Goal: Task Accomplishment & Management: Use online tool/utility

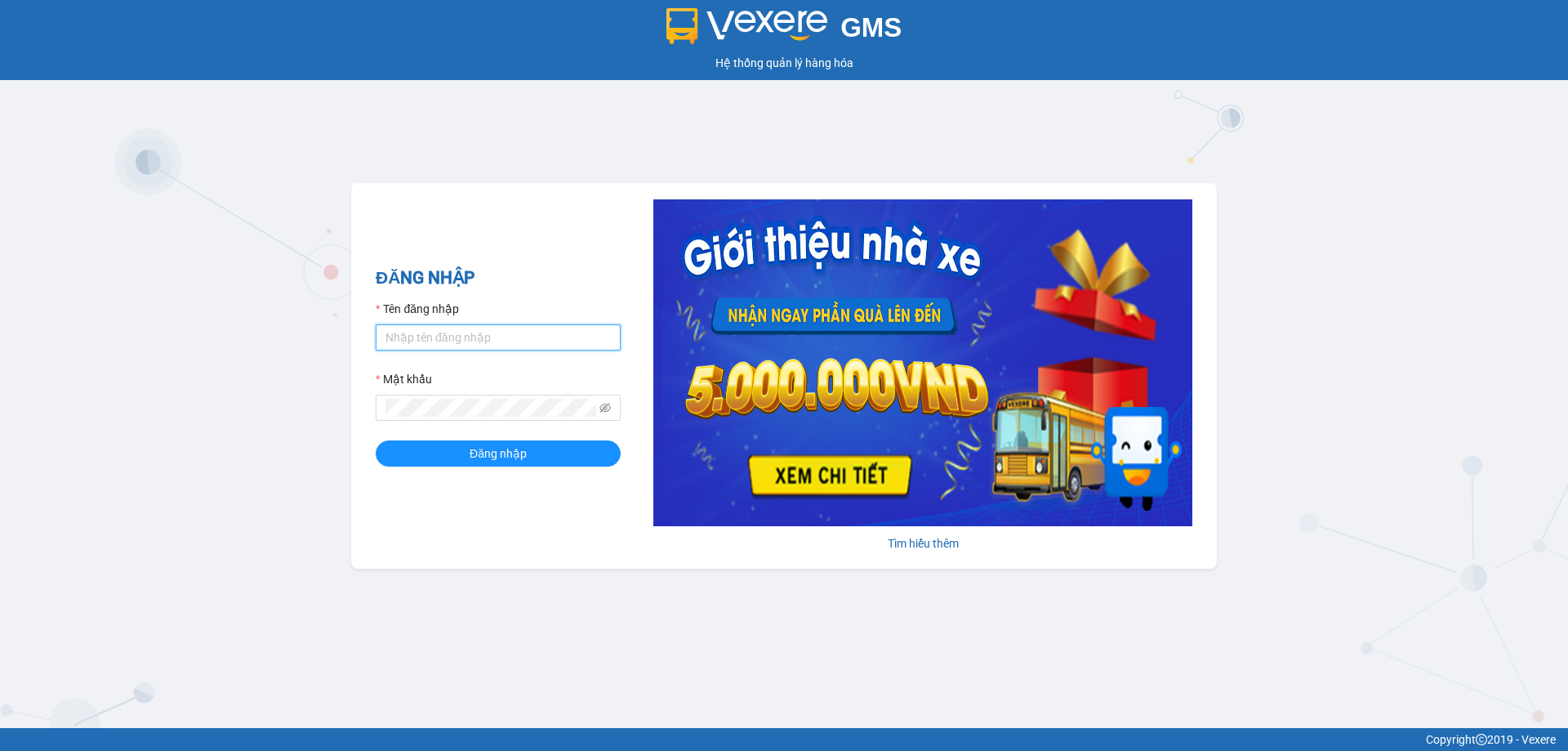
click at [471, 340] on input "Tên đăng nhập" at bounding box center [498, 338] width 245 height 27
type input "luthanhnhan.tienoanh"
click at [376, 441] on button "Đăng nhập" at bounding box center [498, 454] width 245 height 27
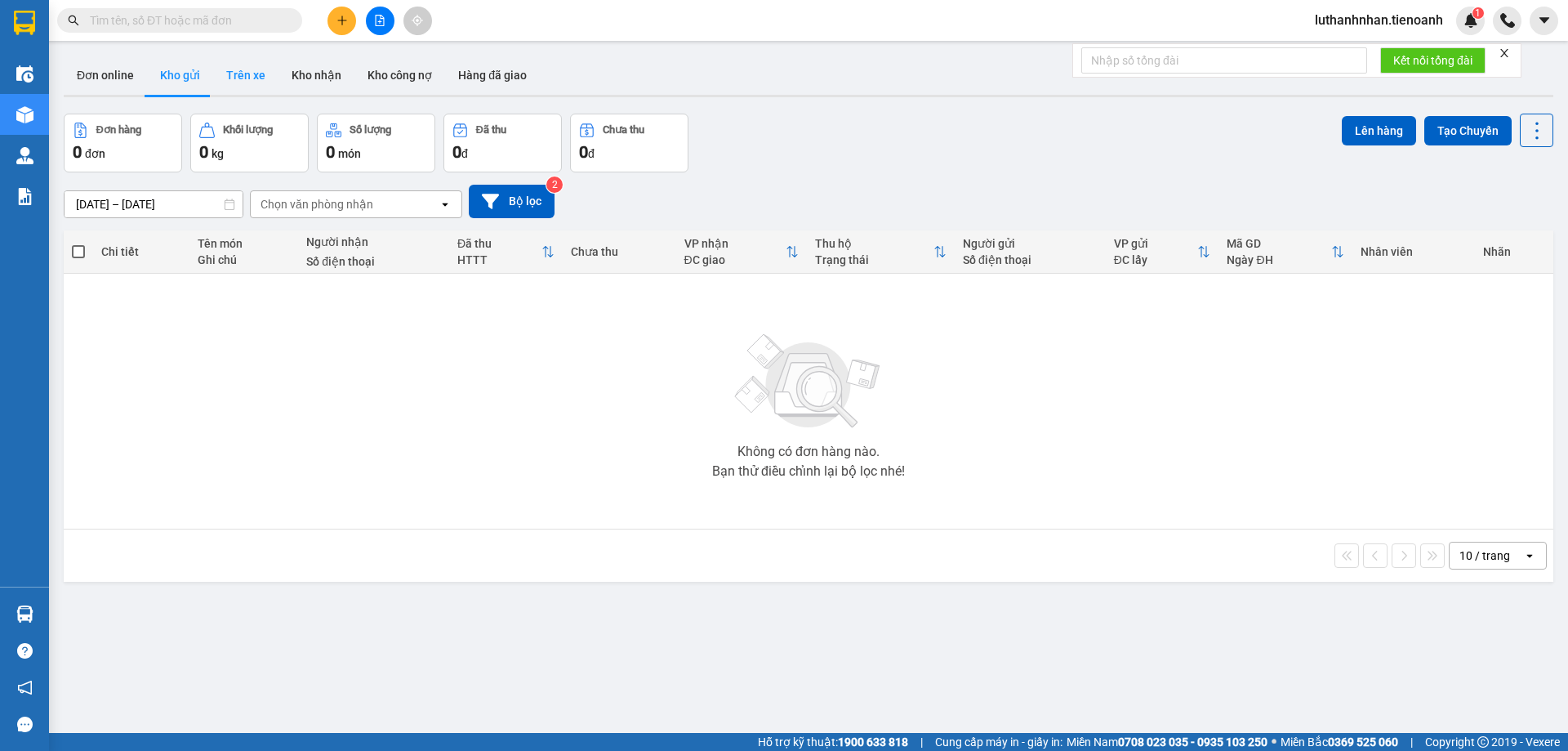
click at [250, 78] on button "Trên xe" at bounding box center [246, 75] width 65 height 39
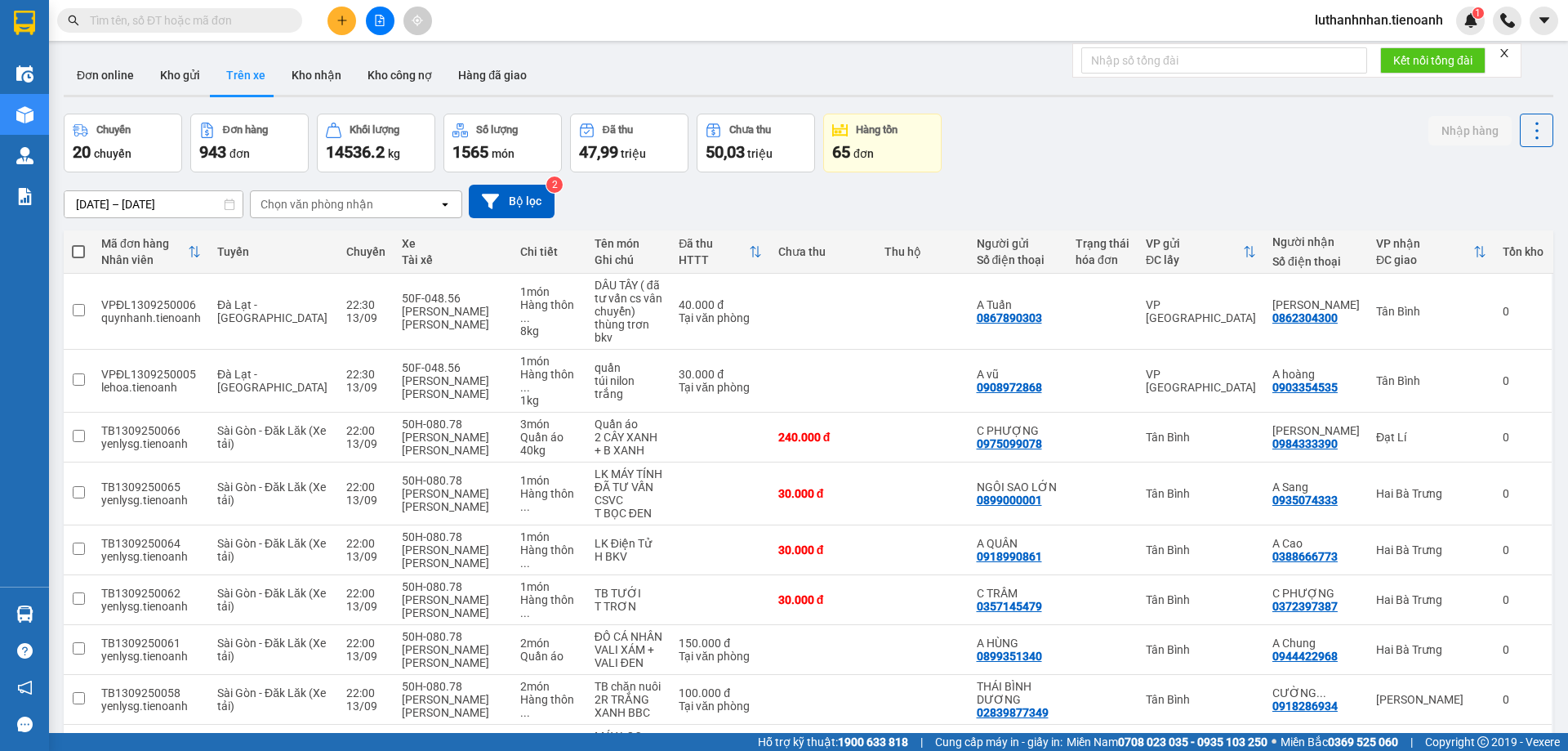
click at [395, 210] on div "Chọn văn phòng nhận" at bounding box center [344, 204] width 187 height 27
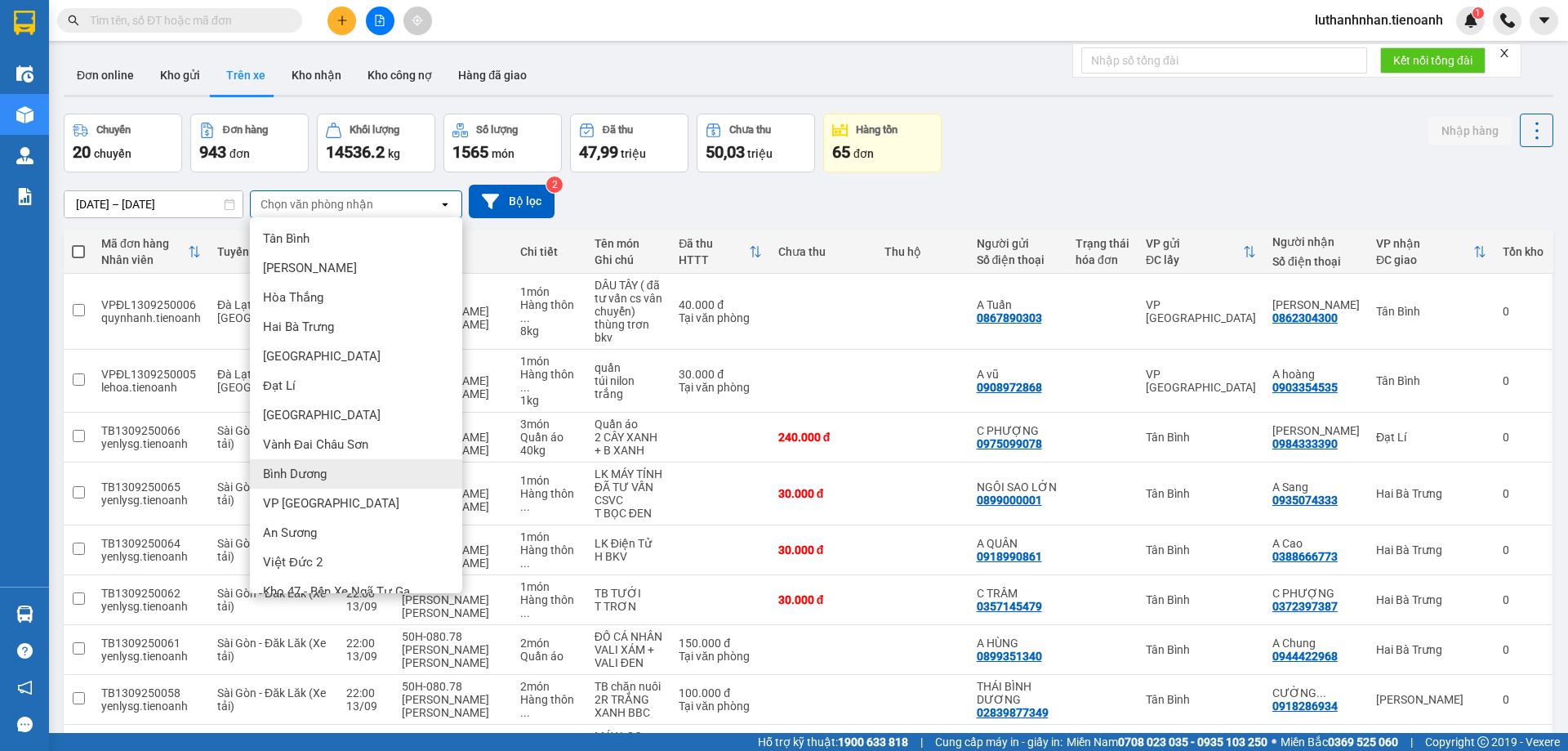
click at [364, 465] on div "Bình Dương" at bounding box center [356, 473] width 212 height 29
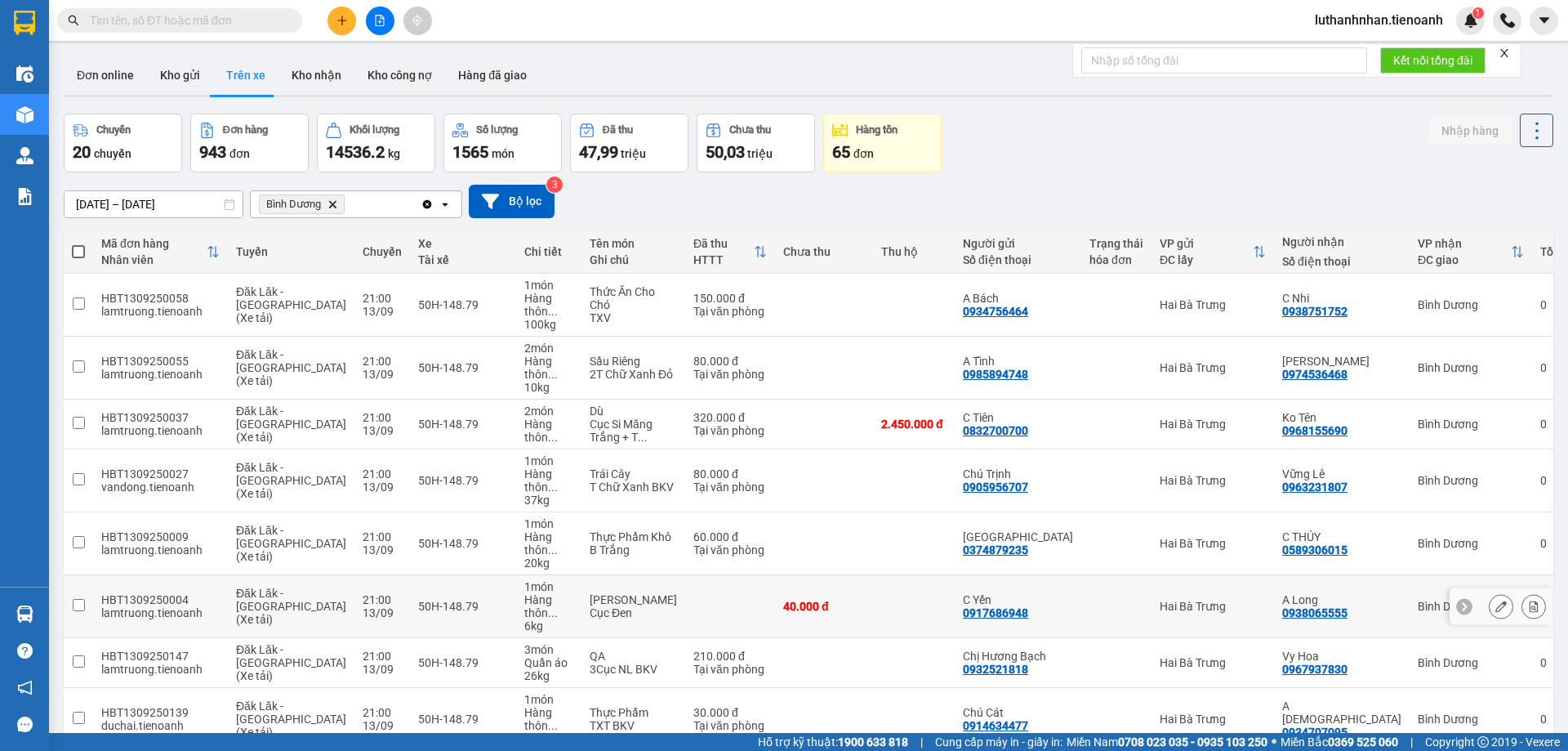
scroll to position [119, 0]
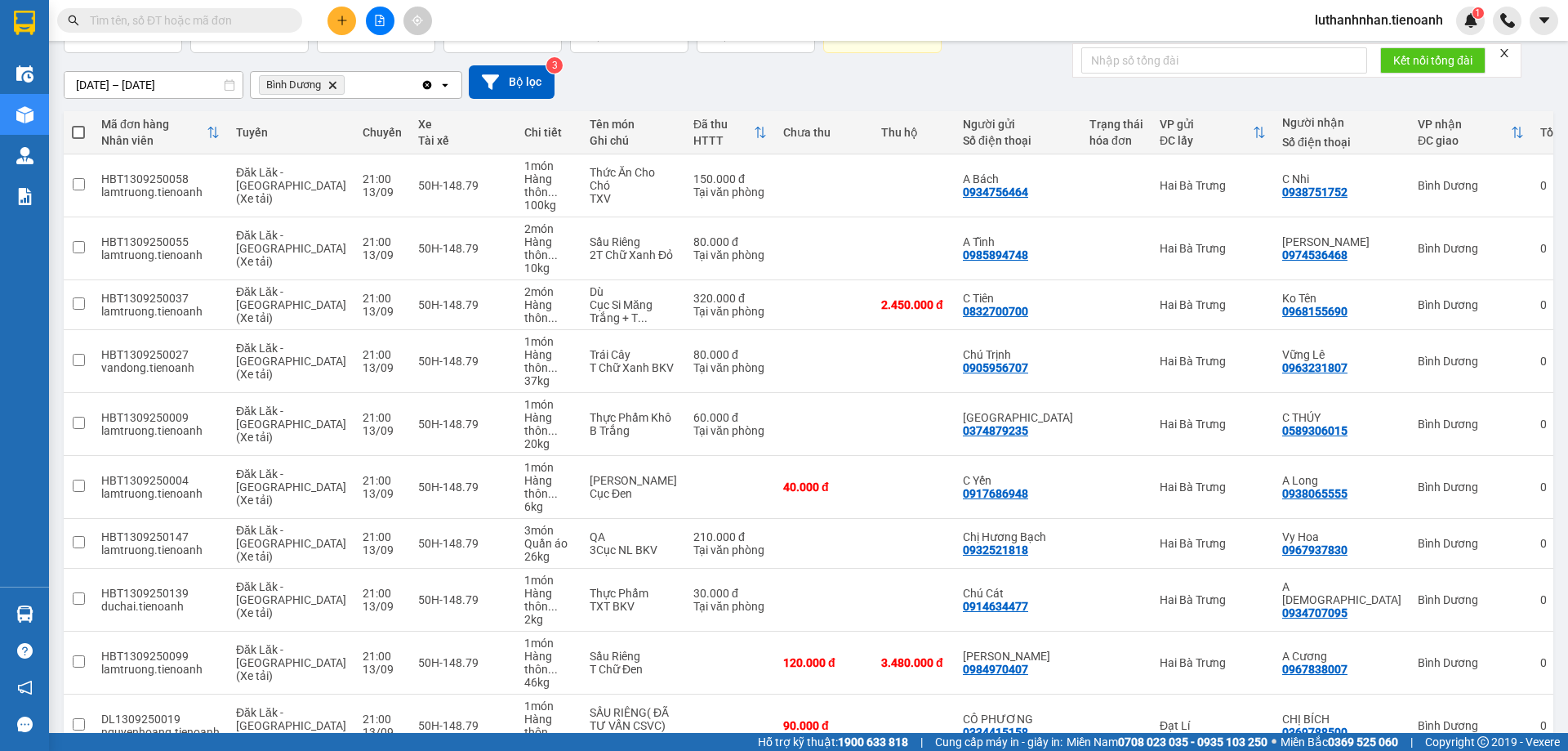
click at [1504, 654] on span "100 / trang" at bounding box center [1479, 655] width 58 height 16
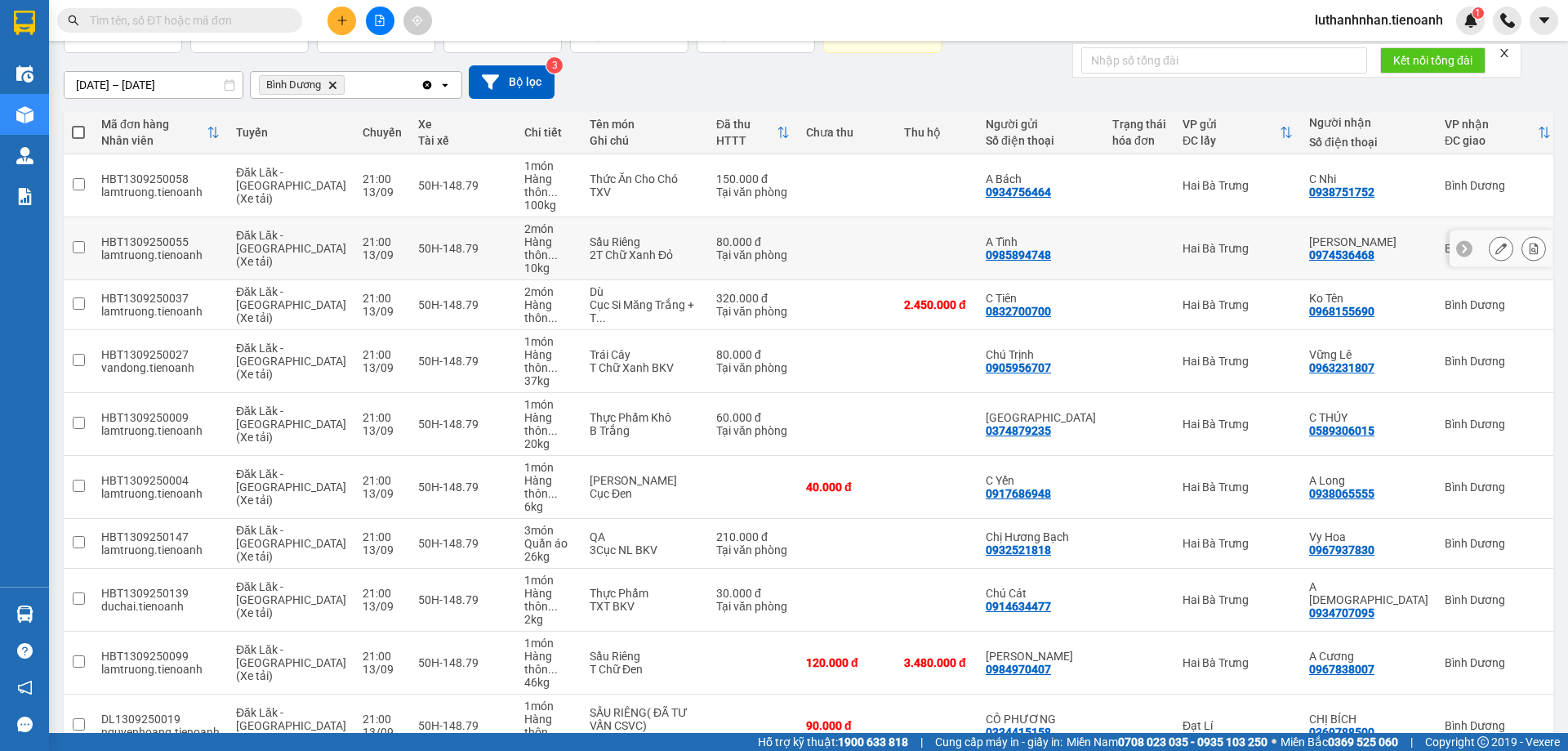
scroll to position [0, 0]
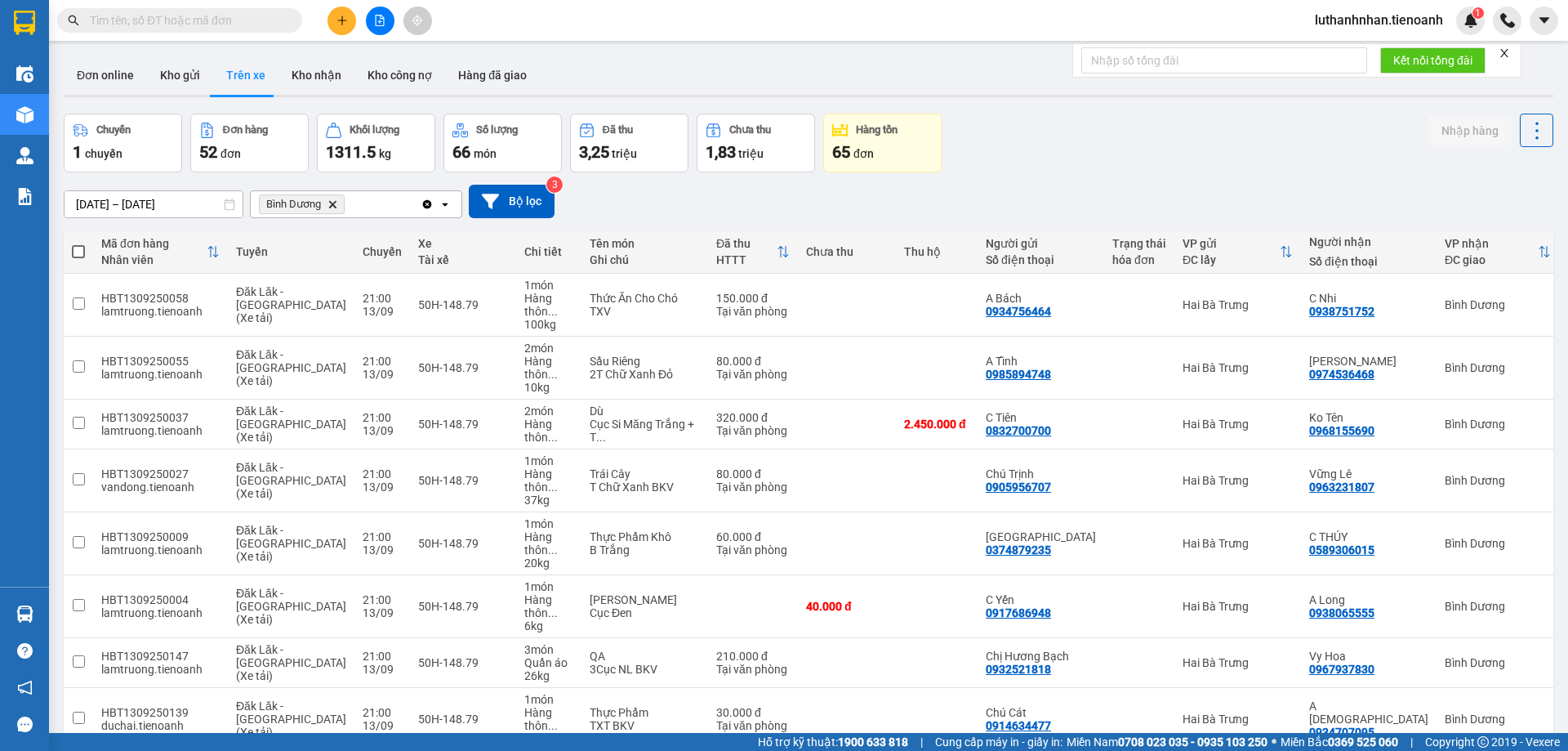
click at [75, 249] on span at bounding box center [78, 251] width 13 height 13
click at [79, 243] on input "checkbox" at bounding box center [79, 243] width 0 height 0
checkbox input "true"
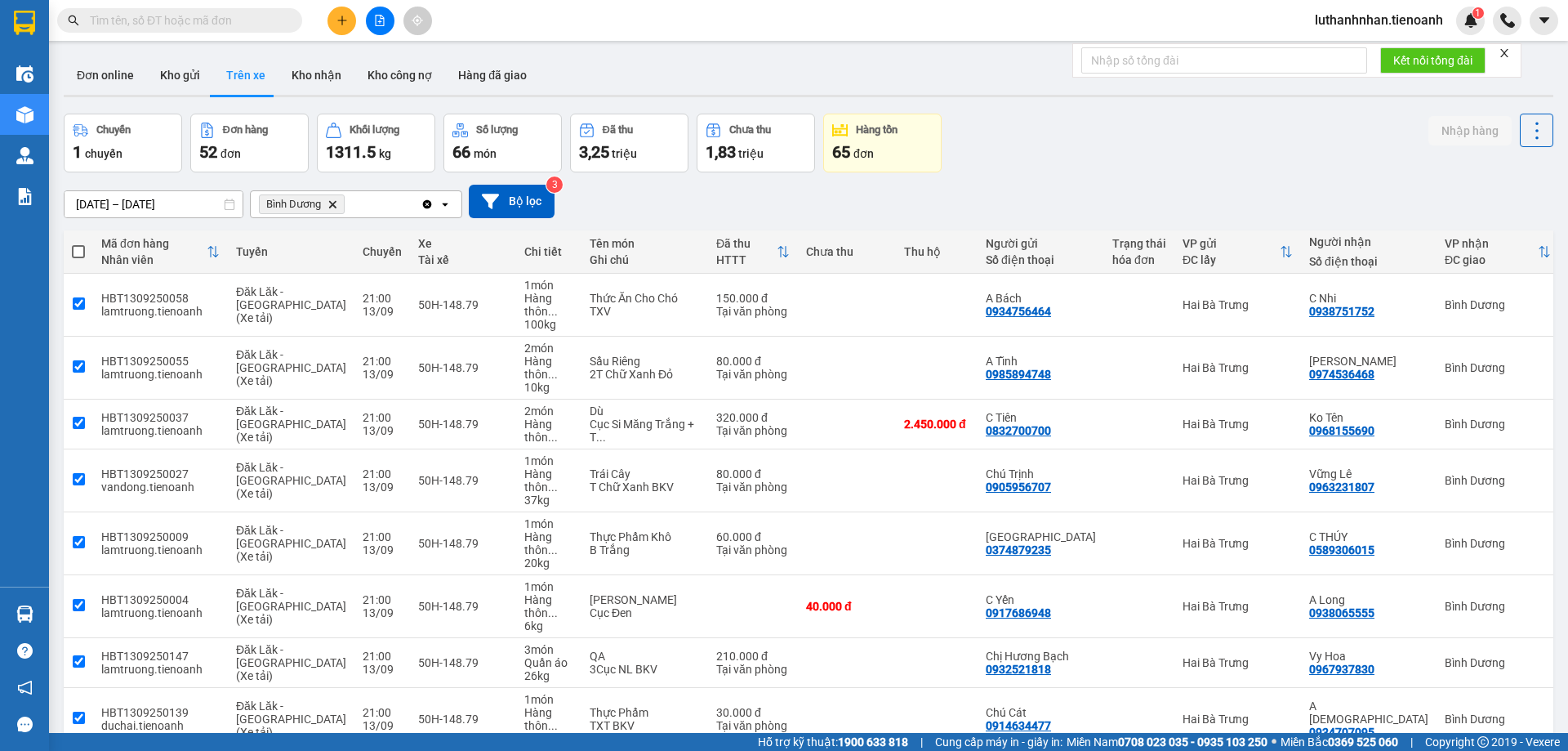
checkbox input "true"
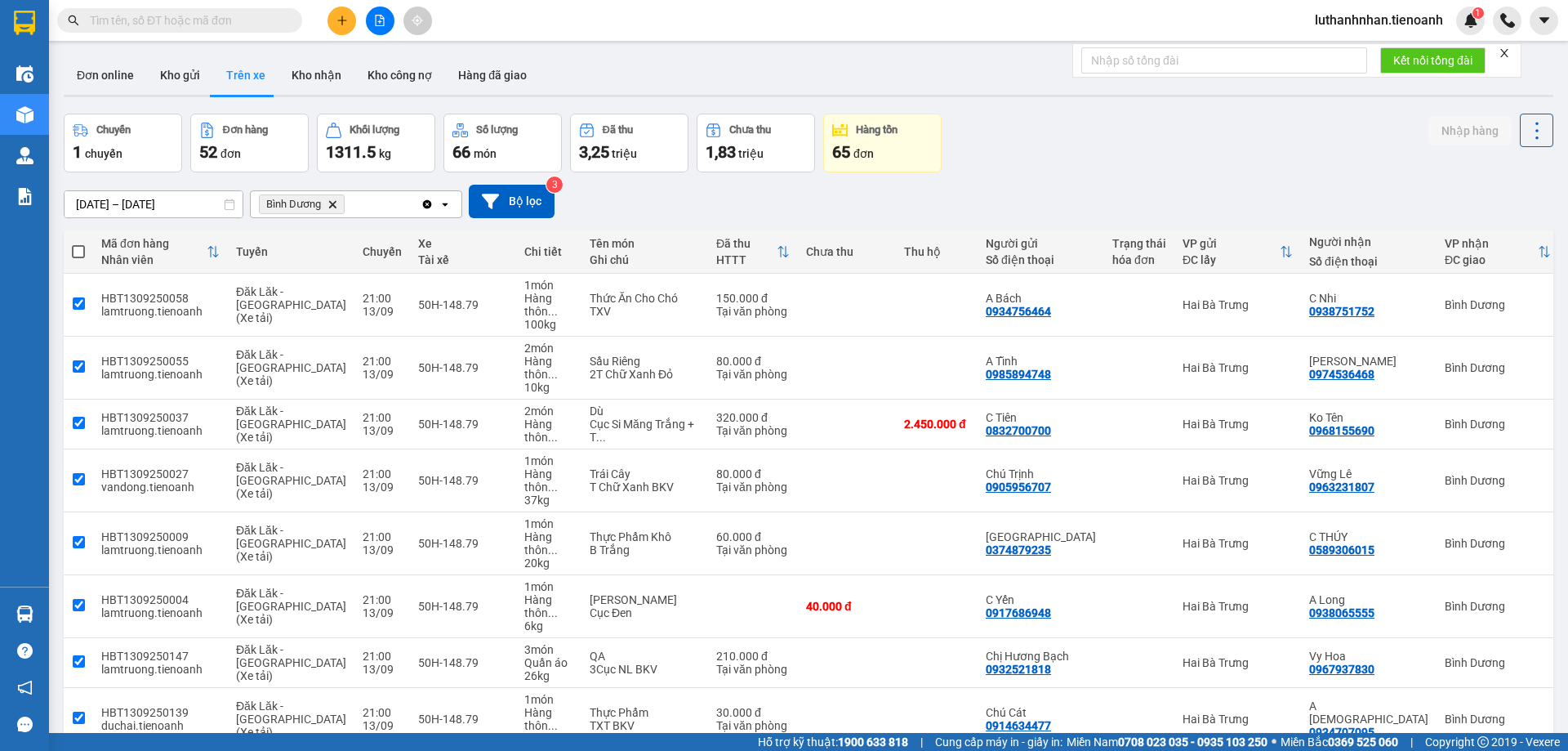
checkbox input "true"
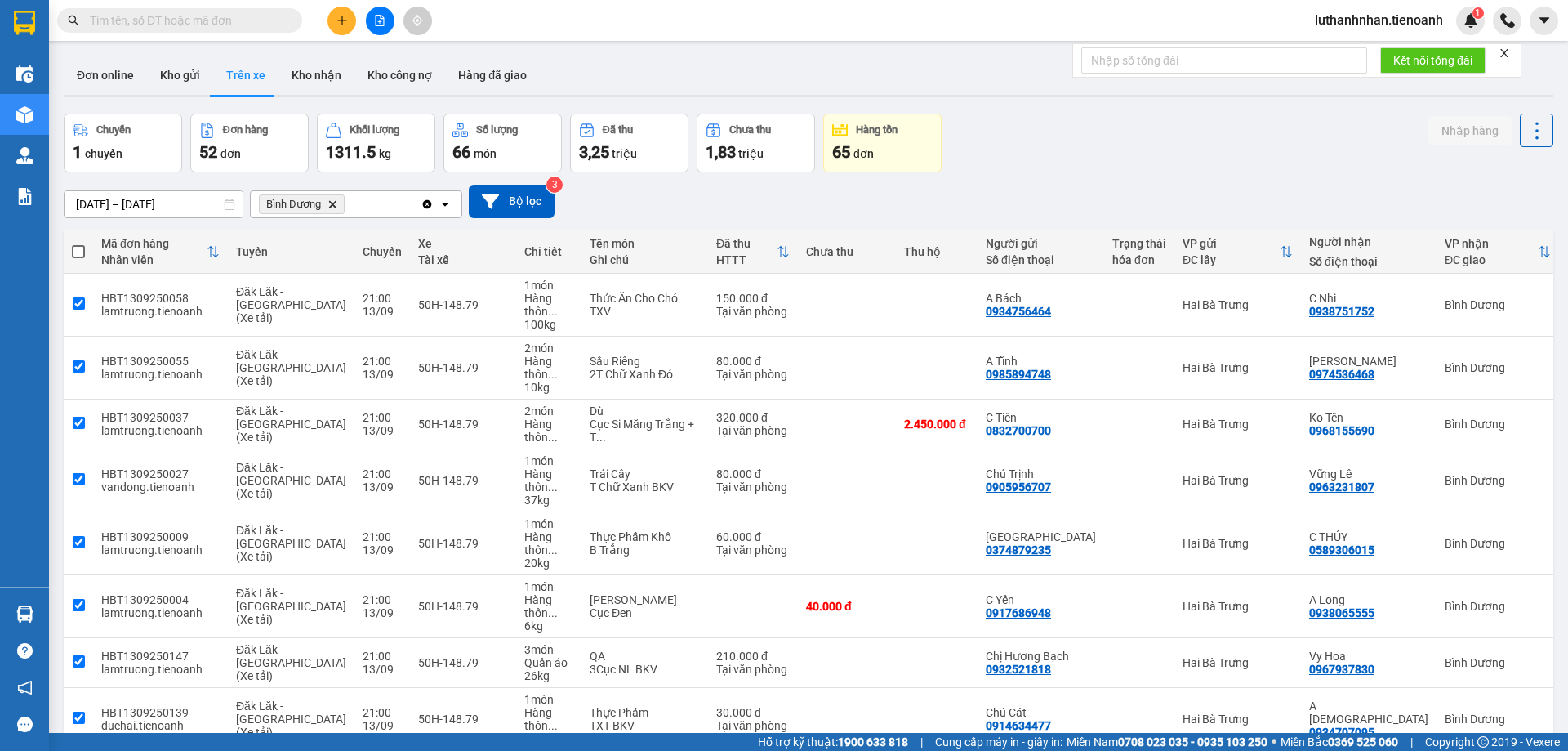
checkbox input "true"
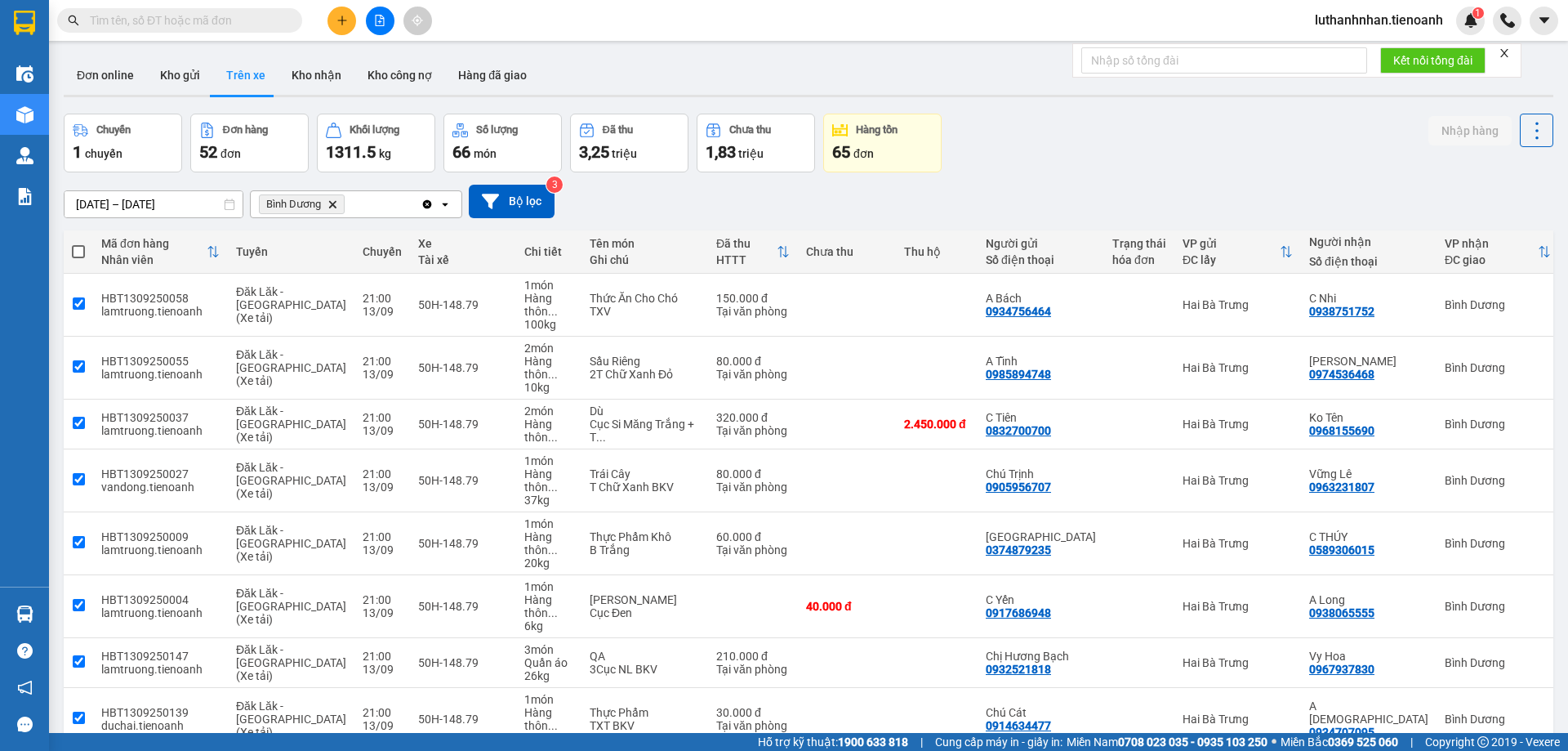
checkbox input "true"
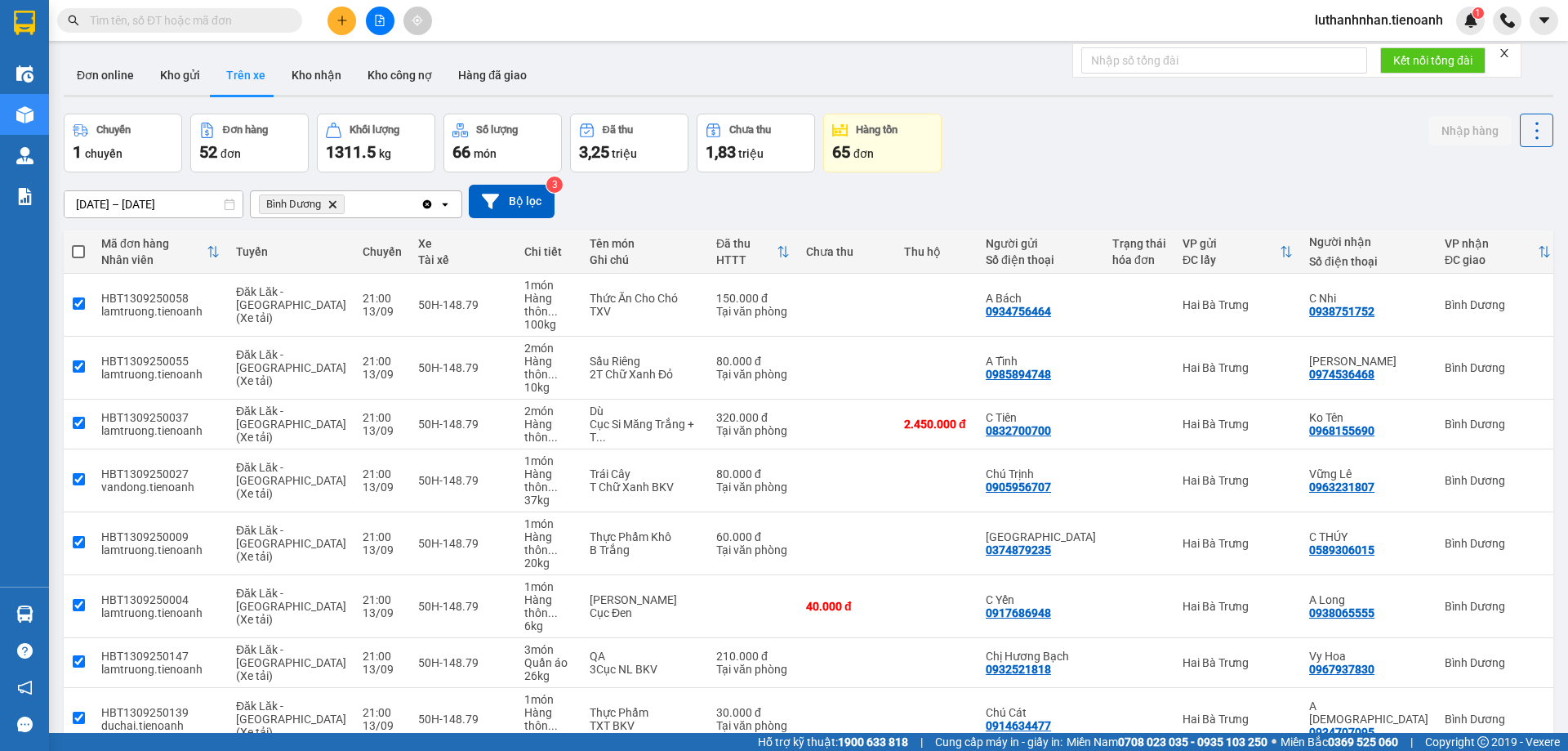
checkbox input "true"
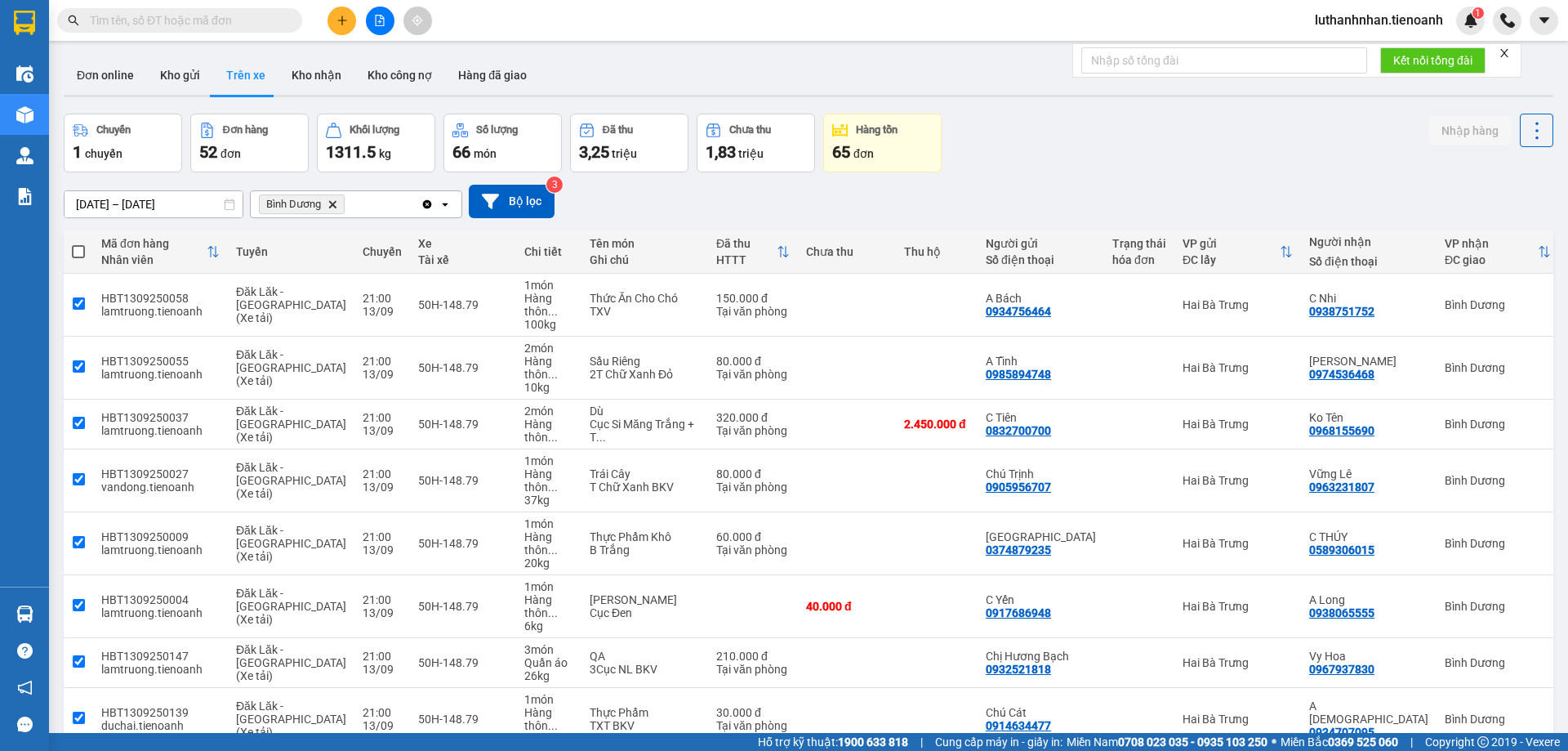
checkbox input "true"
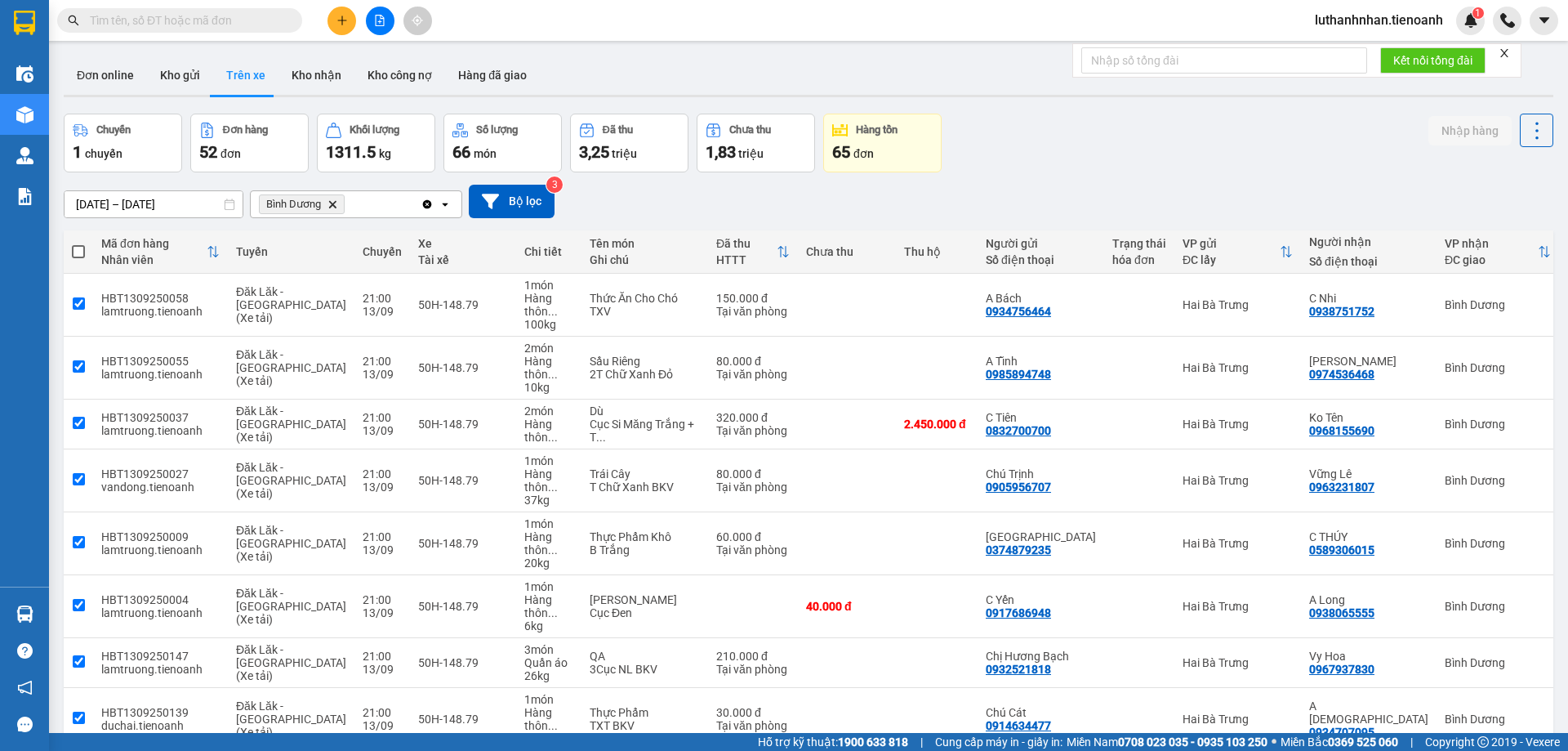
checkbox input "true"
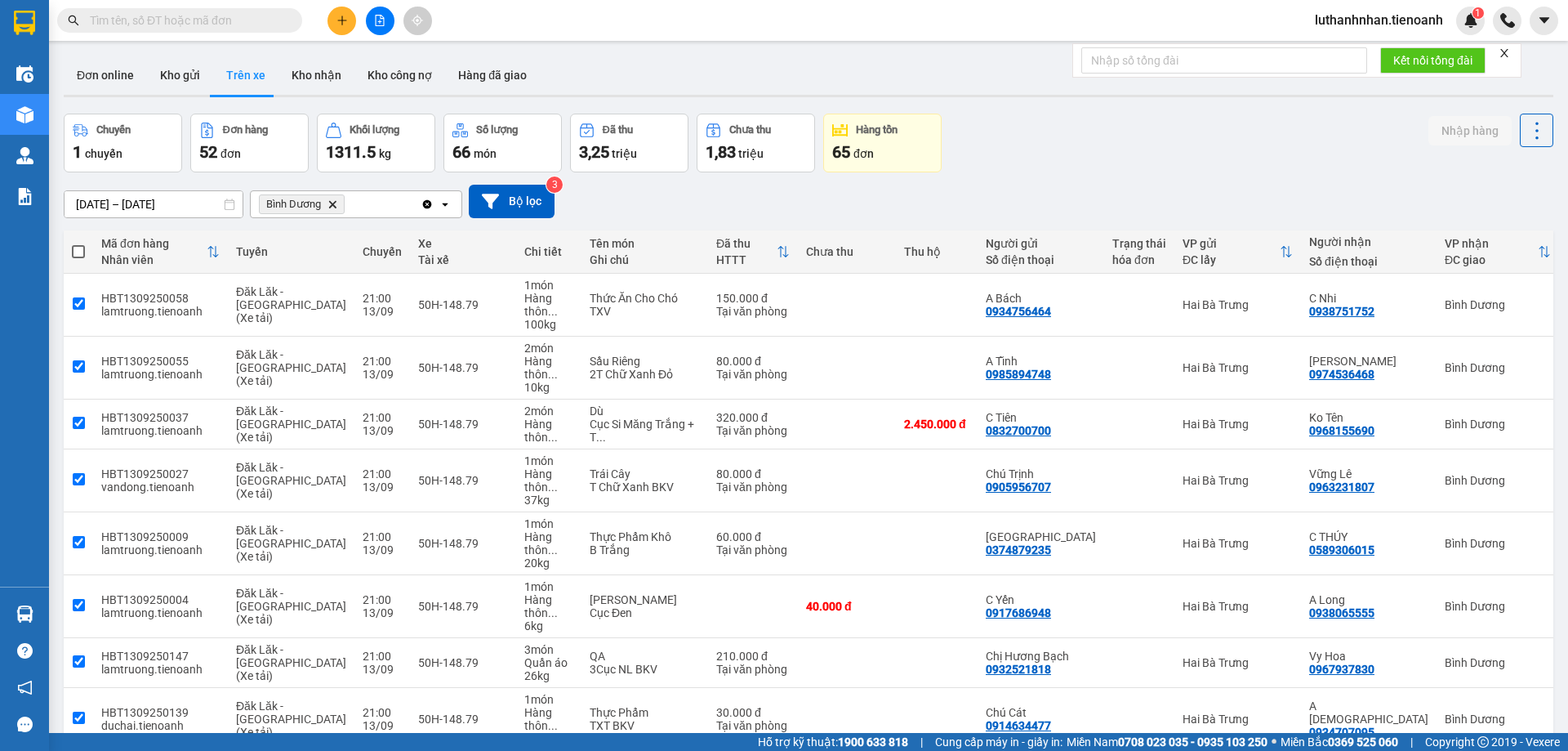
checkbox input "true"
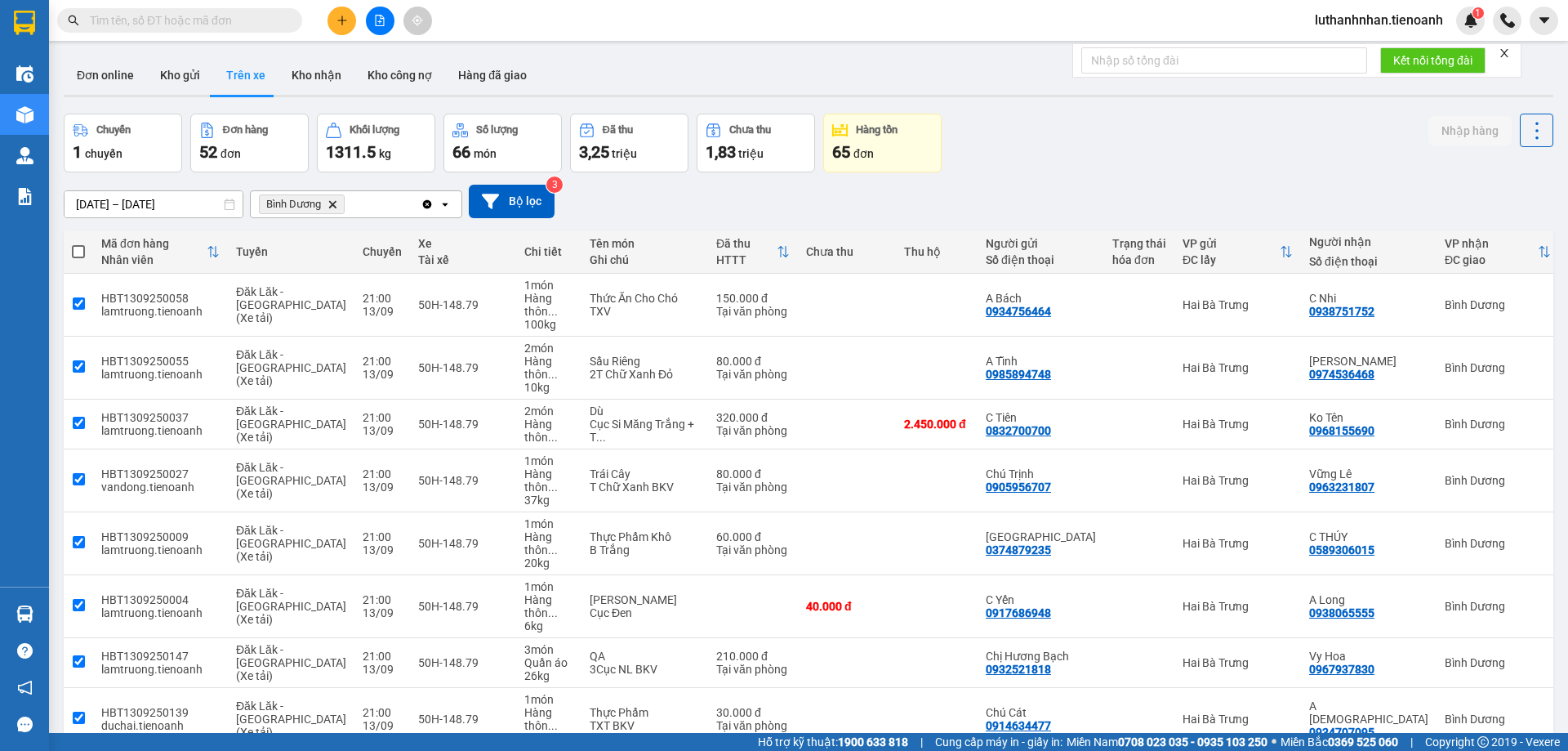
checkbox input "true"
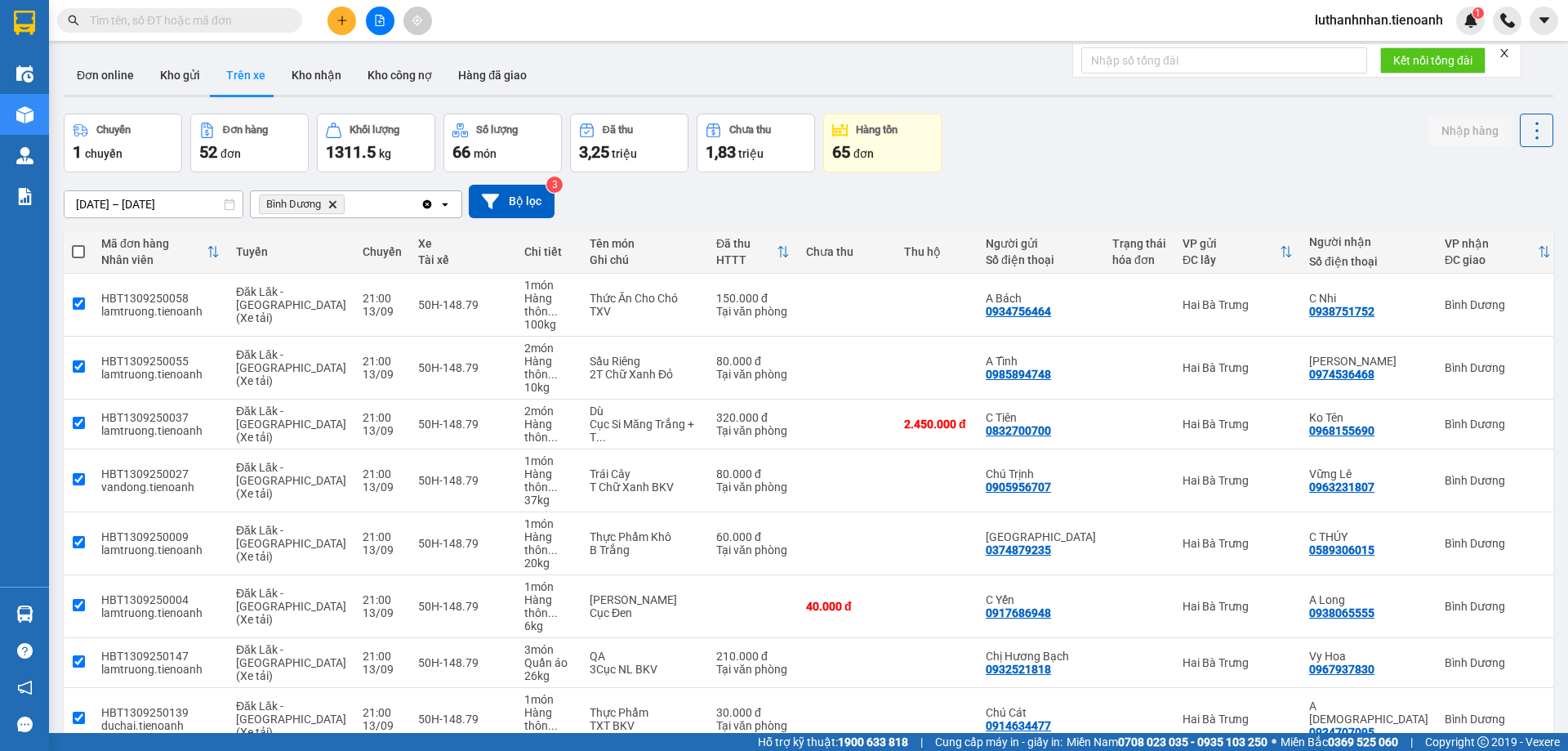
checkbox input "true"
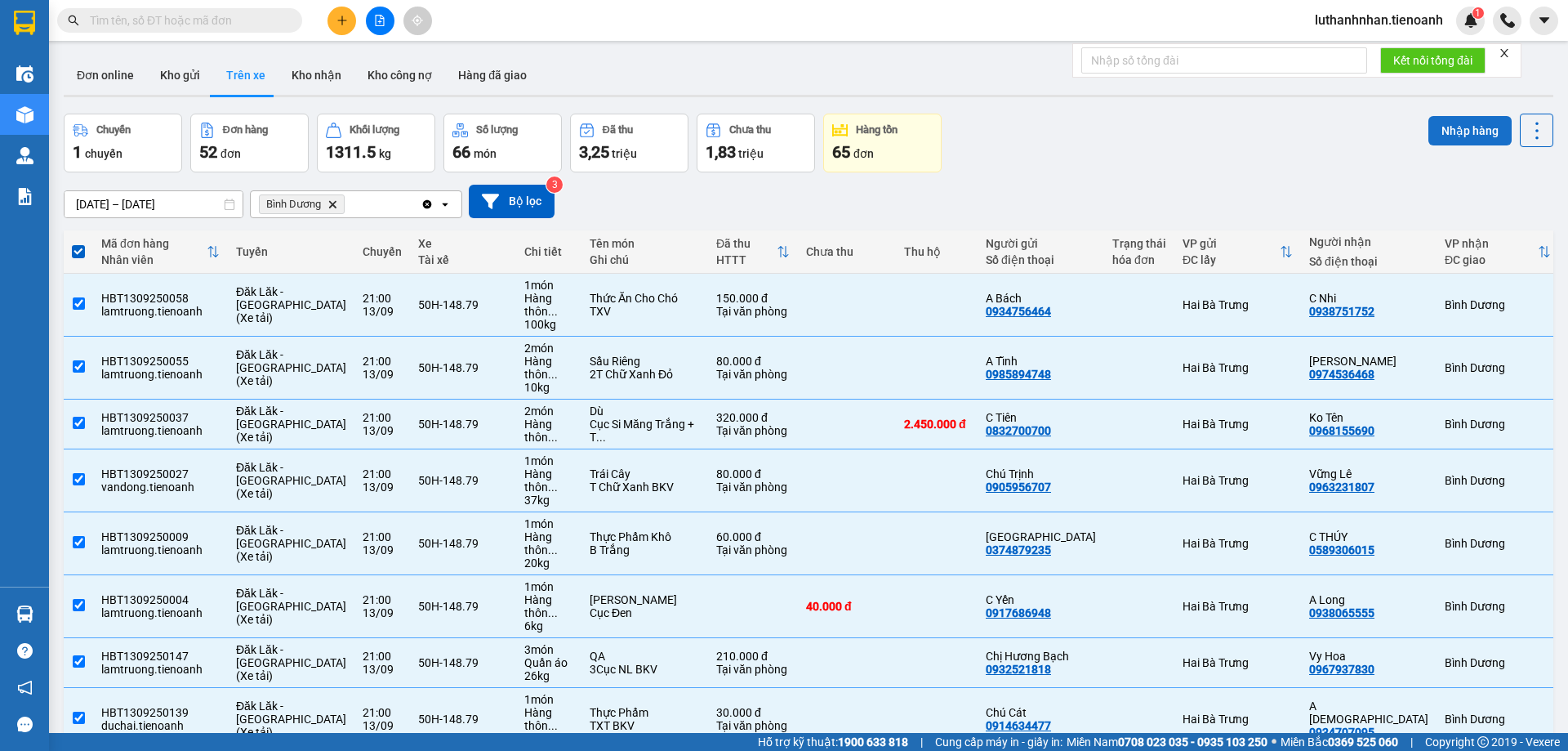
click at [1439, 132] on button "Nhập hàng" at bounding box center [1470, 130] width 83 height 29
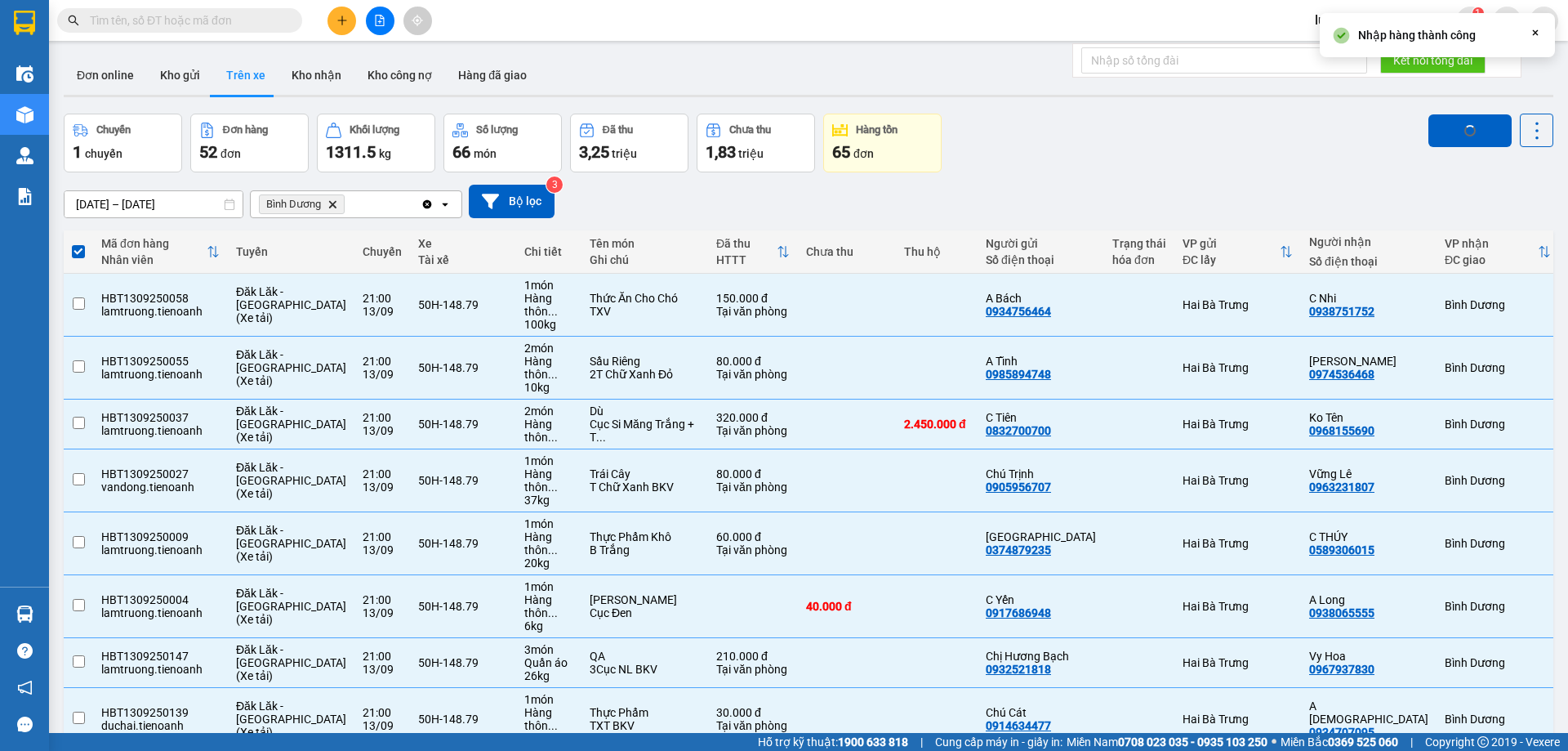
checkbox input "false"
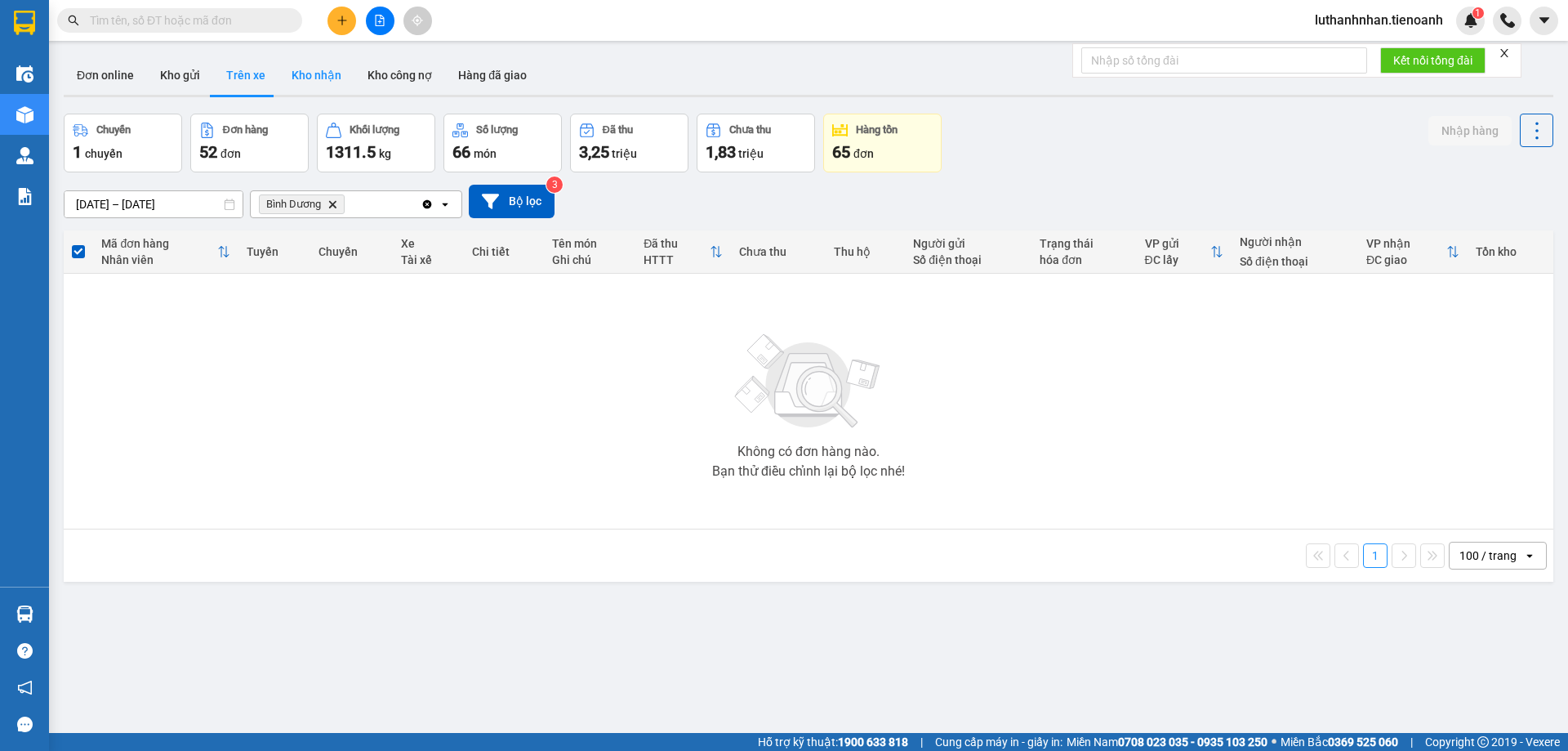
click at [327, 81] on button "Kho nhận" at bounding box center [317, 75] width 76 height 39
type input "[DATE] – [DATE]"
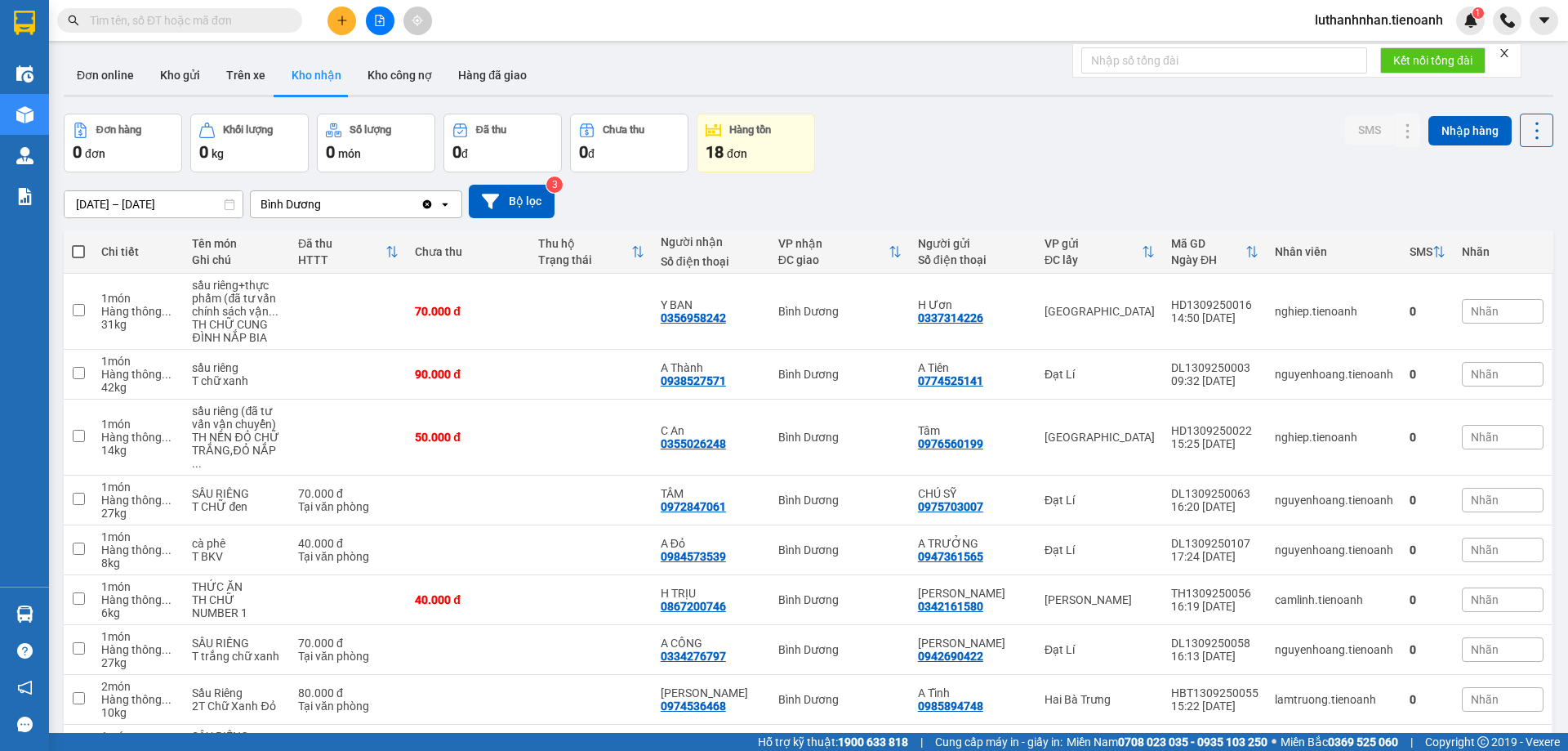
click at [254, 17] on input "text" at bounding box center [187, 20] width 193 height 18
click at [210, 24] on input "text" at bounding box center [187, 20] width 193 height 18
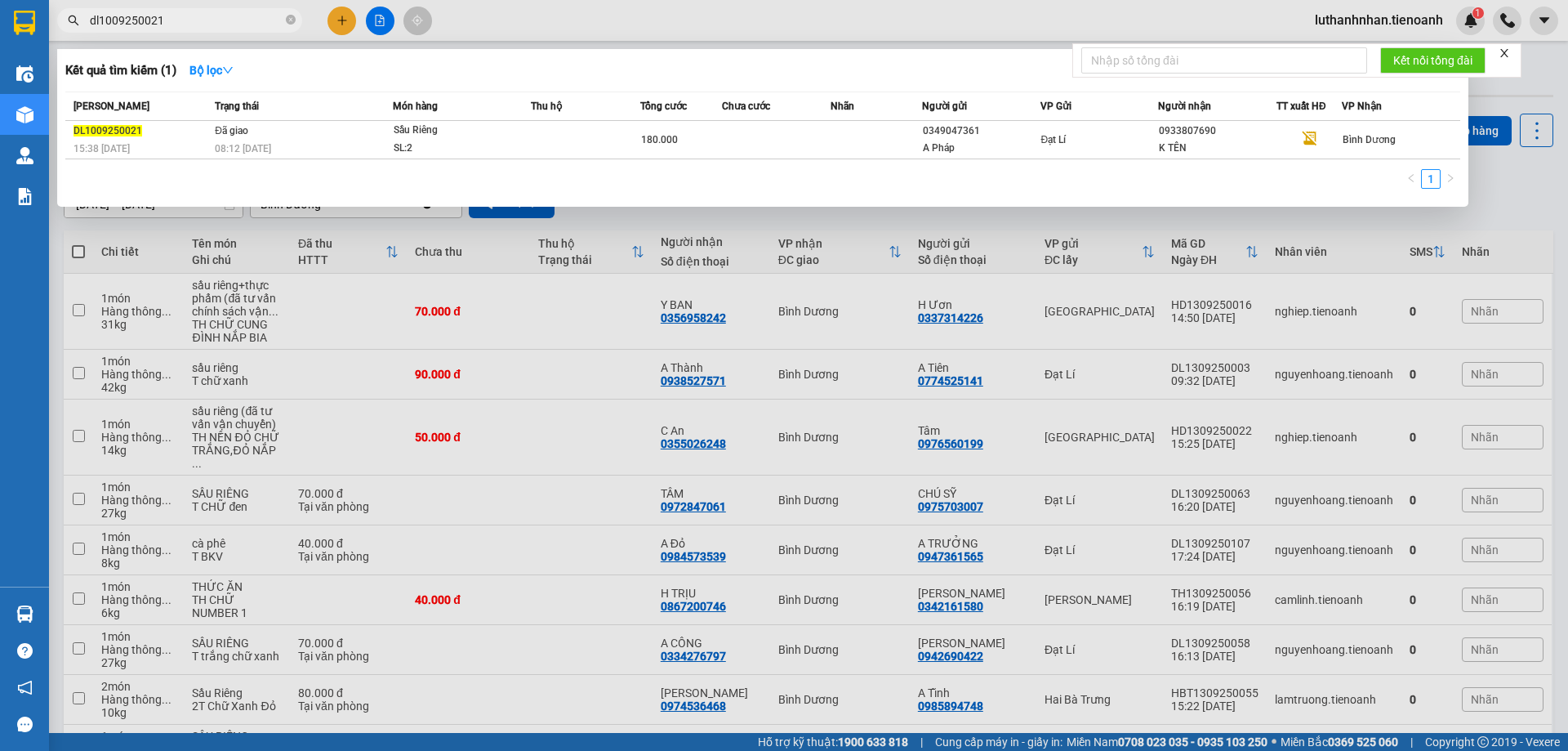
type input "dl1009250021"
click at [640, 71] on div "Kết quả tìm kiếm ( 1 ) Bộ lọc" at bounding box center [762, 71] width 1395 height 27
click at [292, 18] on icon "close-circle" at bounding box center [290, 19] width 10 height 10
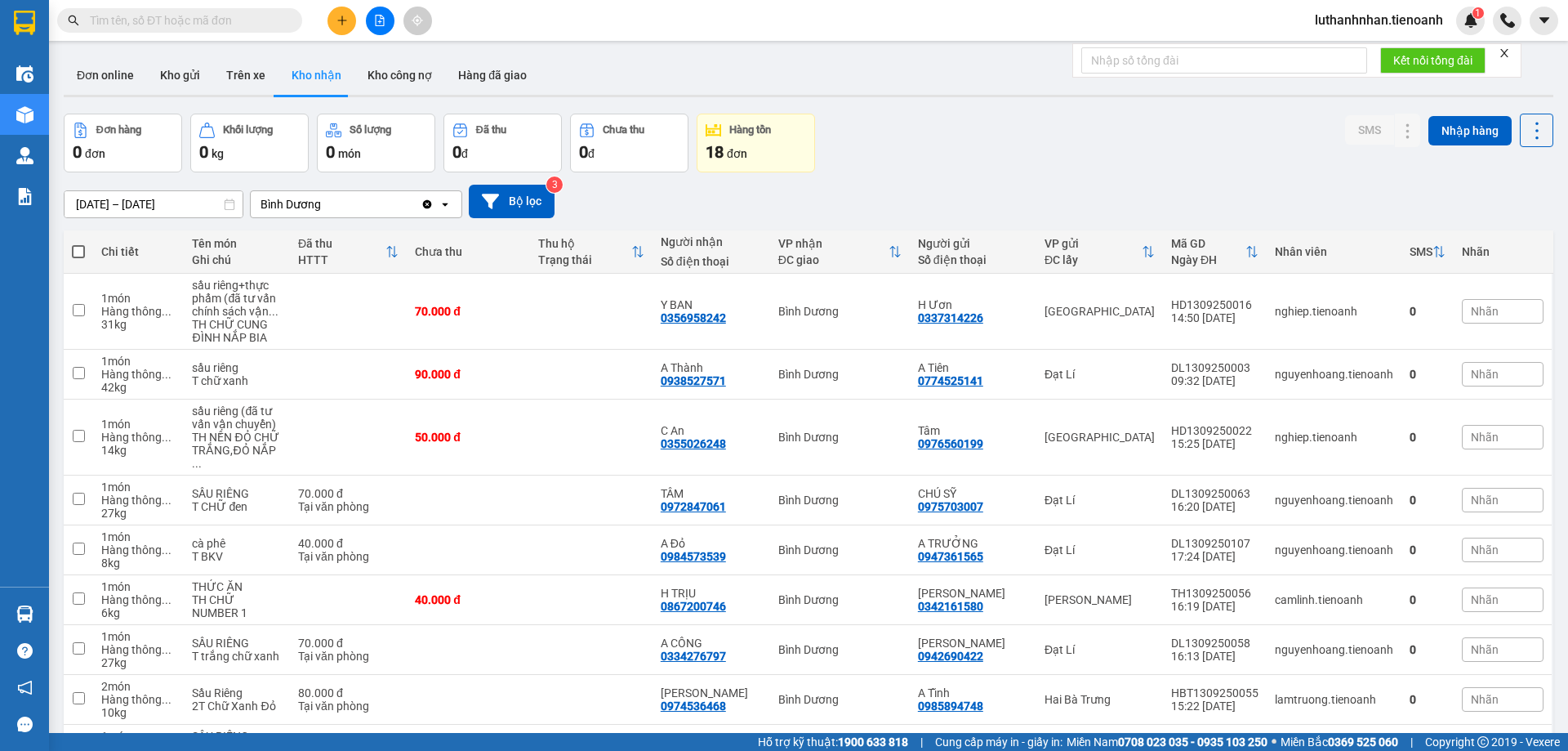
click at [194, 25] on input "text" at bounding box center [187, 20] width 193 height 18
click at [172, 20] on input "text" at bounding box center [187, 20] width 193 height 18
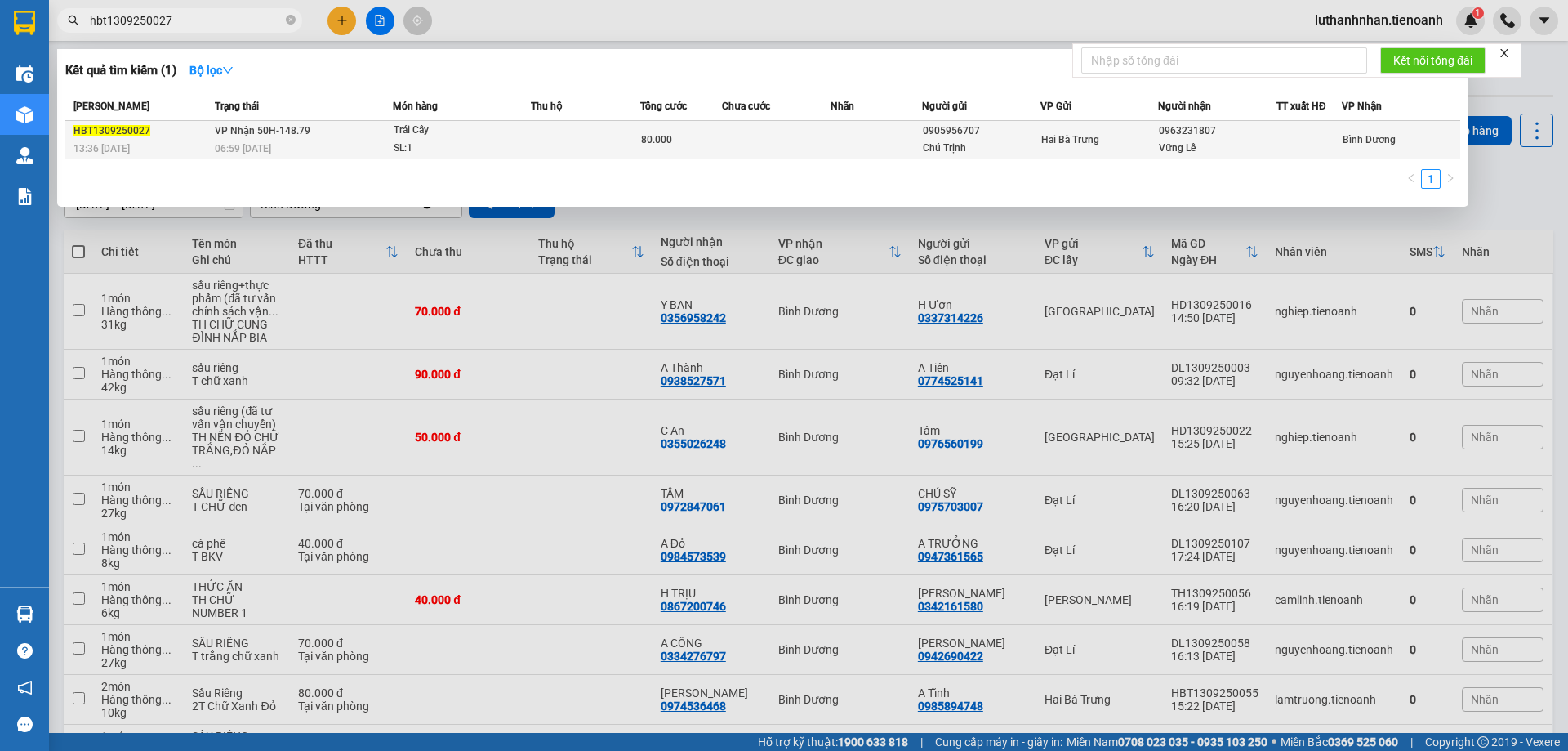
type input "hbt1309250027"
click at [331, 142] on div "06:59 [DATE]" at bounding box center [303, 149] width 177 height 18
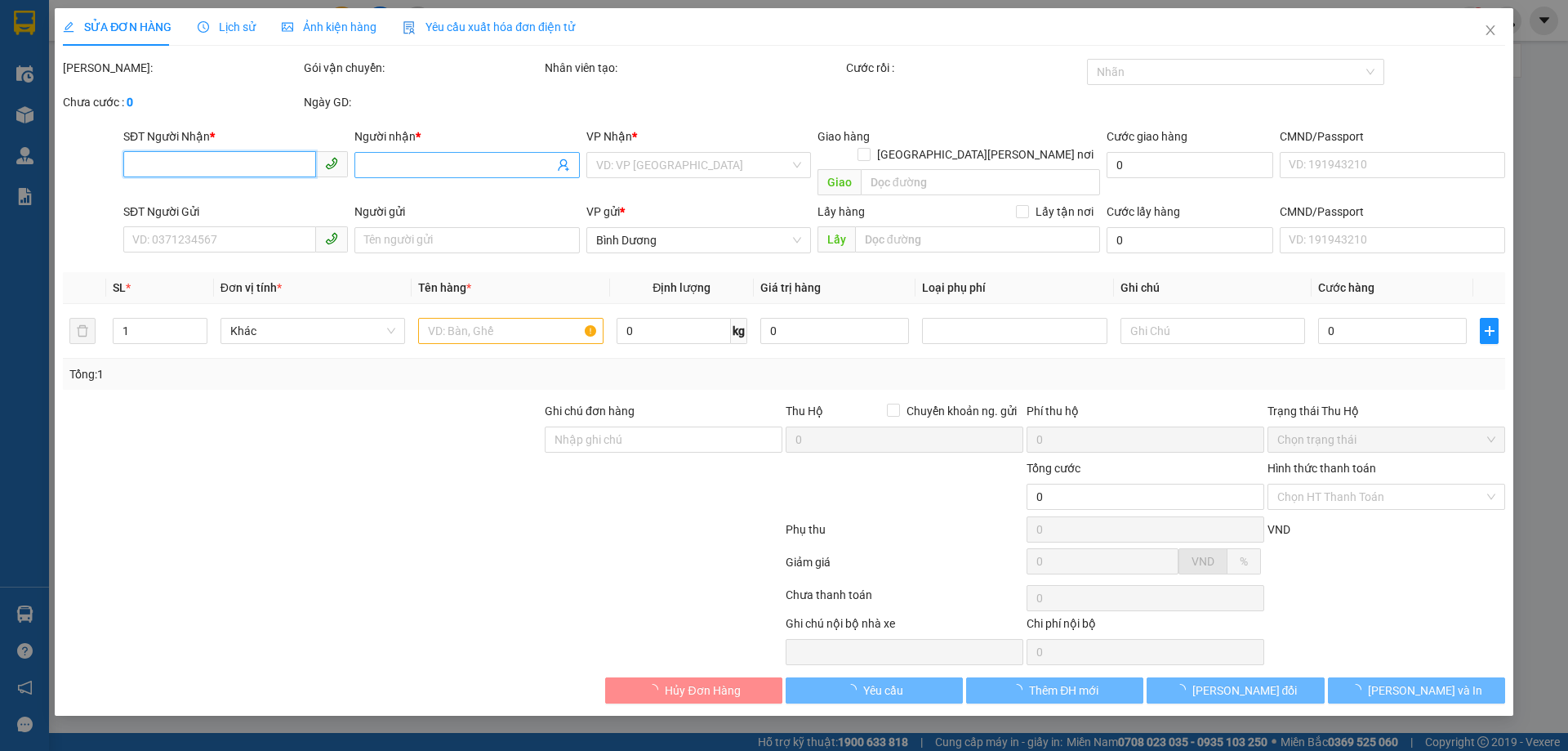
type input "0963231807"
type input "Vững Lê"
type input "0905956707"
type input "Chú Trịnh"
type input "80.000"
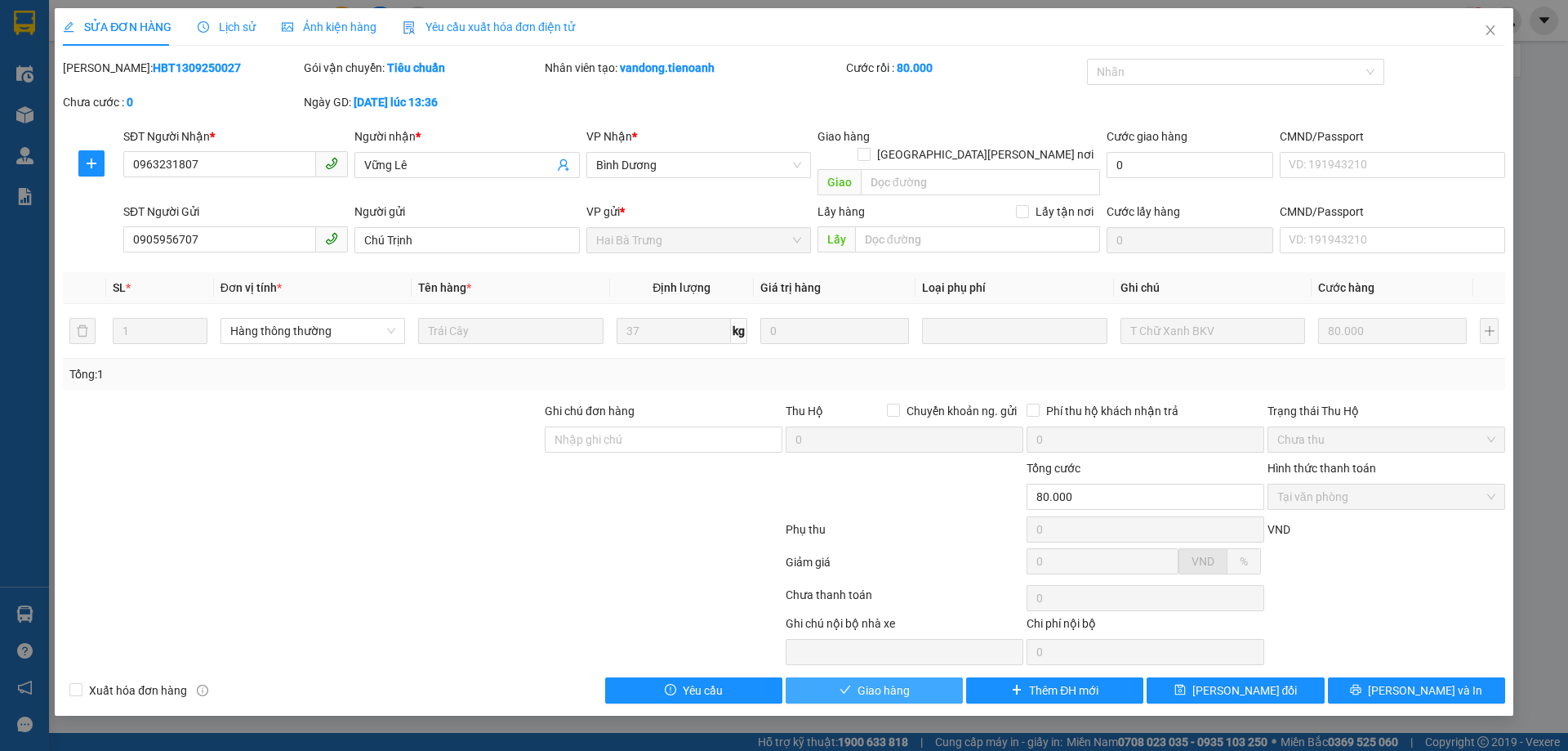
drag, startPoint x: 865, startPoint y: 665, endPoint x: 862, endPoint y: 655, distance: 10.4
click at [865, 681] on span "Giao hàng" at bounding box center [883, 690] width 52 height 18
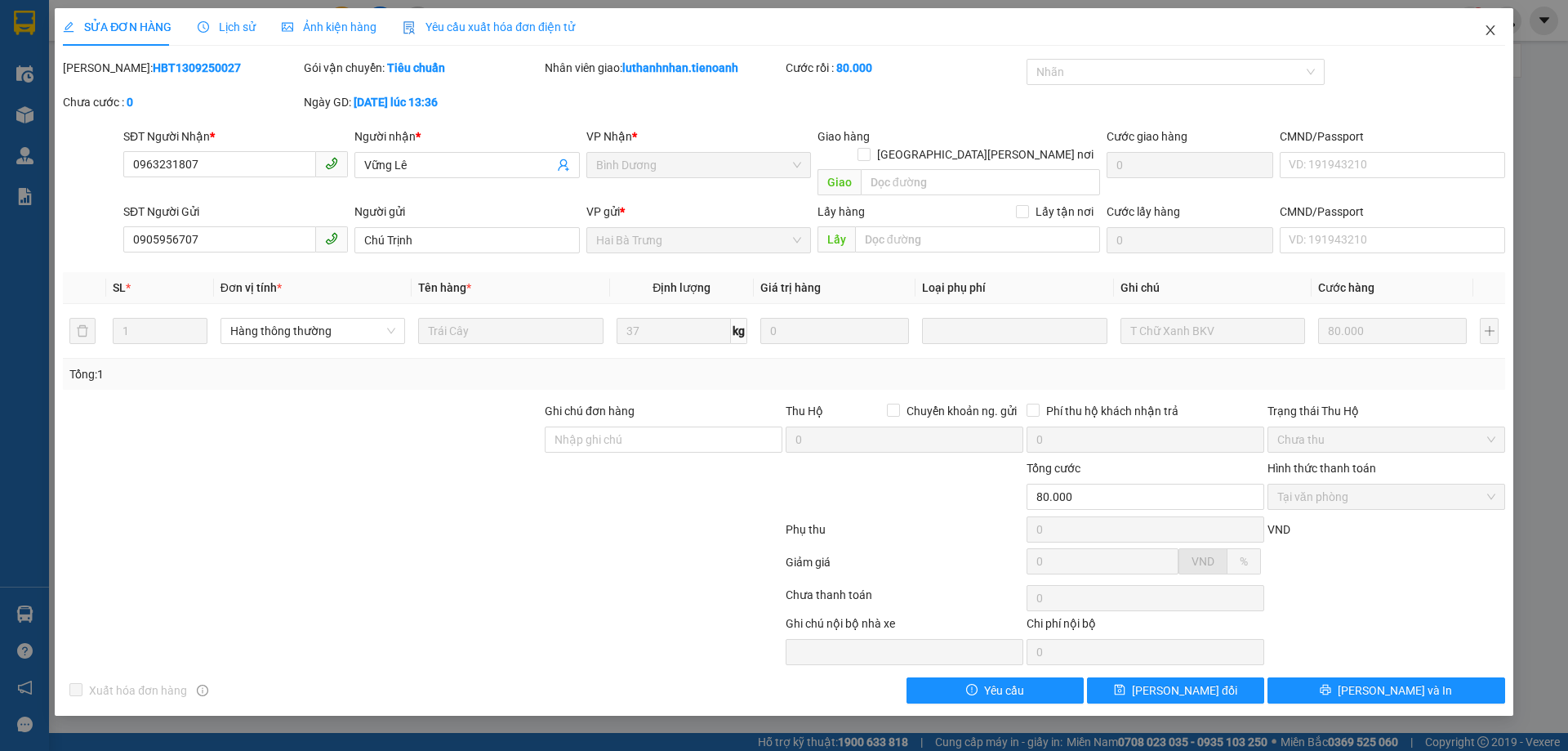
click at [1491, 32] on icon "close" at bounding box center [1490, 30] width 9 height 10
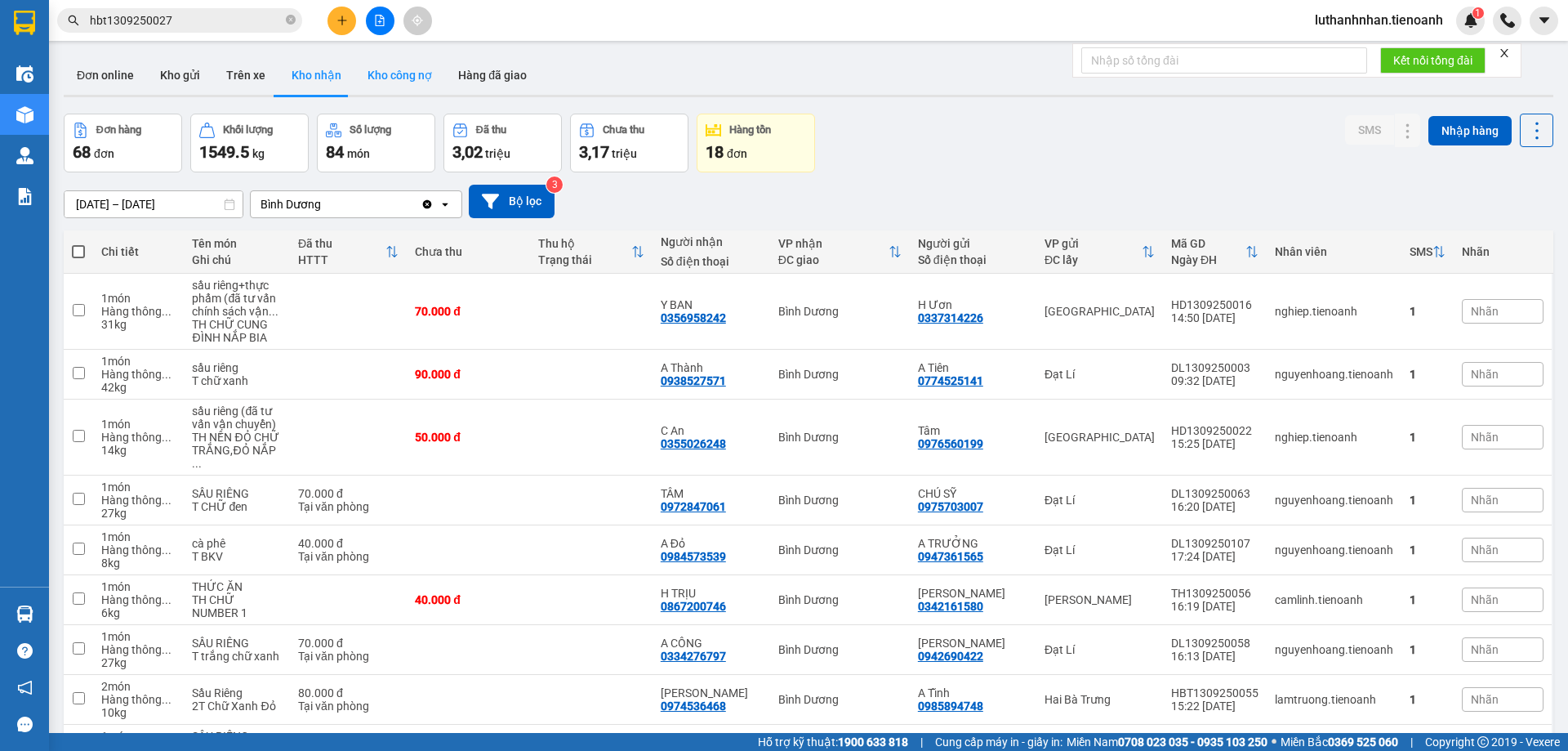
click at [425, 90] on button "Kho công nợ" at bounding box center [400, 75] width 90 height 39
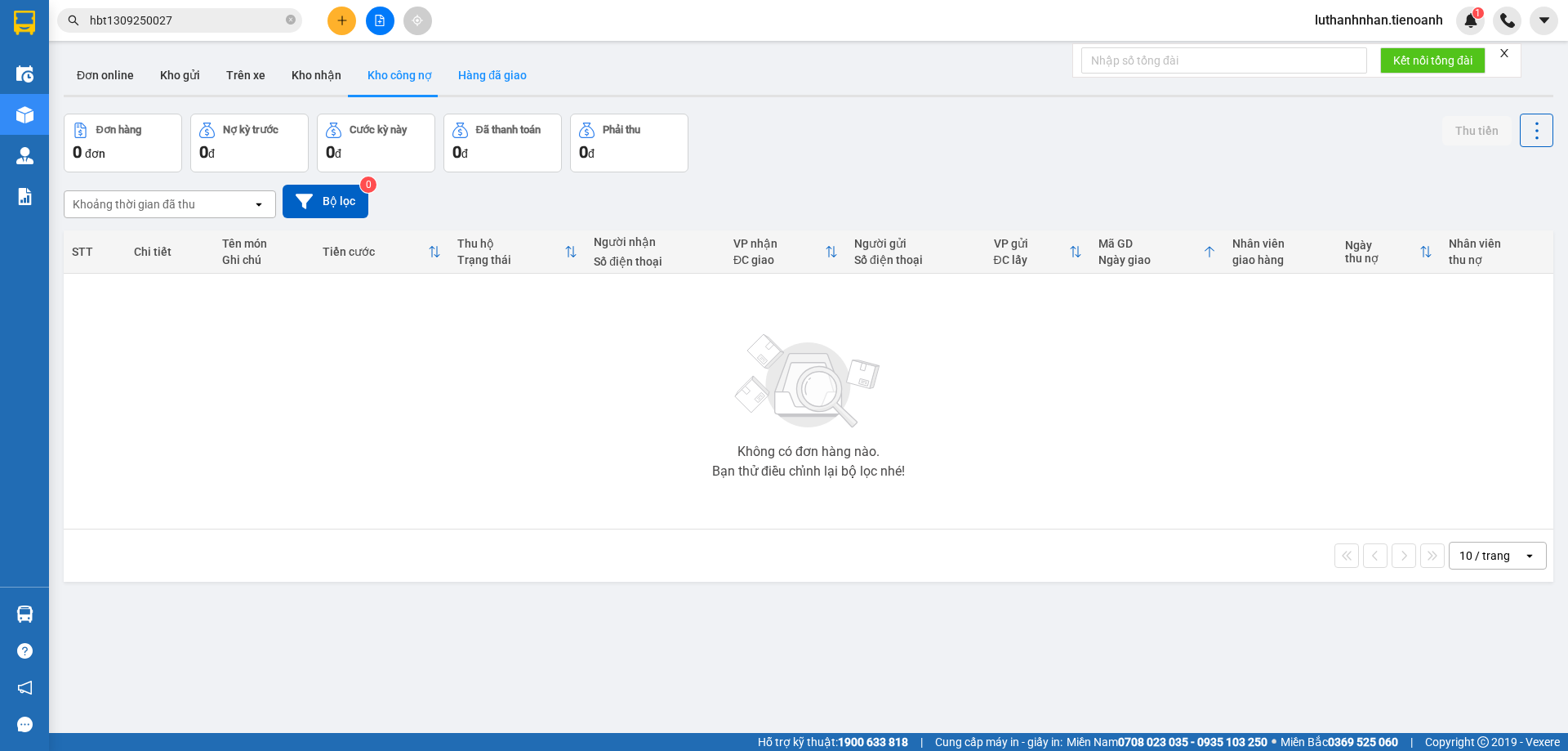
click at [509, 86] on button "Hàng đã giao" at bounding box center [492, 75] width 95 height 39
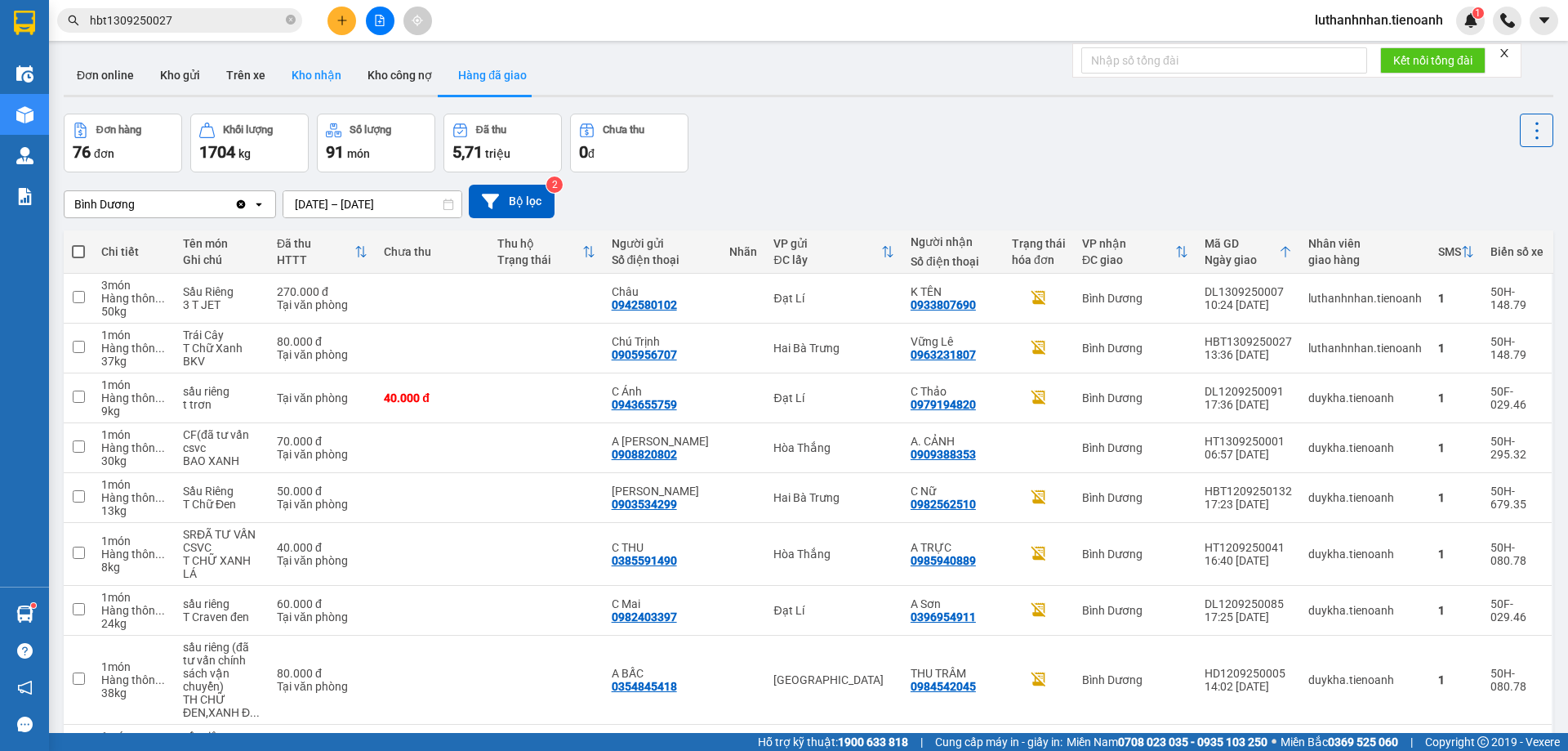
click at [292, 69] on button "Kho nhận" at bounding box center [317, 75] width 76 height 39
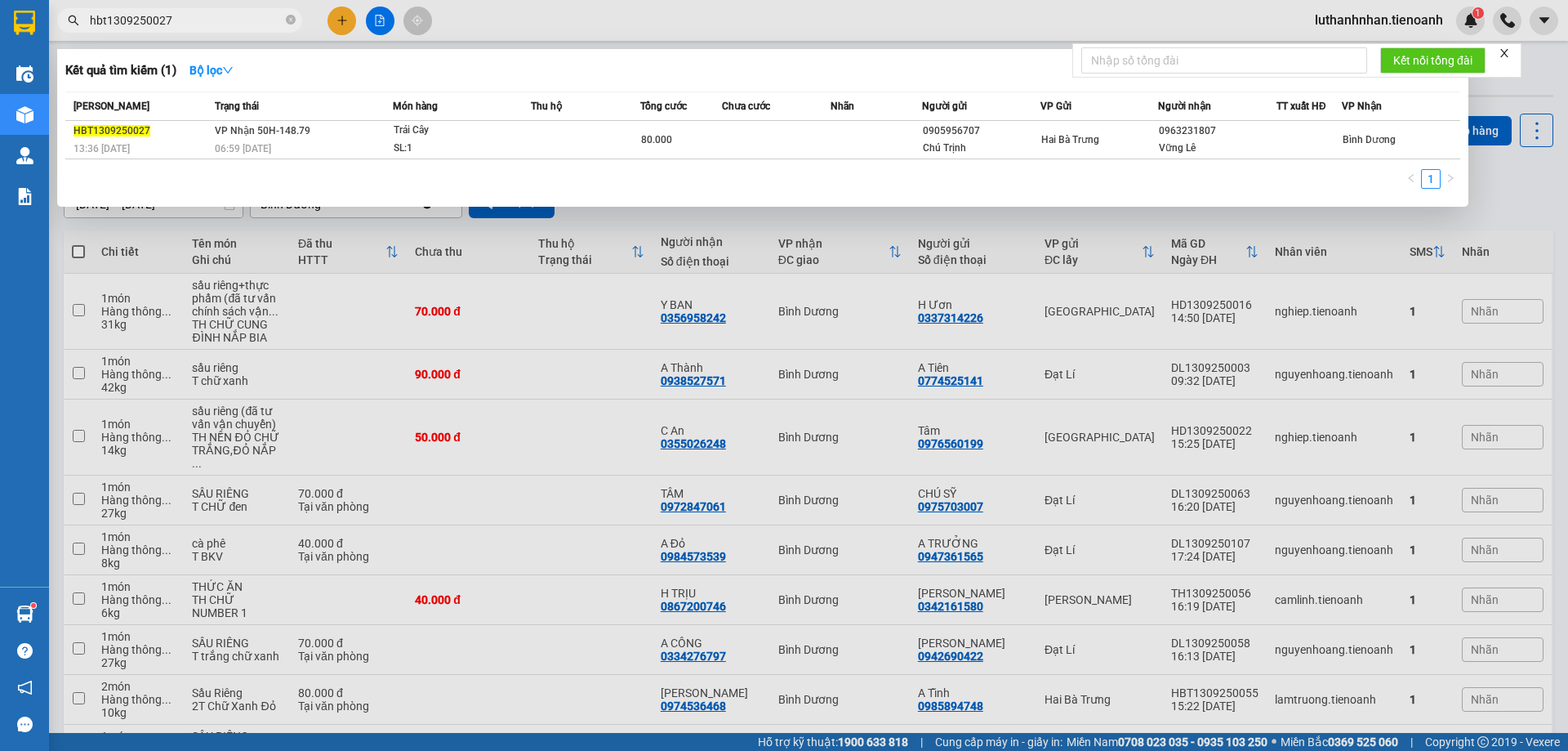
click at [204, 25] on input "hbt1309250027" at bounding box center [187, 20] width 193 height 18
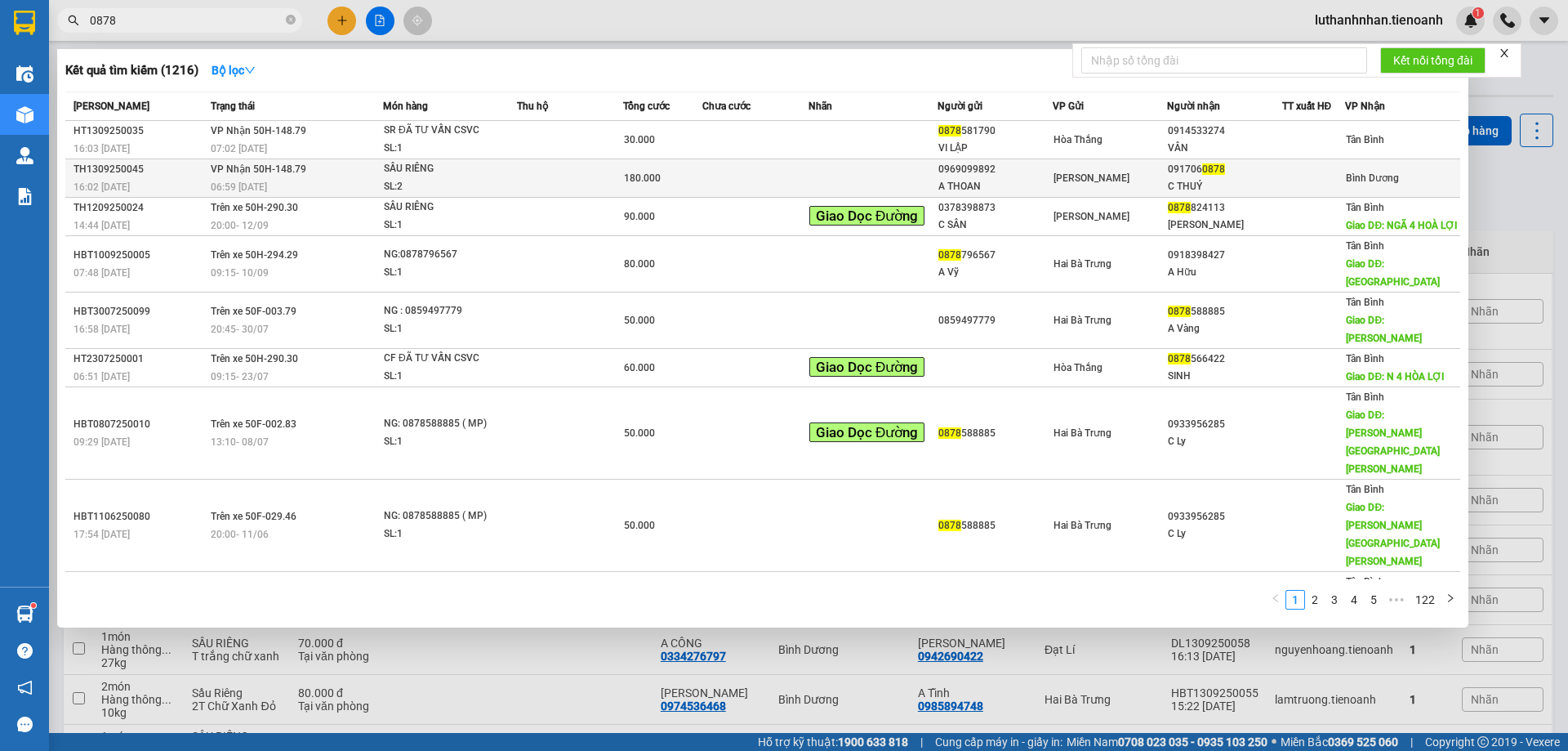
type input "0878"
click at [418, 171] on div "SẦU RIÊNG" at bounding box center [445, 169] width 122 height 18
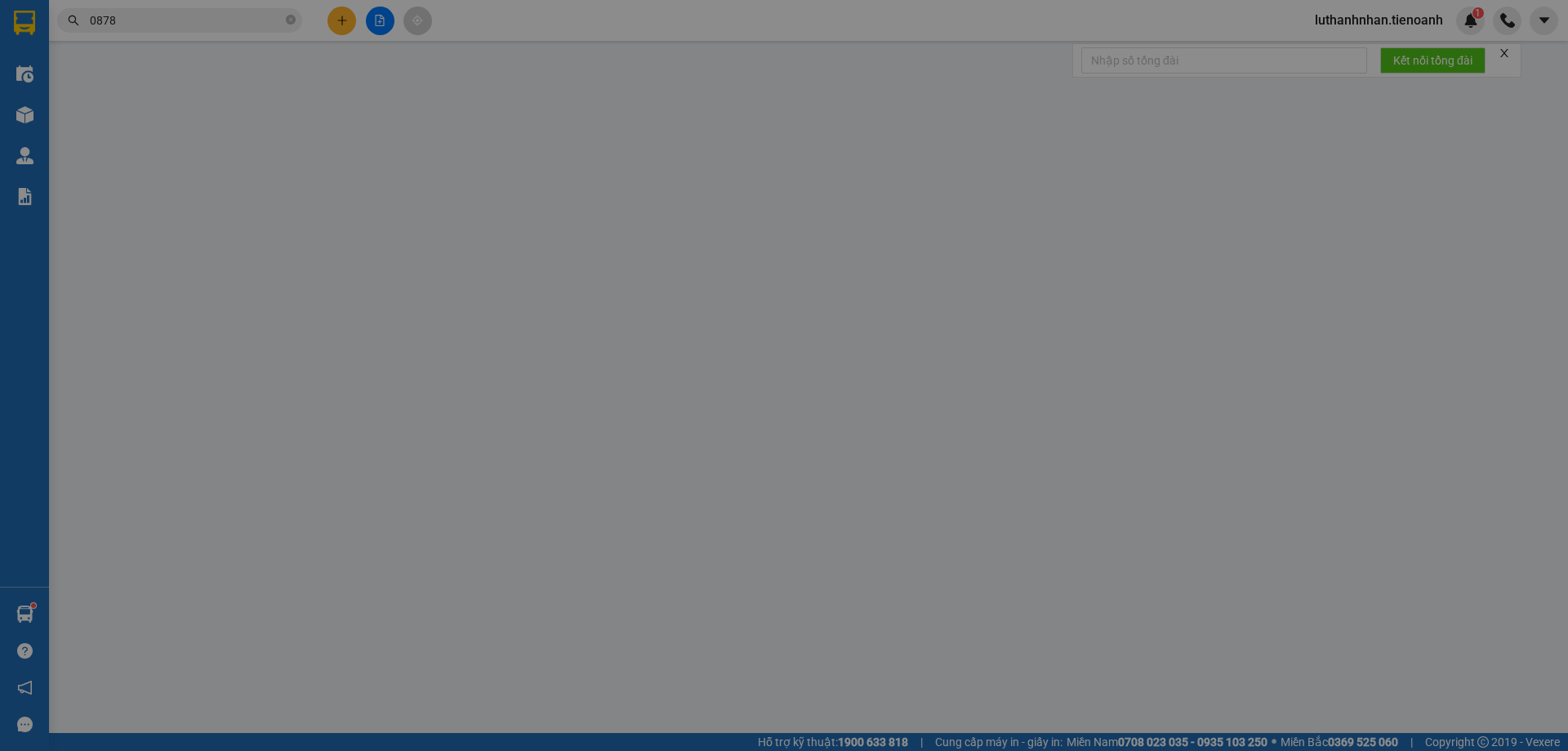
type input "0917060878"
type input "C THUÝ"
type input "0969099892"
type input "A THOAN"
type input "180.000"
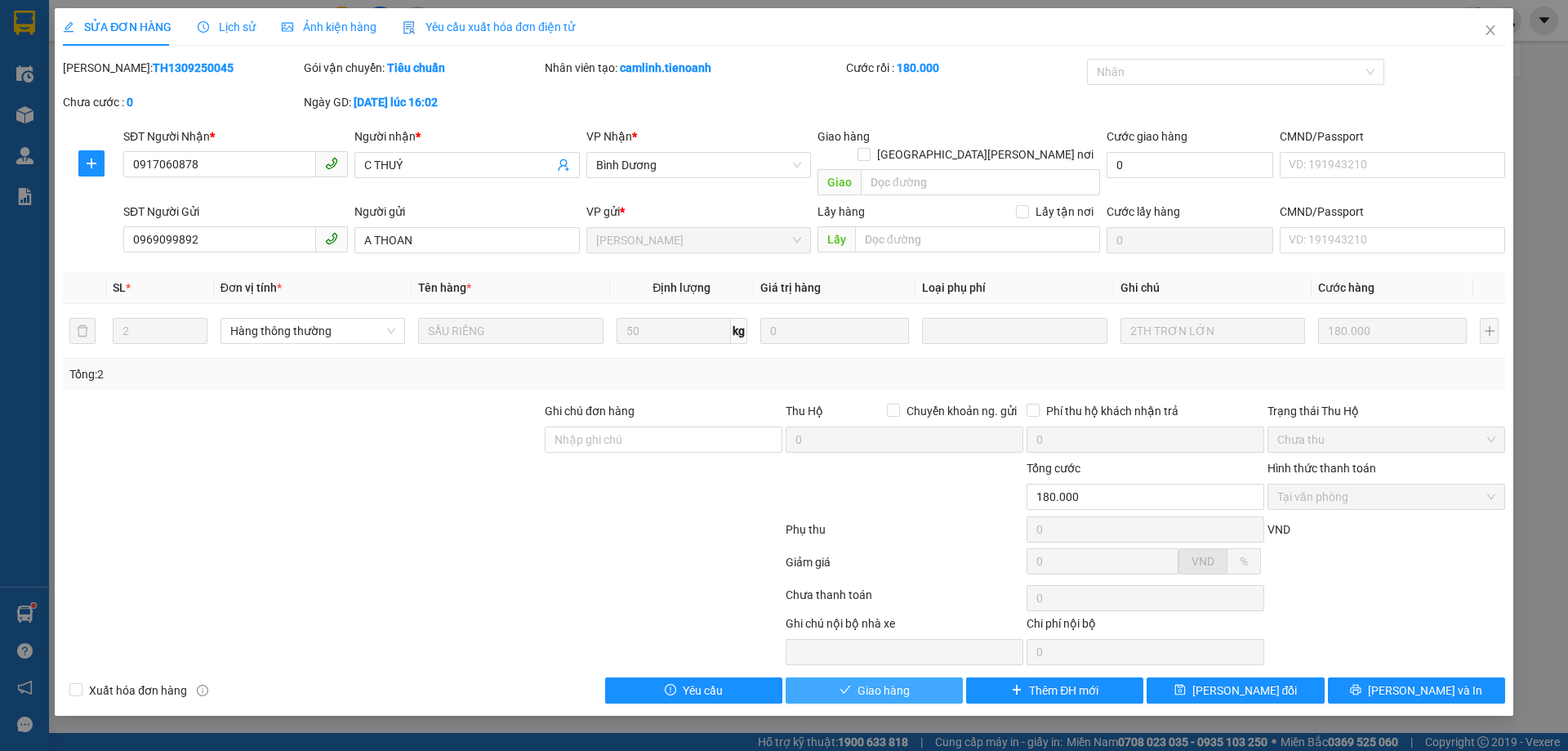
click at [909, 681] on span "Giao hàng" at bounding box center [883, 690] width 52 height 18
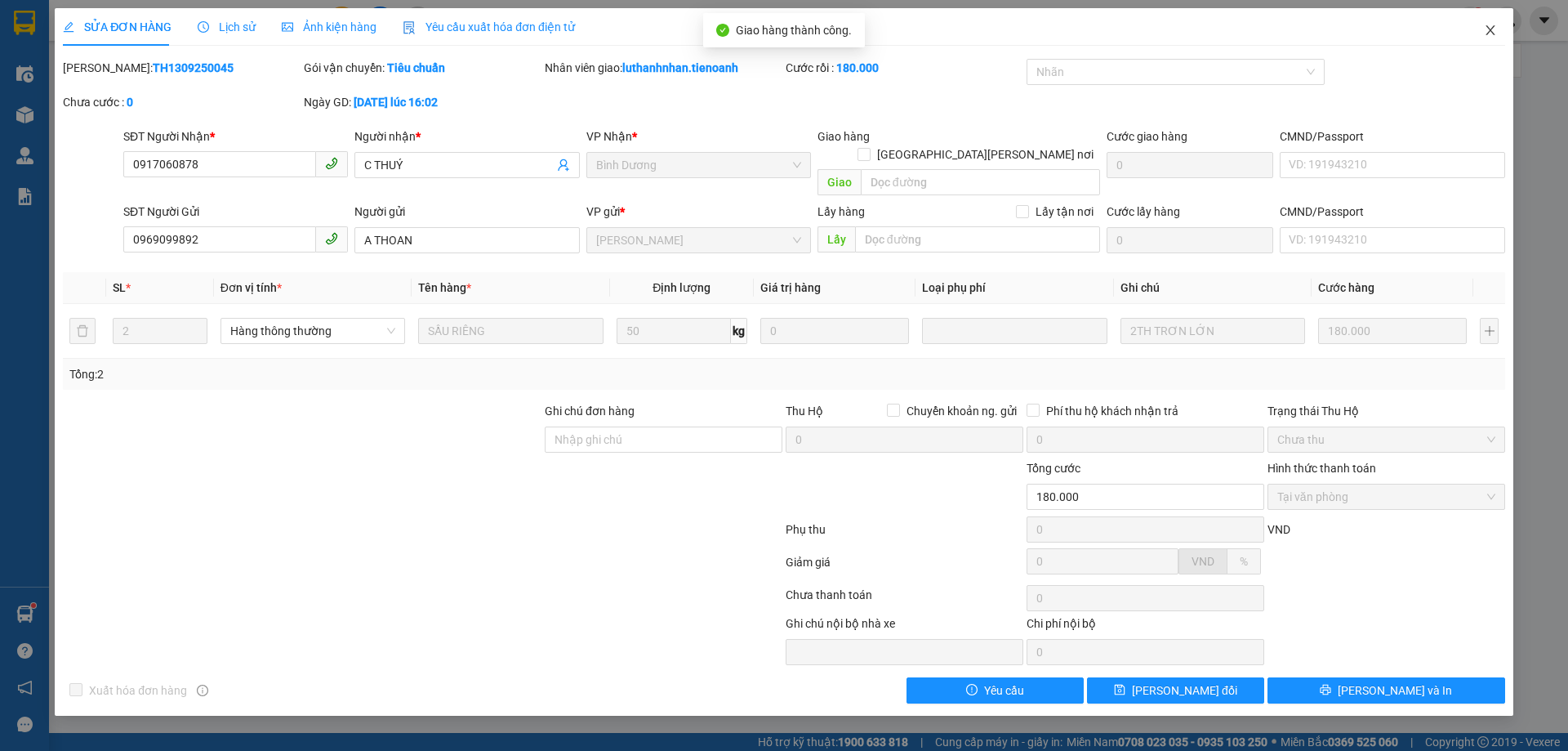
click at [1488, 35] on icon "close" at bounding box center [1490, 30] width 13 height 13
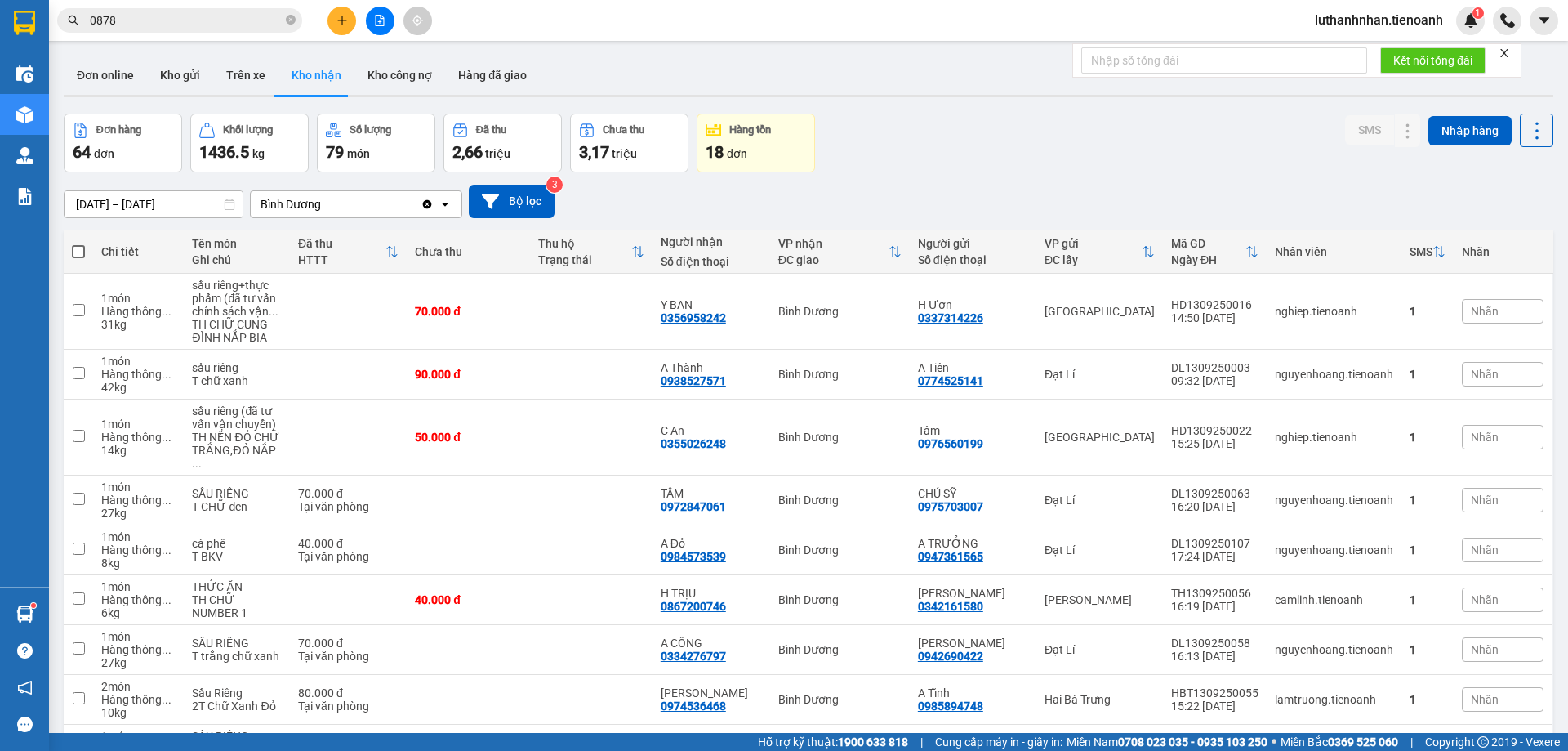
drag, startPoint x: 282, startPoint y: 21, endPoint x: 291, endPoint y: 20, distance: 9.1
click at [282, 22] on span "0878" at bounding box center [180, 20] width 245 height 25
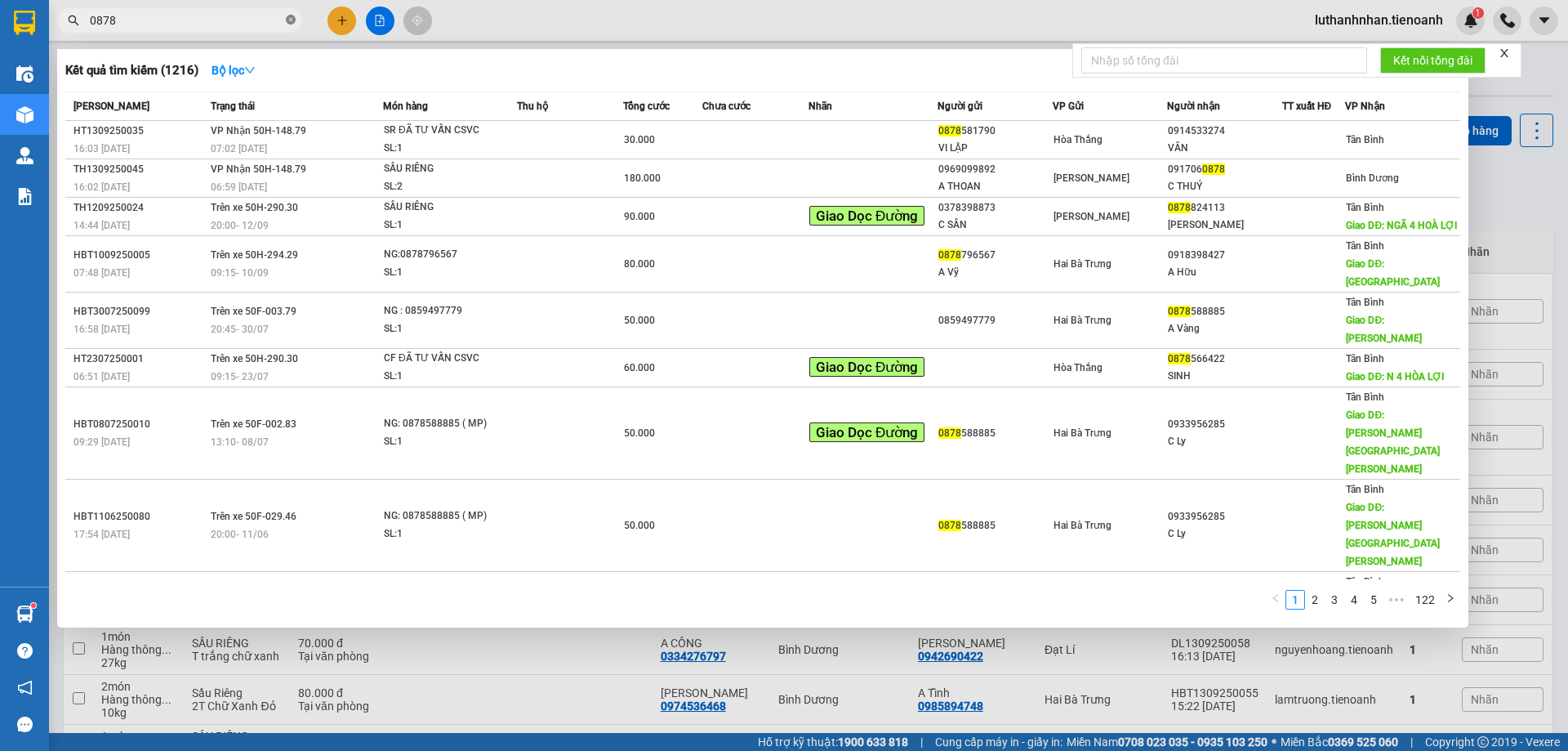
click at [293, 19] on icon "close-circle" at bounding box center [290, 19] width 10 height 10
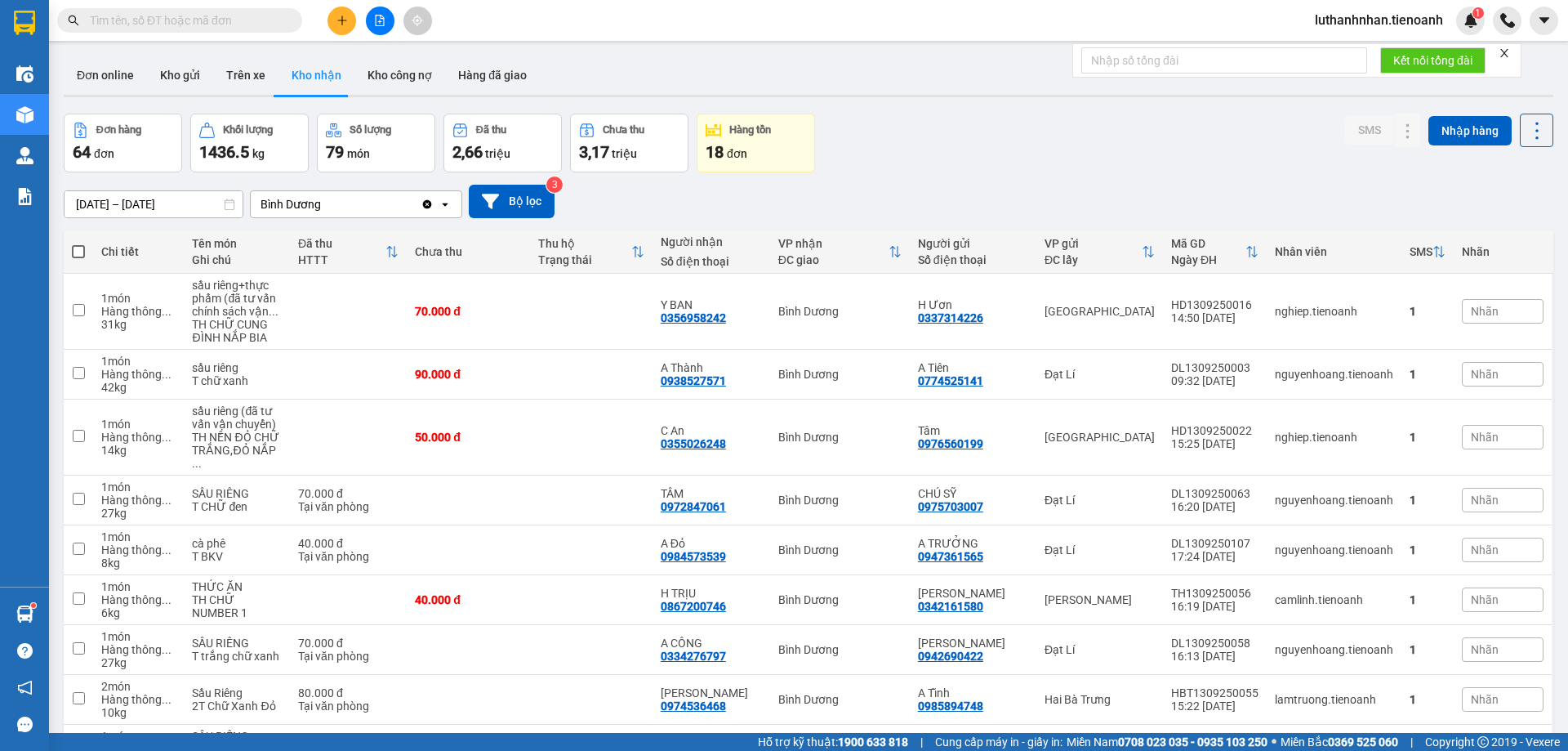
click at [272, 21] on input "text" at bounding box center [187, 20] width 193 height 18
click at [238, 14] on input "text" at bounding box center [187, 20] width 193 height 18
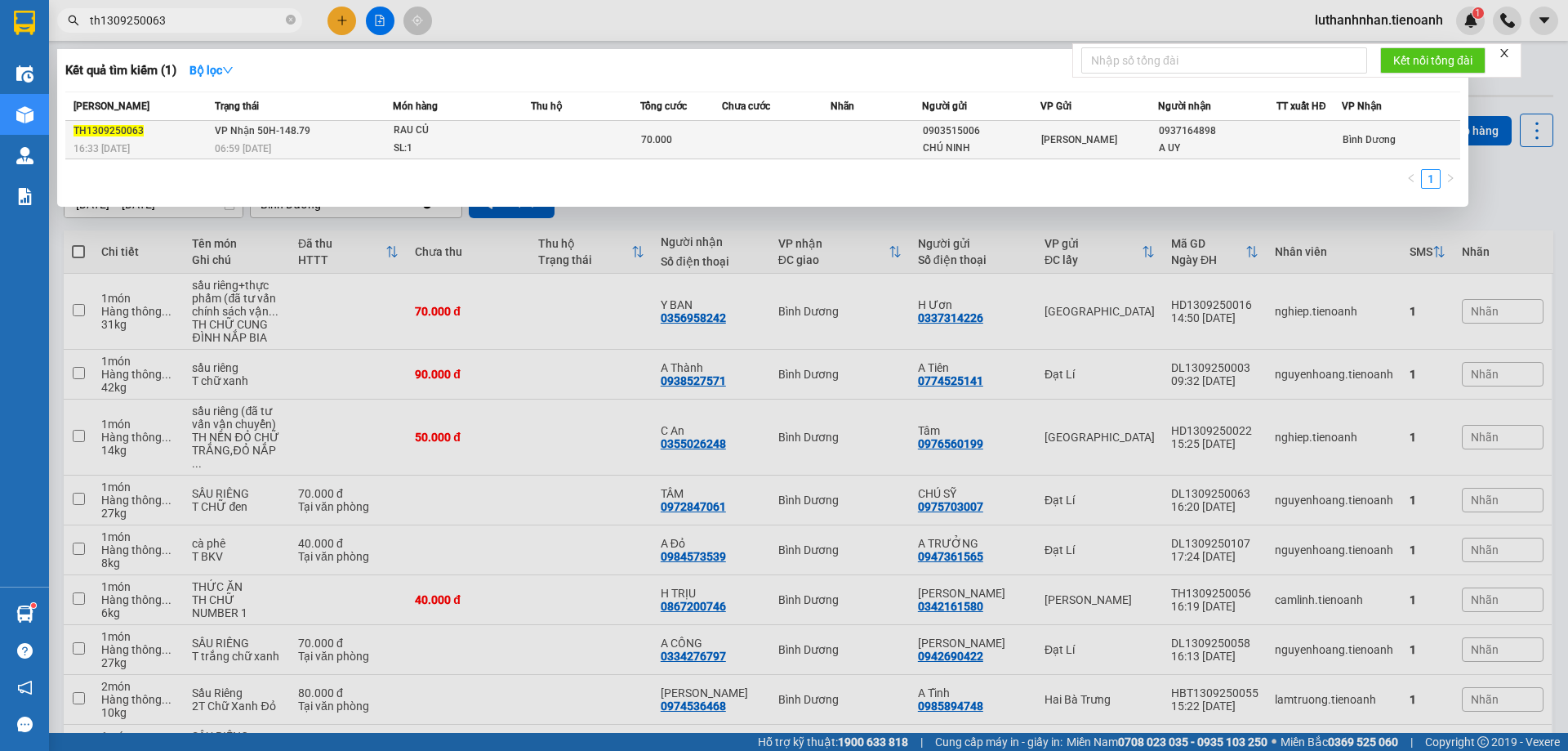
type input "th1309250063"
click at [375, 138] on td "VP Nhận 50H-148.79 06:59 - 14/09" at bounding box center [302, 140] width 182 height 38
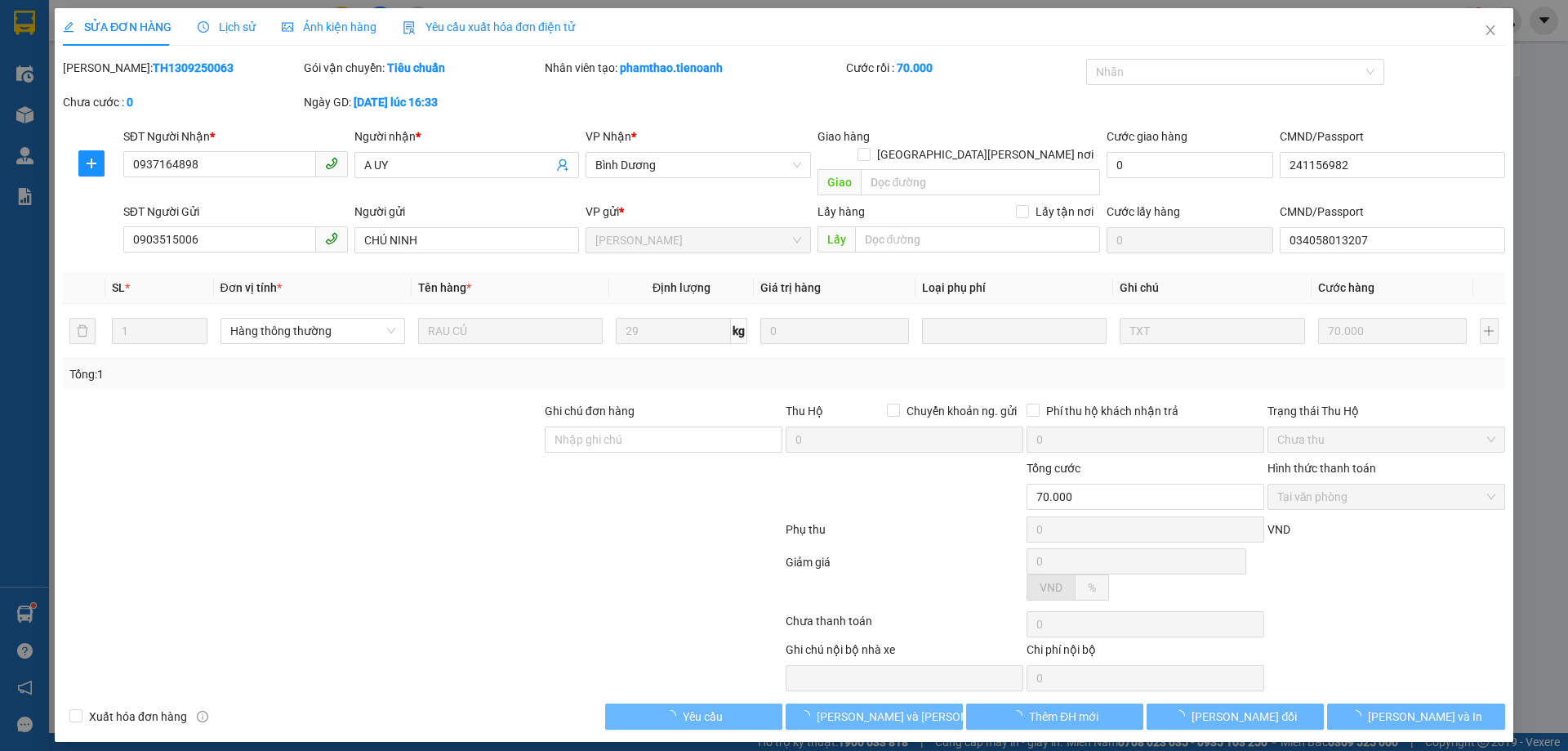
type input "0937164898"
type input "A UY"
type input "241156982"
type input "0903515006"
type input "CHÚ NINH"
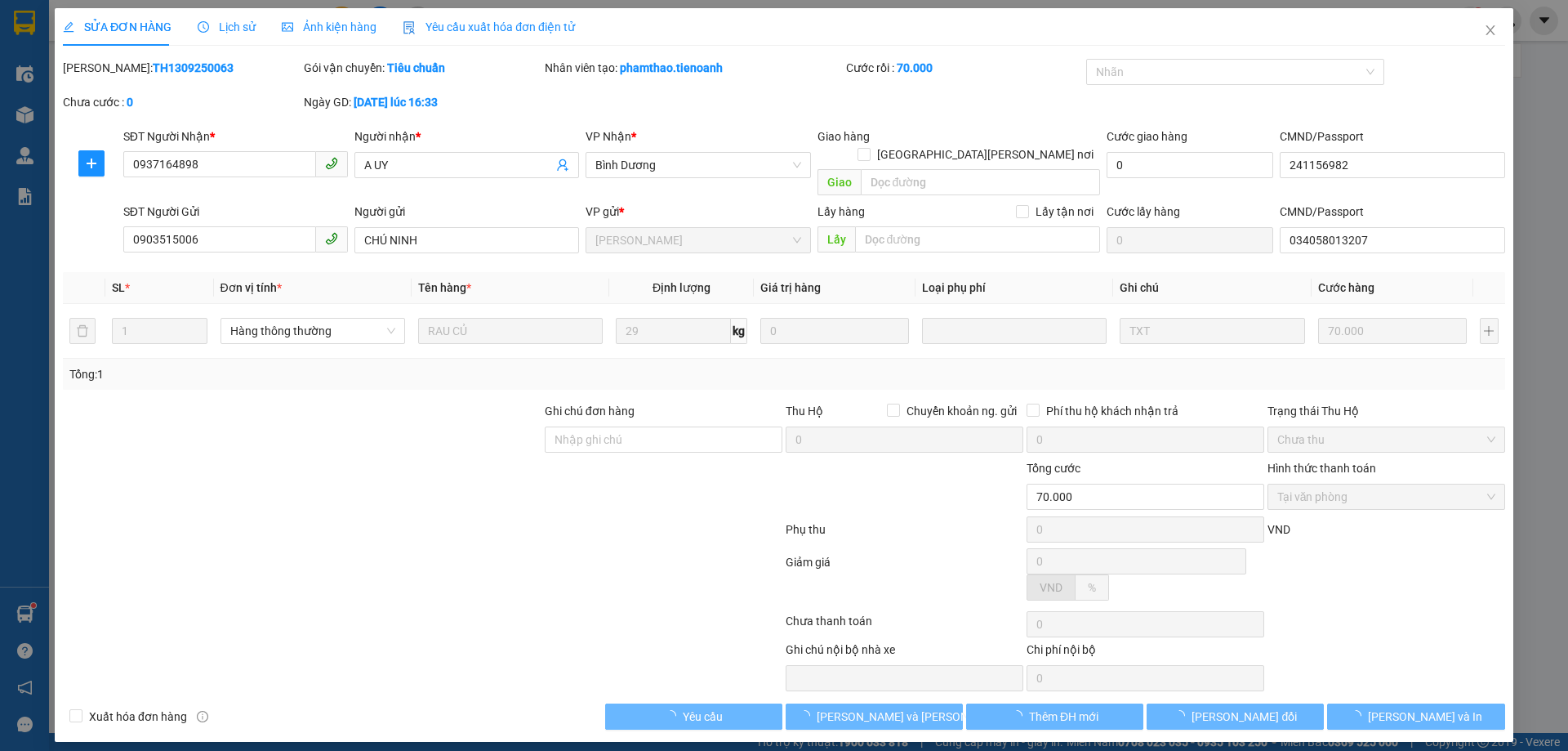
type input "034058013207"
type input "70.000"
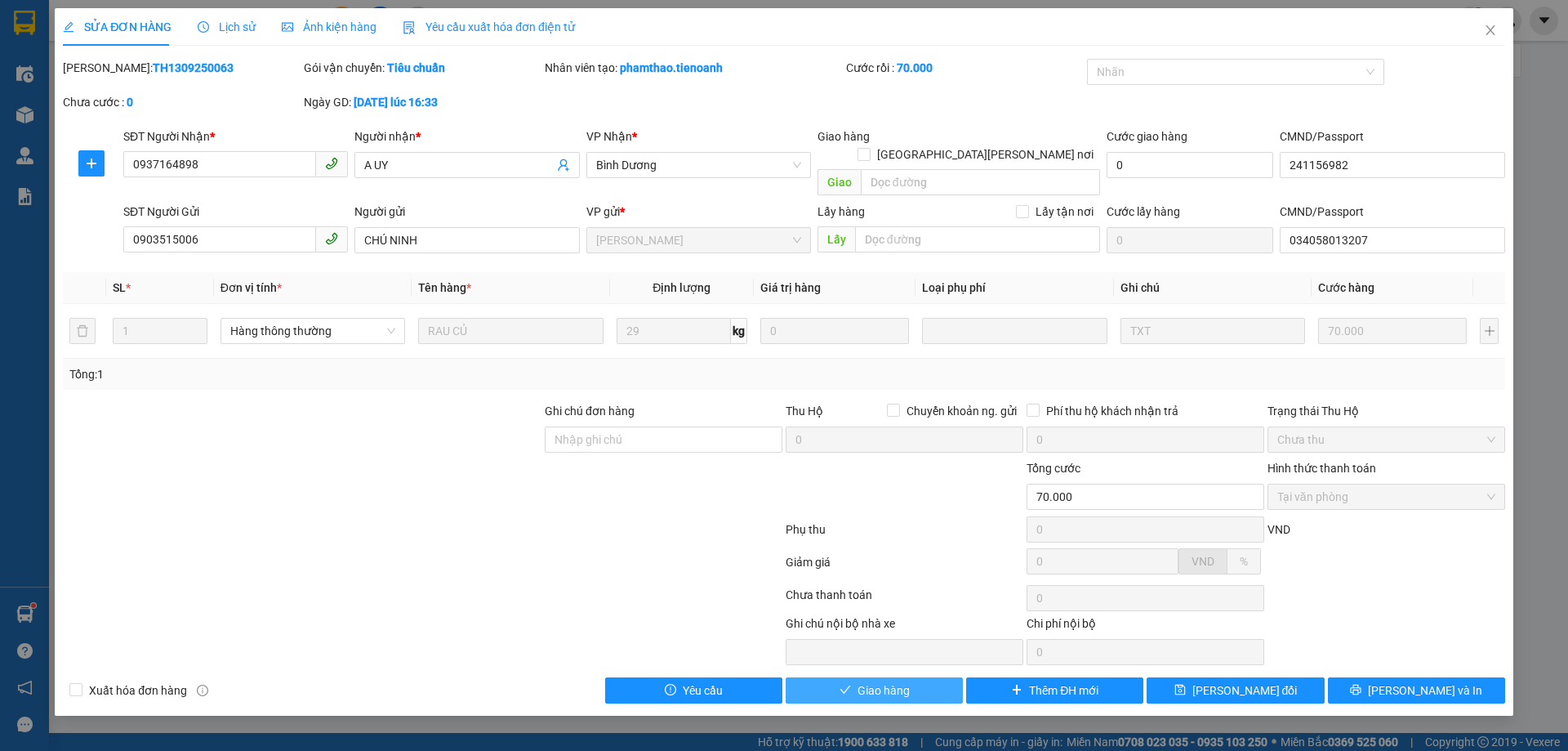
click at [920, 677] on button "Giao hàng" at bounding box center [874, 690] width 177 height 27
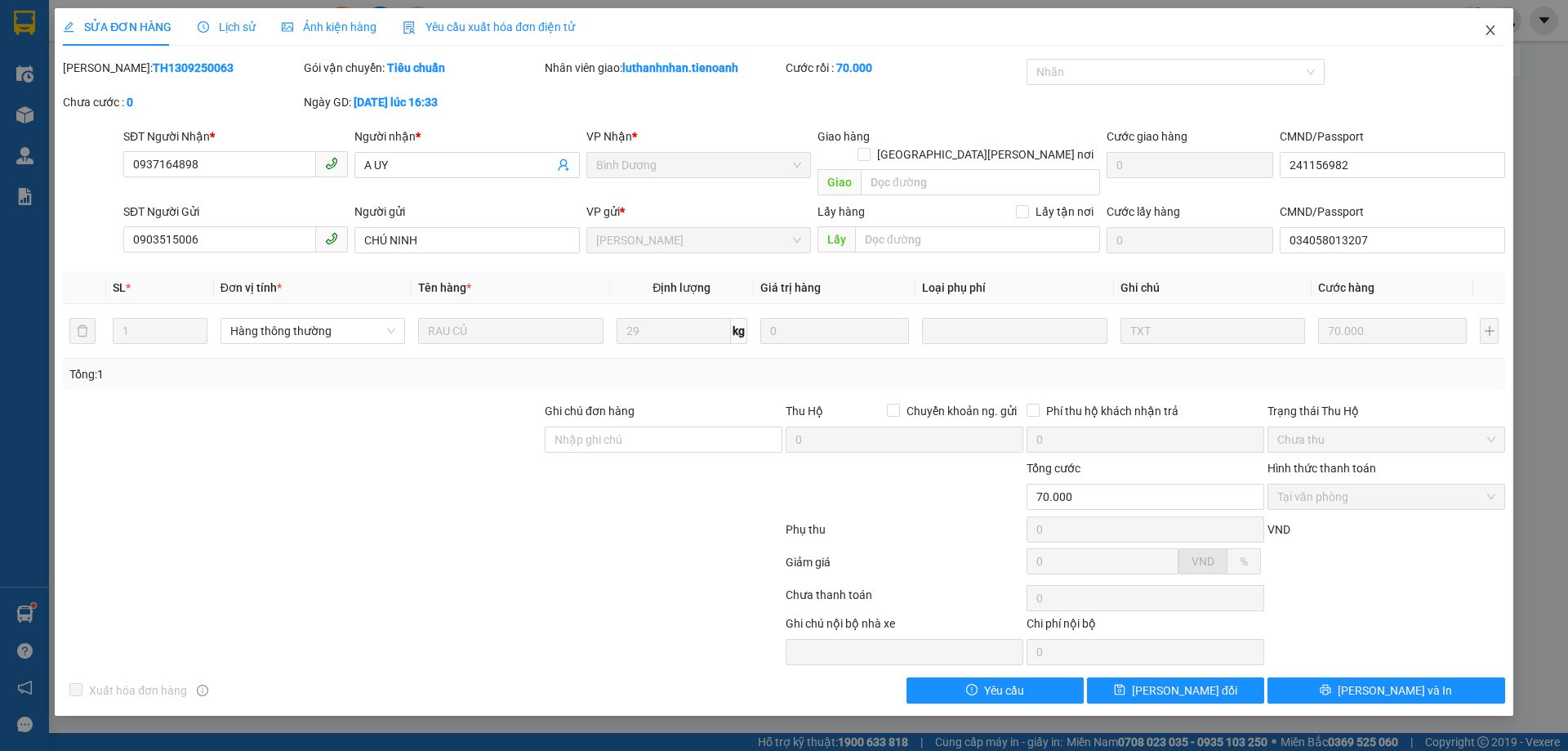
click at [1488, 31] on icon "close" at bounding box center [1490, 30] width 13 height 13
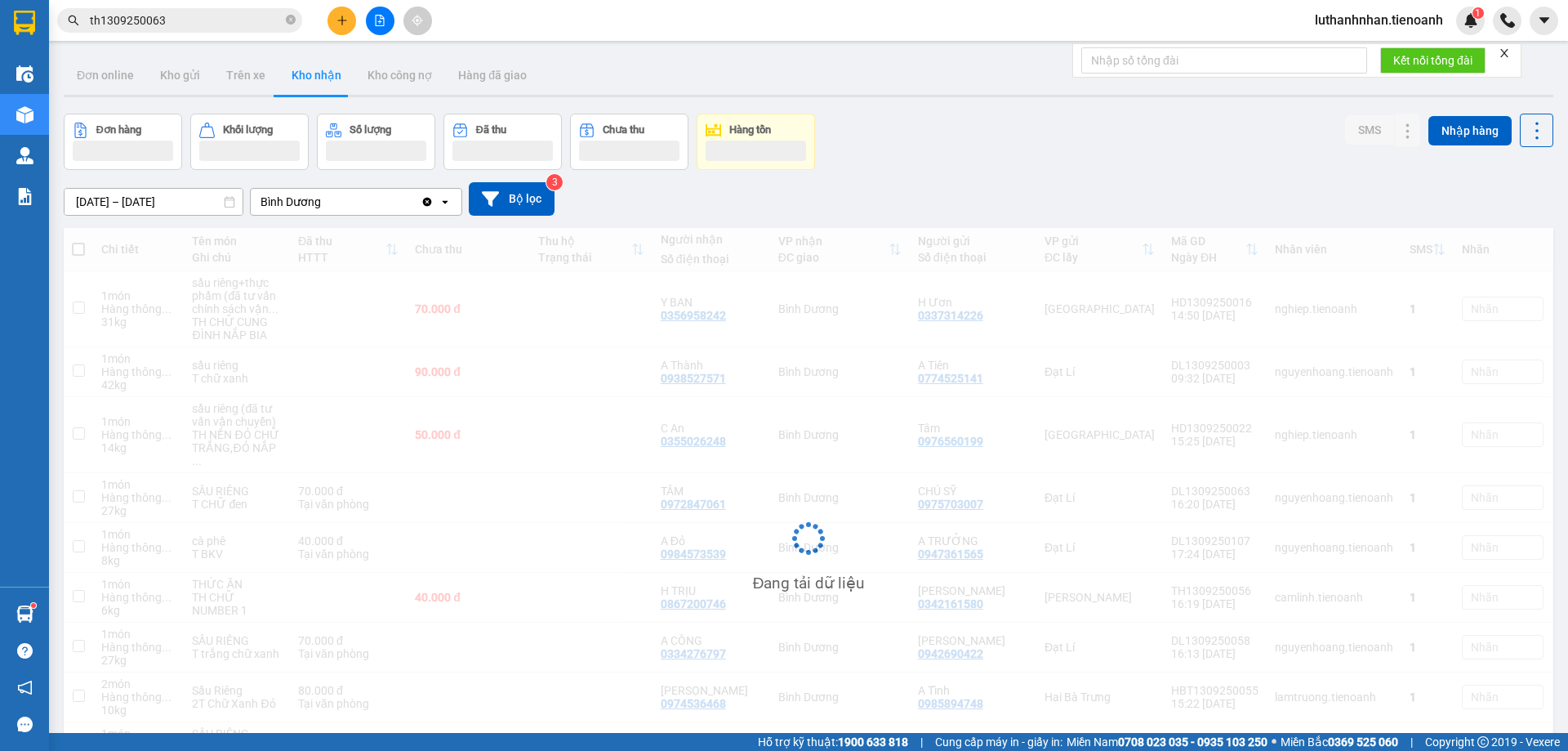
click at [206, 21] on input "th1309250063" at bounding box center [187, 20] width 193 height 18
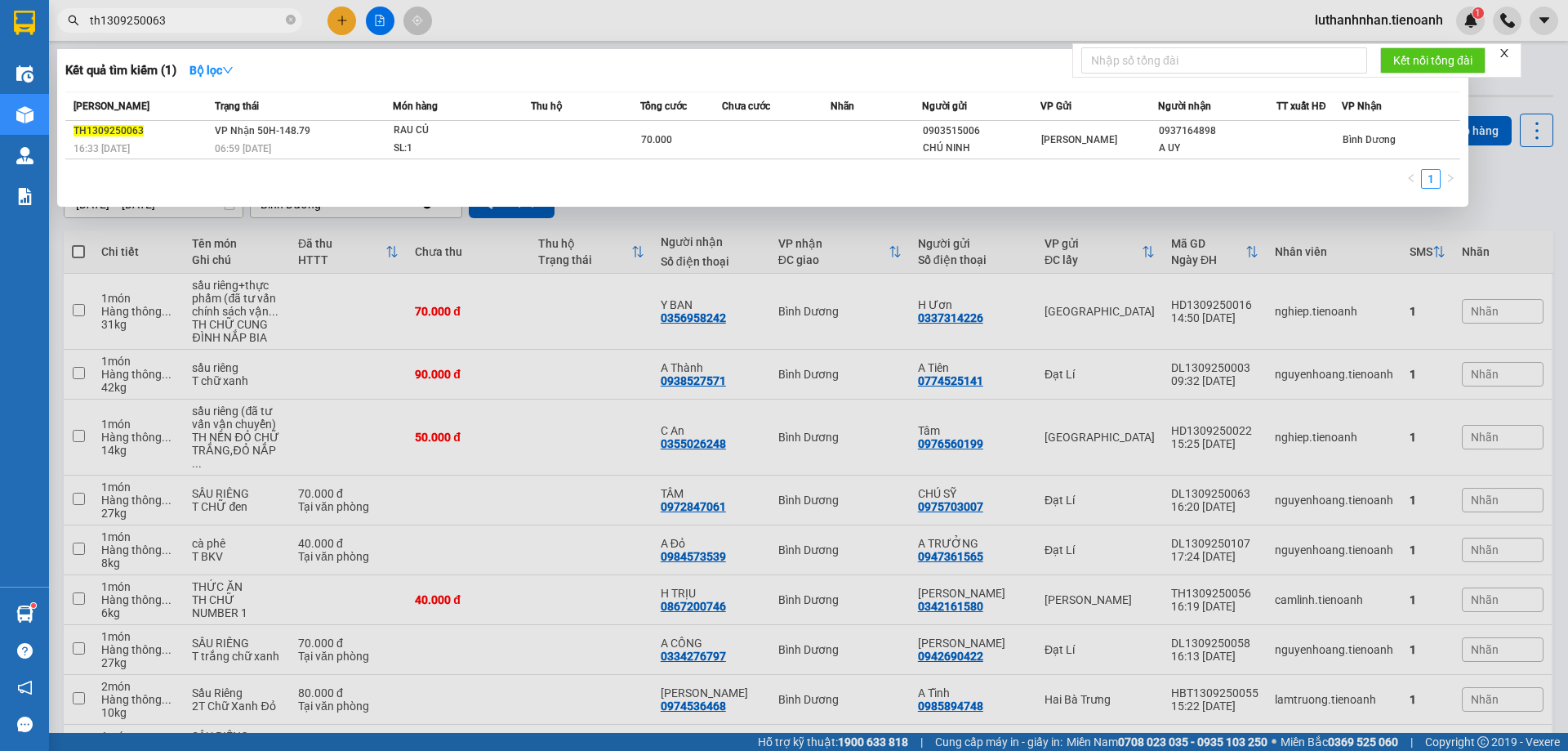
click at [206, 21] on input "th1309250063" at bounding box center [187, 20] width 193 height 18
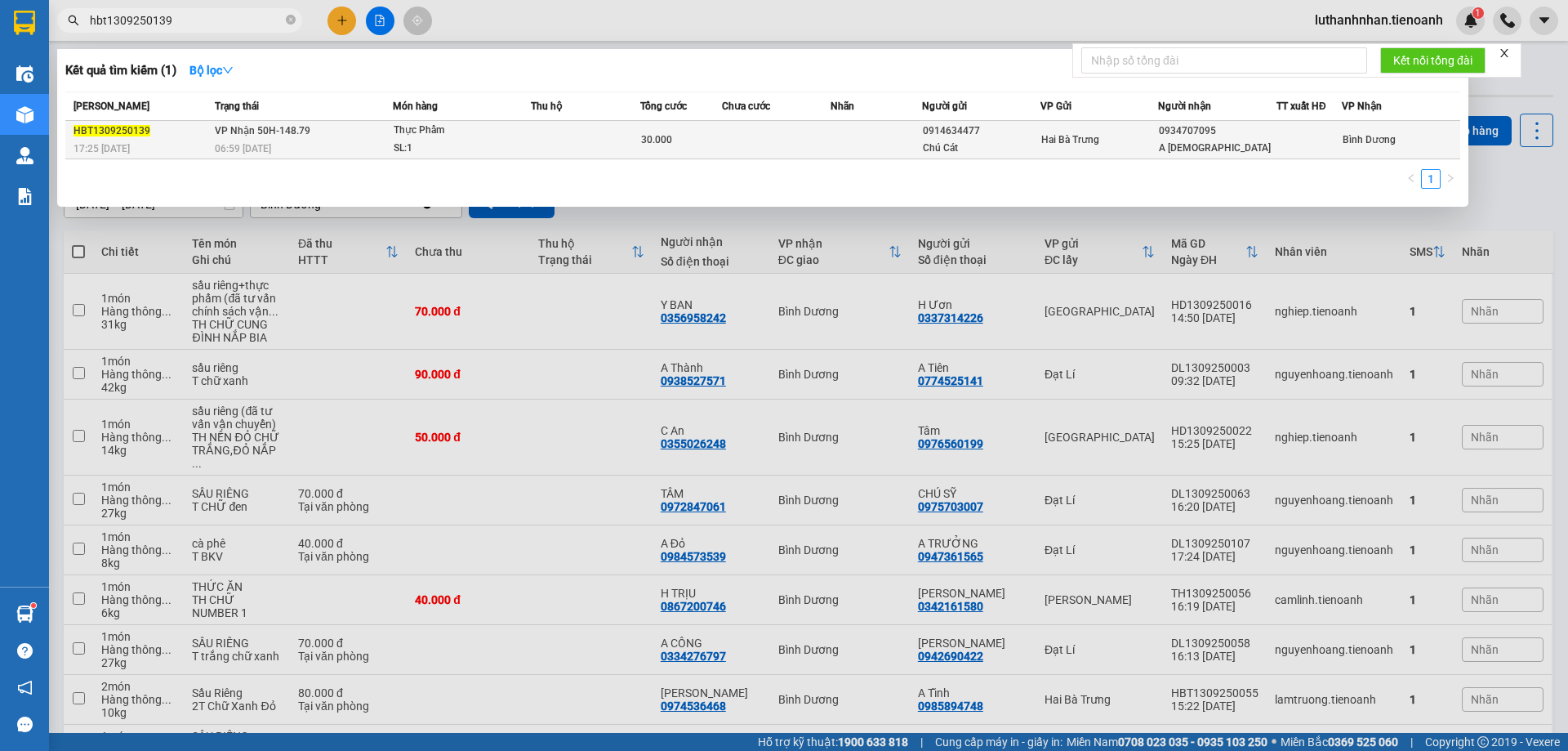
type input "hbt1309250139"
click at [369, 142] on div "06:59 [DATE]" at bounding box center [303, 149] width 177 height 18
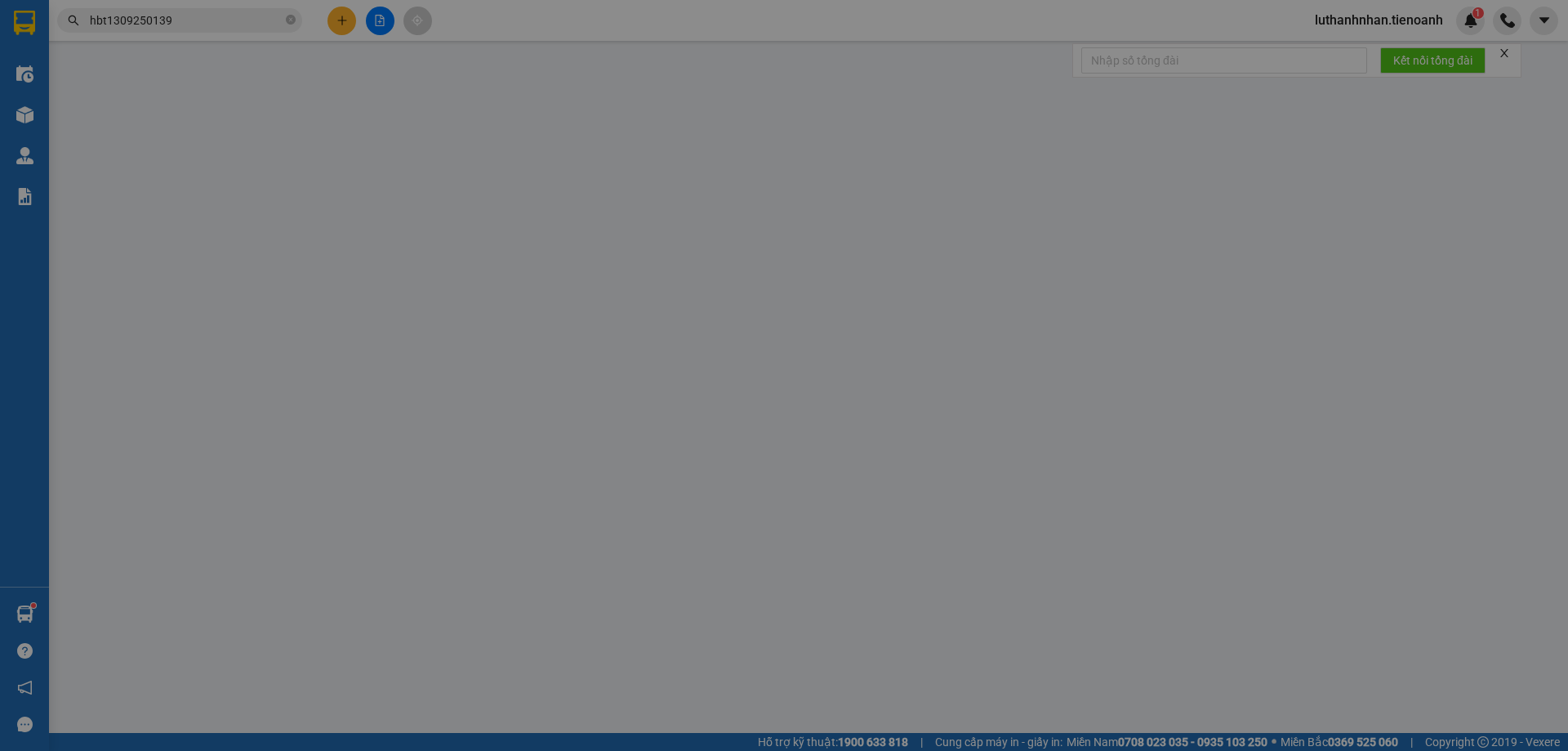
type input "0934707095"
type input "A Phúc"
type input "0914634477"
type input "Chú Cát"
type input "30.000"
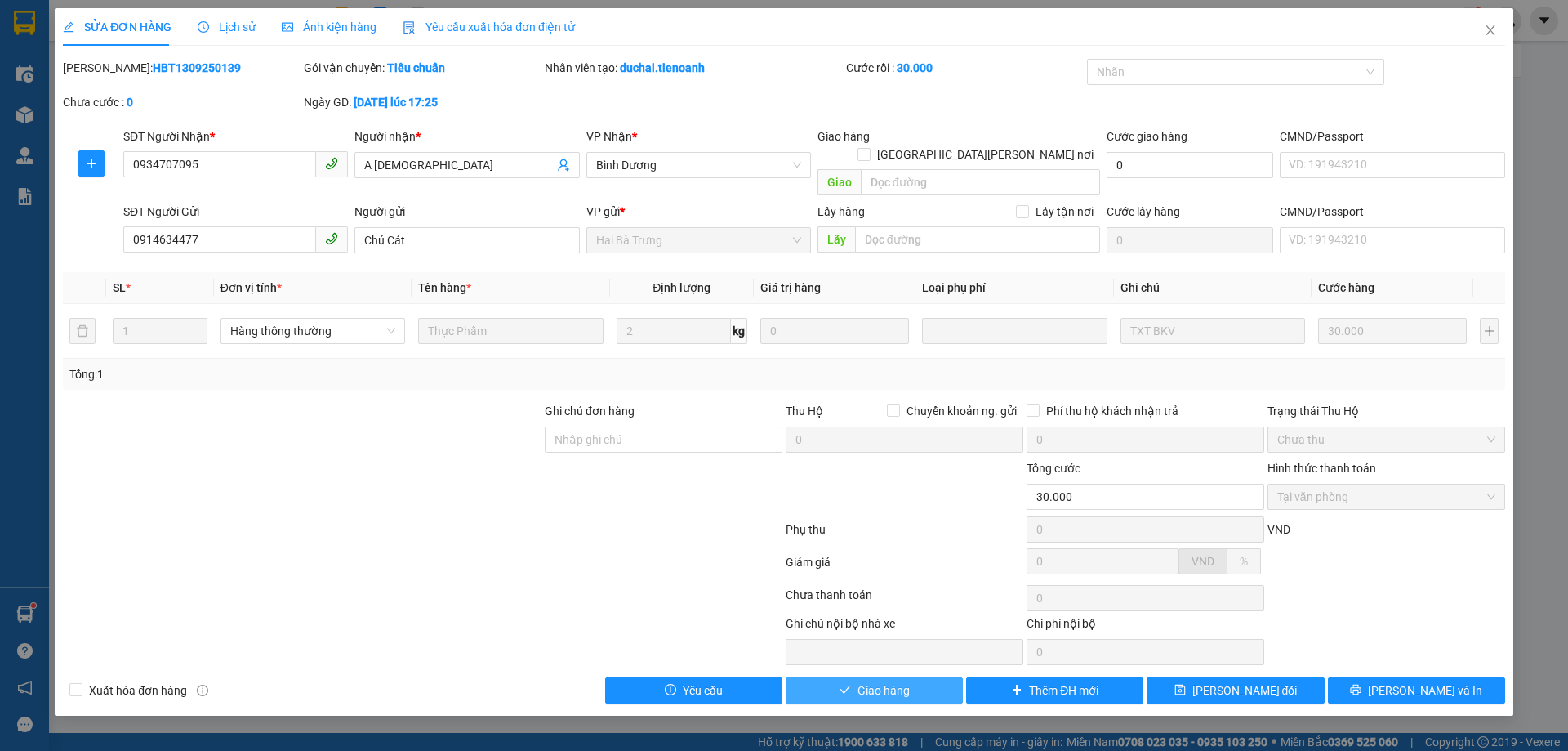
click at [895, 681] on span "Giao hàng" at bounding box center [883, 690] width 52 height 18
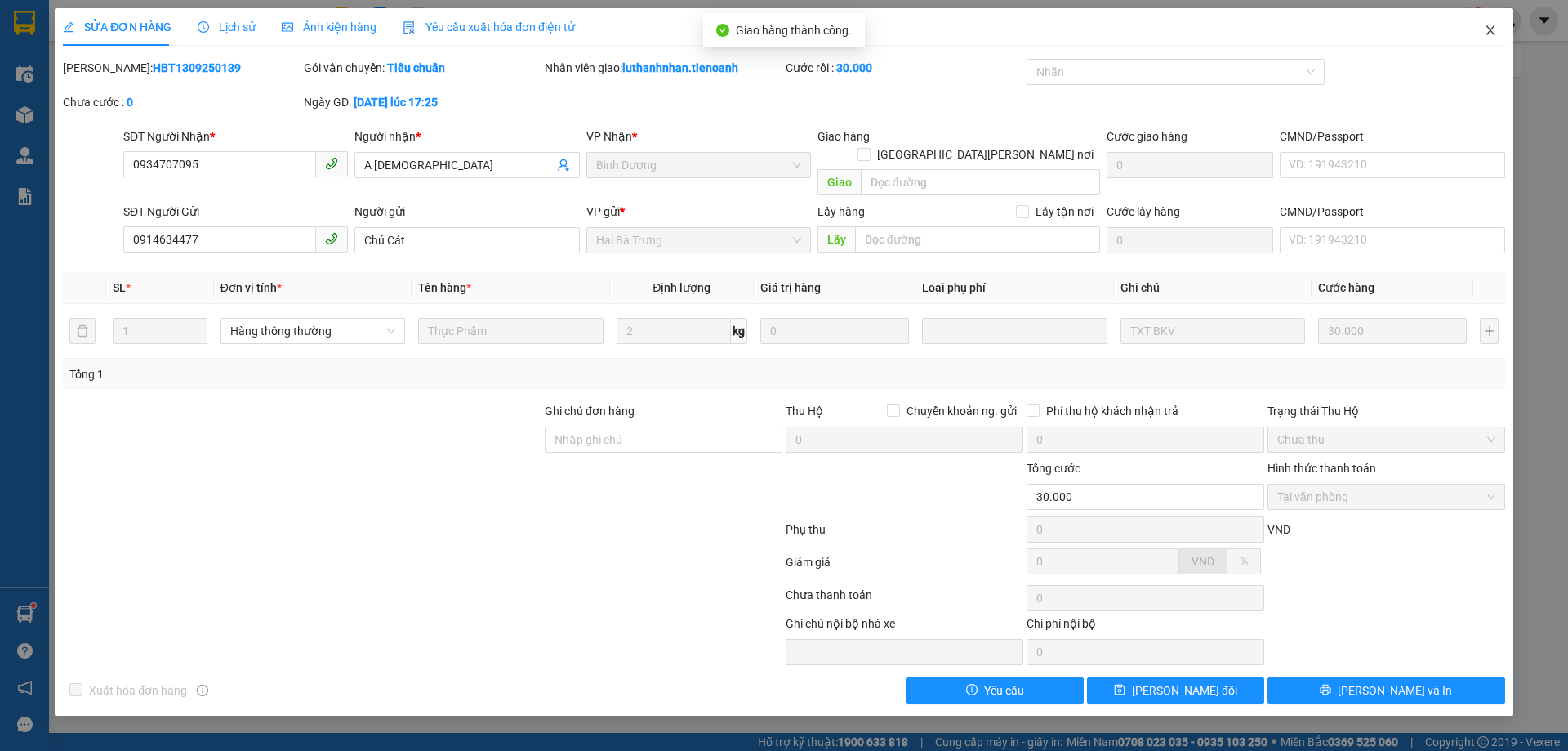
click at [1492, 35] on icon "close" at bounding box center [1490, 30] width 13 height 13
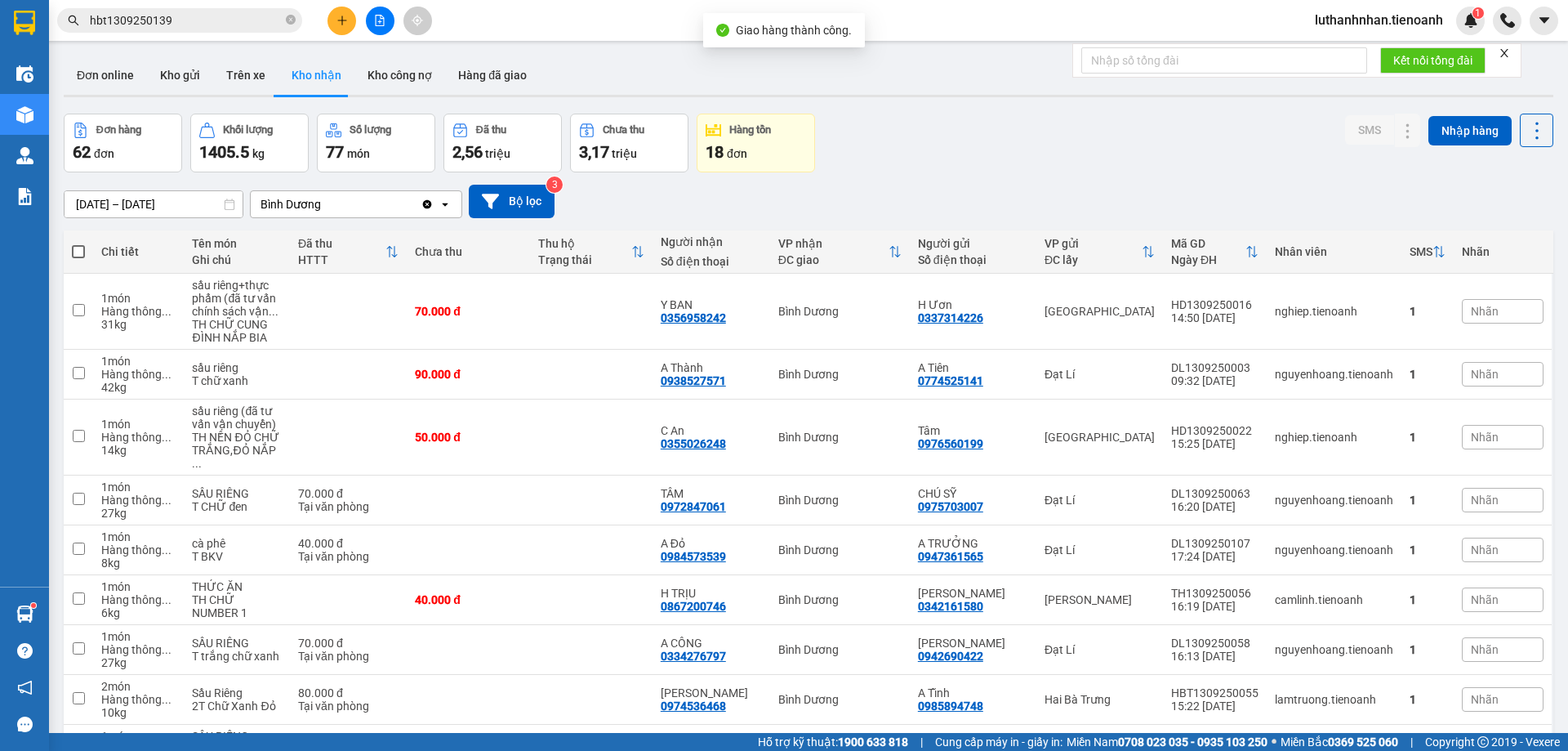
click at [206, 6] on div "Kết quả tìm kiếm ( 1 ) Bộ lọc Mã ĐH Trạng thái Món hàng Thu hộ Tổng cước Chưa c…" at bounding box center [159, 20] width 318 height 28
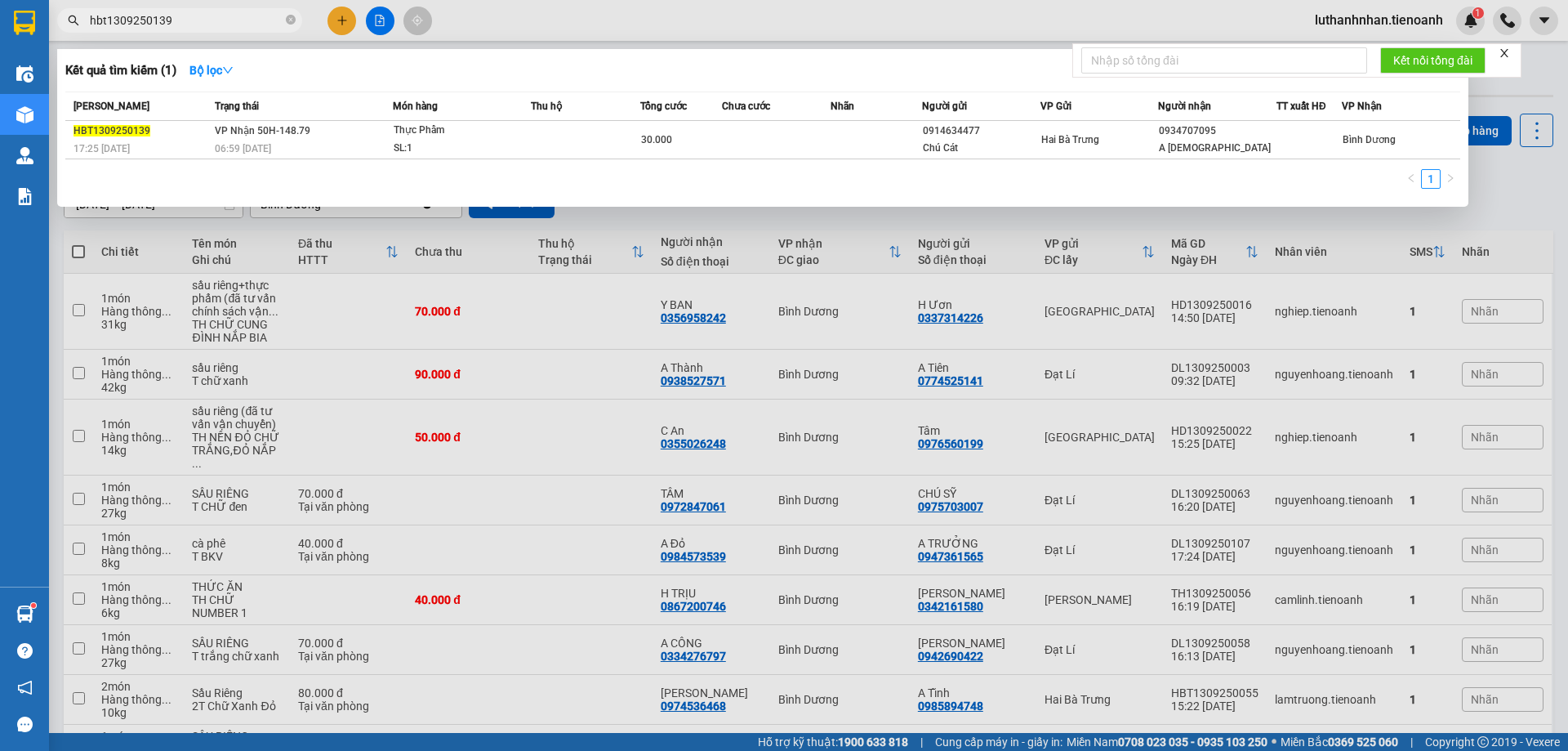
click at [209, 16] on input "hbt1309250139" at bounding box center [187, 20] width 193 height 18
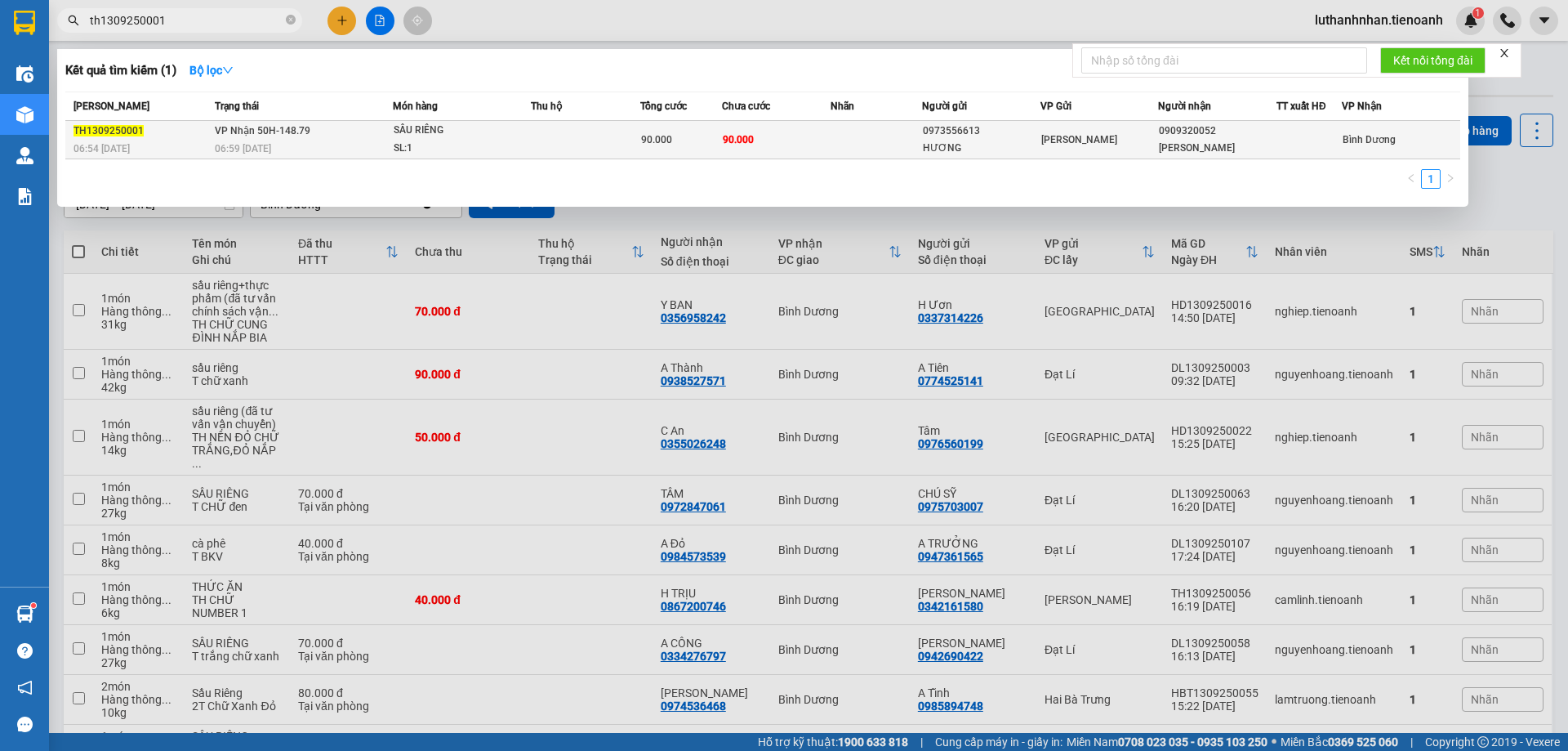
type input "th1309250001"
click at [370, 134] on td "VP Nhận 50H-148.79 06:59 - 14/09" at bounding box center [302, 140] width 182 height 38
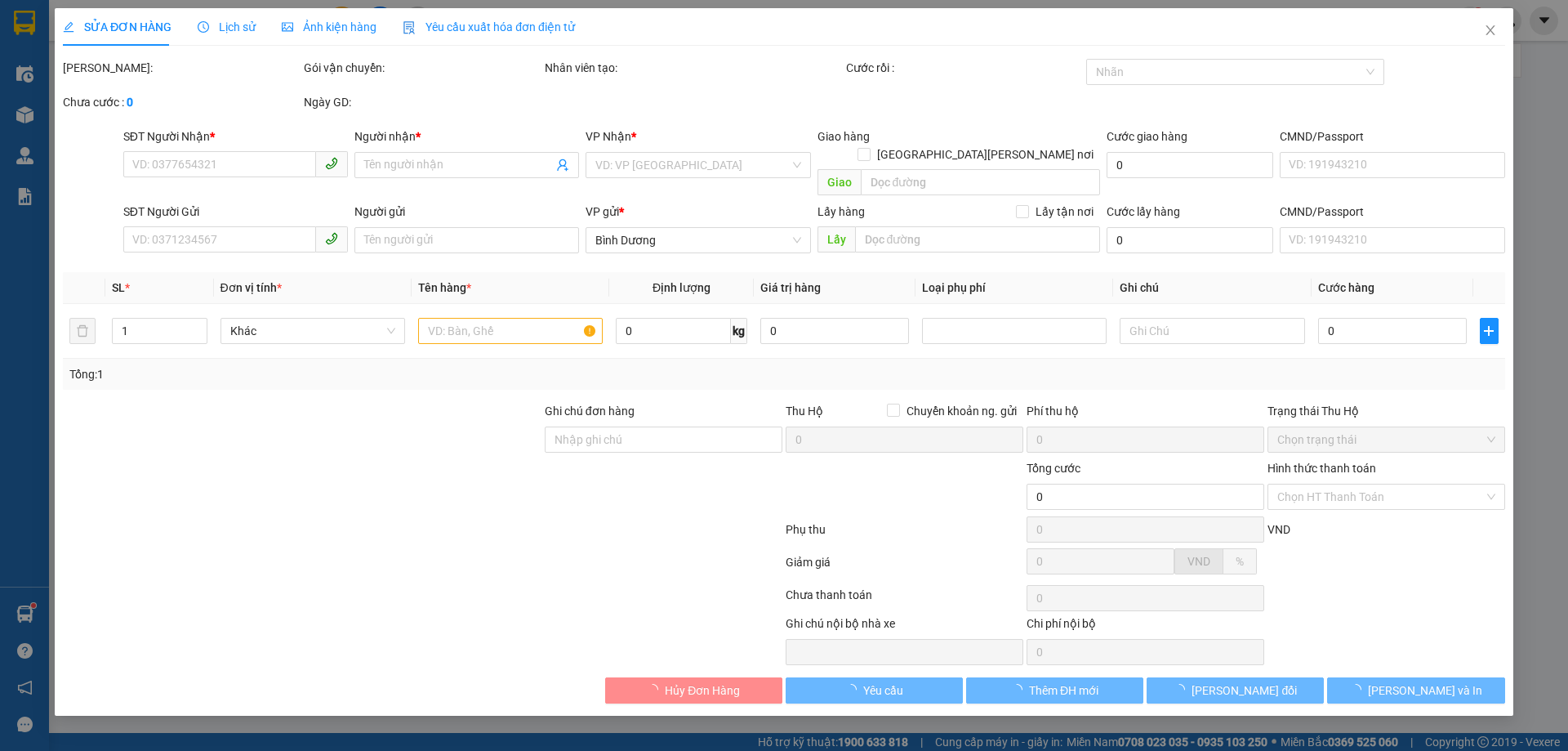
type input "0909320052"
type input "C THANH"
type input "0973556613"
type input "HƯƠNG"
type input "90.000"
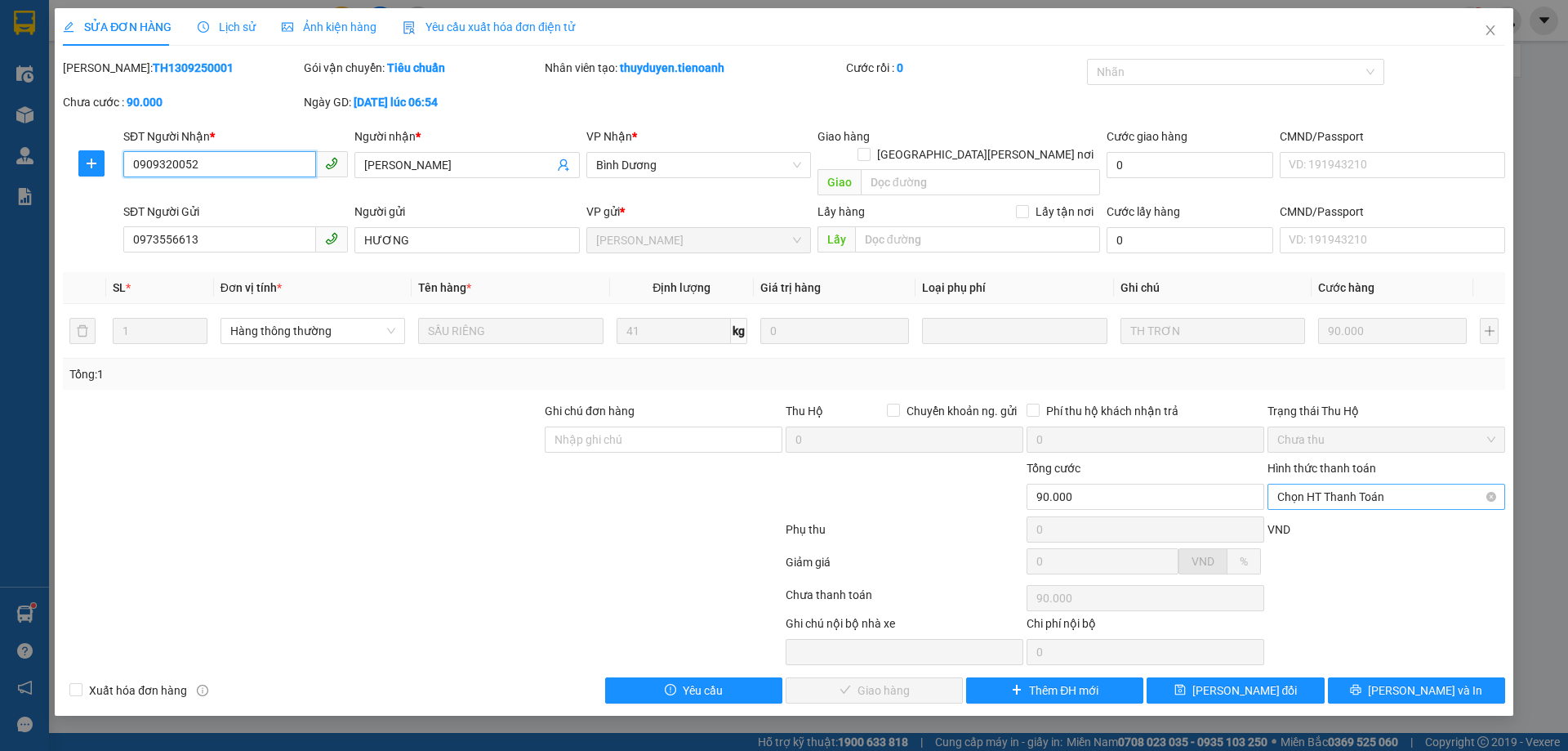
click at [1338, 485] on span "Chọn HT Thanh Toán" at bounding box center [1386, 497] width 218 height 25
click at [1338, 511] on div "Tại văn phòng" at bounding box center [1386, 511] width 218 height 18
type input "0"
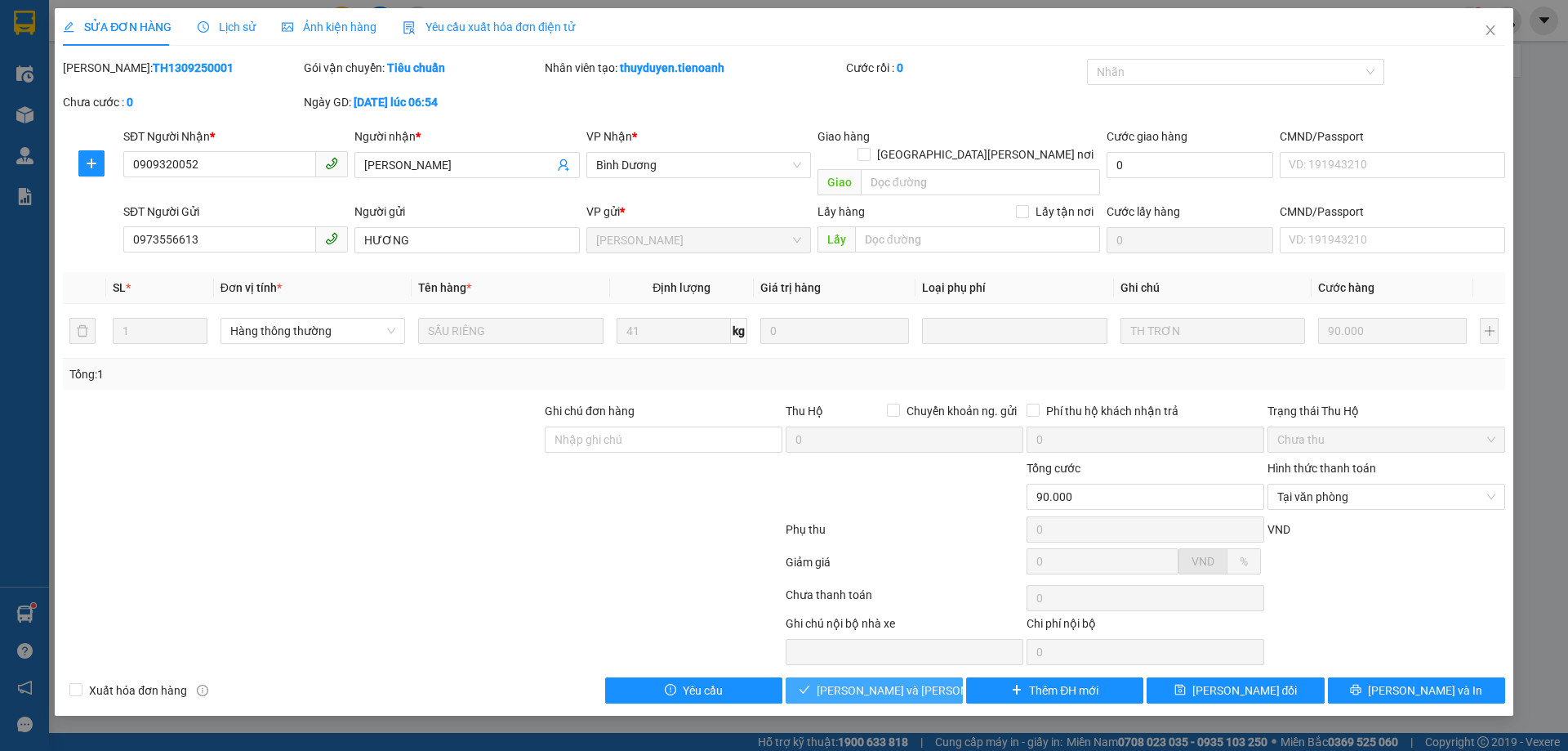
click at [899, 681] on span "[PERSON_NAME] và Giao hàng" at bounding box center [926, 690] width 220 height 18
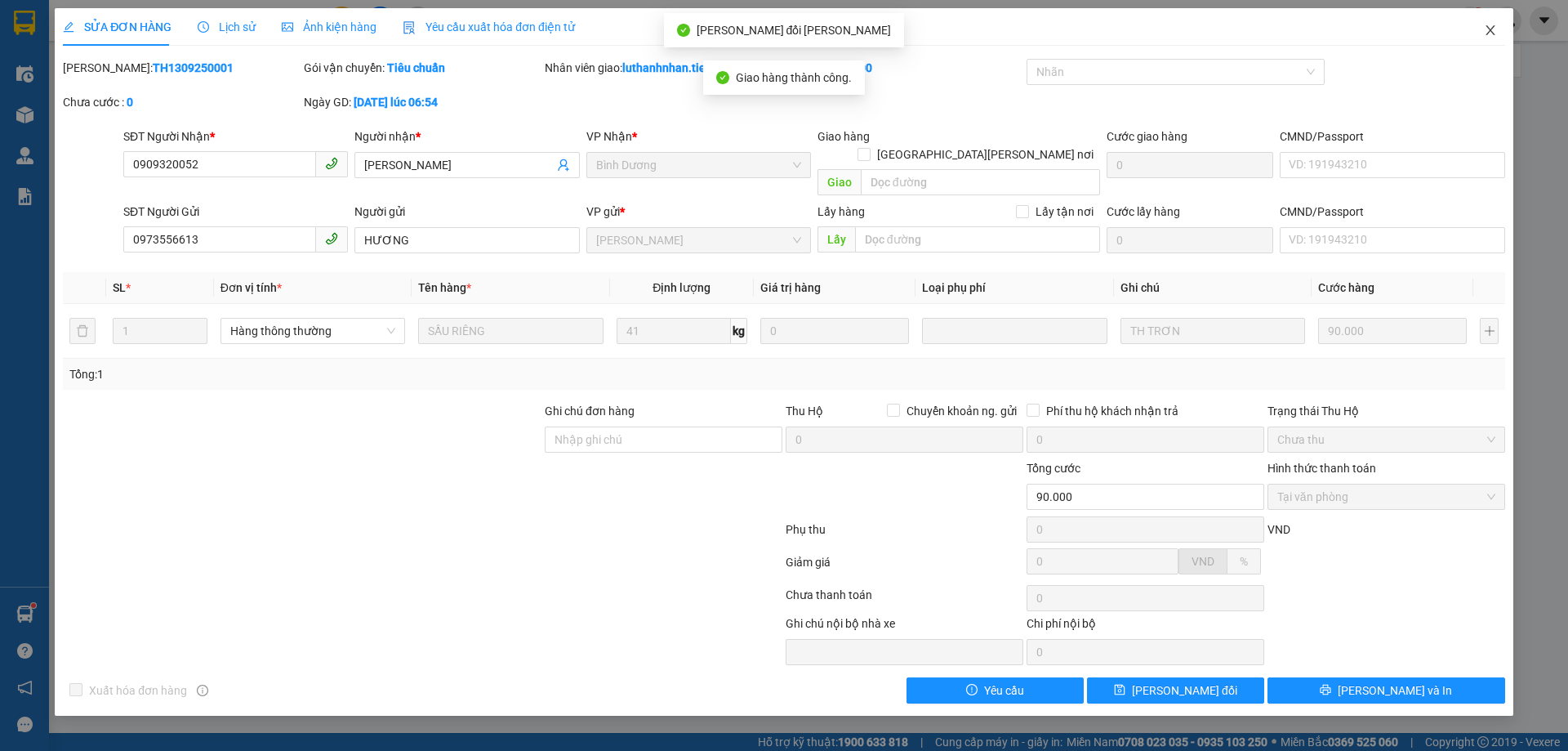
click at [1492, 33] on icon "close" at bounding box center [1490, 30] width 9 height 10
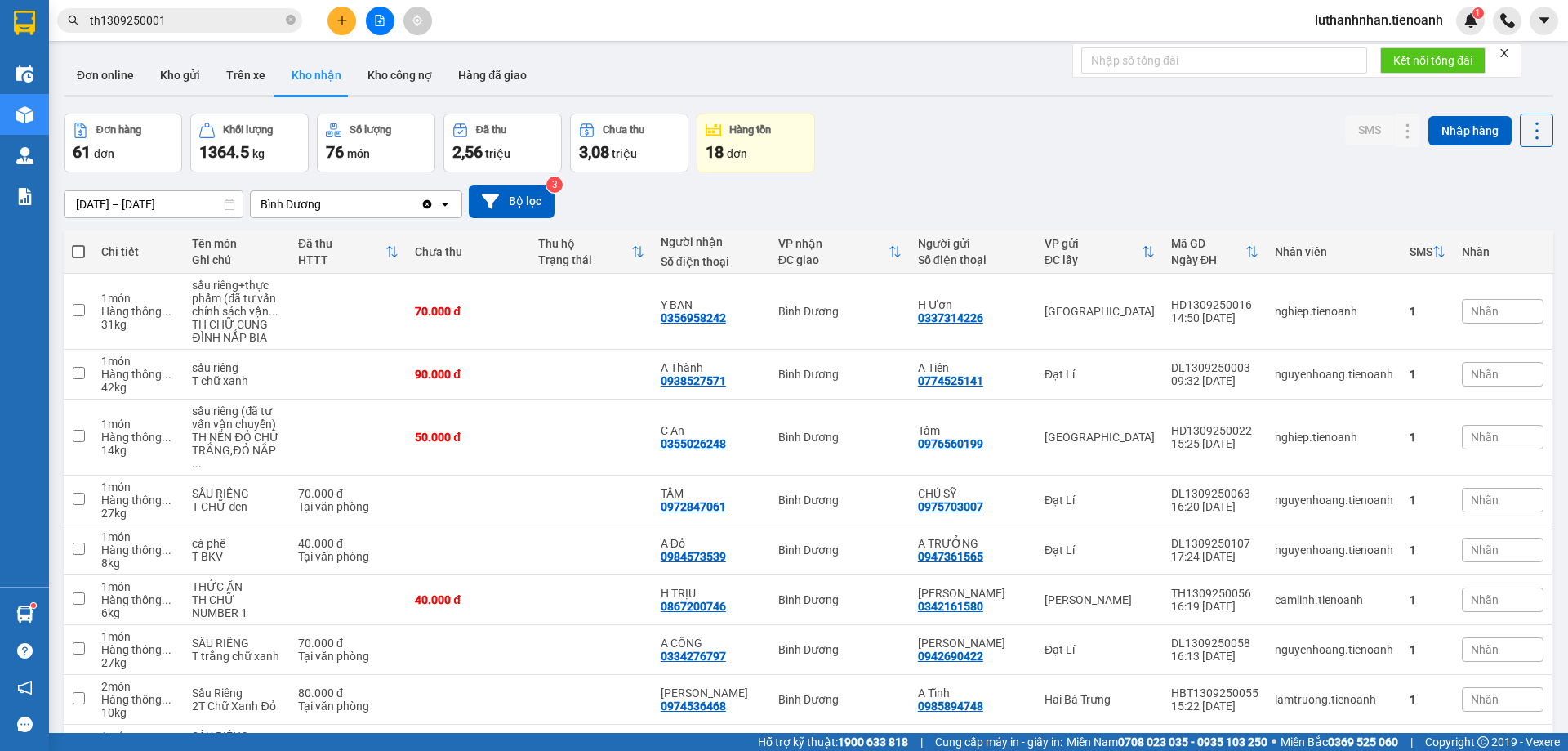
click at [175, 27] on input "th1309250001" at bounding box center [187, 20] width 193 height 18
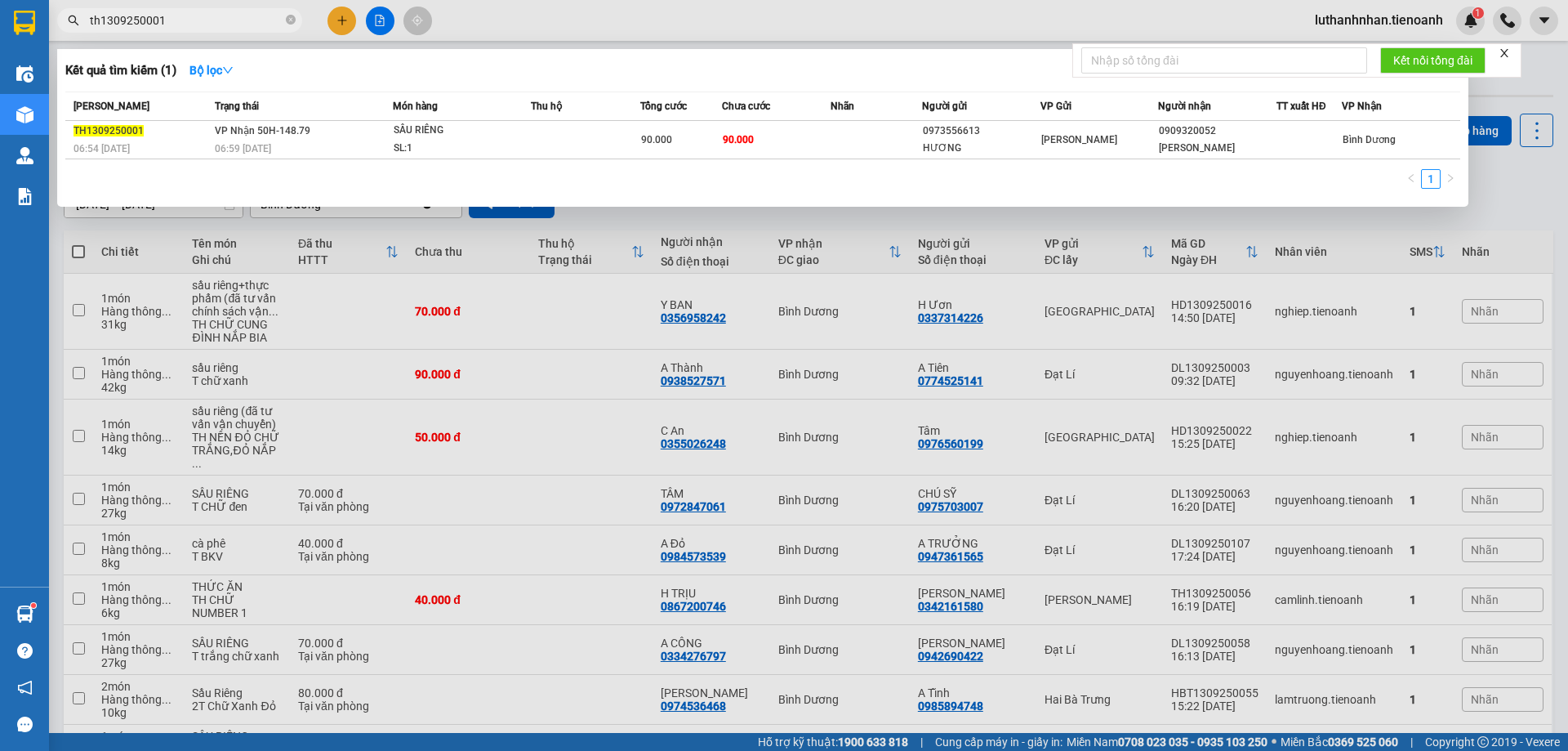
click at [175, 27] on input "th1309250001" at bounding box center [187, 20] width 193 height 18
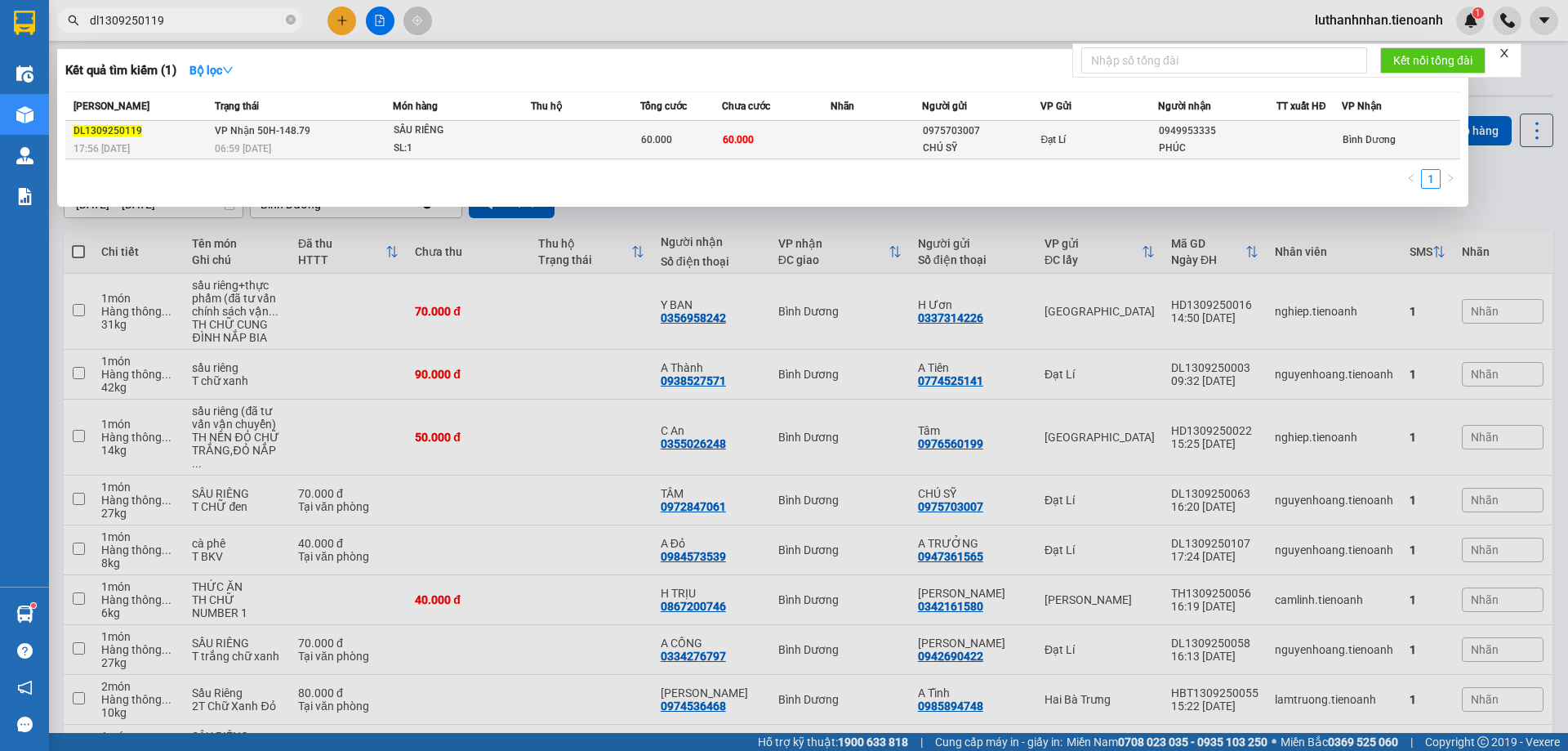
type input "dl1309250119"
click at [416, 138] on div "SẦU RIÊNG" at bounding box center [455, 131] width 122 height 18
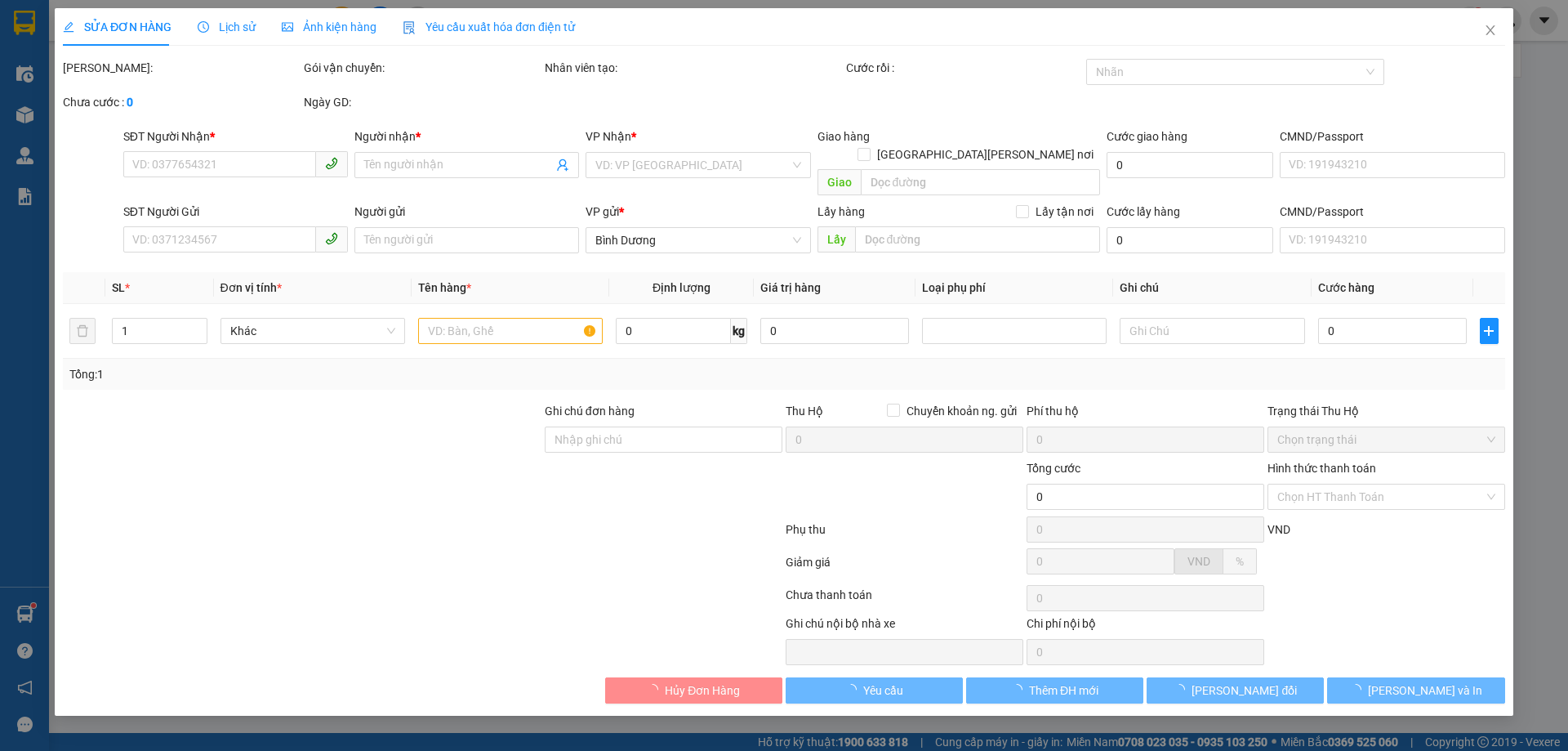
type input "0949953335"
type input "PHÚC"
type input "0975703007"
type input "CHÚ SỸ"
type input "60.000"
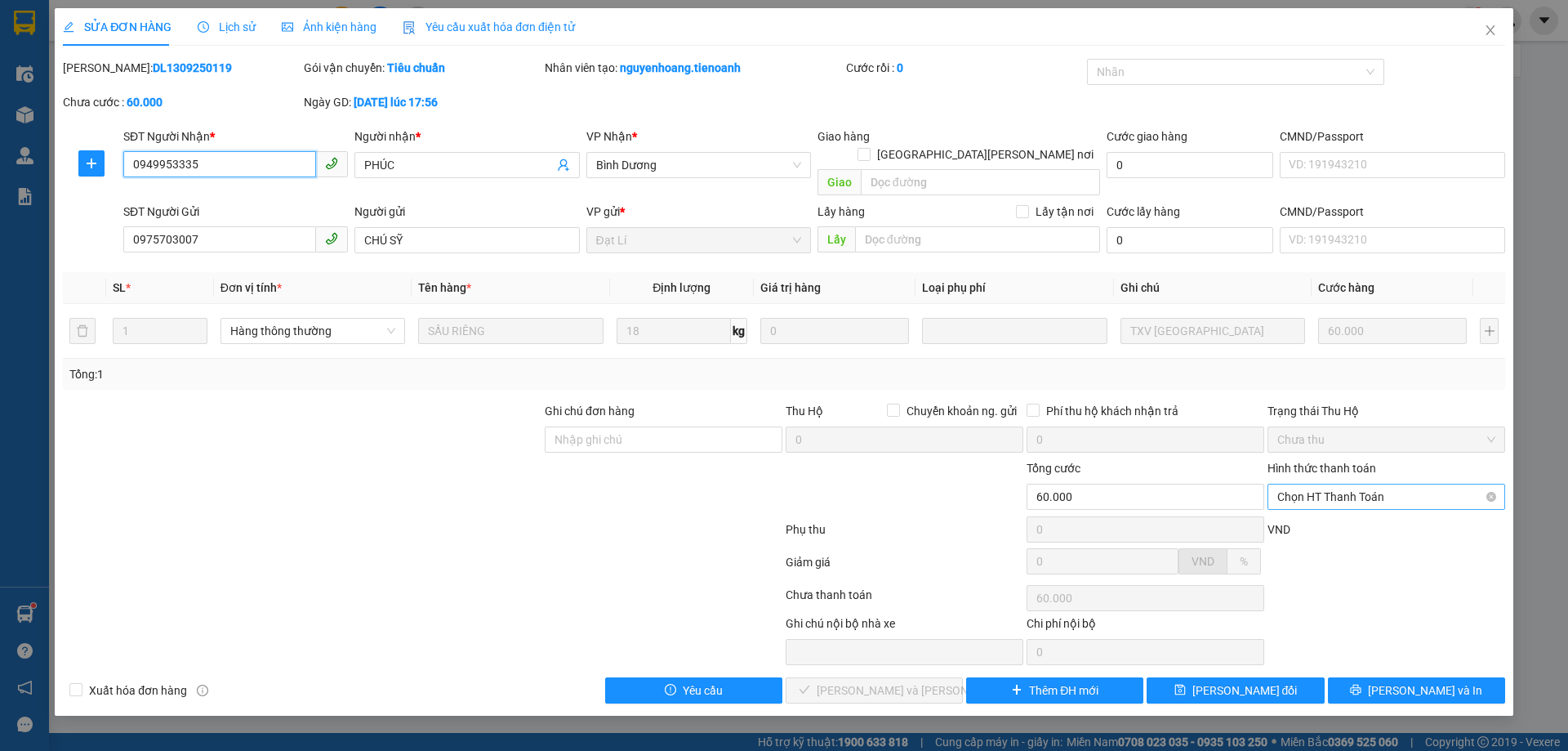
click at [1359, 485] on span "Chọn HT Thanh Toán" at bounding box center [1386, 497] width 218 height 25
click at [1334, 509] on div "Tại văn phòng" at bounding box center [1386, 511] width 218 height 18
type input "0"
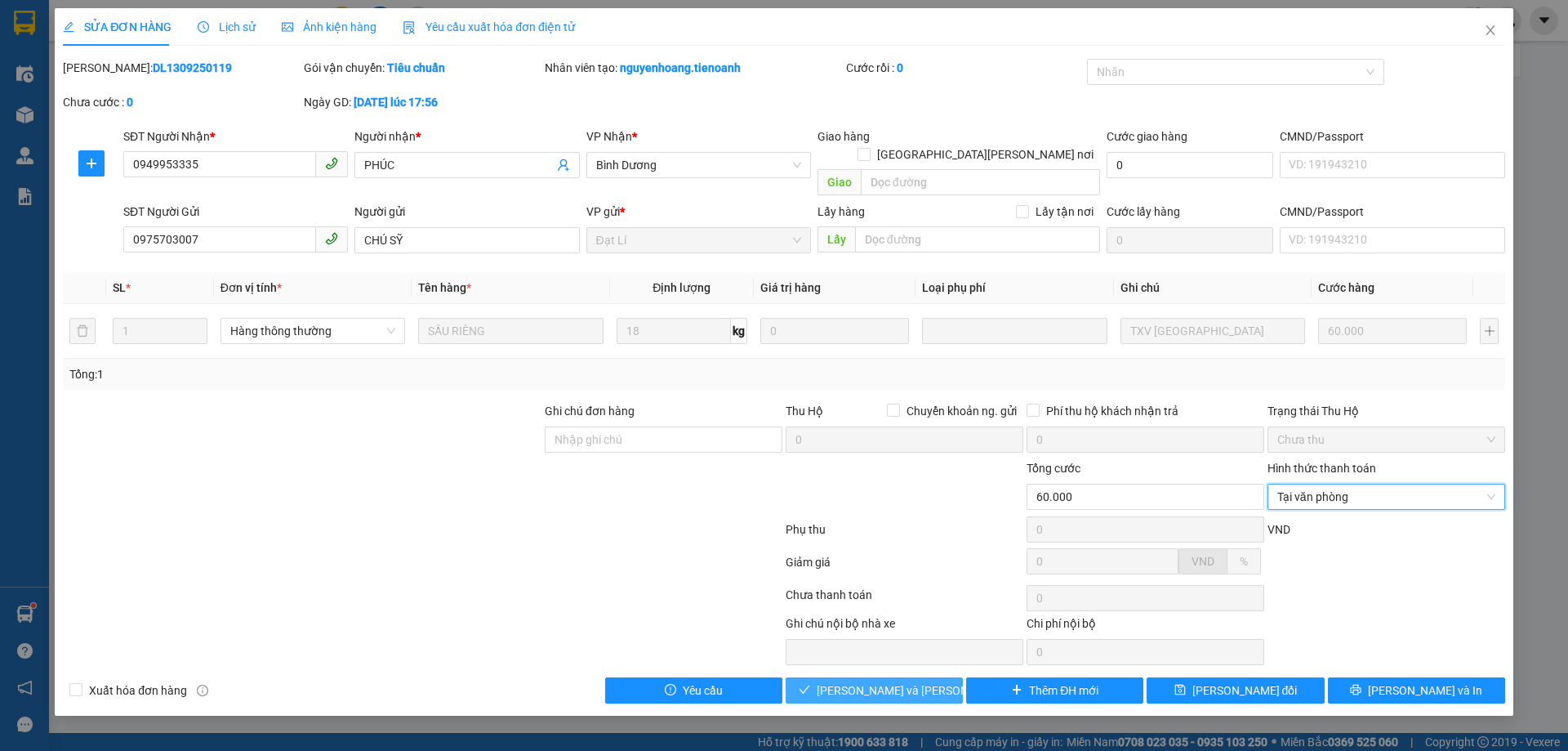
click at [929, 677] on button "[PERSON_NAME] và Giao hàng" at bounding box center [874, 690] width 177 height 27
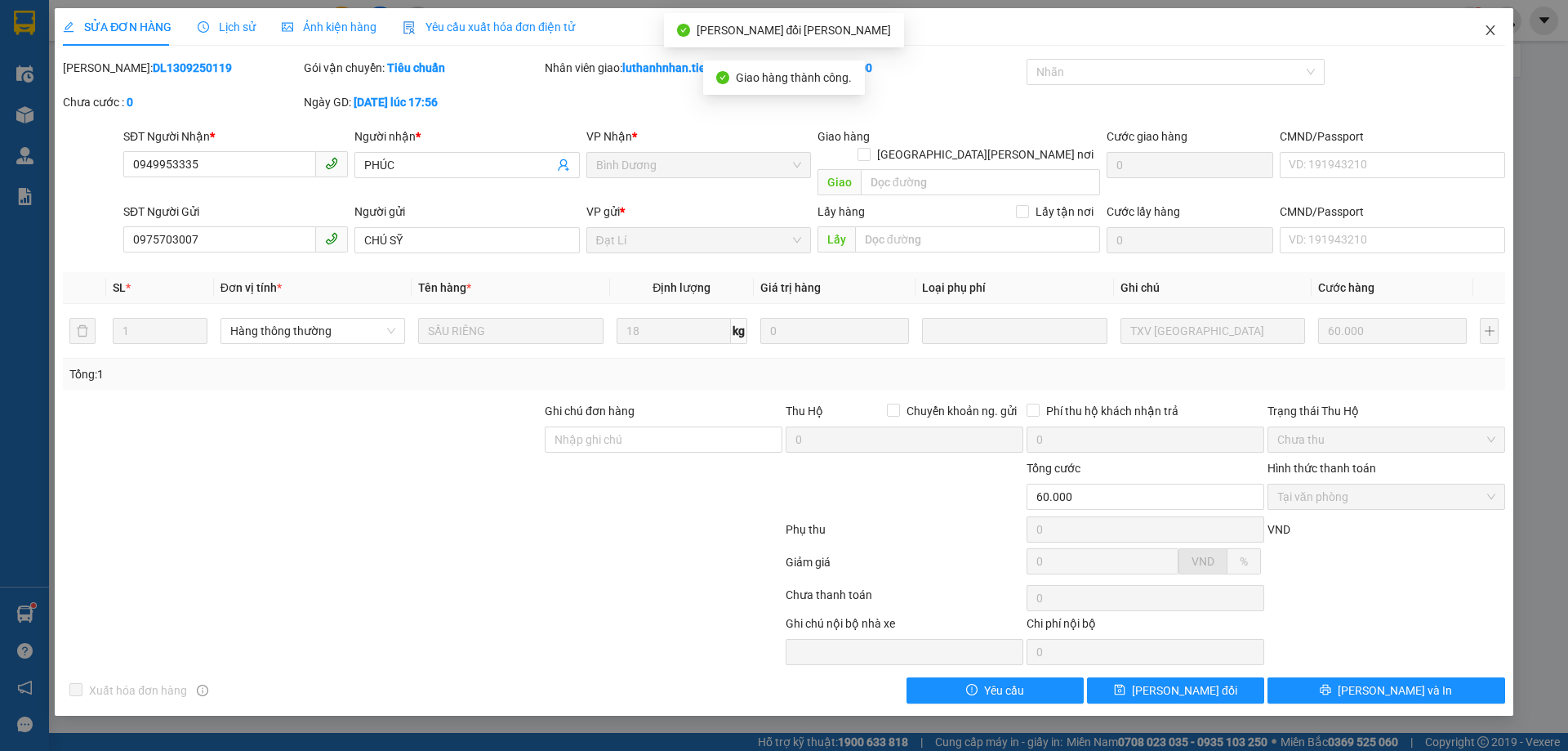
click at [1488, 31] on icon "close" at bounding box center [1490, 30] width 13 height 13
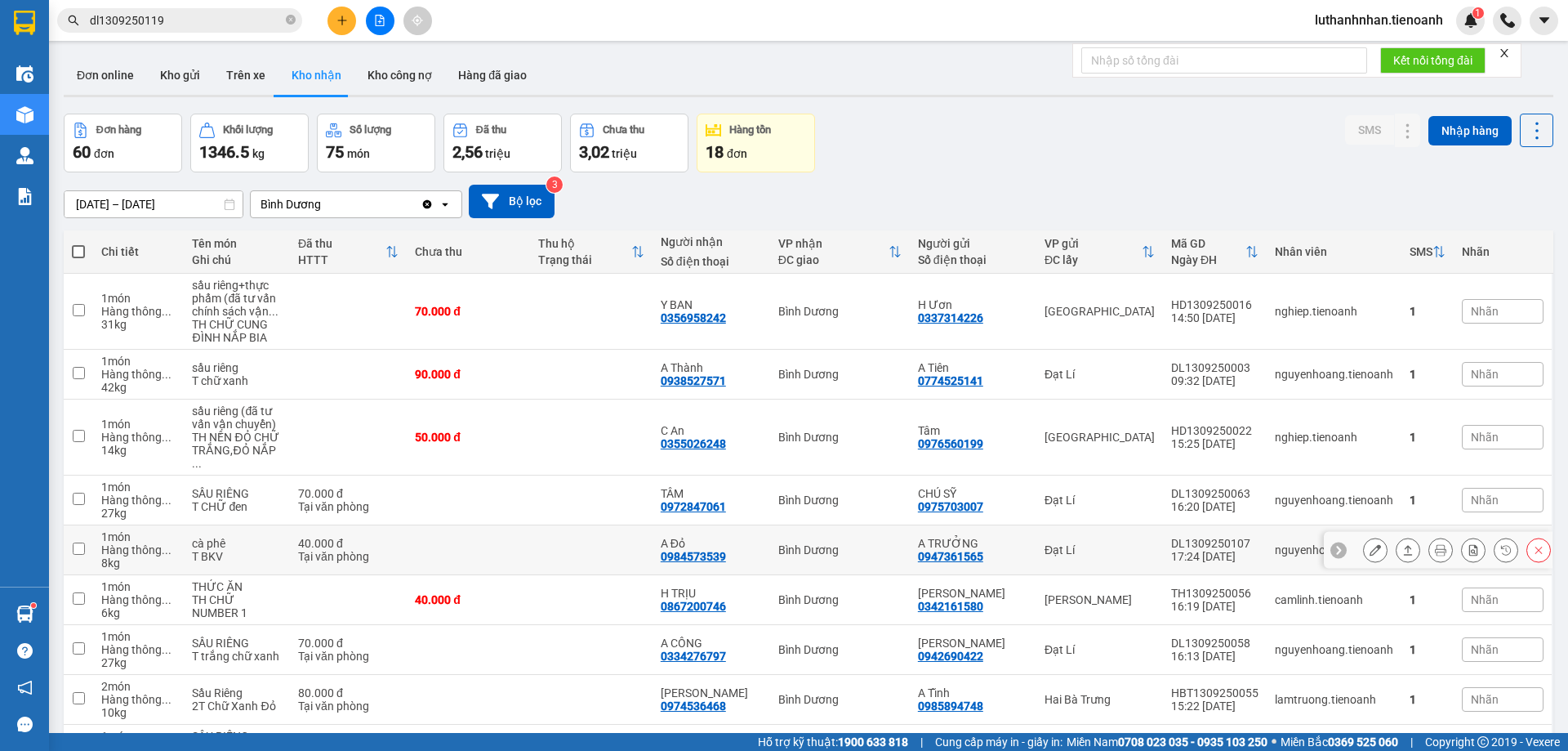
scroll to position [136, 0]
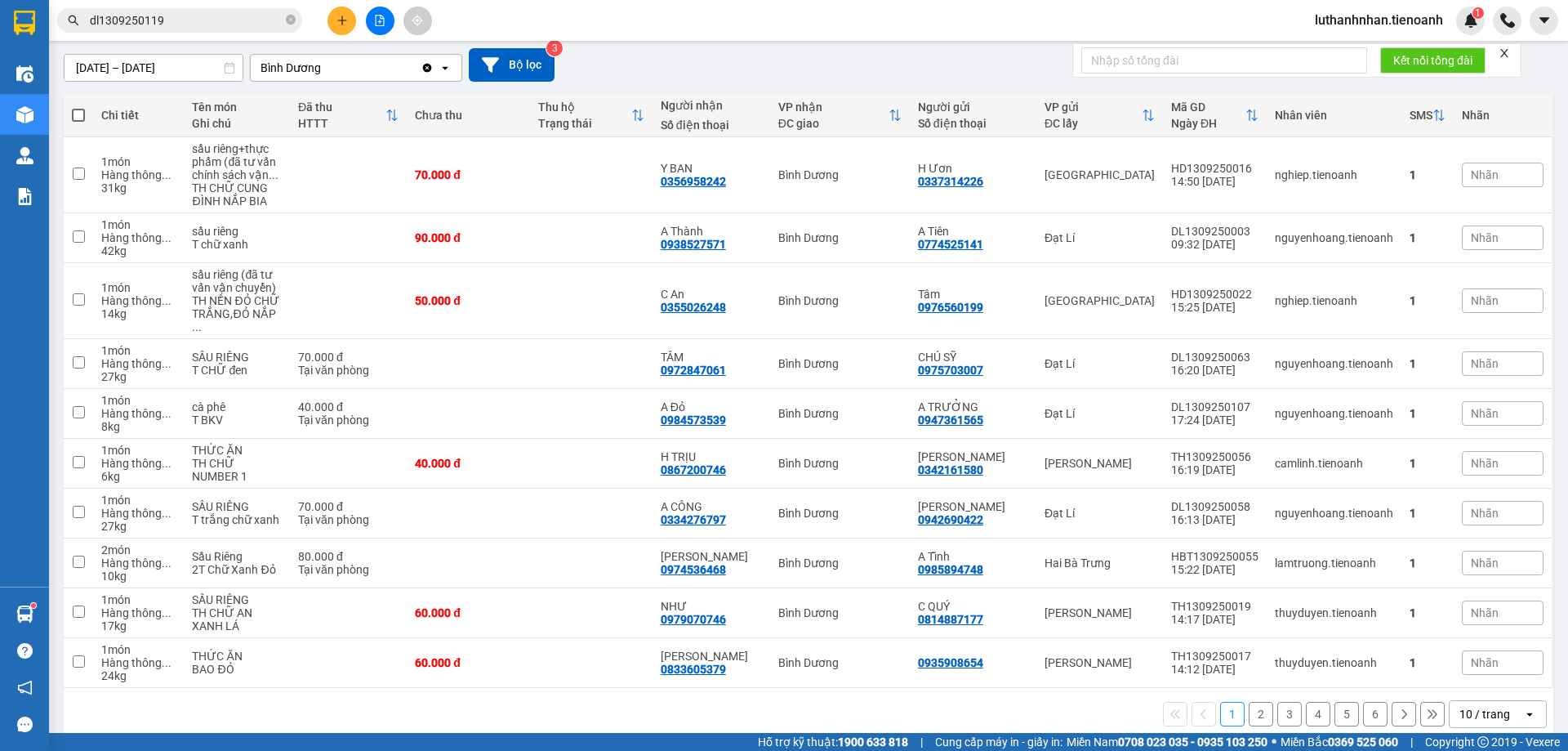
click at [1490, 709] on div "10 / trang" at bounding box center [1486, 714] width 73 height 27
click at [1486, 664] on span "100 / trang" at bounding box center [1479, 664] width 58 height 16
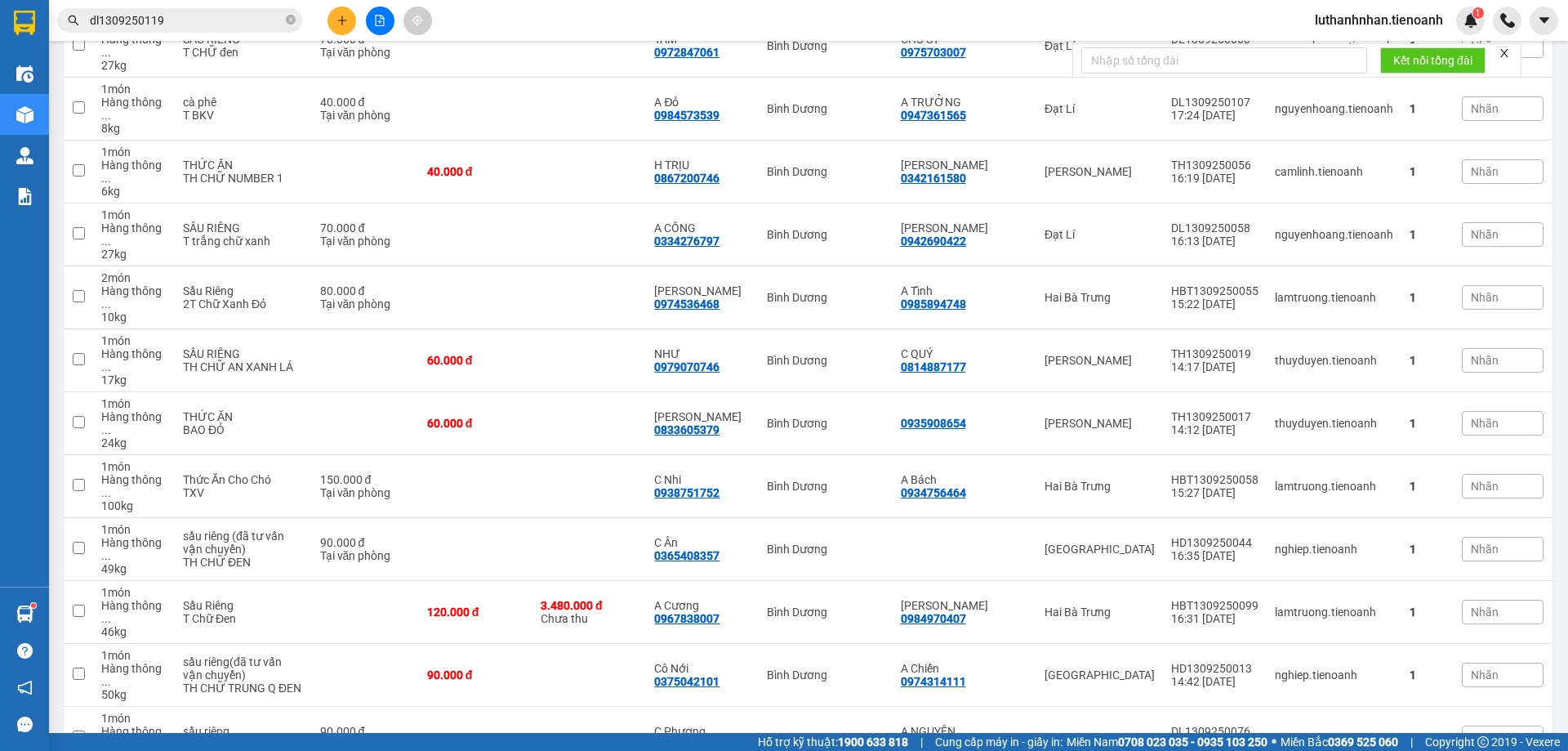
scroll to position [418, 0]
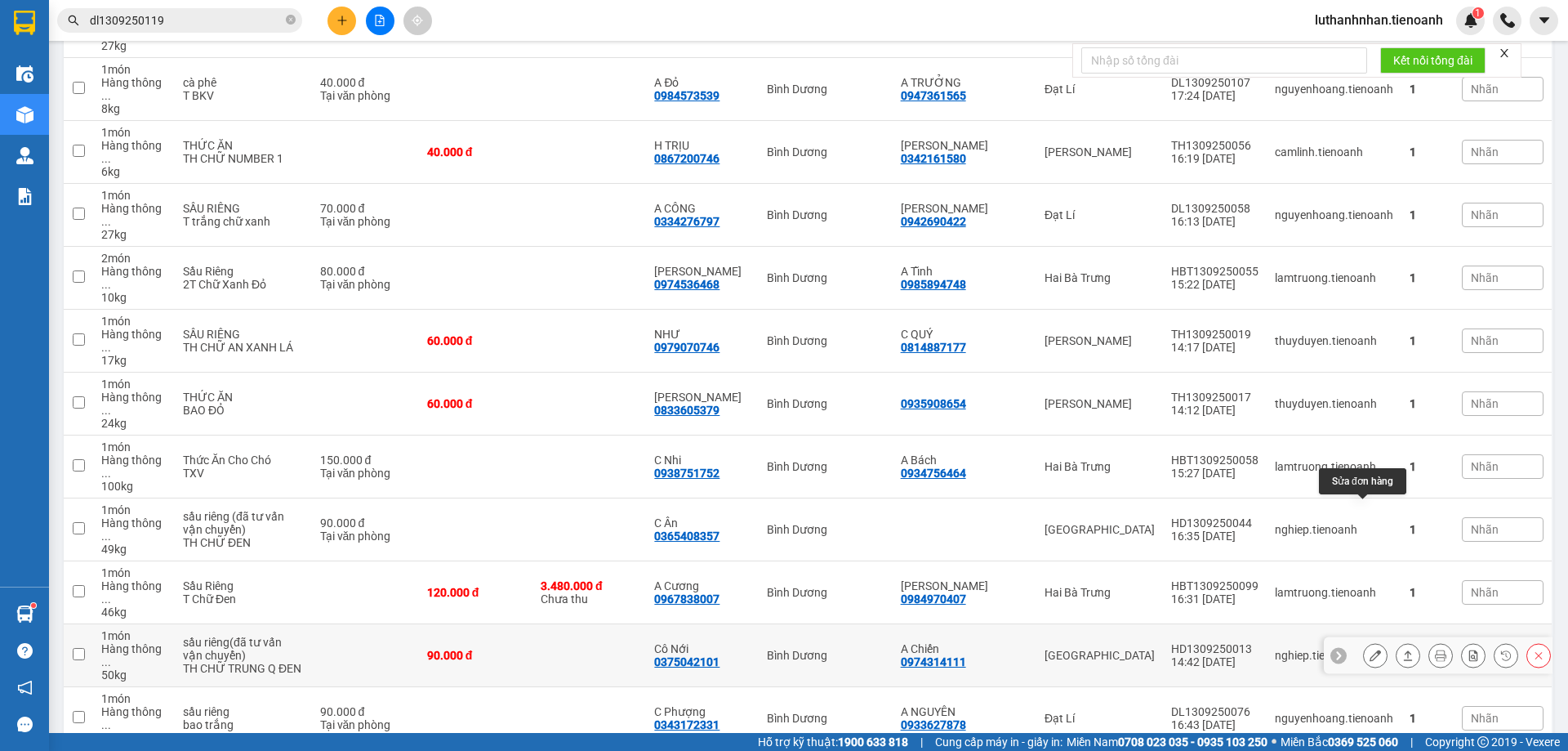
click at [1369, 649] on icon at bounding box center [1374, 655] width 11 height 11
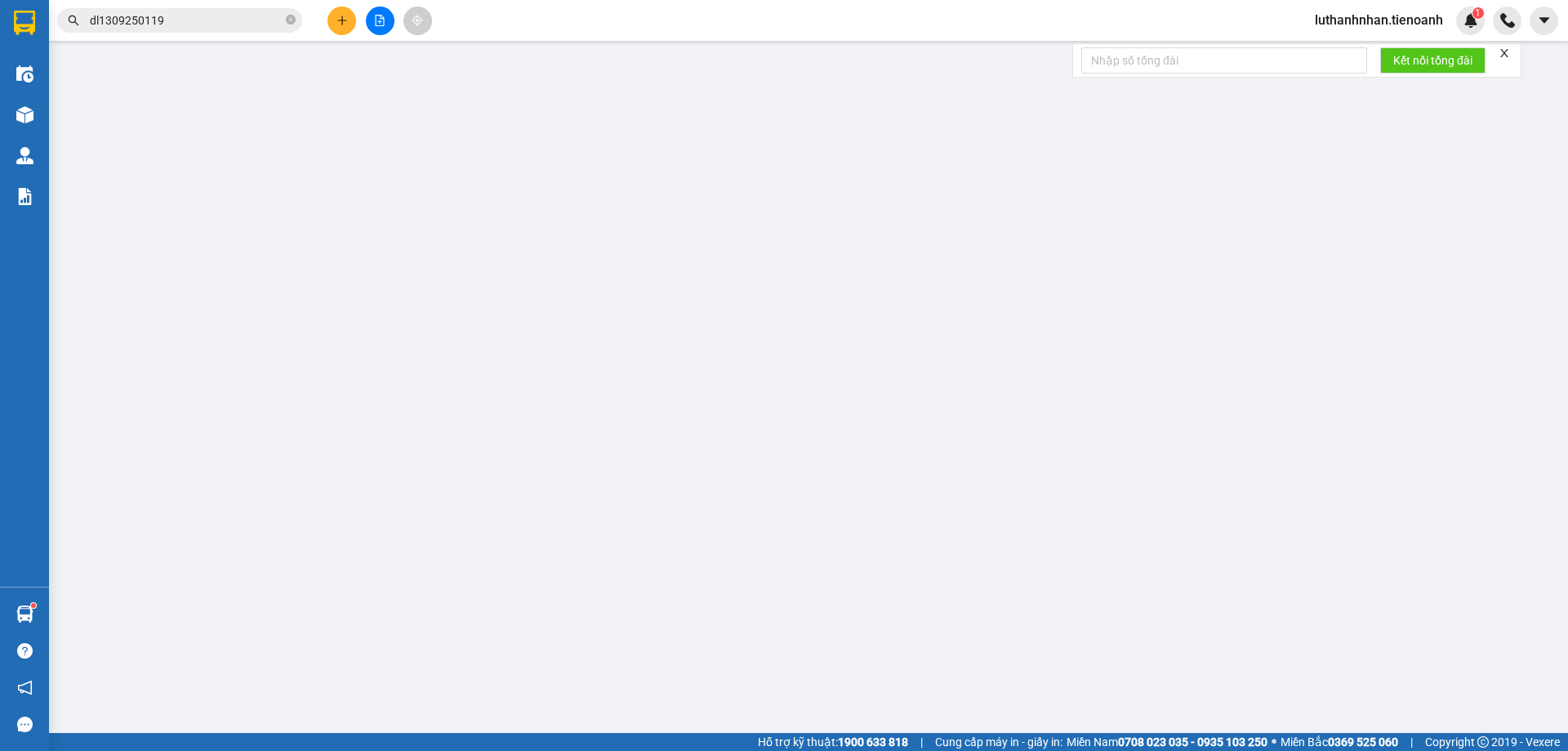
type input "0375042101"
type input "Cô Nới"
type input "0974314111"
type input "A Chiến"
type input "90.000"
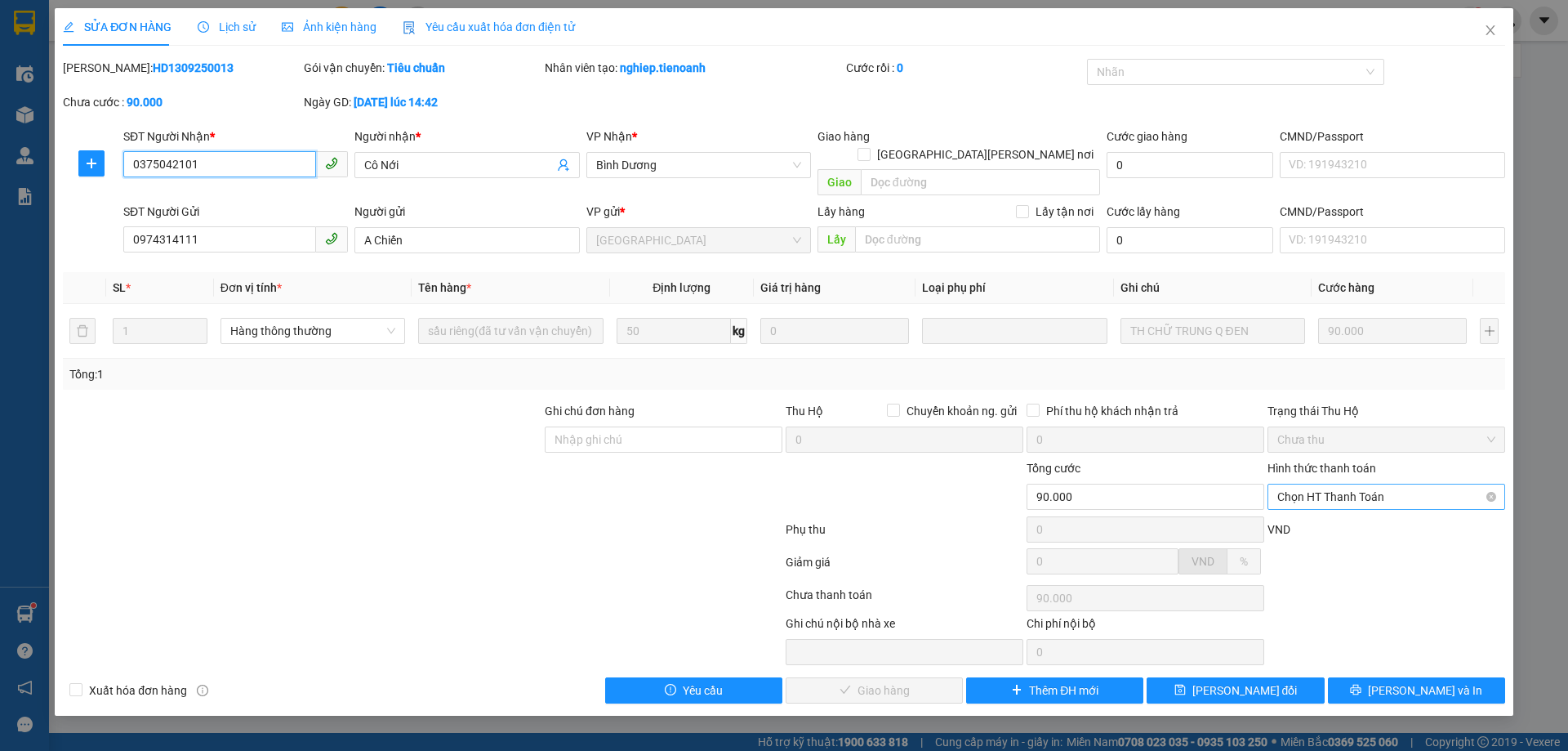
click at [1360, 485] on span "Chọn HT Thanh Toán" at bounding box center [1386, 497] width 218 height 25
click at [1354, 509] on div "Tại văn phòng" at bounding box center [1386, 511] width 218 height 18
type input "0"
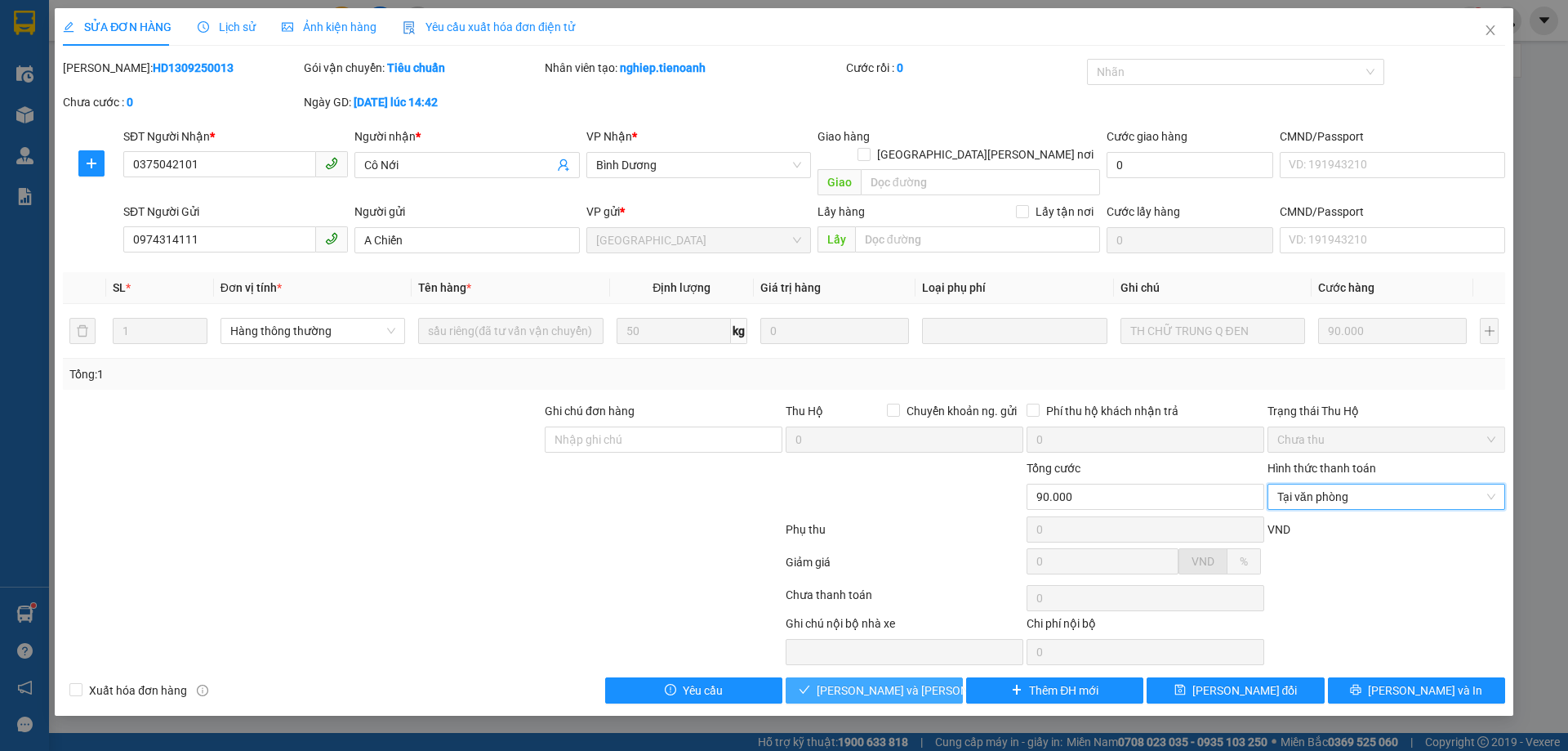
click at [917, 681] on span "[PERSON_NAME] và Giao hàng" at bounding box center [926, 690] width 220 height 18
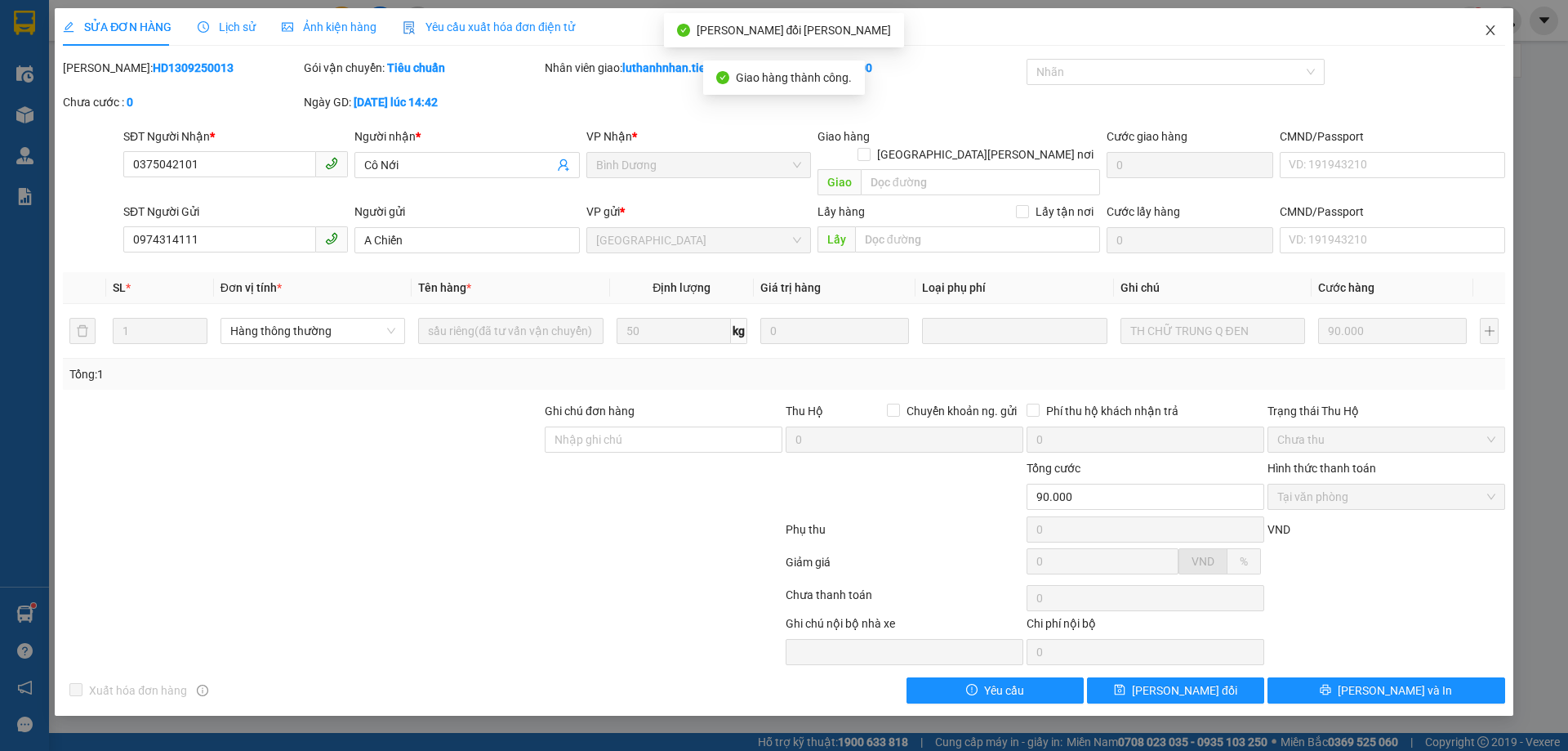
click at [1488, 37] on icon "close" at bounding box center [1490, 30] width 13 height 13
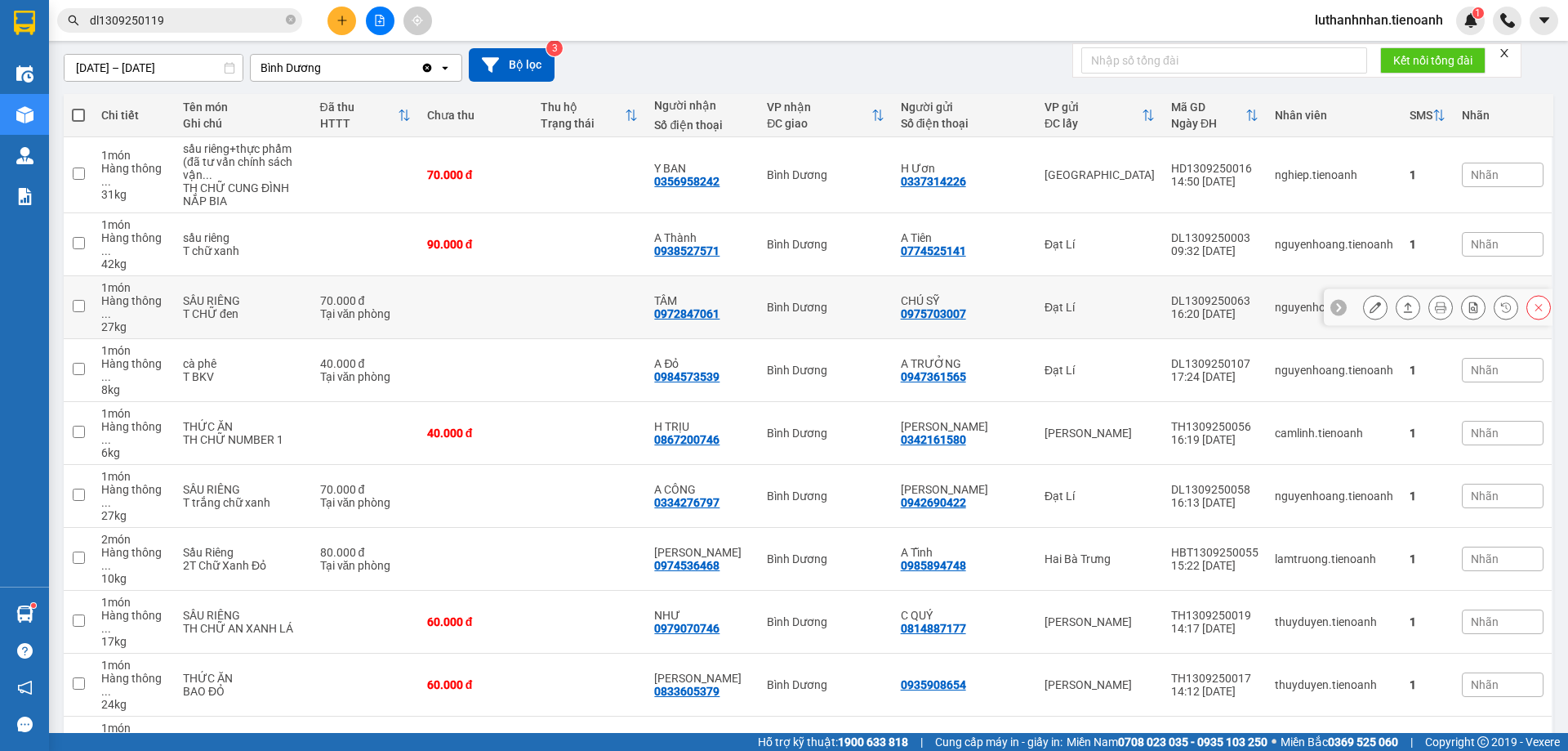
scroll to position [409, 0]
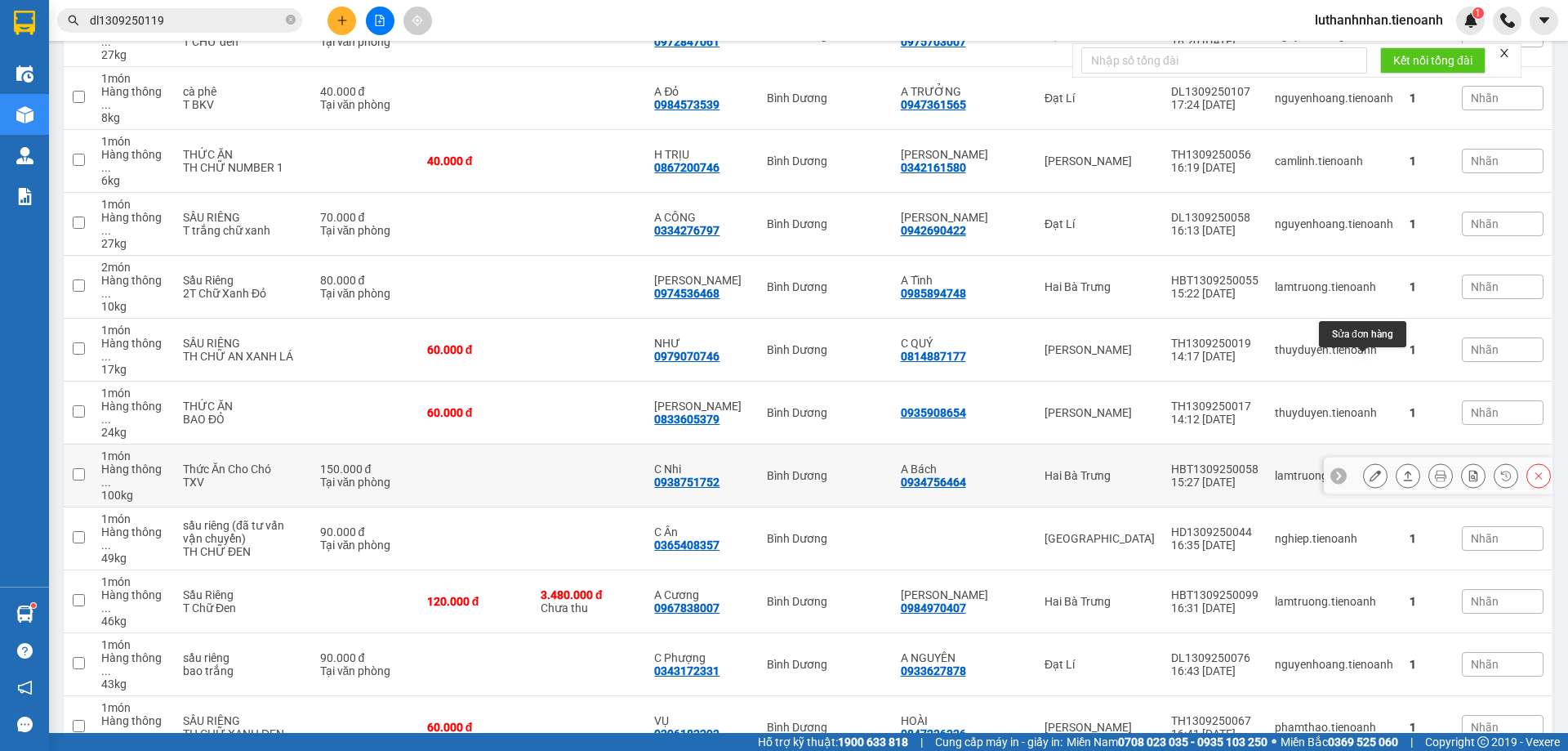
click at [1369, 470] on icon at bounding box center [1374, 475] width 11 height 11
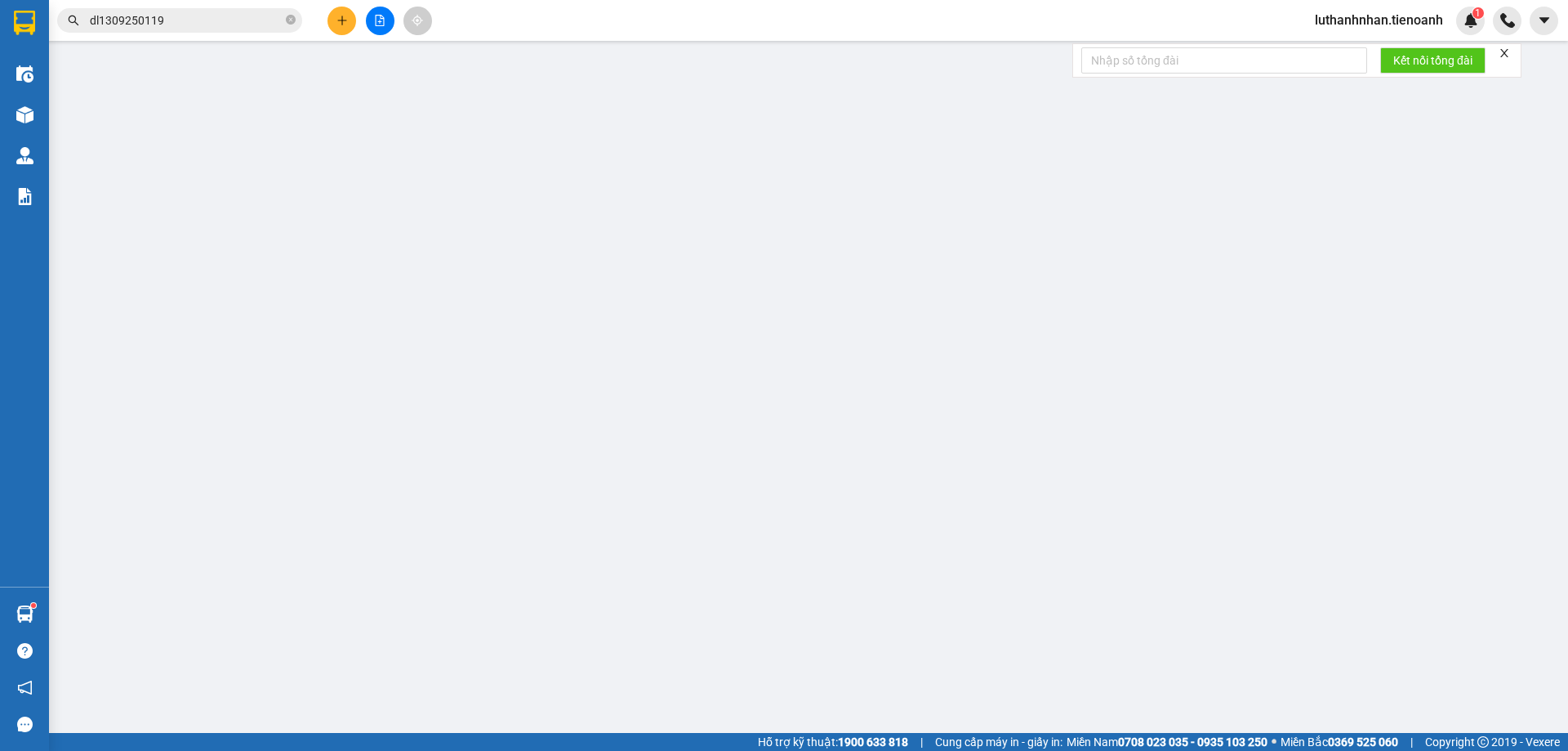
type input "0938751752"
type input "C Nhi"
type input "0934756464"
type input "A Bách"
type input "150.000"
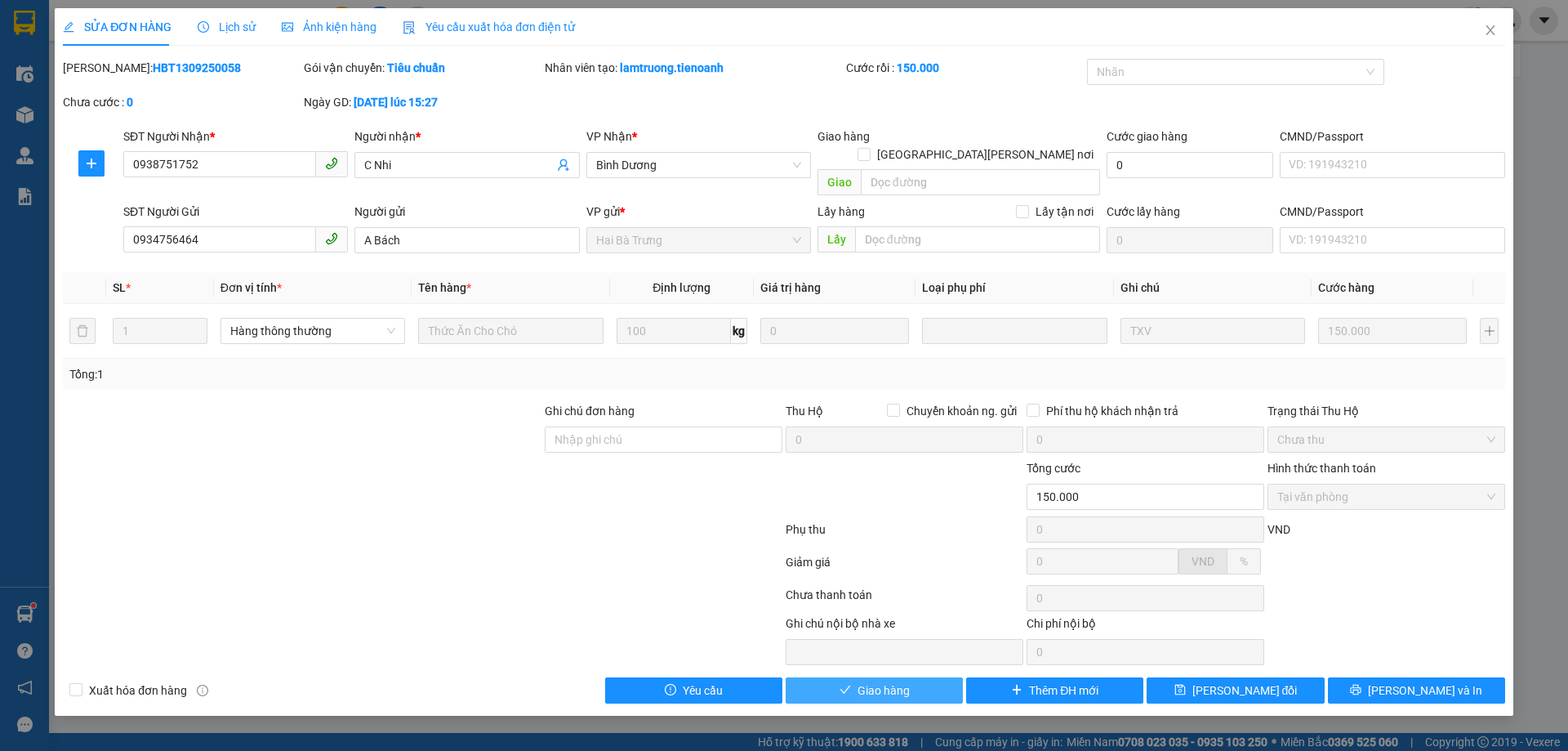
click at [888, 681] on span "Giao hàng" at bounding box center [883, 690] width 52 height 18
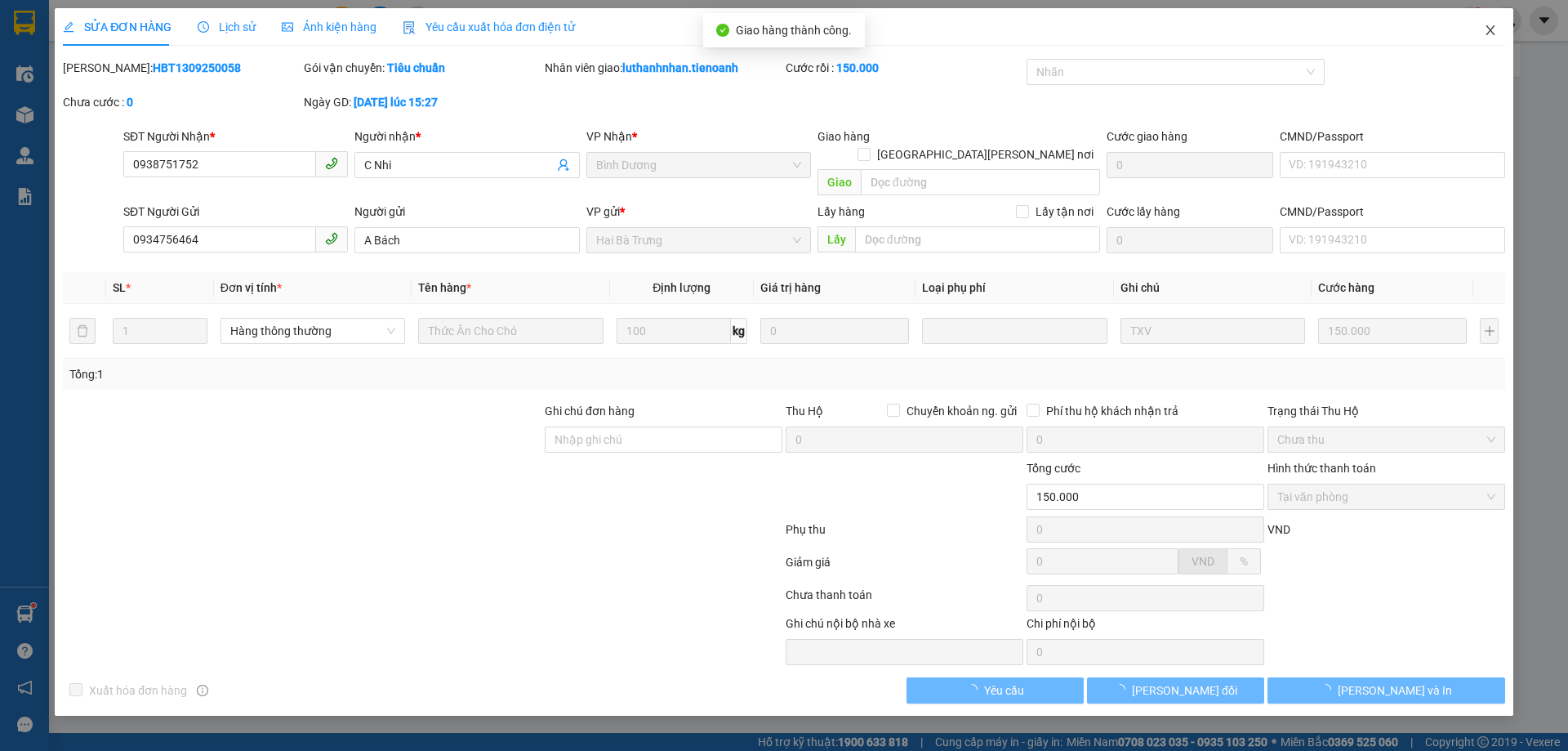
click at [1490, 30] on icon "close" at bounding box center [1490, 30] width 9 height 10
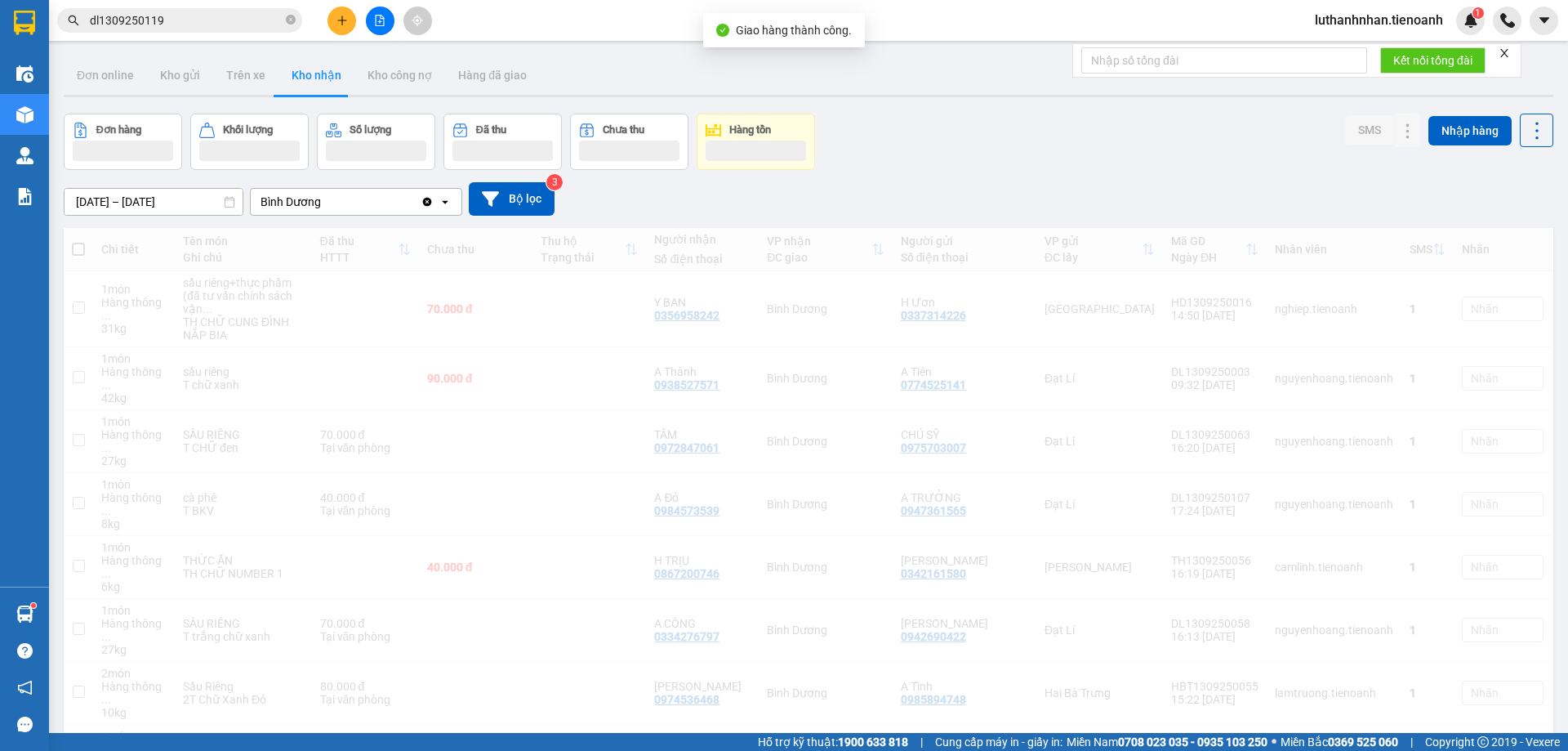
click at [197, 19] on input "dl1309250119" at bounding box center [187, 20] width 193 height 18
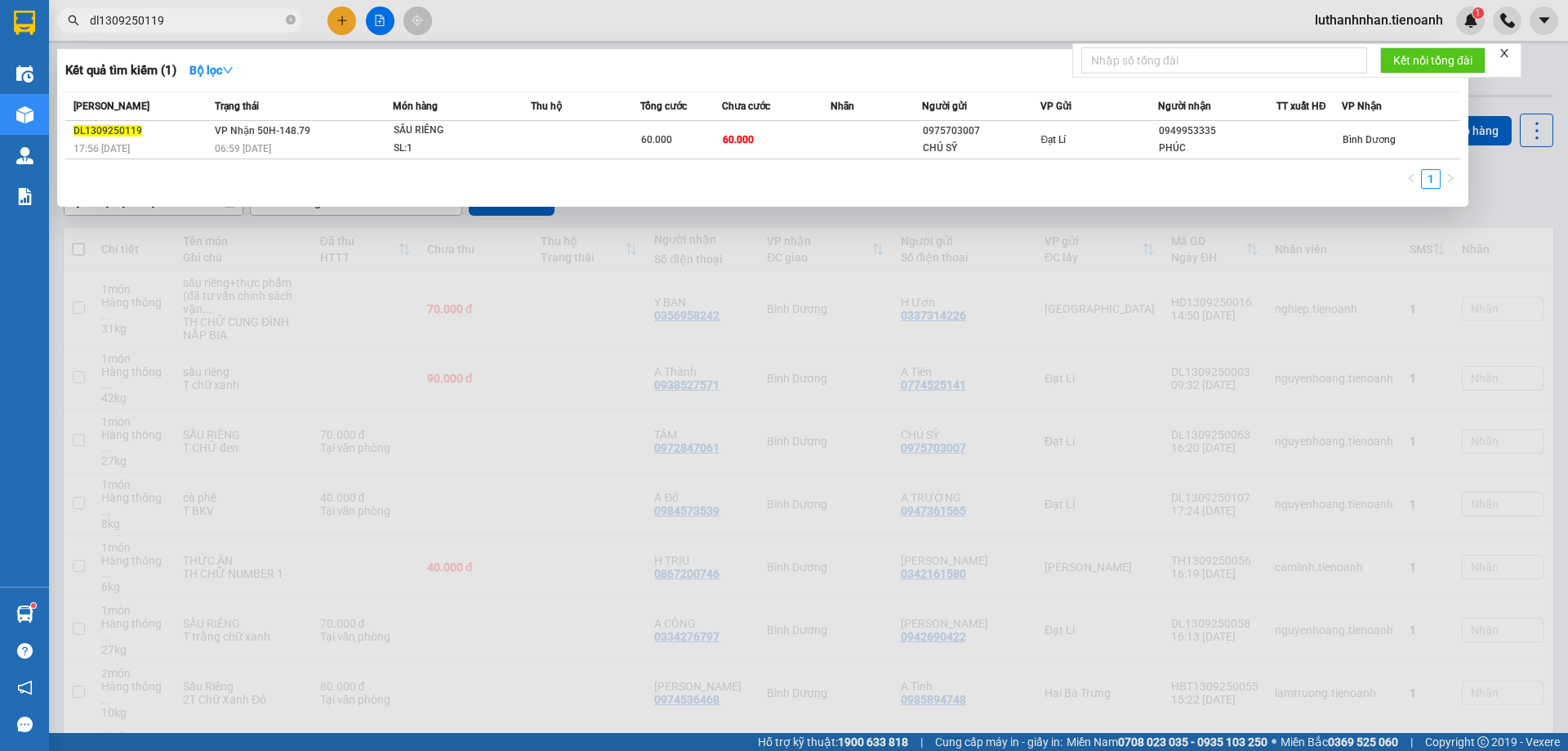
click at [197, 19] on input "dl1309250119" at bounding box center [187, 20] width 193 height 18
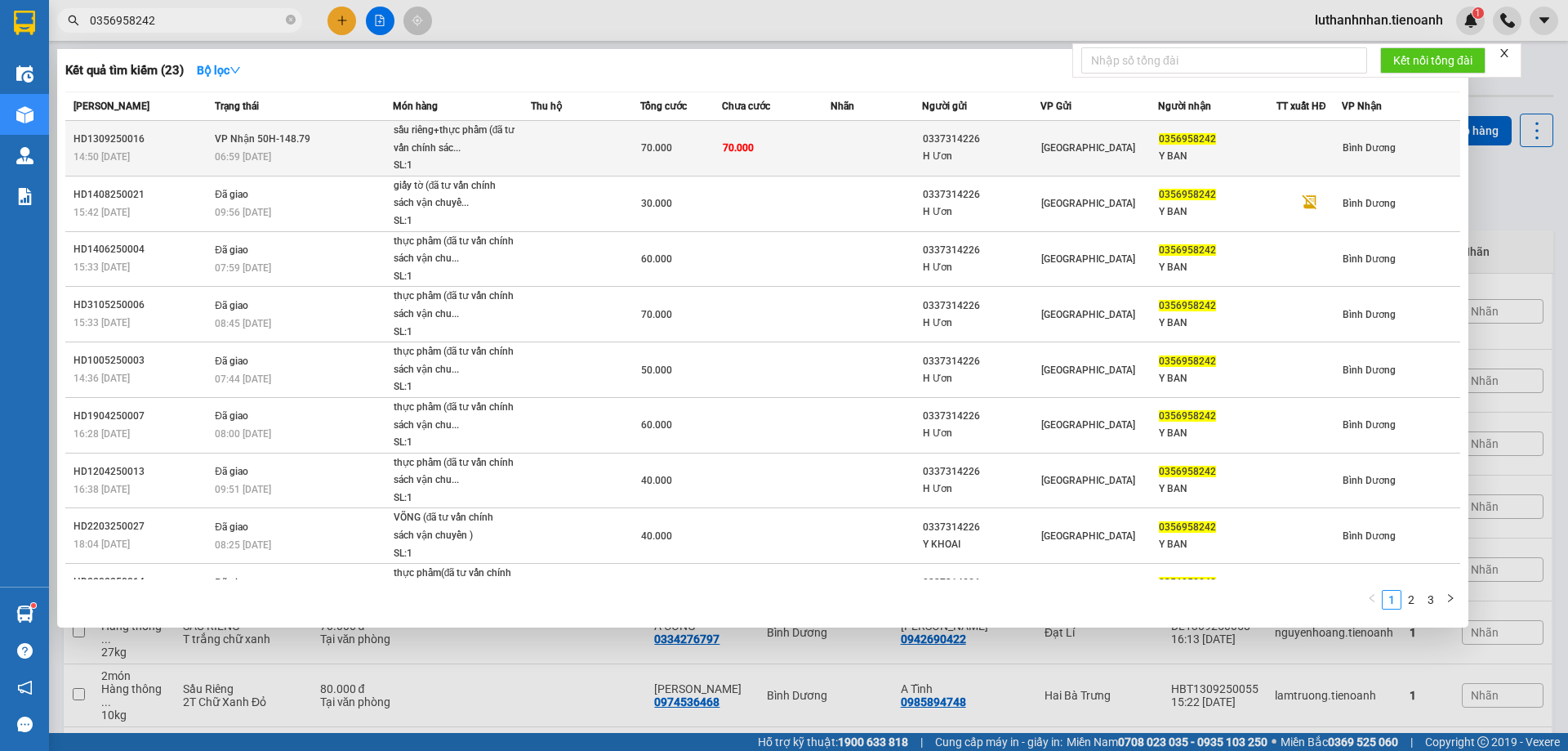
type input "0356958242"
click at [303, 153] on div "06:59 [DATE]" at bounding box center [303, 157] width 177 height 18
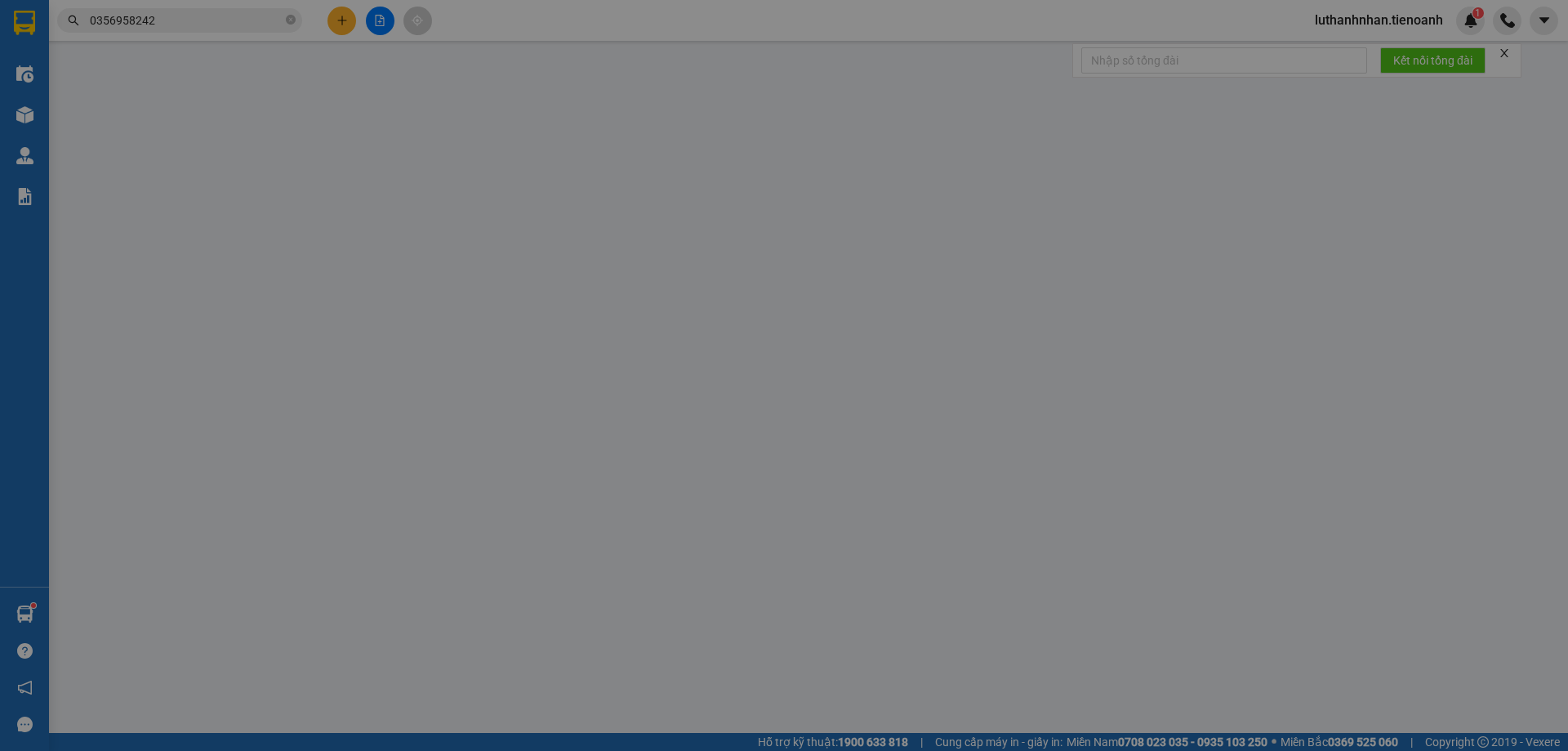
type input "0356958242"
type input "Y BAN"
type input "0337314226"
type input "H Ươn"
type input "70.000"
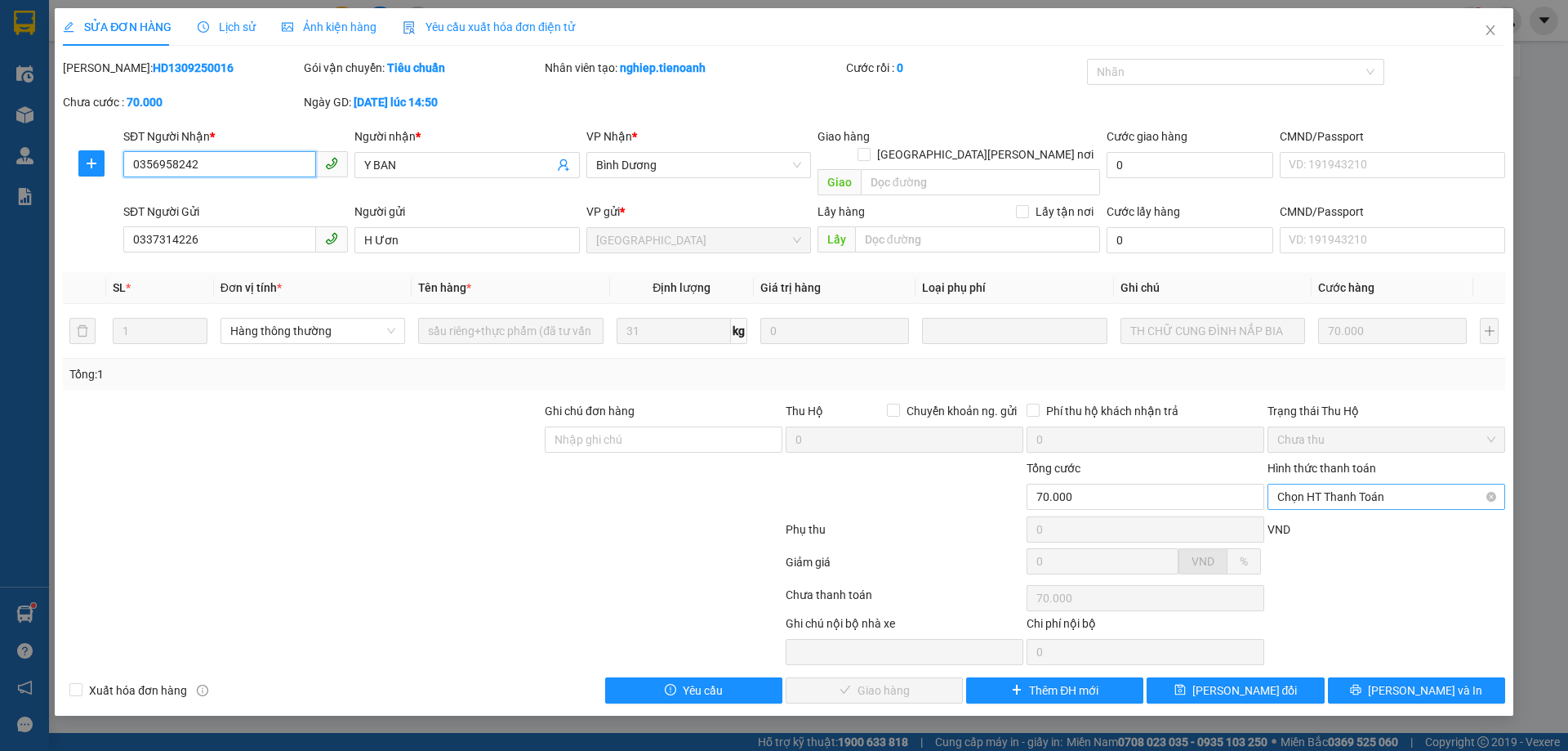
click at [1323, 489] on span "Chọn HT Thanh Toán" at bounding box center [1386, 497] width 218 height 25
click at [1318, 514] on div "Tại văn phòng" at bounding box center [1386, 511] width 218 height 18
type input "0"
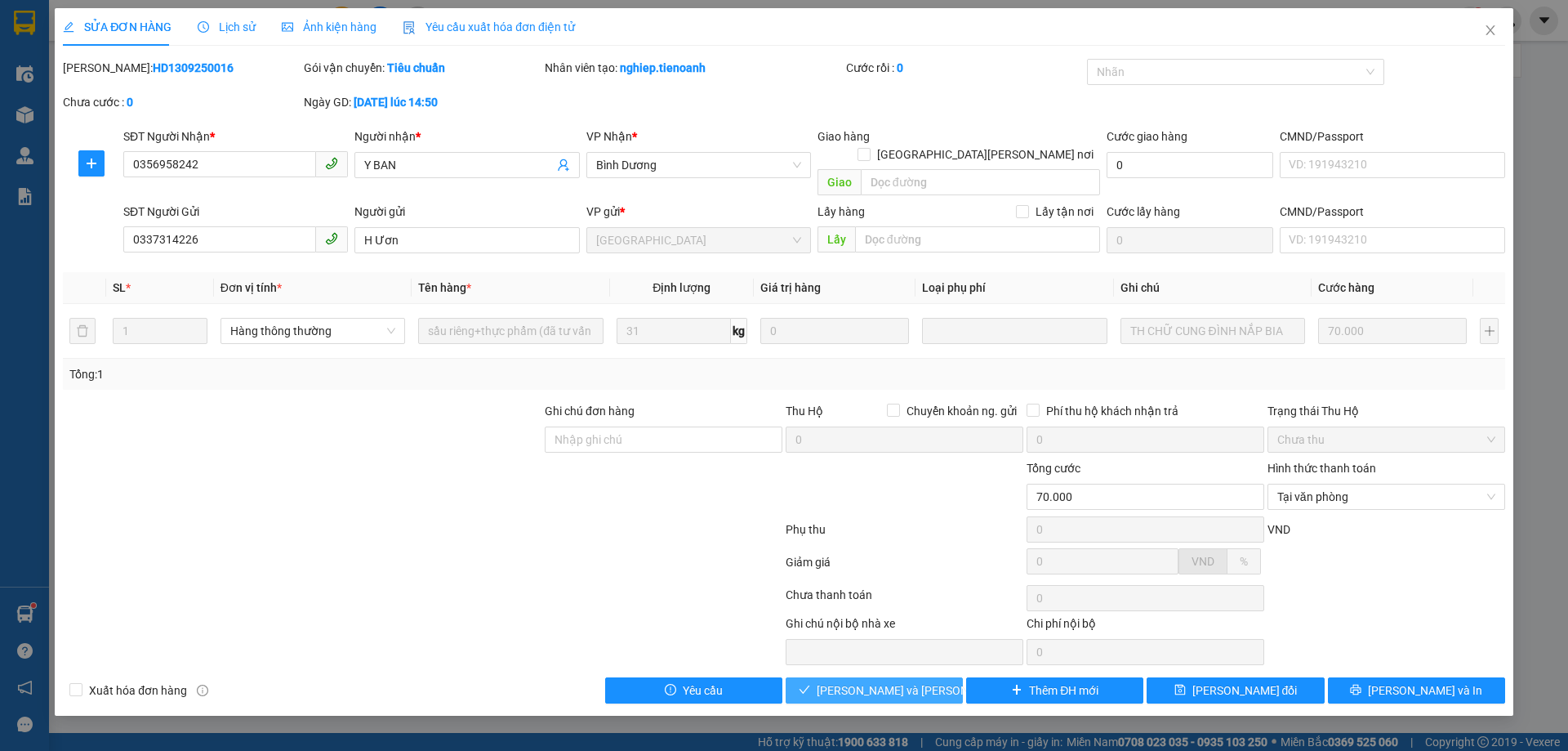
click at [883, 681] on span "[PERSON_NAME] và Giao hàng" at bounding box center [926, 690] width 220 height 18
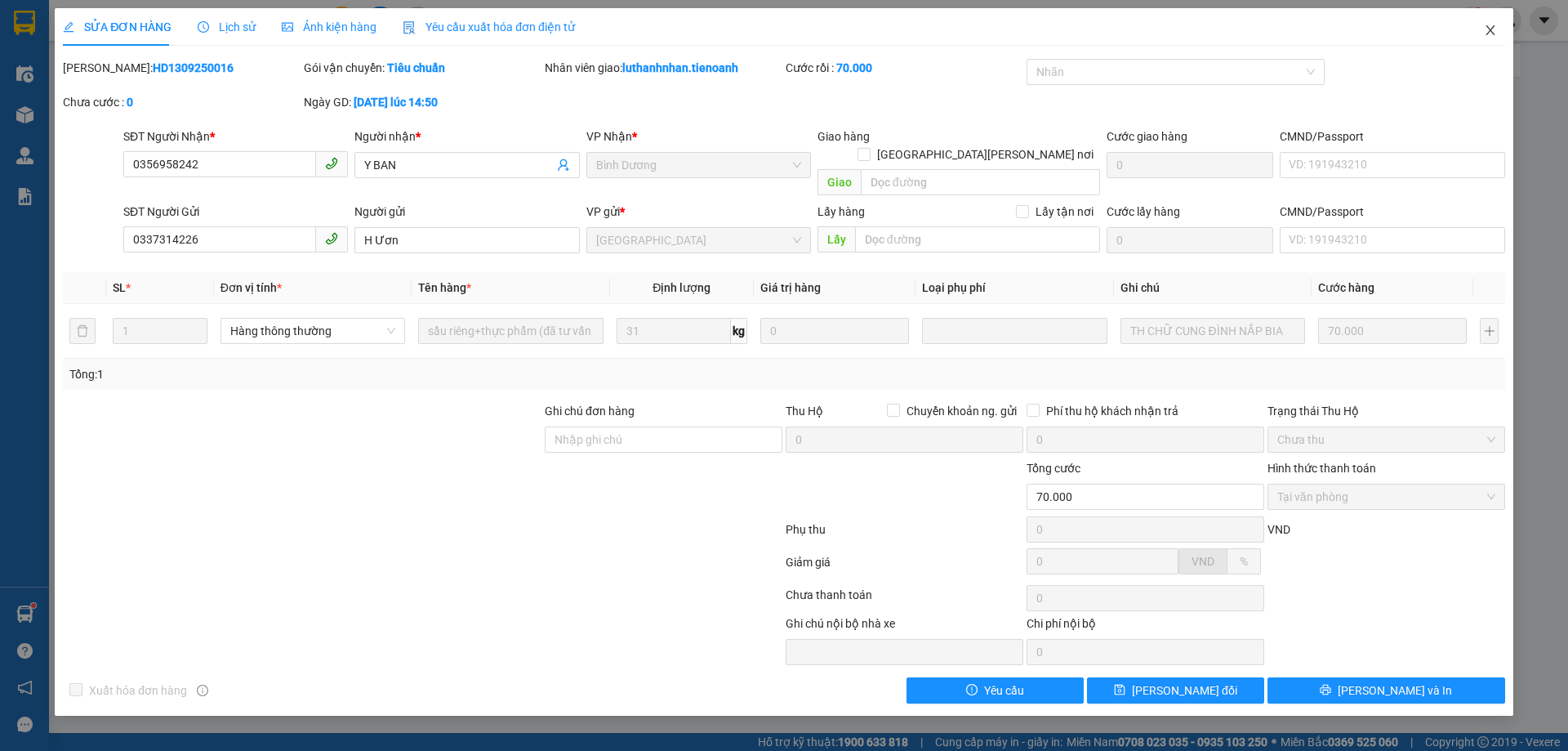
click at [1489, 31] on icon "close" at bounding box center [1490, 30] width 9 height 10
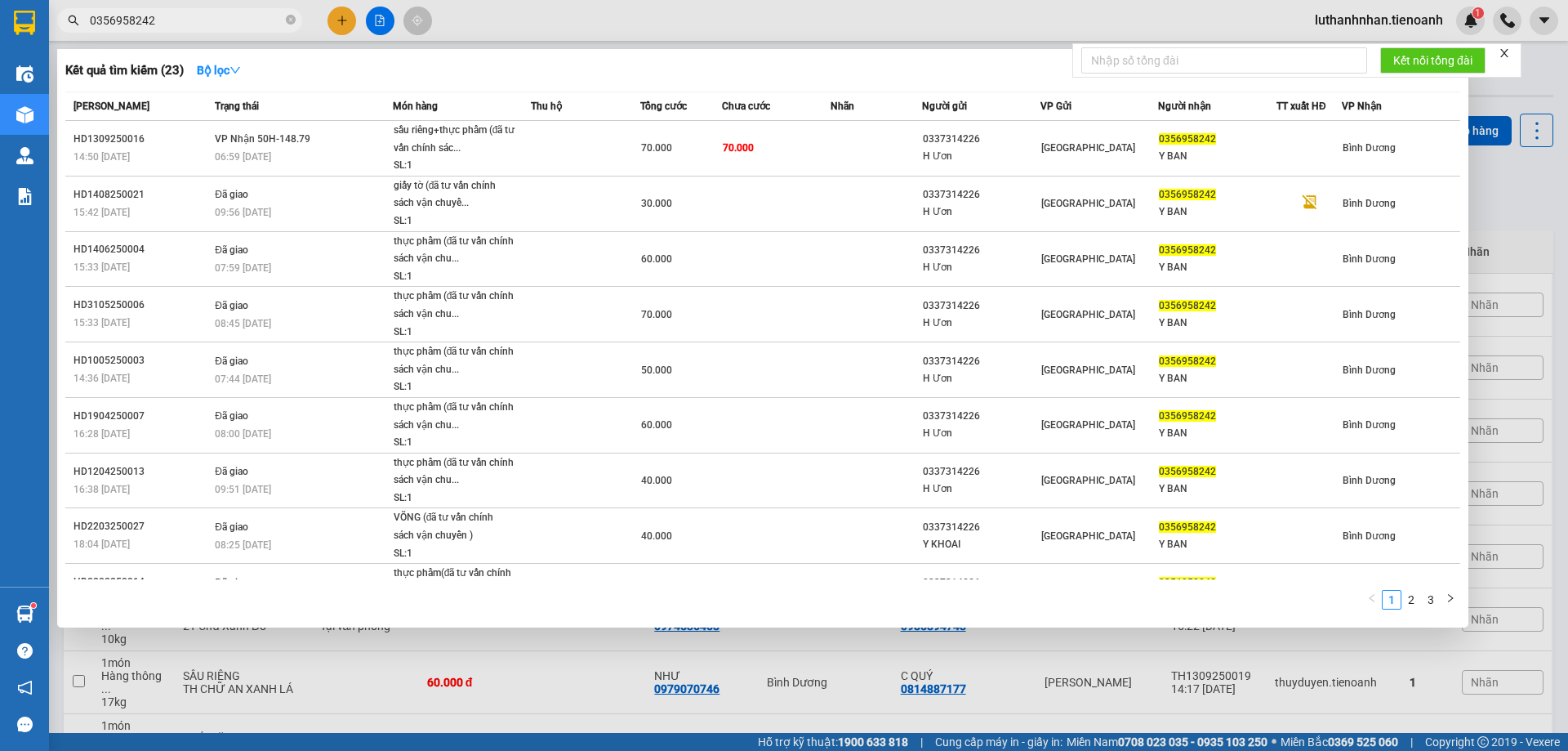
click at [182, 27] on input "0356958242" at bounding box center [187, 20] width 193 height 18
click at [182, 25] on input "0356958242" at bounding box center [187, 20] width 193 height 18
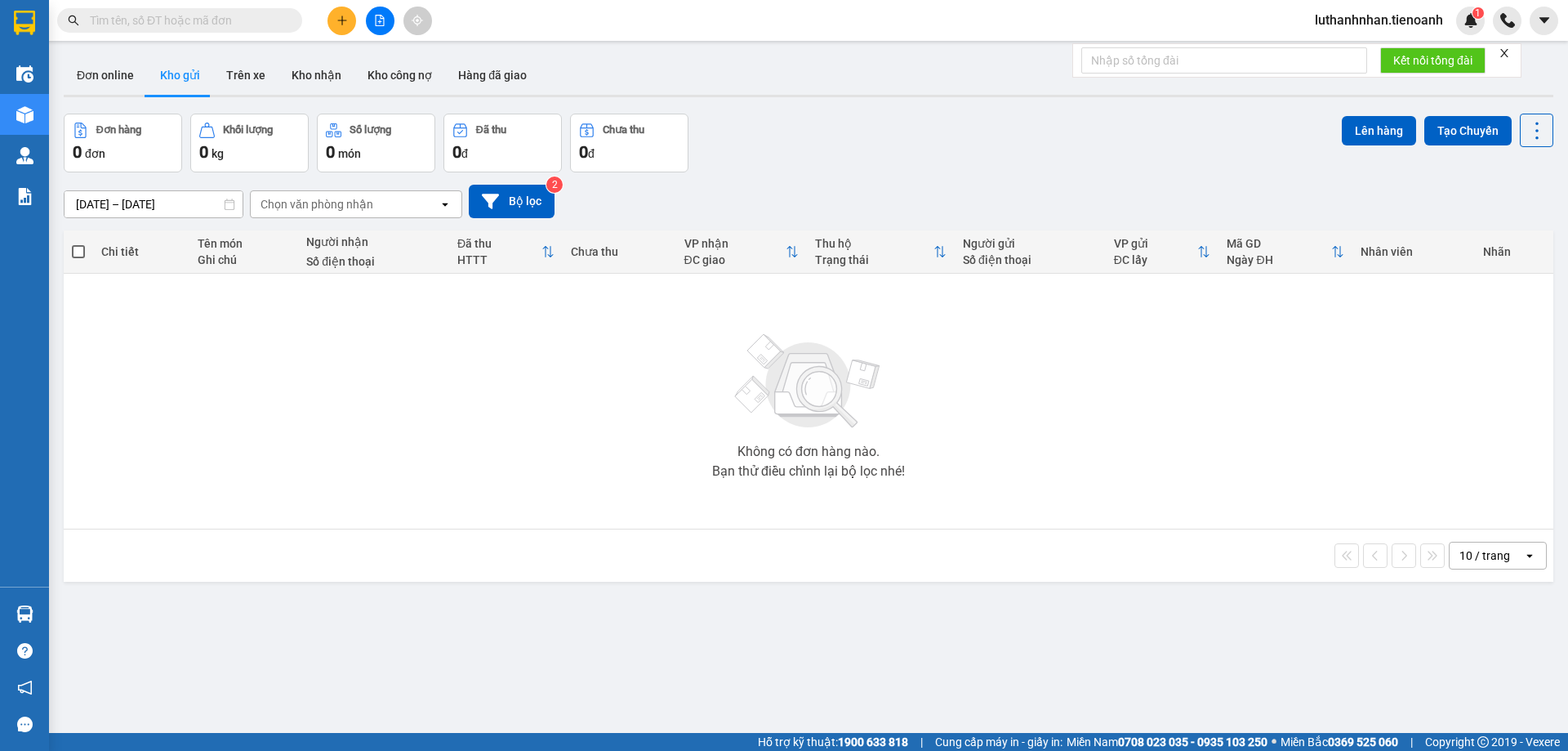
click at [268, 17] on input "text" at bounding box center [187, 20] width 193 height 18
click at [268, 18] on input "text" at bounding box center [187, 20] width 193 height 18
click at [267, 18] on input "text" at bounding box center [187, 20] width 193 height 18
click at [251, 21] on input "text" at bounding box center [187, 20] width 193 height 18
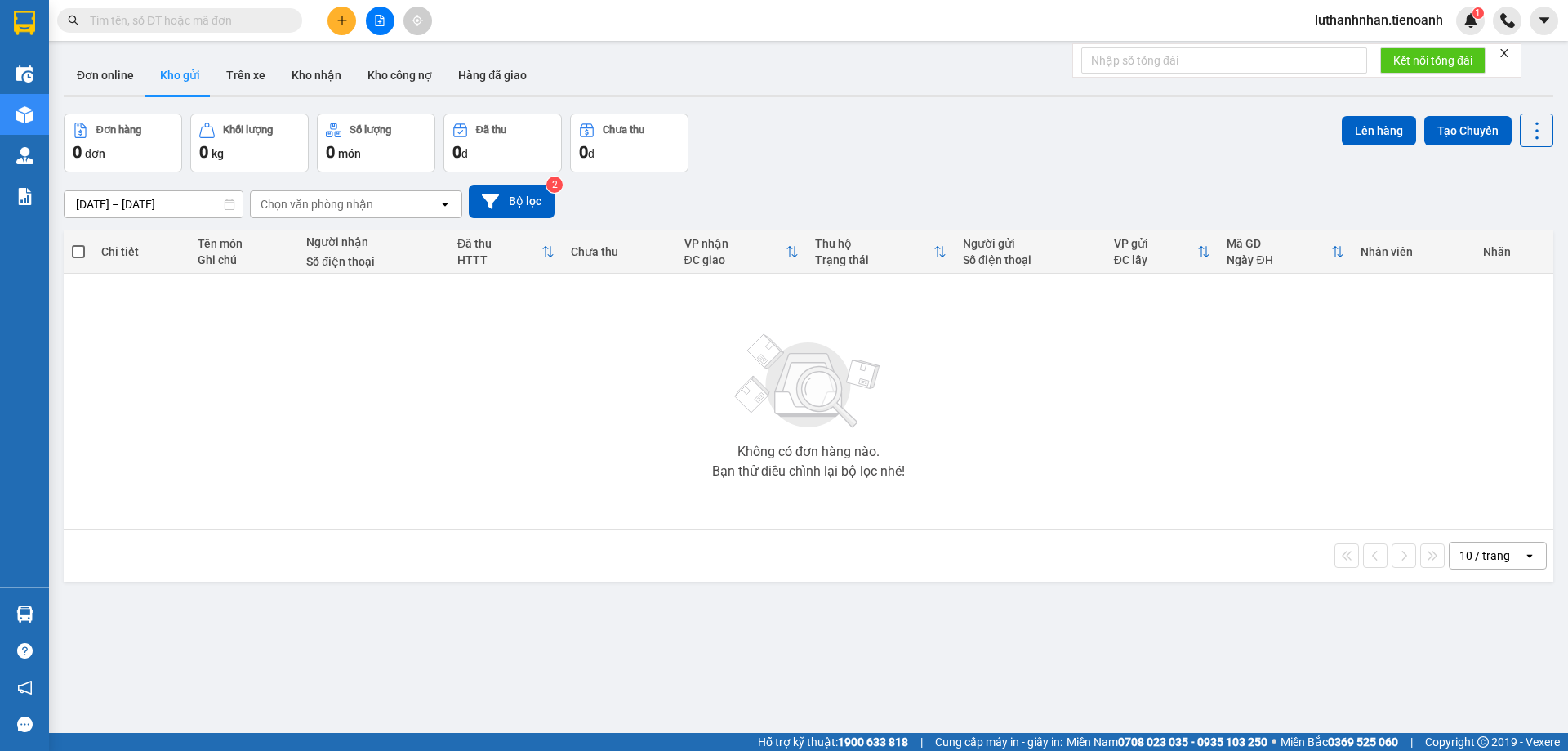
click at [251, 21] on input "text" at bounding box center [187, 20] width 193 height 18
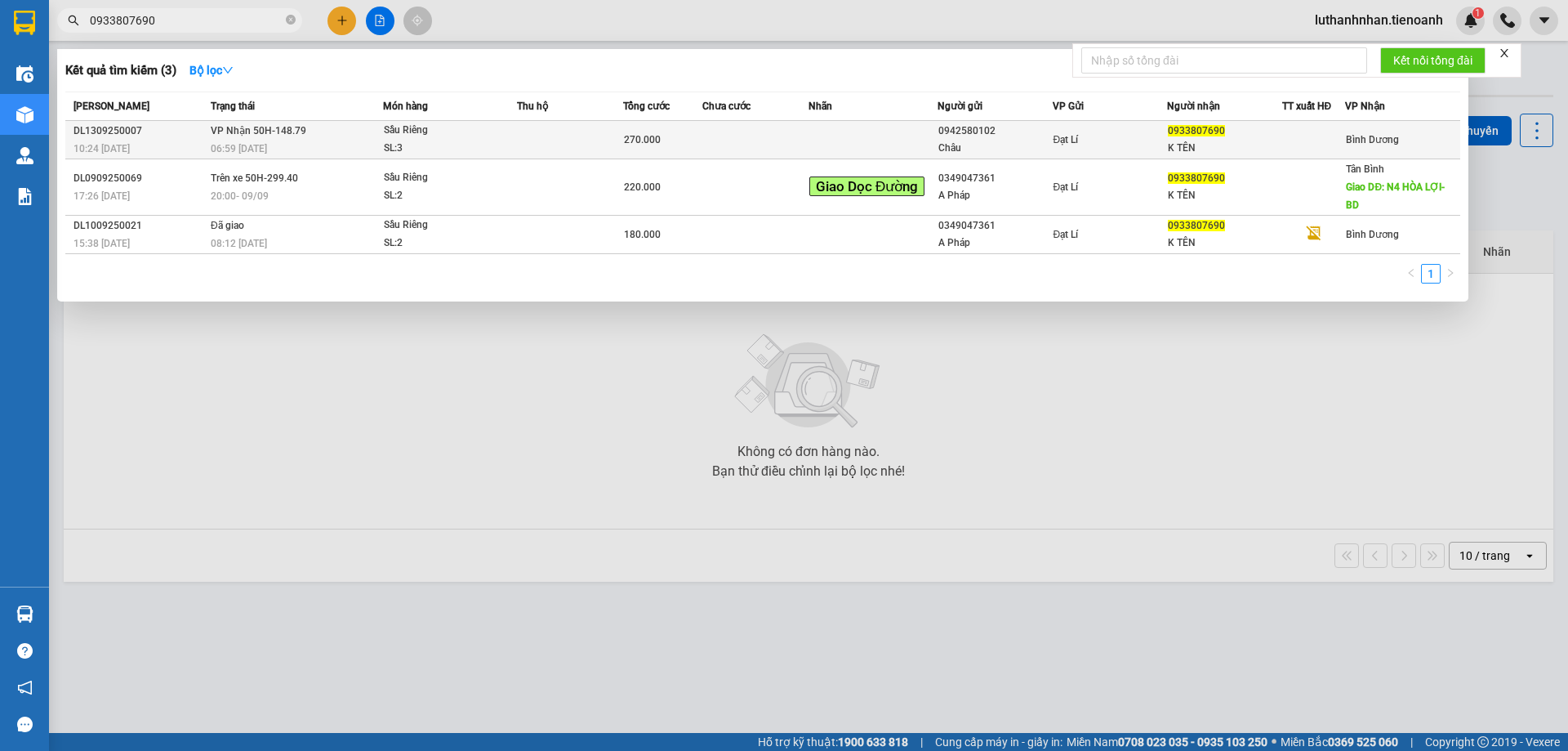
type input "0933807690"
click at [313, 134] on td "VP Nhận 50H-148.79 06:59 - 14/09" at bounding box center [294, 140] width 176 height 38
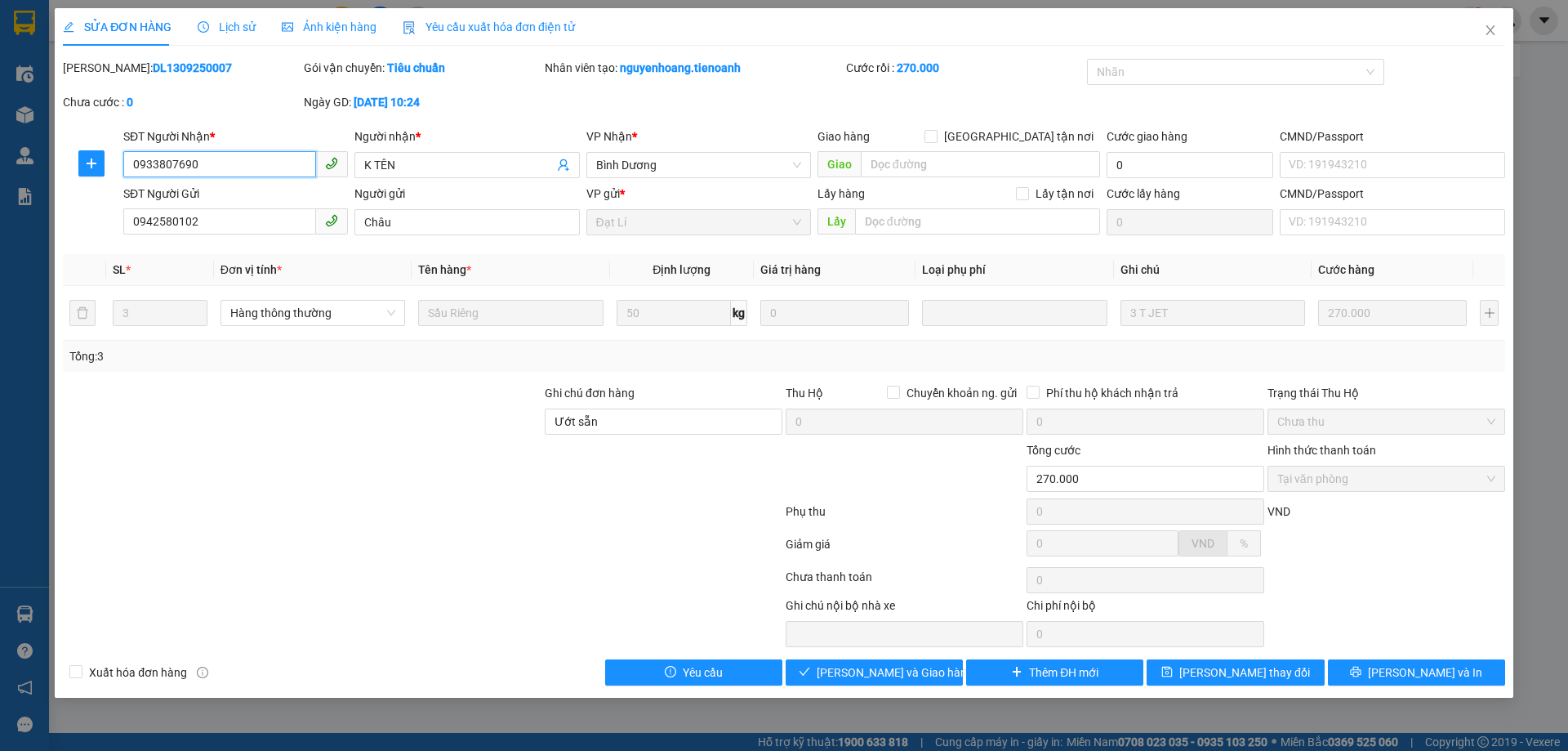
type input "0933807690"
type input "K TÊN"
type input "0942580102"
type input "Châu"
type input "Ướt sẵn"
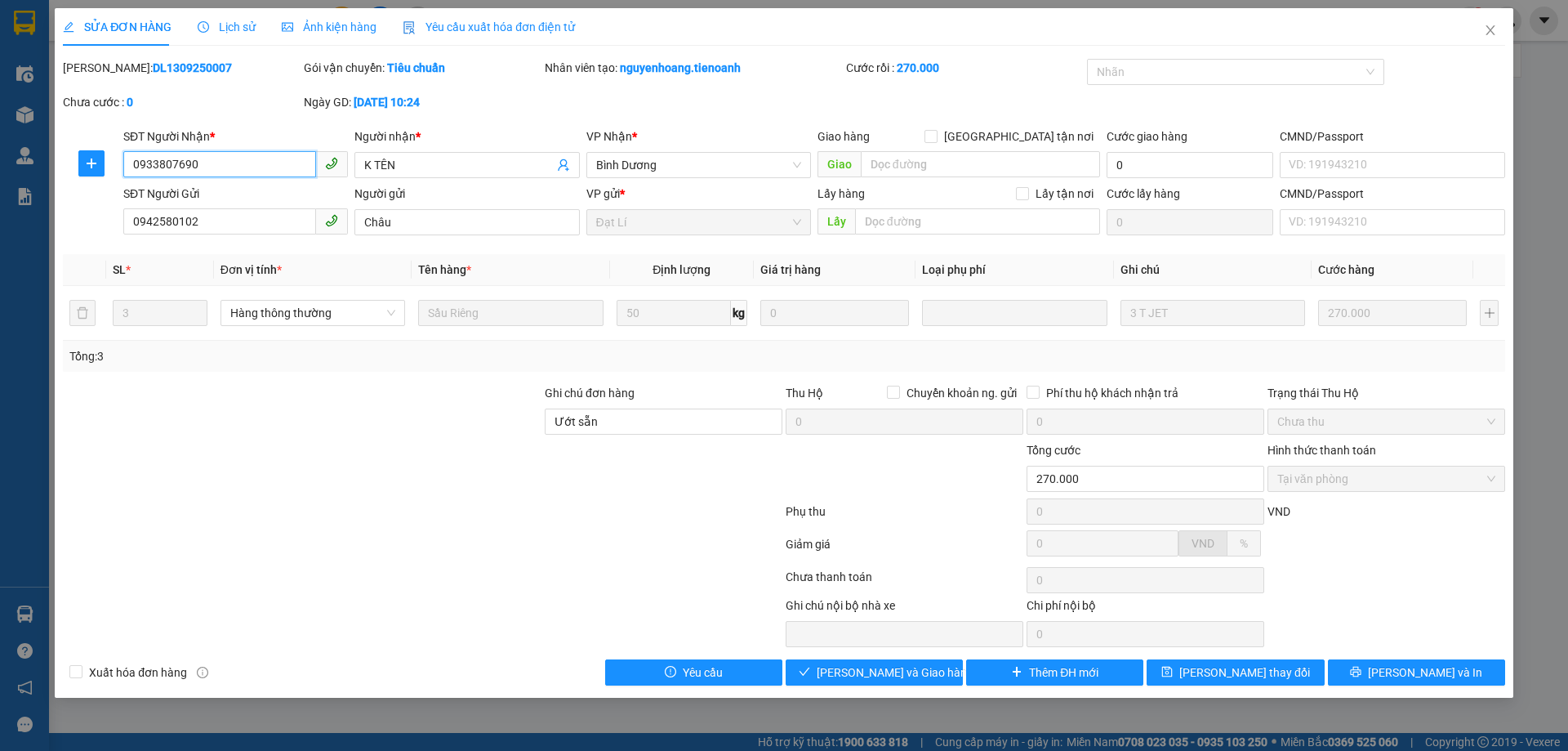
type input "270.000"
click at [902, 673] on span "[PERSON_NAME] và Giao hàng" at bounding box center [894, 672] width 157 height 18
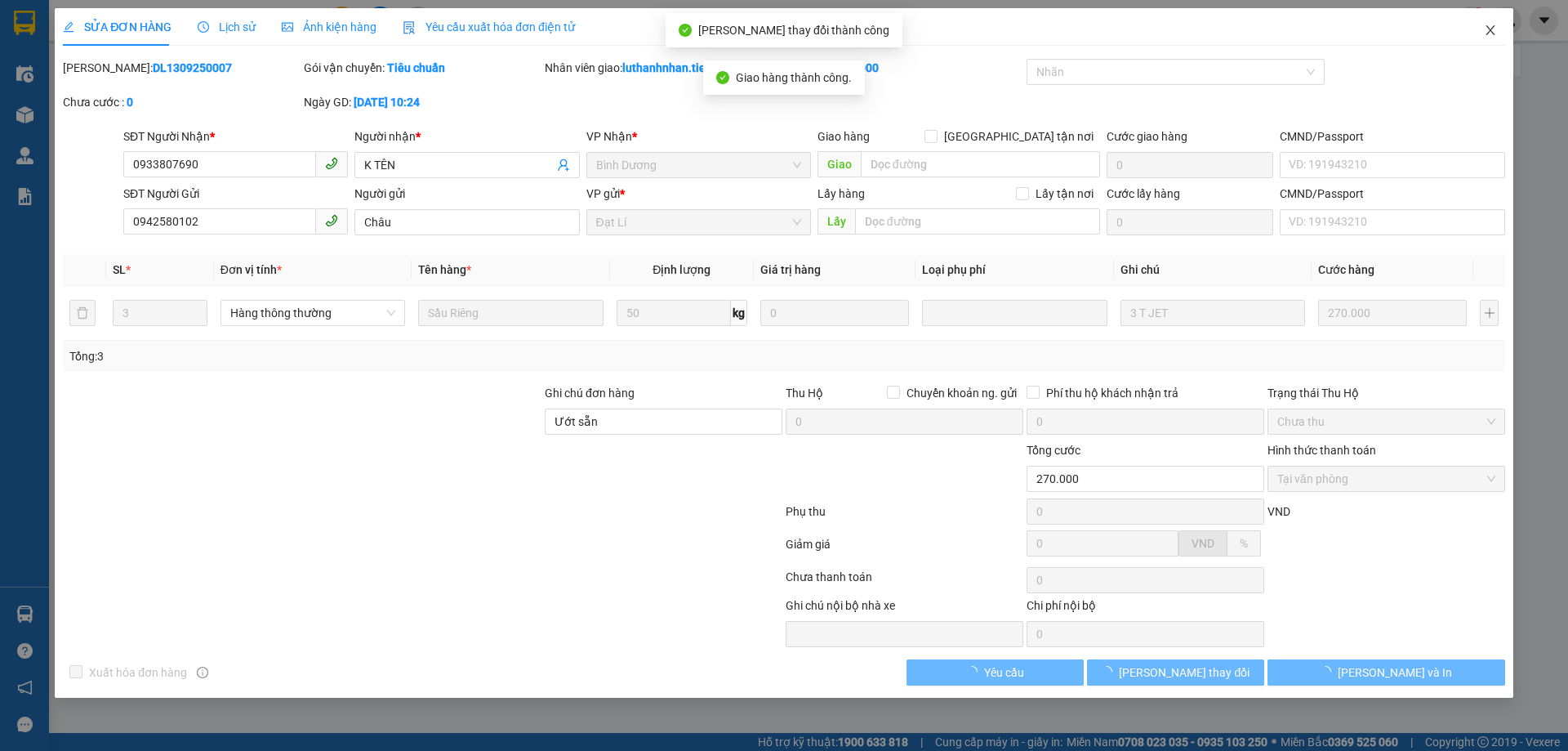
drag, startPoint x: 1488, startPoint y: 27, endPoint x: 1230, endPoint y: 2, distance: 259.2
click at [1488, 28] on icon "close" at bounding box center [1490, 30] width 13 height 13
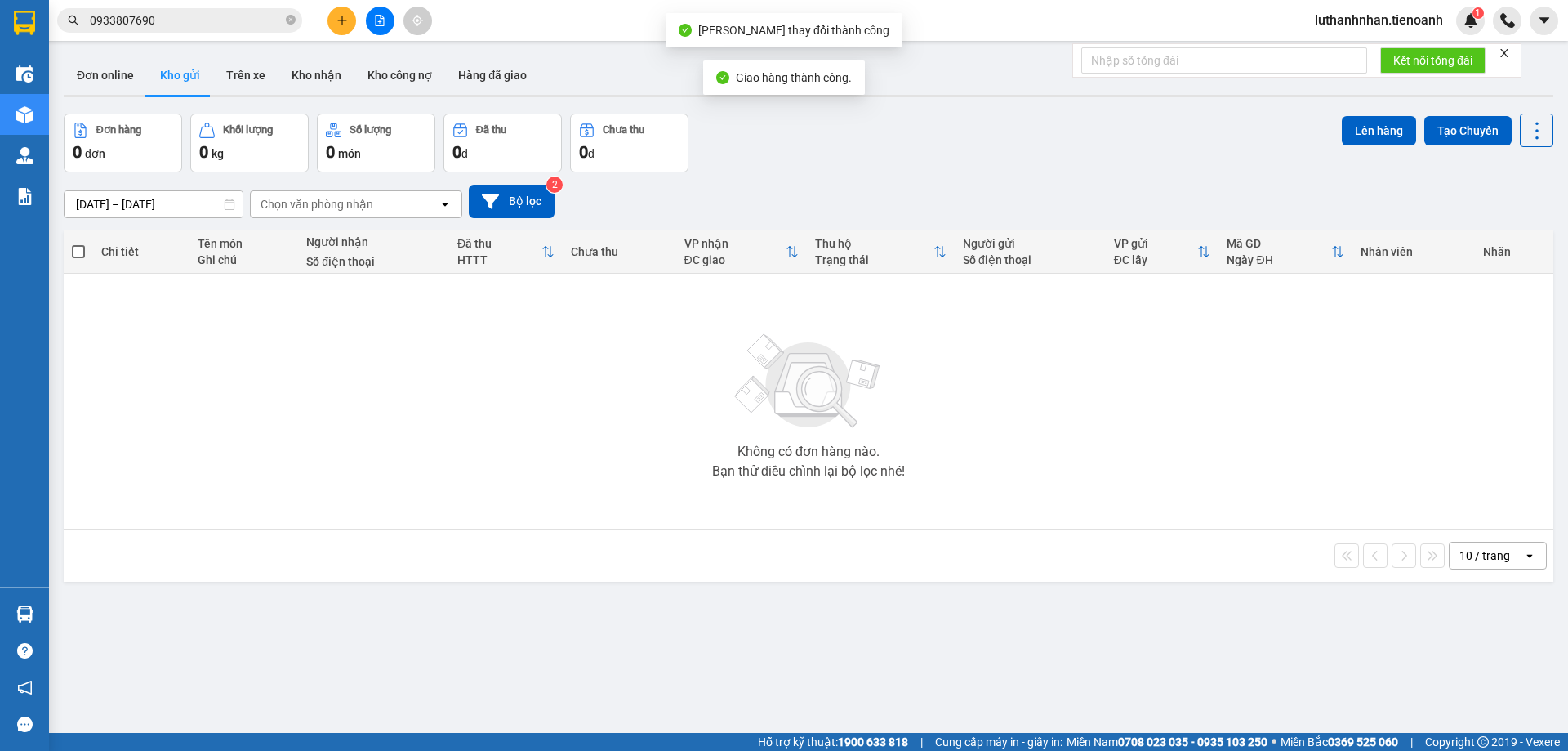
click at [207, 14] on input "0933807690" at bounding box center [187, 20] width 193 height 18
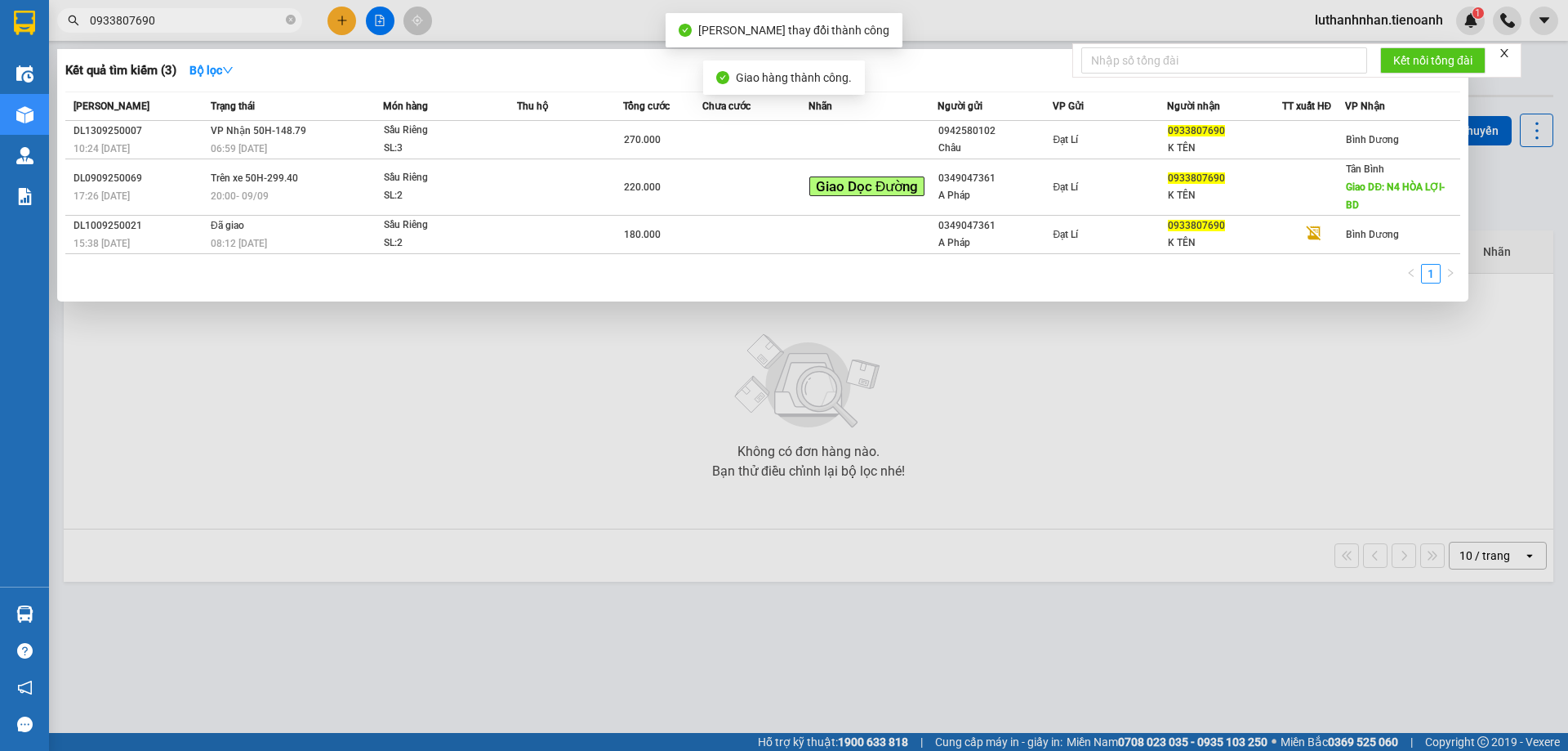
click at [207, 14] on input "0933807690" at bounding box center [187, 20] width 193 height 18
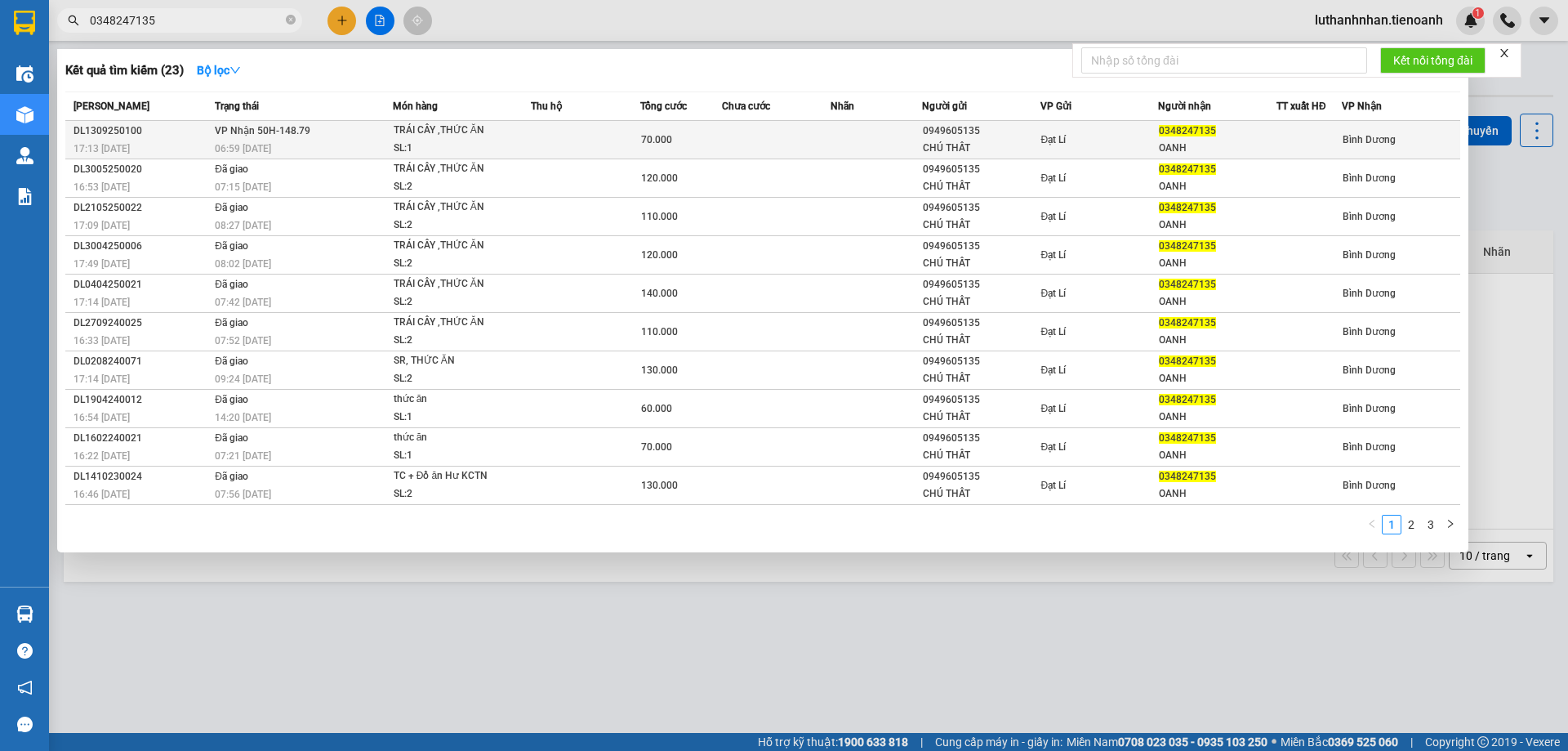
type input "0348247135"
click at [522, 140] on span "TRÁI CÂY ,THỨC ĂN SL: 1" at bounding box center [462, 140] width 136 height 35
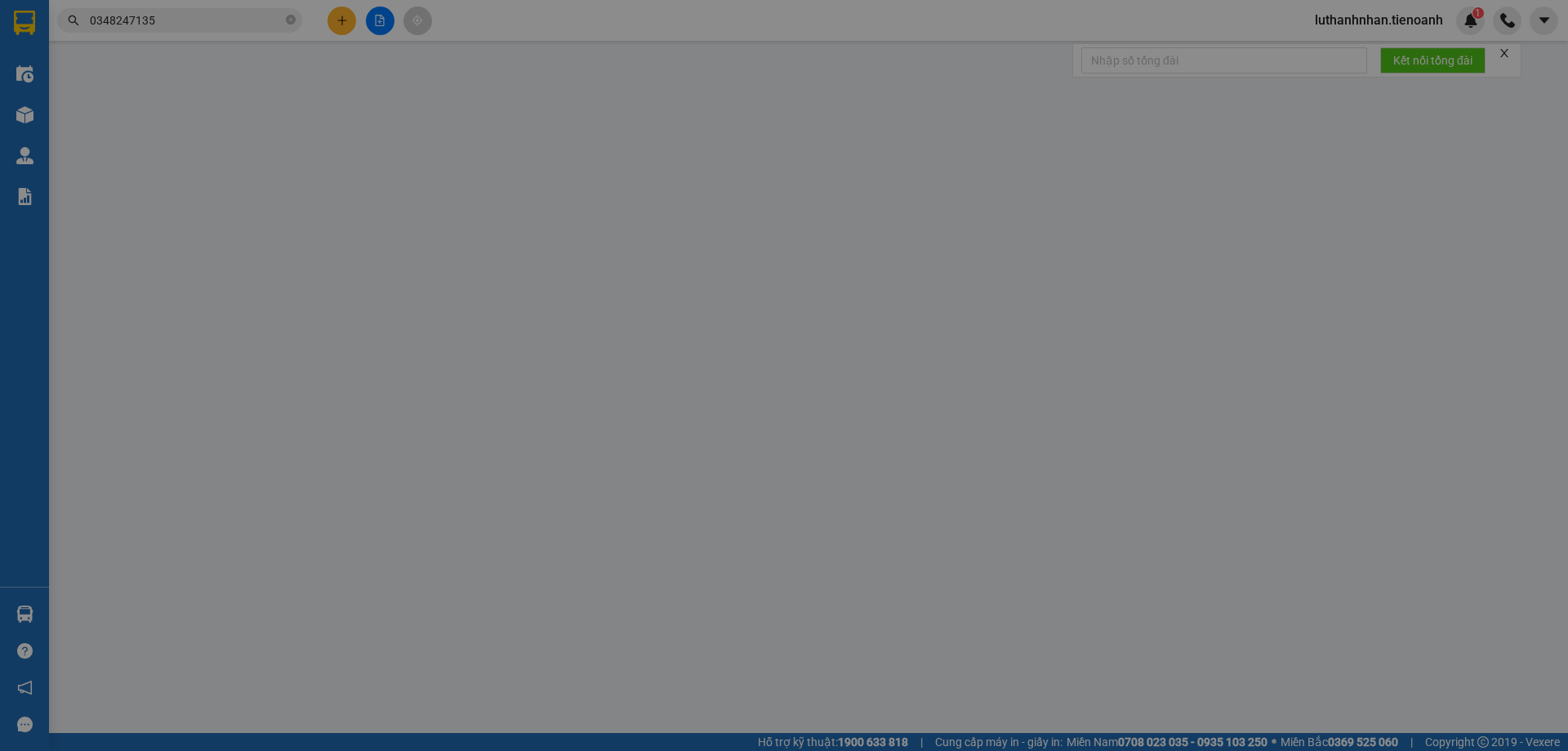
type input "0348247135"
type input "OANH"
type input "240816273"
type input "0949605135"
type input "CHÚ THẤT"
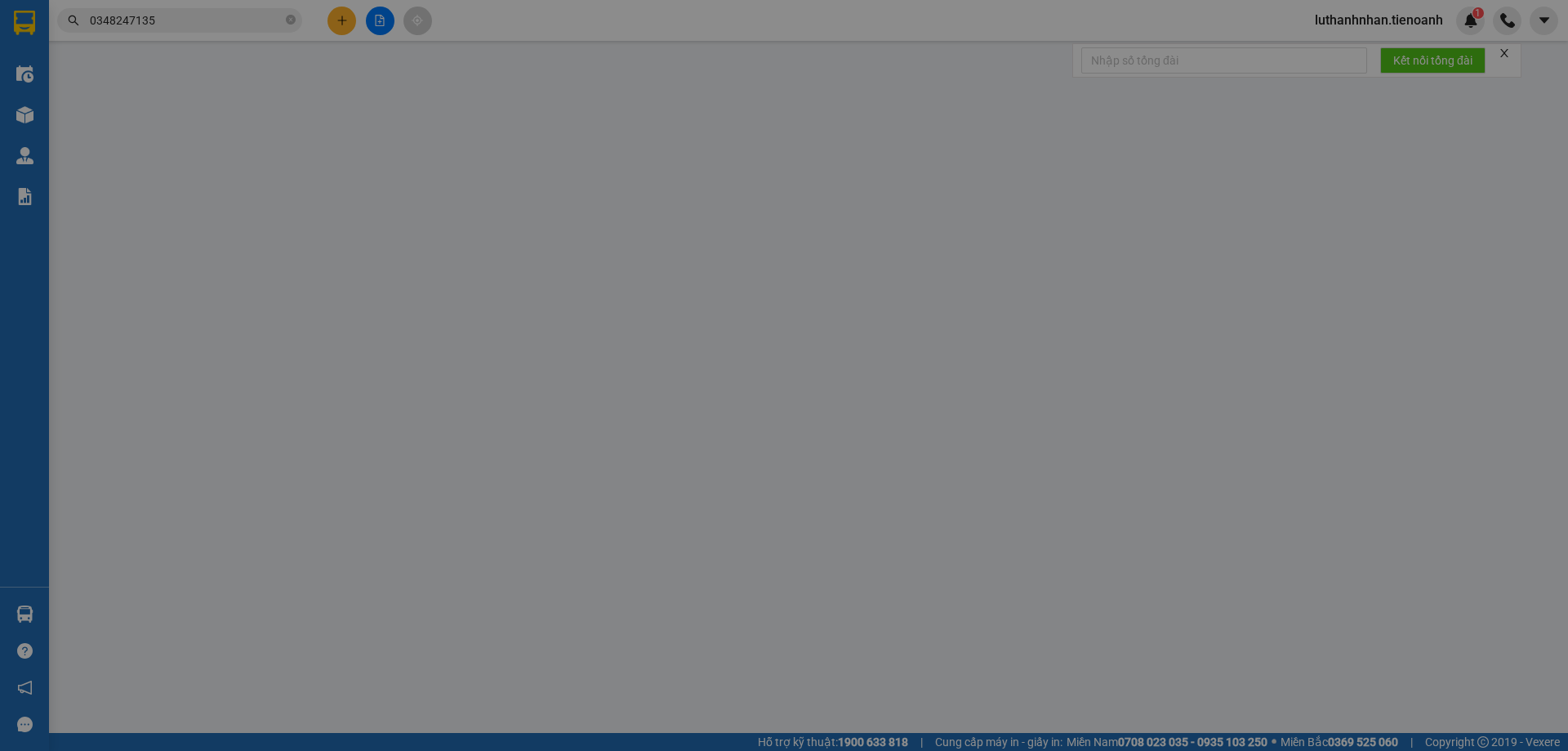
type input "240254486"
type input "70.000"
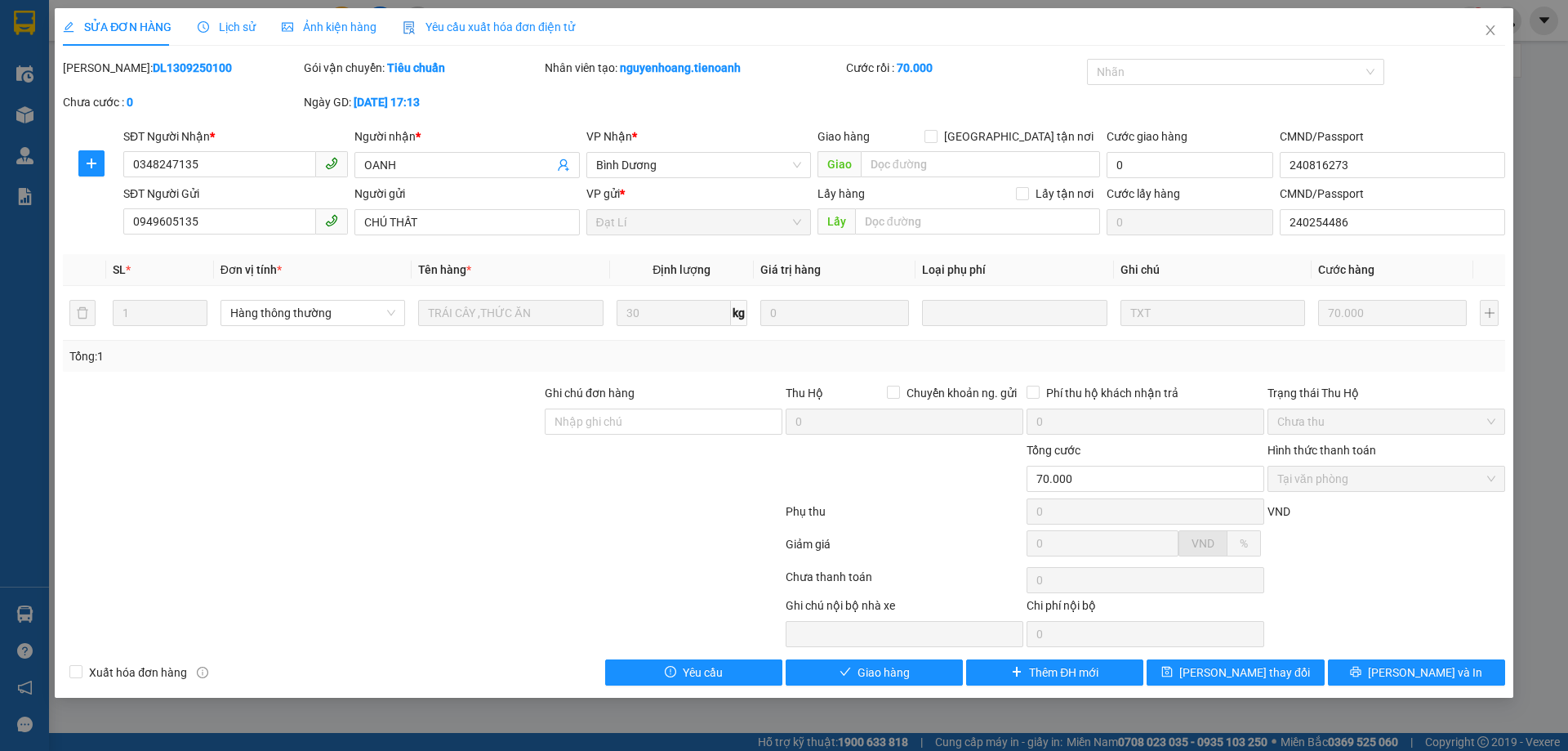
click at [856, 687] on div "SỬA ĐƠN HÀNG Lịch sử Ảnh kiện hàng Yêu cầu xuất hóa đơn điện tử Total Paid Fee …" at bounding box center [784, 352] width 1458 height 689
click at [884, 666] on span "Giao hàng" at bounding box center [883, 672] width 52 height 18
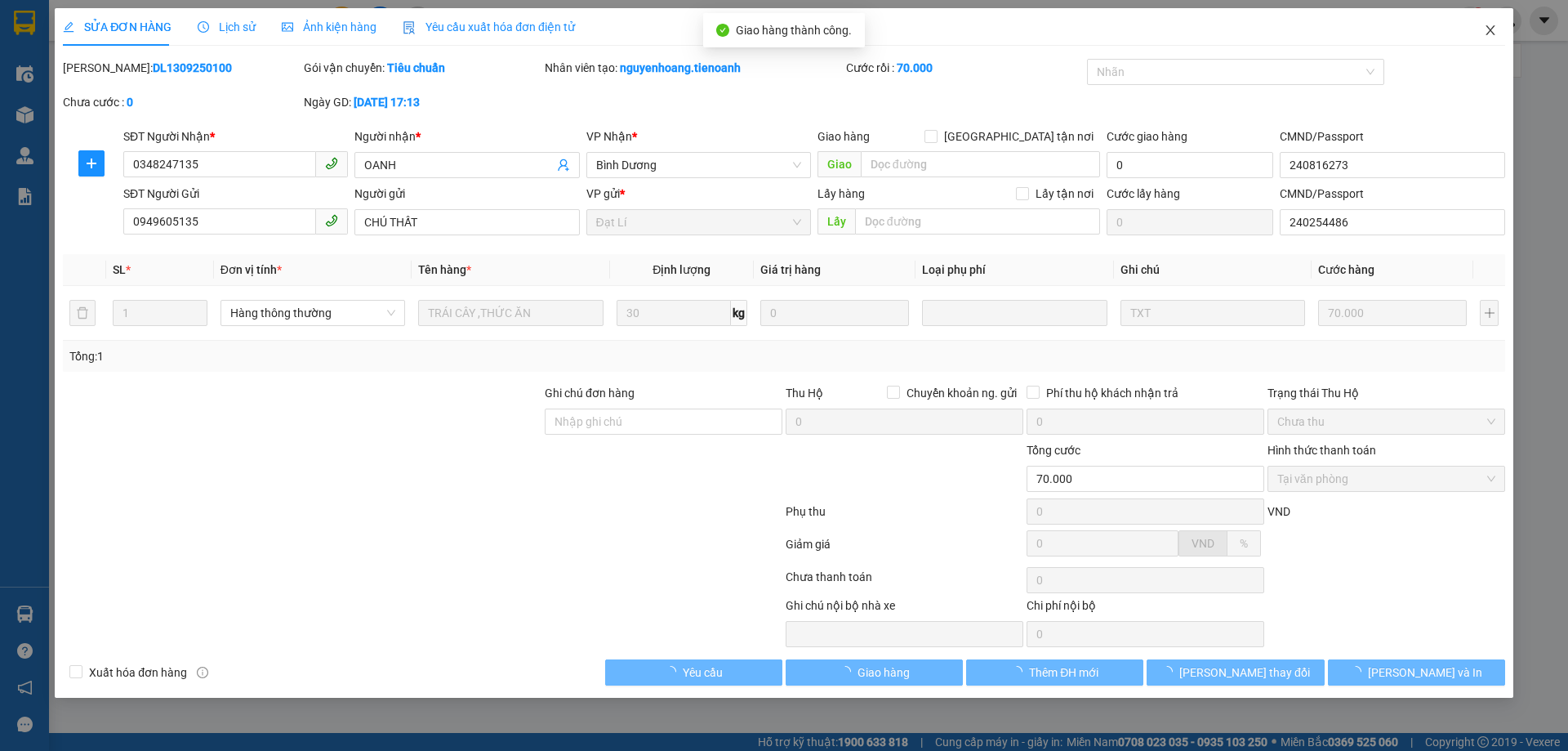
click at [1492, 33] on icon "close" at bounding box center [1490, 30] width 9 height 10
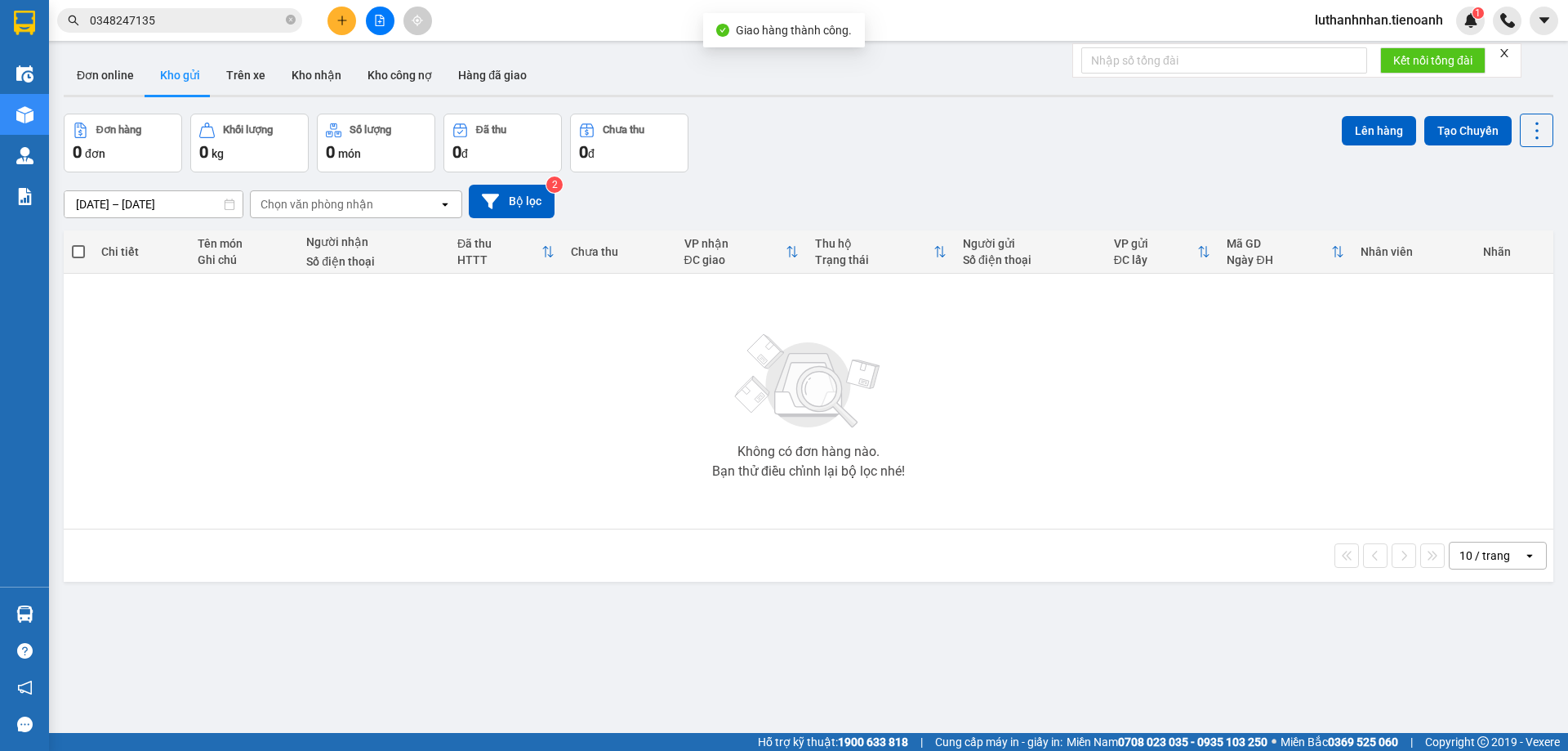
click at [158, 15] on input "0348247135" at bounding box center [187, 20] width 193 height 18
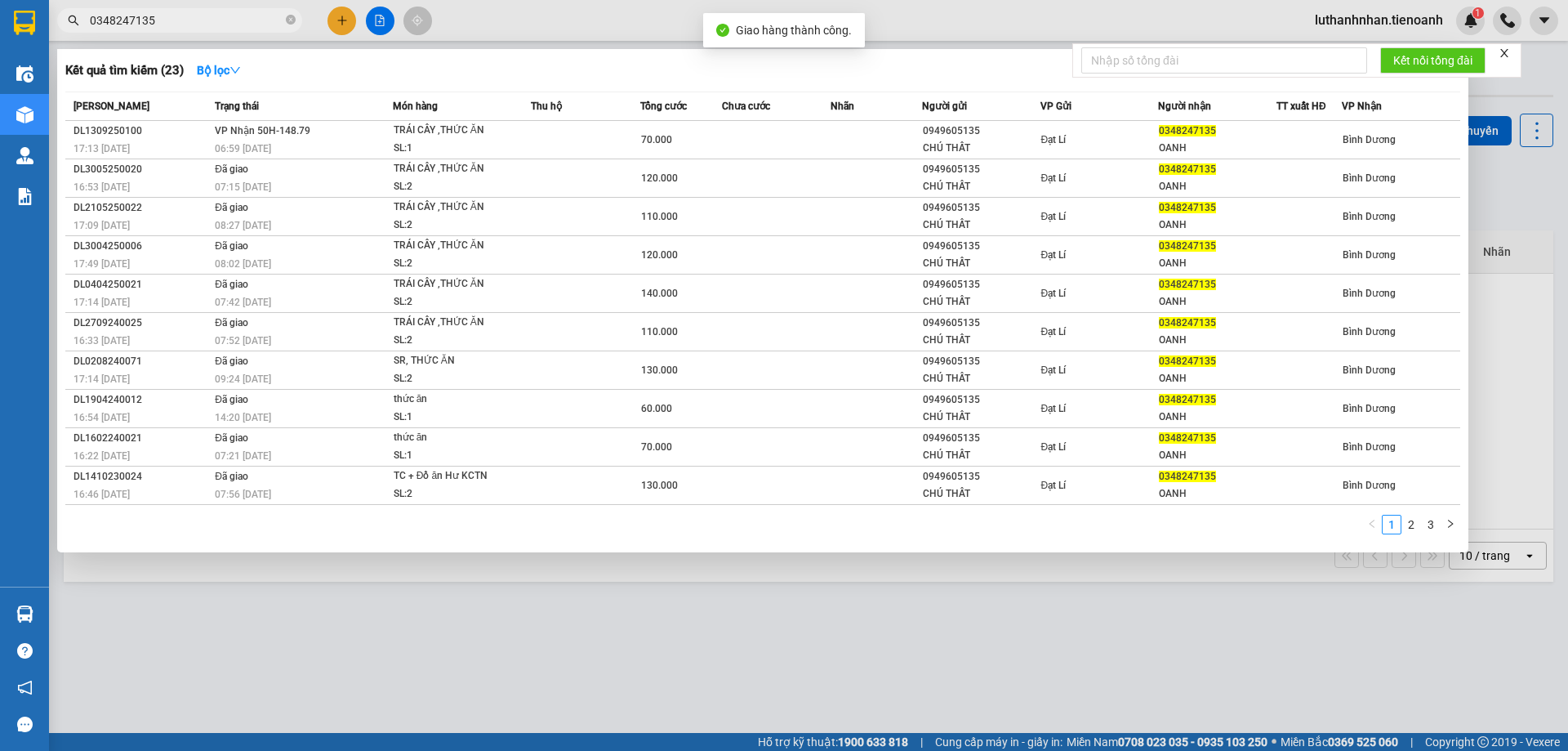
click at [158, 15] on input "0348247135" at bounding box center [187, 20] width 193 height 18
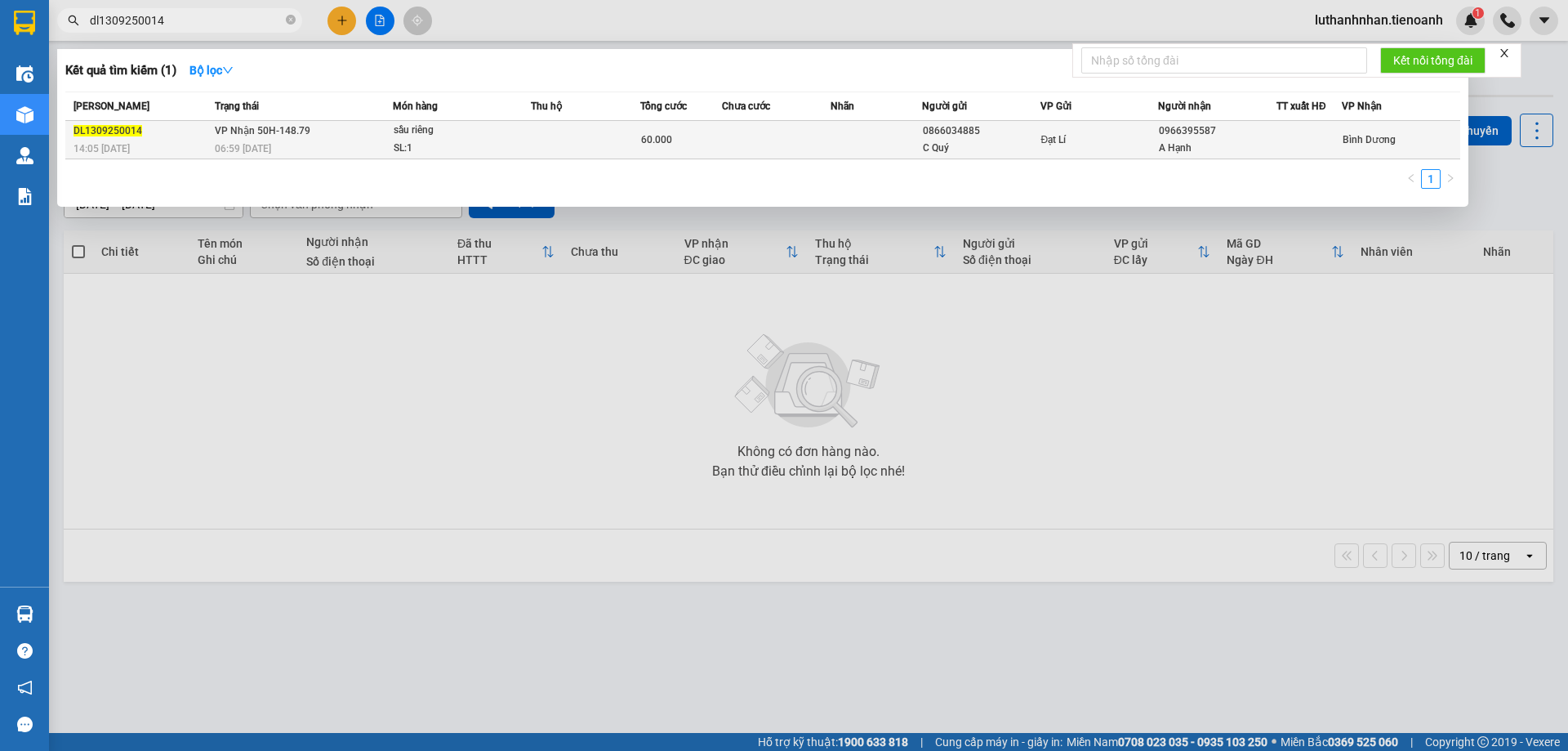
type input "dl1309250014"
click at [281, 133] on span "VP Nhận 50H-148.79" at bounding box center [263, 130] width 96 height 11
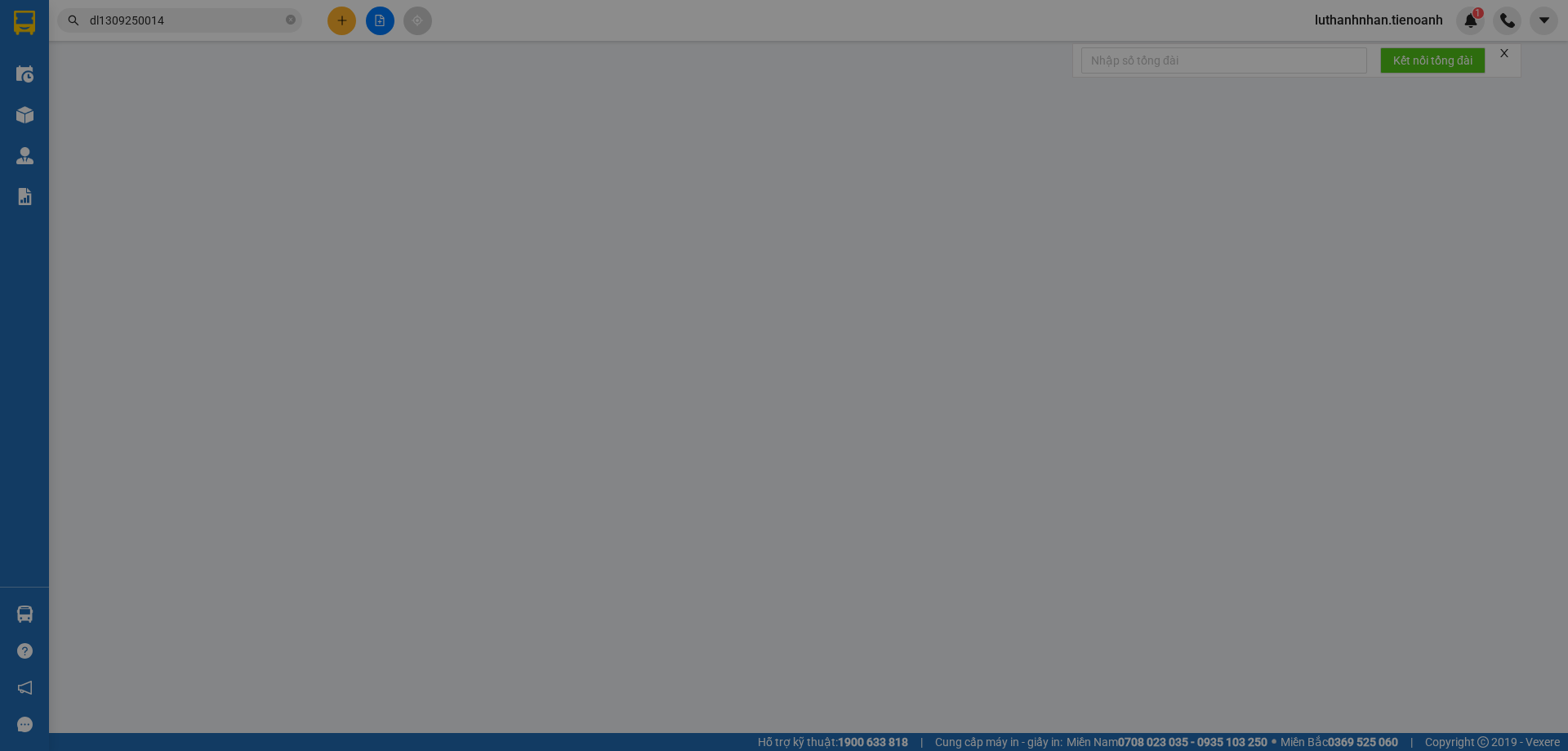
type input "0966395587"
type input "A Hạnh"
type input "0866034885"
type input "C Quý"
type input "60.000"
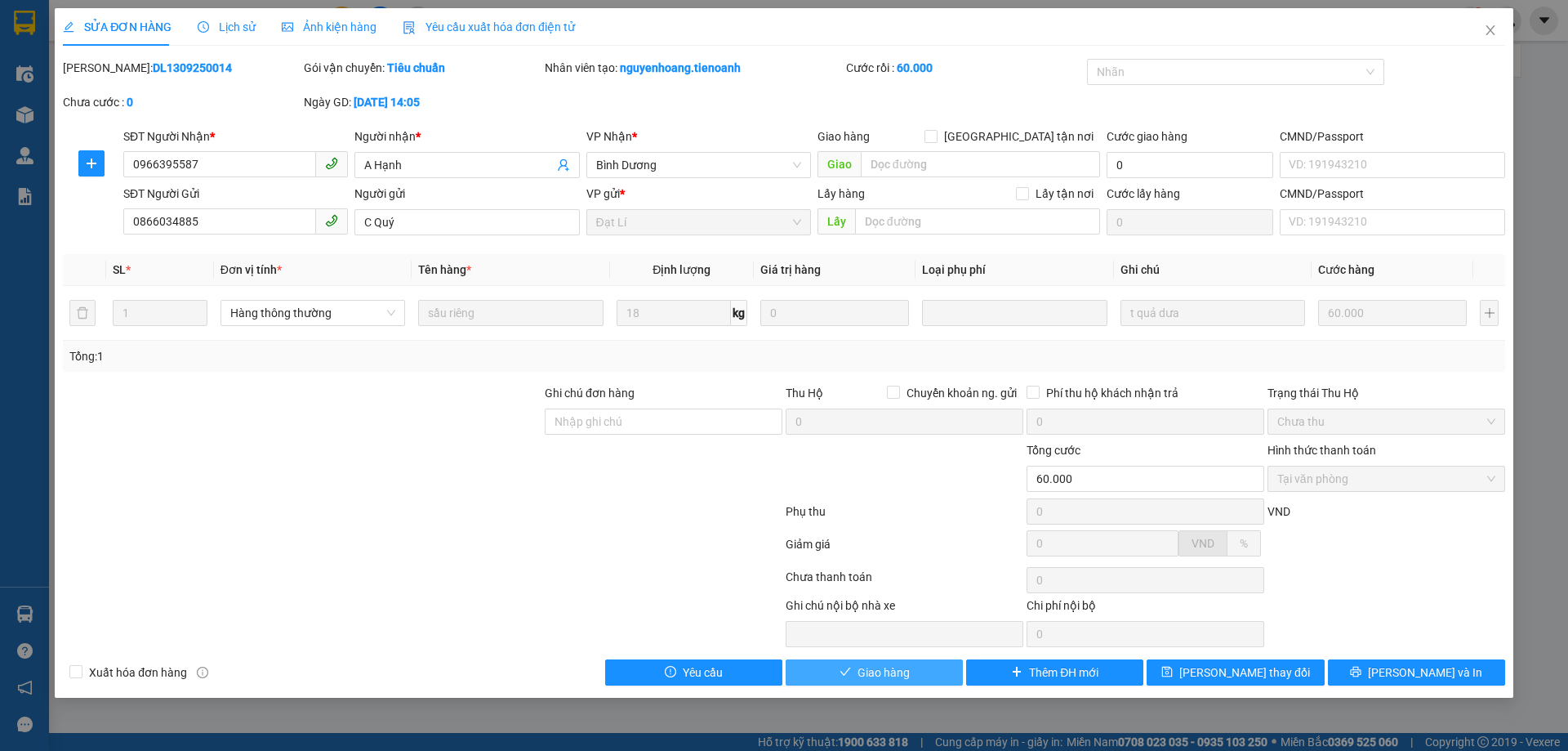
click at [913, 669] on button "Giao hàng" at bounding box center [874, 672] width 177 height 27
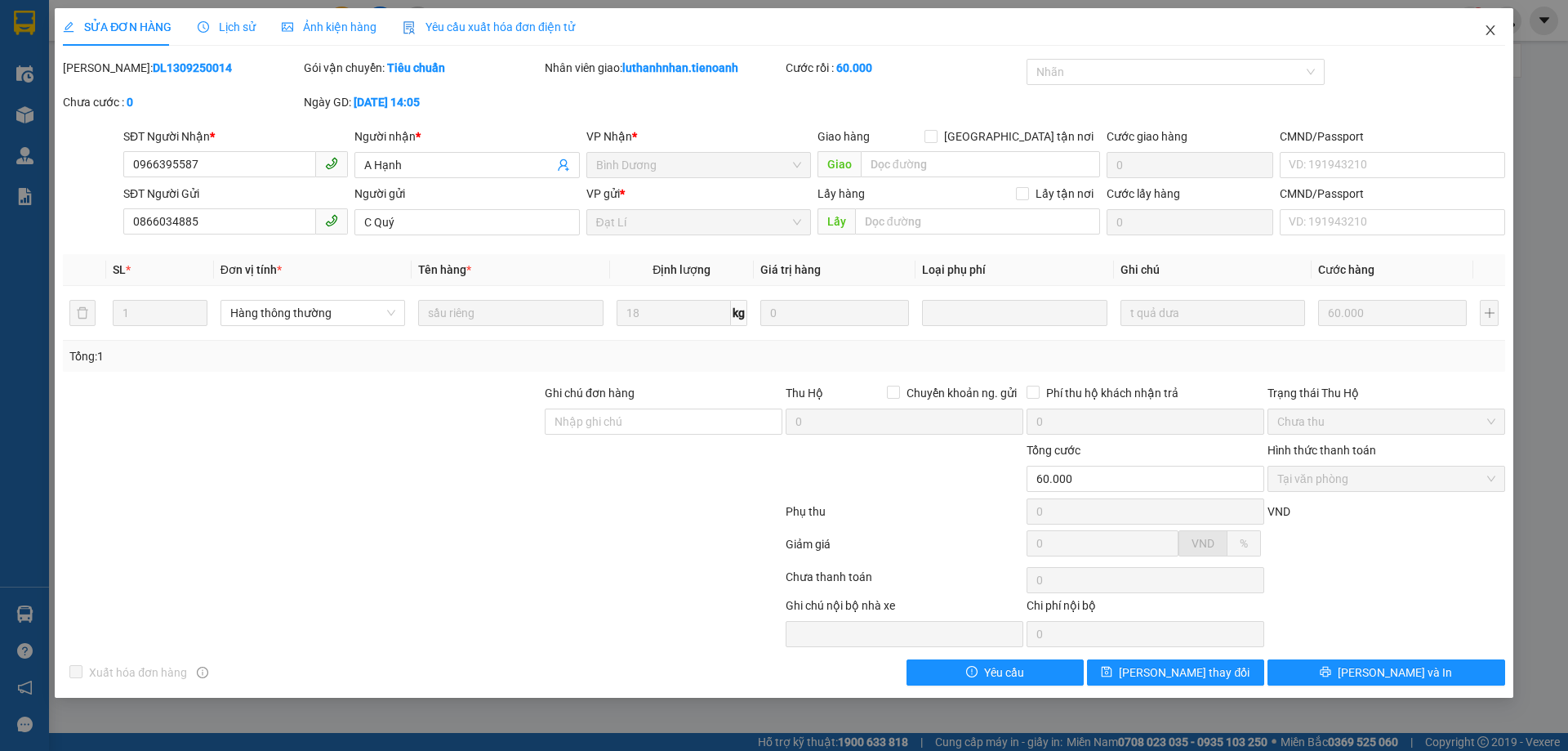
click at [1492, 30] on icon "close" at bounding box center [1490, 30] width 13 height 13
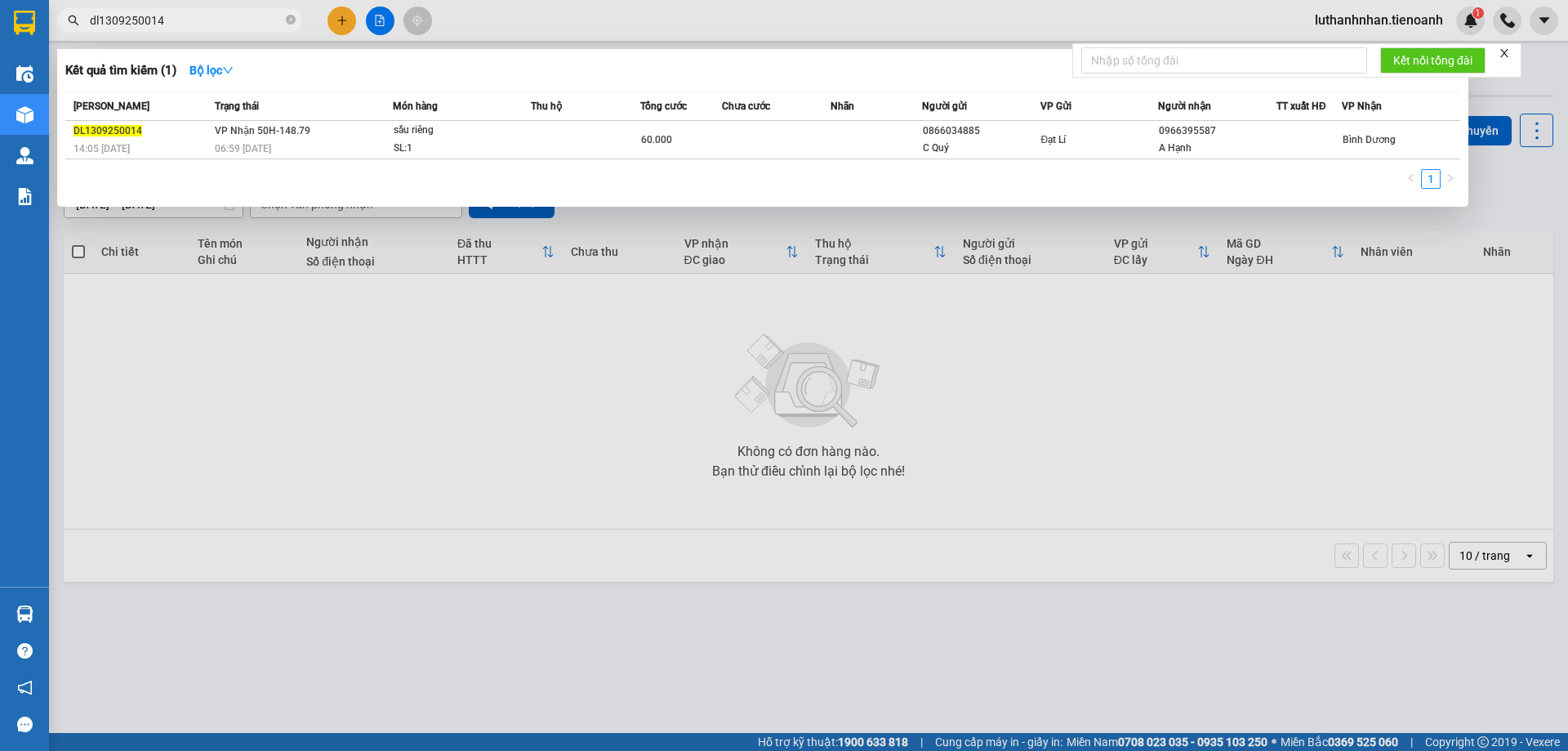
click at [220, 28] on input "dl1309250014" at bounding box center [187, 20] width 193 height 18
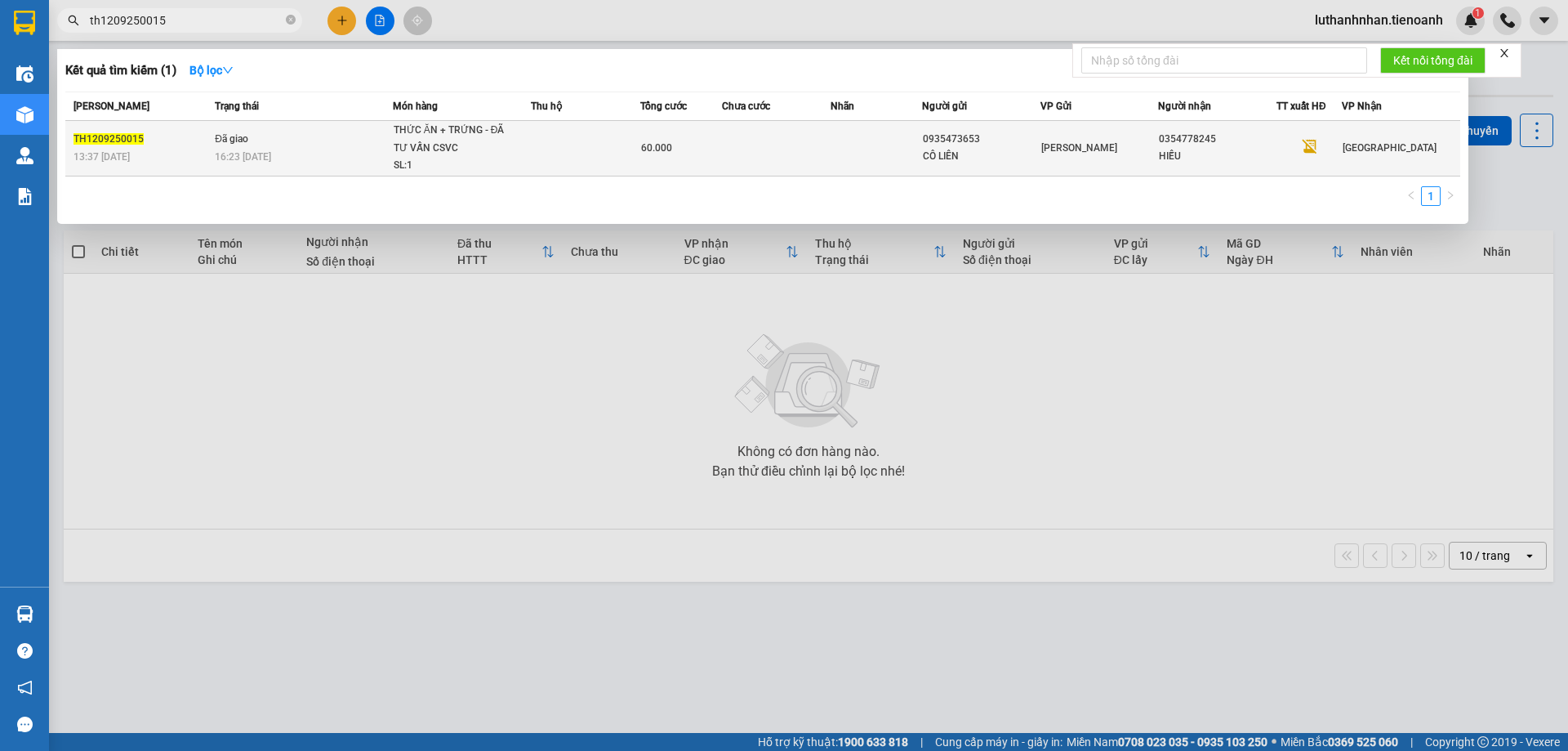
type input "th1209250015"
click at [388, 149] on div "16:23 - 13/09" at bounding box center [303, 157] width 177 height 18
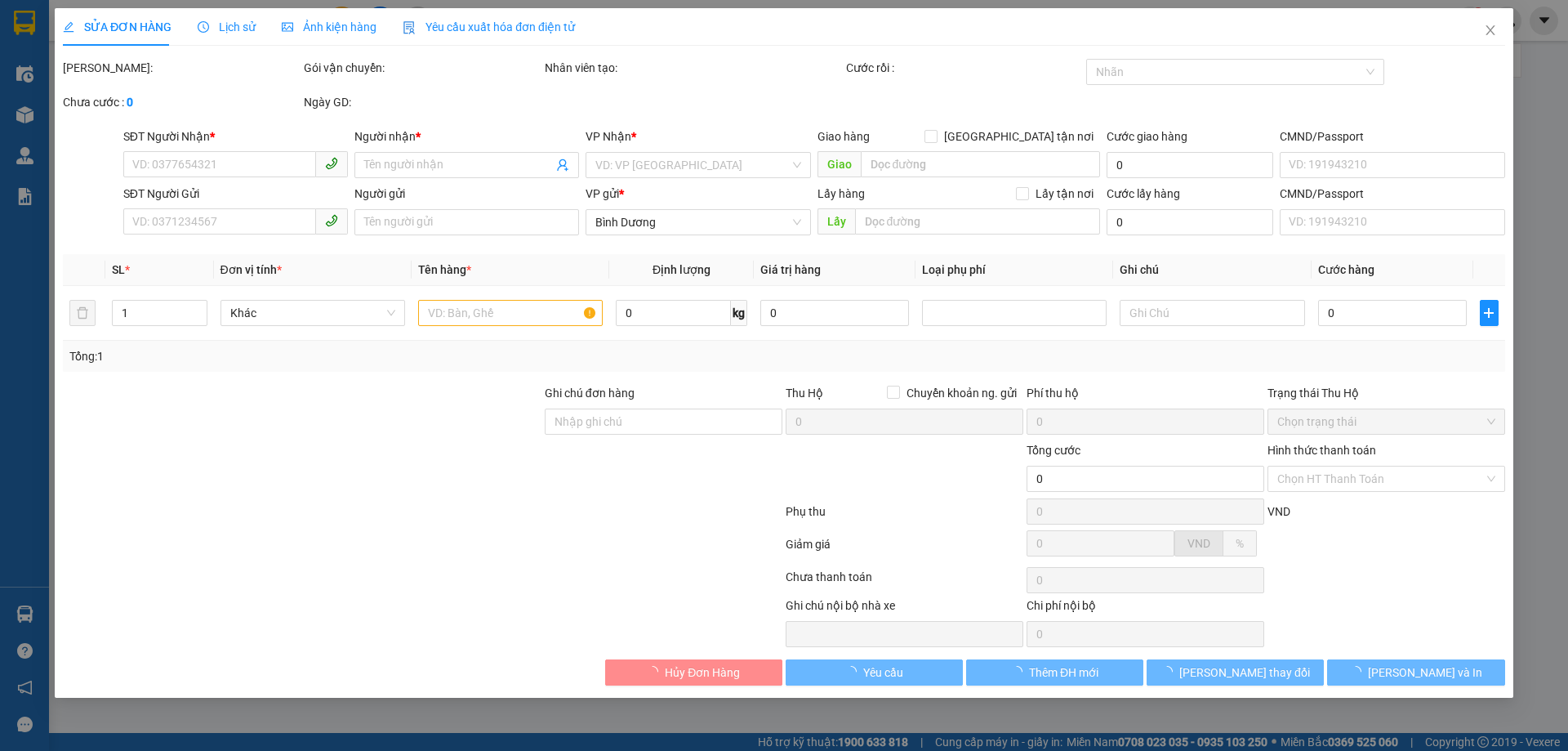
type input "0354778245"
type input "HIẾU"
type input "0935473653"
type input "CÔ LIÊN"
type input "60.000"
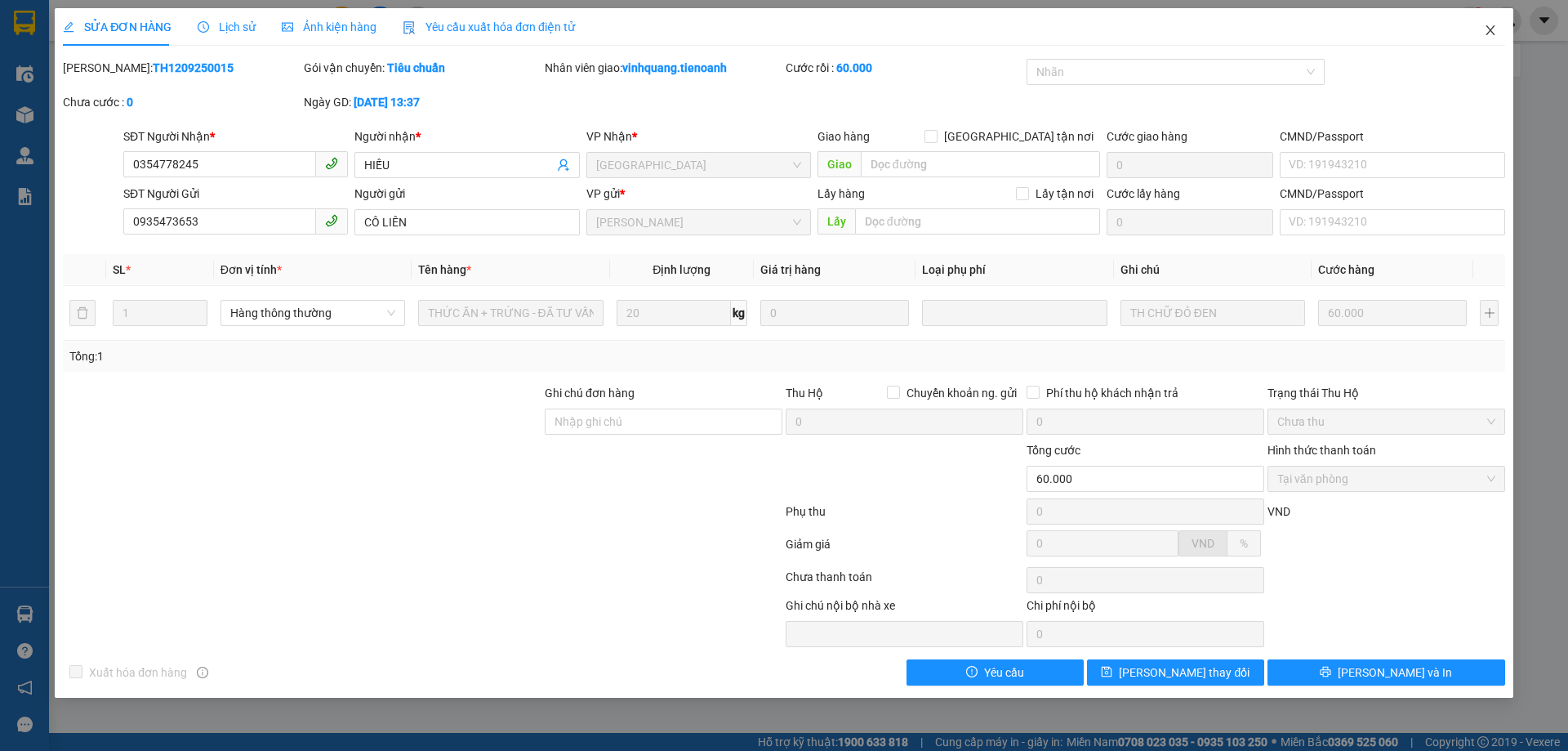
click at [1488, 30] on icon "close" at bounding box center [1490, 30] width 13 height 13
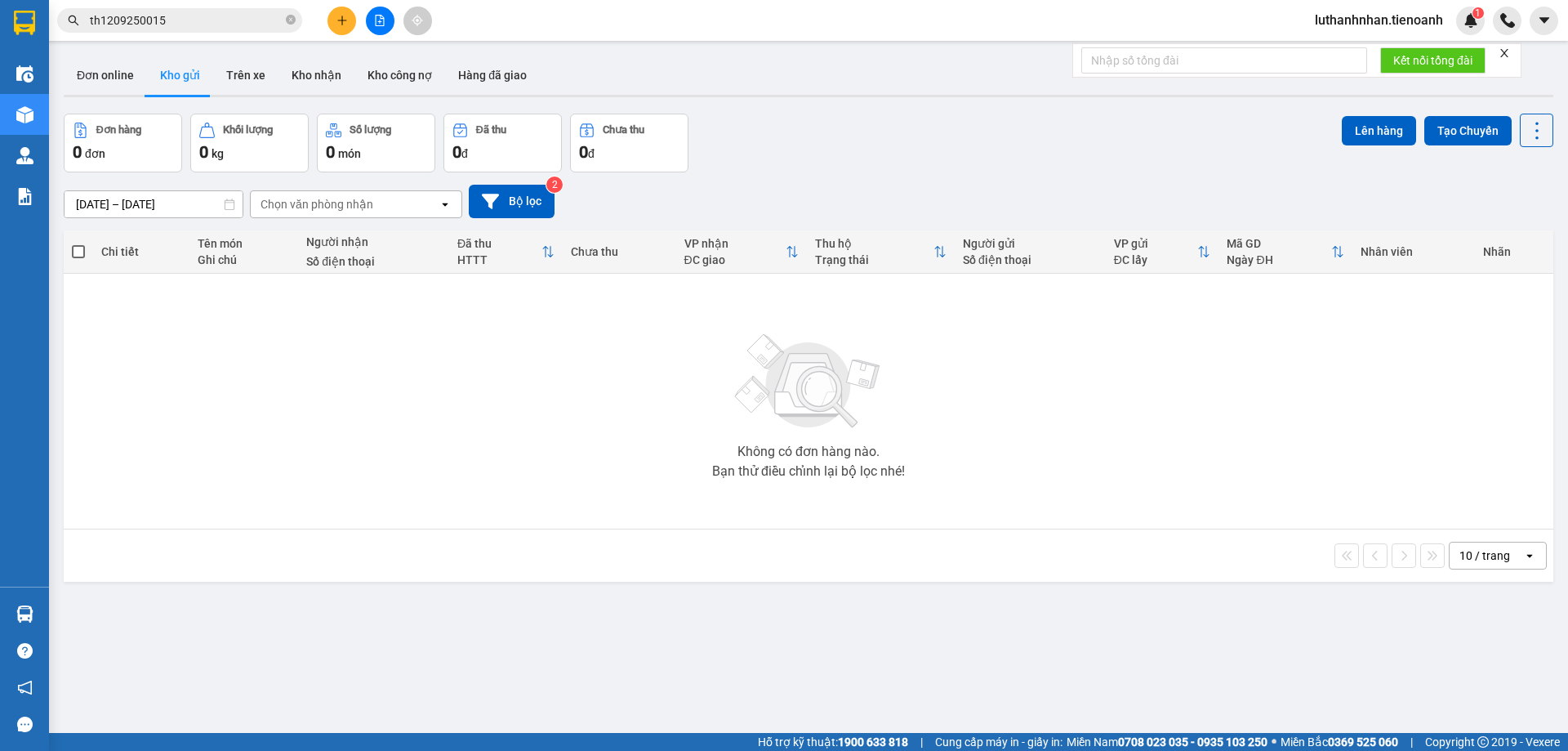
click at [111, 16] on input "th1209250015" at bounding box center [187, 20] width 193 height 18
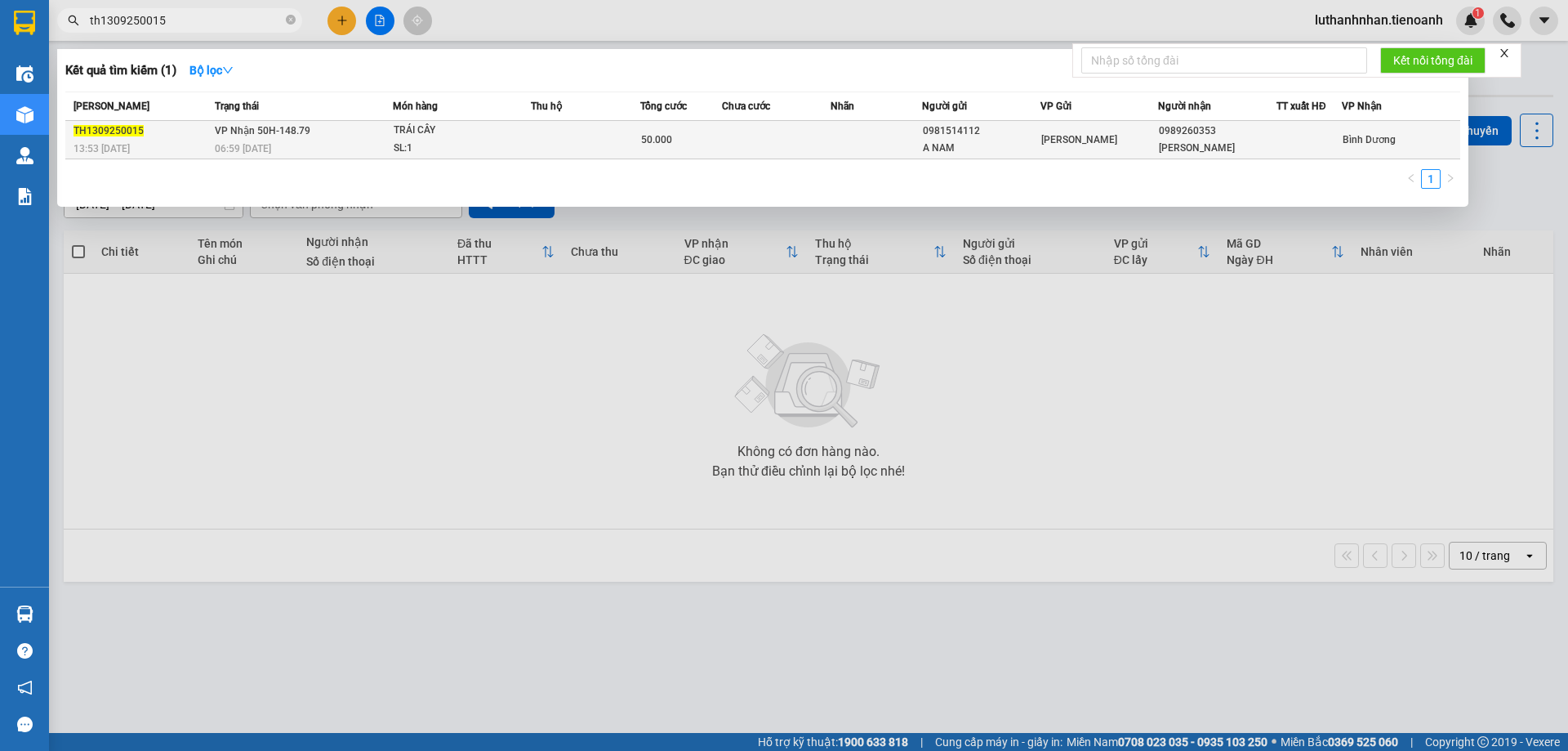
type input "th1309250015"
click at [324, 137] on td "VP Nhận 50H-148.79 06:59 - 14/09" at bounding box center [302, 140] width 182 height 38
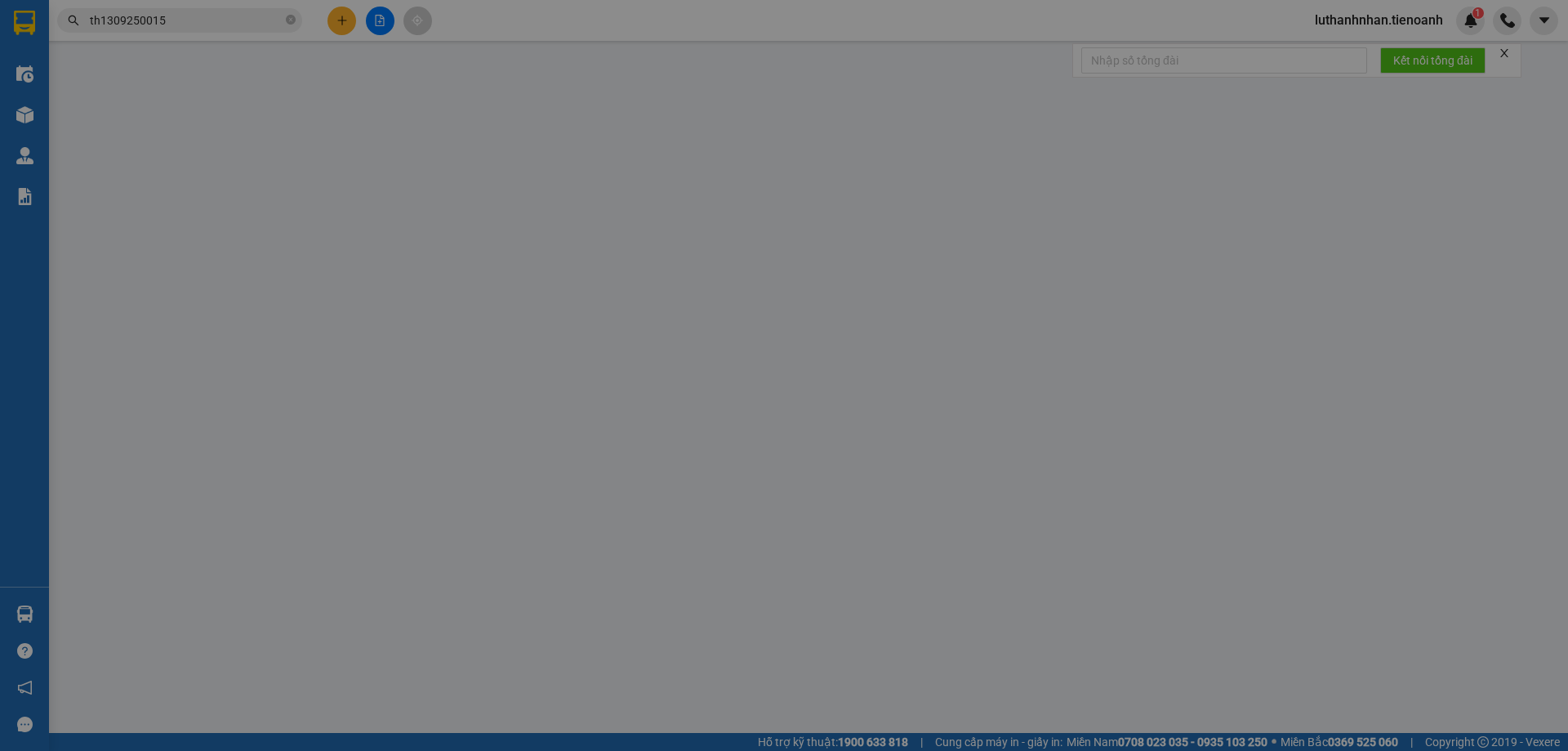
type input "0989260353"
type input "C XUÂN"
type input "0981514112"
type input "A NAM"
type input "50.000"
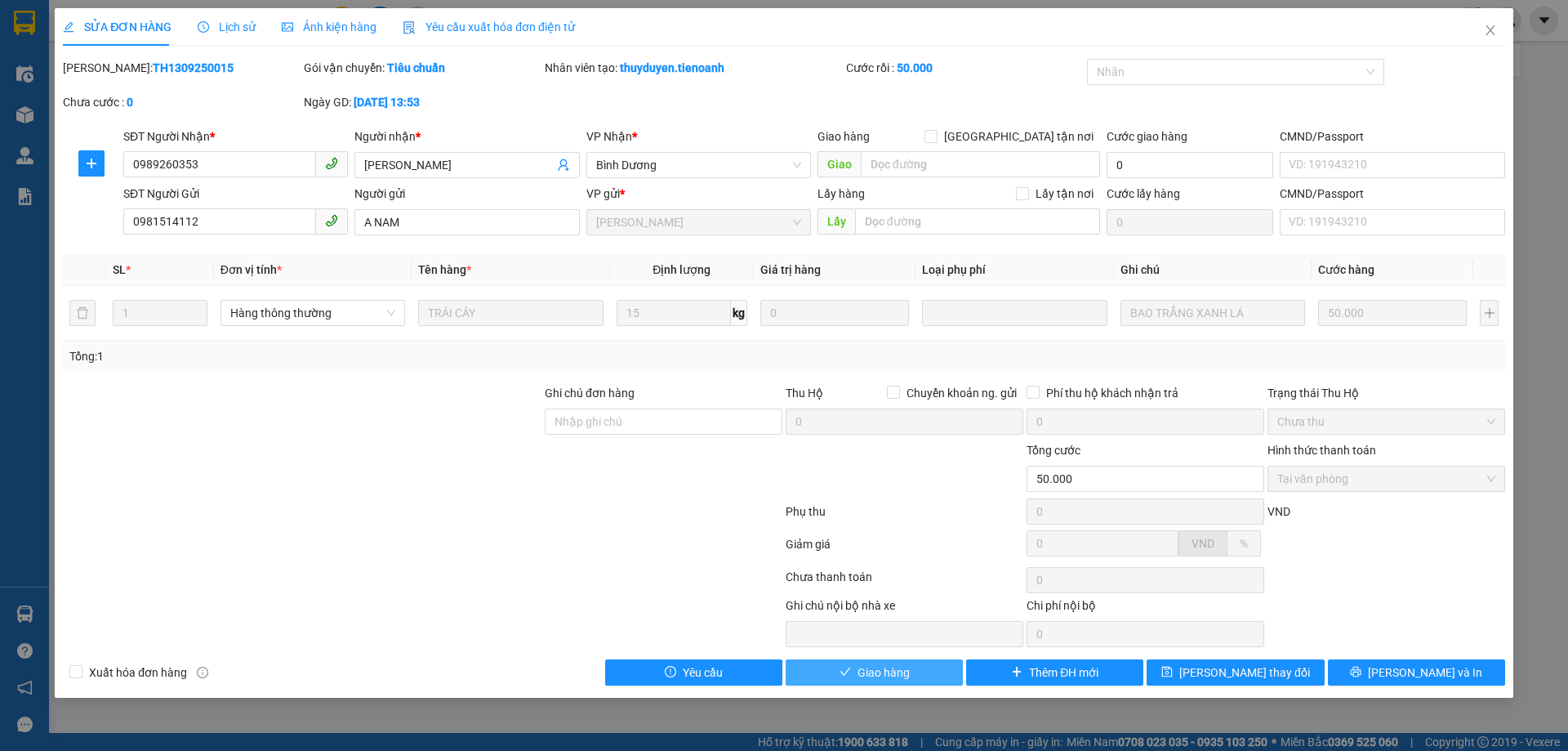
click at [921, 677] on button "Giao hàng" at bounding box center [874, 672] width 177 height 27
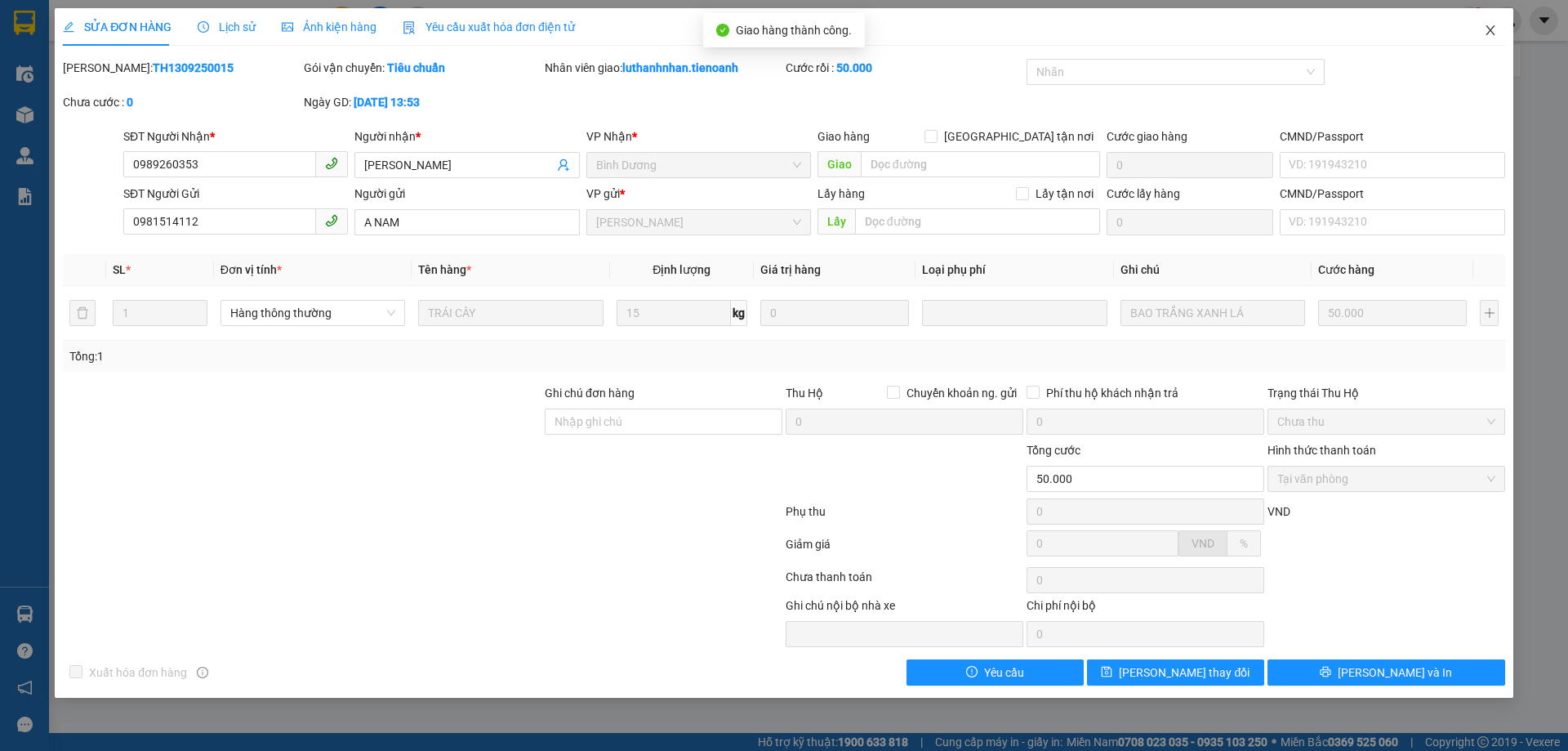
click at [1494, 29] on icon "close" at bounding box center [1490, 30] width 13 height 13
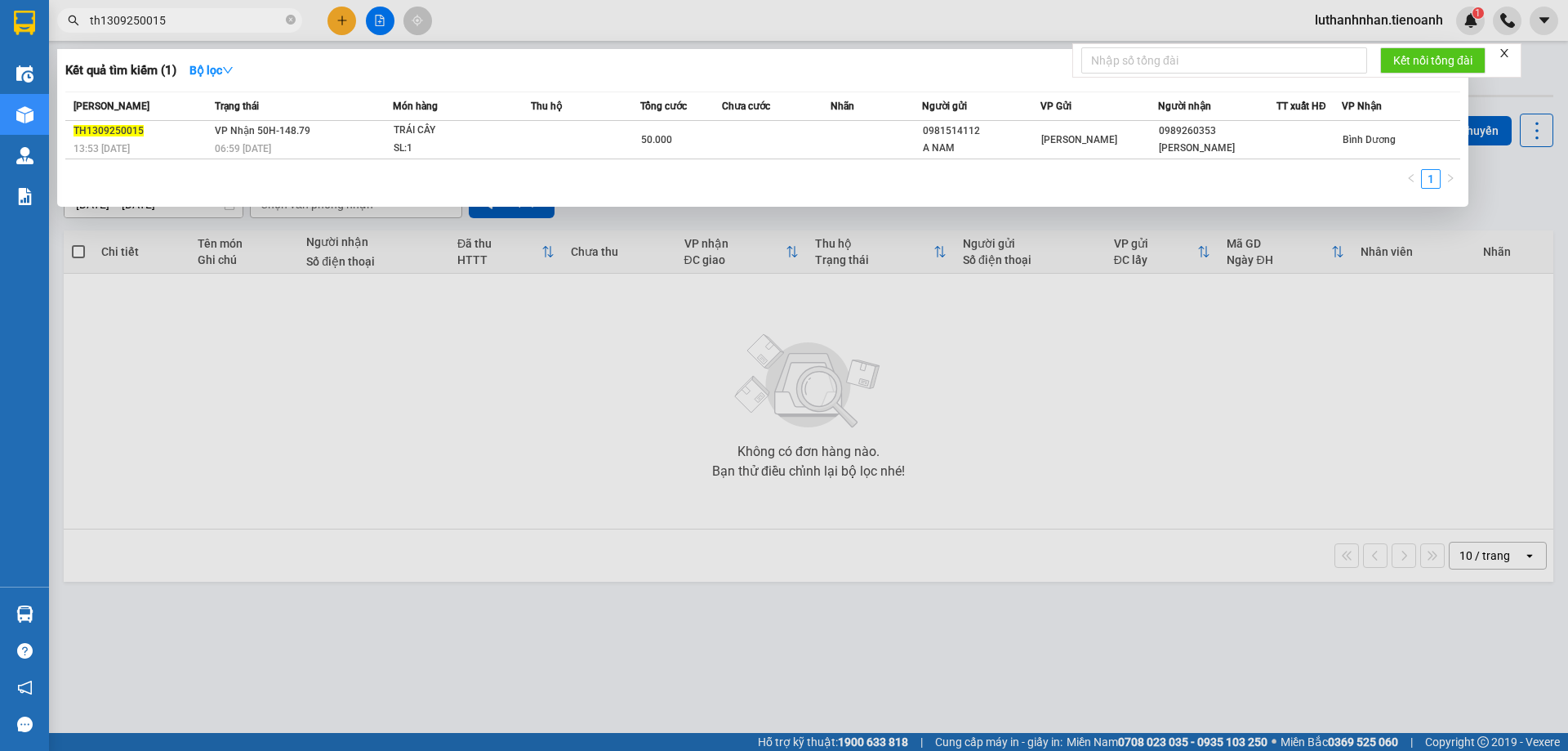
click at [205, 13] on input "th1309250015" at bounding box center [187, 20] width 193 height 18
click at [196, 22] on input "th1309250015" at bounding box center [187, 20] width 193 height 18
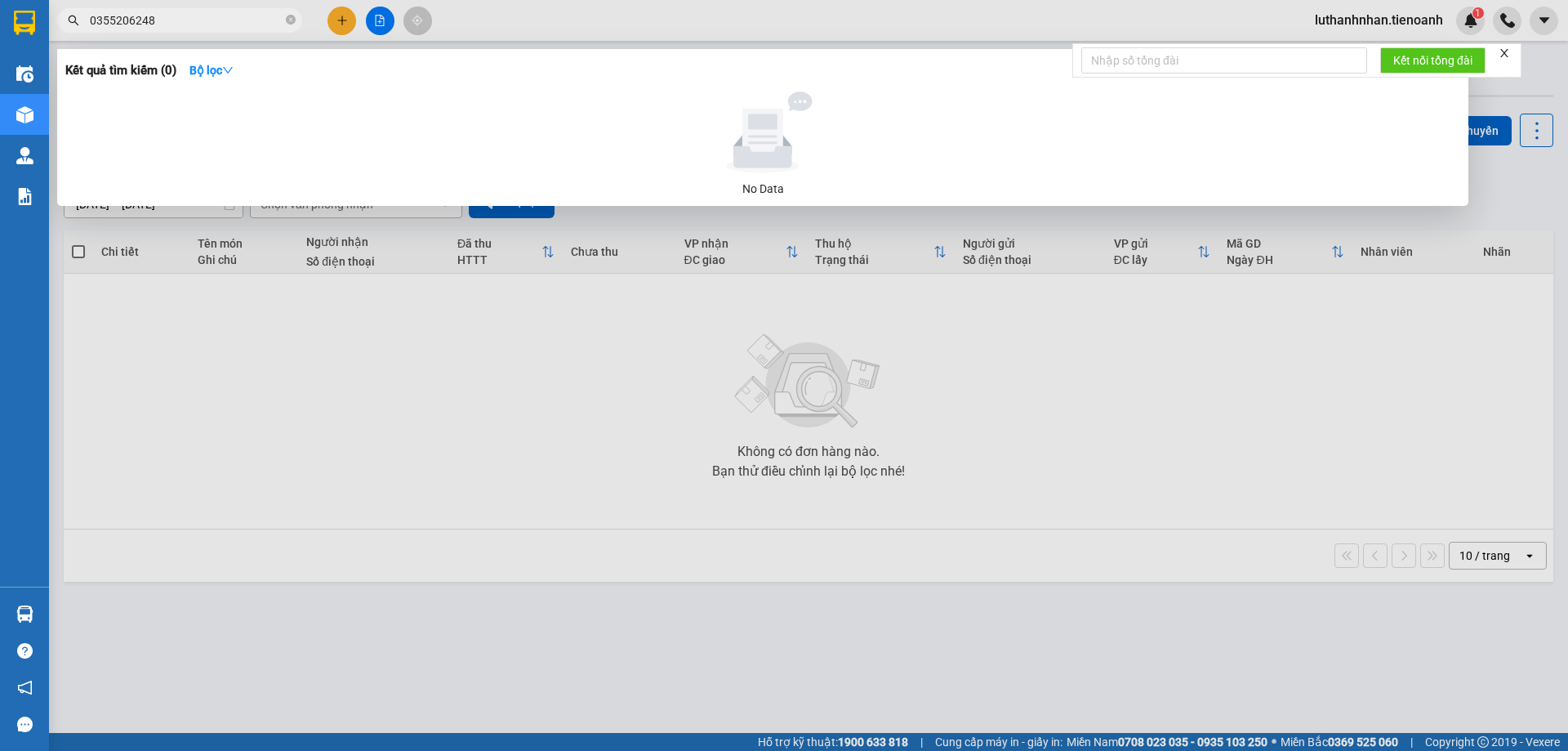
click at [233, 21] on input "0355206248" at bounding box center [187, 20] width 193 height 18
click at [246, 25] on input "0355206248" at bounding box center [187, 20] width 193 height 18
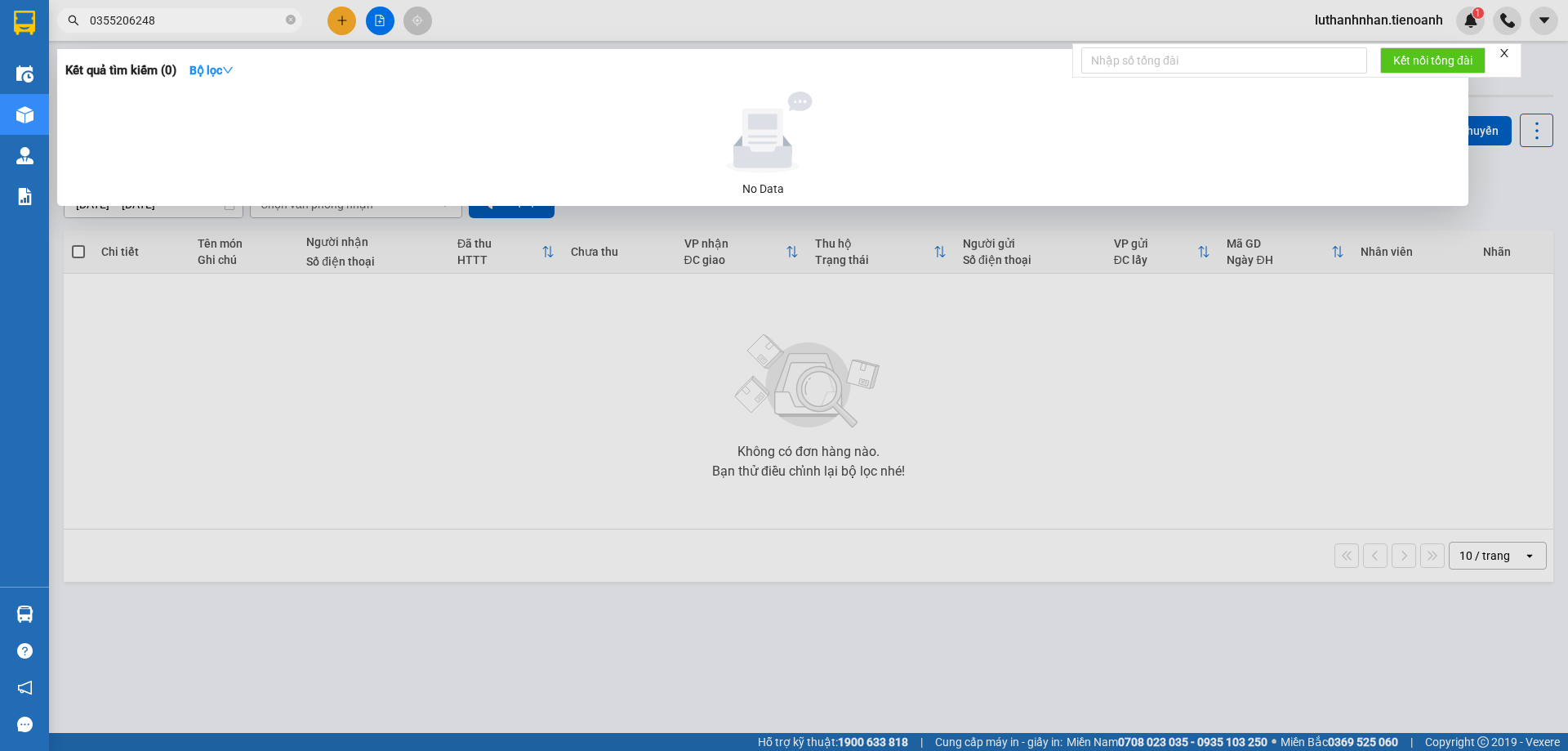
click at [246, 25] on input "0355206248" at bounding box center [187, 20] width 193 height 18
click at [248, 27] on input "0355206248" at bounding box center [187, 20] width 193 height 18
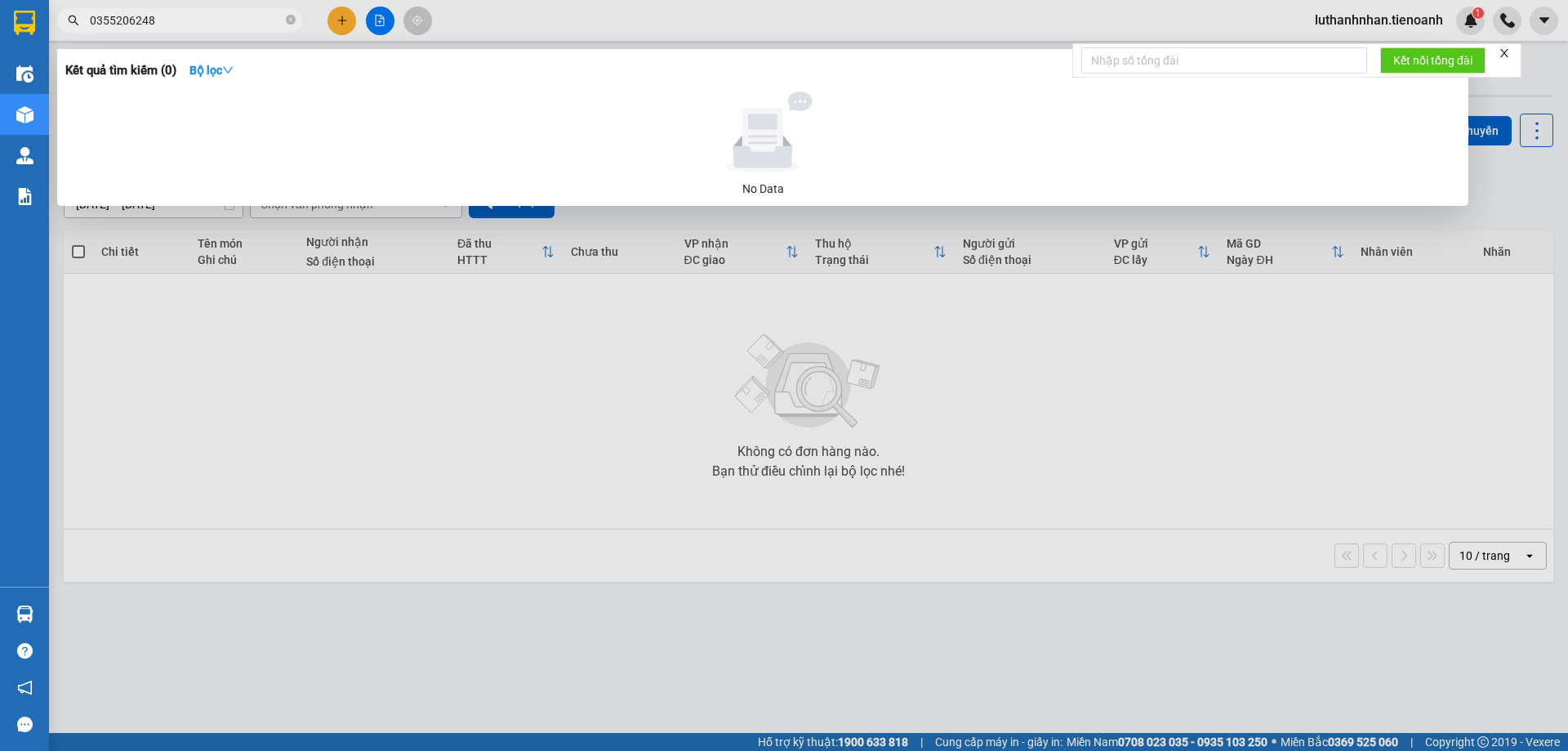
click at [131, 15] on input "0355206248" at bounding box center [187, 20] width 193 height 18
click at [126, 16] on input "0355206248" at bounding box center [187, 20] width 193 height 18
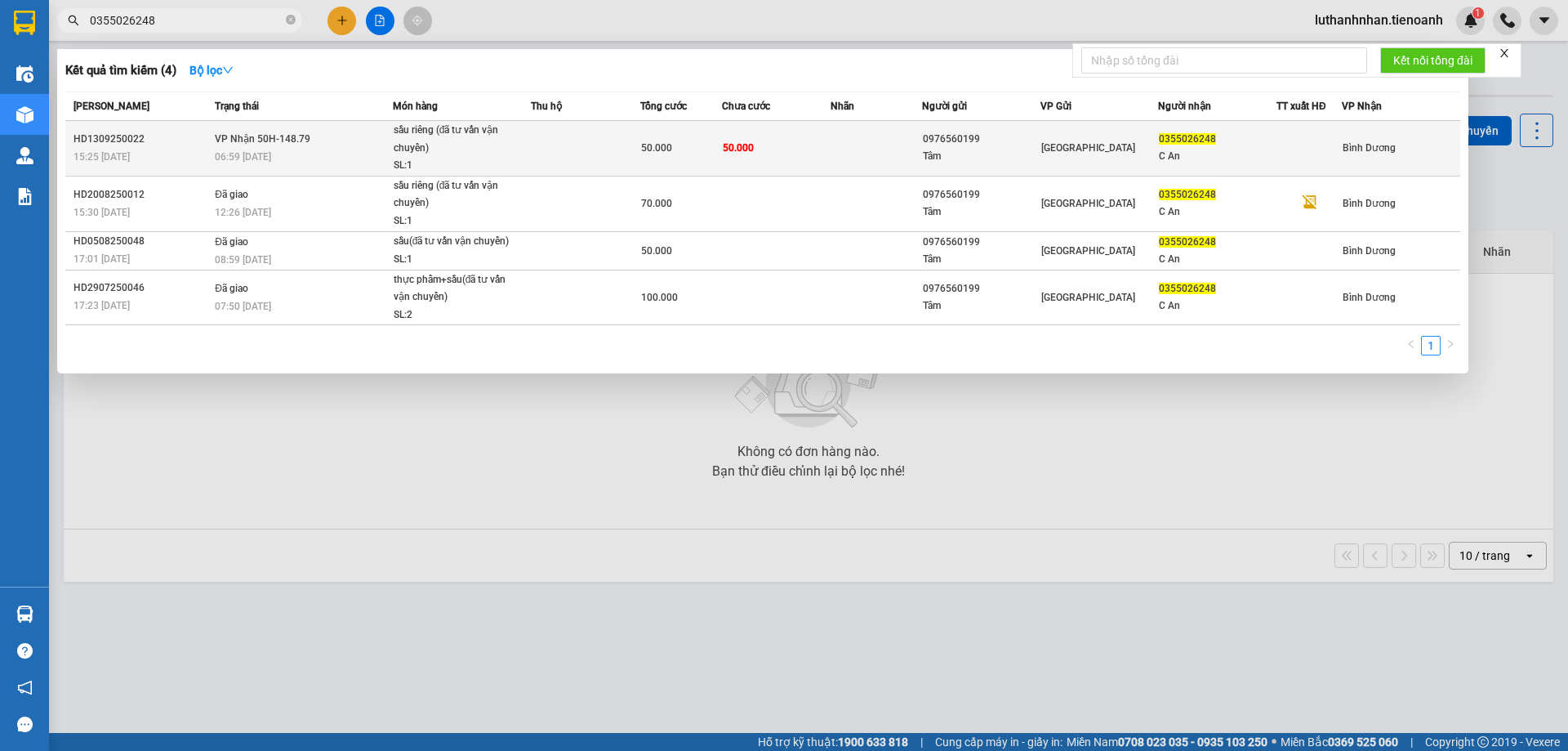
type input "0355026248"
click at [307, 144] on span "VP Nhận 50H-148.79" at bounding box center [263, 138] width 96 height 11
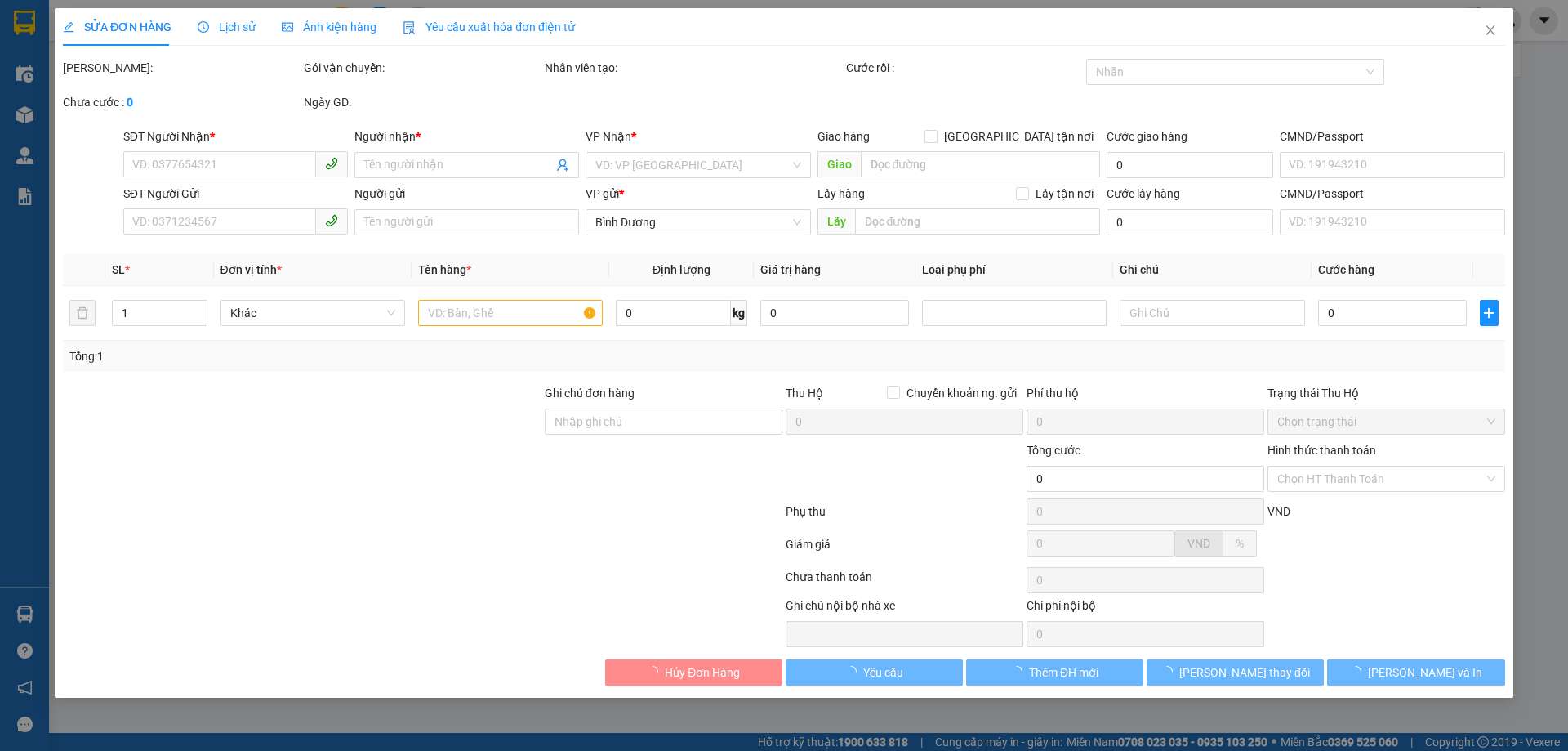
type input "0355026248"
type input "C An"
type input "0976560199"
type input "Tâm"
type input "50.000"
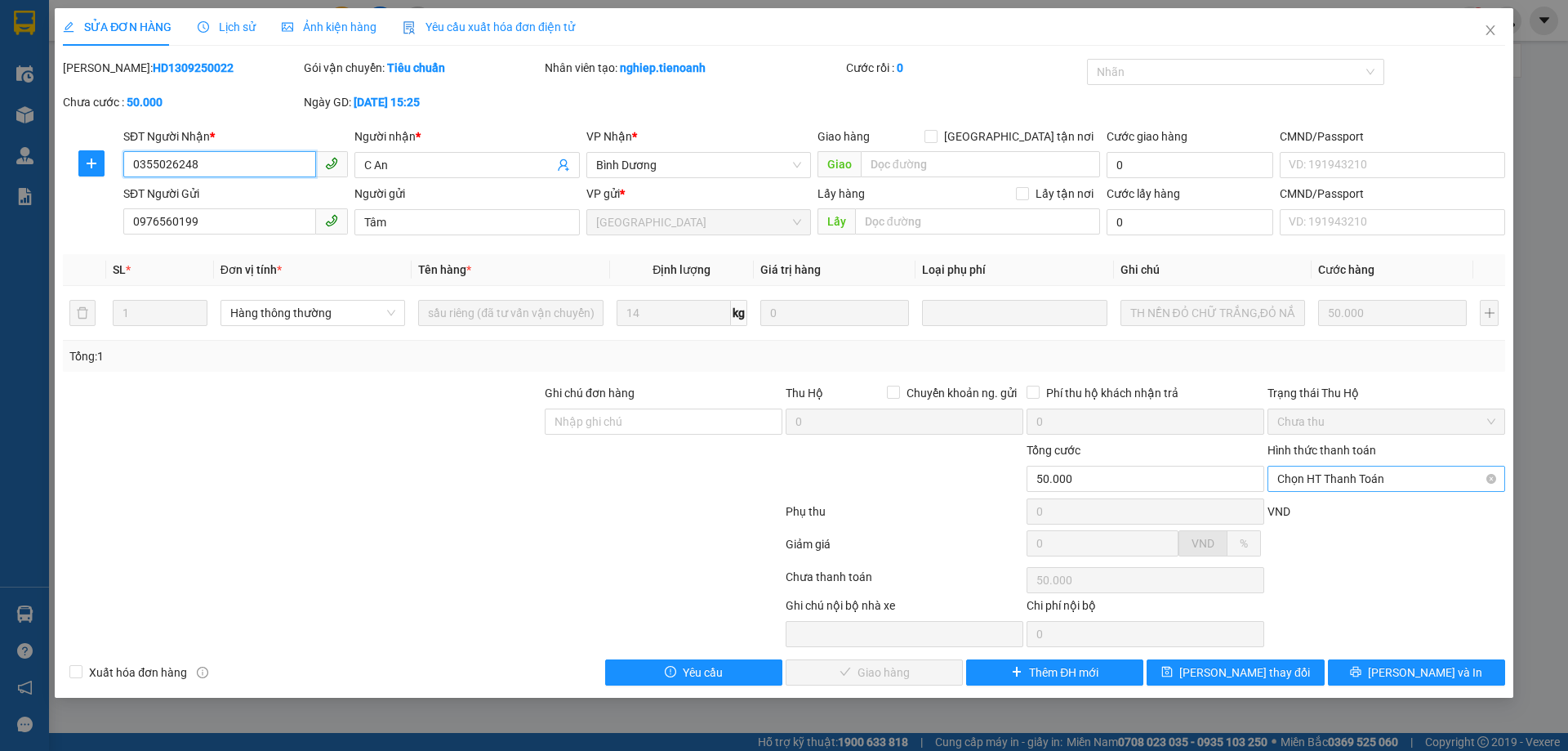
click at [1384, 480] on span "Chọn HT Thanh Toán" at bounding box center [1386, 479] width 218 height 25
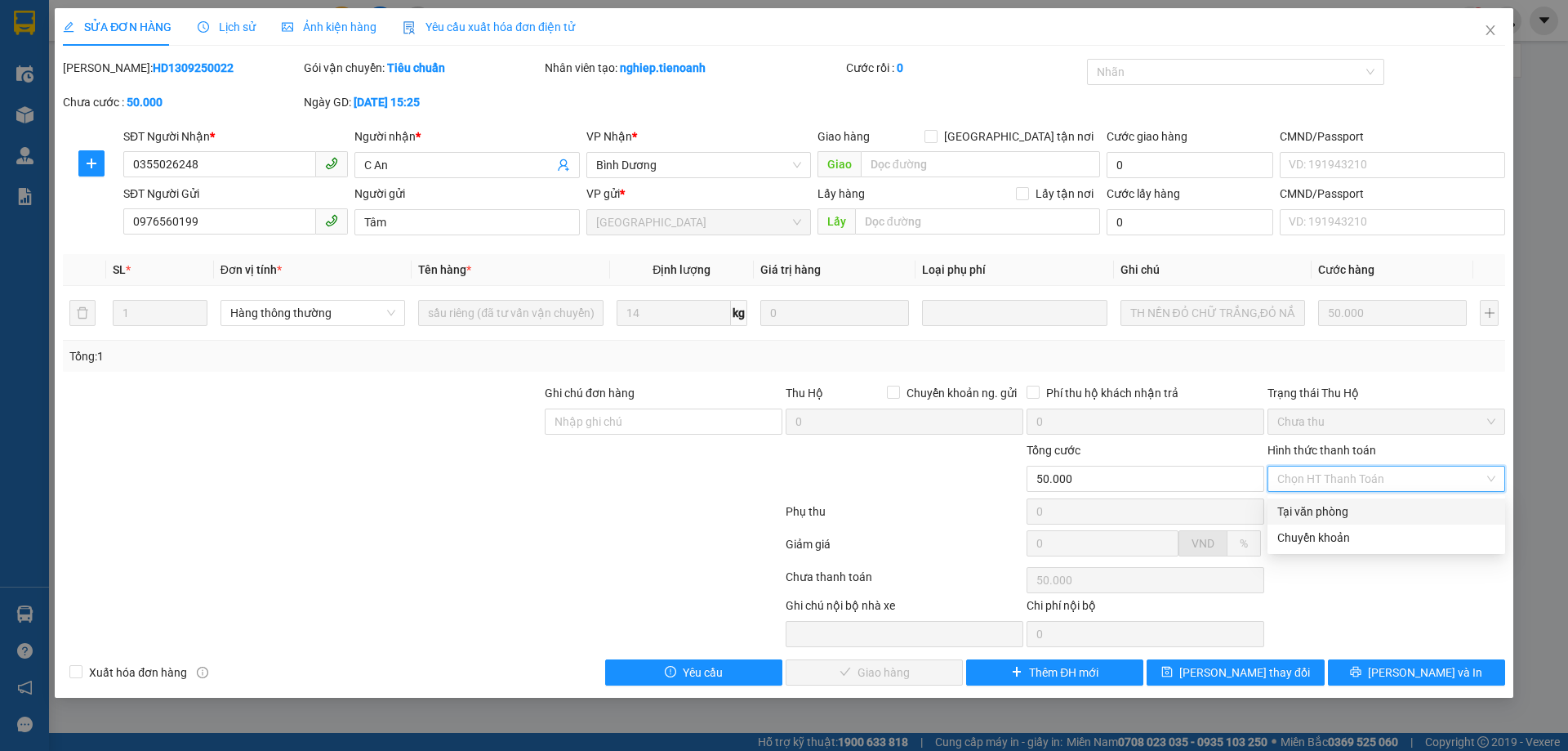
click at [1373, 513] on div "Tại văn phòng" at bounding box center [1386, 511] width 218 height 18
type input "0"
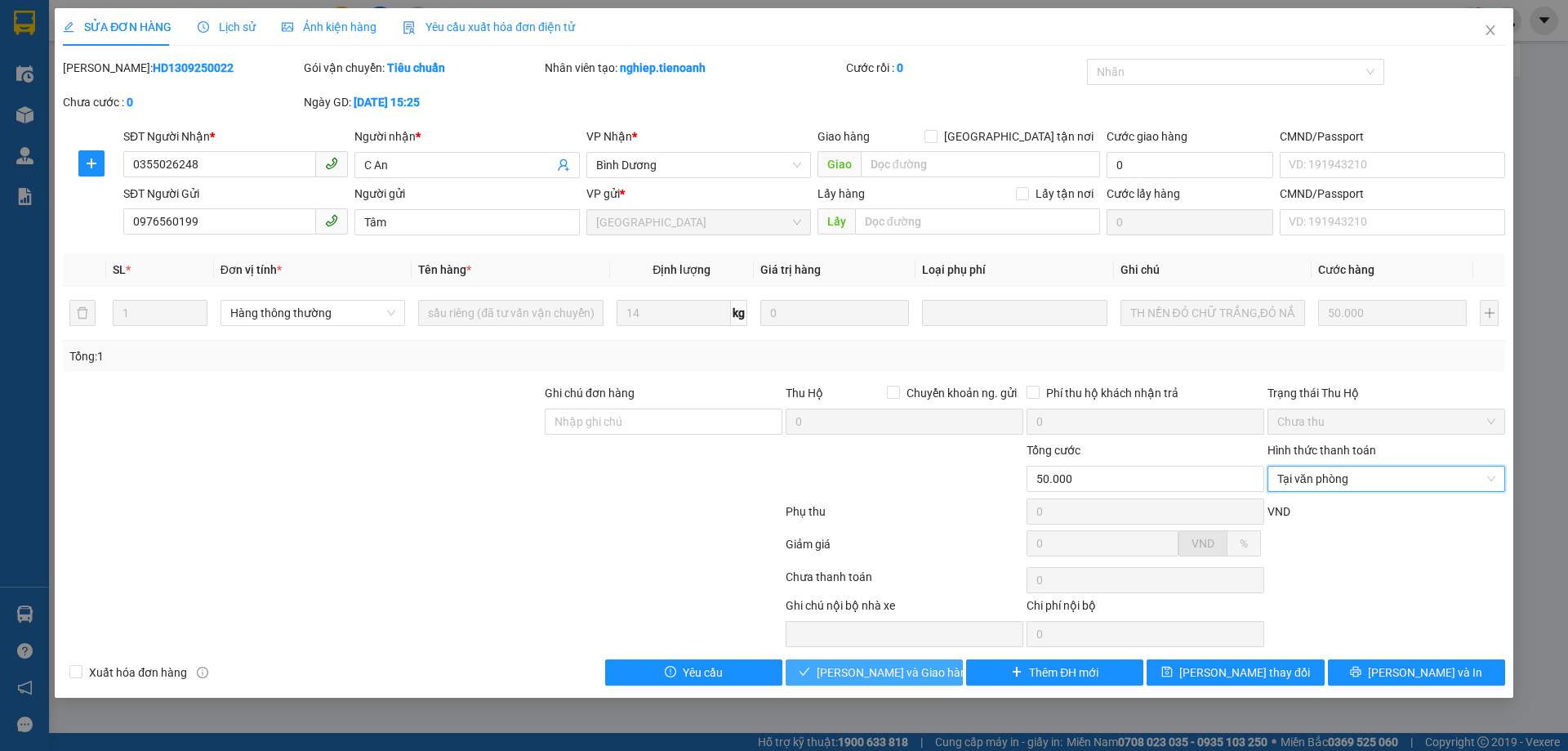
click at [921, 674] on span "Lưu và Giao hàng" at bounding box center [894, 672] width 157 height 18
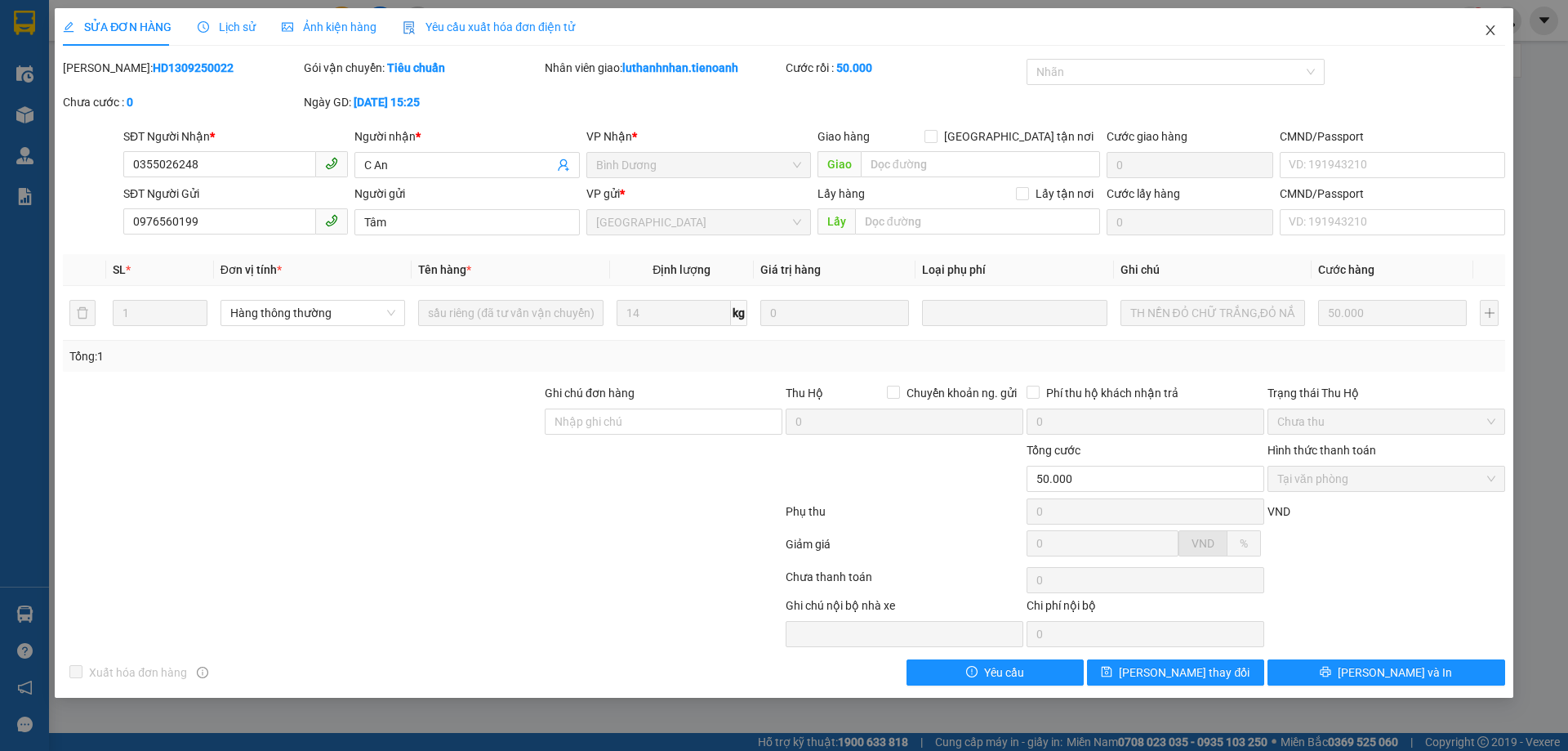
click at [1488, 29] on icon "close" at bounding box center [1490, 30] width 13 height 13
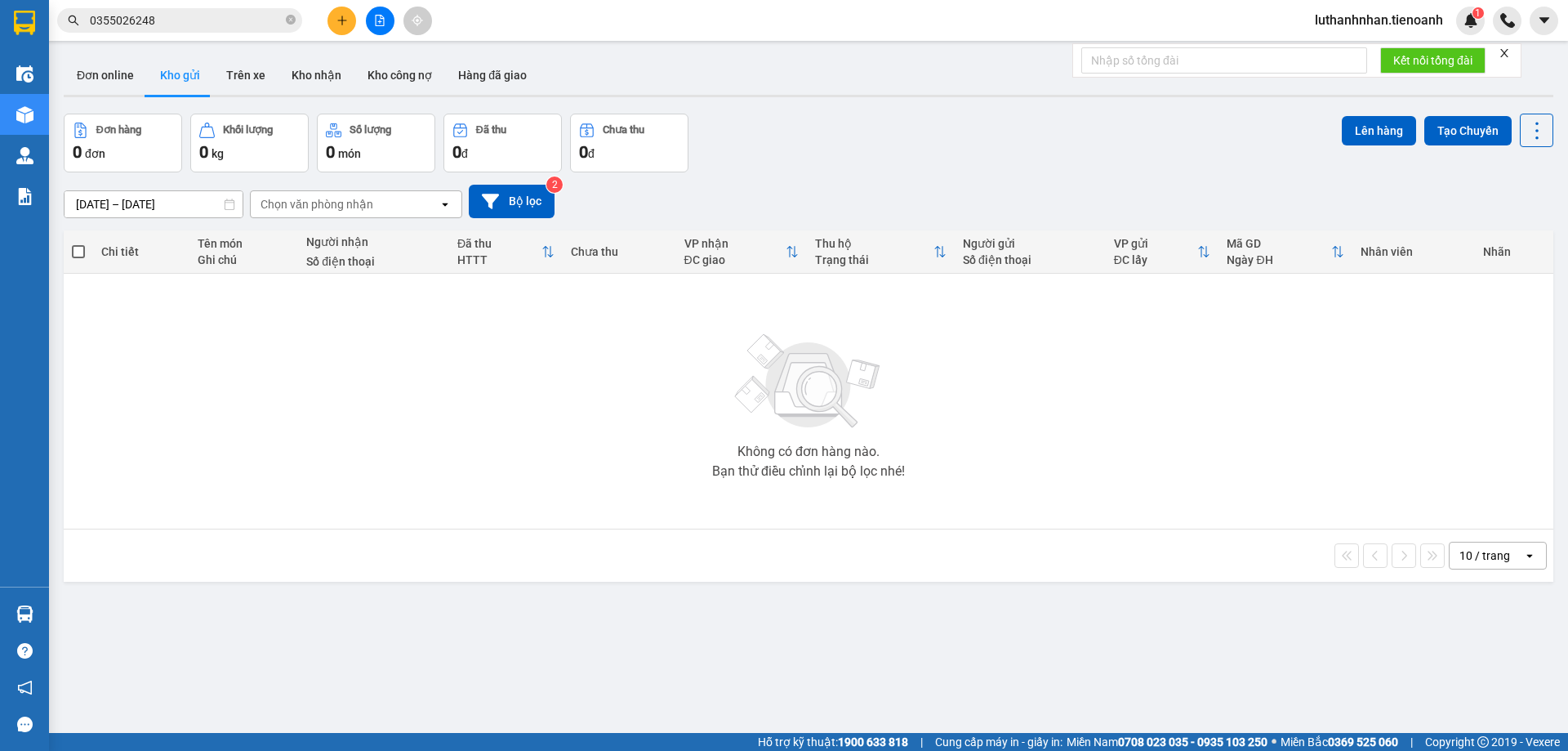
click at [234, 16] on input "0355026248" at bounding box center [187, 20] width 193 height 18
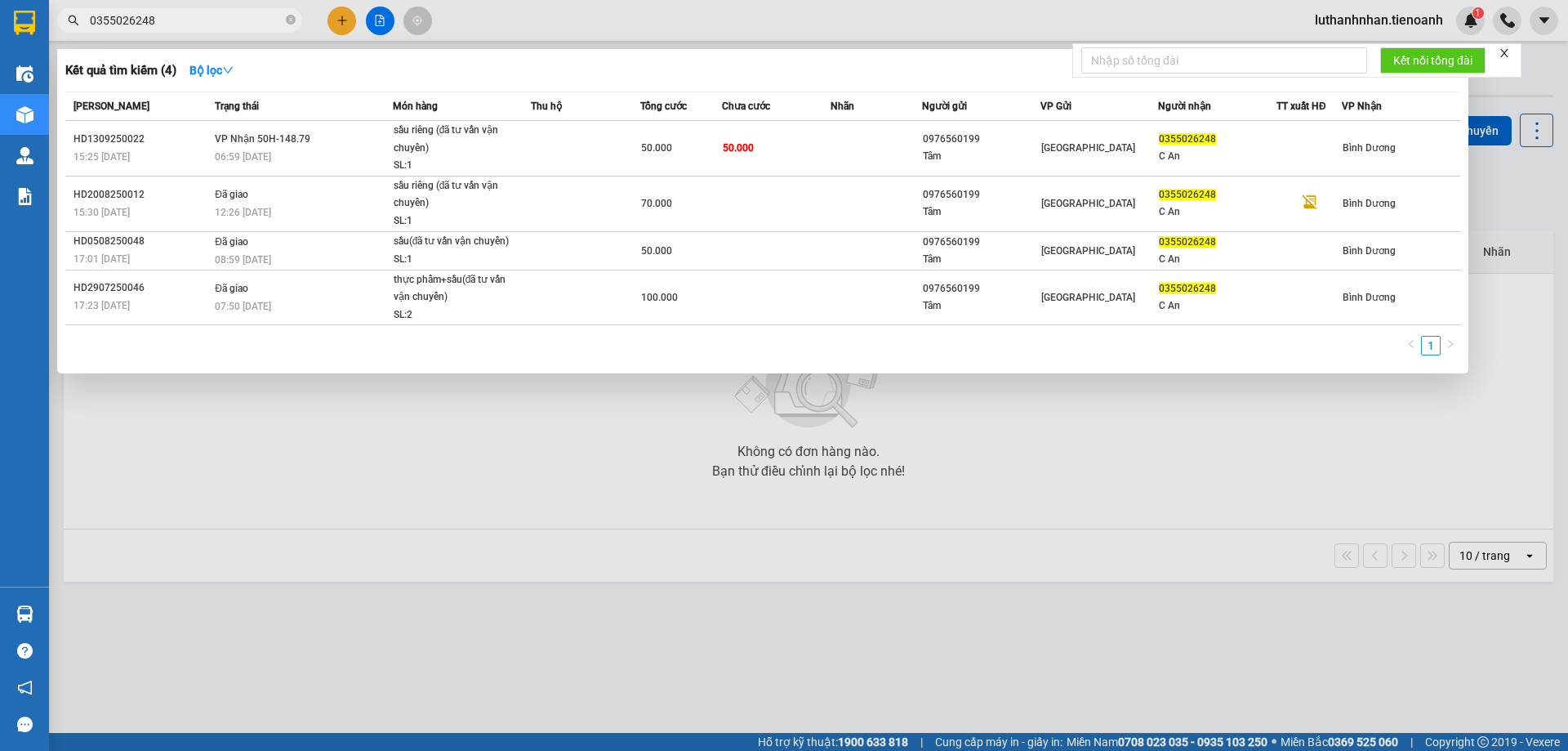
click at [234, 16] on input "0355026248" at bounding box center [187, 20] width 193 height 18
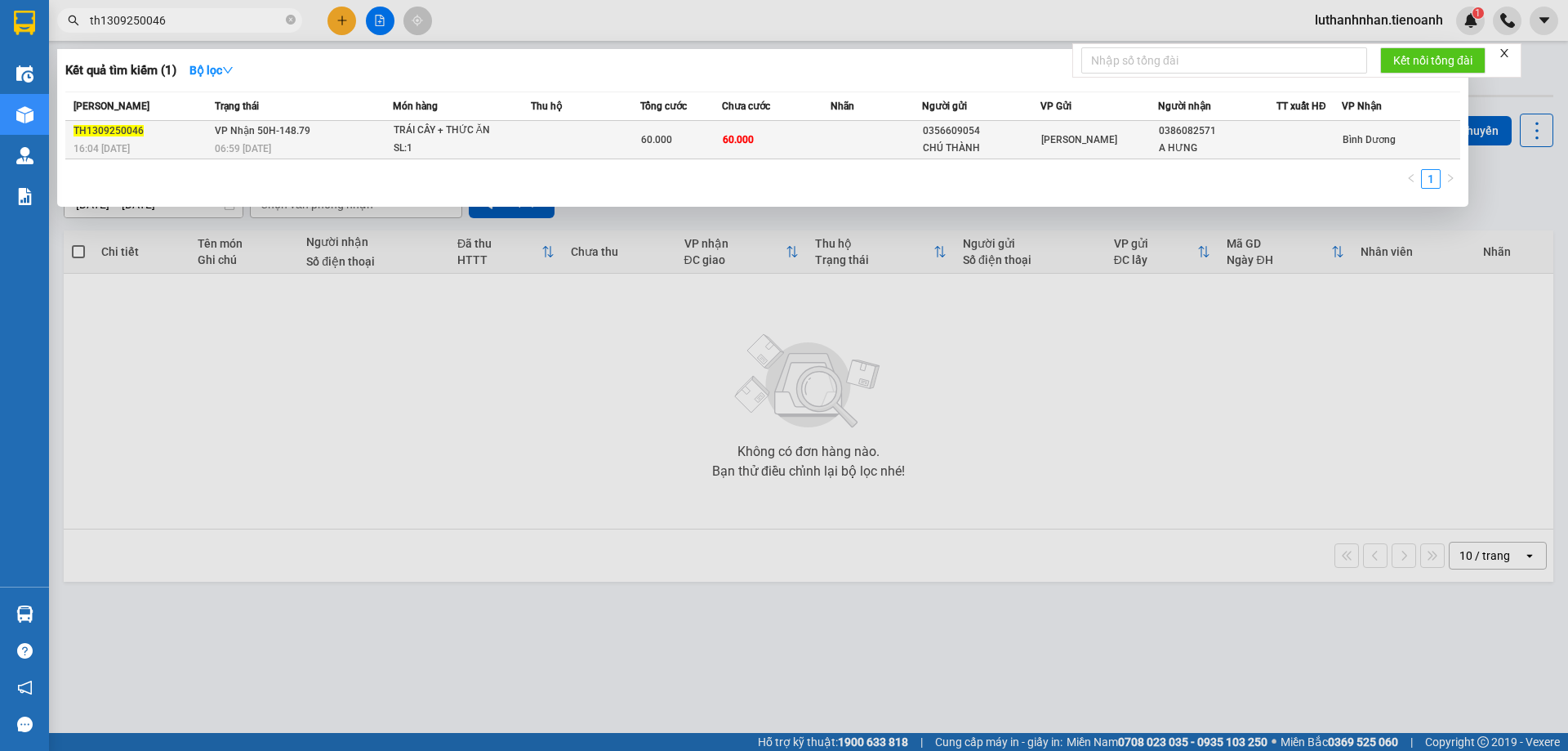
type input "th1309250046"
click at [512, 133] on div "TRÁI CÂY + THỨC ĂN" at bounding box center [455, 131] width 122 height 18
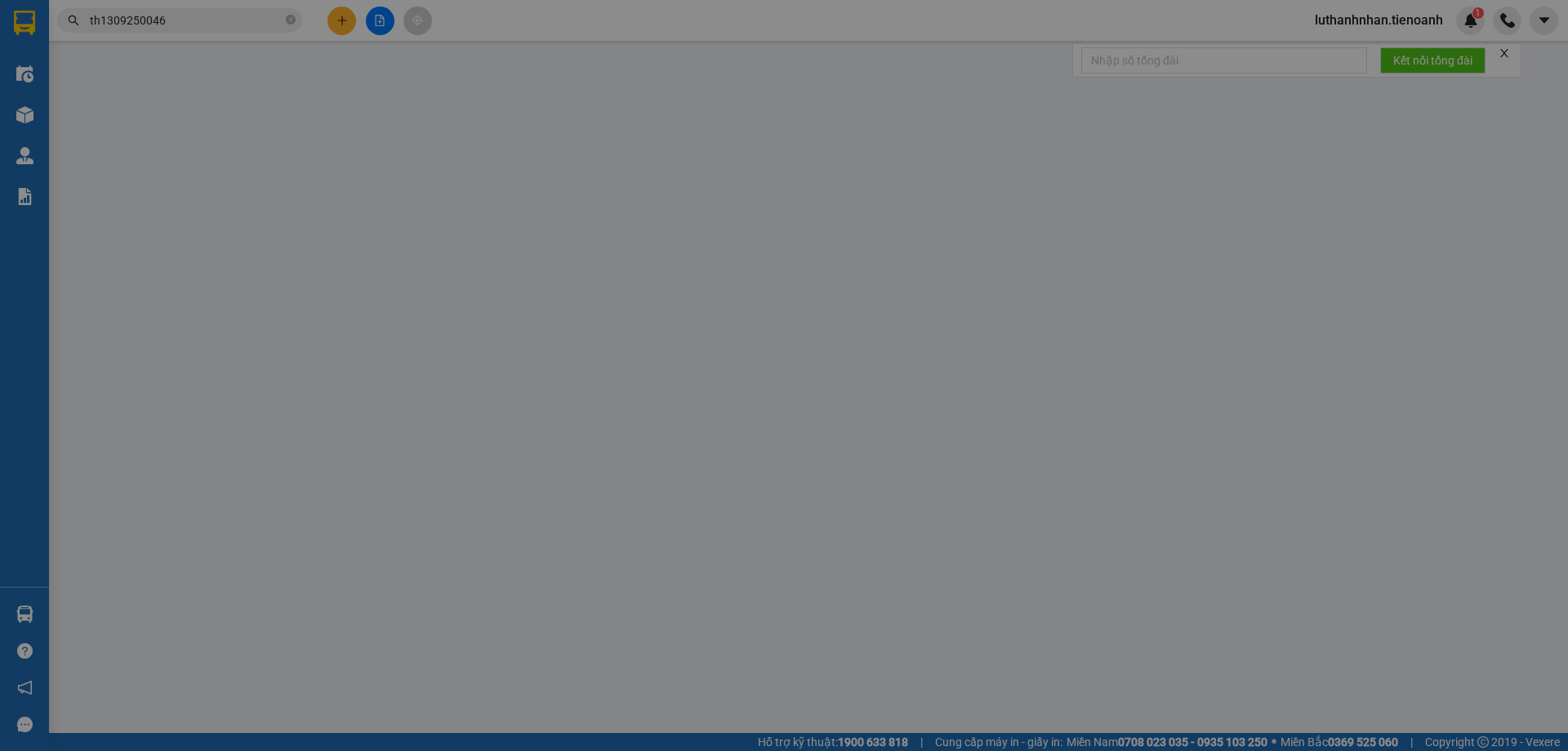
type input "0386082571"
type input "A HƯNG"
type input "079178012524"
type input "0356609054"
type input "CHÚ THÀNH"
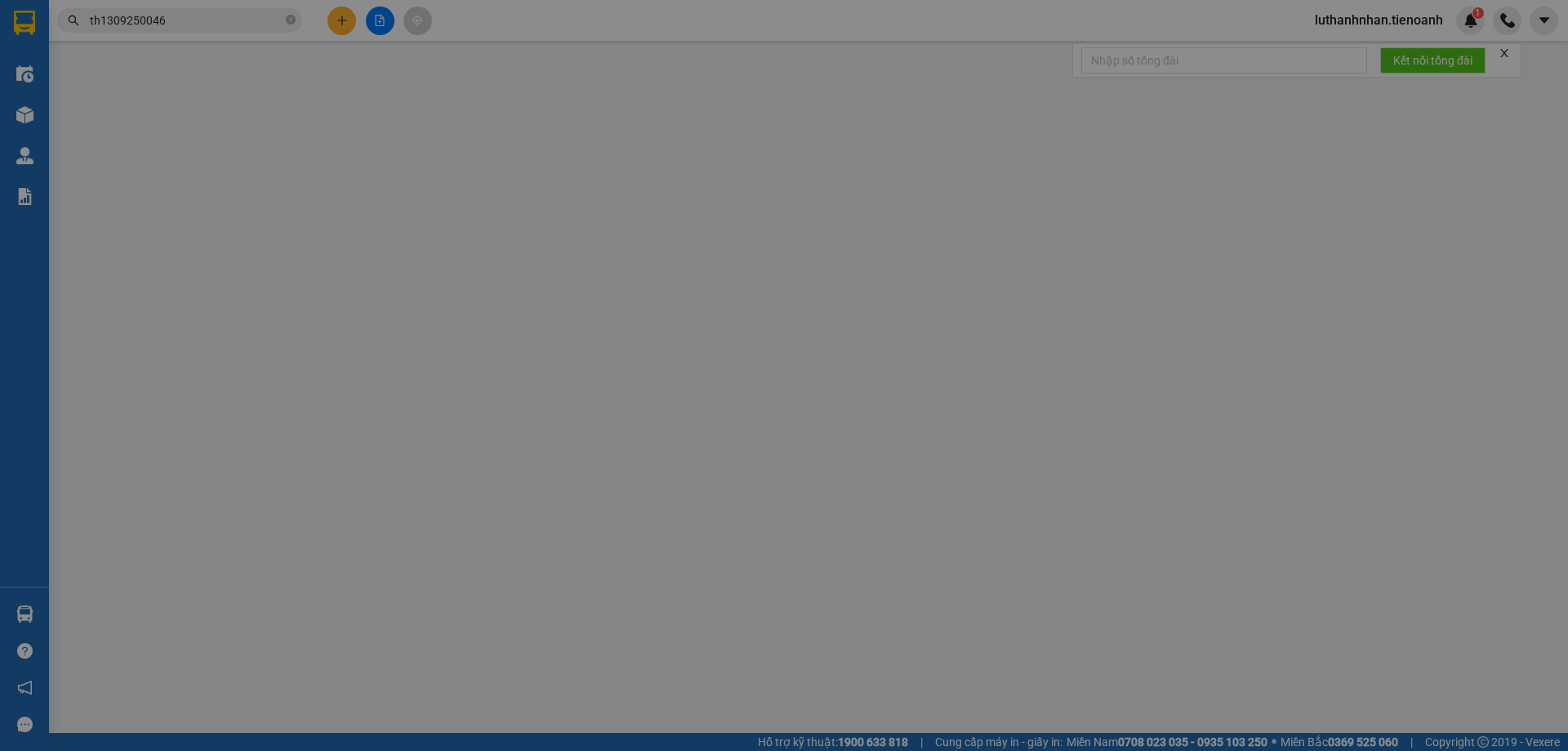
type input "066193008429"
type input "60.000"
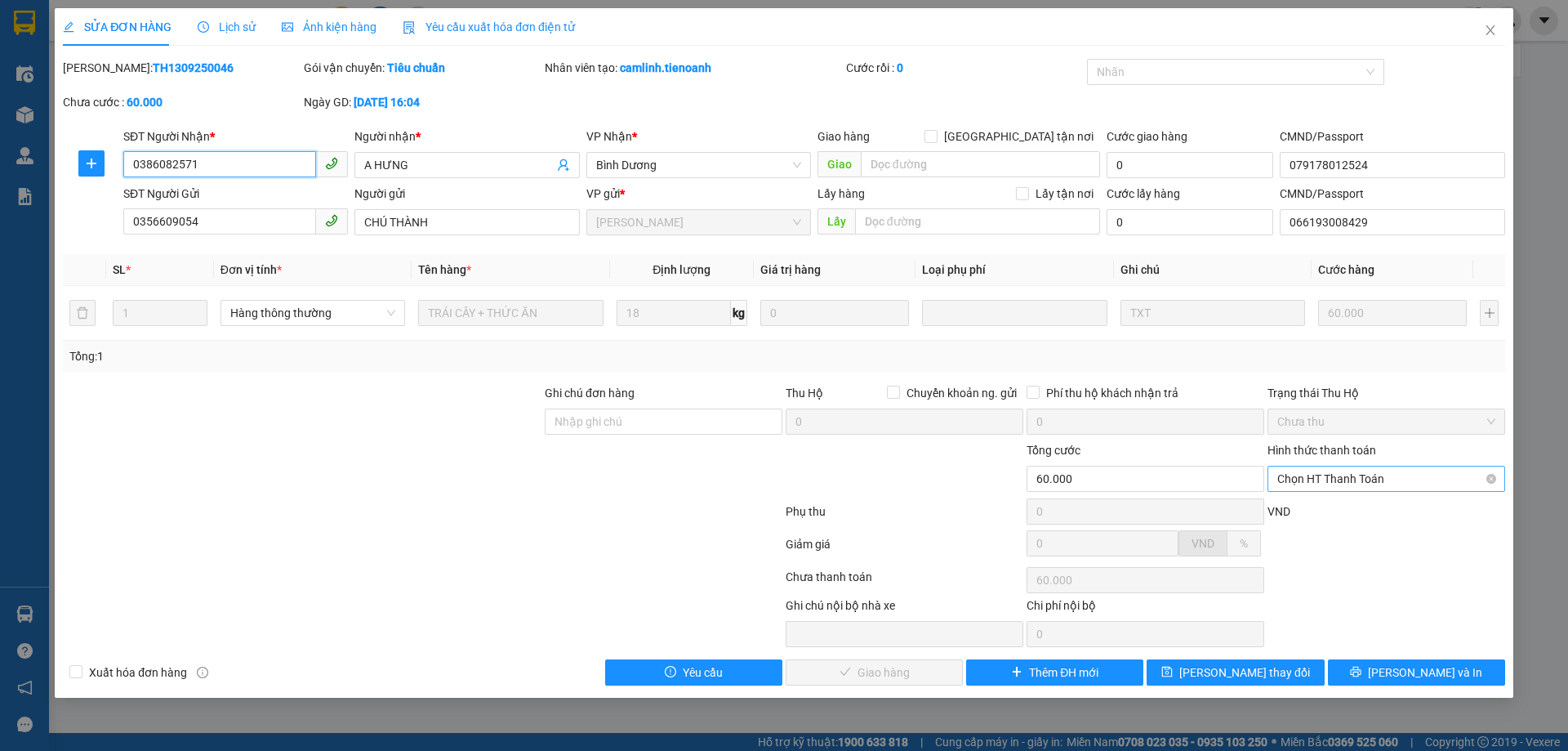
click at [1390, 483] on span "Chọn HT Thanh Toán" at bounding box center [1386, 479] width 218 height 25
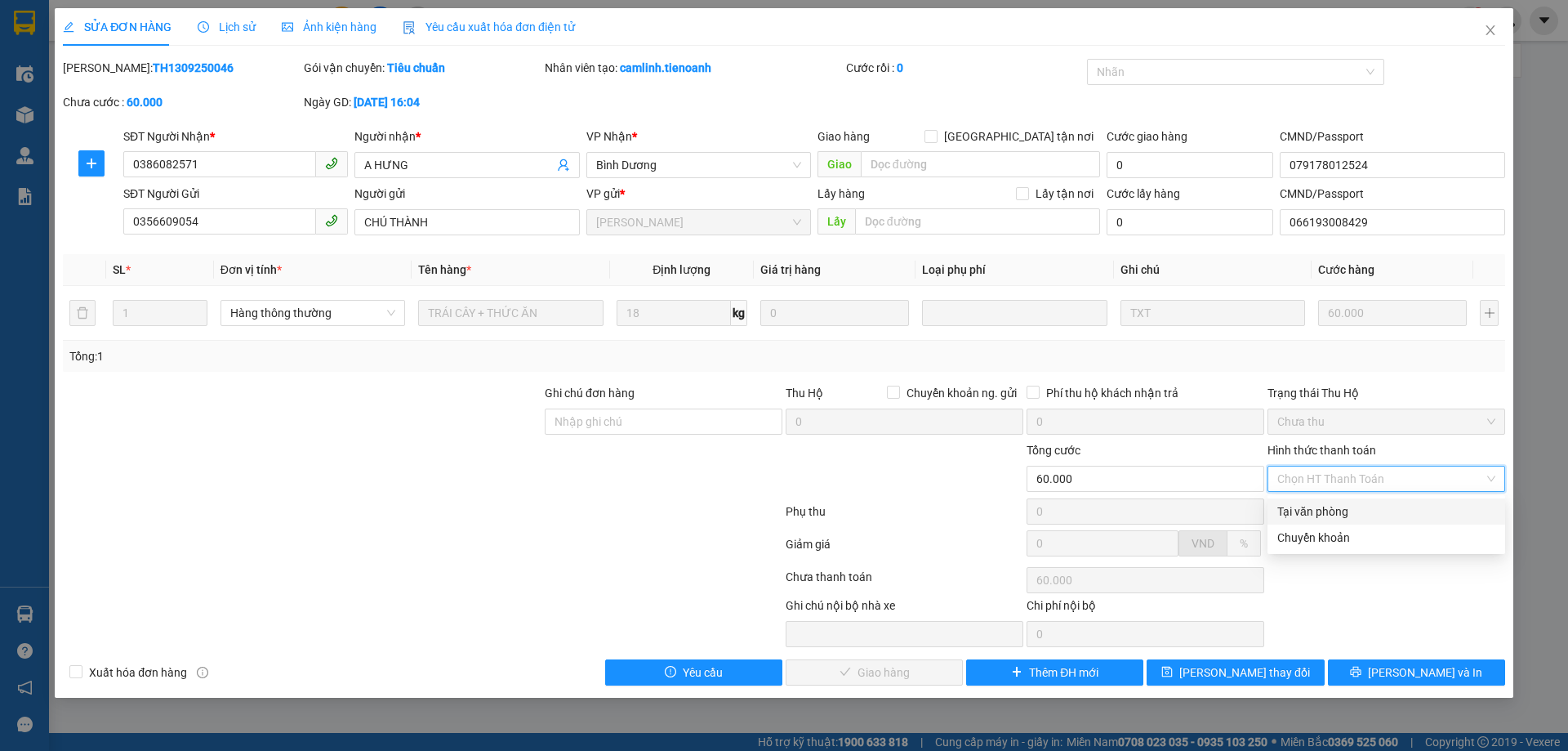
click at [1354, 513] on div "Tại văn phòng" at bounding box center [1386, 511] width 218 height 18
type input "0"
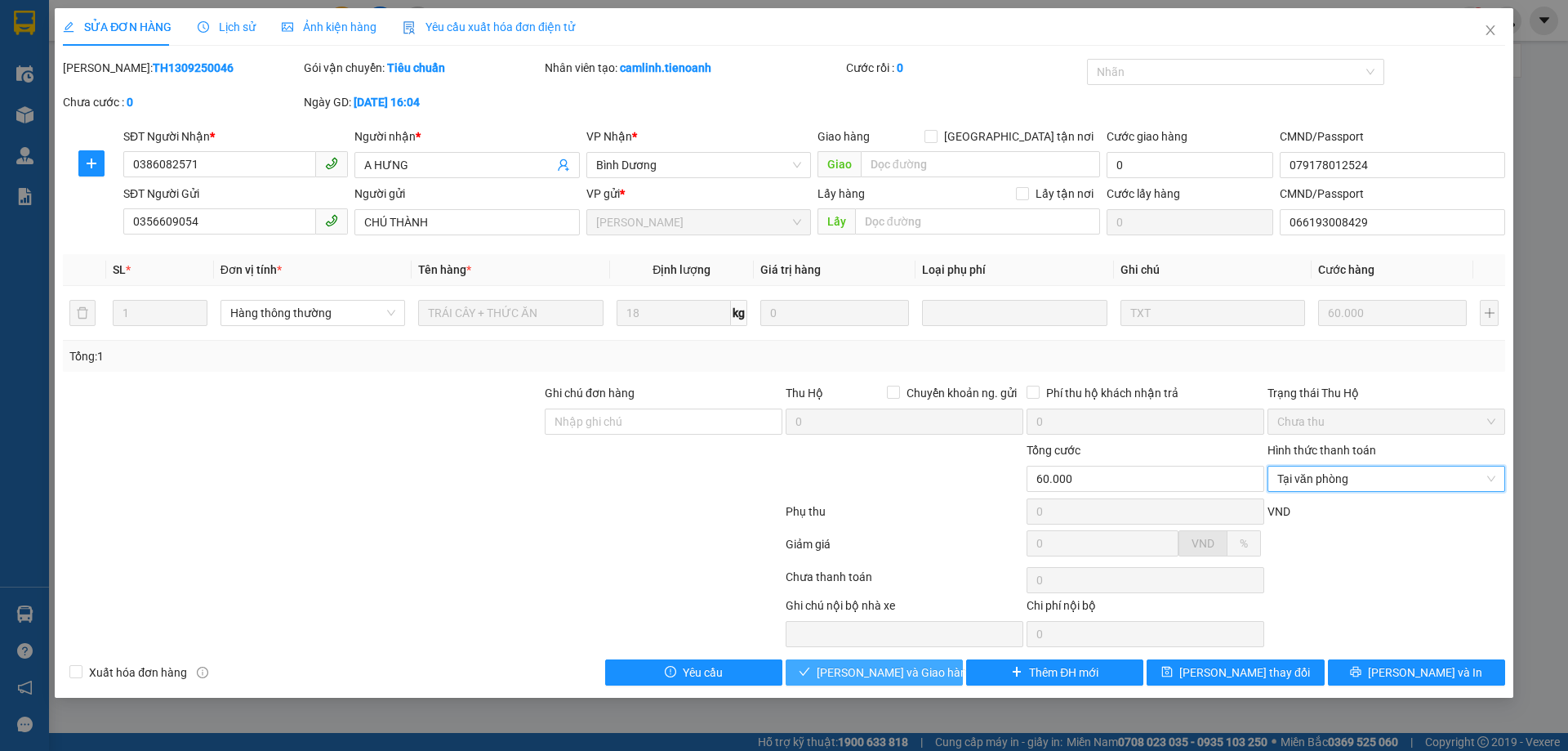
click at [914, 670] on span "Lưu và Giao hàng" at bounding box center [894, 672] width 157 height 18
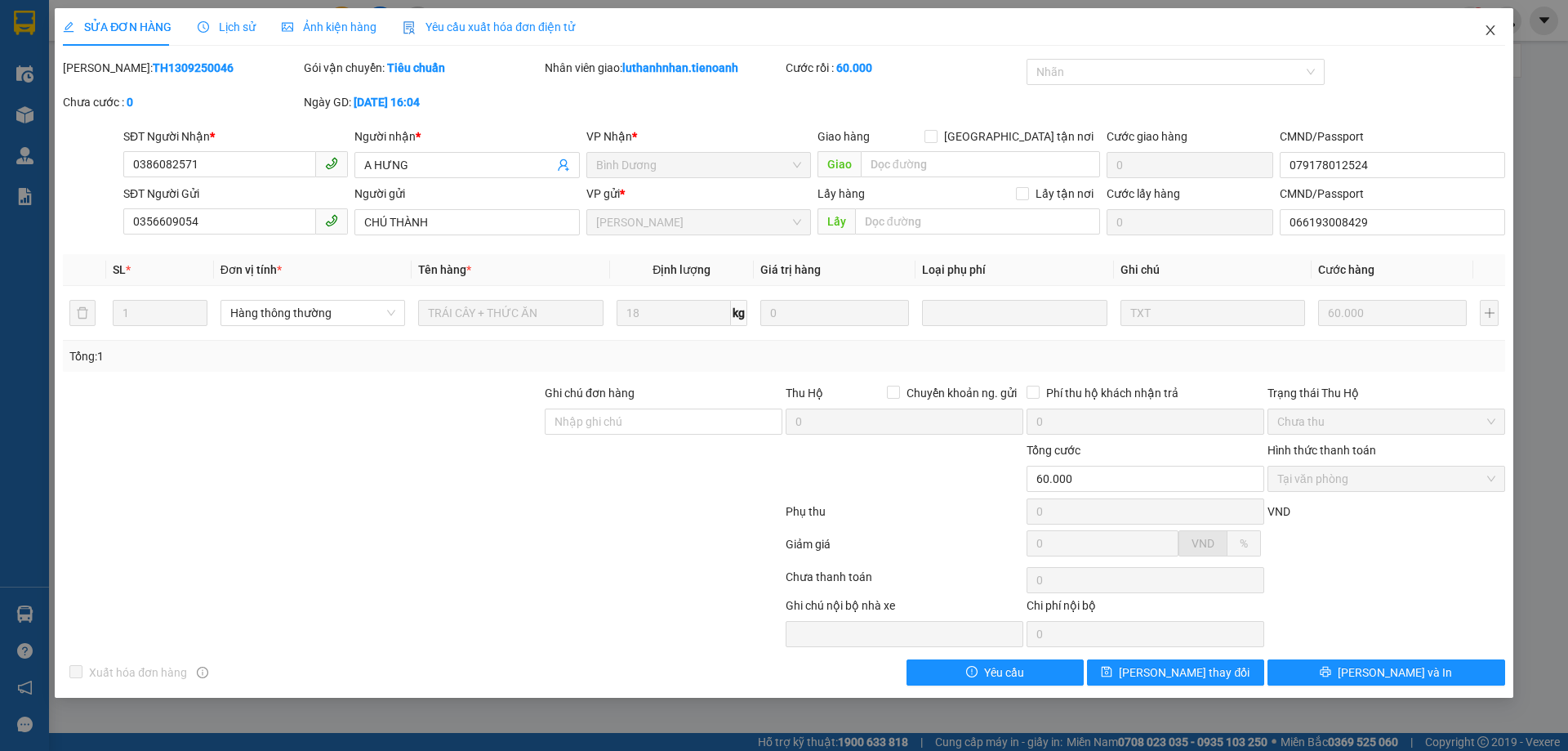
click at [1491, 29] on icon "close" at bounding box center [1490, 30] width 9 height 10
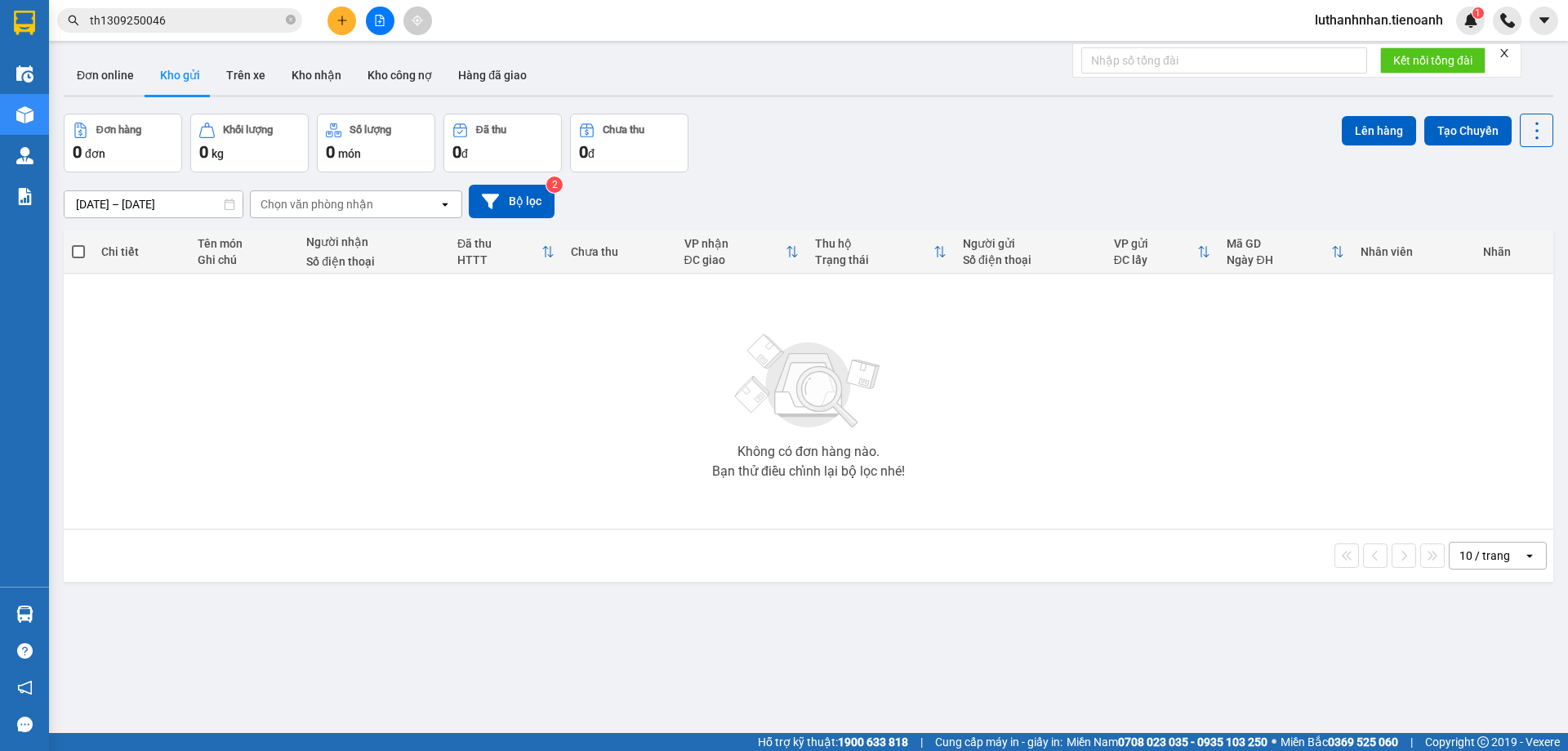
click at [232, 17] on input "th1309250046" at bounding box center [187, 20] width 193 height 18
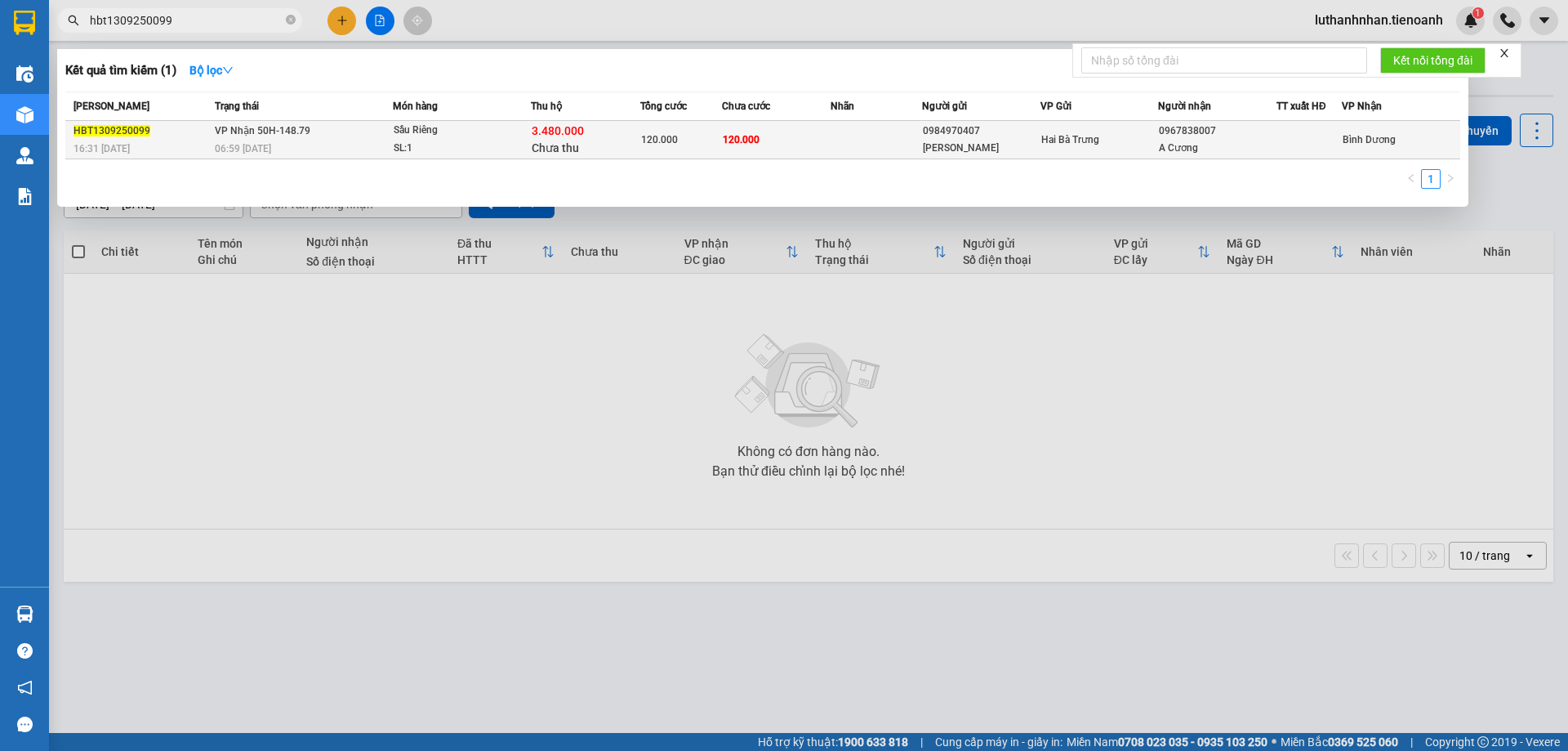
type input "hbt1309250099"
click at [496, 133] on div "Sầu Riêng" at bounding box center [455, 131] width 122 height 18
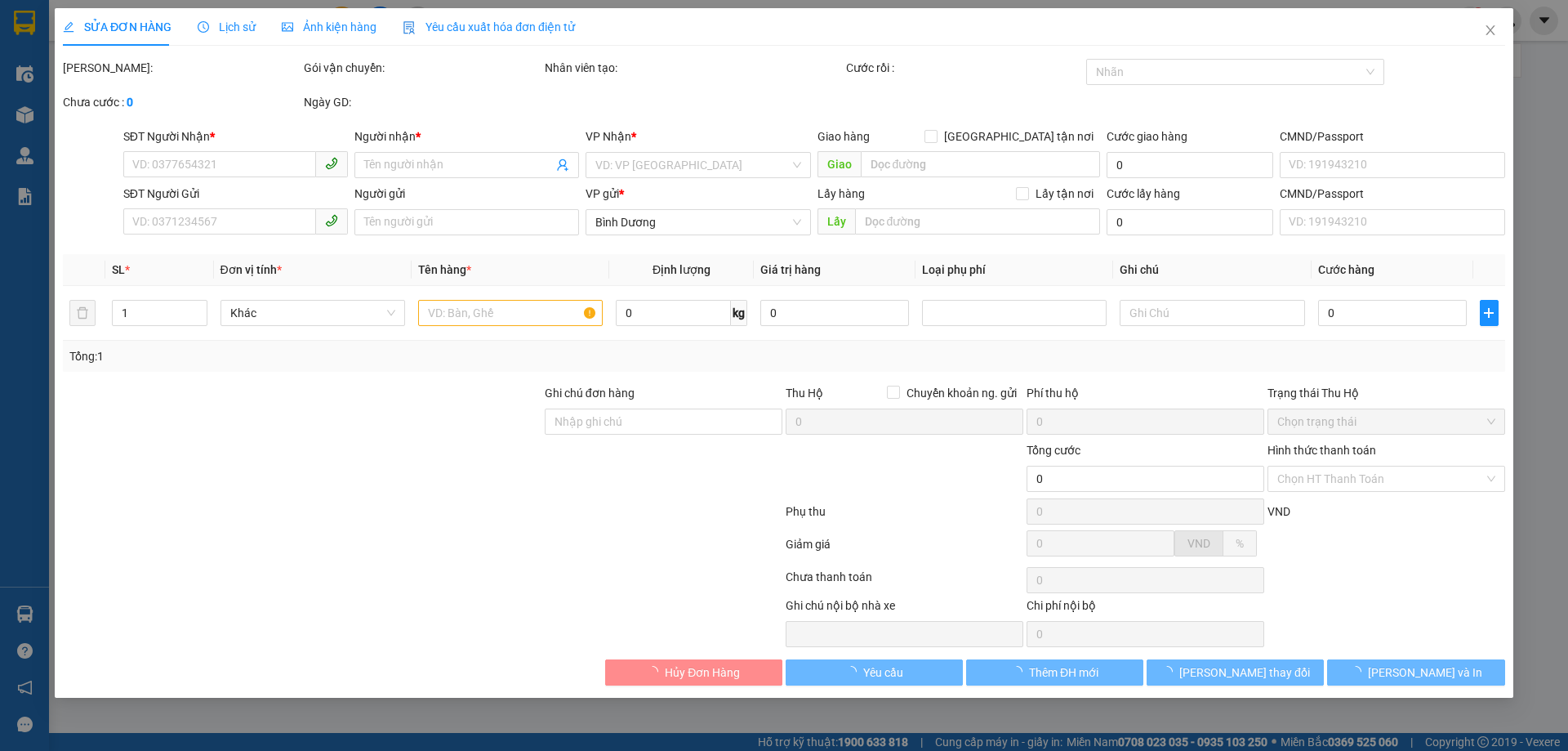
type input "0967838007"
type input "A Cương"
type input "0984970407"
type input "PHAN HIỀN"
type input "TH CR"
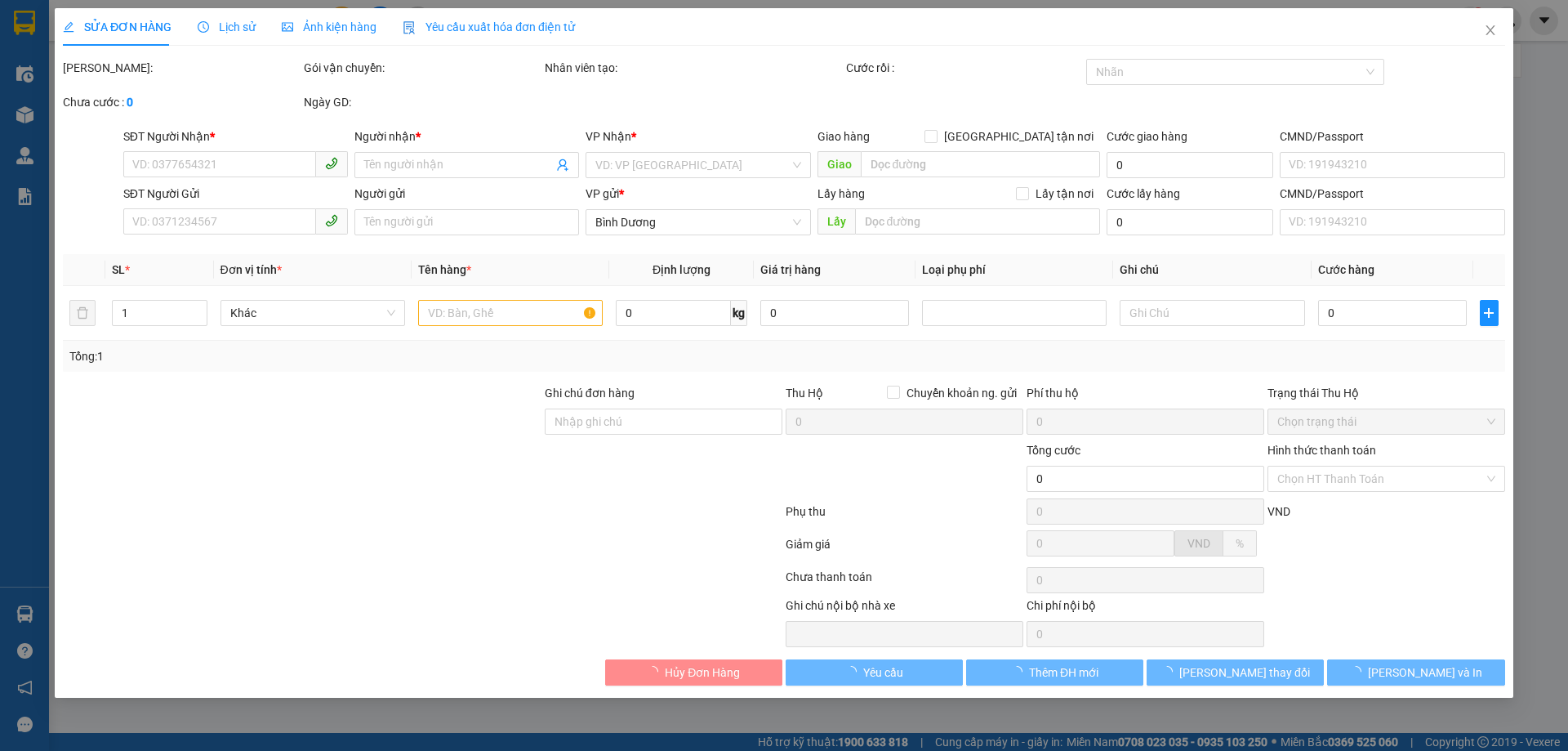
type input "120.000"
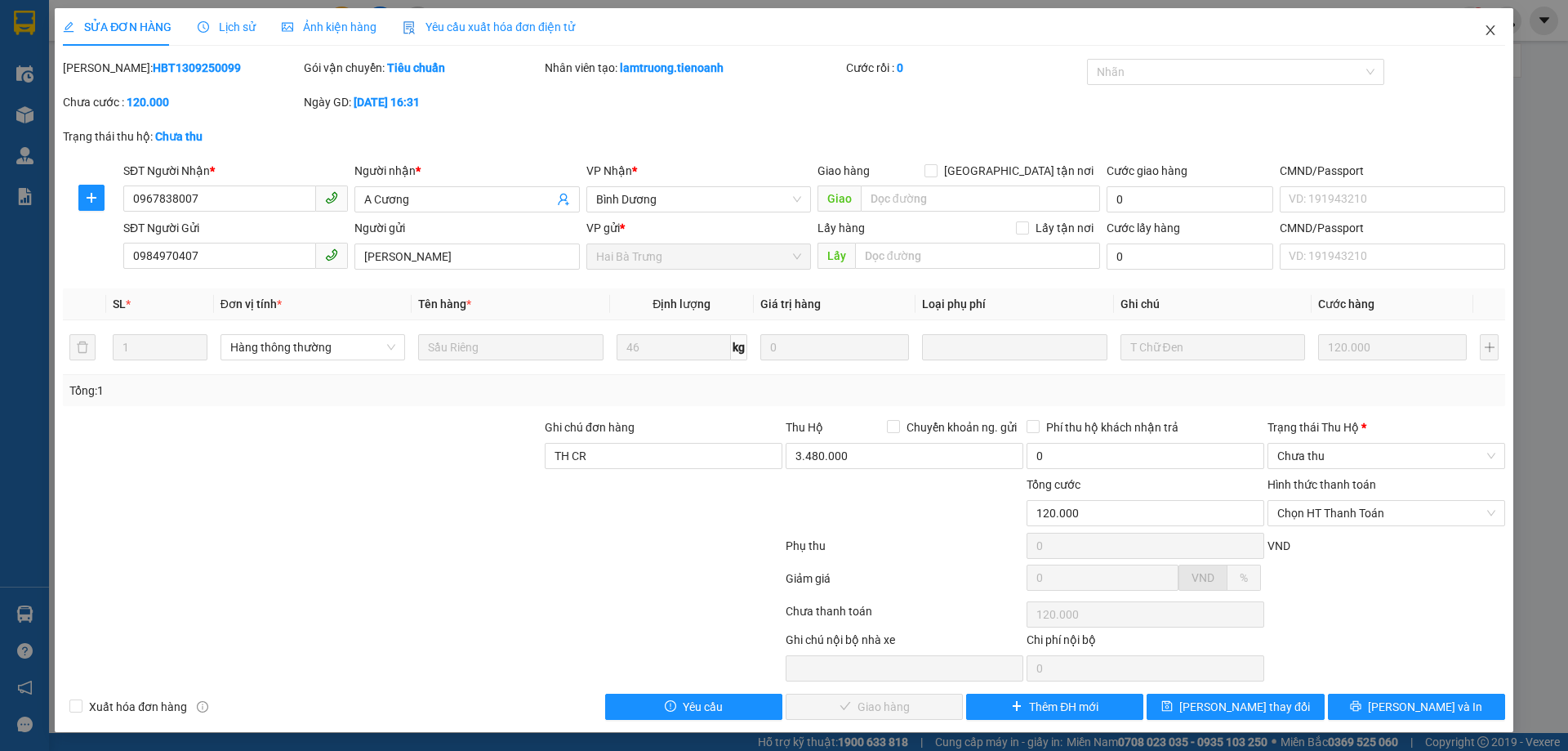
click at [1486, 27] on icon "close" at bounding box center [1490, 30] width 9 height 10
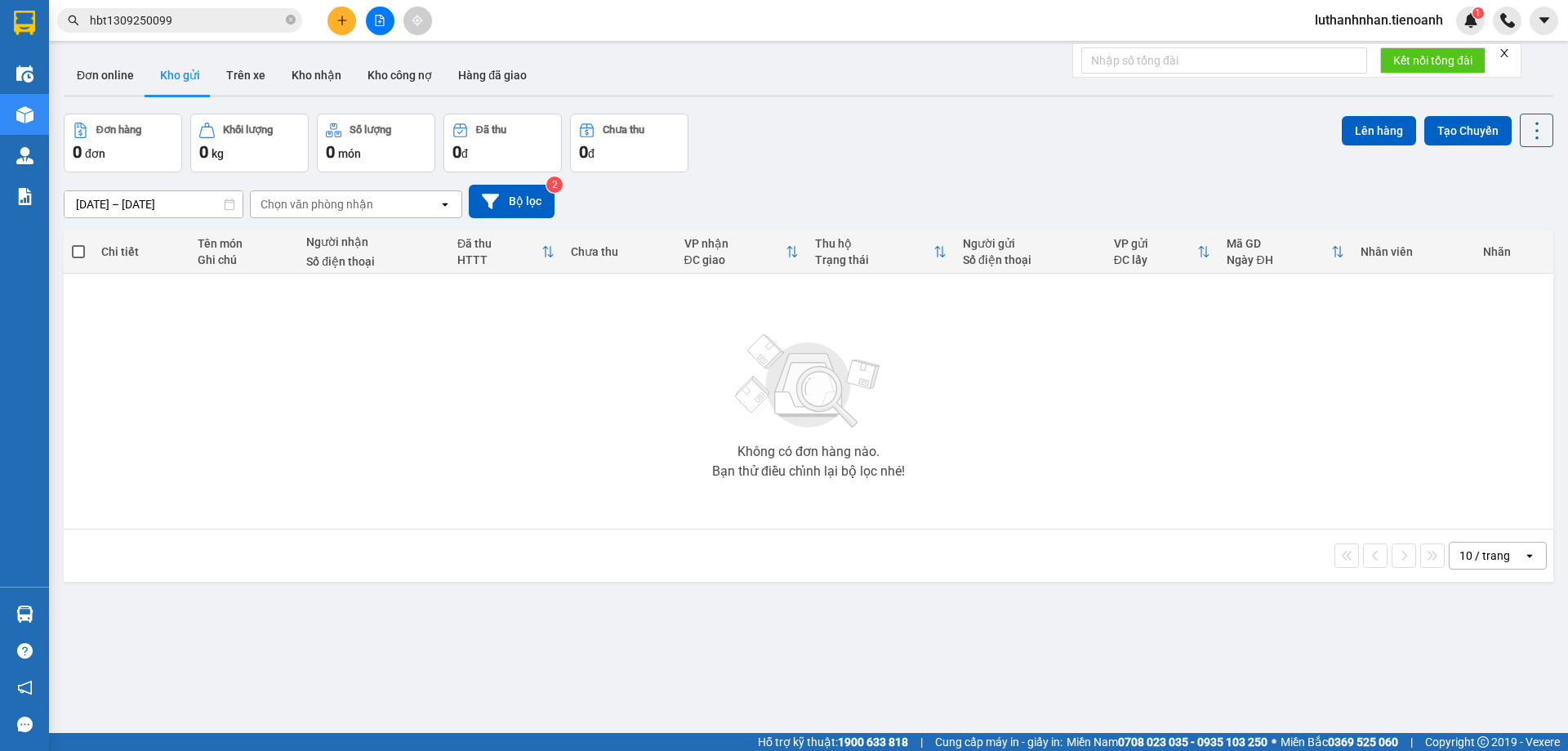
click at [212, 11] on input "hbt1309250099" at bounding box center [187, 20] width 193 height 18
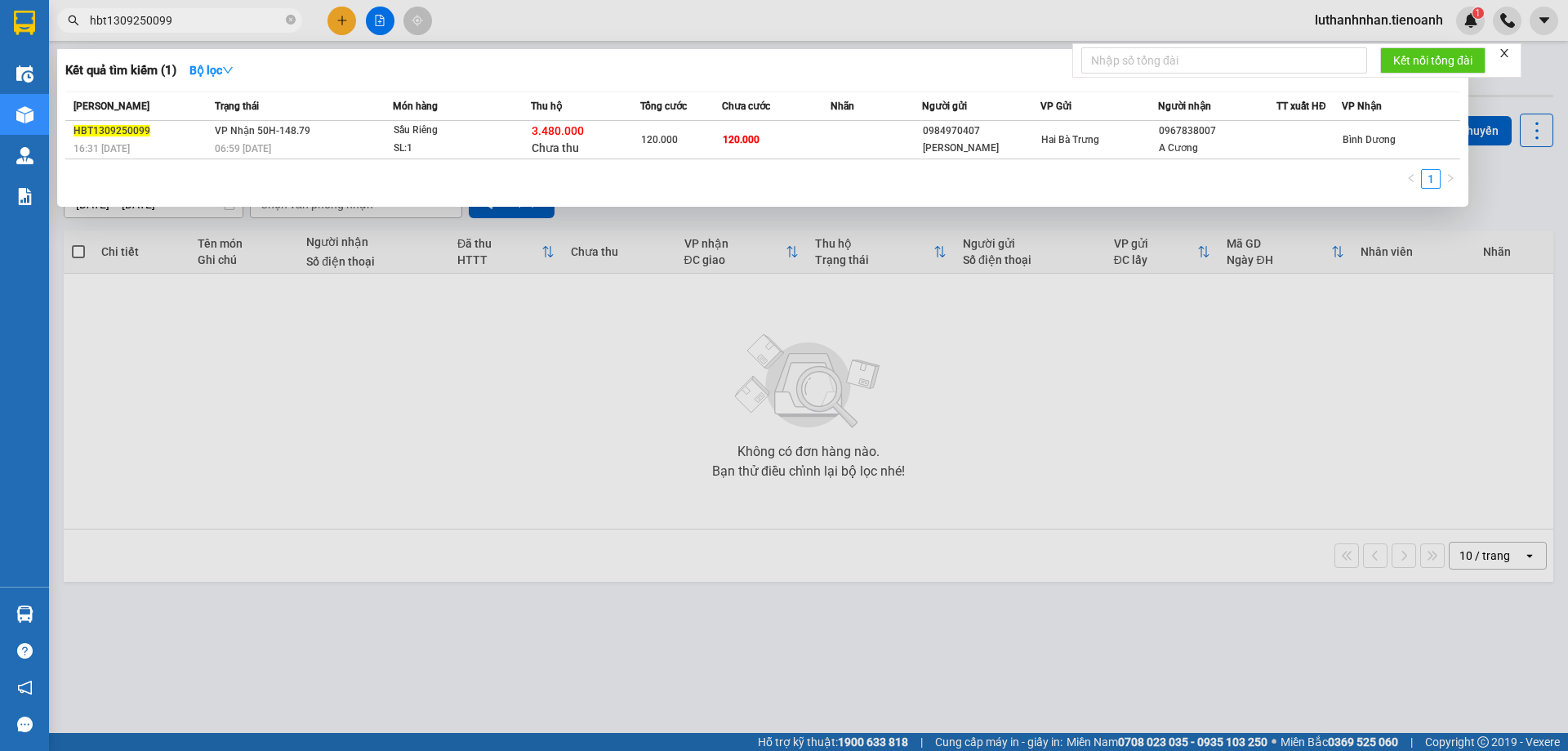
click at [212, 11] on input "hbt1309250099" at bounding box center [187, 20] width 193 height 18
paste input "0945604747"
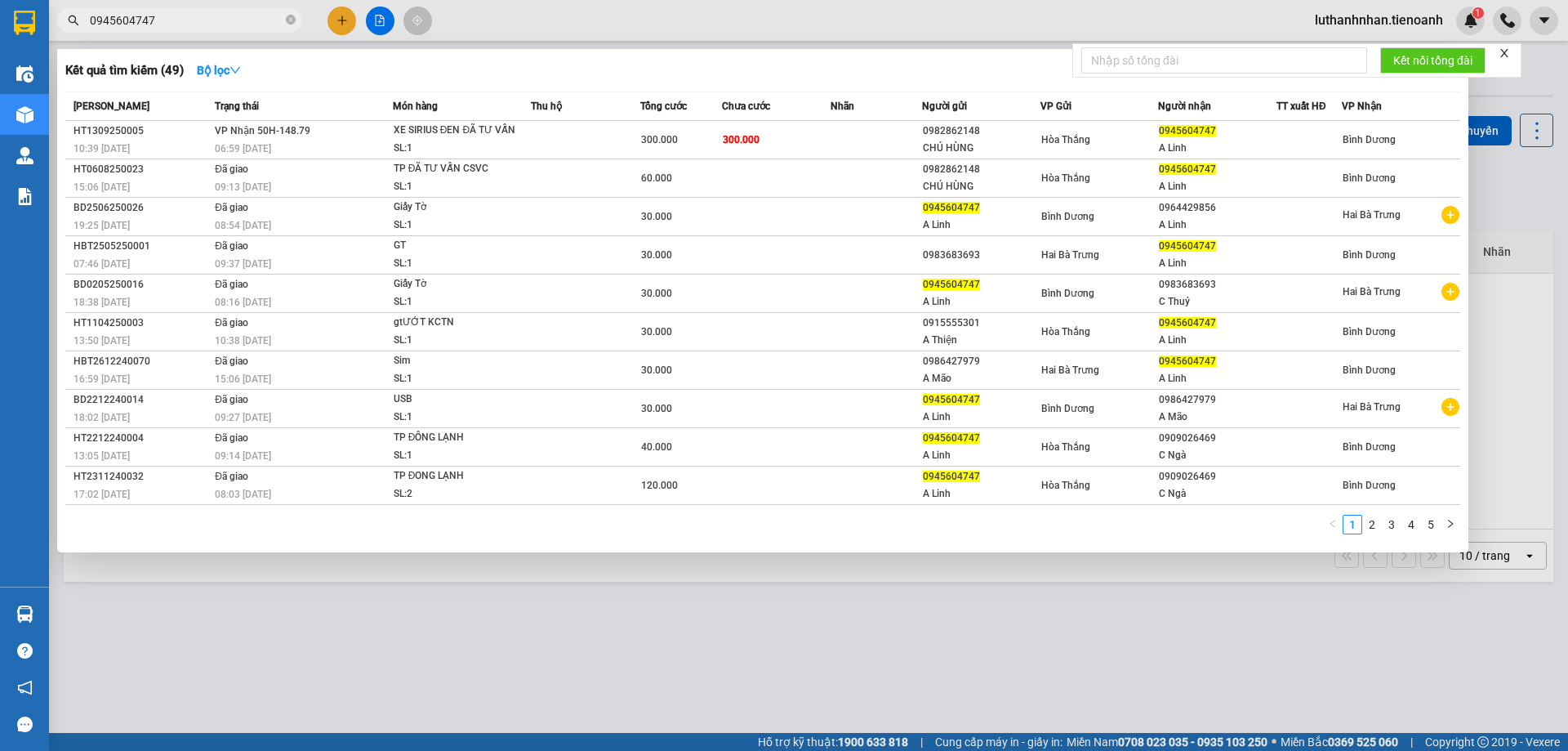
type input "0945604747"
click at [218, 30] on span "0945604747" at bounding box center [180, 20] width 245 height 25
click at [218, 27] on input "0945604747" at bounding box center [187, 20] width 193 height 18
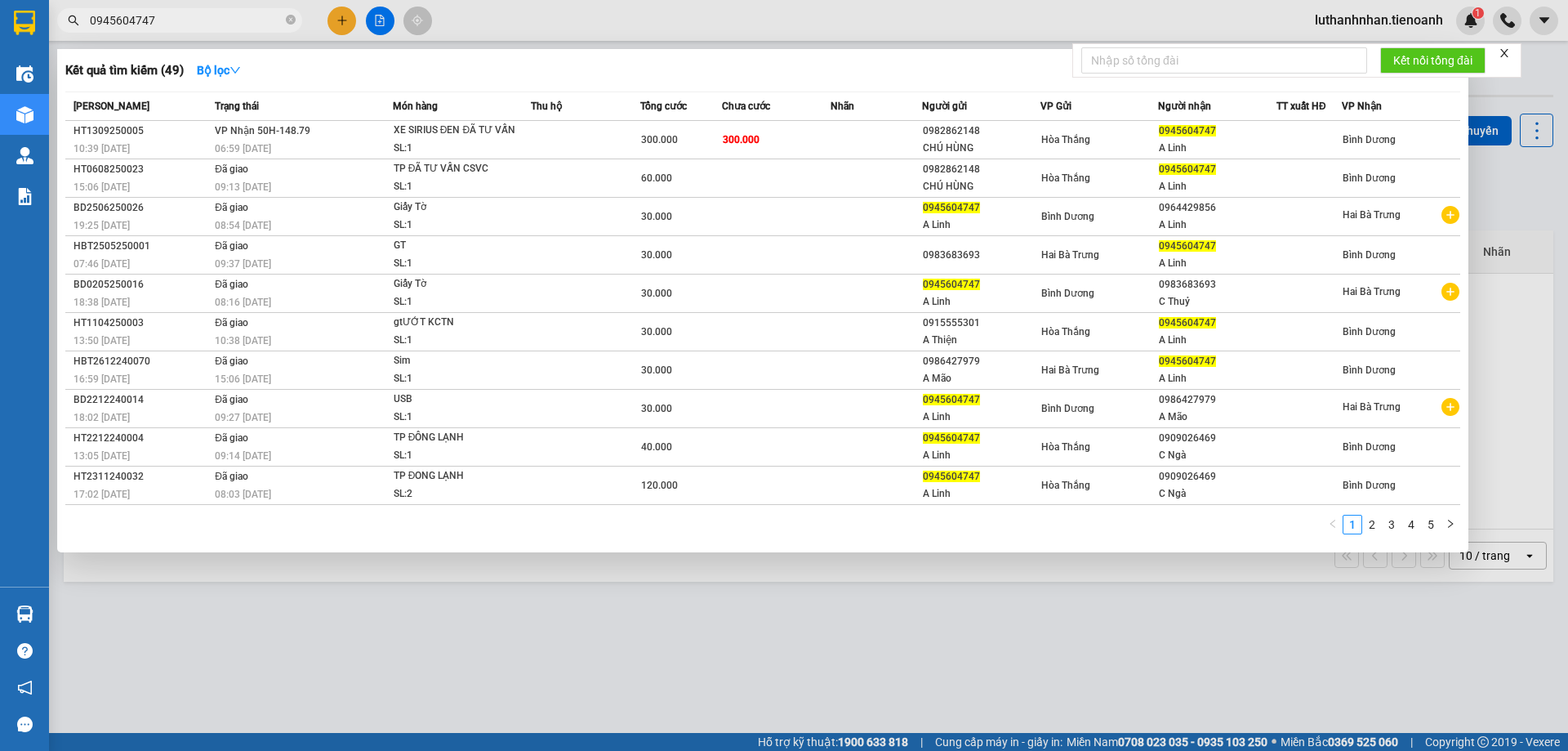
click at [218, 27] on input "0945604747" at bounding box center [187, 20] width 193 height 18
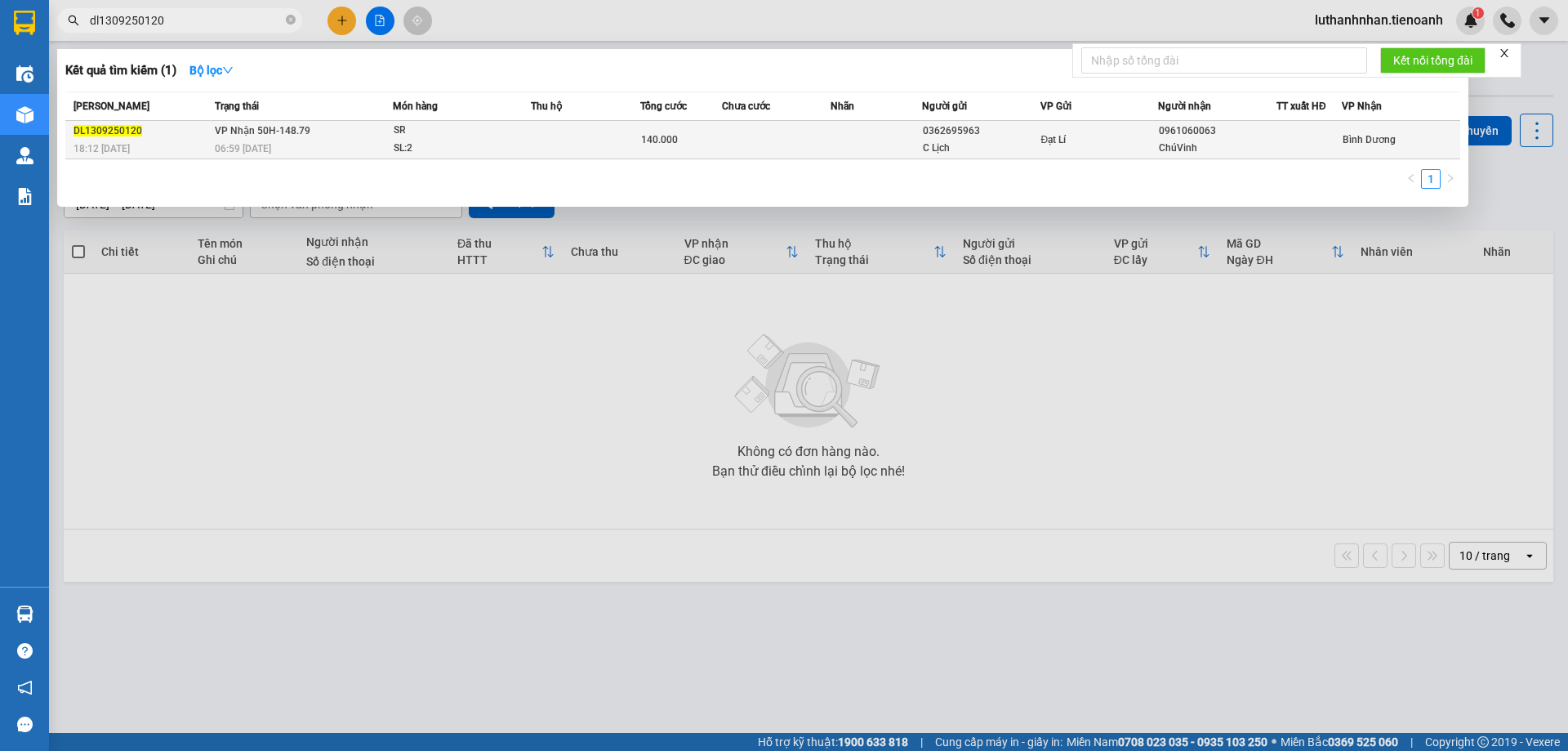
type input "dl1309250120"
click at [321, 145] on div "06:59 - 14/09" at bounding box center [303, 149] width 177 height 18
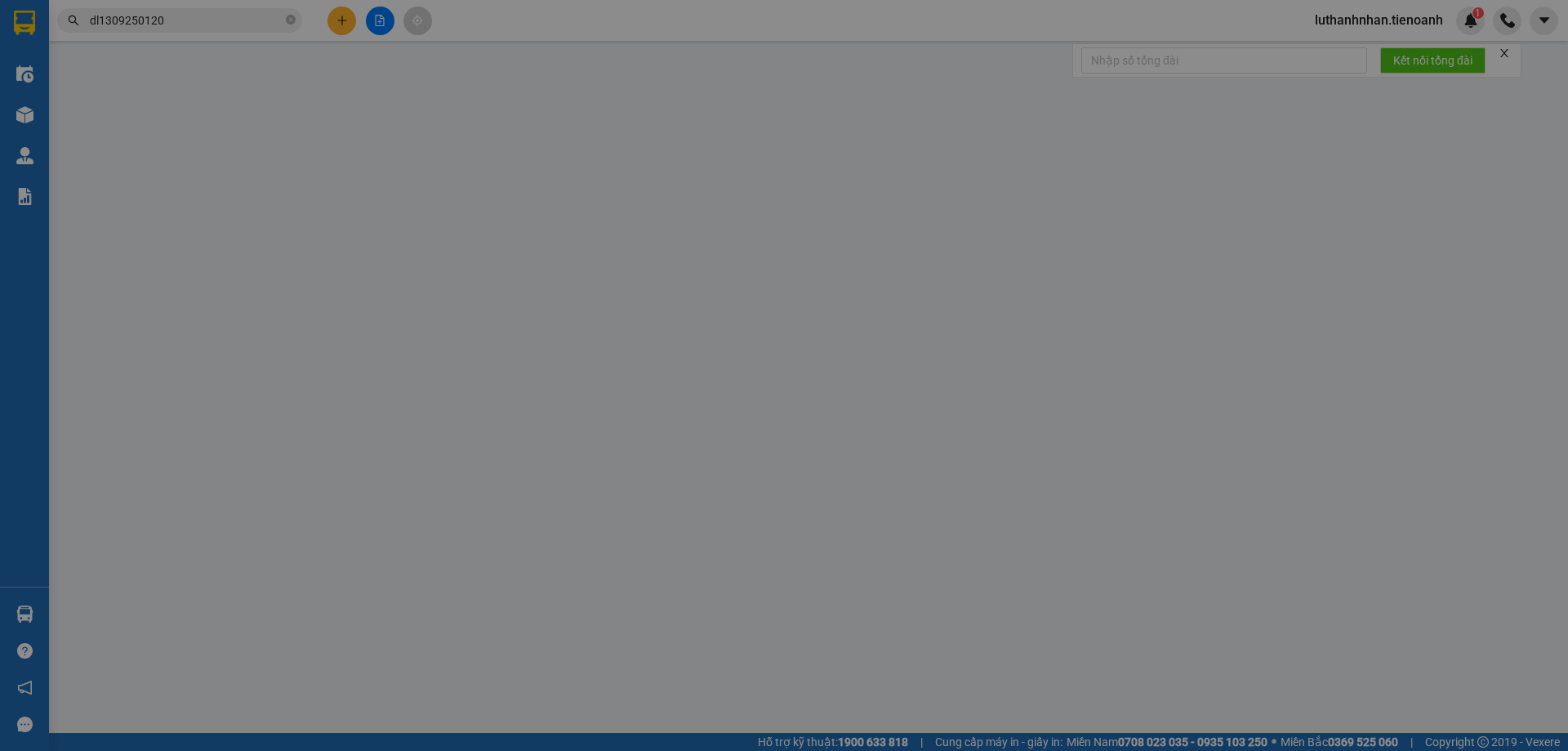
type input "0961060063"
type input "ChúVinh"
type input "0362695963"
type input "C Lịch"
type input "thùng sầu nát"
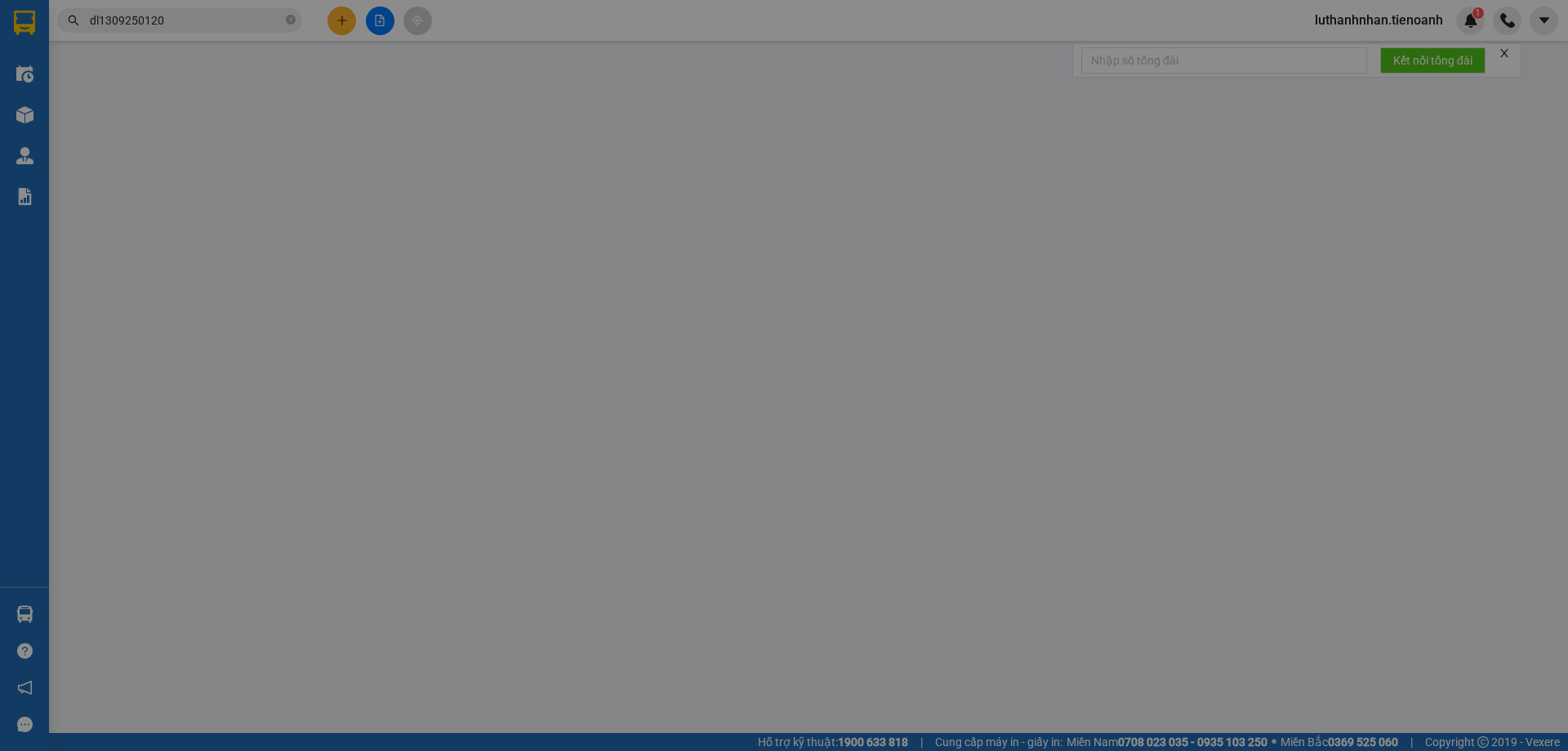
type input "140.000"
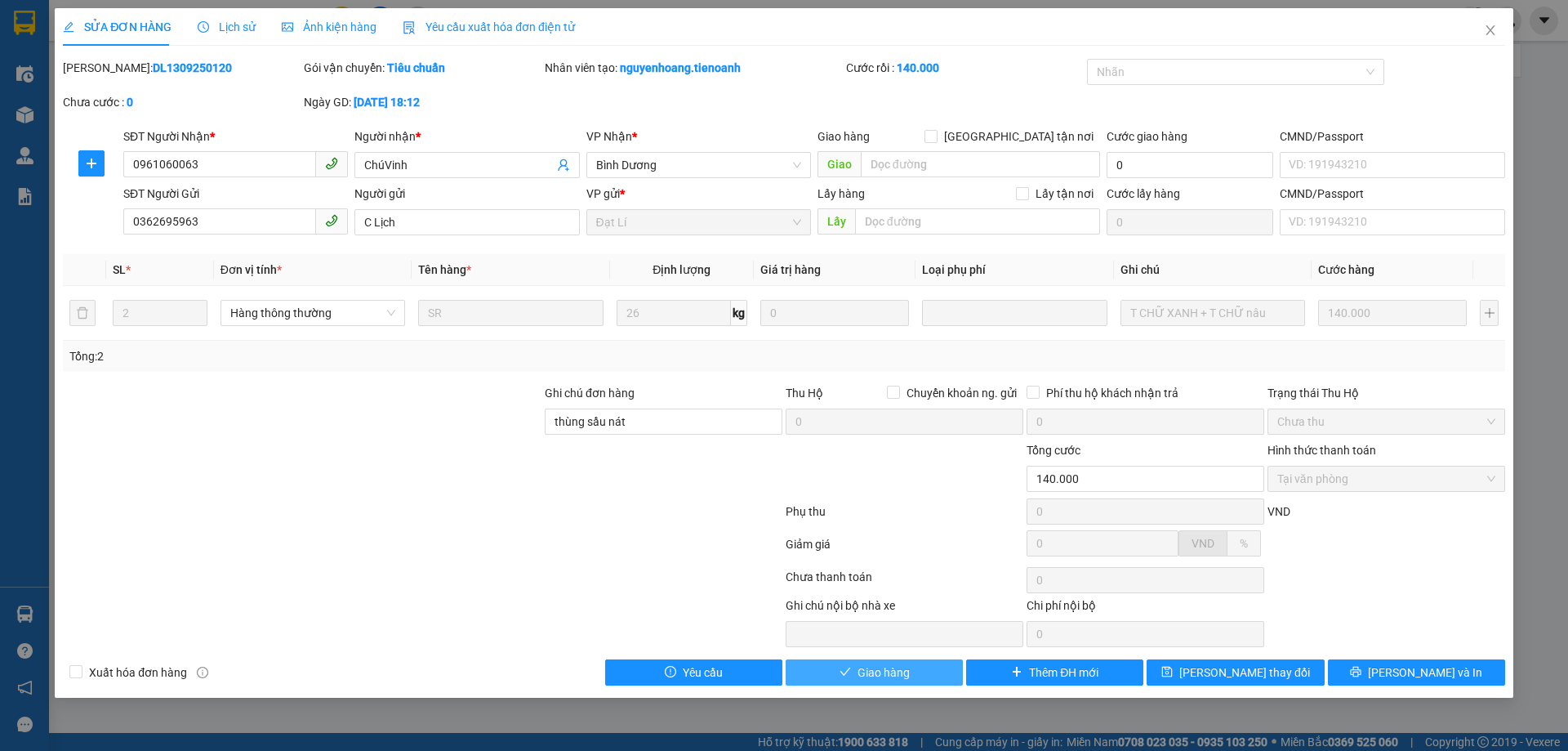
click at [899, 670] on span "Giao hàng" at bounding box center [883, 672] width 52 height 18
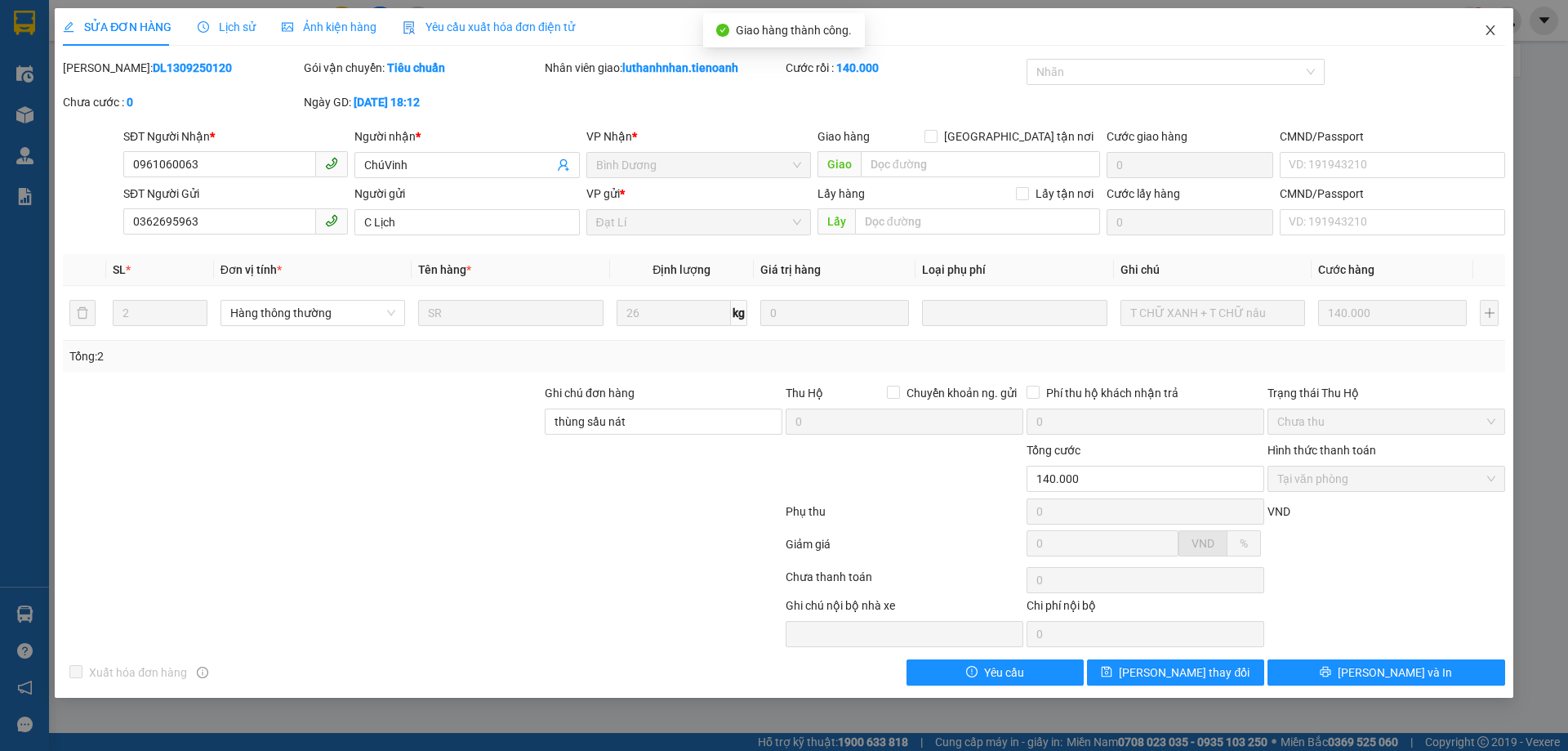
click at [1489, 30] on icon "close" at bounding box center [1490, 30] width 9 height 10
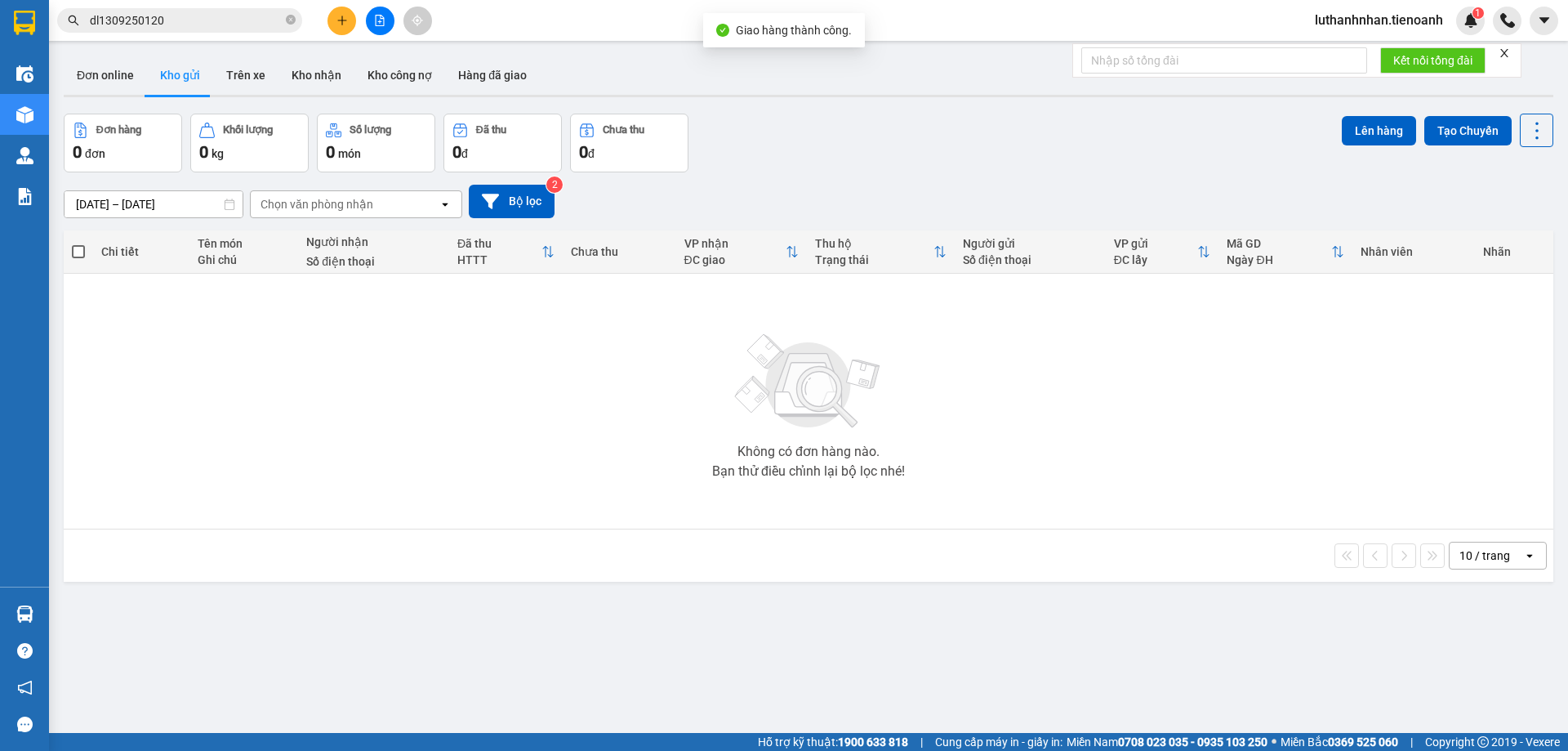
click at [218, 13] on input "dl1309250120" at bounding box center [187, 20] width 193 height 18
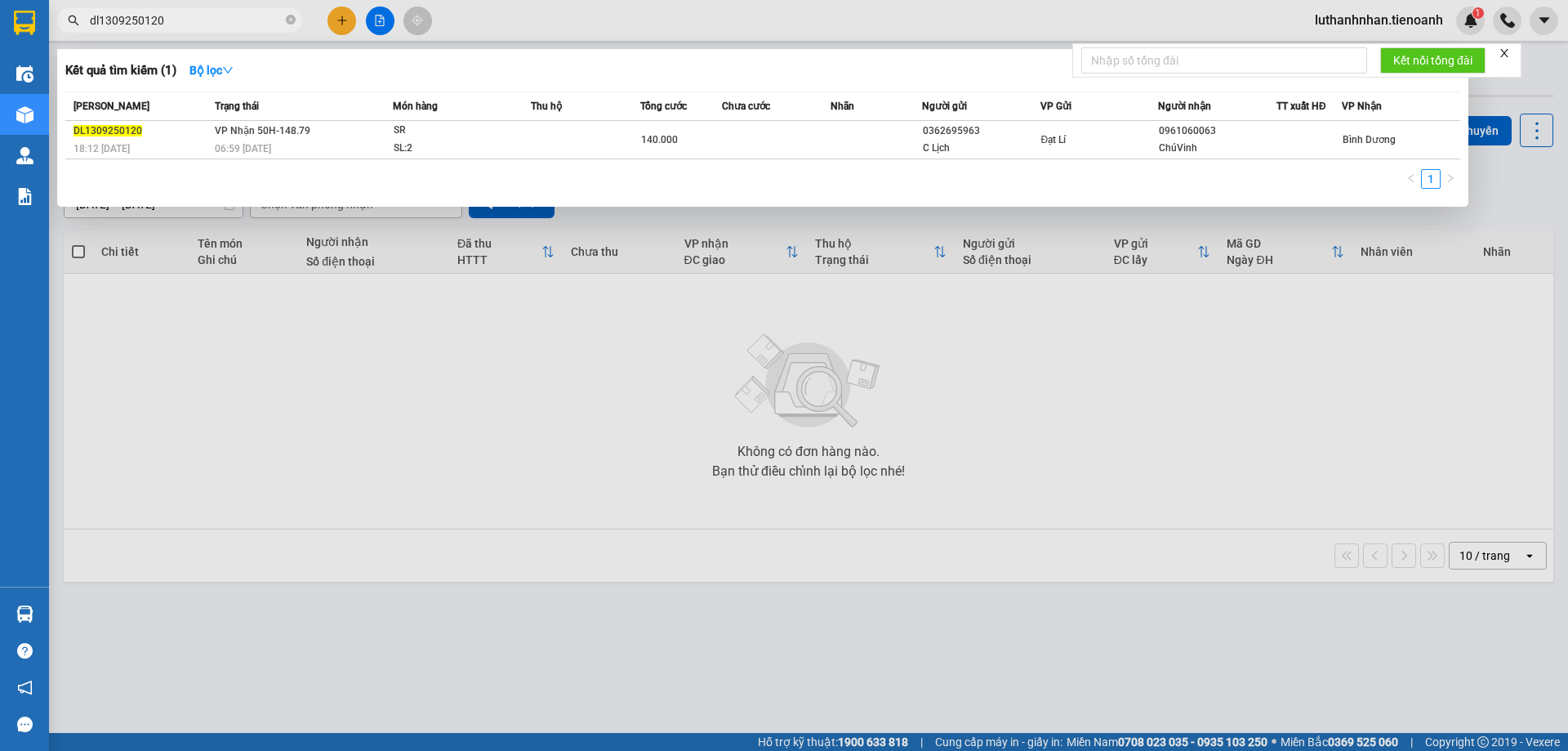
click at [218, 13] on input "dl1309250120" at bounding box center [187, 20] width 193 height 18
click at [235, 22] on input "dl1309250120" at bounding box center [187, 20] width 193 height 18
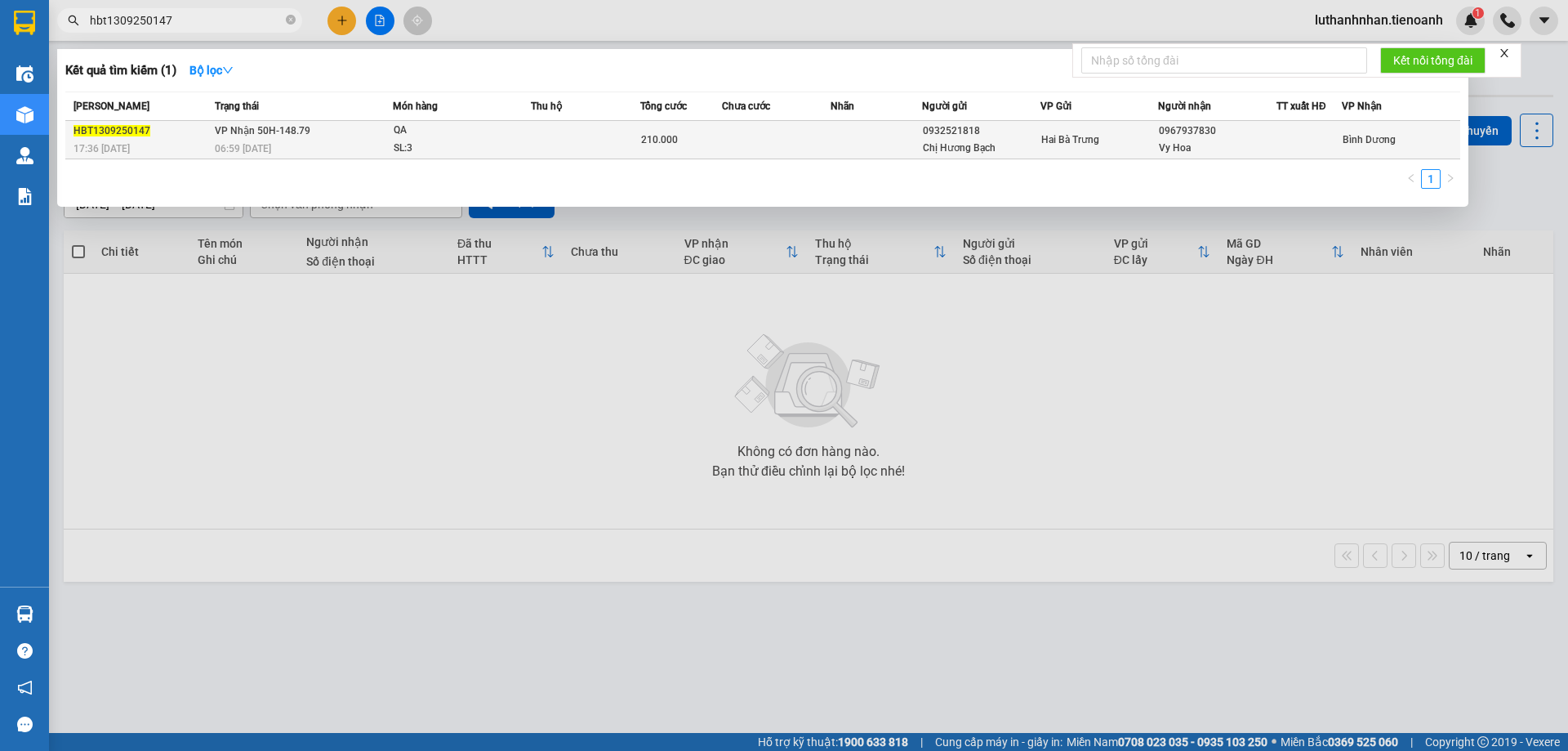
type input "hbt1309250147"
click at [339, 146] on div "06:59 - 14/09" at bounding box center [303, 149] width 177 height 18
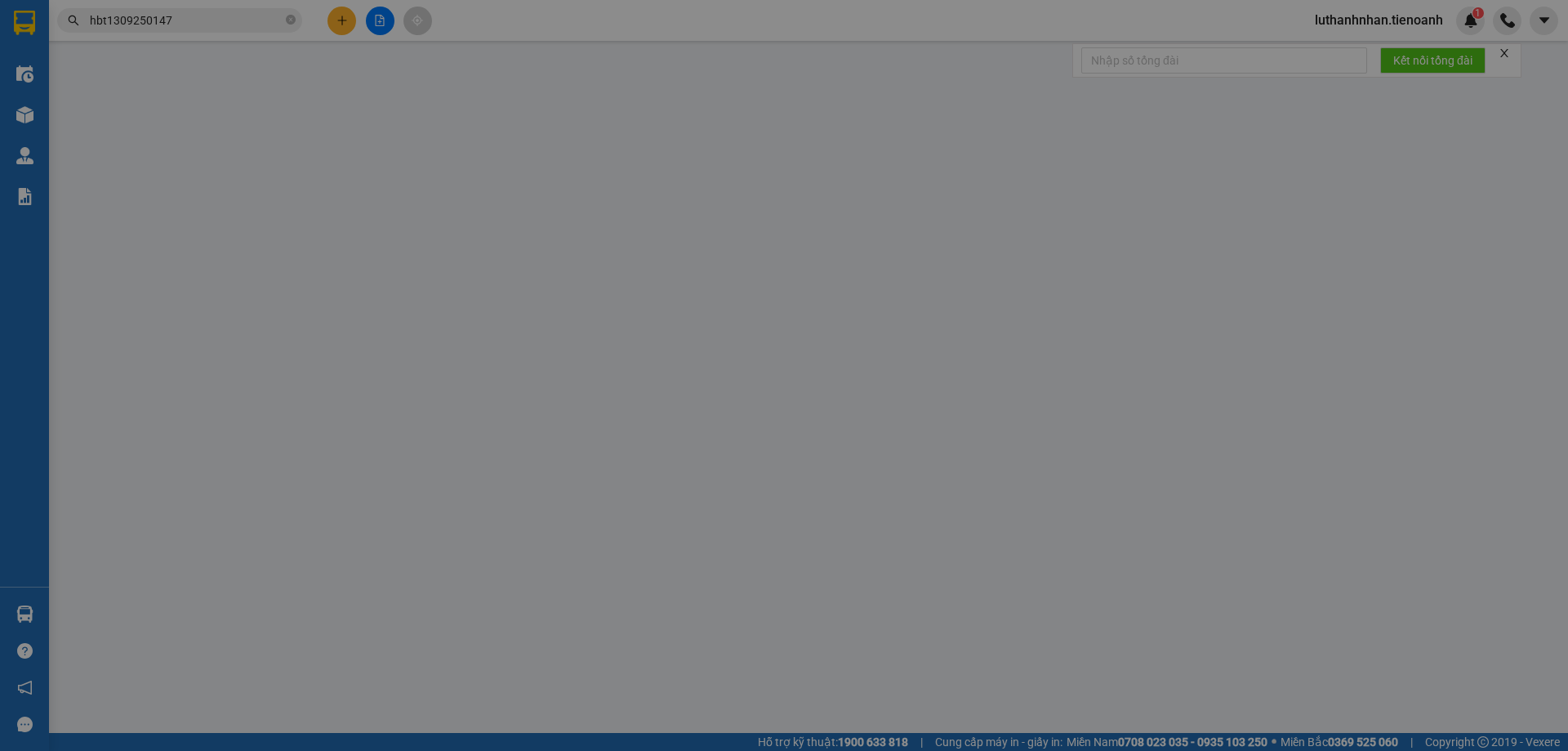
type input "0967937830"
type input "Vy Hoa"
type input "0932521818"
type input "Chị Hương Bạch"
type input "210.000"
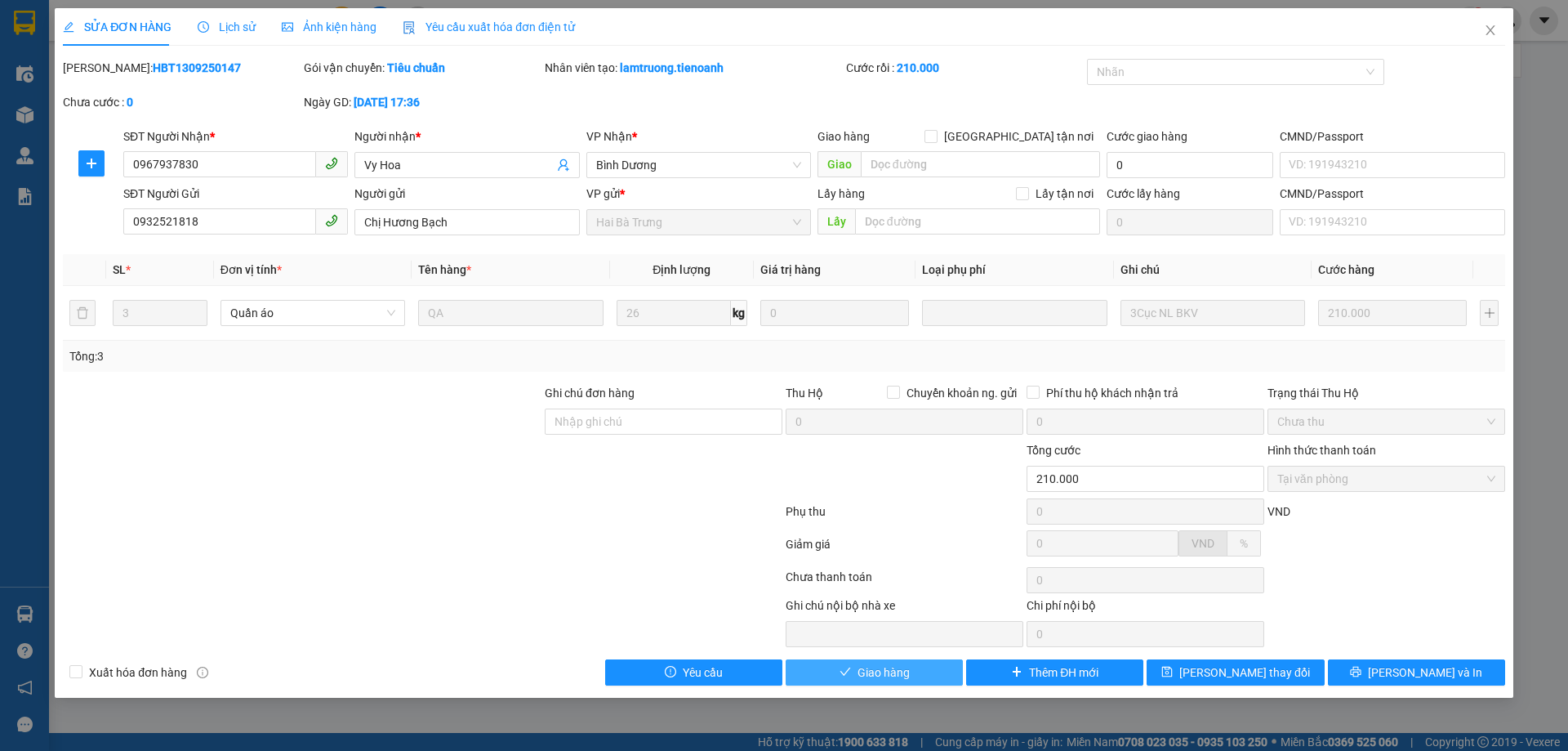
click at [887, 674] on span "Giao hàng" at bounding box center [883, 672] width 52 height 18
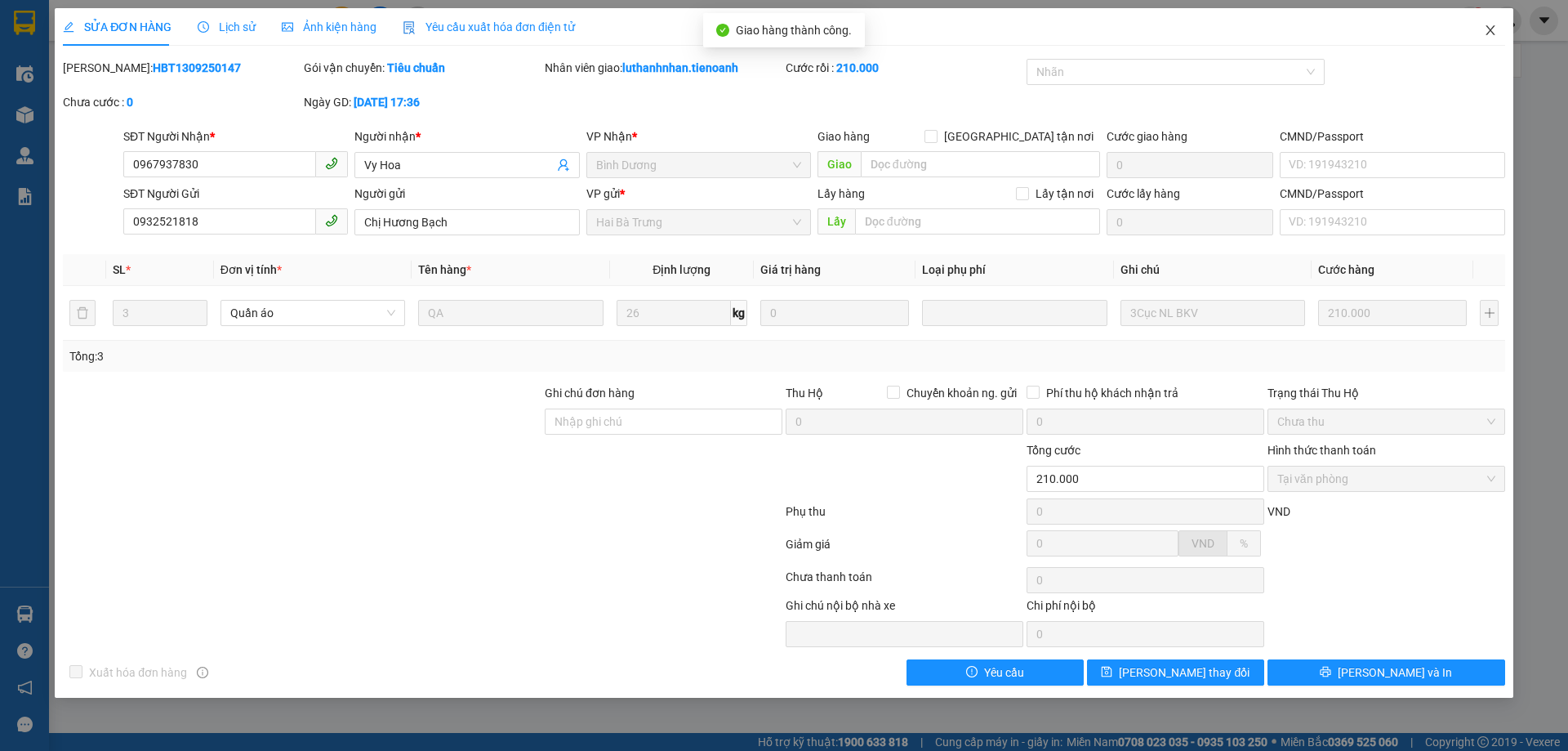
click at [1491, 32] on icon "close" at bounding box center [1490, 30] width 9 height 10
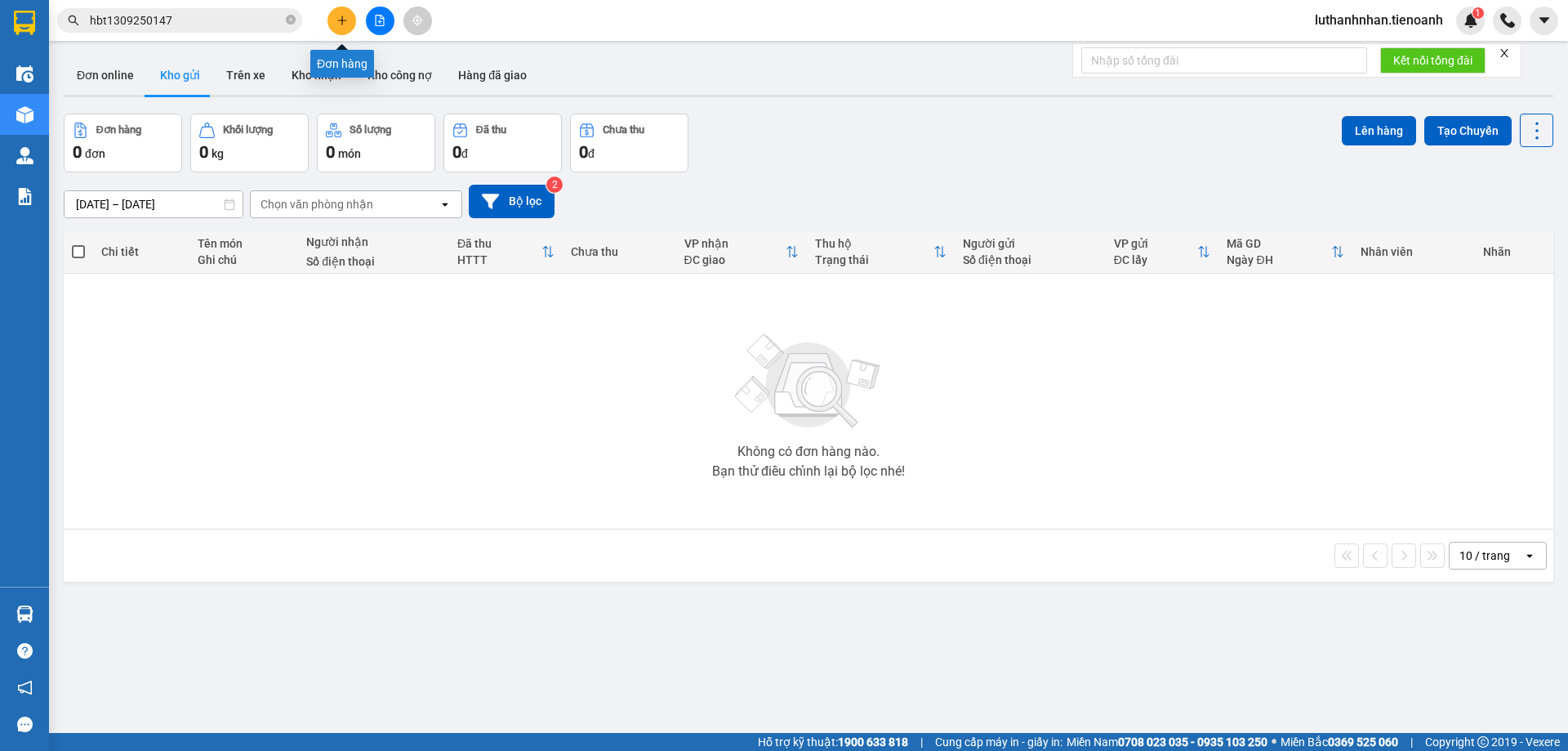
click at [346, 24] on icon "plus" at bounding box center [341, 20] width 11 height 11
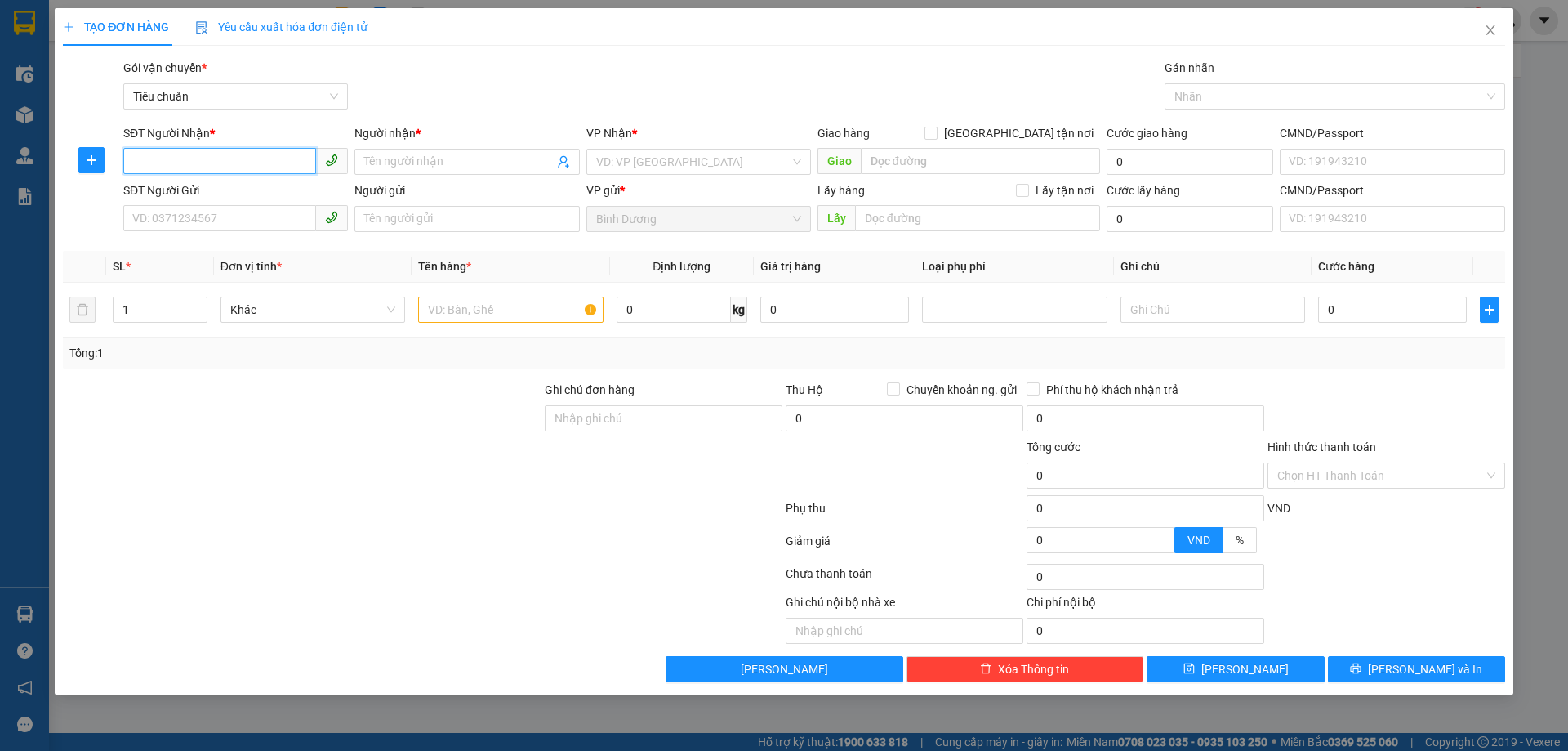
click at [195, 163] on input "SĐT Người Nhận *" at bounding box center [219, 161] width 193 height 27
click at [196, 163] on input "SĐT Người Nhận *" at bounding box center [219, 161] width 193 height 27
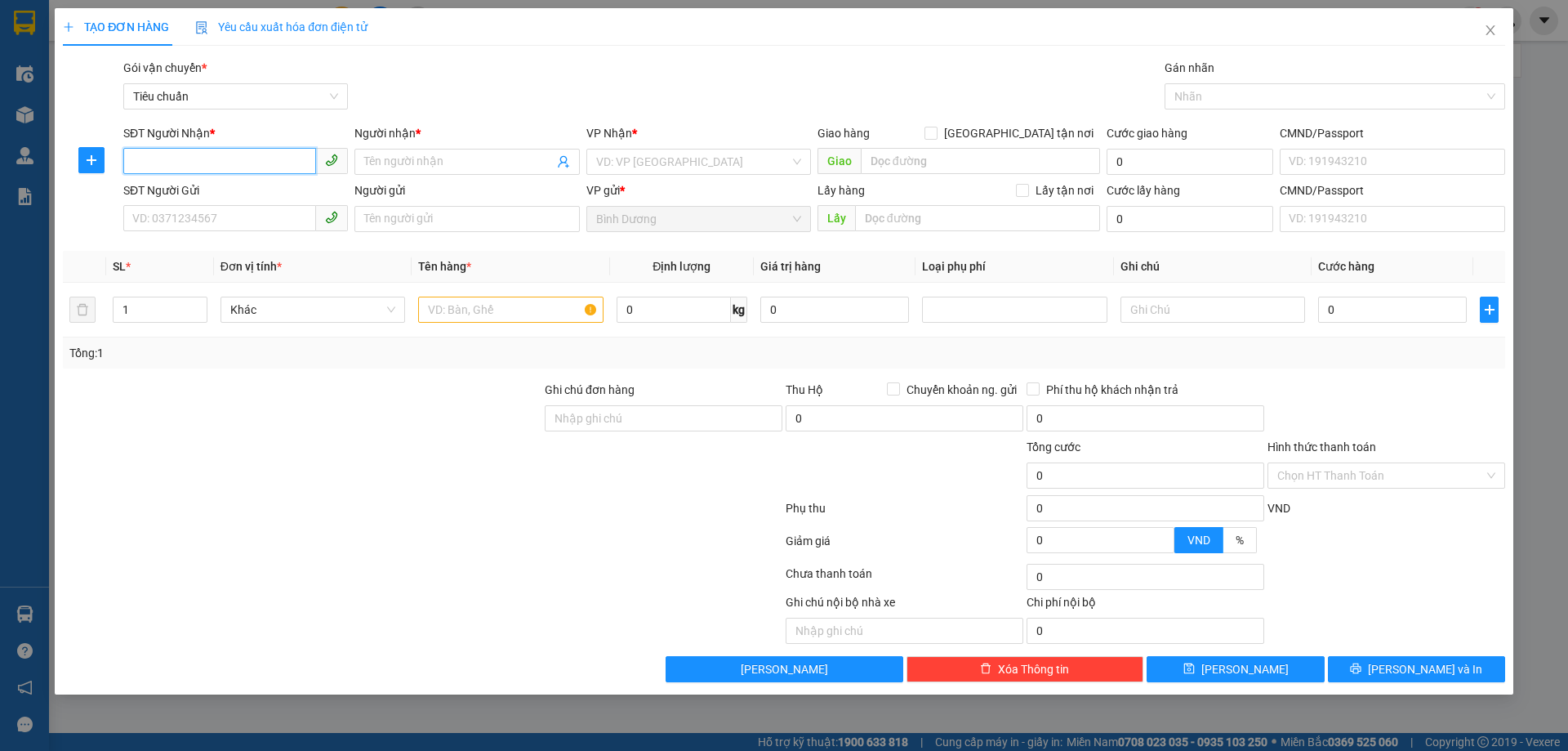
click at [223, 158] on input "SĐT Người Nhận *" at bounding box center [219, 161] width 193 height 27
click at [190, 154] on input "SĐT Người Nhận *" at bounding box center [219, 161] width 193 height 27
click at [190, 155] on input "SĐT Người Nhận *" at bounding box center [219, 161] width 193 height 27
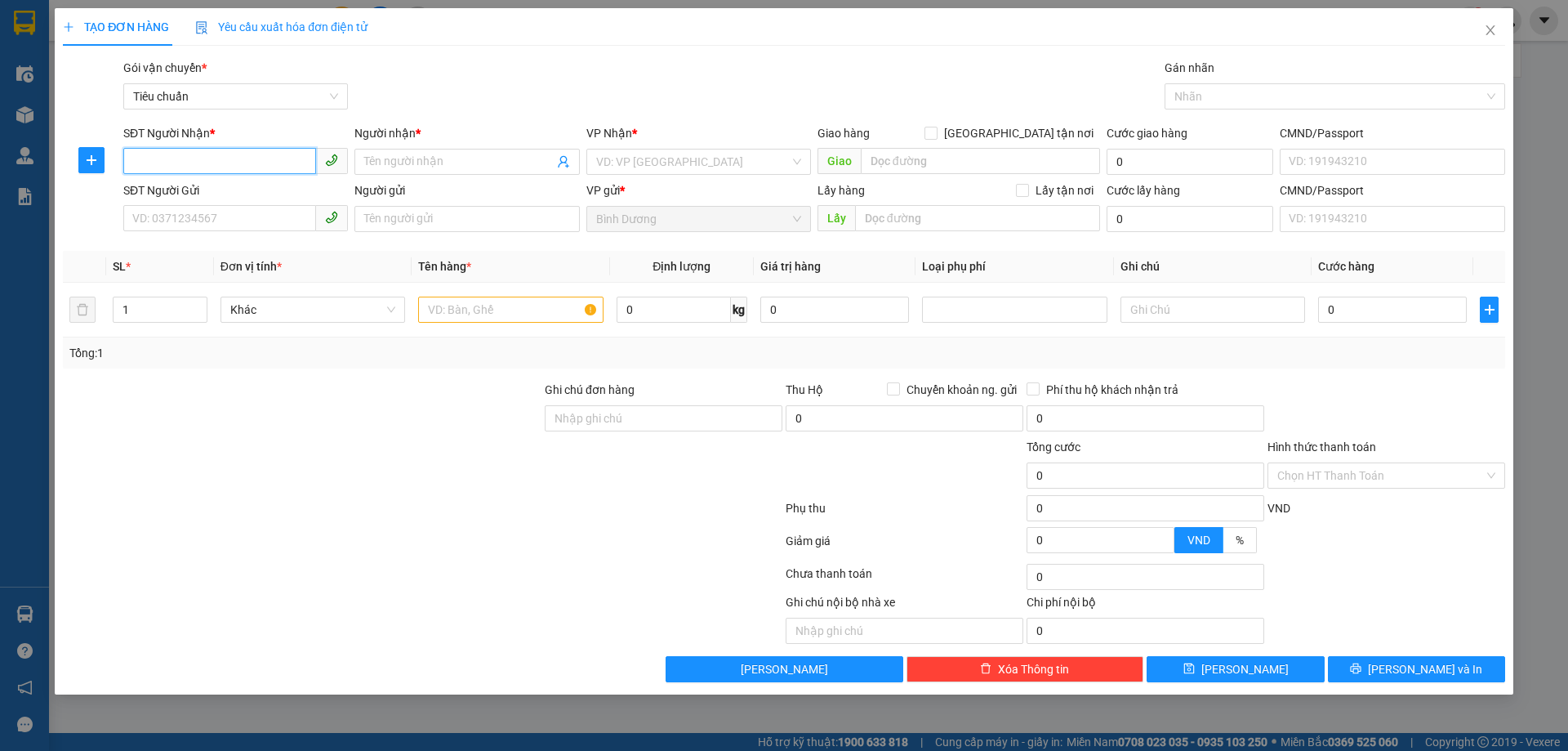
click at [191, 155] on input "SĐT Người Nhận *" at bounding box center [219, 161] width 193 height 27
click at [196, 155] on input "SĐT Người Nhận *" at bounding box center [219, 161] width 193 height 27
click at [216, 159] on input "SĐT Người Nhận *" at bounding box center [219, 161] width 193 height 27
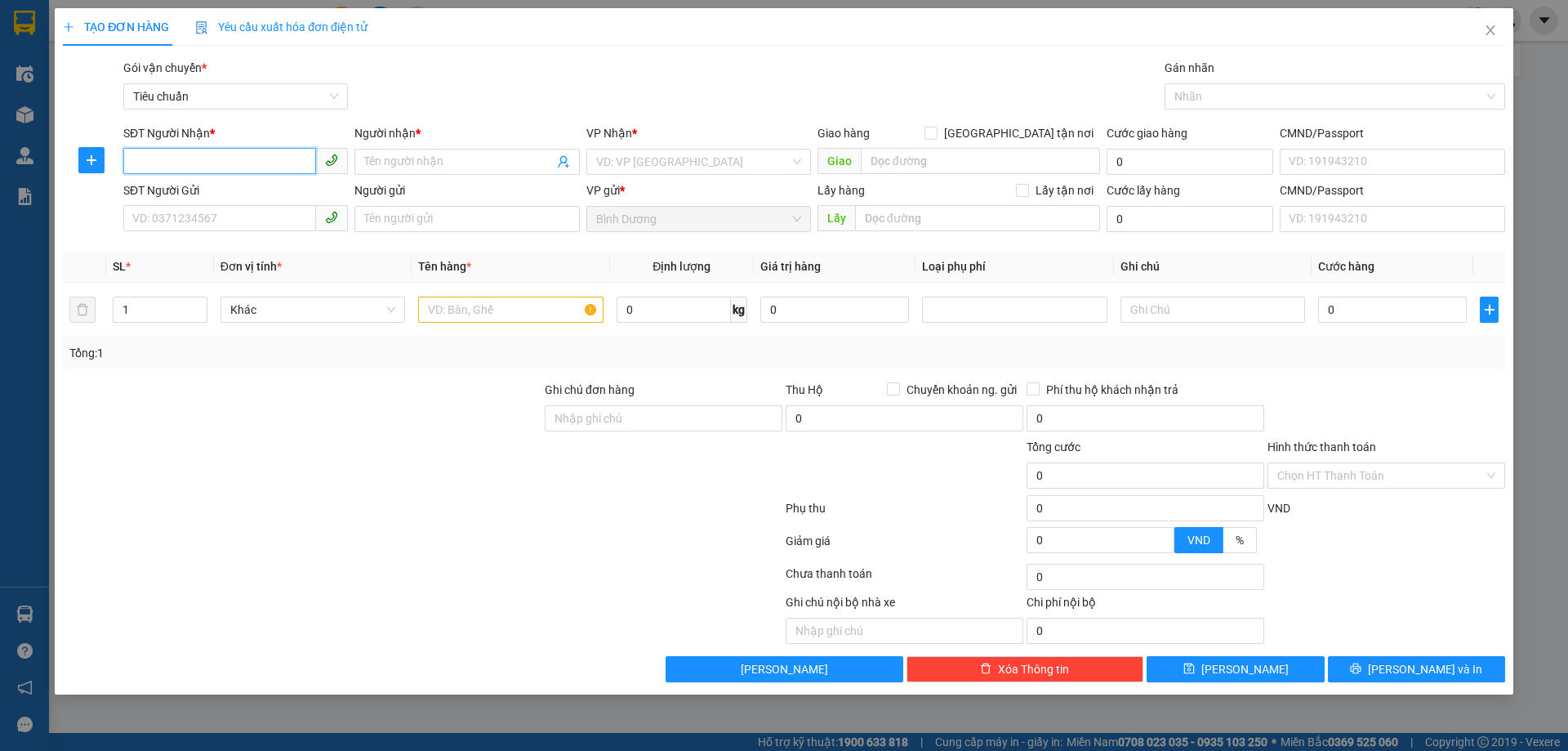
click at [216, 159] on input "SĐT Người Nhận *" at bounding box center [219, 161] width 193 height 27
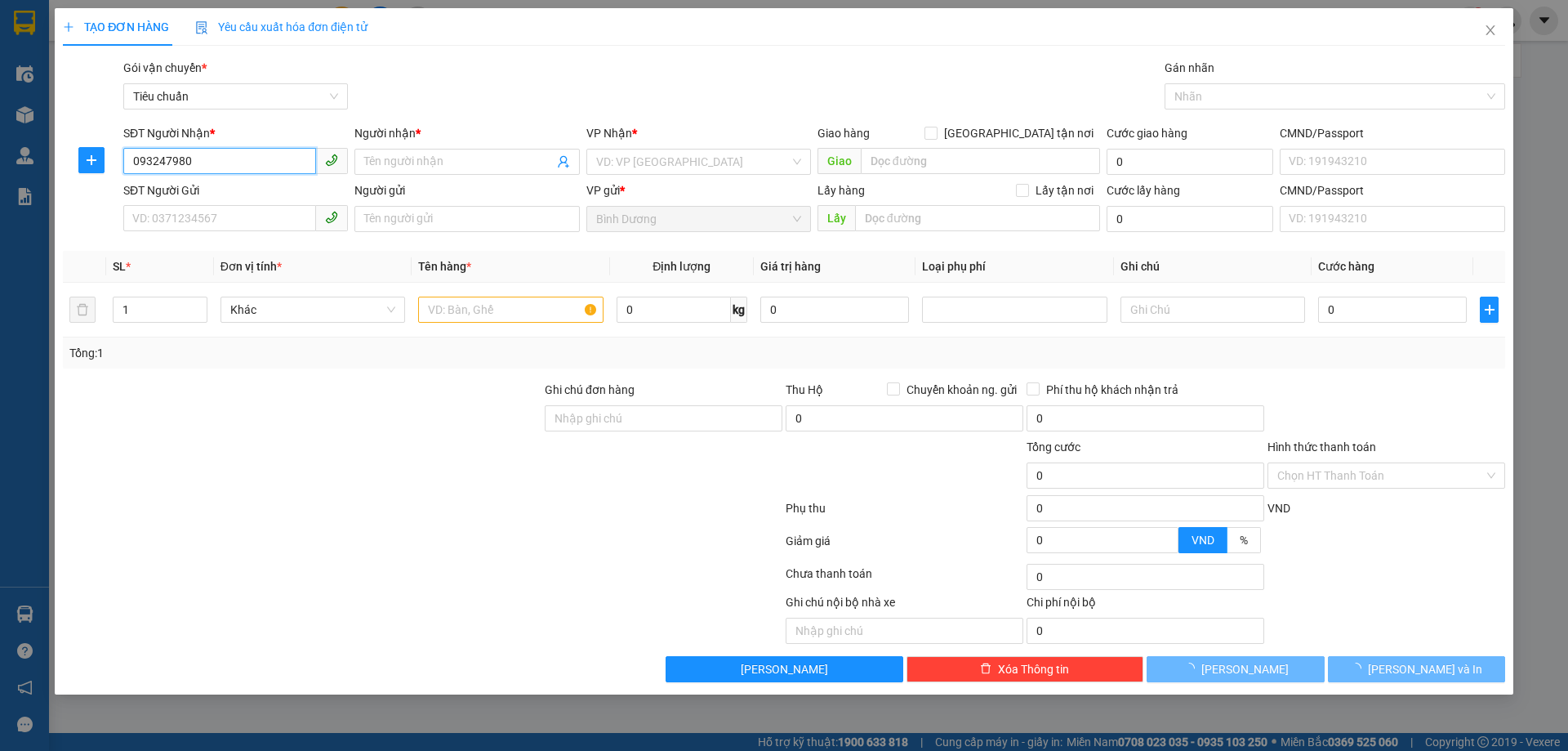
type input "0932479809"
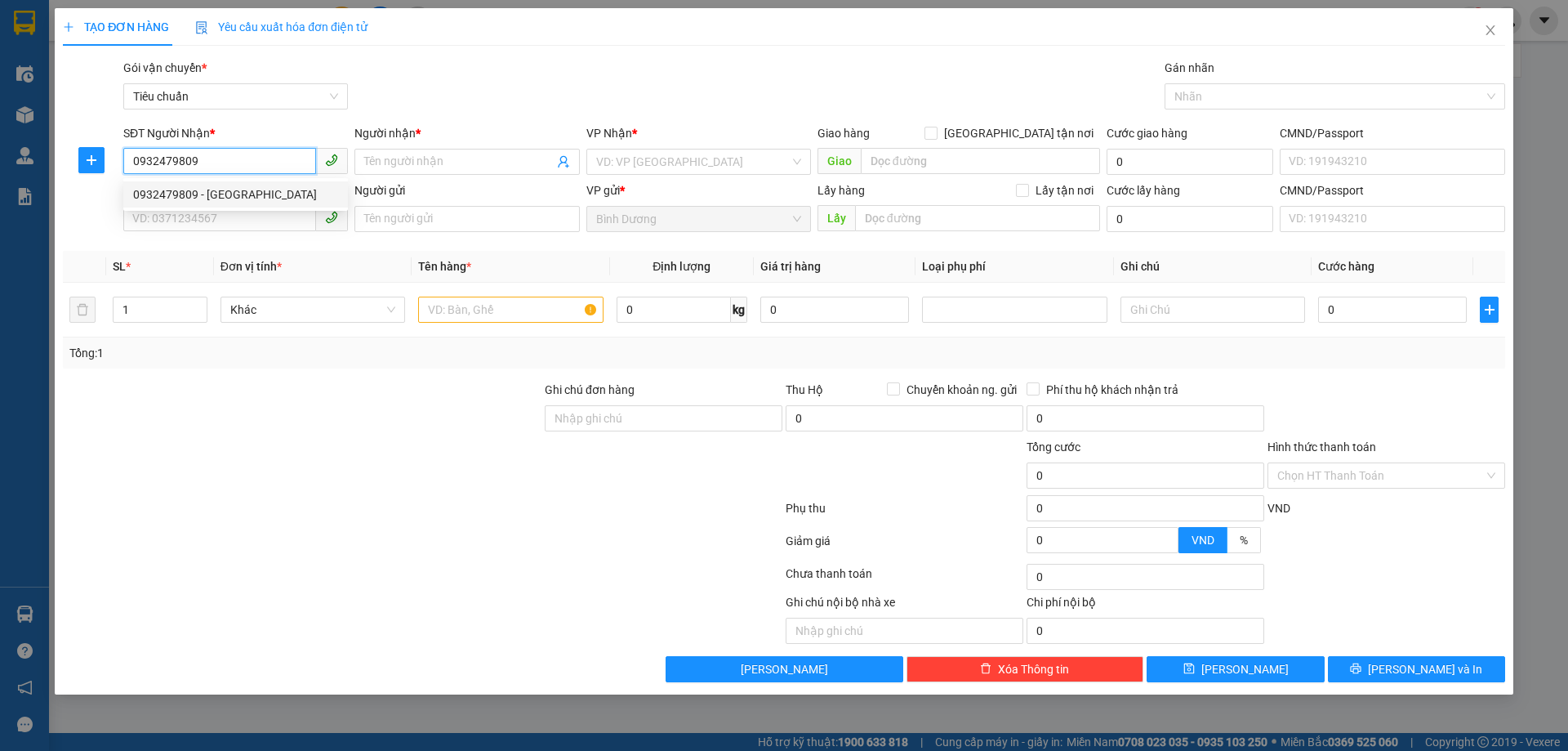
click at [186, 197] on div "0932479809 - Cô Thân" at bounding box center [235, 195] width 205 height 18
type input "Cô Thân"
type input "0932479809"
type input "30.000"
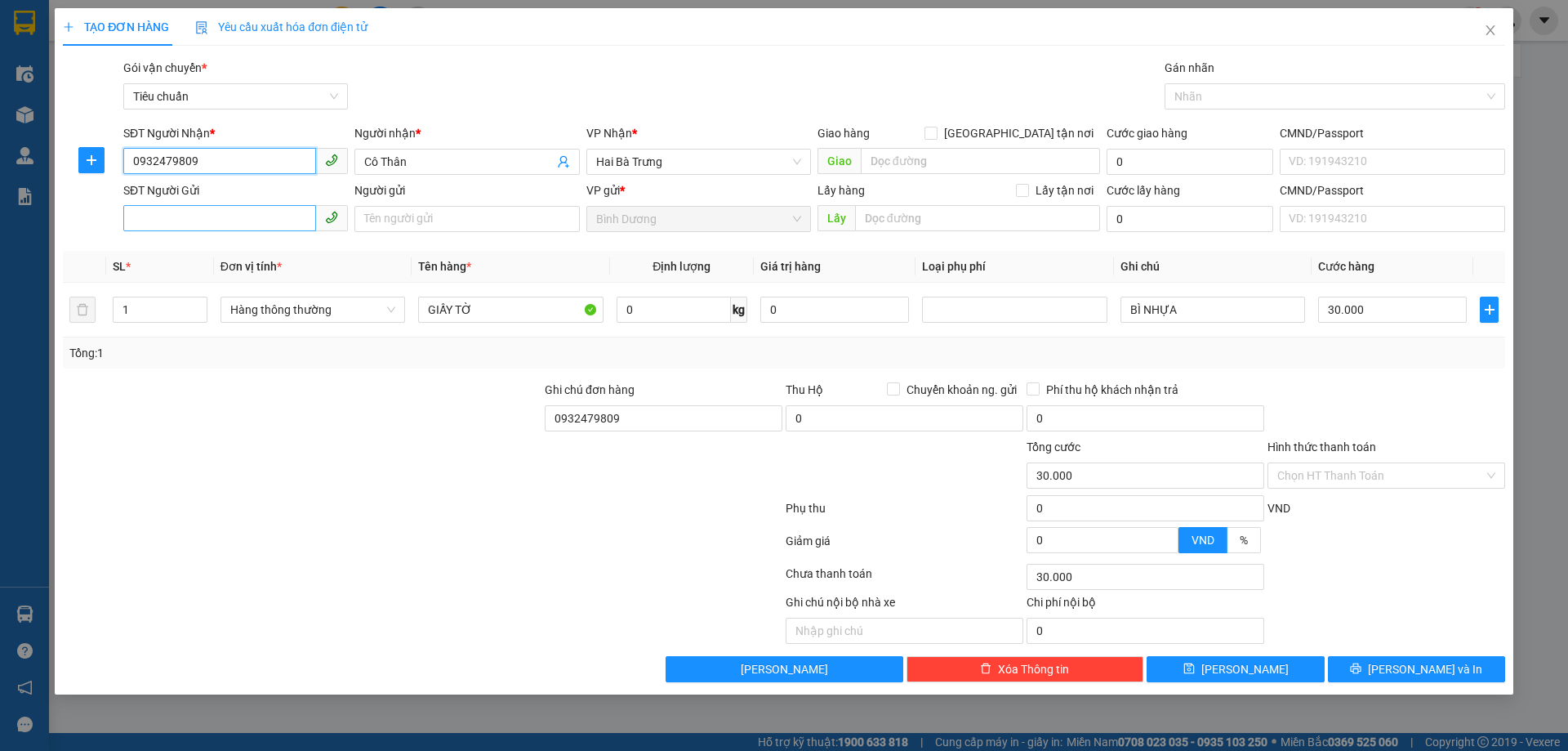
type input "0932479809"
click at [209, 218] on input "SĐT Người Gửi" at bounding box center [219, 218] width 193 height 27
click at [213, 220] on input "SĐT Người Gửi" at bounding box center [219, 218] width 193 height 27
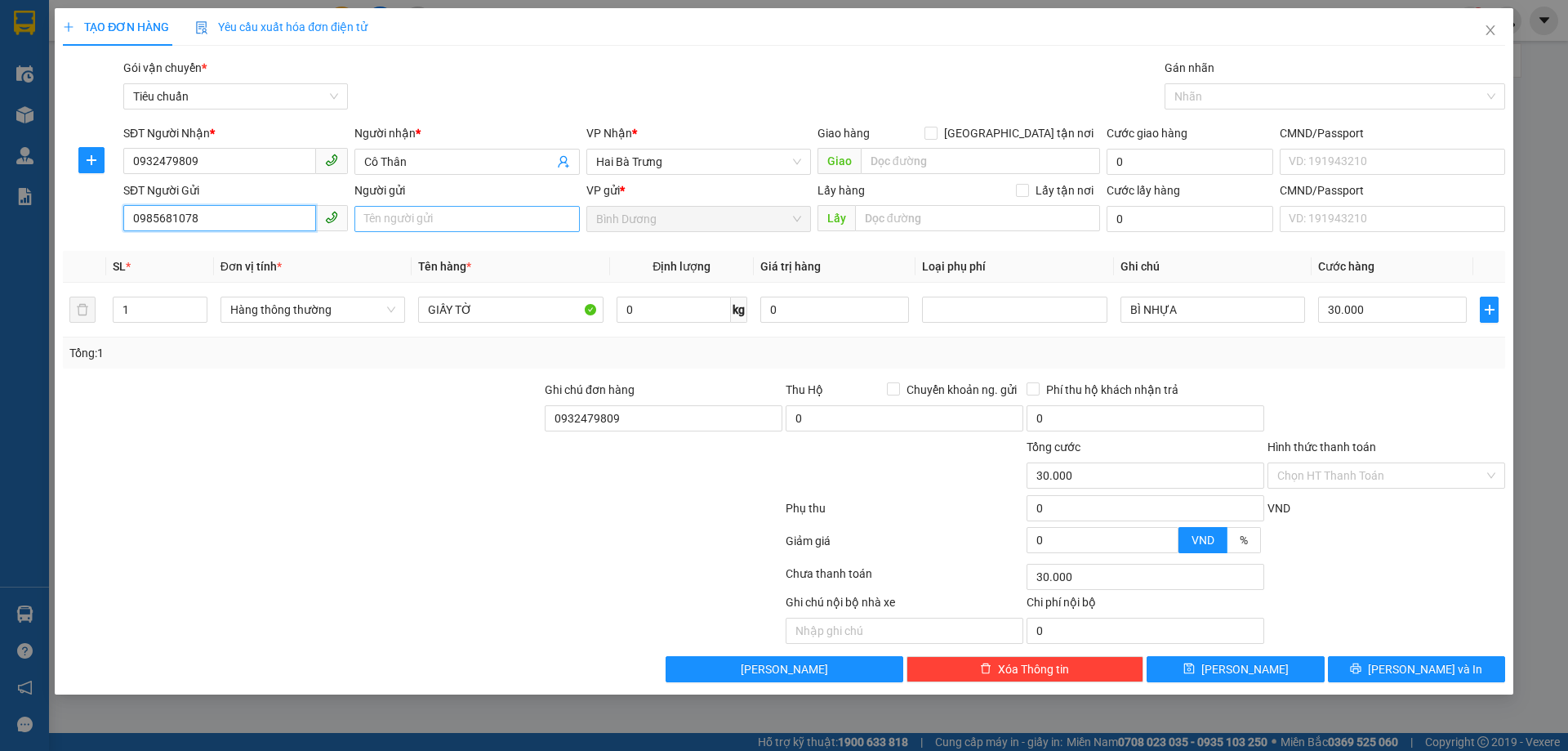
type input "0985681078"
click at [380, 224] on input "Người gửi" at bounding box center [467, 219] width 225 height 27
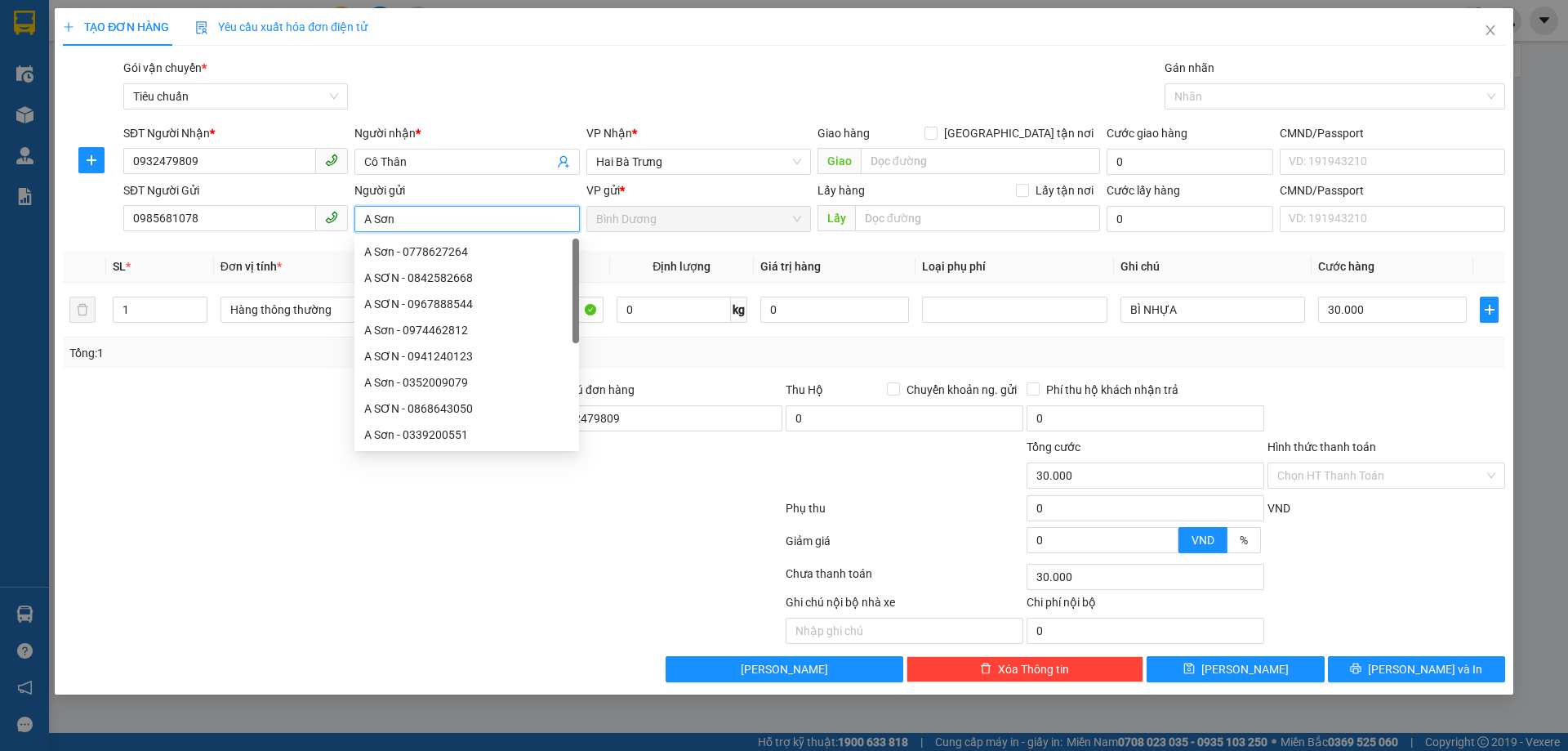
type input "A Sơn"
click at [296, 424] on div at bounding box center [302, 409] width 482 height 57
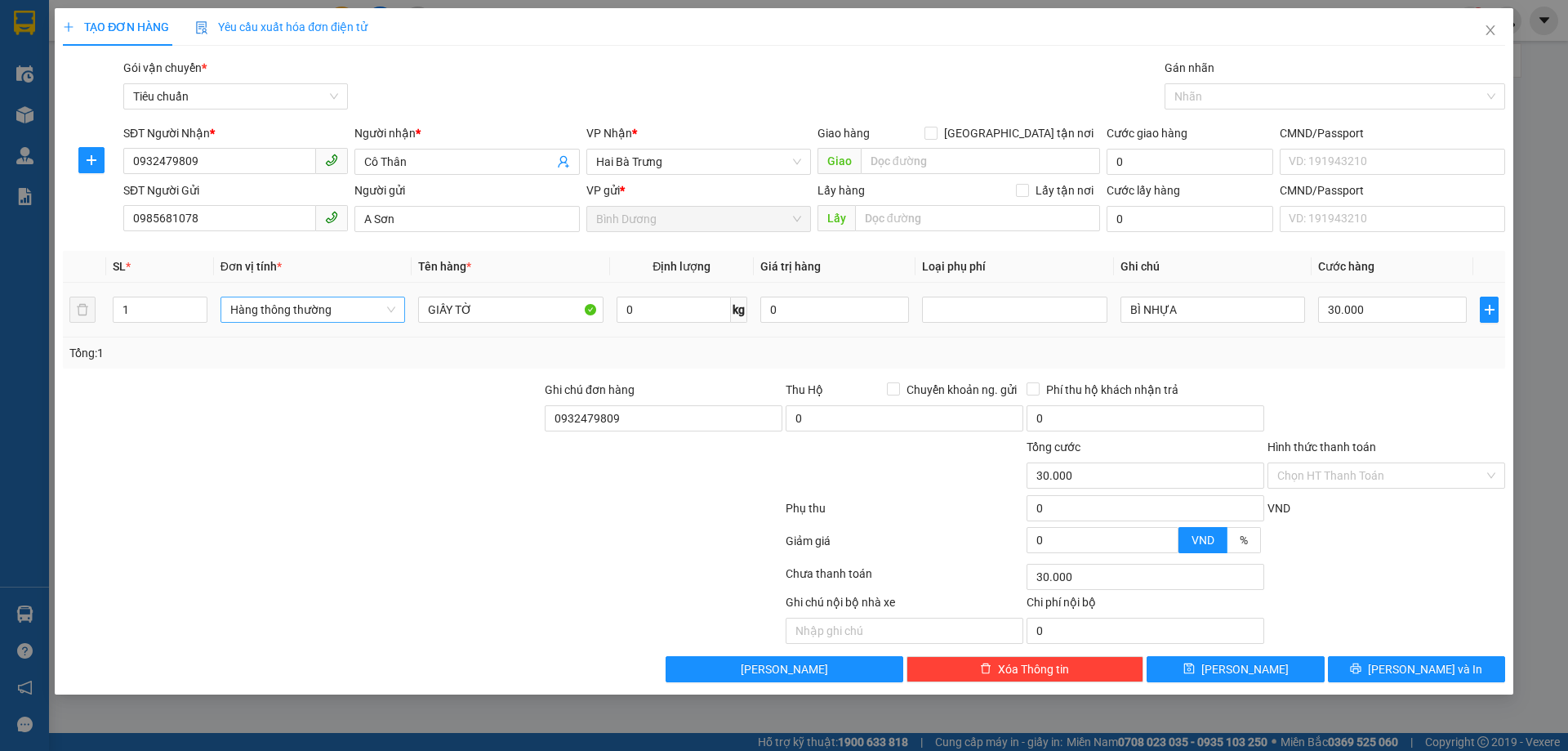
click at [344, 311] on span "Hàng thông thường" at bounding box center [312, 310] width 165 height 25
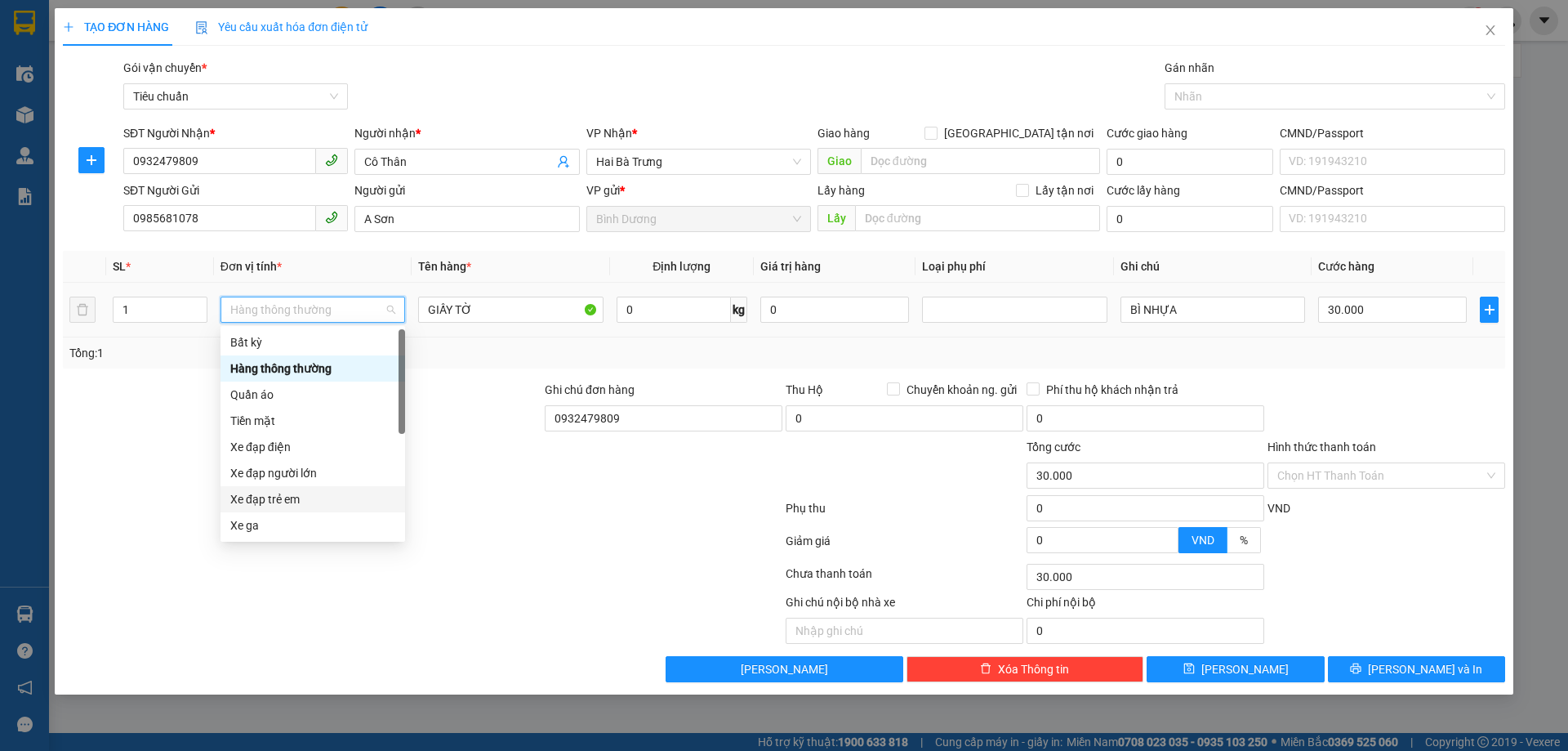
scroll to position [79, 0]
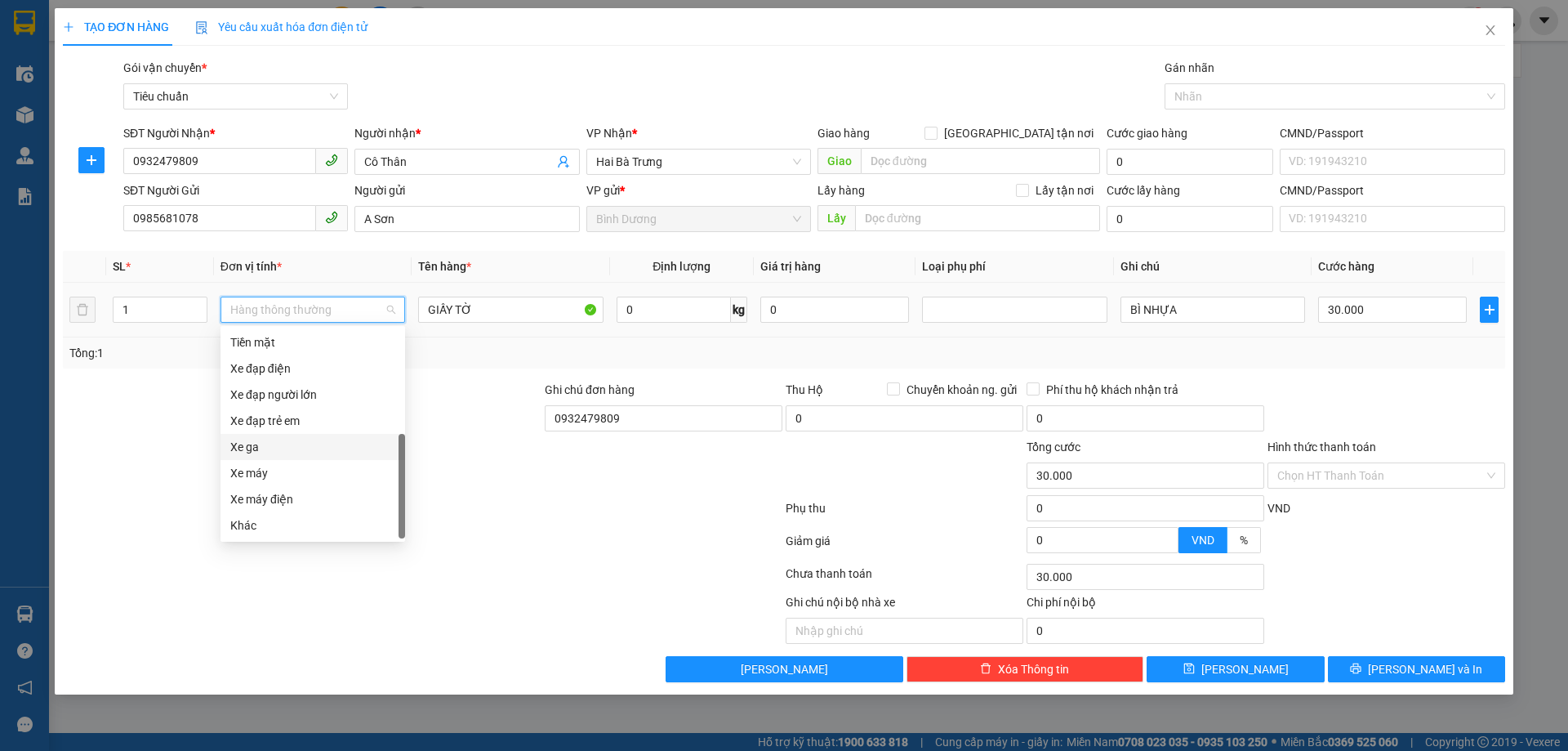
click at [277, 452] on div "Xe ga" at bounding box center [312, 447] width 165 height 18
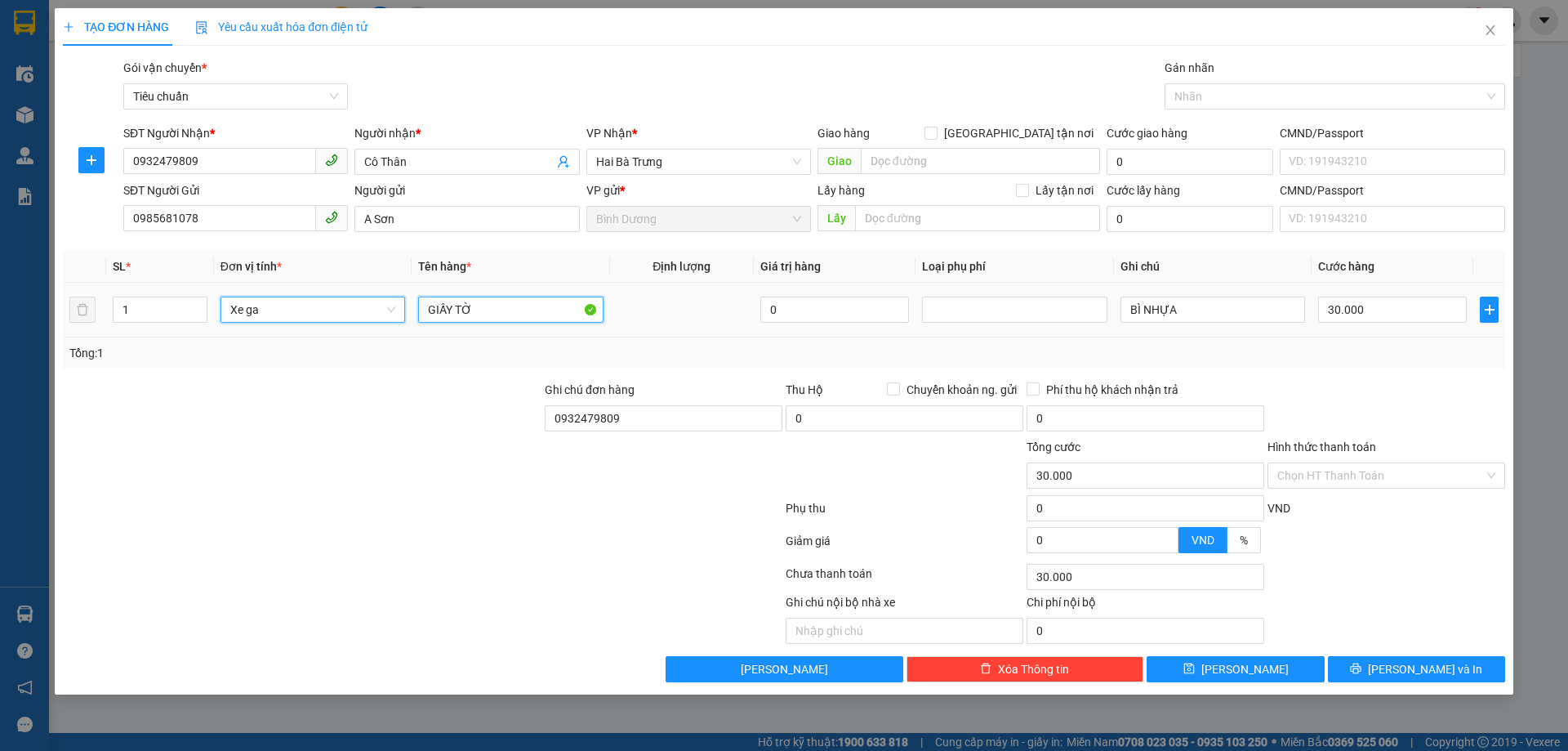
click at [506, 309] on input "GIẤY TỜ" at bounding box center [510, 310] width 185 height 27
type input "400.000"
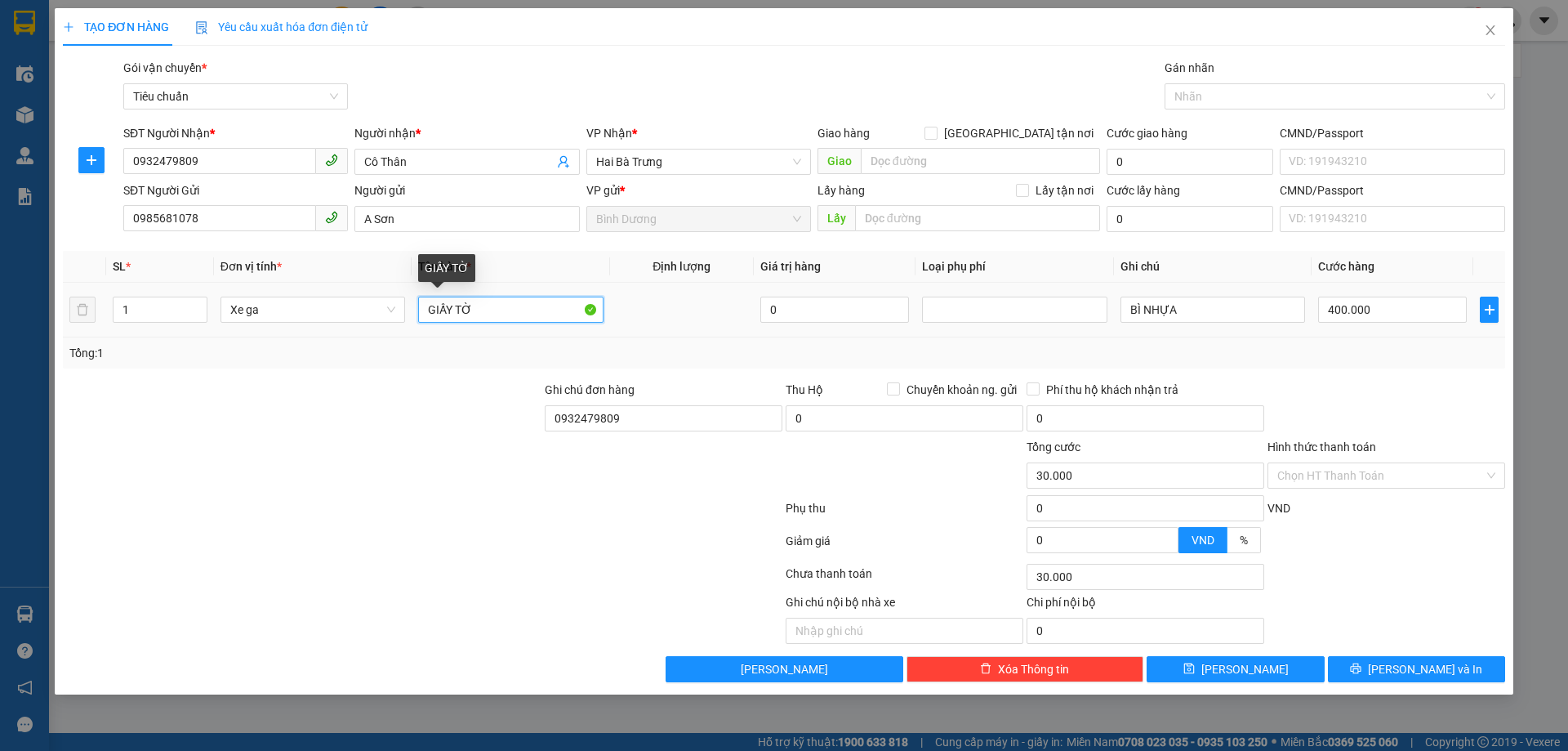
type input "400.000"
click at [506, 309] on input "GIẤY TỜ" at bounding box center [510, 310] width 185 height 27
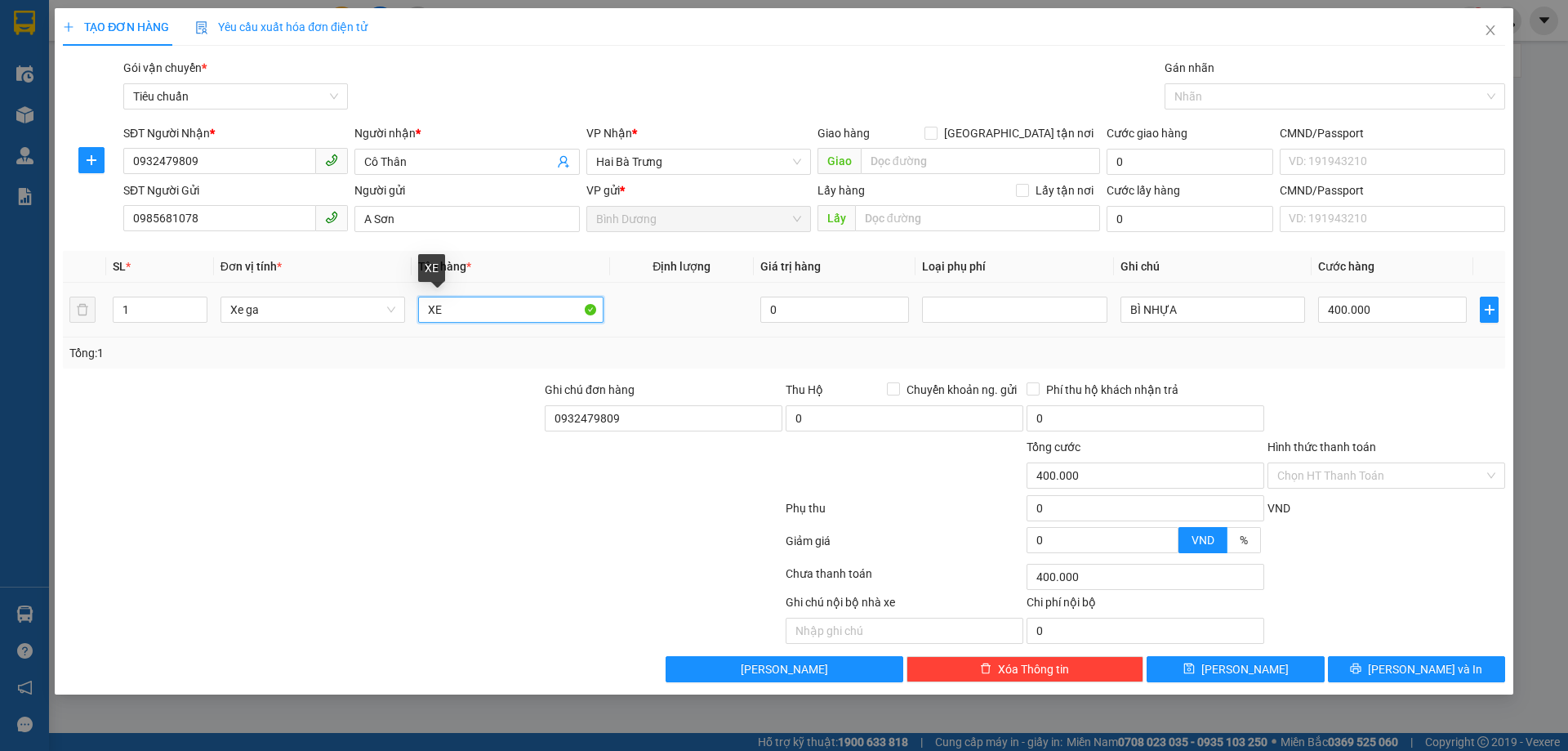
click at [517, 314] on input "XE" at bounding box center [510, 310] width 185 height 27
click at [534, 307] on input "XE" at bounding box center [510, 310] width 185 height 27
click at [483, 310] on input "XE" at bounding box center [510, 310] width 185 height 27
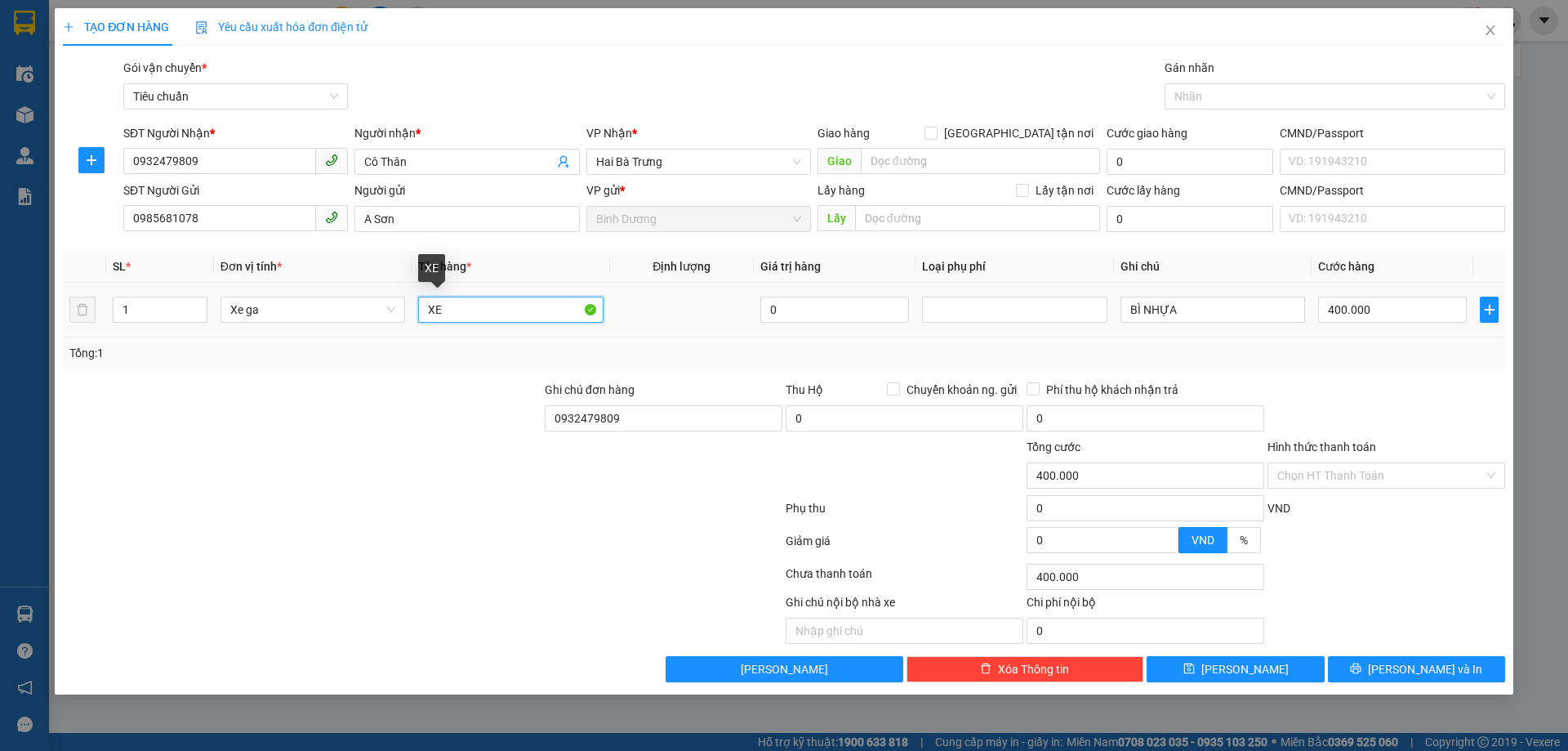
click at [483, 310] on input "XE" at bounding box center [510, 310] width 185 height 27
type input "XE CLICK BS 47L9-0333"
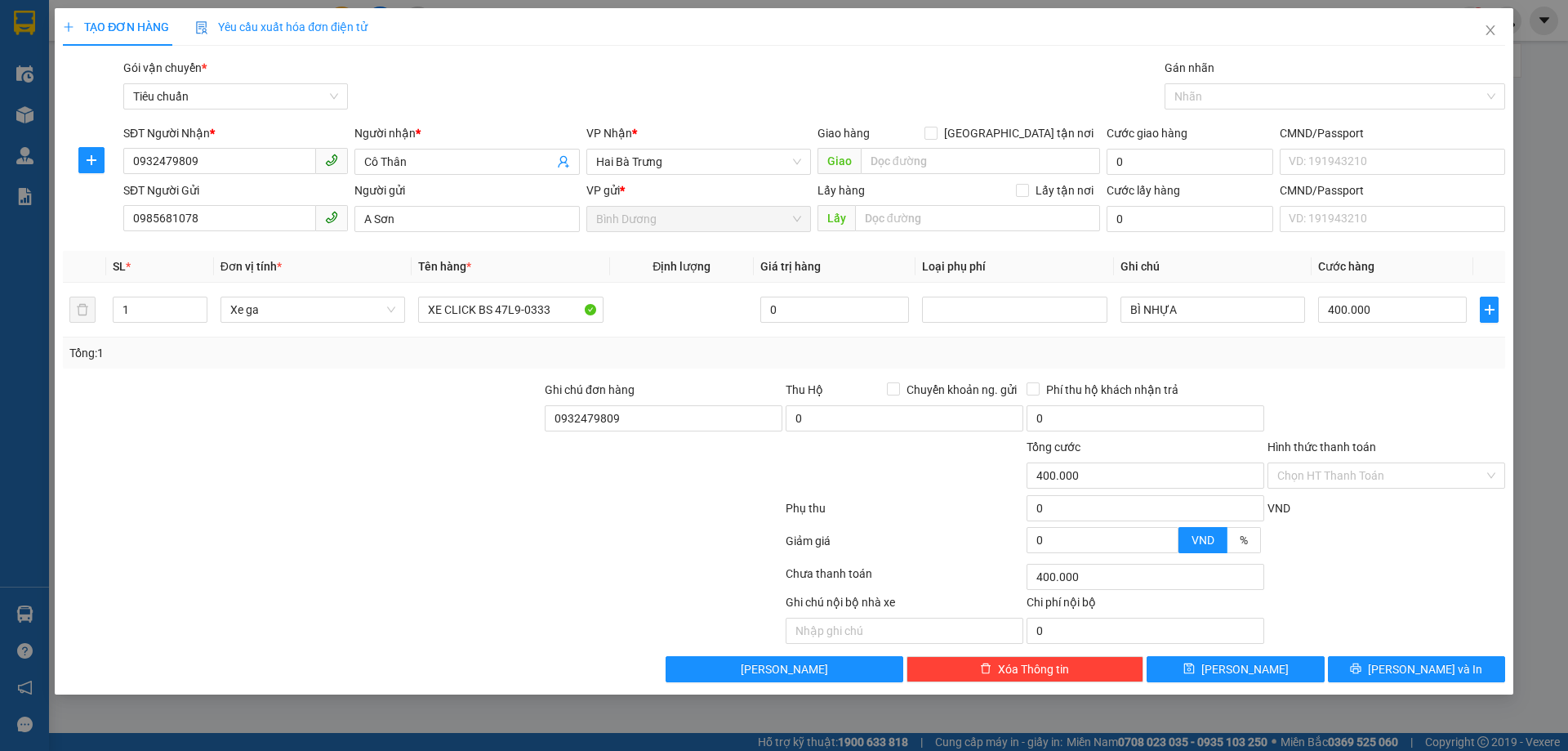
click at [651, 378] on div "Transit Pickup Surcharge Ids Transit Deliver Surcharge Ids Transit Deliver Surc…" at bounding box center [784, 370] width 1442 height 623
click at [540, 303] on input "XE CLICK BS 47L9-0333" at bounding box center [510, 310] width 185 height 27
click at [1176, 313] on input "BÌ NHỰA" at bounding box center [1212, 310] width 185 height 27
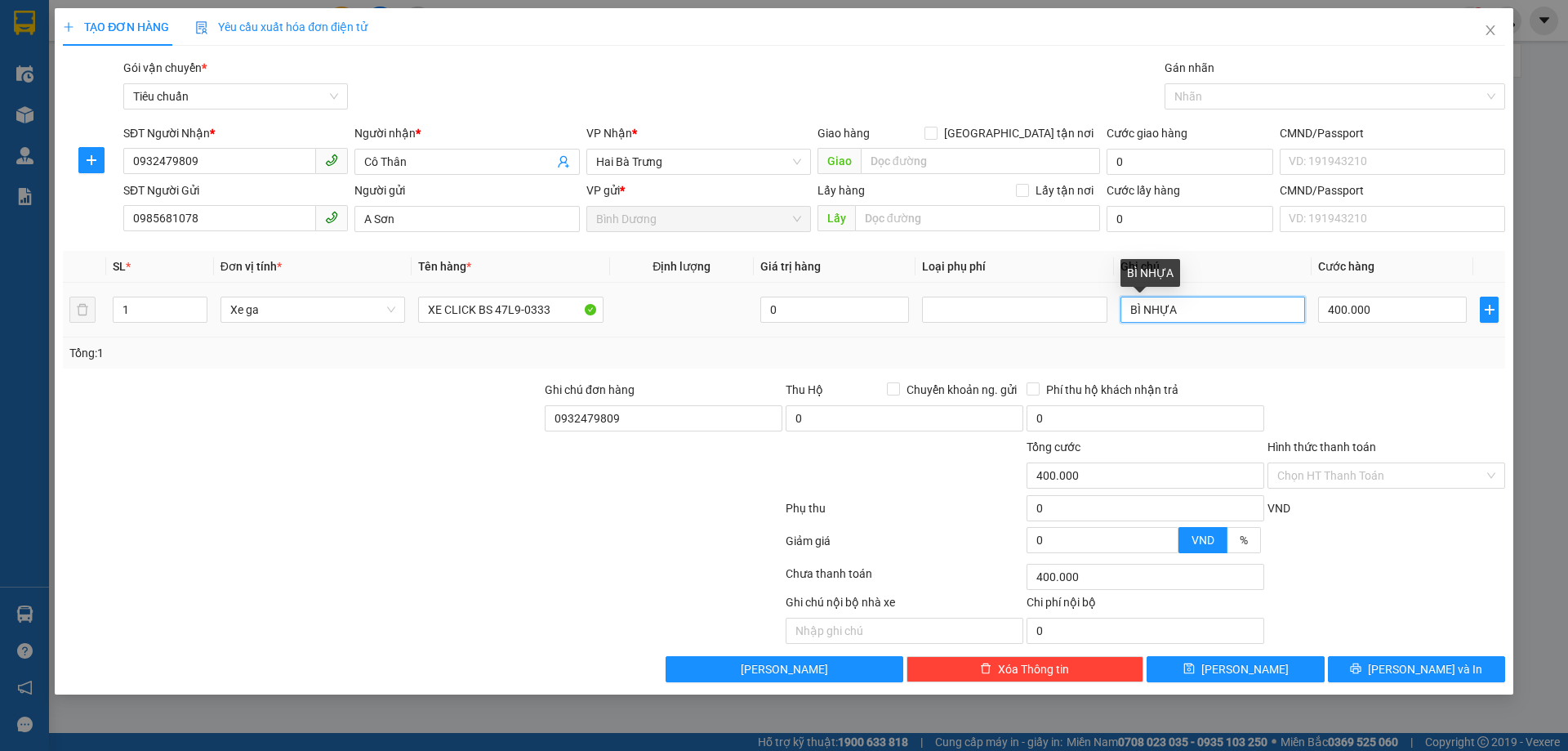
click at [1176, 313] on input "BÌ NHỰA" at bounding box center [1212, 310] width 185 height 27
paste input "XE CLICK BS 47L9-0333"
type input "XE CLICK BS 47L9-0333 + CK + CV"
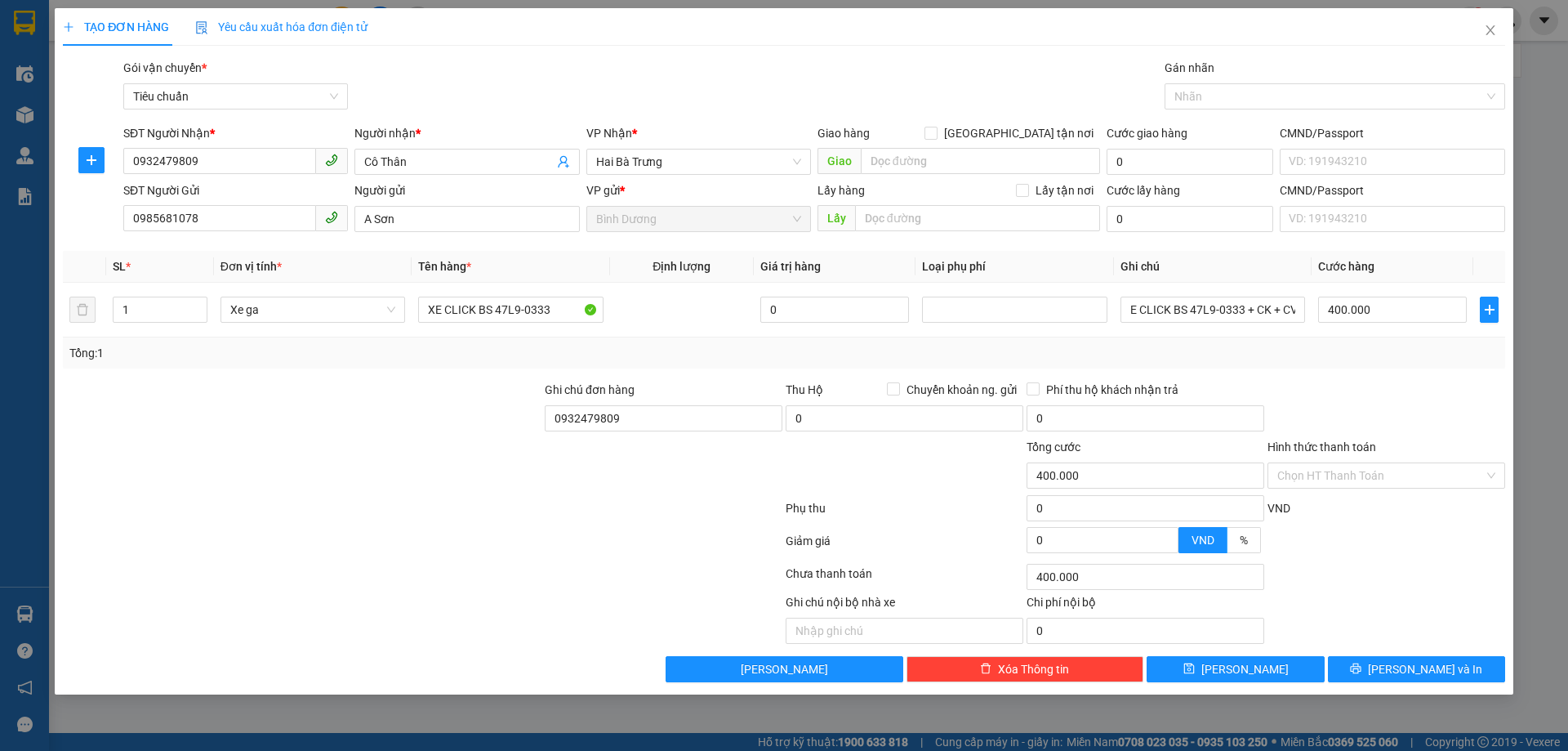
click at [1386, 359] on div "Tổng: 1" at bounding box center [784, 353] width 1429 height 18
click at [1347, 475] on input "Hình thức thanh toán" at bounding box center [1381, 476] width 207 height 25
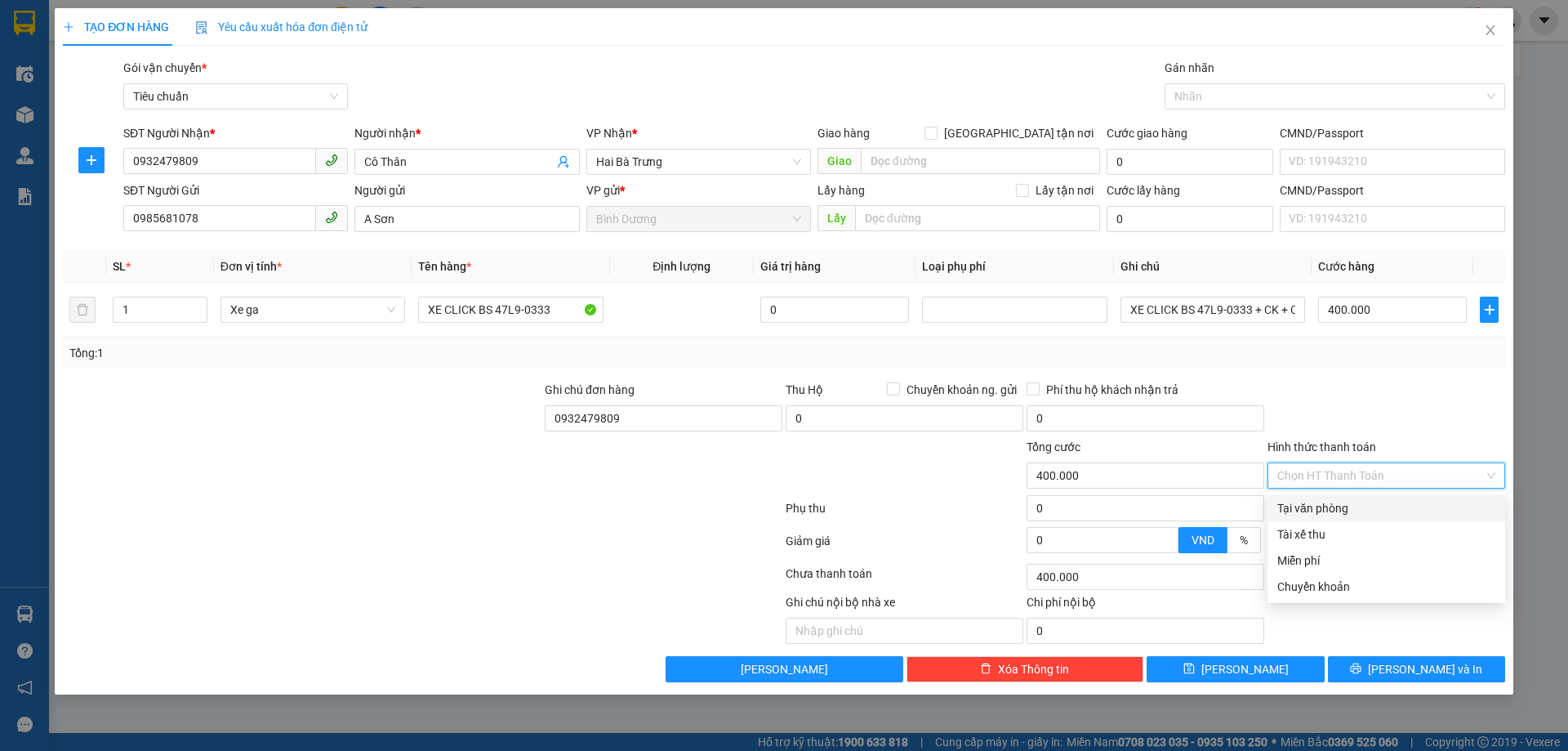
click at [1336, 505] on div "Tại văn phòng" at bounding box center [1386, 508] width 218 height 18
type input "0"
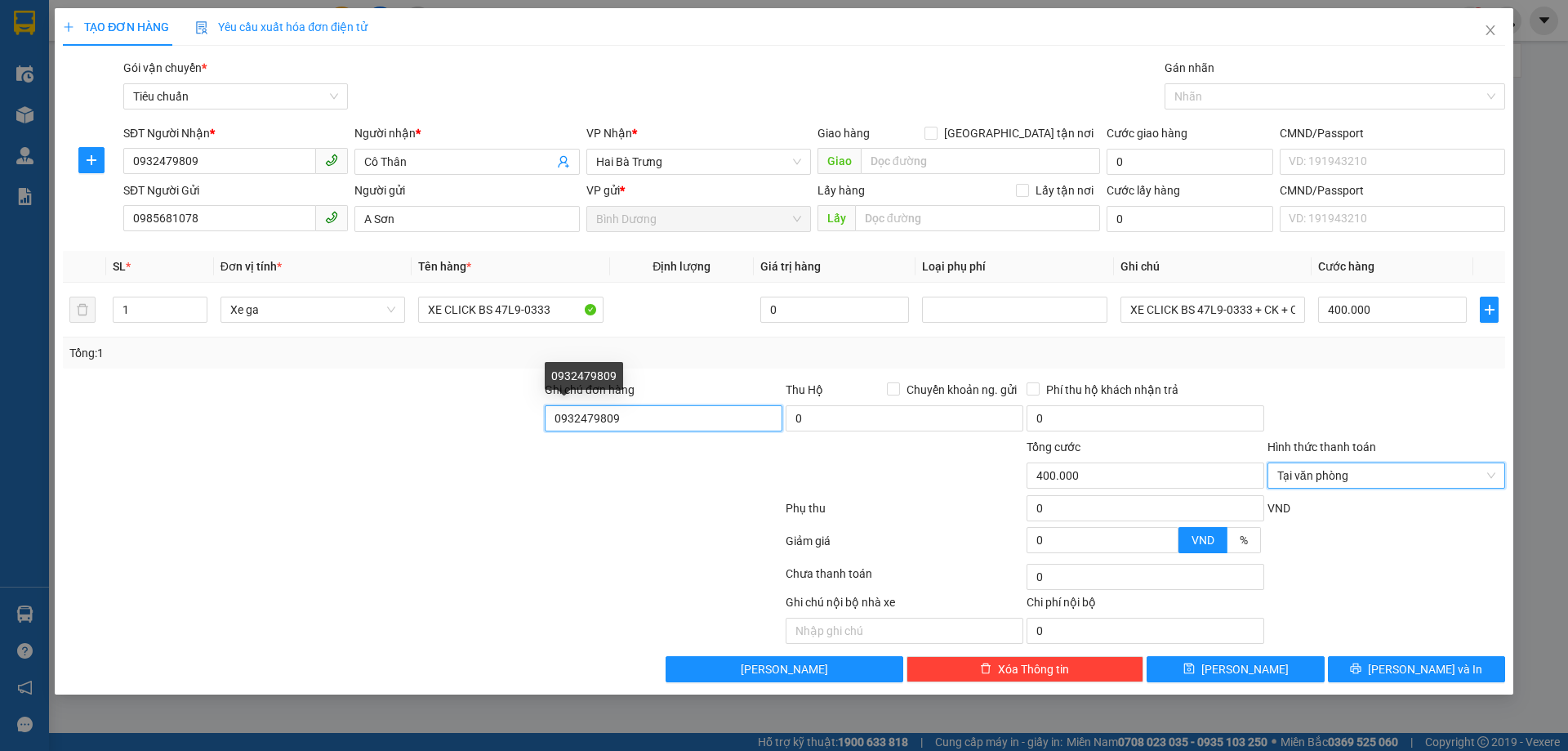
click at [608, 415] on input "0932479809" at bounding box center [663, 418] width 238 height 27
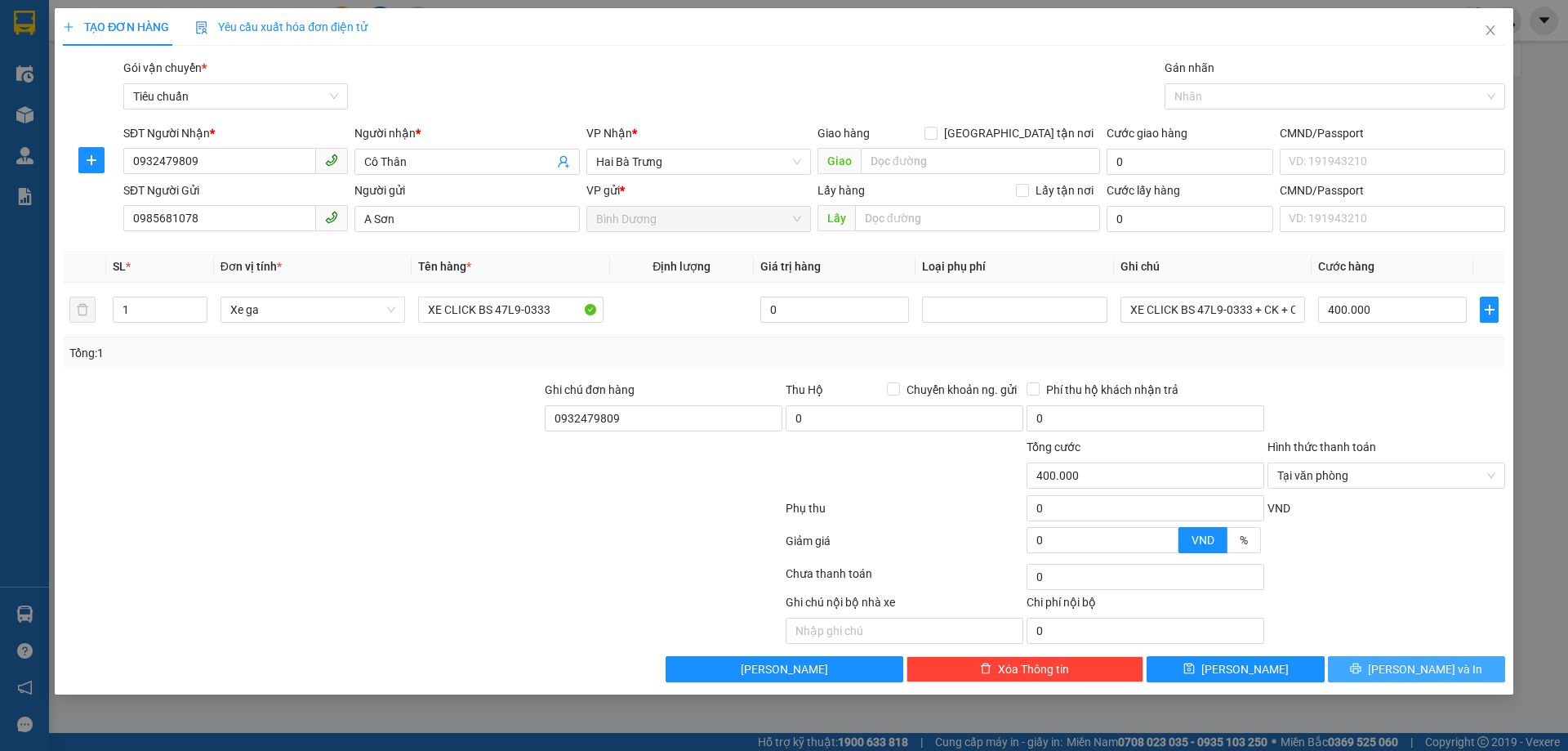
click at [1425, 671] on span "[PERSON_NAME] và In" at bounding box center [1425, 669] width 114 height 18
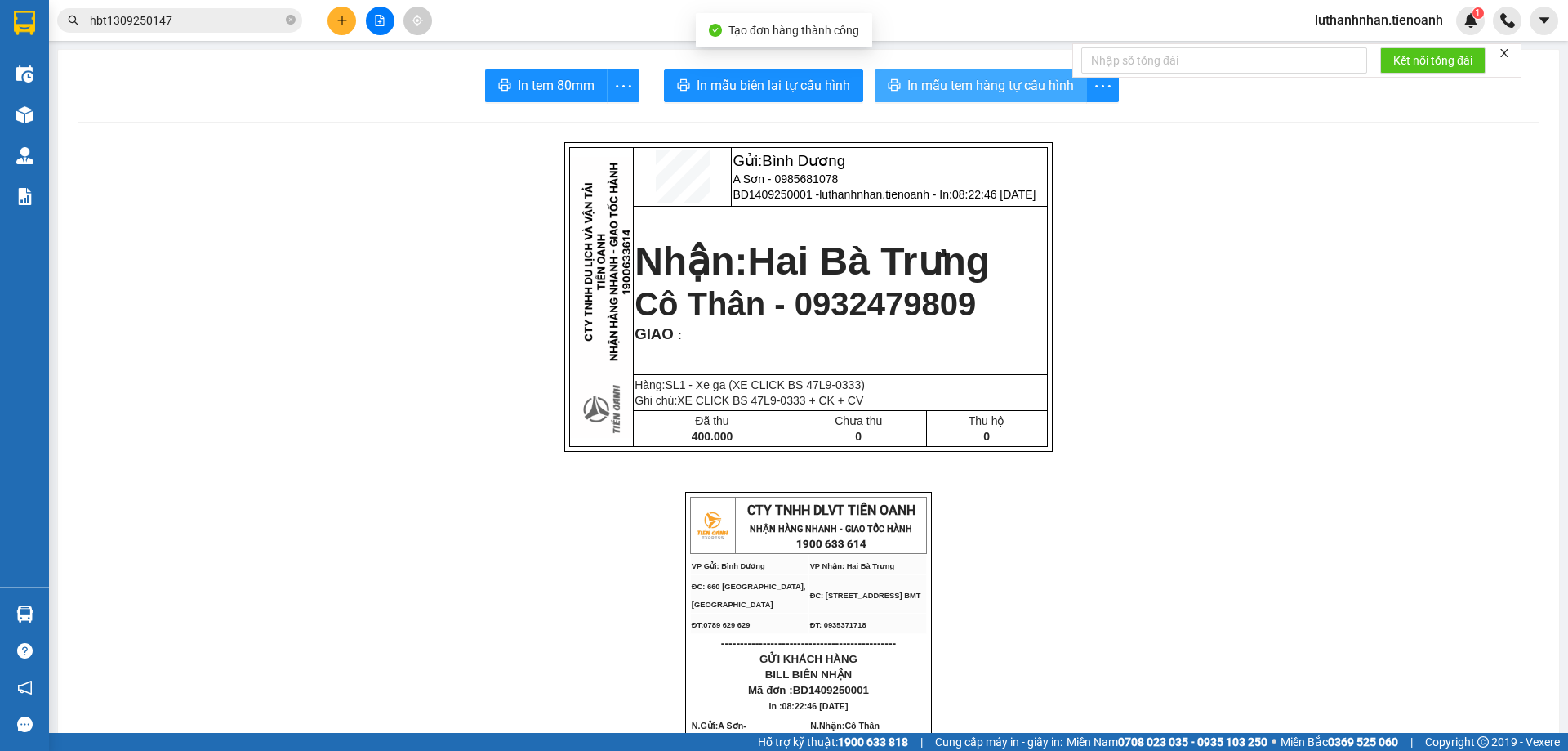
click at [964, 83] on span "In mẫu tem hàng tự cấu hình" at bounding box center [991, 85] width 166 height 20
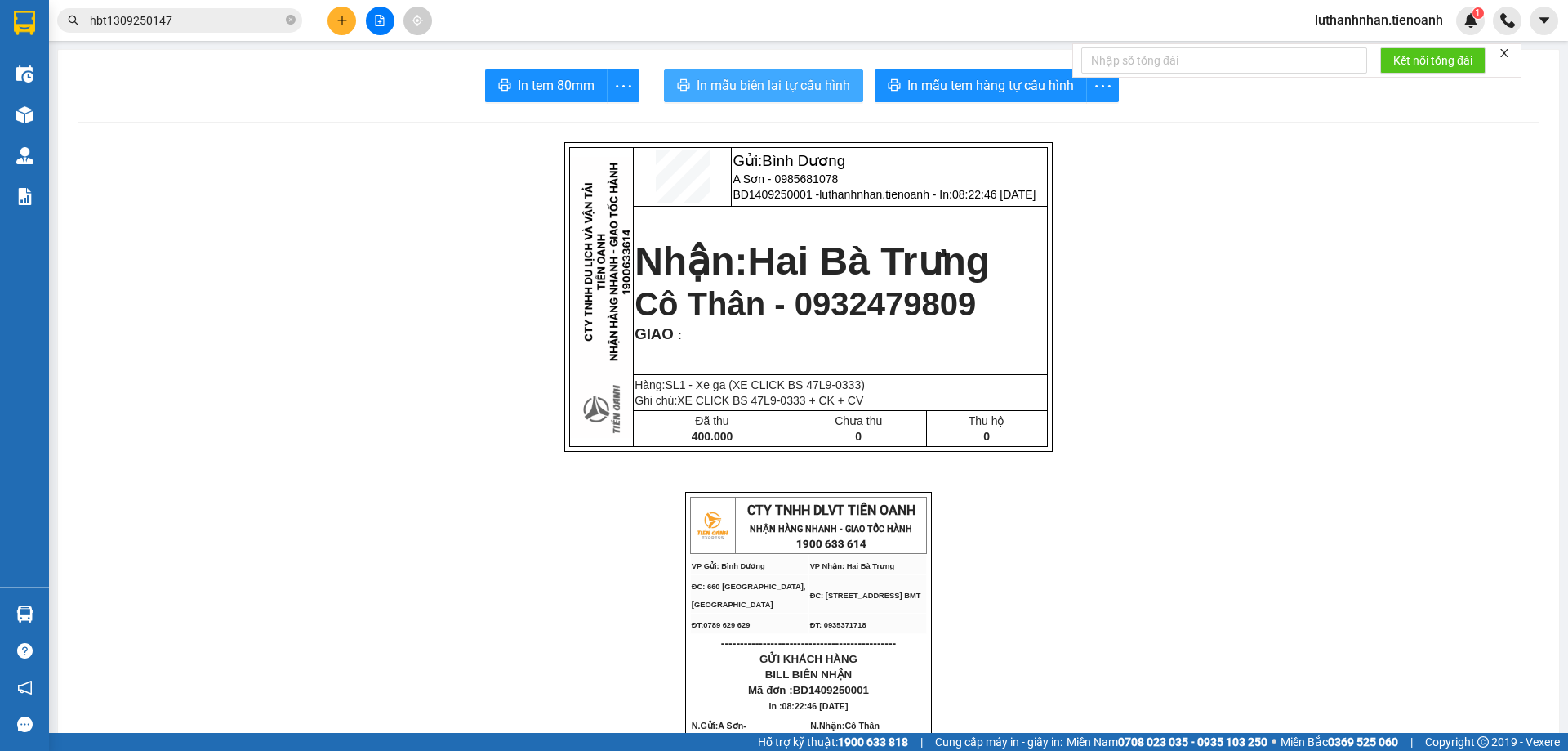
click at [783, 80] on span "In mẫu biên lai tự cấu hình" at bounding box center [774, 85] width 154 height 20
click at [195, 17] on input "hbt1309250147" at bounding box center [187, 20] width 193 height 18
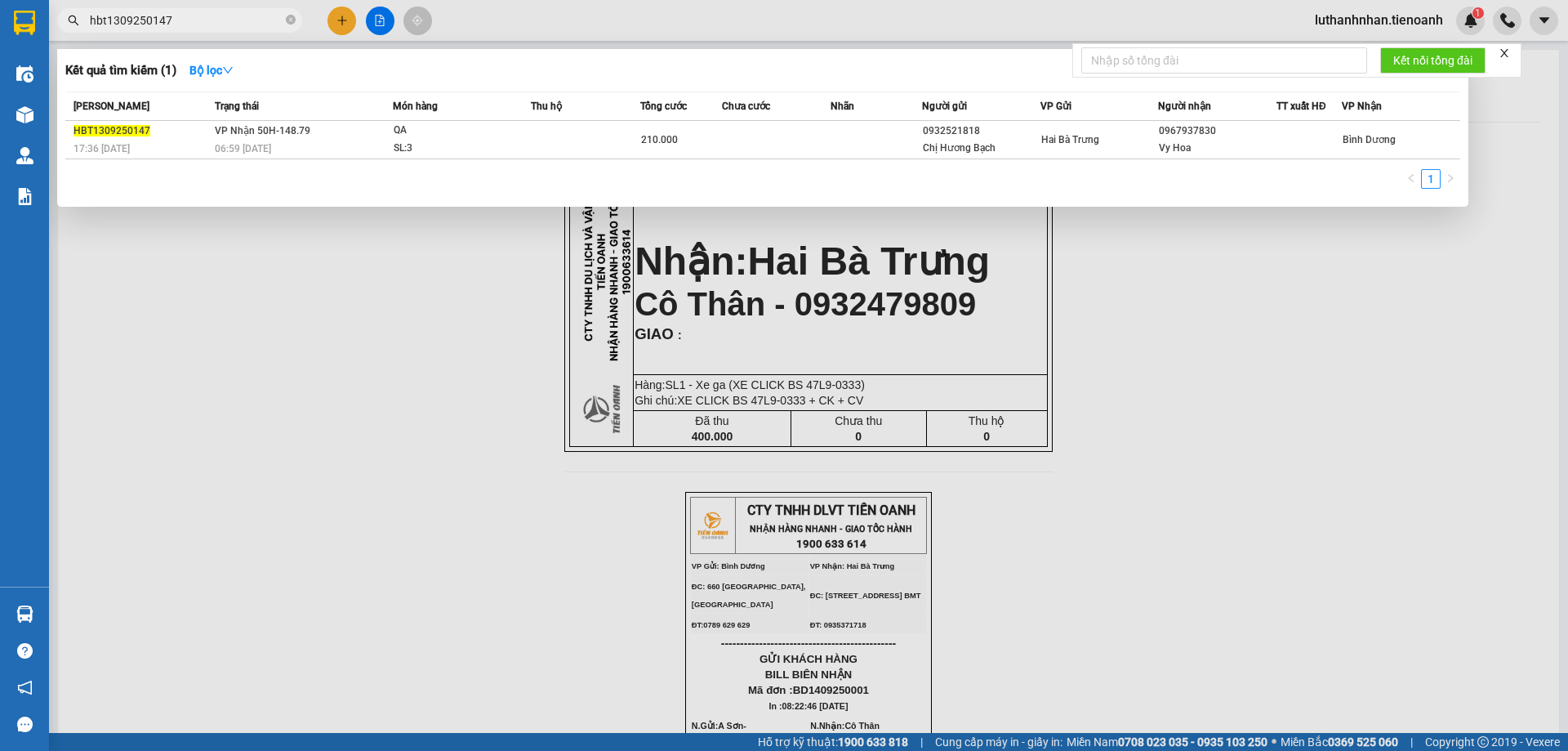
click at [195, 17] on input "hbt1309250147" at bounding box center [187, 20] width 193 height 18
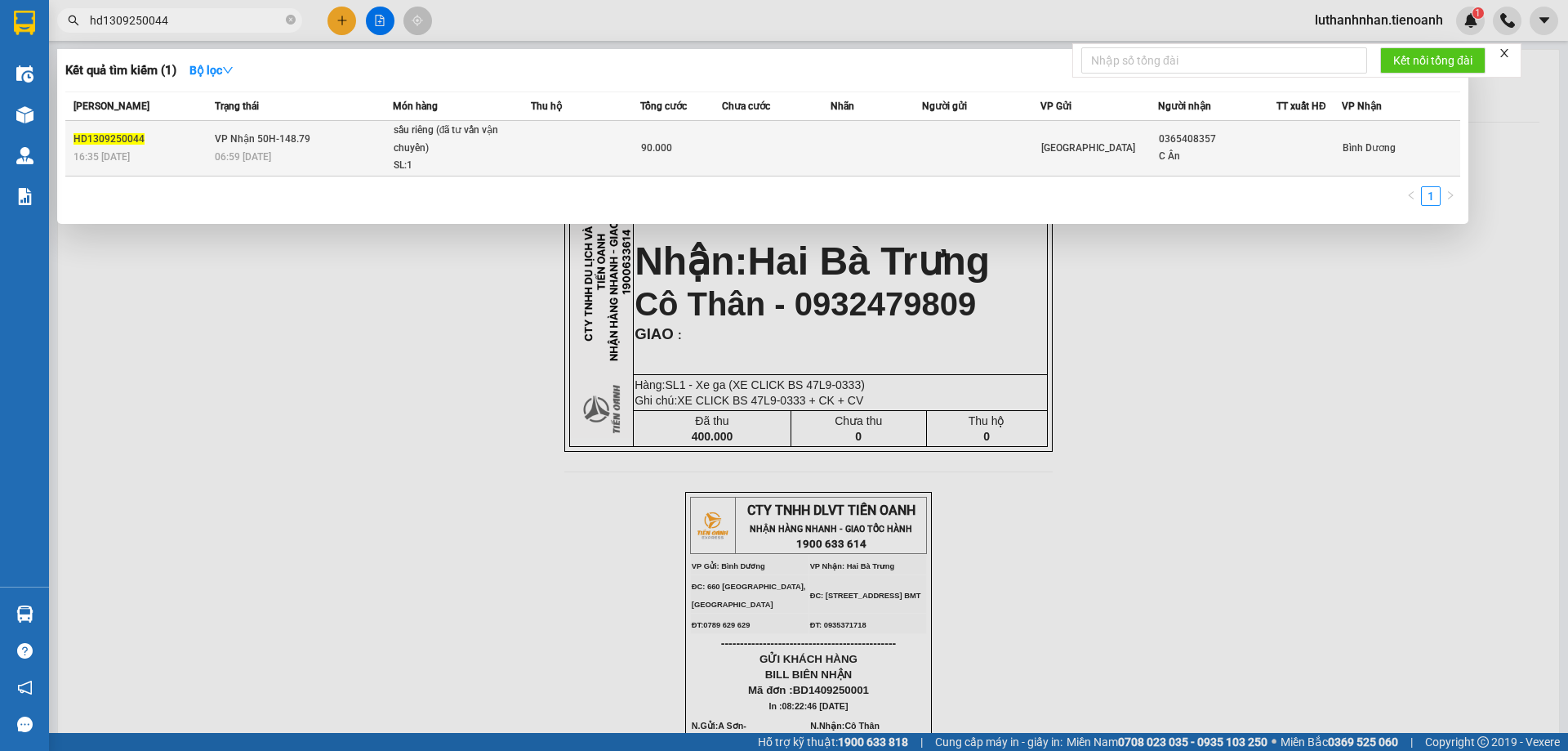
type input "hd1309250044"
click at [376, 149] on div "06:59 - 14/09" at bounding box center [303, 157] width 177 height 18
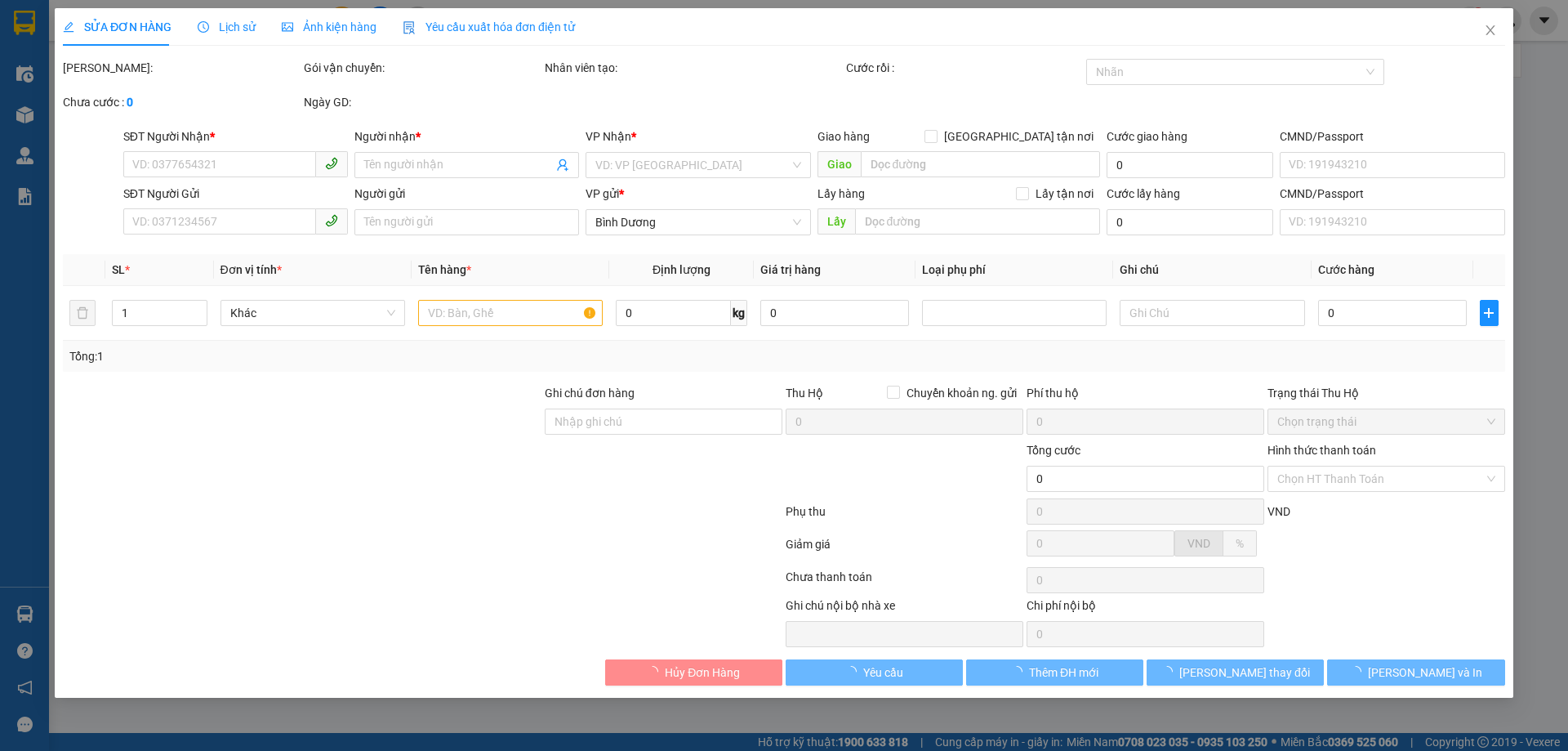
type input "0365408357"
type input "C Ân"
type input "90.000"
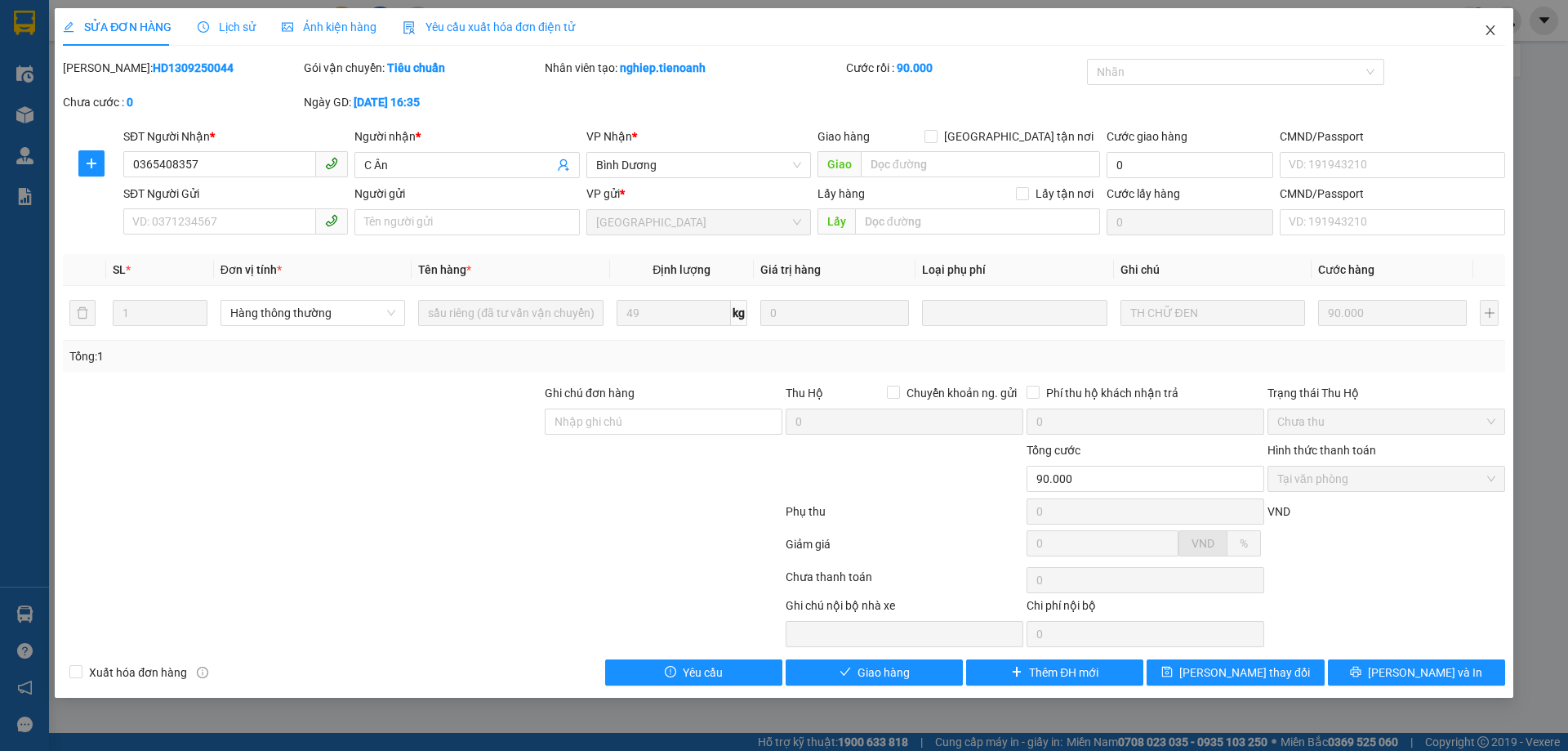
click at [1491, 30] on icon "close" at bounding box center [1490, 30] width 9 height 10
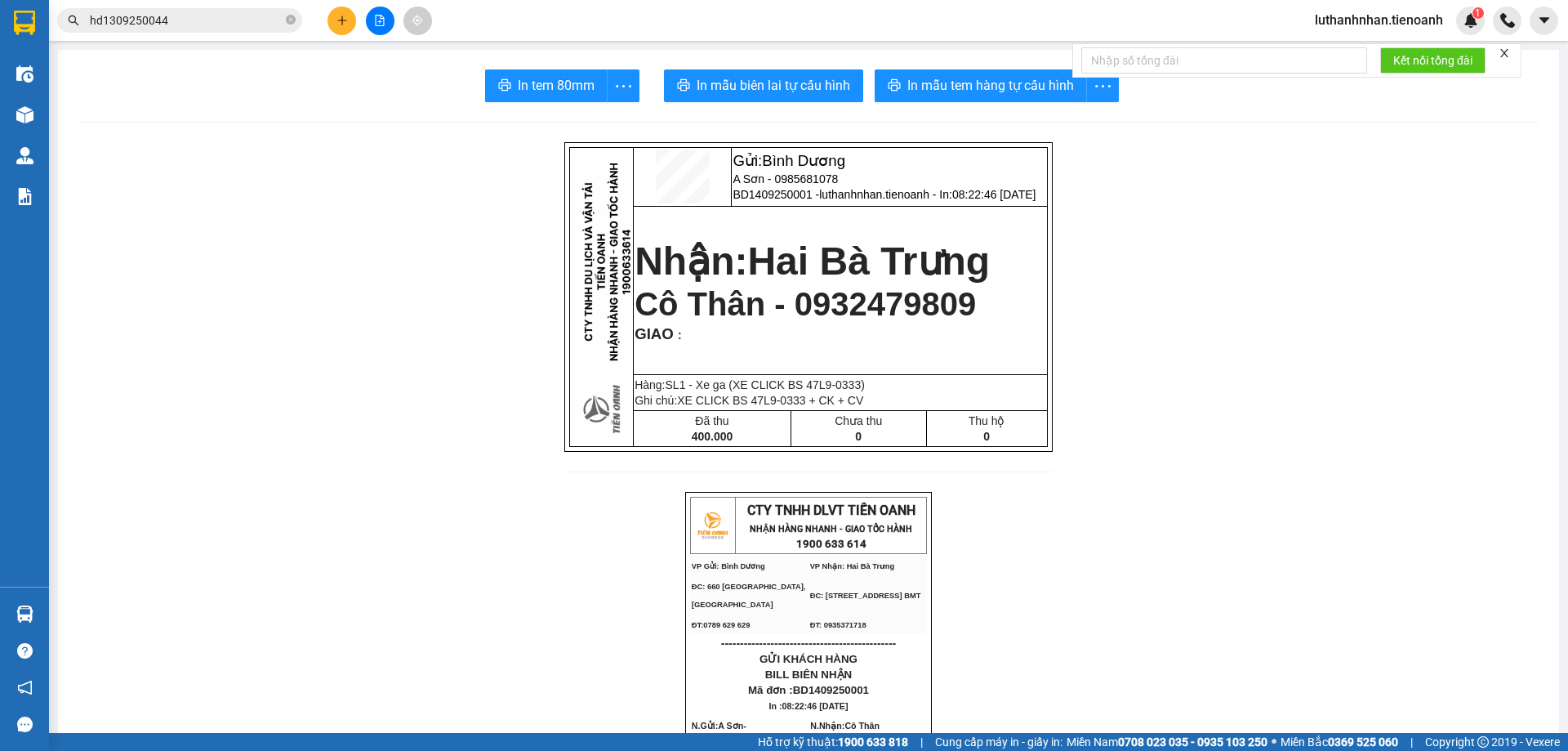
click at [341, 19] on icon "plus" at bounding box center [341, 20] width 11 height 11
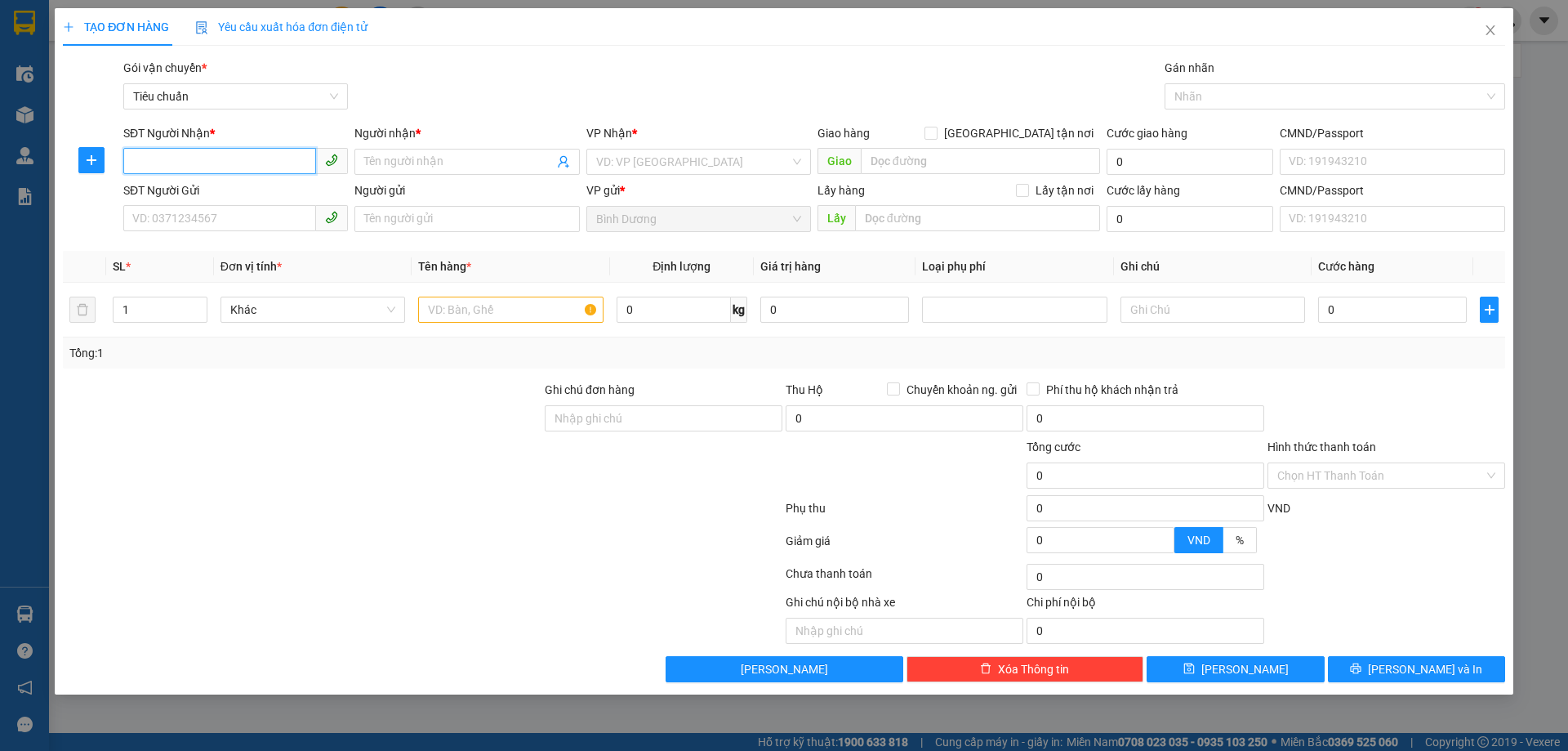
click at [234, 158] on input "SĐT Người Nhận *" at bounding box center [219, 161] width 193 height 27
paste input "0974977536"
type input "0974977536"
click at [389, 159] on input "Người nhận *" at bounding box center [458, 162] width 188 height 18
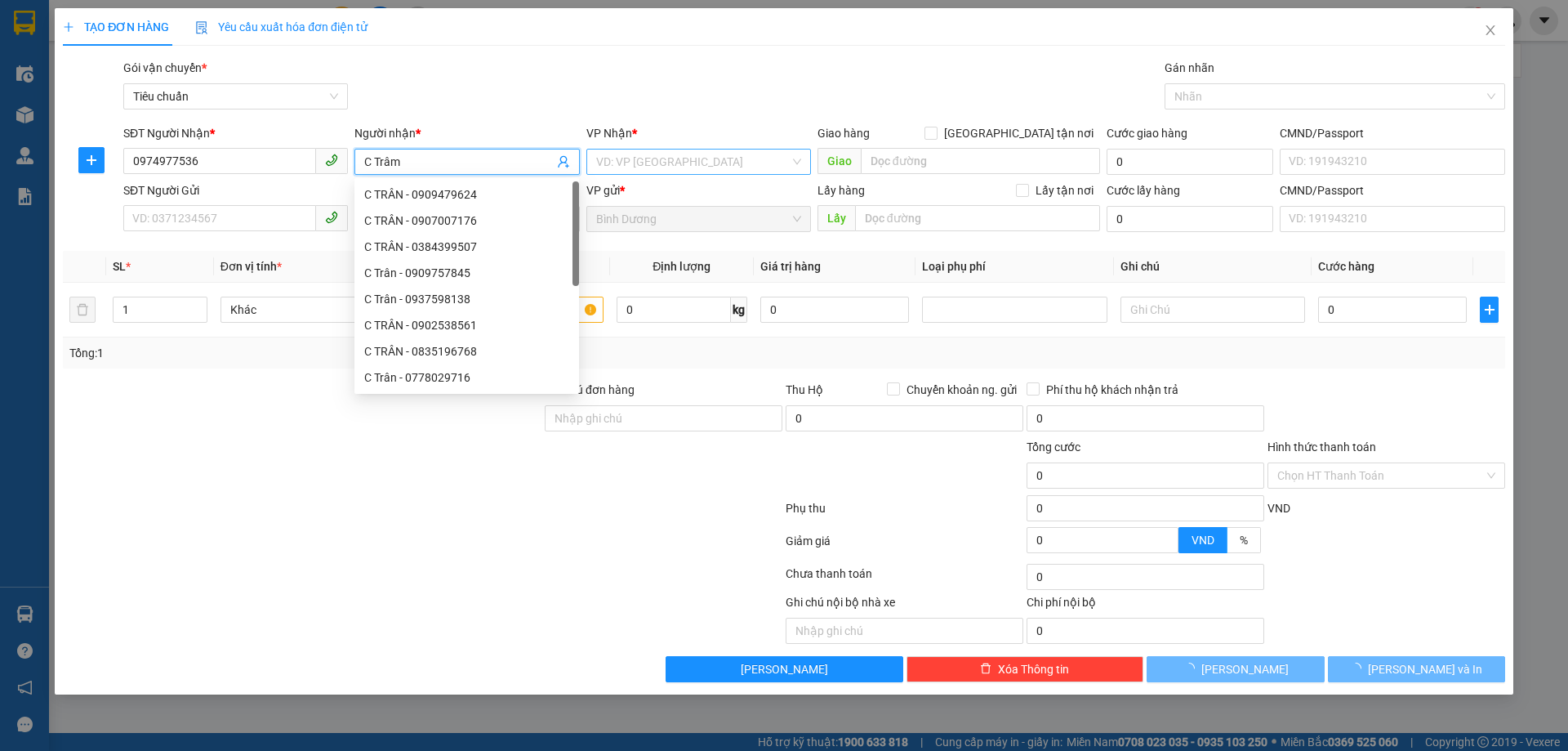
type input "C Trâm"
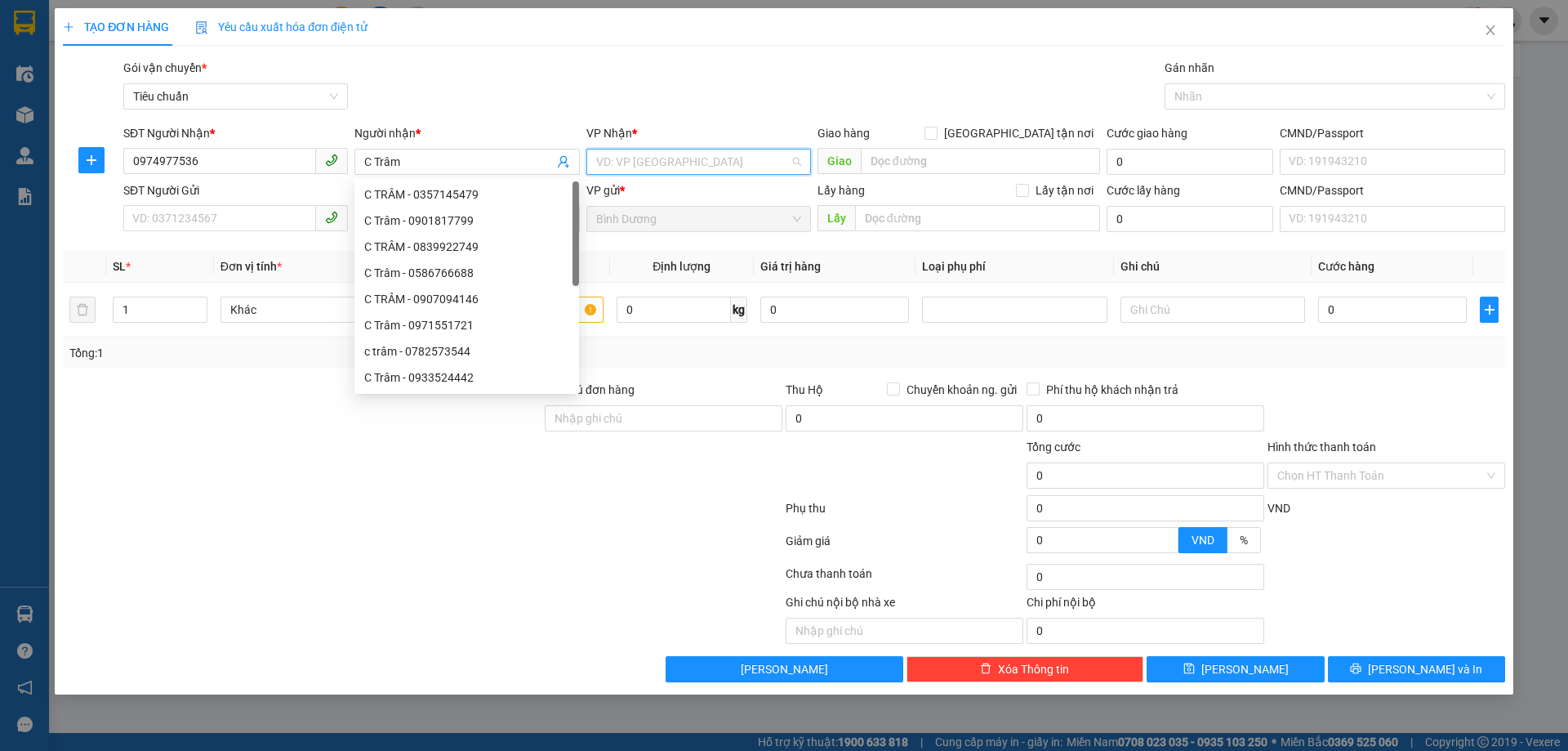
click at [664, 159] on input "search" at bounding box center [692, 162] width 194 height 25
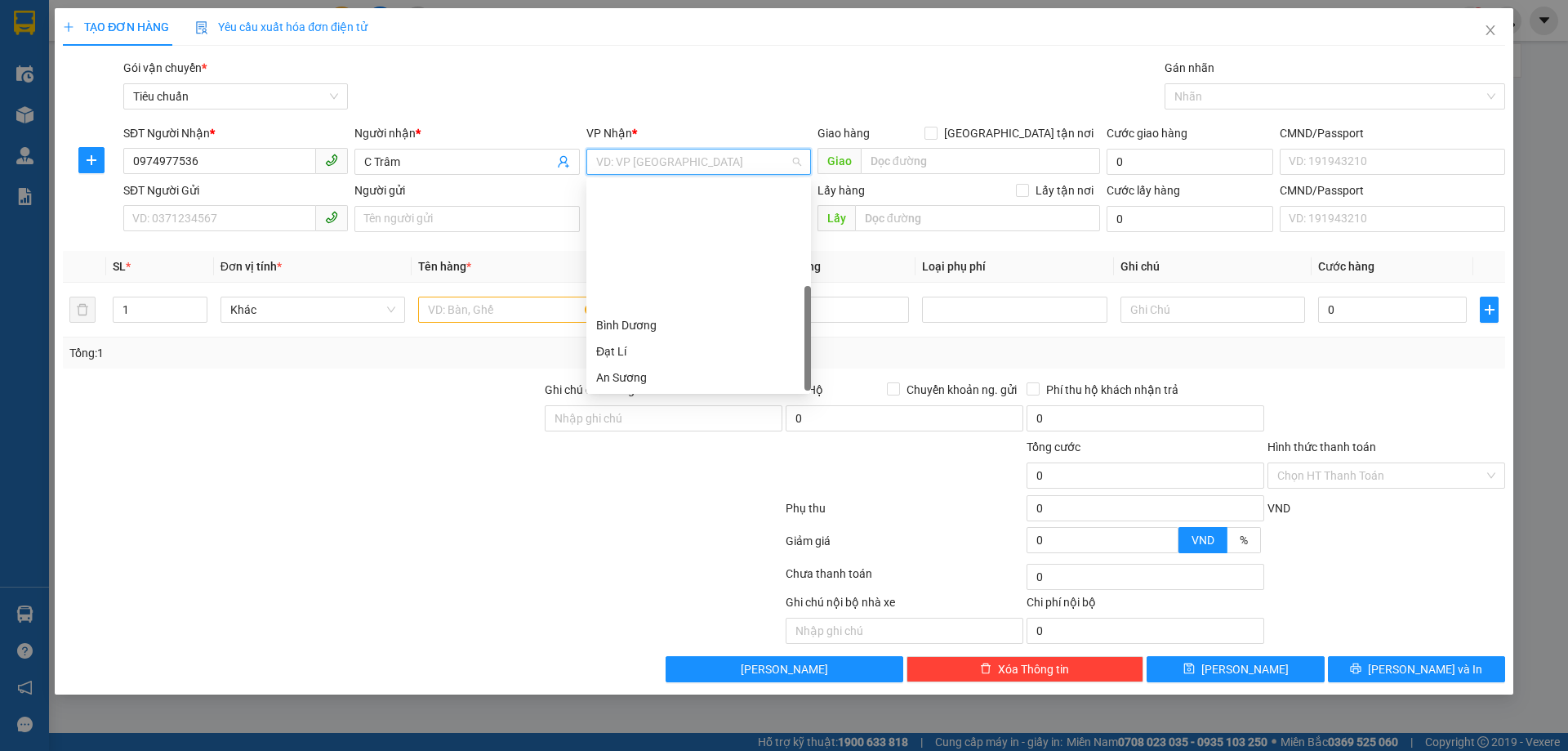
scroll to position [157, 0]
click at [639, 297] on div "[PERSON_NAME]" at bounding box center [699, 299] width 205 height 18
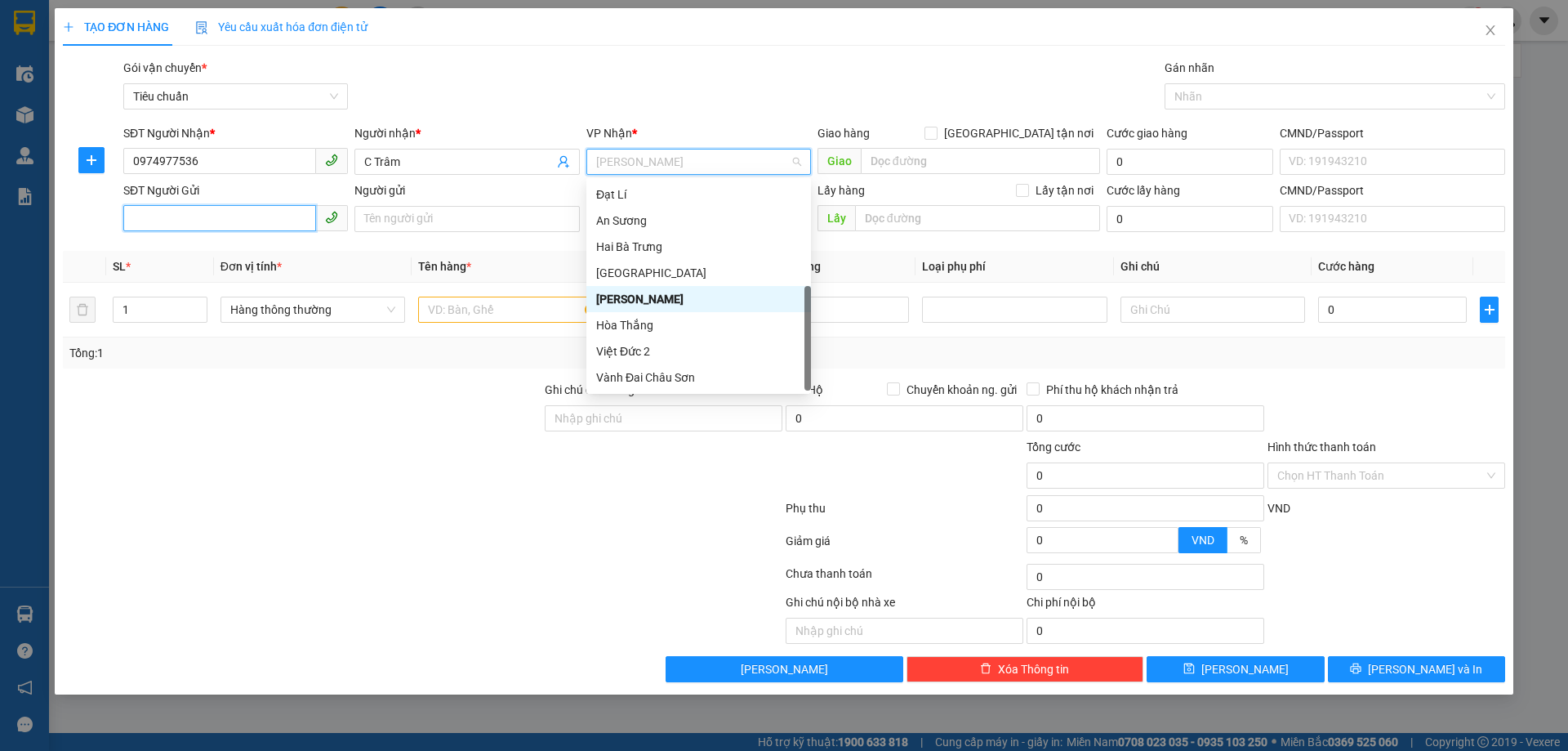
click at [215, 219] on input "SĐT Người Gửi" at bounding box center [219, 218] width 193 height 27
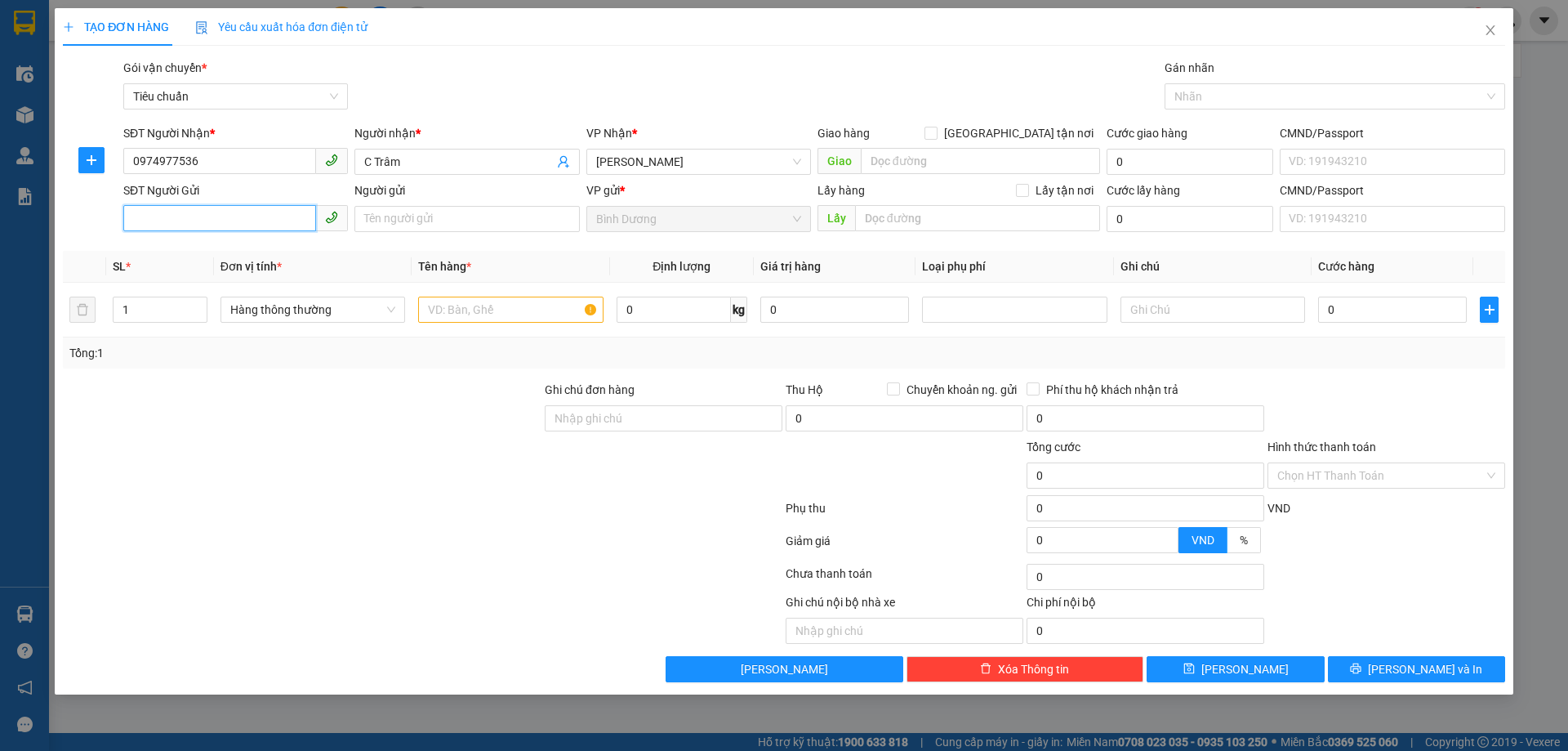
click at [215, 219] on input "SĐT Người Gửi" at bounding box center [219, 218] width 193 height 27
paste input "0976933530"
type input "0976933530"
click at [392, 218] on input "Người gửi" at bounding box center [467, 219] width 225 height 27
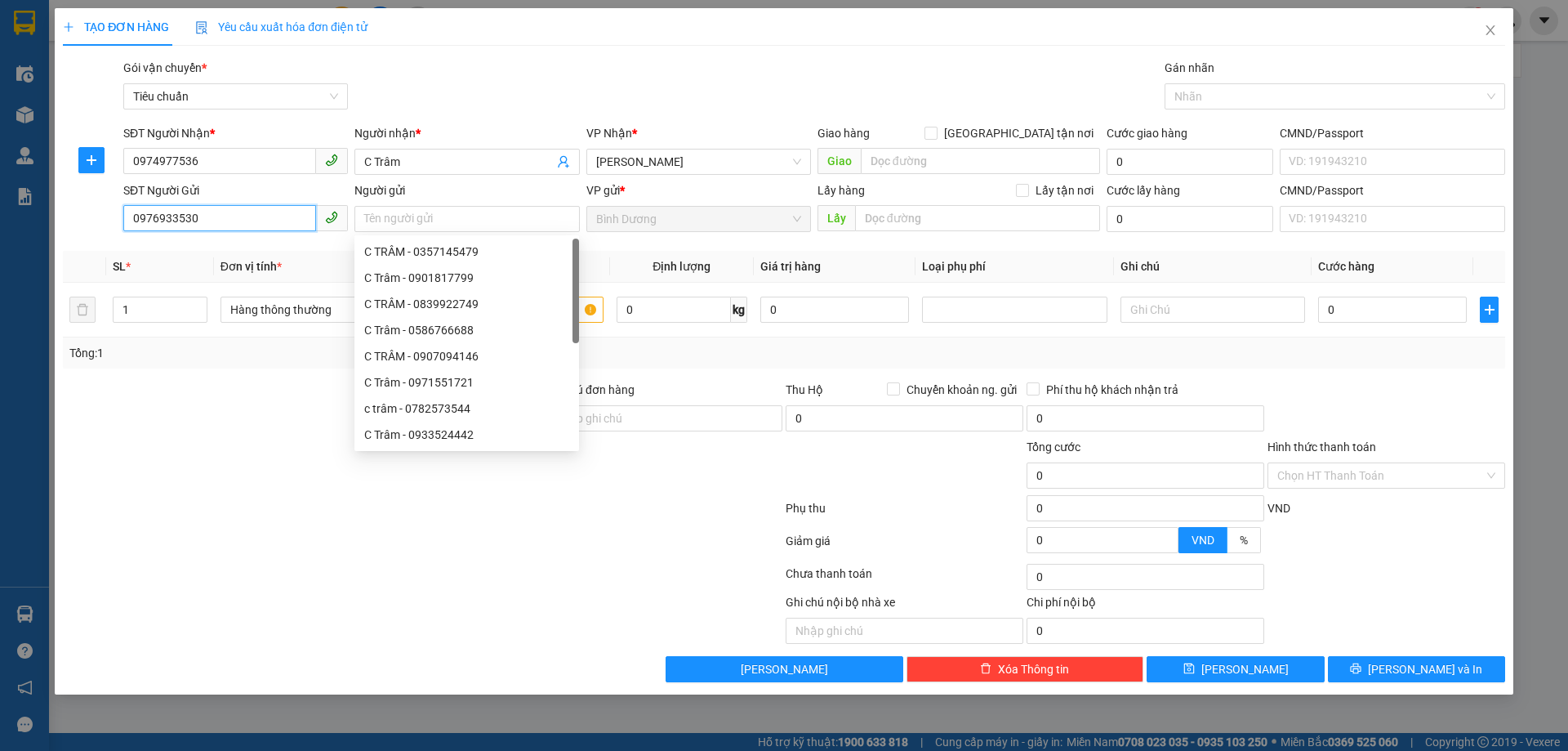
click at [222, 217] on input "0976933530" at bounding box center [219, 218] width 193 height 27
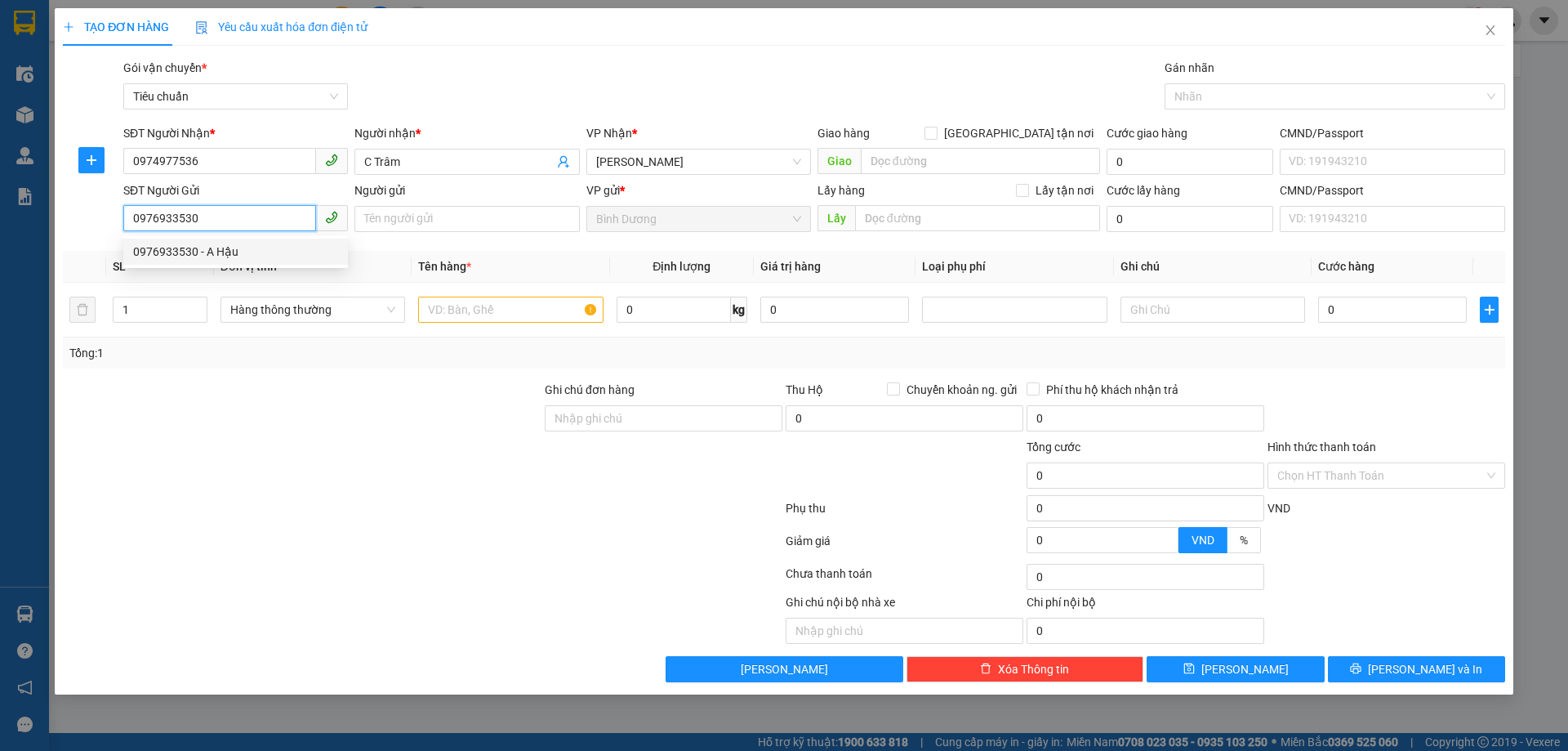
click at [222, 252] on div "0976933530 - A Hậu" at bounding box center [235, 251] width 205 height 18
type input "A Hậu"
type input "130.000"
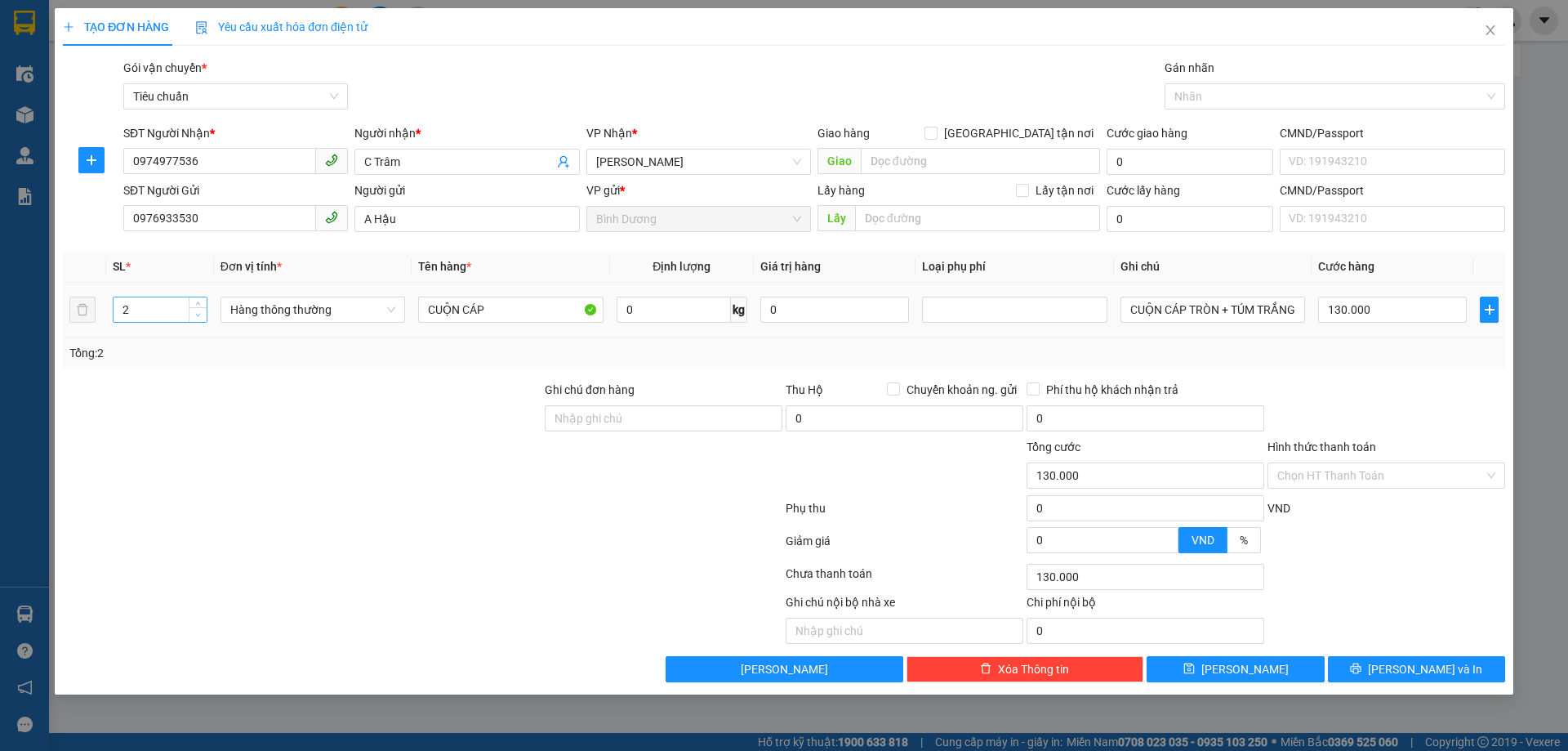
type input "1"
click at [198, 318] on span "down" at bounding box center [198, 315] width 10 height 10
click at [349, 314] on span "Hàng thông thường" at bounding box center [312, 310] width 165 height 25
type input "0"
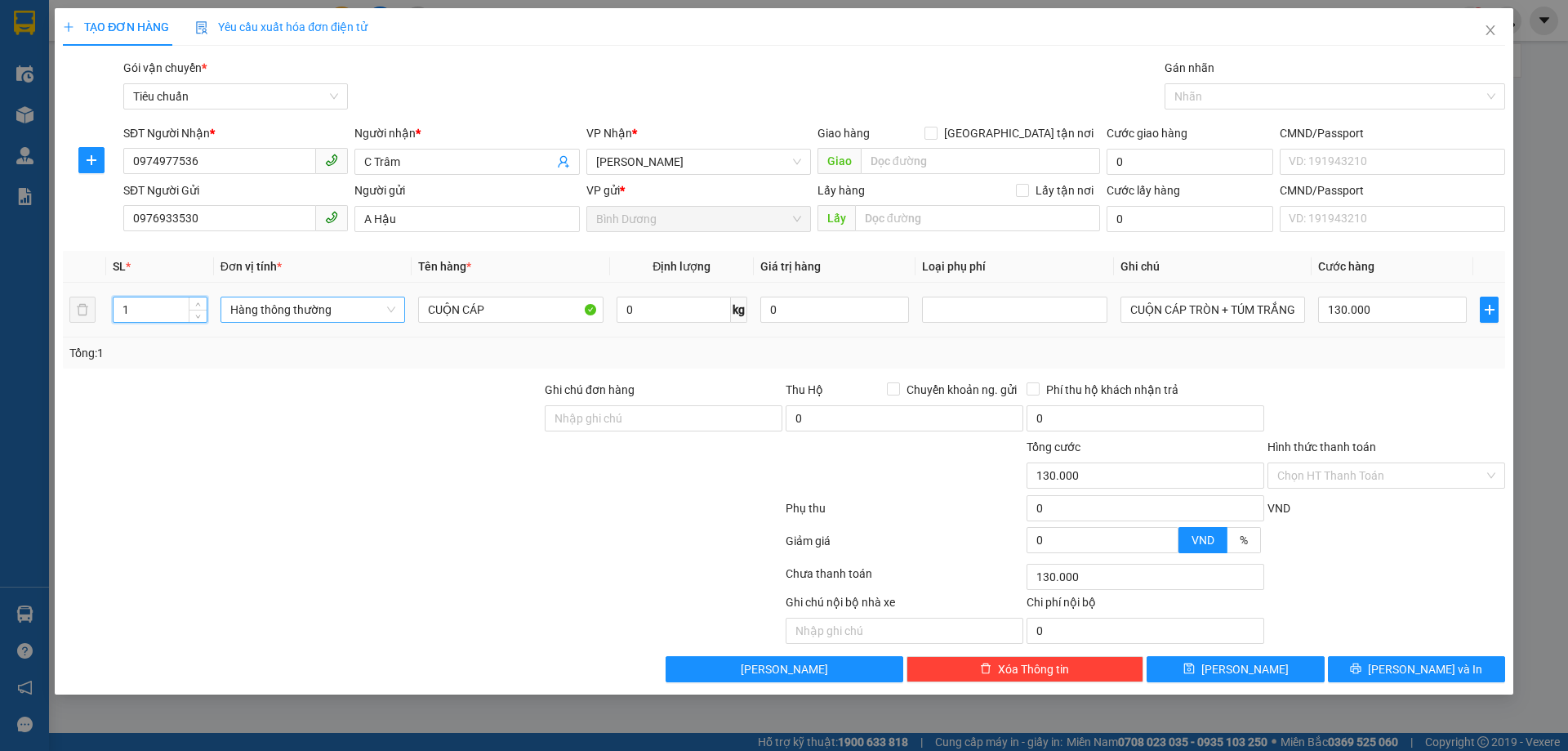
type input "0"
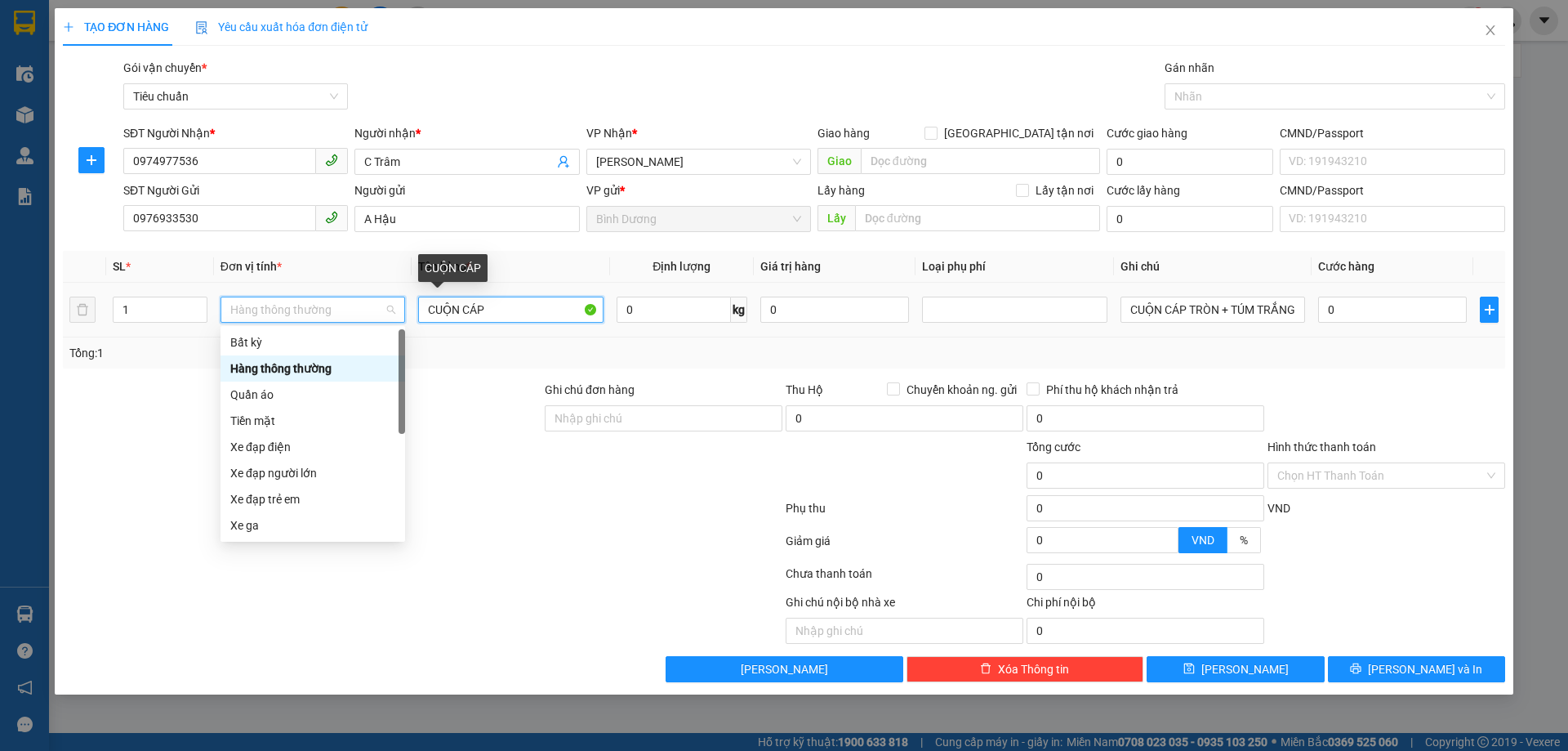
click at [509, 318] on input "CUỘN CÁP" at bounding box center [510, 310] width 185 height 27
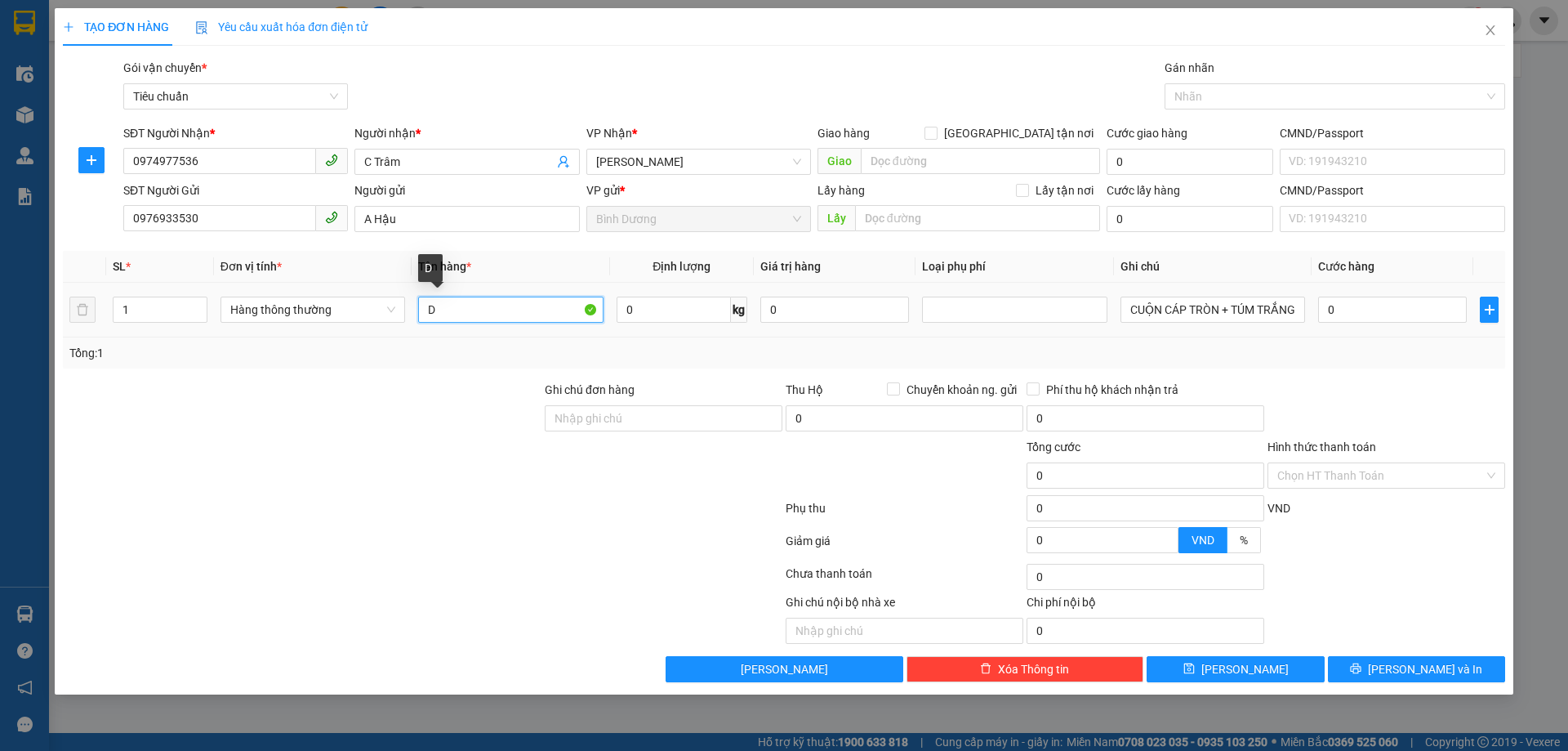
type input "D"
type input "ĐÈN"
click at [519, 356] on div "Tổng: 1" at bounding box center [337, 353] width 536 height 18
click at [1178, 304] on input "CUỘN CÁP TRÒN + TÚM TRẮNG" at bounding box center [1212, 310] width 185 height 27
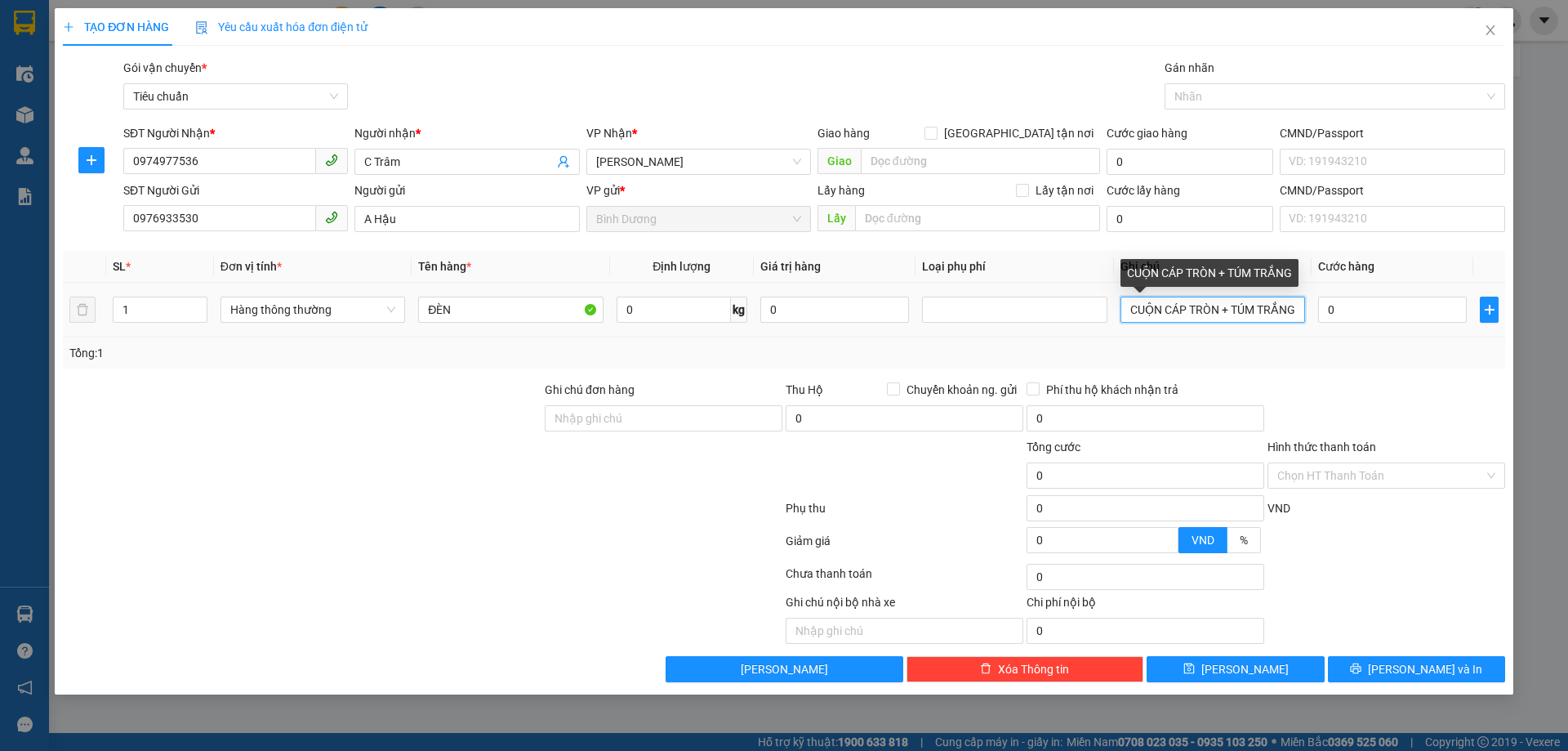
click at [1178, 304] on input "CUỘN CÁP TRÒN + TÚM TRẮNG" at bounding box center [1212, 310] width 185 height 27
type input "T TRƠN"
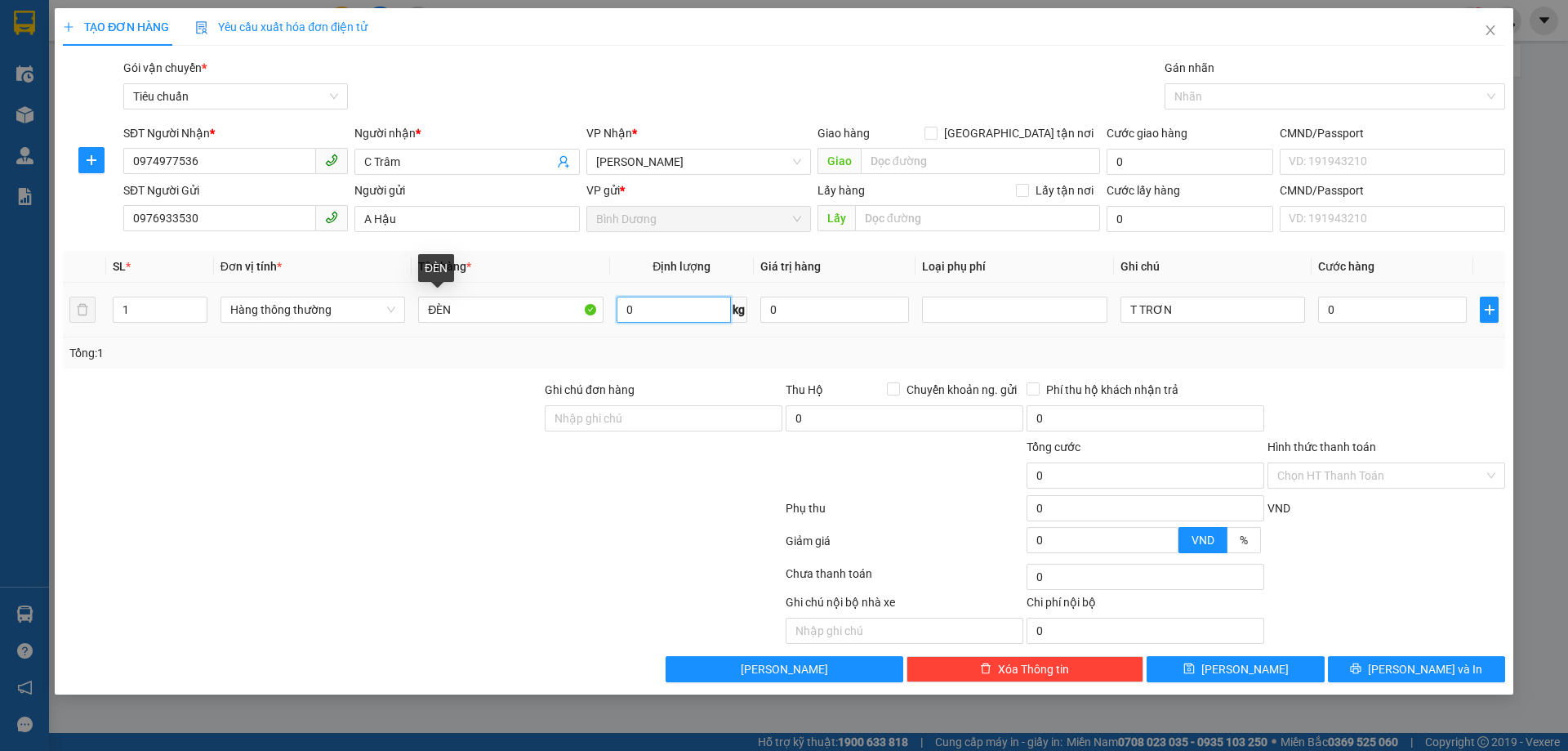
click at [643, 316] on input "0" at bounding box center [673, 310] width 114 height 27
type input "4"
click at [1368, 304] on input "0" at bounding box center [1392, 310] width 149 height 27
type input "30.000"
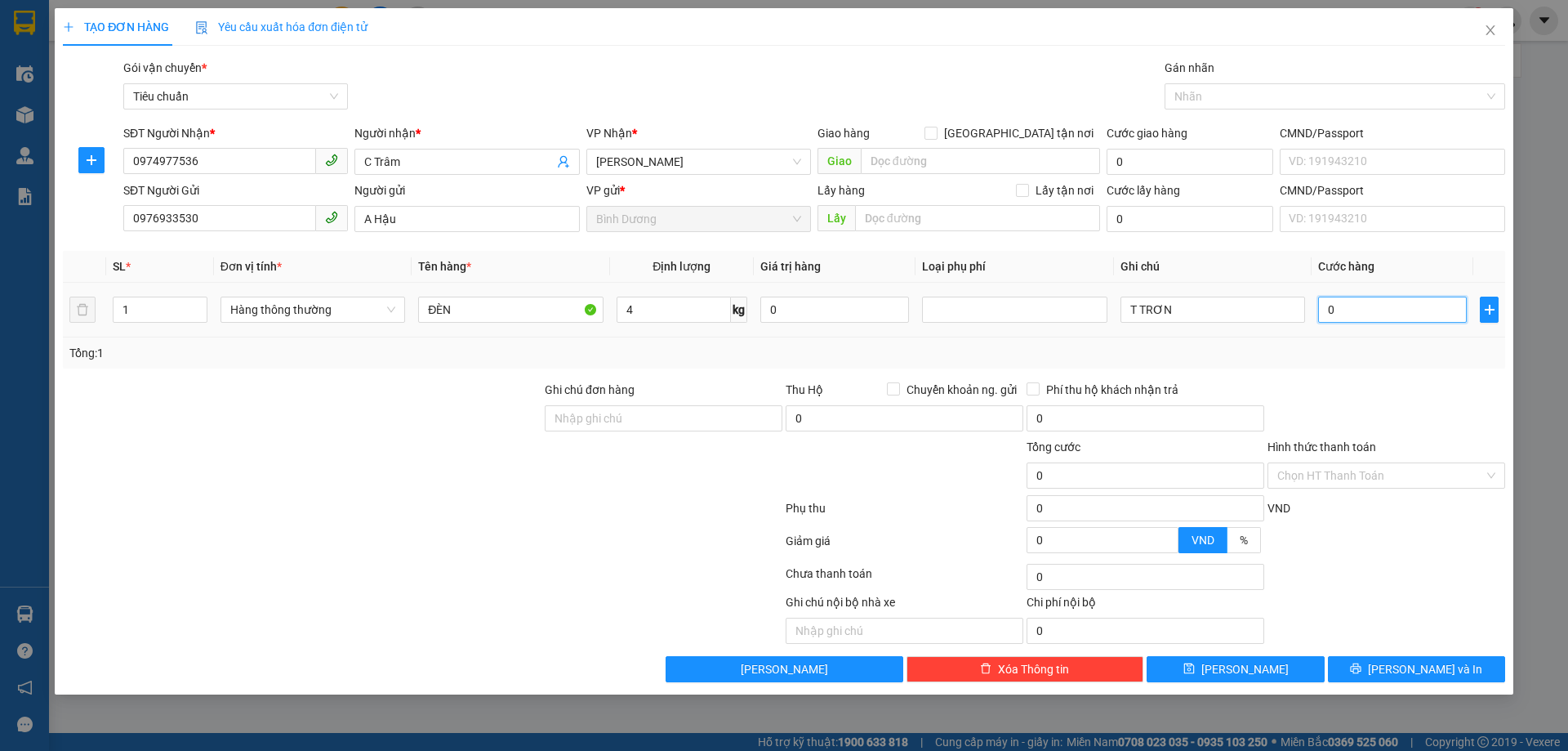
type input "30.000"
type input "300.003"
type input "3.000.030"
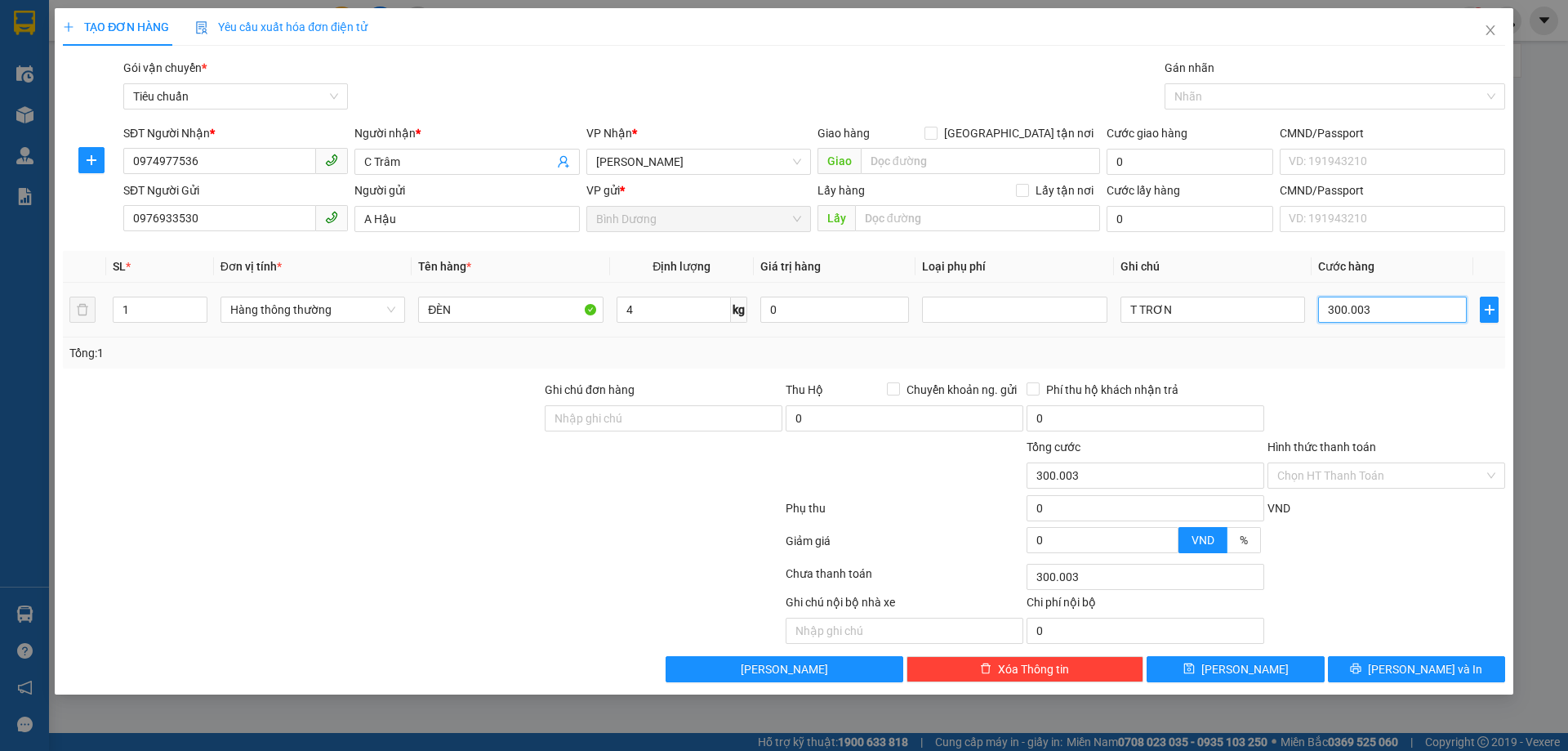
type input "3.000.030"
click at [1404, 390] on div at bounding box center [1386, 409] width 241 height 57
type input "3.000.000"
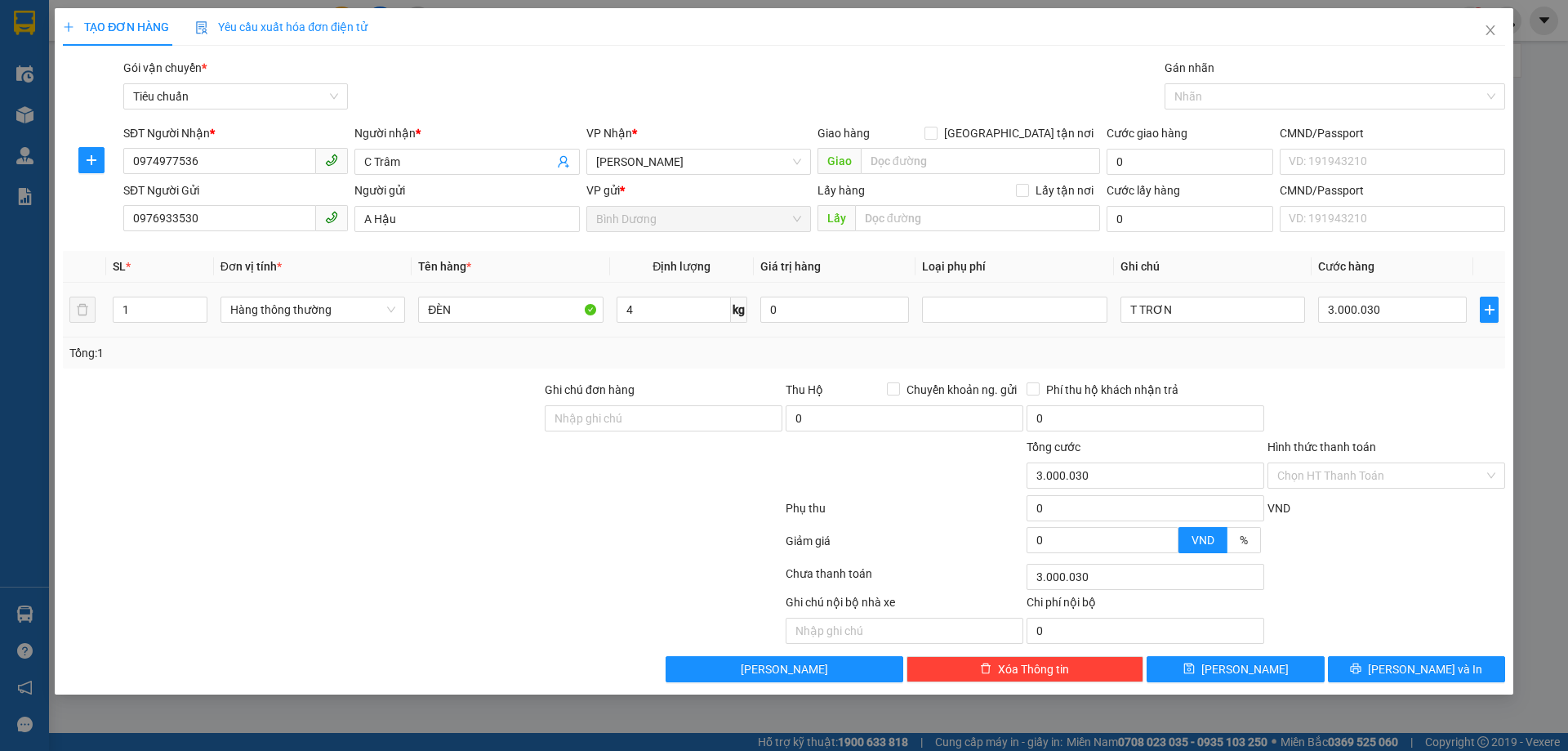
type input "3.000.000"
click at [1370, 303] on input "3.000.000" at bounding box center [1392, 310] width 149 height 27
type input "3"
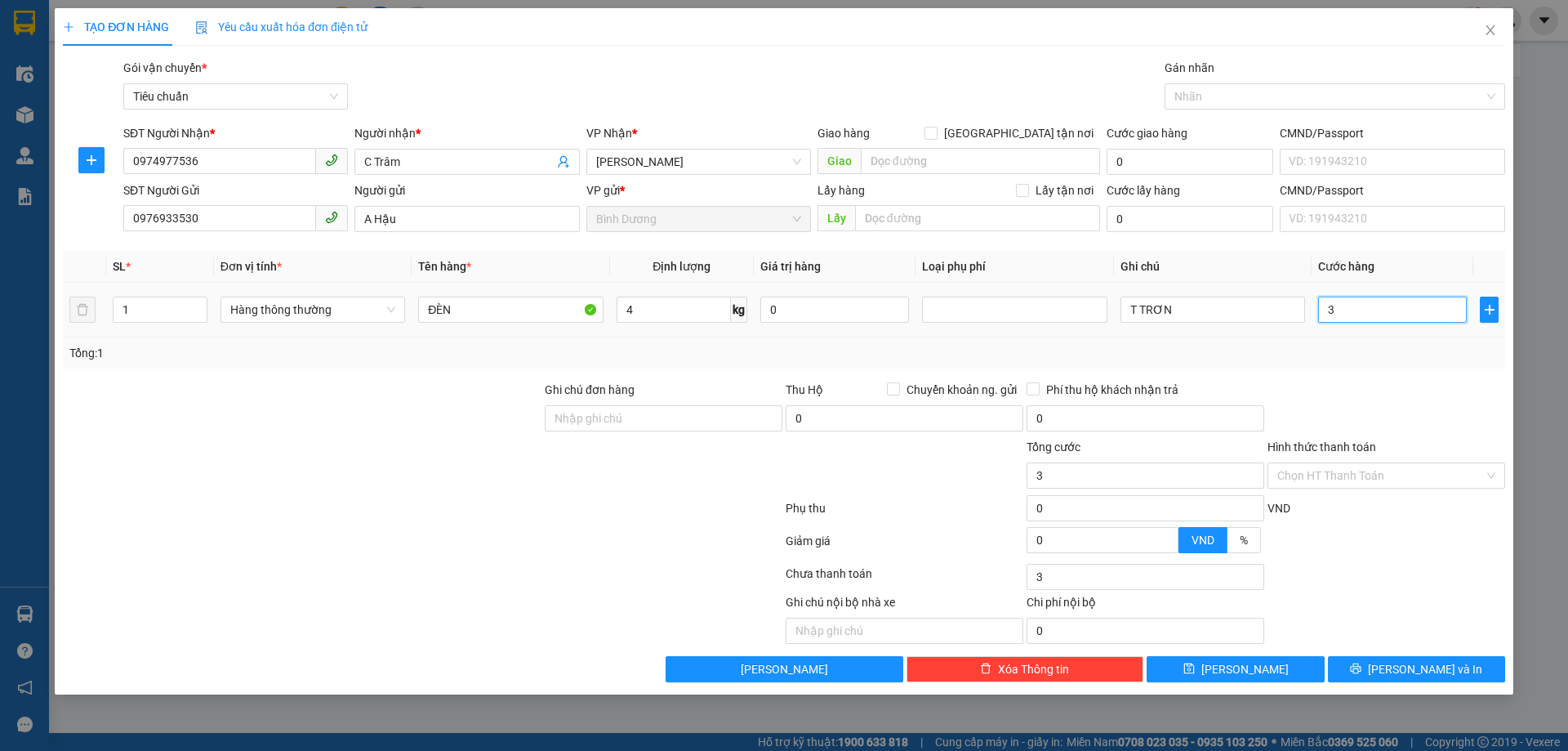
type input "30"
type input "30.000"
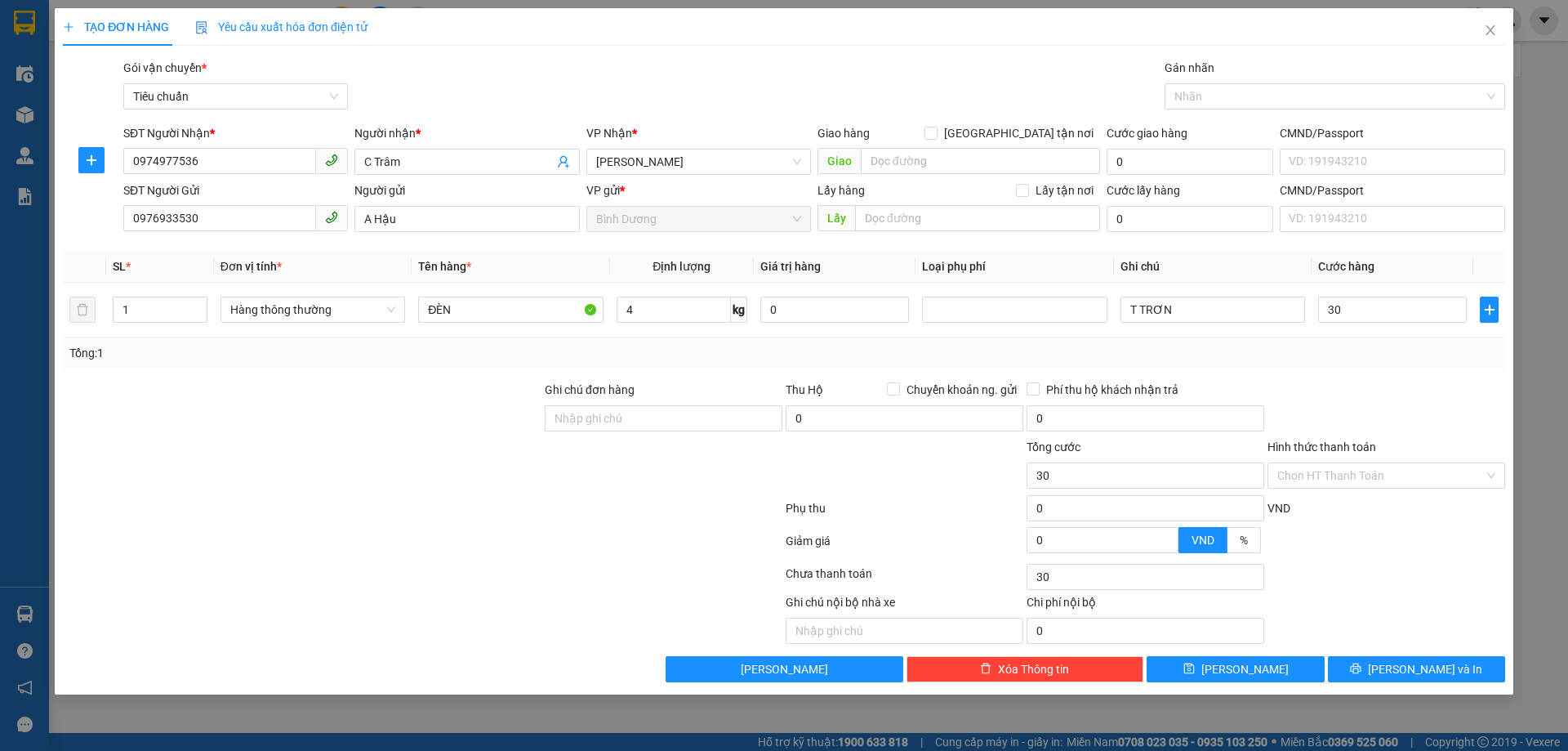
type input "30.000"
click at [1394, 384] on div at bounding box center [1386, 409] width 241 height 57
click at [1405, 474] on input "Hình thức thanh toán" at bounding box center [1381, 476] width 207 height 25
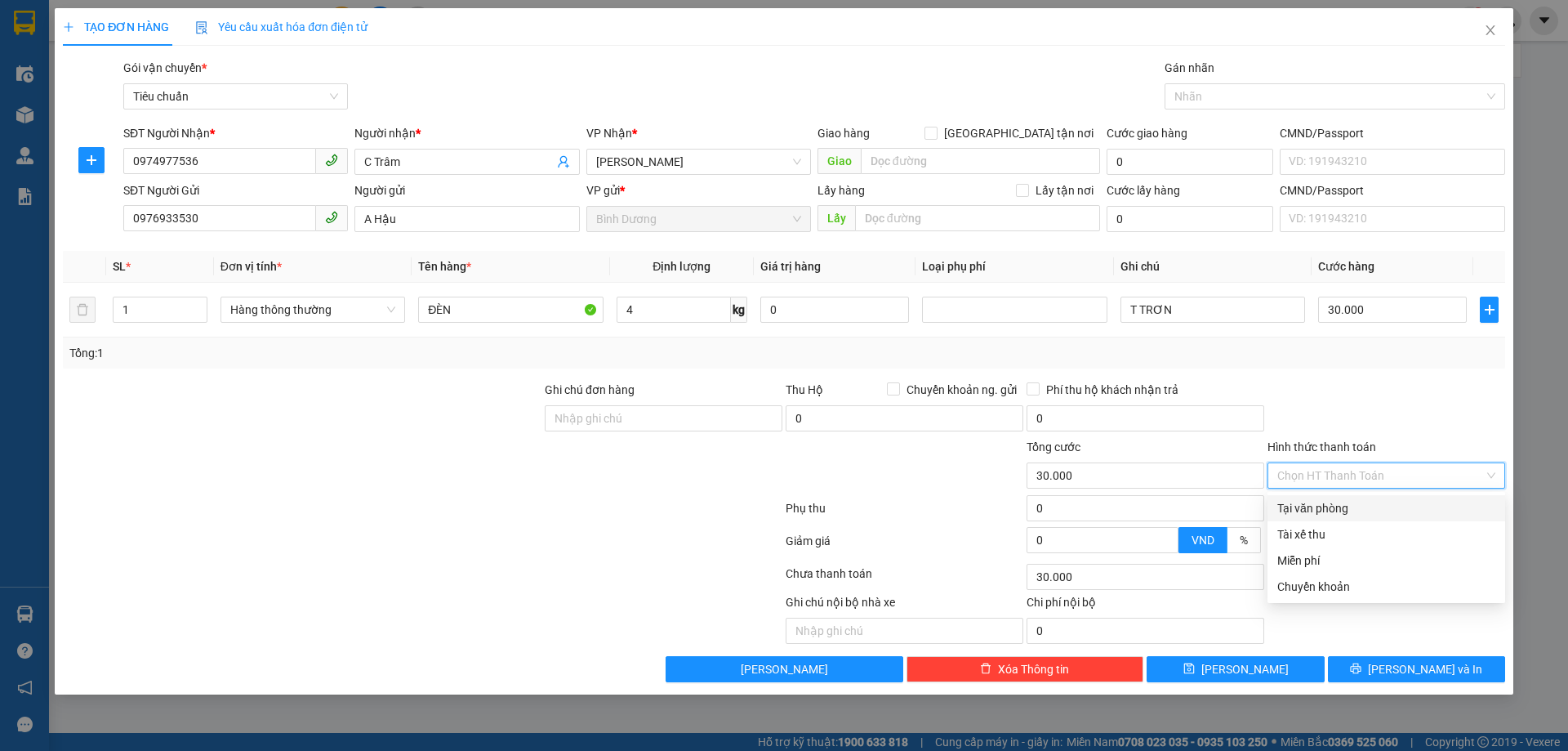
click at [1392, 506] on div "Tại văn phòng" at bounding box center [1386, 508] width 218 height 18
type input "0"
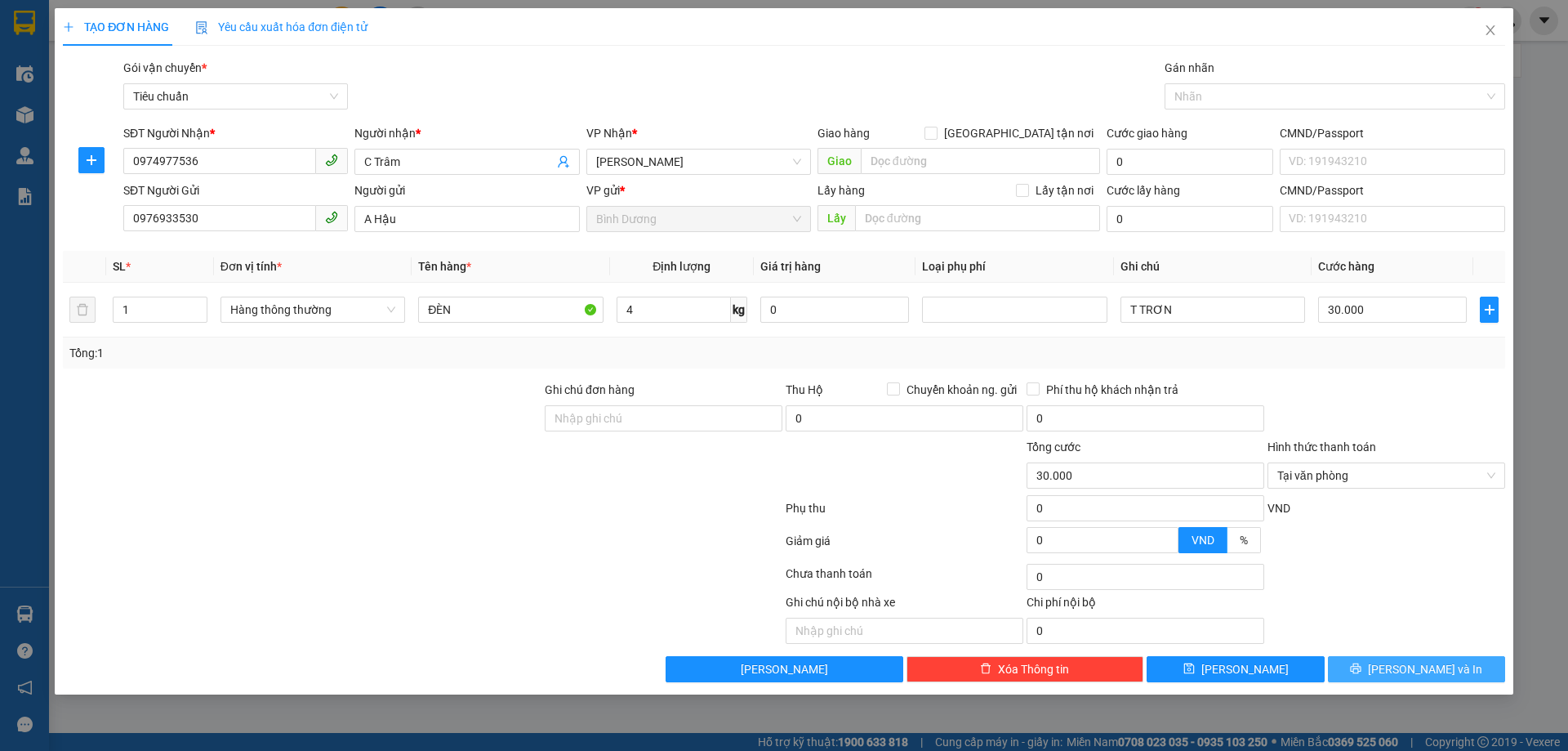
click at [1443, 666] on span "[PERSON_NAME] và In" at bounding box center [1425, 669] width 114 height 18
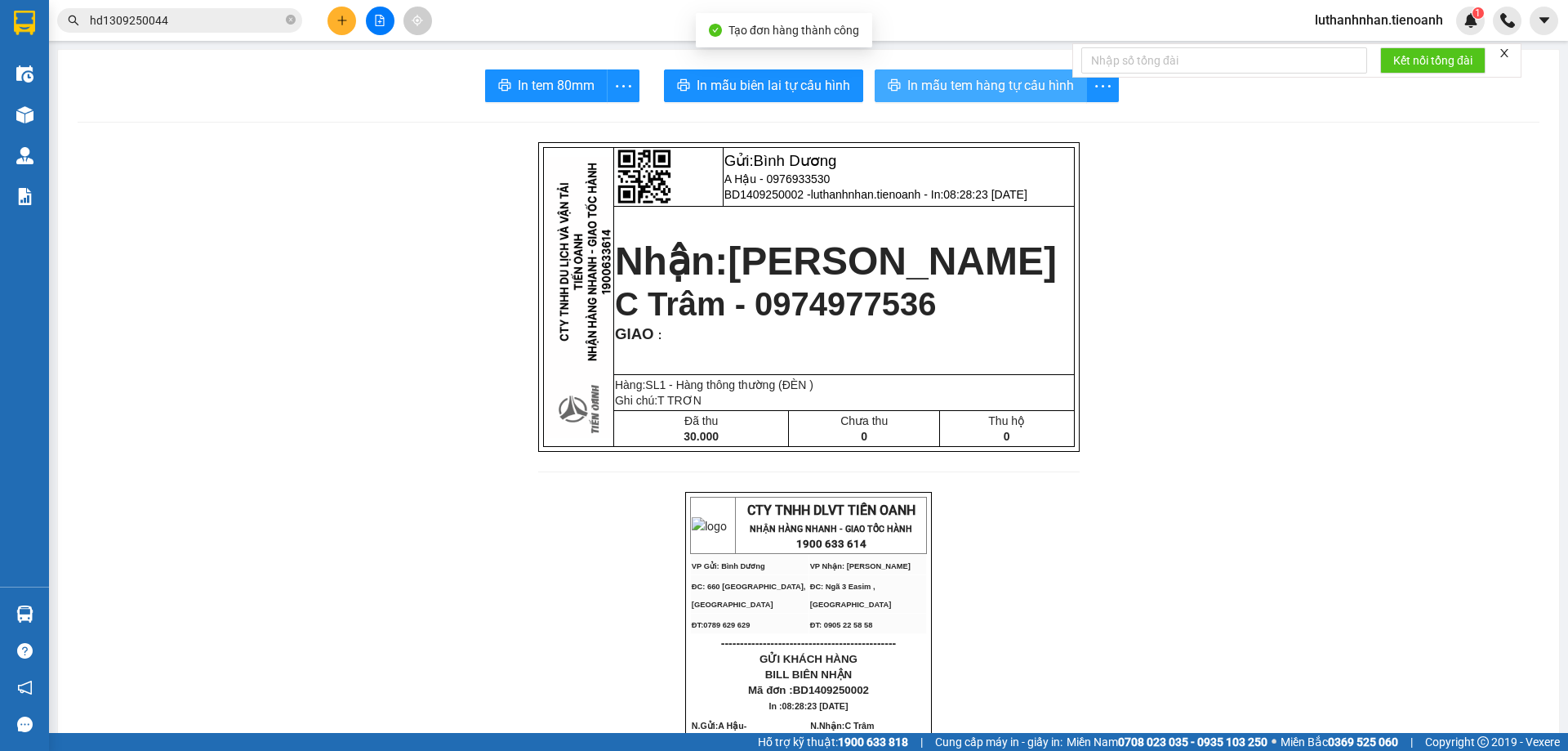
click at [954, 79] on span "In mẫu tem hàng tự cấu hình" at bounding box center [991, 85] width 166 height 20
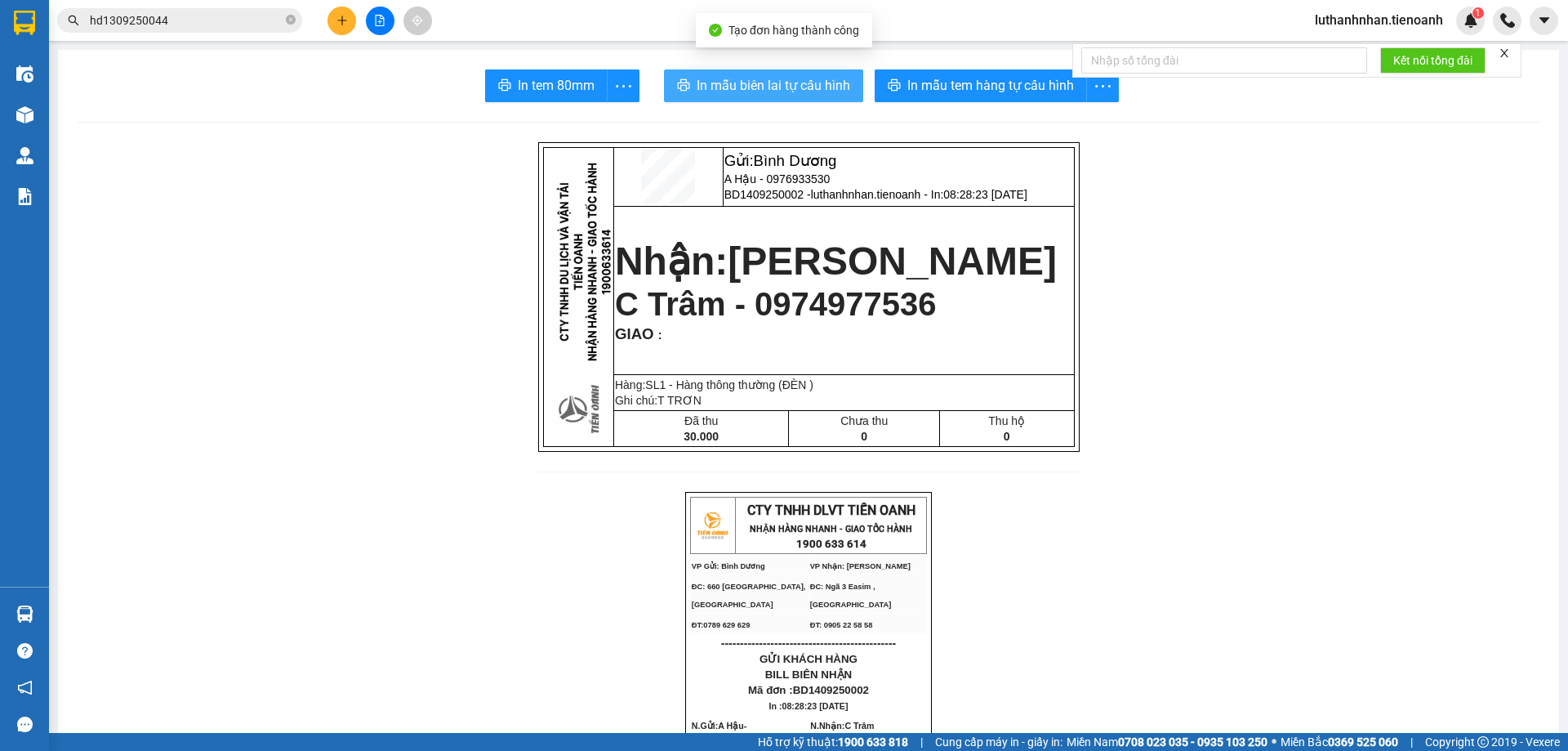
click at [812, 83] on span "In mẫu biên lai tự cấu hình" at bounding box center [774, 85] width 154 height 20
click at [194, 28] on input "hd1309250044" at bounding box center [187, 20] width 193 height 18
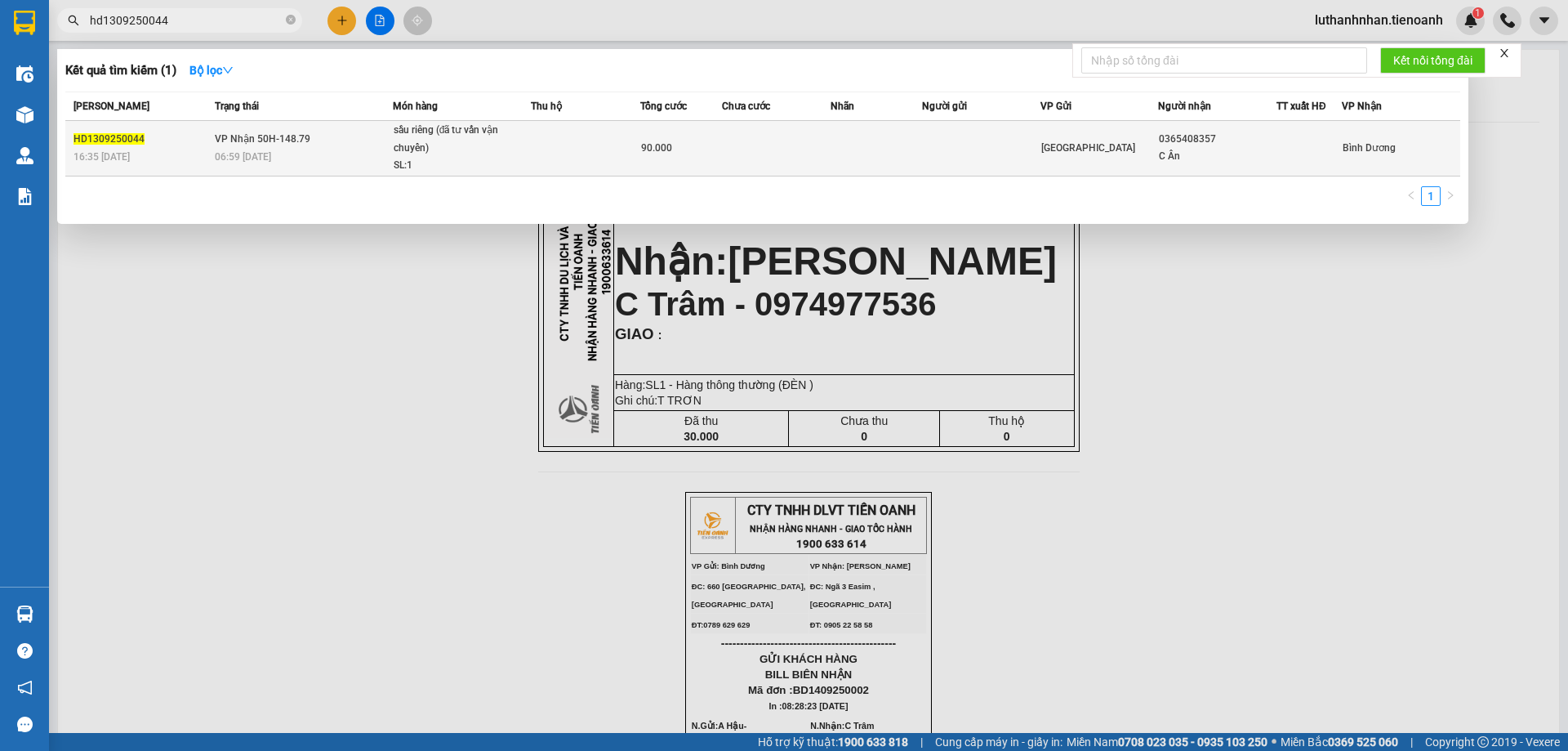
click at [302, 150] on div "06:59 - 14/09" at bounding box center [303, 157] width 177 height 18
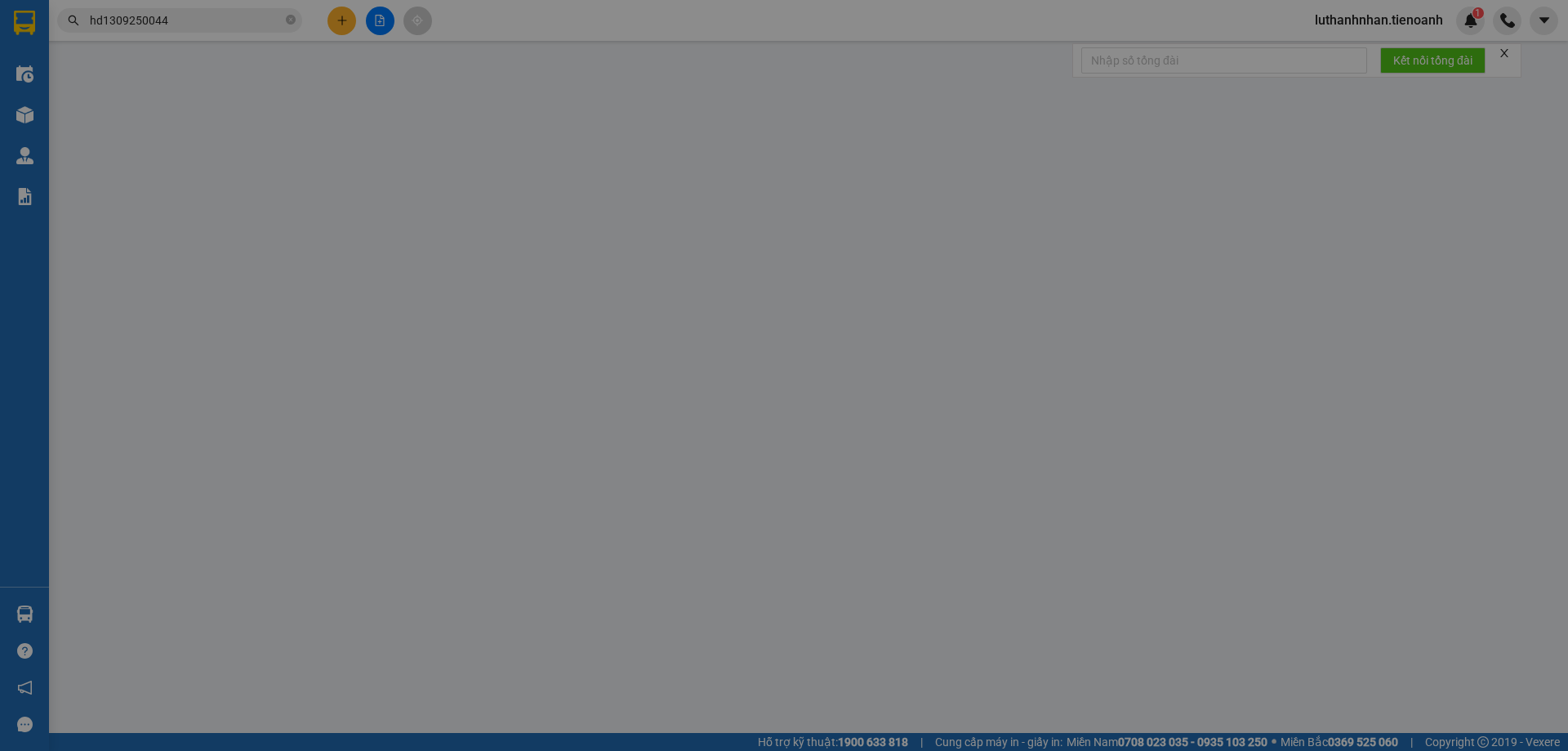
type input "0365408357"
type input "C Ân"
type input "90.000"
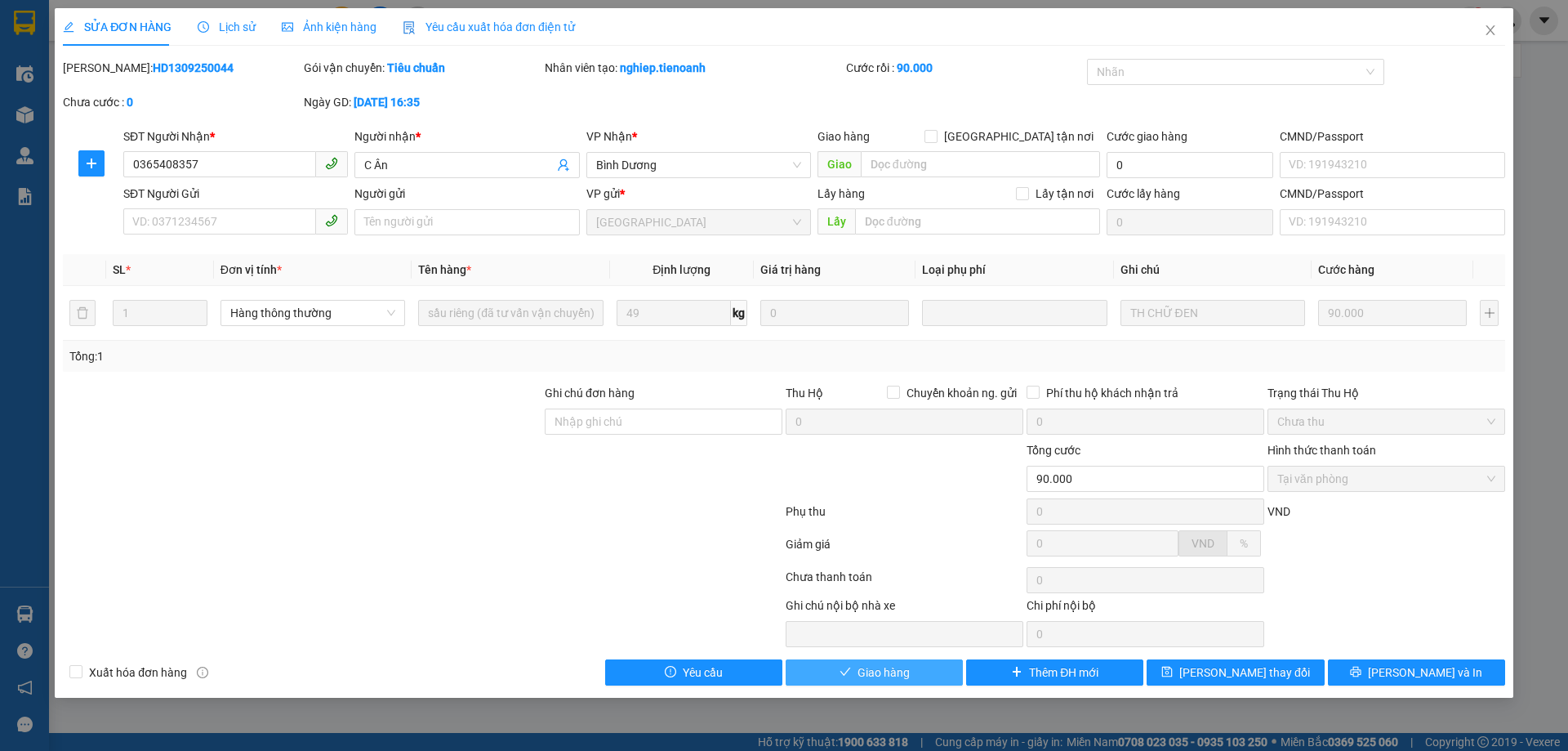
click at [853, 674] on button "Giao hàng" at bounding box center [874, 672] width 177 height 27
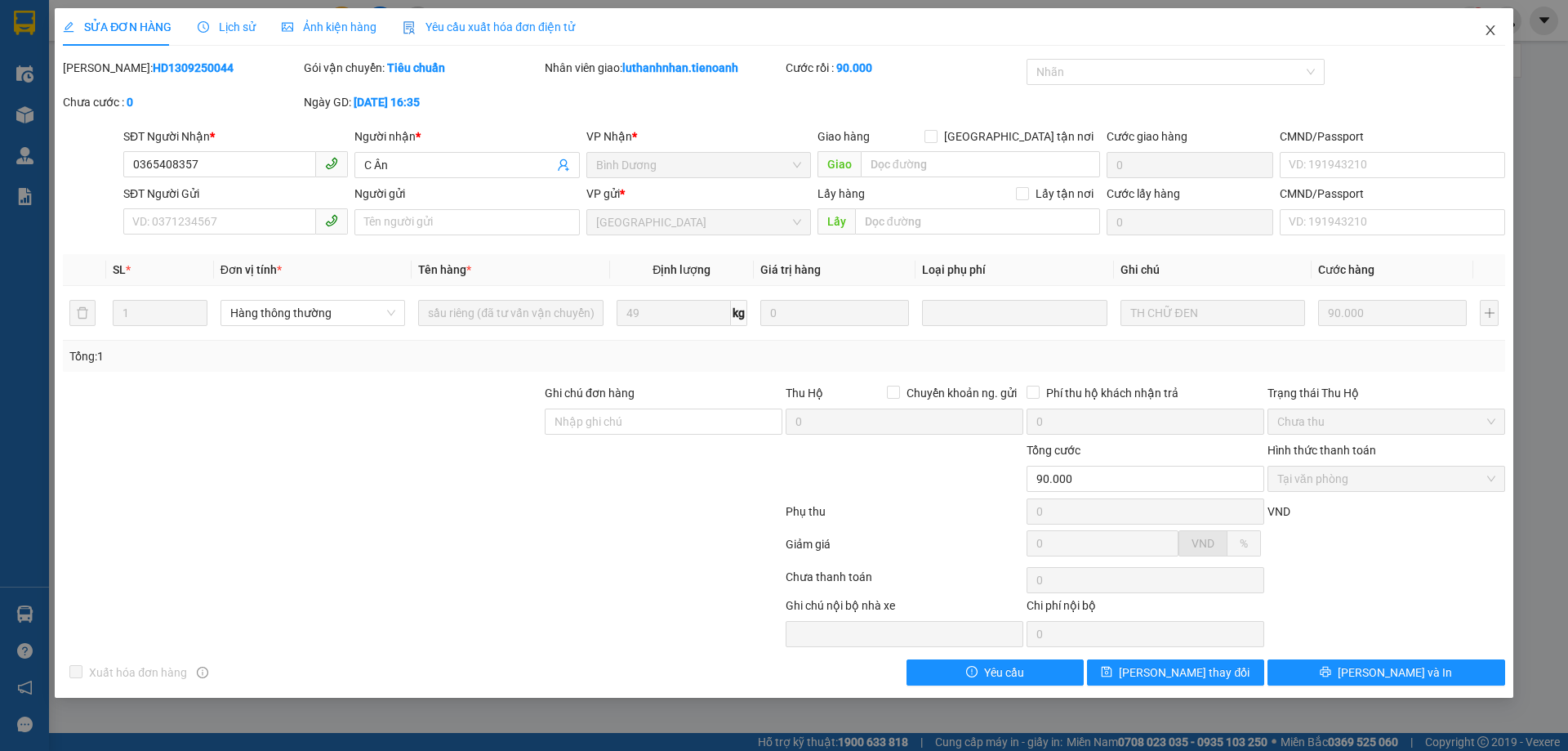
click at [1492, 30] on icon "close" at bounding box center [1490, 30] width 13 height 13
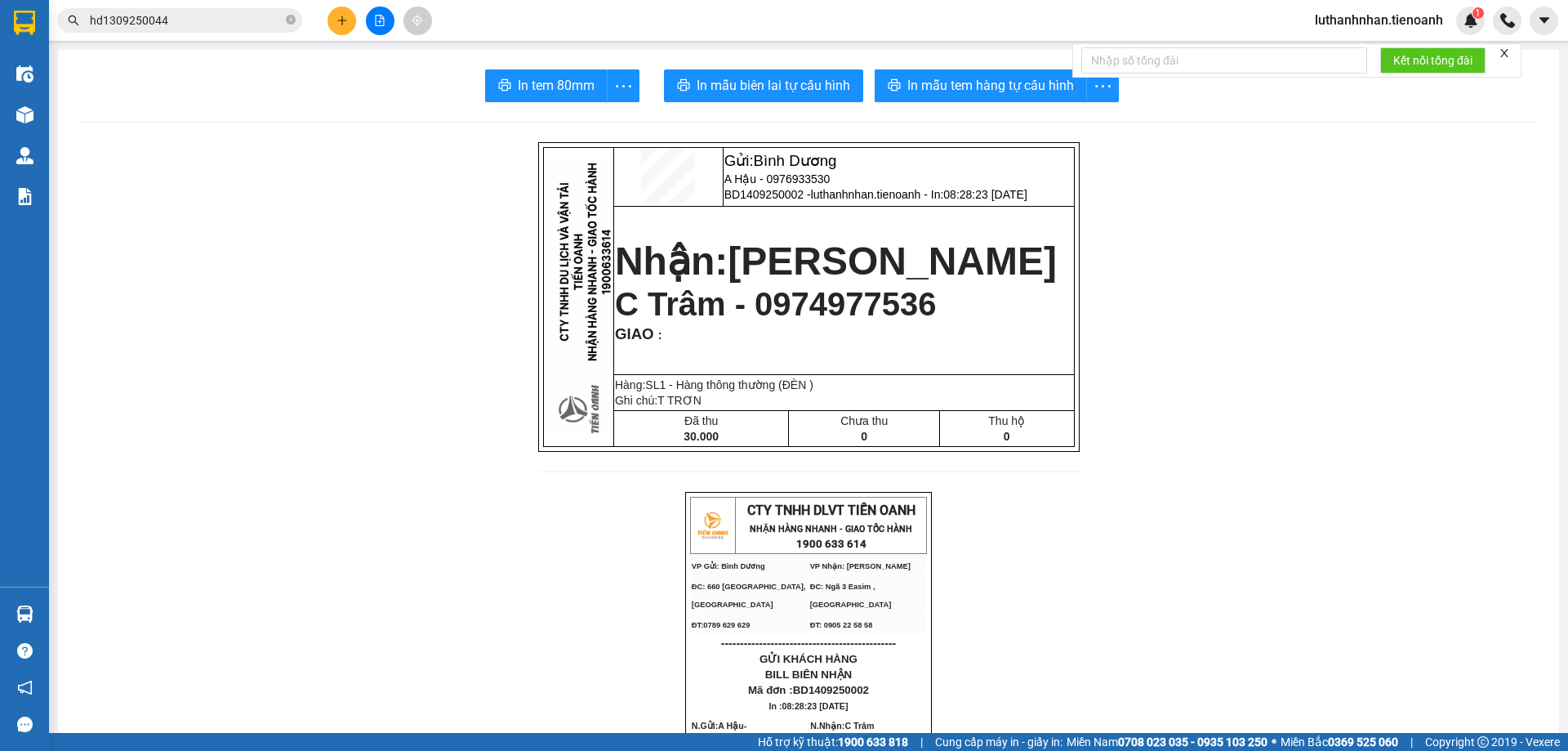
click at [197, 18] on input "hd1309250044" at bounding box center [187, 20] width 193 height 18
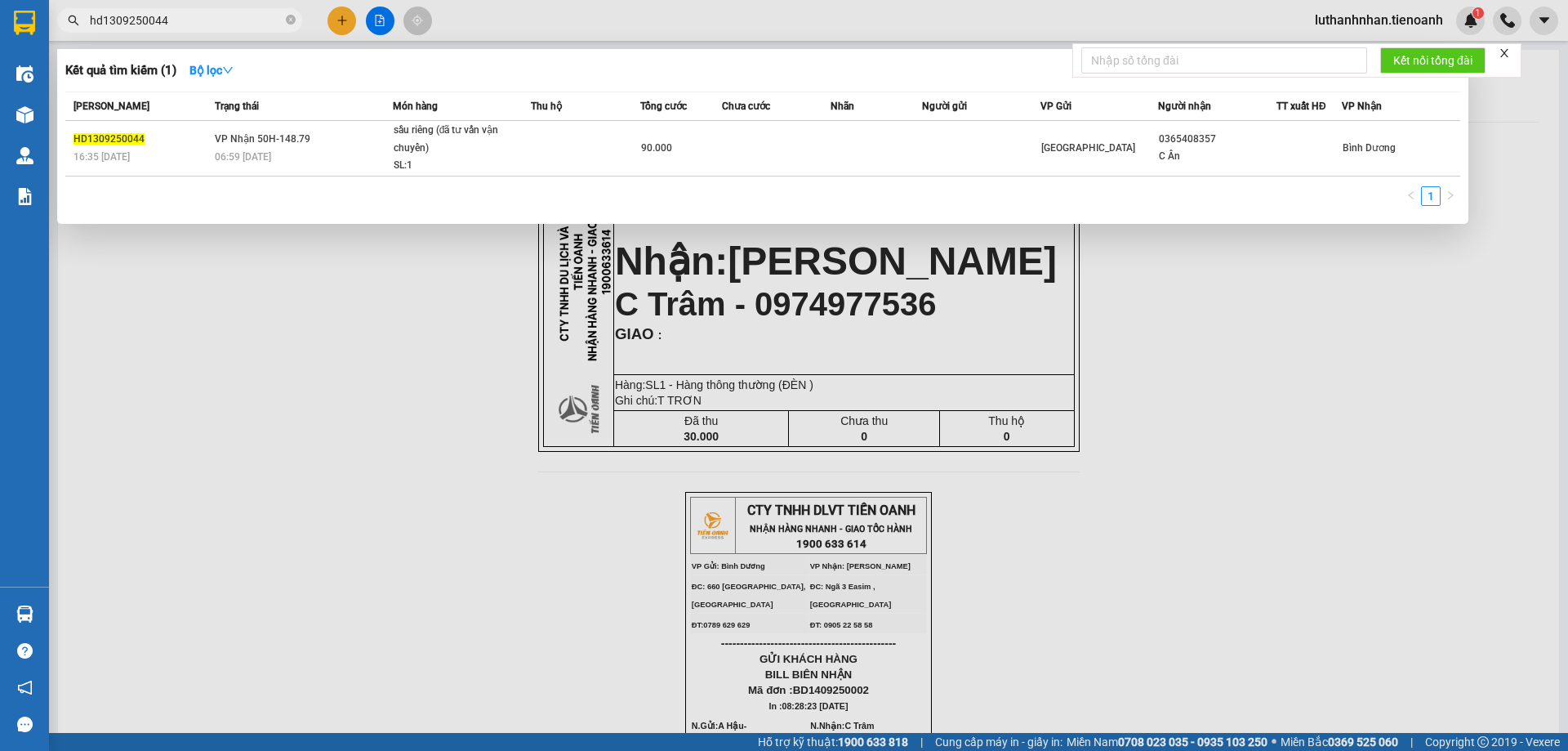
click at [197, 18] on input "hd1309250044" at bounding box center [187, 20] width 193 height 18
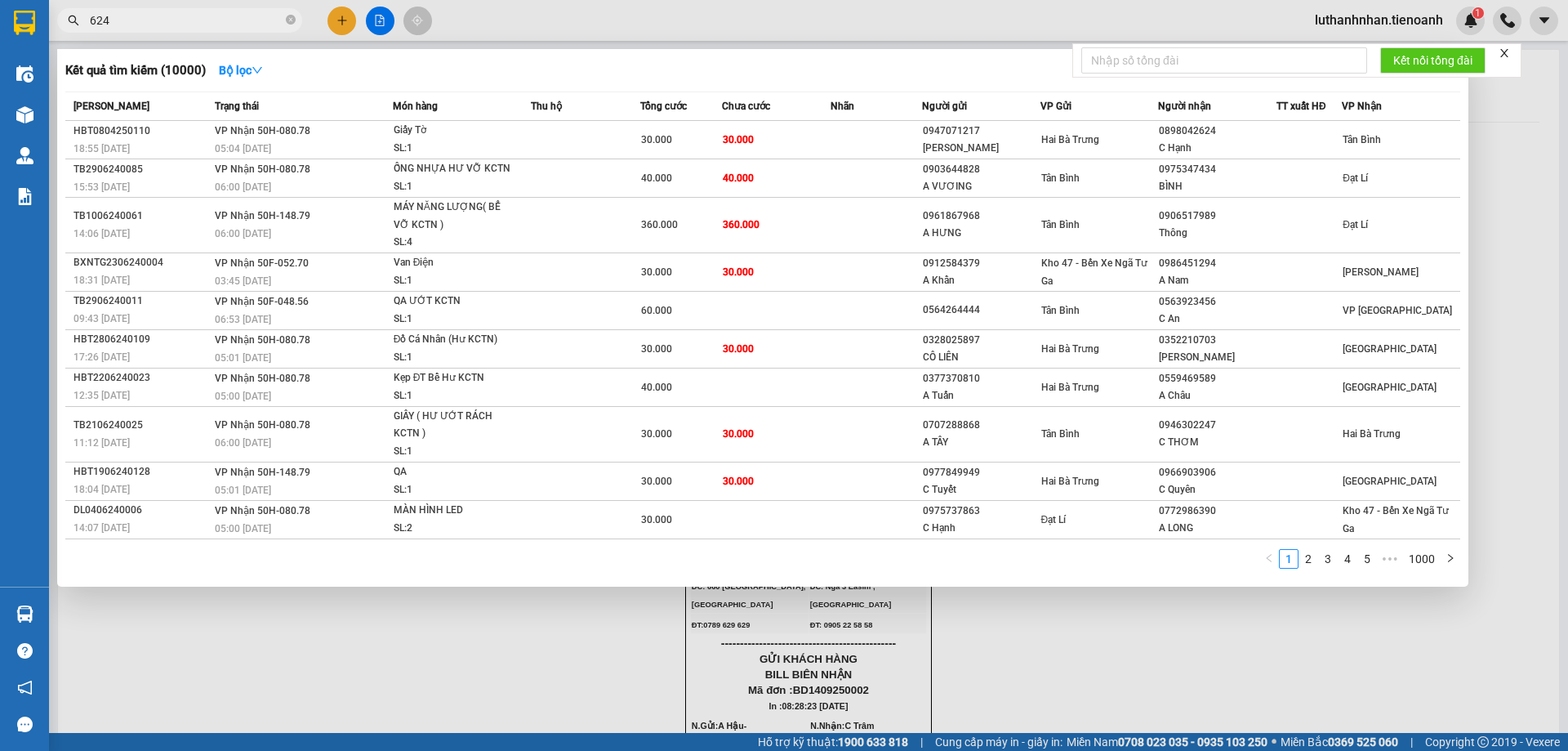
type input "6248"
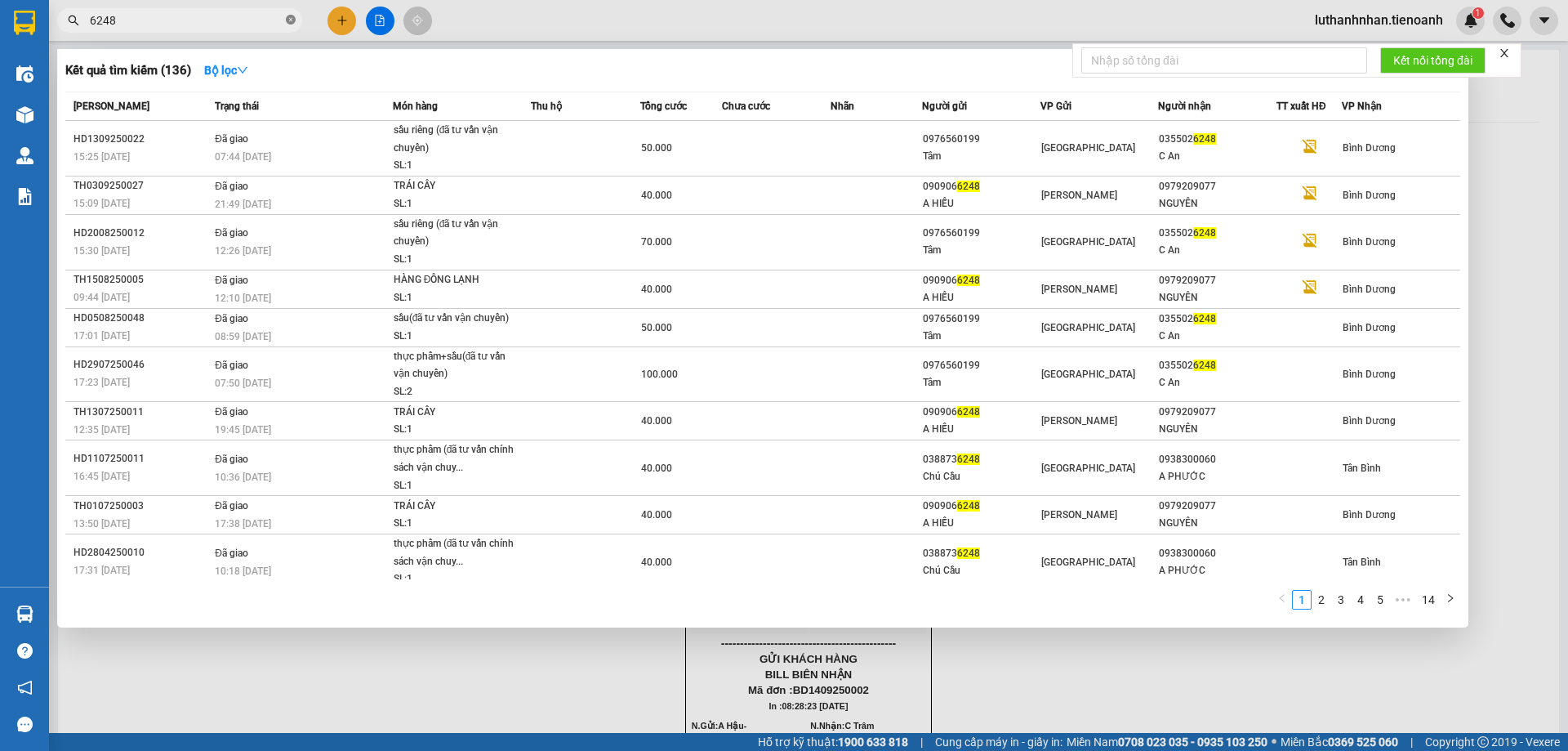
click at [290, 19] on icon "close-circle" at bounding box center [290, 19] width 10 height 10
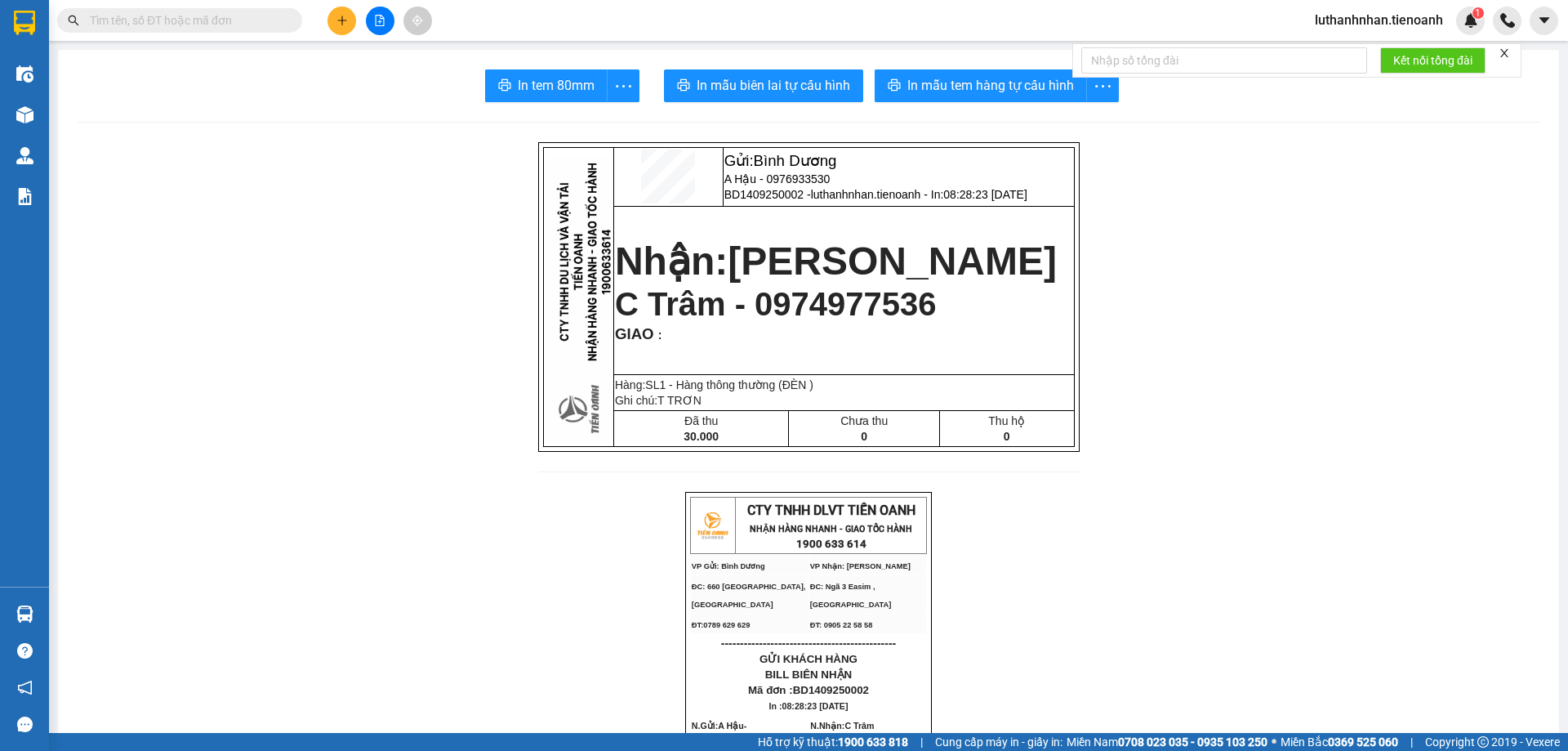
click at [164, 19] on input "text" at bounding box center [187, 20] width 193 height 18
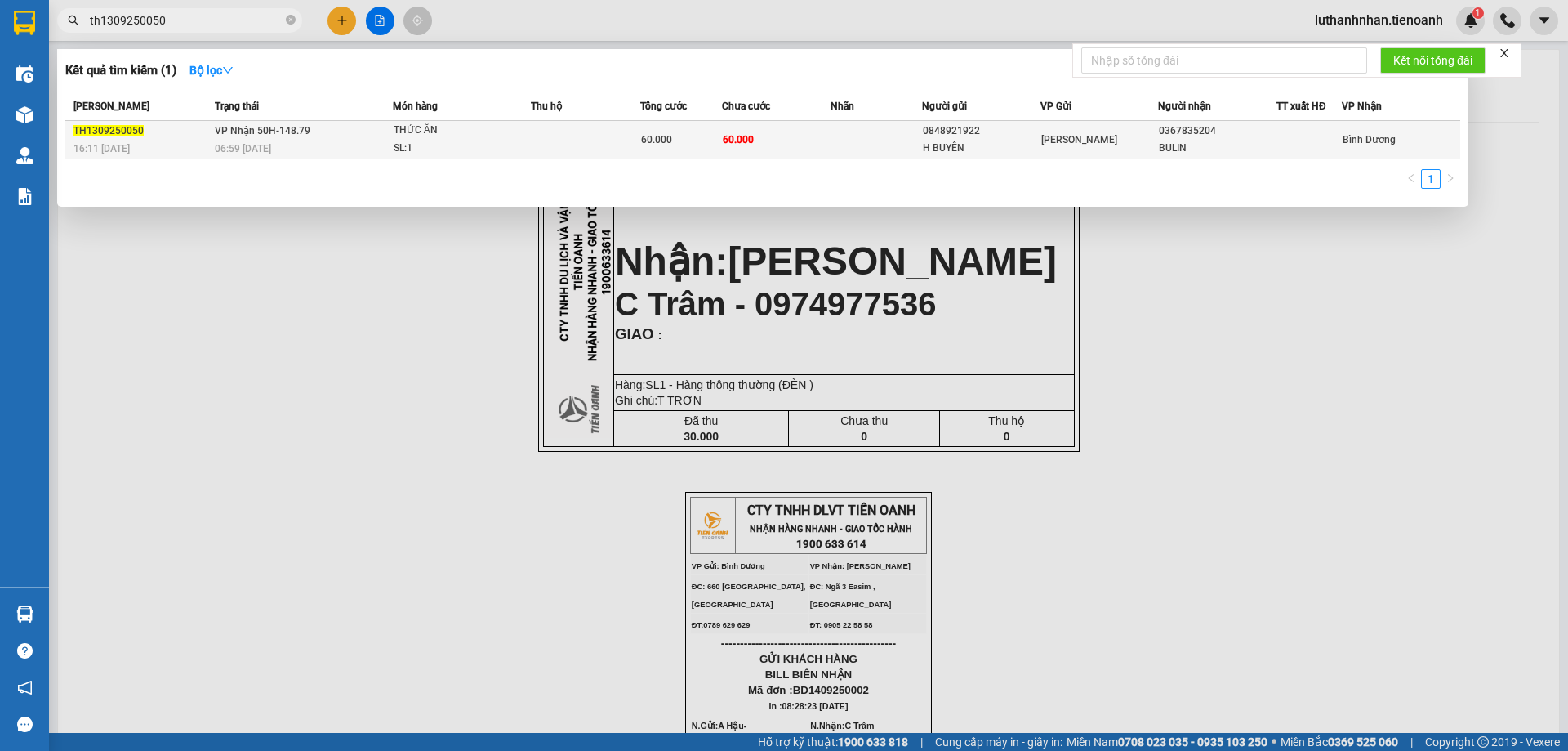
type input "th1309250050"
click at [320, 137] on td "VP Nhận 50H-148.79 06:59 - 14/09" at bounding box center [302, 140] width 182 height 38
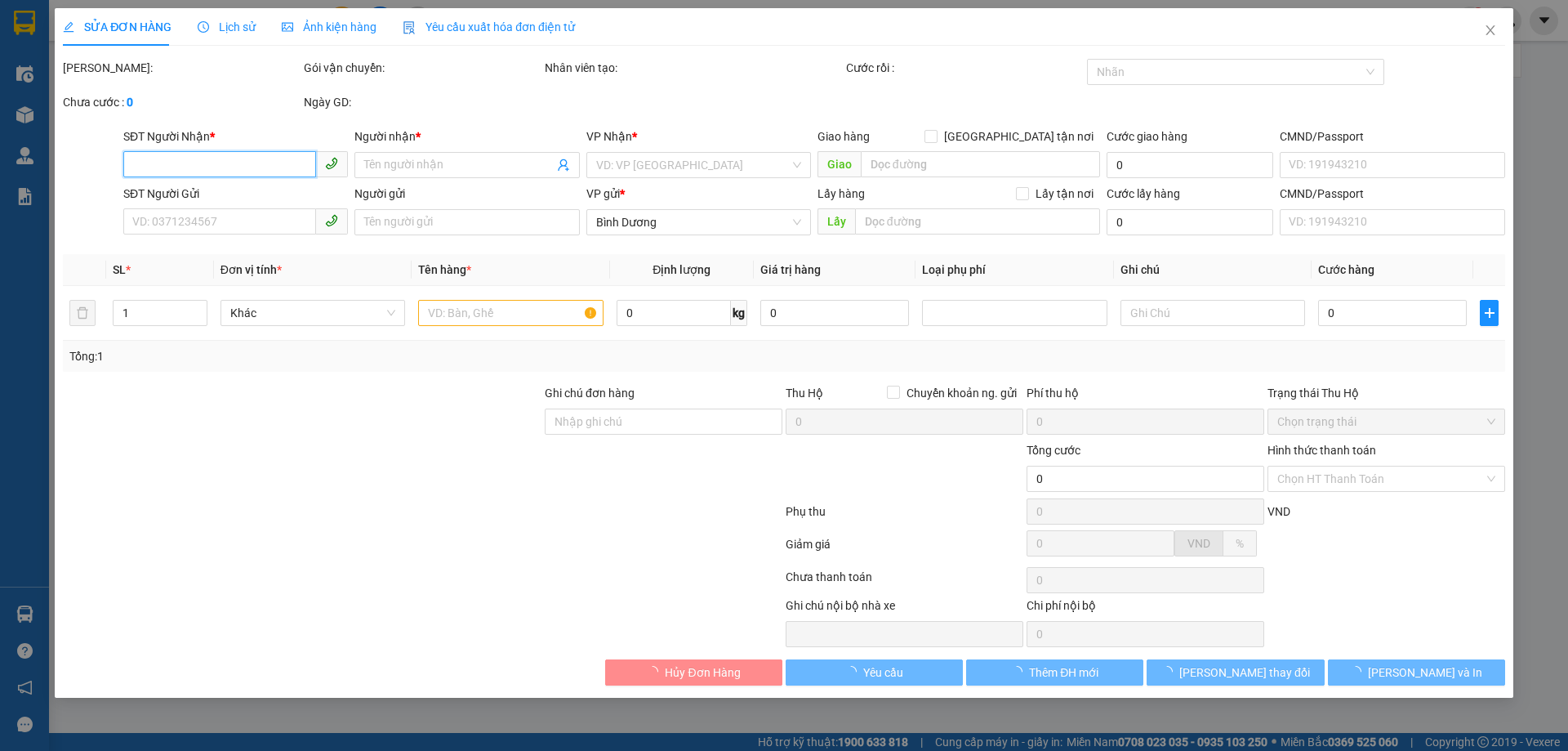
type input "0367835204"
type input "BULIN"
type input "0848921922"
type input "H BUYÊN"
type input "123456789"
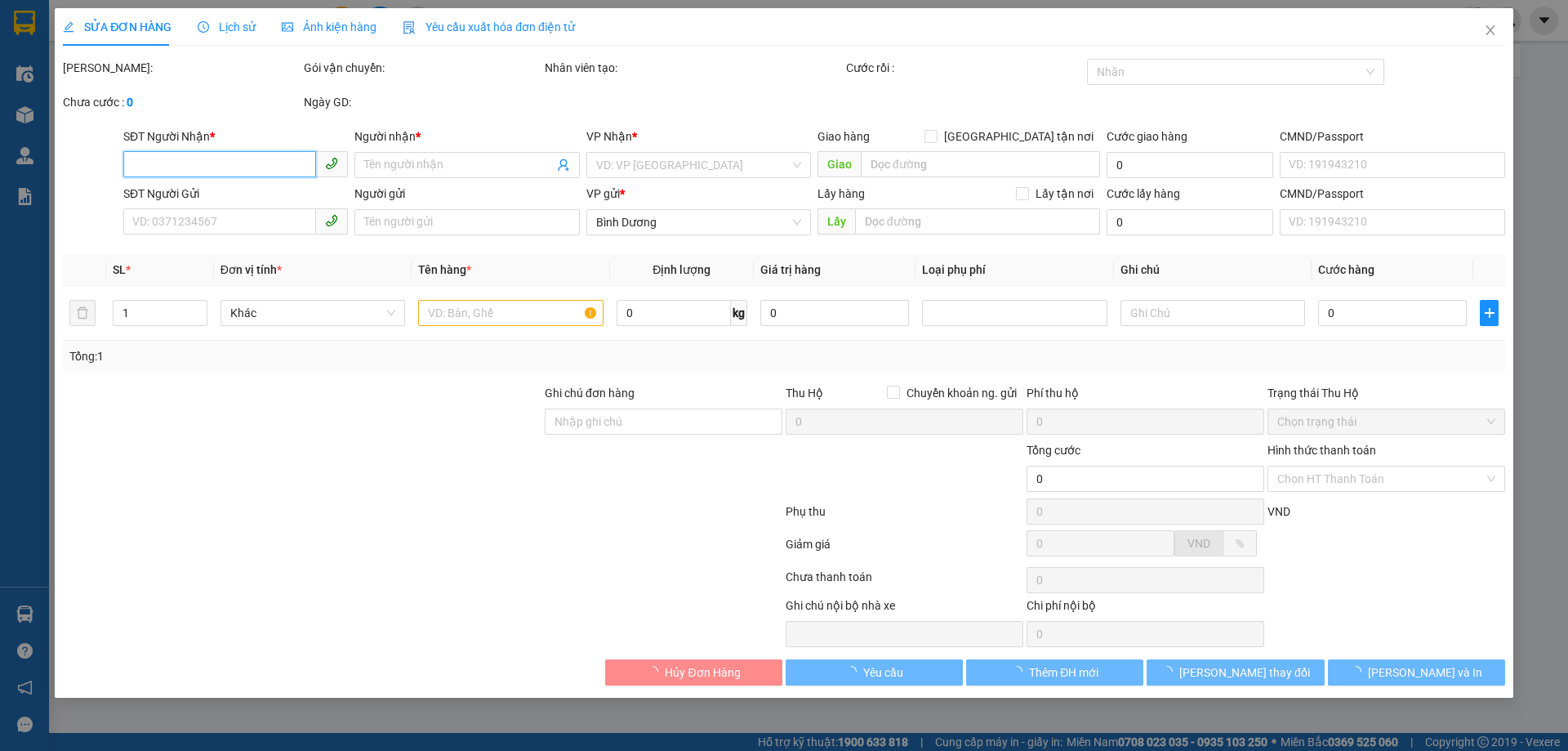
type input "60.000"
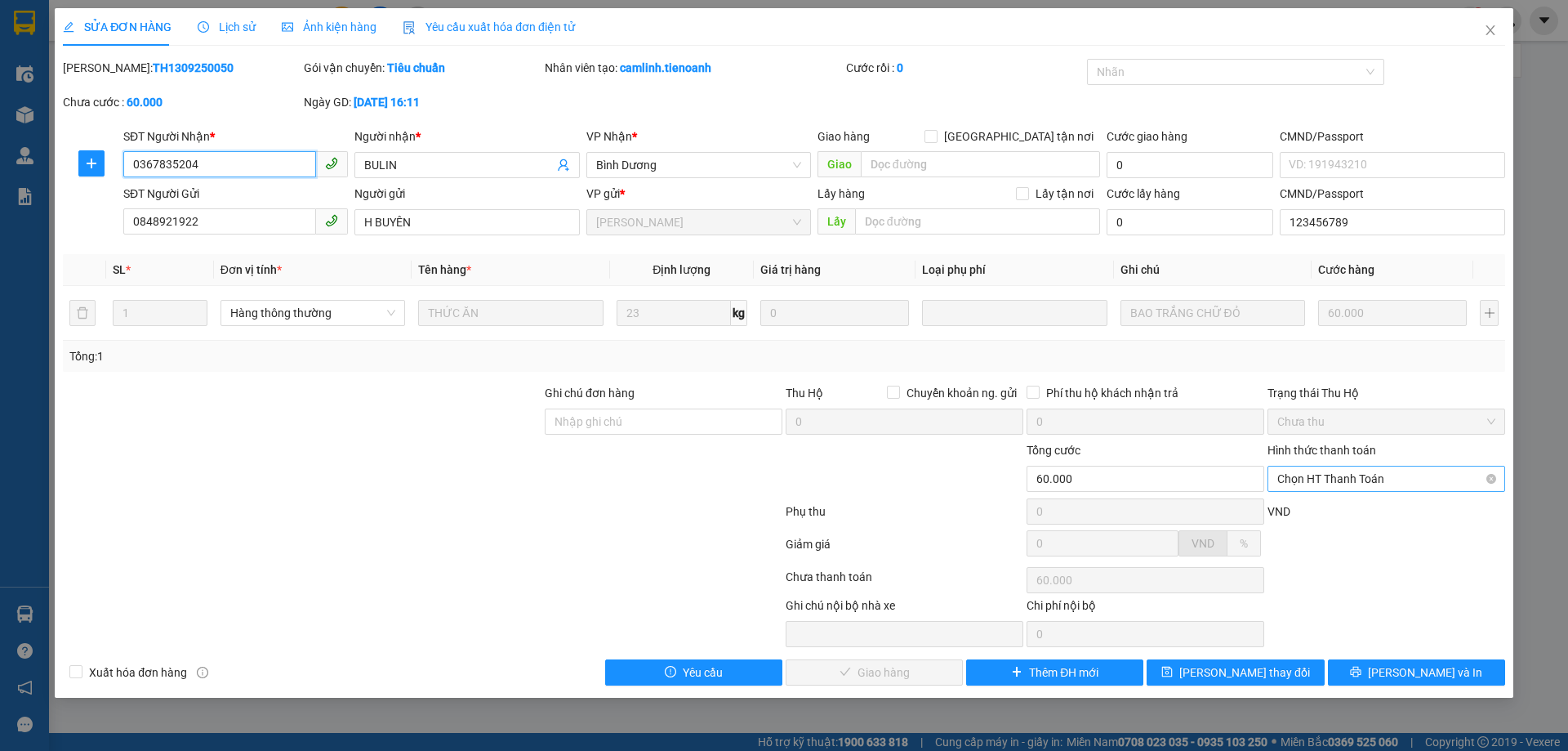
click at [1305, 479] on span "Chọn HT Thanh Toán" at bounding box center [1386, 479] width 218 height 25
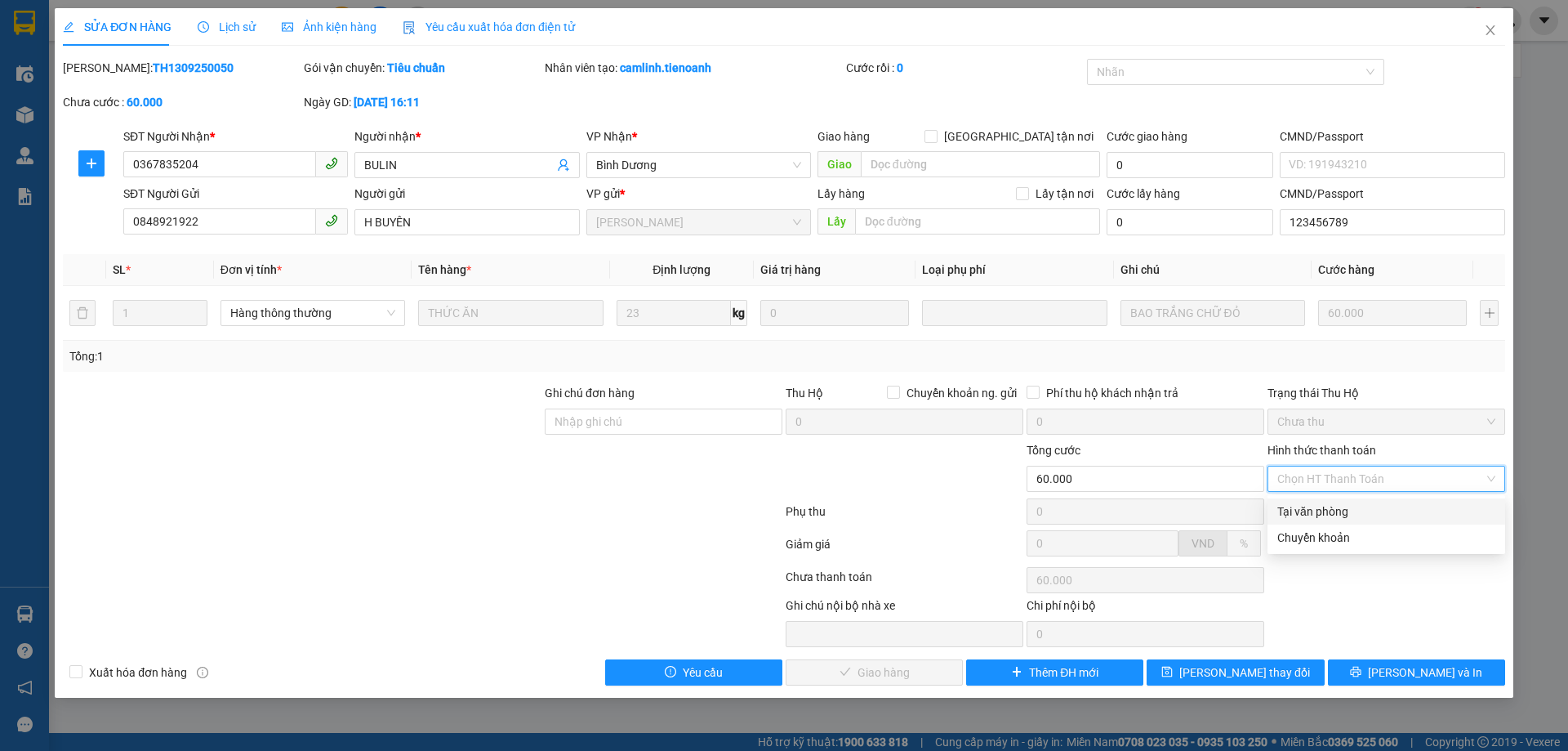
drag, startPoint x: 1321, startPoint y: 509, endPoint x: 1294, endPoint y: 492, distance: 31.9
click at [1321, 510] on div "Tại văn phòng" at bounding box center [1386, 511] width 218 height 18
type input "0"
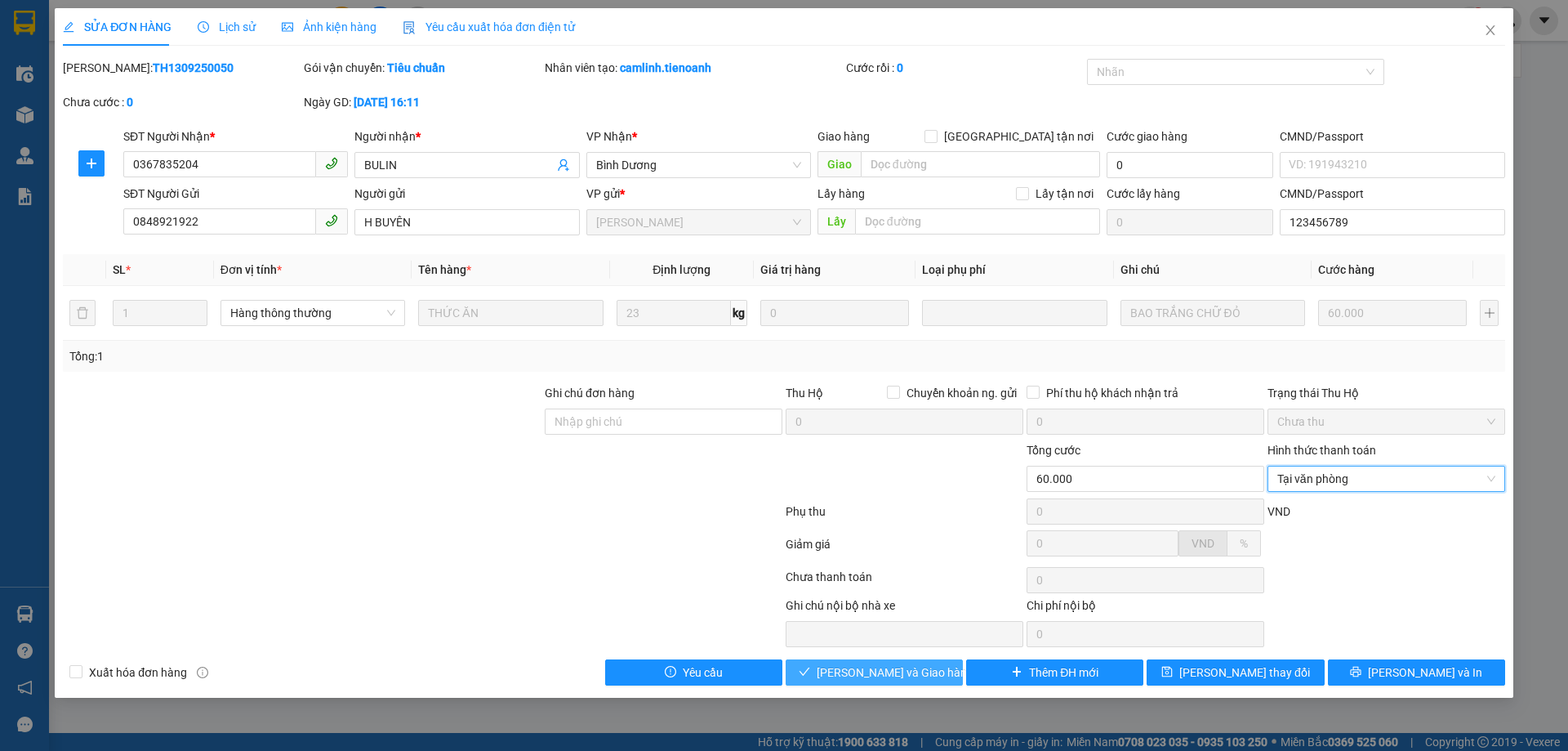
click at [894, 674] on span "Lưu và Giao hàng" at bounding box center [894, 672] width 157 height 18
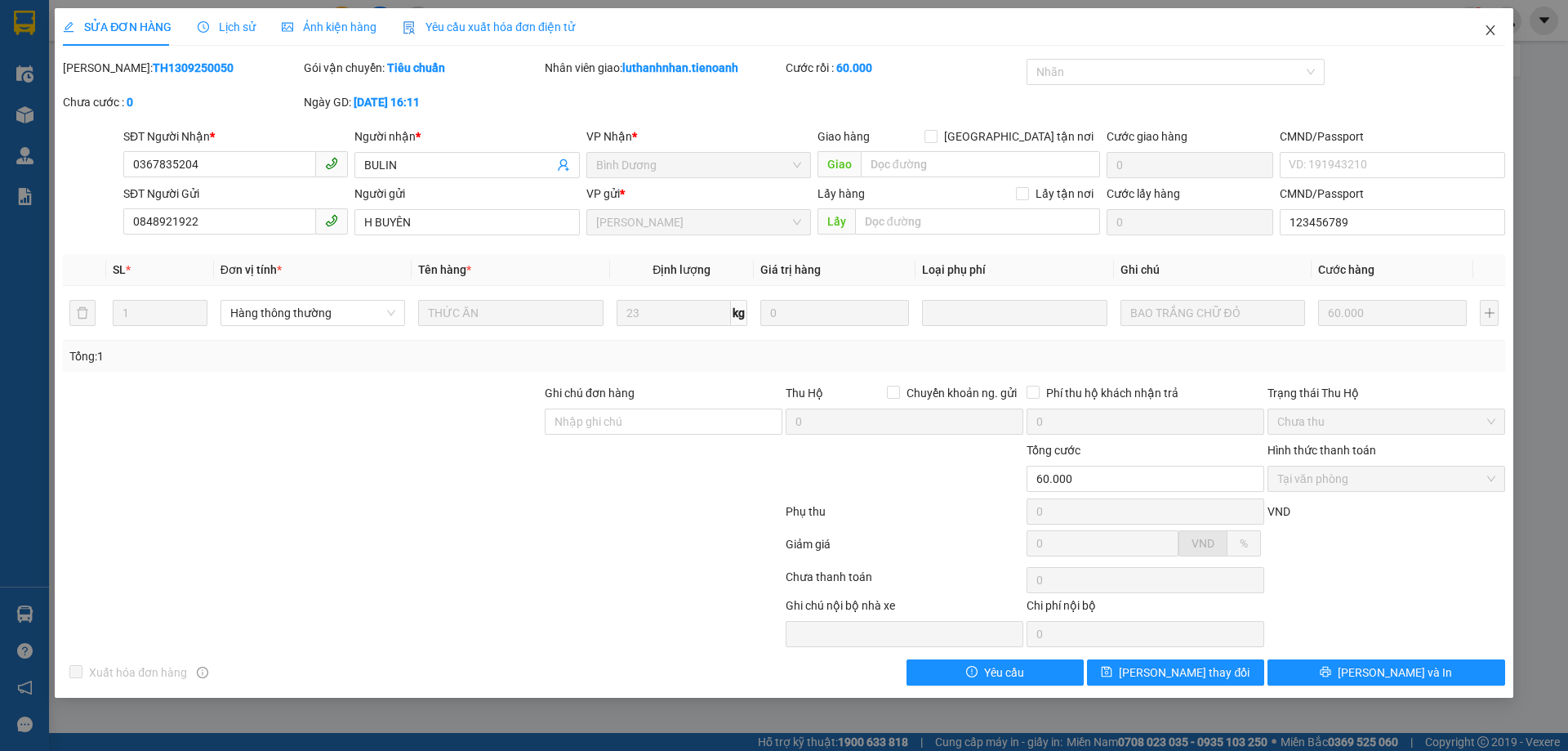
click at [1486, 27] on icon "close" at bounding box center [1490, 30] width 13 height 13
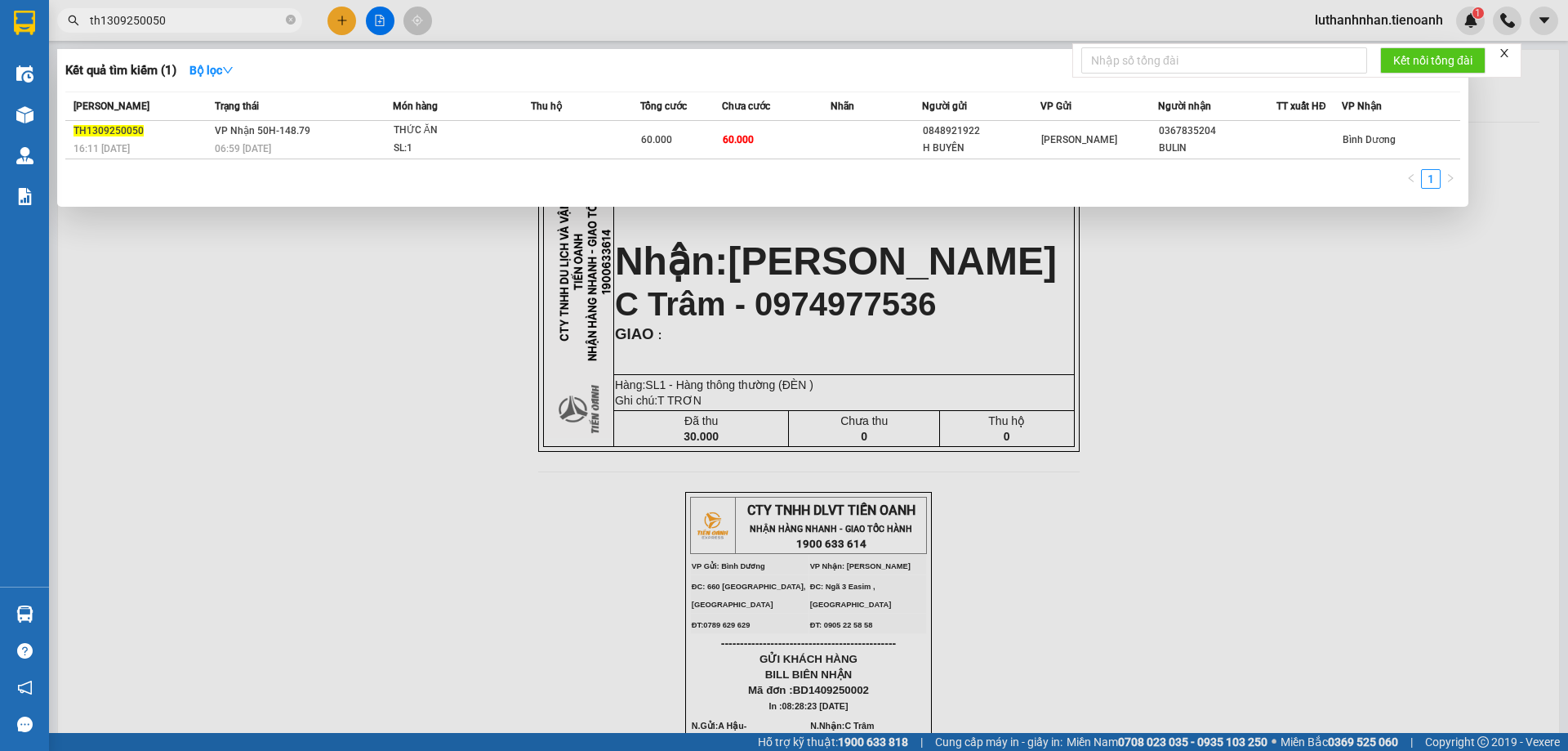
click at [212, 27] on input "th1309250050" at bounding box center [187, 20] width 193 height 18
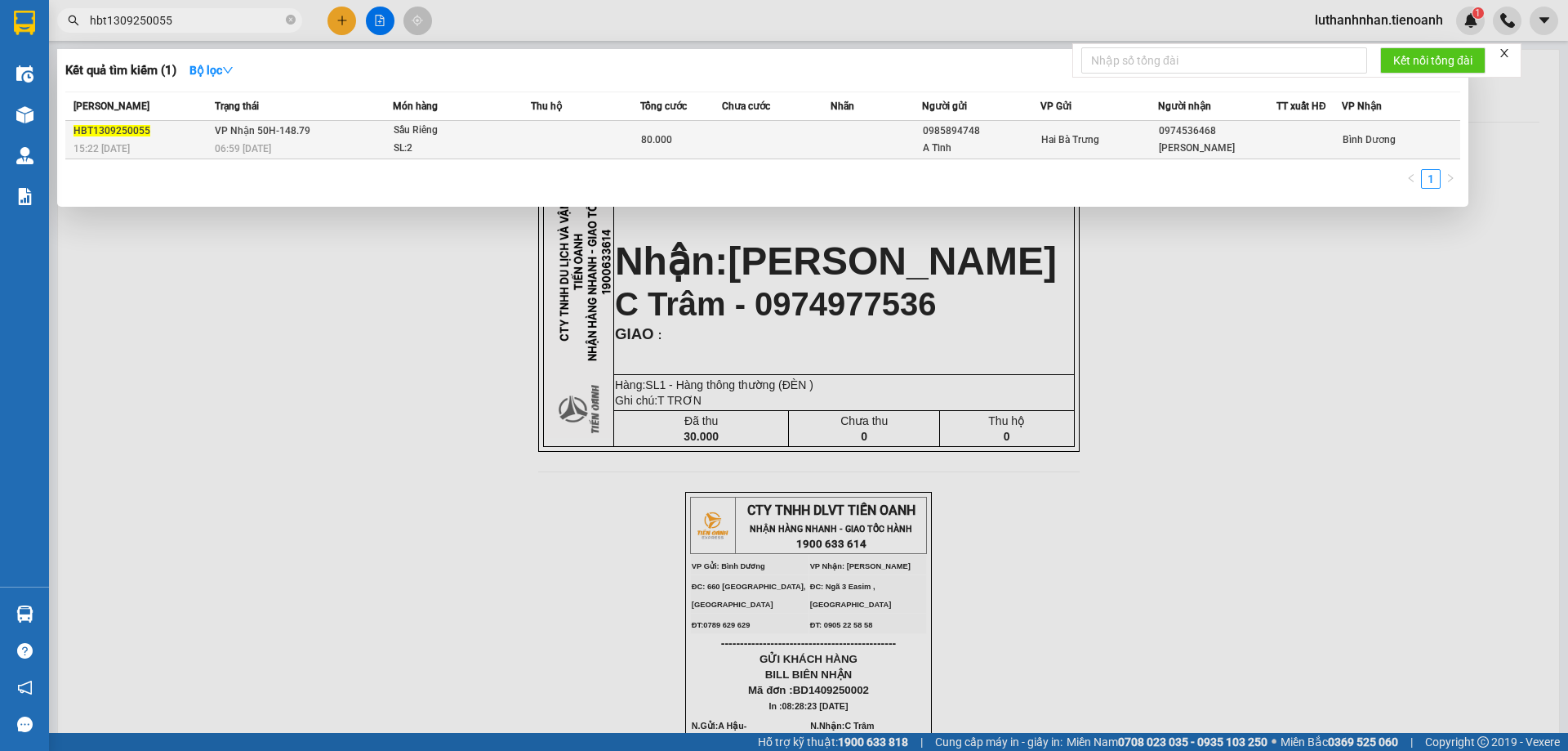
type input "hbt1309250055"
click at [460, 138] on div "Sầu Riêng" at bounding box center [455, 131] width 122 height 18
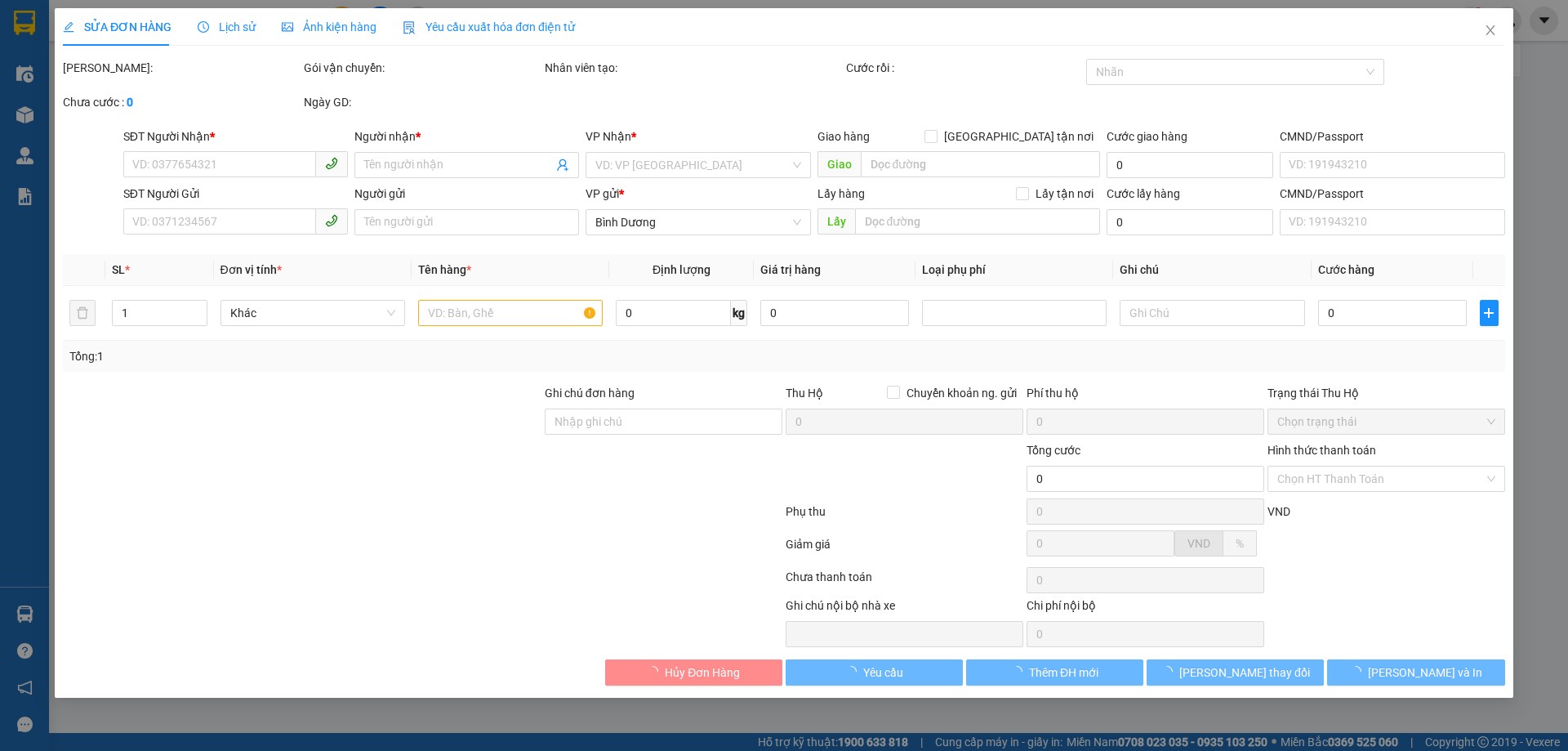
type input "0974536468"
type input "Hương Vũ"
type input "0985894748"
type input "A Tĩnh"
type input "80.000"
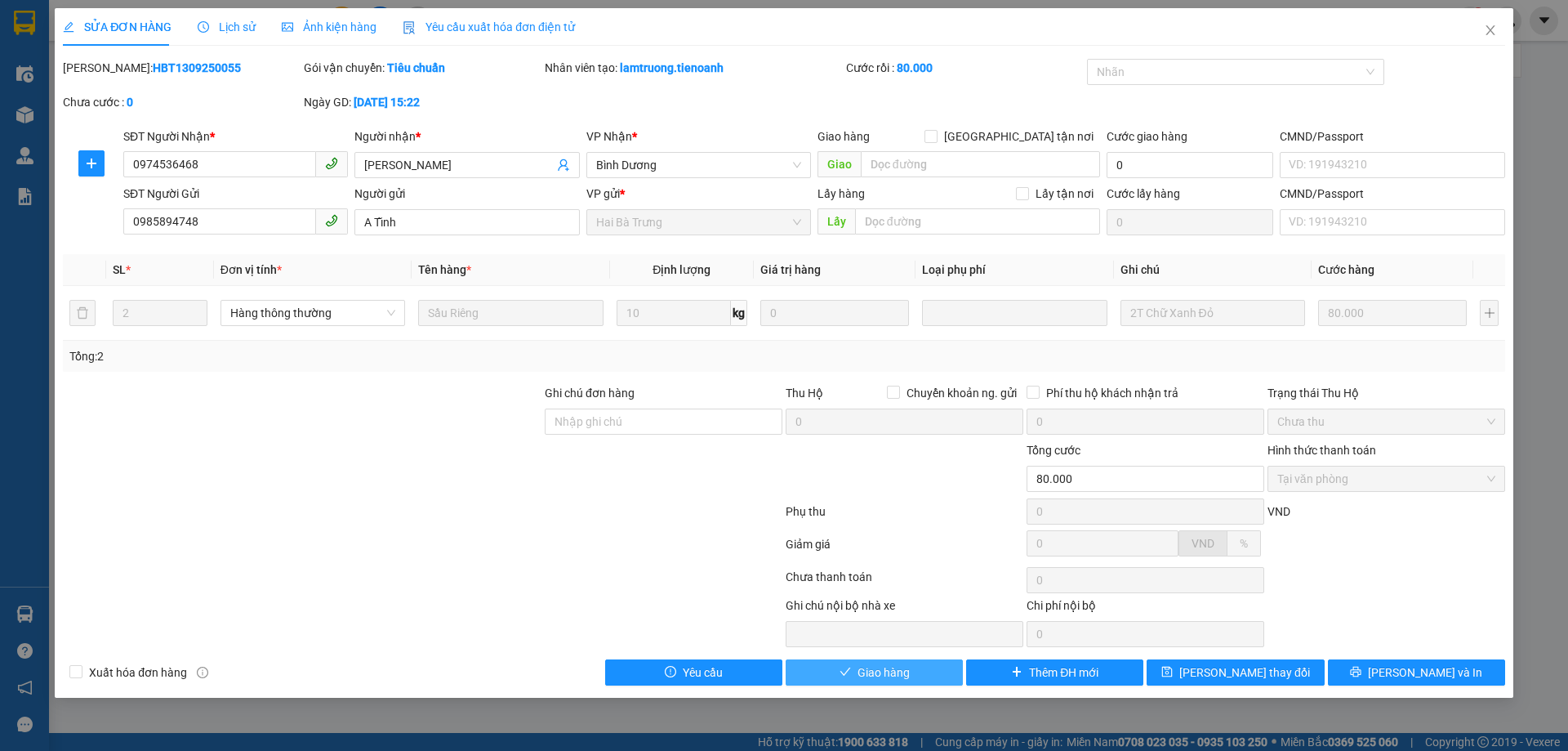
click at [878, 675] on span "Giao hàng" at bounding box center [883, 672] width 52 height 18
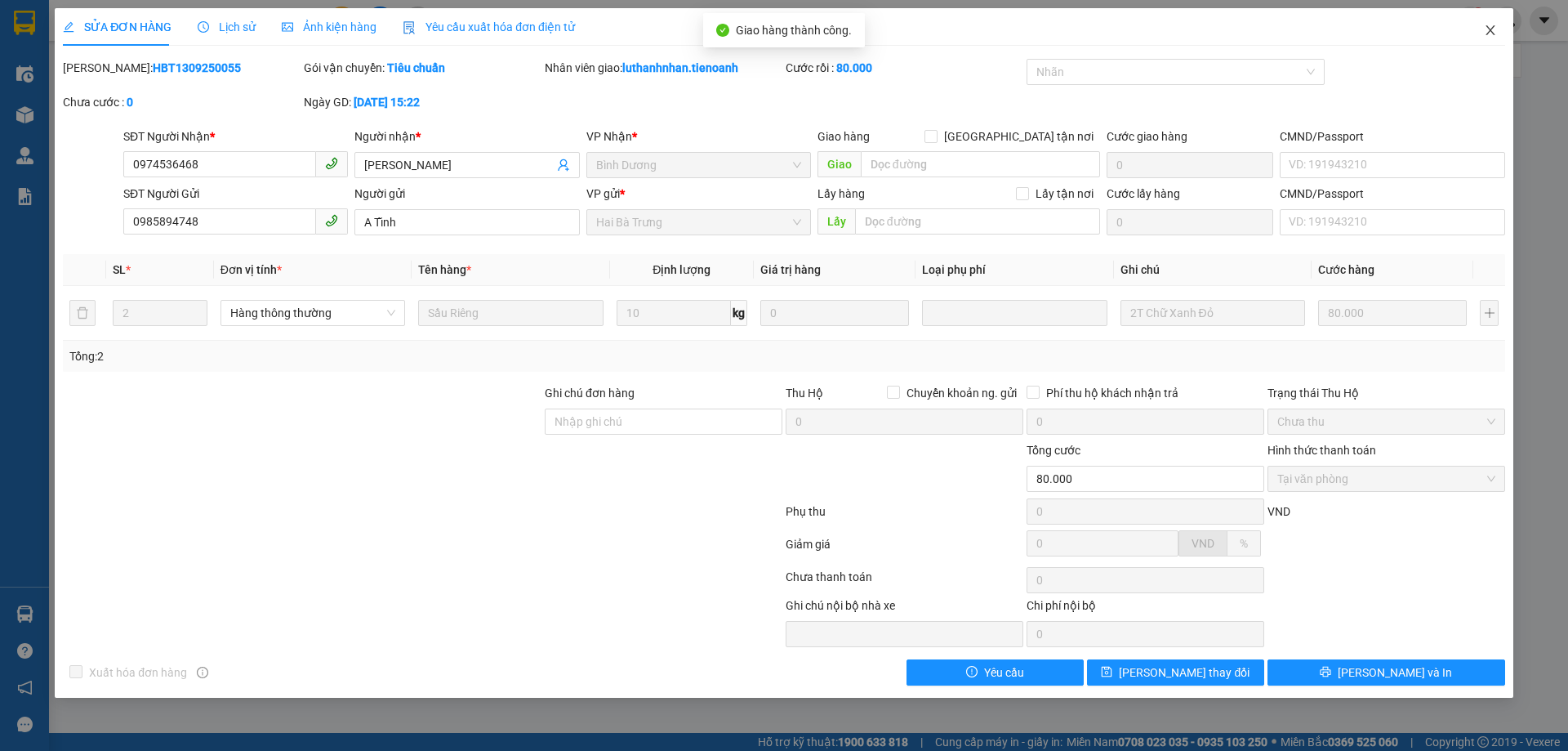
click at [1495, 30] on icon "close" at bounding box center [1490, 30] width 13 height 13
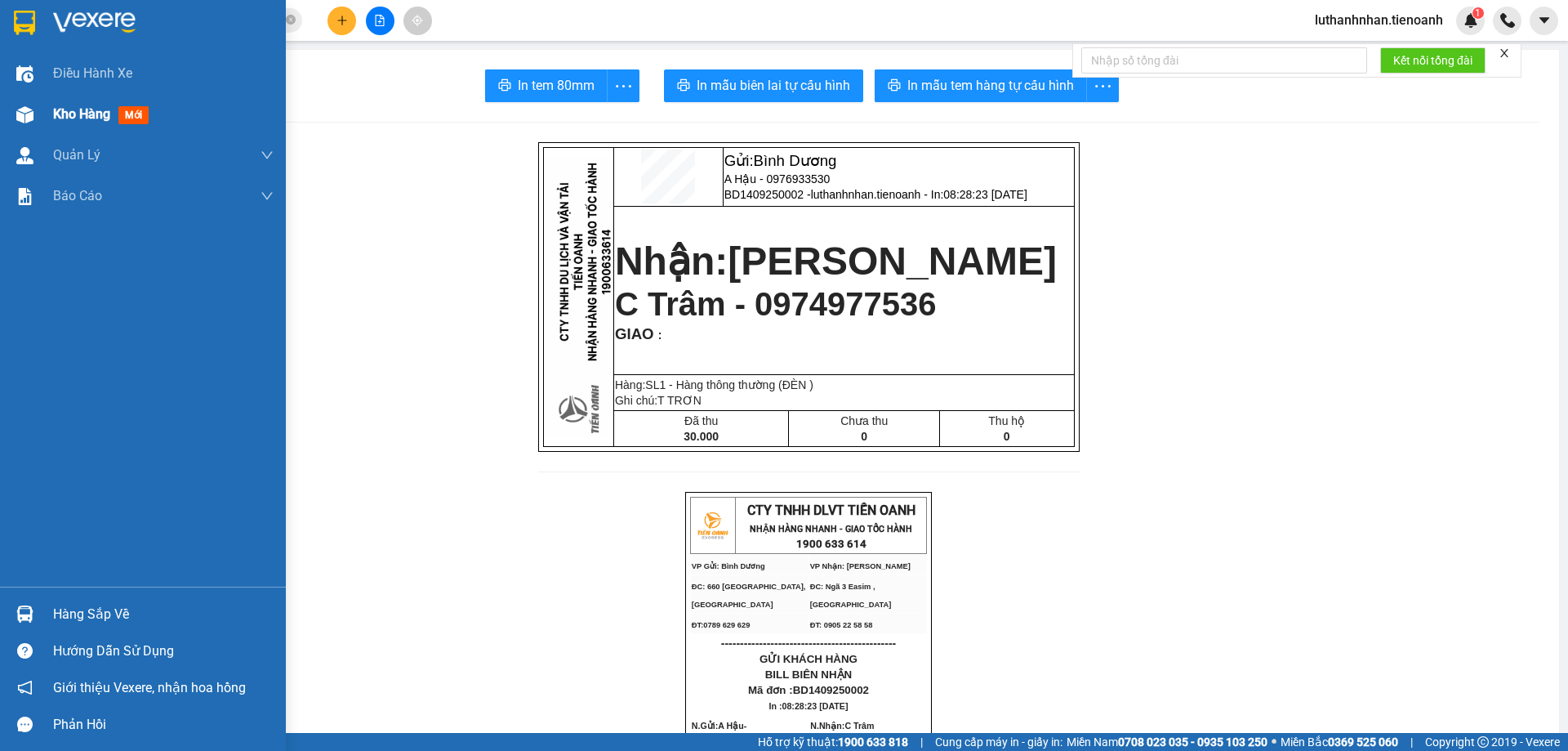
click at [11, 123] on div at bounding box center [25, 115] width 28 height 28
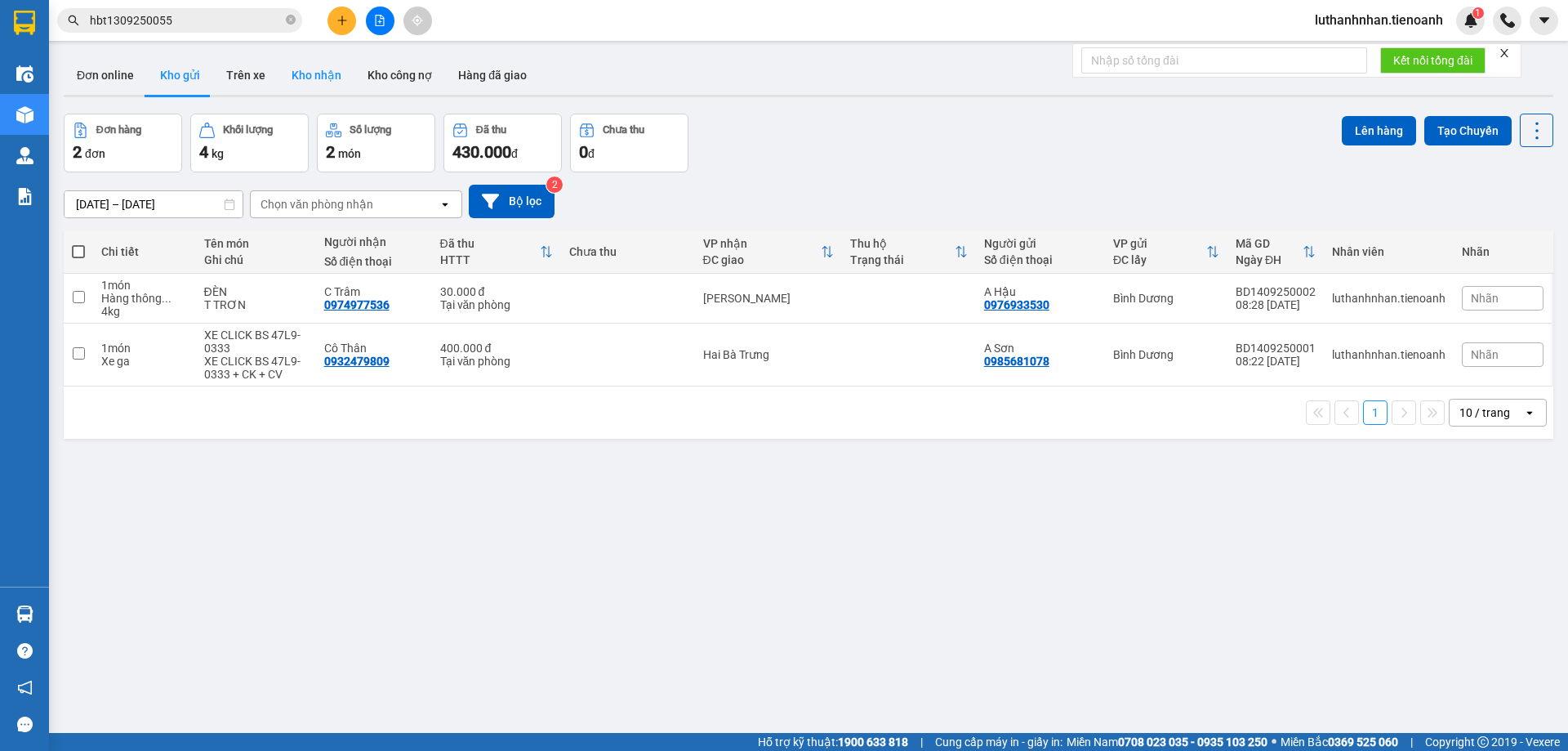
click at [325, 75] on button "Kho nhận" at bounding box center [317, 75] width 76 height 39
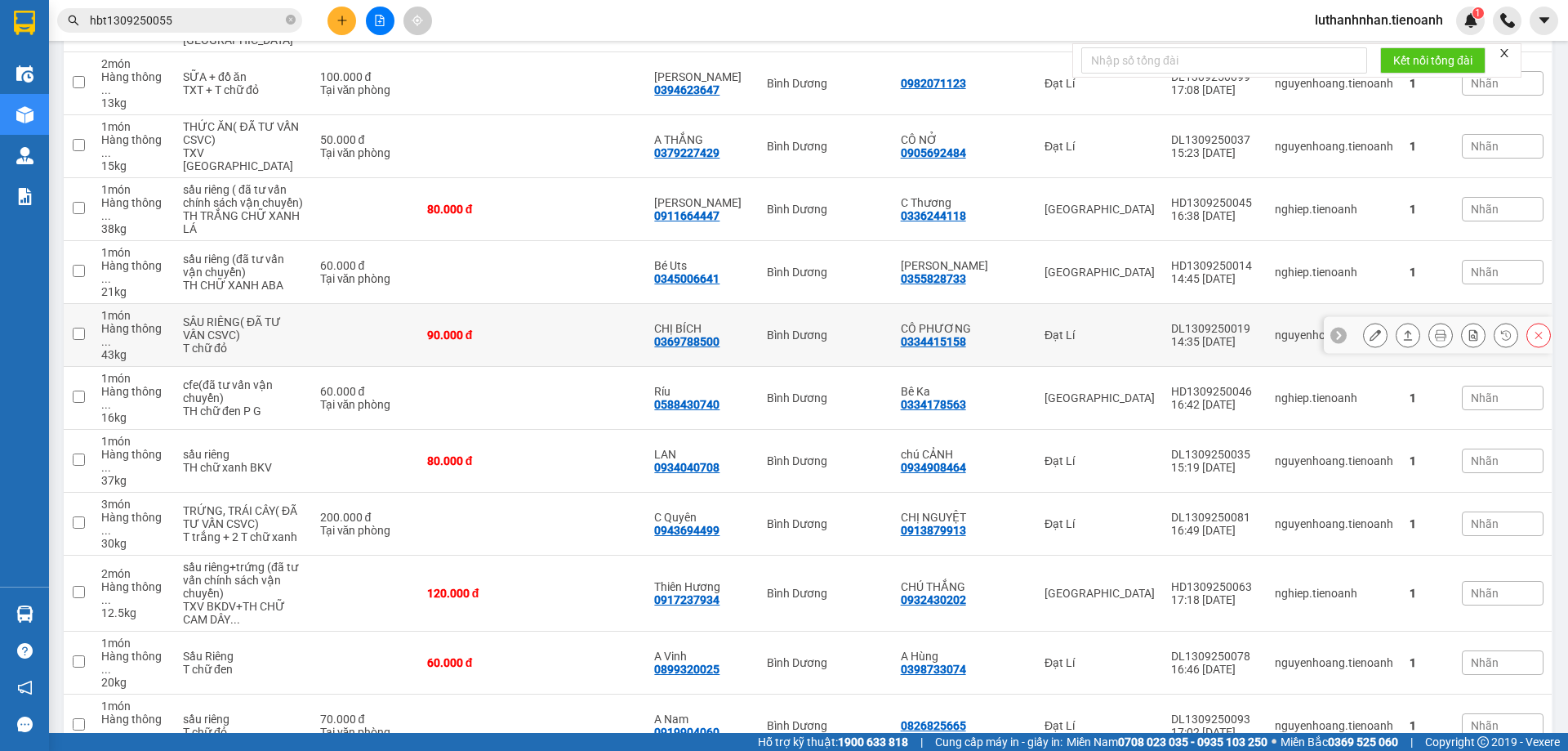
scroll to position [409, 0]
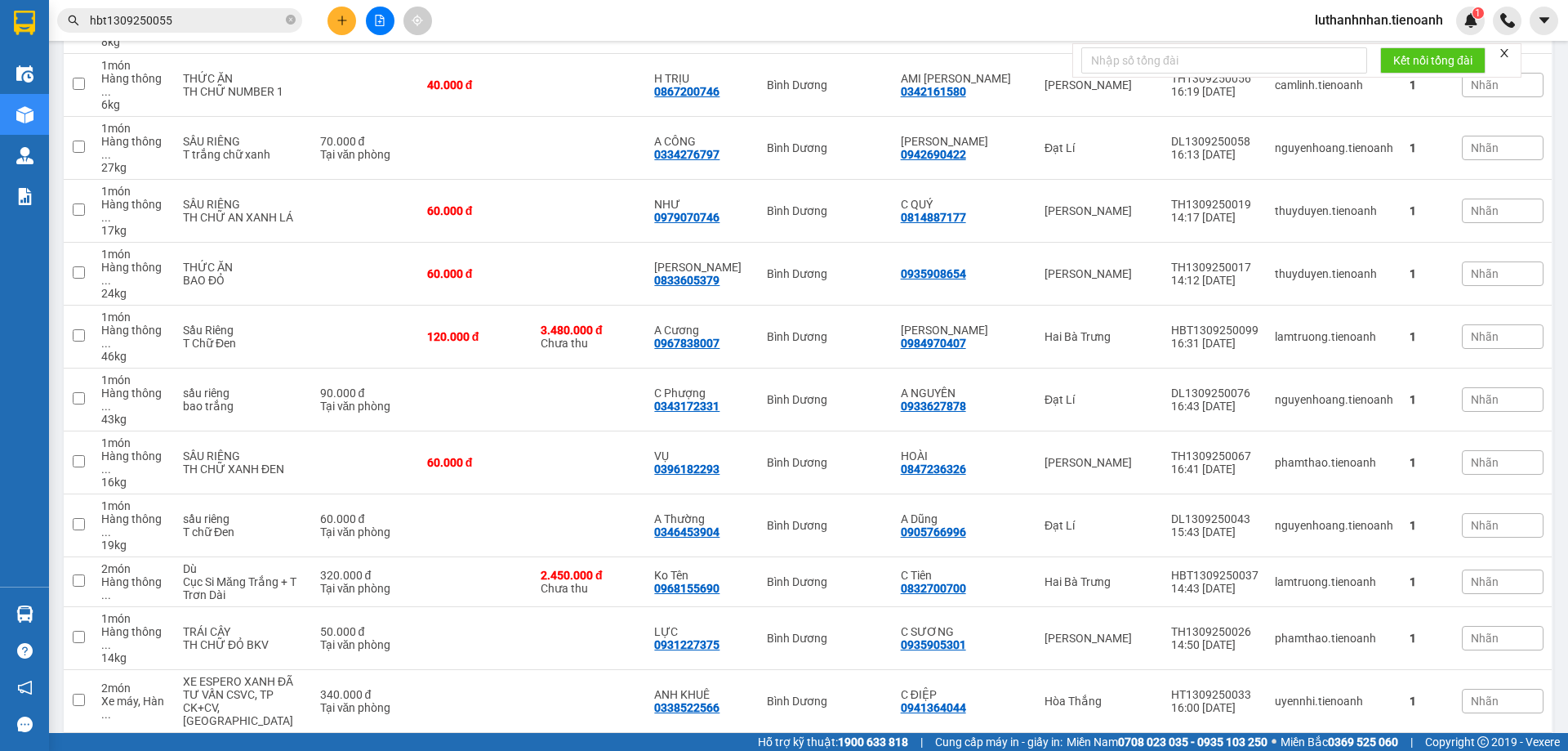
click at [187, 19] on input "hbt1309250055" at bounding box center [187, 20] width 193 height 18
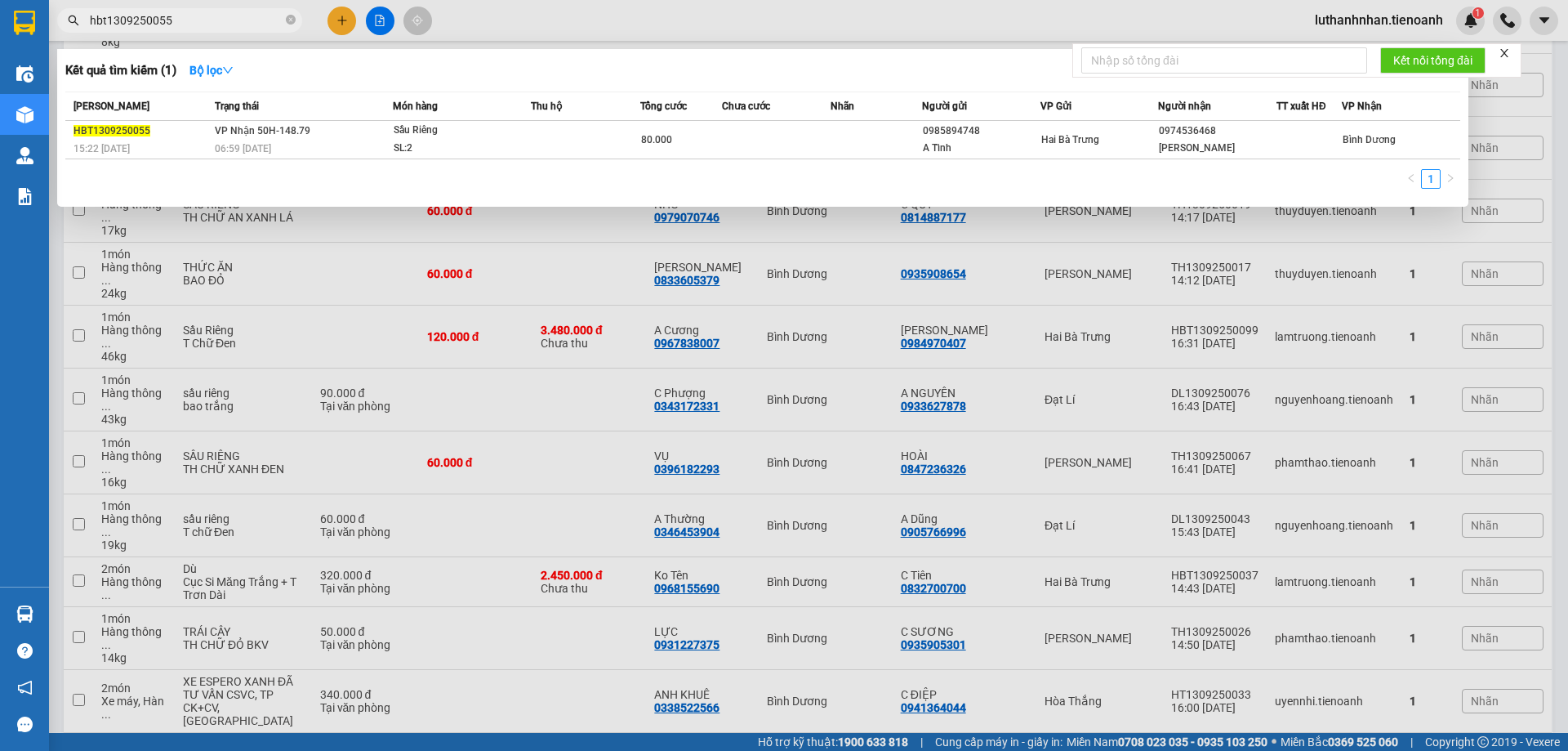
click at [187, 19] on input "hbt1309250055" at bounding box center [187, 20] width 193 height 18
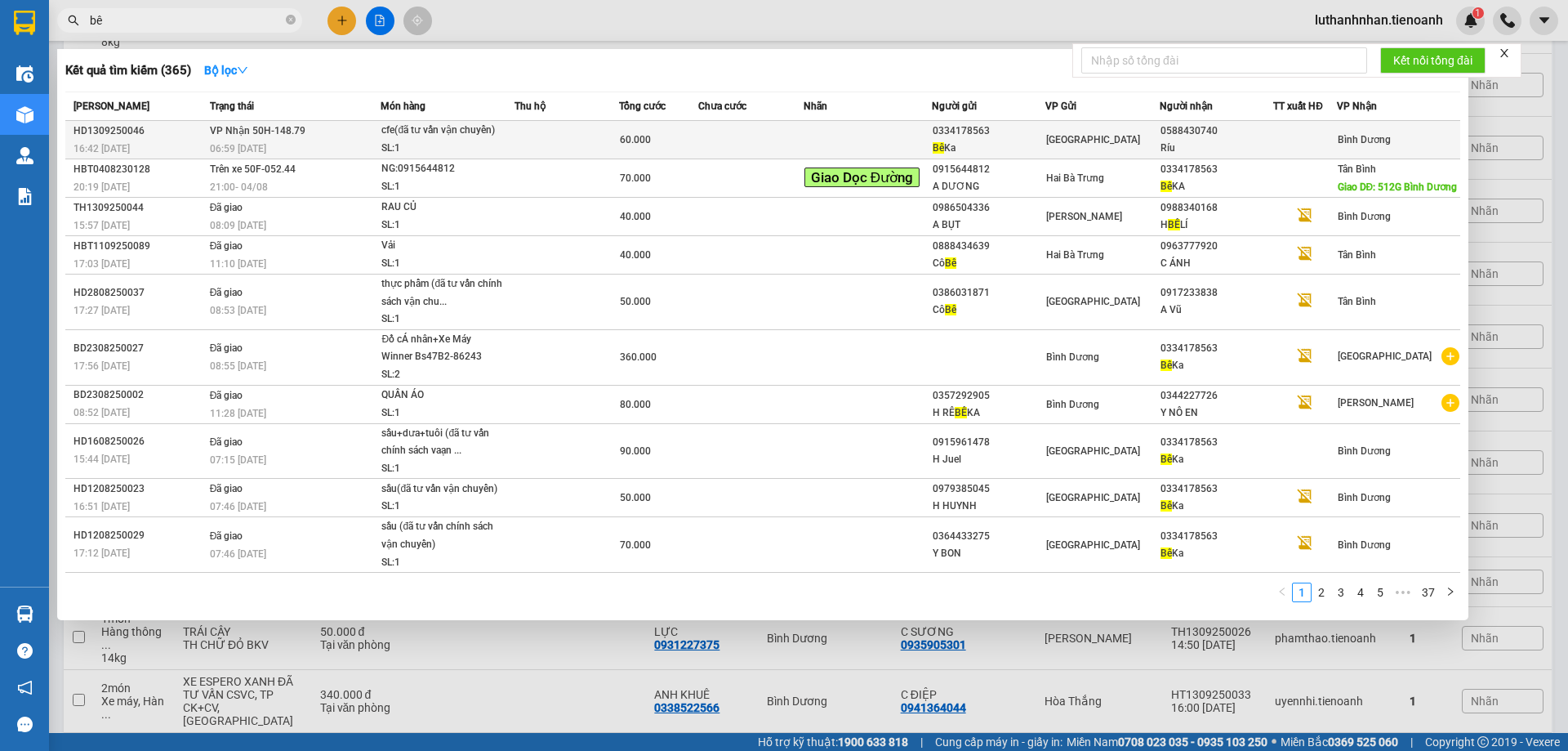
type input "bê"
click at [317, 131] on td "VP Nhận 50H-148.79 06:59 - 14/09" at bounding box center [294, 140] width 176 height 38
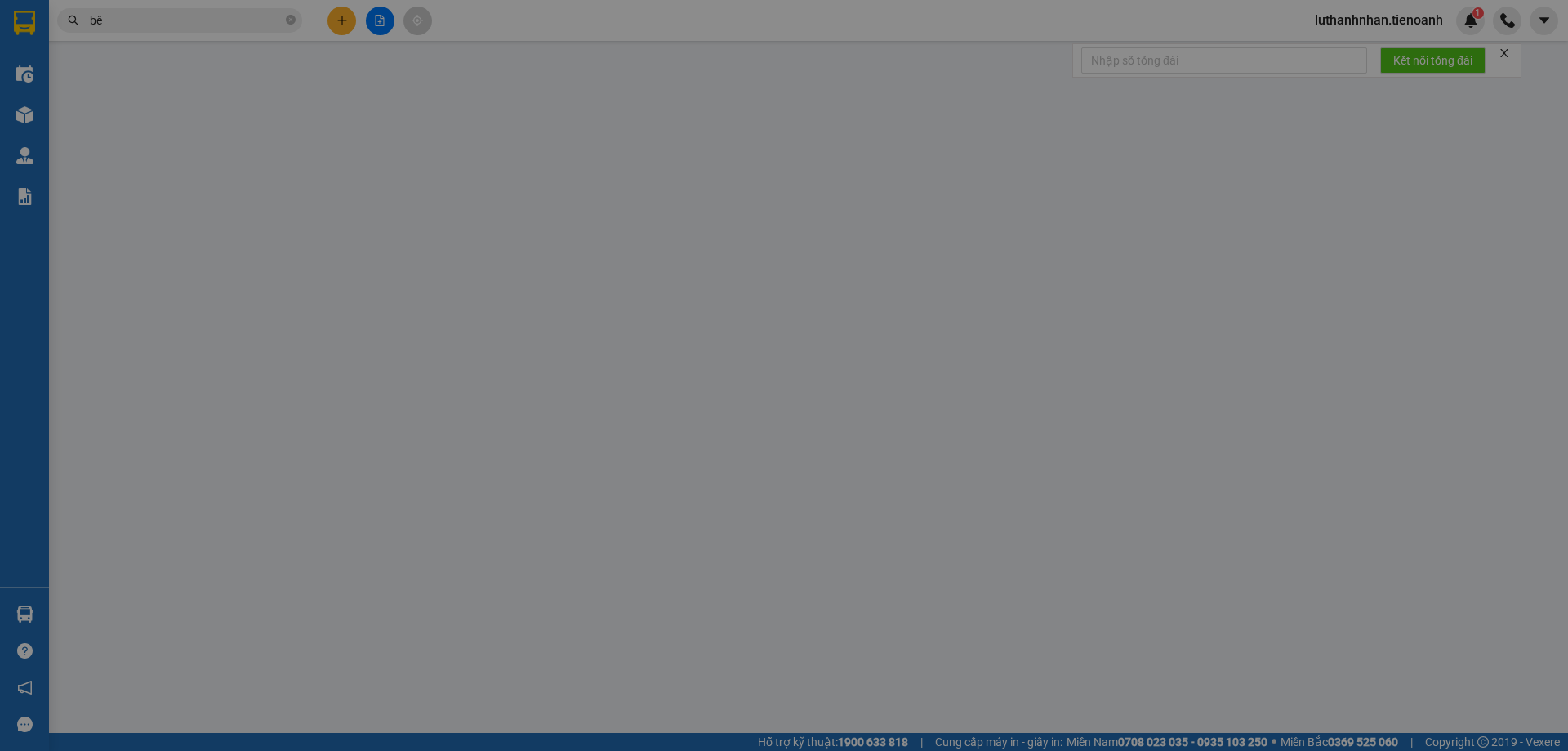
type input "0588430740"
type input "Ríu"
type input "0334178563"
type input "Bê Ka"
type input "60.000"
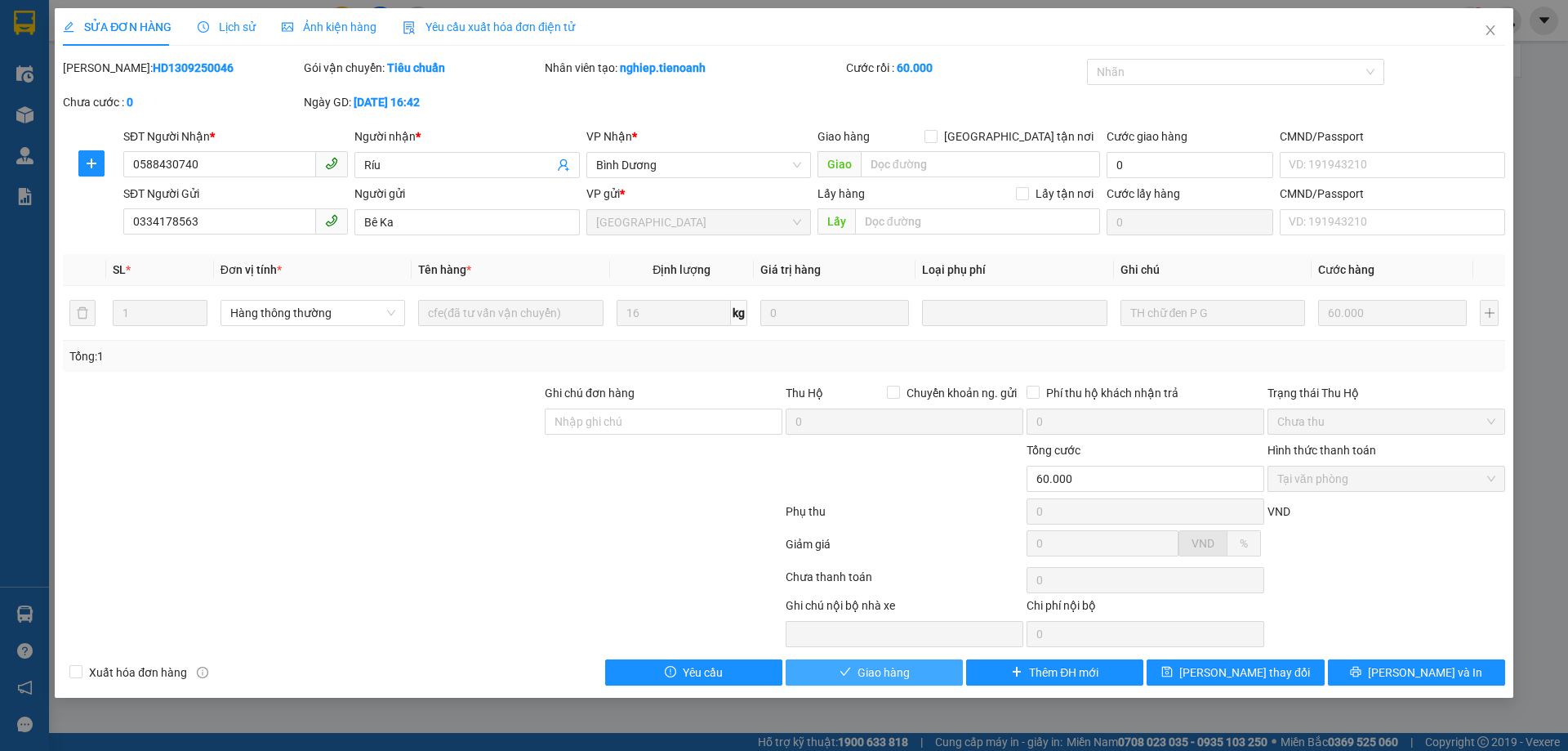
click at [875, 677] on span "Giao hàng" at bounding box center [883, 672] width 52 height 18
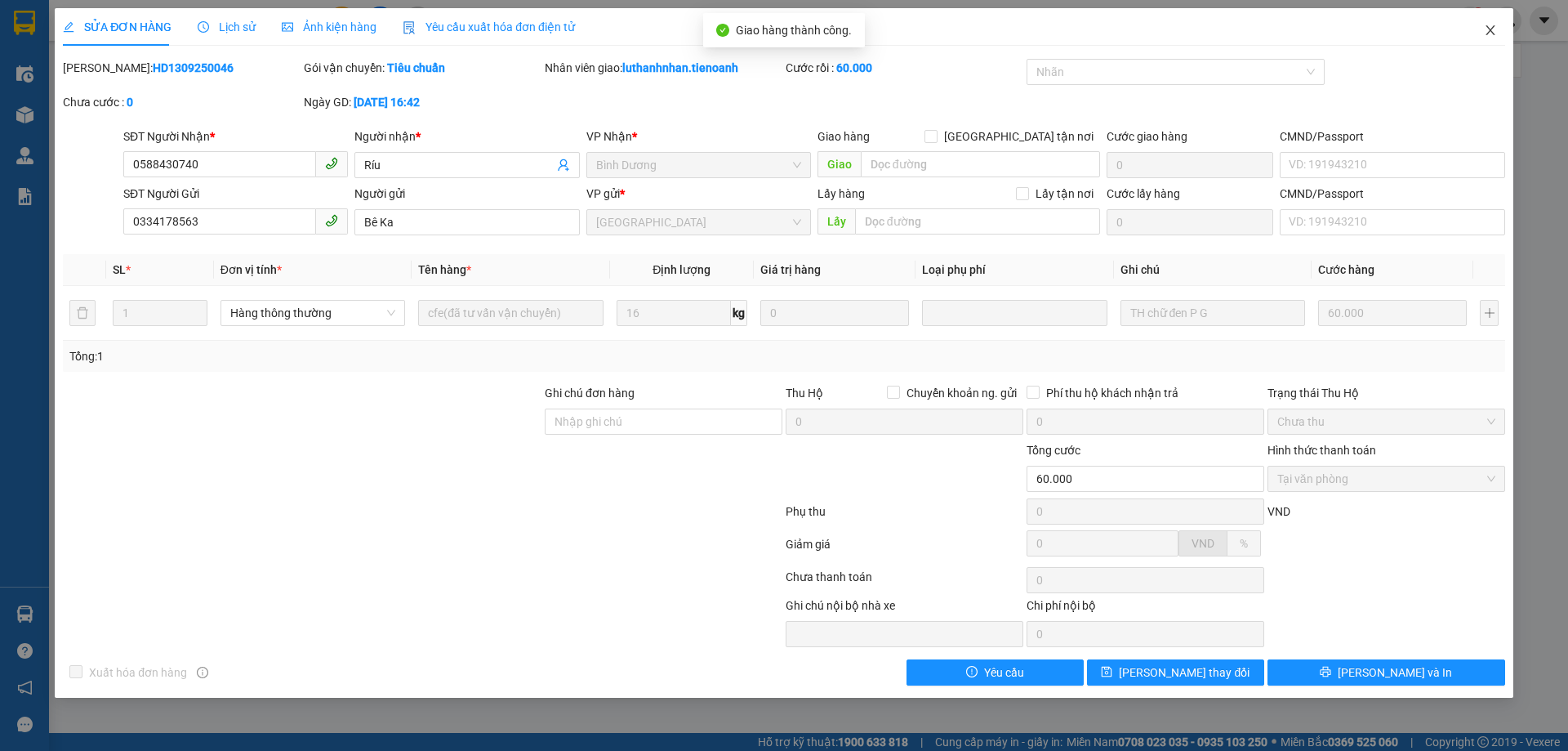
click at [1486, 34] on icon "close" at bounding box center [1490, 30] width 13 height 13
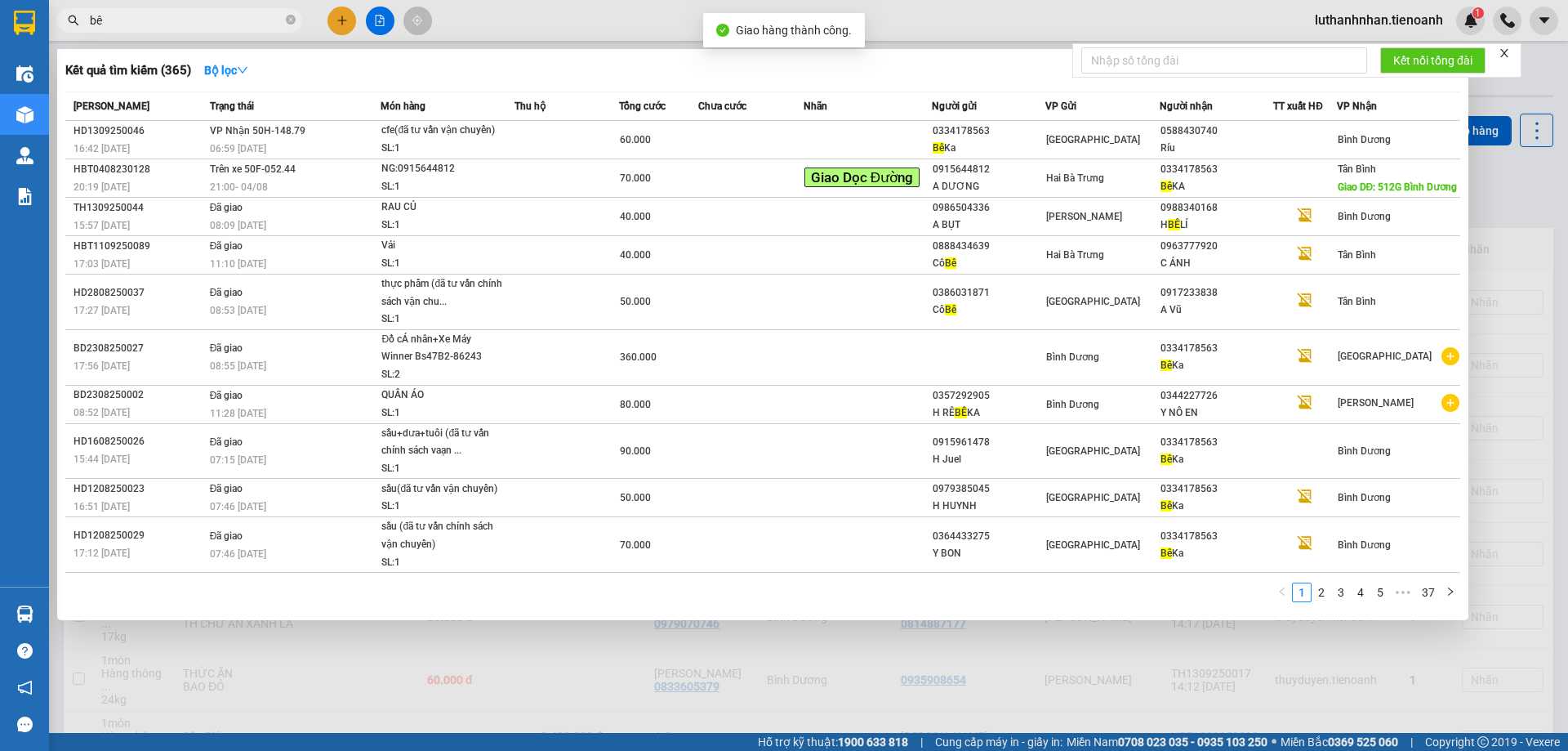
click at [196, 18] on input "bê" at bounding box center [187, 20] width 193 height 18
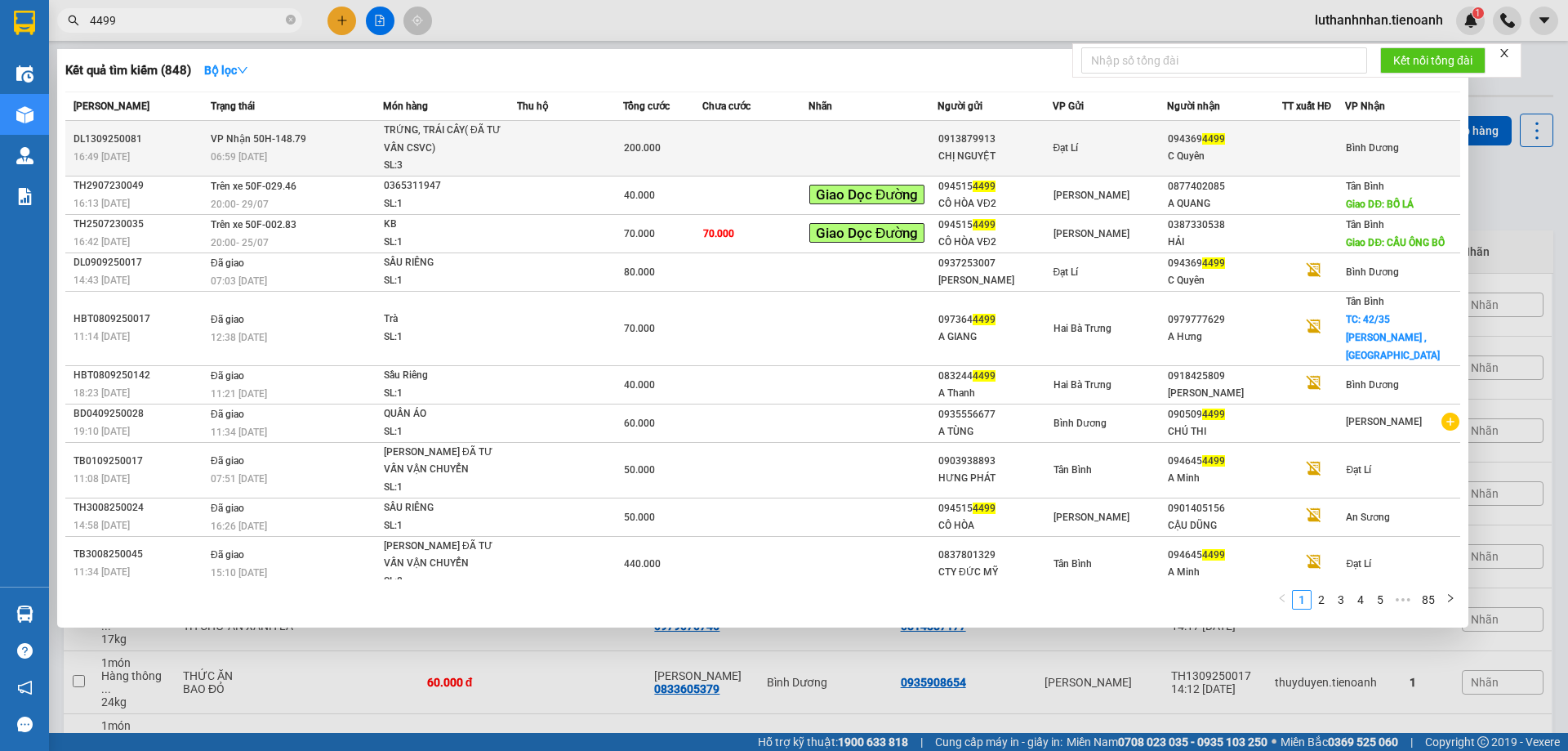
type input "4499"
click at [442, 162] on div "SL: 3" at bounding box center [445, 165] width 122 height 18
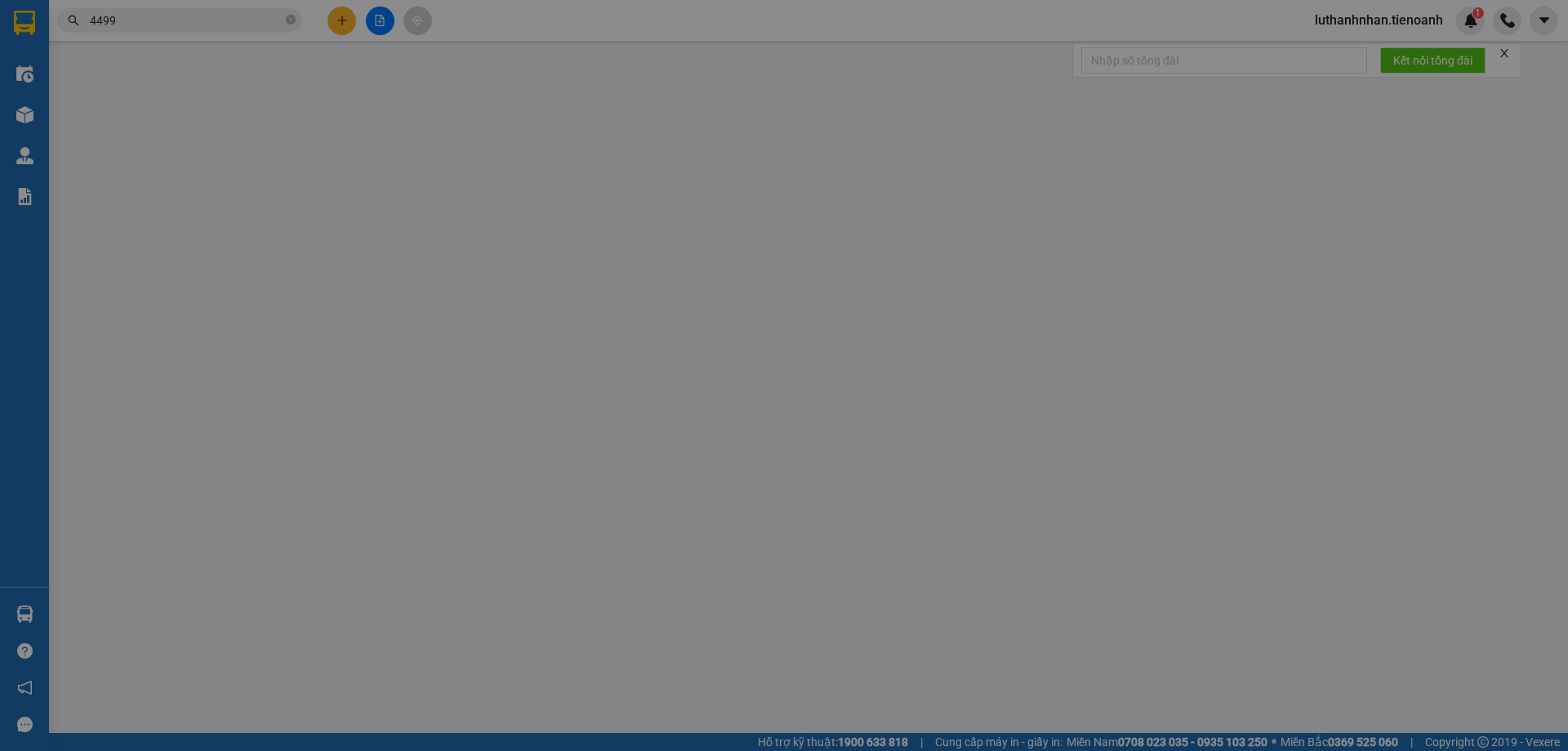
type input "0943694499"
type input "C Quyên"
type input "281408746"
type input "0913879913"
type input "CHỊ NGUYỆT"
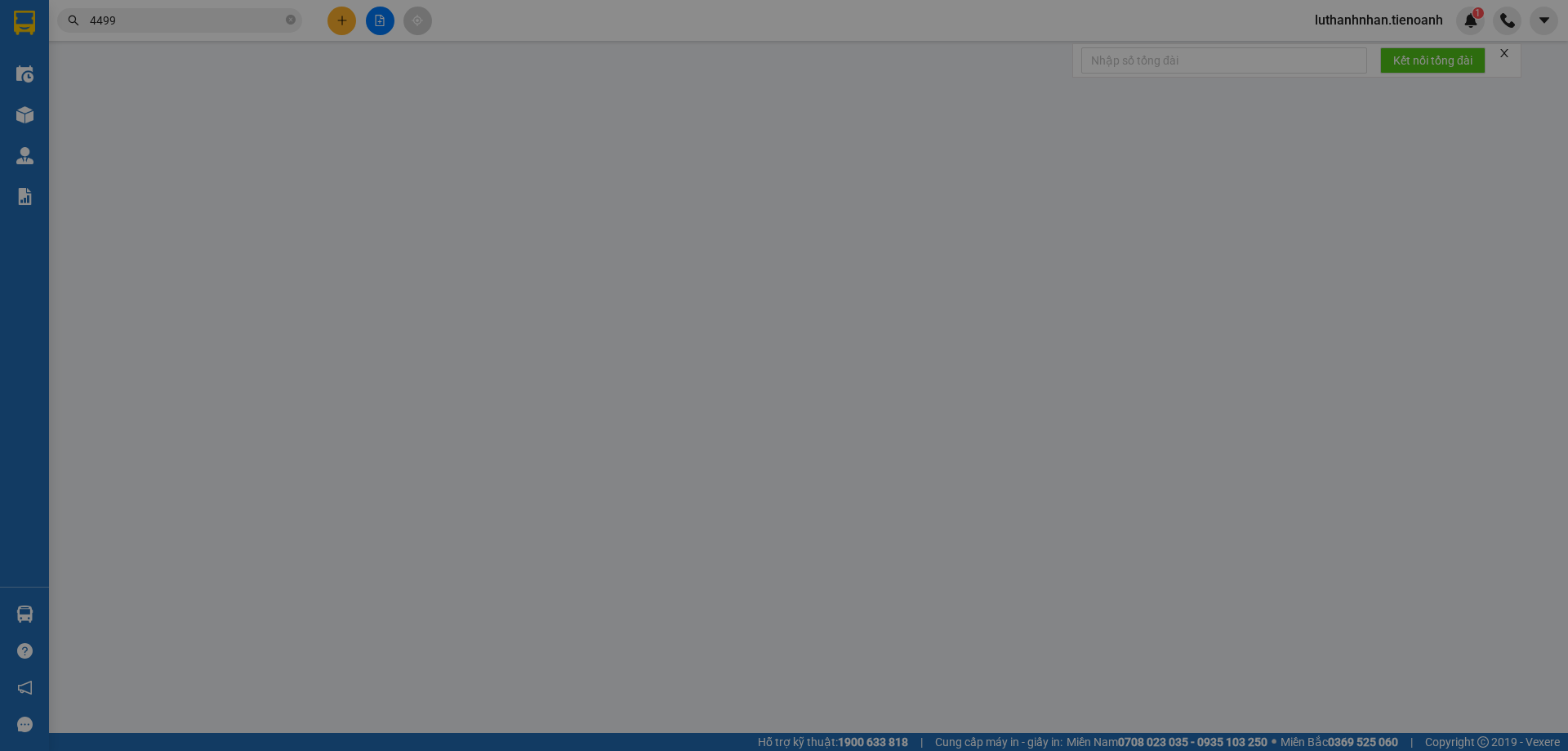
type input "066055000021"
type input "200.000"
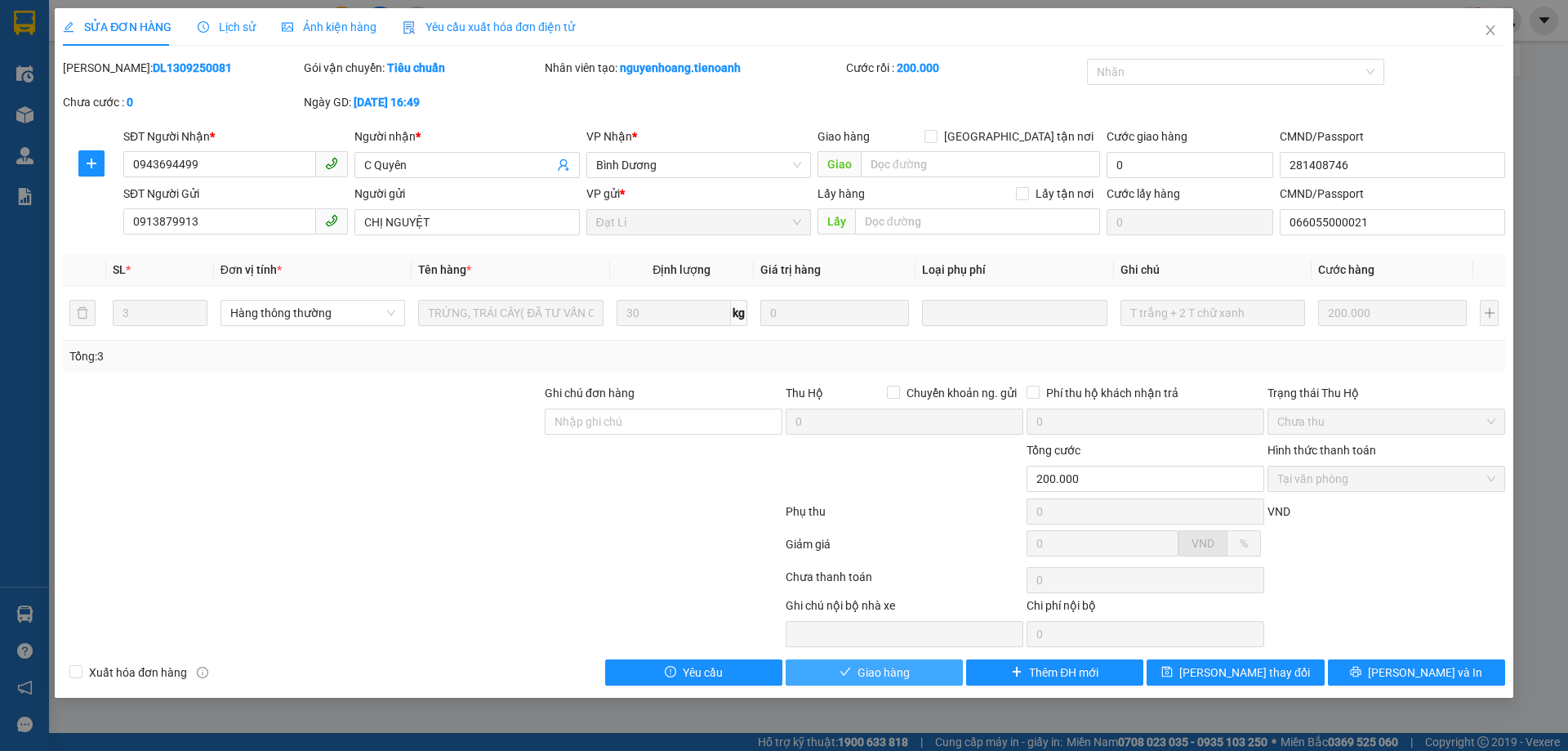
click at [921, 678] on button "Giao hàng" at bounding box center [874, 672] width 177 height 27
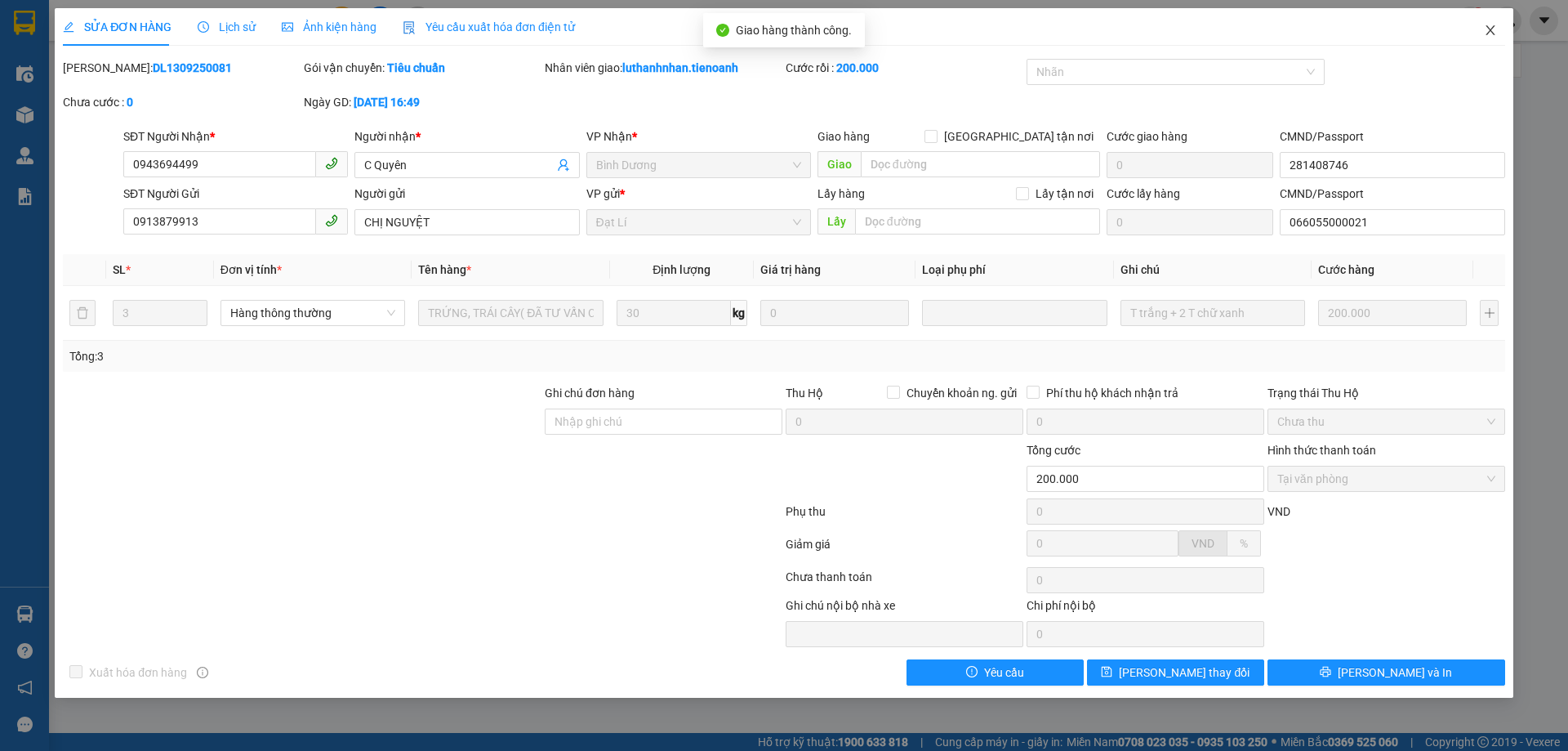
click at [1490, 32] on icon "close" at bounding box center [1490, 30] width 9 height 10
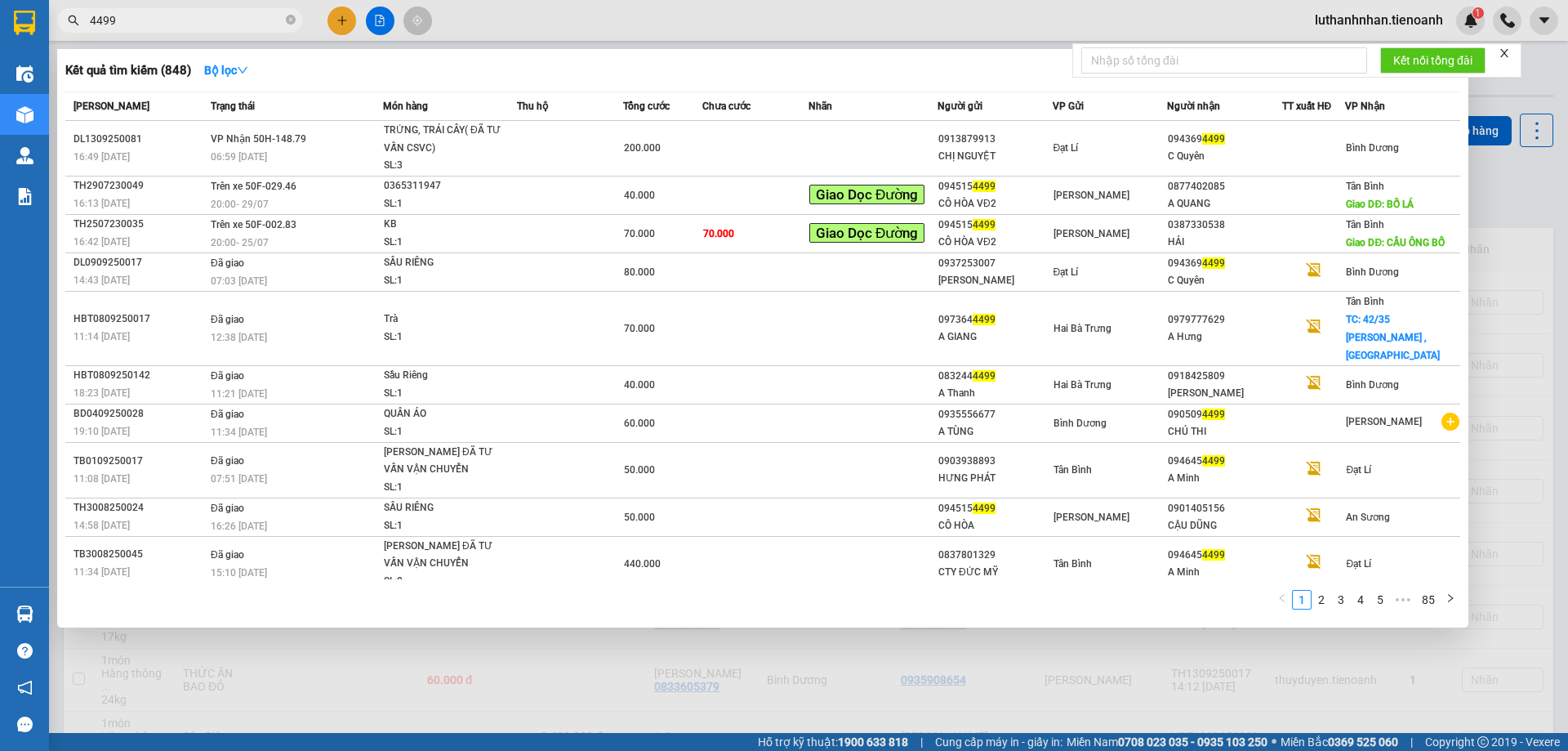
click at [220, 13] on input "4499" at bounding box center [187, 20] width 193 height 18
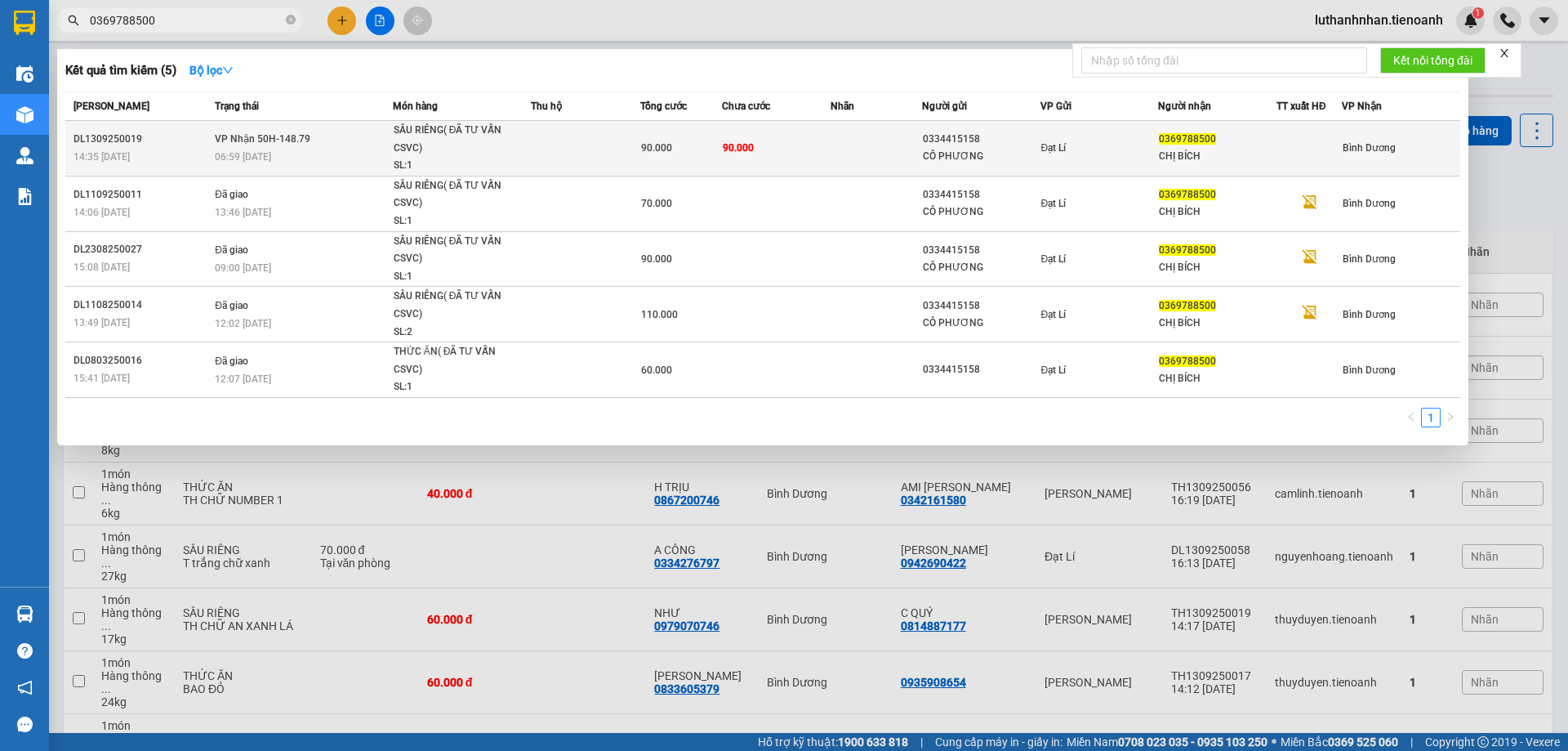
type input "0369788500"
click at [370, 173] on td "VP Nhận 50H-148.79 06:59 - 14/09" at bounding box center [302, 149] width 182 height 56
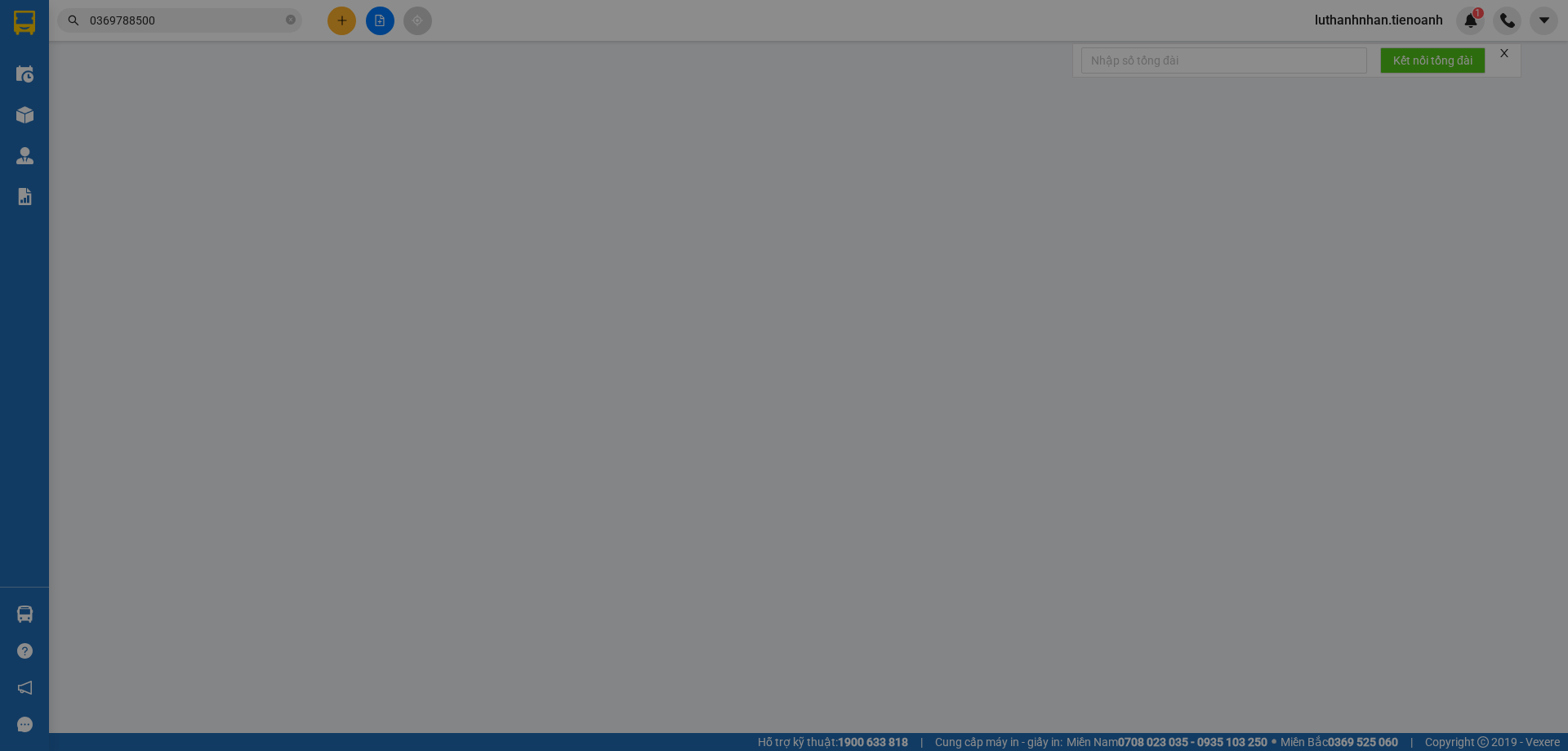
type input "0369788500"
type input "CHỊ BÍCH"
type input "0334415158"
type input "CÔ PHƯƠNG"
type input "90.000"
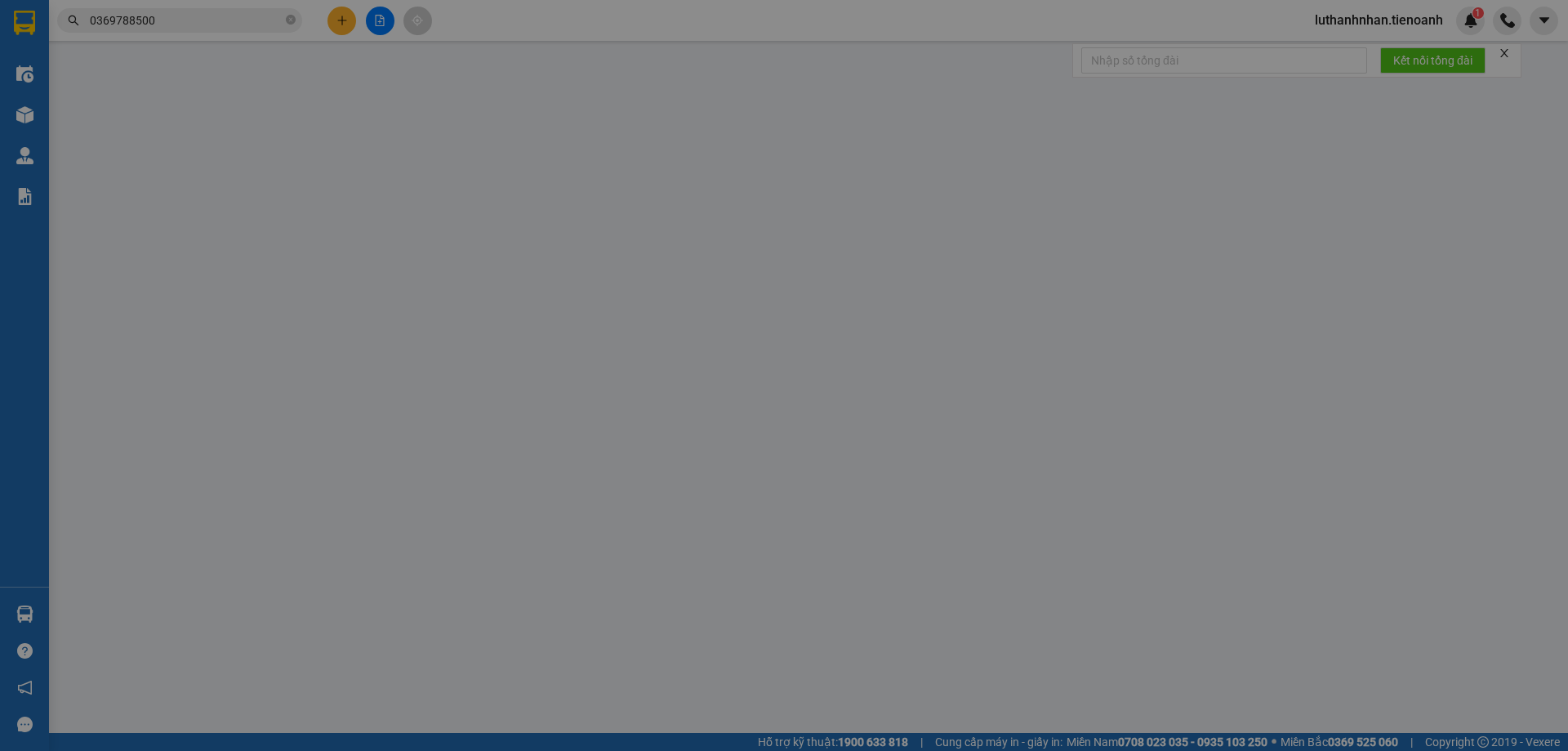
type input "90.000"
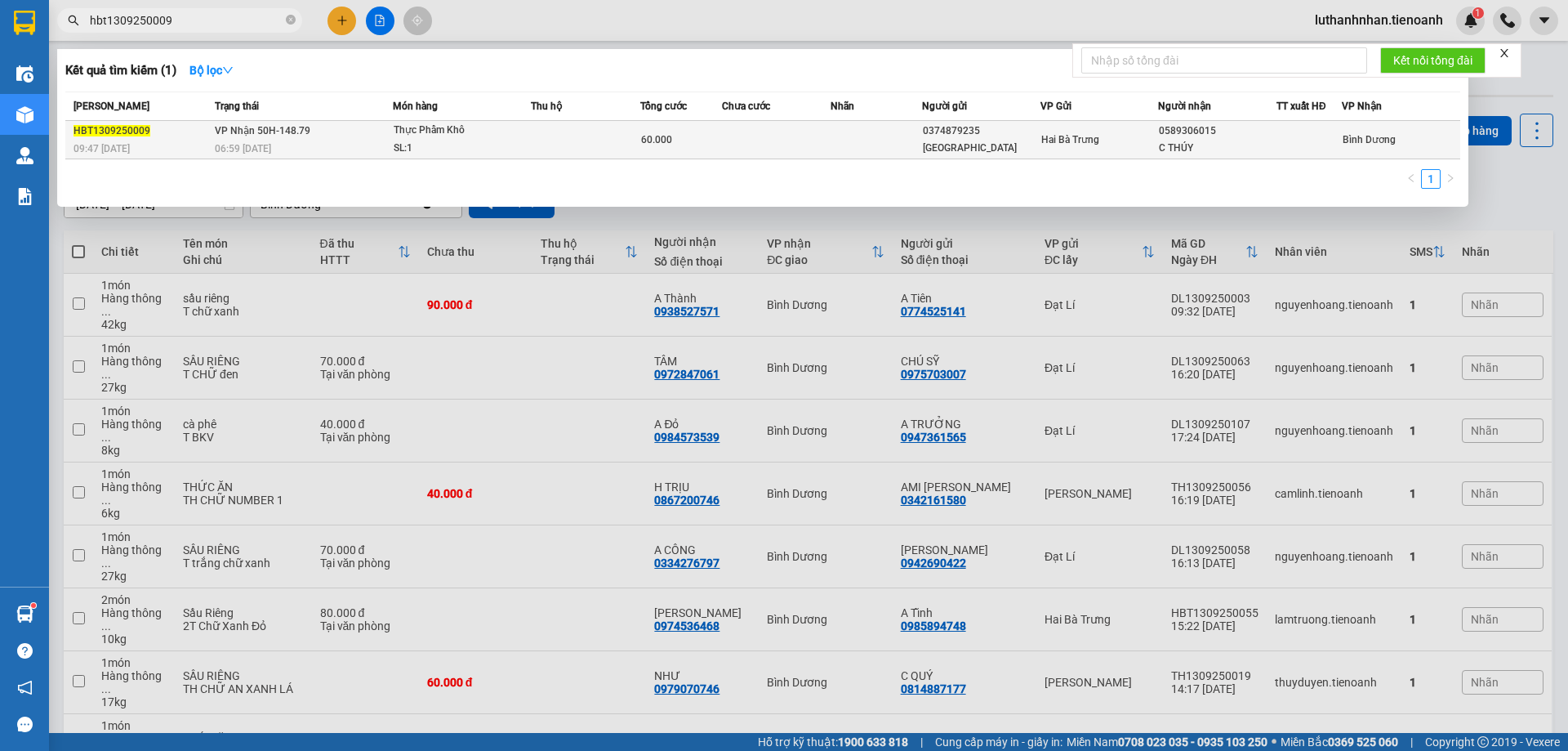
type input "hbt1309250009"
click at [591, 137] on td at bounding box center [585, 140] width 110 height 38
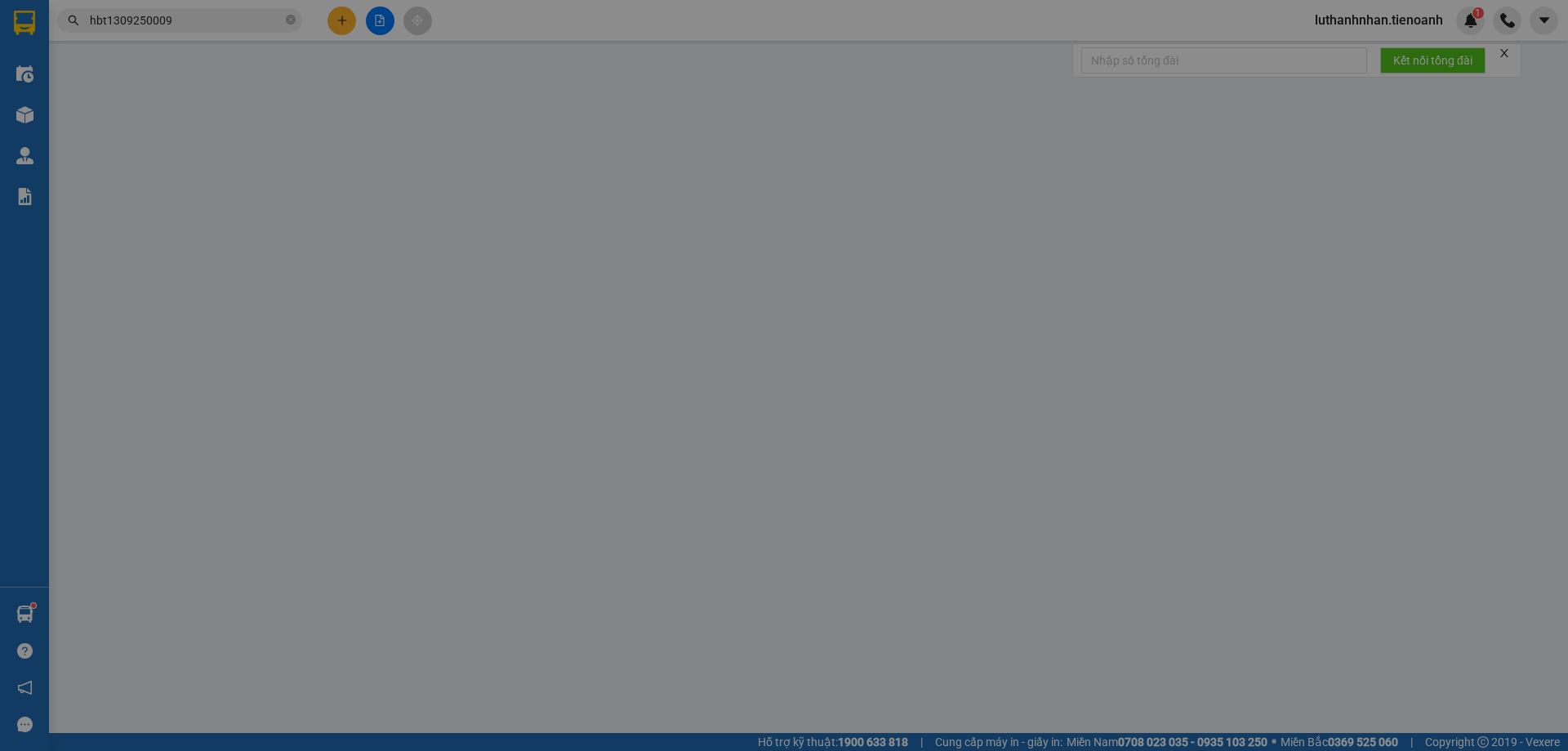
type input "0589306015"
type input "C THÚY"
type input "0374879235"
type input "Cô Hòa"
type input "240231320"
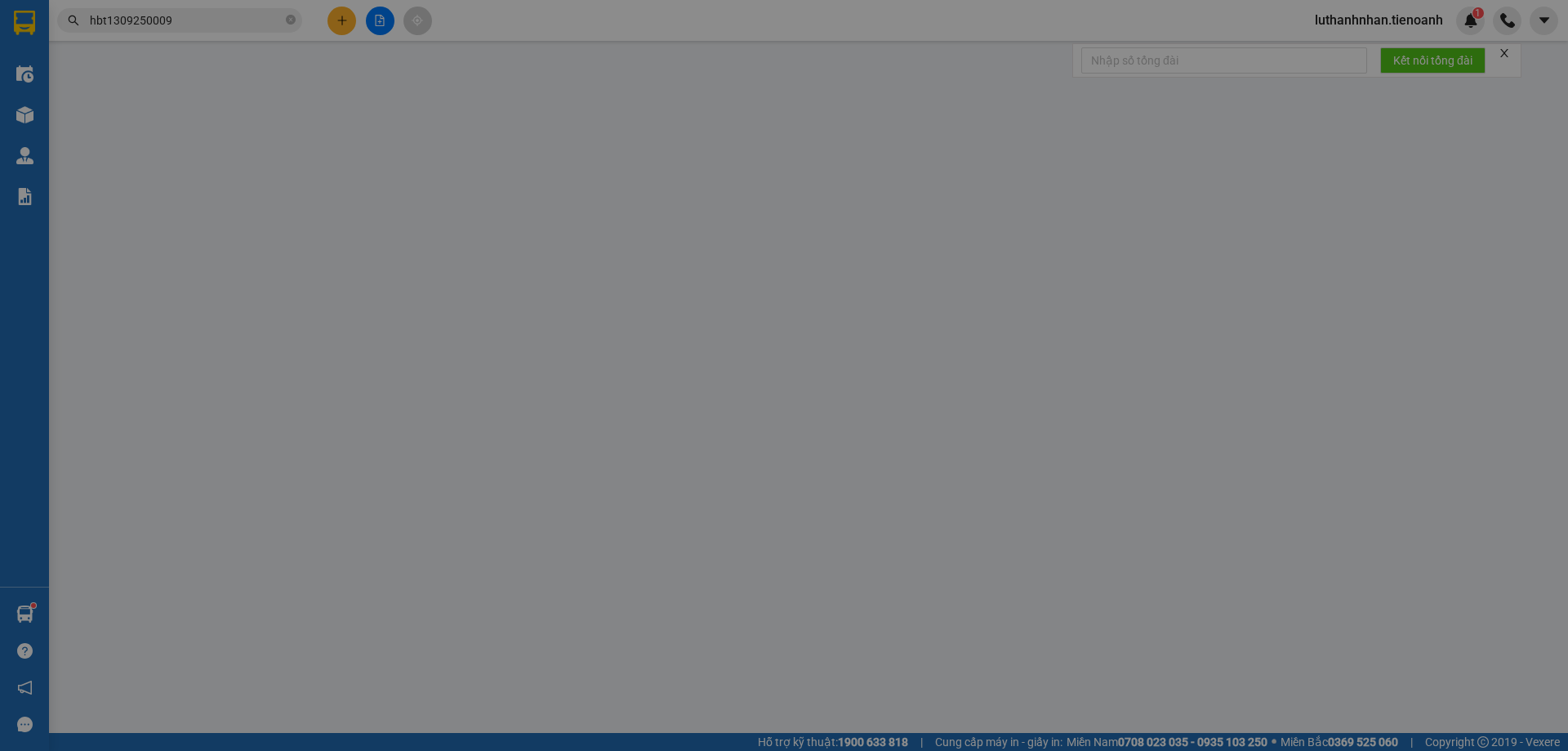
type input "60.000"
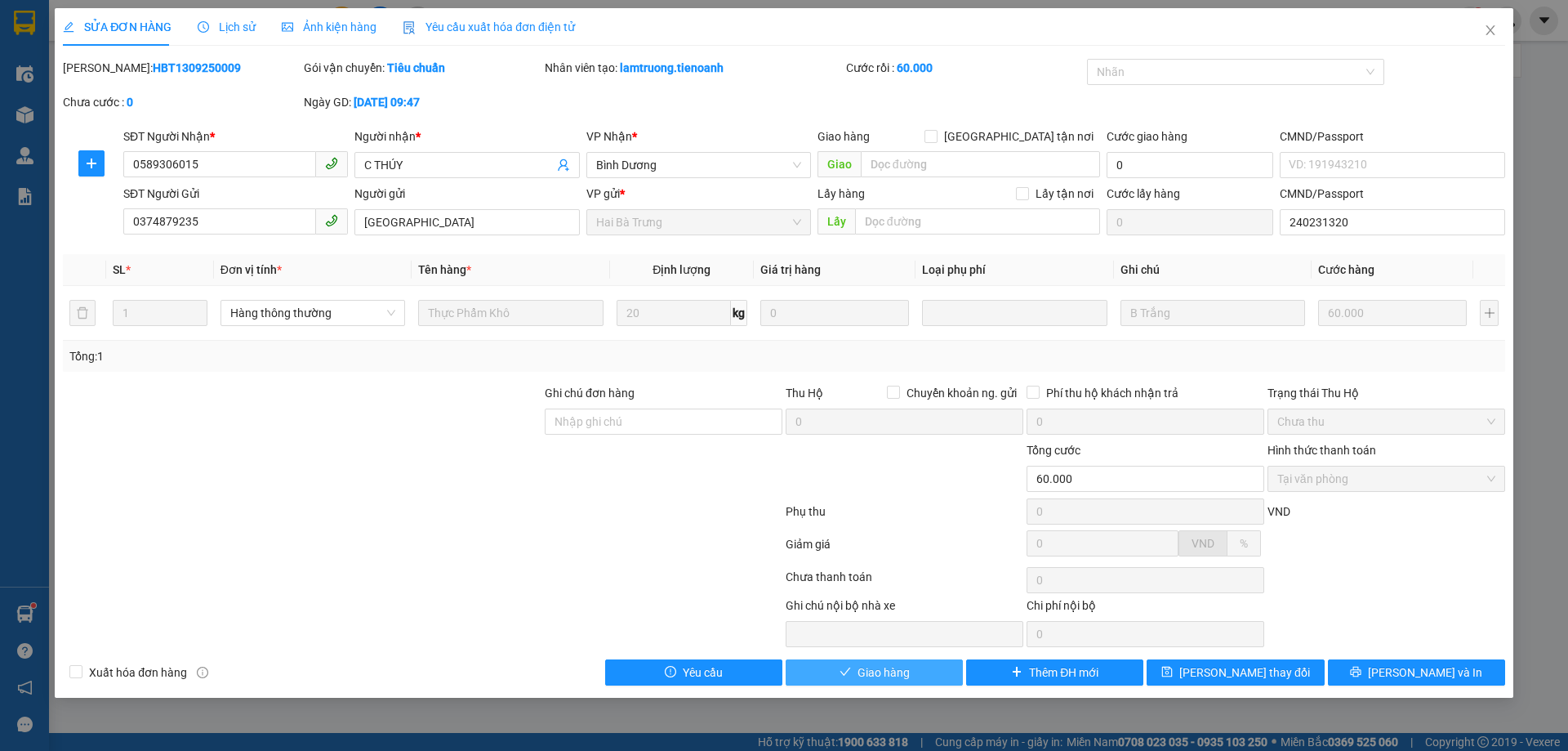
click at [923, 681] on button "Giao hàng" at bounding box center [874, 672] width 177 height 27
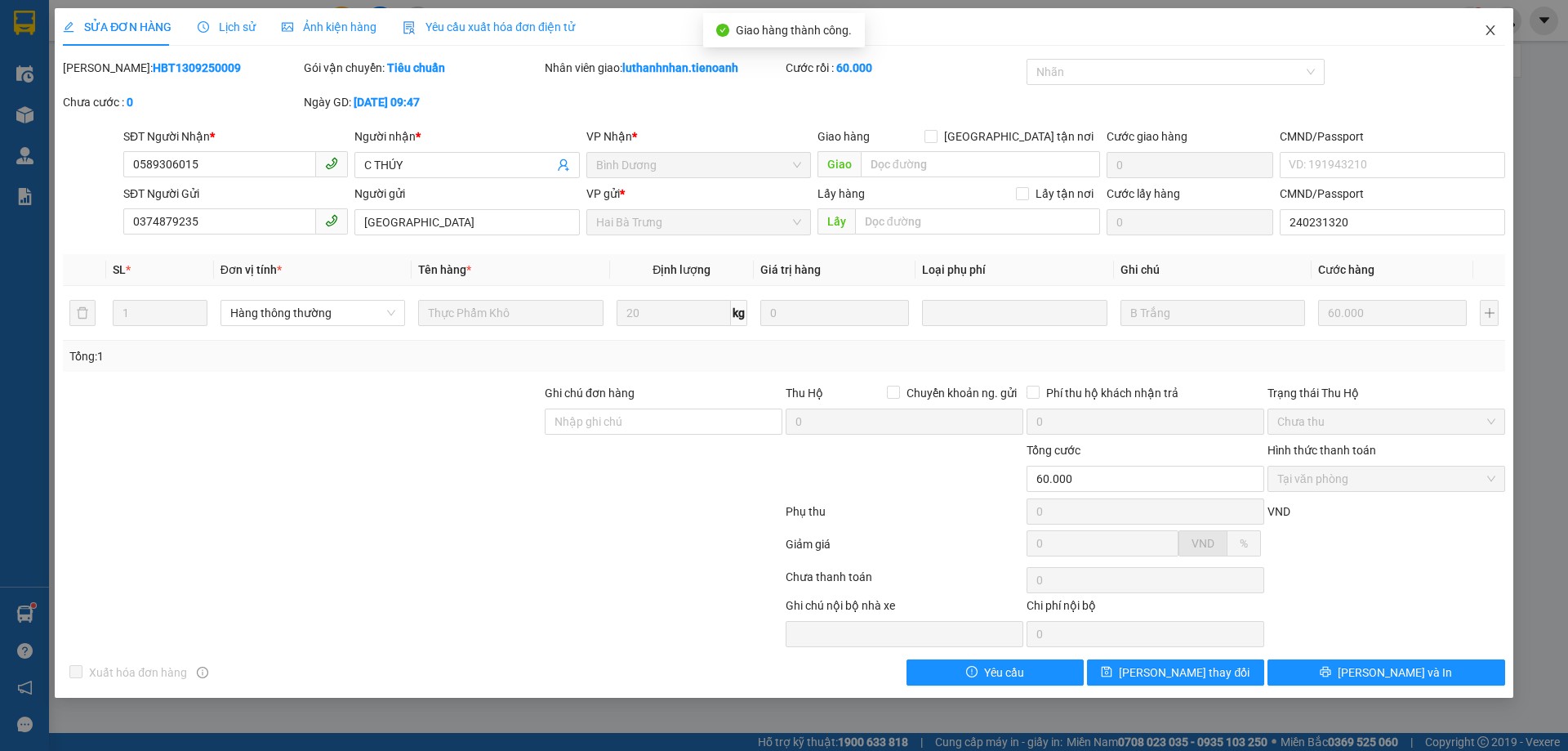
click at [1490, 34] on icon "close" at bounding box center [1490, 30] width 13 height 13
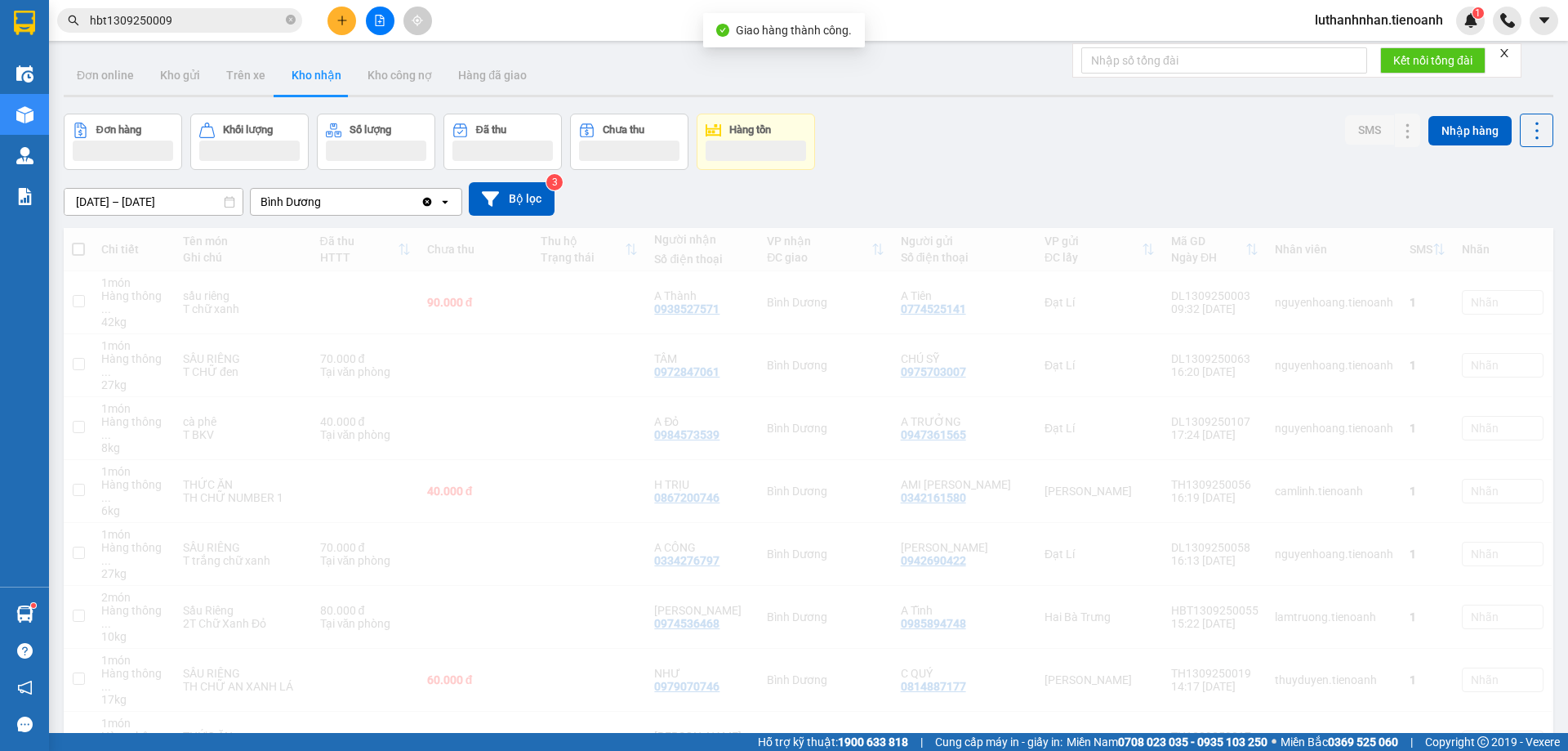
click at [155, 20] on input "hbt1309250009" at bounding box center [187, 20] width 193 height 18
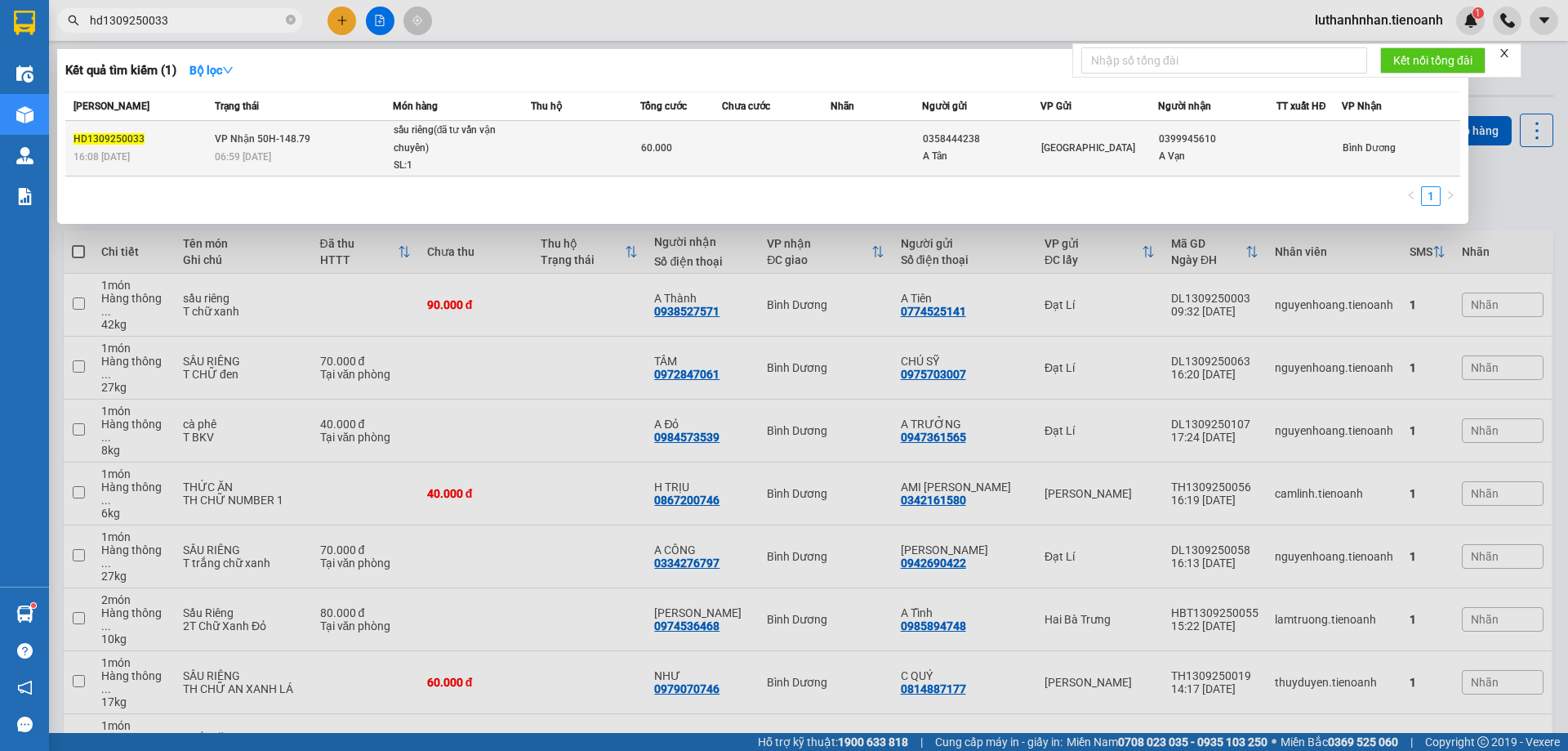
type input "hd1309250033"
click at [458, 145] on div "sầu riêng(đã tư vấn vận chuyển)" at bounding box center [455, 140] width 122 height 35
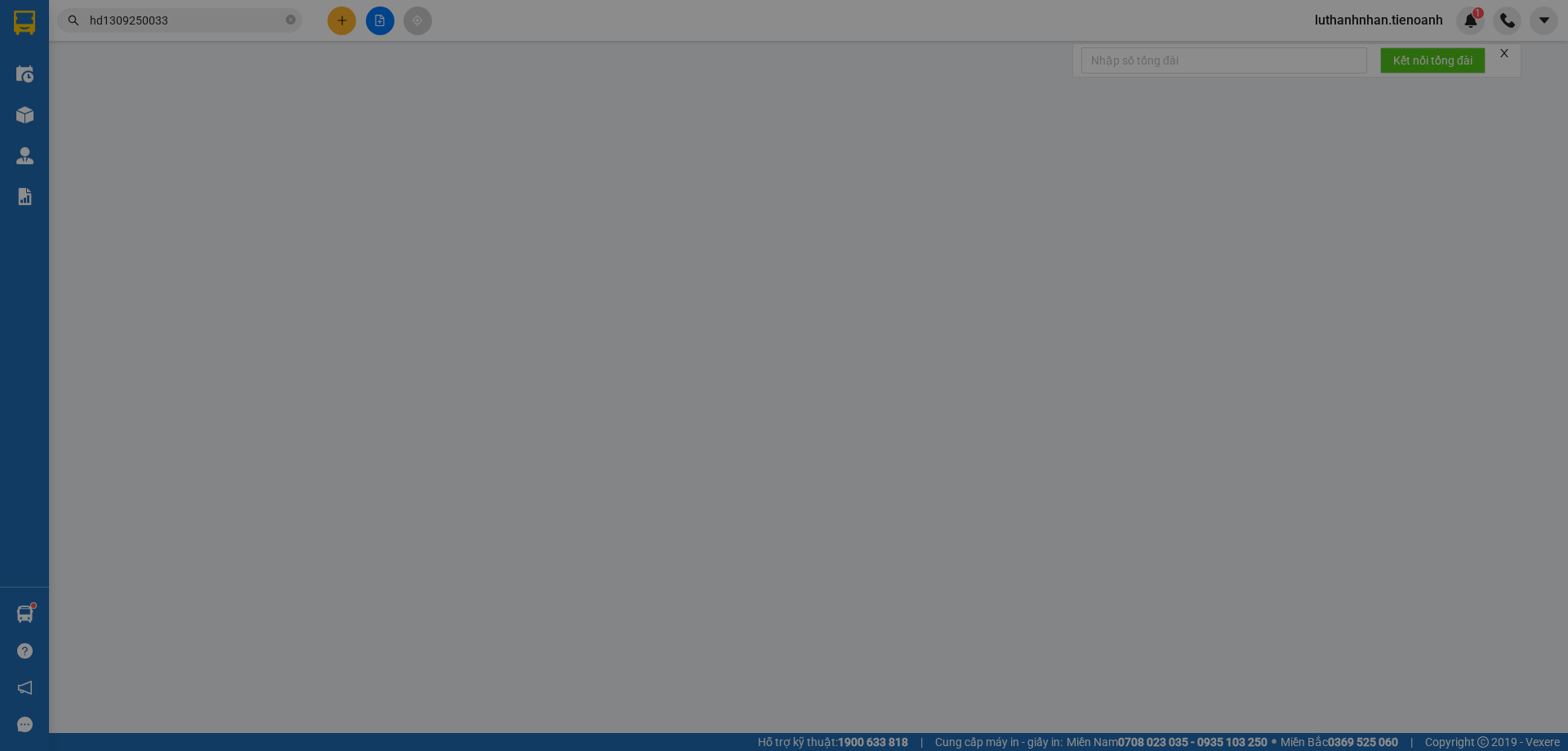
type input "0399945610"
type input "A Vạn"
type input "0358444238"
type input "A Tân"
type input "60.000"
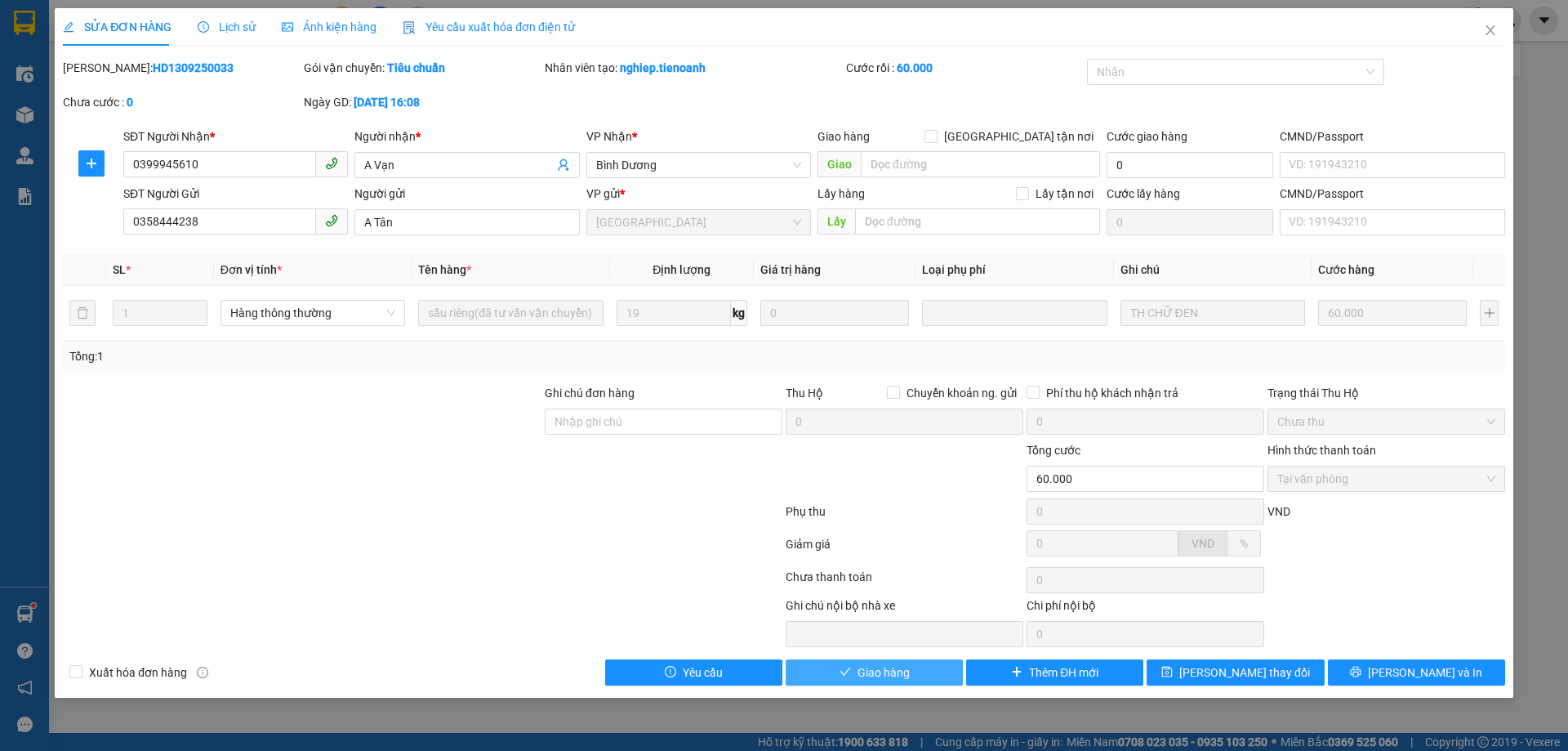
click at [868, 674] on span "Giao hàng" at bounding box center [883, 672] width 52 height 18
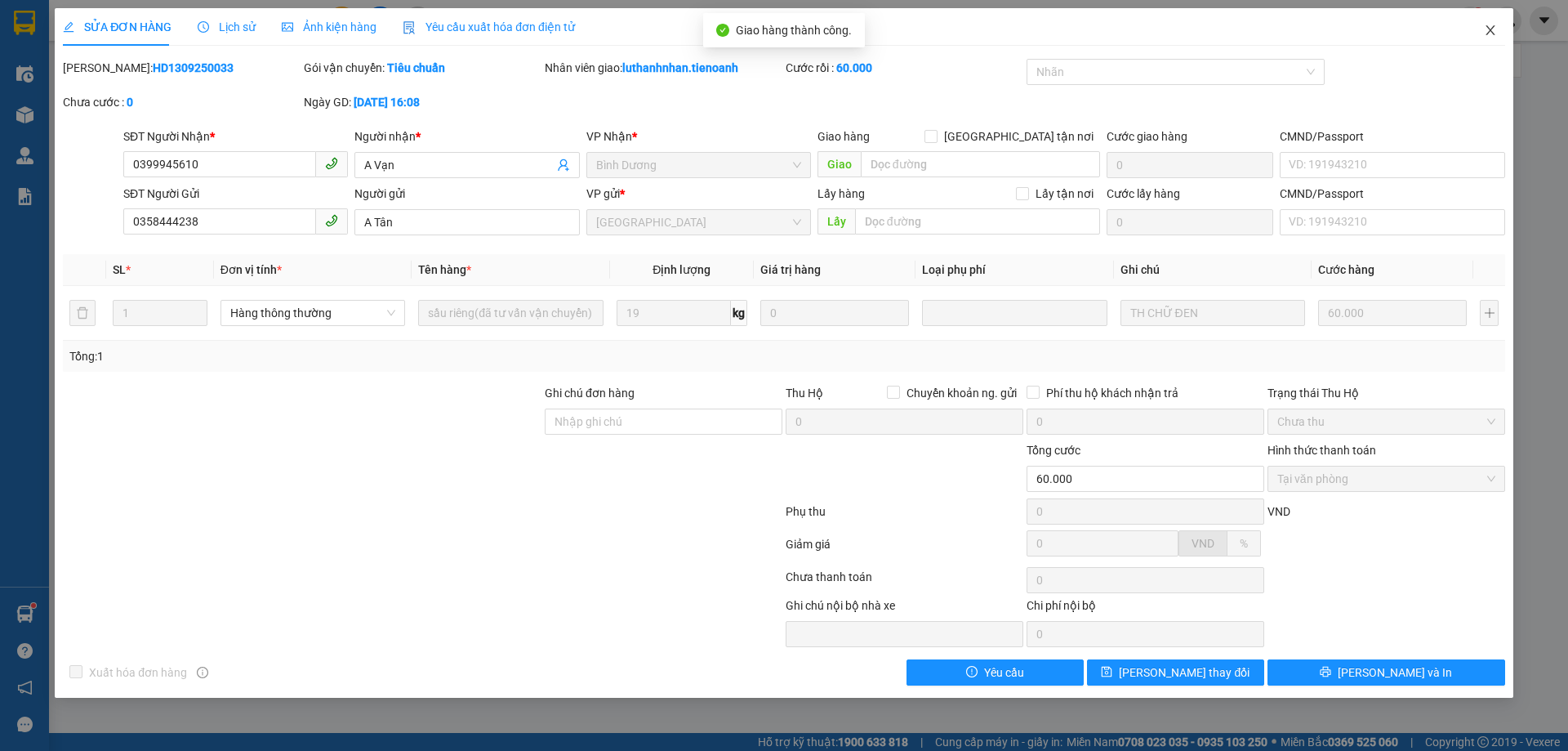
click at [1495, 29] on icon "close" at bounding box center [1490, 30] width 13 height 13
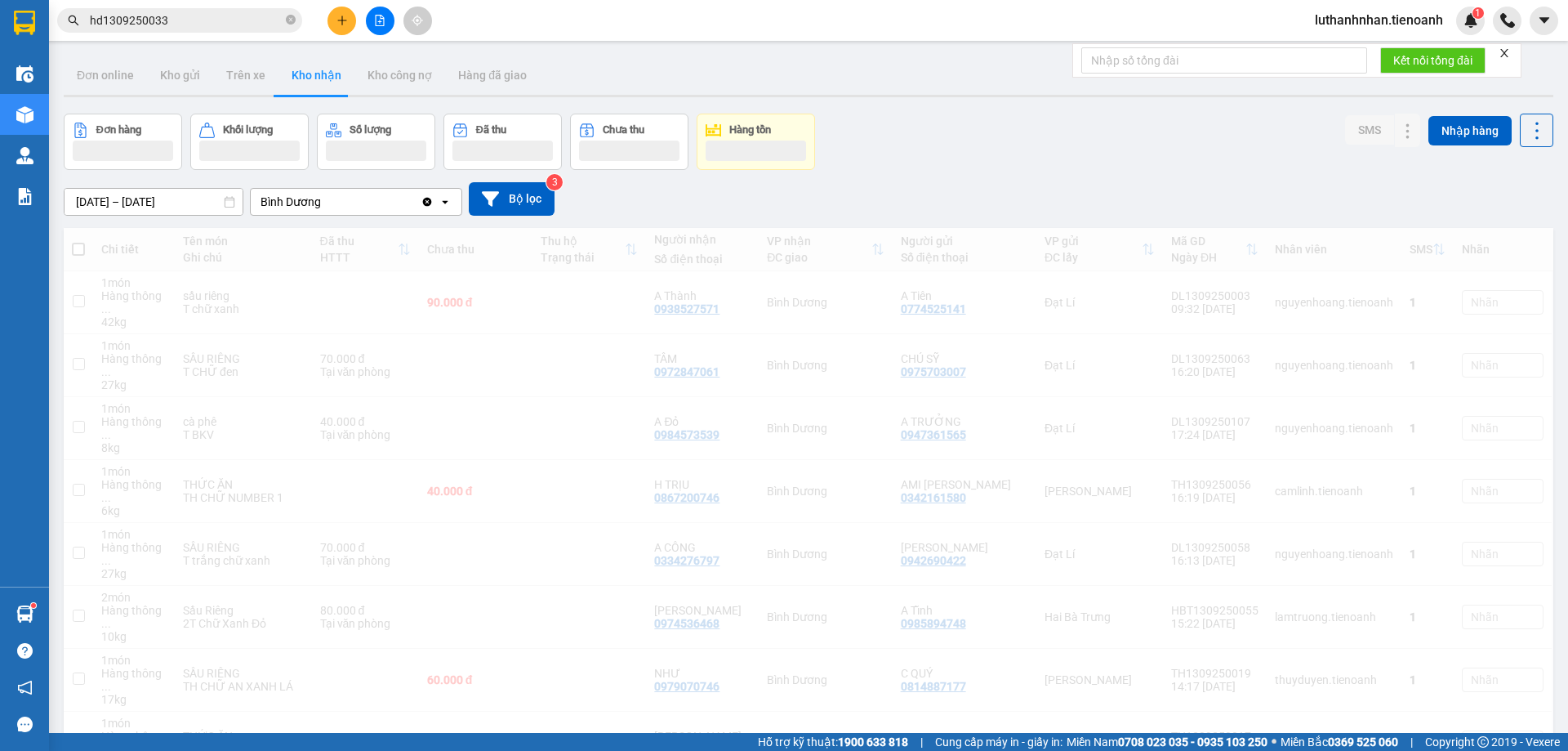
click at [163, 19] on input "hd1309250033" at bounding box center [187, 20] width 193 height 18
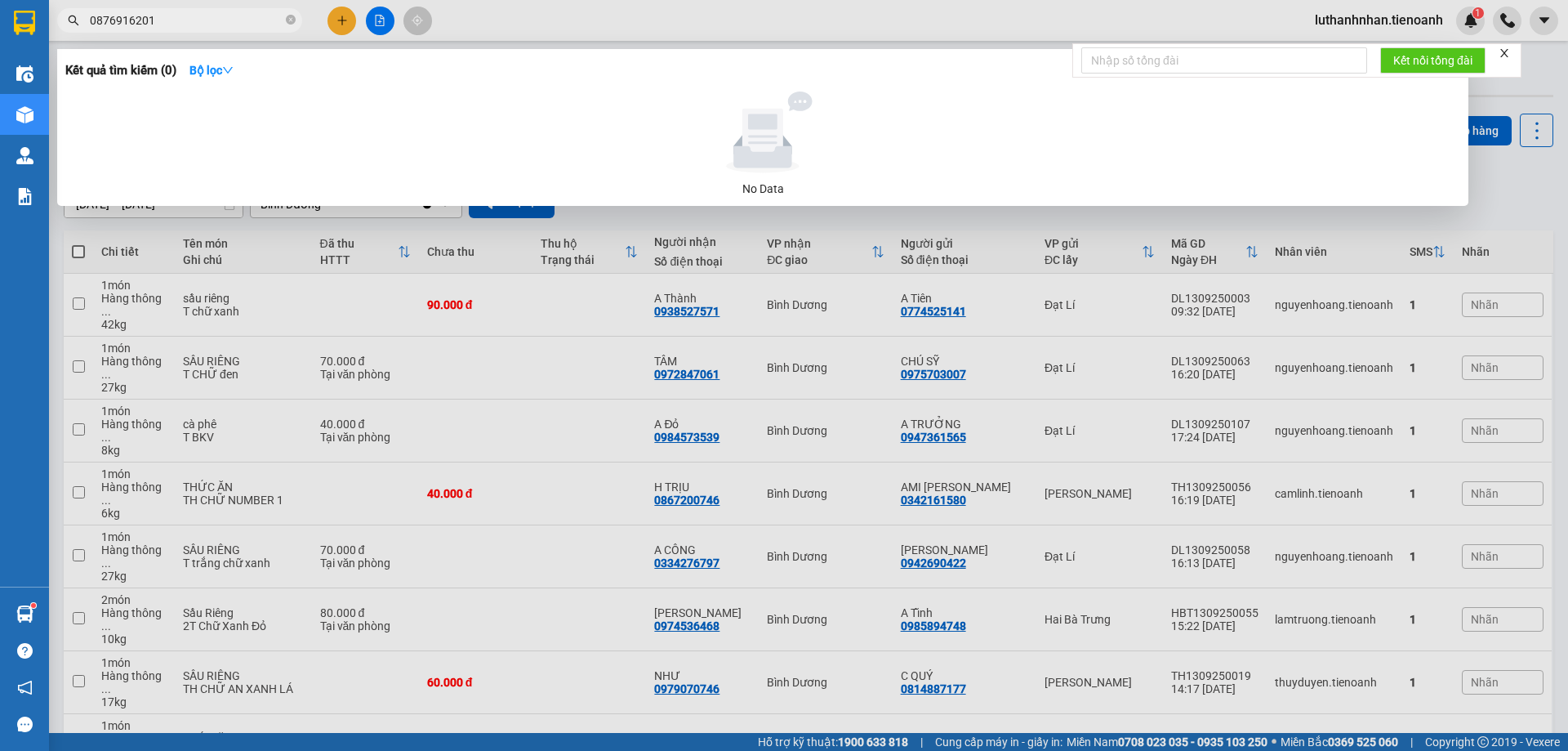
click at [208, 19] on input "0876916201" at bounding box center [187, 20] width 193 height 18
click at [642, 217] on div at bounding box center [784, 375] width 1568 height 751
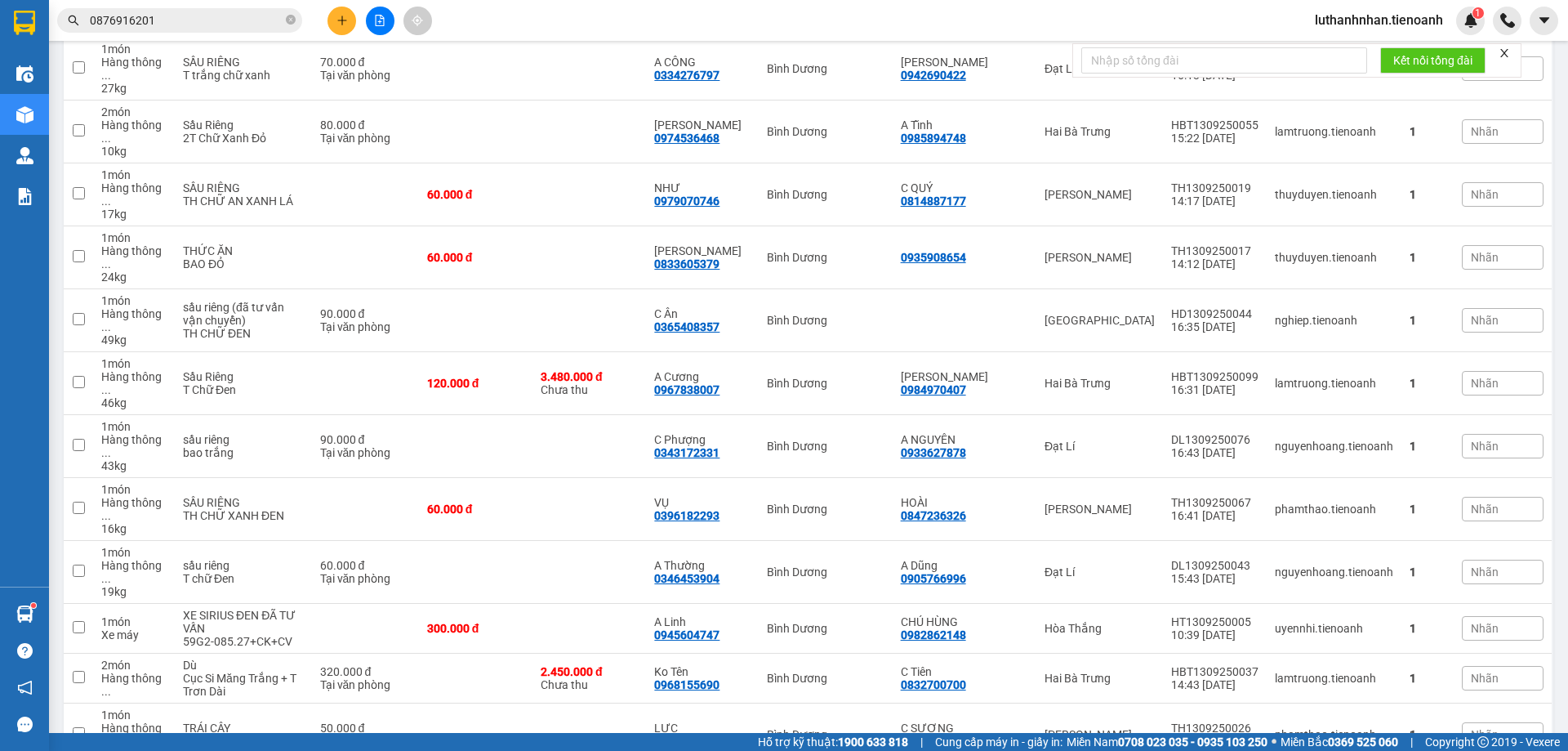
scroll to position [494, 0]
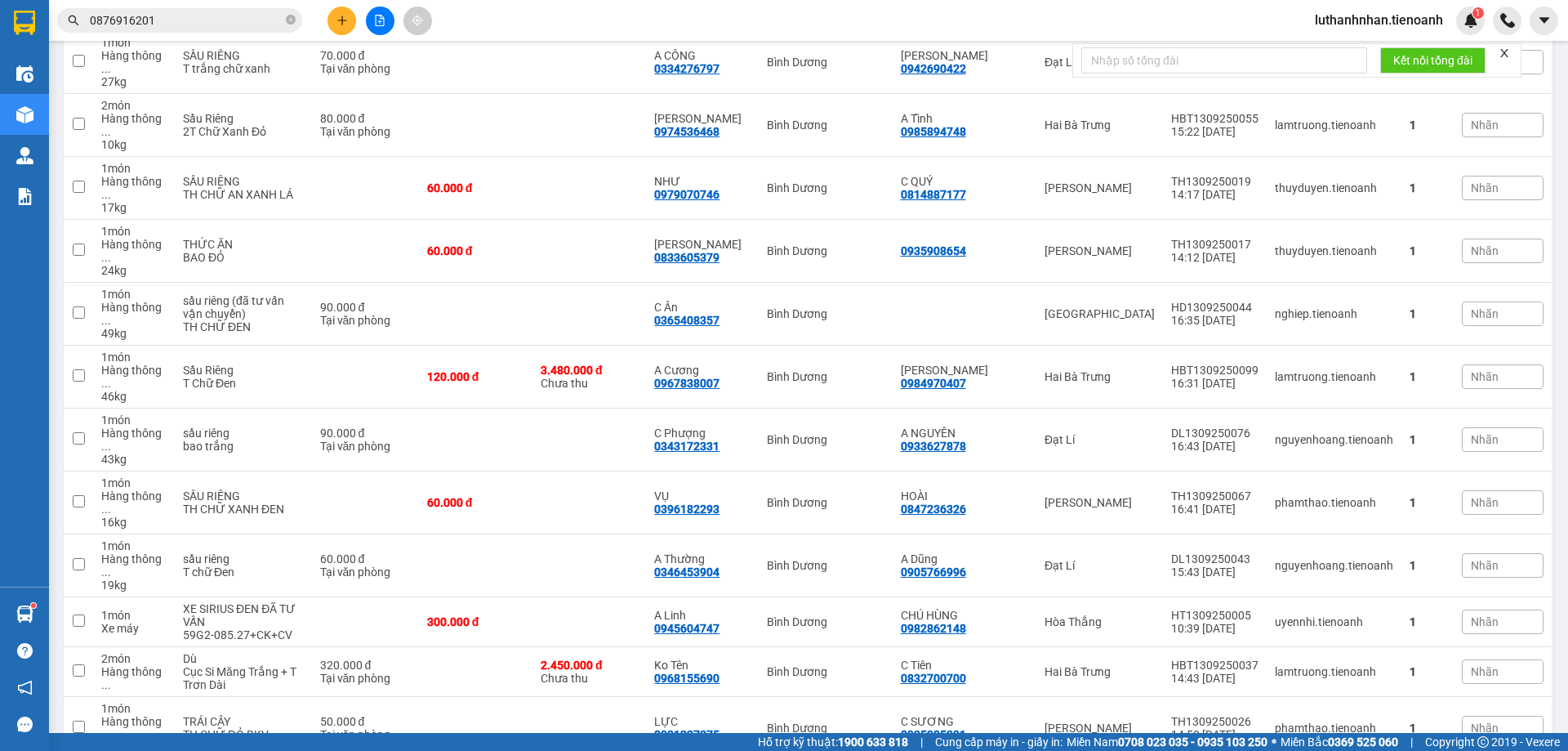
click at [151, 18] on input "0876916201" at bounding box center [187, 20] width 193 height 18
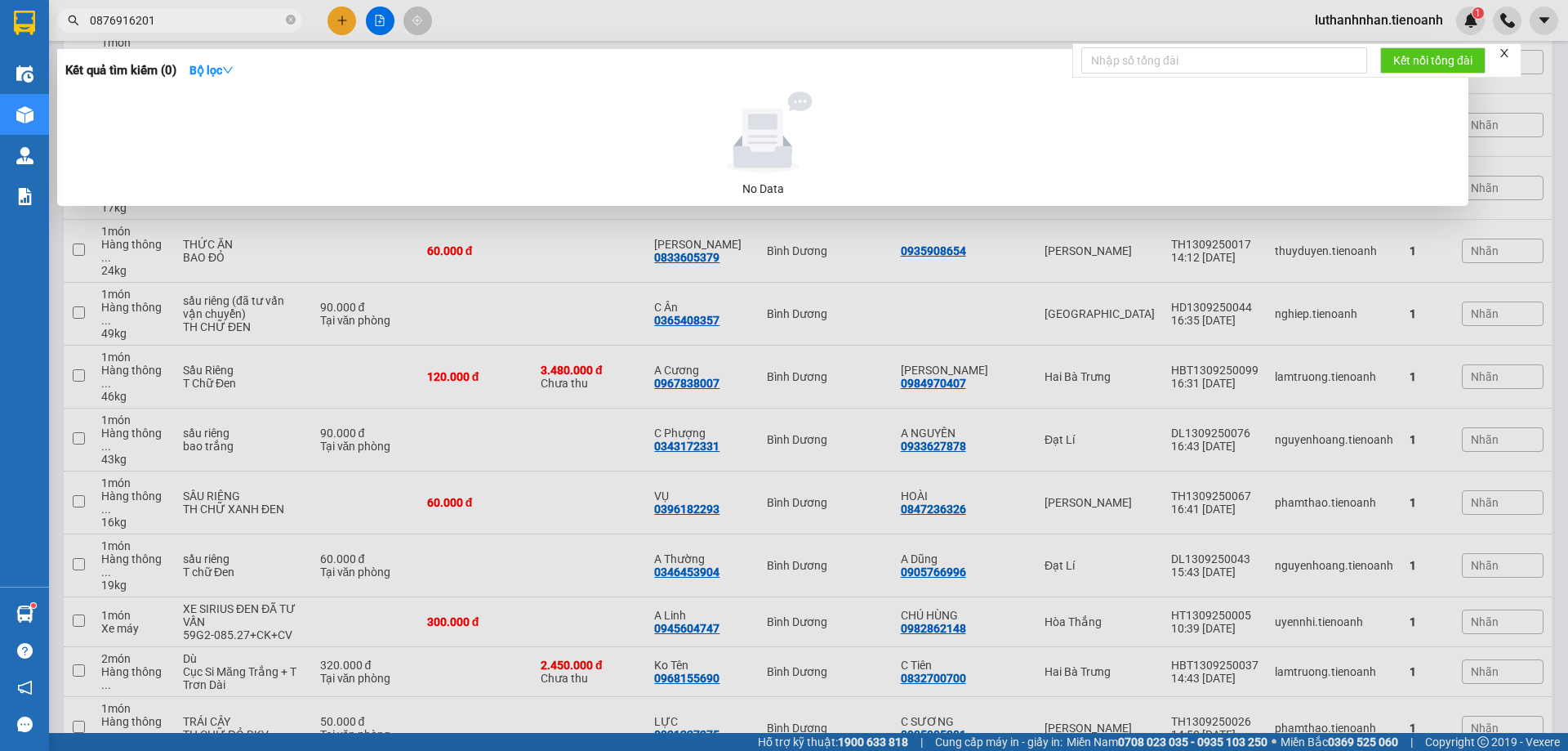
click at [151, 18] on input "0876916201" at bounding box center [187, 20] width 193 height 18
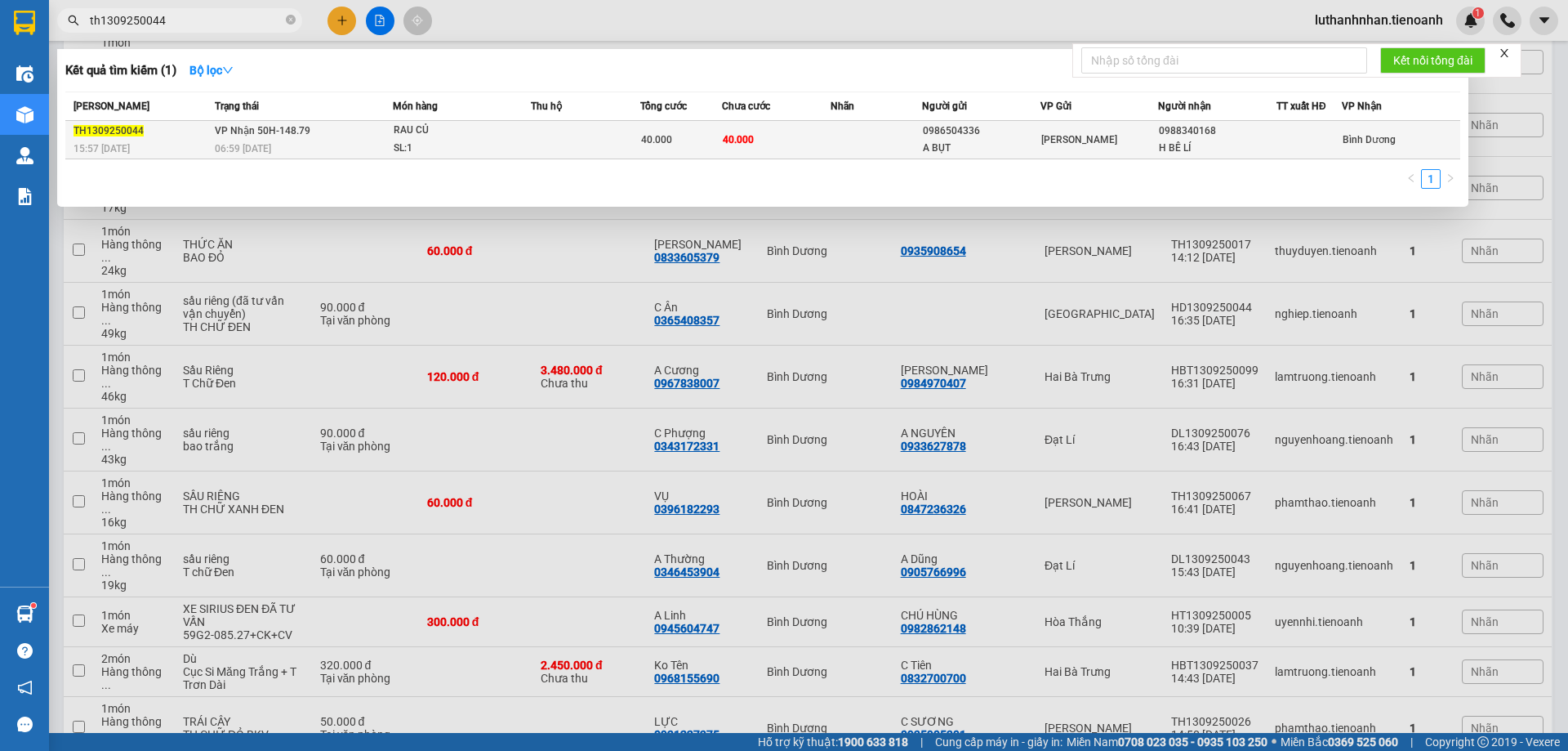
type input "th1309250044"
click at [607, 142] on td at bounding box center [585, 140] width 110 height 38
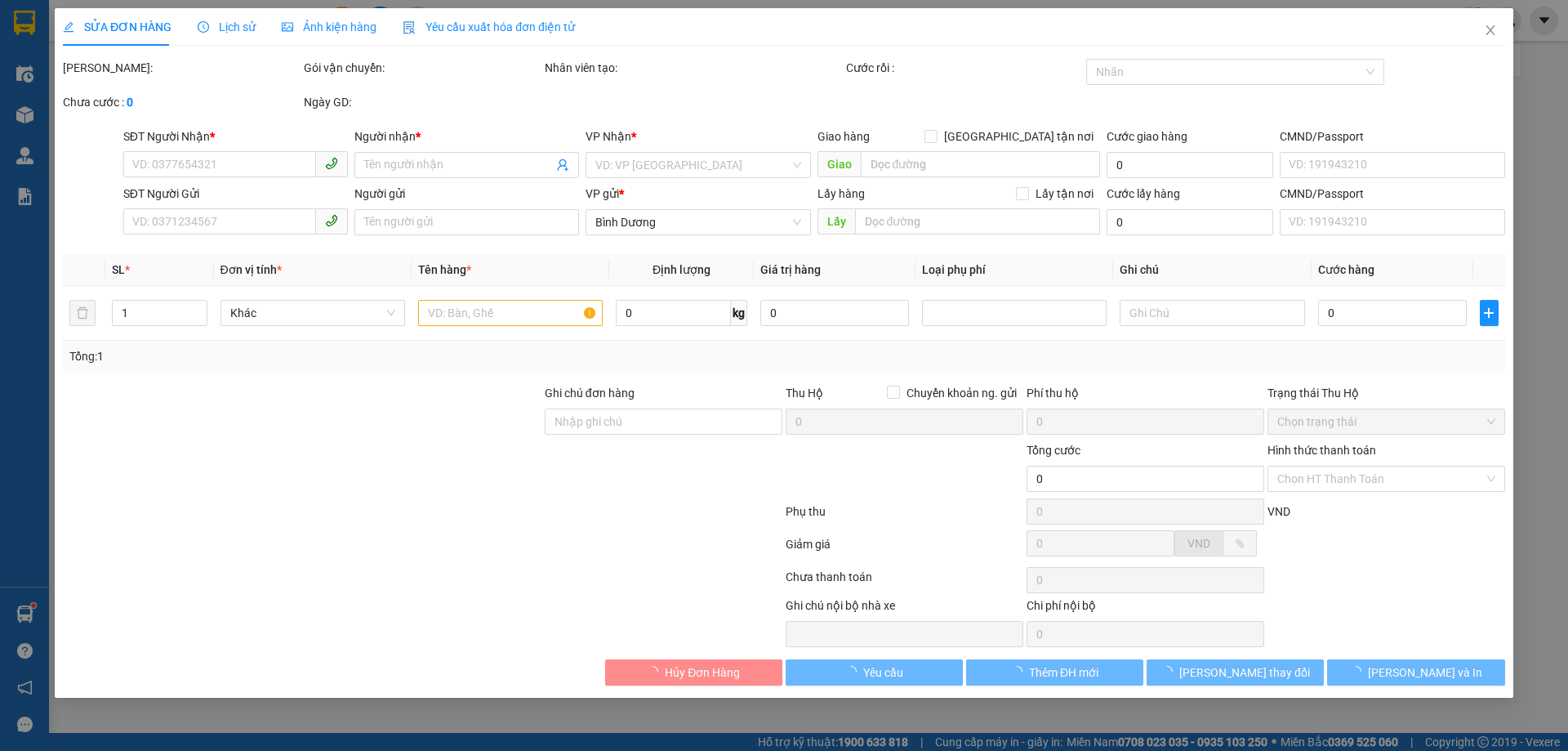
type input "0988340168"
type input "H BÊ LÍ"
type input "0986504336"
type input "A BỤT"
type input "40.000"
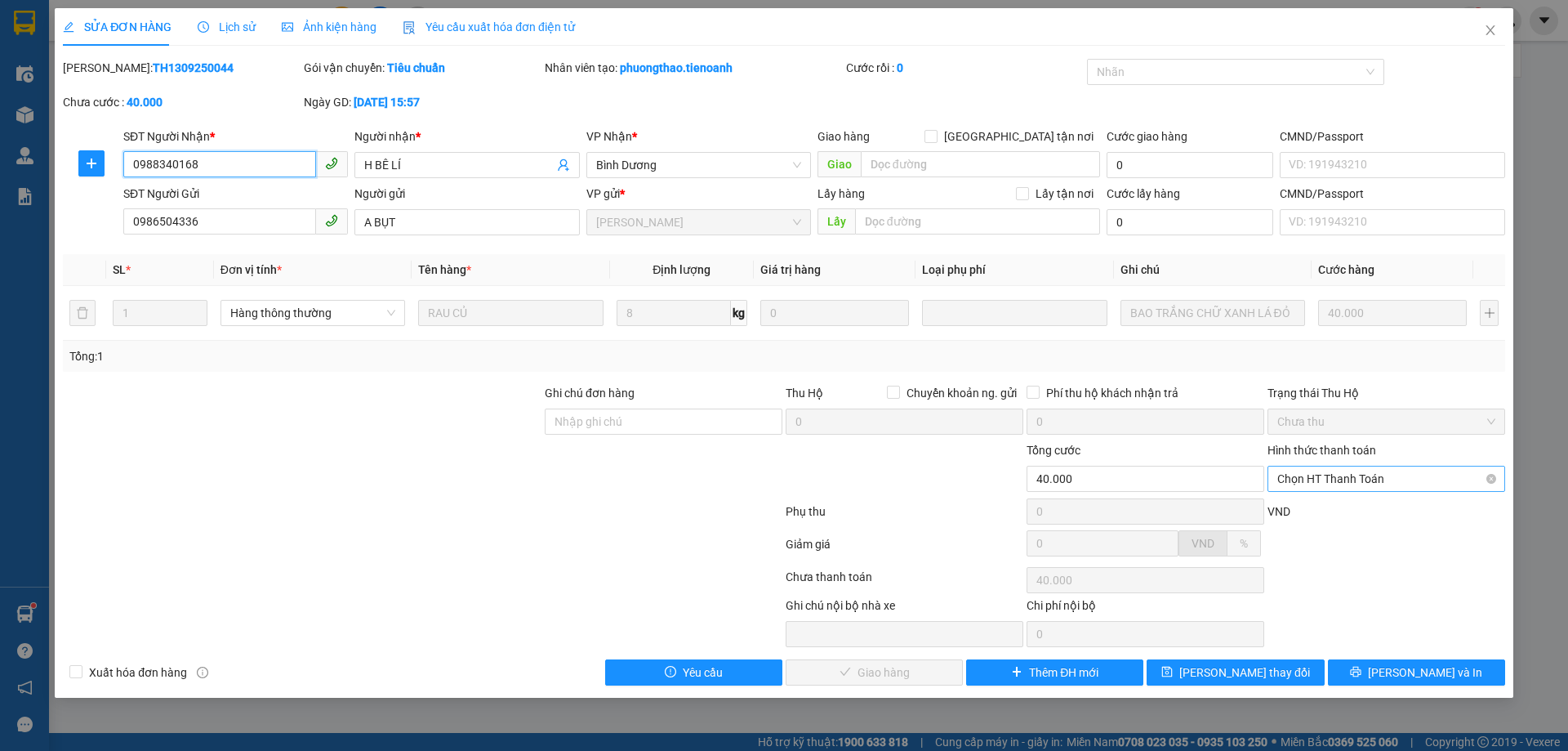
click at [1417, 475] on span "Chọn HT Thanh Toán" at bounding box center [1386, 479] width 218 height 25
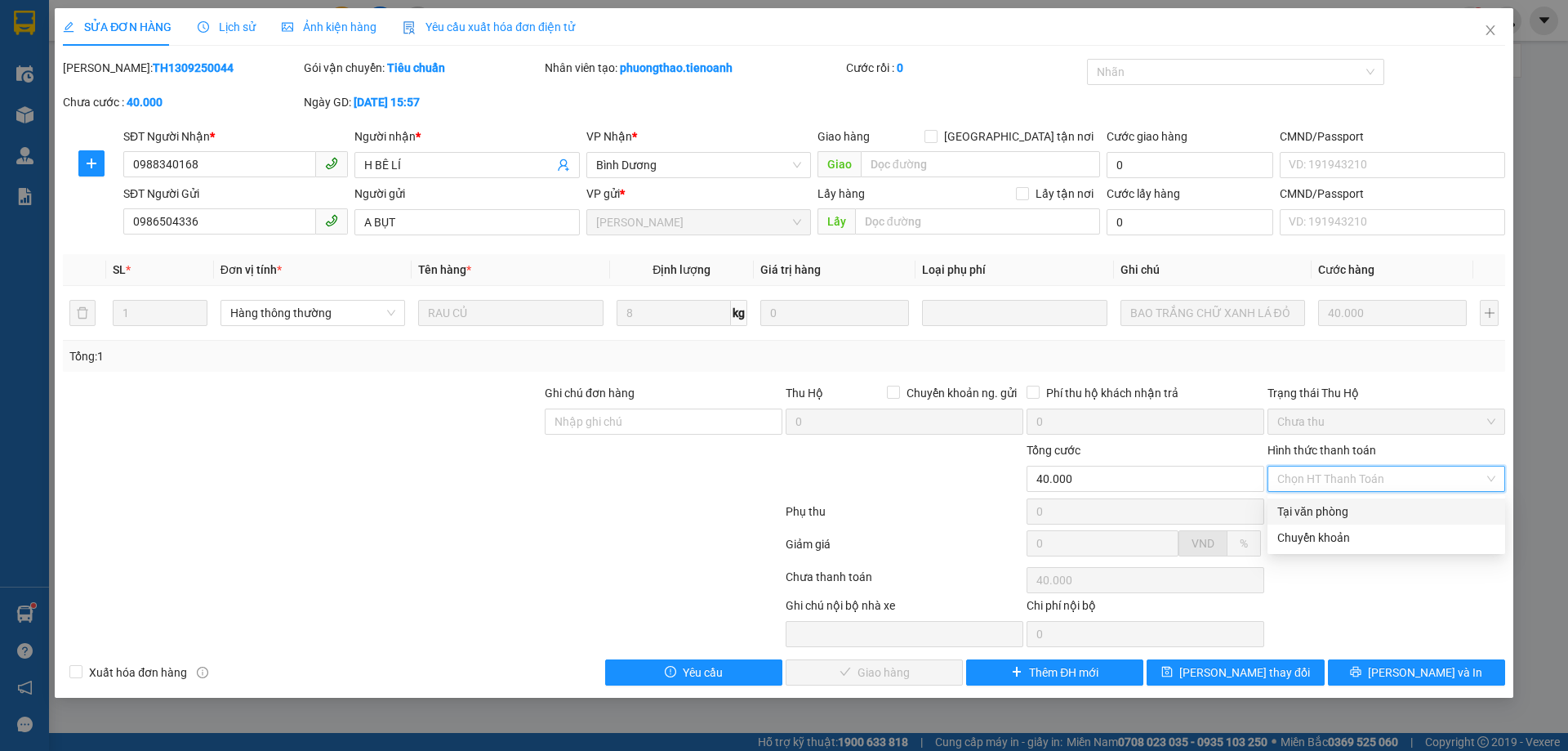
click at [1350, 505] on div "Tại văn phòng" at bounding box center [1386, 511] width 218 height 18
type input "0"
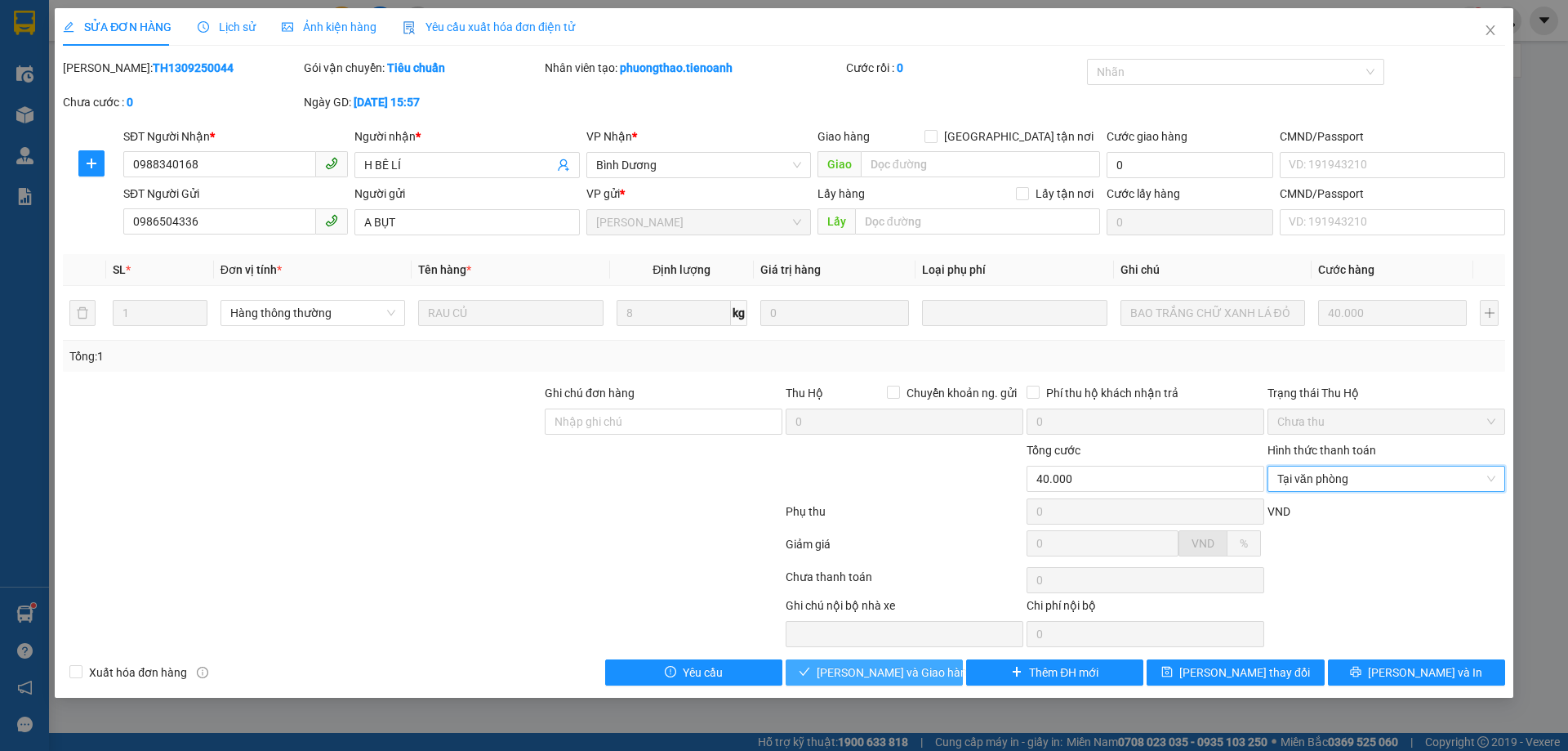
click at [884, 676] on span "Lưu và Giao hàng" at bounding box center [894, 672] width 157 height 18
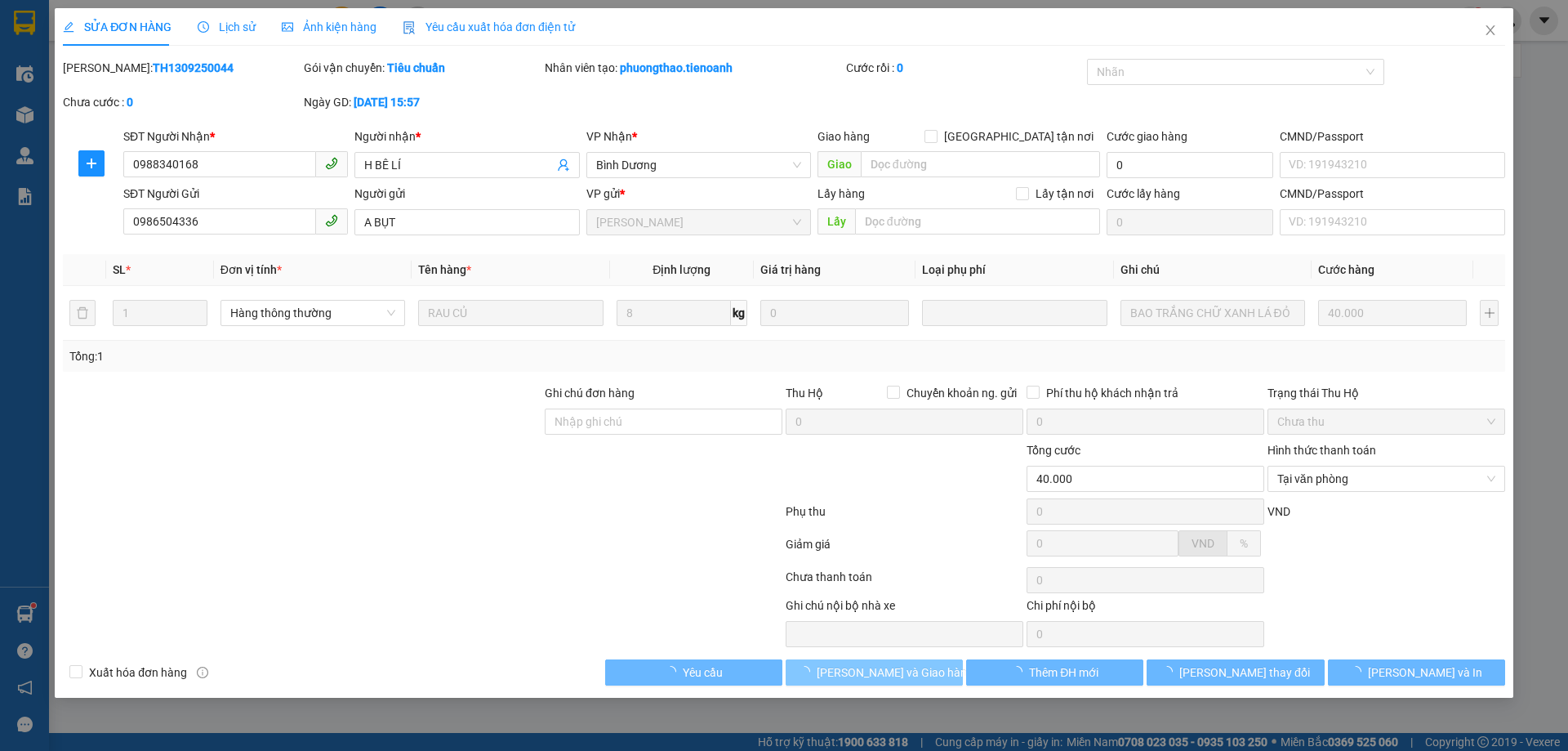
click at [905, 671] on span "Lưu và Giao hàng" at bounding box center [894, 672] width 157 height 18
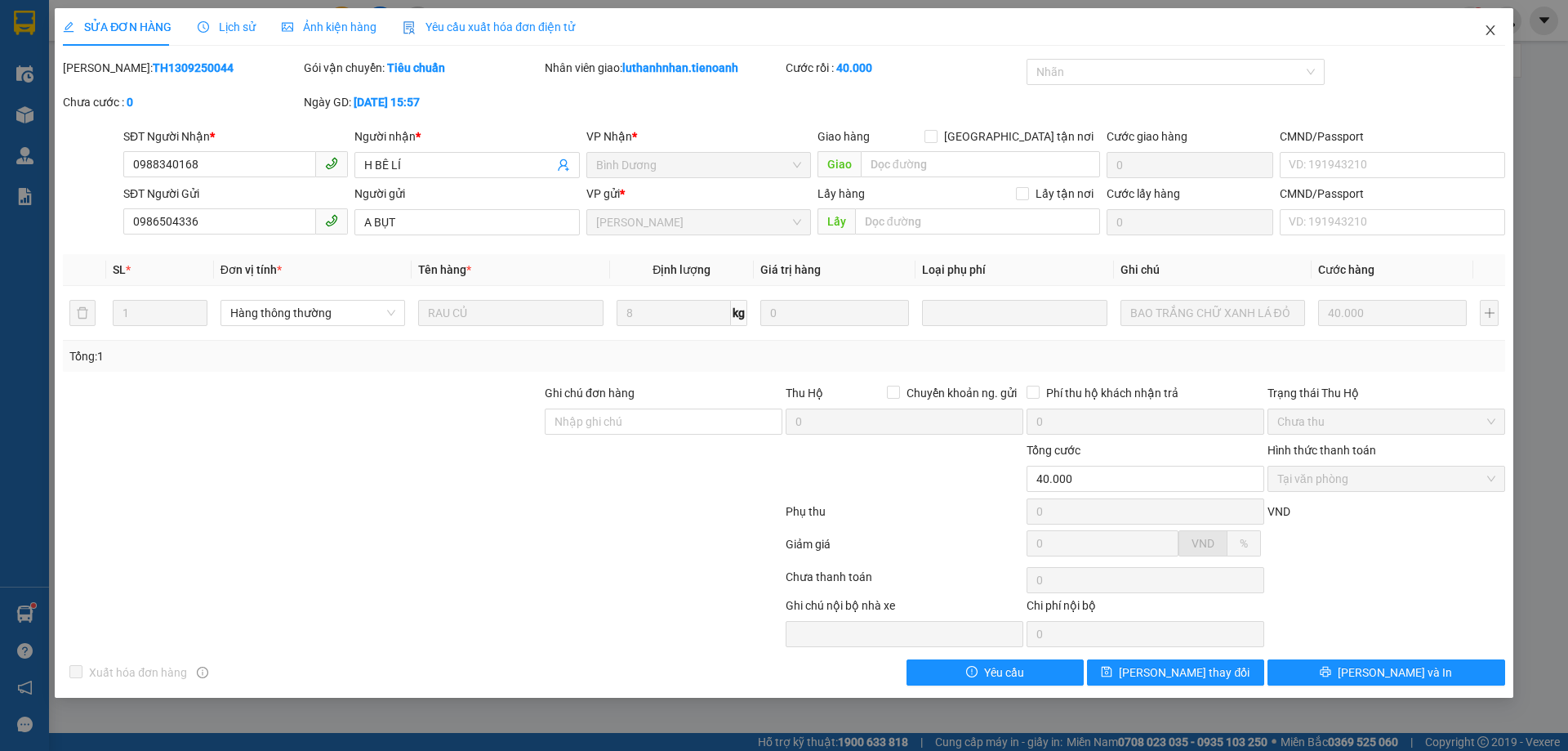
click at [1490, 30] on icon "close" at bounding box center [1490, 30] width 9 height 10
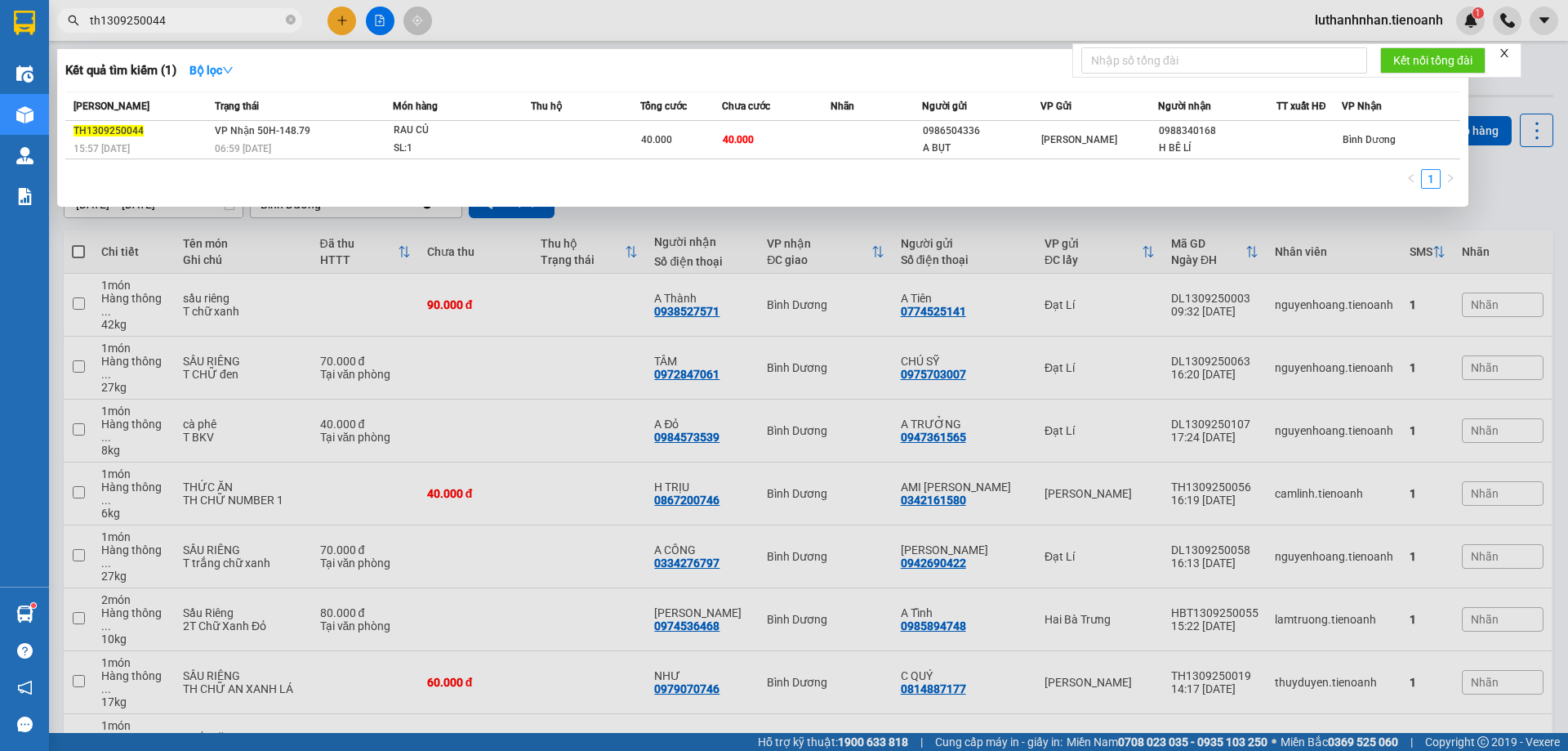
click at [259, 20] on input "th1309250044" at bounding box center [187, 20] width 193 height 18
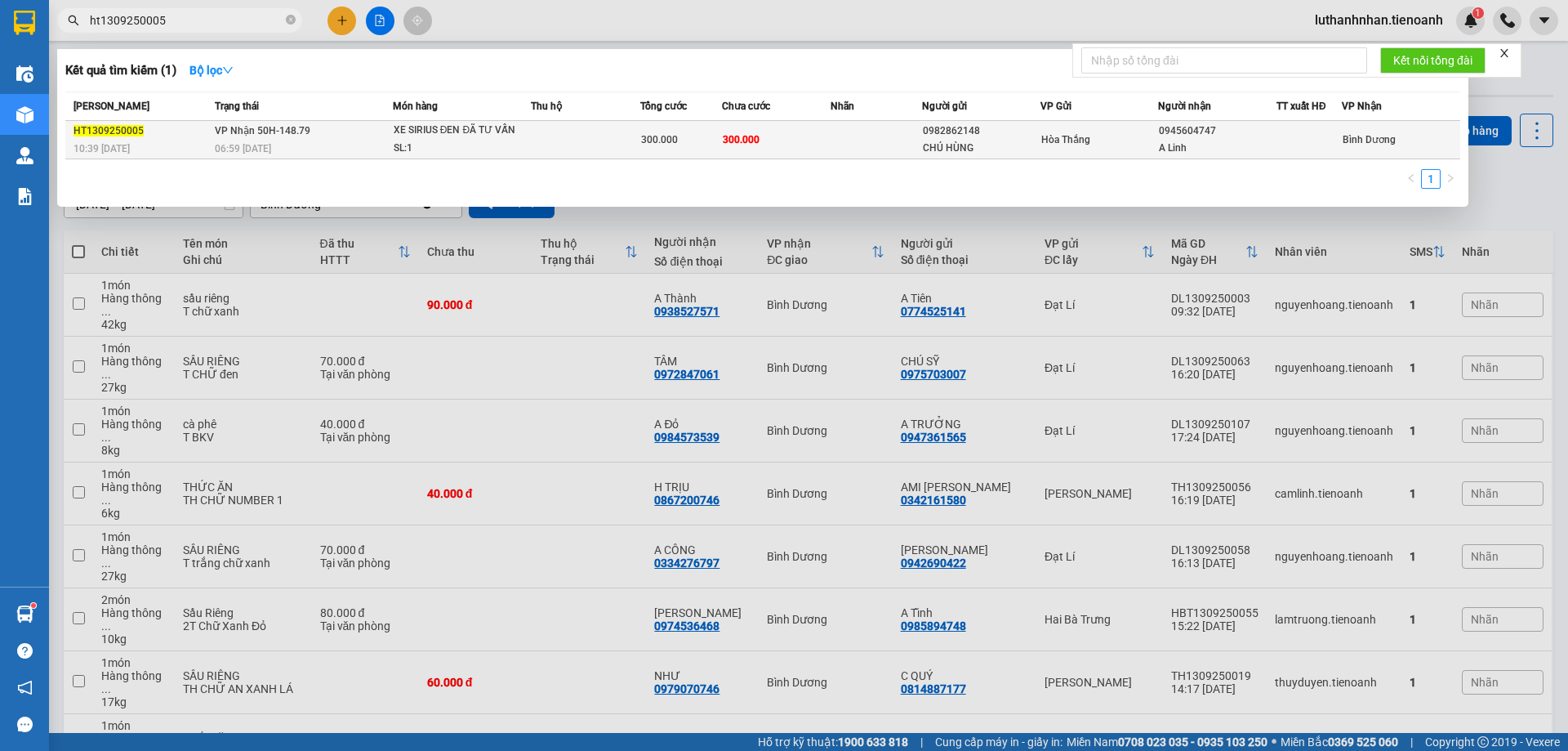
type input "ht1309250005"
click at [369, 138] on td "VP Nhận 50H-148.79 06:59 - 14/09" at bounding box center [302, 140] width 182 height 38
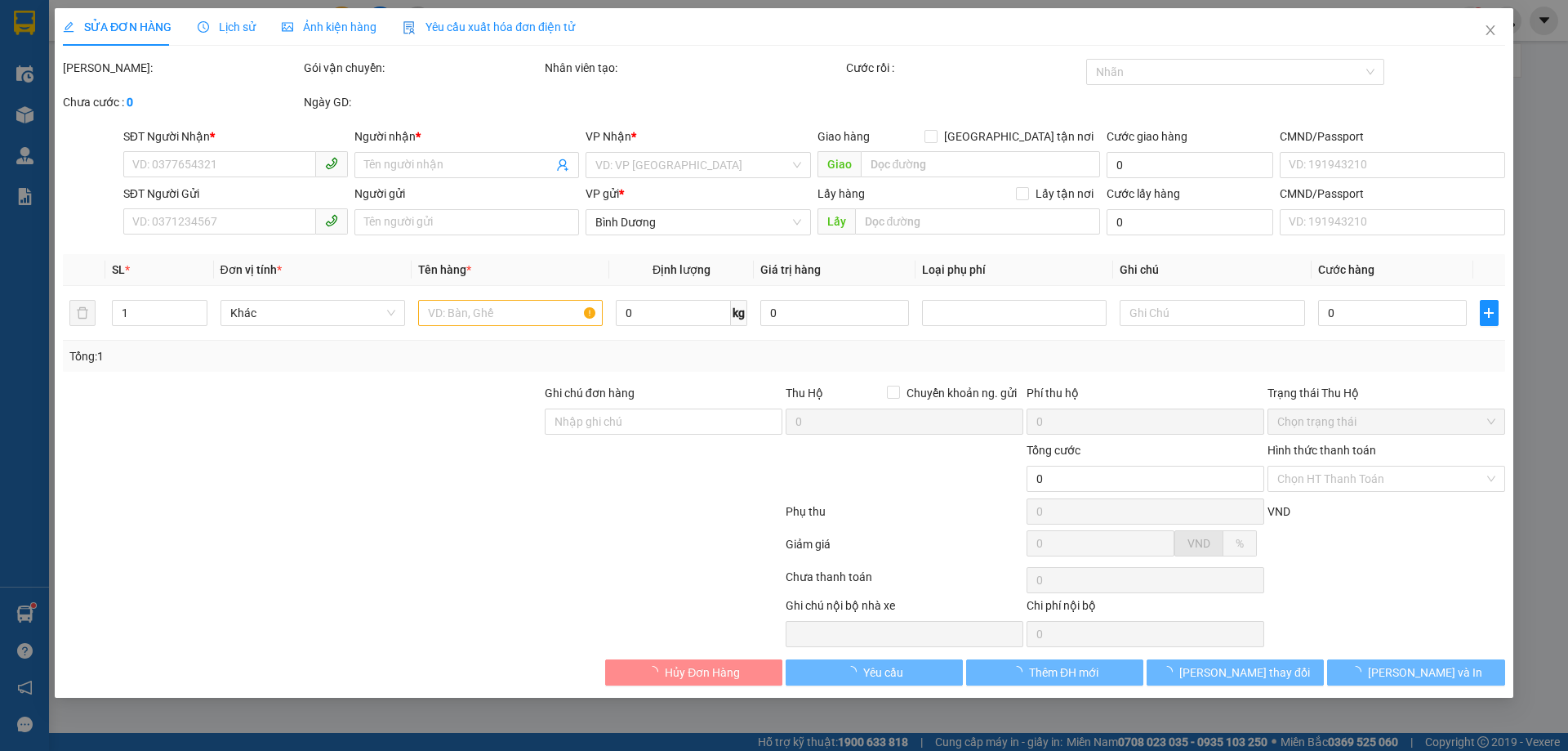
type input "0945604747"
type input "A Linh"
type input "0982862148"
type input "CHÚ HÙNG"
type input "300.000"
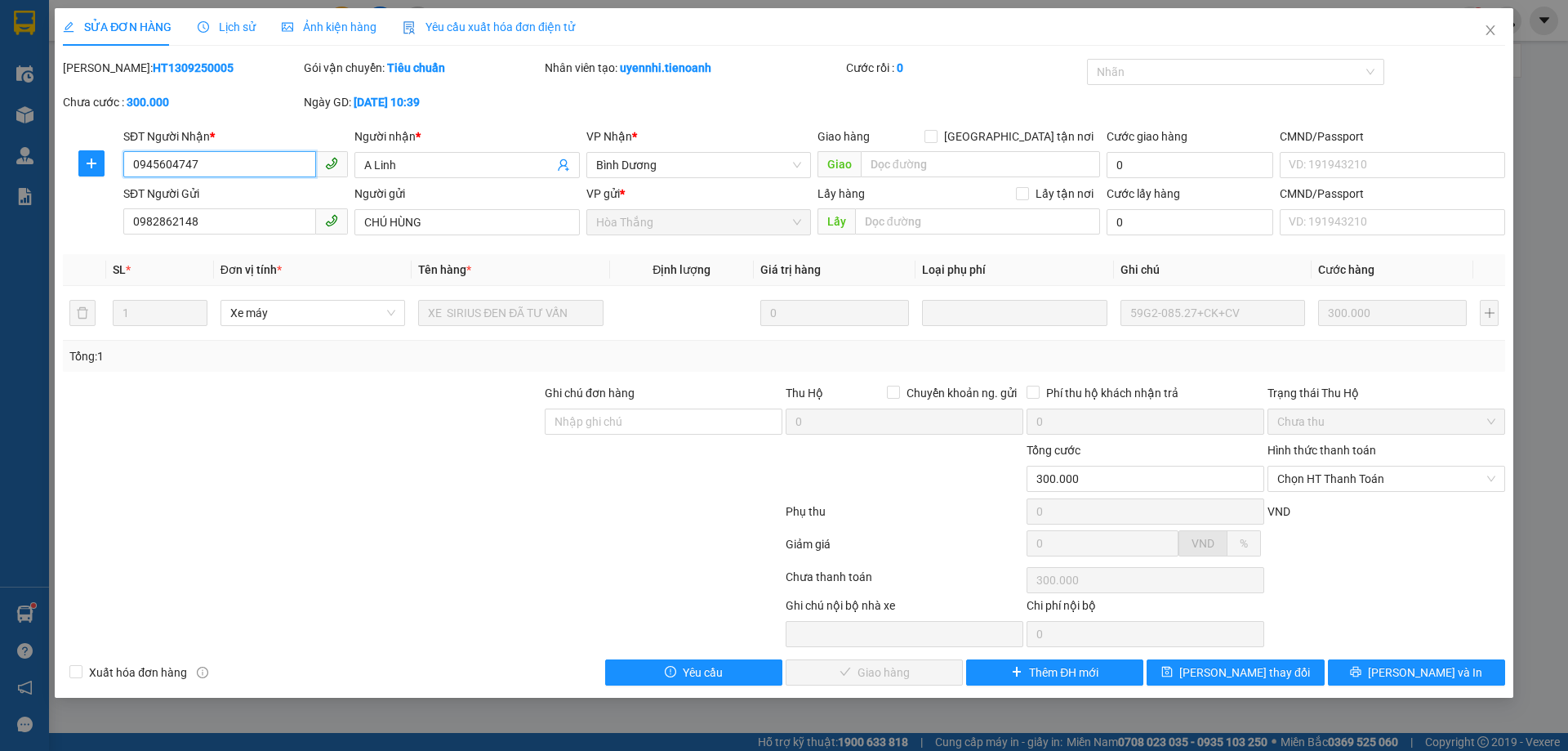
click at [232, 167] on input "0945604747" at bounding box center [219, 165] width 193 height 27
click at [1320, 478] on span "Chọn HT Thanh Toán" at bounding box center [1386, 479] width 218 height 25
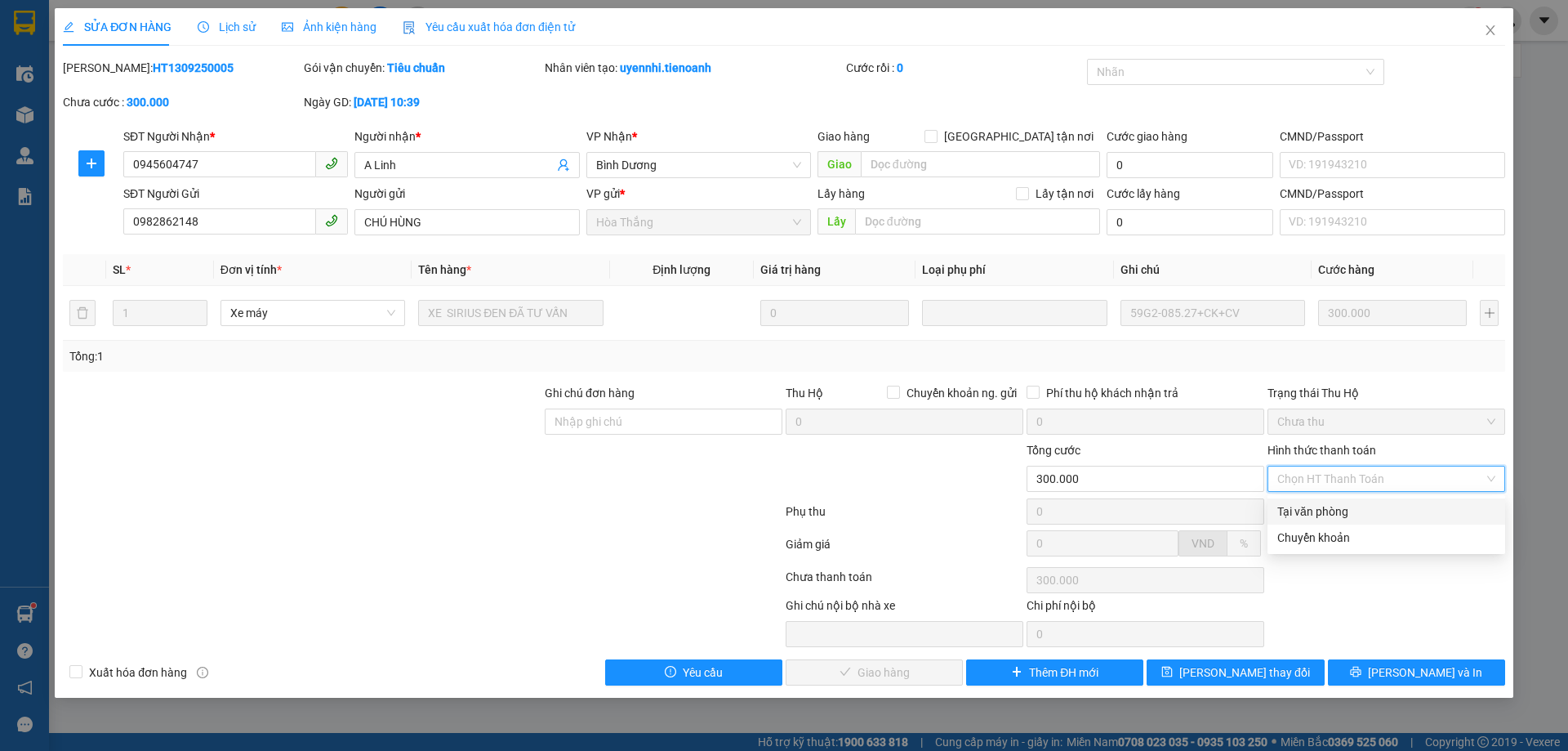
click at [1348, 510] on div "Tại văn phòng" at bounding box center [1386, 511] width 218 height 18
type input "0"
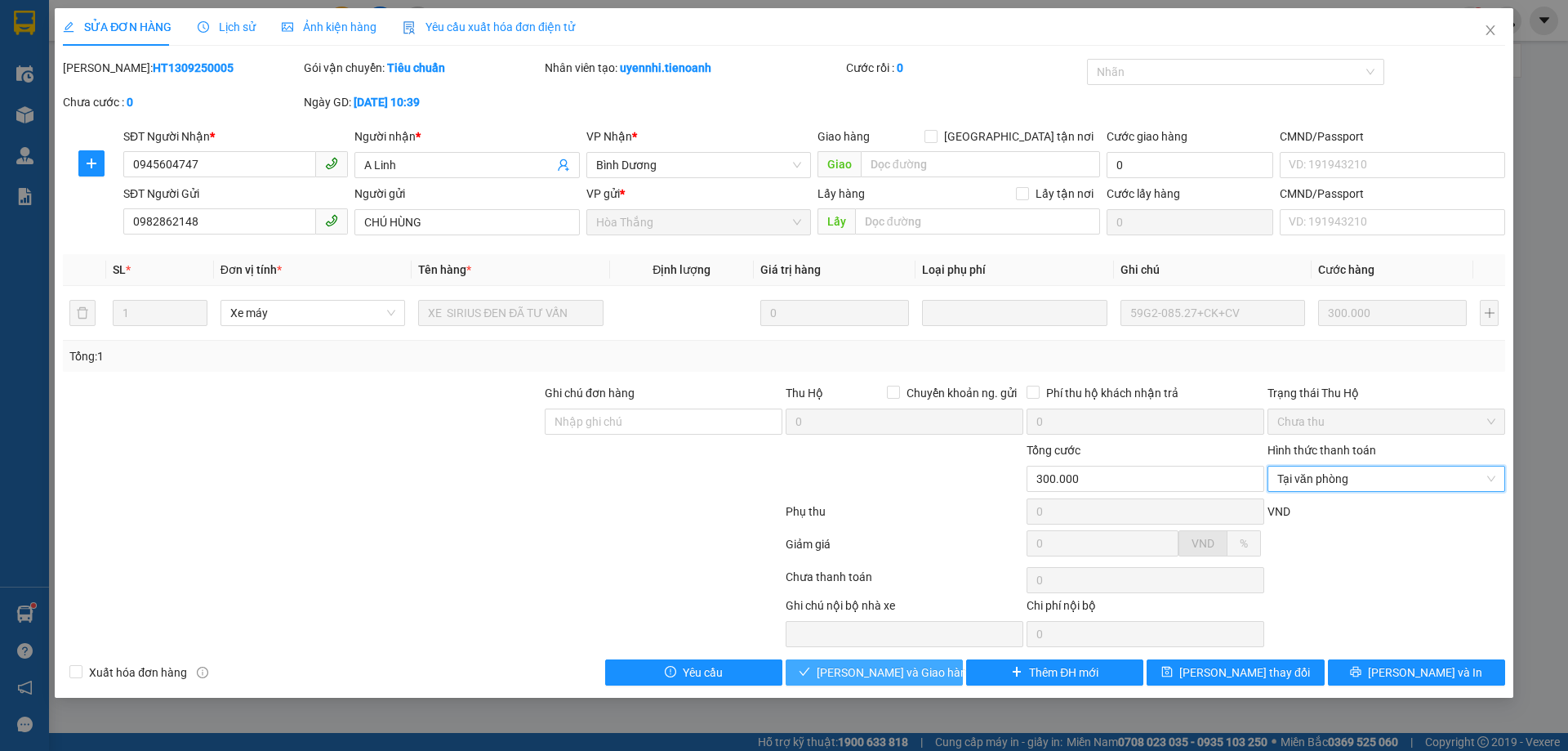
click at [905, 682] on button "Lưu và Giao hàng" at bounding box center [874, 672] width 177 height 27
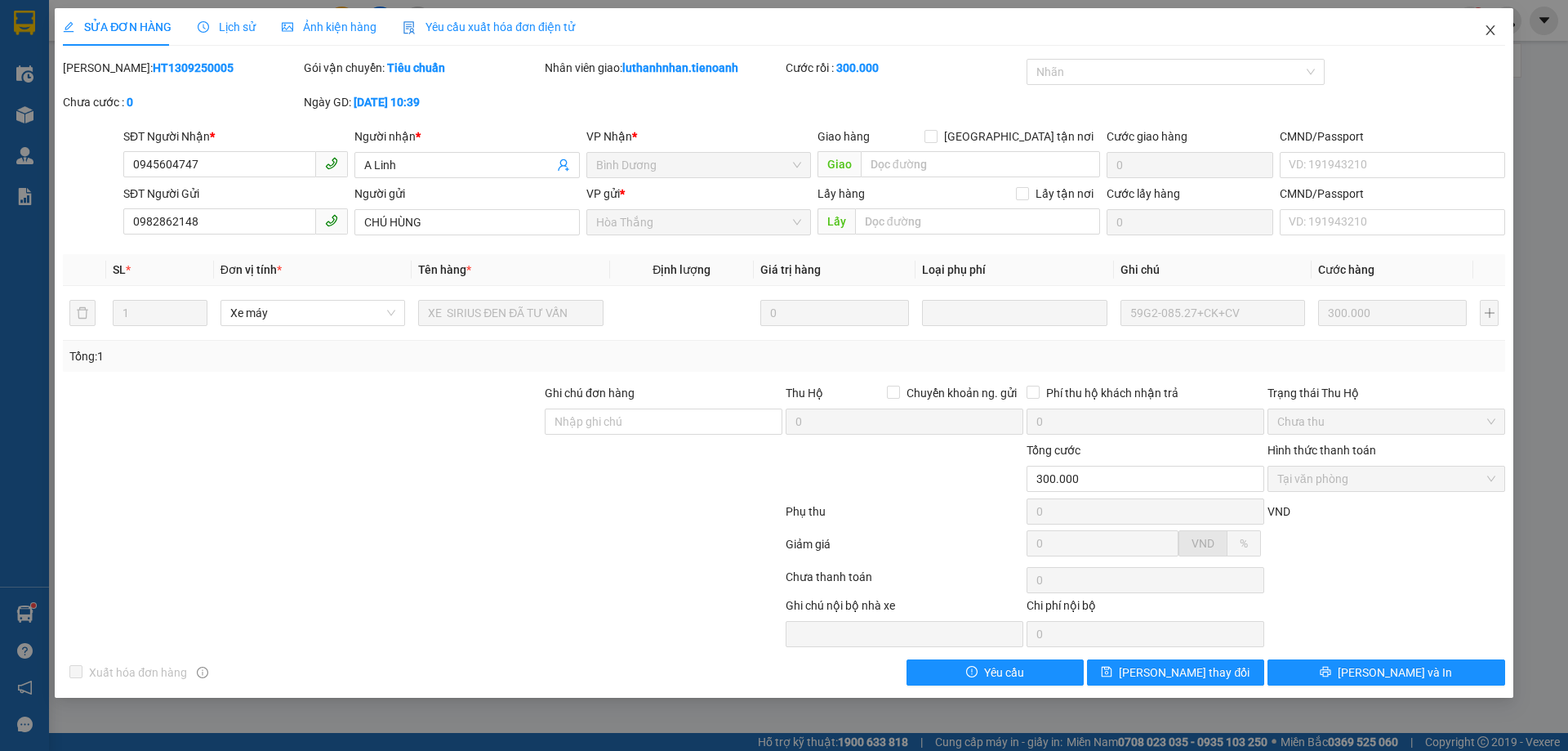
click at [1492, 32] on icon "close" at bounding box center [1490, 30] width 13 height 13
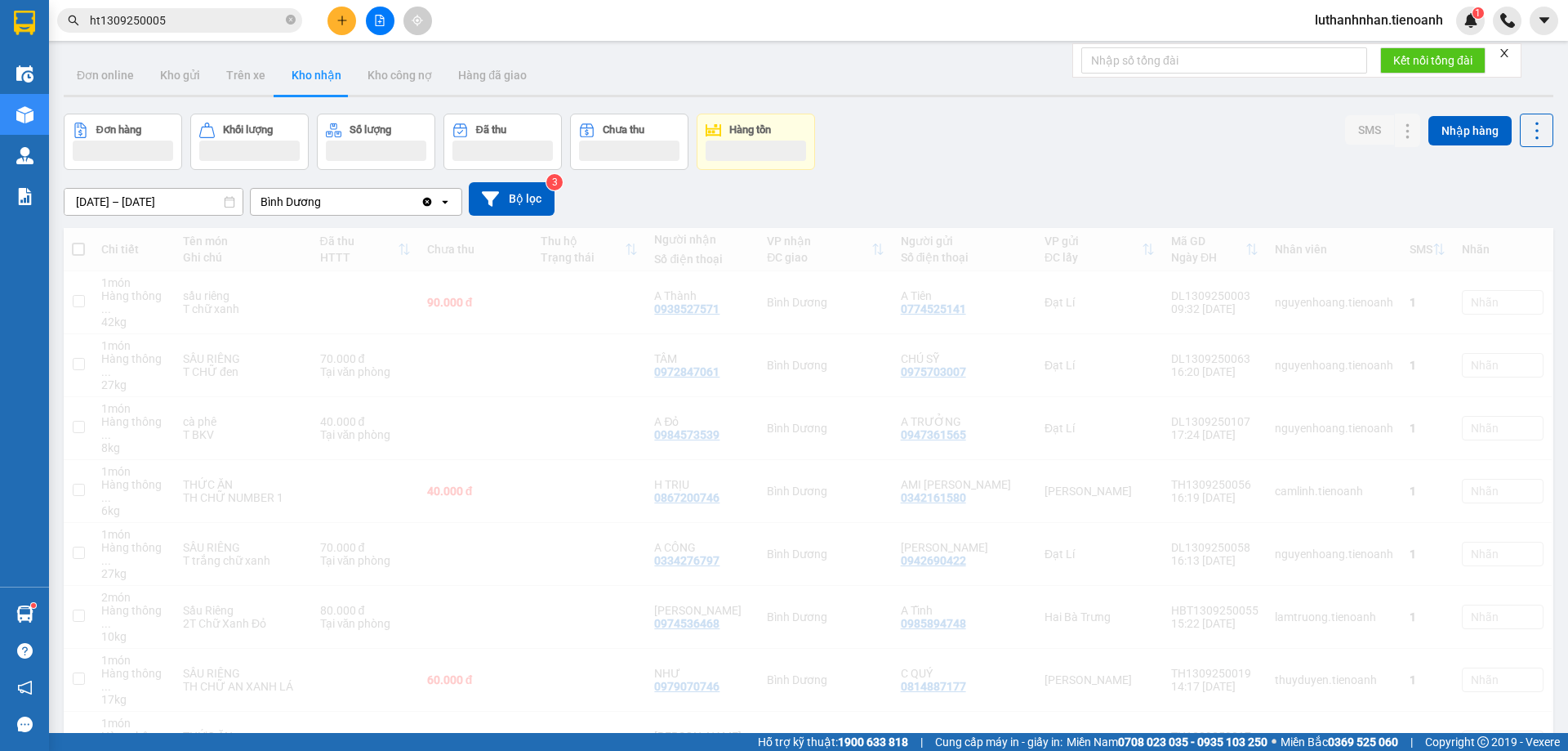
click at [232, 23] on input "ht1309250005" at bounding box center [187, 20] width 193 height 18
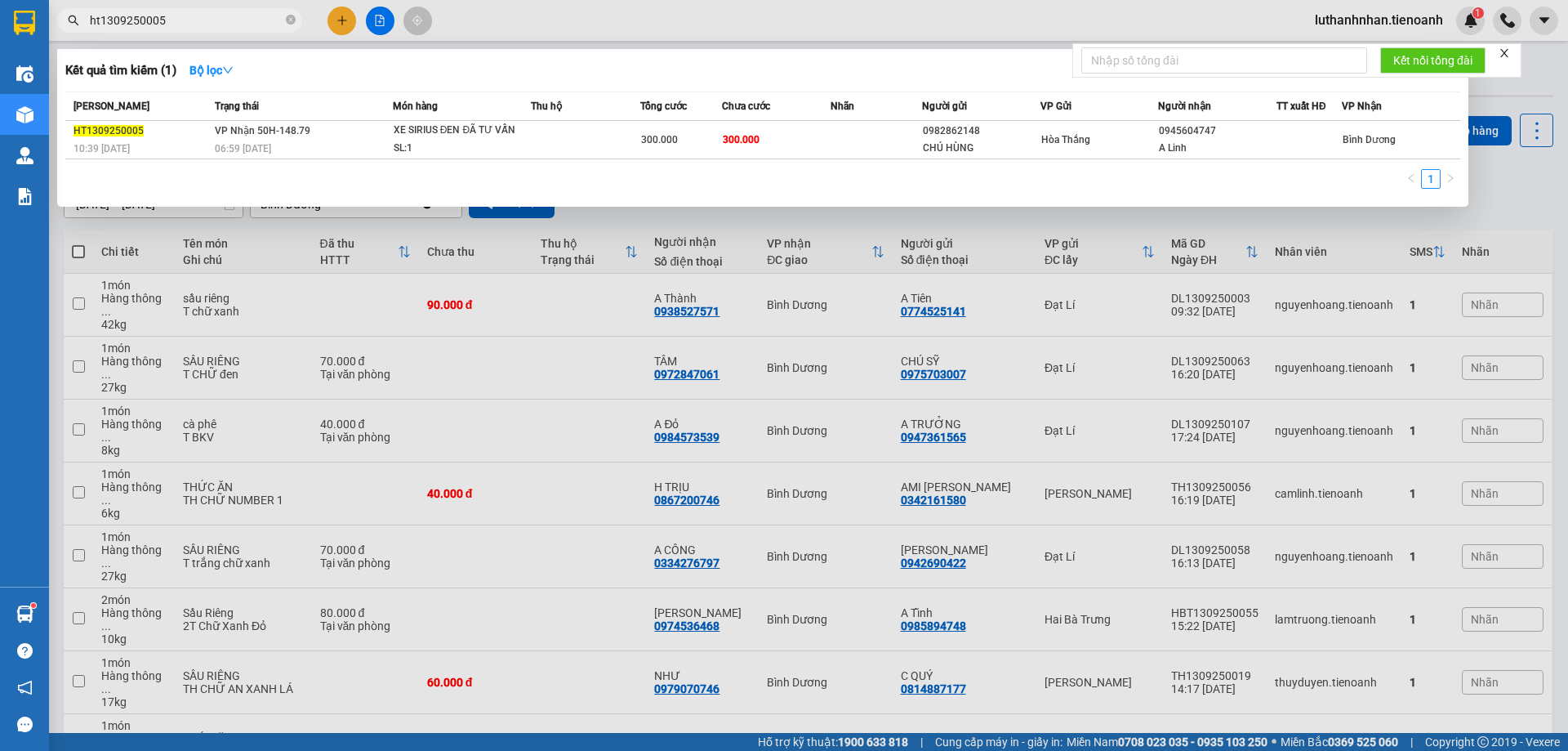
click at [232, 23] on input "ht1309250005" at bounding box center [187, 20] width 193 height 18
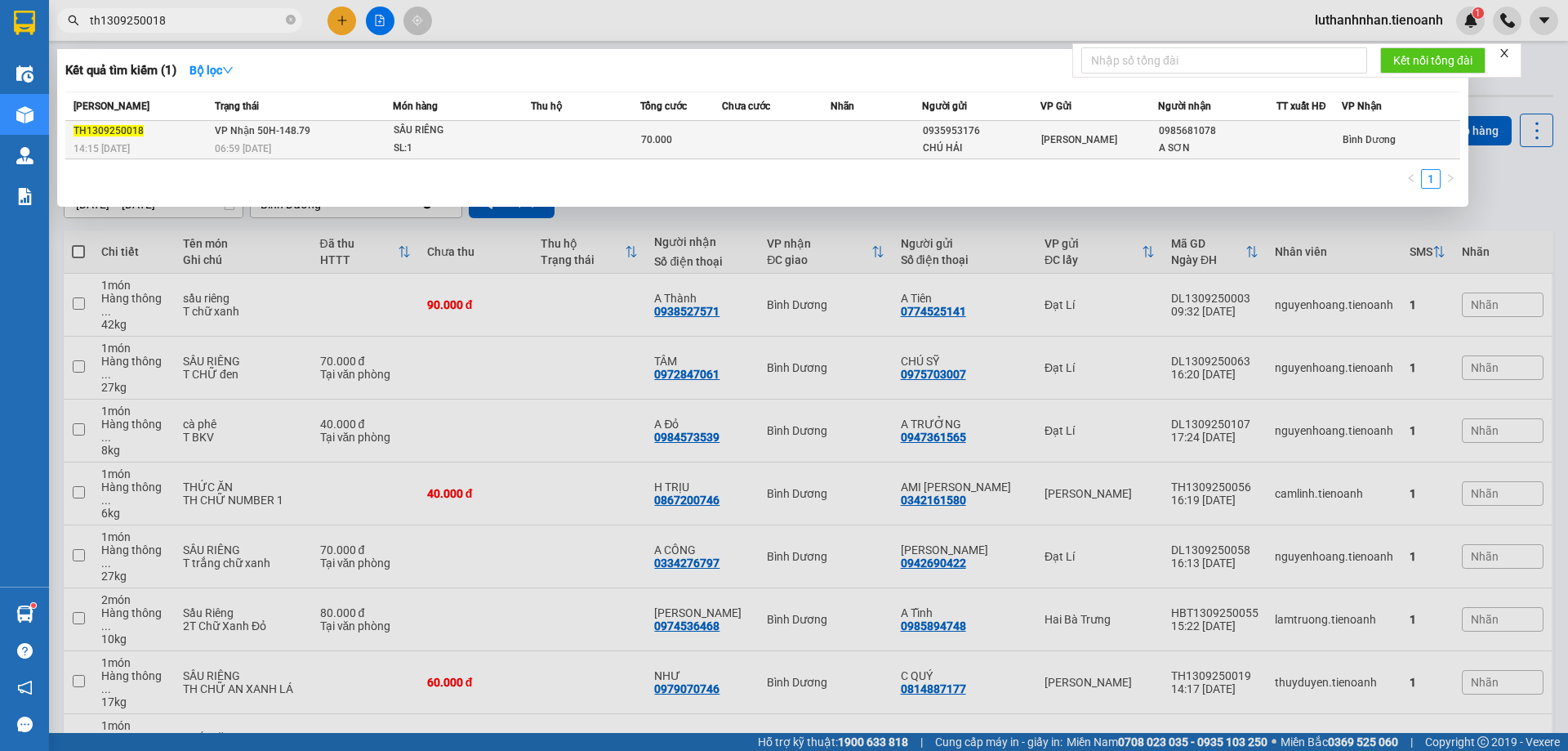
type input "th1309250018"
click at [707, 126] on td "70.000" at bounding box center [681, 140] width 81 height 38
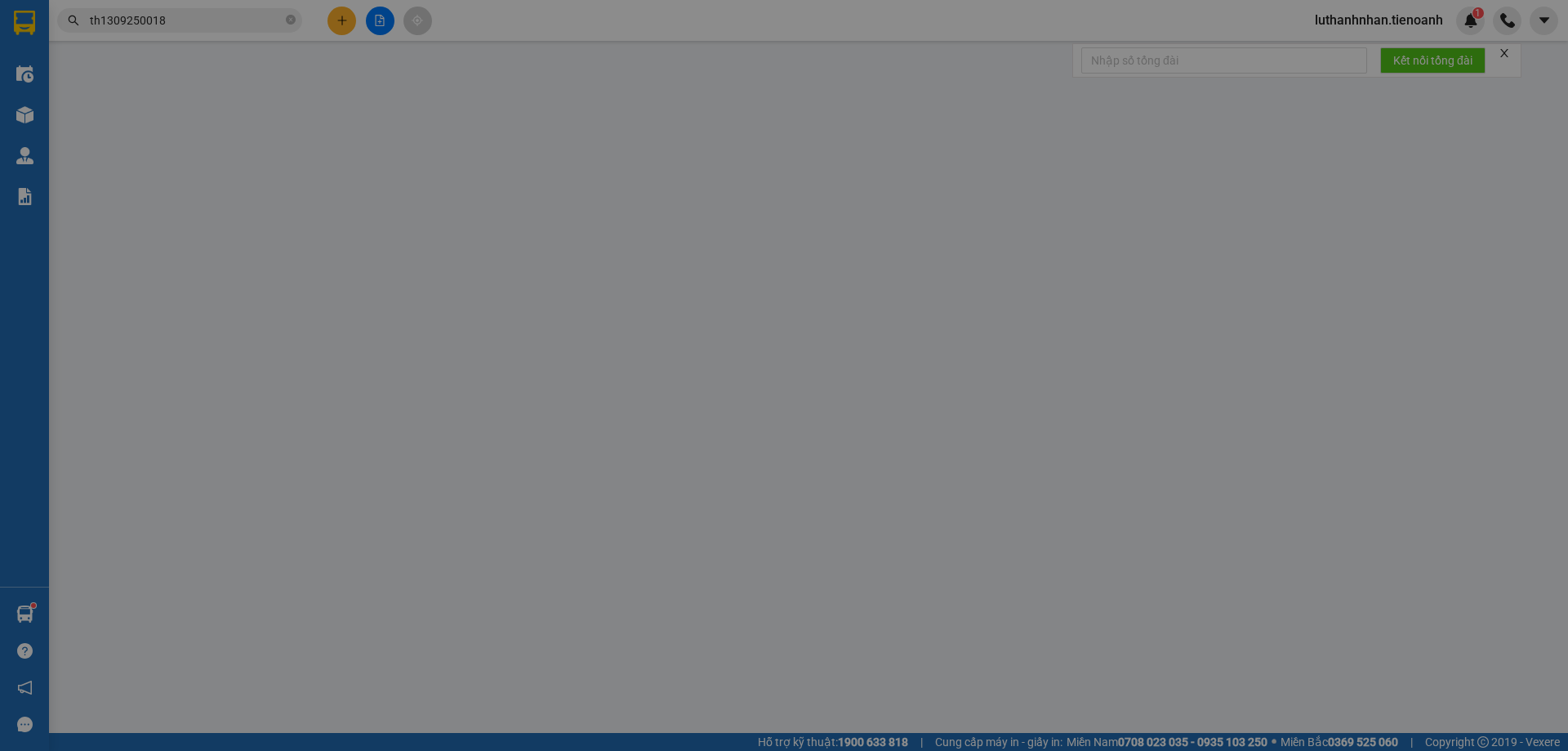
type input "0985681078"
type input "A SƠN"
type input "0935953176"
type input "CHÚ HẢI"
type input "70.000"
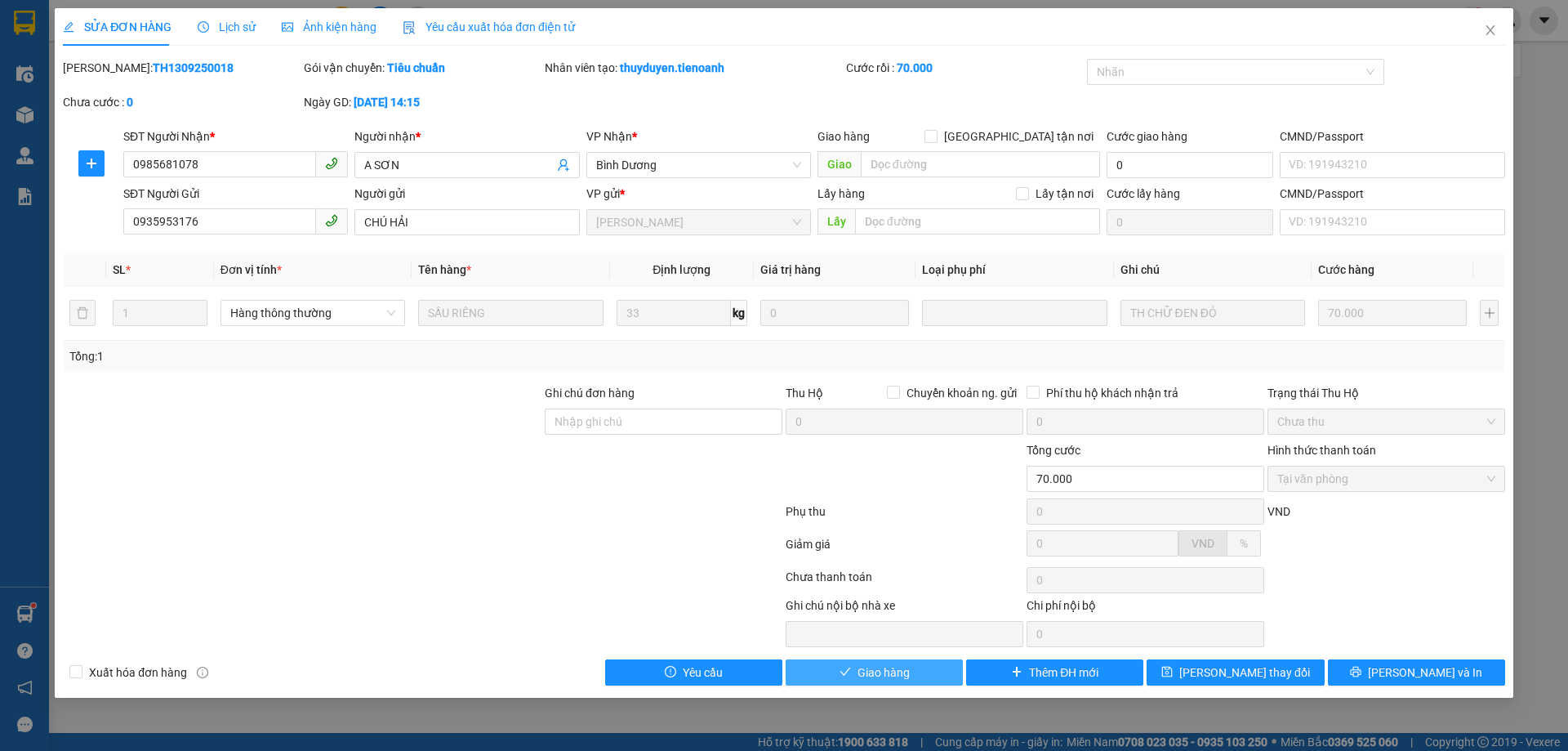
click at [875, 672] on span "Giao hàng" at bounding box center [883, 672] width 52 height 18
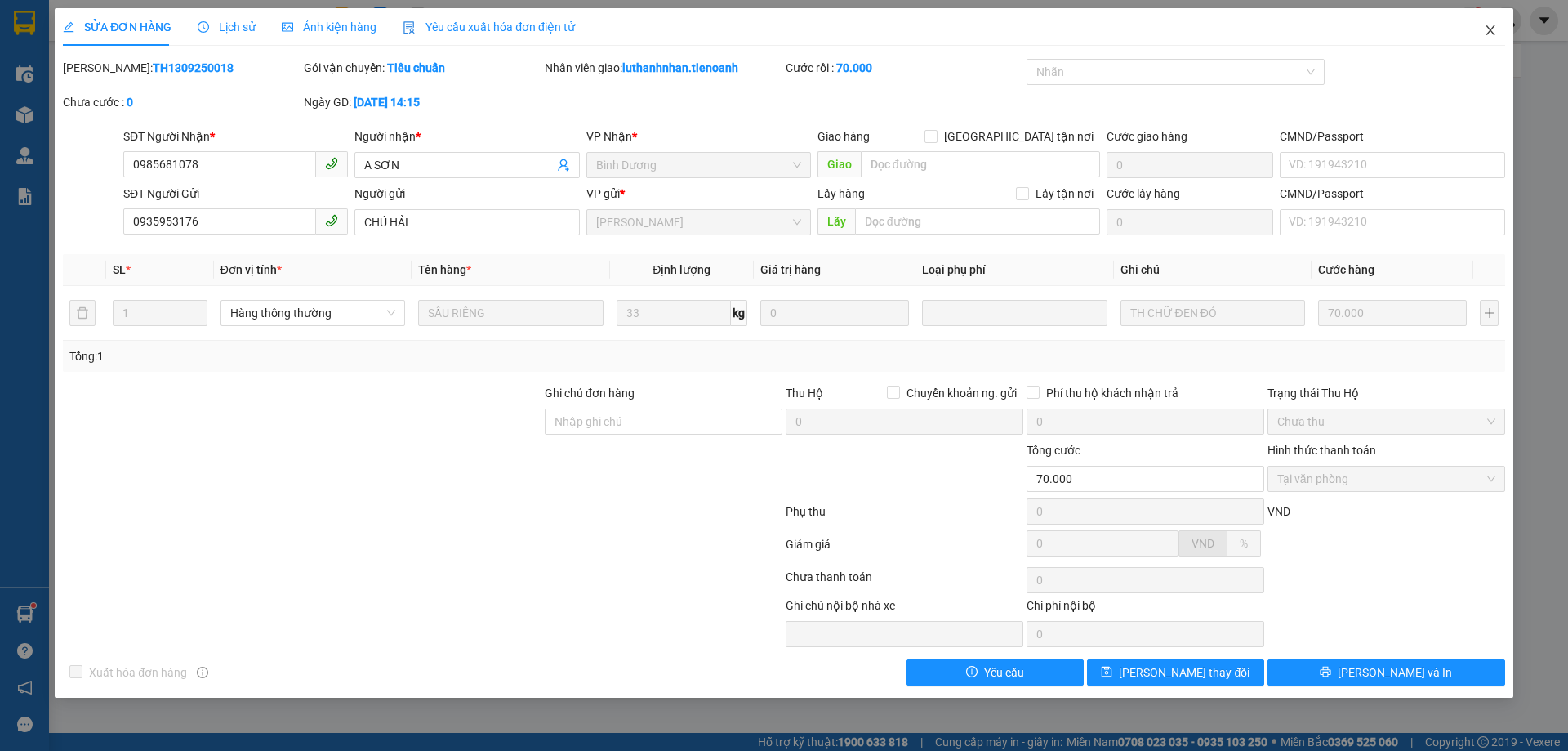
click at [1491, 32] on icon "close" at bounding box center [1490, 30] width 9 height 10
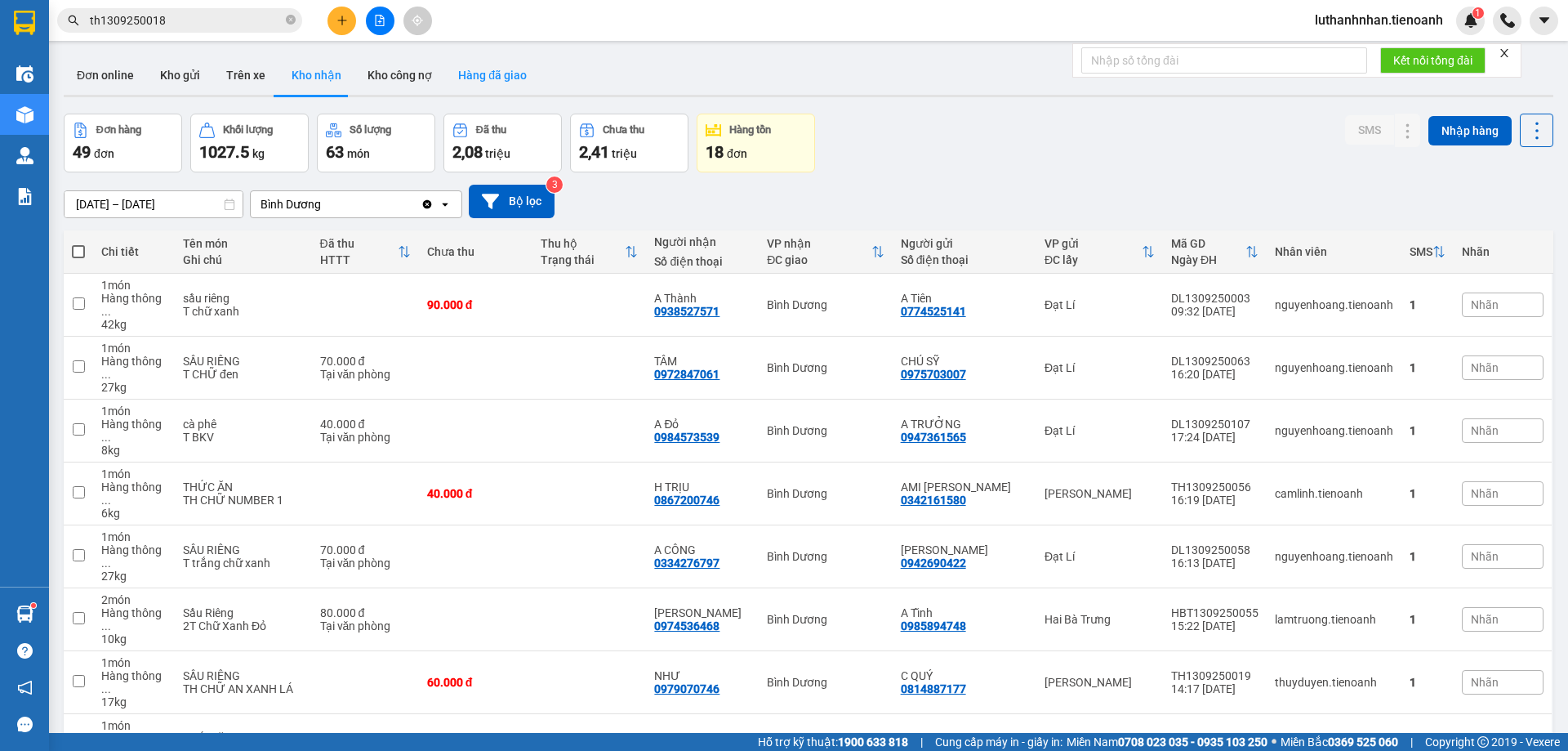
click at [489, 87] on button "Hàng đã giao" at bounding box center [492, 75] width 95 height 39
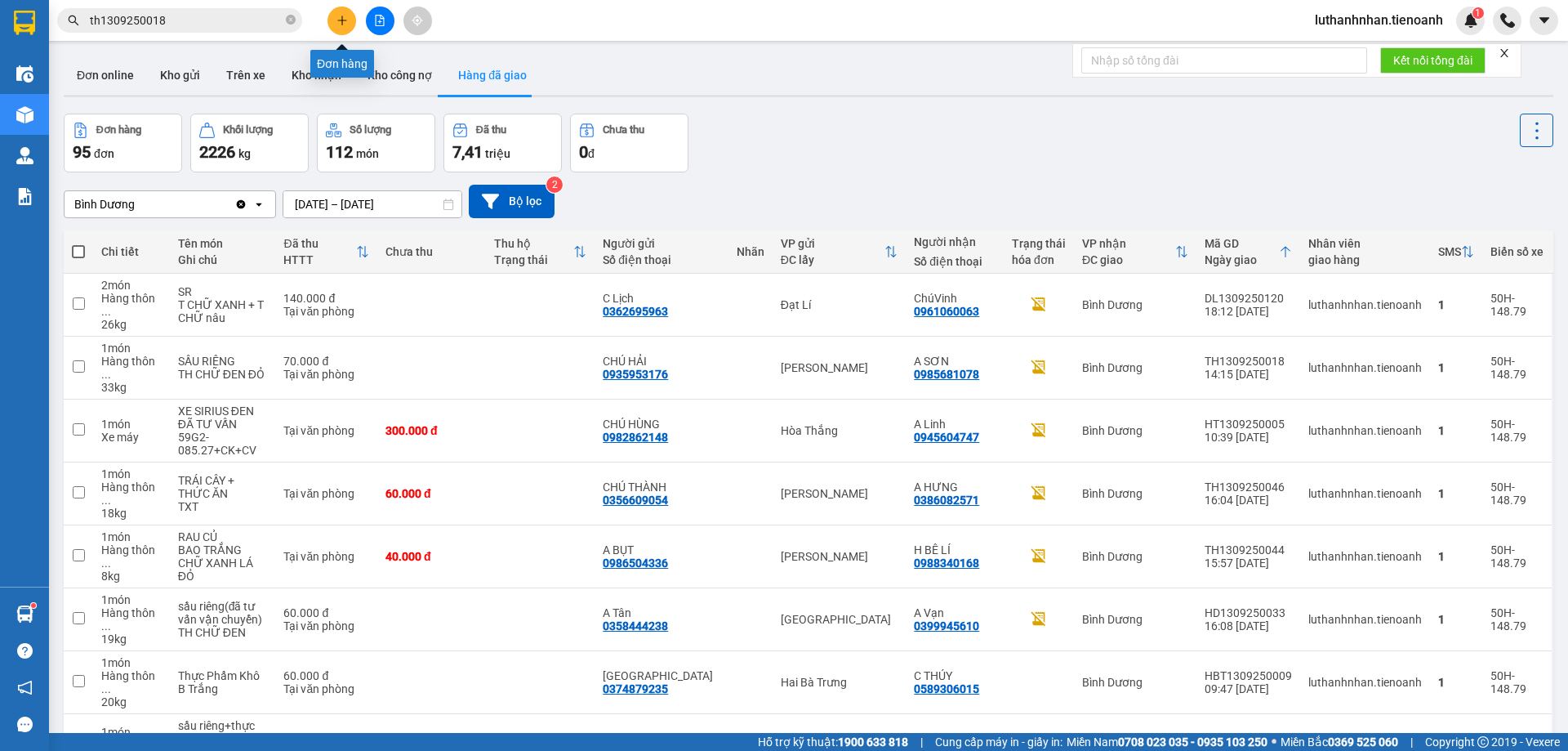
click at [340, 20] on icon "plus" at bounding box center [341, 19] width 9 height 1
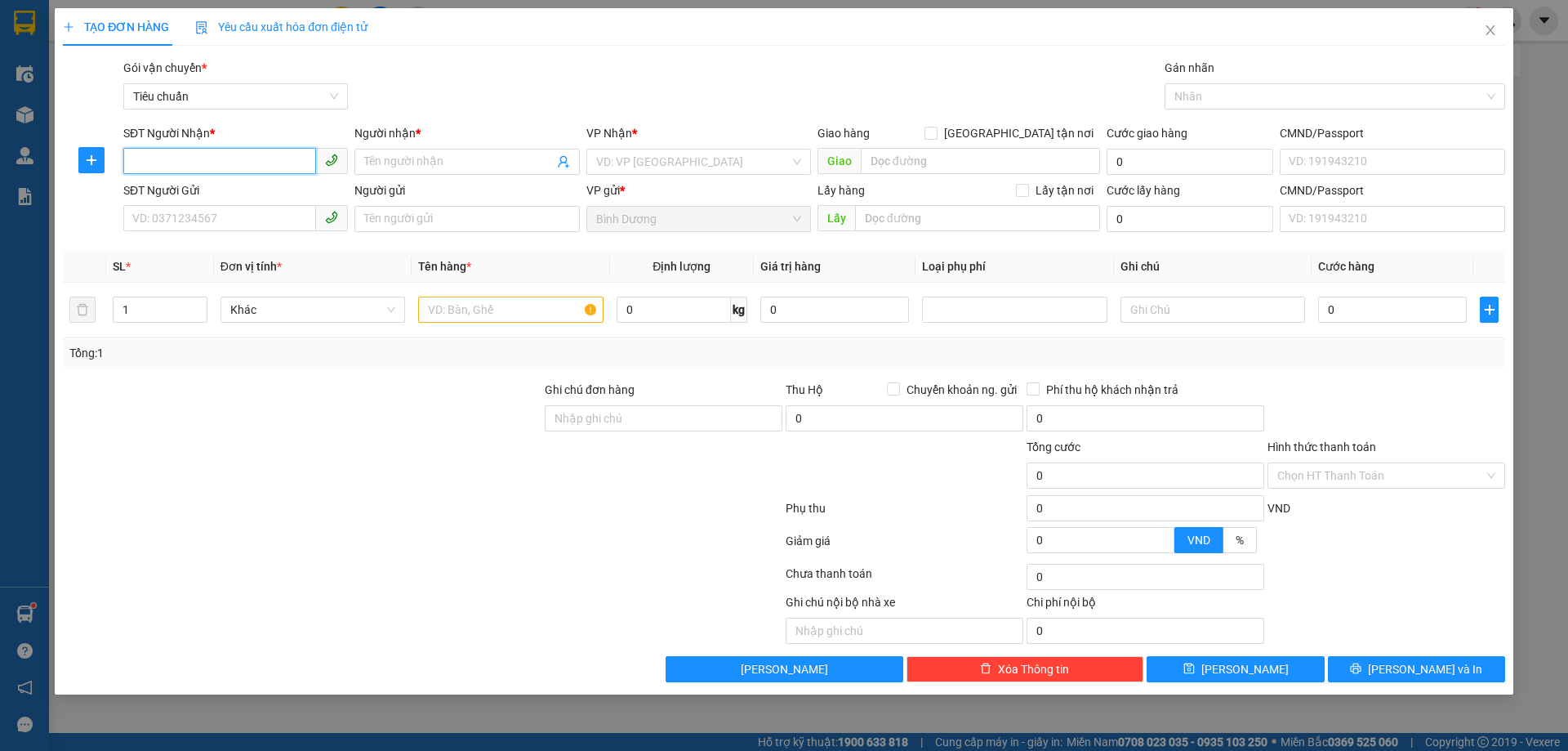
click at [202, 164] on input "SĐT Người Nhận *" at bounding box center [219, 161] width 193 height 27
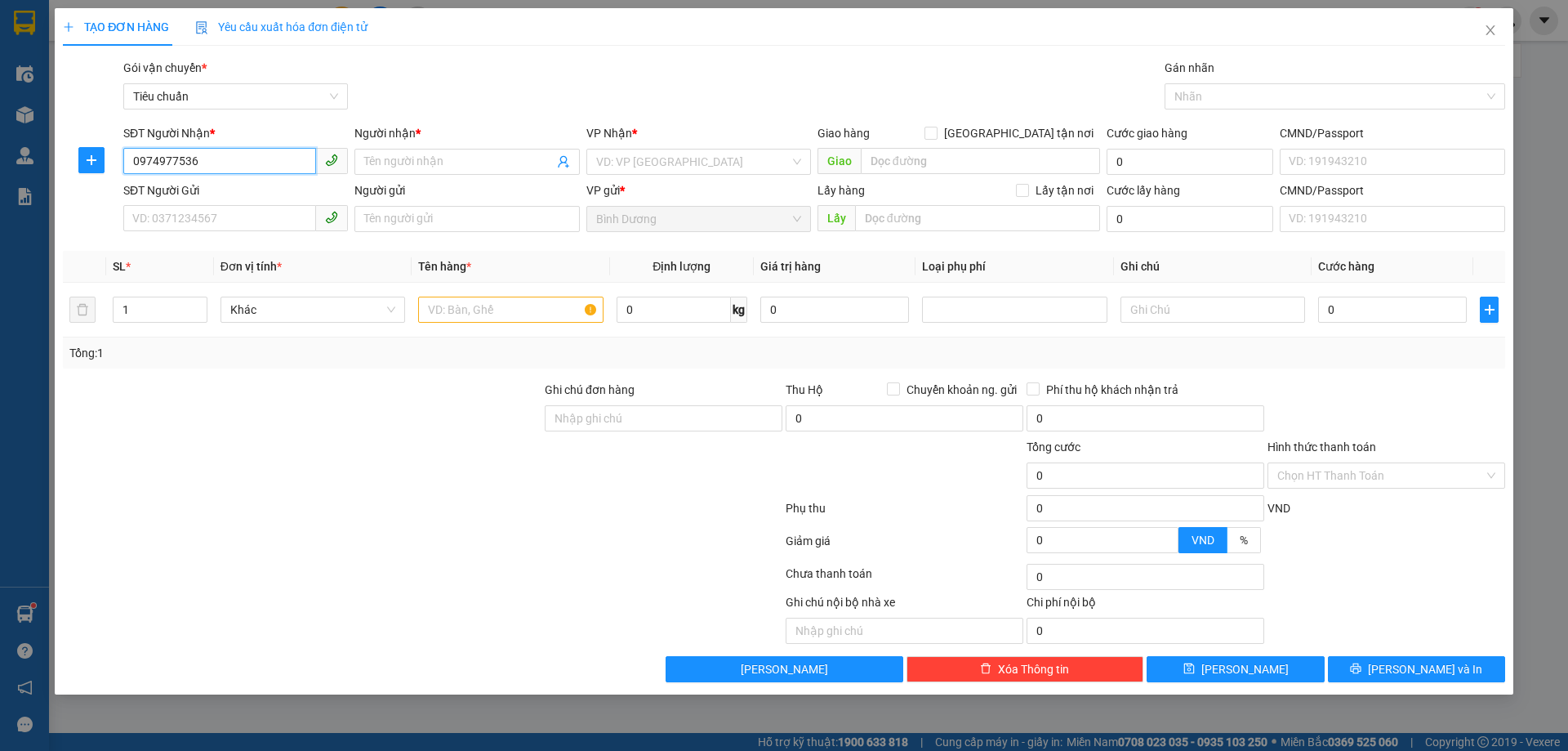
click at [203, 163] on input "0974977536" at bounding box center [219, 161] width 193 height 27
type input "0974977536"
click input "Người nhận *"
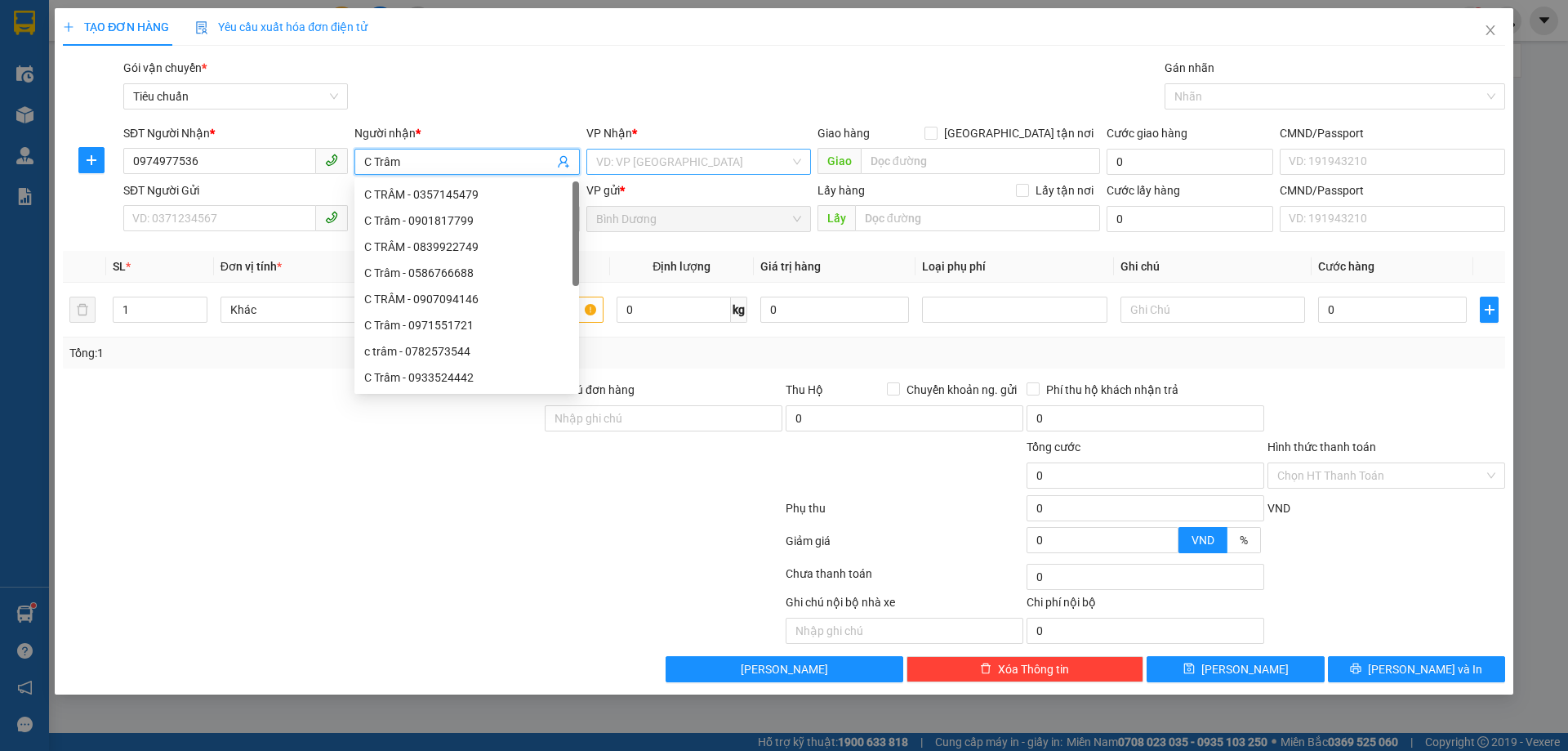
type input "C Trâm"
click input "search"
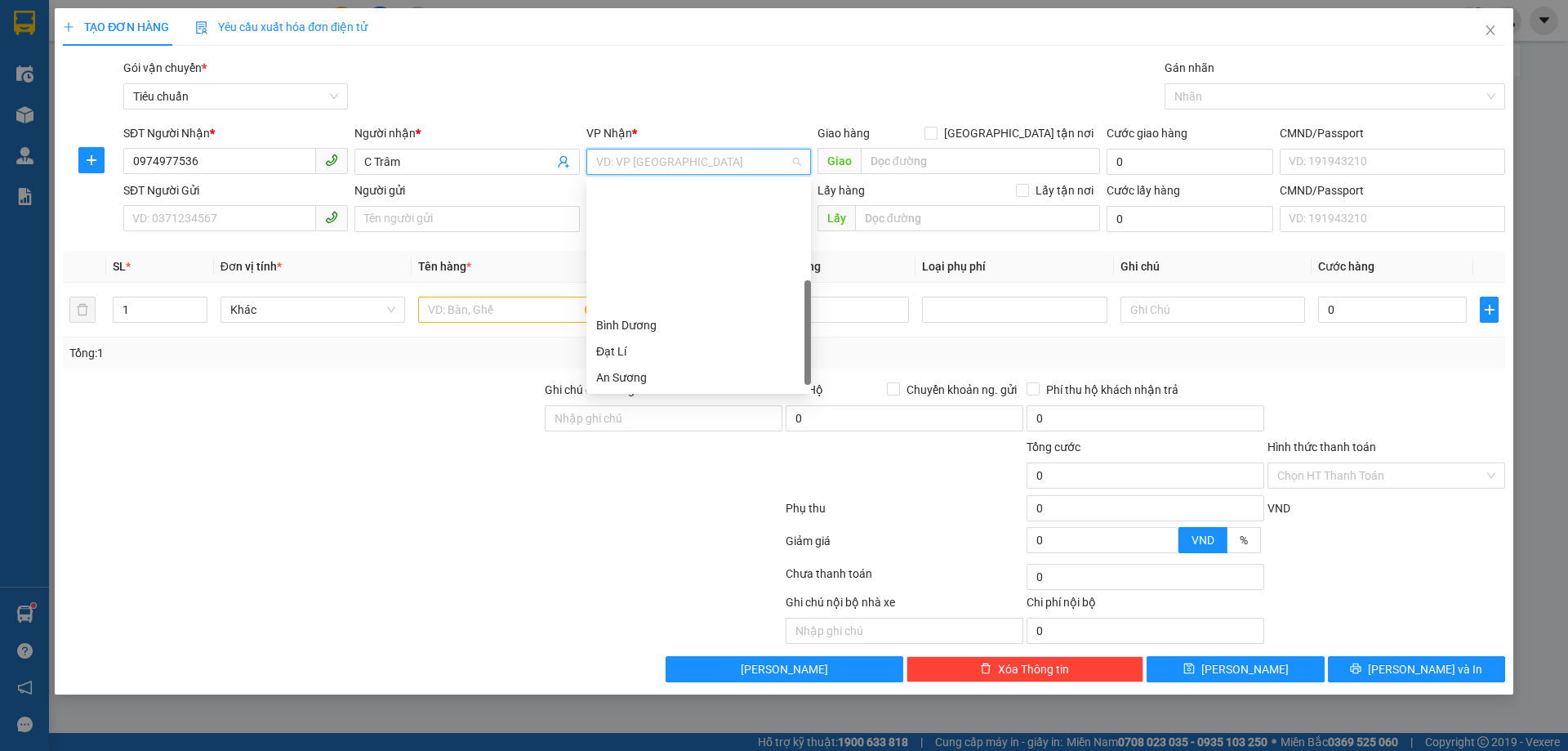
scroll to position [157, 0]
click div "[PERSON_NAME]"
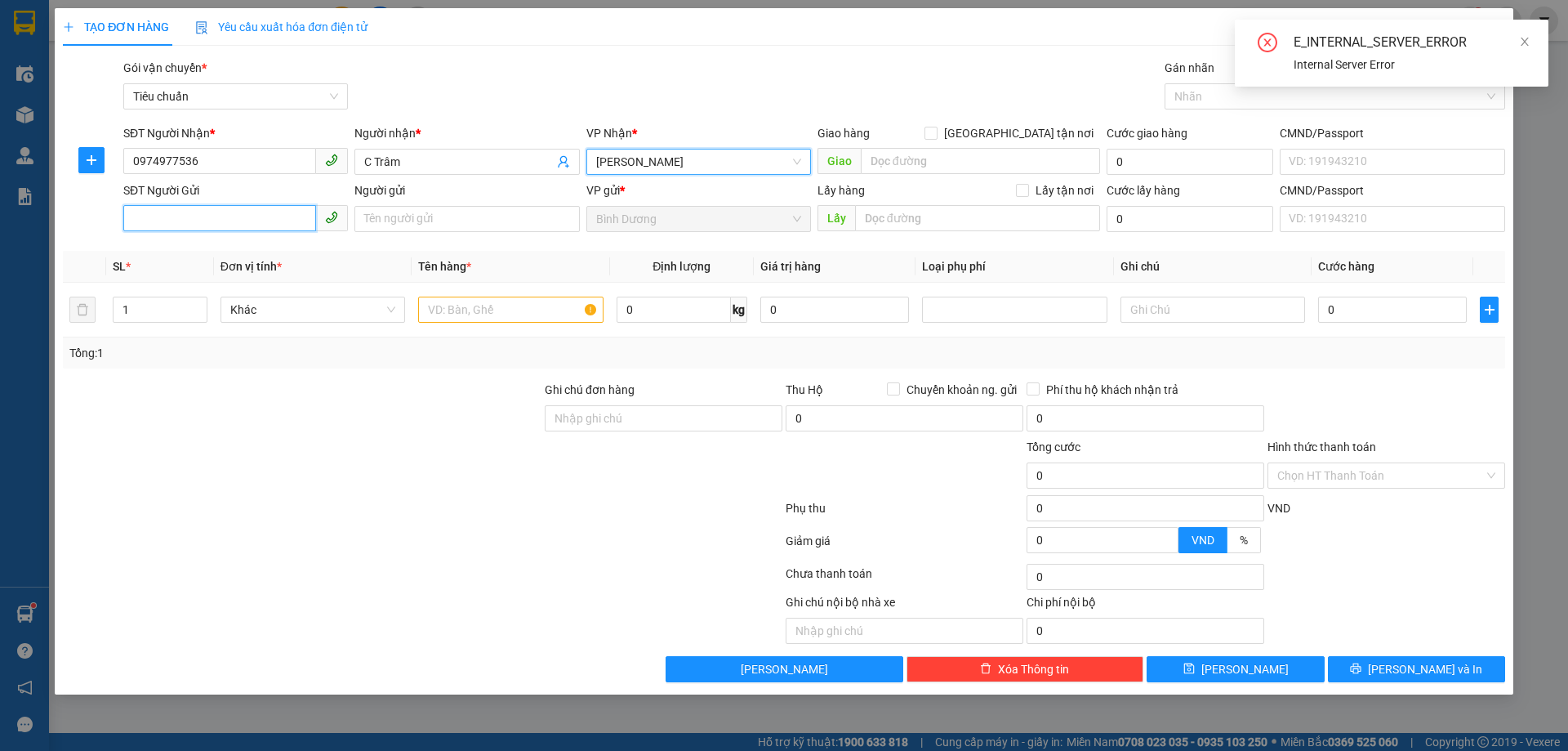
click input "SĐT Người Gửi"
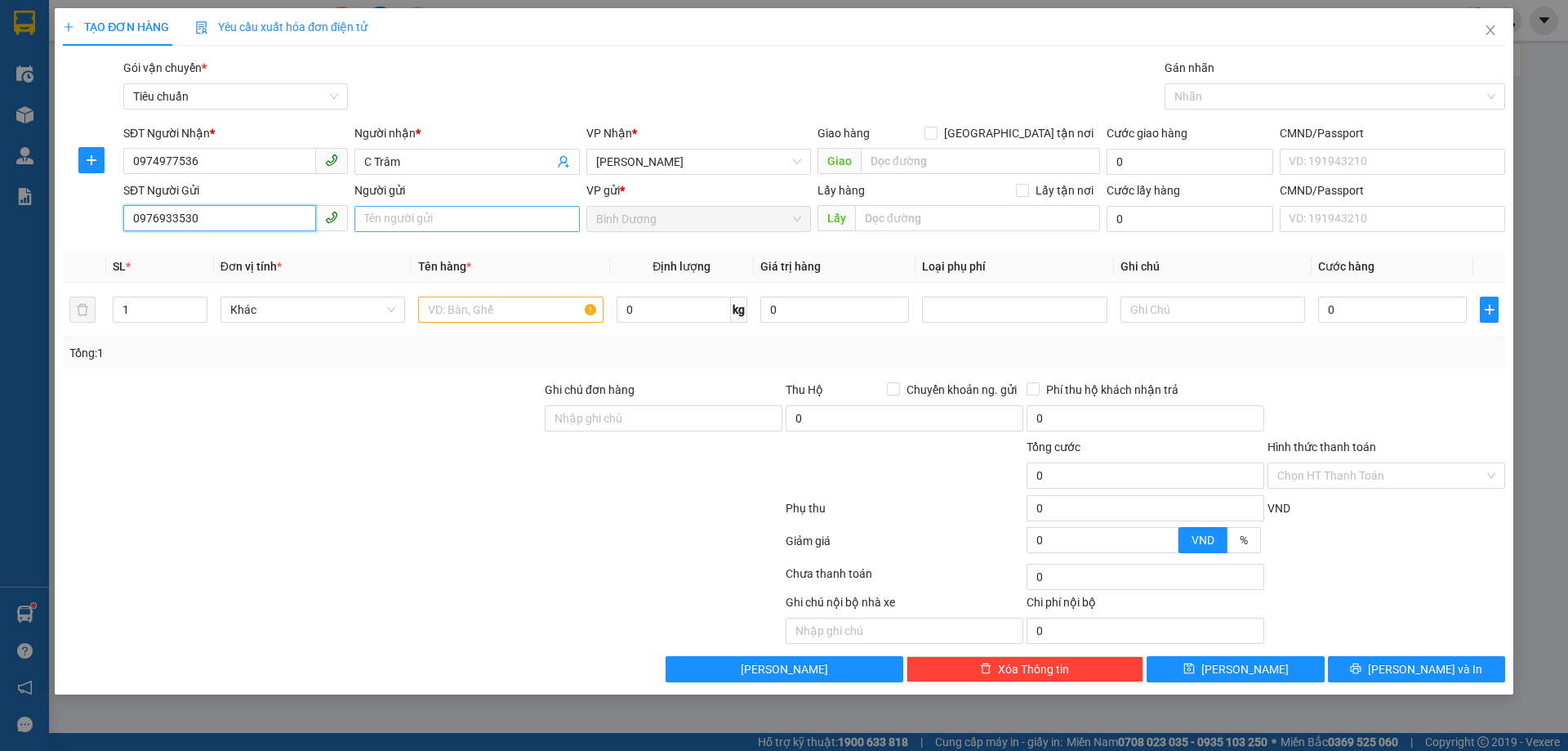
type input "0976933530"
click input "Người gửi"
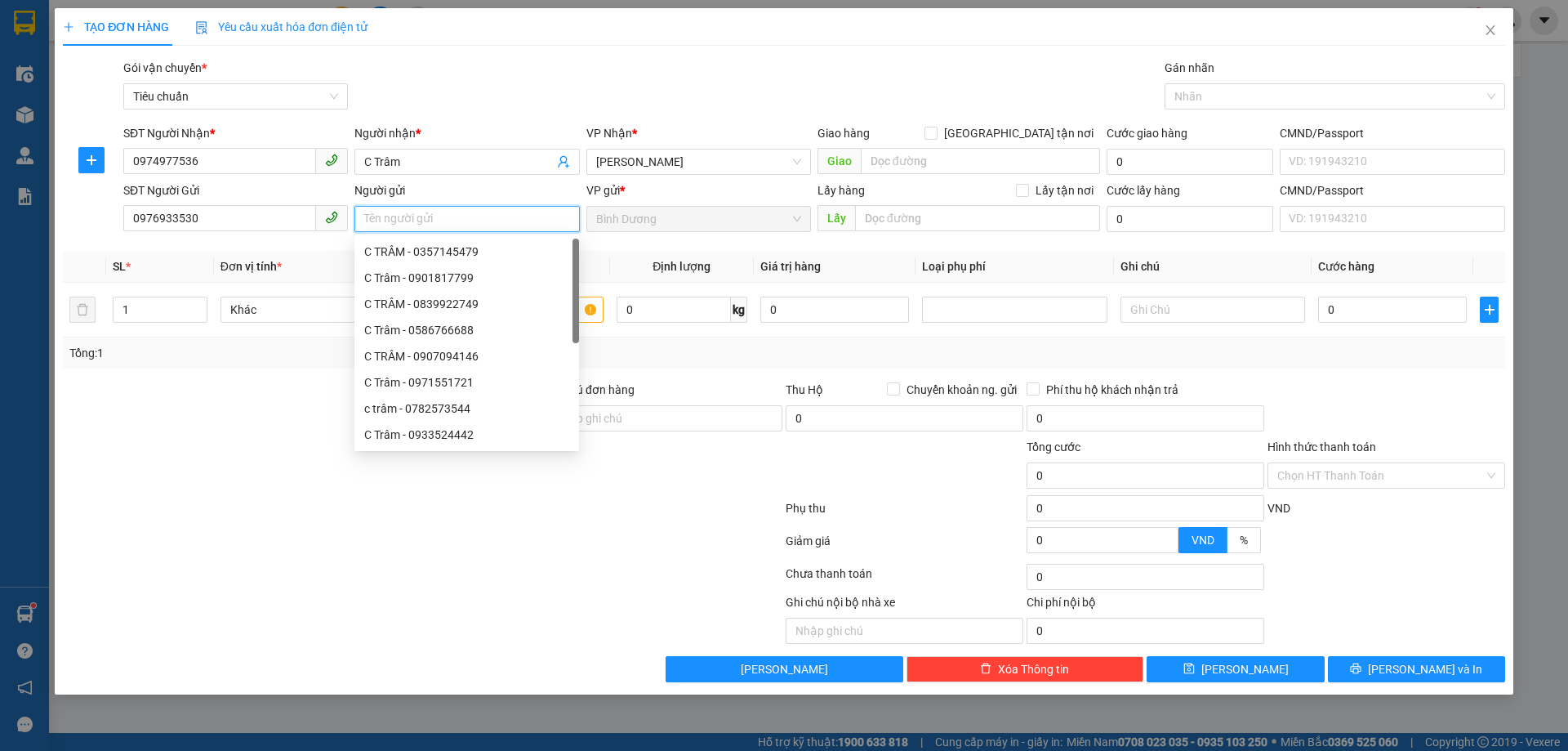
click input "Người gửi"
type input "A Hậu"
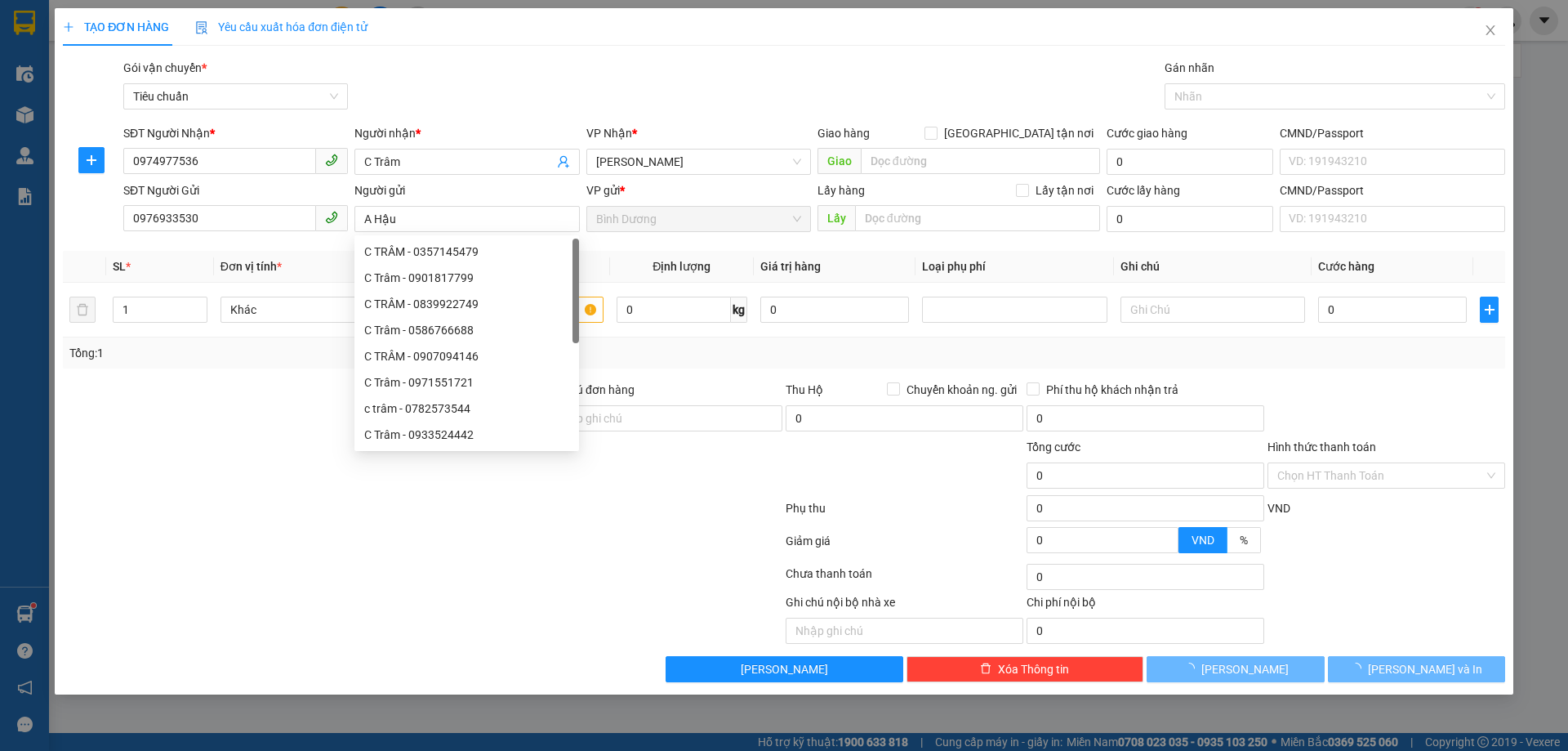
click div "Tổng: 1"
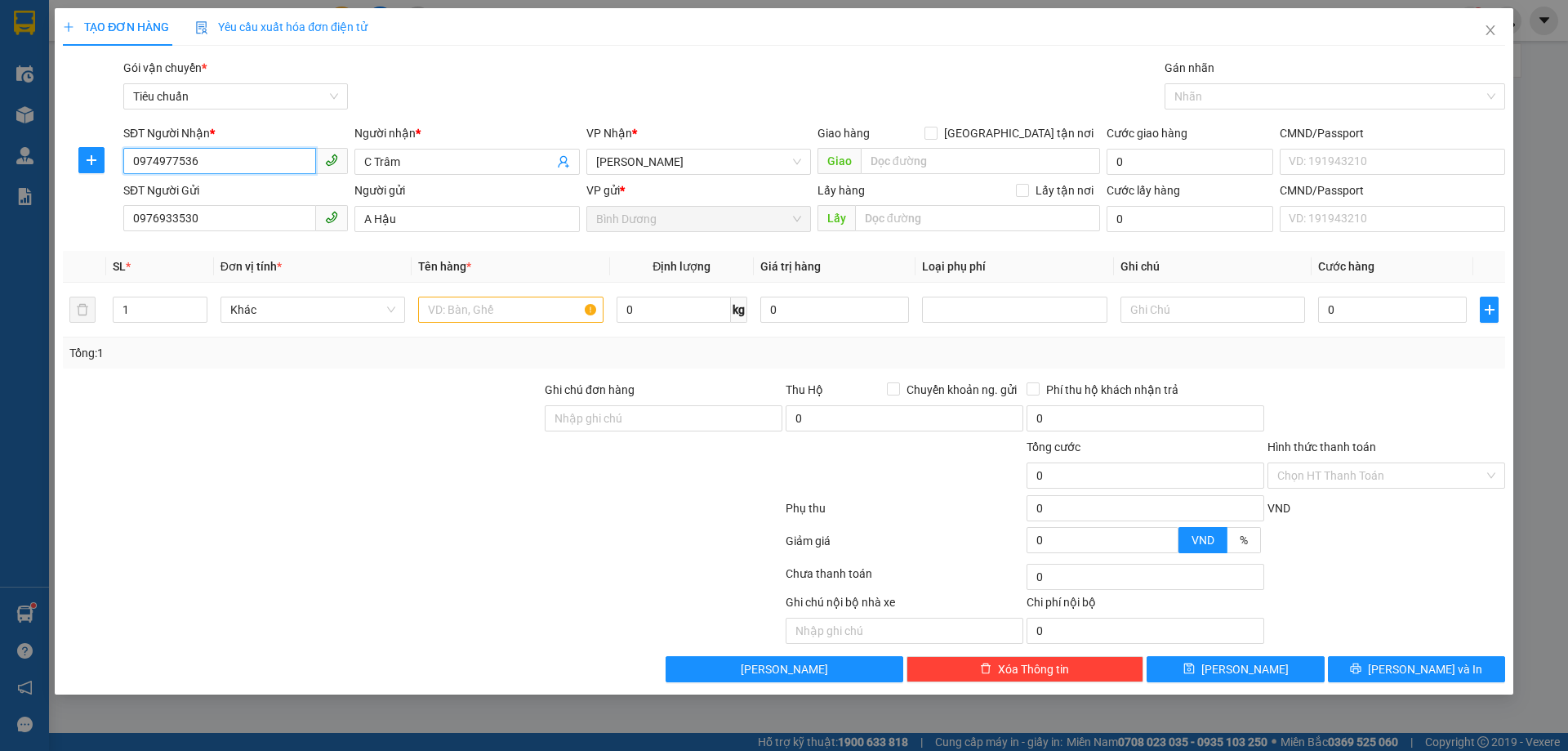
click input "0974977536"
click input "0976933530"
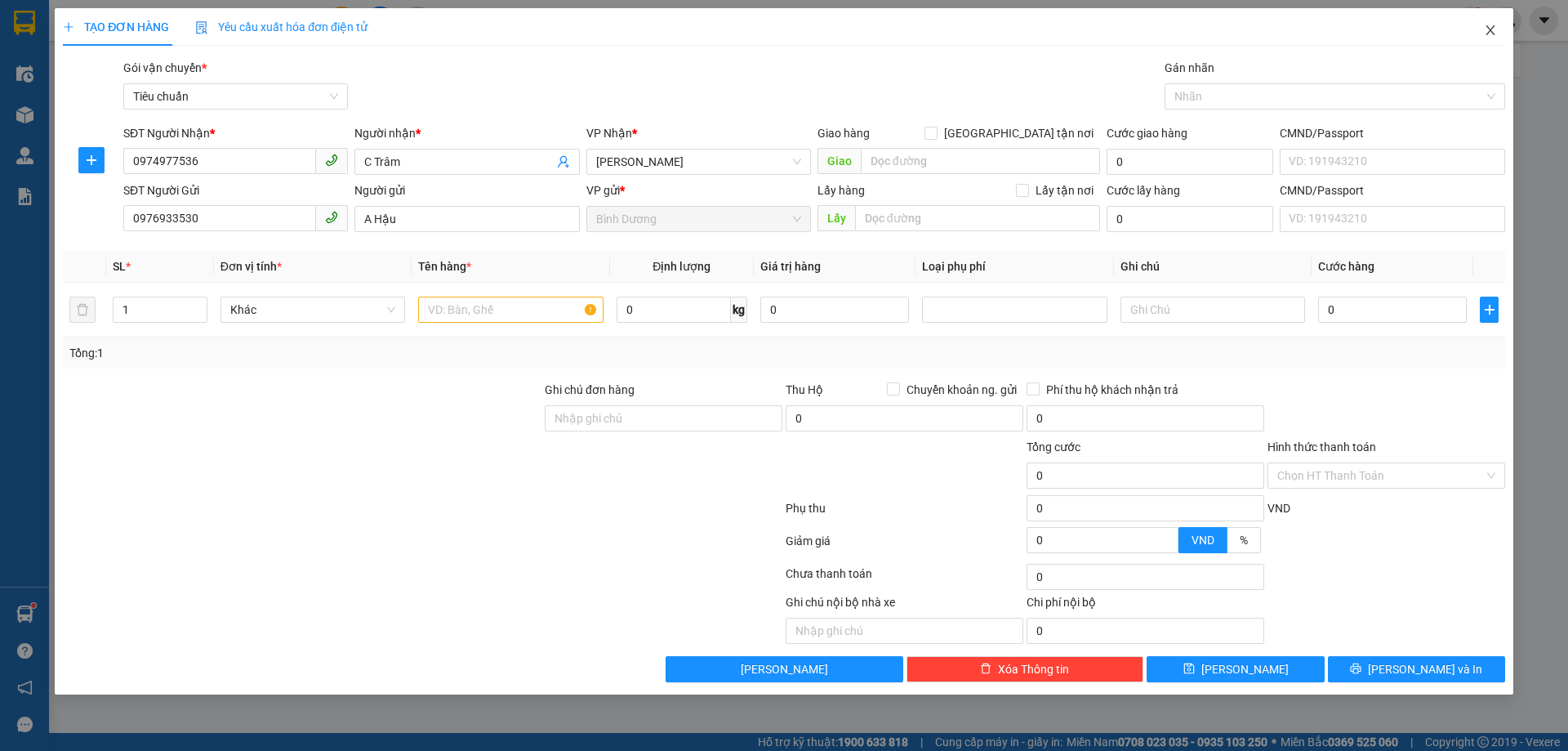
click icon "close"
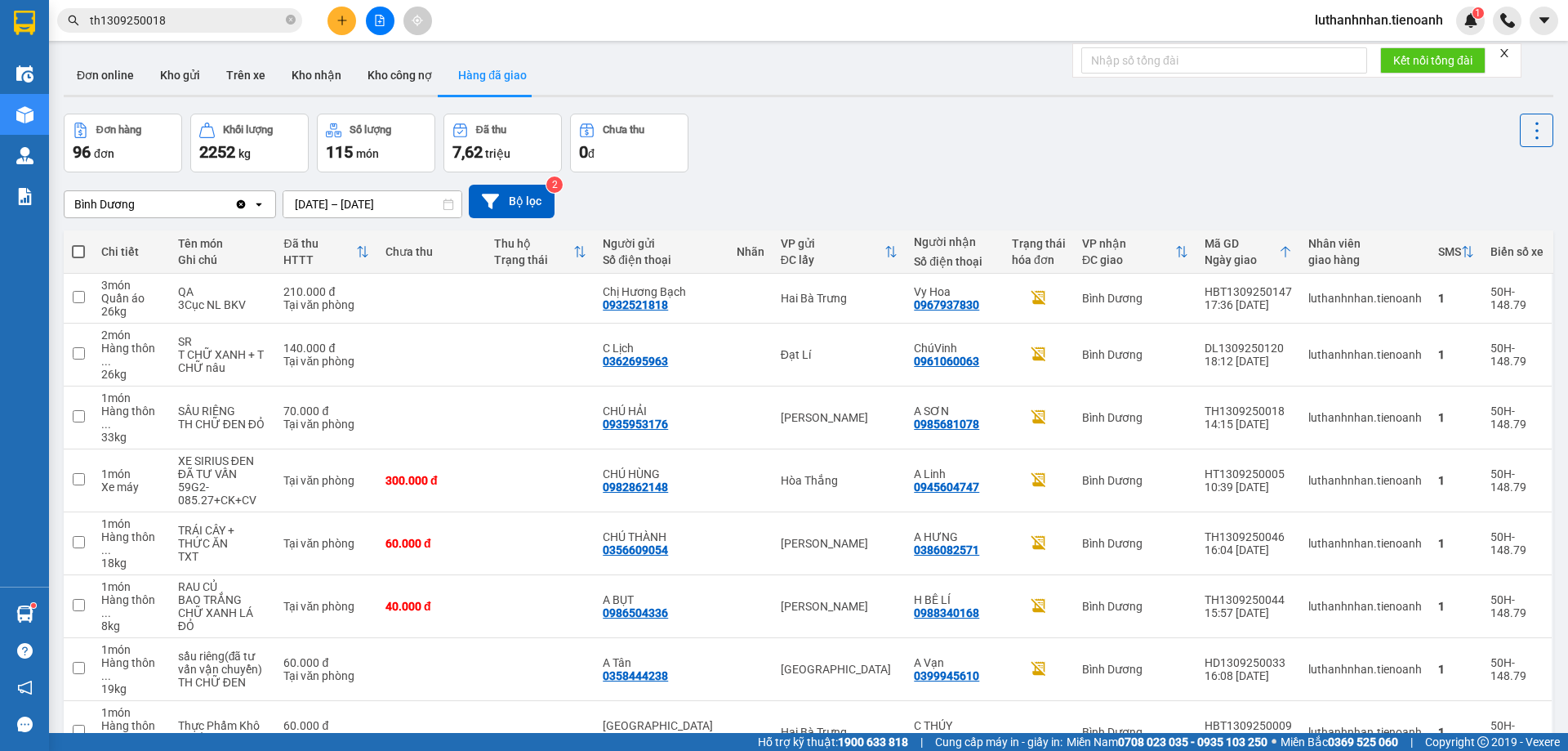
click input "th1309250018"
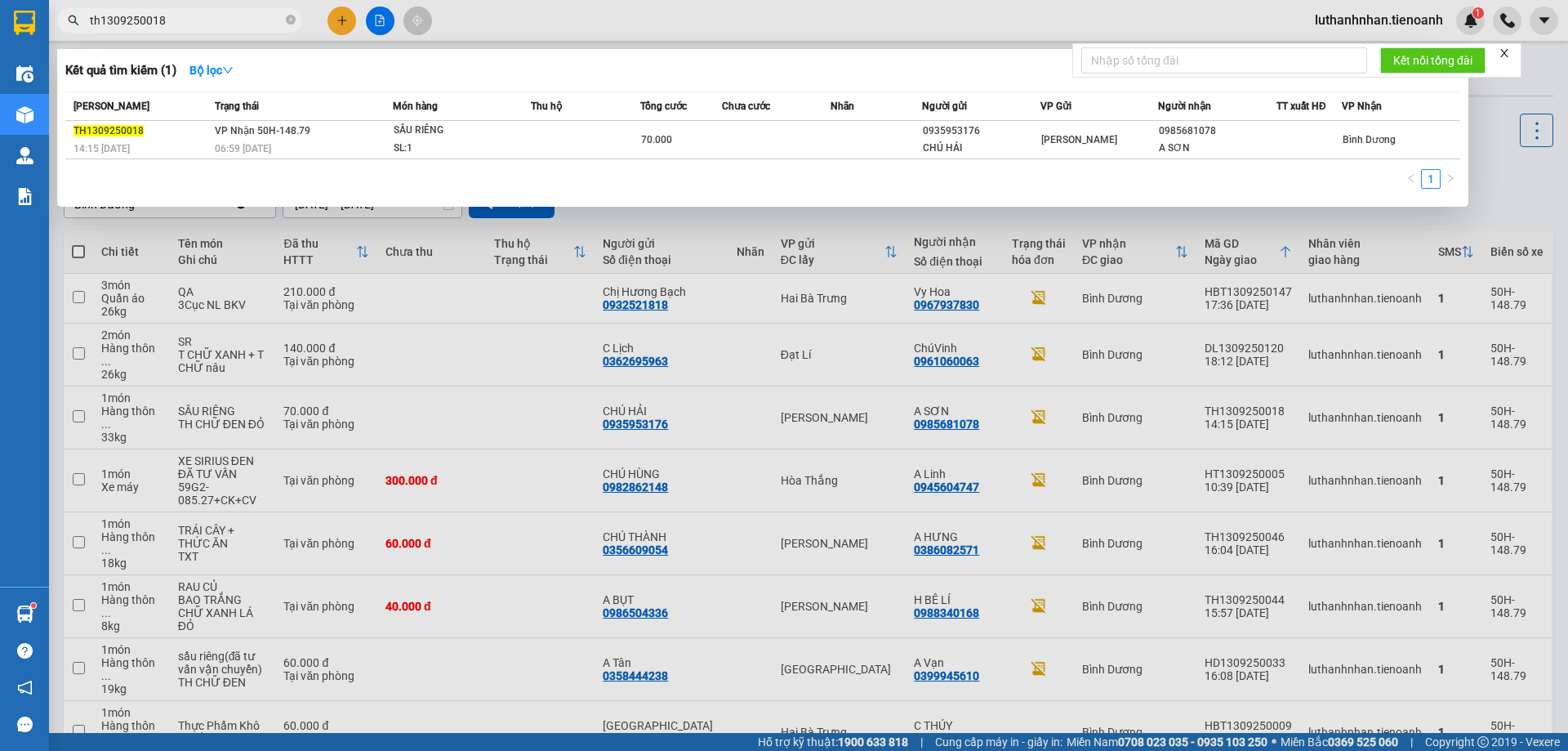
click div
click input "th1309250018"
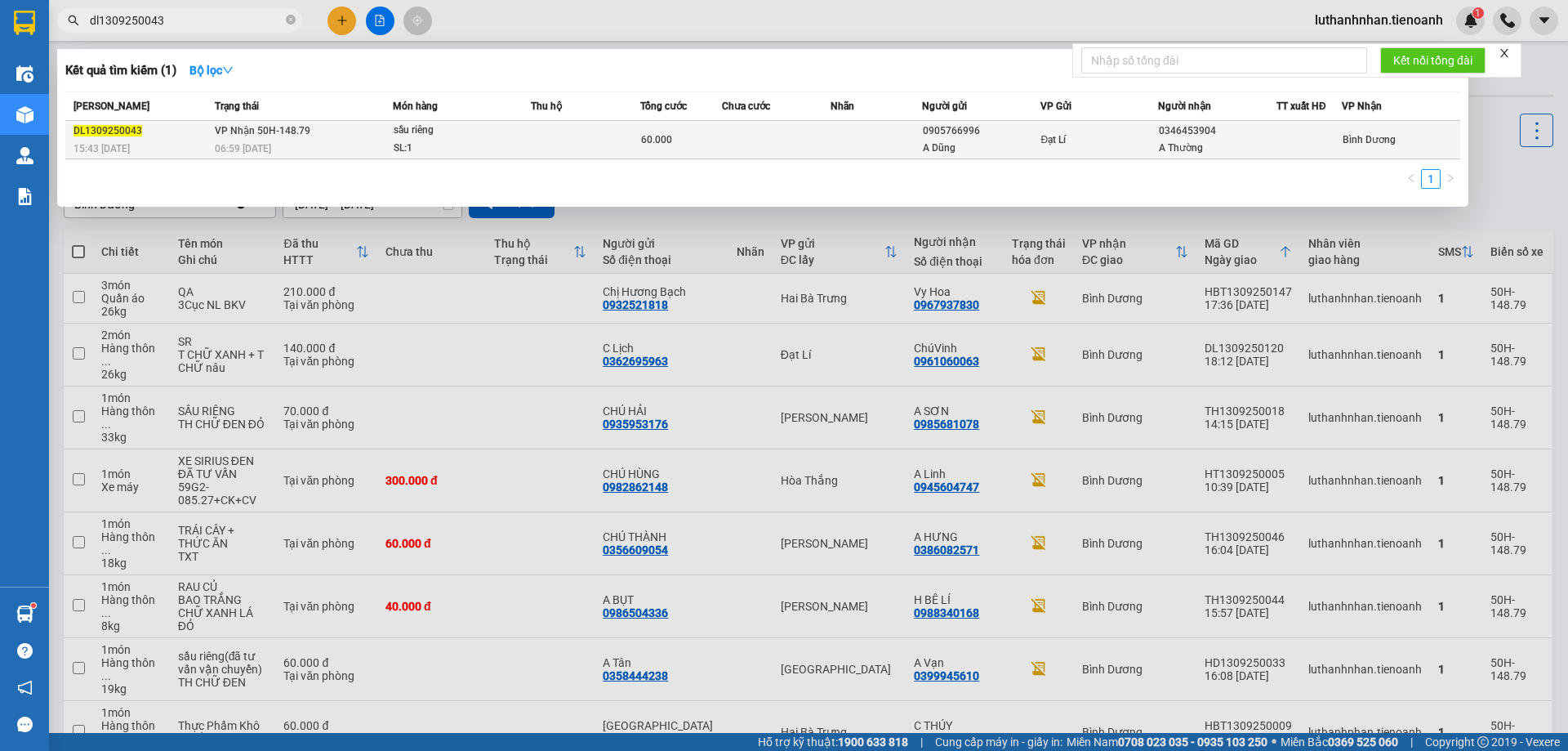
type input "dl1309250043"
click td "VP Nhận 50H-148.79 06:59 - 14/09"
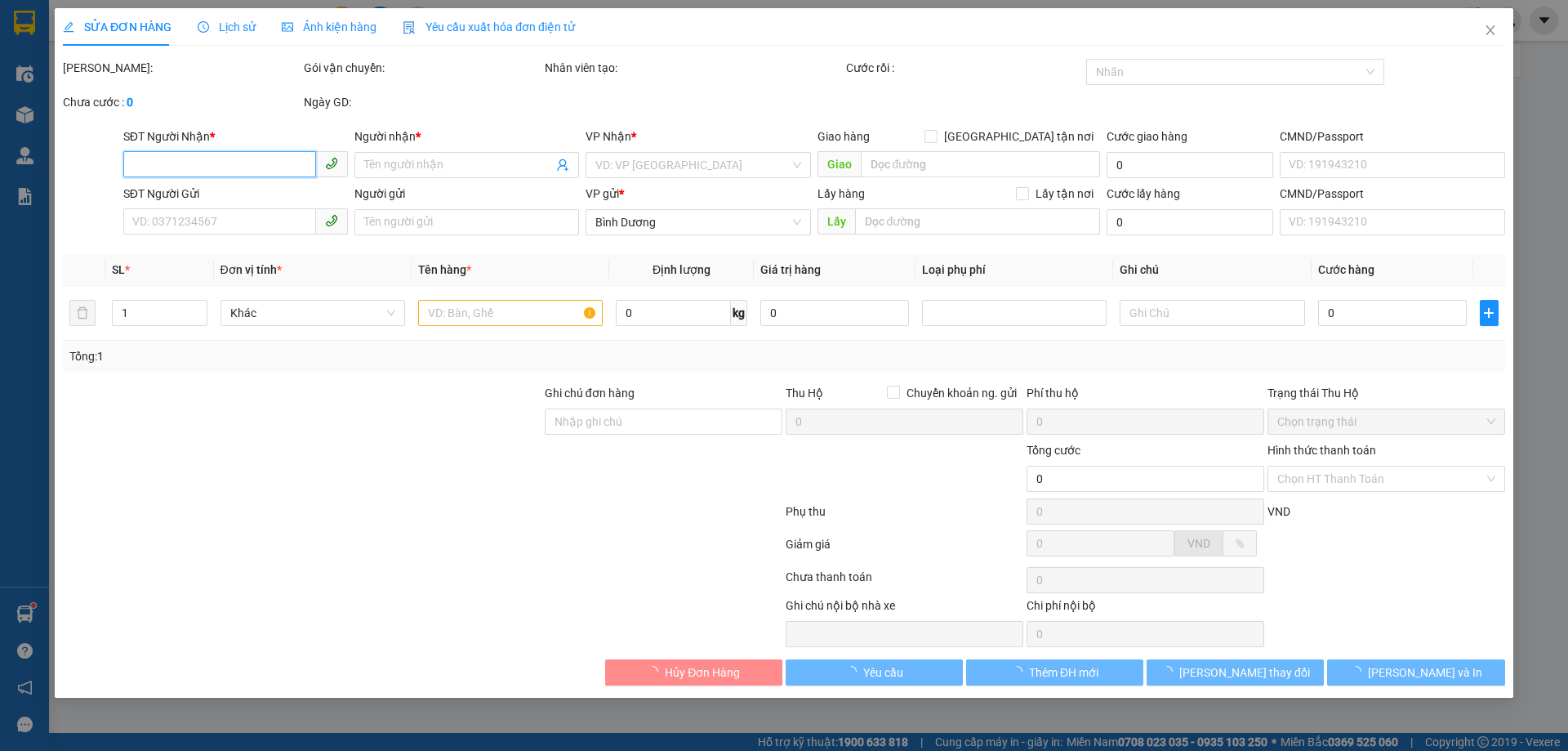
type input "0346453904"
type input "A Thường"
type input "0905766996"
type input "A Dũng"
type input "60.000"
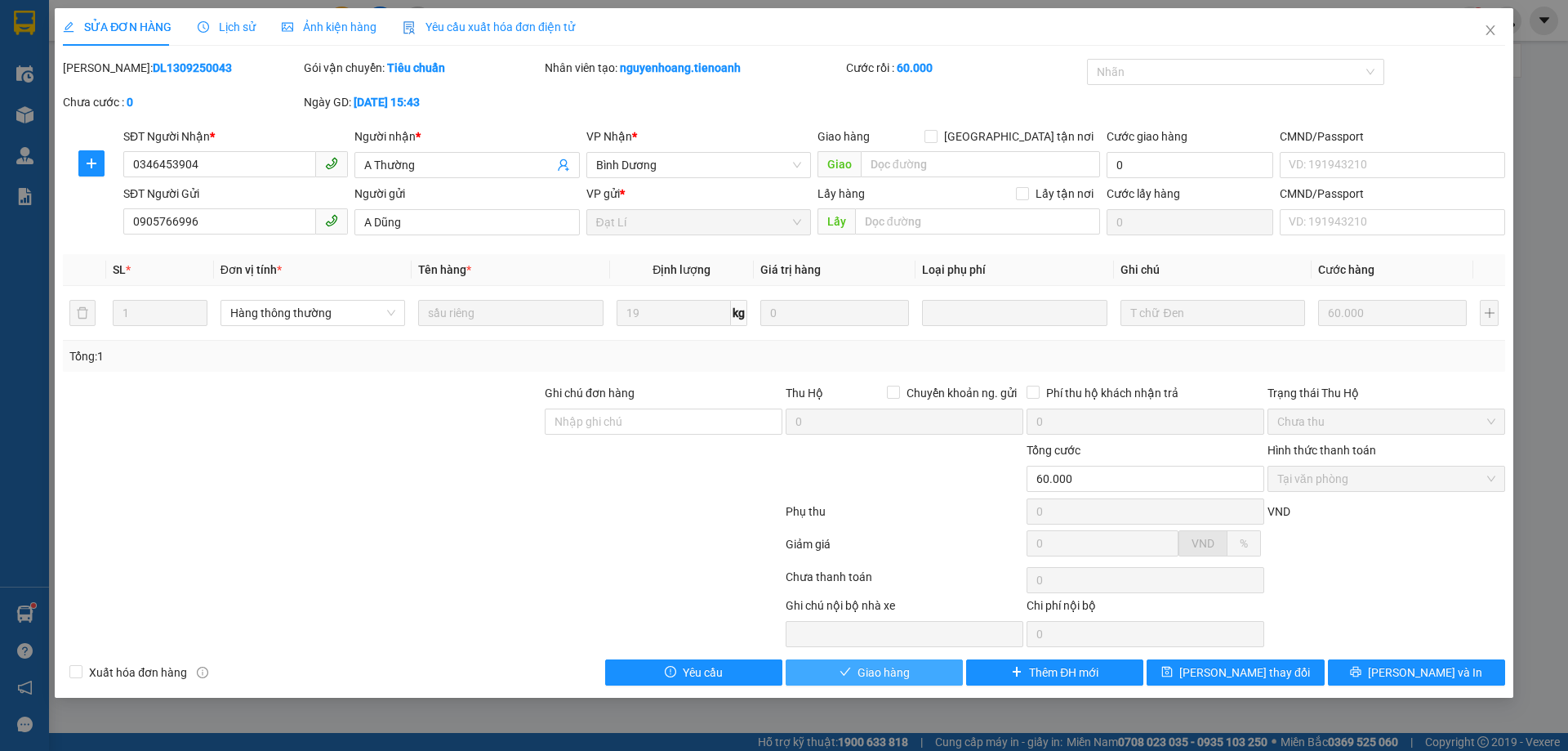
click span "Giao hàng"
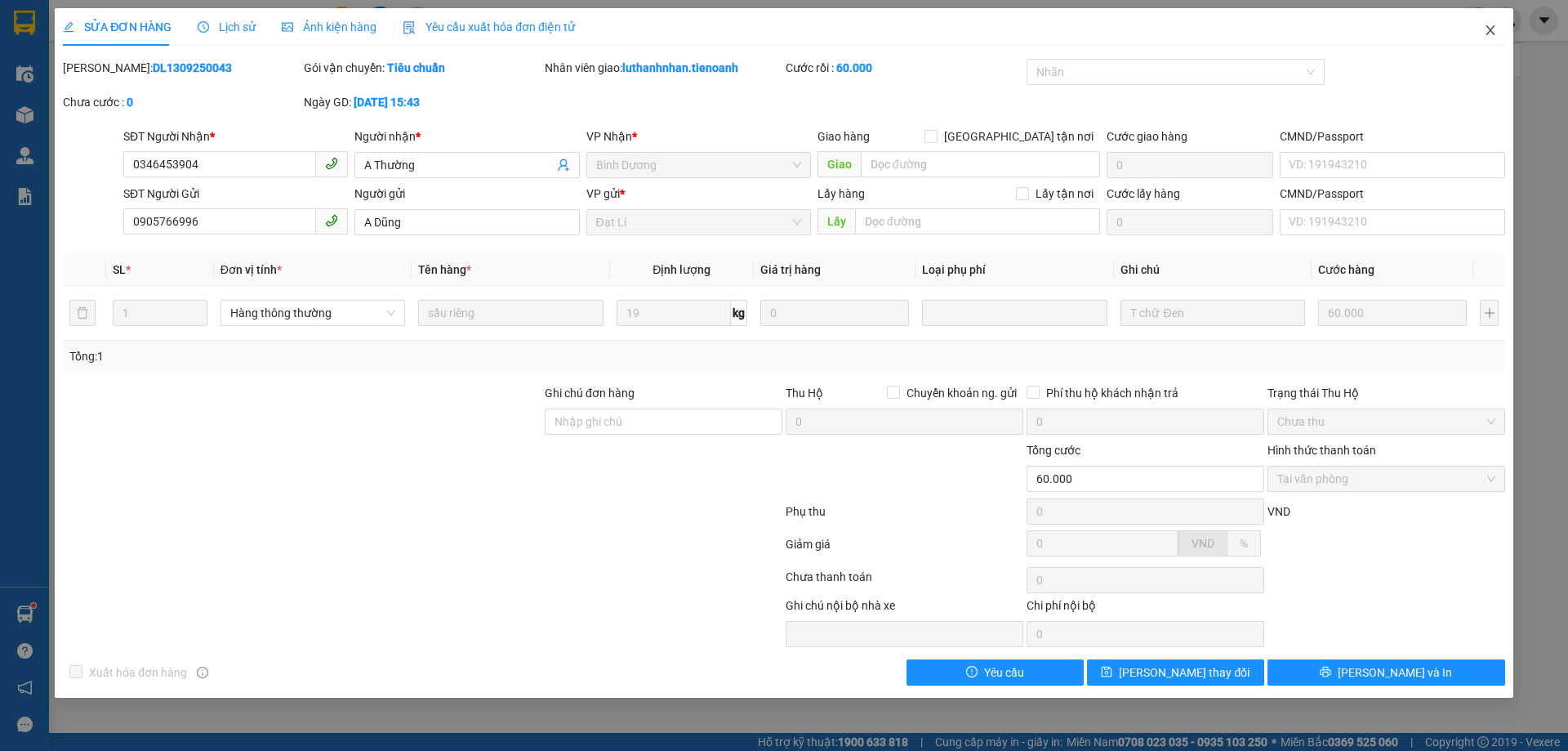
click icon "close"
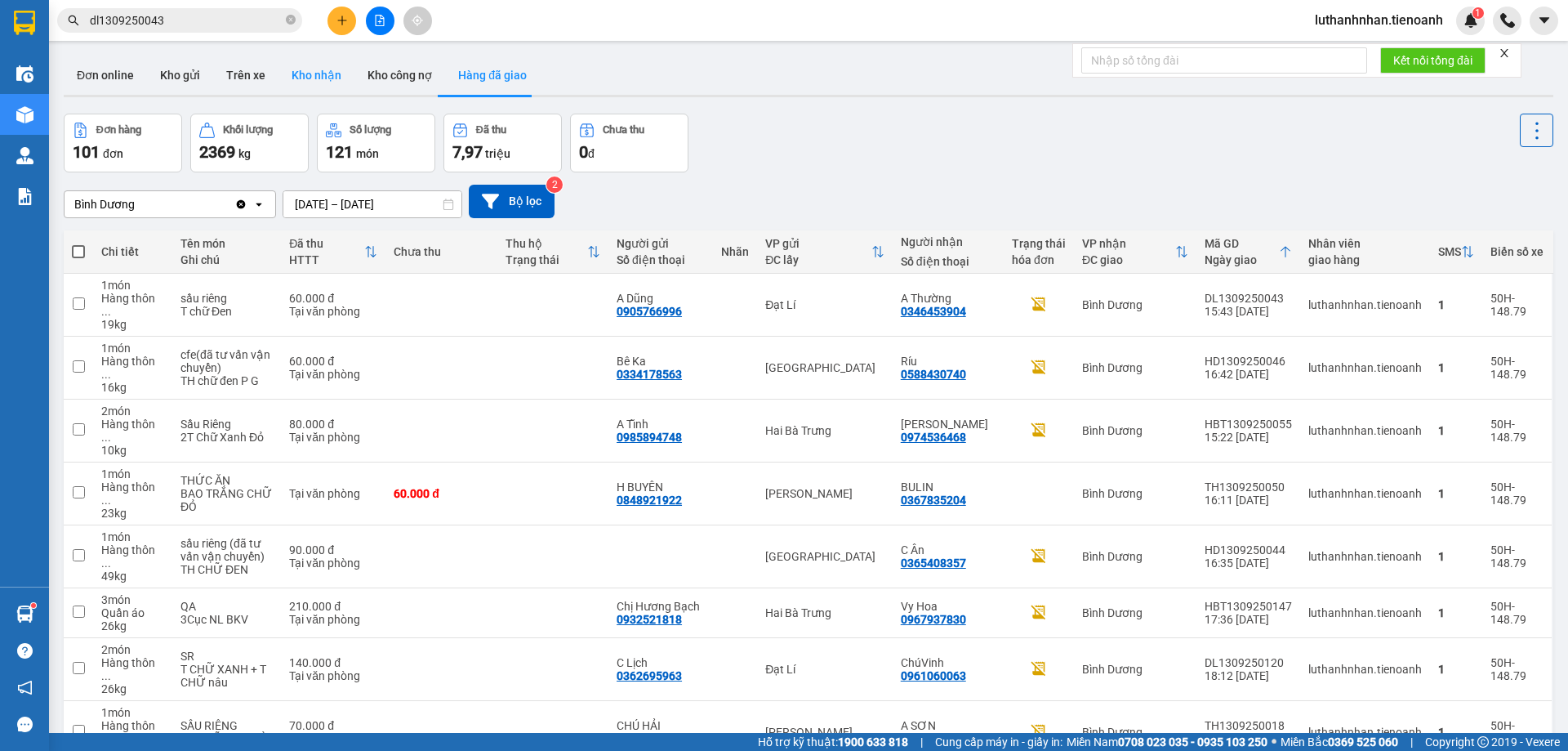
click button "Kho nhận"
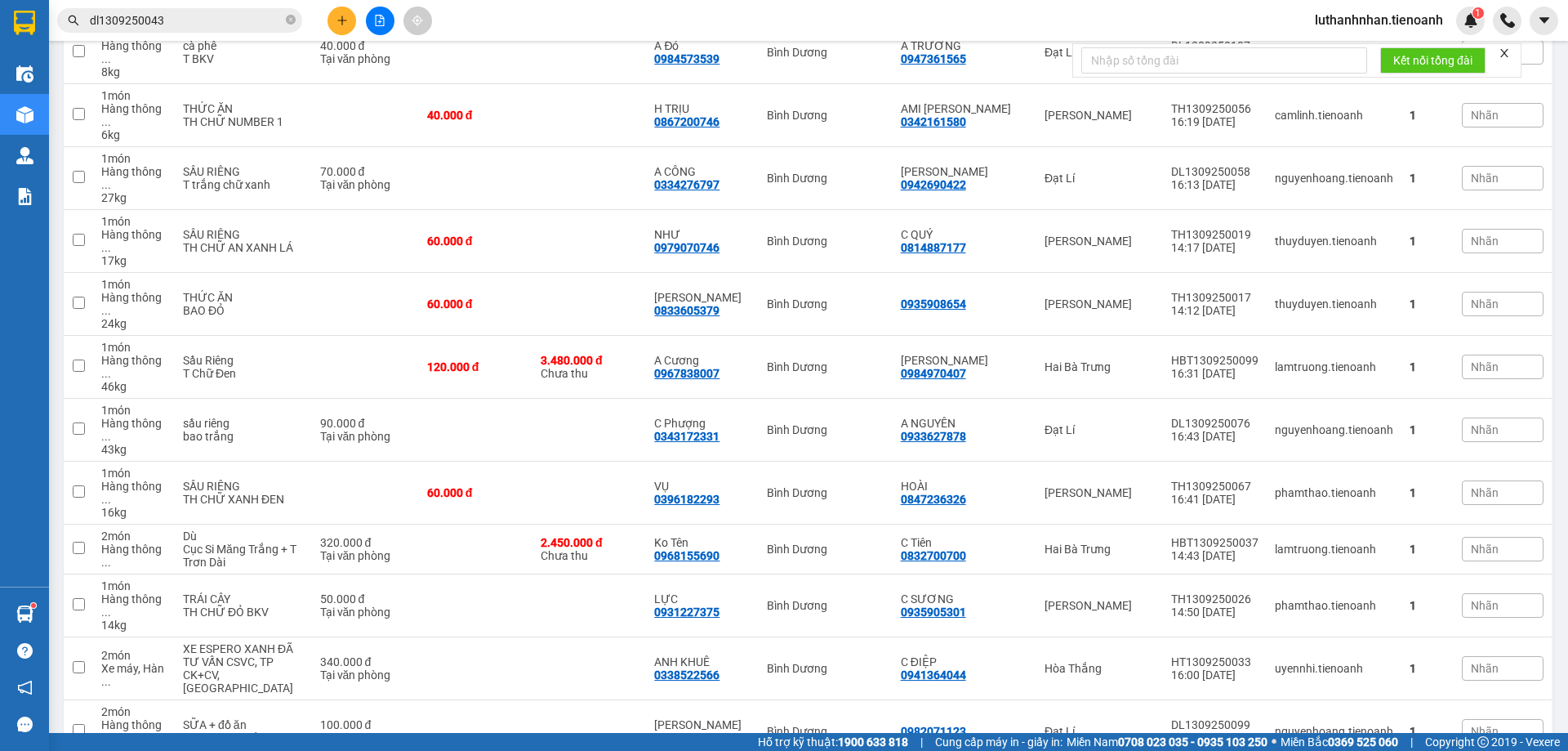
scroll to position [381, 0]
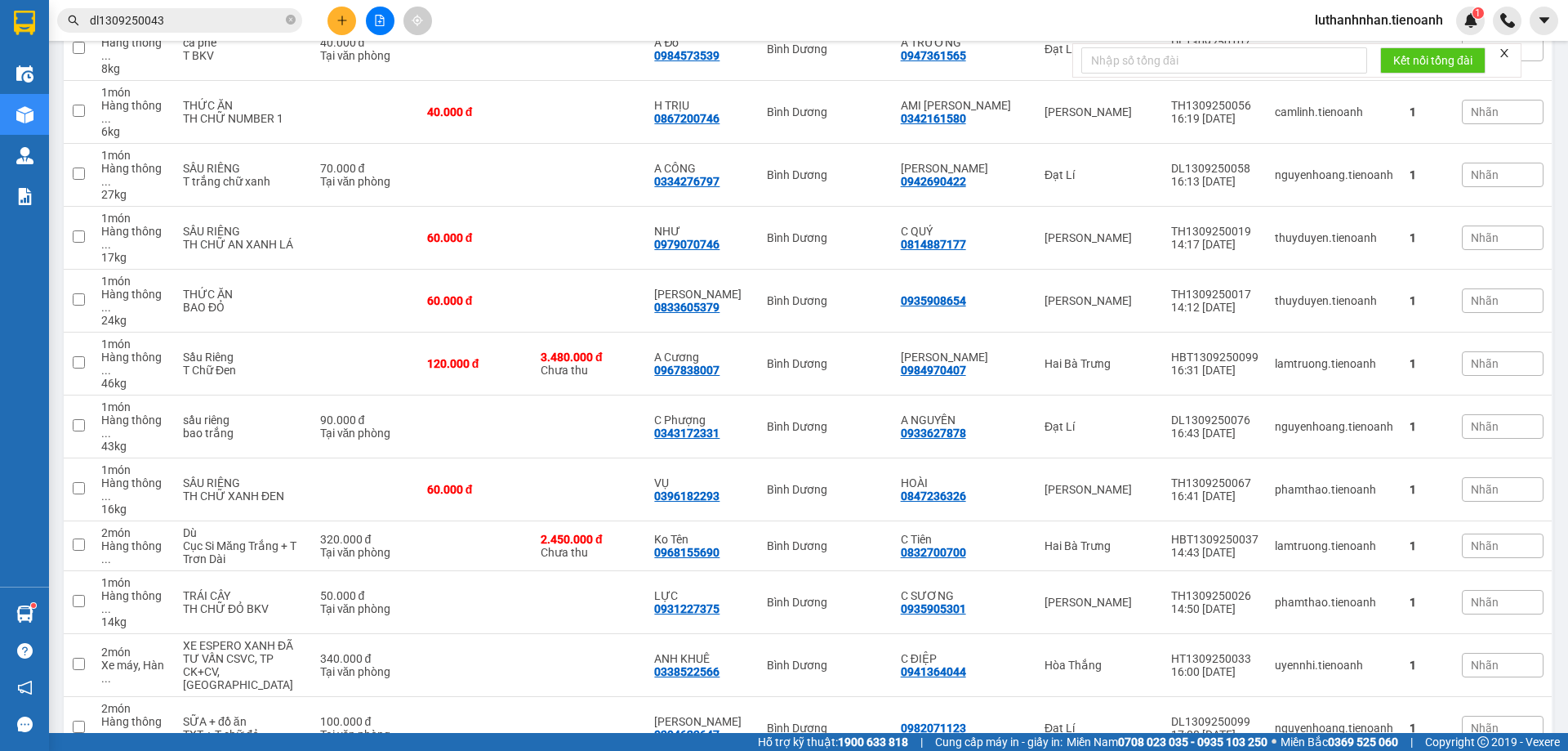
click input "dl1309250043"
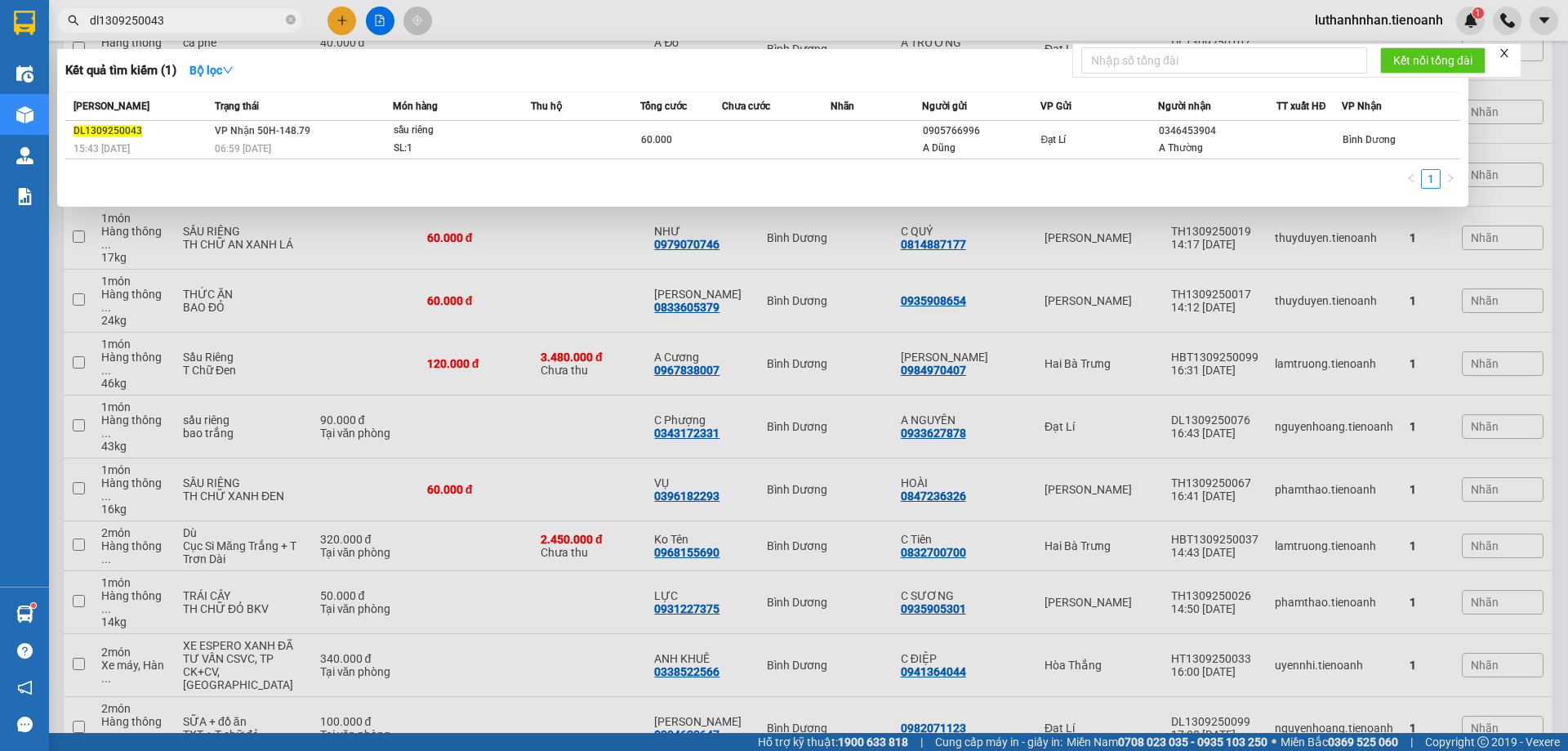
click input "dl1309250043"
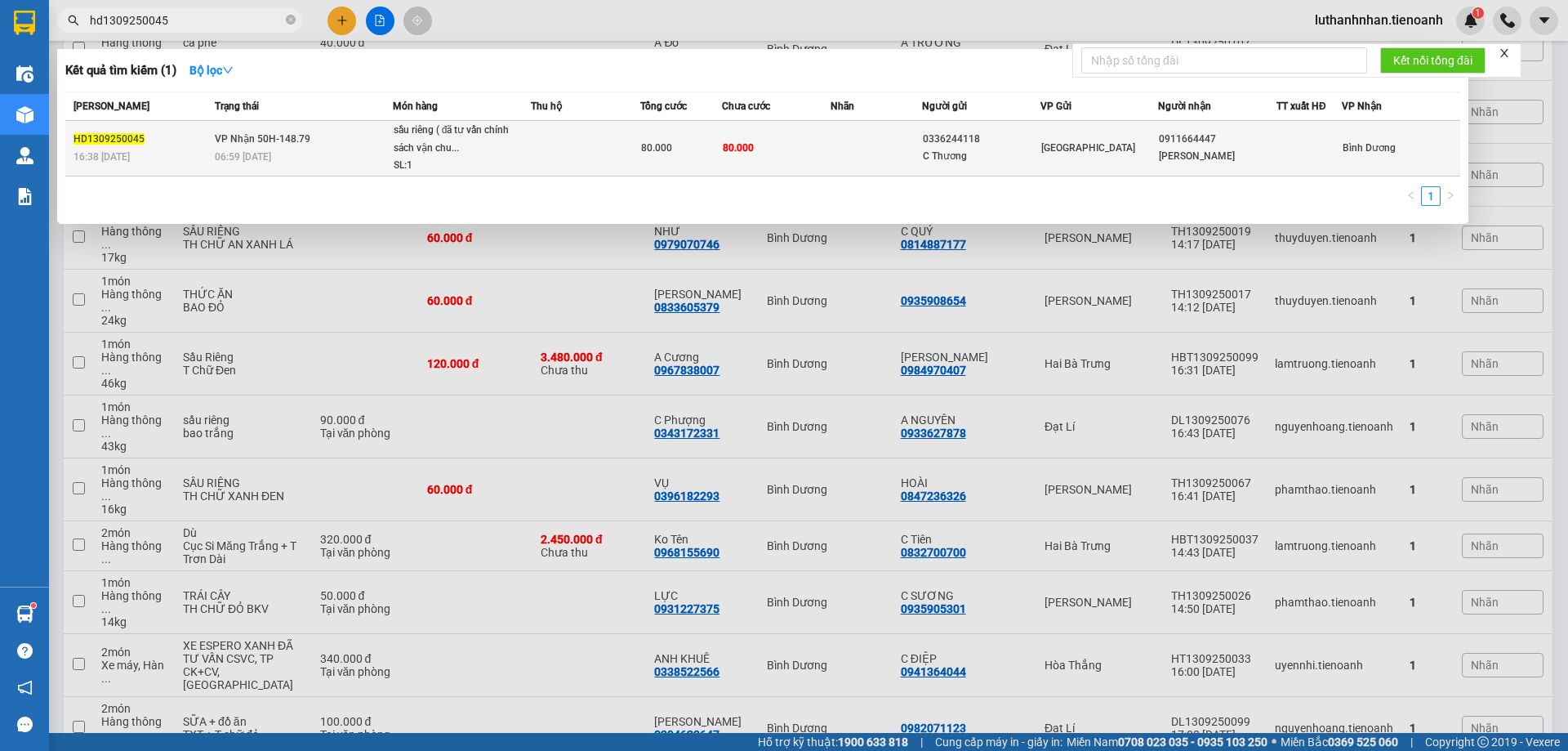
type input "hd1309250045"
click td
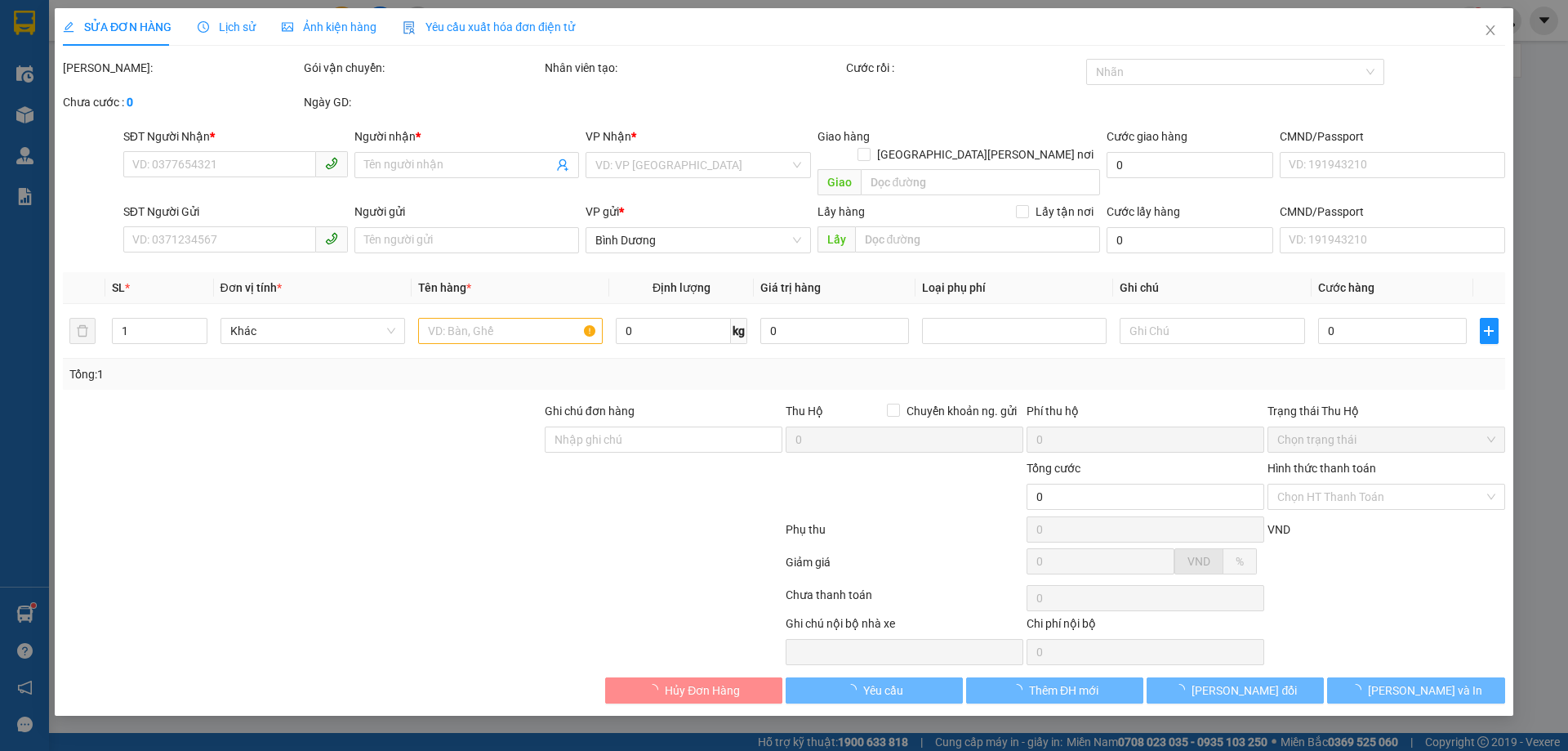
type input "0911664447"
type input "H Danh"
type input "0336244118"
type input "C Thương"
type input "80.000"
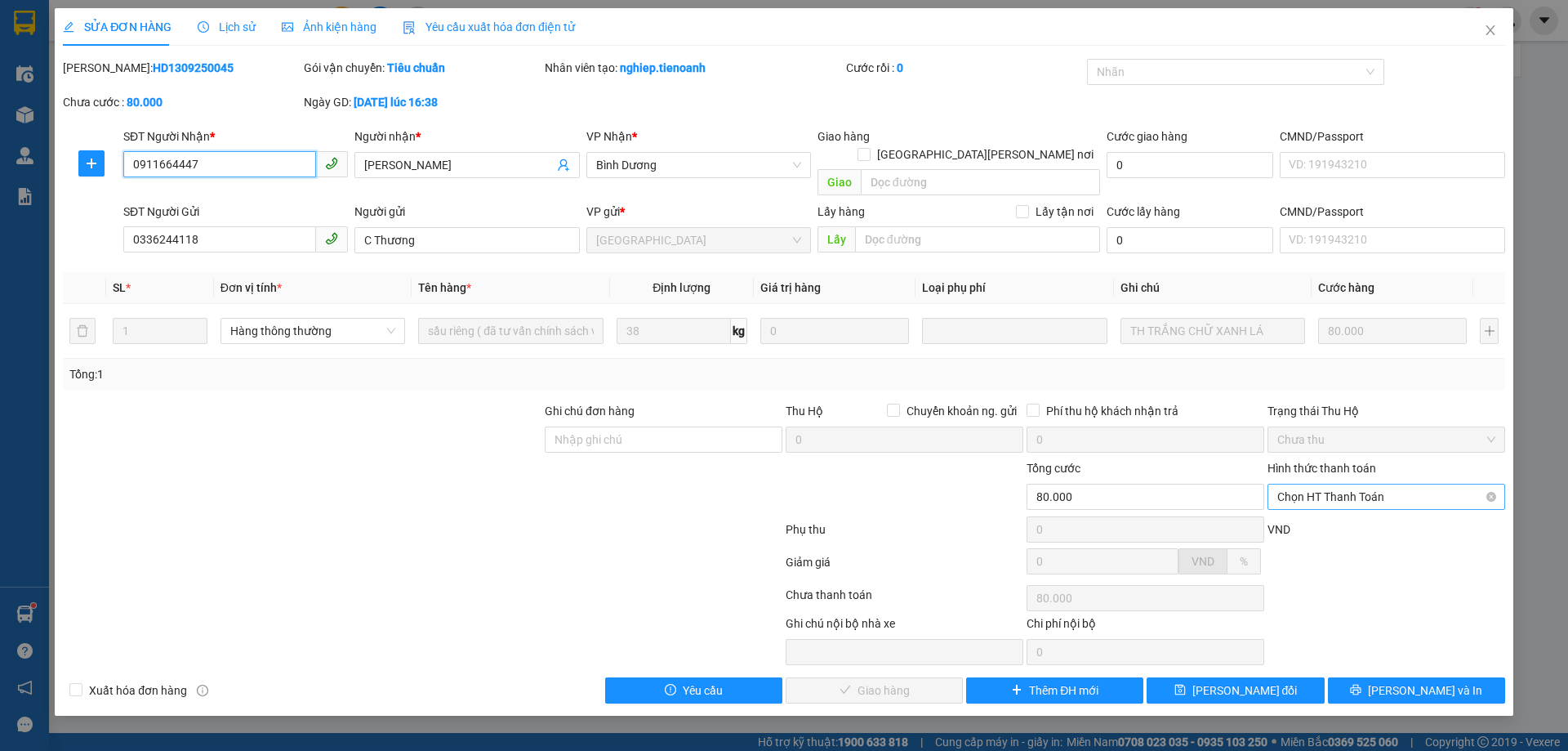
click span "Chọn HT Thanh Toán"
click div "Tại văn phòng"
type input "0"
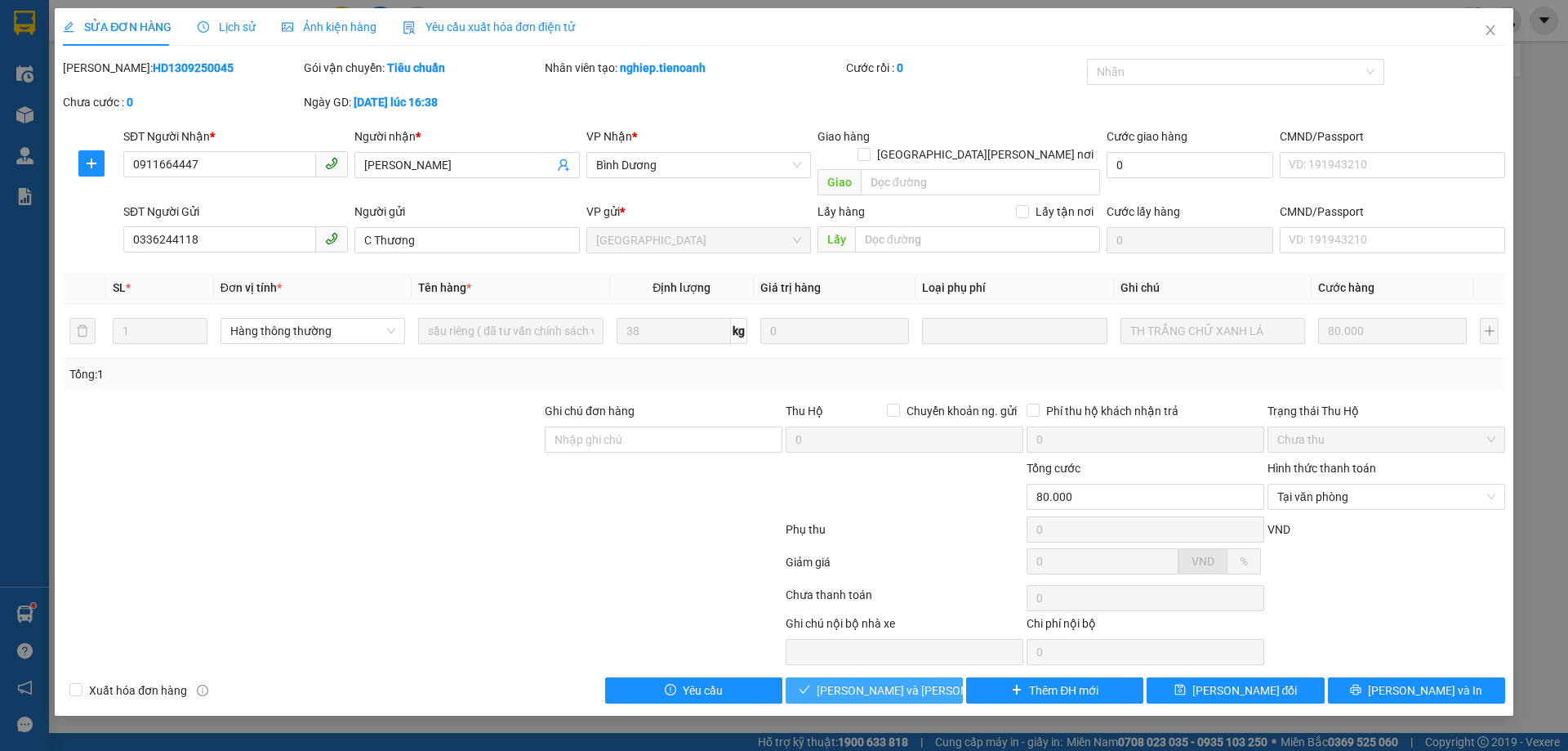
click span "Lưu và Giao hàng"
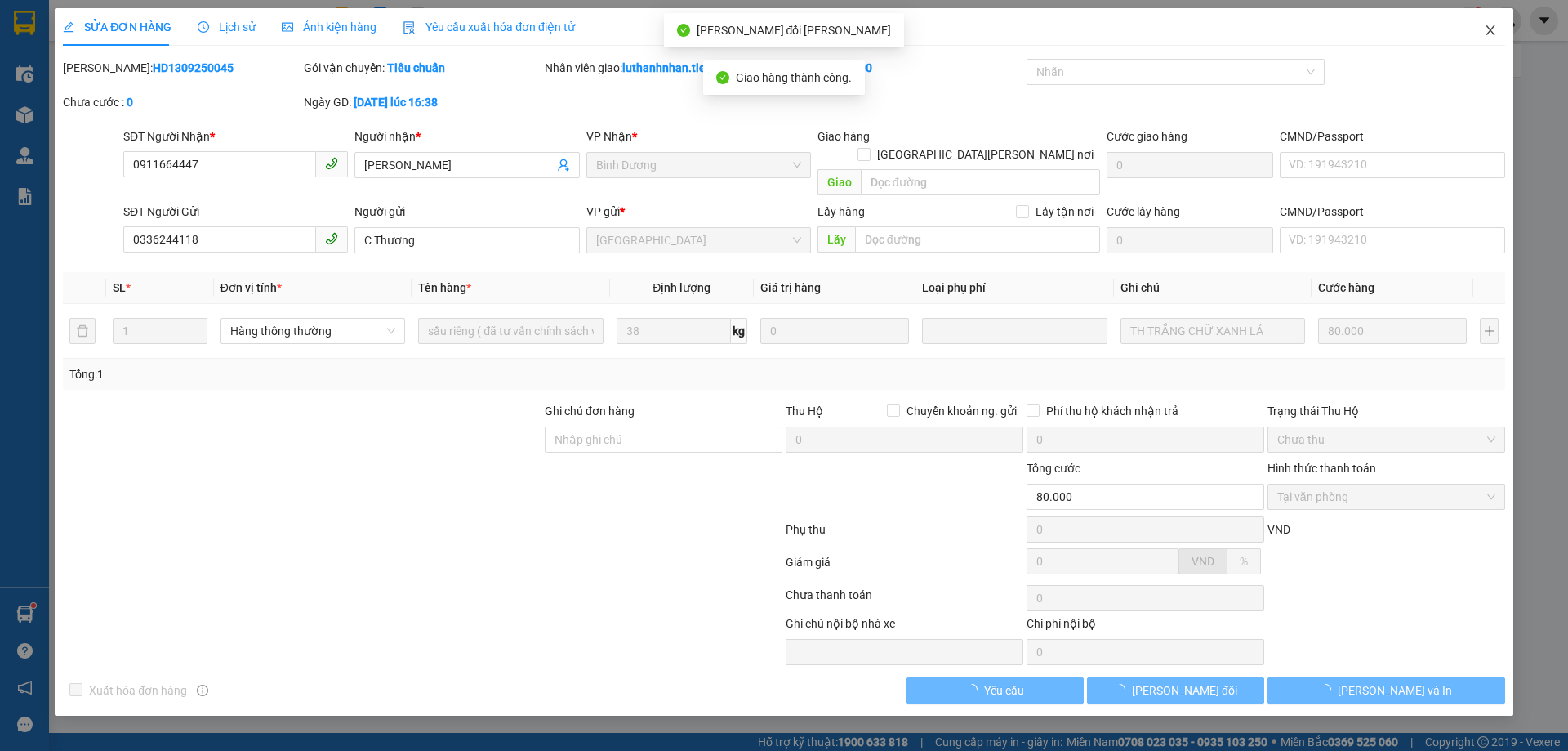
click icon "close"
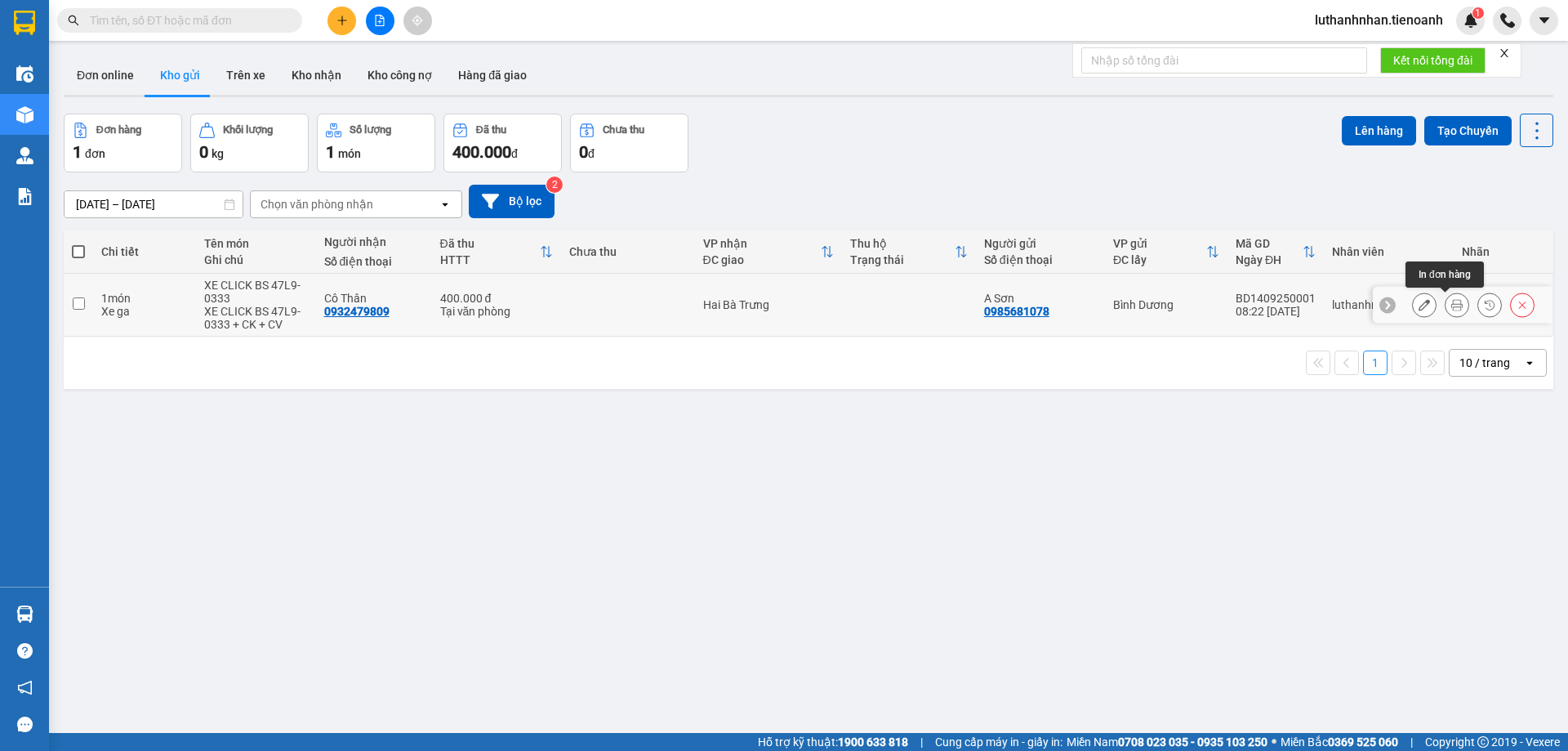
click at [1451, 304] on icon at bounding box center [1457, 304] width 11 height 11
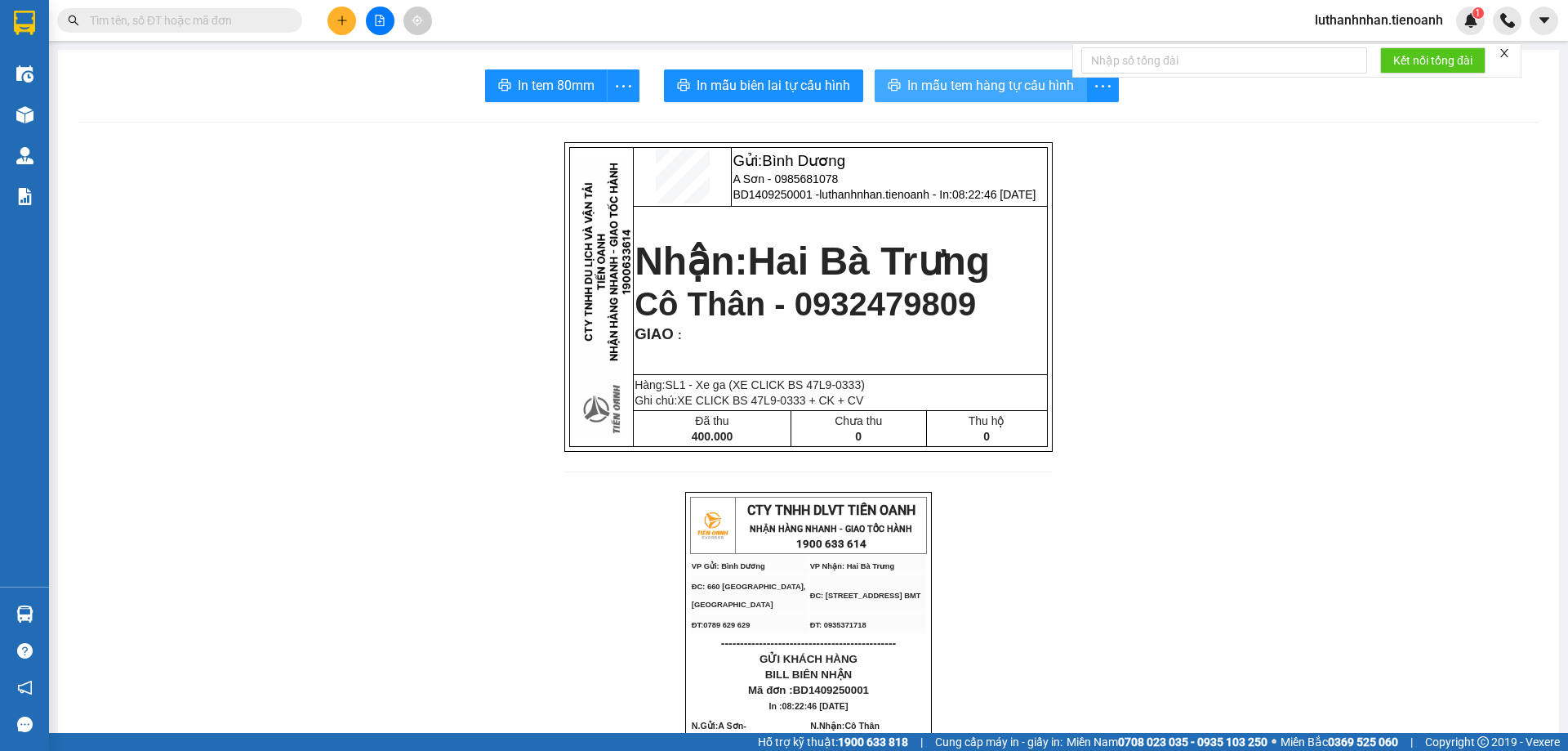
click at [1031, 73] on button "In mẫu tem hàng tự cấu hình" at bounding box center [981, 85] width 212 height 33
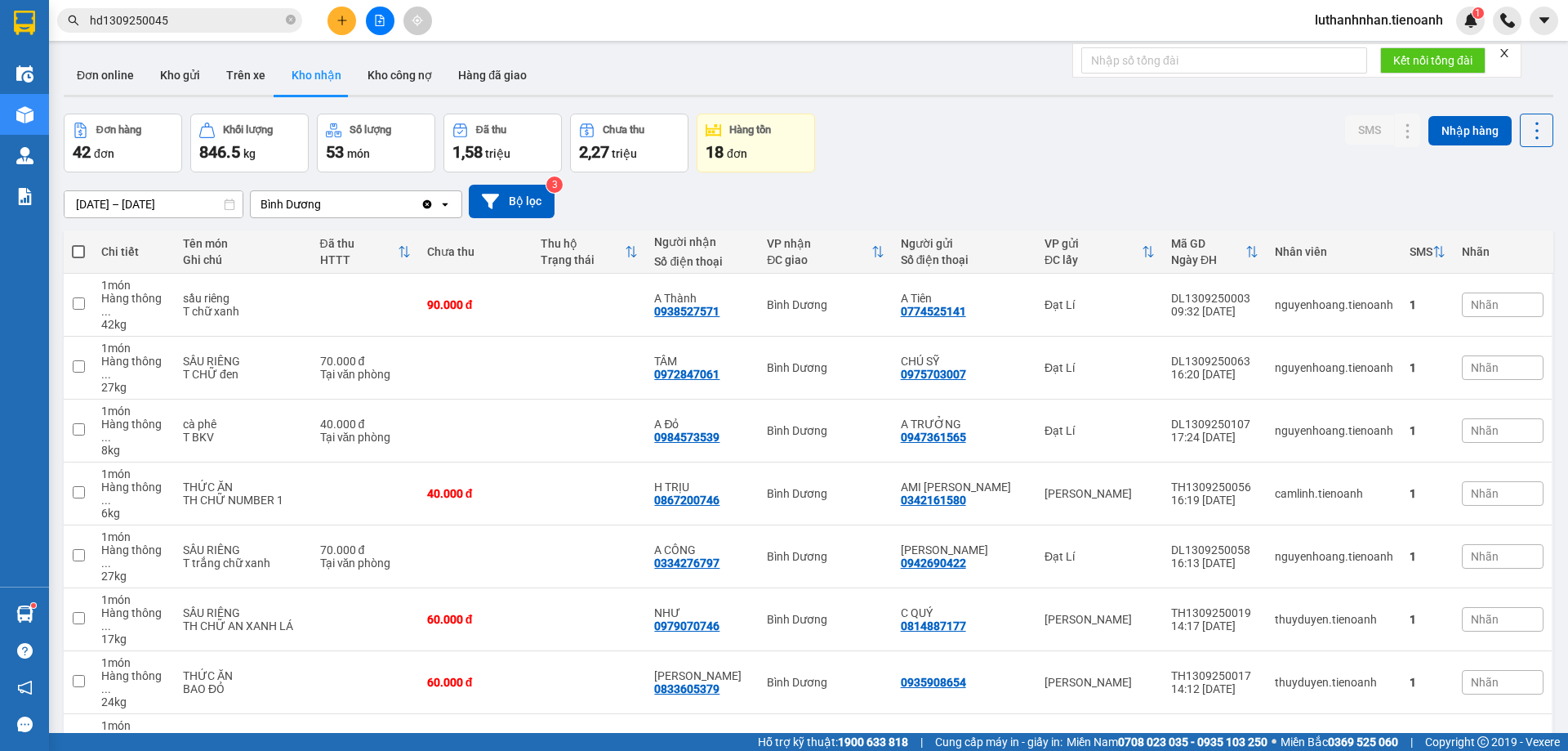
click at [188, 20] on input "hd1309250045" at bounding box center [187, 20] width 193 height 18
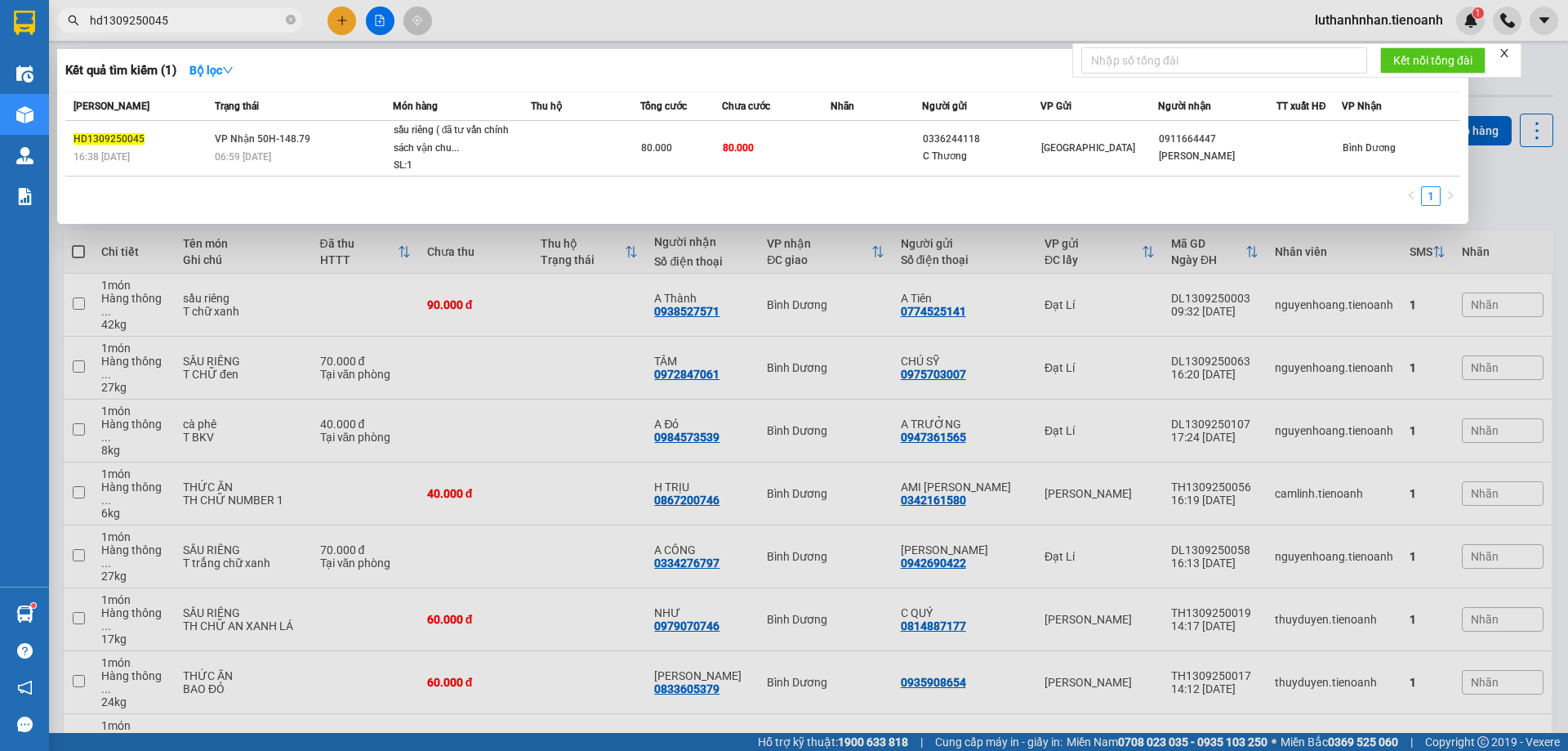
click at [188, 20] on input "hd1309250045" at bounding box center [187, 20] width 193 height 18
click at [290, 16] on icon "close-circle" at bounding box center [290, 19] width 10 height 10
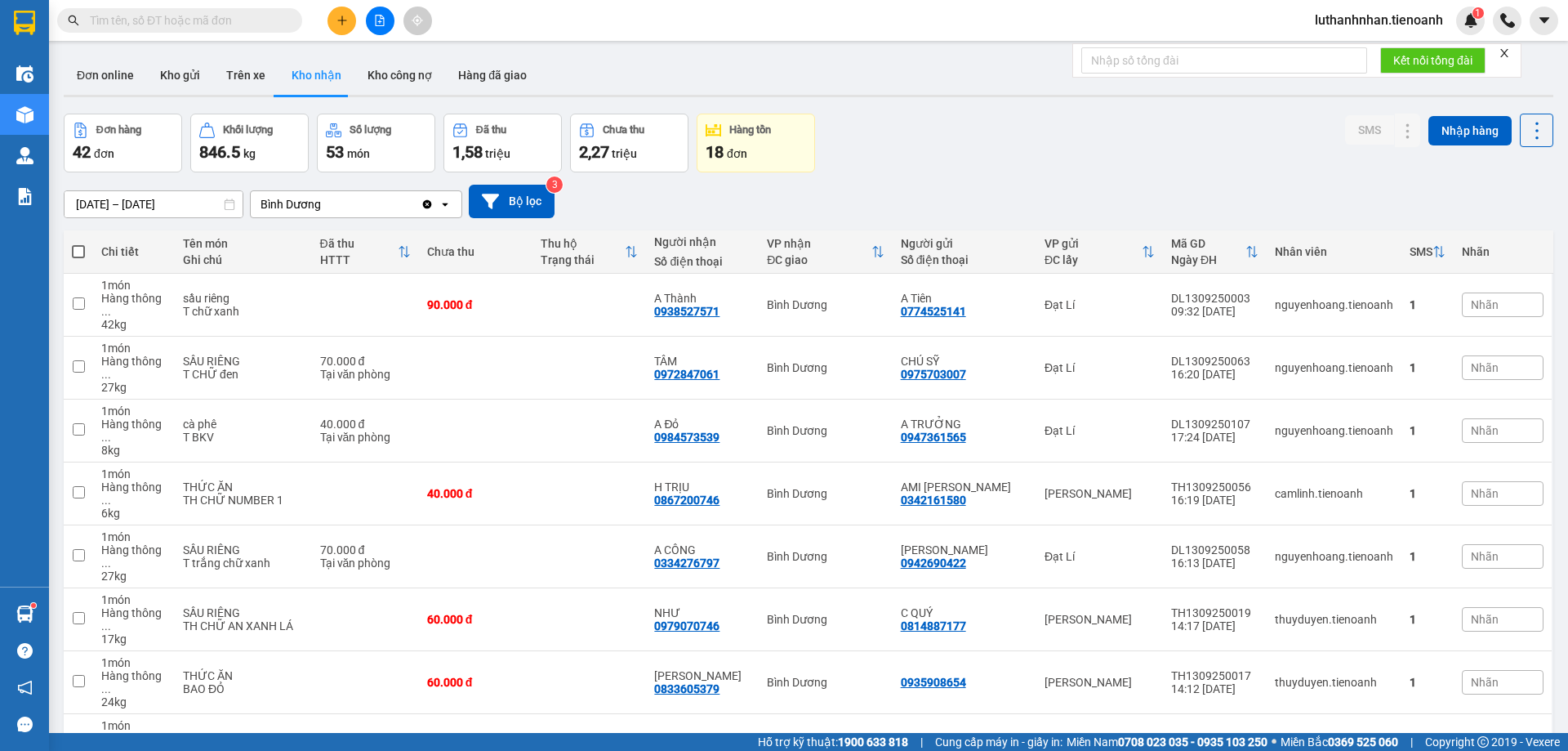
click at [218, 8] on span at bounding box center [180, 20] width 245 height 25
click at [226, 18] on input "text" at bounding box center [187, 20] width 193 height 18
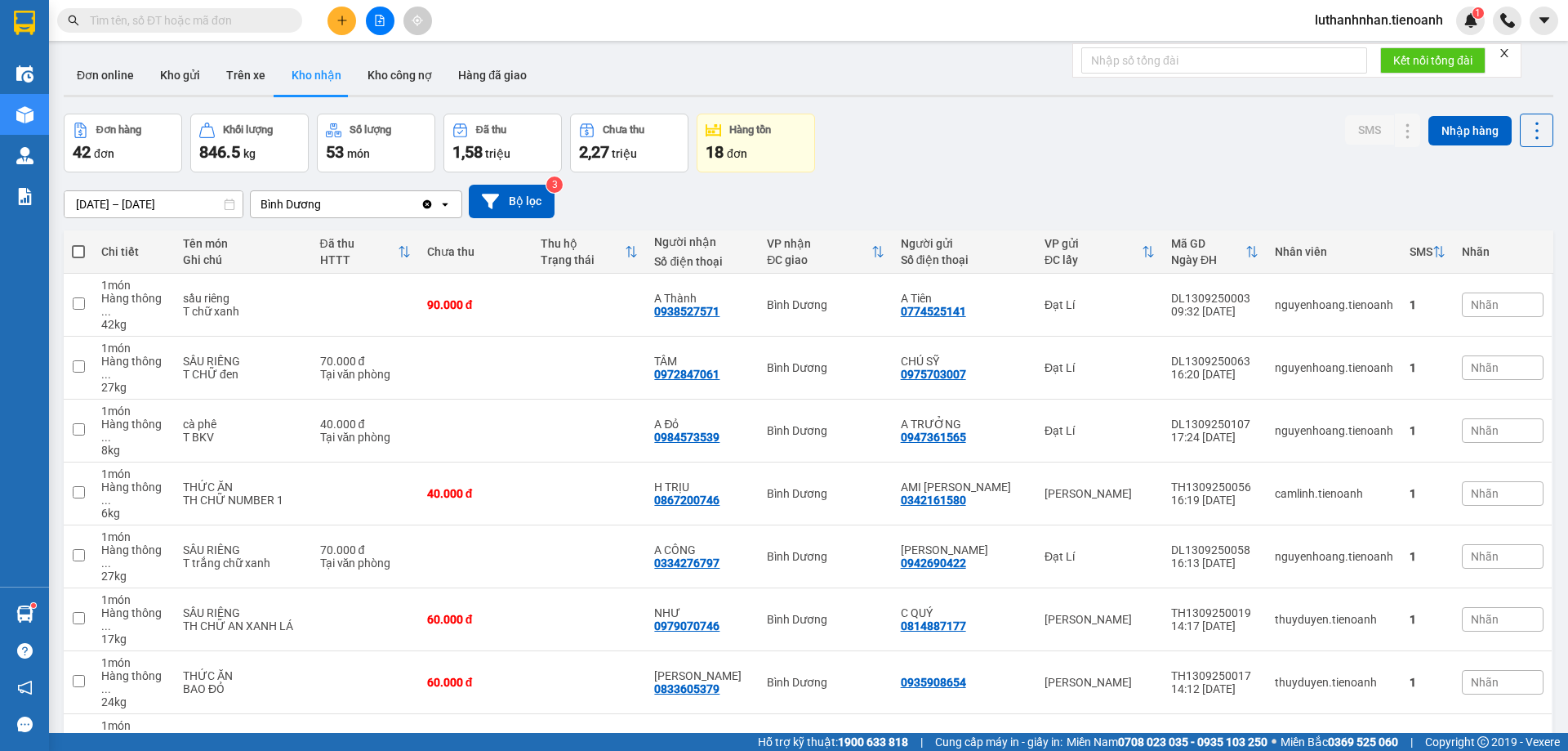
click at [195, 34] on div "Kết quả tìm kiếm ( 1 ) Bộ lọc Mã ĐH Trạng thái Món hàng Thu hộ Tổng cước Chưa c…" at bounding box center [159, 20] width 318 height 28
click at [195, 27] on input "text" at bounding box center [187, 20] width 193 height 18
click at [195, 21] on input "text" at bounding box center [187, 20] width 193 height 18
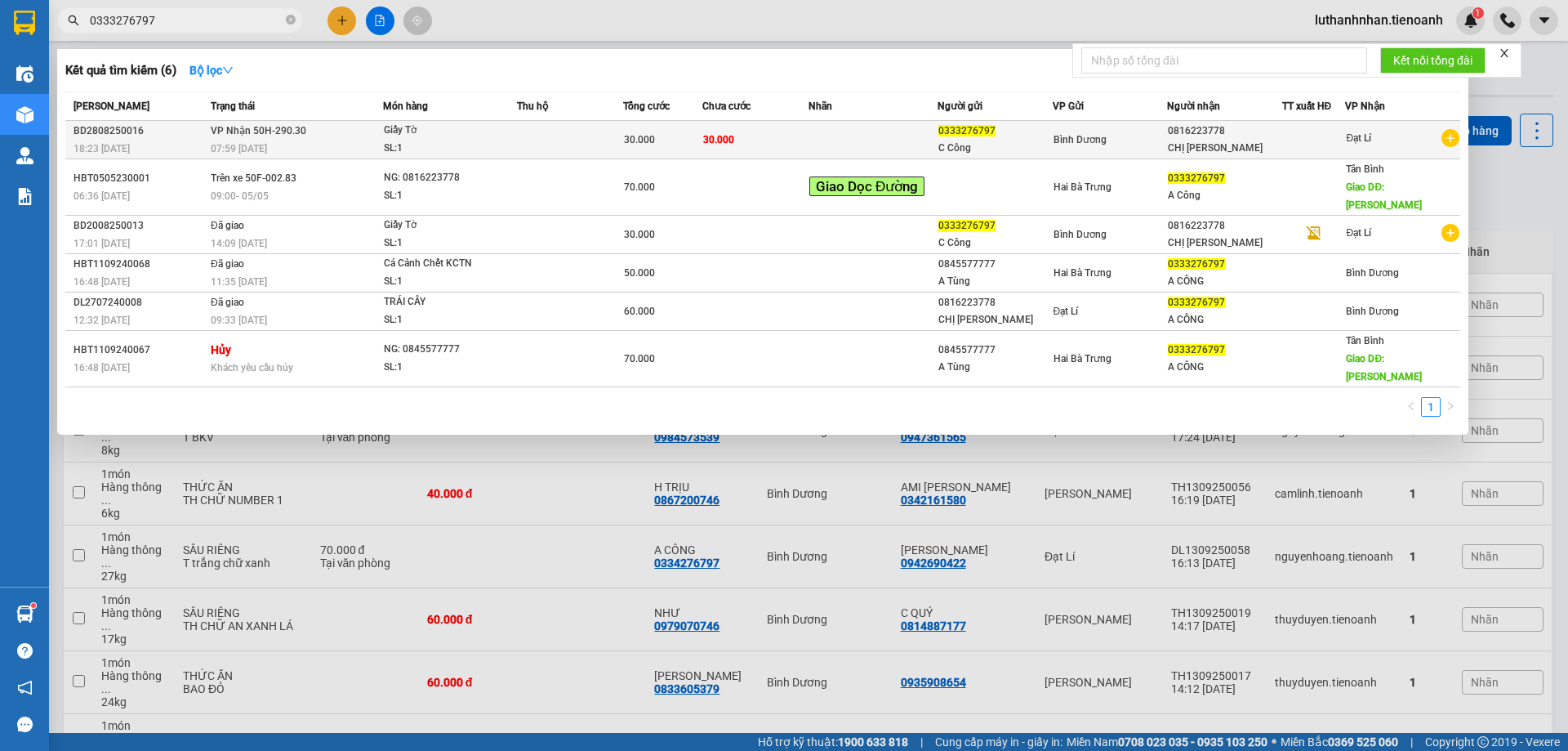
type input "0333276797"
click at [710, 141] on span "30.000" at bounding box center [718, 139] width 31 height 11
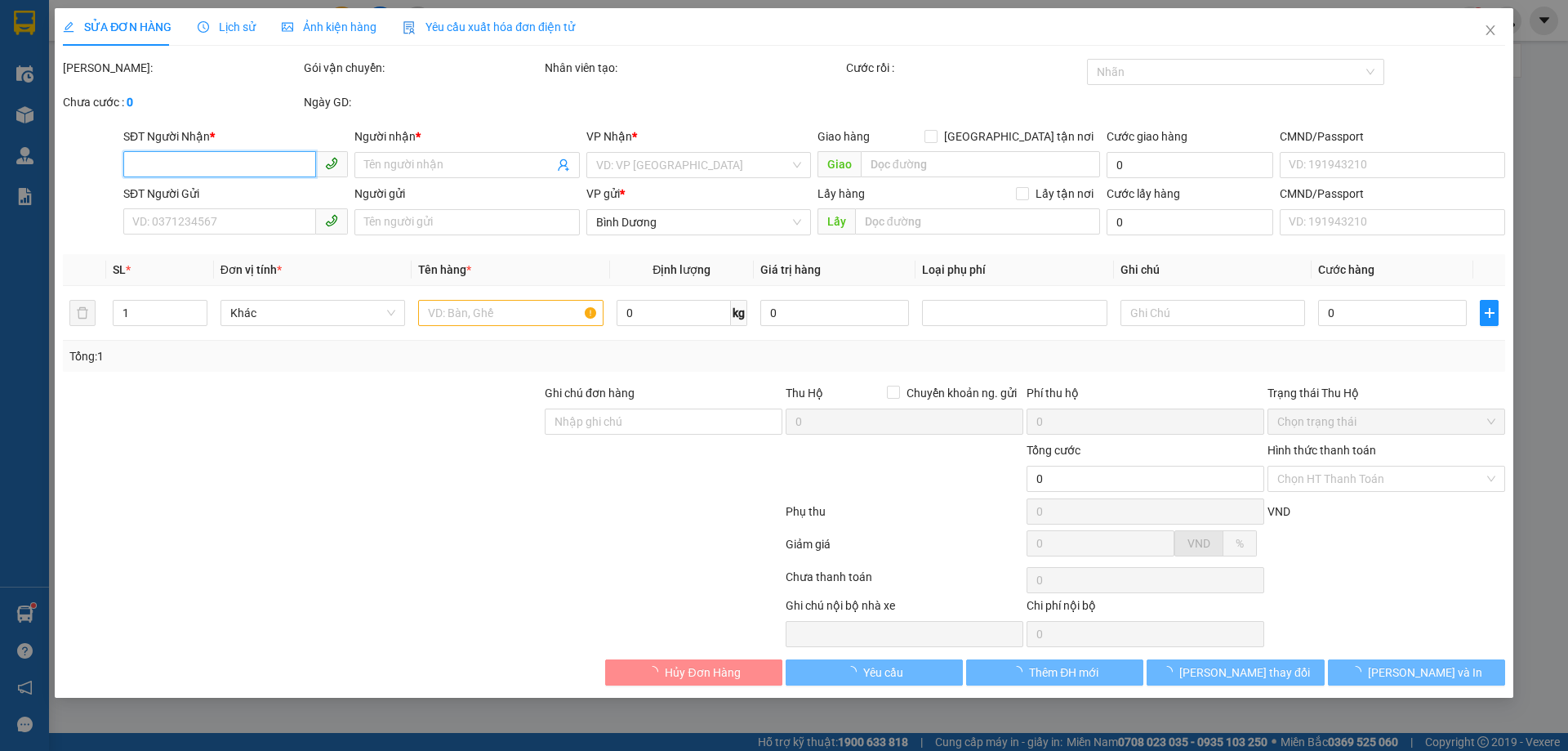
type input "0816223778"
type input "CHỊ [PERSON_NAME]"
type input "0333276797"
type input "C Công"
type input "30.000"
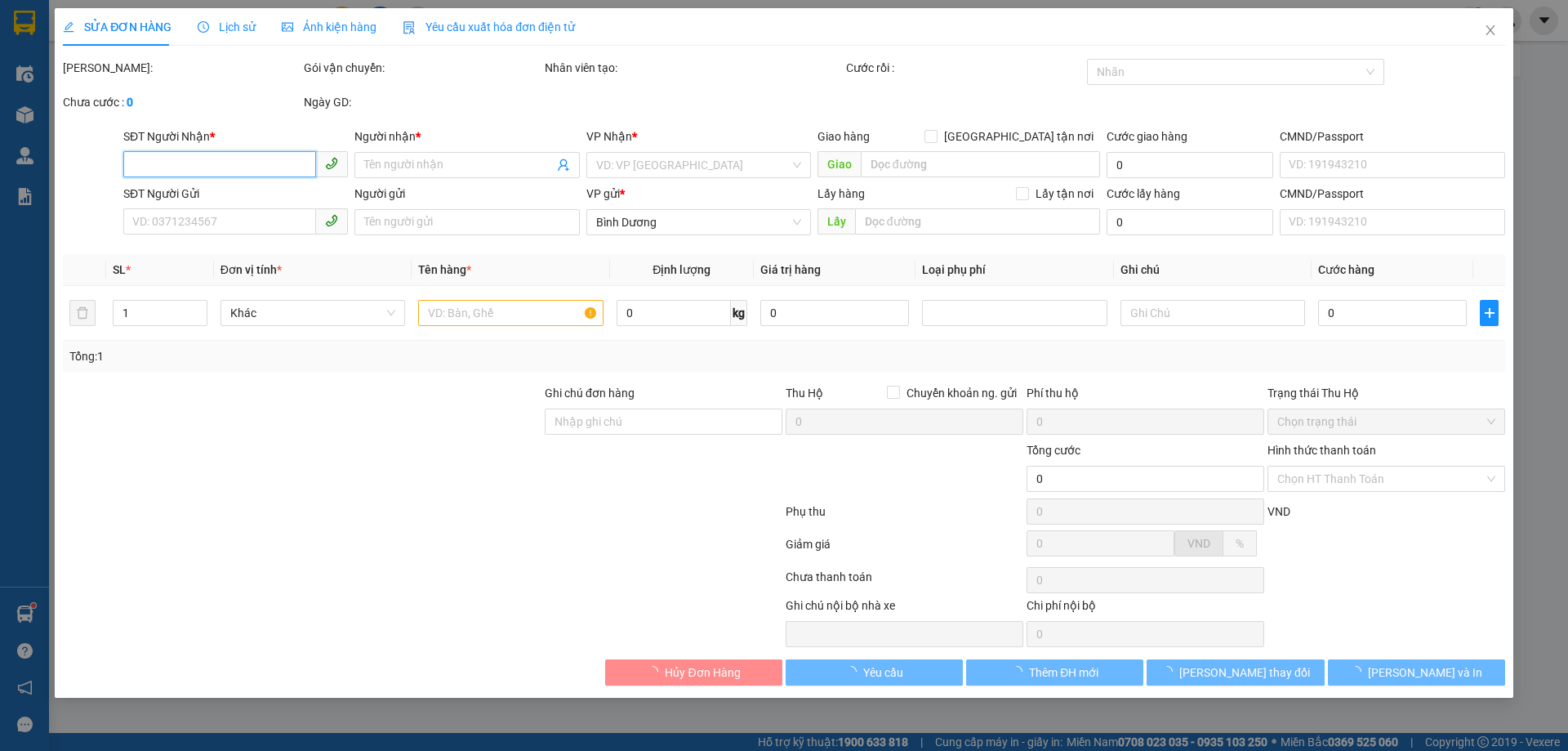
type input "30.000"
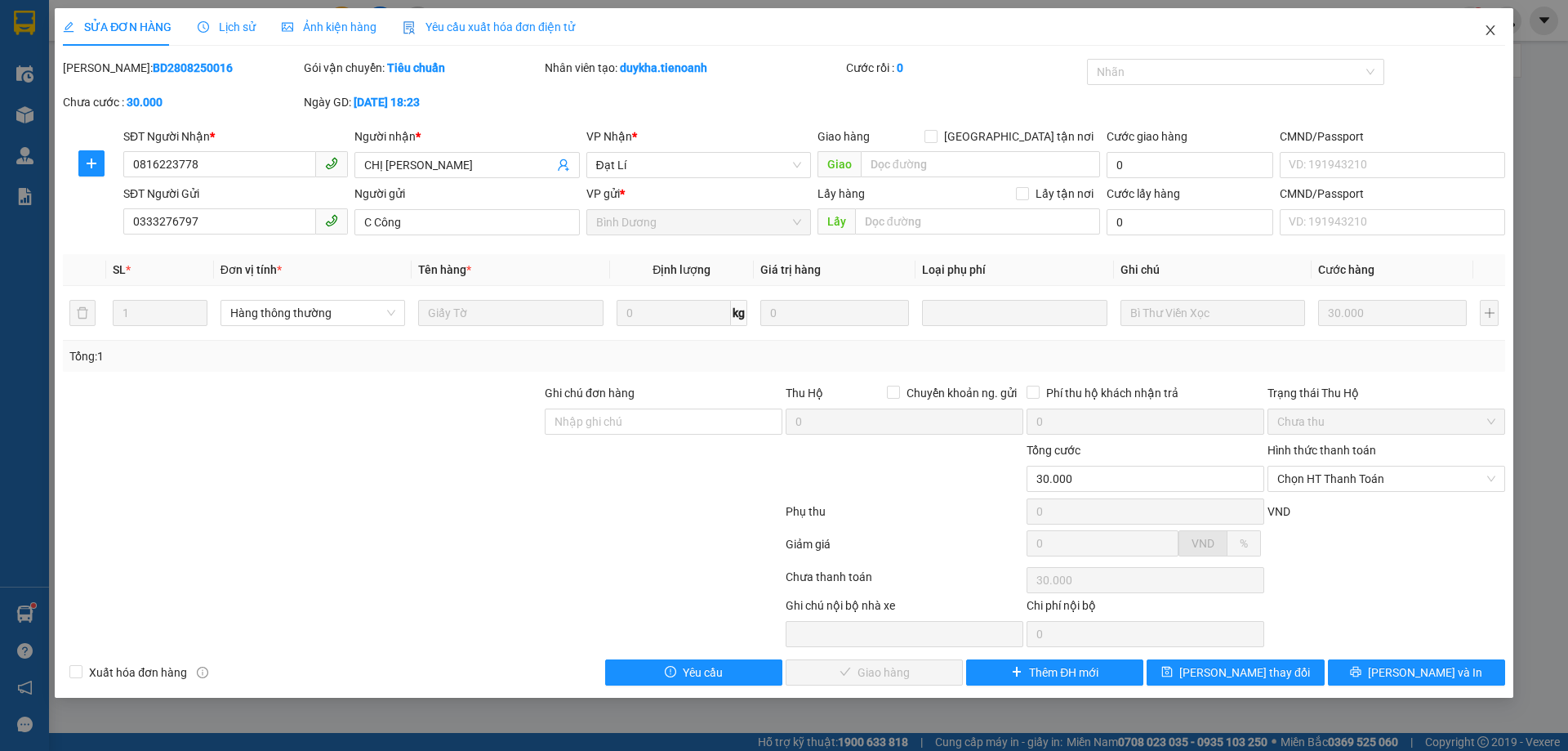
click at [1490, 30] on icon "close" at bounding box center [1490, 30] width 9 height 10
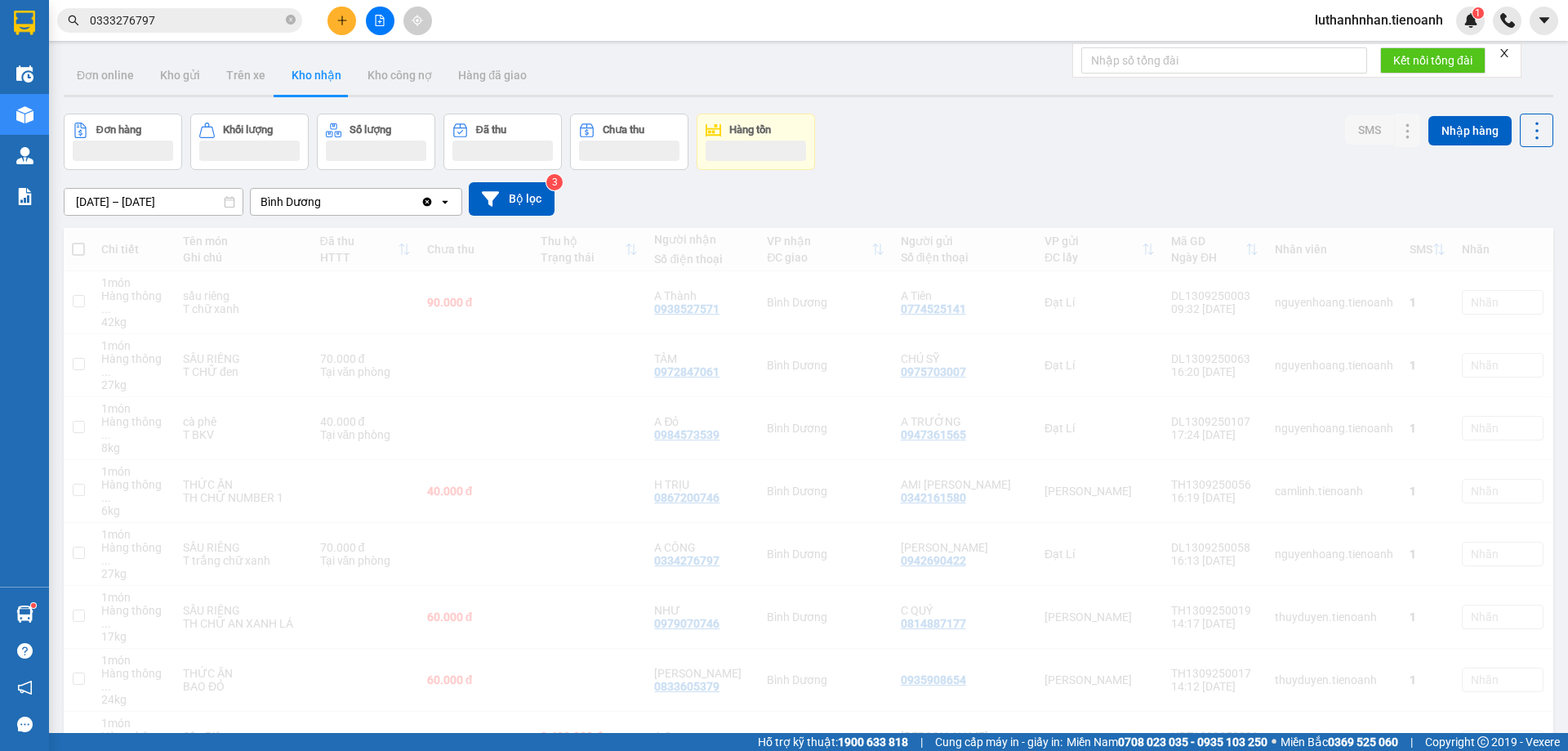
click at [188, 16] on input "0333276797" at bounding box center [187, 20] width 193 height 18
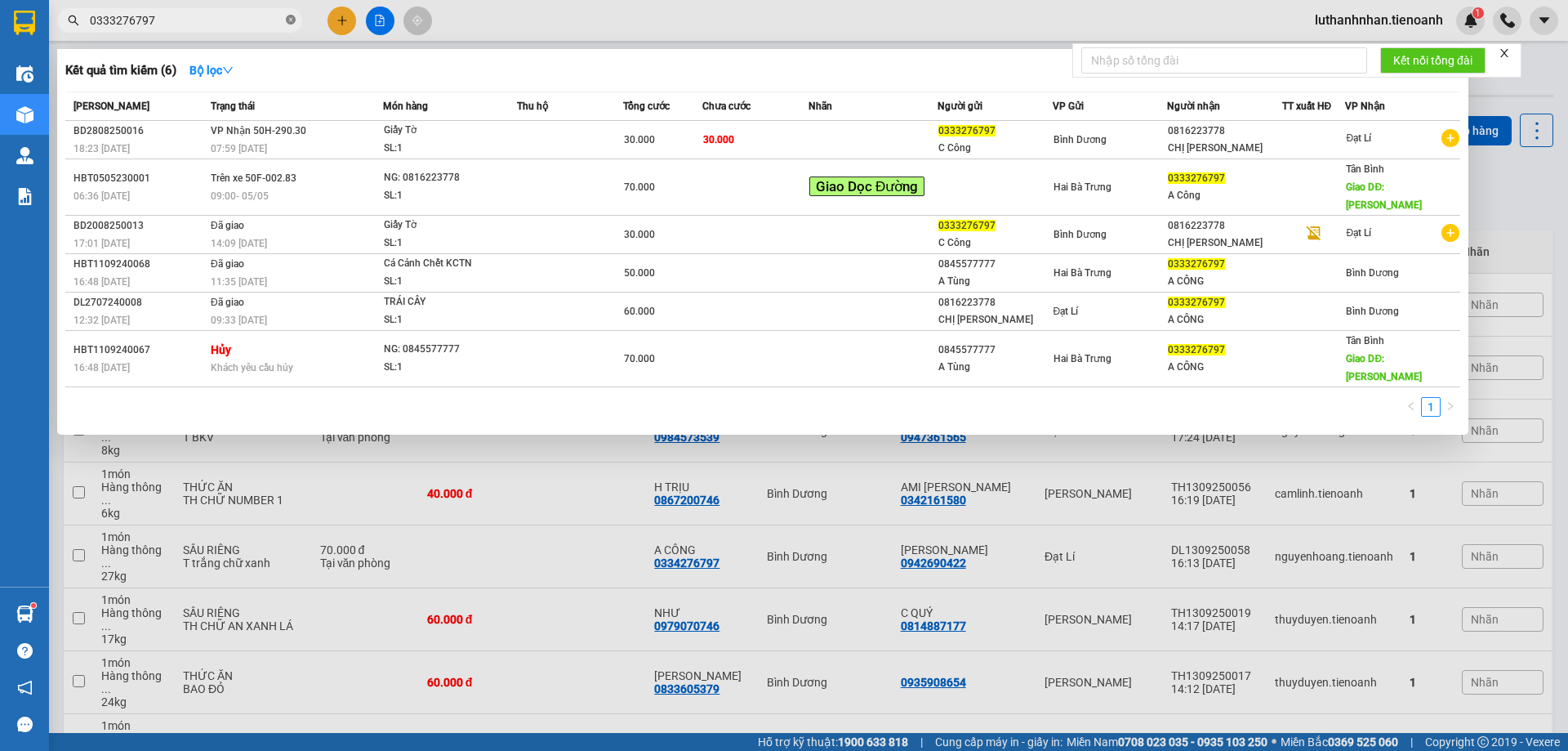
click at [291, 16] on icon "close-circle" at bounding box center [290, 19] width 10 height 10
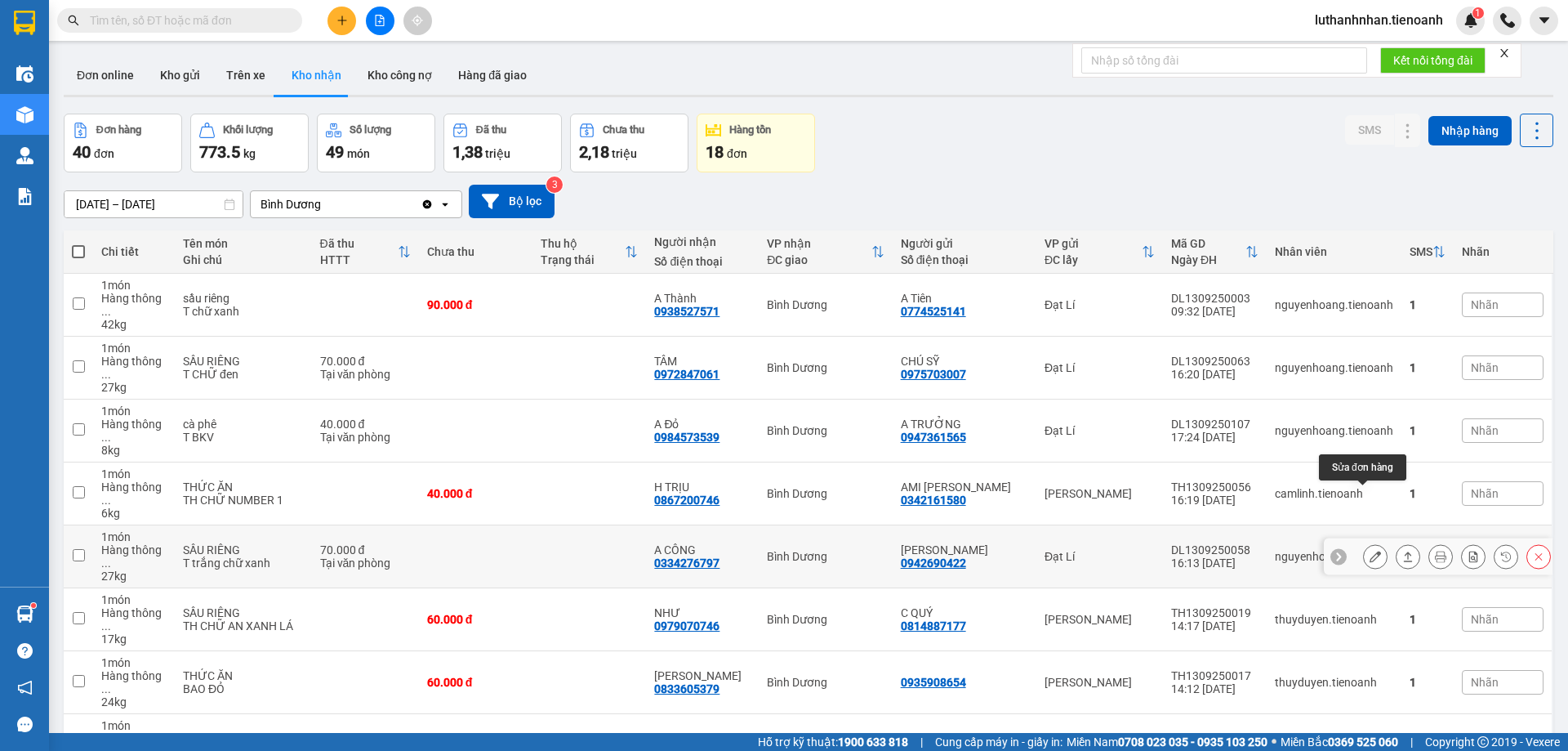
click at [1369, 550] on icon at bounding box center [1374, 556] width 11 height 11
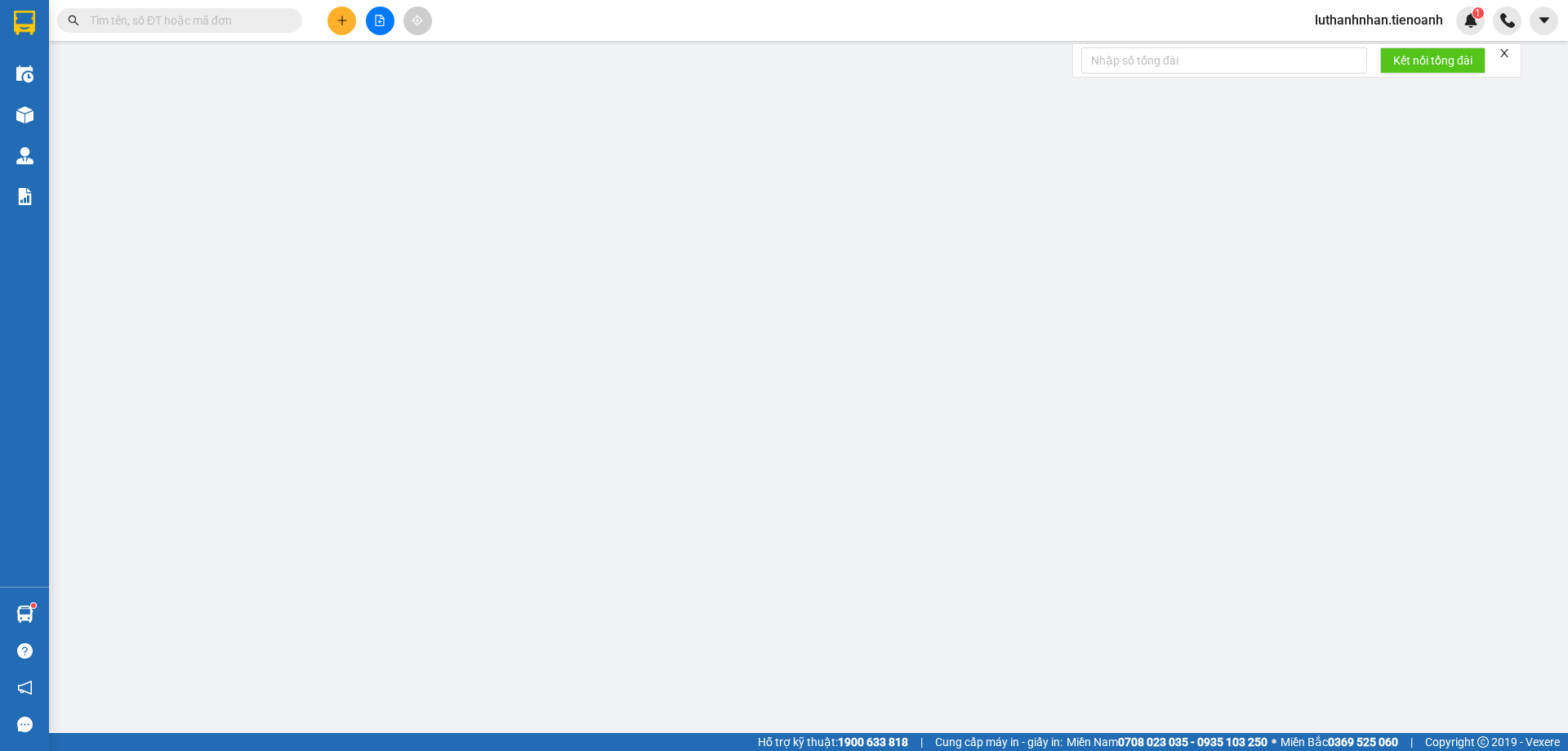
type input "0334276797"
type input "A CÔNG"
type input "0942690422"
type input "[PERSON_NAME]"
type input "70.000"
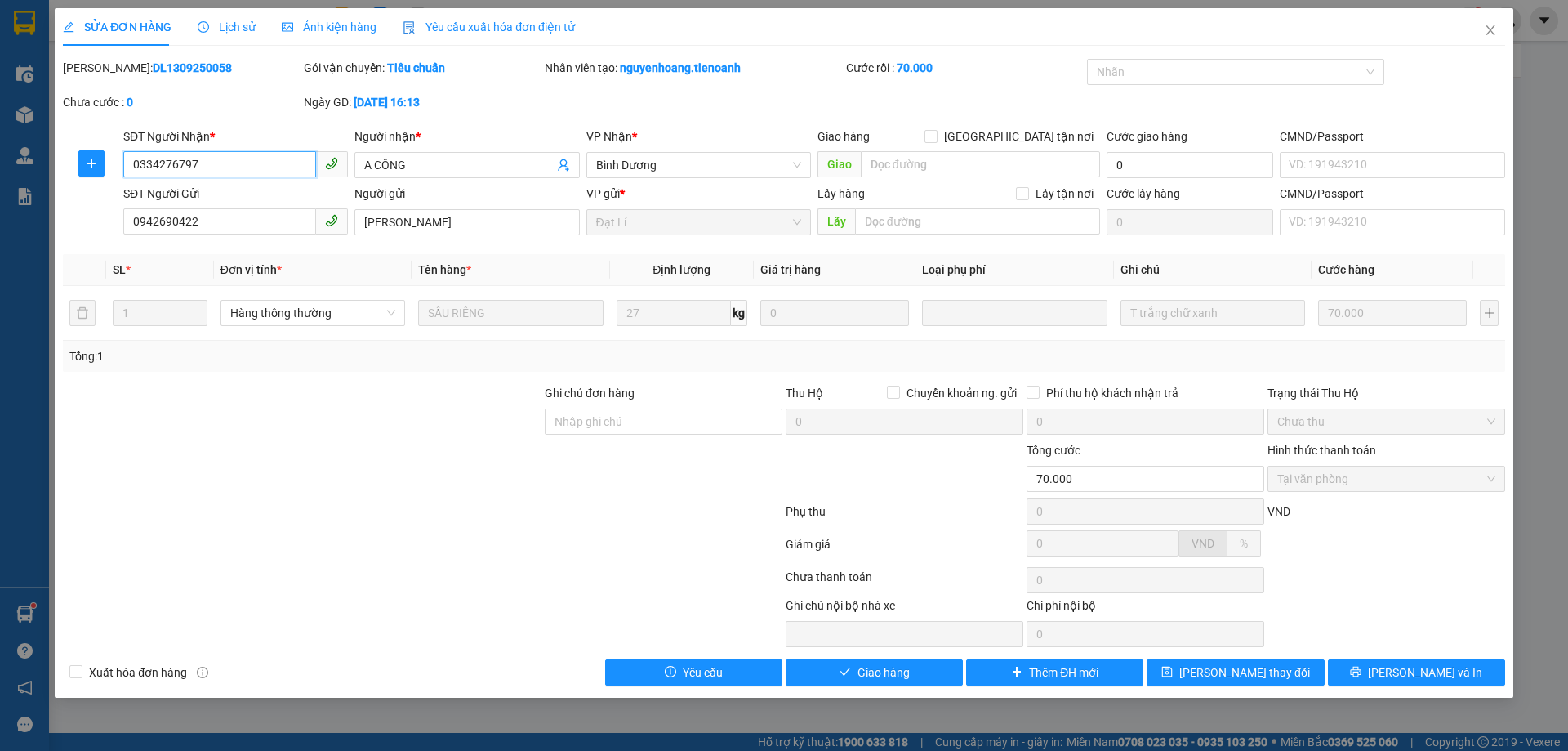
click at [157, 157] on input "0334276797" at bounding box center [219, 165] width 193 height 27
type input "0333276797"
click at [907, 678] on span "[PERSON_NAME] và Giao hàng" at bounding box center [894, 672] width 157 height 18
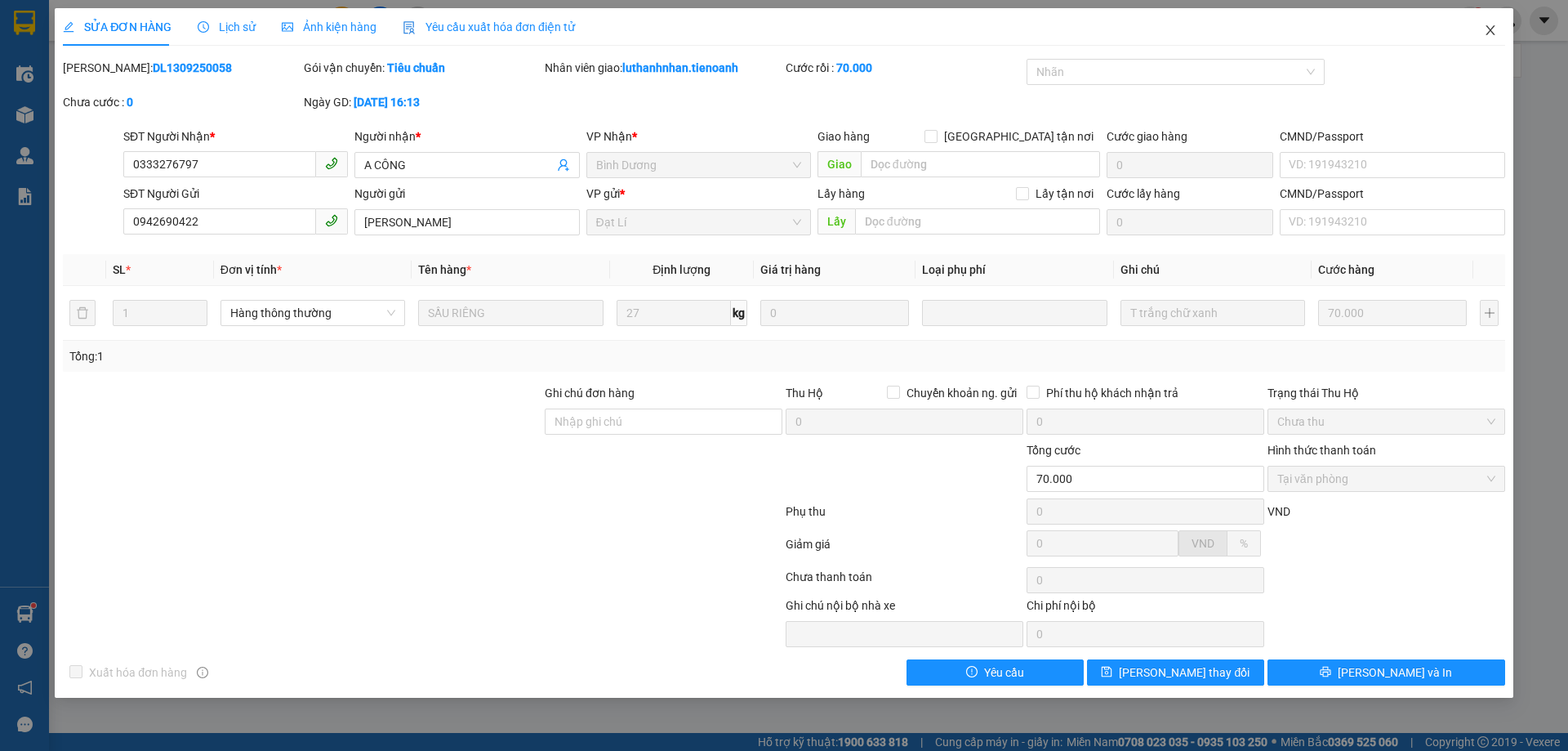
click at [1488, 31] on icon "close" at bounding box center [1490, 30] width 13 height 13
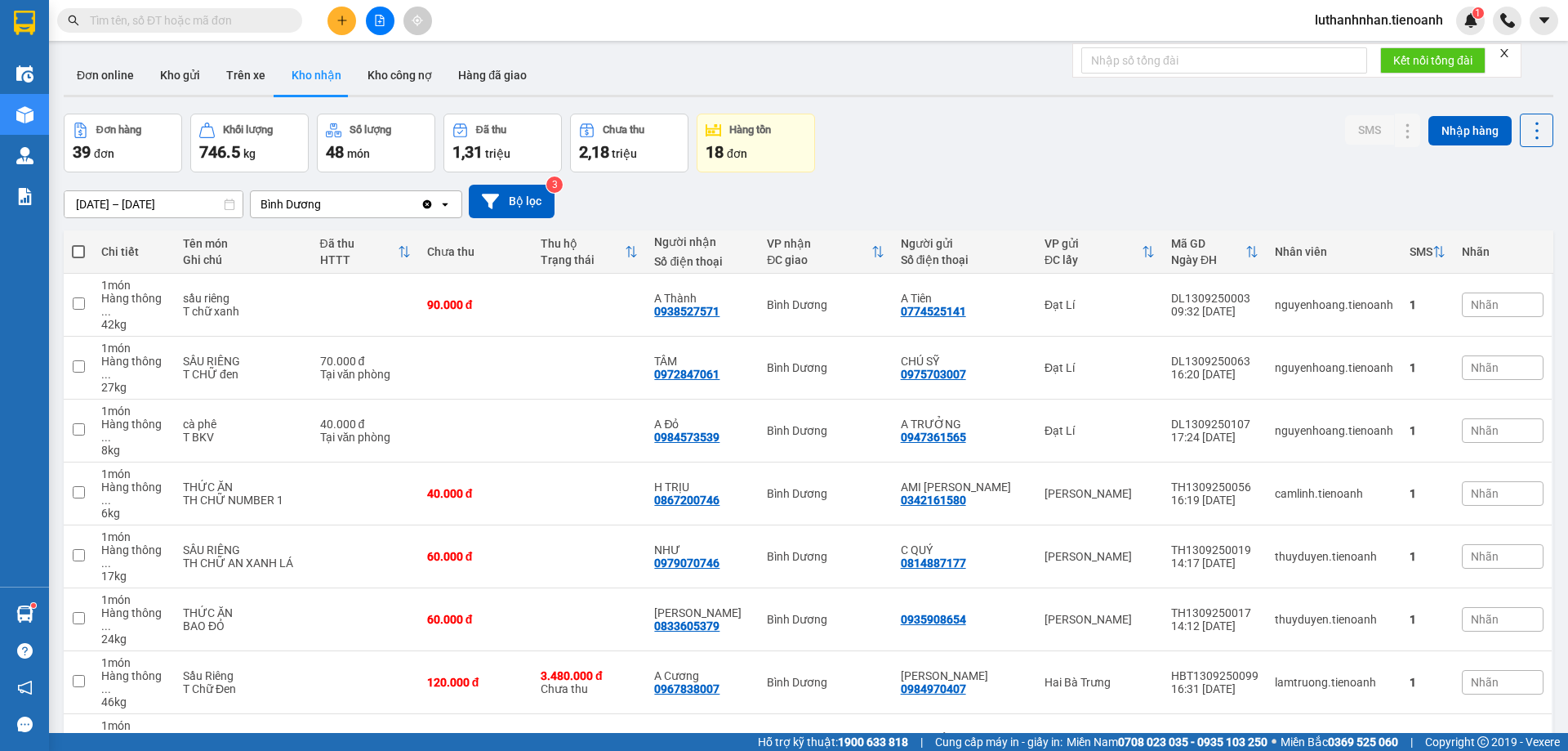
click at [891, 179] on div "[DATE] – [DATE] Press the down arrow key to interact with the calendar and sele…" at bounding box center [808, 202] width 1489 height 58
click at [962, 180] on div "[DATE] – [DATE] Press the down arrow key to interact with the calendar and sele…" at bounding box center [808, 202] width 1489 height 58
click at [888, 179] on div "[DATE] – [DATE] Press the down arrow key to interact with the calendar and sele…" at bounding box center [808, 202] width 1489 height 58
click at [964, 180] on div "[DATE] – [DATE] Press the down arrow key to interact with the calendar and sele…" at bounding box center [808, 202] width 1489 height 58
click at [891, 179] on div "[DATE] – [DATE] Press the down arrow key to interact with the calendar and sele…" at bounding box center [808, 202] width 1489 height 58
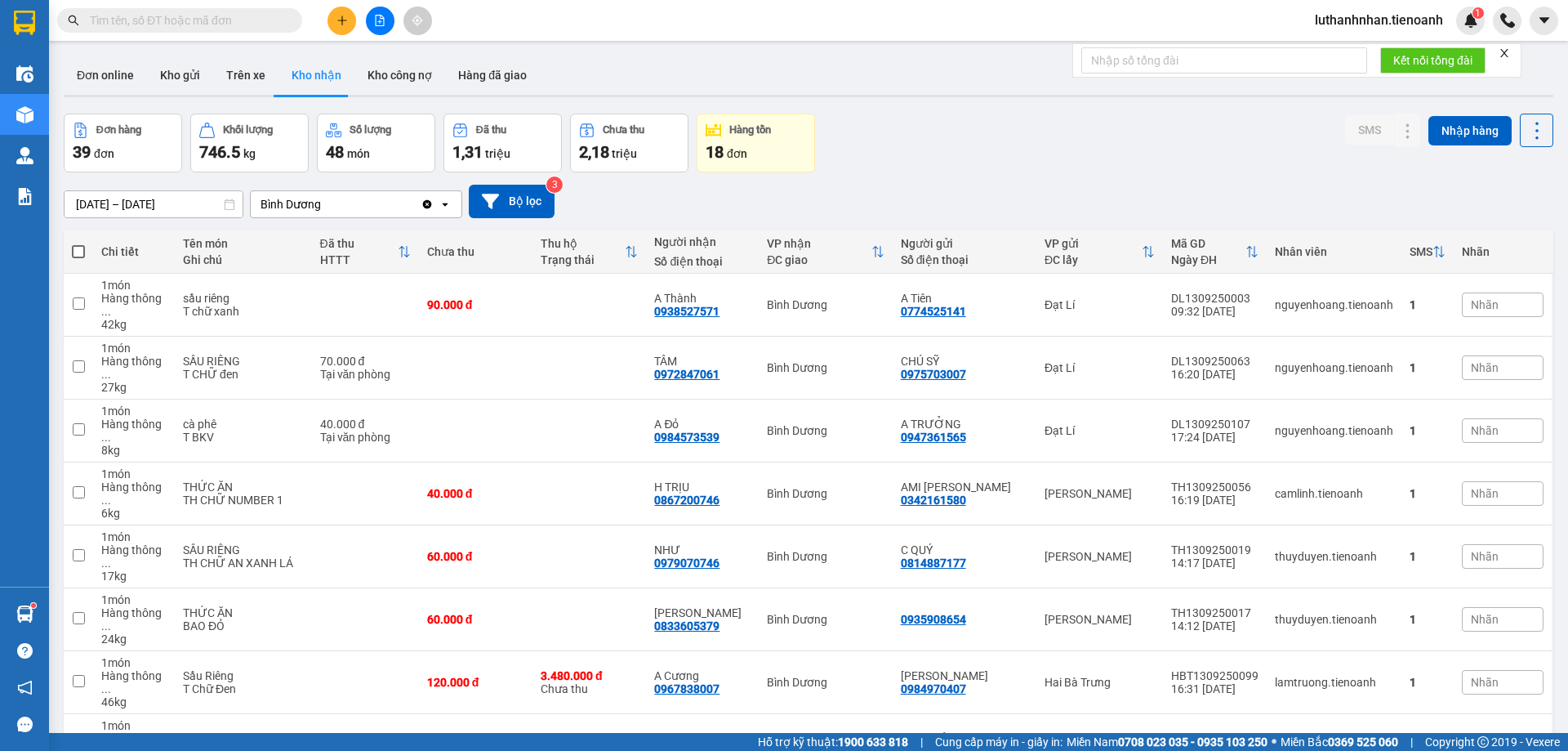
click at [962, 176] on div "[DATE] – [DATE] Press the down arrow key to interact with the calendar and sele…" at bounding box center [808, 202] width 1489 height 58
click at [891, 178] on div "[DATE] – [DATE] Press the down arrow key to interact with the calendar and sele…" at bounding box center [808, 202] width 1489 height 58
click at [962, 180] on div "[DATE] – [DATE] Press the down arrow key to interact with the calendar and sele…" at bounding box center [808, 202] width 1489 height 58
click at [889, 181] on div "[DATE] – [DATE] Press the down arrow key to interact with the calendar and sele…" at bounding box center [808, 202] width 1489 height 58
click at [187, 14] on input "text" at bounding box center [187, 20] width 193 height 18
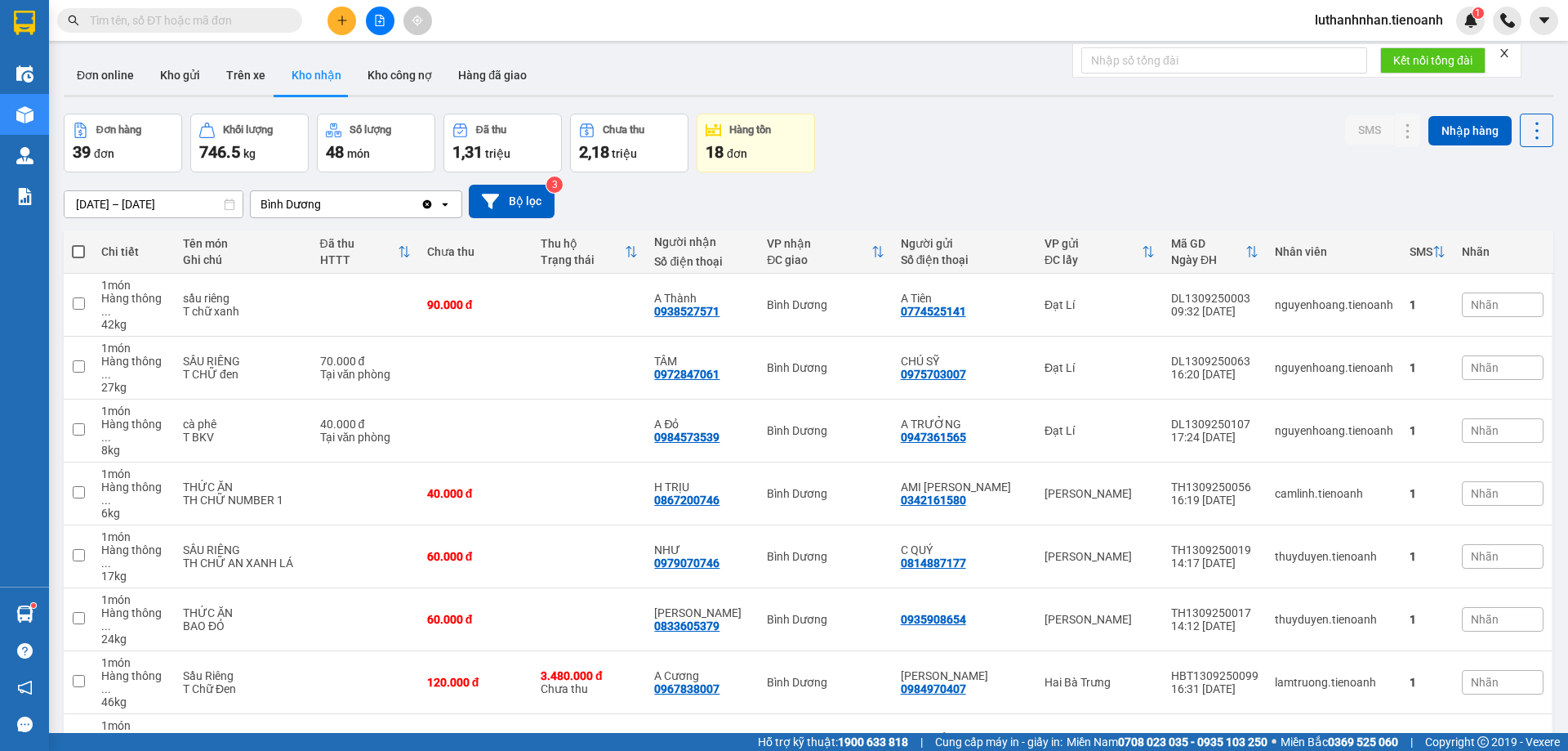
drag, startPoint x: 187, startPoint y: 14, endPoint x: 198, endPoint y: 16, distance: 11.2
click at [188, 14] on input "text" at bounding box center [187, 20] width 193 height 18
click at [199, 17] on input "text" at bounding box center [187, 20] width 193 height 18
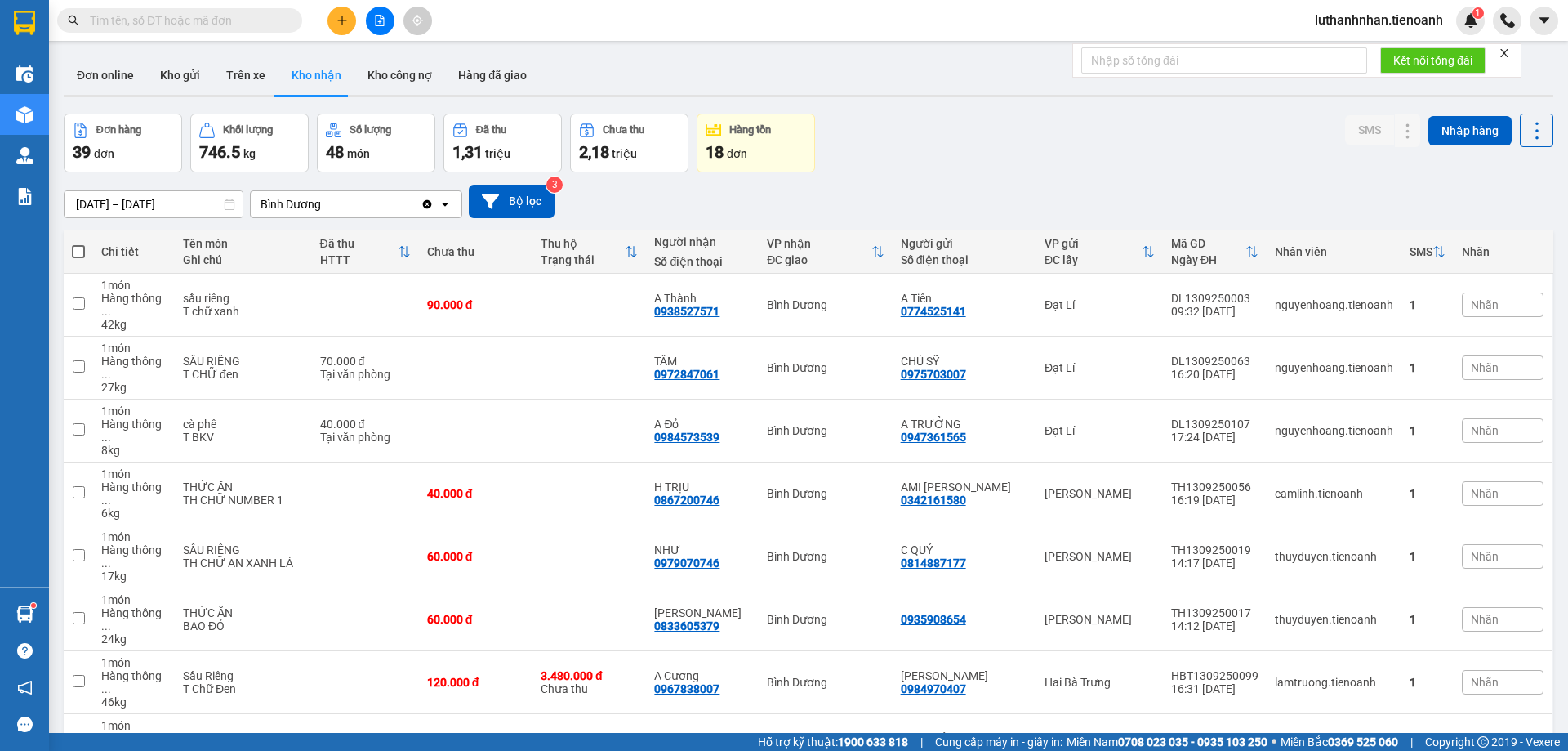
click at [199, 17] on input "text" at bounding box center [187, 20] width 193 height 18
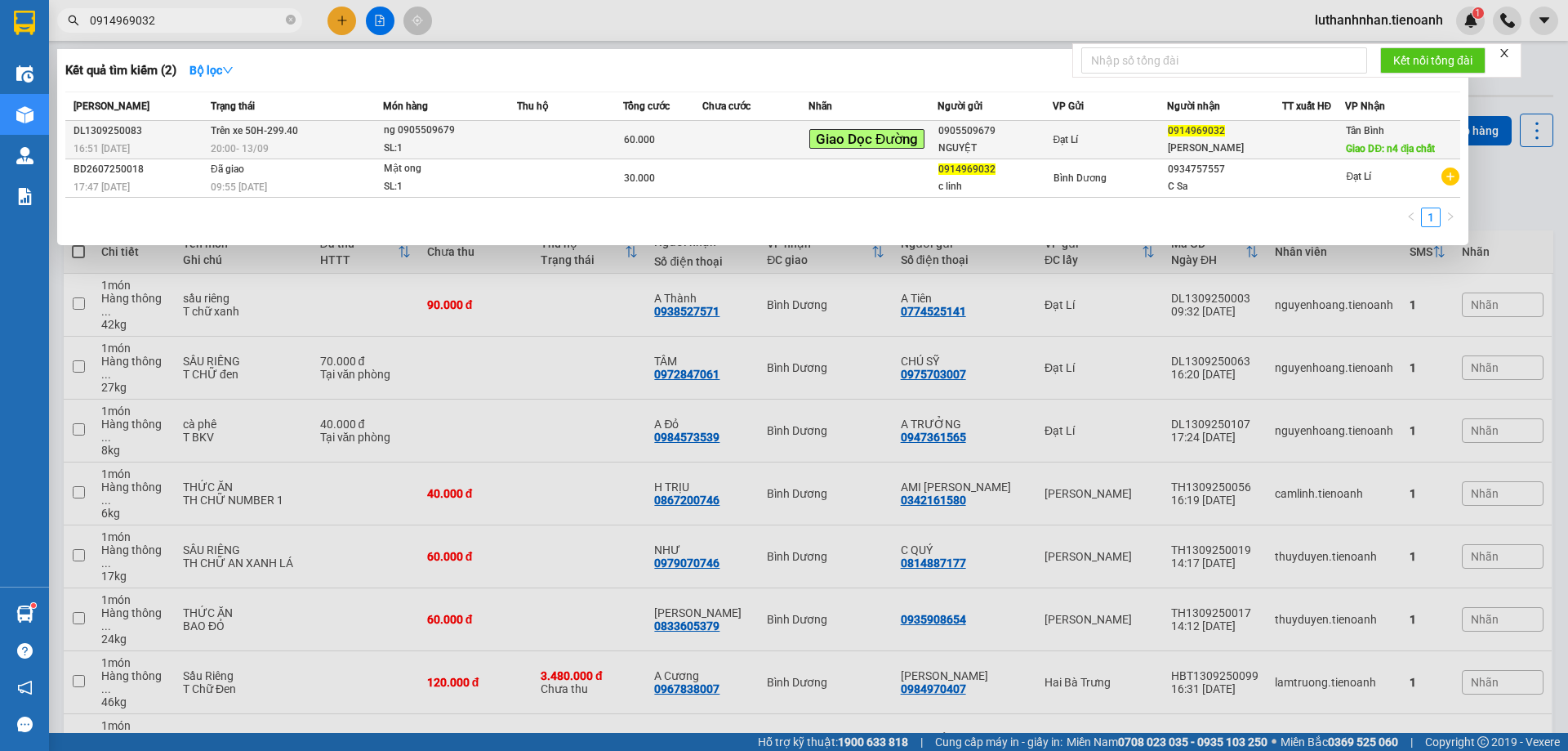
type input "0914969032"
click at [614, 140] on td at bounding box center [570, 140] width 106 height 38
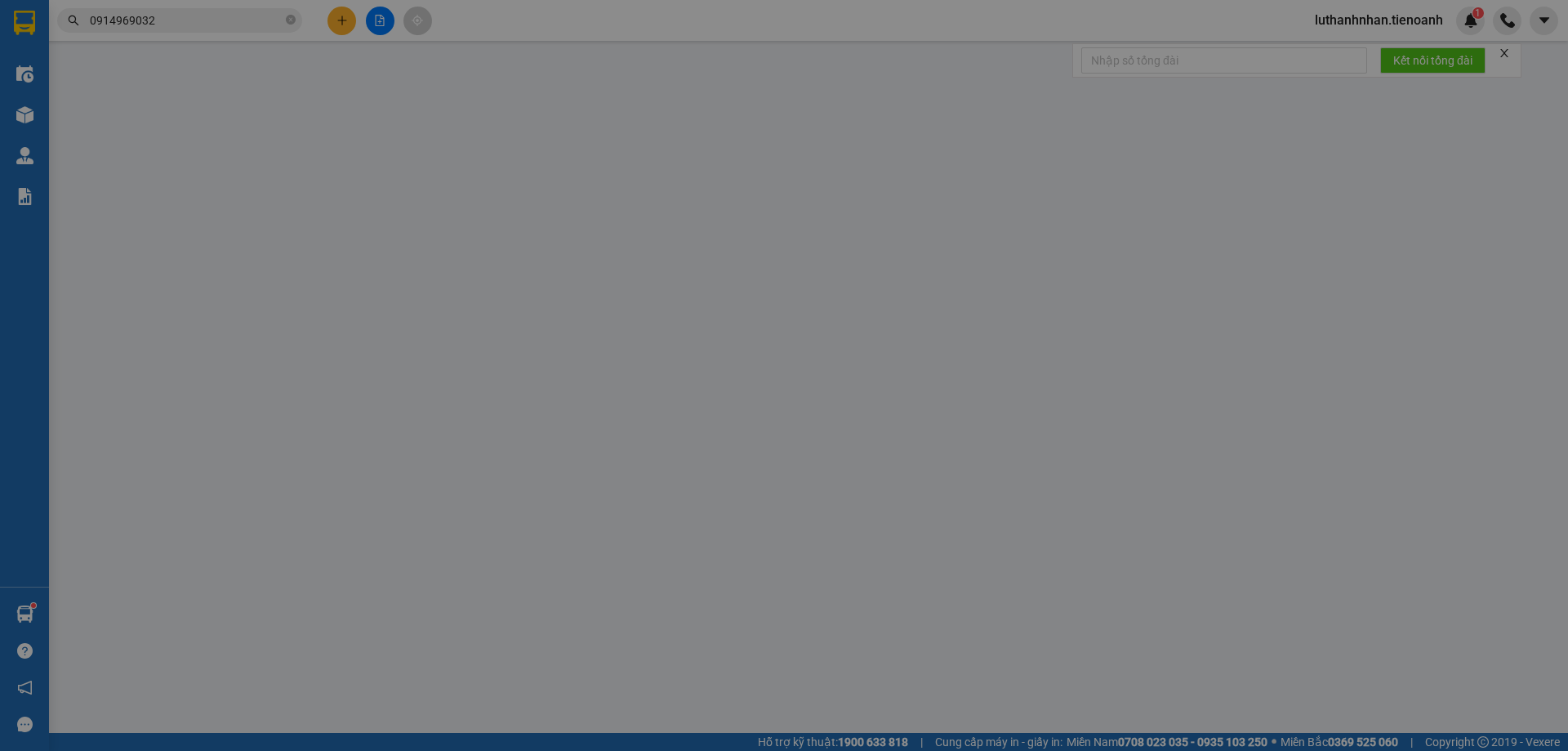
type input "0914969032"
type input "[PERSON_NAME]"
type input "n4 địa chất"
type input "0905509679"
type input "NGUYỆT"
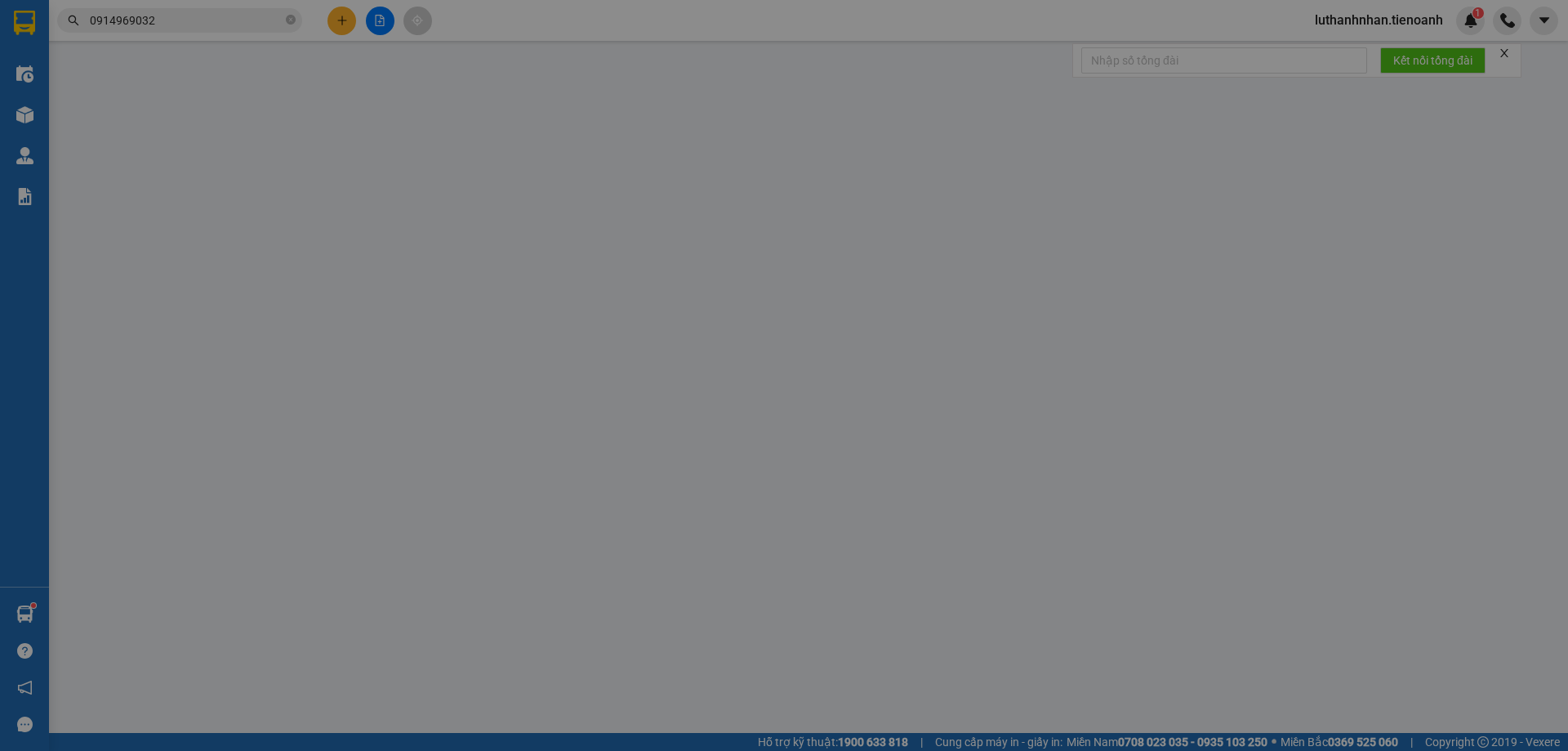
type input "240952164"
type input "60.000"
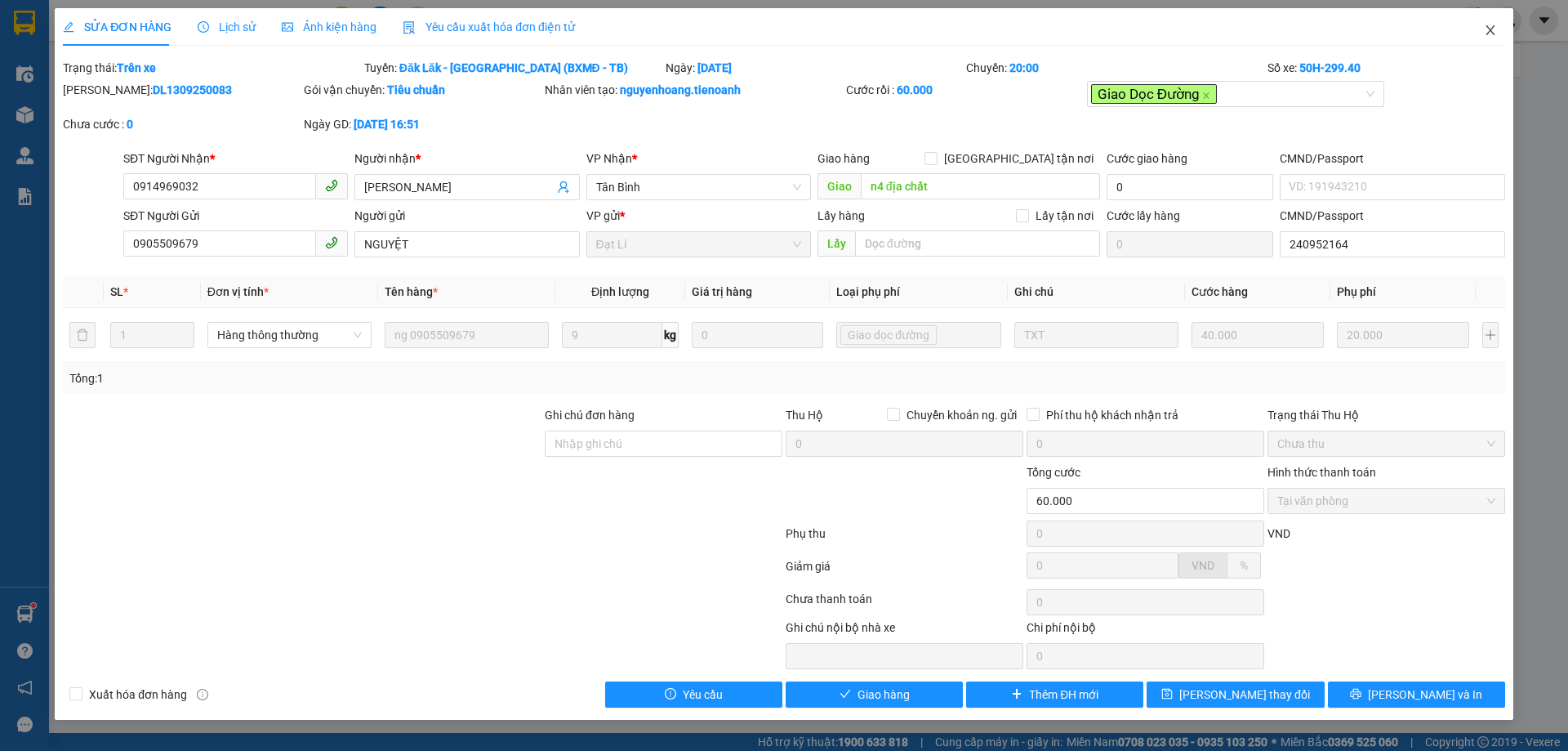
click at [1488, 34] on icon "close" at bounding box center [1490, 30] width 13 height 13
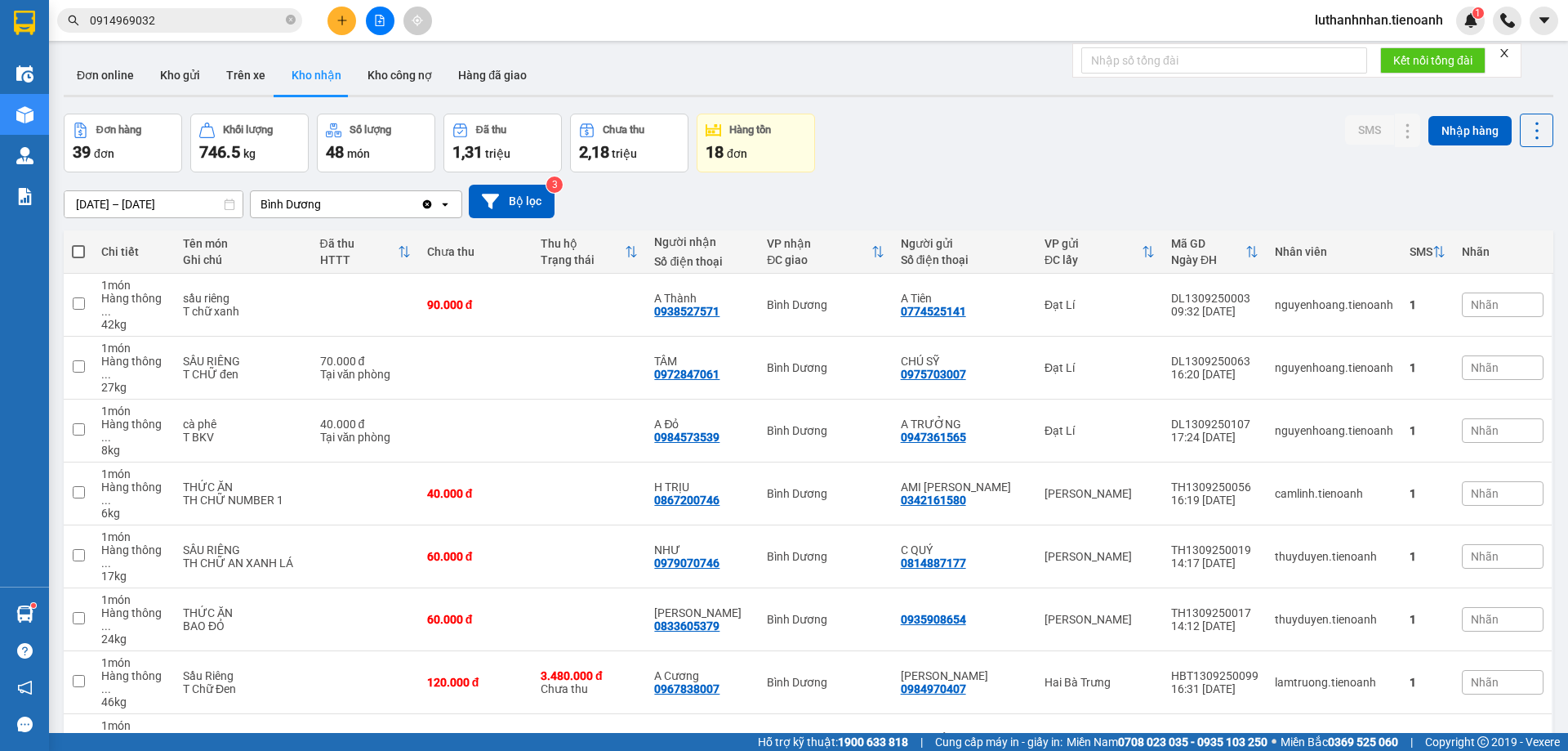
click at [245, 17] on input "0914969032" at bounding box center [187, 20] width 193 height 18
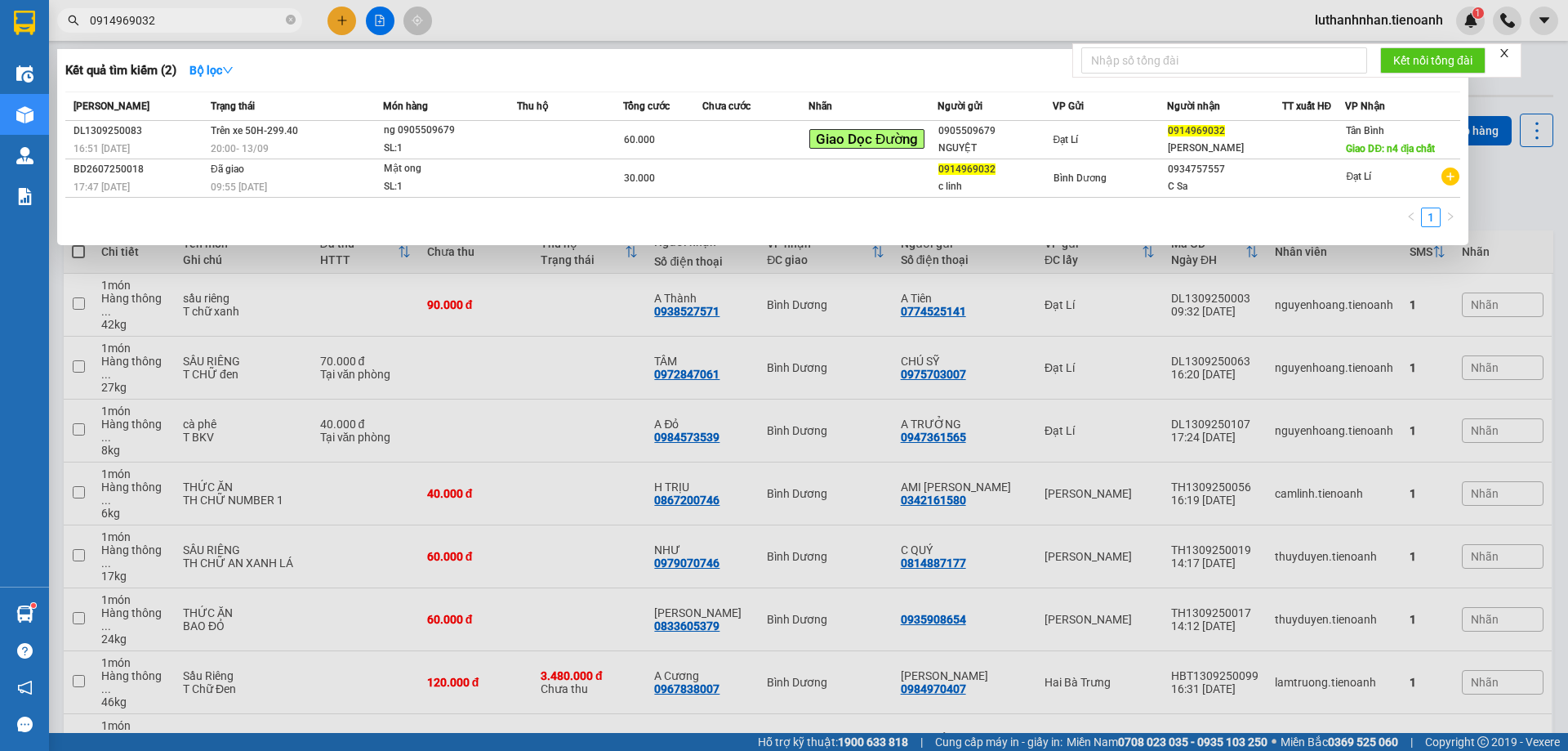
click at [245, 17] on input "0914969032" at bounding box center [187, 20] width 193 height 18
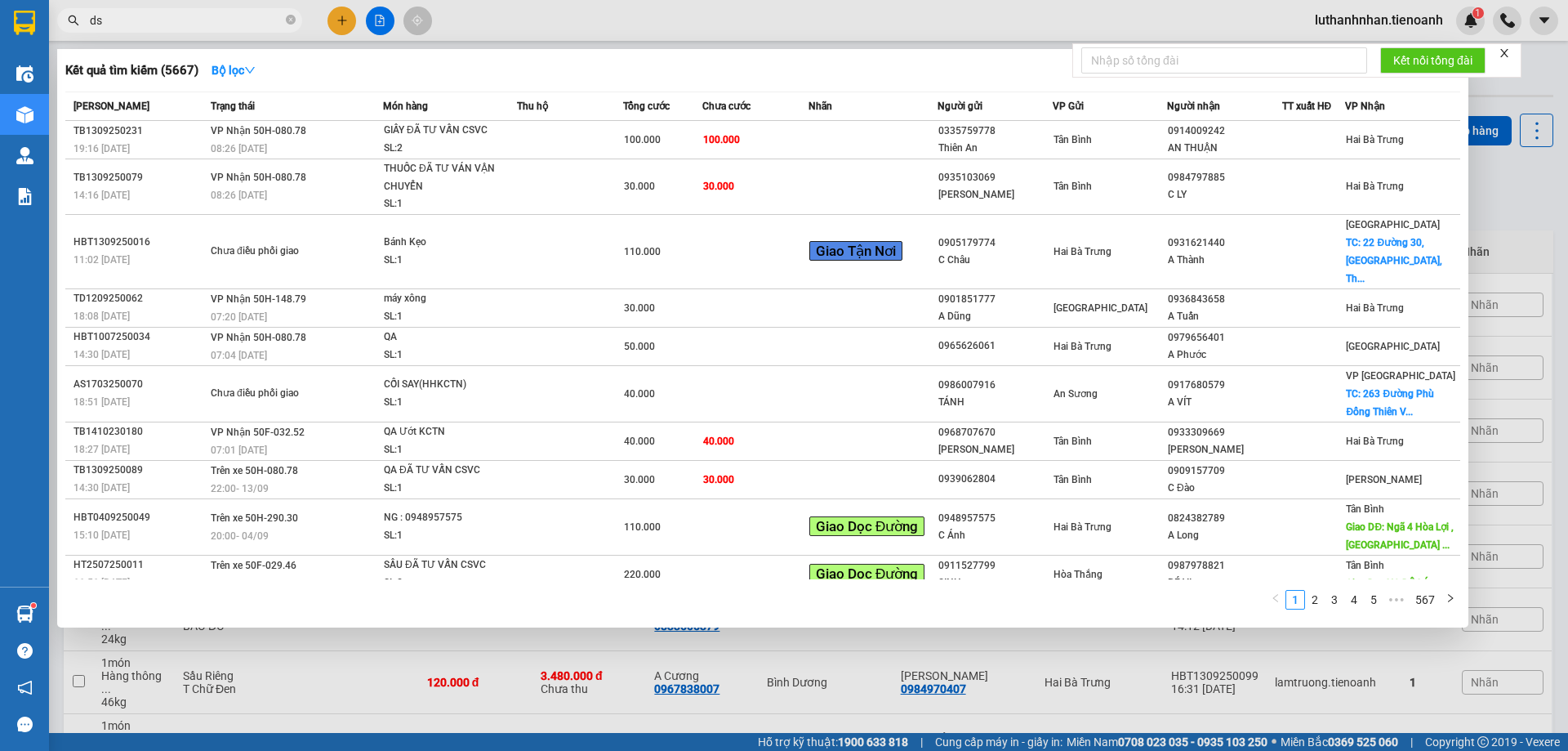
type input "d"
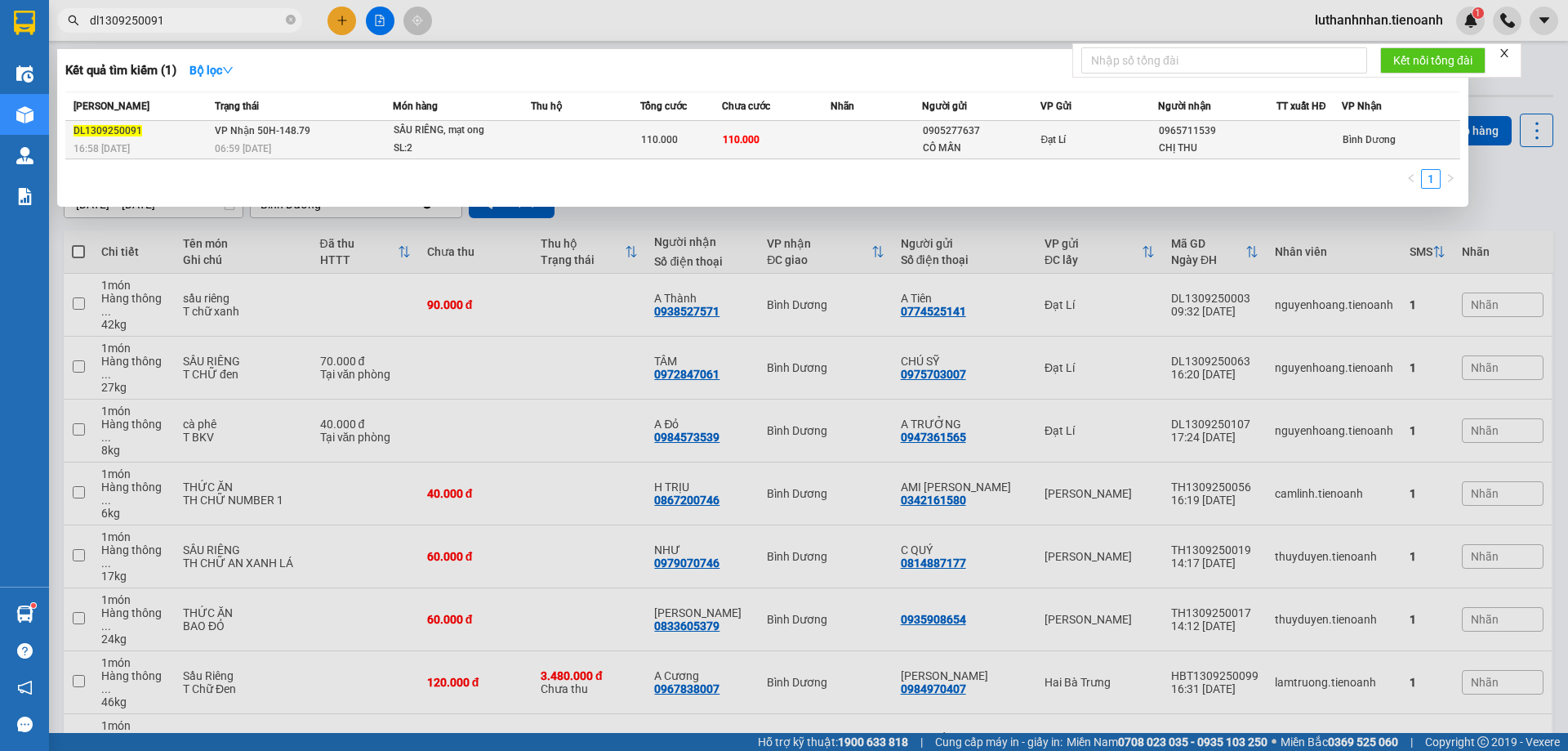
type input "dl1309250091"
click at [432, 144] on div "SL: 2" at bounding box center [455, 149] width 122 height 18
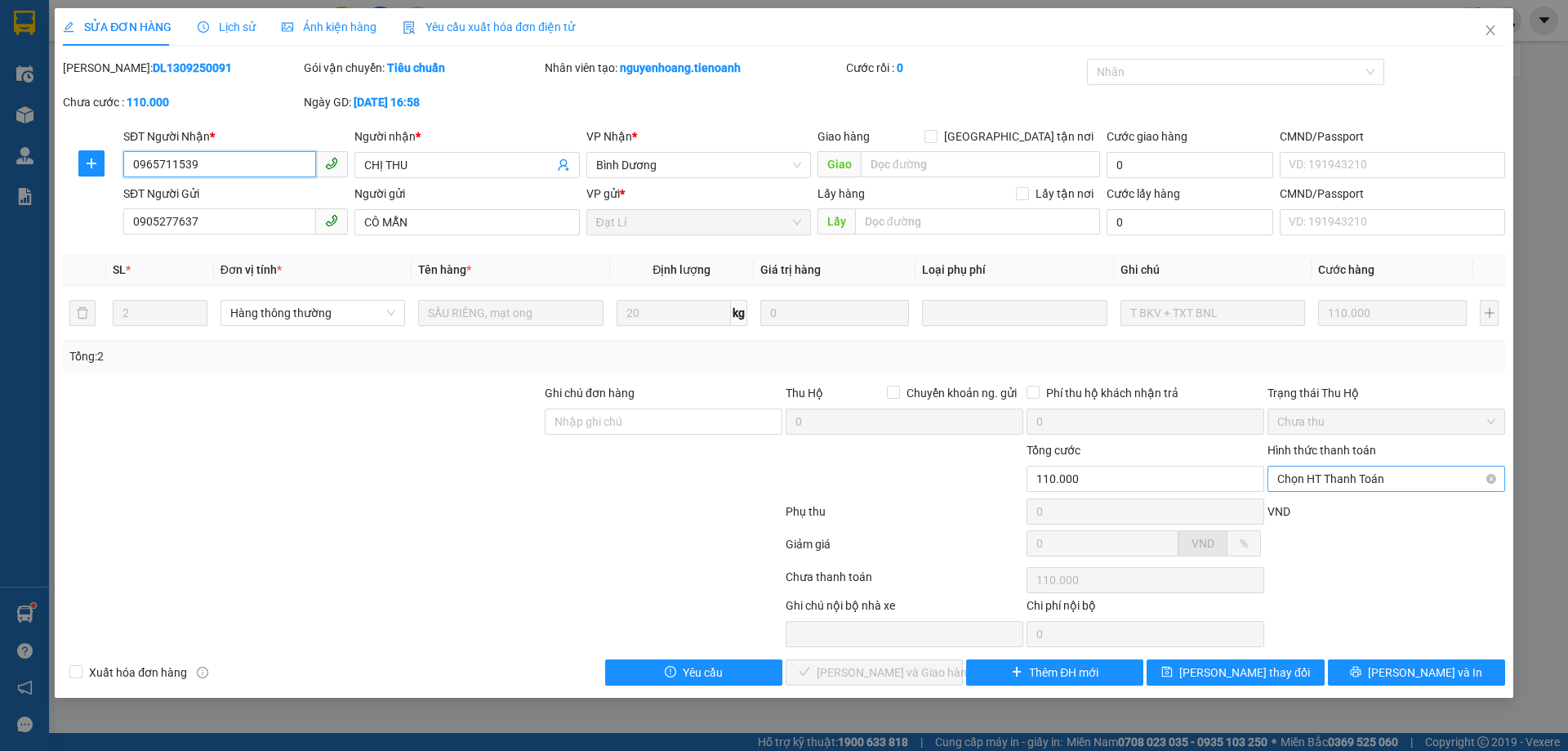
click at [1345, 477] on span "Chọn HT Thanh Toán" at bounding box center [1386, 479] width 218 height 25
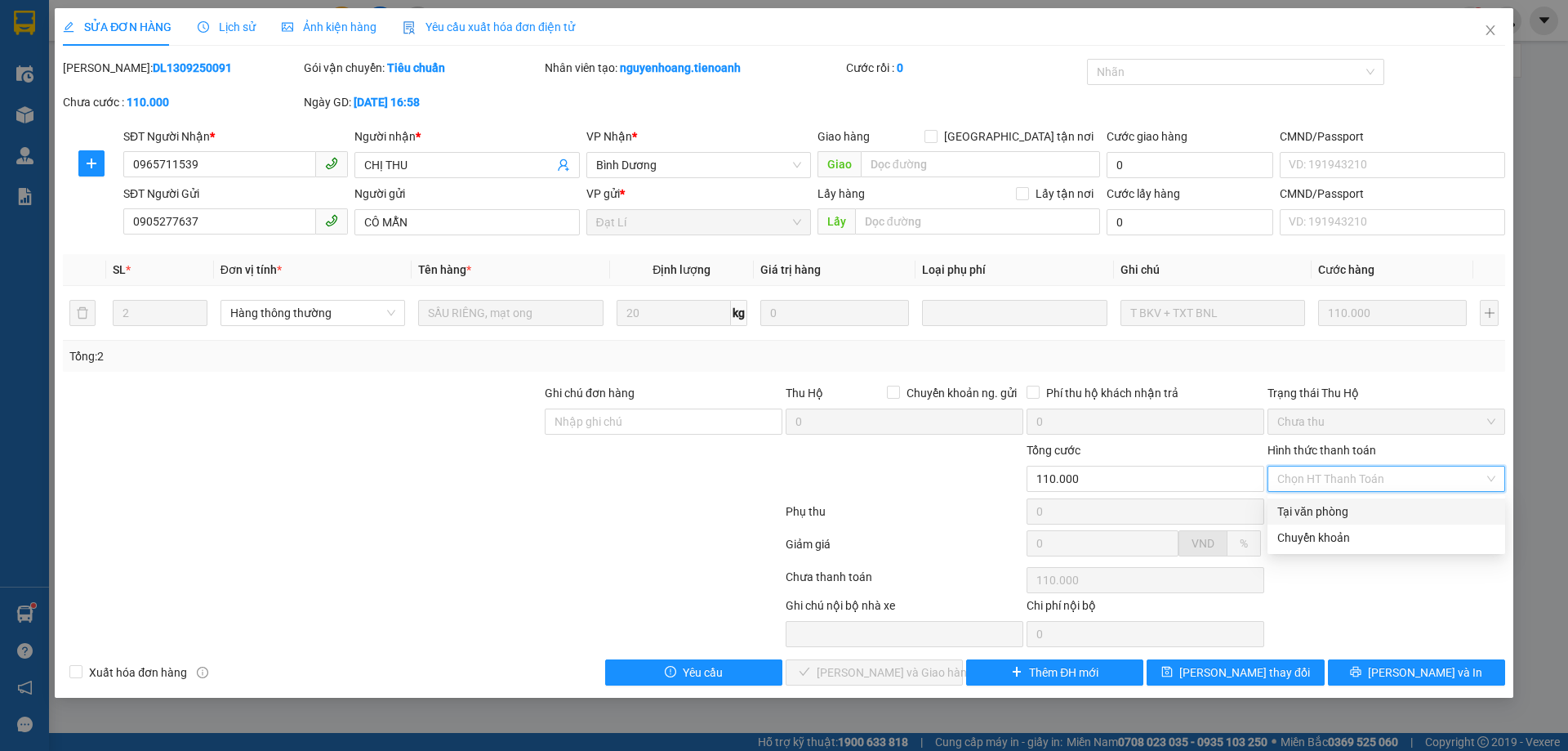
click at [1336, 513] on div "Tại văn phòng" at bounding box center [1386, 511] width 218 height 18
type input "0"
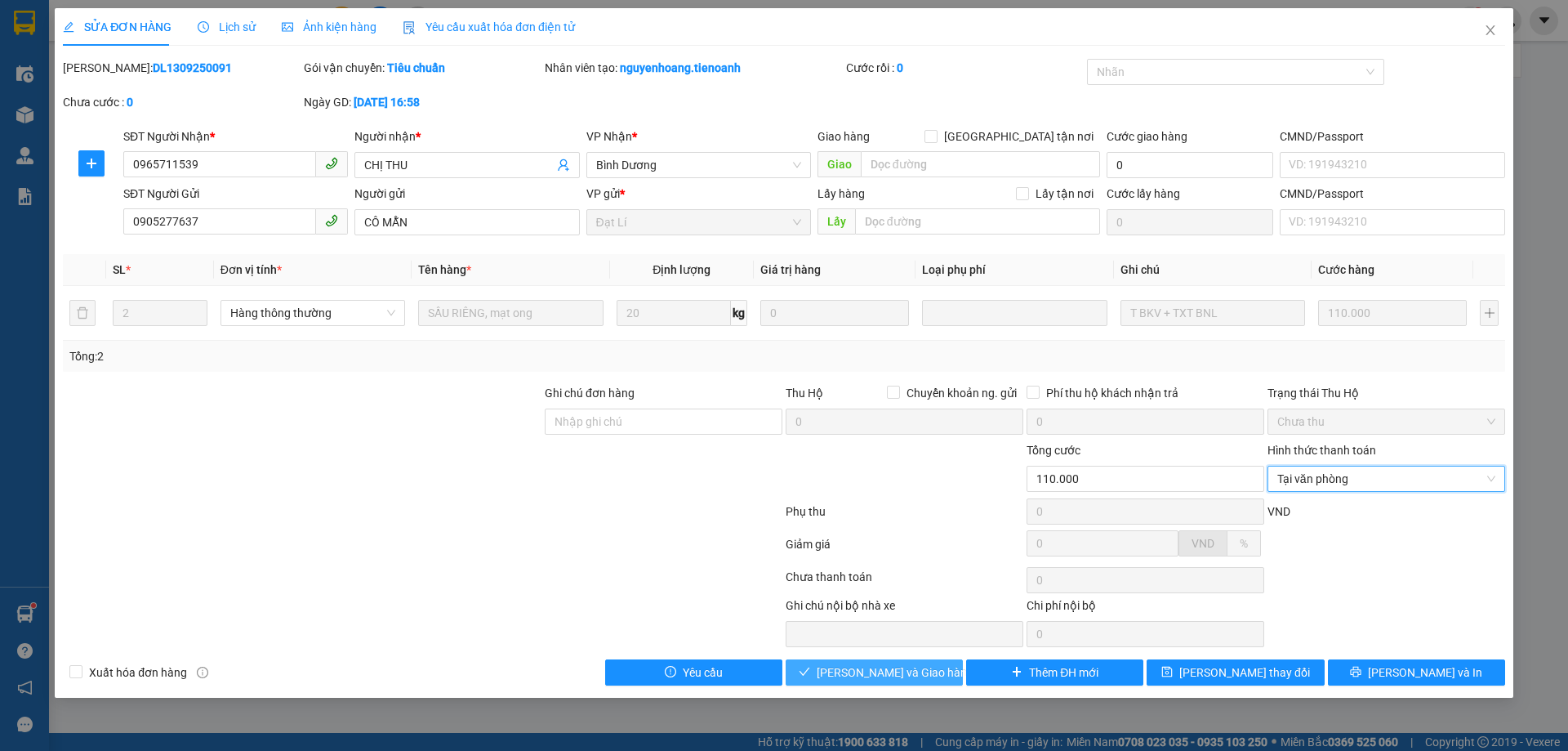
click at [931, 674] on button "[PERSON_NAME] và Giao hàng" at bounding box center [874, 672] width 177 height 27
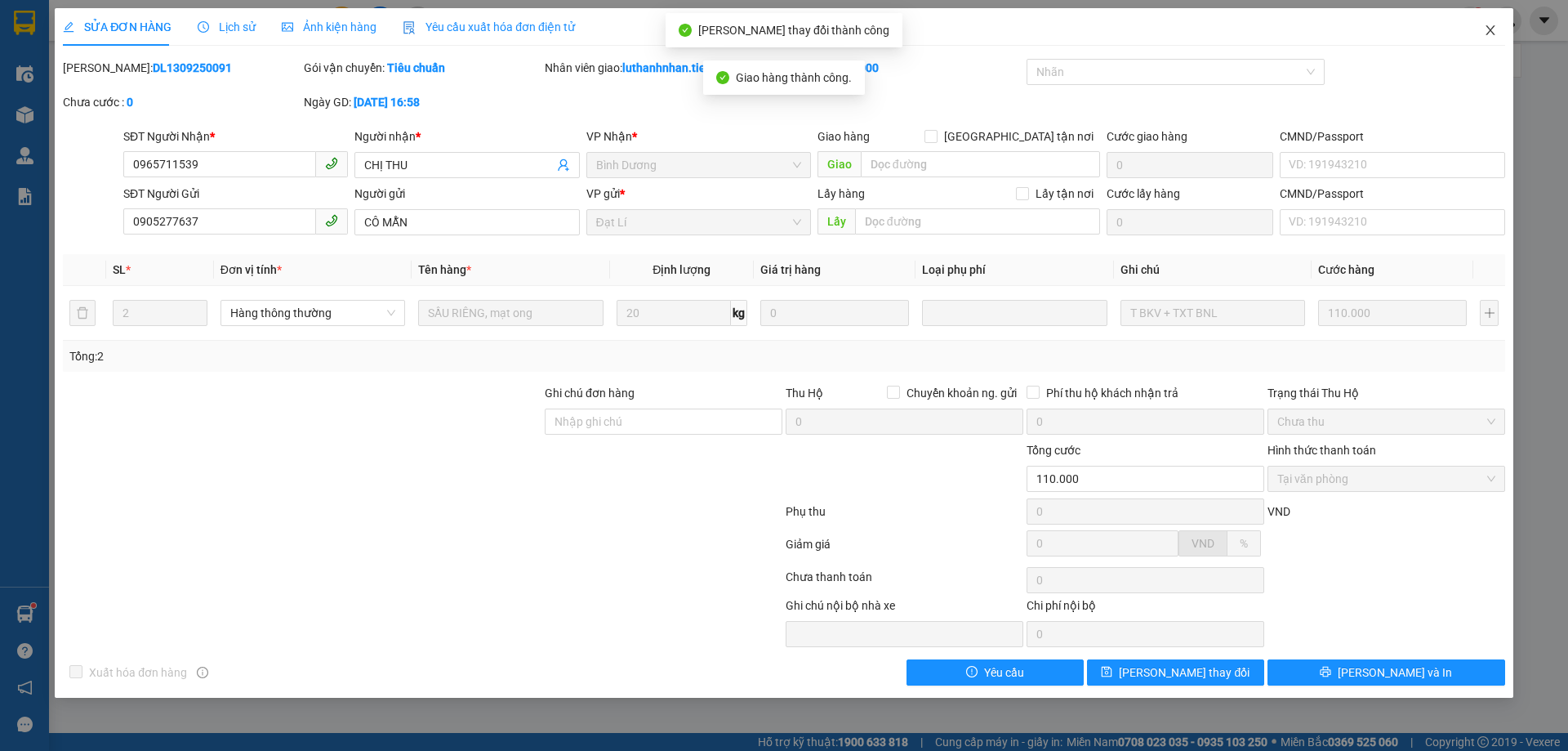
click at [1488, 34] on icon "close" at bounding box center [1490, 30] width 13 height 13
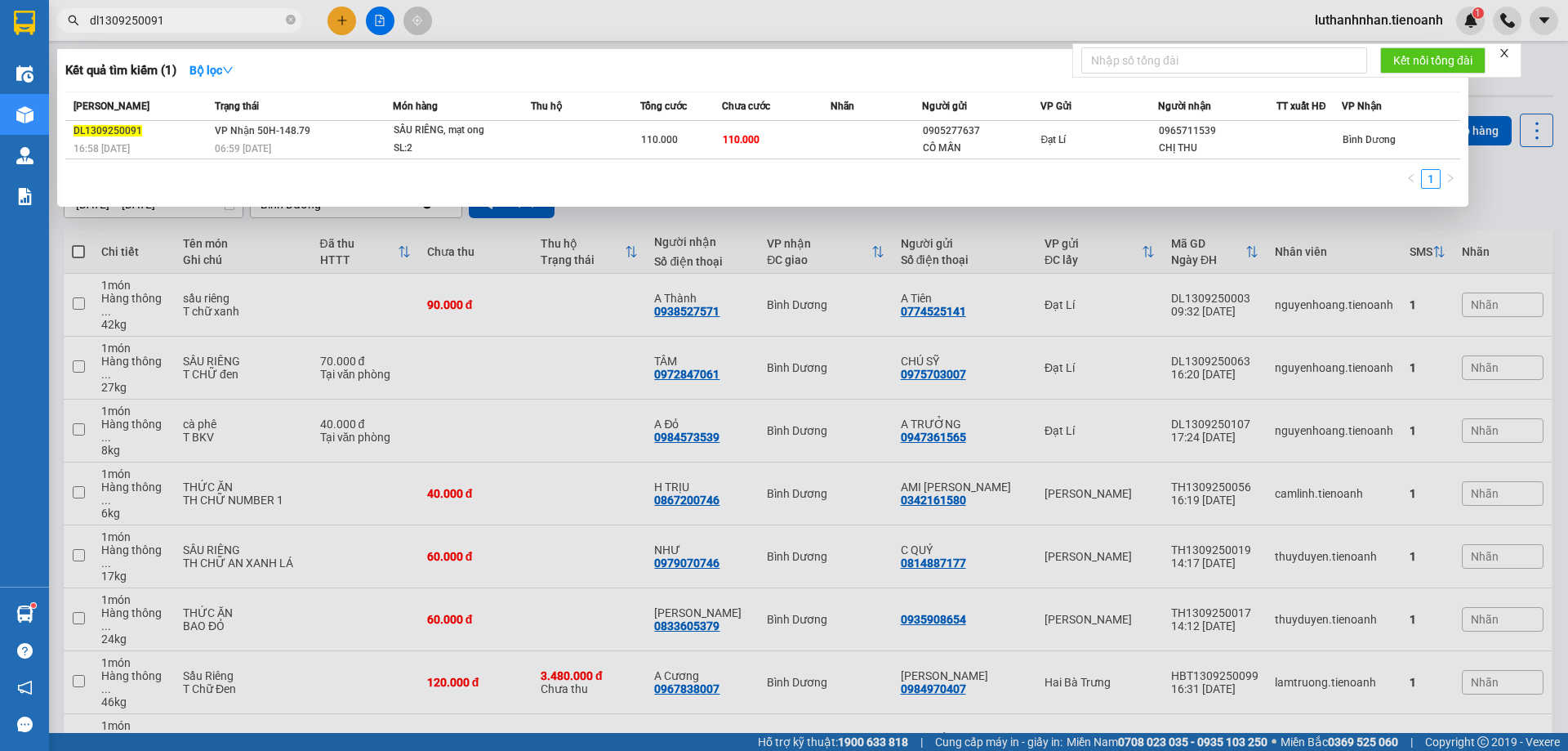
click at [180, 20] on input "dl1309250091" at bounding box center [187, 20] width 193 height 18
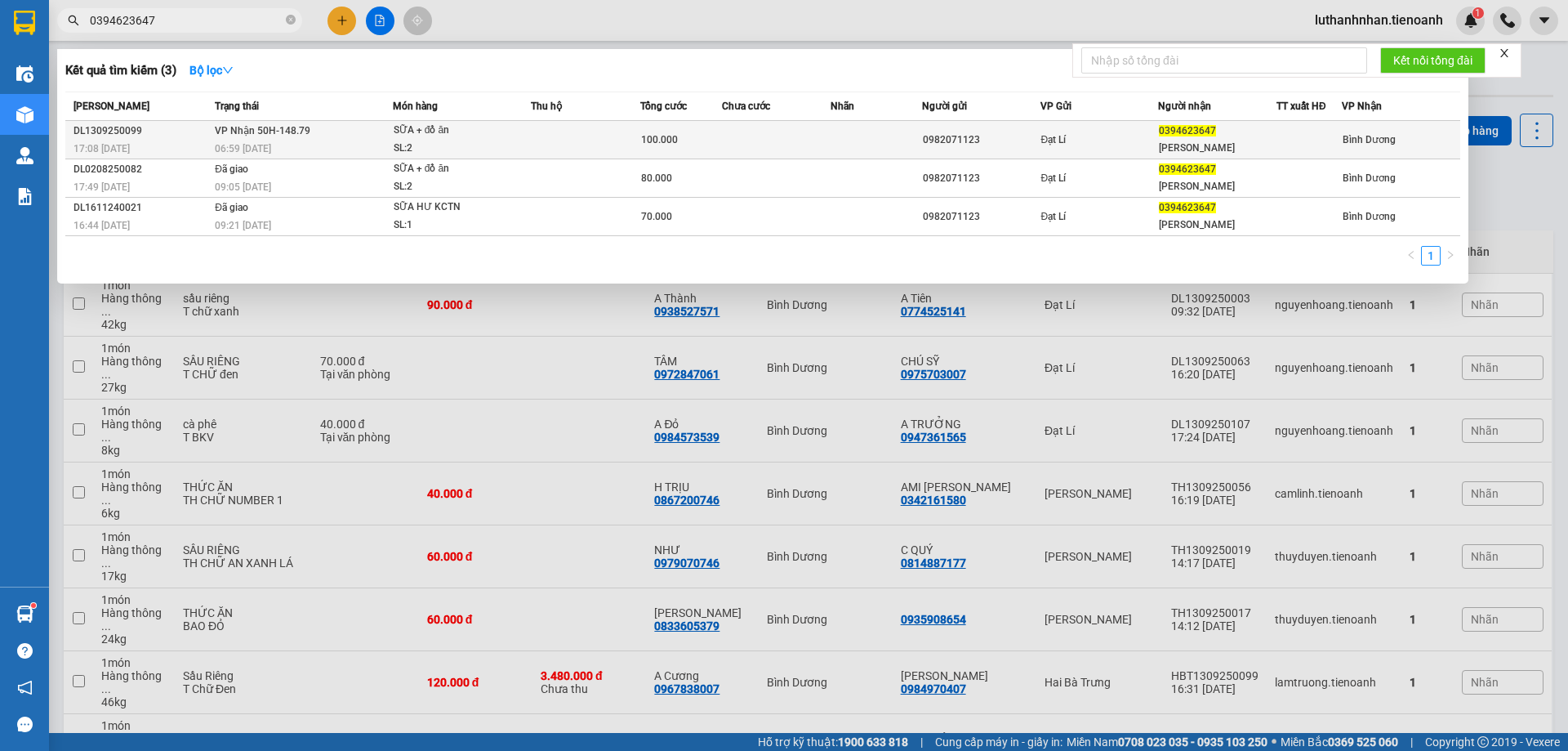
type input "0394623647"
click at [279, 132] on span "VP Nhận 50H-148.79" at bounding box center [263, 130] width 96 height 11
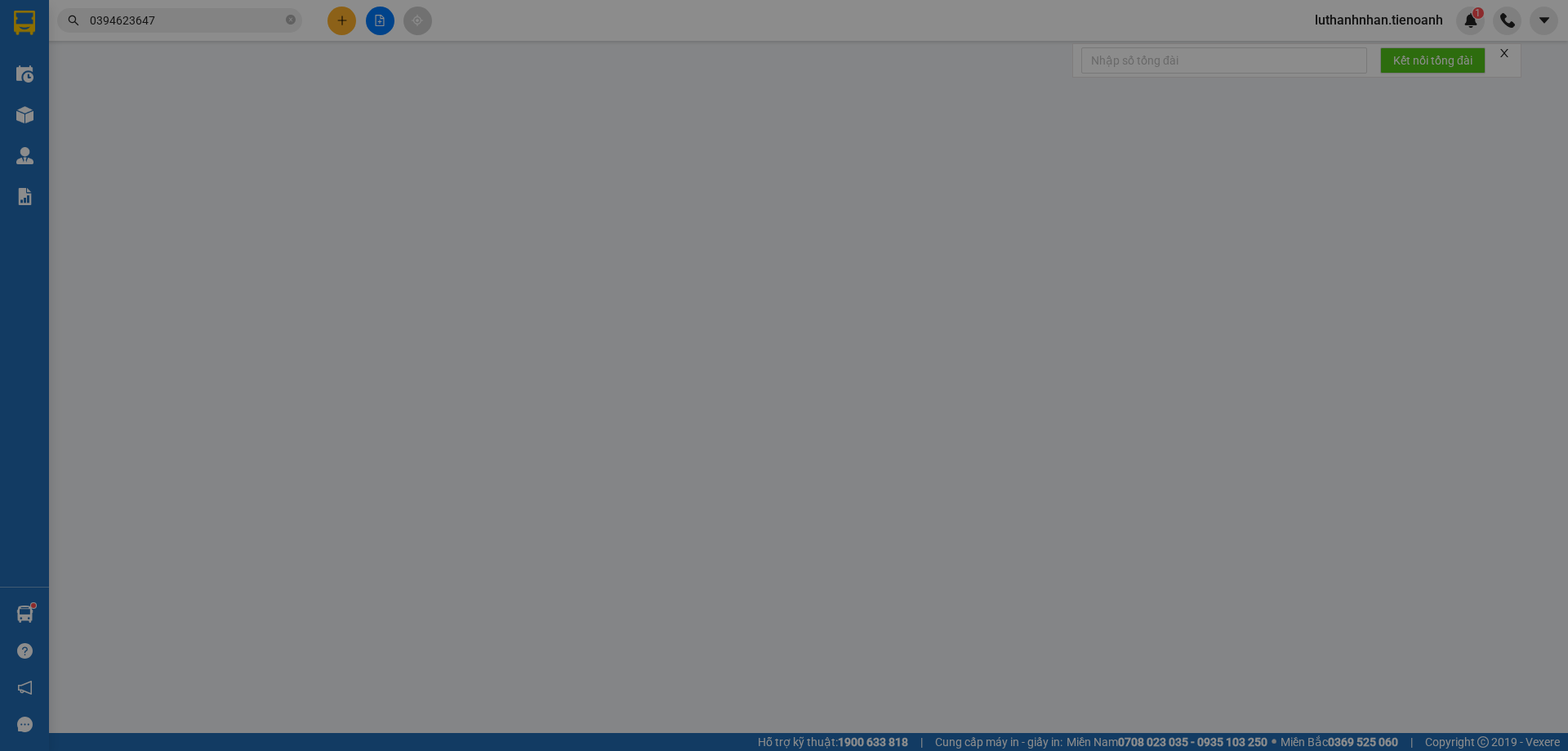
type input "0394623647"
type input "[PERSON_NAME]"
type input "0982071123"
type input "100.000"
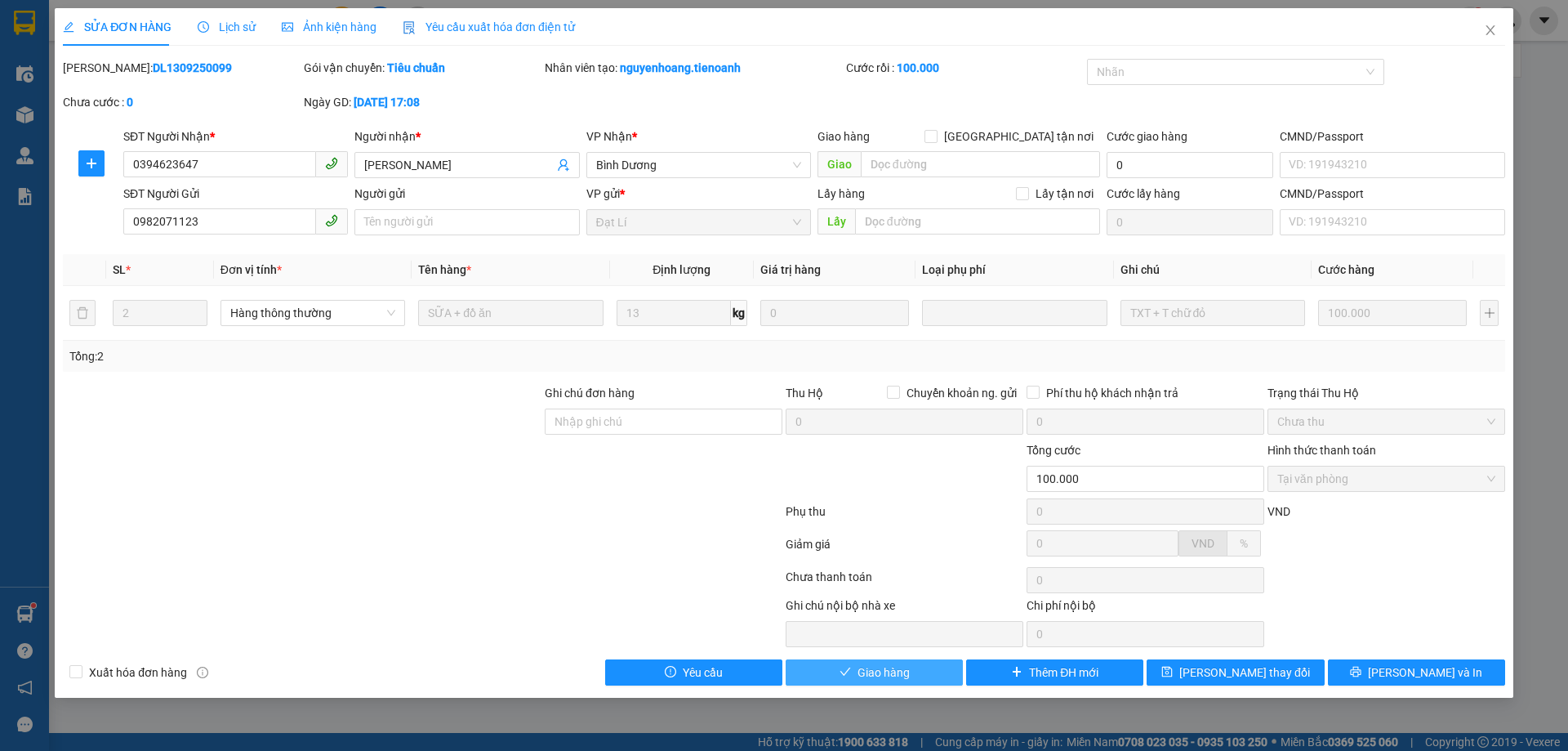
click at [875, 671] on span "Giao hàng" at bounding box center [883, 672] width 52 height 18
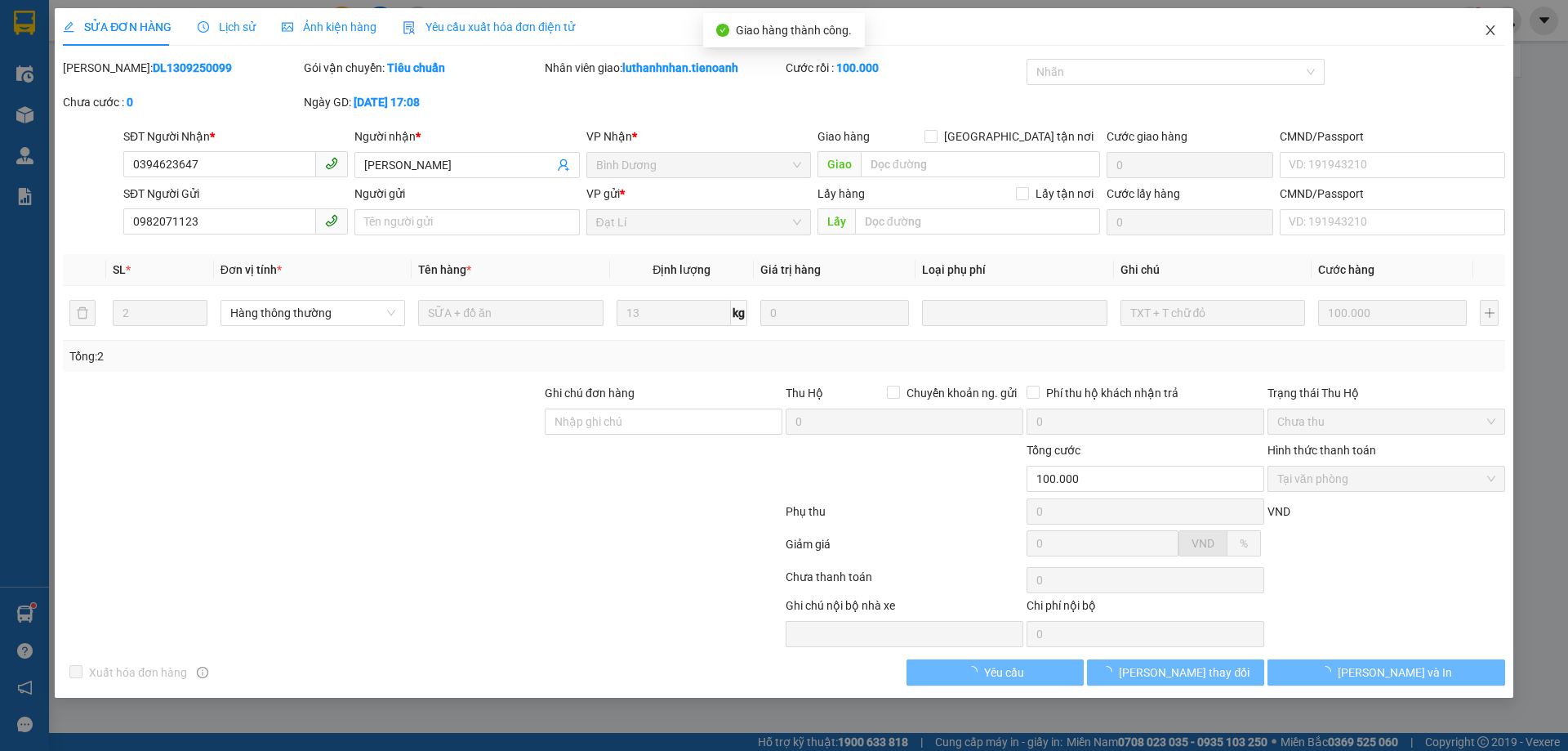
click at [1489, 29] on icon "close" at bounding box center [1490, 30] width 9 height 10
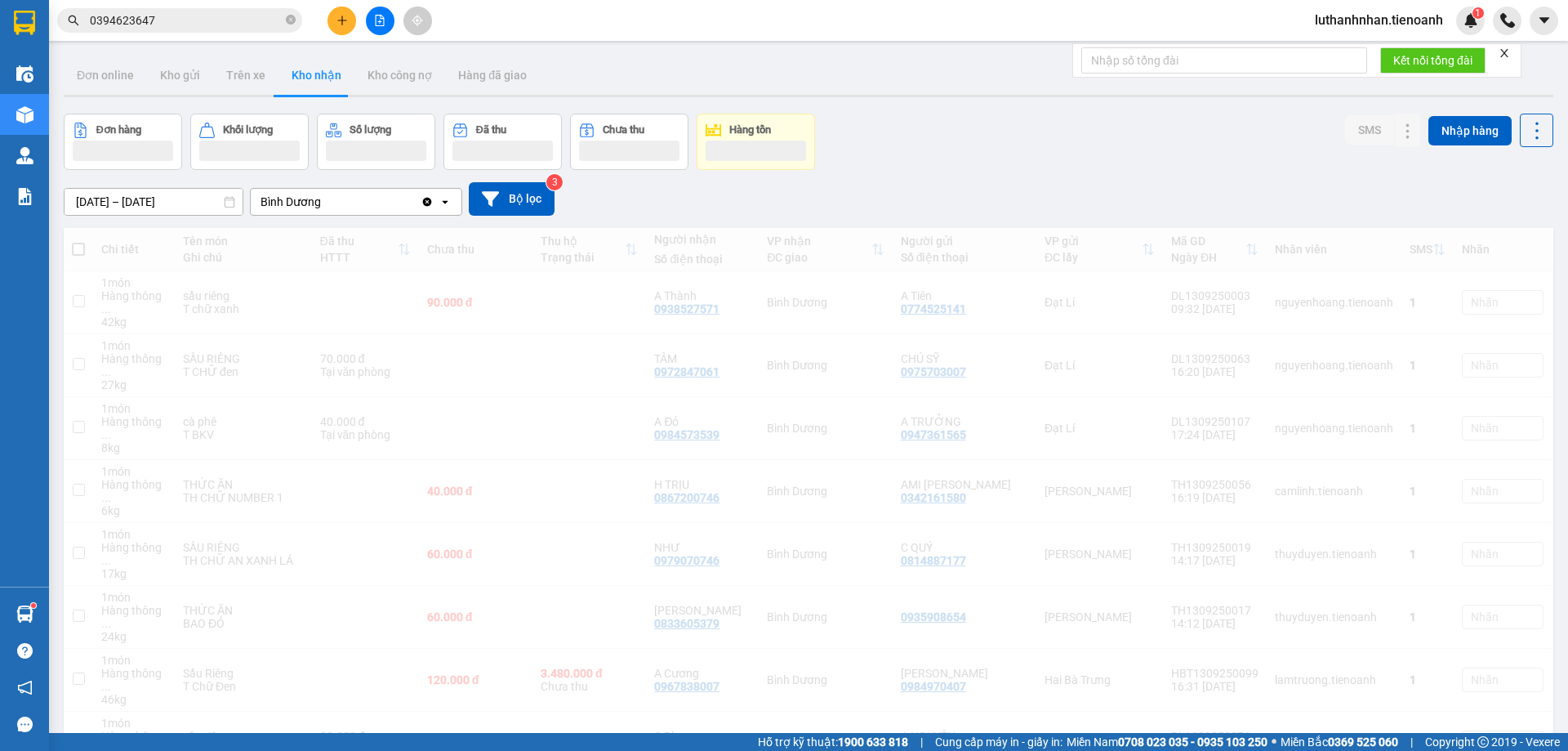
click at [344, 24] on icon "plus" at bounding box center [341, 20] width 11 height 11
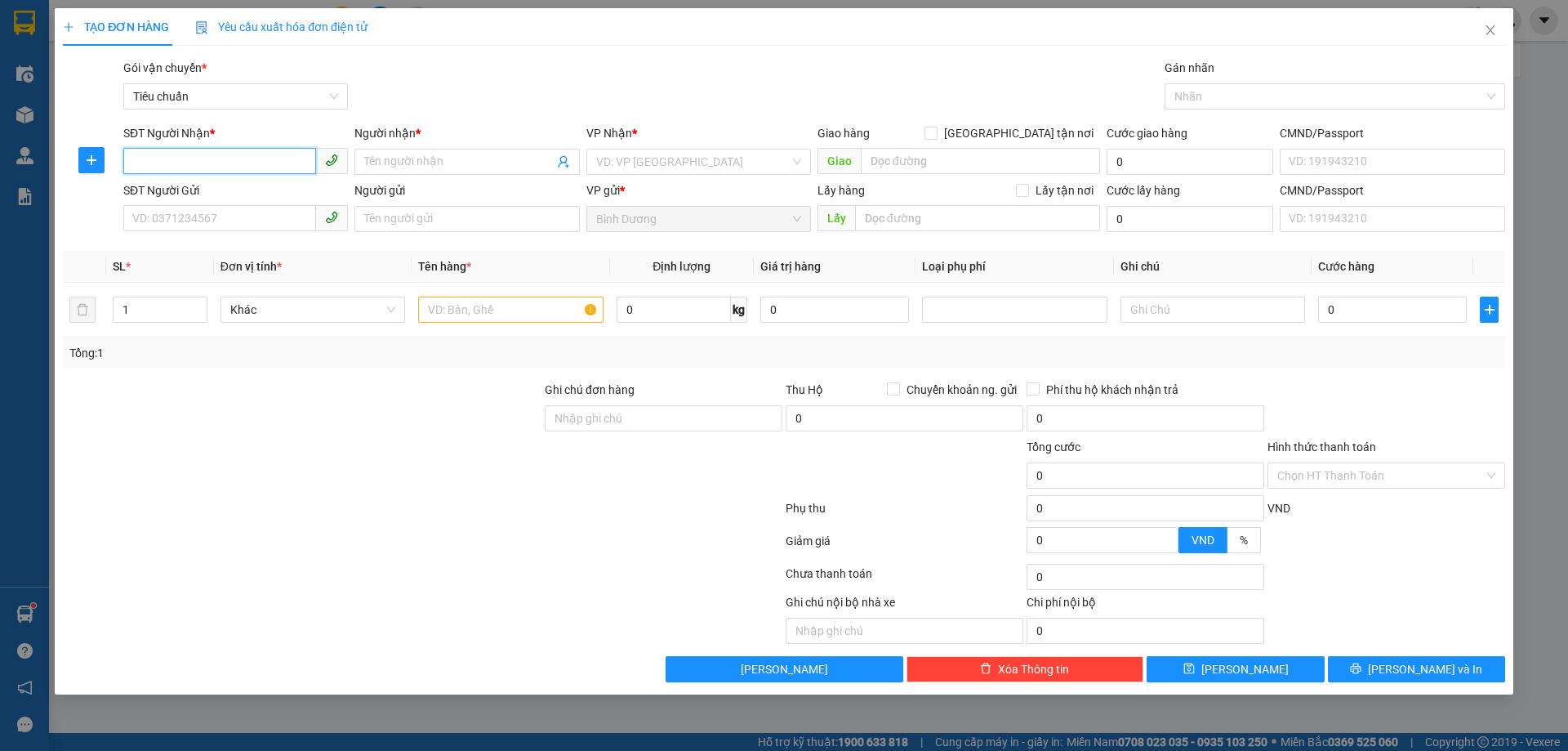
click at [280, 160] on input "SĐT Người Nhận *" at bounding box center [219, 161] width 193 height 27
type input "0387171605"
click at [440, 165] on input "Người nhận *" at bounding box center [458, 162] width 188 height 18
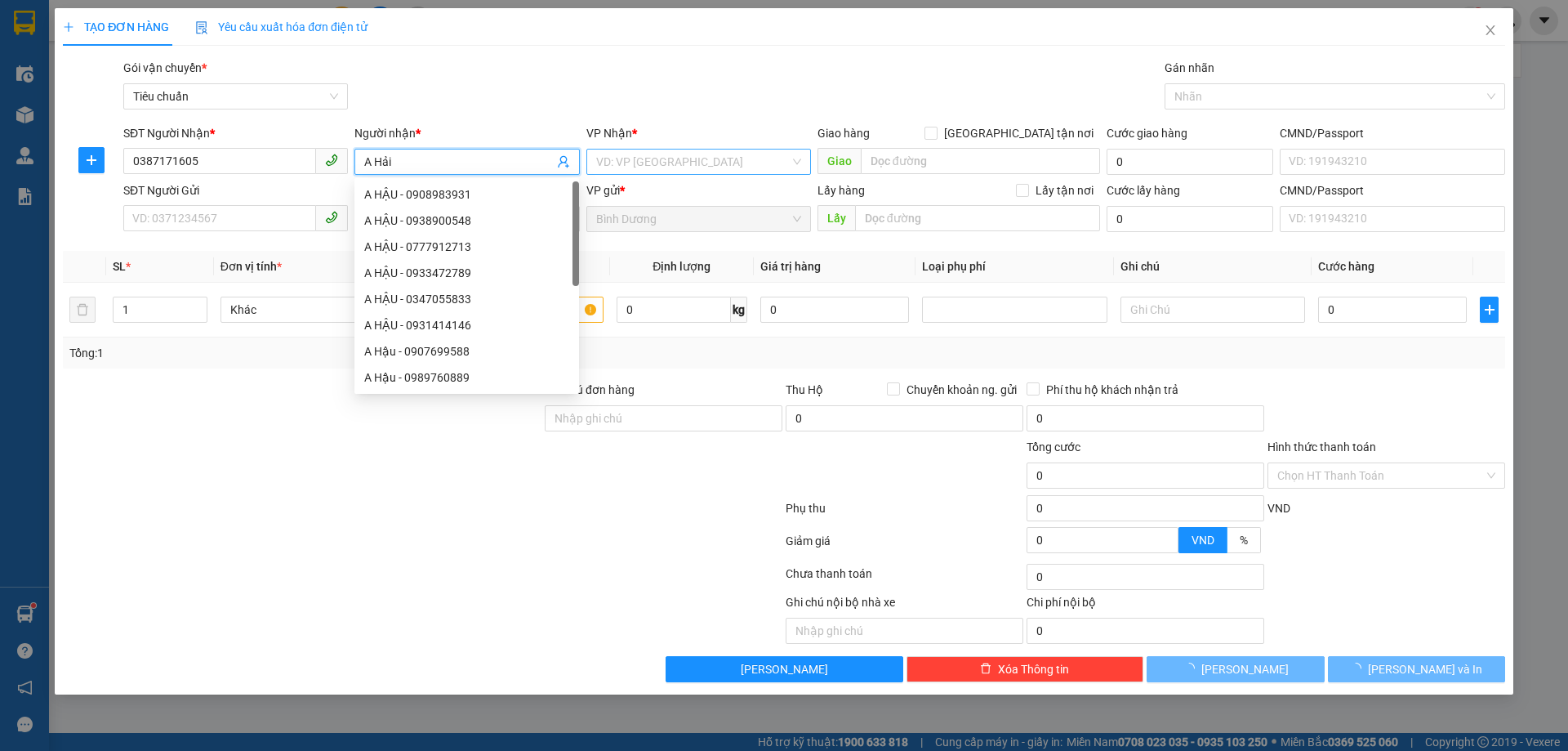
type input "A Hải"
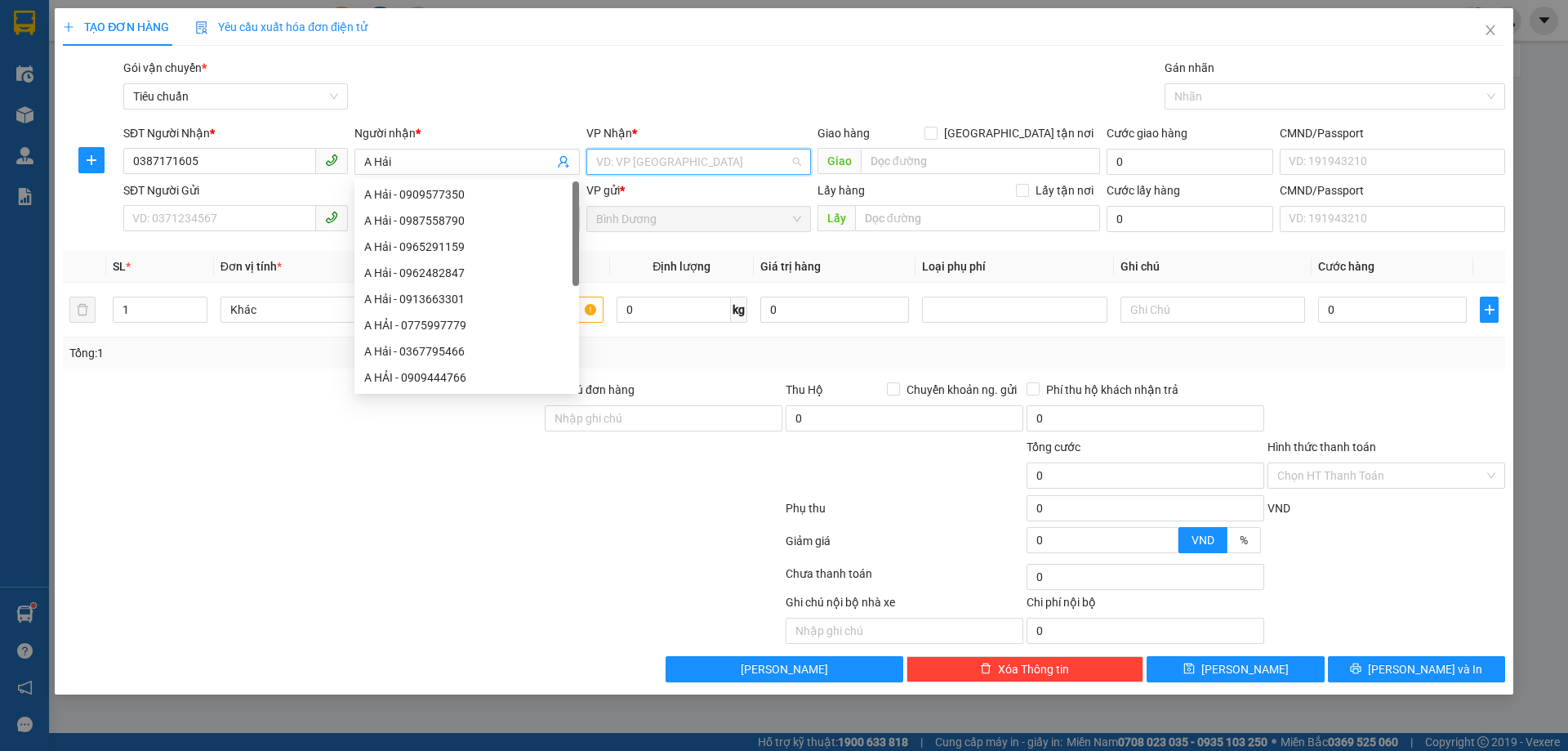
click at [626, 157] on input "search" at bounding box center [692, 162] width 194 height 25
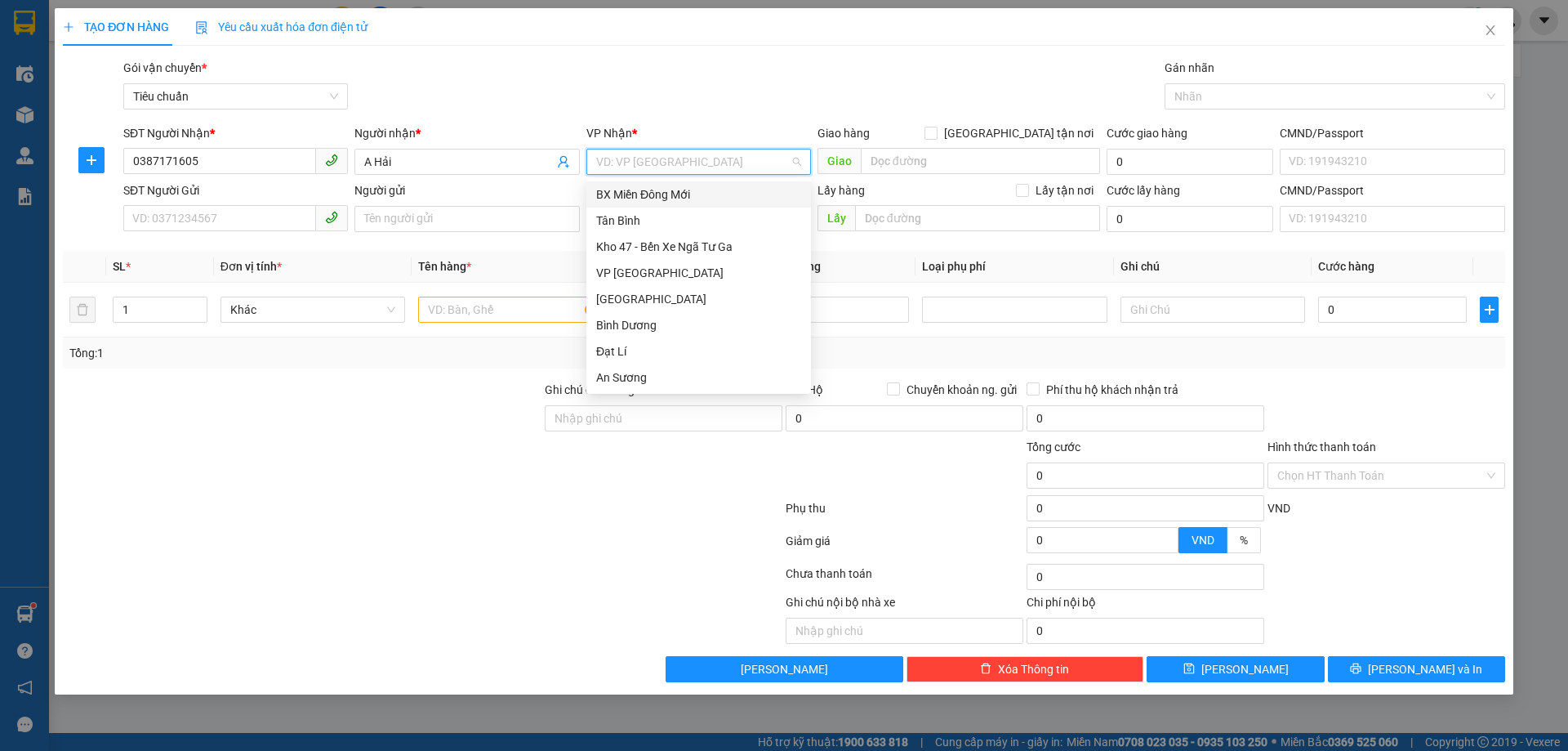
click at [662, 157] on input "search" at bounding box center [692, 162] width 194 height 25
click at [648, 162] on input "search" at bounding box center [692, 162] width 194 height 25
click at [689, 95] on div "Gói vận chuyển * Tiêu chuẩn Gán nhãn Nhãn" at bounding box center [815, 87] width 1388 height 57
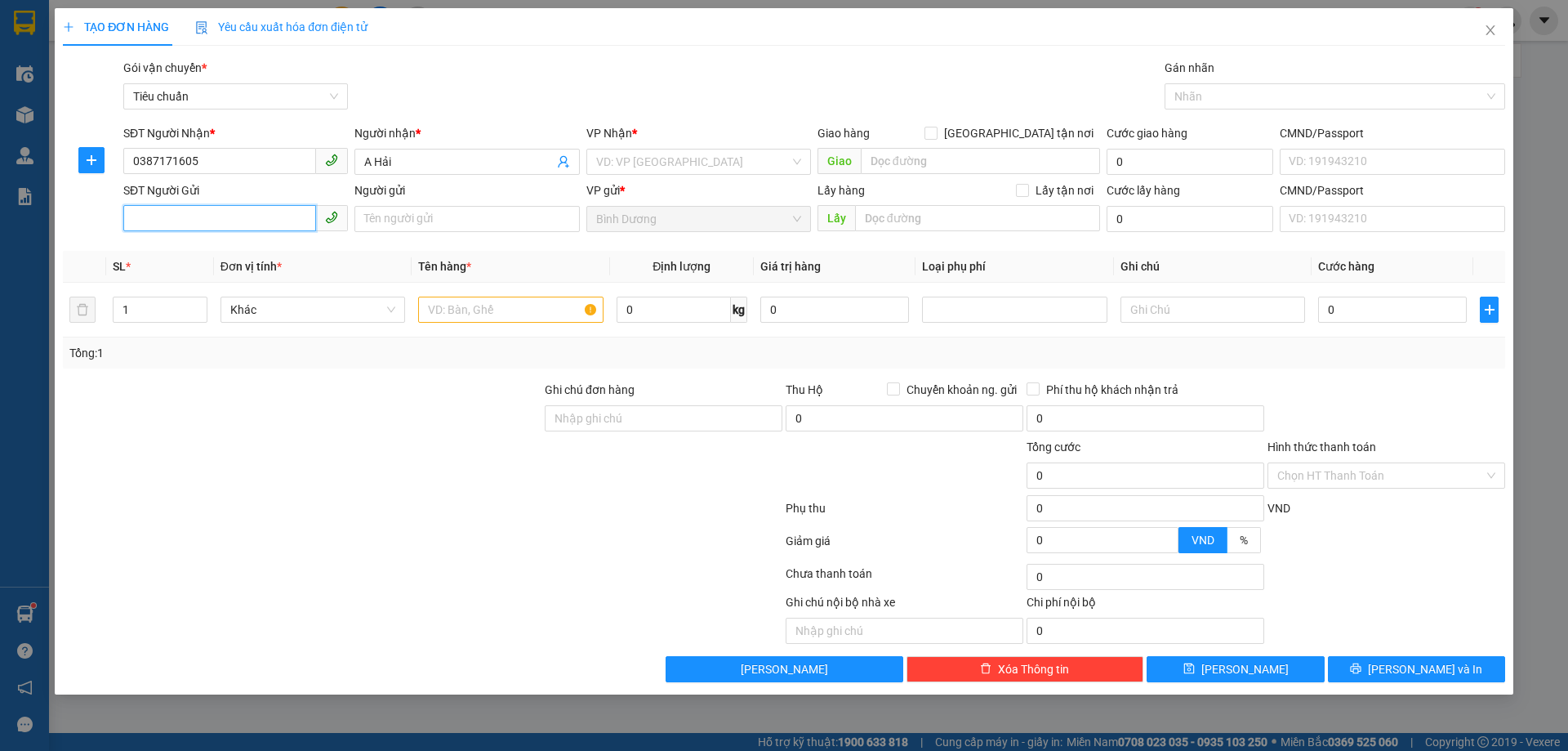
click at [208, 218] on input "SĐT Người Gửi" at bounding box center [219, 218] width 193 height 27
click at [662, 154] on input "search" at bounding box center [692, 162] width 194 height 25
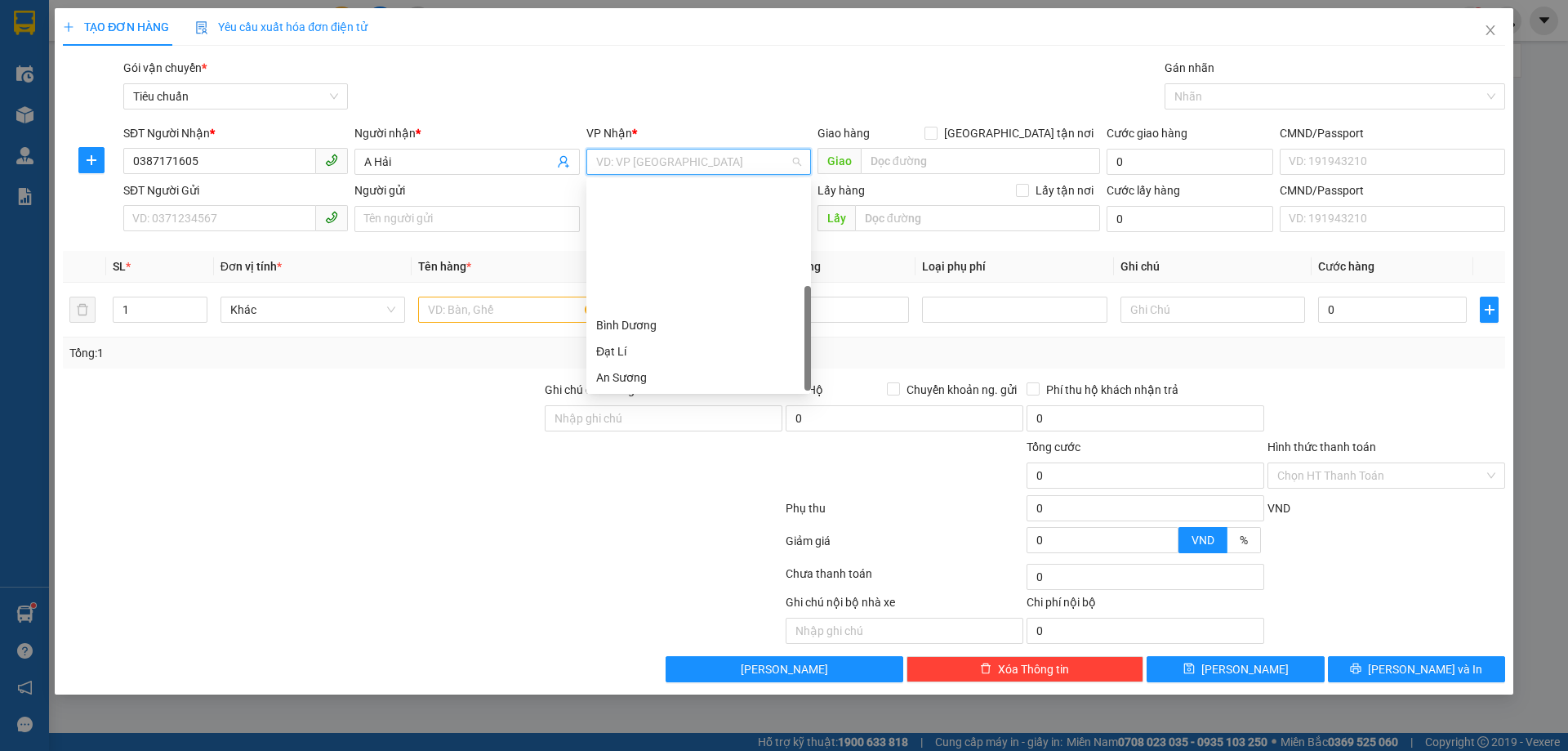
scroll to position [157, 0]
click at [642, 245] on div "Hai Bà Trưng" at bounding box center [699, 247] width 205 height 18
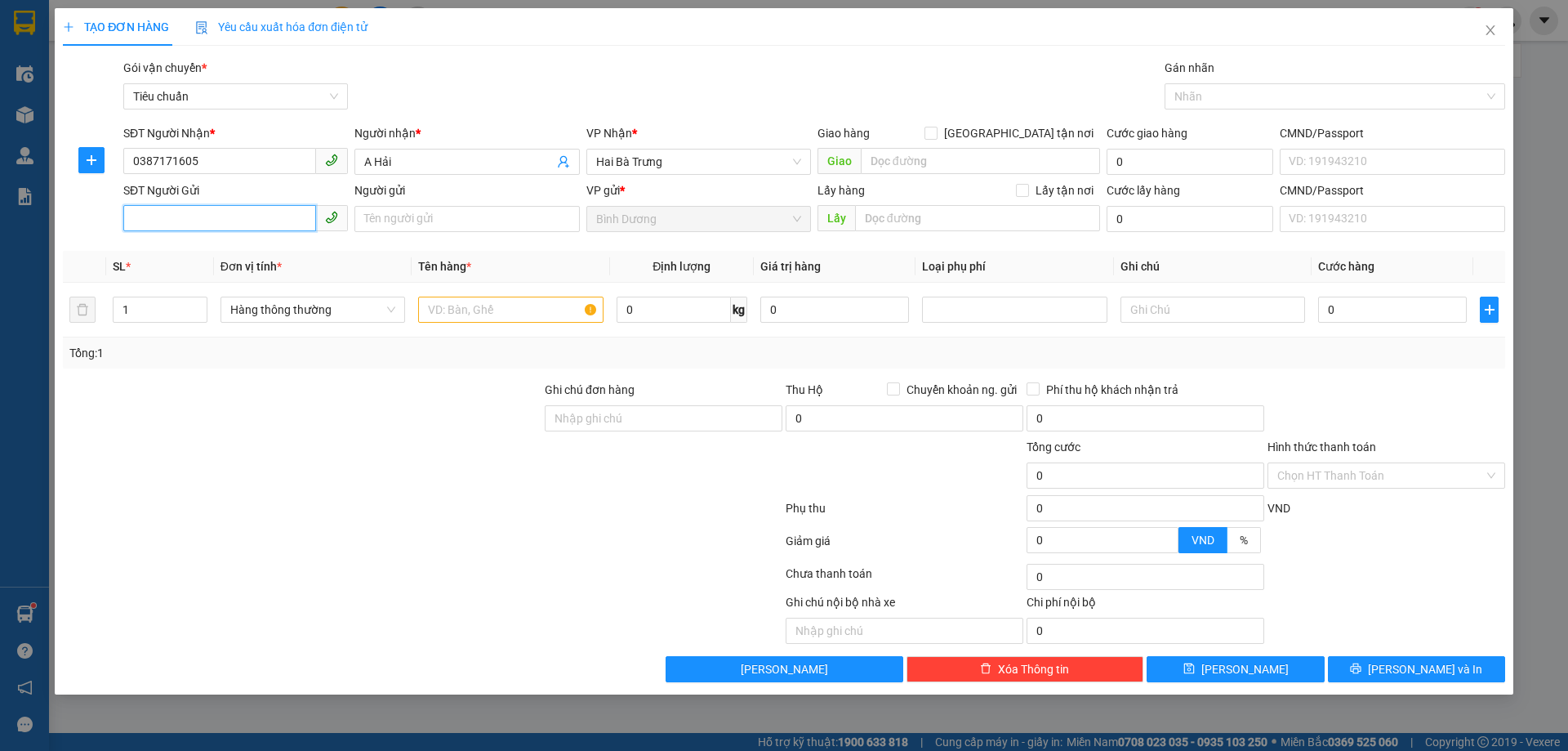
click at [201, 223] on input "SĐT Người Gửi" at bounding box center [219, 218] width 193 height 27
type input "0394351314"
click at [383, 218] on input "Người gửi" at bounding box center [467, 219] width 225 height 27
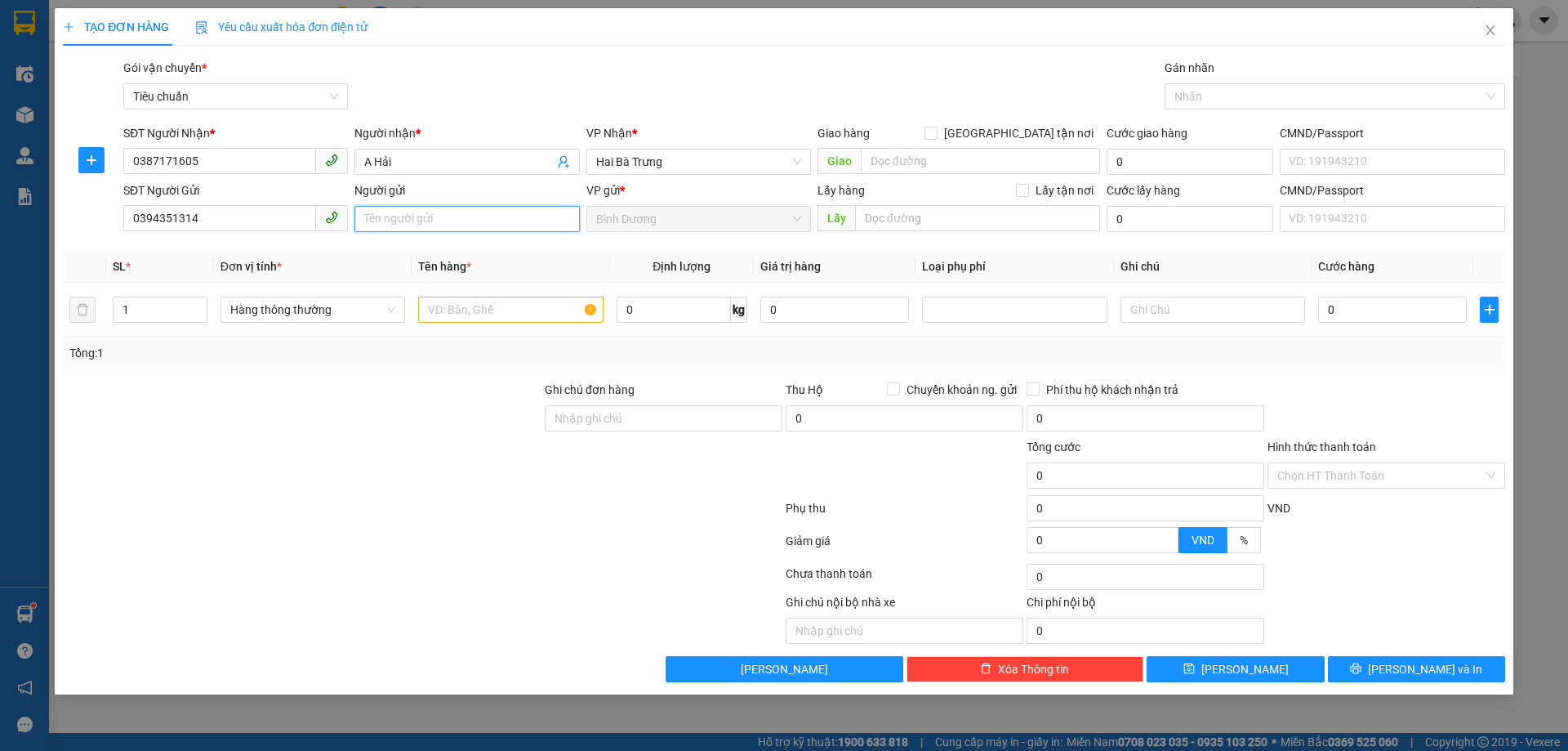
click at [383, 218] on input "Người gửi" at bounding box center [467, 219] width 225 height 27
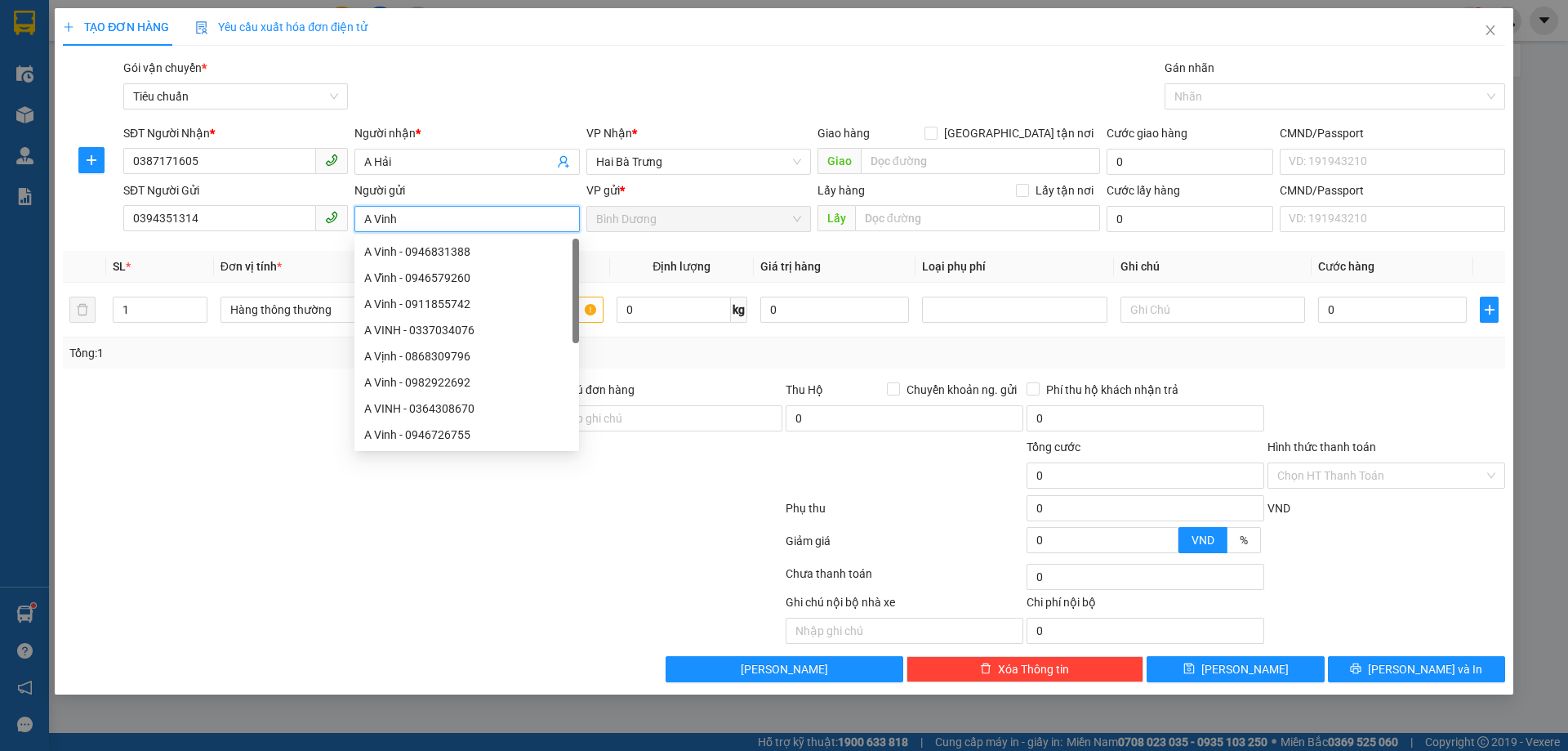
type input "A Vinh"
click at [230, 404] on div at bounding box center [302, 409] width 482 height 57
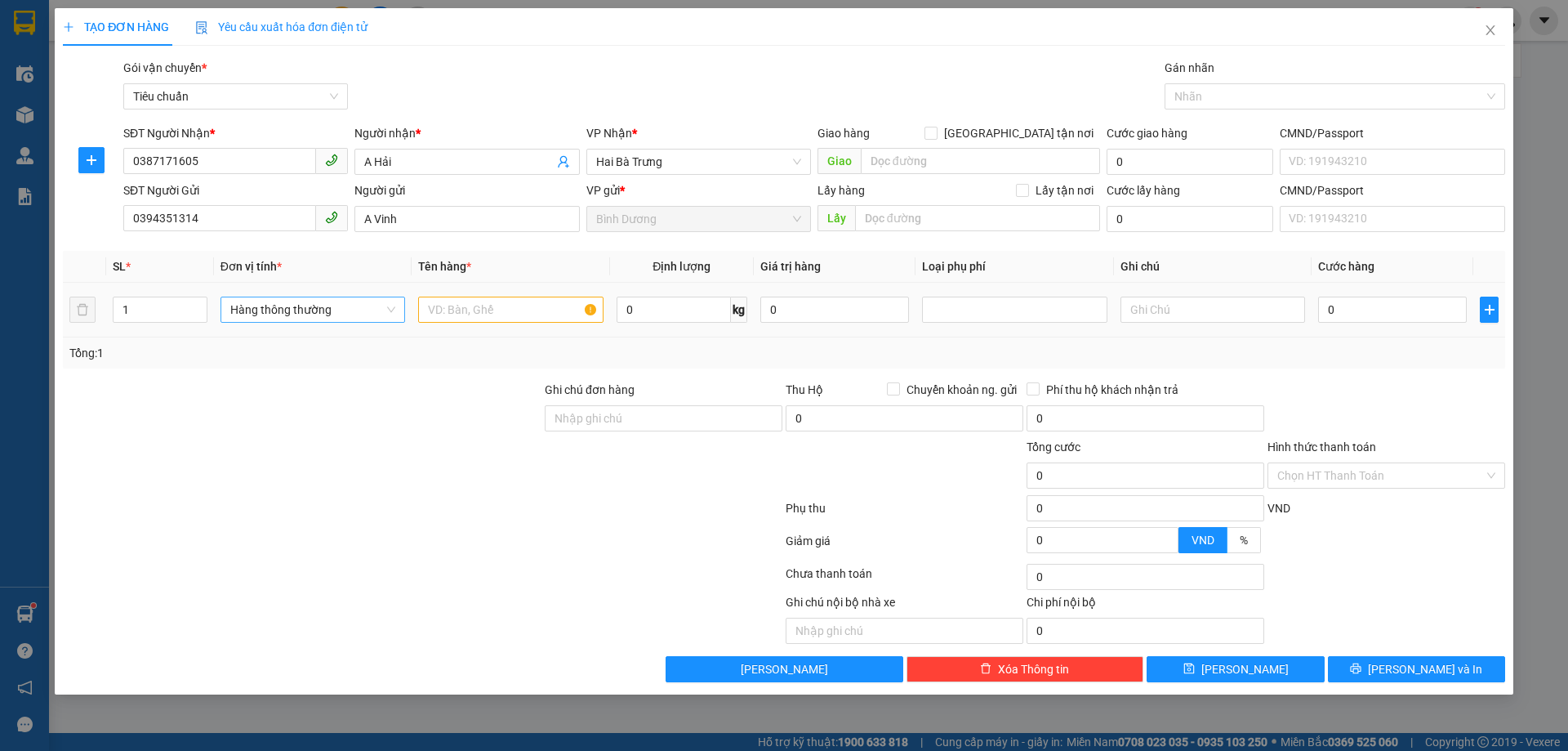
click at [325, 318] on span "Hàng thông thường" at bounding box center [312, 310] width 165 height 25
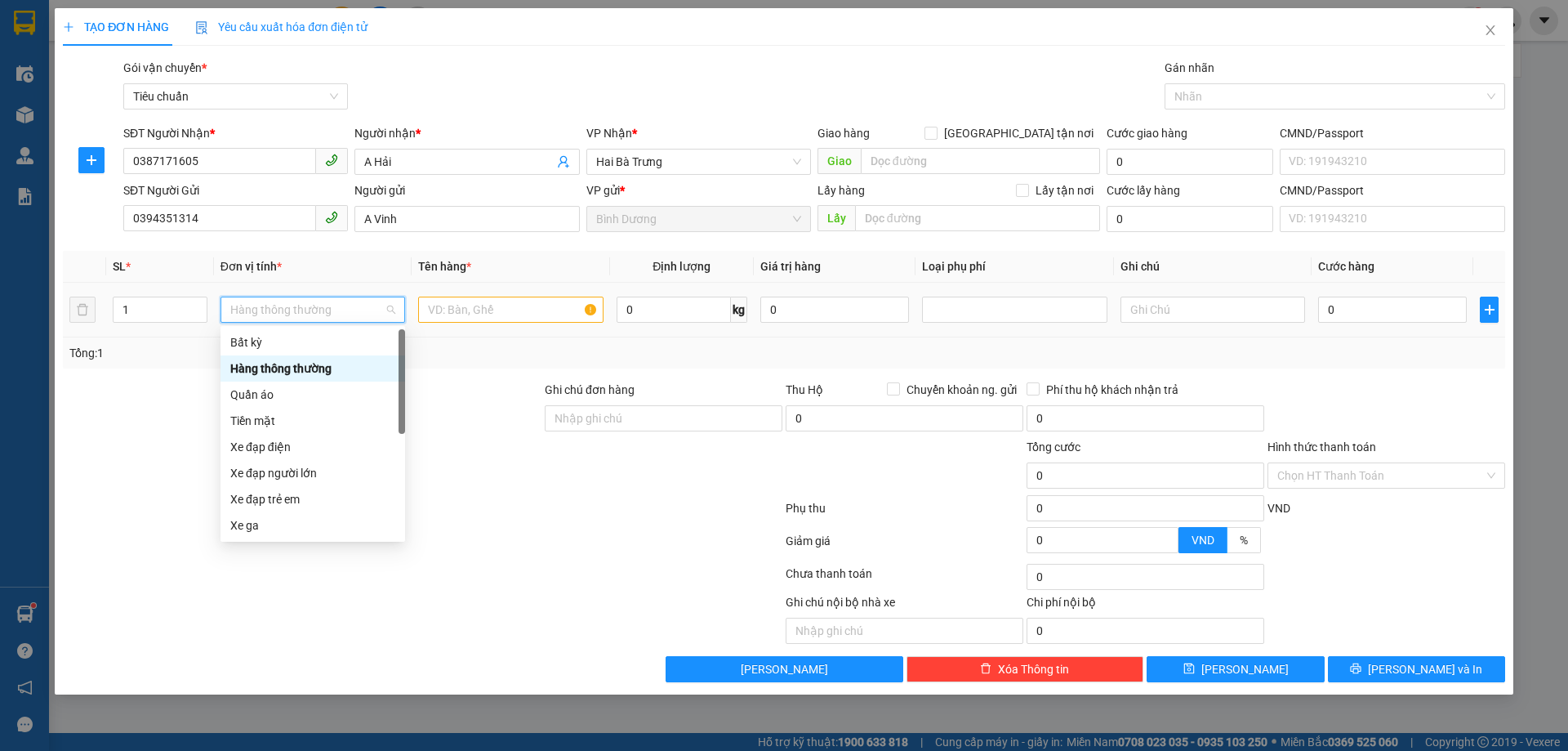
click at [275, 395] on div "Quần áo" at bounding box center [312, 395] width 165 height 18
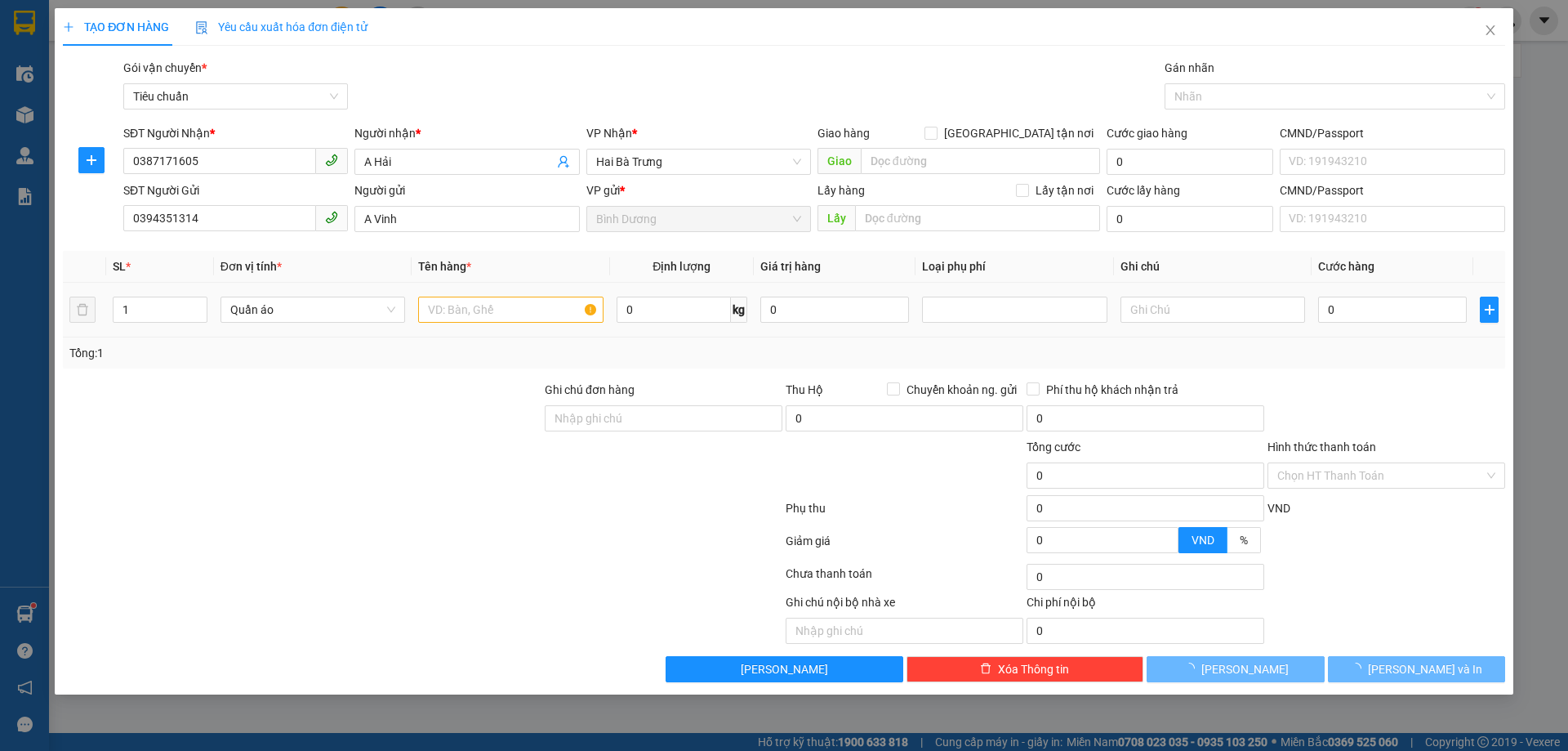
click at [485, 293] on div at bounding box center [510, 309] width 185 height 33
click at [490, 309] on input "text" at bounding box center [510, 310] width 185 height 27
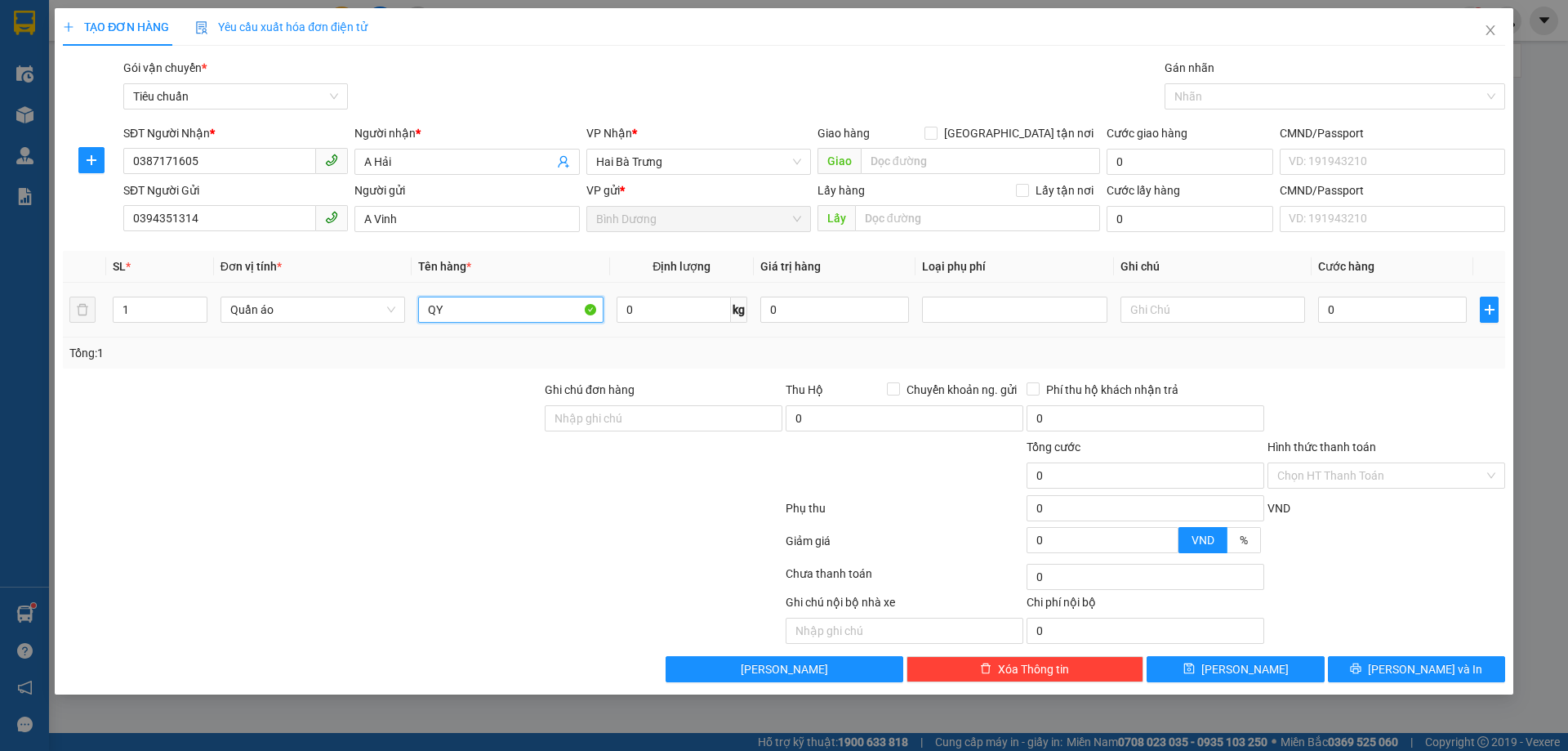
type input "Q"
type input "QUẦN ÁO + GIÀY DÉP"
click at [662, 309] on input "0" at bounding box center [673, 310] width 114 height 27
type input "6"
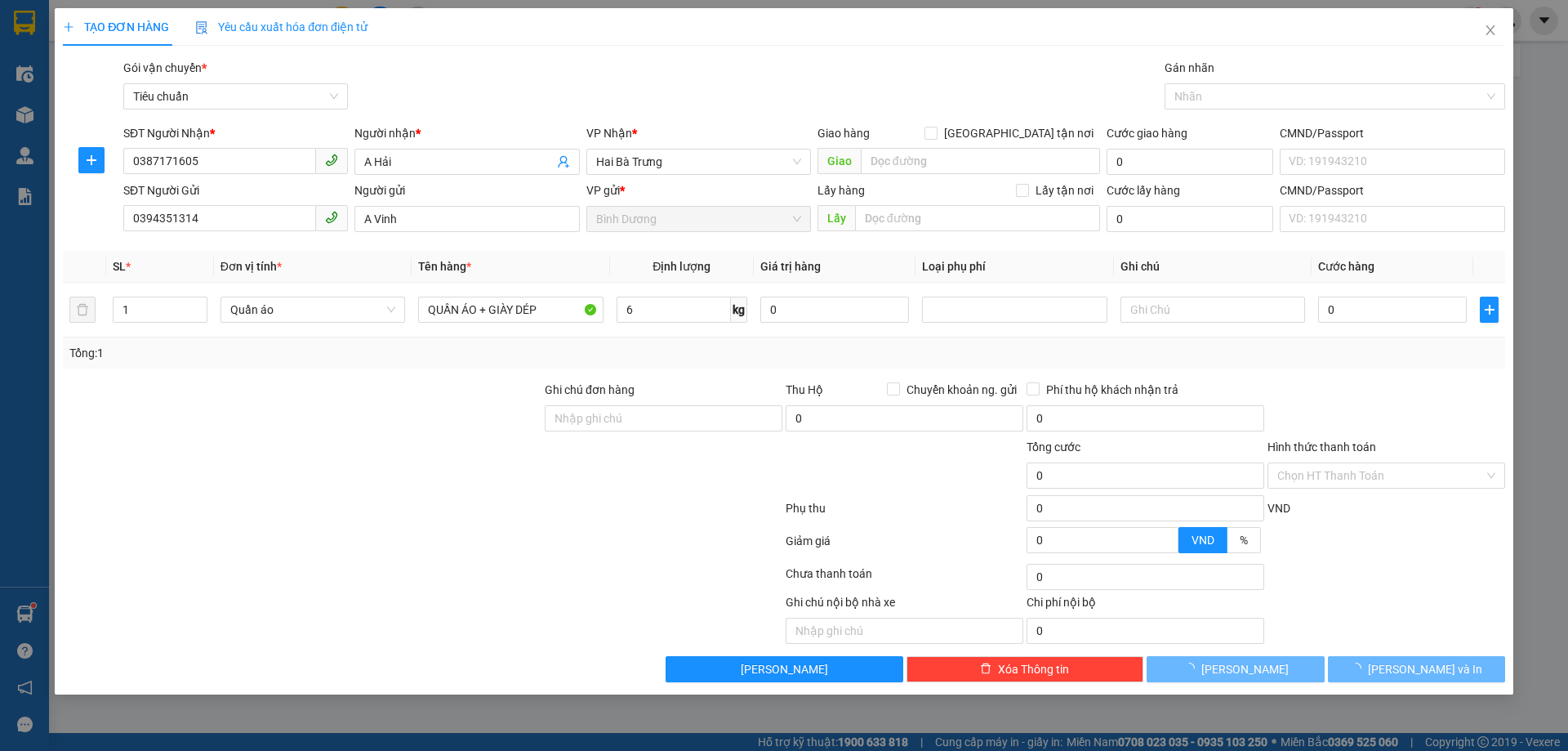
click at [714, 367] on div "Tổng: 1" at bounding box center [784, 352] width 1442 height 31
click at [1190, 304] on input "text" at bounding box center [1212, 310] width 185 height 27
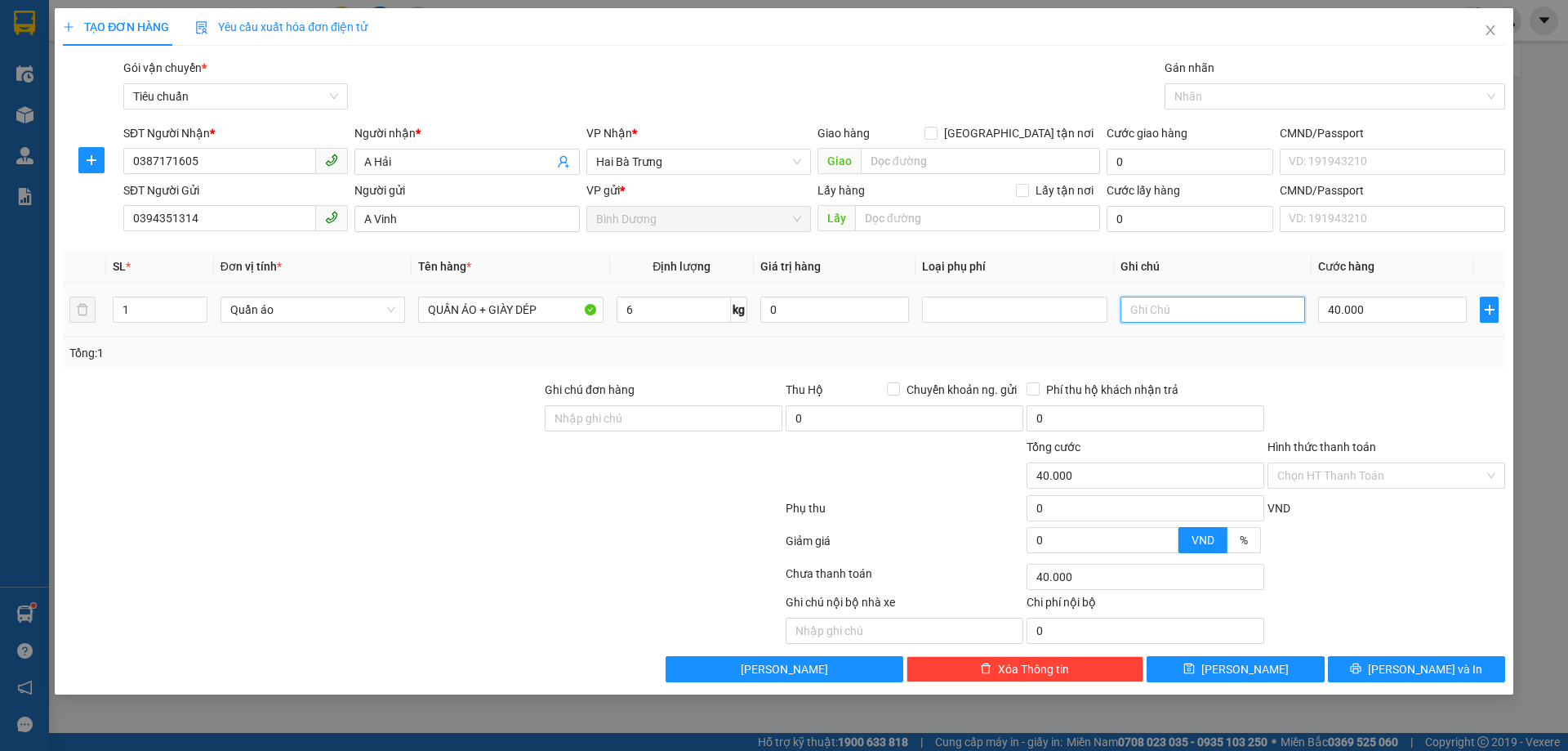
type input "40.000"
click at [1189, 305] on input "text" at bounding box center [1212, 310] width 185 height 27
click at [1193, 311] on input "text" at bounding box center [1212, 310] width 185 height 27
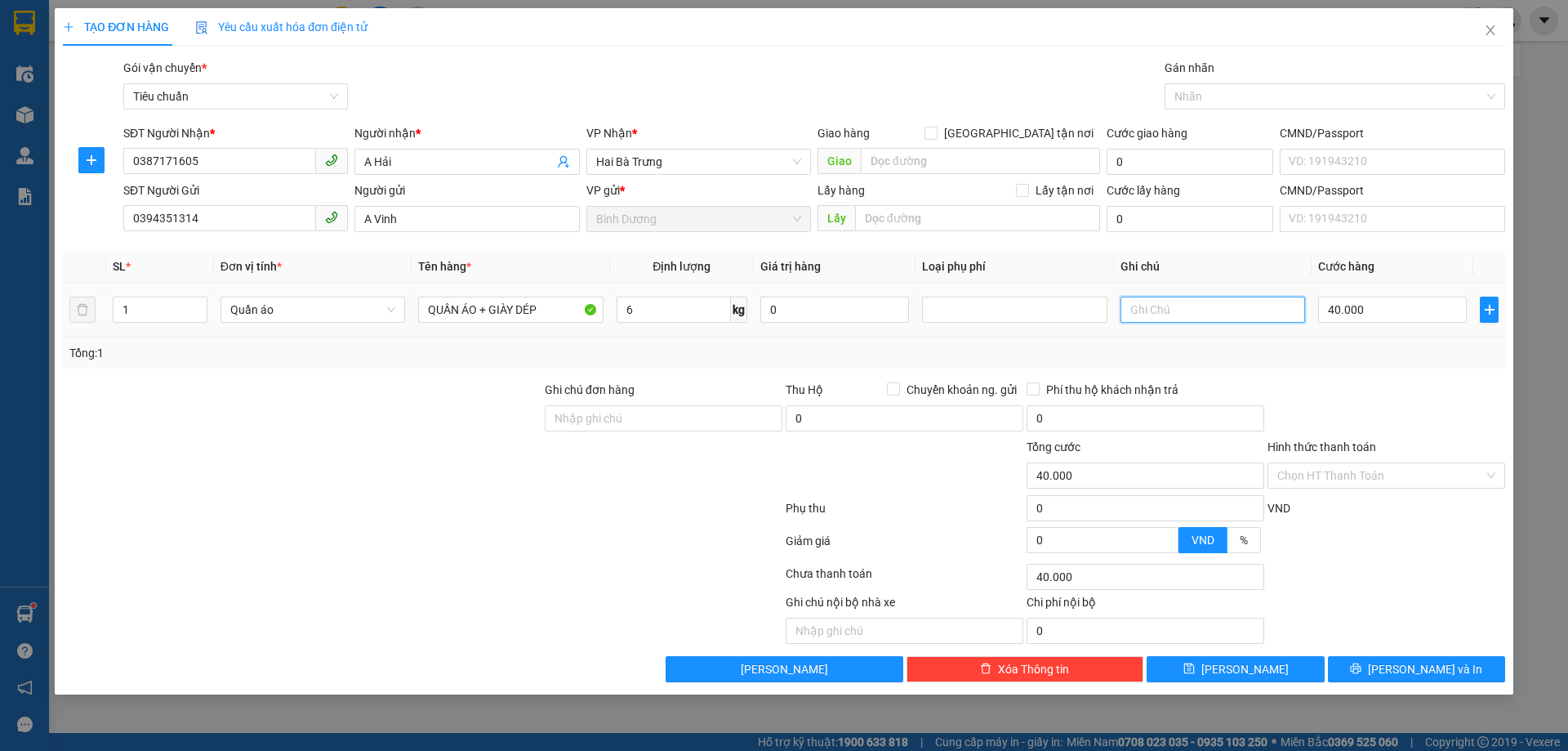
click at [1193, 311] on input "text" at bounding box center [1212, 310] width 185 height 27
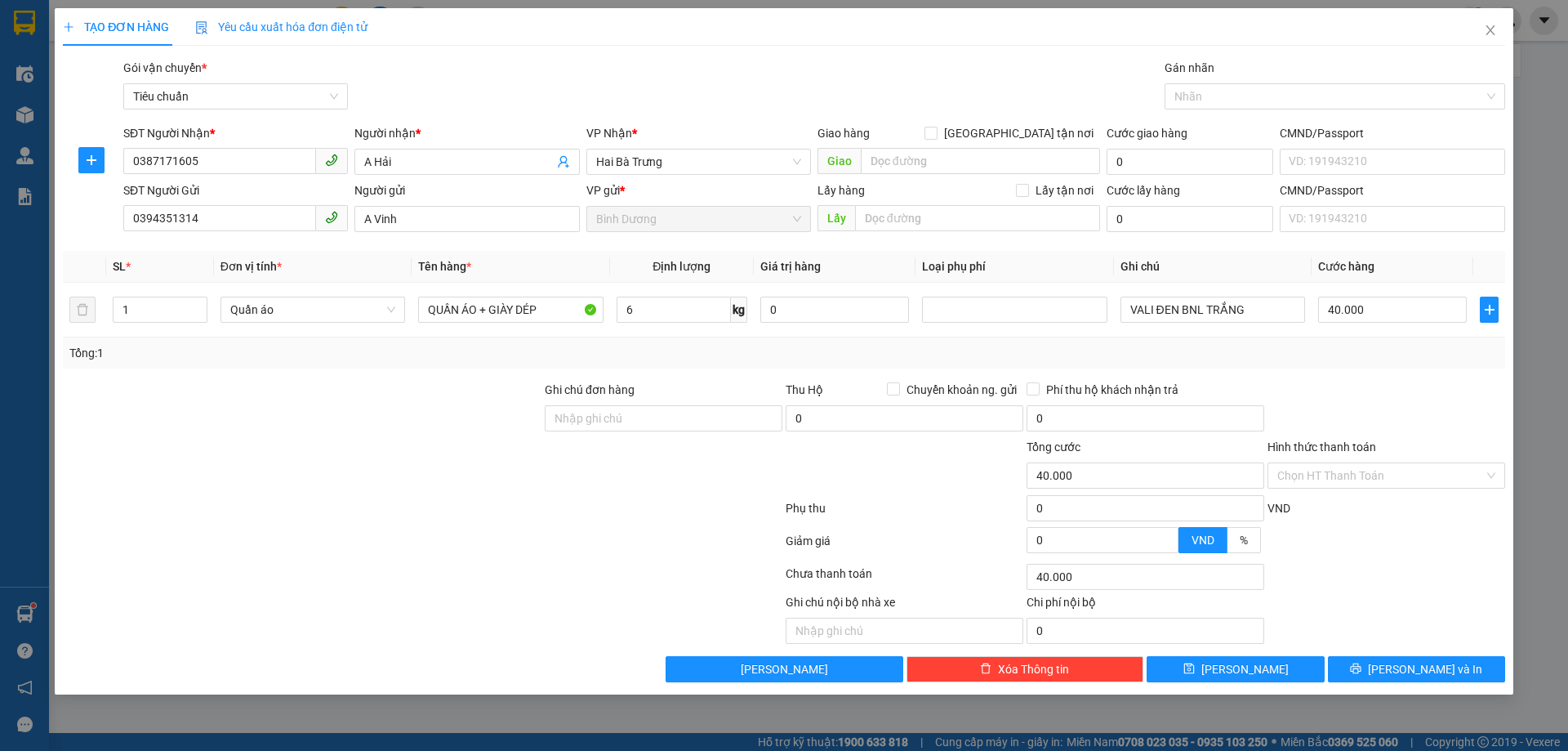
click at [1315, 365] on div "Tổng: 1" at bounding box center [784, 352] width 1442 height 31
click at [1184, 307] on input "VALI ĐEN BNL TRẮNG" at bounding box center [1212, 310] width 185 height 27
click at [1179, 307] on input "VALI ĐEN BNL TRẮNG" at bounding box center [1212, 310] width 185 height 27
type input "VALI ĐEN +BNL TRẮNG"
click at [1275, 359] on div "Tổng: 1" at bounding box center [784, 353] width 1429 height 18
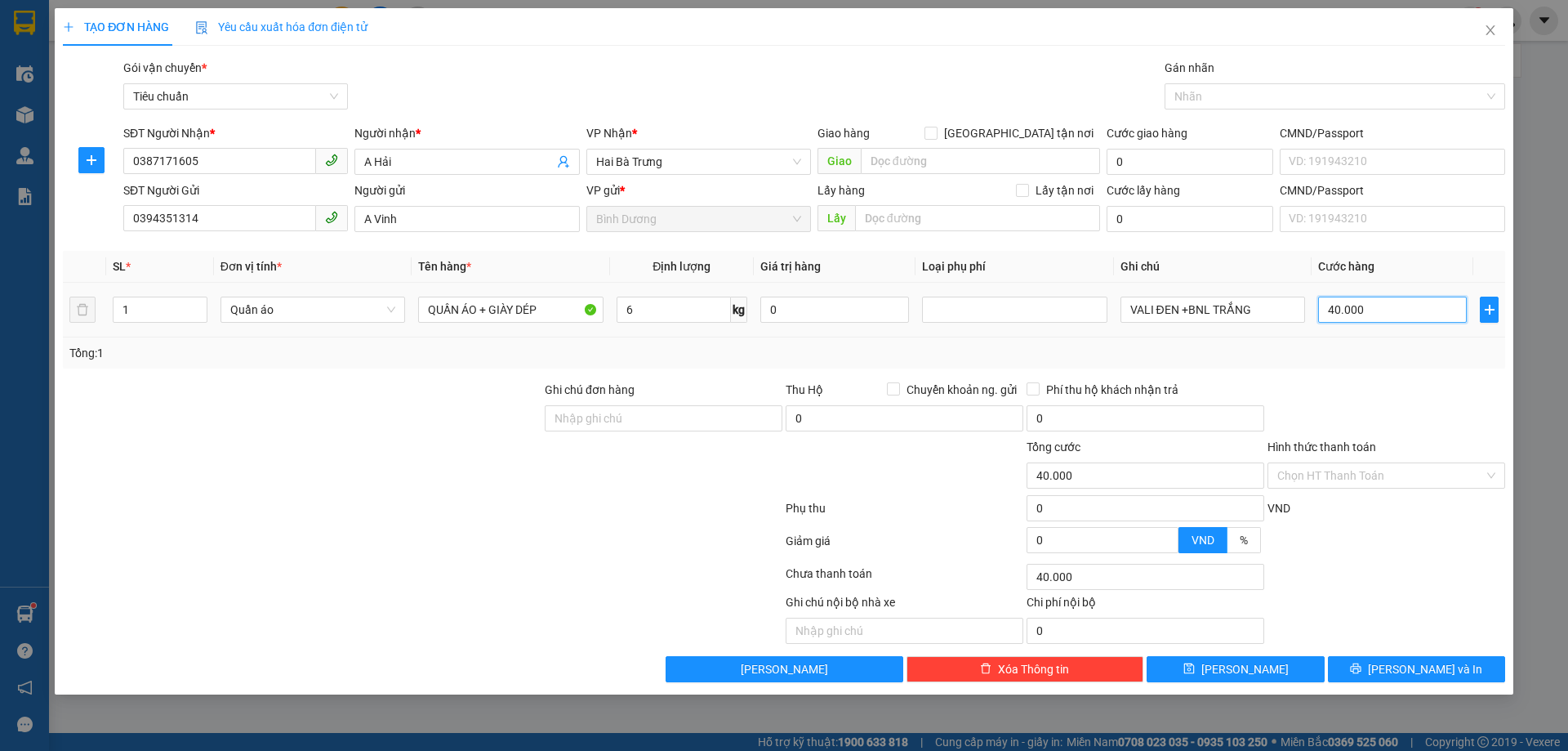
click at [1428, 303] on input "40.000" at bounding box center [1392, 310] width 149 height 27
type input "8"
type input "80"
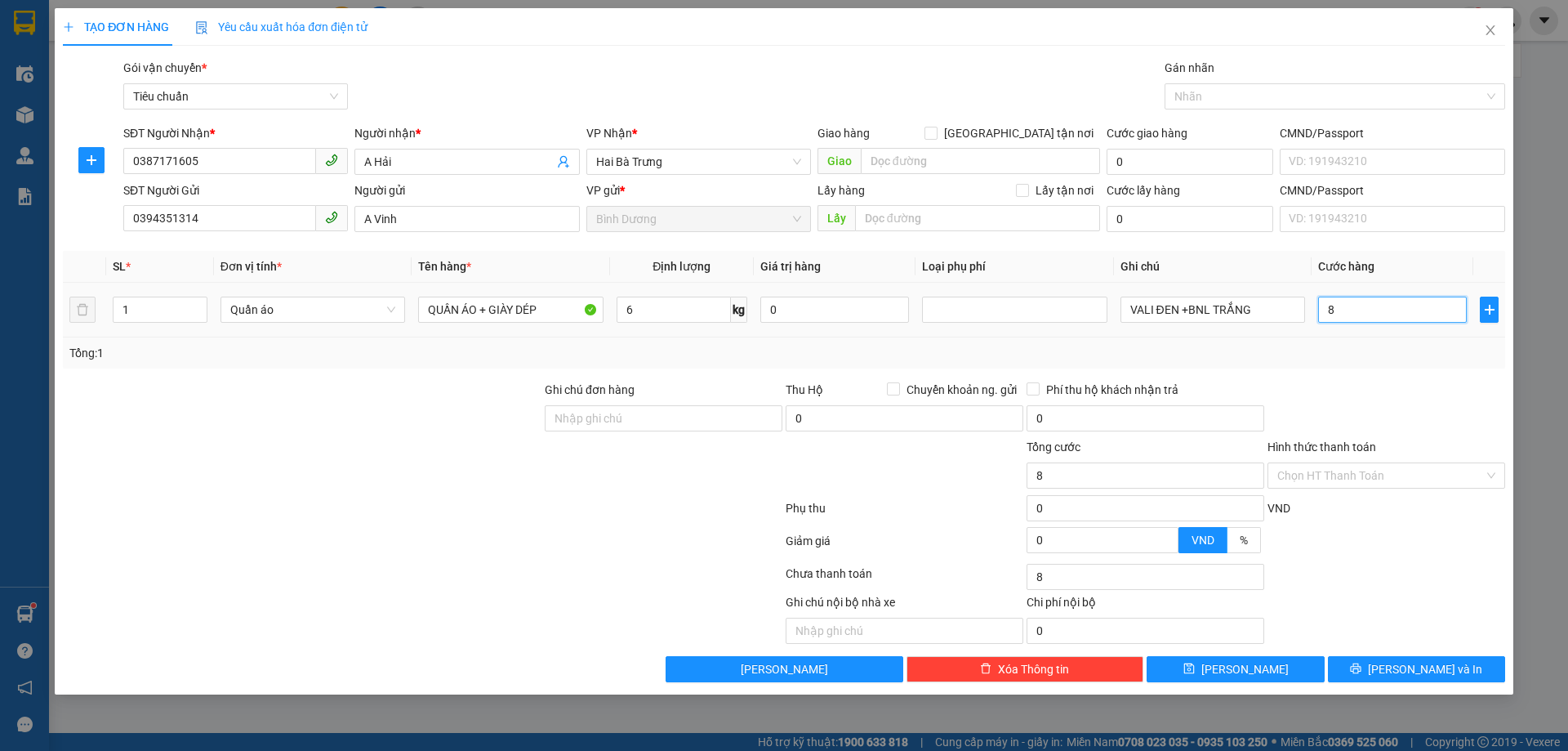
type input "80"
type input "80.000"
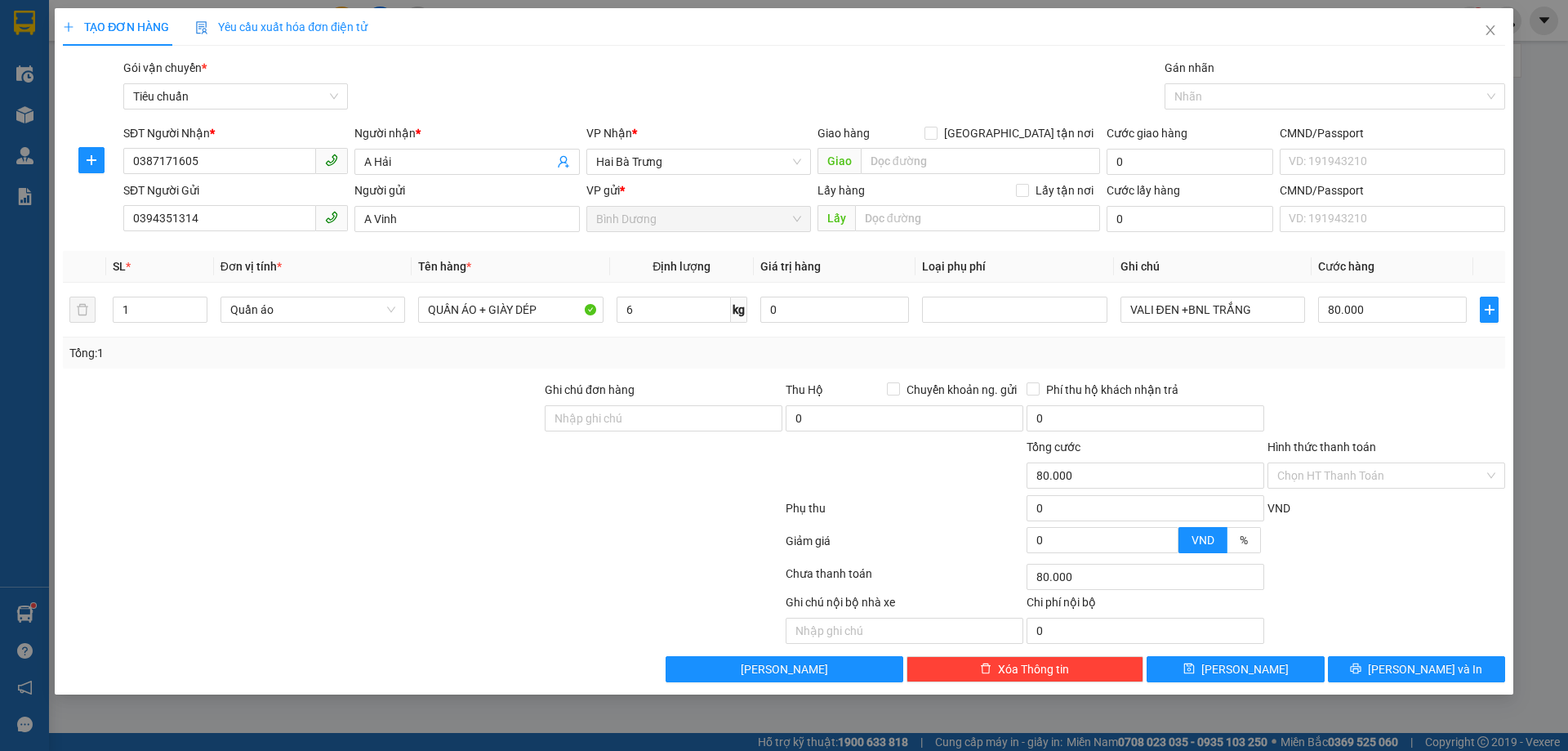
click at [1449, 394] on div at bounding box center [1386, 409] width 241 height 57
click at [1414, 674] on span "[PERSON_NAME] và In" at bounding box center [1425, 669] width 114 height 18
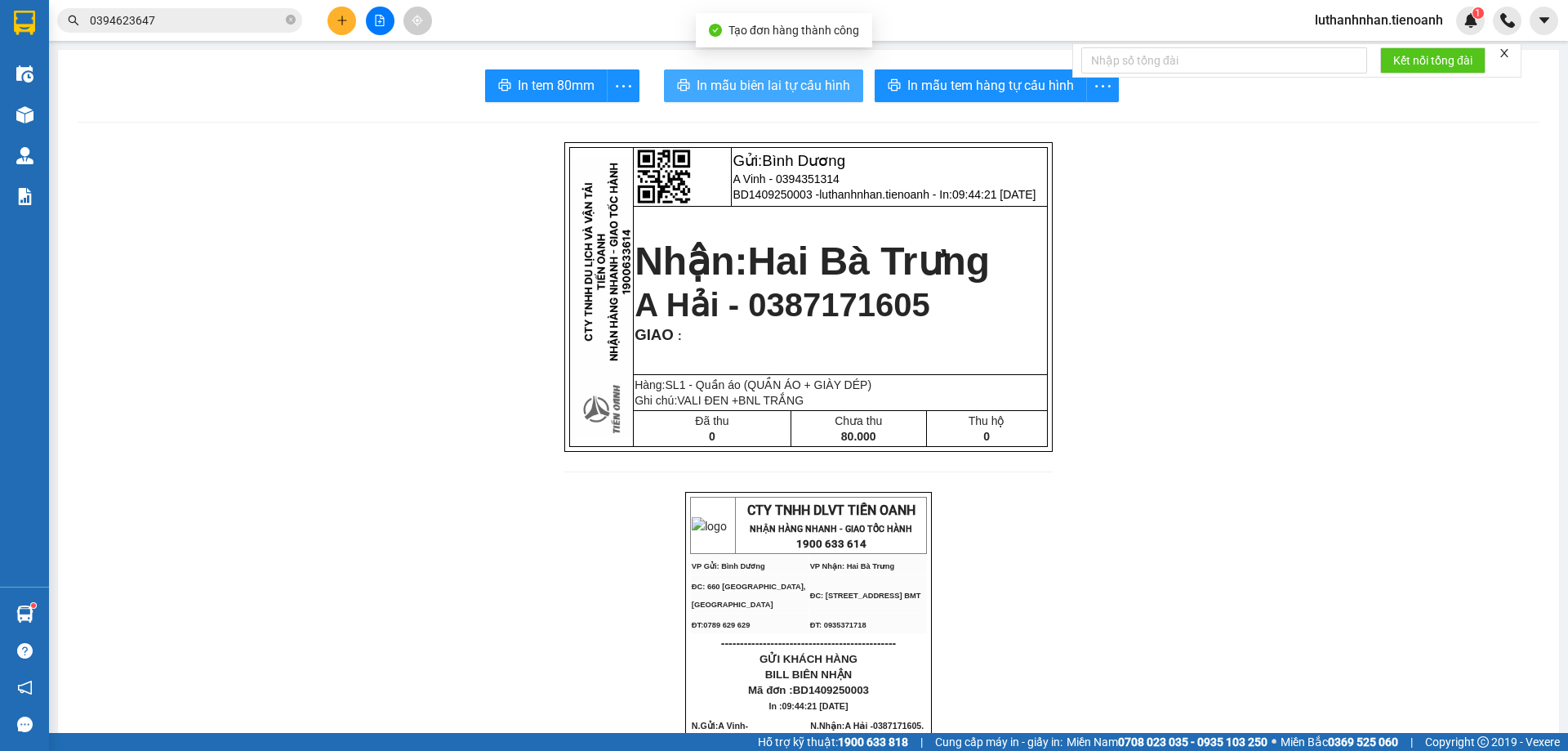
click at [738, 90] on span "In mẫu biên lai tự cấu hình" at bounding box center [774, 85] width 154 height 20
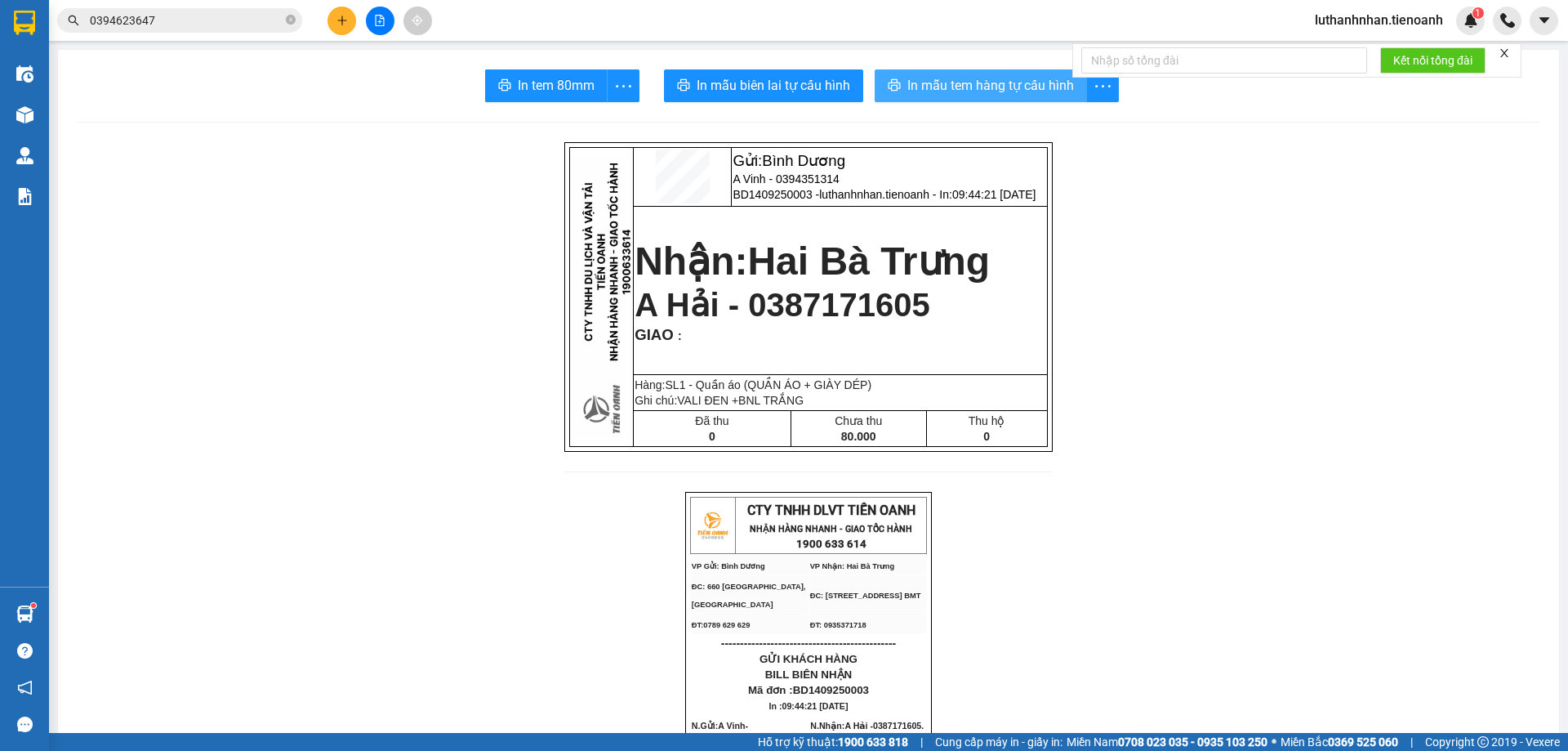
click at [942, 99] on button "In mẫu tem hàng tự cấu hình" at bounding box center [981, 85] width 212 height 33
click at [289, 20] on icon "close-circle" at bounding box center [290, 19] width 10 height 10
click at [289, 20] on span at bounding box center [290, 20] width 10 height 18
click at [235, 17] on input "text" at bounding box center [187, 20] width 193 height 18
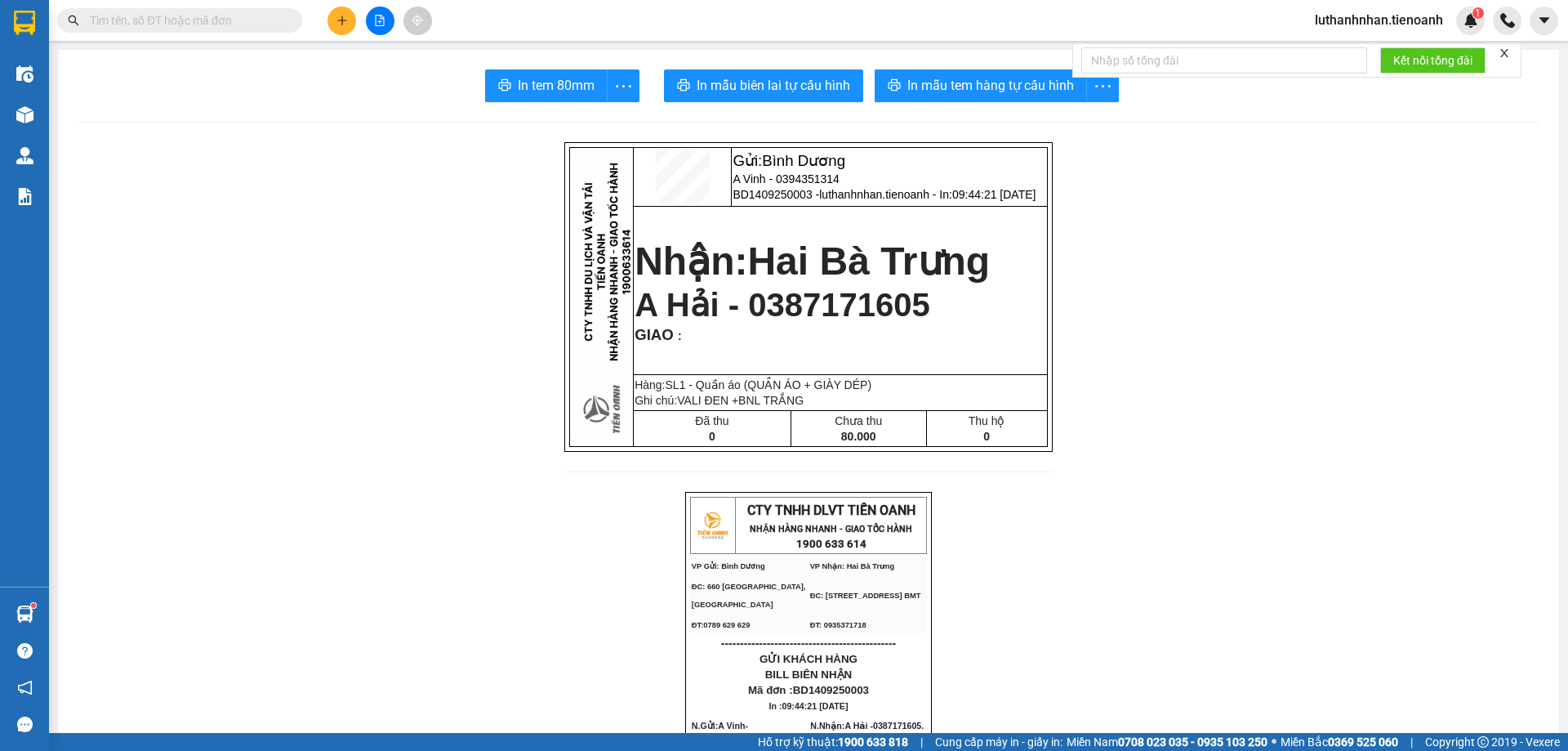
click at [235, 17] on input "text" at bounding box center [187, 20] width 193 height 18
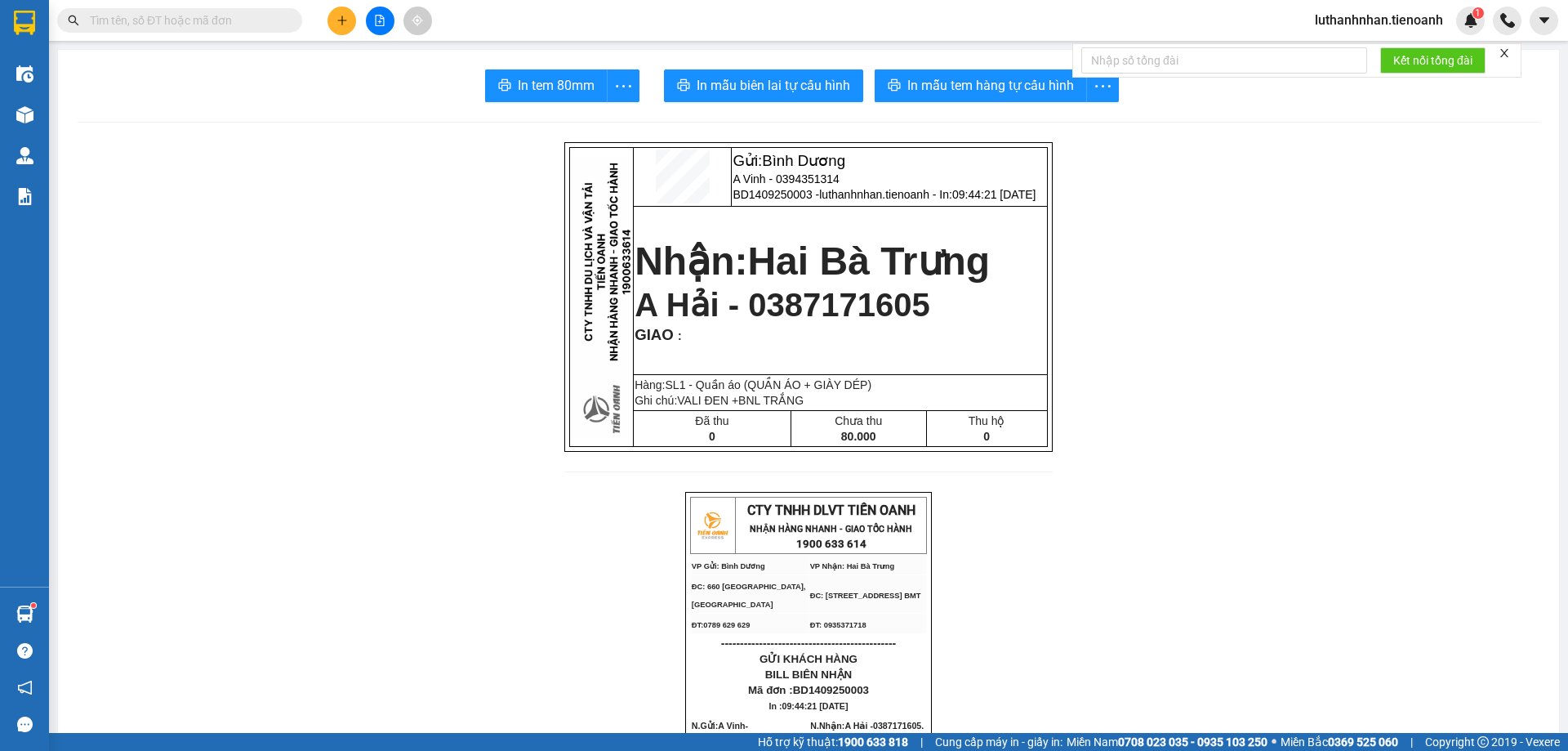
click at [235, 17] on input "text" at bounding box center [187, 20] width 193 height 18
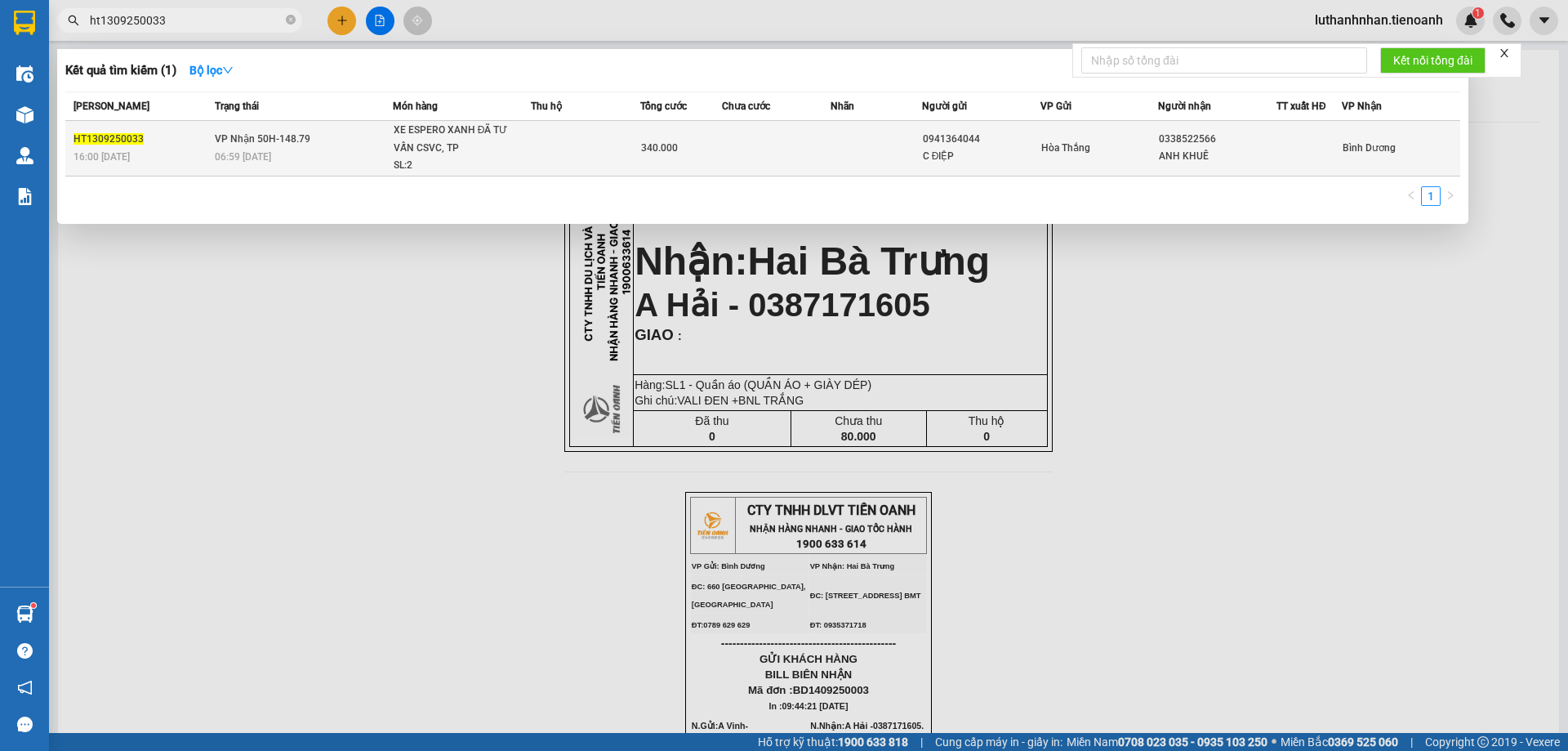
type input "ht1309250033"
click at [739, 124] on td at bounding box center [776, 149] width 110 height 56
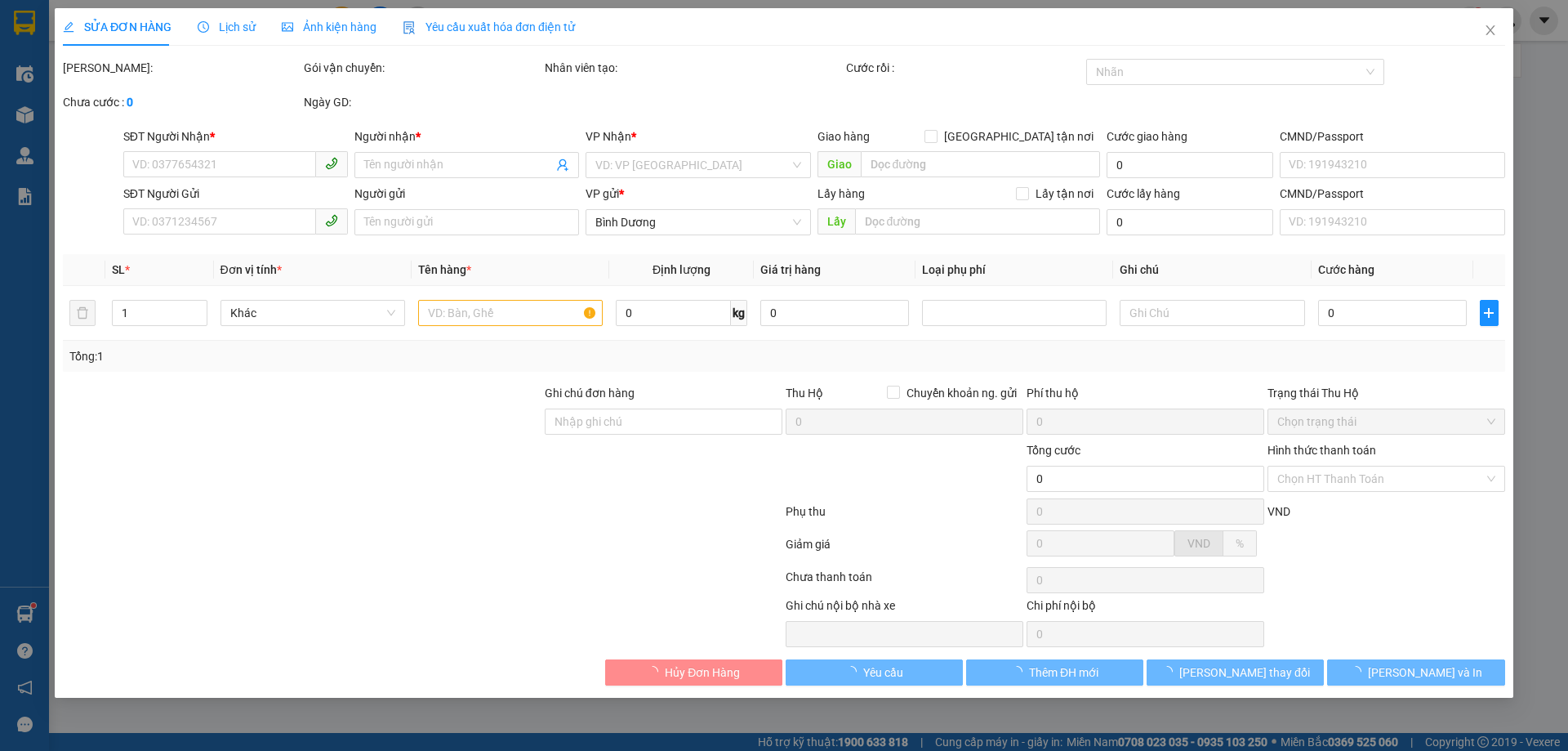
type input "0338522566"
type input "ANH KHUÊ"
type input "0941364044"
type input "C ĐIỆP"
type input "340.000"
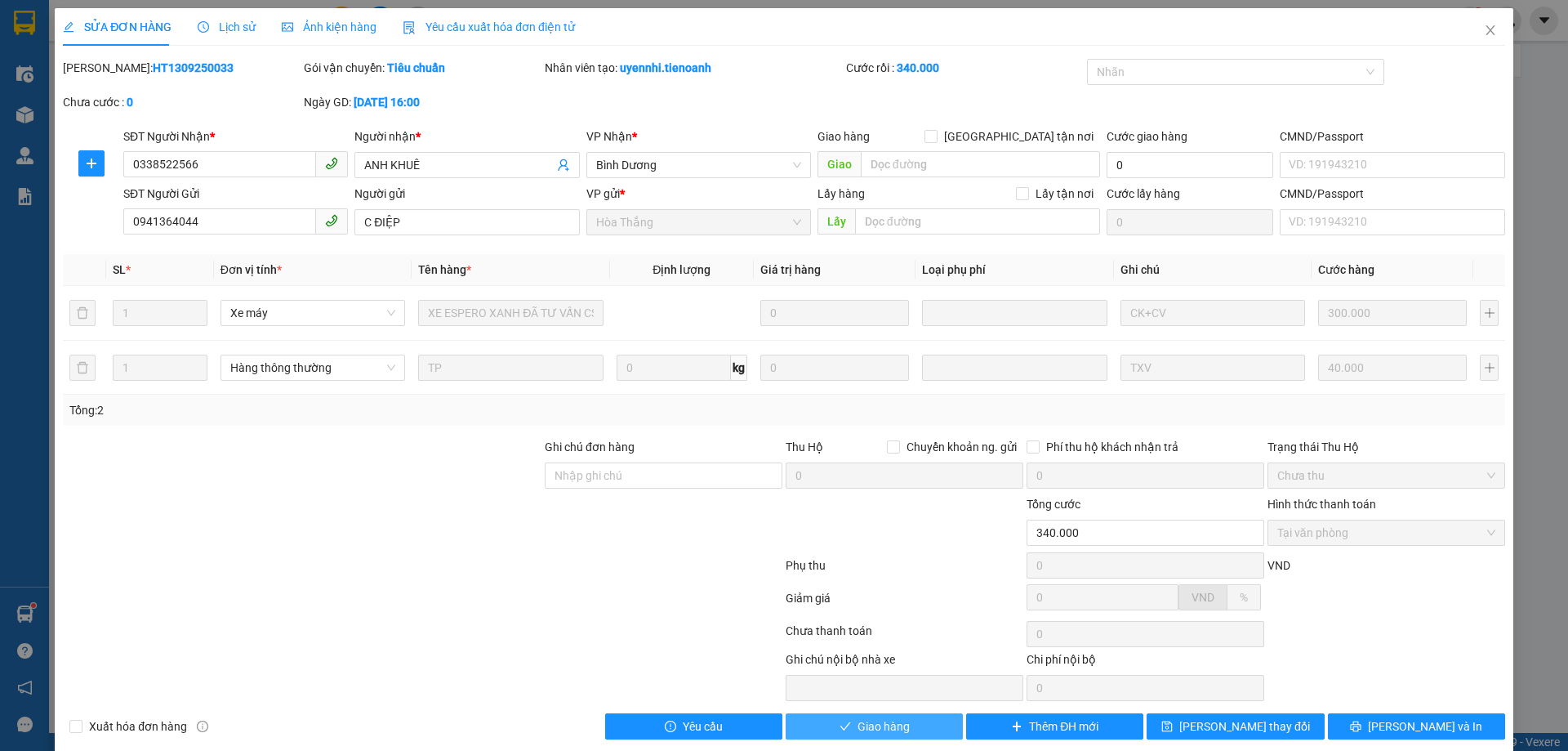
click at [894, 729] on span "Giao hàng" at bounding box center [883, 726] width 52 height 18
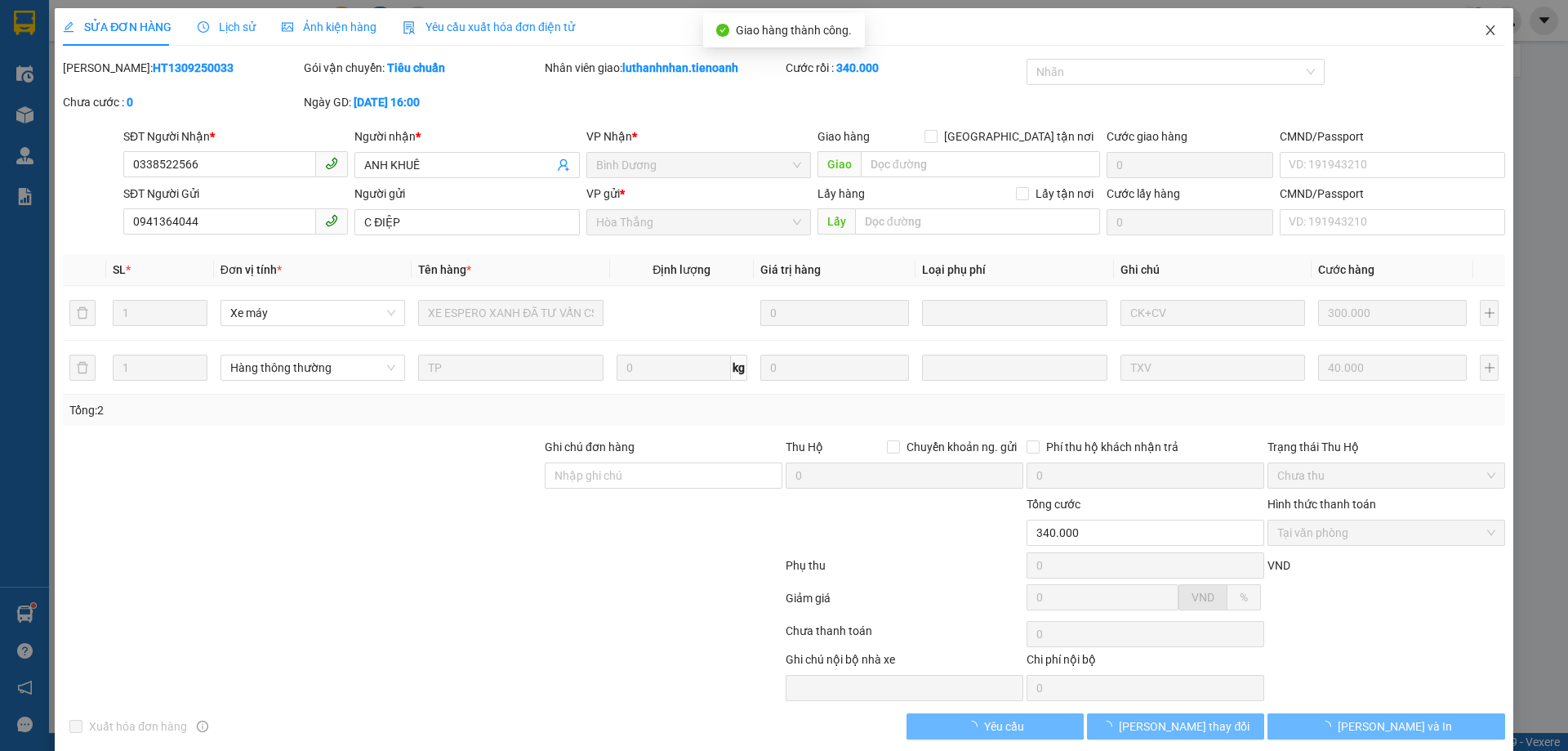
click at [1484, 30] on icon "close" at bounding box center [1490, 30] width 13 height 13
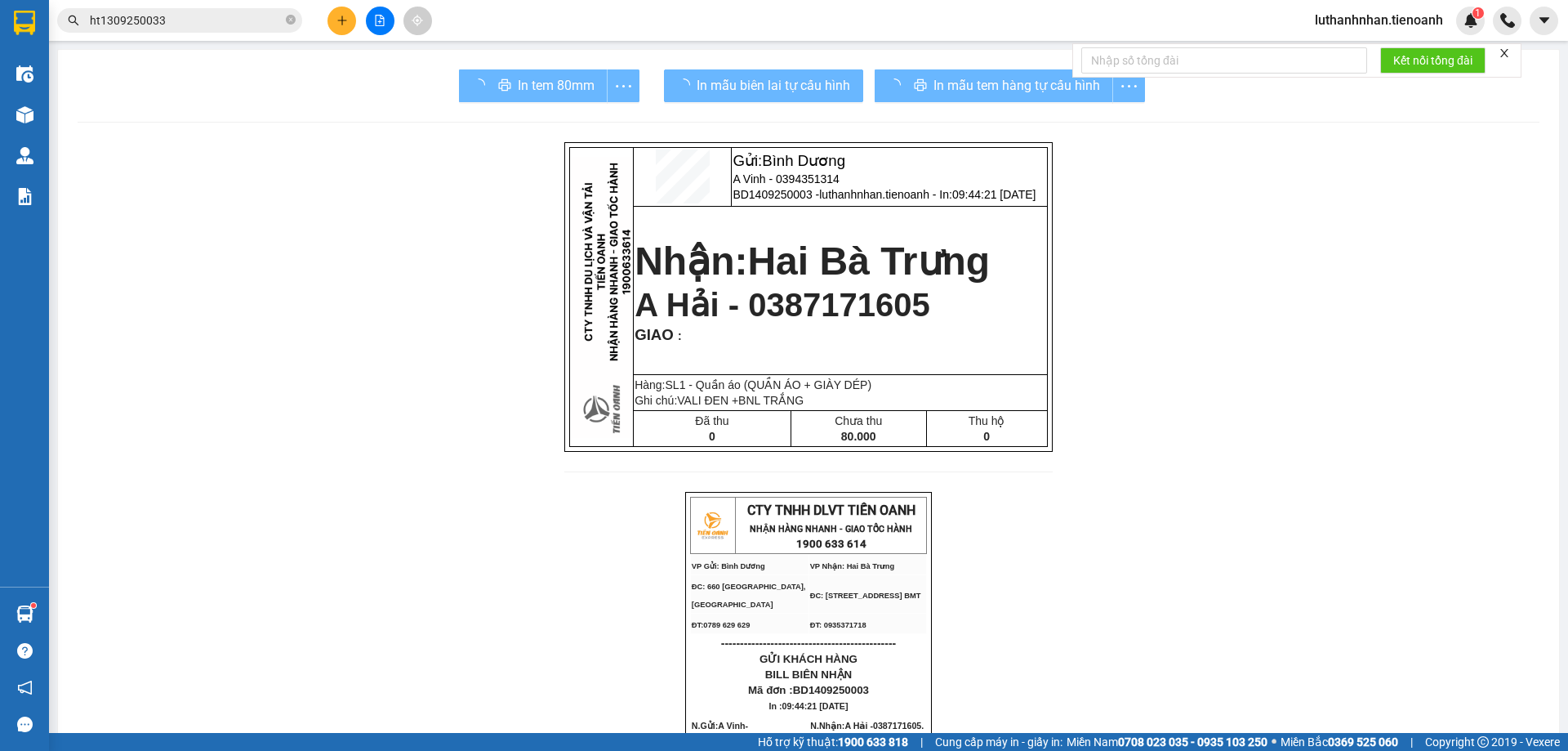
click at [189, 17] on input "ht1309250033" at bounding box center [187, 20] width 193 height 18
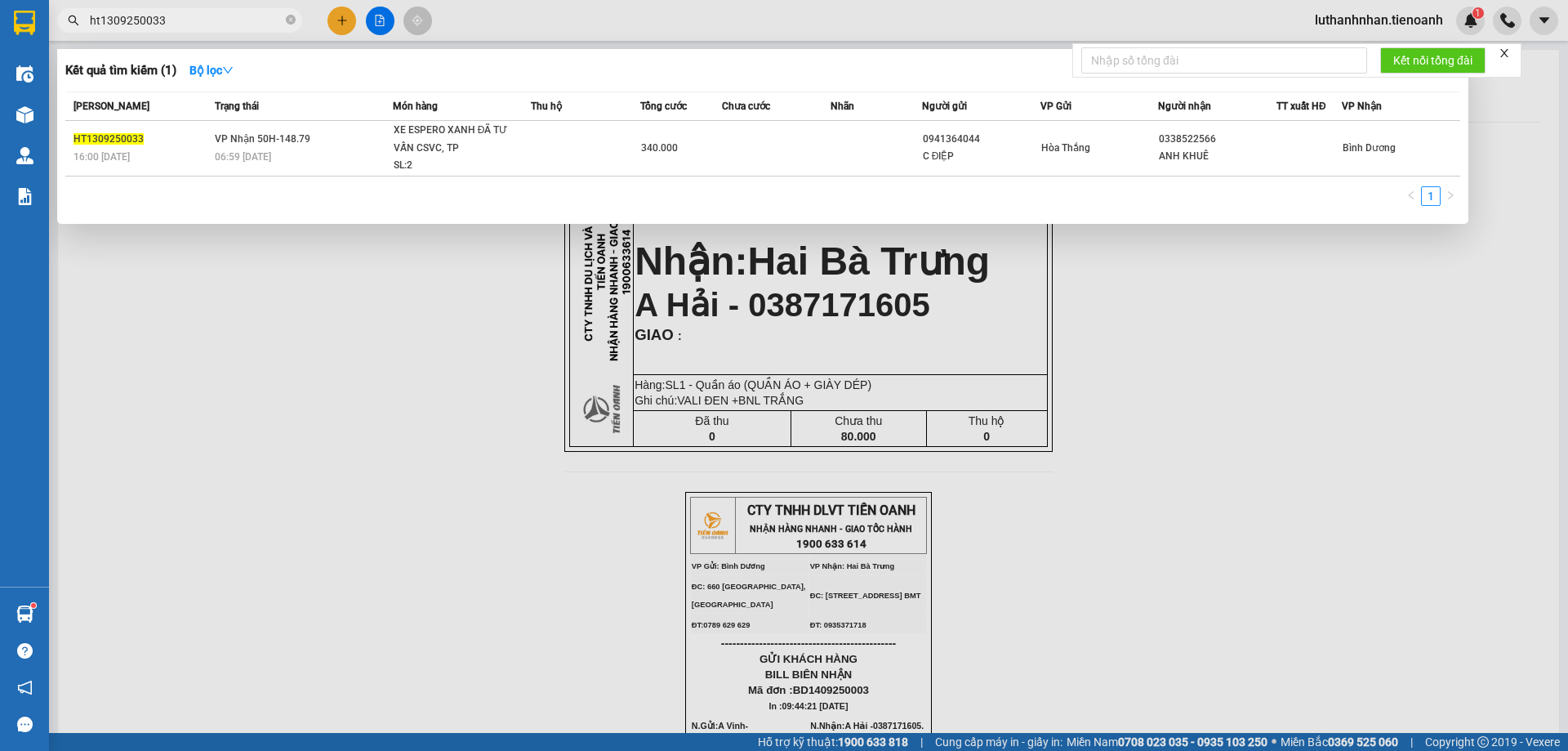
click at [189, 17] on input "ht1309250033" at bounding box center [187, 20] width 193 height 18
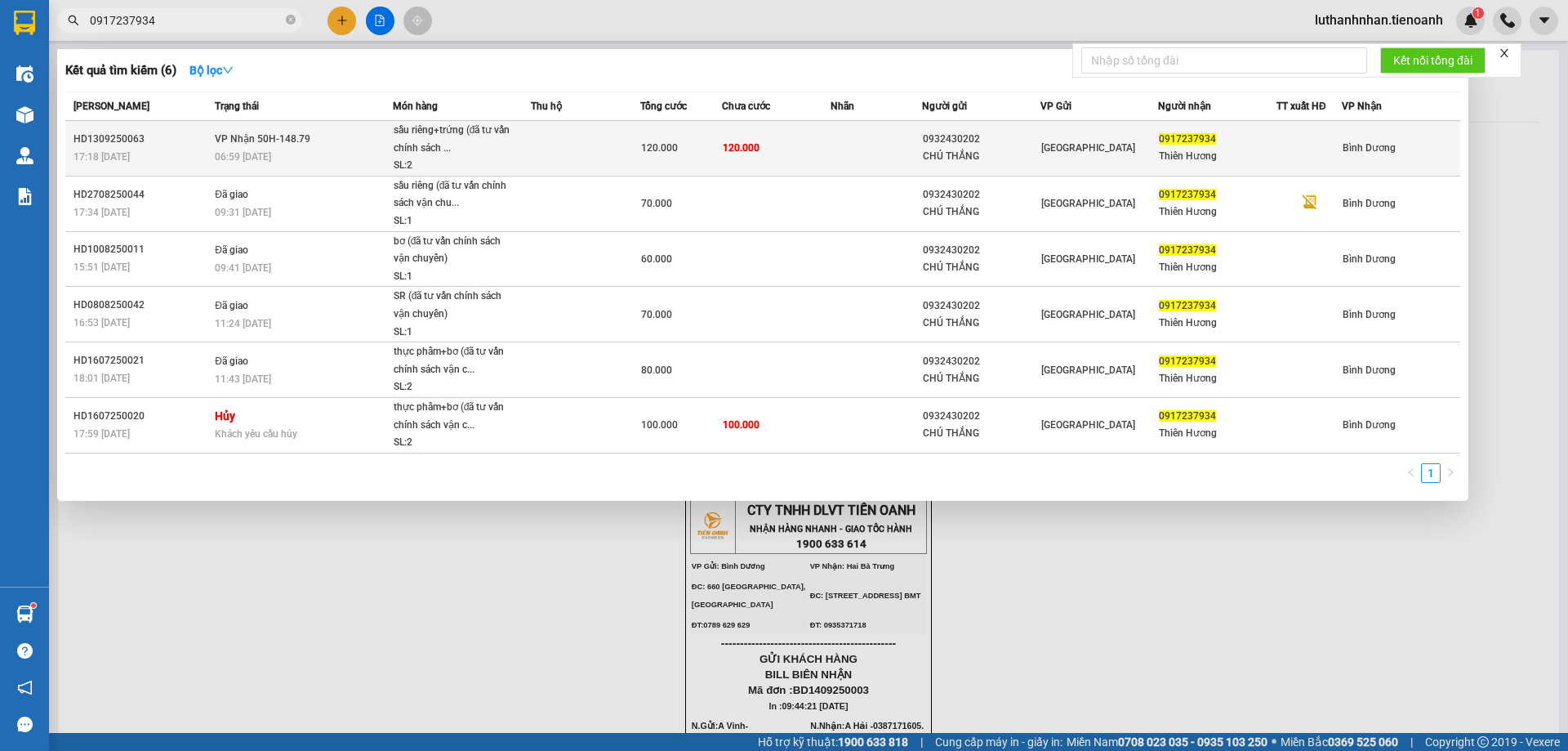
type input "0917237934"
click at [850, 157] on td at bounding box center [876, 149] width 90 height 56
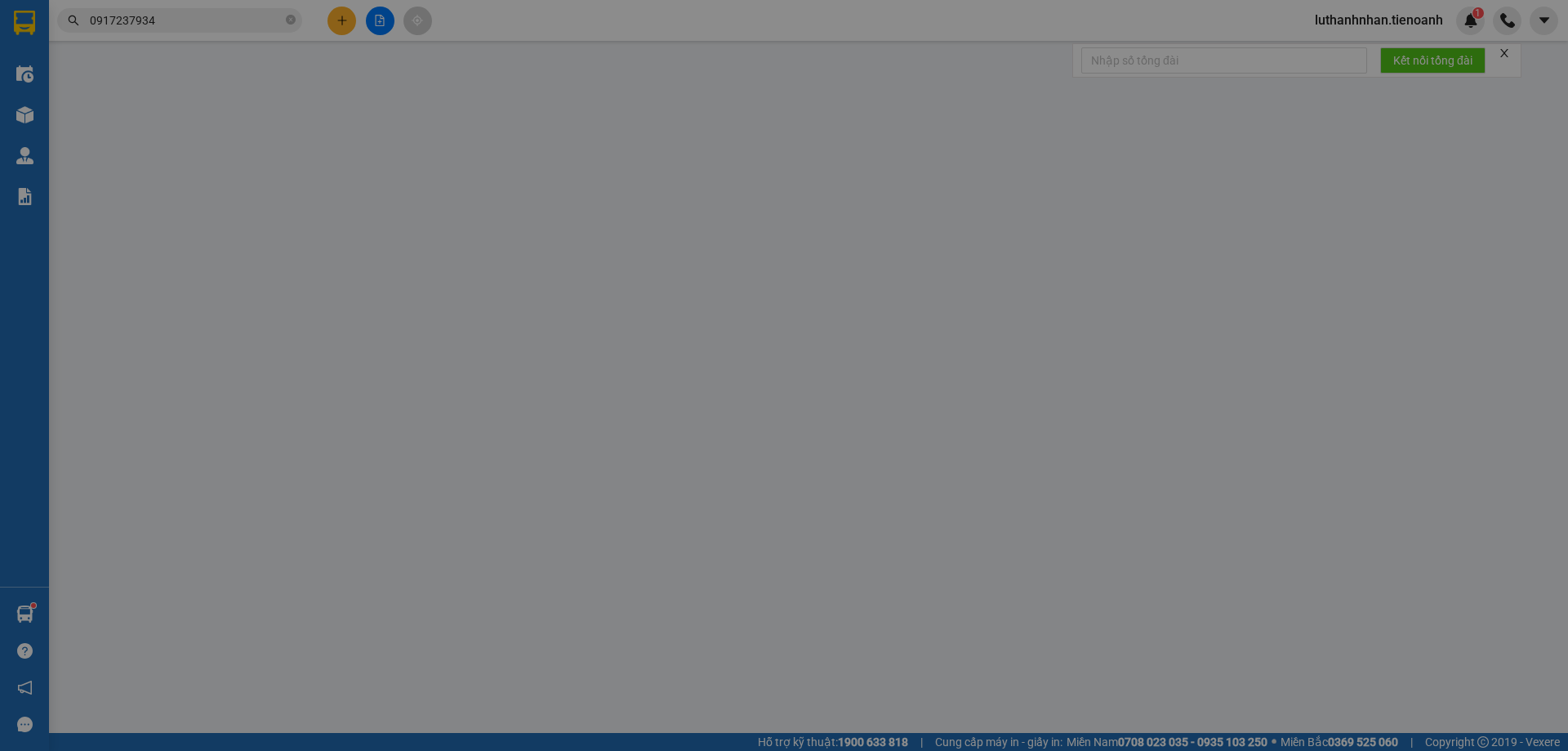
type input "0917237934"
type input "Thiên Hương"
type input "0932430202"
type input "CHÚ THẮNG"
type input "120.000"
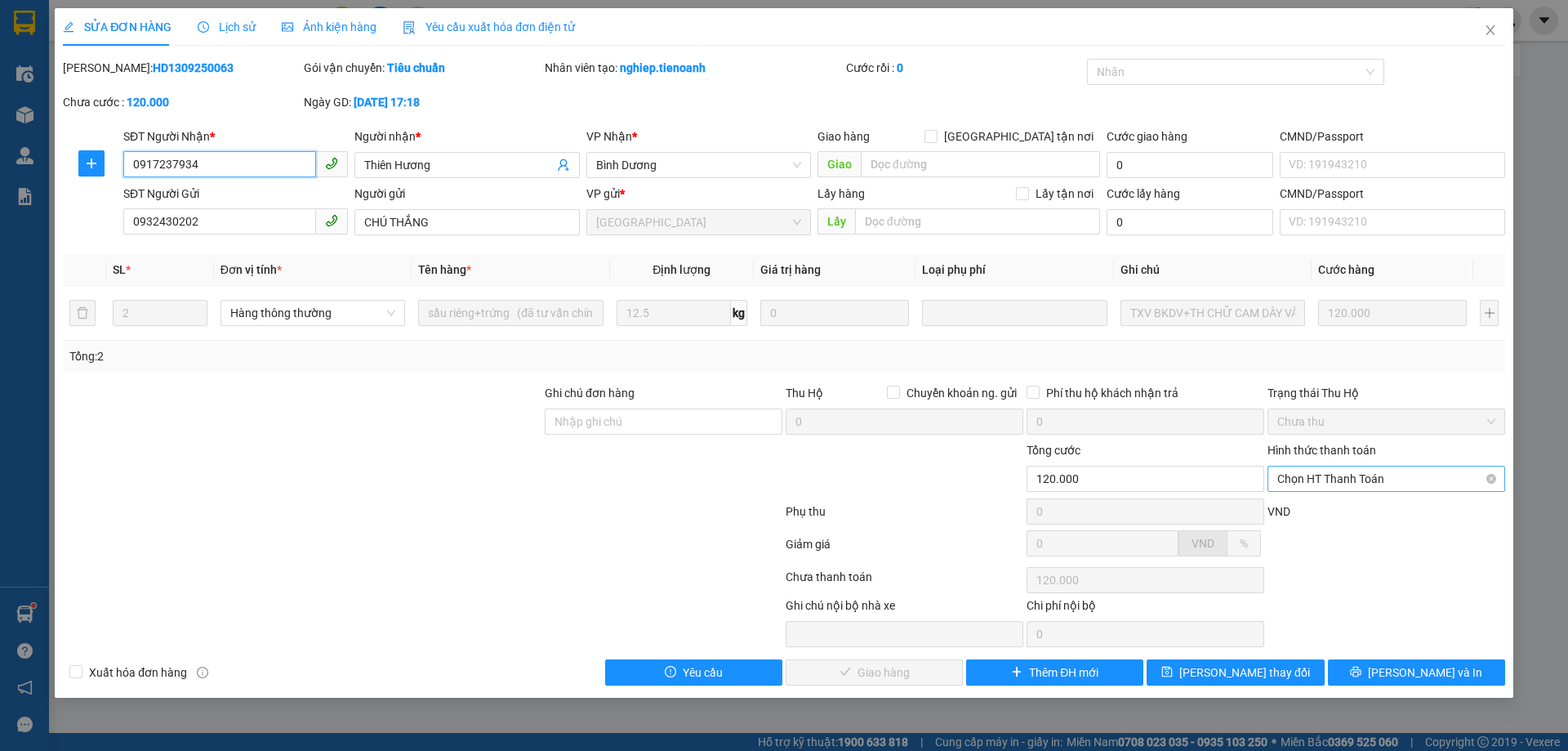
click at [1351, 483] on span "Chọn HT Thanh Toán" at bounding box center [1386, 479] width 218 height 25
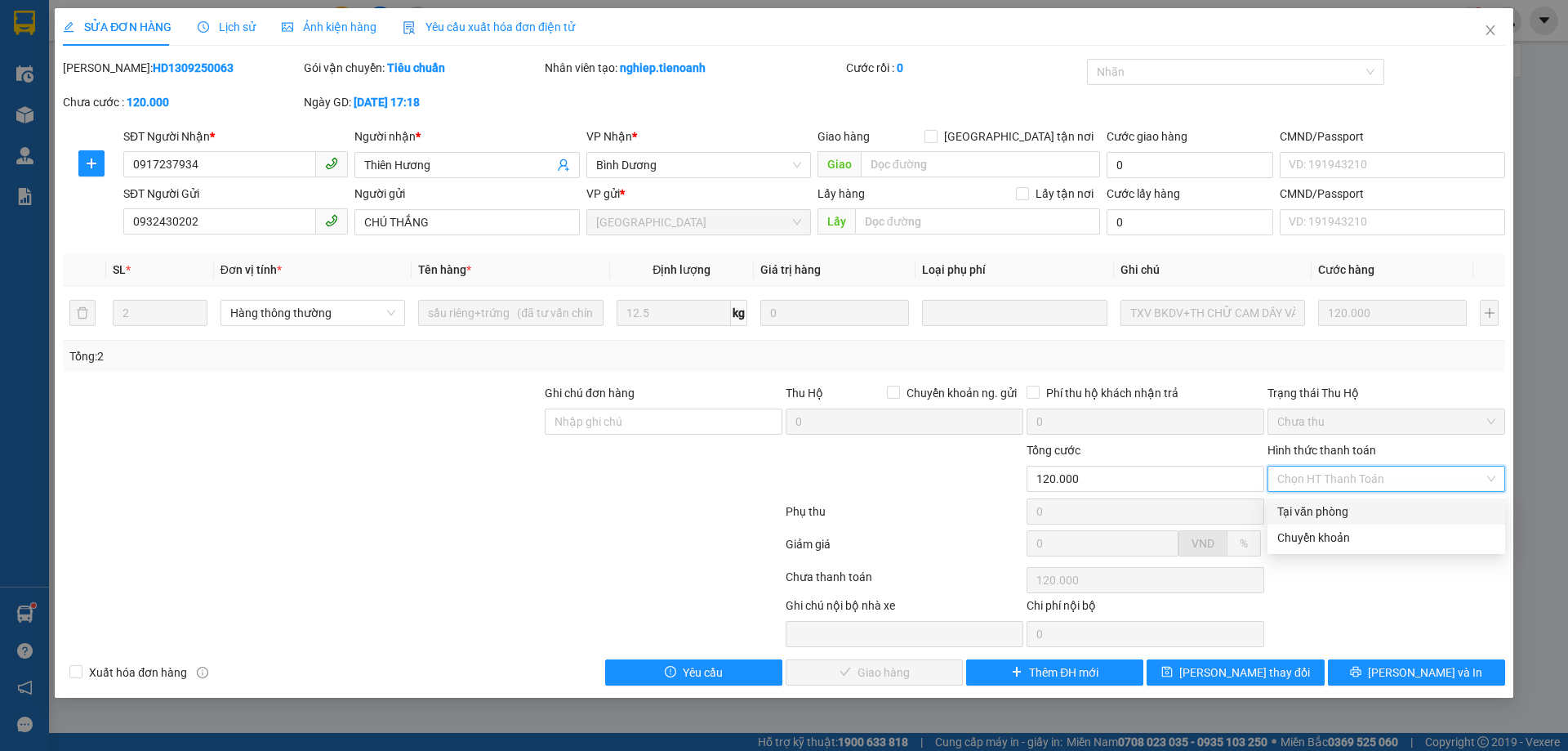
click at [1342, 505] on div "Tại văn phòng" at bounding box center [1386, 511] width 218 height 18
type input "0"
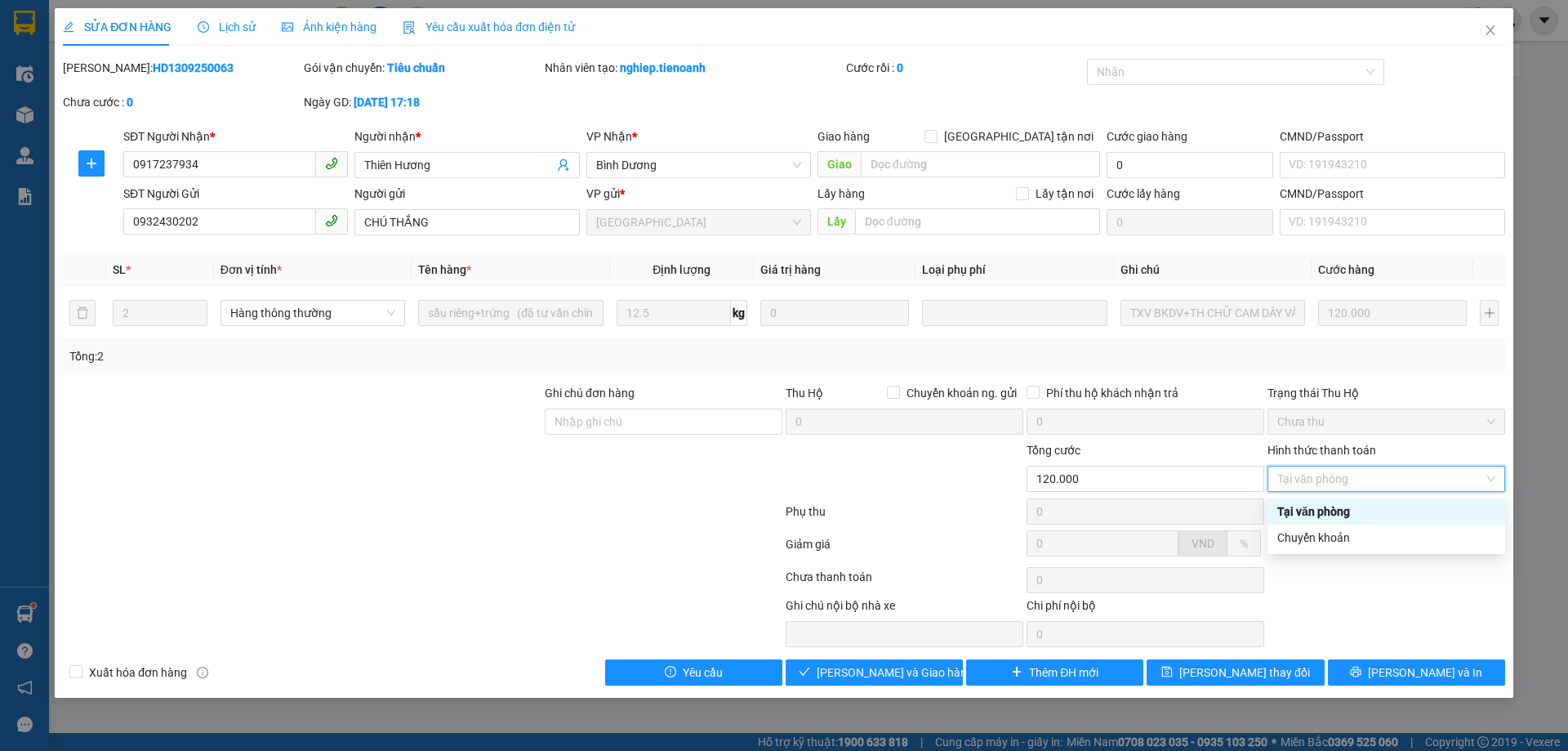
click at [1343, 517] on div "Tại văn phòng" at bounding box center [1386, 511] width 218 height 18
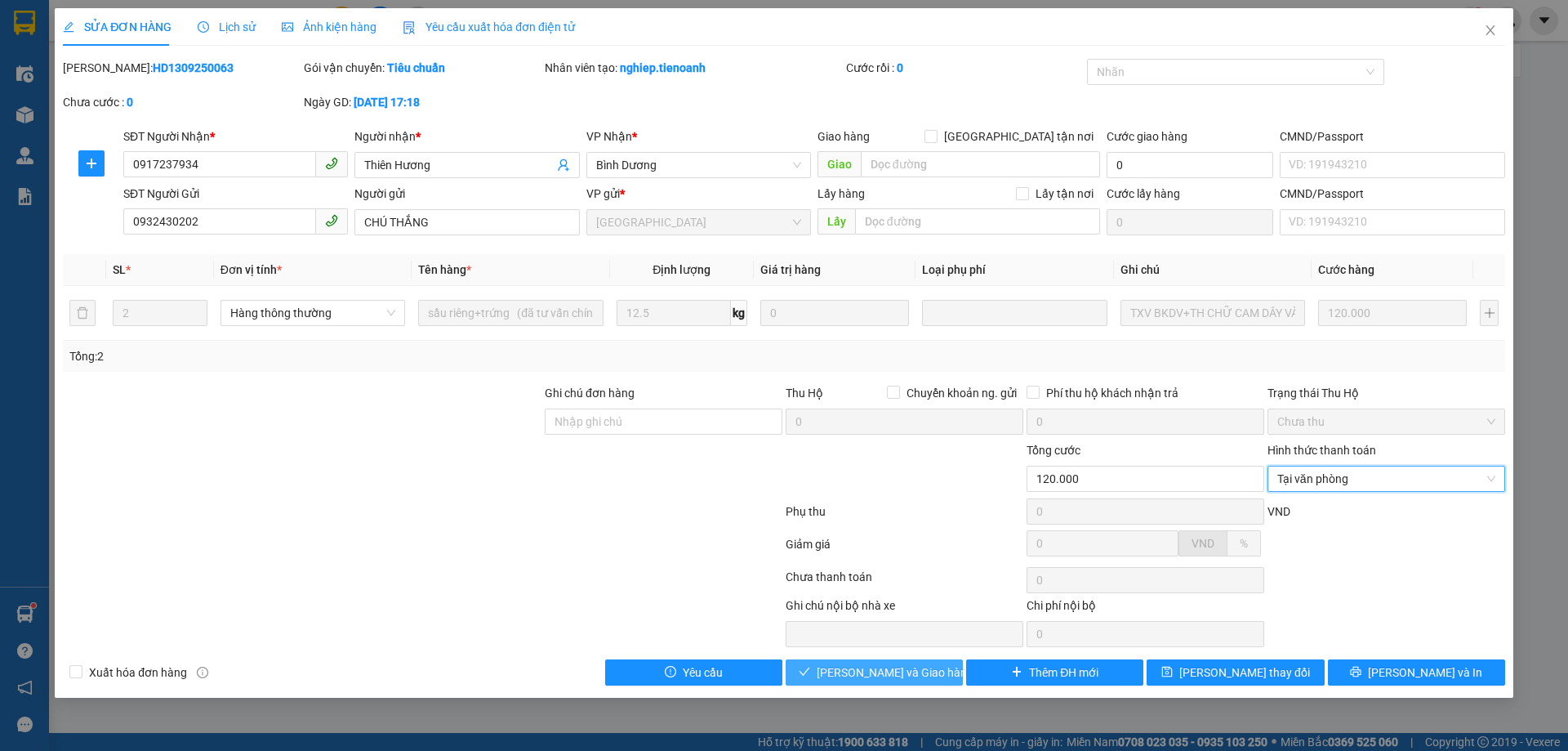
click at [887, 671] on span "[PERSON_NAME] và [PERSON_NAME] hàng" at bounding box center [894, 672] width 157 height 18
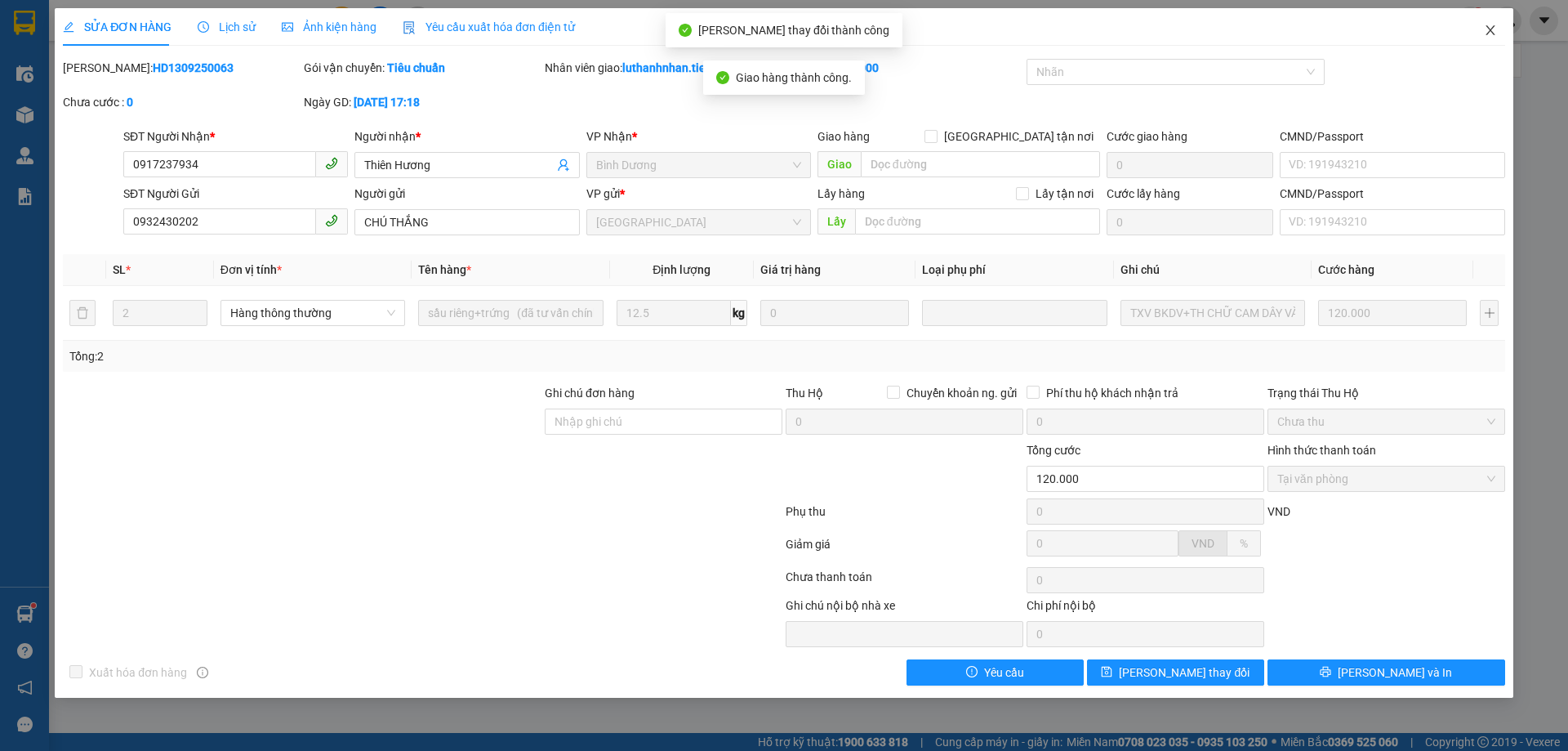
click at [1490, 30] on icon "close" at bounding box center [1490, 30] width 9 height 10
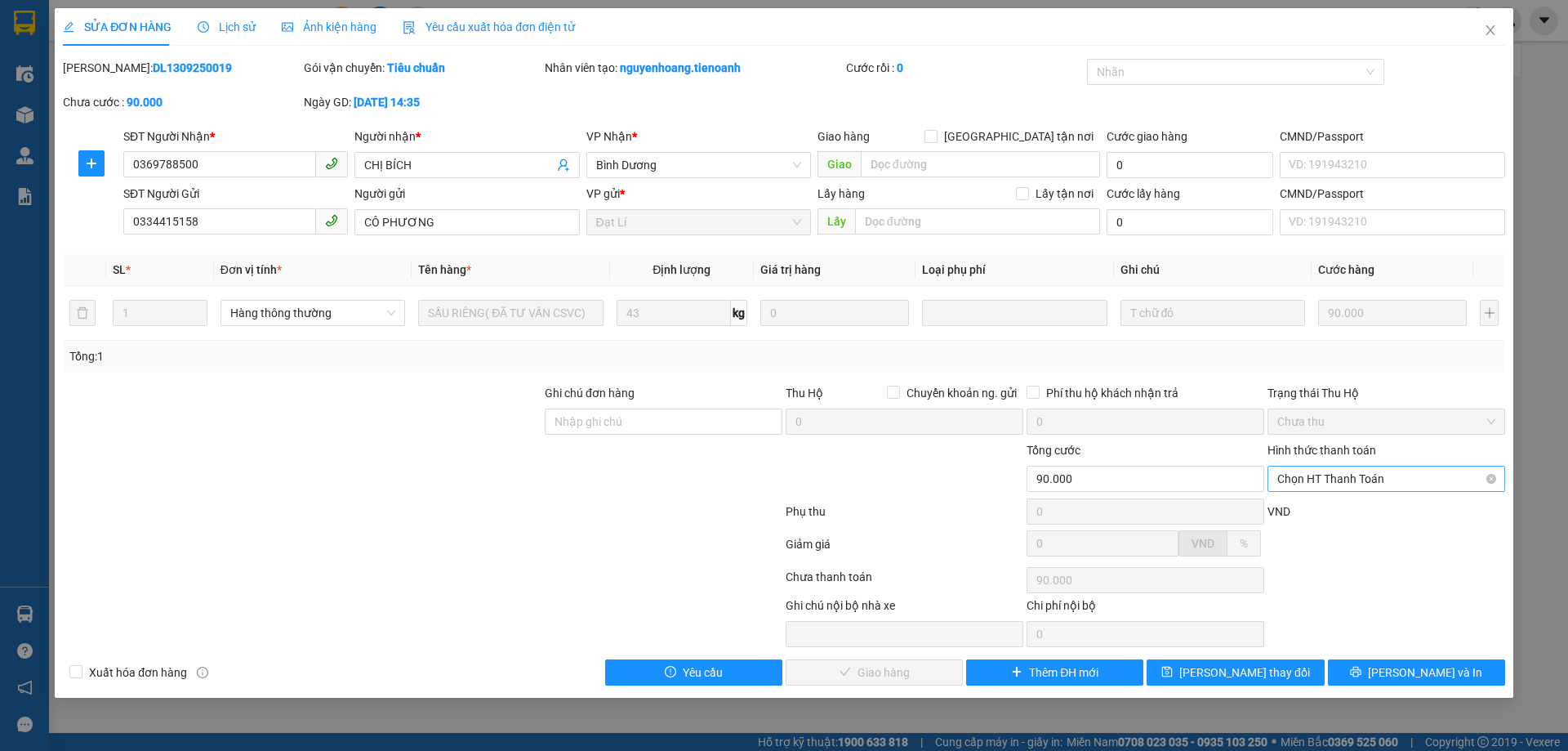
click at [1393, 485] on span "Chọn HT Thanh Toán" at bounding box center [1386, 497] width 218 height 25
click at [1348, 515] on div "Tại văn phòng" at bounding box center [1386, 511] width 218 height 18
type input "0"
click at [896, 681] on span "[PERSON_NAME] và [PERSON_NAME] hàng" at bounding box center [926, 690] width 220 height 18
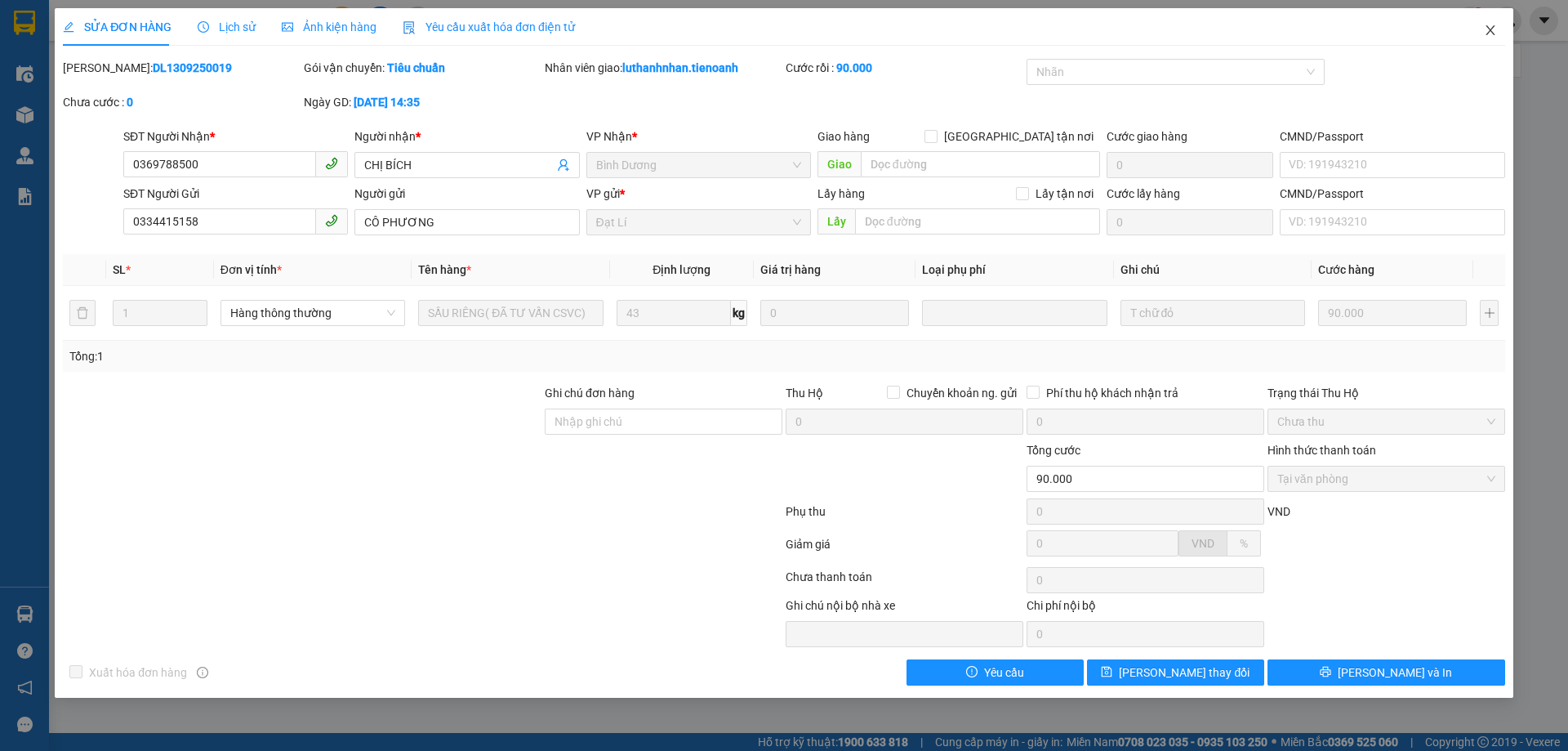
click at [1491, 30] on icon "close" at bounding box center [1490, 30] width 9 height 10
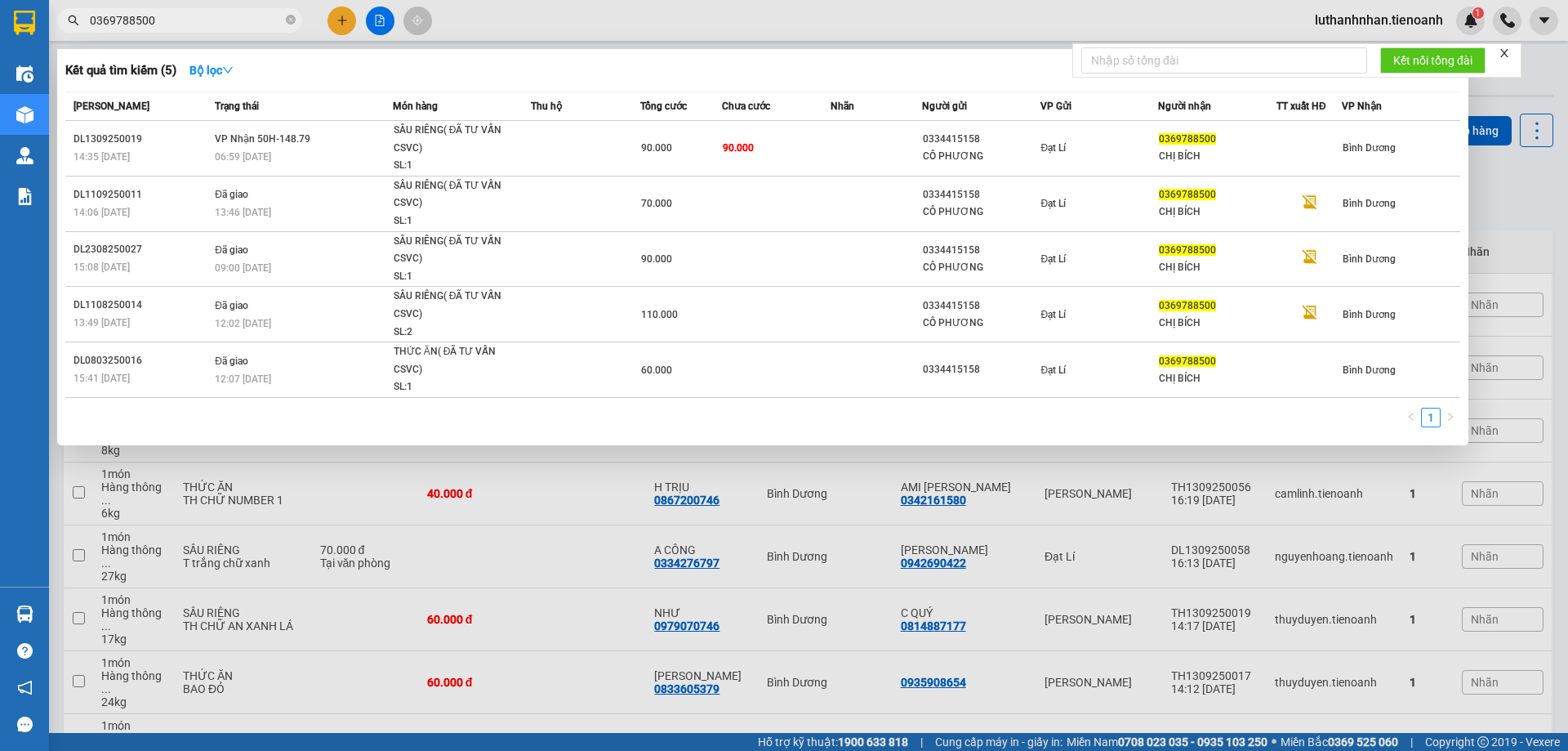
click at [181, 28] on input "0369788500" at bounding box center [187, 20] width 193 height 18
click at [344, 19] on div at bounding box center [784, 375] width 1568 height 751
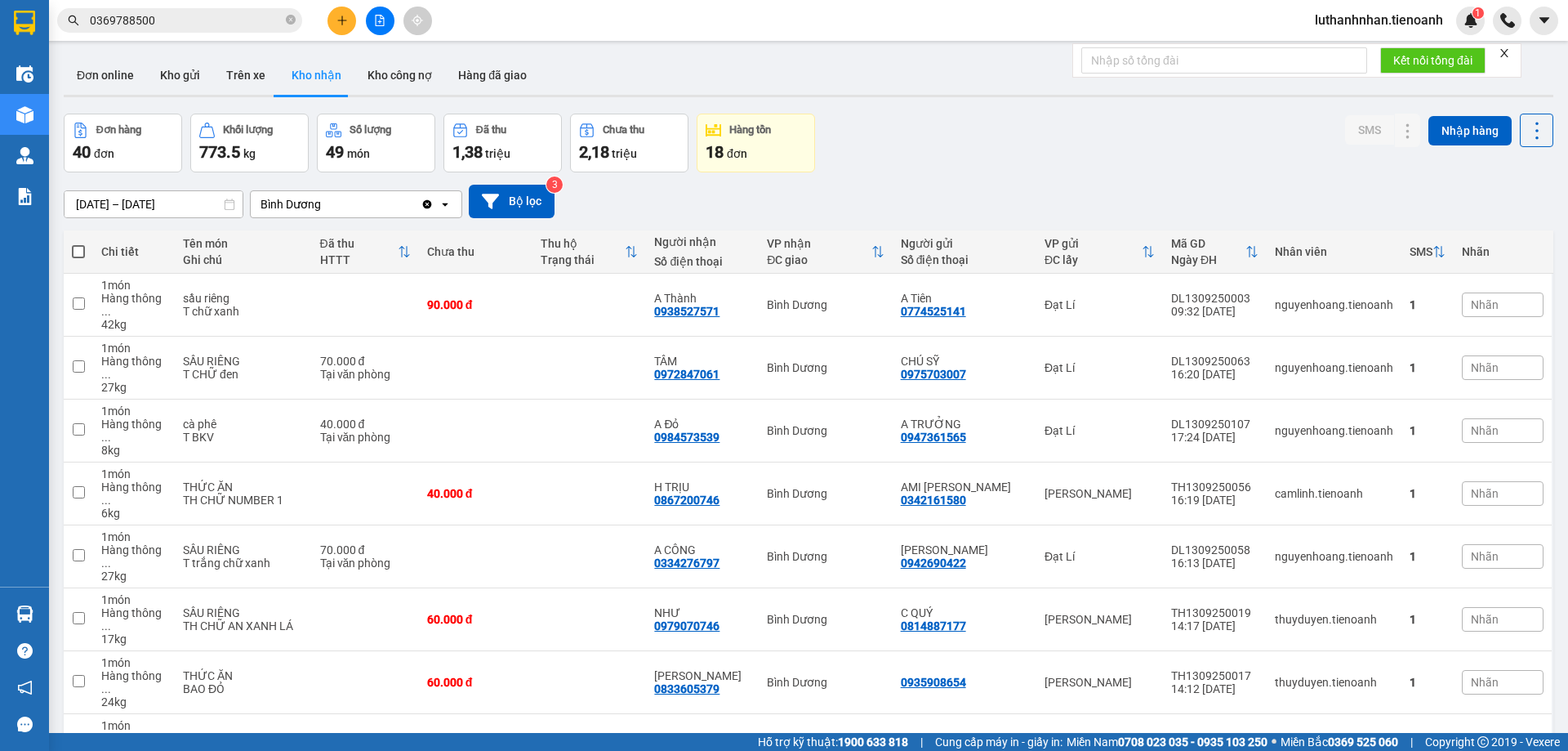
click at [330, 30] on div at bounding box center [379, 20] width 122 height 28
click at [335, 27] on button at bounding box center [341, 20] width 28 height 28
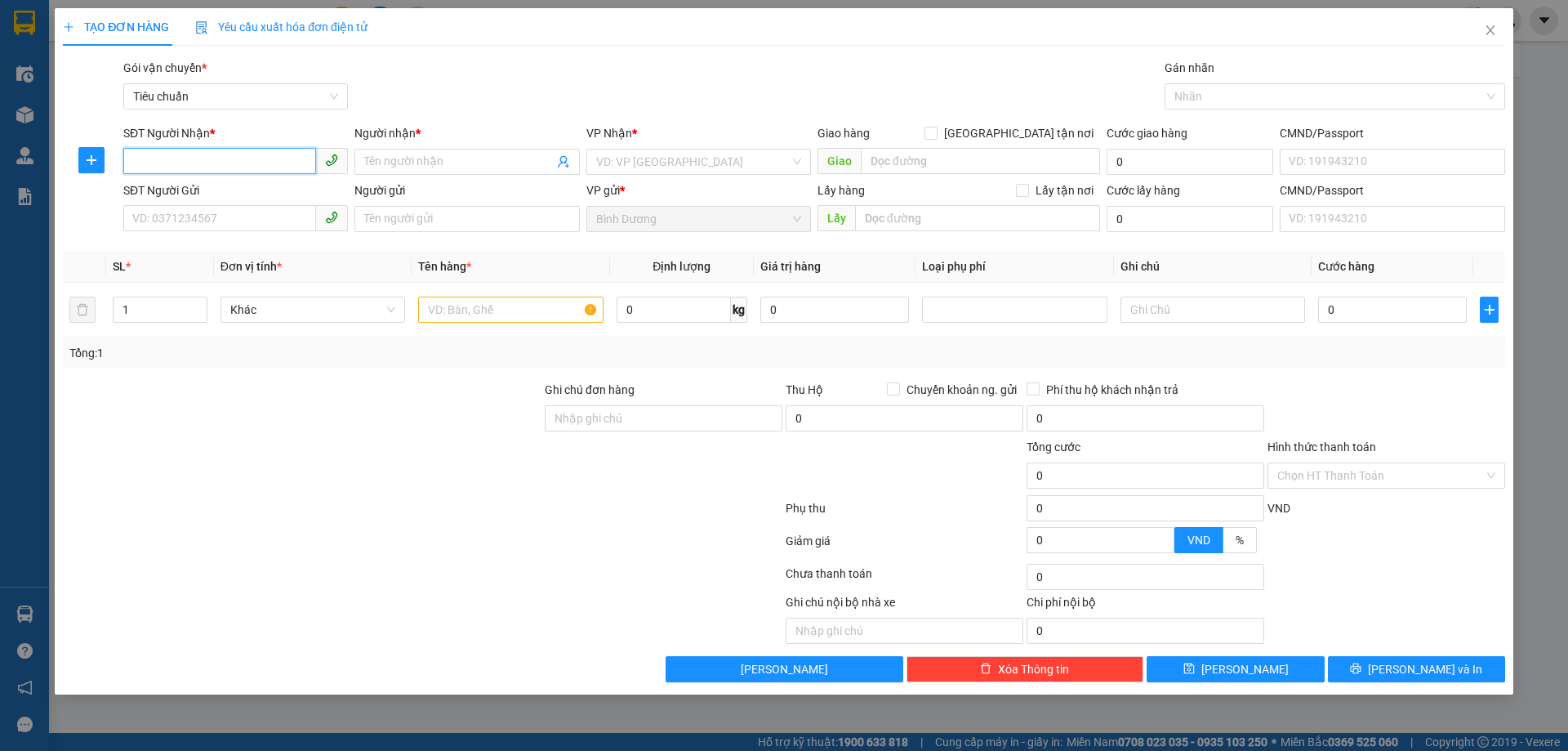
click at [228, 163] on input "SĐT Người Nhận *" at bounding box center [219, 161] width 193 height 27
type input "1309250003"
click at [185, 156] on input "1309250003" at bounding box center [219, 161] width 193 height 27
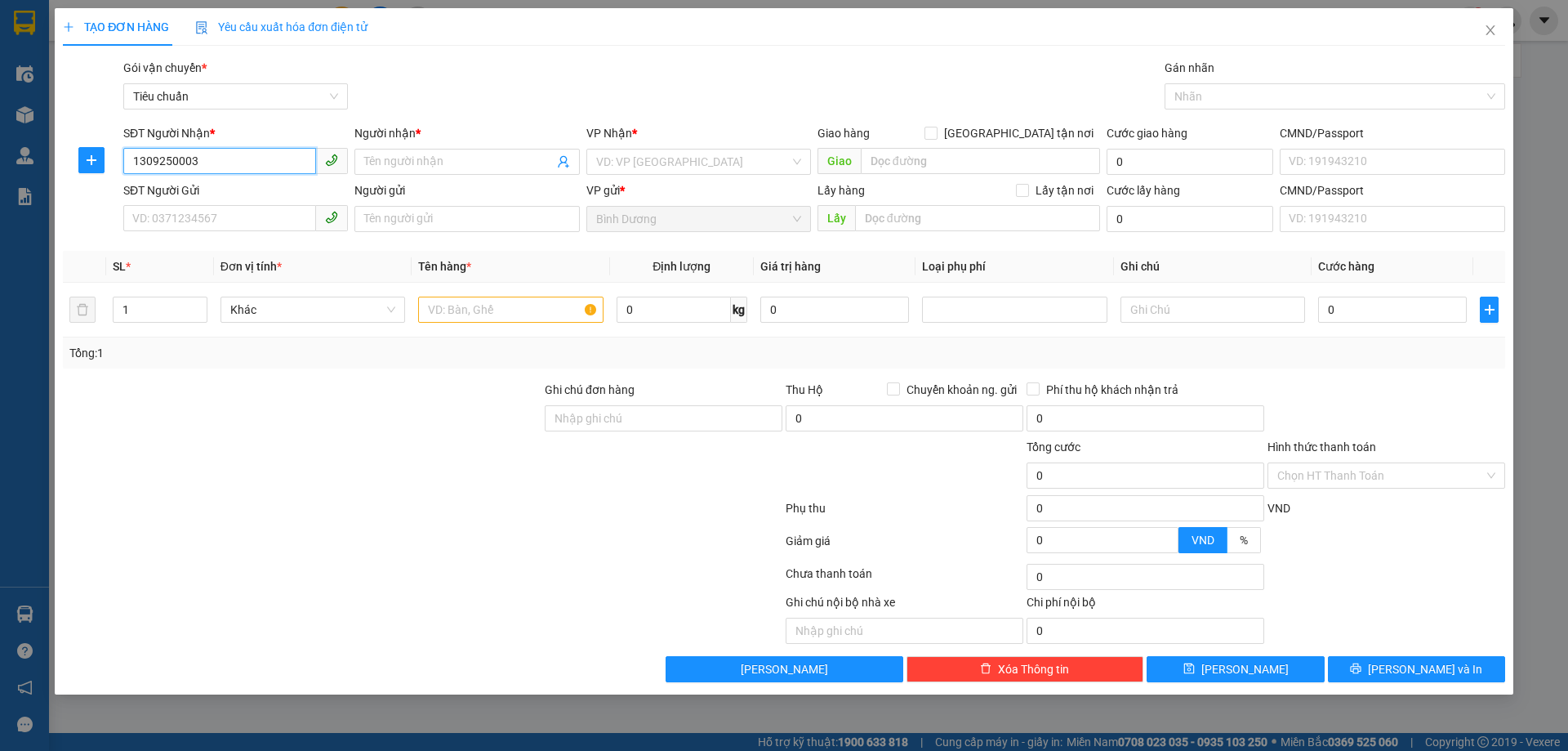
click at [185, 156] on input "1309250003" at bounding box center [219, 161] width 193 height 27
click at [1493, 27] on icon "close" at bounding box center [1490, 30] width 13 height 13
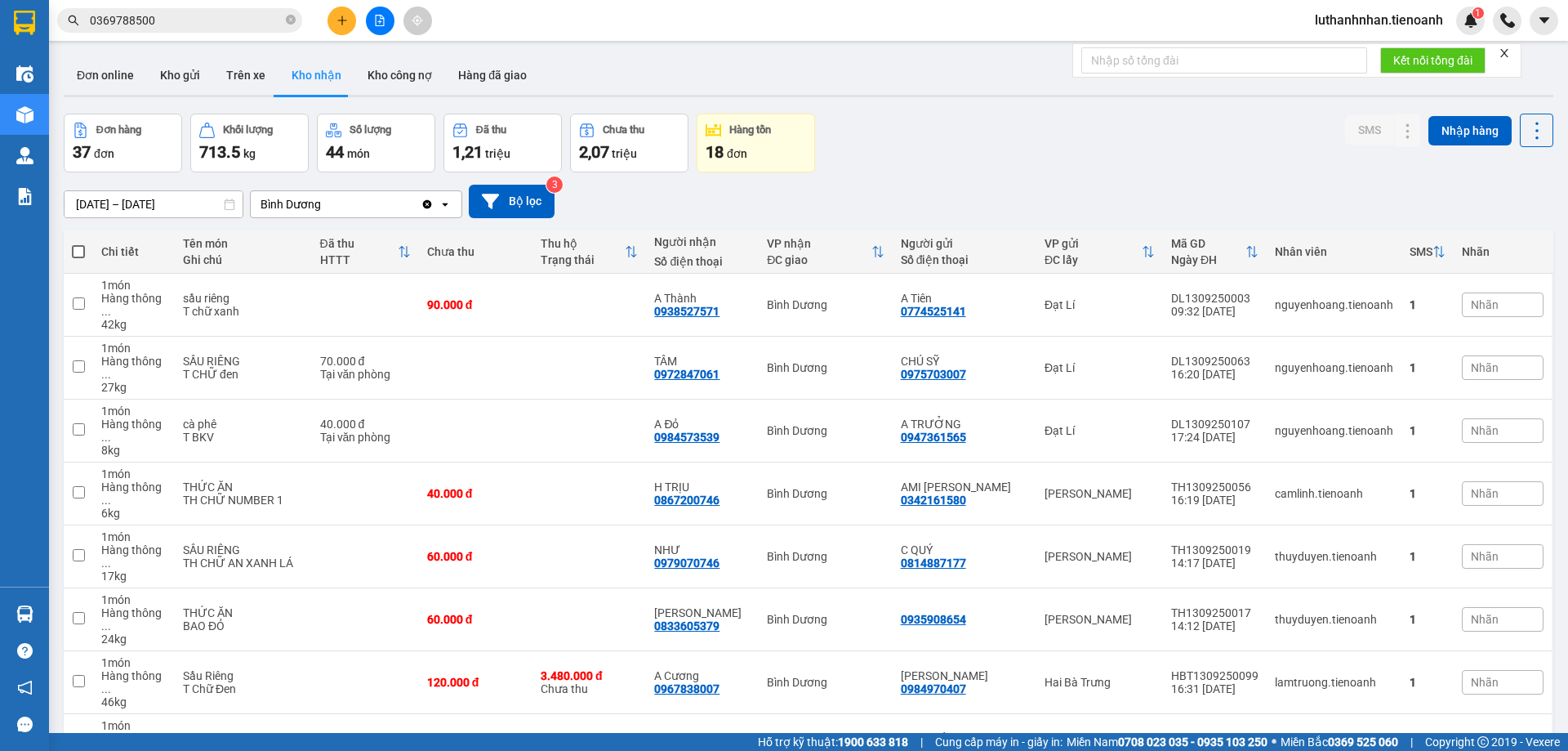
drag, startPoint x: 328, startPoint y: 9, endPoint x: 344, endPoint y: 18, distance: 18.4
click at [332, 11] on div at bounding box center [379, 20] width 122 height 28
click at [344, 18] on icon "plus" at bounding box center [341, 20] width 11 height 11
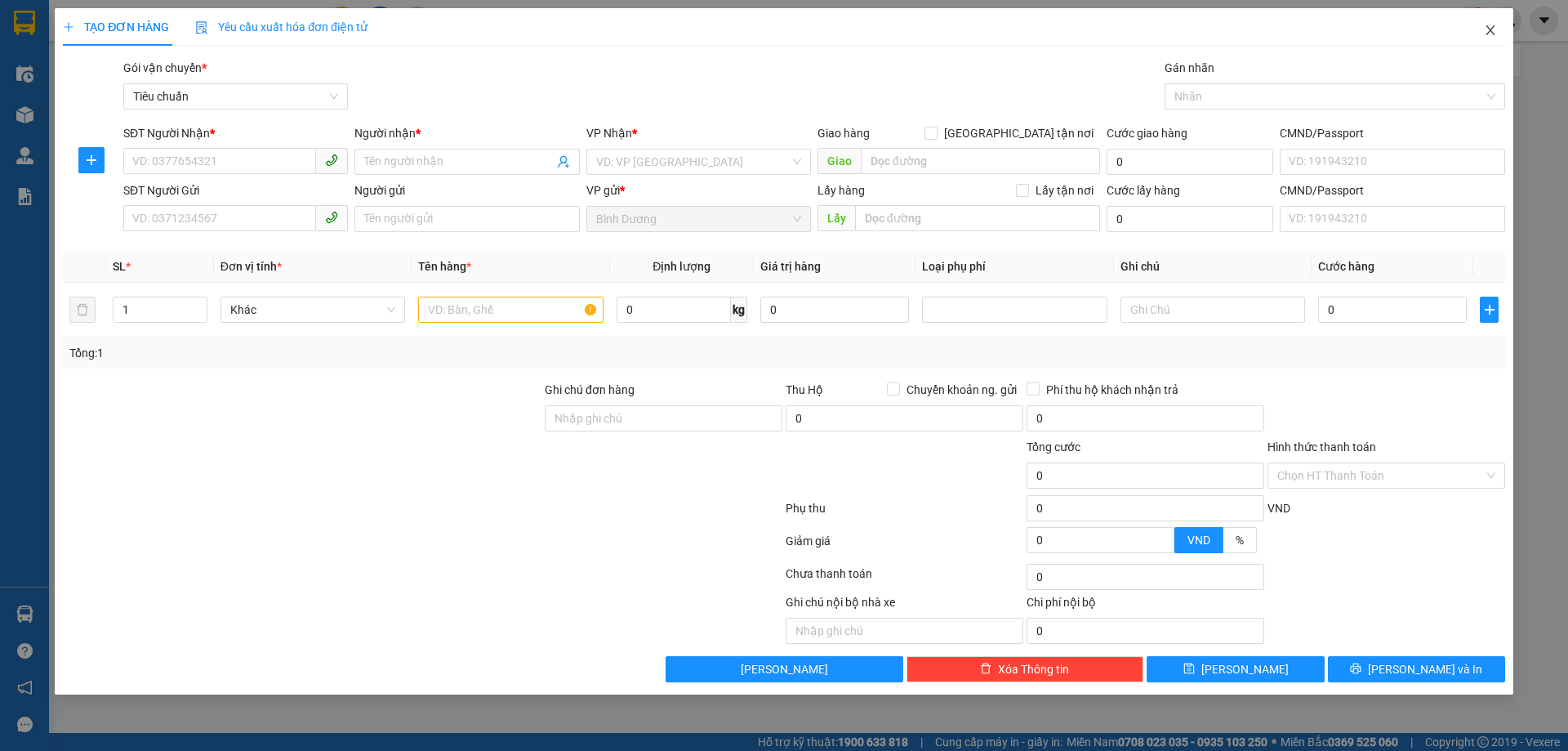
click at [1491, 28] on icon "close" at bounding box center [1490, 30] width 13 height 13
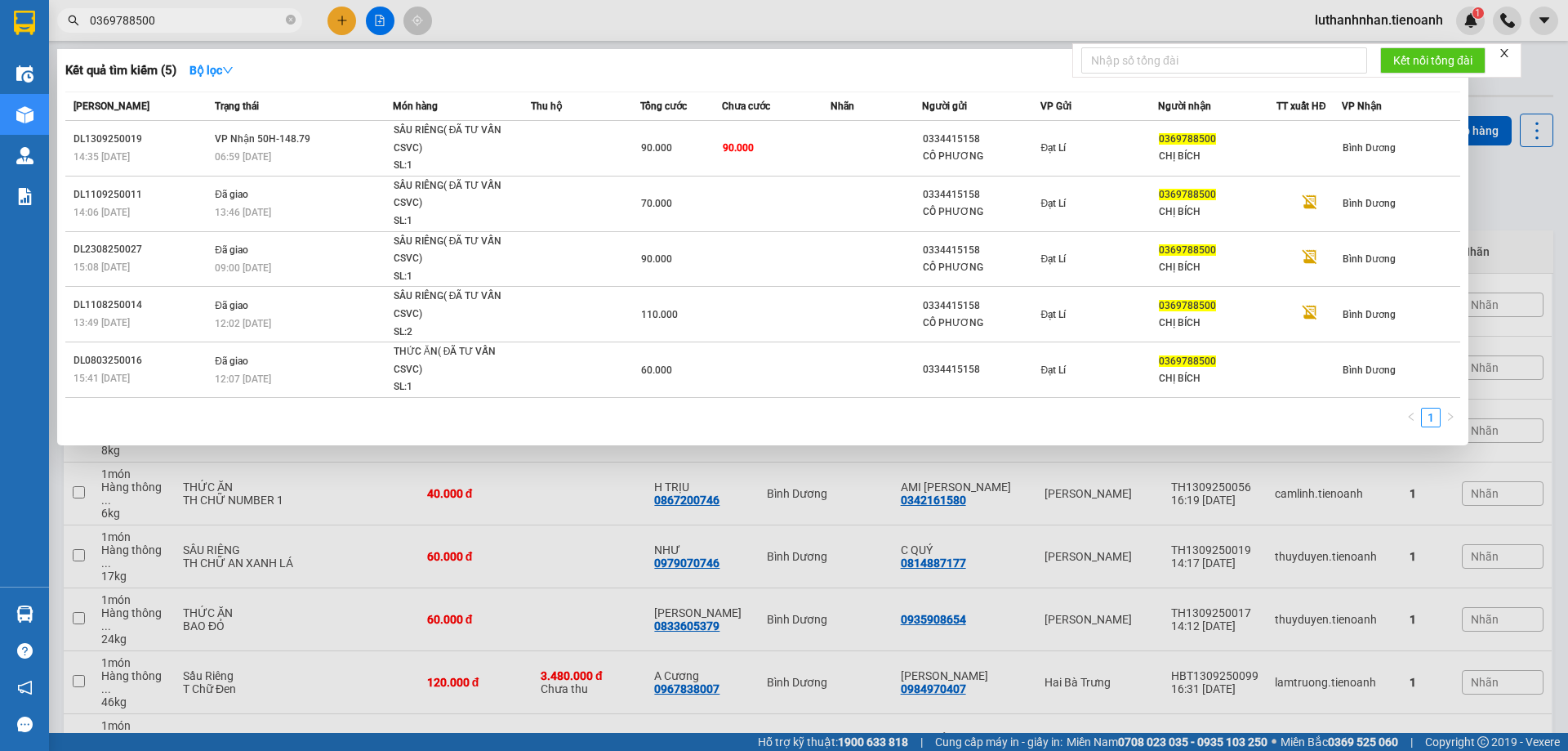
click at [222, 20] on input "0369788500" at bounding box center [187, 20] width 193 height 18
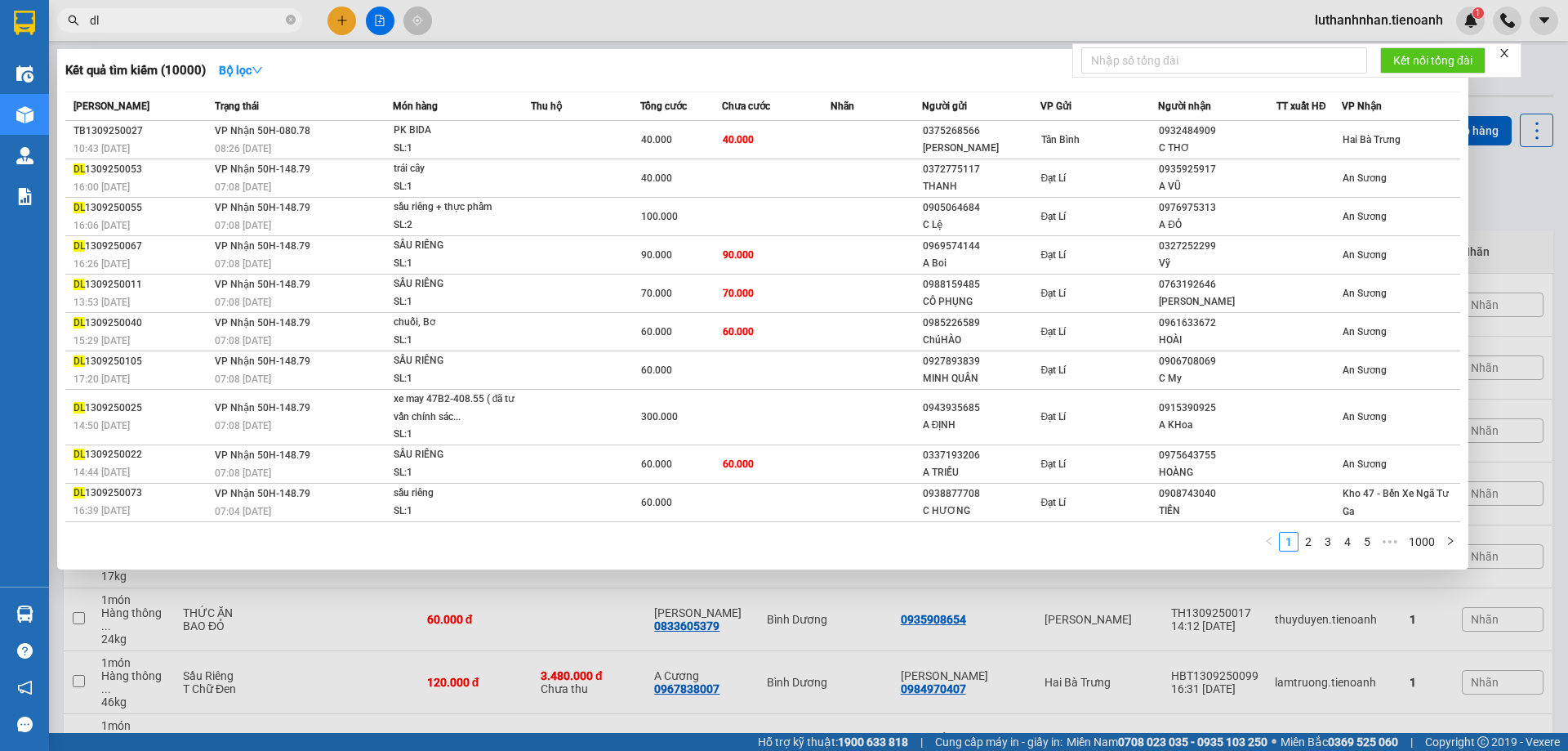
paste input "1309250003"
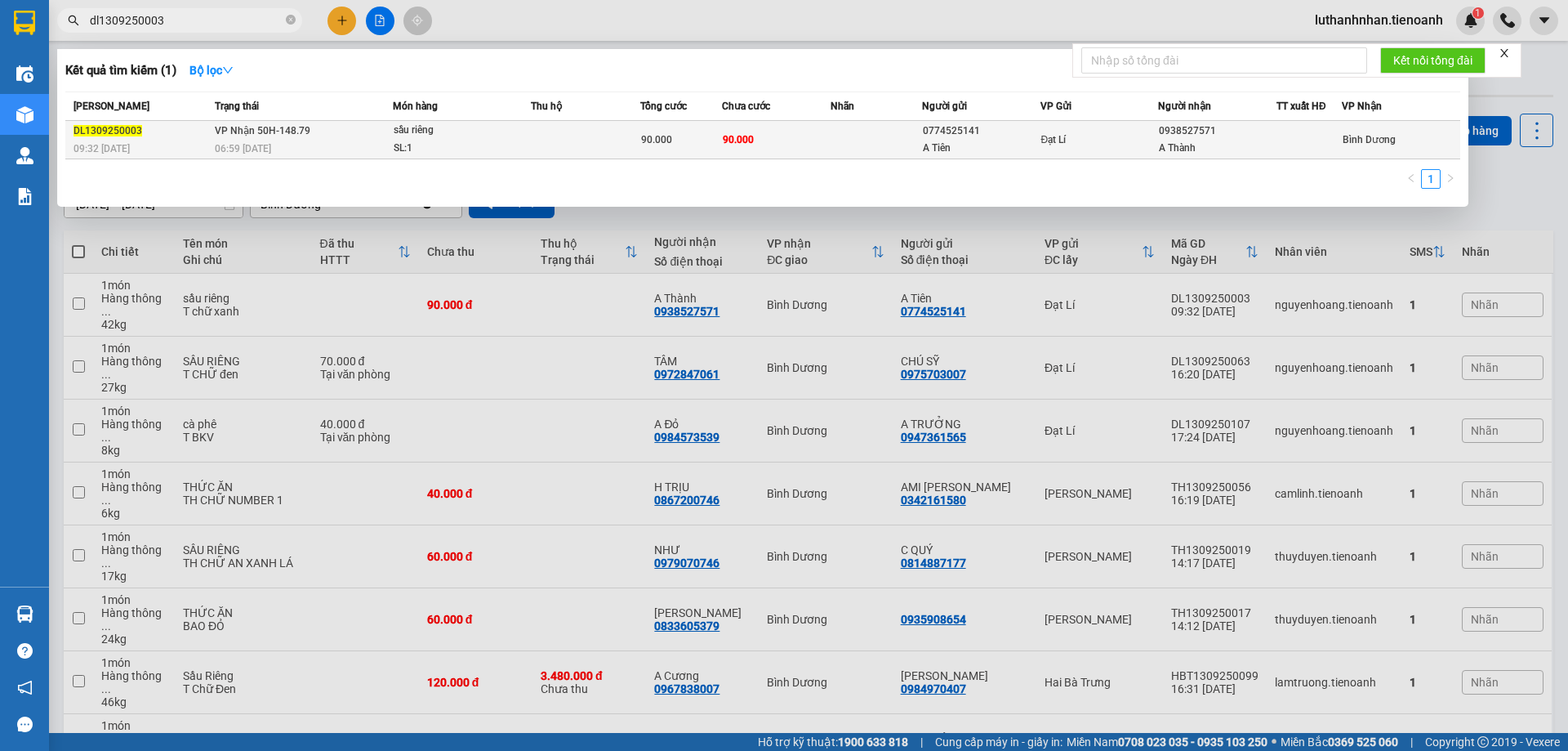
type input "dl1309250003"
click at [418, 140] on div "SL: 1" at bounding box center [455, 149] width 122 height 18
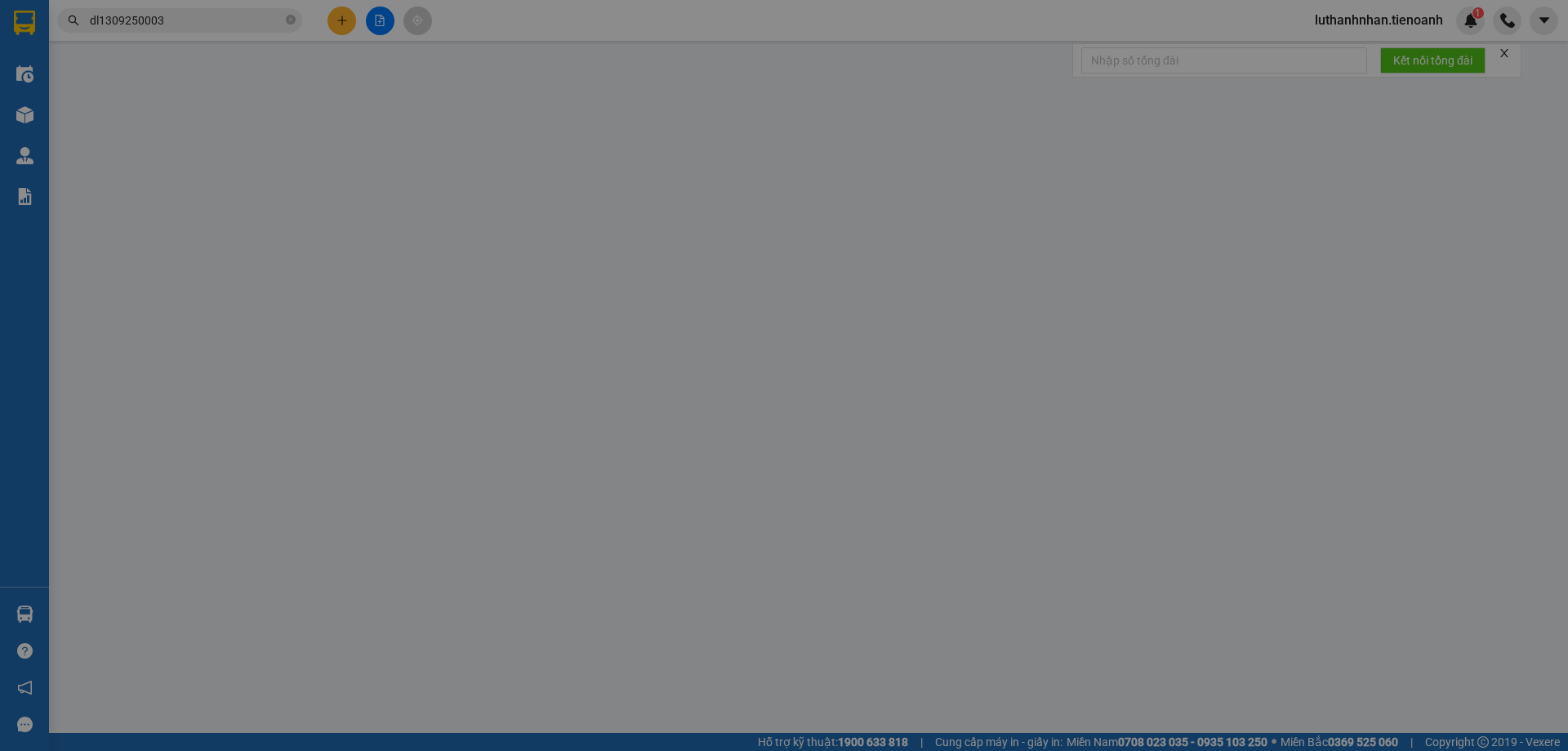
type input "0938527571"
type input "A Thành"
type input "0774525141"
type input "A Tiên"
type input "241468828"
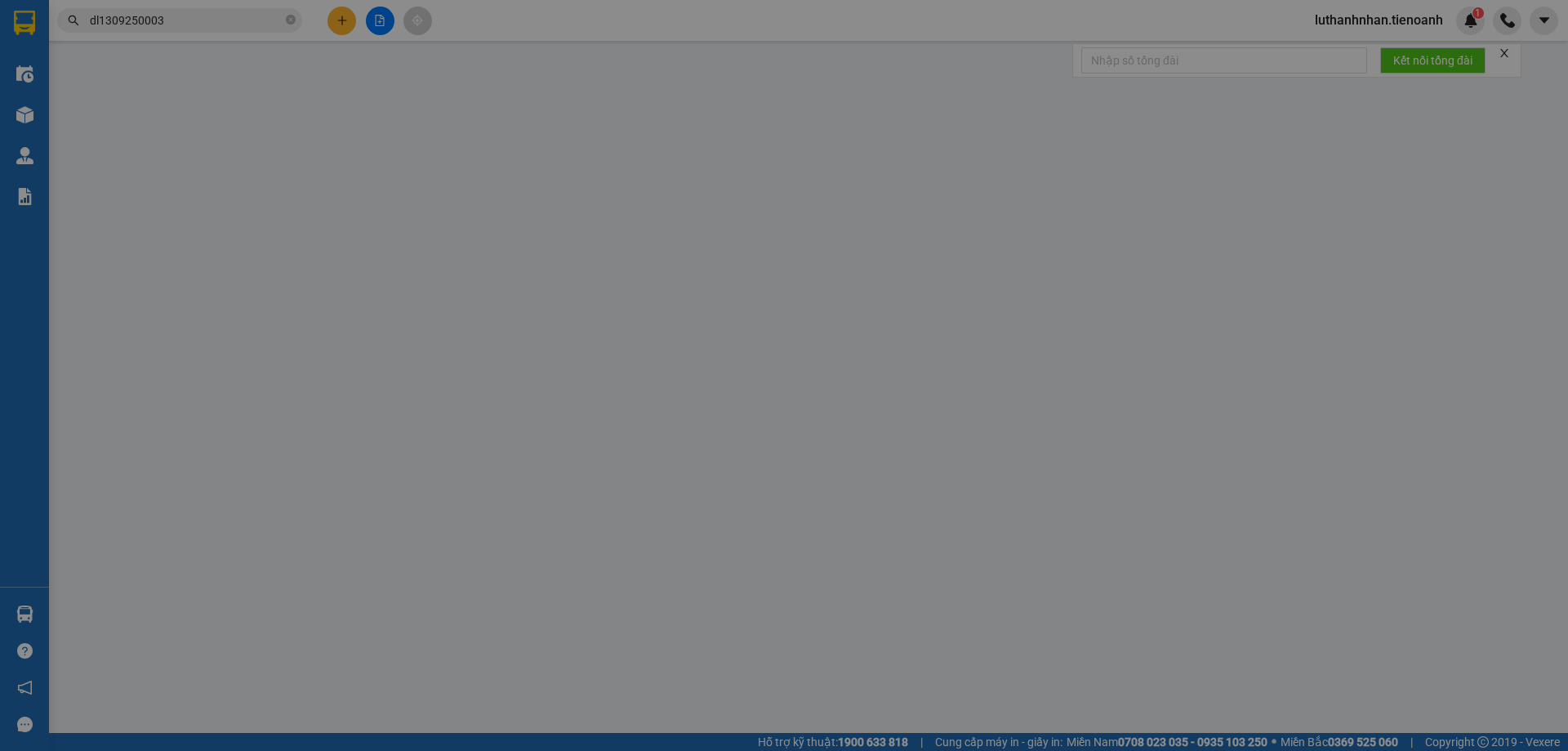
type input "90.000"
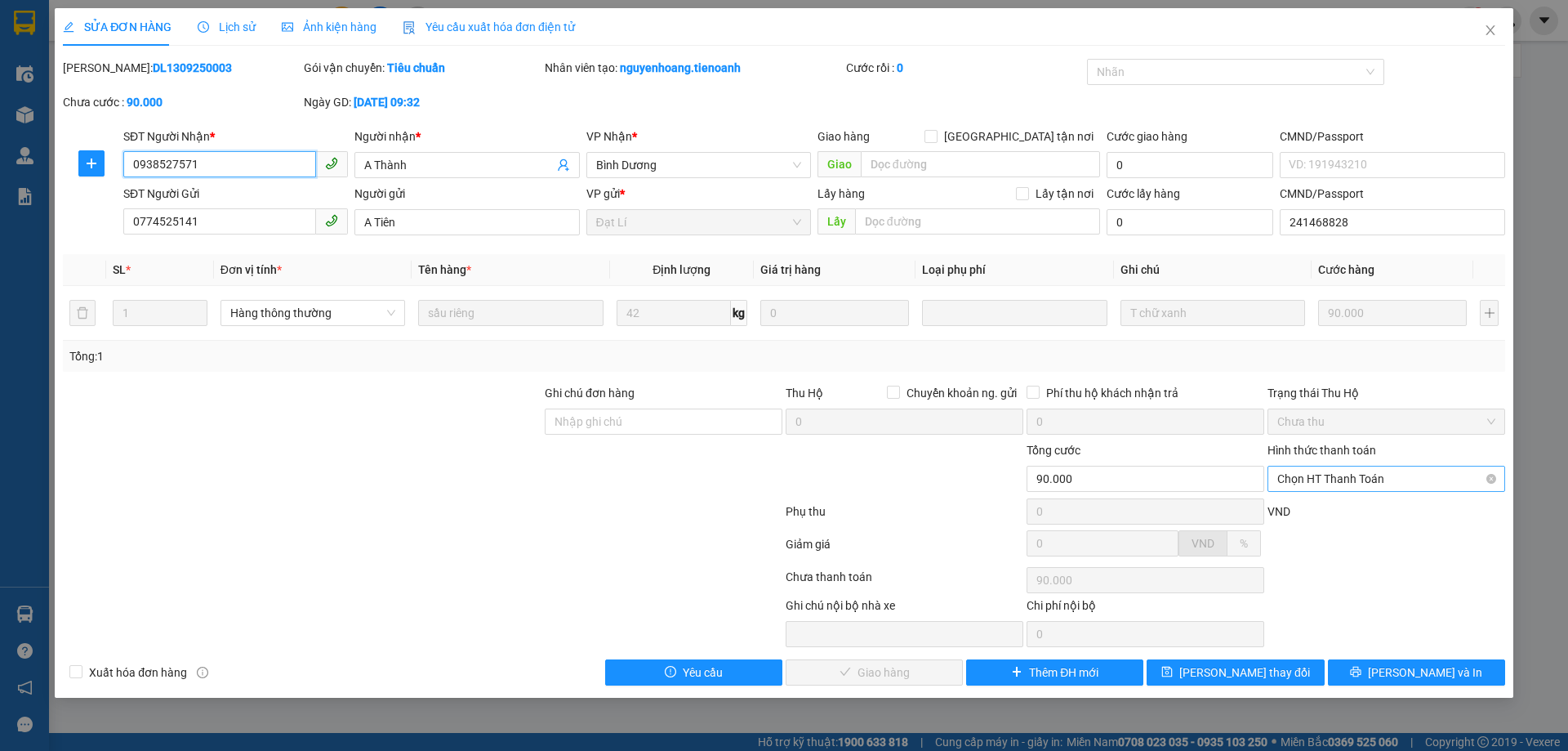
click at [1426, 485] on span "Chọn HT Thanh Toán" at bounding box center [1386, 497] width 218 height 25
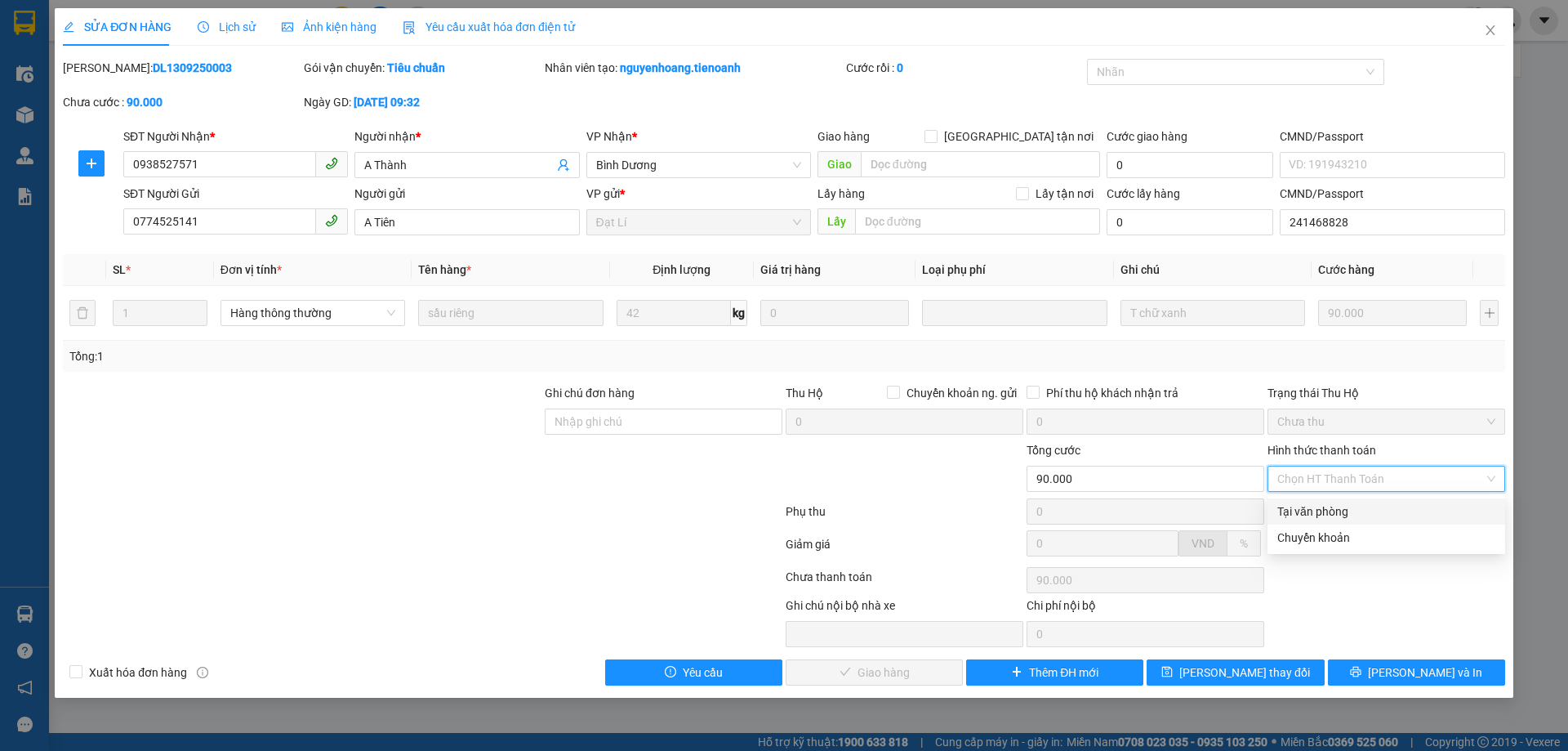
click at [1324, 510] on div "Tại văn phòng" at bounding box center [1386, 511] width 218 height 18
type input "0"
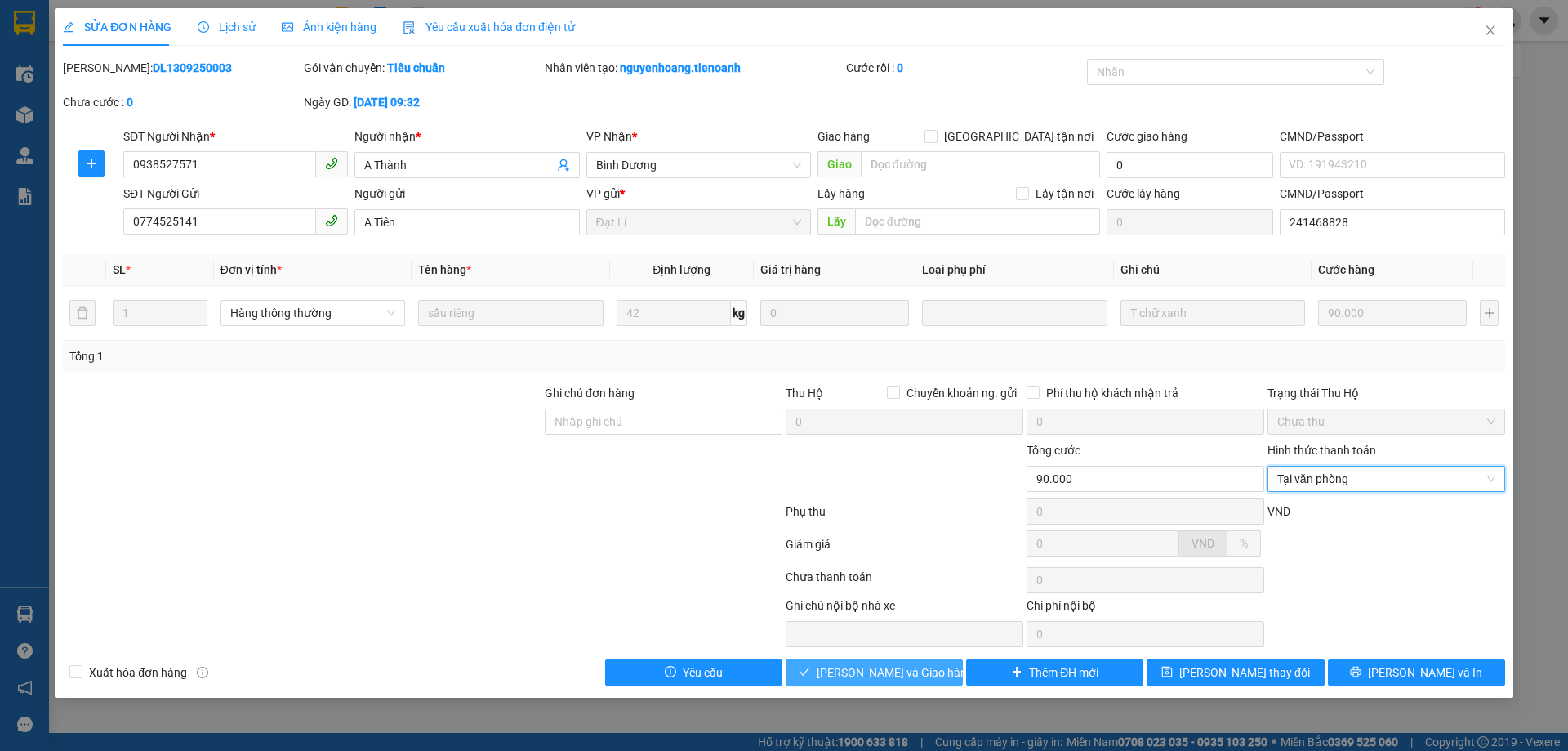
click at [914, 681] on span "Lưu và Giao hàng" at bounding box center [926, 690] width 220 height 18
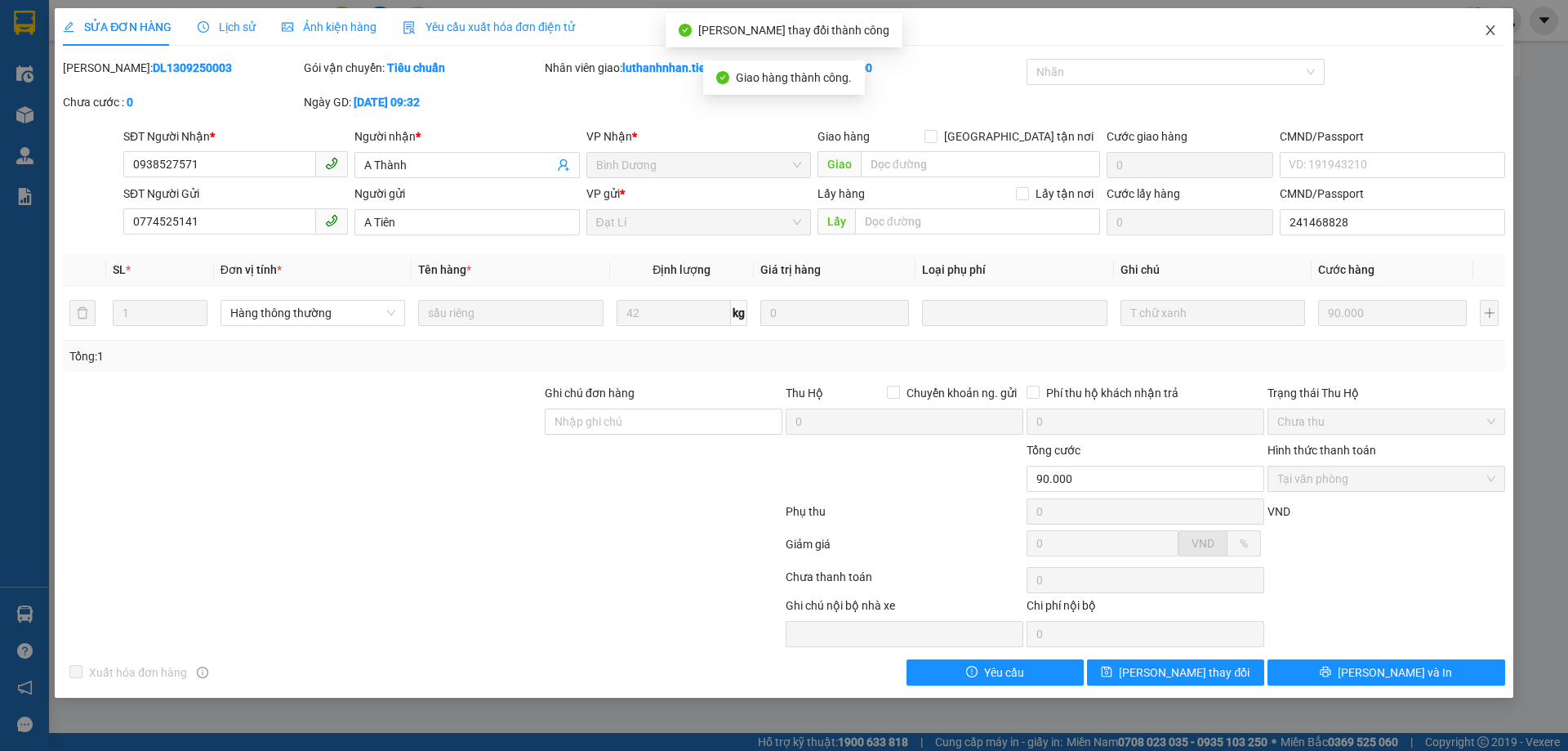
click at [1491, 34] on icon "close" at bounding box center [1490, 30] width 13 height 13
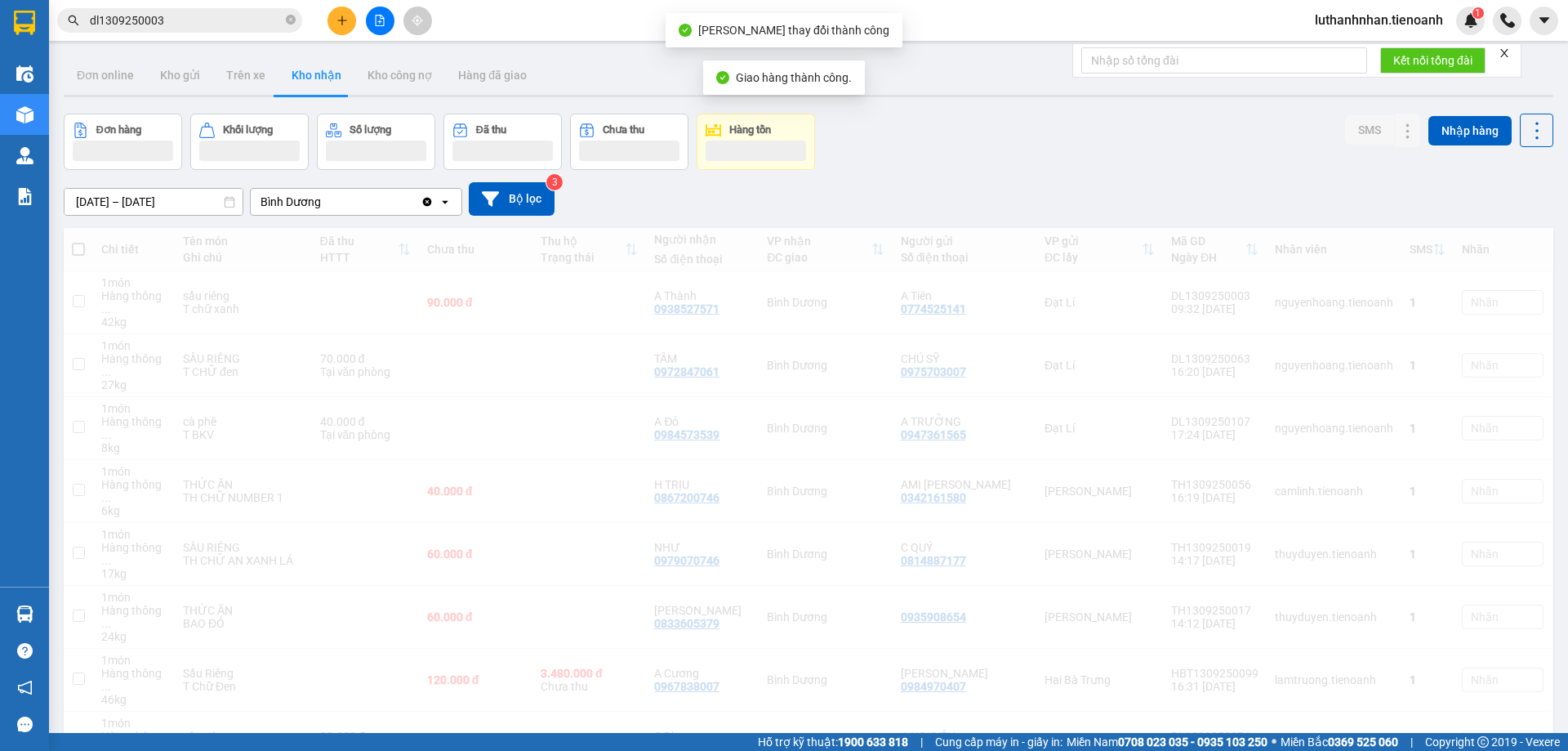
click at [203, 28] on input "dl1309250003" at bounding box center [187, 20] width 193 height 18
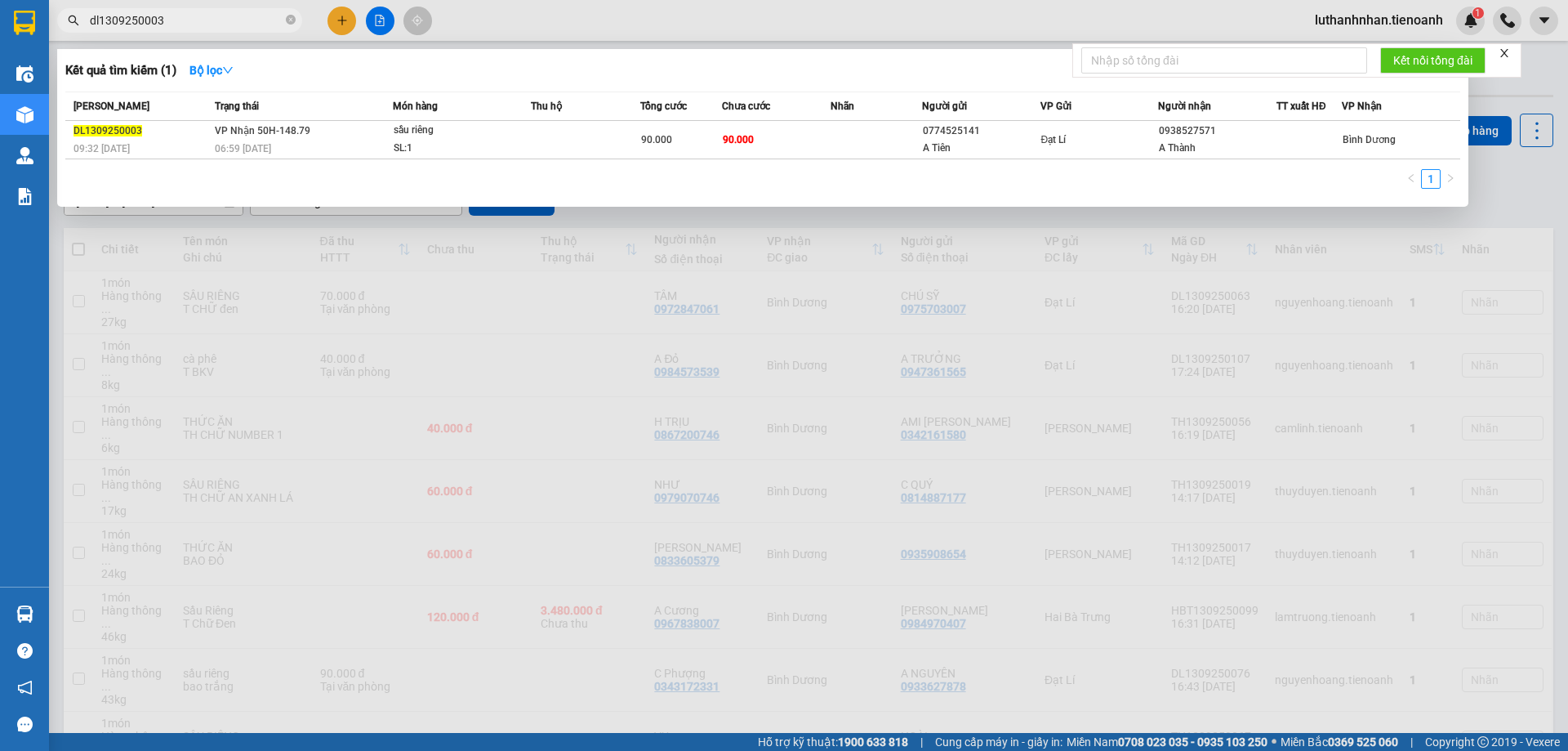
click at [203, 27] on input "dl1309250003" at bounding box center [187, 20] width 193 height 18
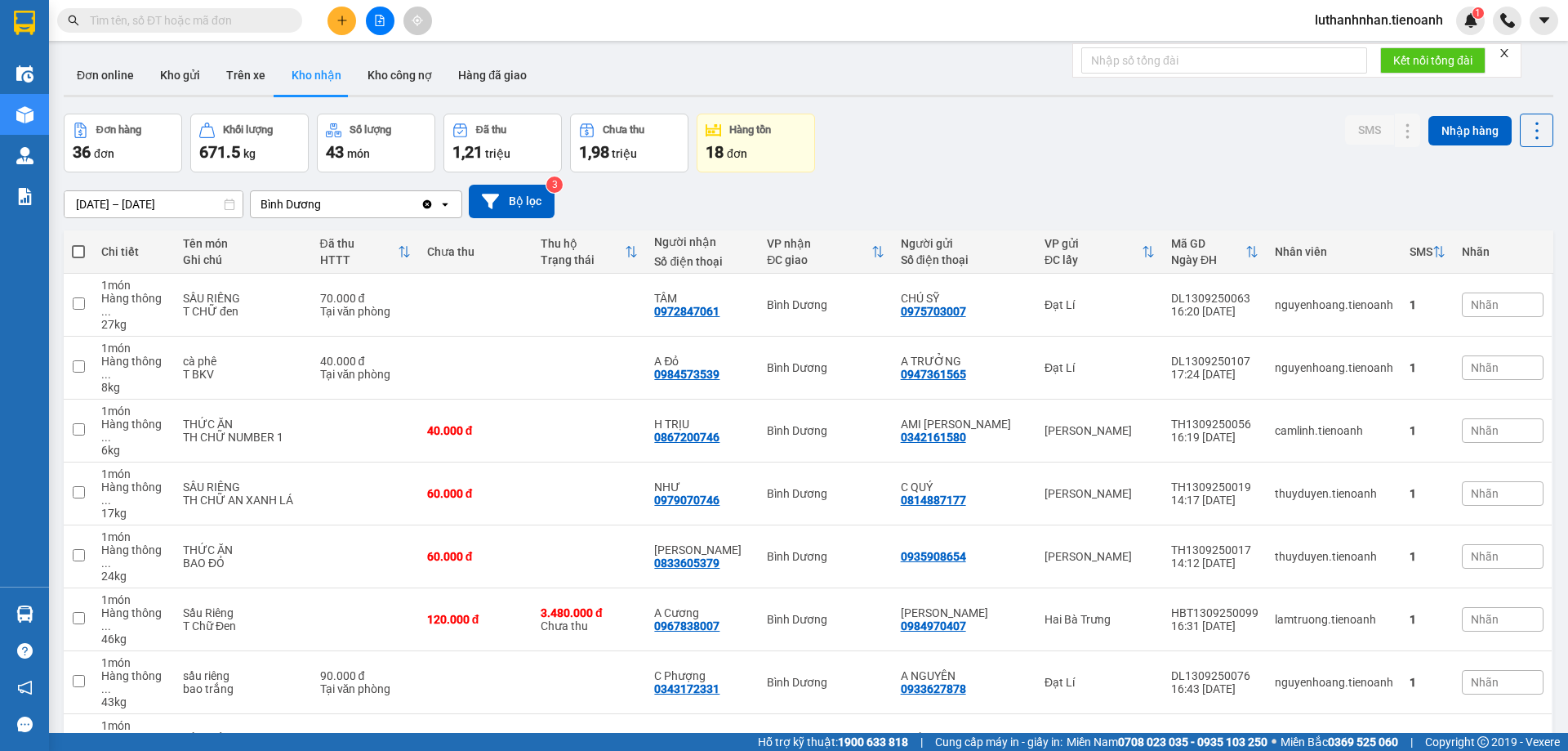
click at [208, 27] on input "text" at bounding box center [187, 20] width 193 height 18
click at [202, 18] on input "text" at bounding box center [187, 20] width 193 height 18
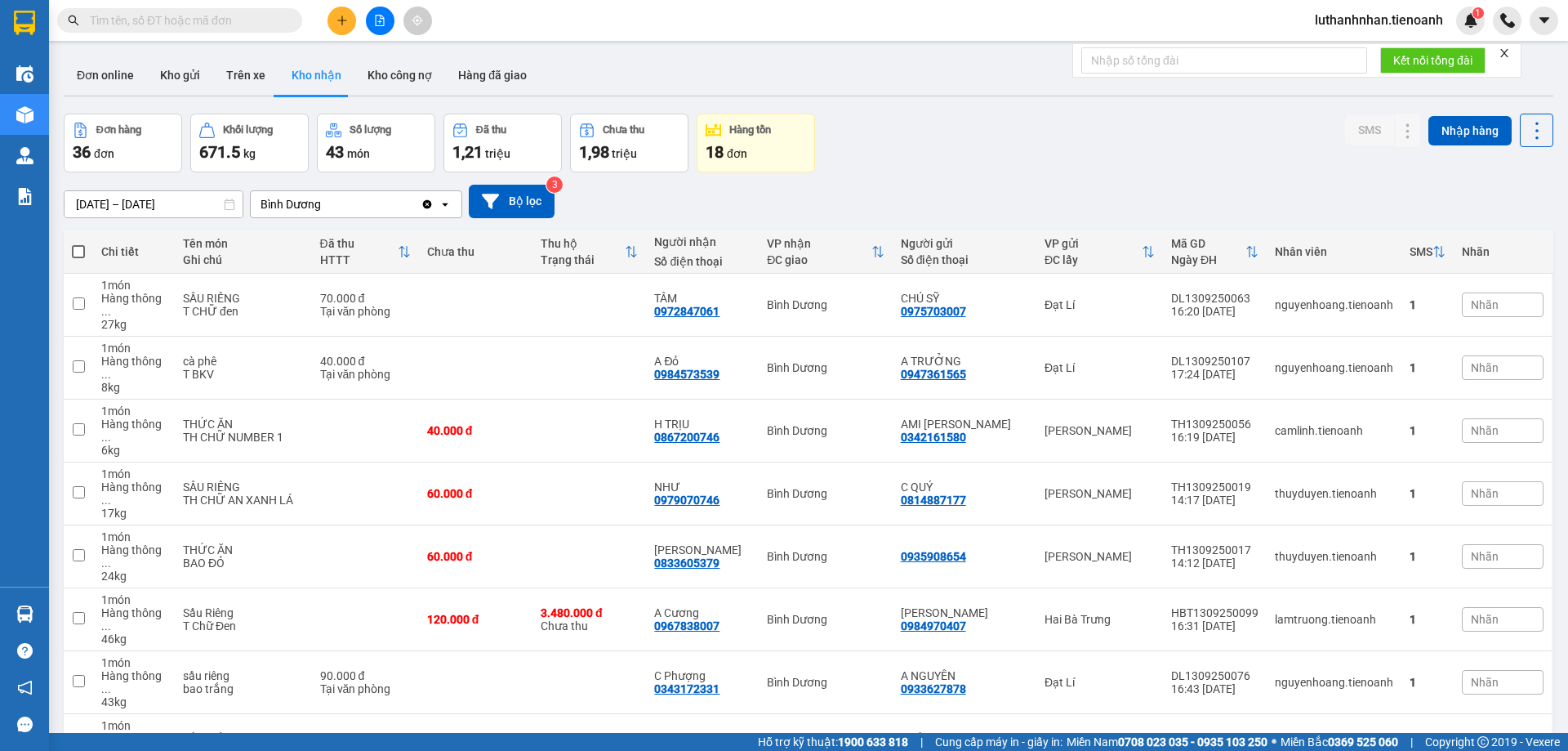
click at [173, 26] on input "text" at bounding box center [187, 20] width 193 height 18
click at [188, 19] on input "text" at bounding box center [187, 20] width 193 height 18
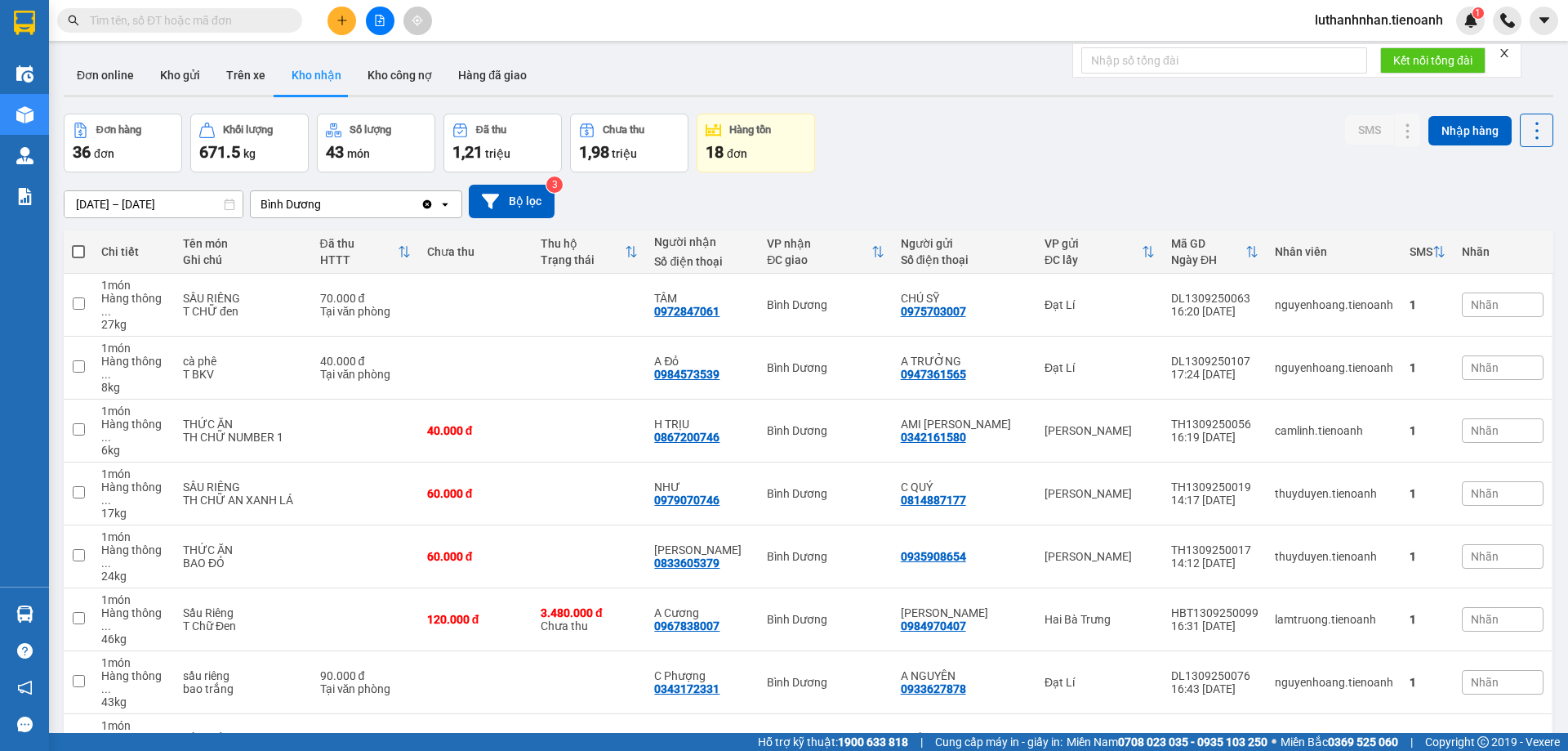
click at [188, 19] on input "text" at bounding box center [187, 20] width 193 height 18
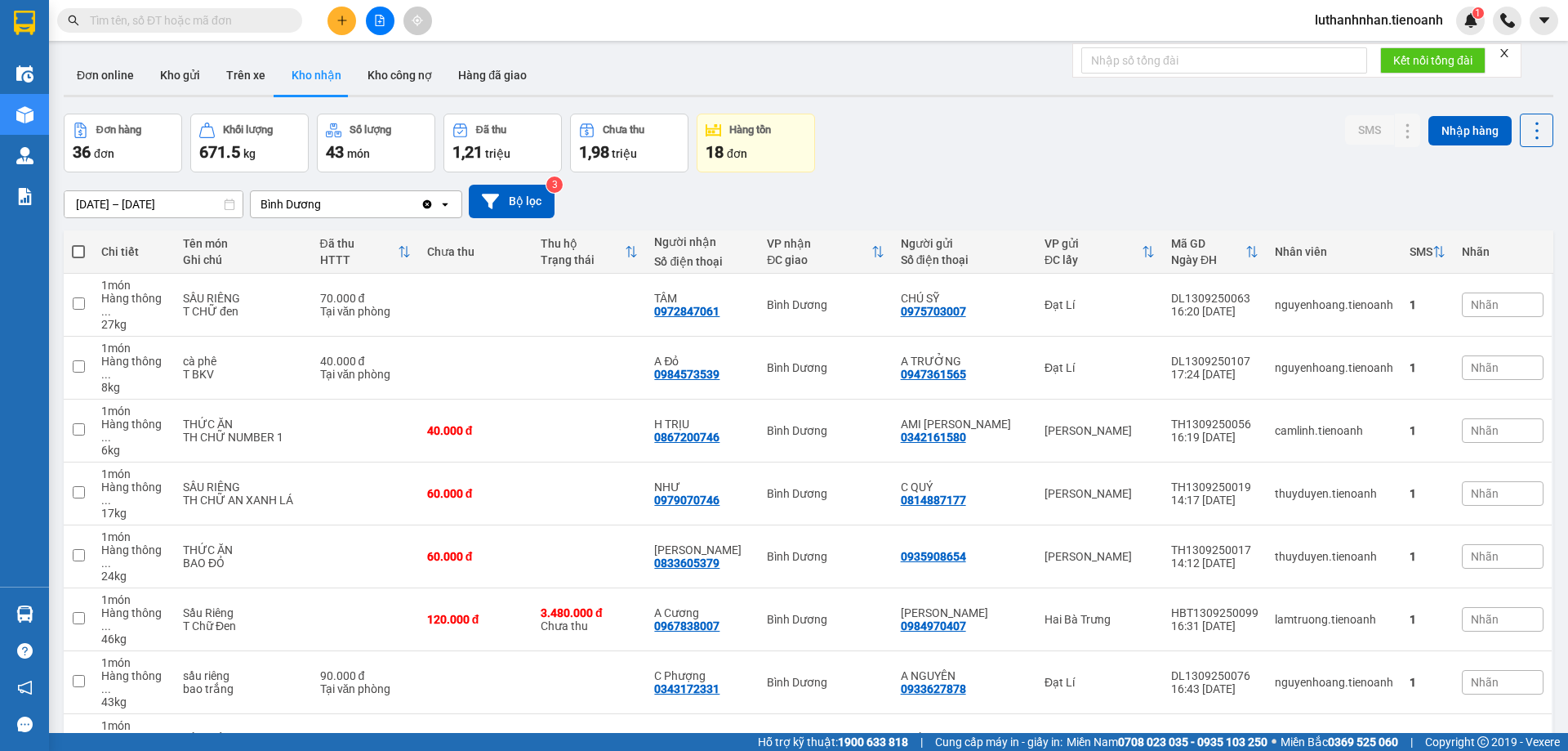
click at [188, 19] on input "text" at bounding box center [187, 20] width 193 height 18
click at [182, 17] on input "text" at bounding box center [187, 20] width 193 height 18
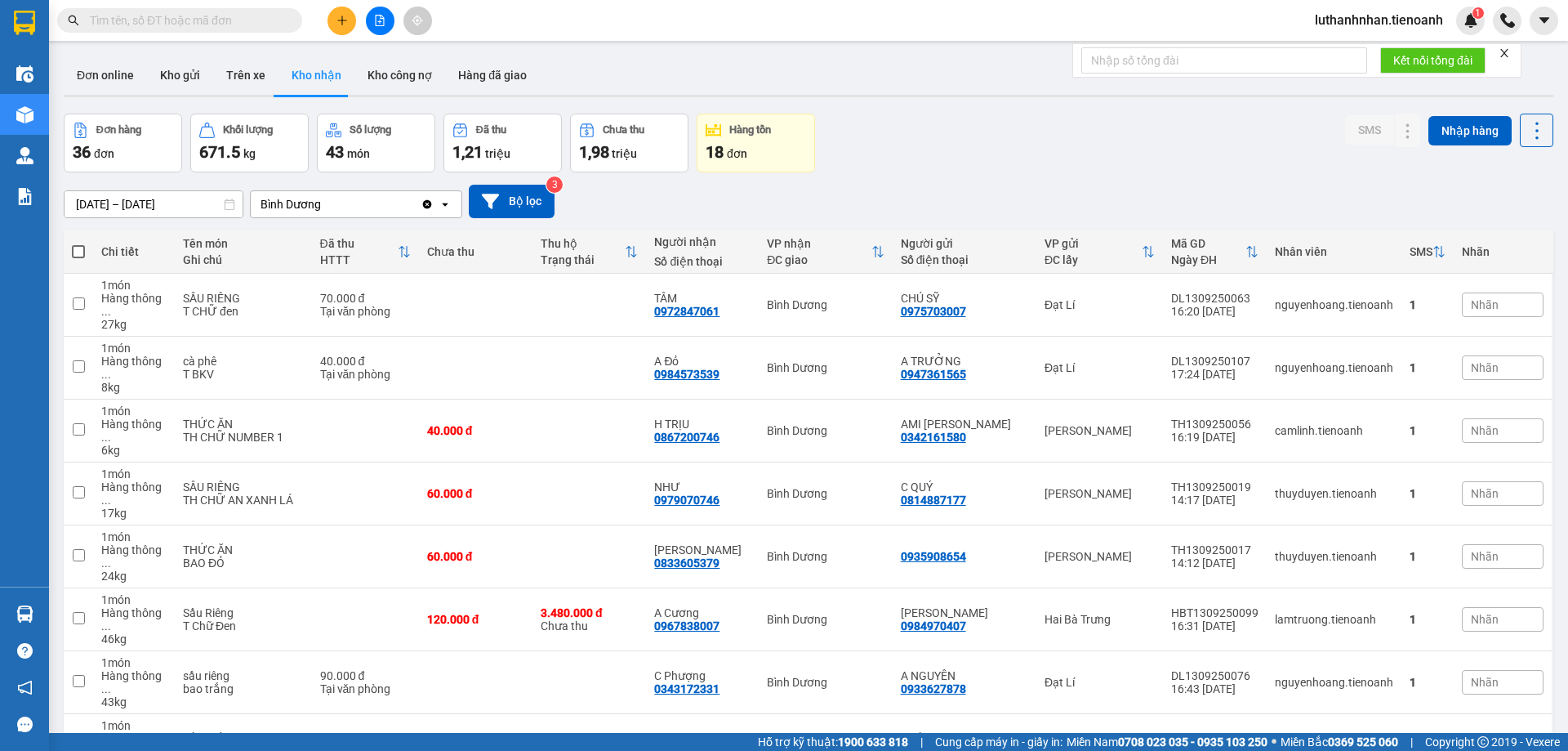
click at [182, 17] on input "text" at bounding box center [187, 20] width 193 height 18
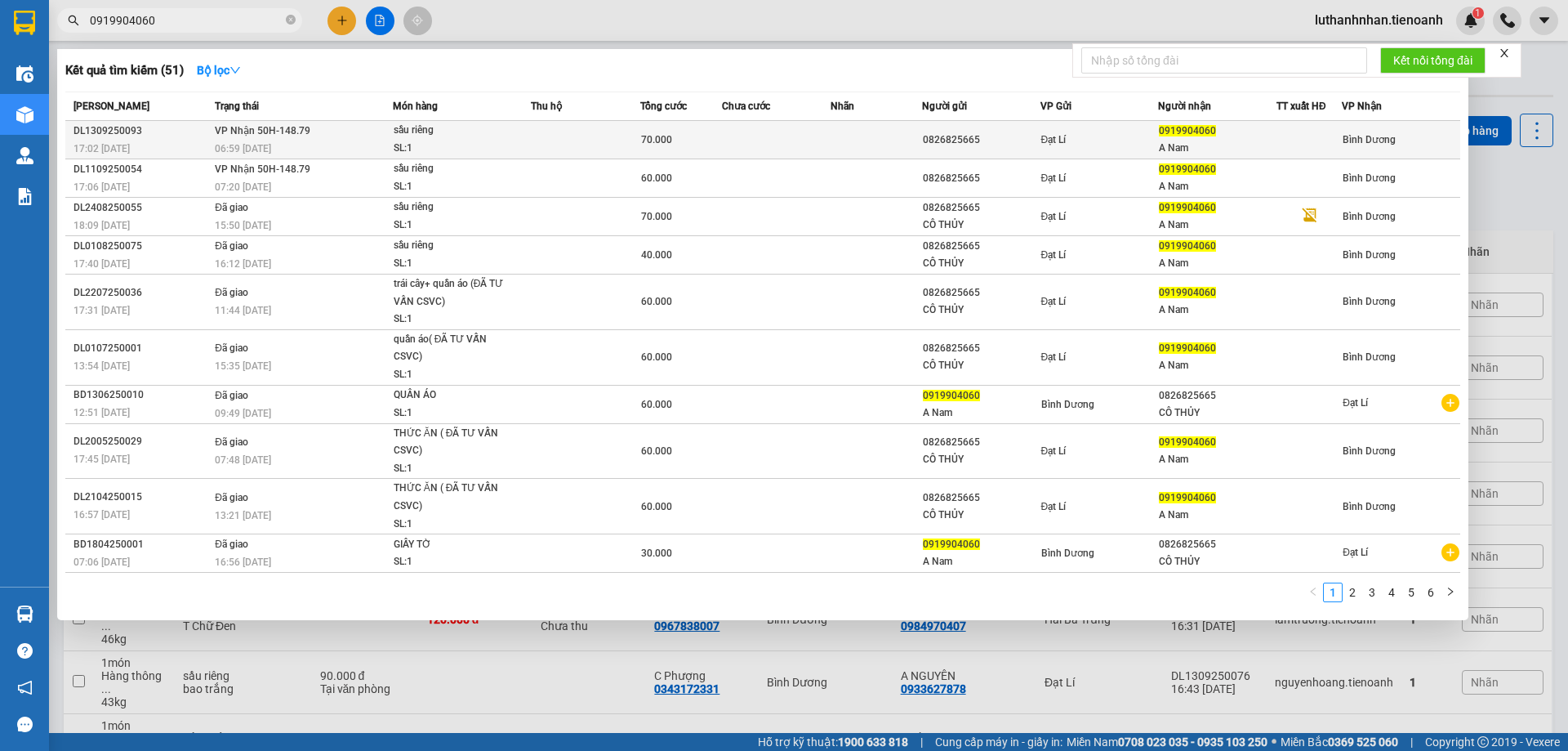
type input "0919904060"
click at [325, 133] on td "VP Nhận 50H-148.79 06:59 - 14/09" at bounding box center [302, 140] width 182 height 38
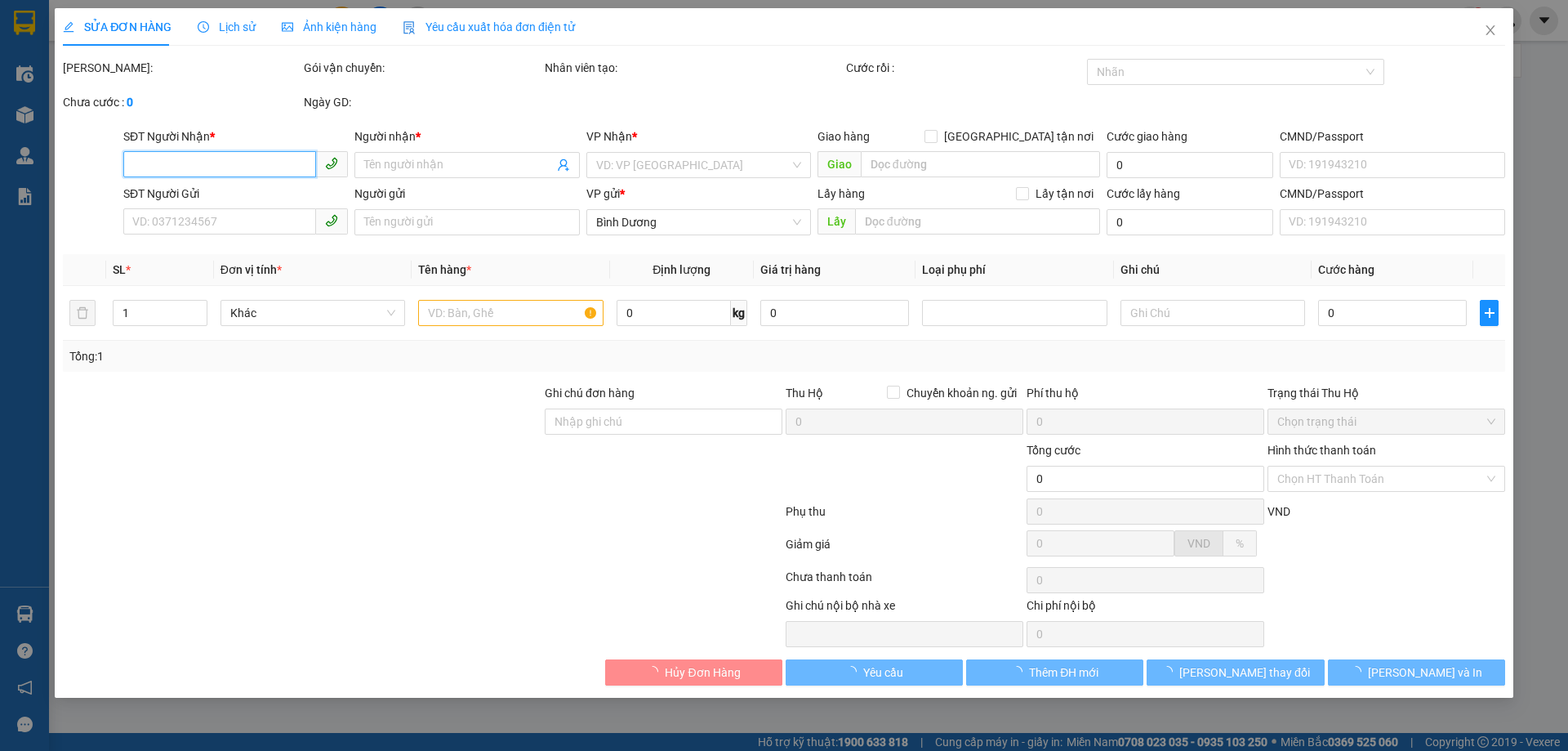
type input "0919904060"
type input "A Nam"
type input "0826825665"
type input "70.000"
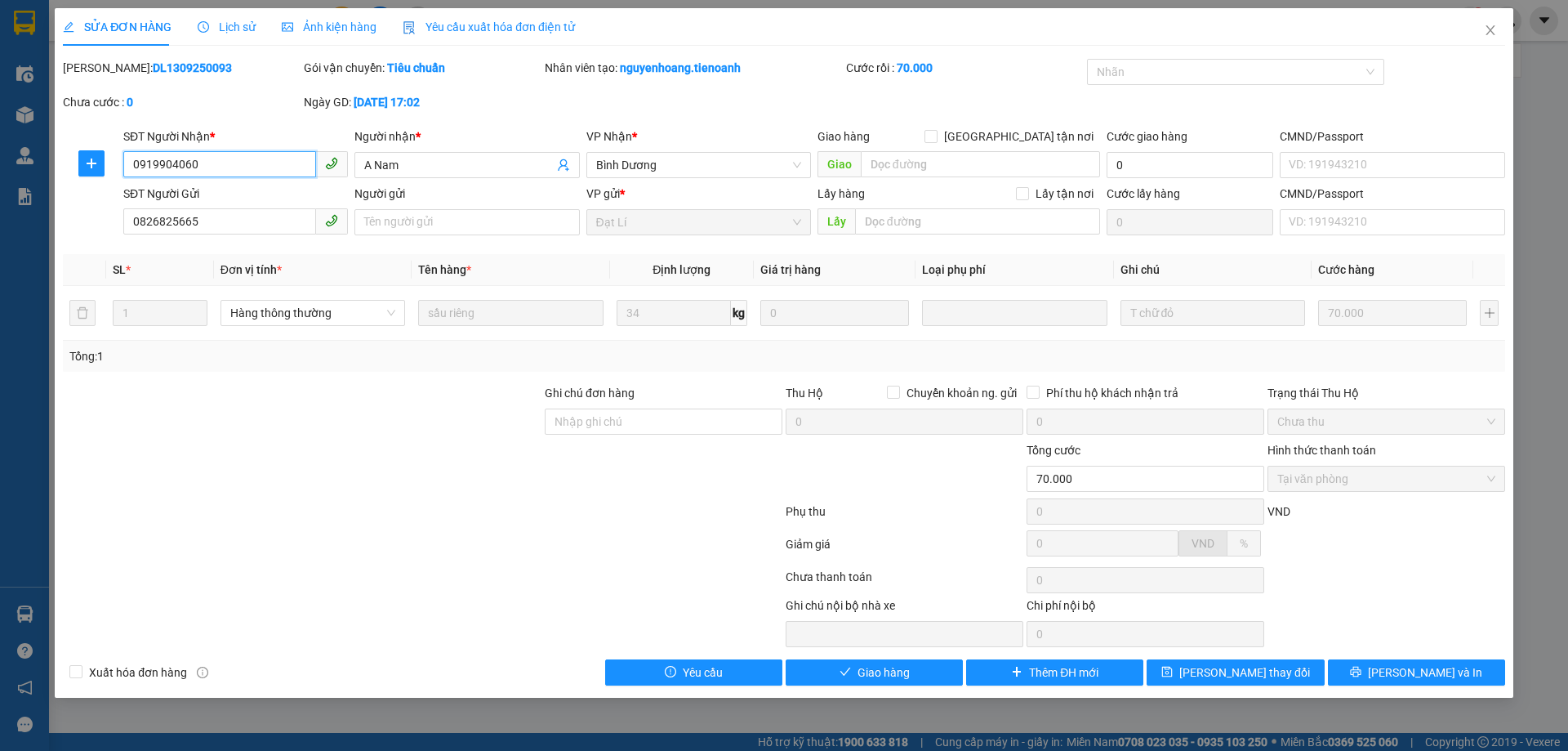
click at [252, 159] on input "0919904060" at bounding box center [219, 165] width 193 height 27
click at [1491, 33] on icon "close" at bounding box center [1490, 30] width 9 height 10
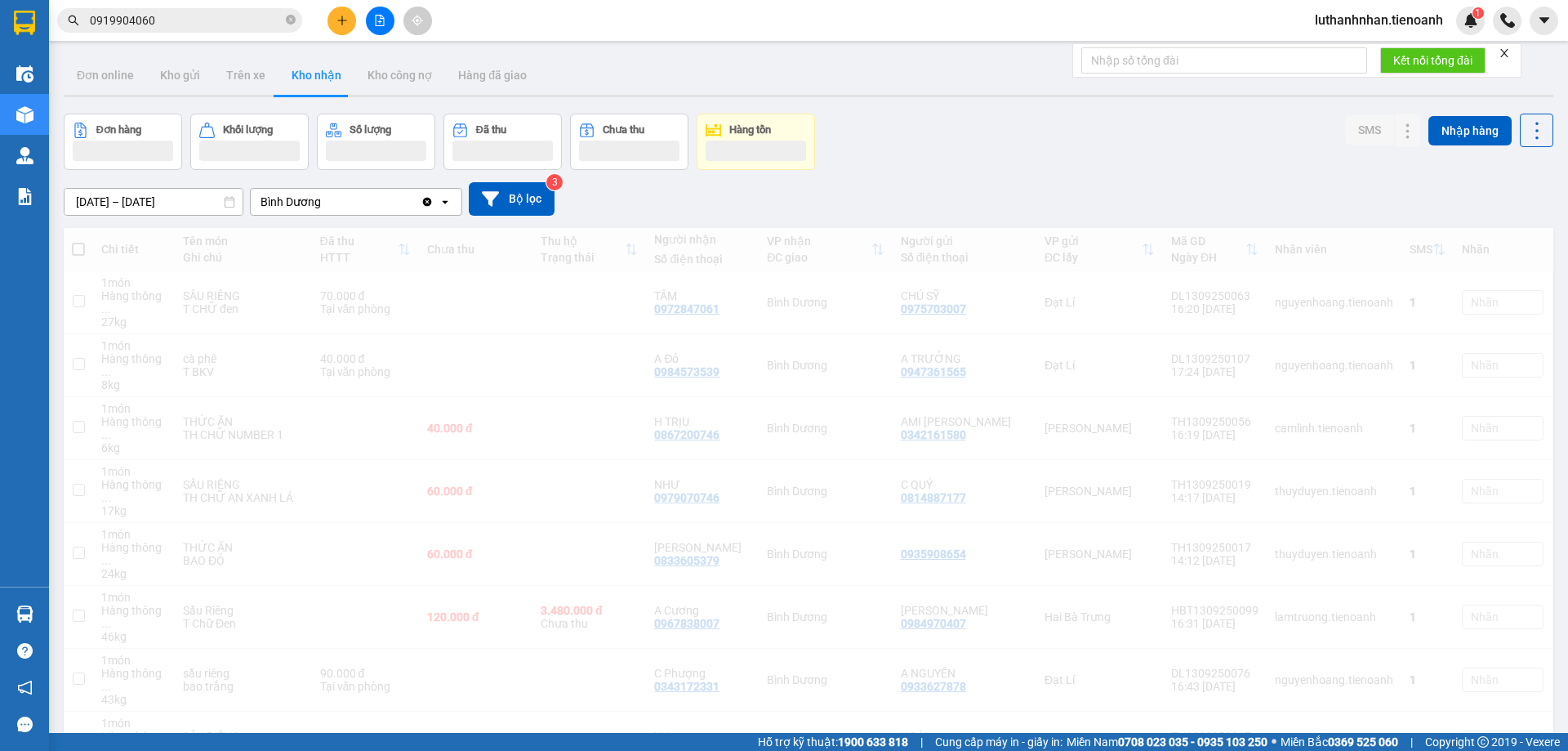
click at [164, 27] on input "0919904060" at bounding box center [187, 20] width 193 height 18
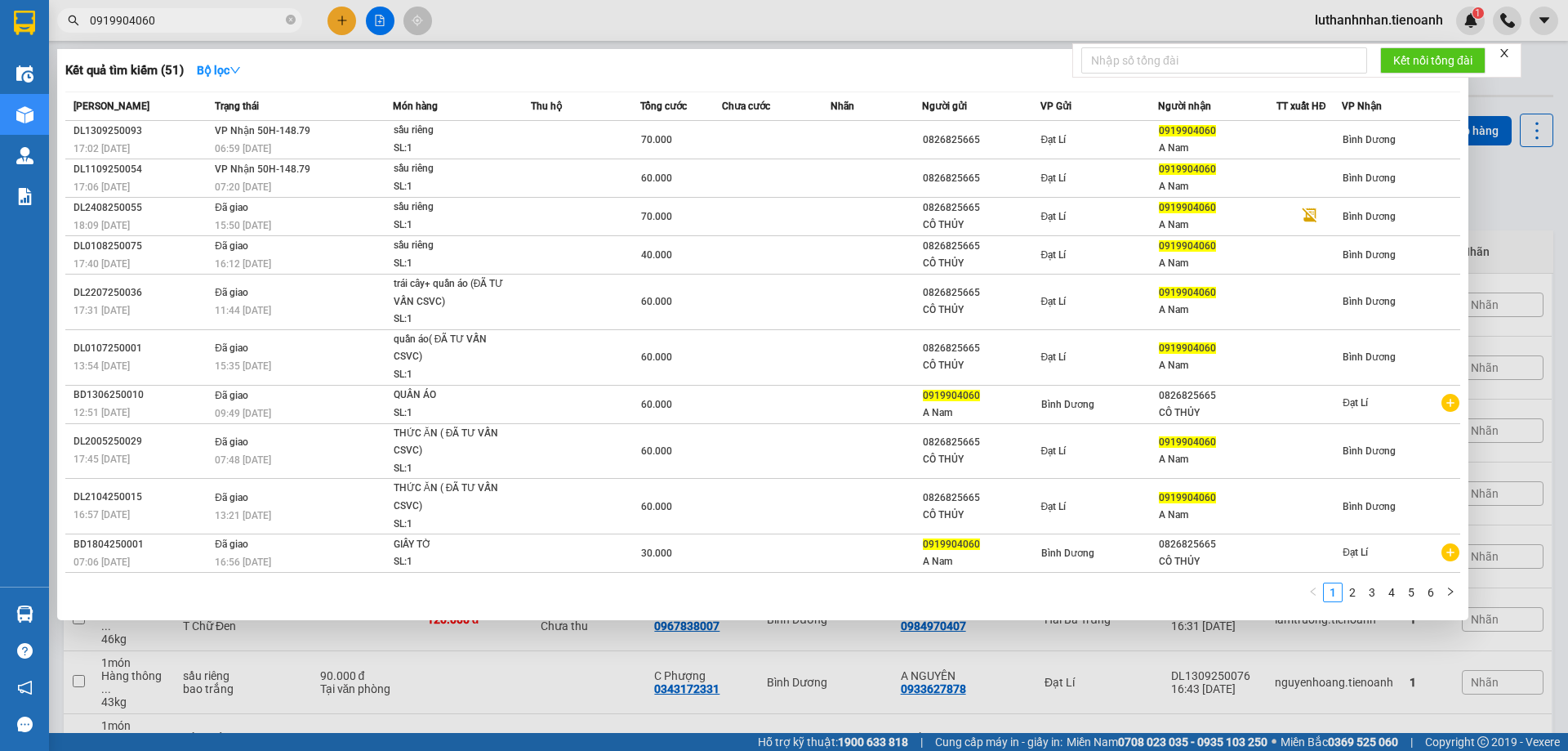
click at [164, 27] on input "0919904060" at bounding box center [187, 20] width 193 height 18
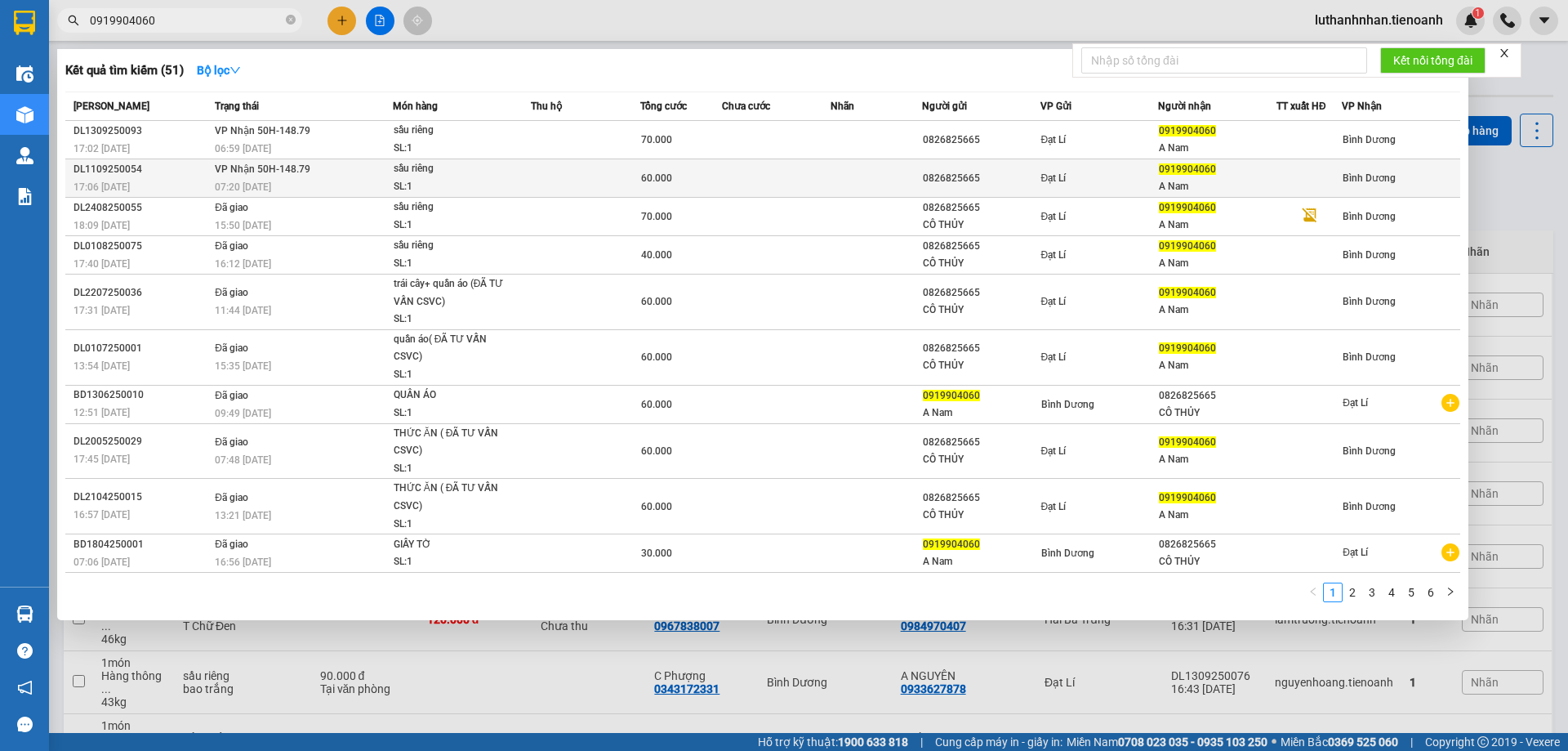
click at [1034, 176] on div "0826825665" at bounding box center [981, 178] width 117 height 17
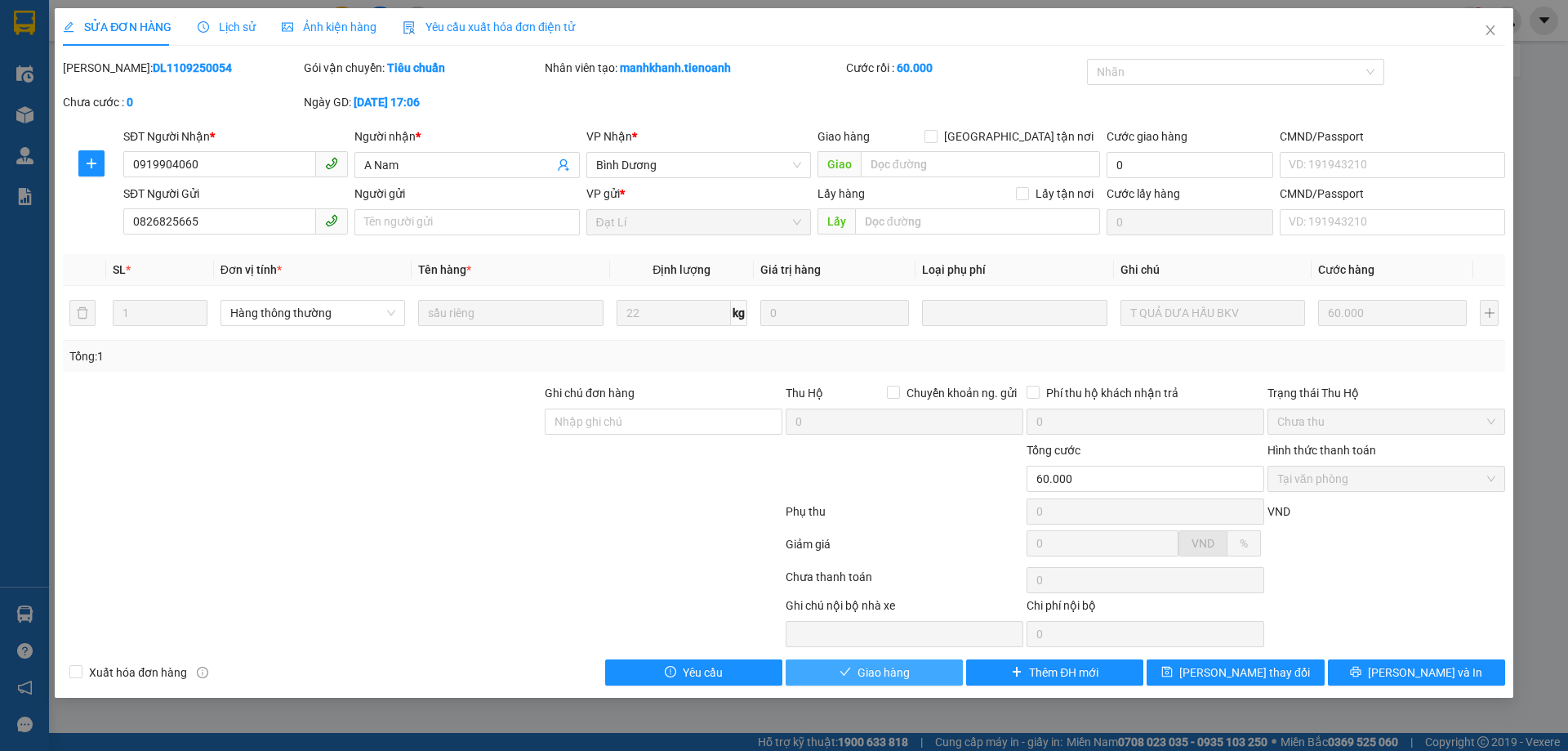
click at [918, 684] on button "Giao hàng" at bounding box center [874, 690] width 177 height 27
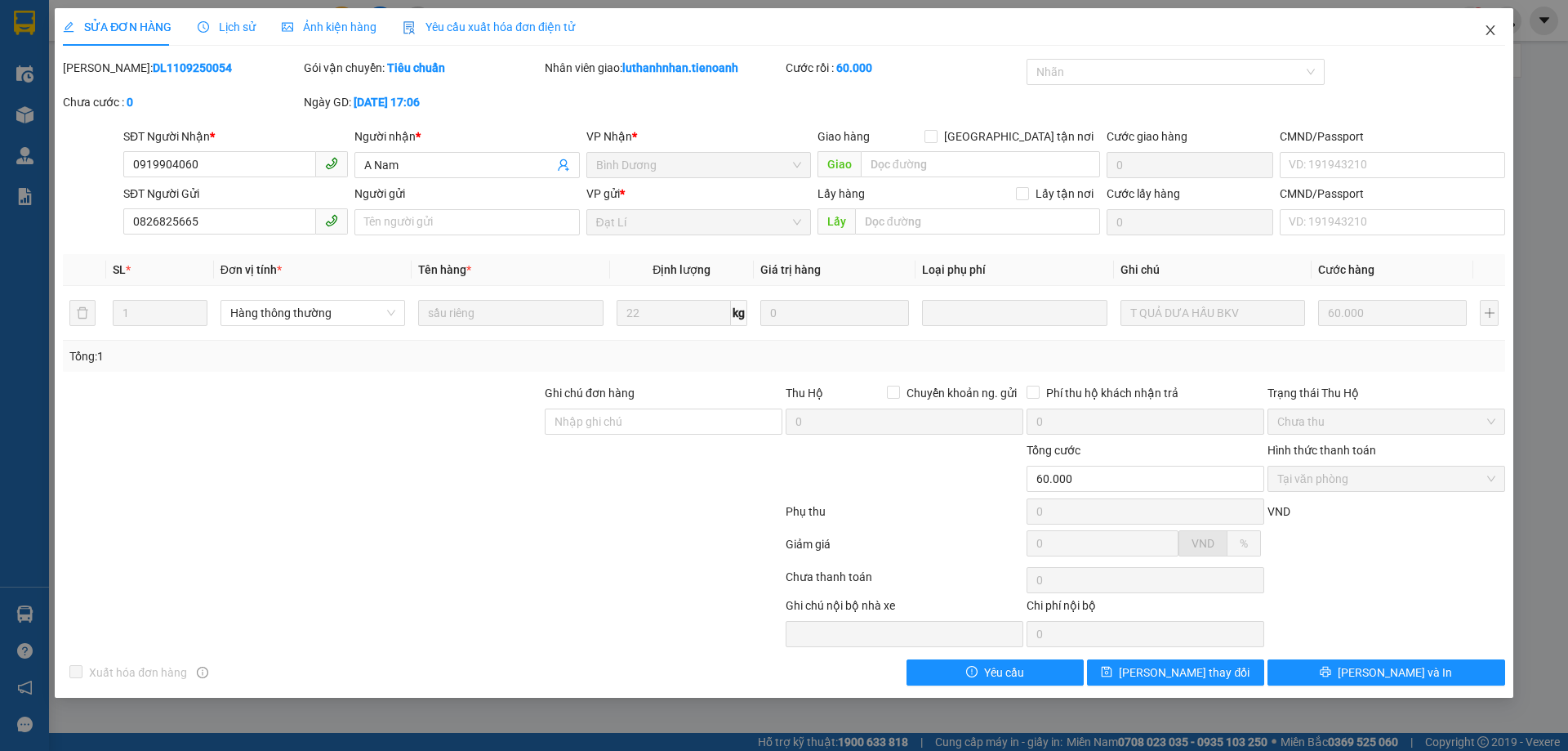
click at [1495, 33] on icon "close" at bounding box center [1490, 30] width 13 height 13
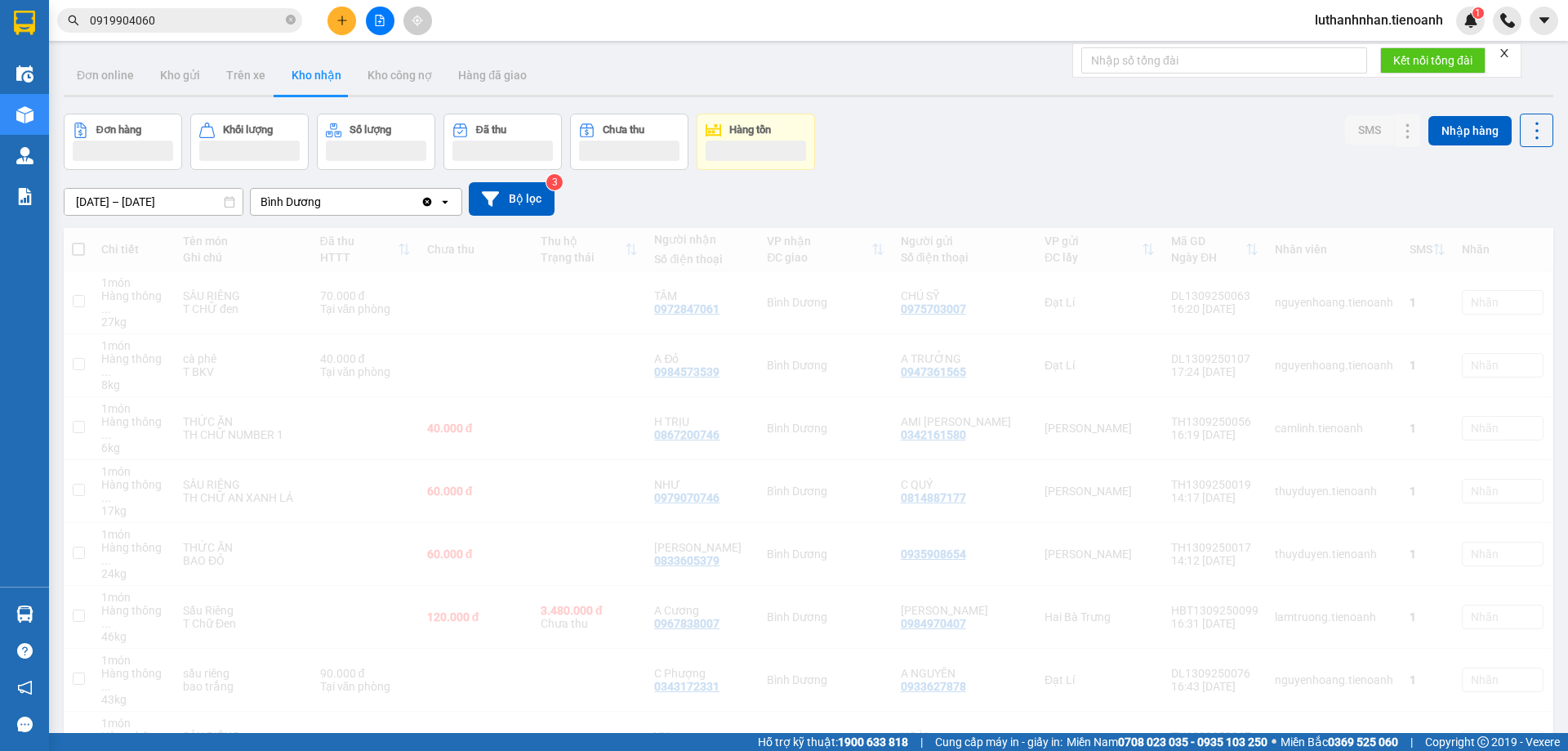
click at [183, 23] on input "0919904060" at bounding box center [187, 20] width 193 height 18
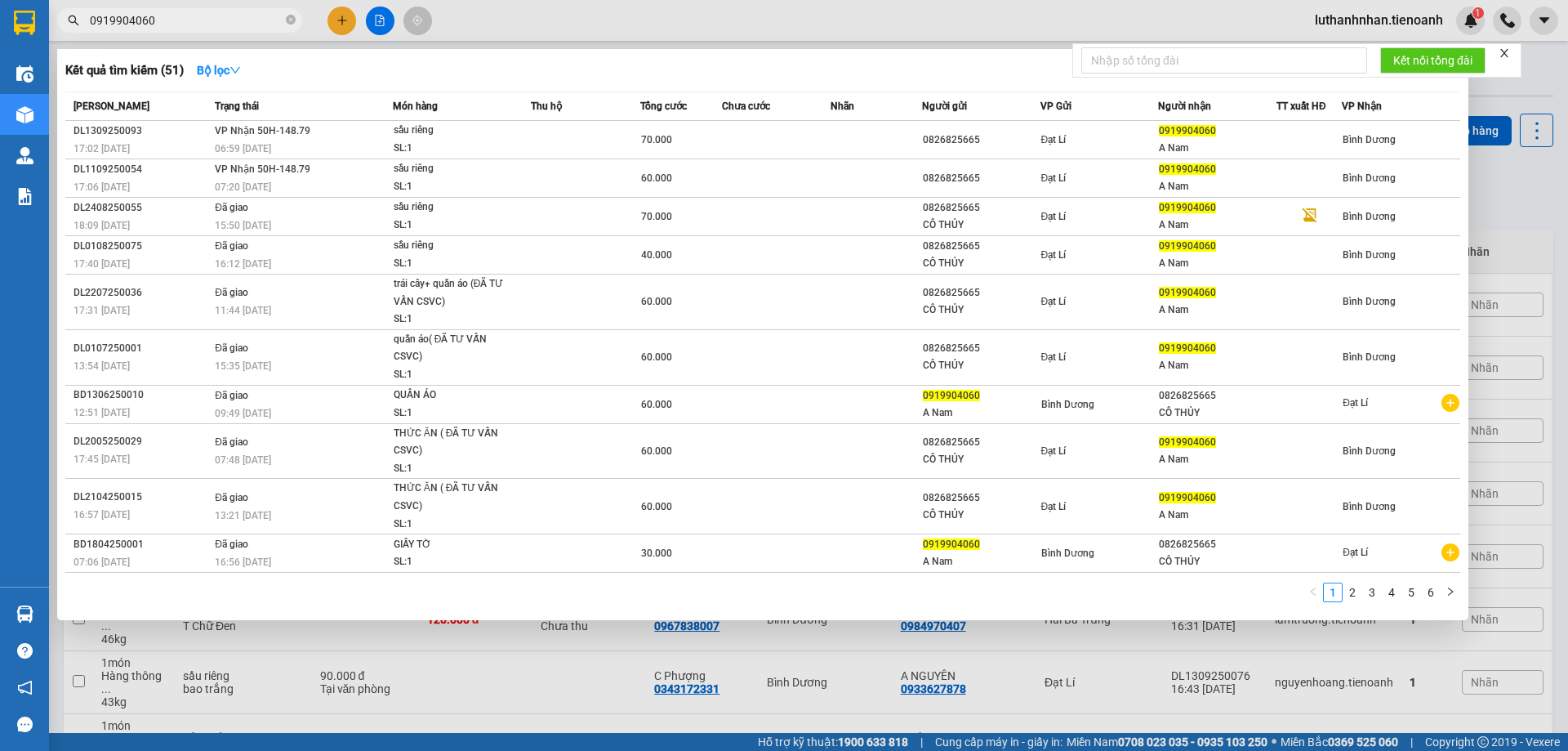
click at [183, 23] on input "0919904060" at bounding box center [187, 20] width 193 height 18
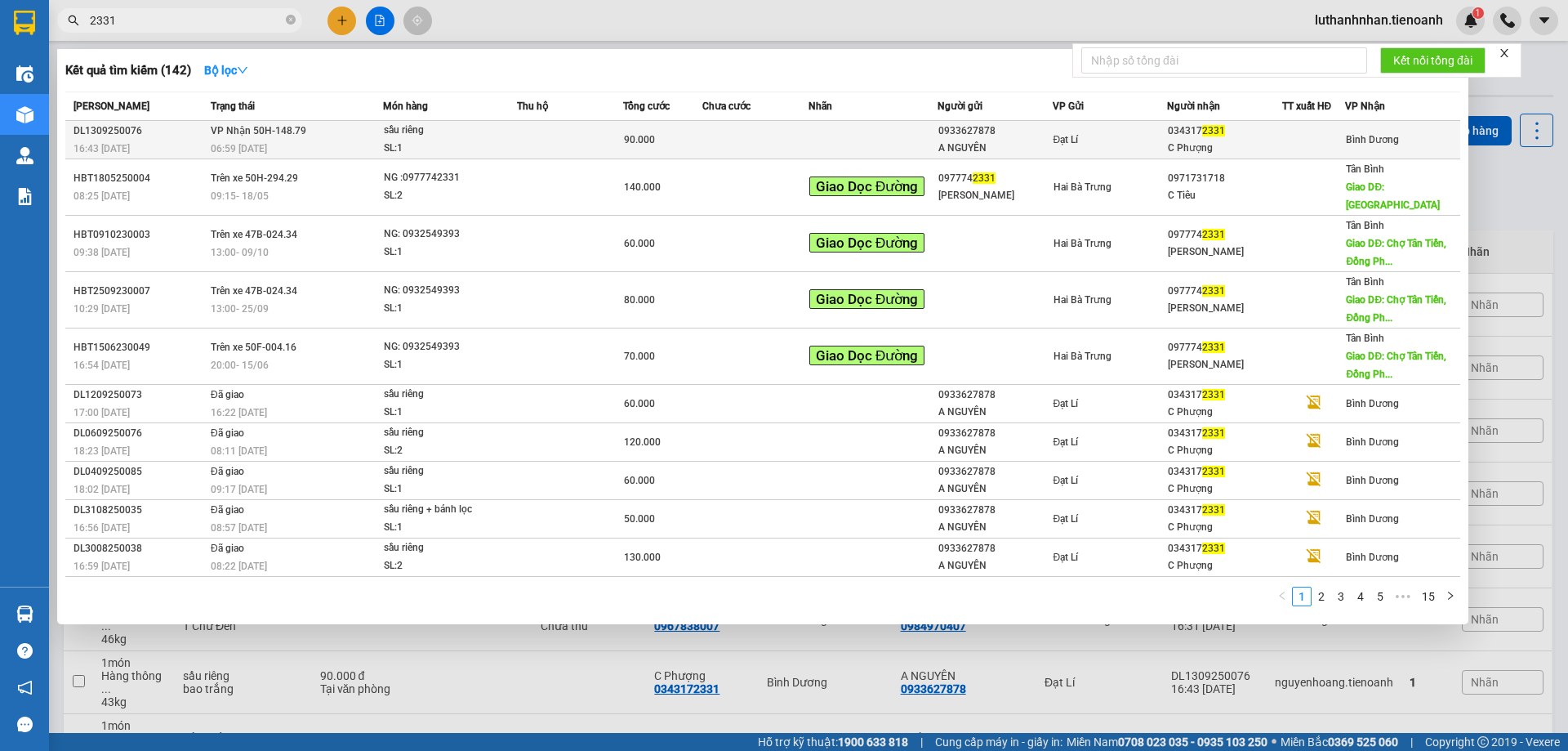
type input "2331"
click at [306, 131] on td "VP Nhận 50H-148.79 06:59 - 14/09" at bounding box center [294, 140] width 176 height 38
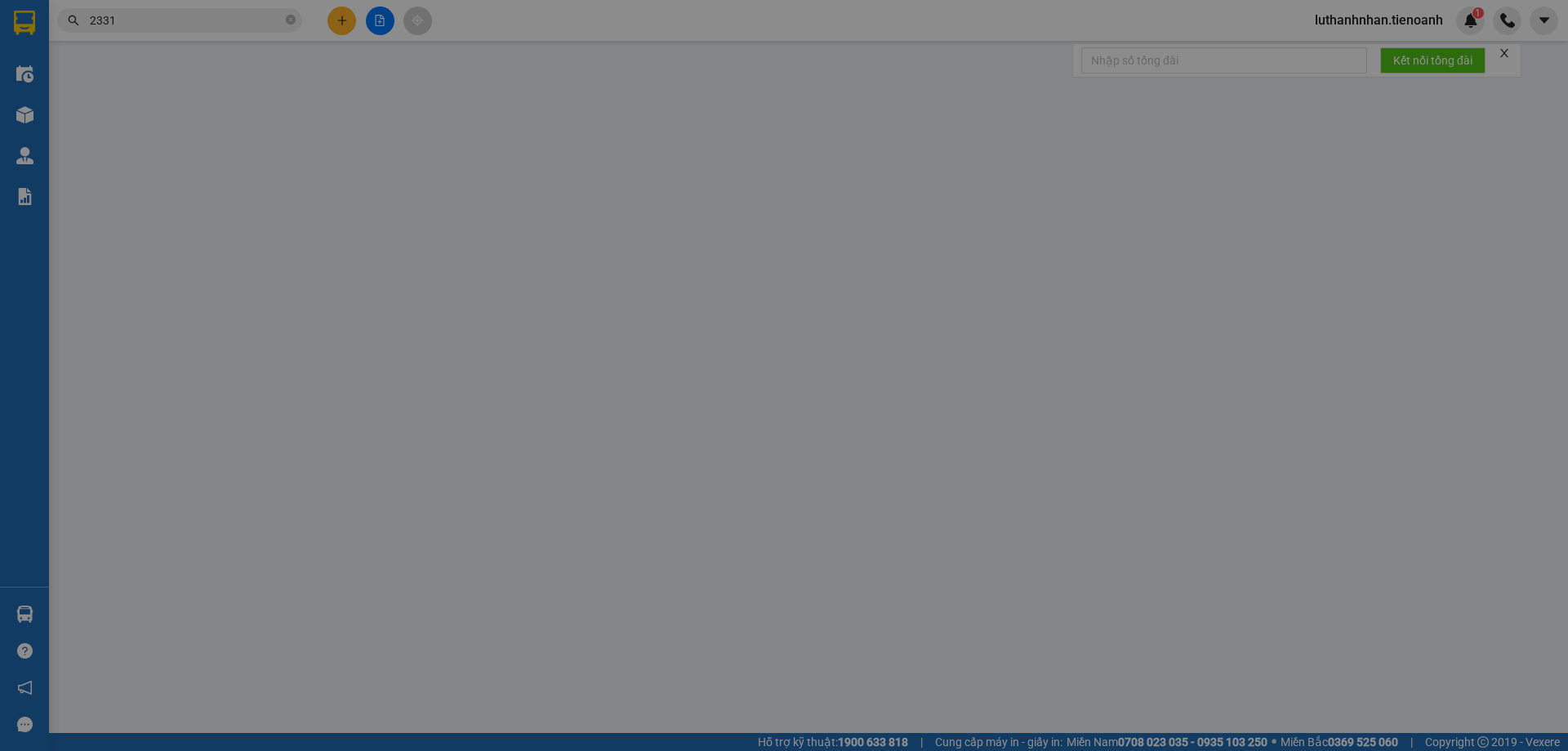
type input "0343172331"
type input "C Phượng"
type input "0933627878"
type input "A NGUYÊN"
type input "90.000"
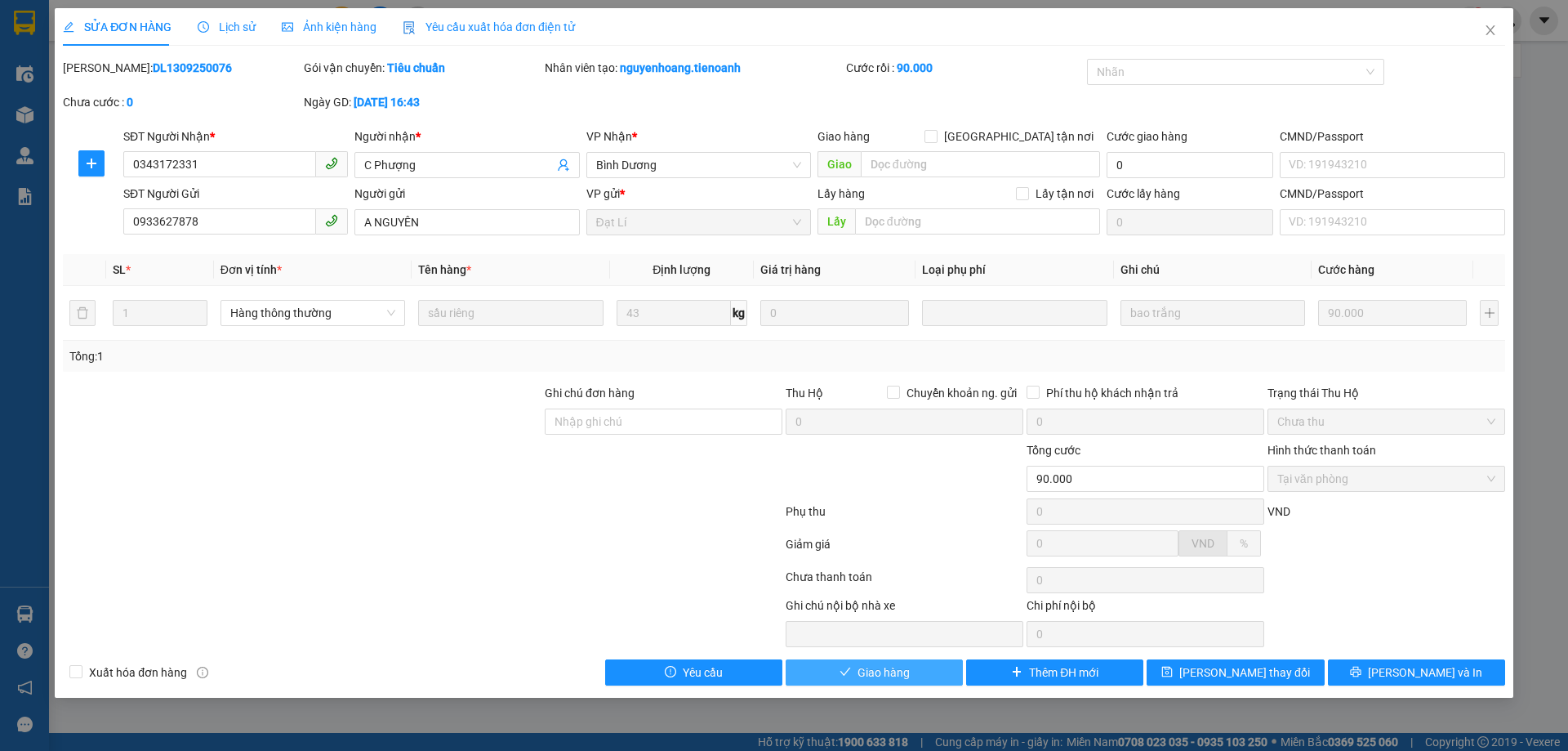
click at [845, 684] on span "check" at bounding box center [845, 690] width 11 height 13
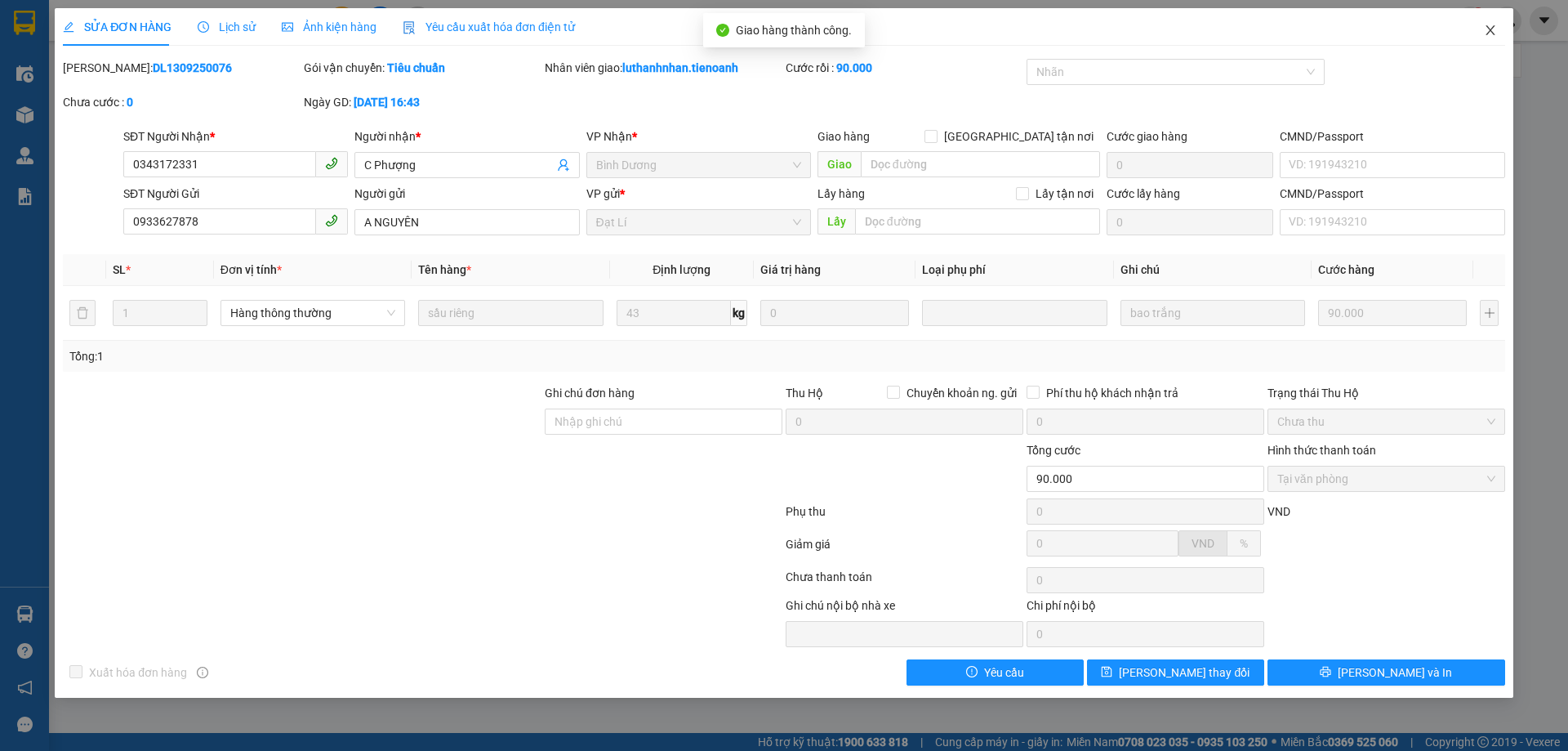
click at [1490, 32] on icon "close" at bounding box center [1490, 30] width 9 height 10
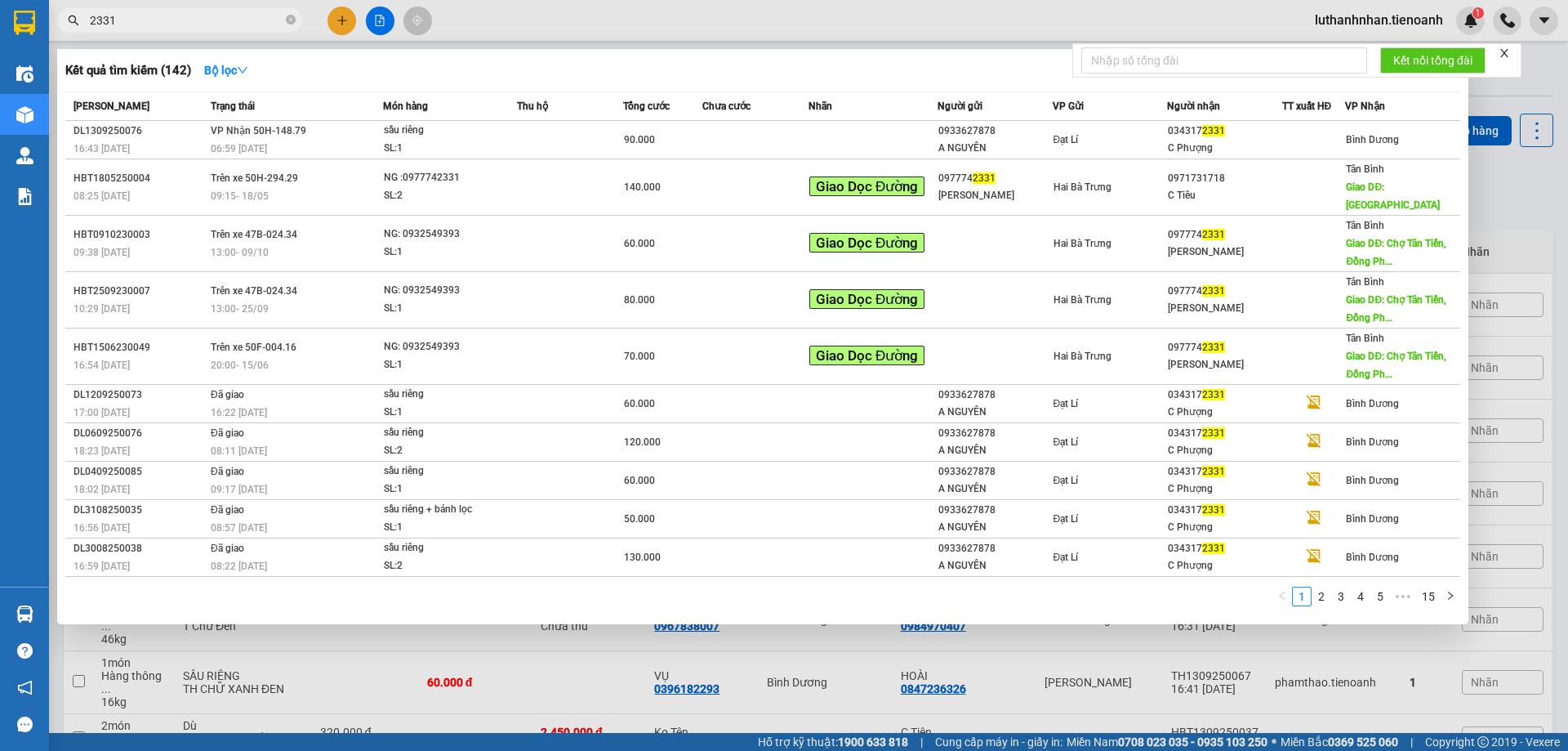
click at [104, 14] on input "2331" at bounding box center [187, 20] width 193 height 18
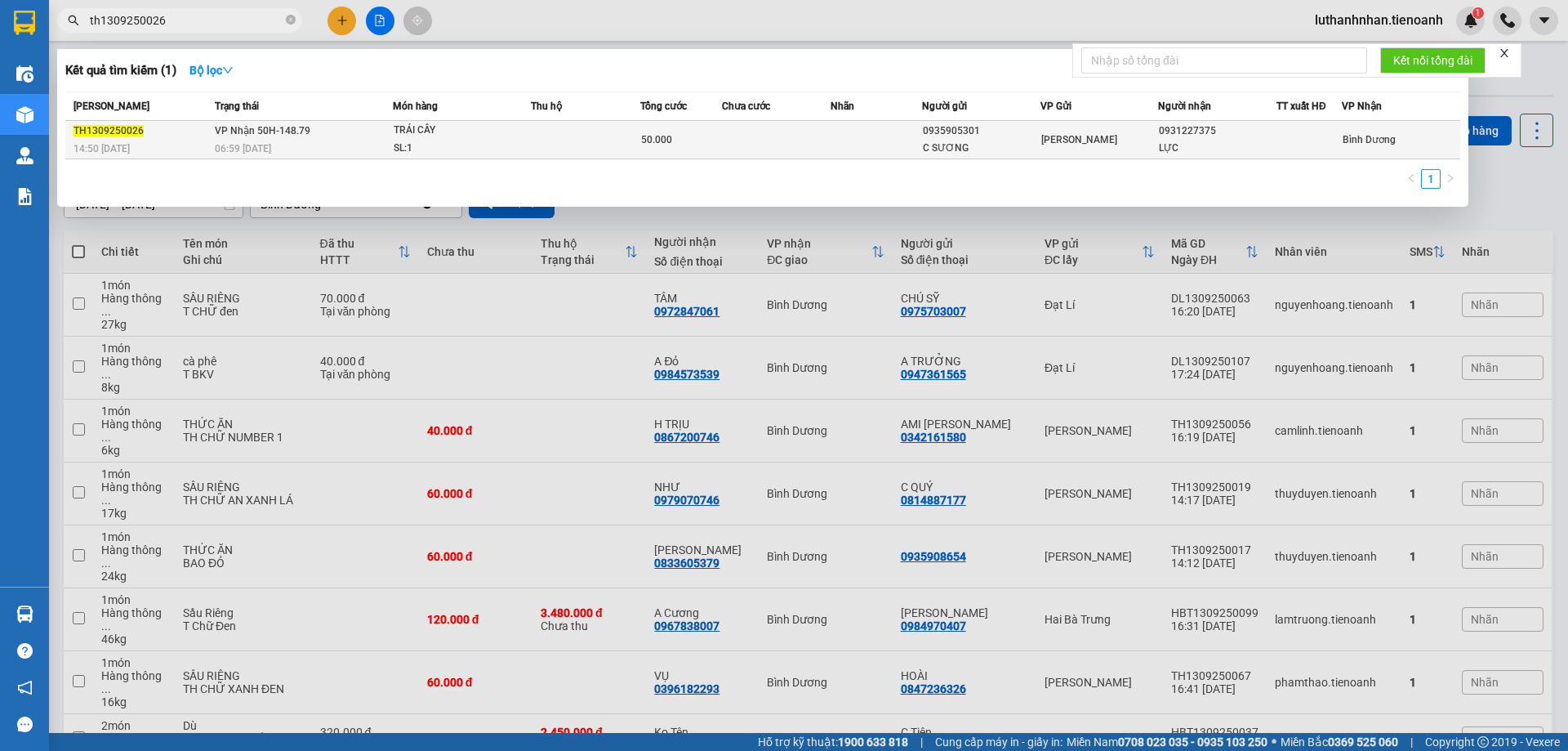
type input "th1309250026"
click at [498, 142] on div "SL: 1" at bounding box center [455, 149] width 122 height 18
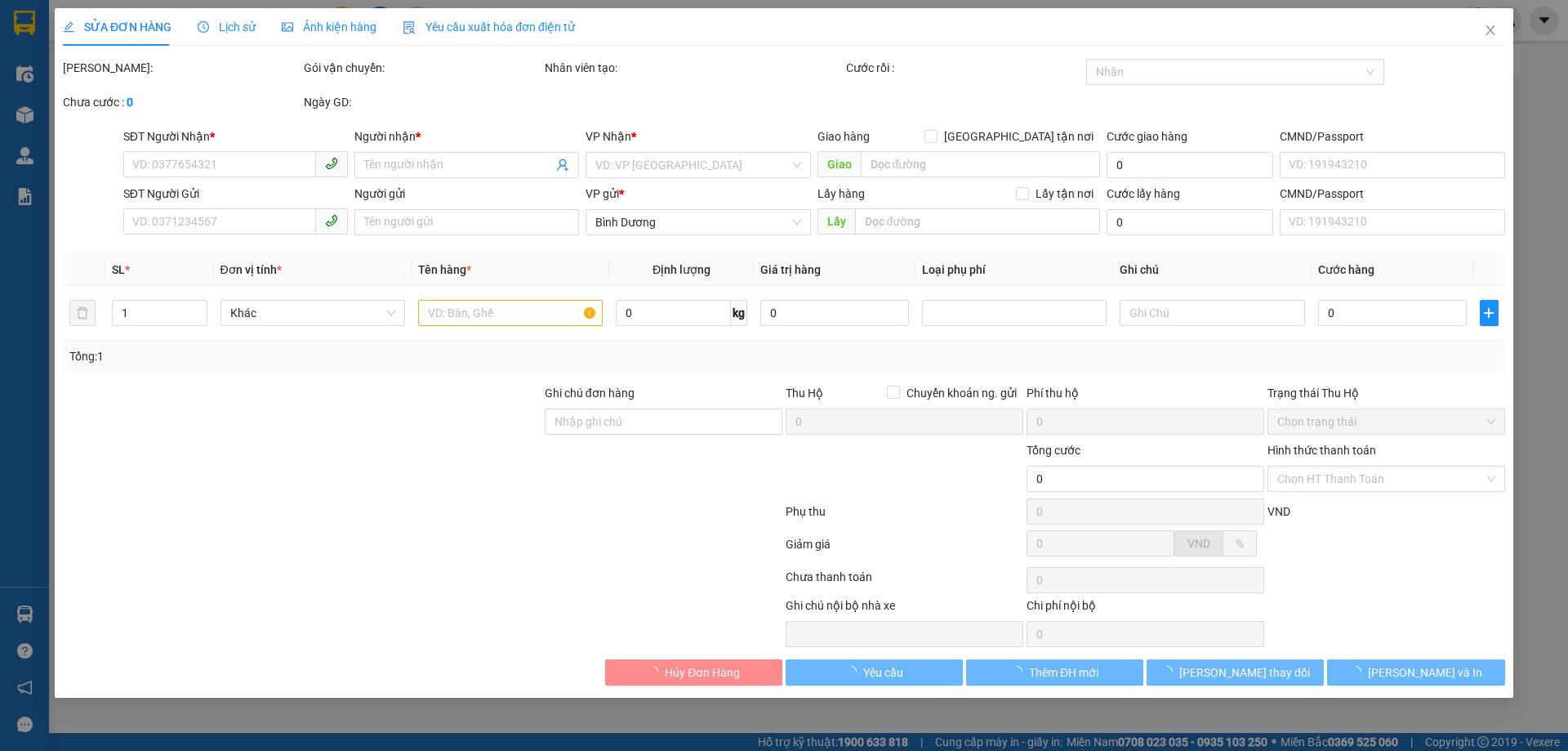
type input "0931227375"
type input "LỰC"
type input "0935905301"
type input "C SƯƠNG"
type input "50.000"
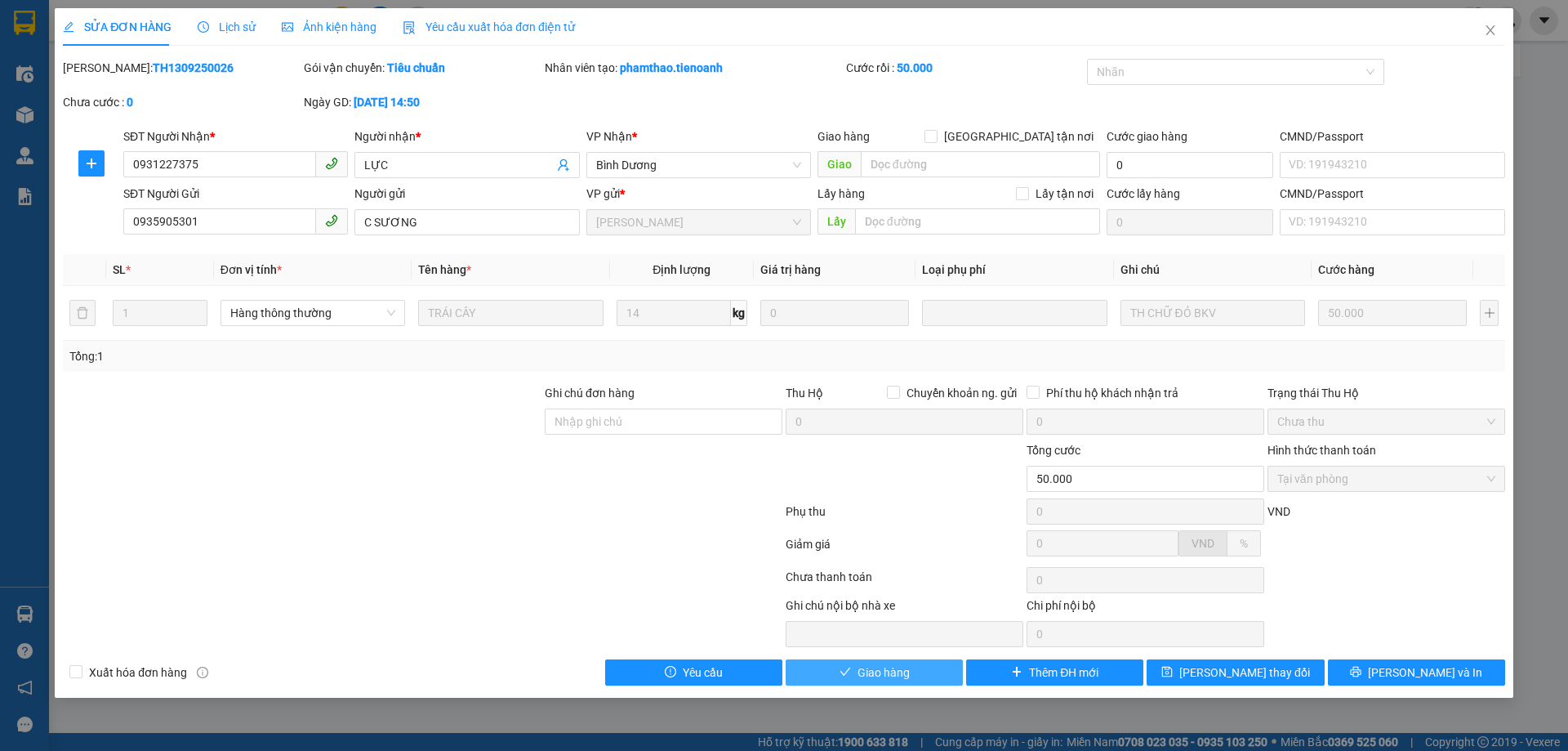
click at [881, 681] on span "Giao hàng" at bounding box center [883, 690] width 52 height 18
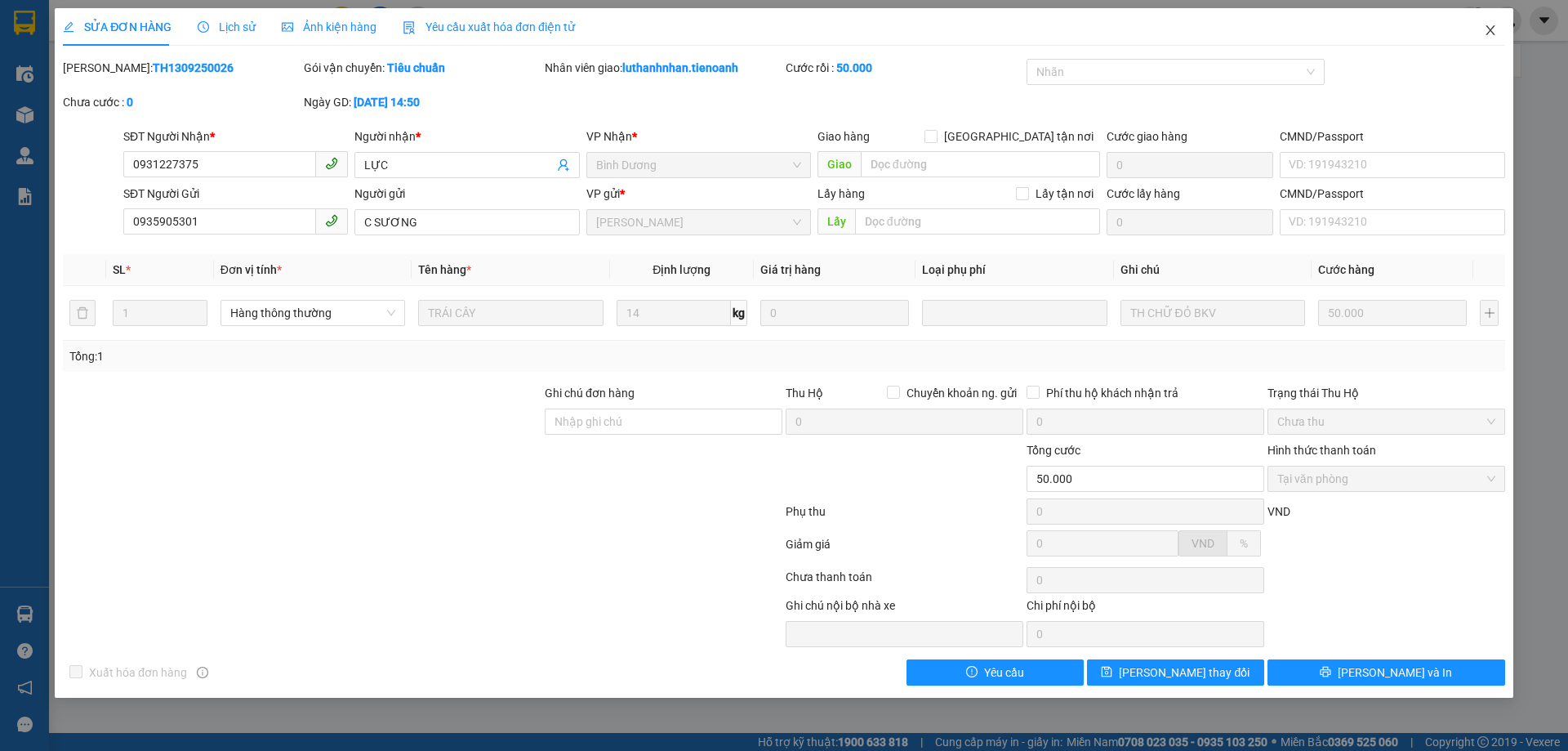
drag, startPoint x: 1493, startPoint y: 34, endPoint x: 433, endPoint y: 1, distance: 1060.5
click at [1493, 34] on icon "close" at bounding box center [1490, 30] width 9 height 10
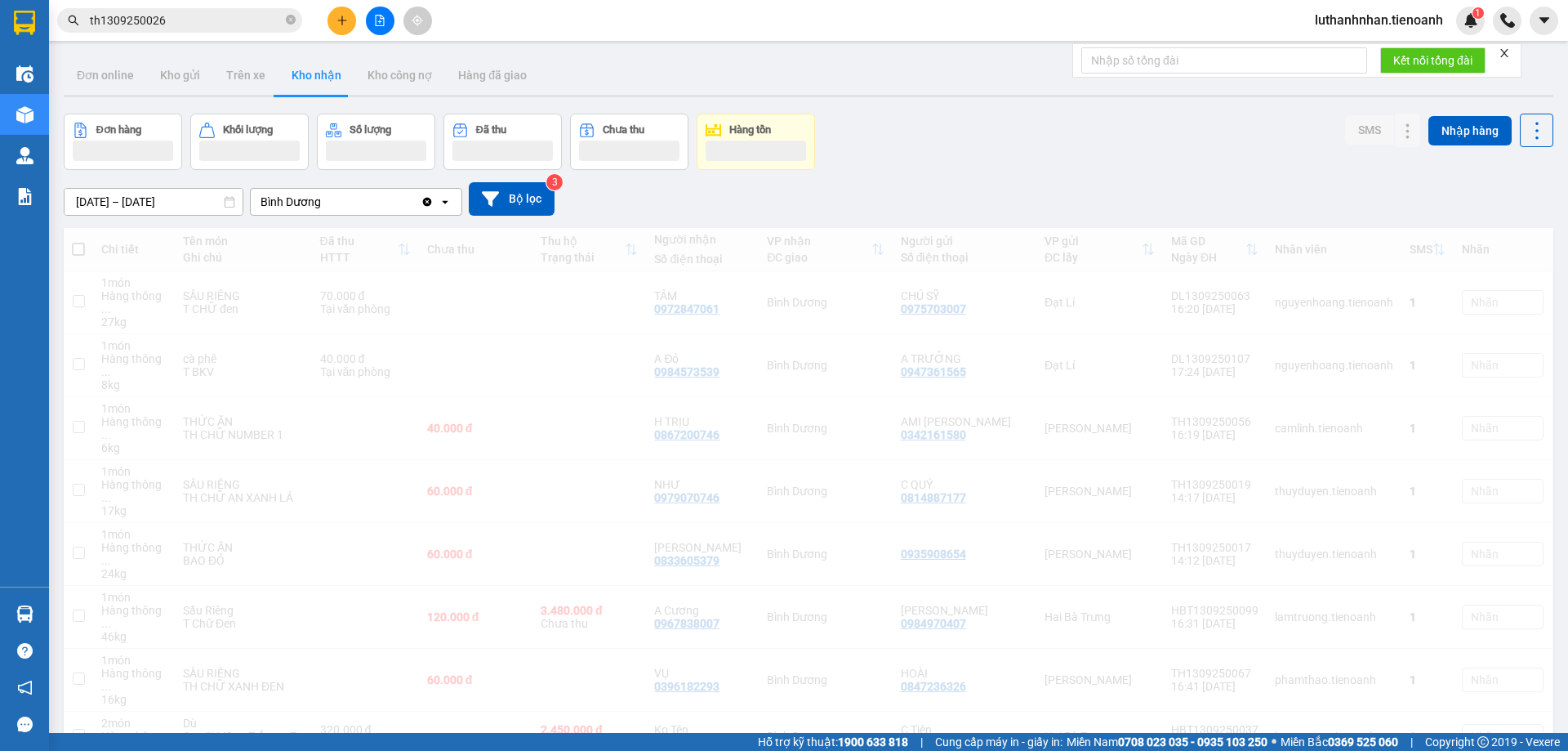
click at [340, 19] on icon "plus" at bounding box center [341, 20] width 11 height 11
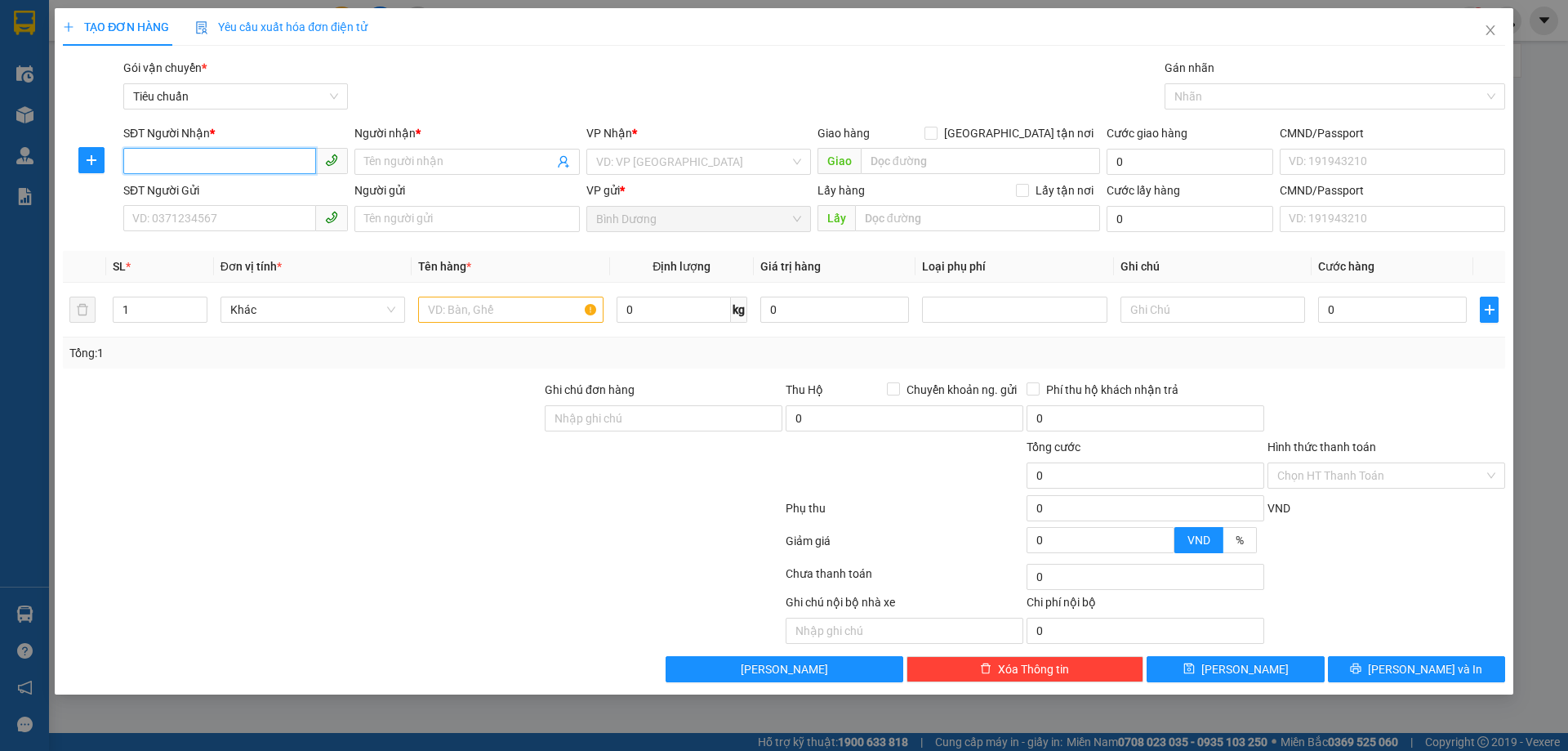
click at [158, 156] on input "SĐT Người Nhận *" at bounding box center [219, 161] width 193 height 27
type input "0908172747"
click at [239, 191] on div "0908172747 - C Tuyền" at bounding box center [235, 195] width 205 height 18
type input "C Tuyền"
type input "30.000"
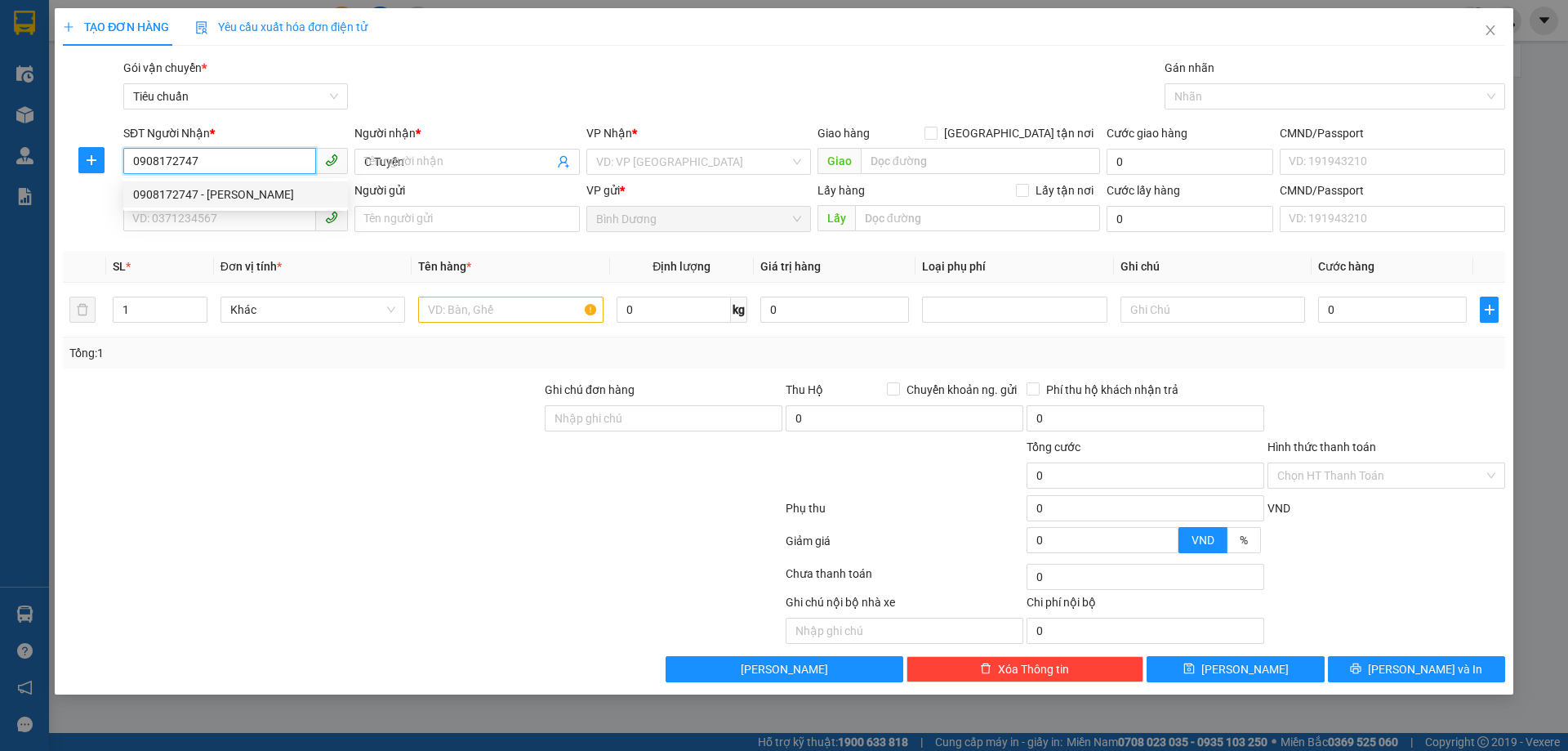
type input "30.000"
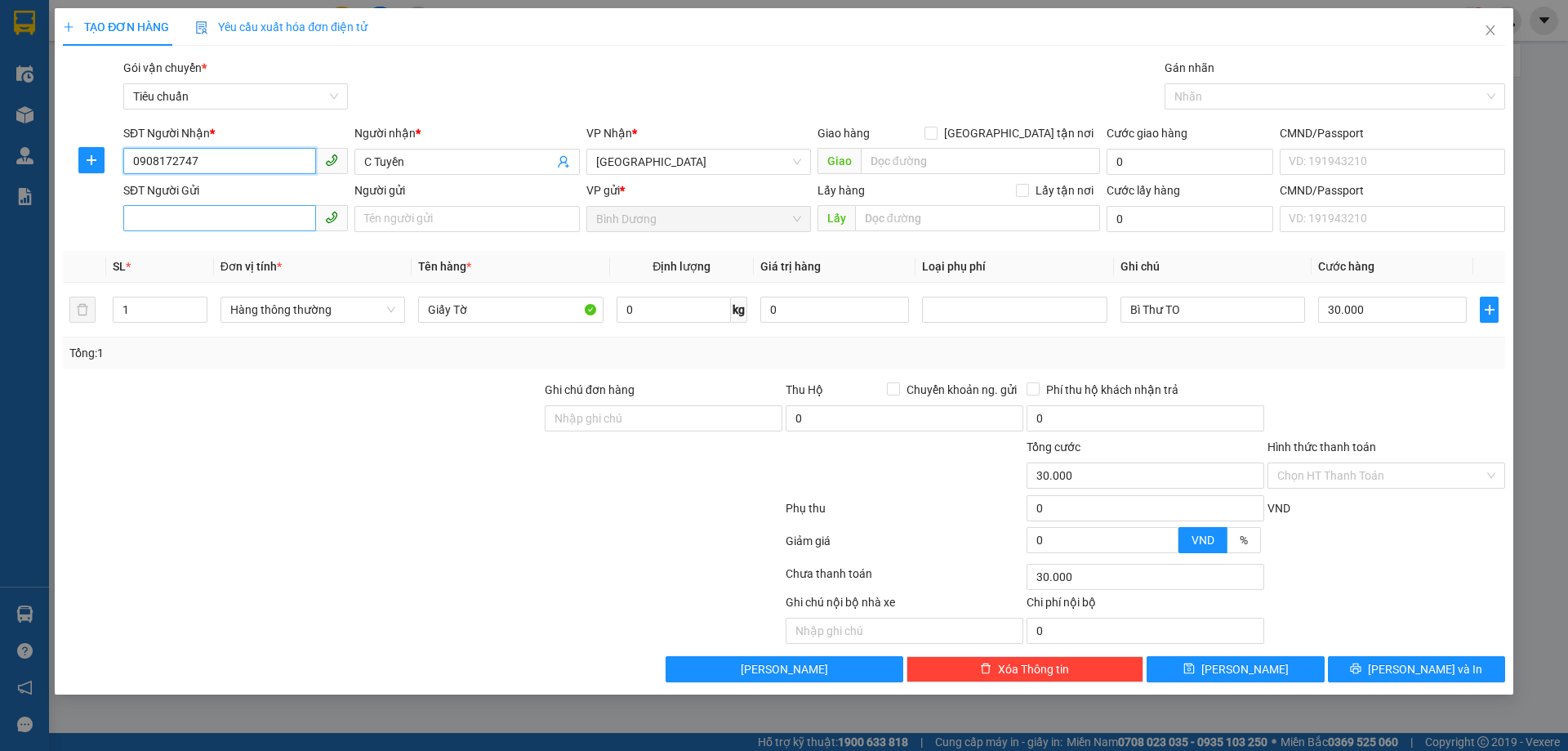
type input "0908172747"
click at [243, 229] on input "SĐT Người Gửi" at bounding box center [219, 236] width 193 height 27
click at [251, 253] on div "0901731731 - Bá Anh" at bounding box center [235, 251] width 205 height 18
type input "0901731731"
type input "Bá Anh"
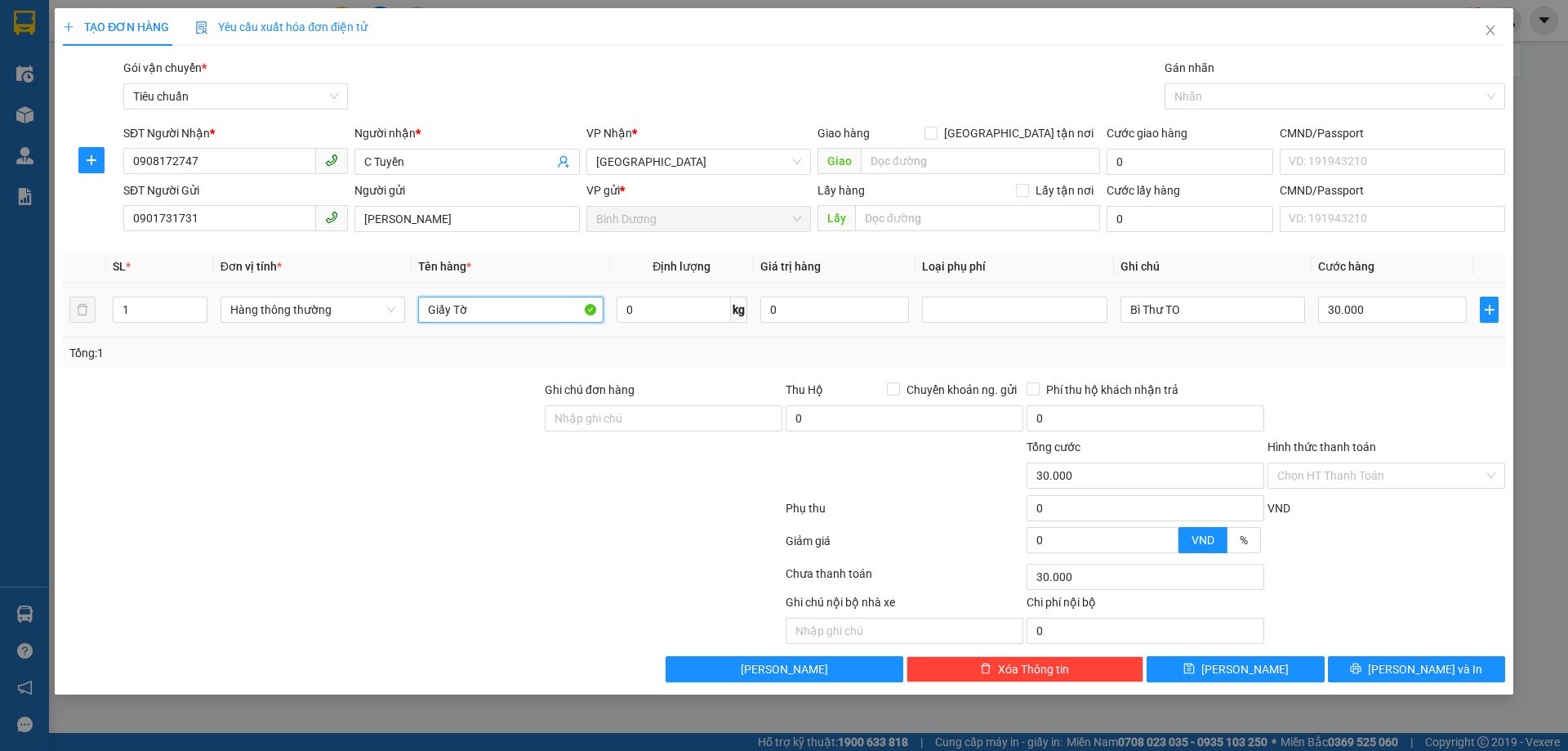
click at [480, 314] on input "Giấy Tờ" at bounding box center [510, 327] width 185 height 27
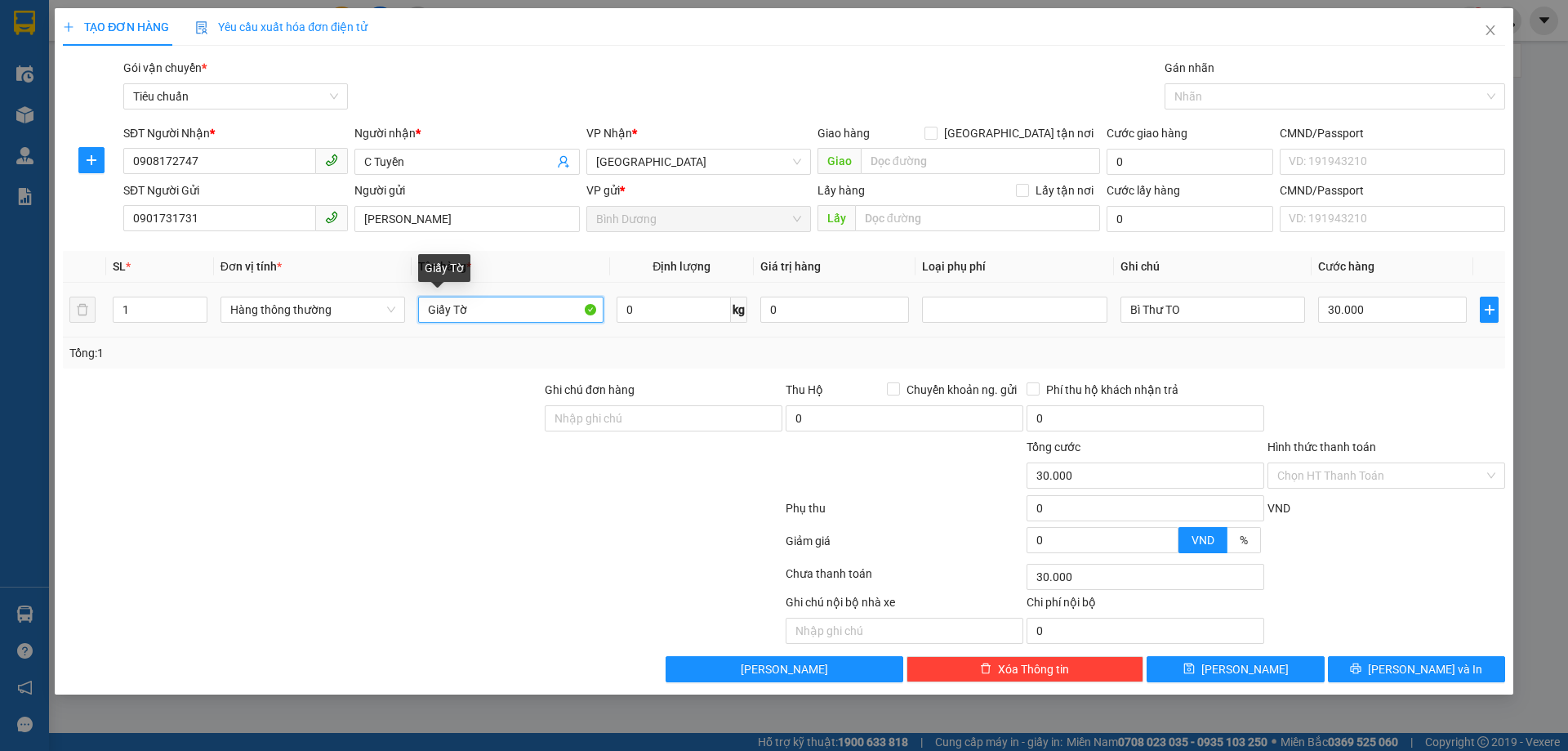
click at [480, 314] on input "Giấy Tờ" at bounding box center [510, 327] width 185 height 27
type input "HẢI SẢN"
click at [529, 362] on div "Tổng: 1" at bounding box center [337, 371] width 536 height 18
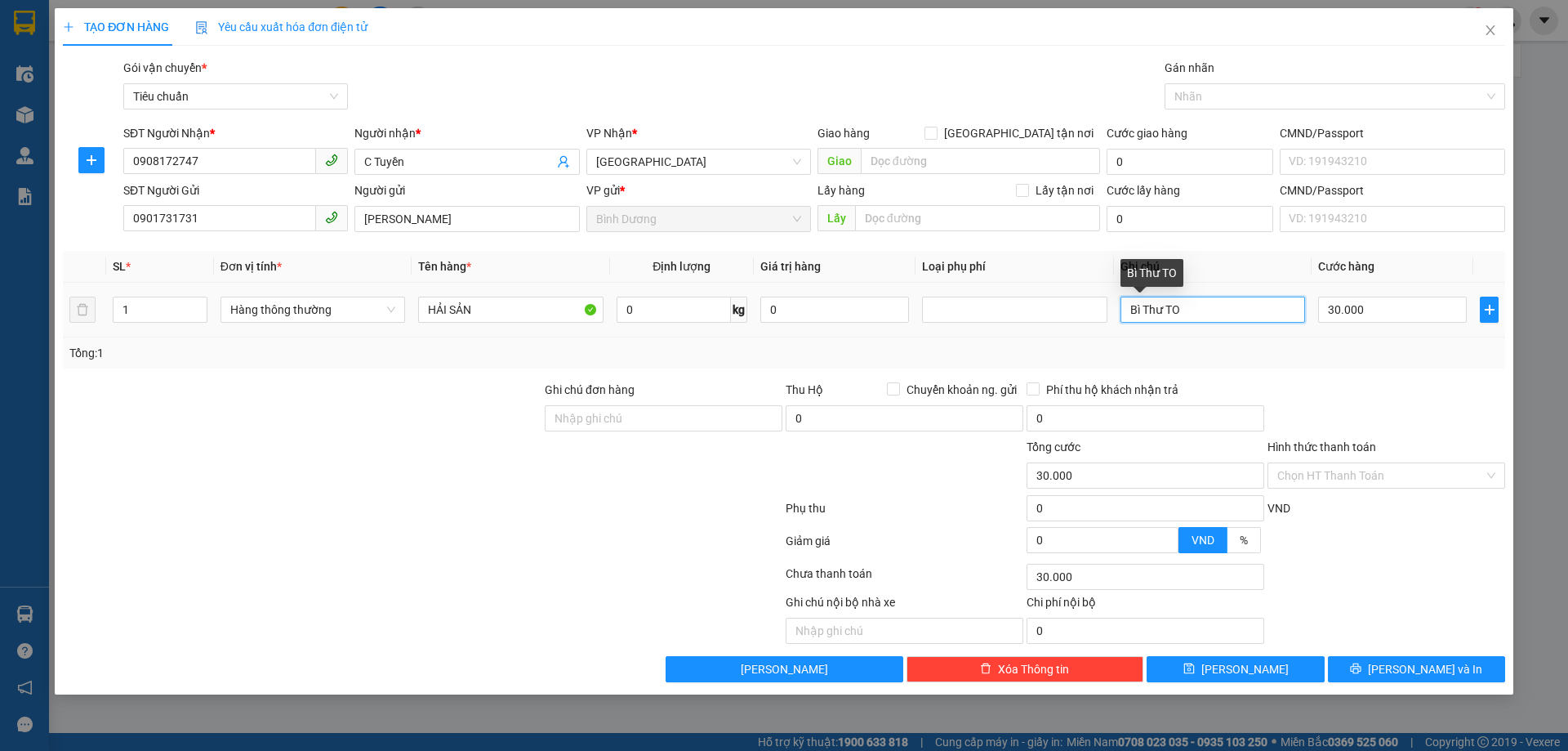
click at [1166, 314] on input "Bì Thư TO" at bounding box center [1212, 327] width 185 height 27
click at [701, 156] on span "Hòa Đông" at bounding box center [699, 162] width 205 height 25
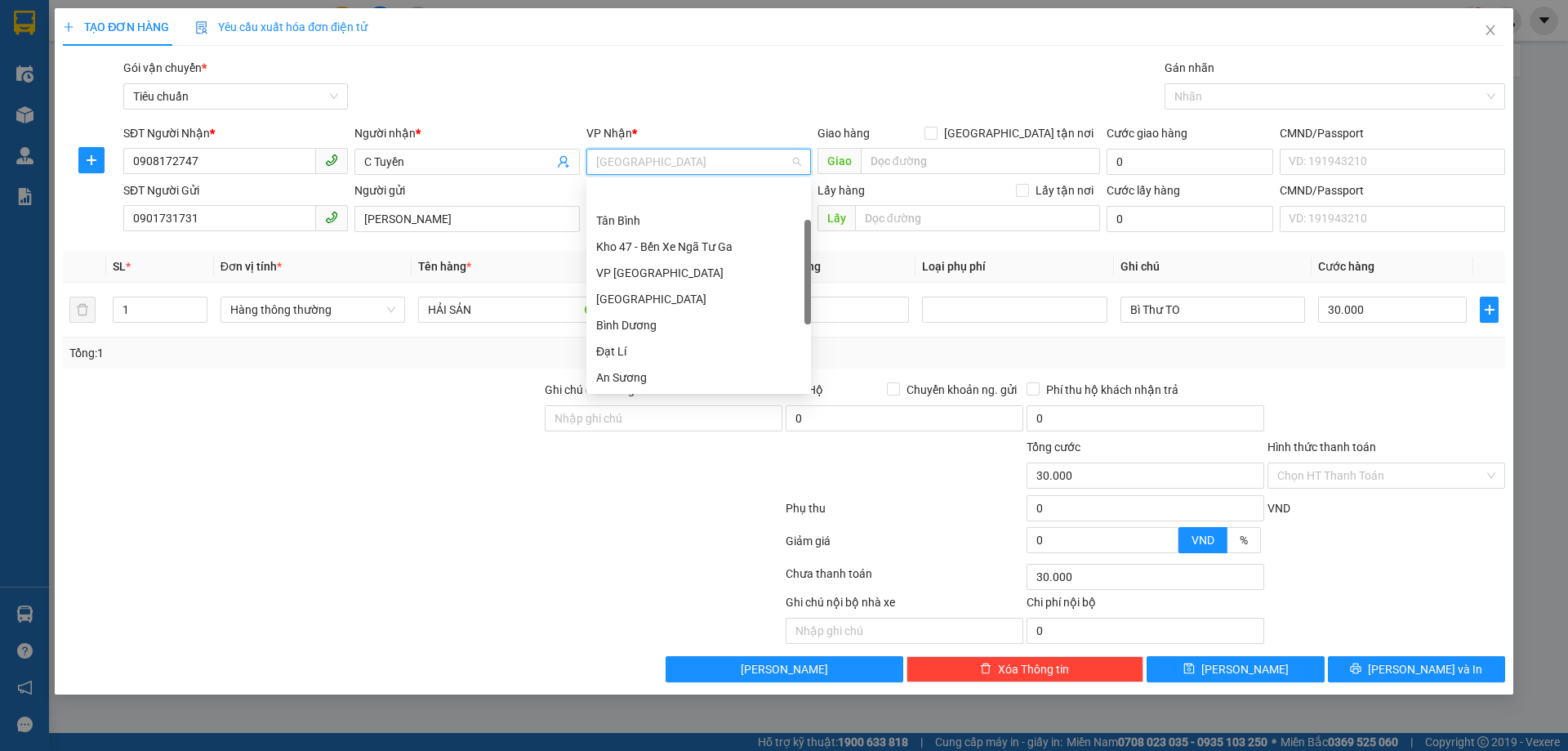
click at [701, 156] on span "Hòa Đông" at bounding box center [699, 162] width 205 height 25
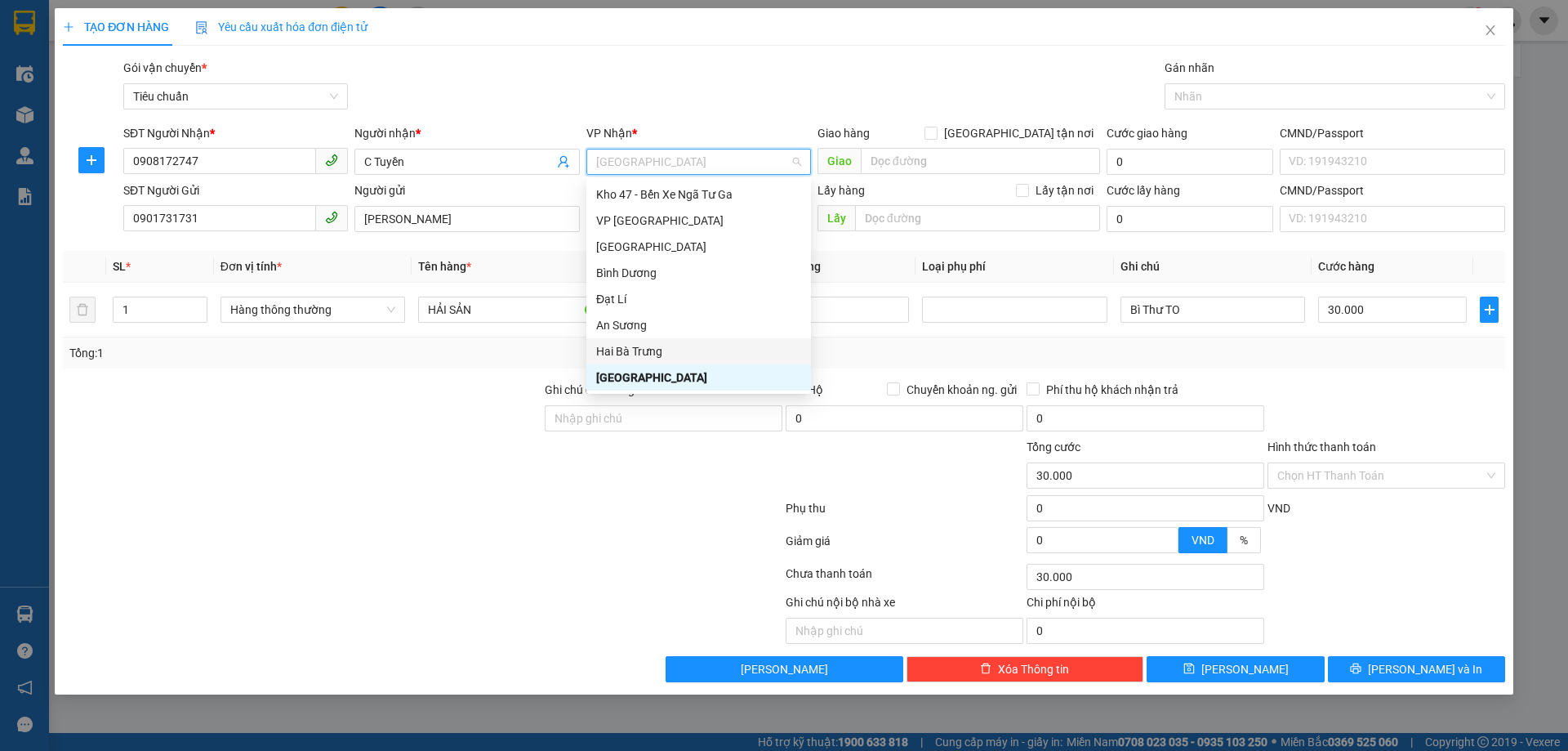
click at [676, 348] on div "Hai Bà Trưng" at bounding box center [699, 351] width 205 height 18
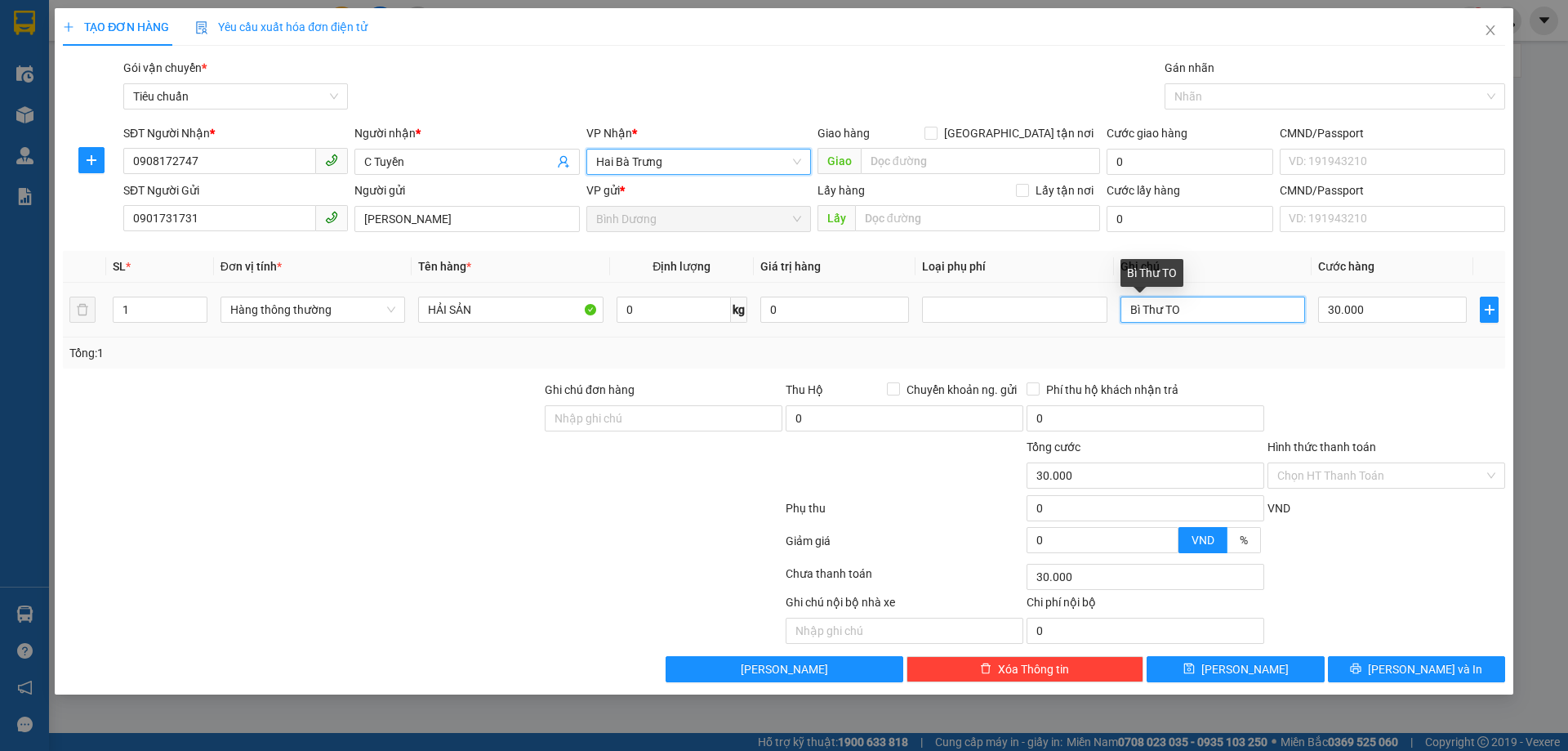
click at [1181, 314] on input "Bì Thư TO" at bounding box center [1212, 327] width 185 height 27
type input "TXT BKV"
click at [1276, 362] on div "Tổng: 1" at bounding box center [784, 371] width 1429 height 18
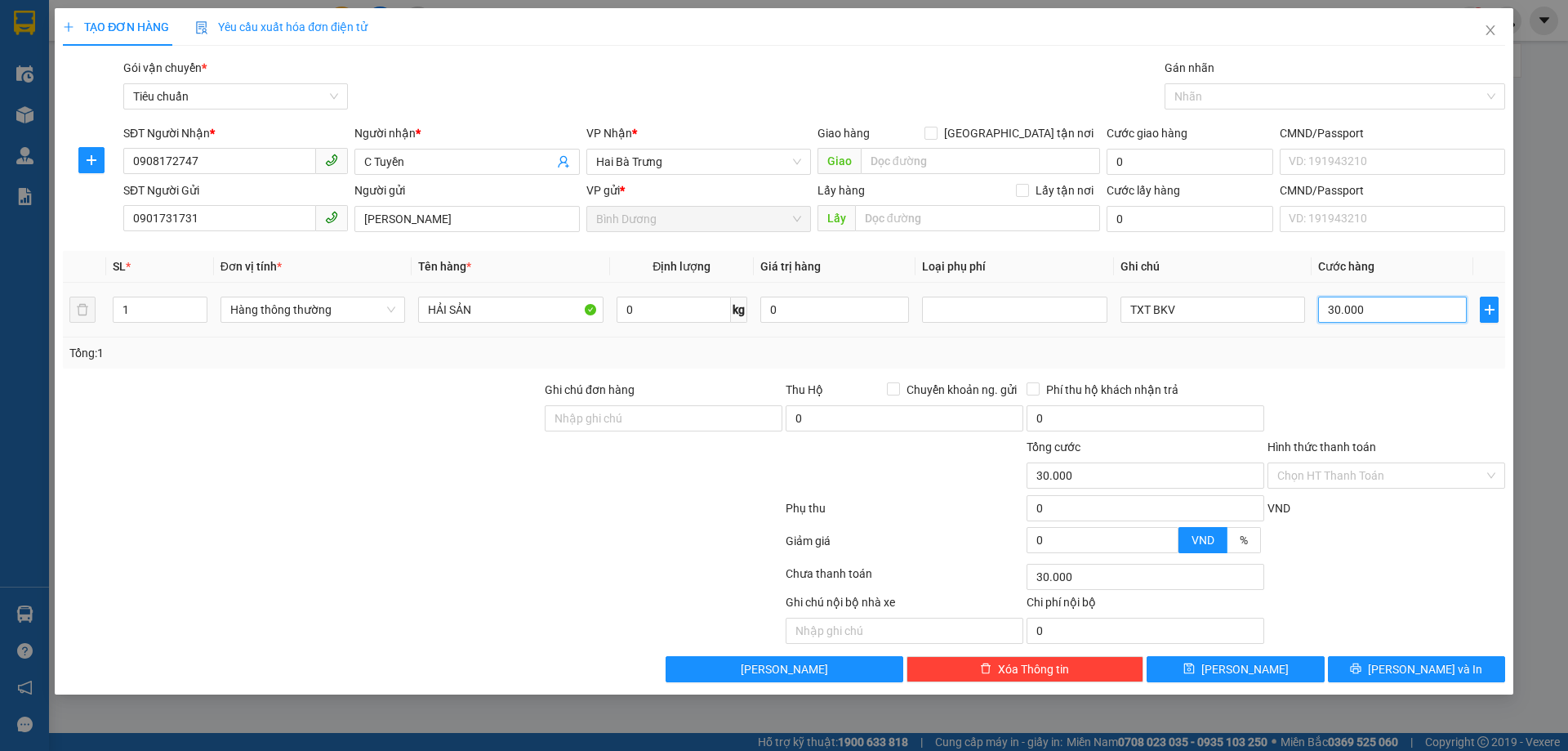
click at [1368, 316] on input "30.000" at bounding box center [1392, 327] width 149 height 27
click at [664, 315] on input "0" at bounding box center [673, 327] width 114 height 27
type input "19"
click at [1118, 362] on div "Tổng: 1" at bounding box center [784, 371] width 1429 height 18
type input "55.000"
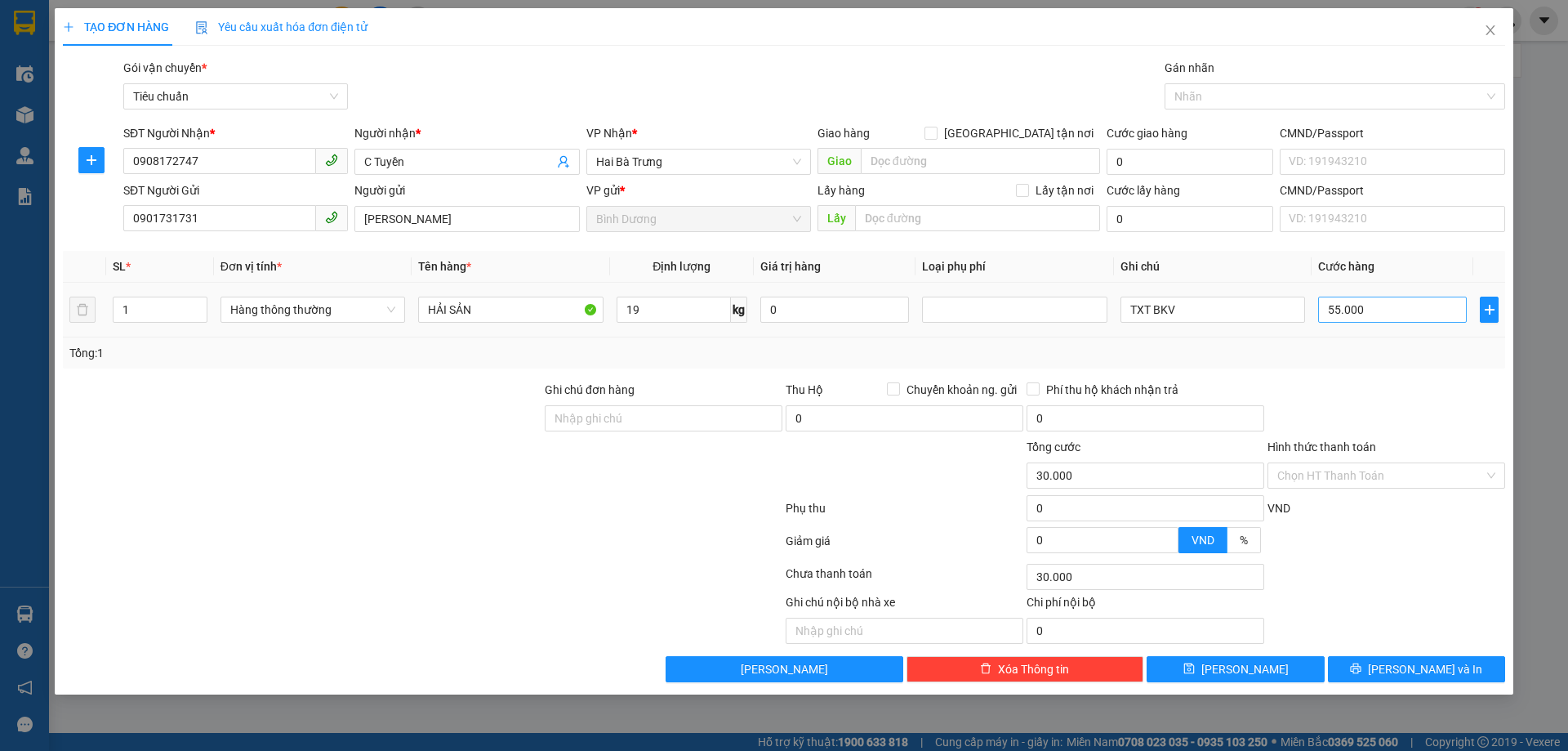
type input "55.000"
click at [1389, 314] on input "55.000" at bounding box center [1392, 327] width 149 height 27
type input "6"
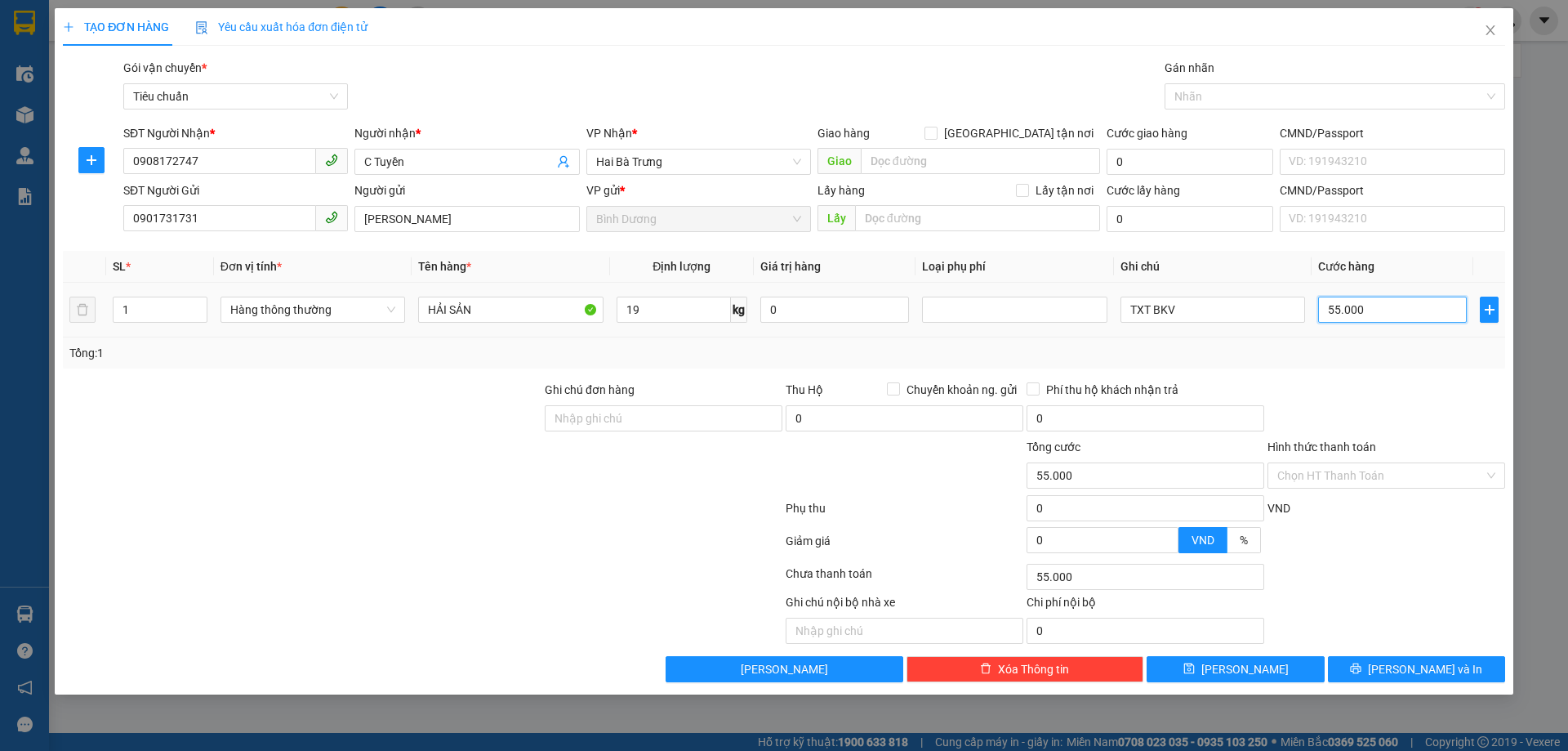
type input "6"
type input "60"
click at [1410, 376] on div "Transit Pickup Surcharge Ids Transit Deliver Surcharge Ids Transit Deliver Surc…" at bounding box center [784, 379] width 1442 height 641
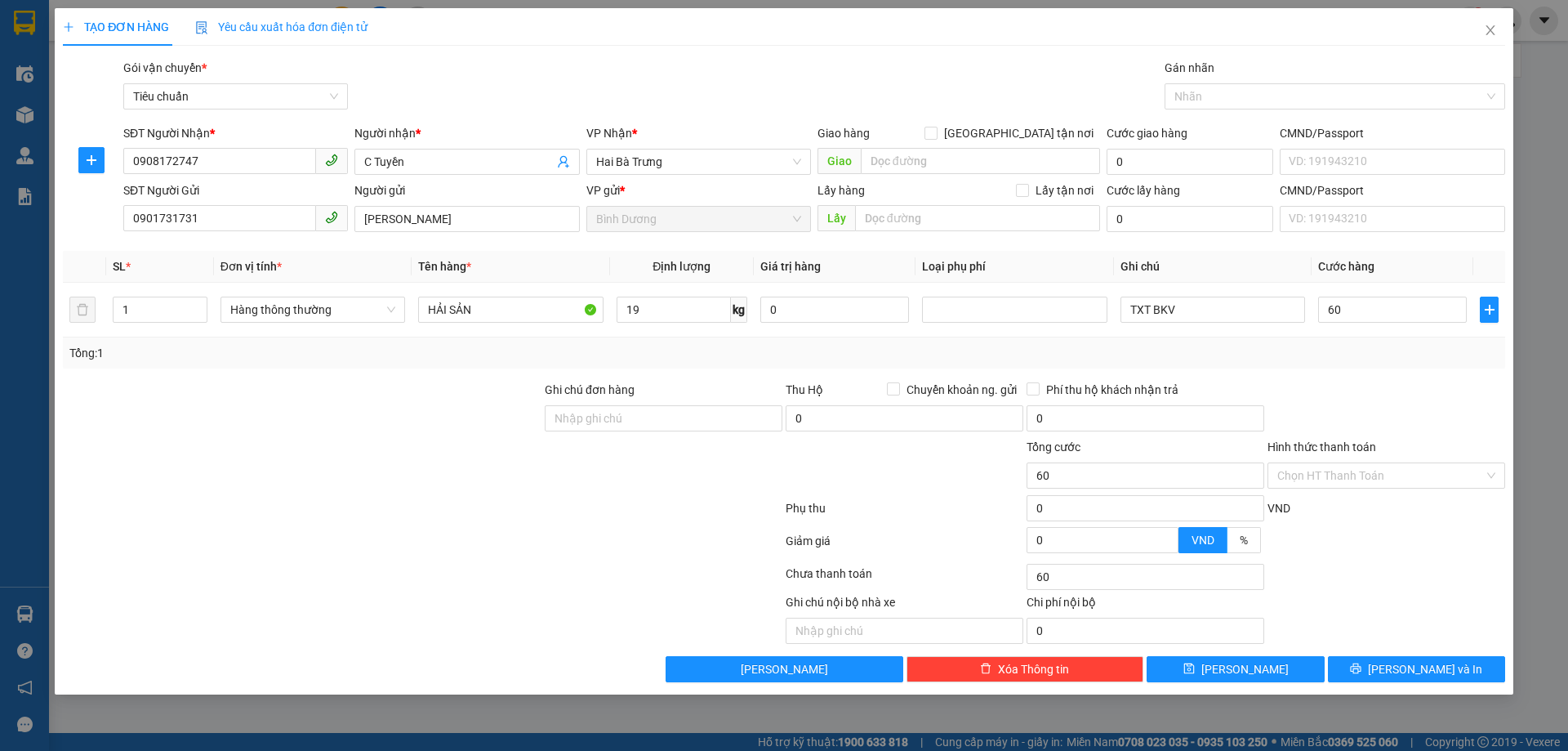
type input "60.000"
click at [1386, 481] on input "Hình thức thanh toán" at bounding box center [1381, 494] width 207 height 25
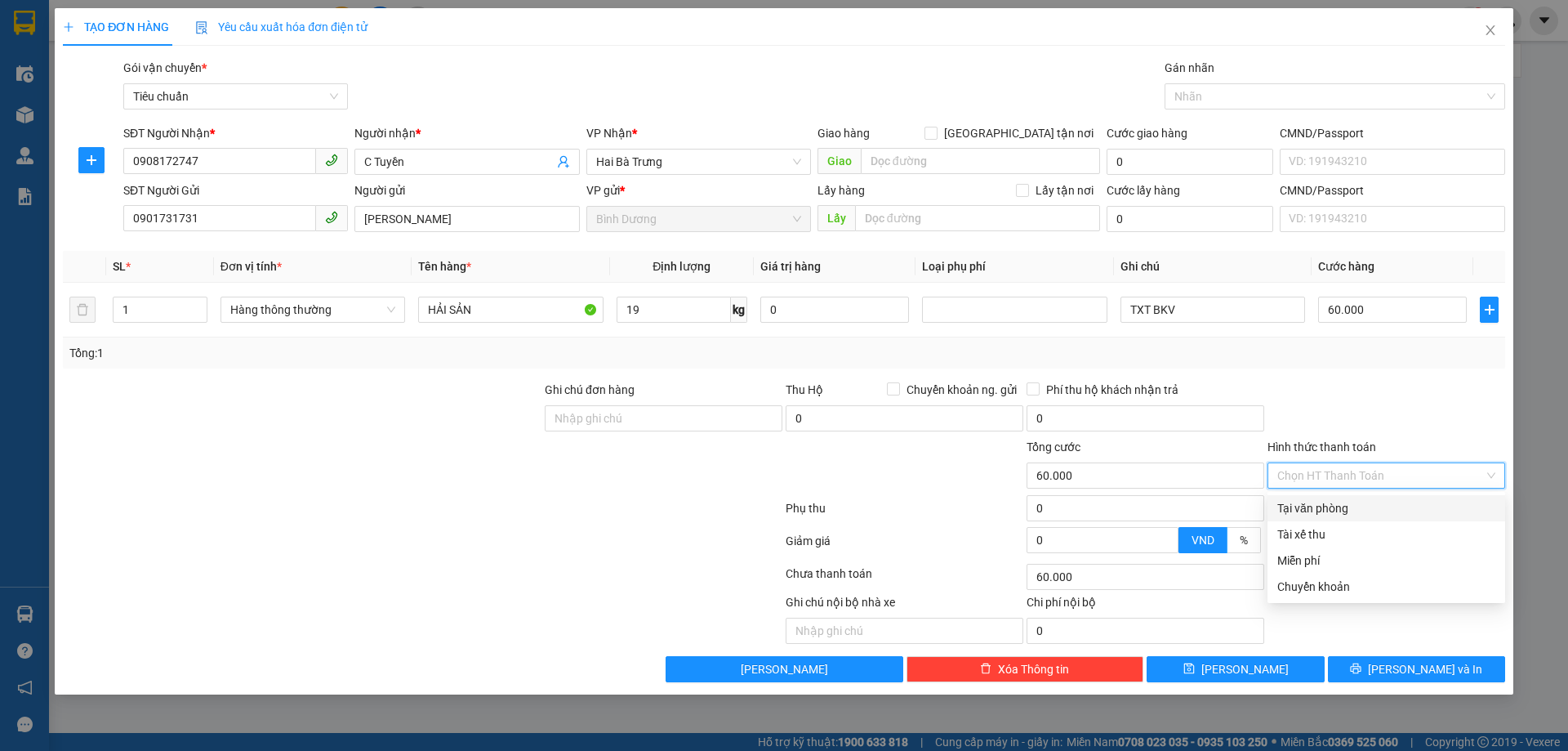
click at [1355, 508] on div "Tại văn phòng" at bounding box center [1386, 508] width 218 height 18
type input "0"
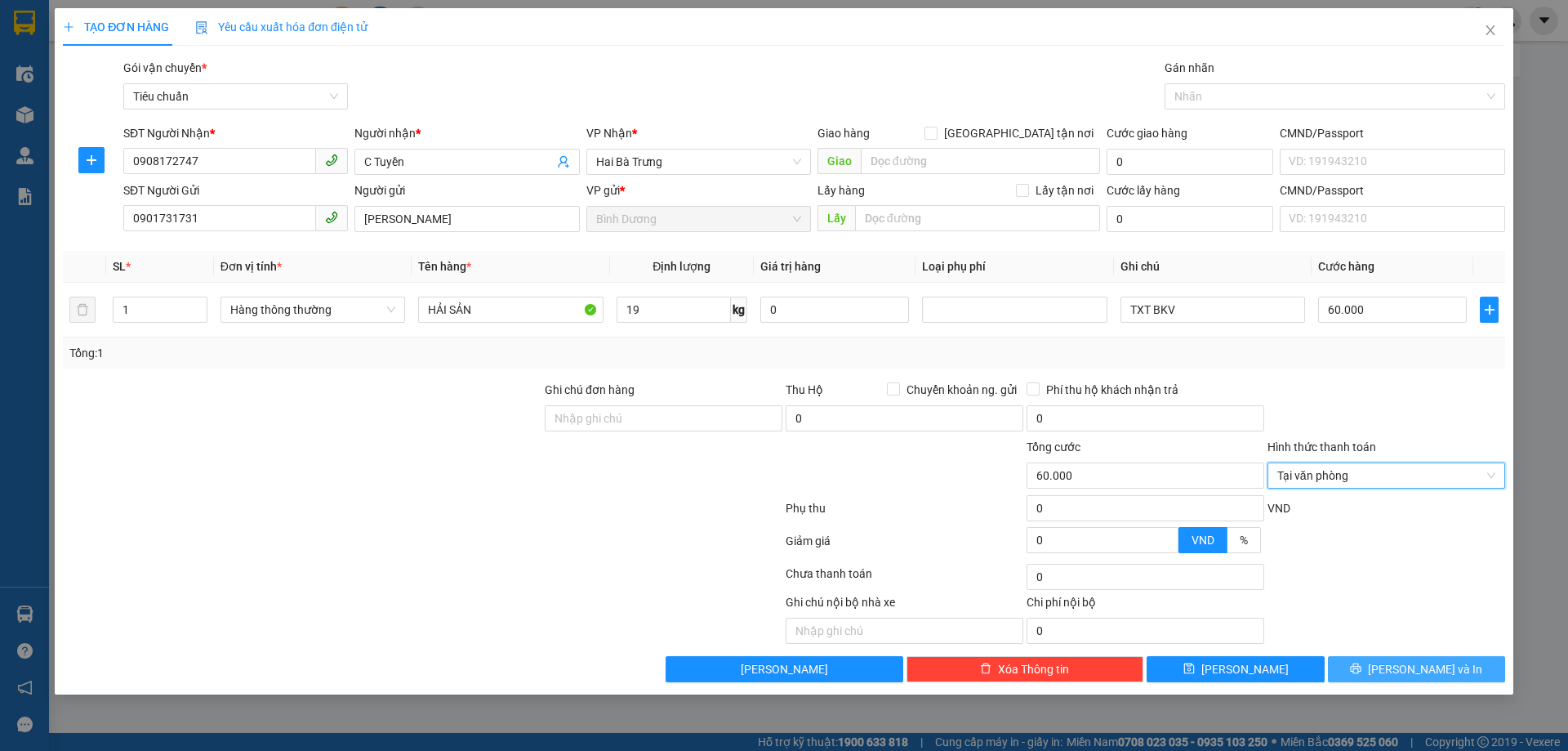
click at [1421, 678] on span "[PERSON_NAME] và In" at bounding box center [1425, 686] width 114 height 18
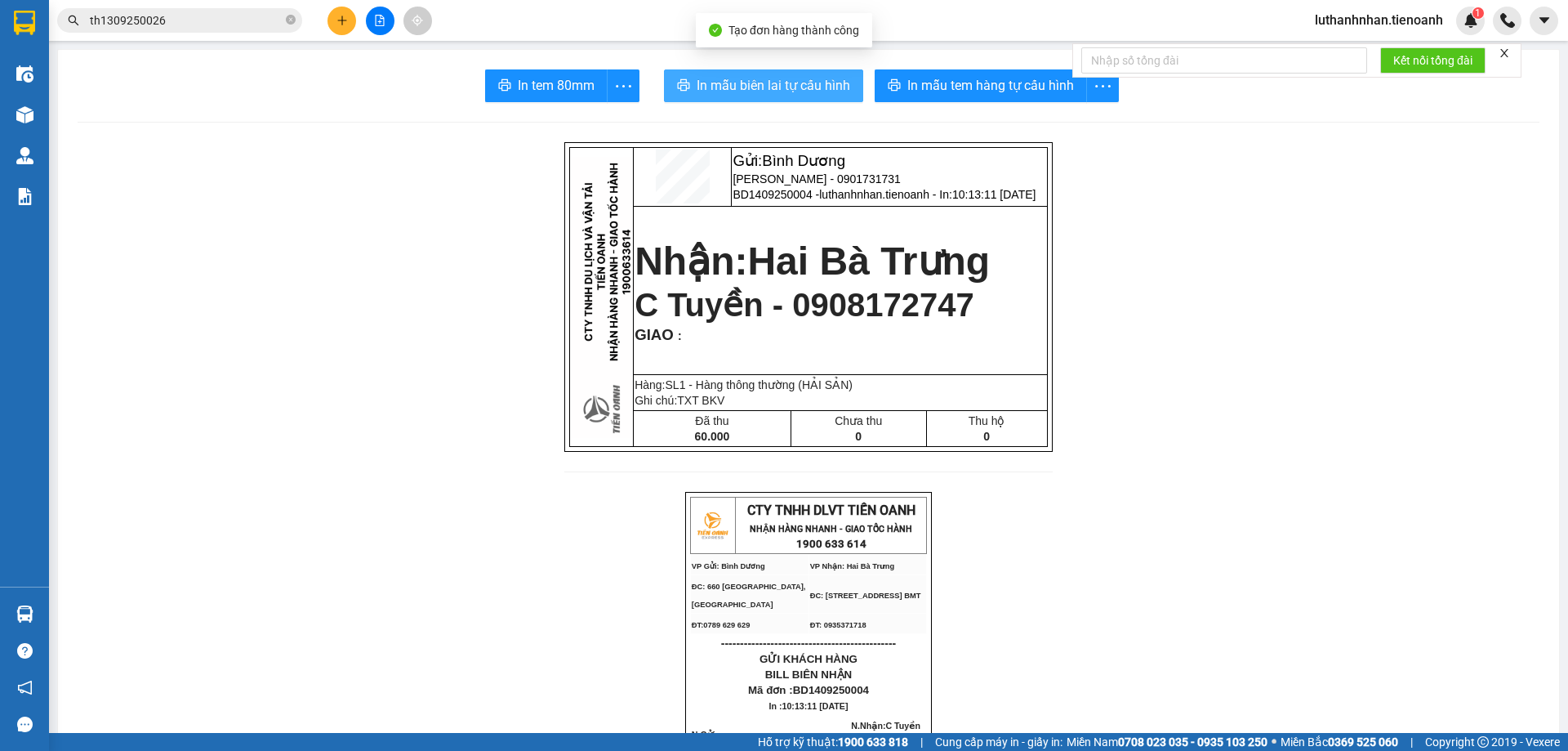
click at [824, 94] on span "In mẫu biên lai tự cấu hình" at bounding box center [774, 85] width 154 height 20
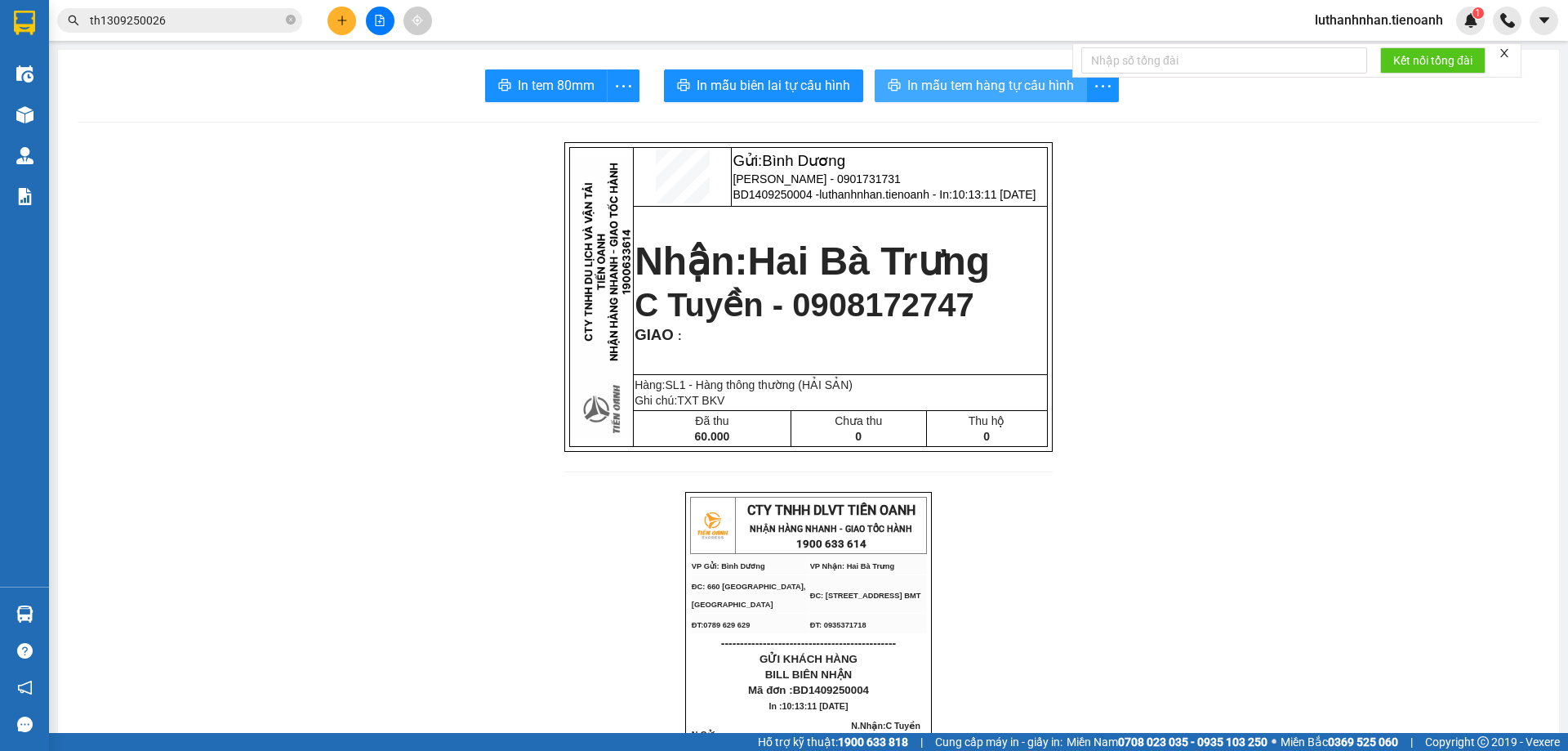
click at [924, 82] on span "In mẫu tem hàng tự cấu hình" at bounding box center [991, 85] width 166 height 20
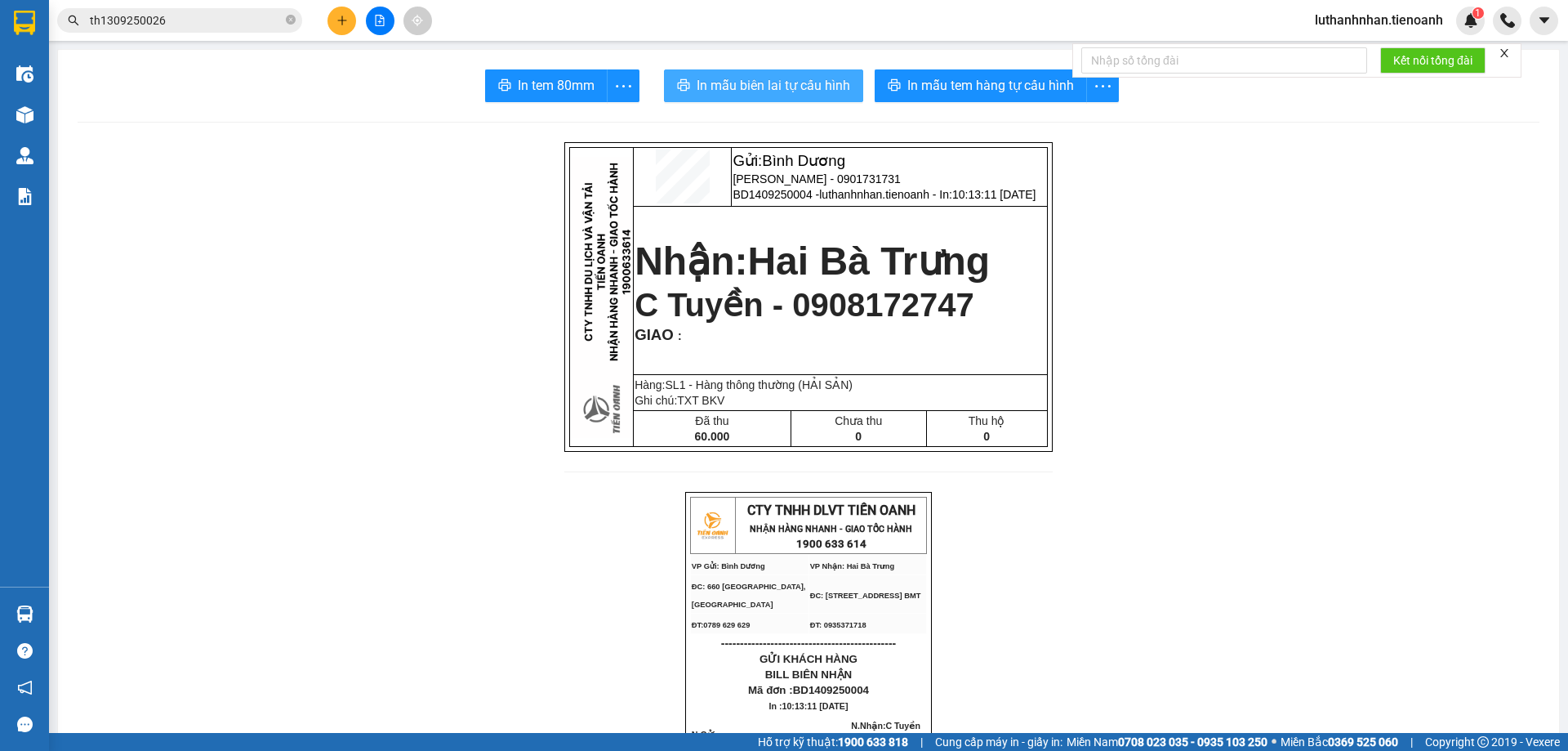
click at [792, 96] on span "In mẫu biên lai tự cấu hình" at bounding box center [774, 85] width 154 height 20
click at [342, 27] on button at bounding box center [341, 20] width 28 height 28
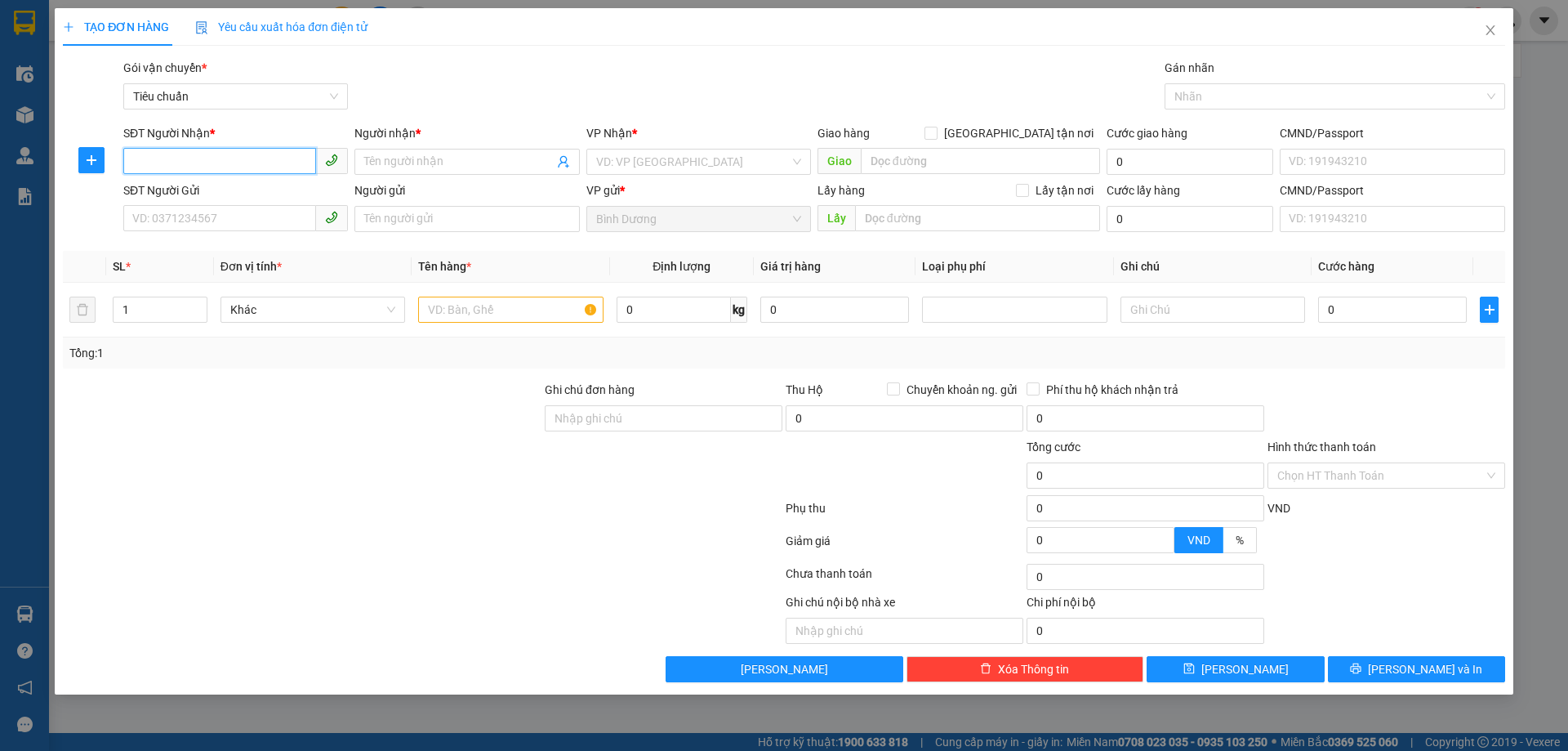
click at [259, 163] on input "SĐT Người Nhận *" at bounding box center [219, 161] width 193 height 27
type input "0989344379"
click at [266, 195] on div "0989344379 - A Công" at bounding box center [235, 195] width 205 height 18
type input "A Công"
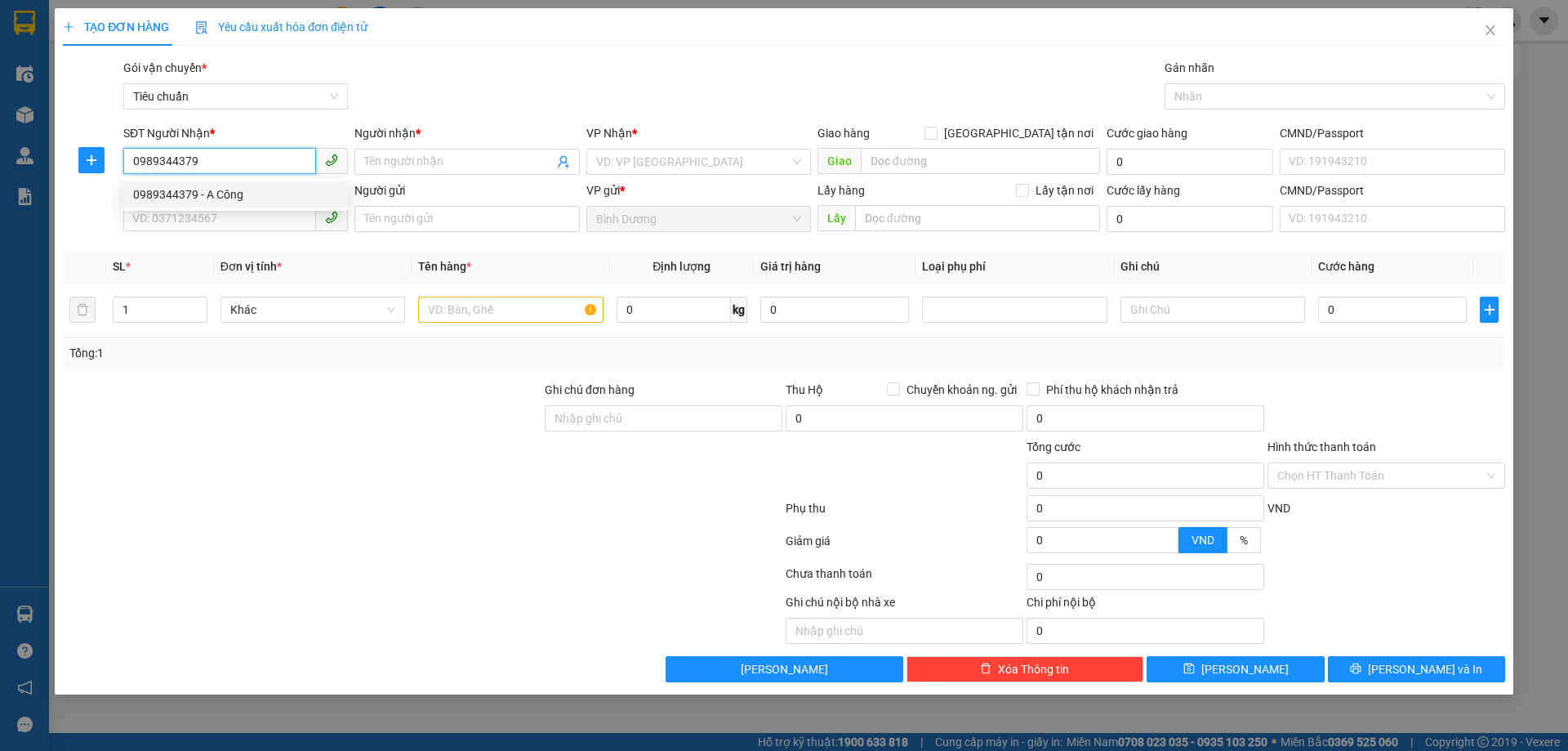
type input "TRƯỜNG XUÂN"
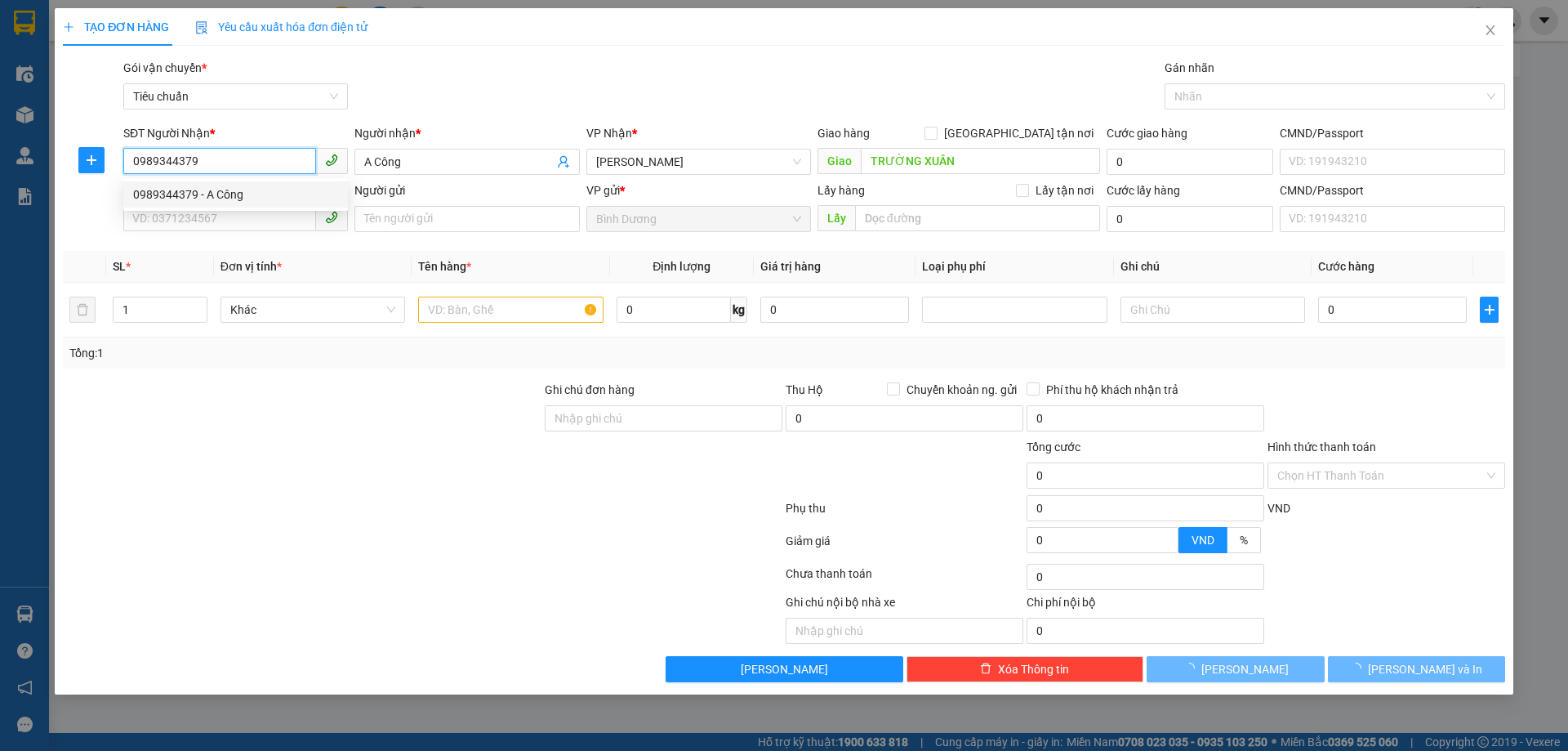
type input "50.000"
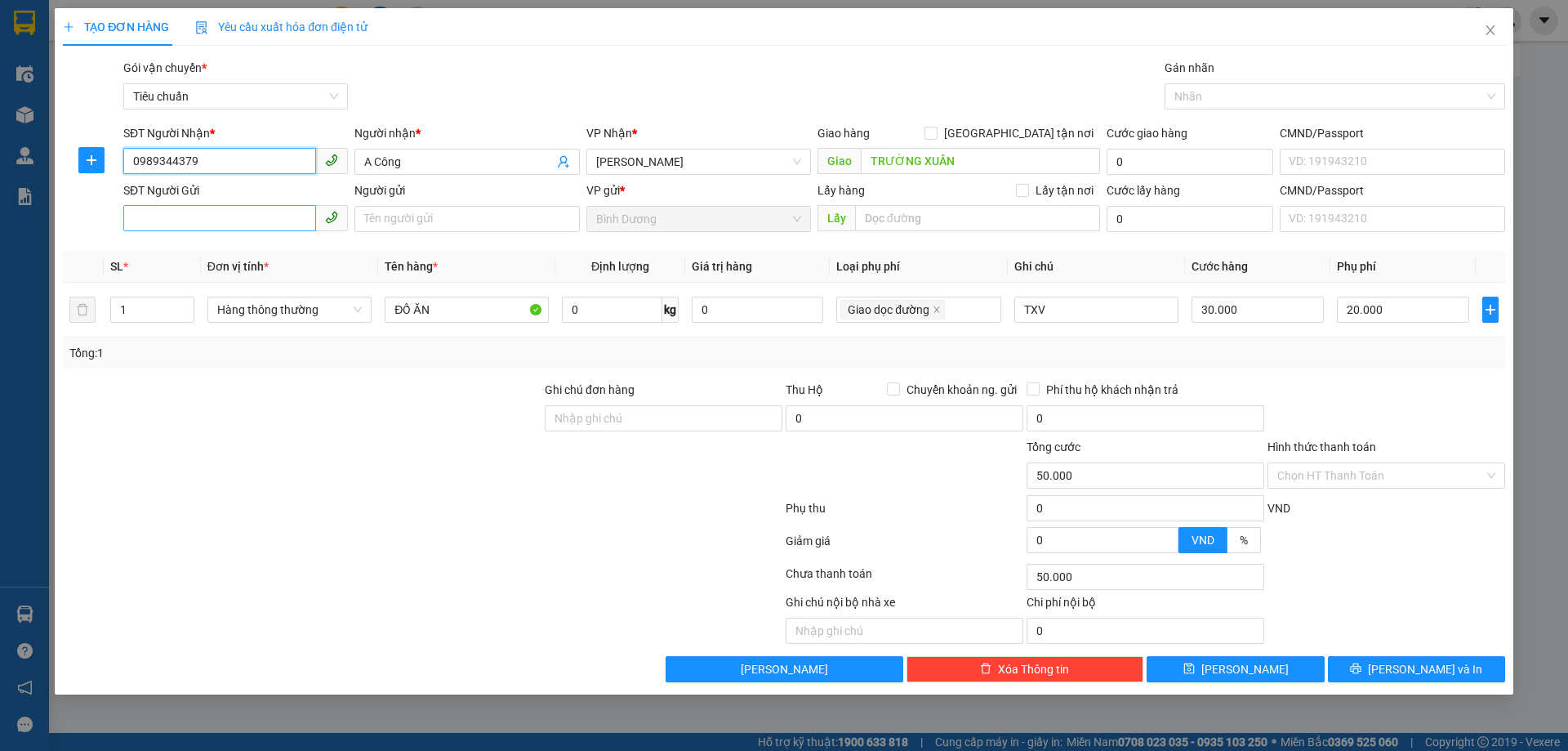
type input "0989344379"
click at [229, 223] on input "SĐT Người Gửi" at bounding box center [219, 236] width 193 height 27
click at [252, 249] on div "0588515998 - A Dương" at bounding box center [235, 251] width 205 height 18
type input "0588515998"
type input "A Dương"
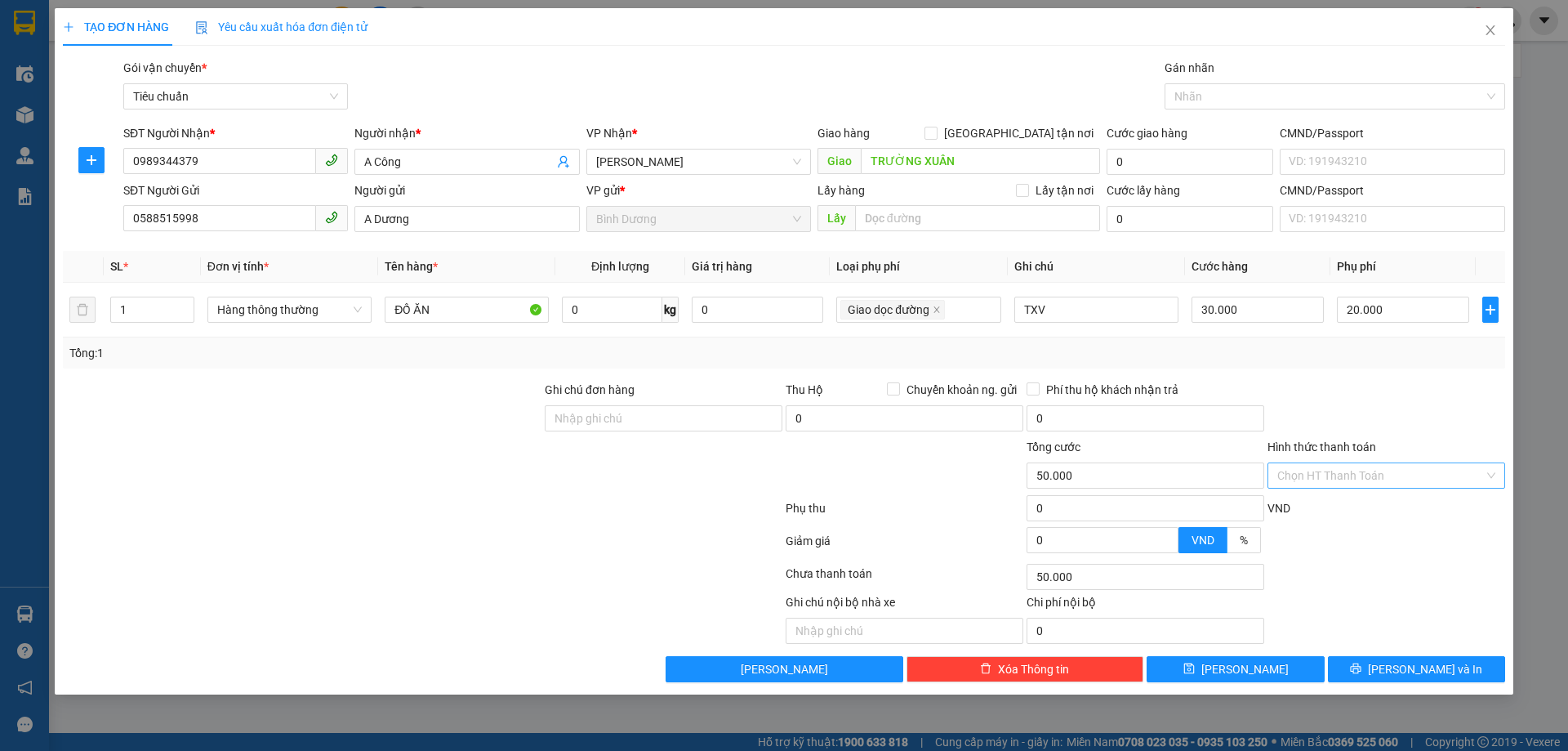
click at [1324, 481] on input "Hình thức thanh toán" at bounding box center [1381, 494] width 207 height 25
click at [1317, 503] on div "Tại văn phòng" at bounding box center [1386, 508] width 218 height 18
click at [1361, 680] on icon "printer" at bounding box center [1355, 686] width 11 height 11
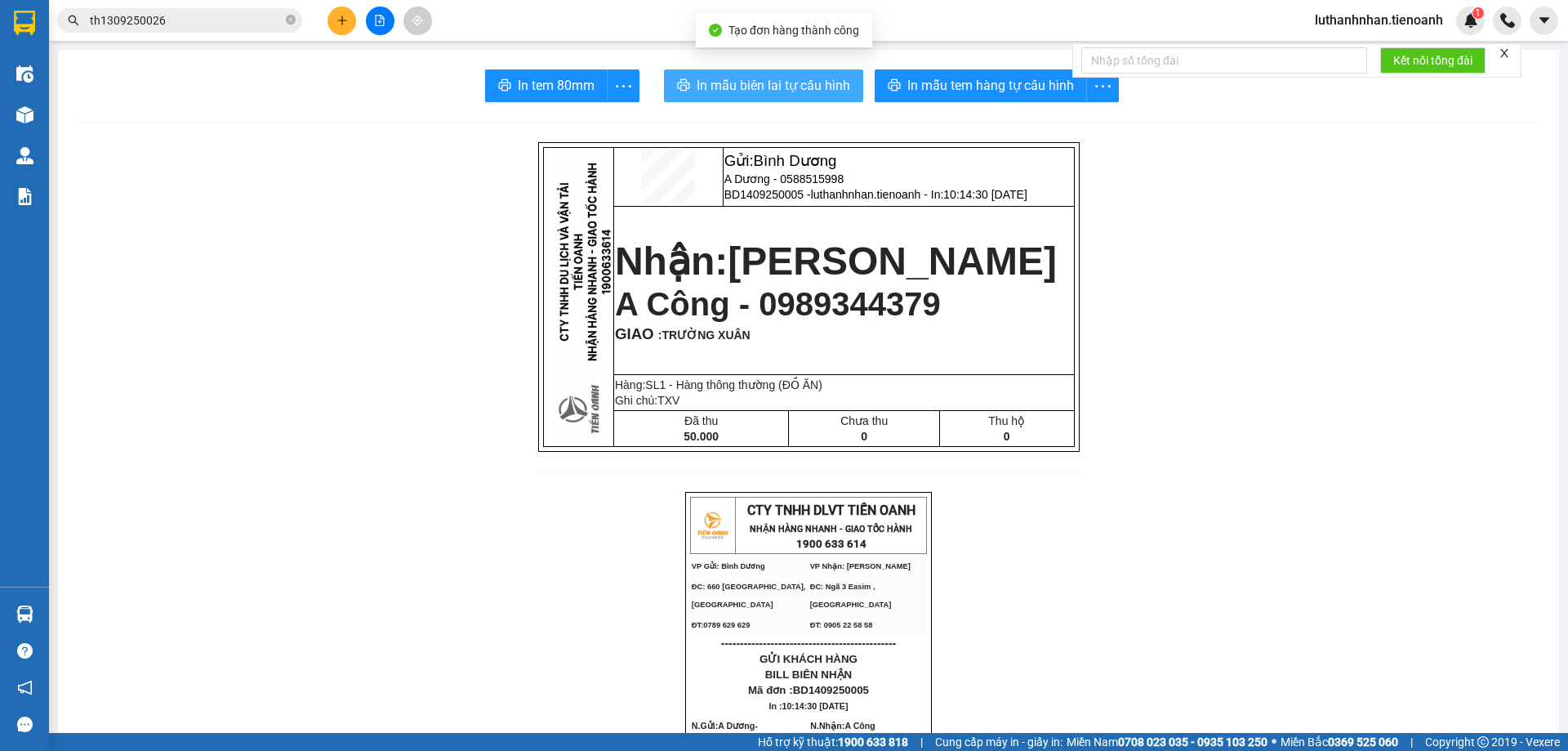
click at [755, 91] on span "In mẫu biên lai tự cấu hình" at bounding box center [774, 85] width 154 height 20
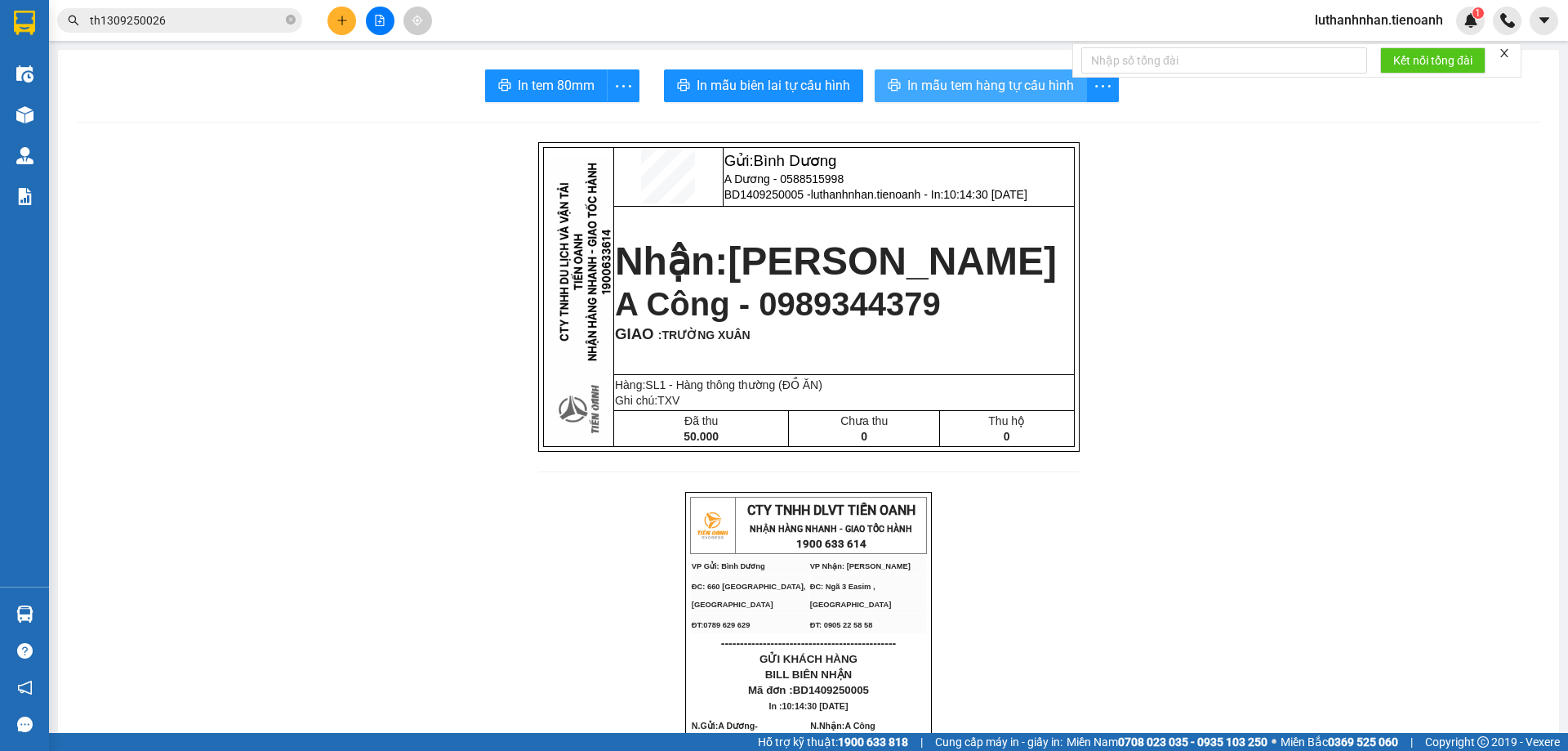
click at [1016, 95] on span "In mẫu tem hàng tự cấu hình" at bounding box center [991, 85] width 166 height 20
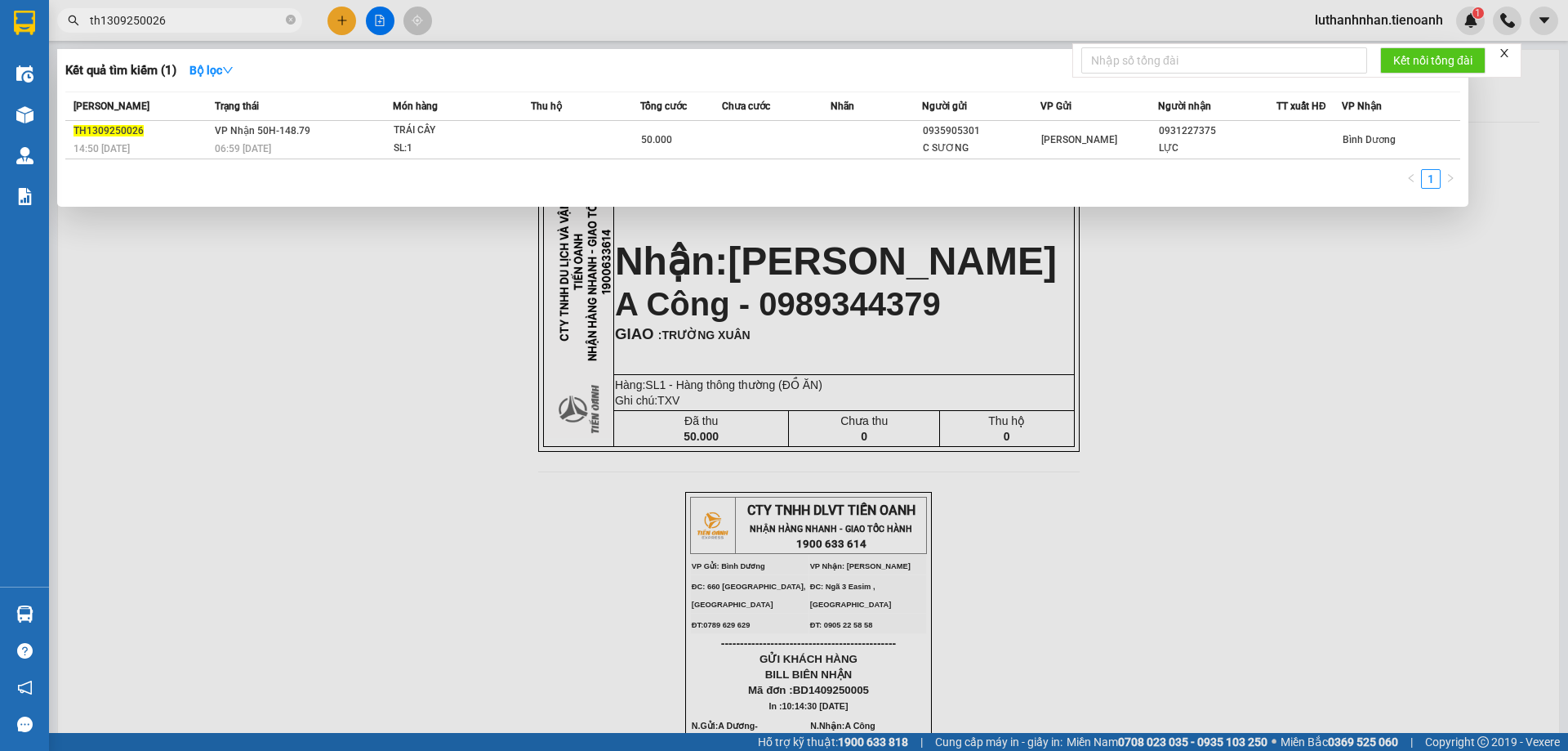
click at [197, 22] on input "th1309250026" at bounding box center [187, 20] width 193 height 18
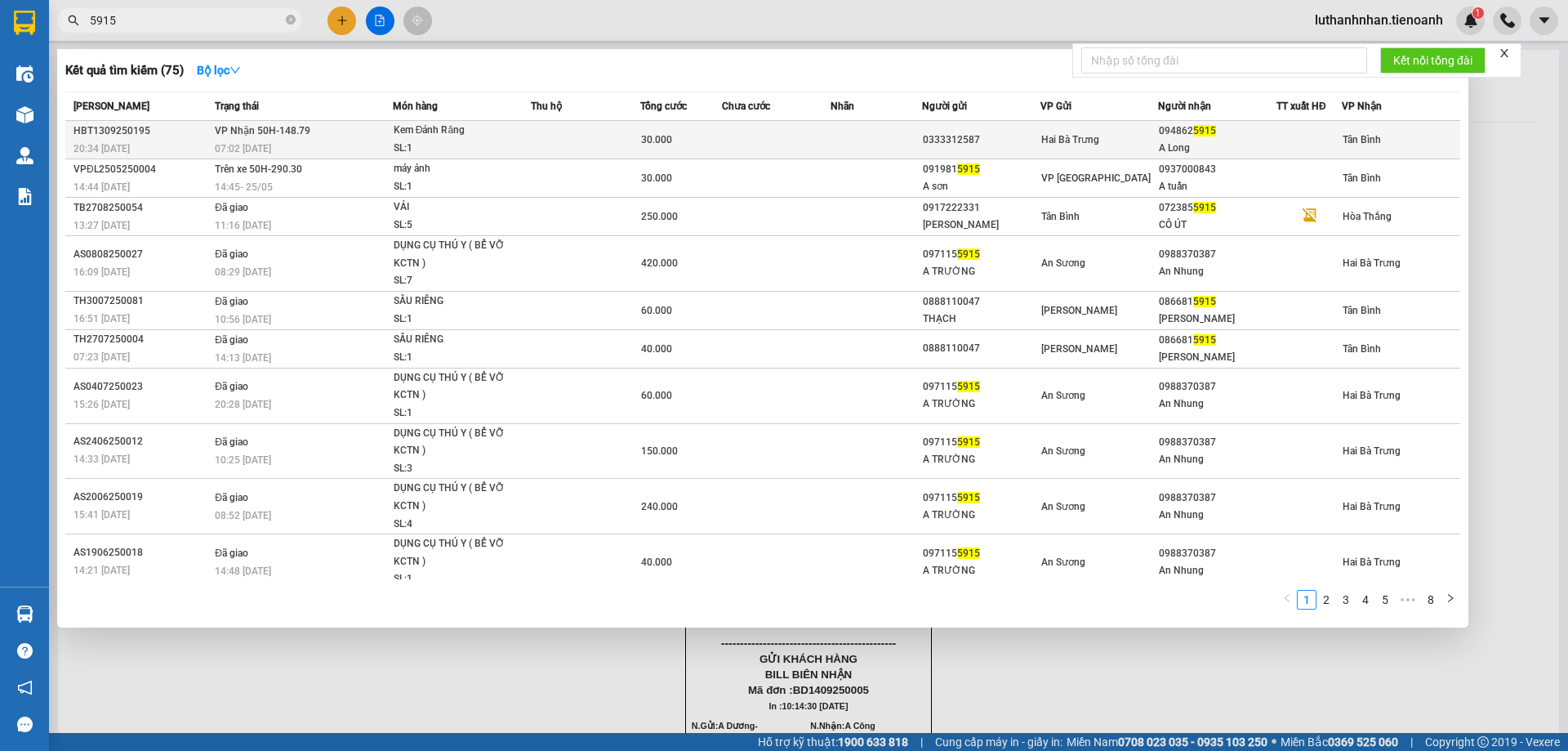
type input "5915"
click at [418, 144] on div "SL: 1" at bounding box center [455, 149] width 122 height 18
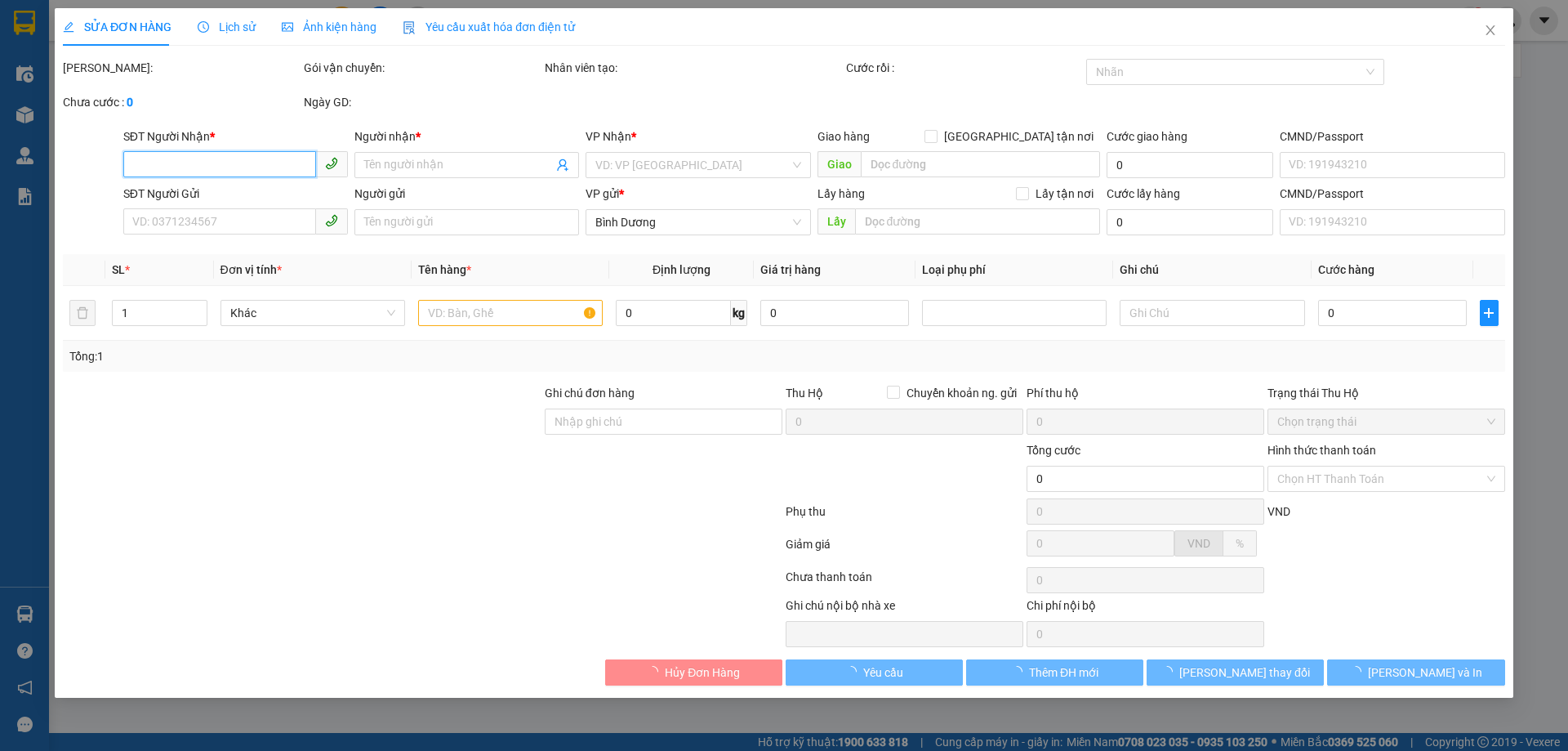
type input "0948625915"
type input "A Long"
type input "0333312587"
type input "30.000"
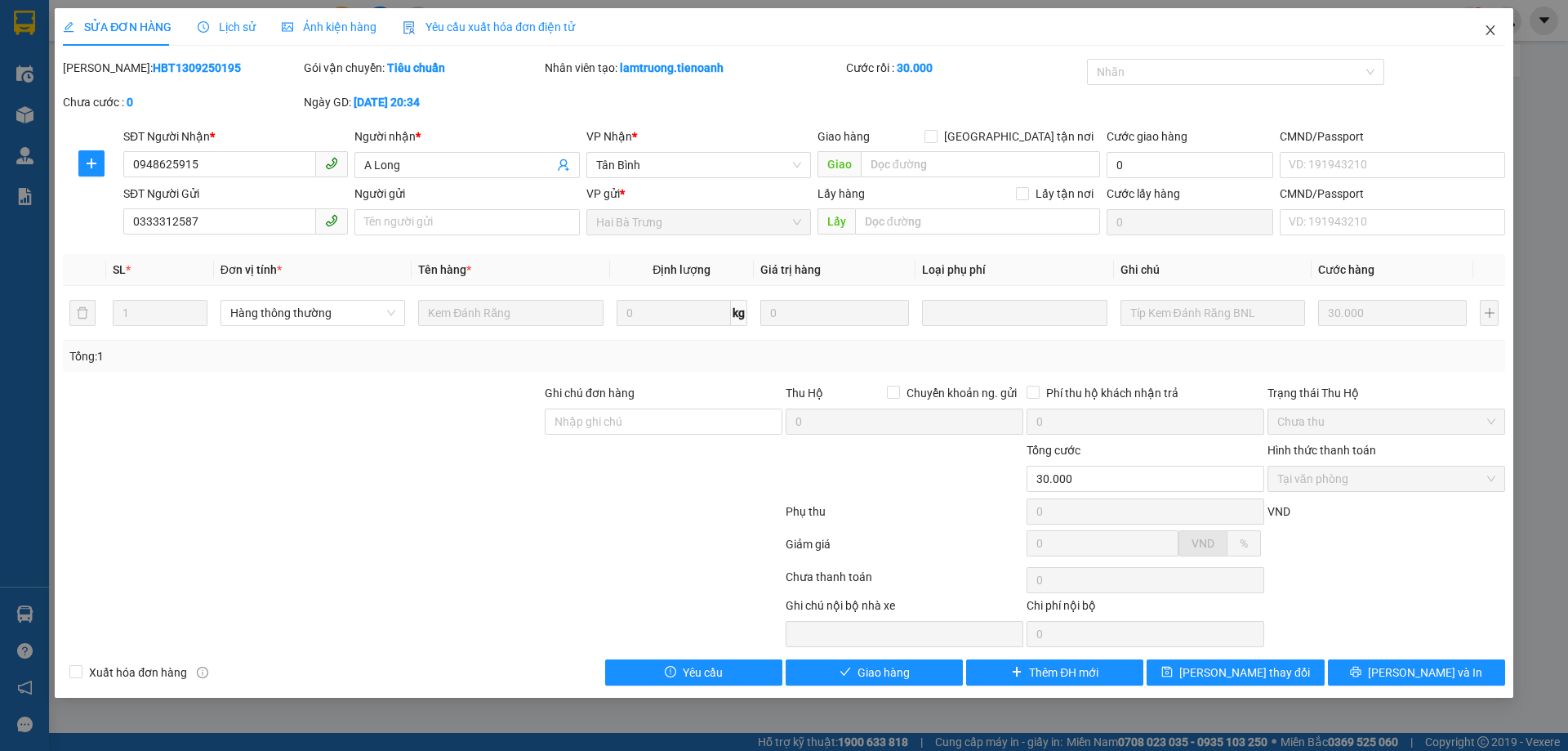
click at [1488, 27] on icon "close" at bounding box center [1490, 30] width 9 height 10
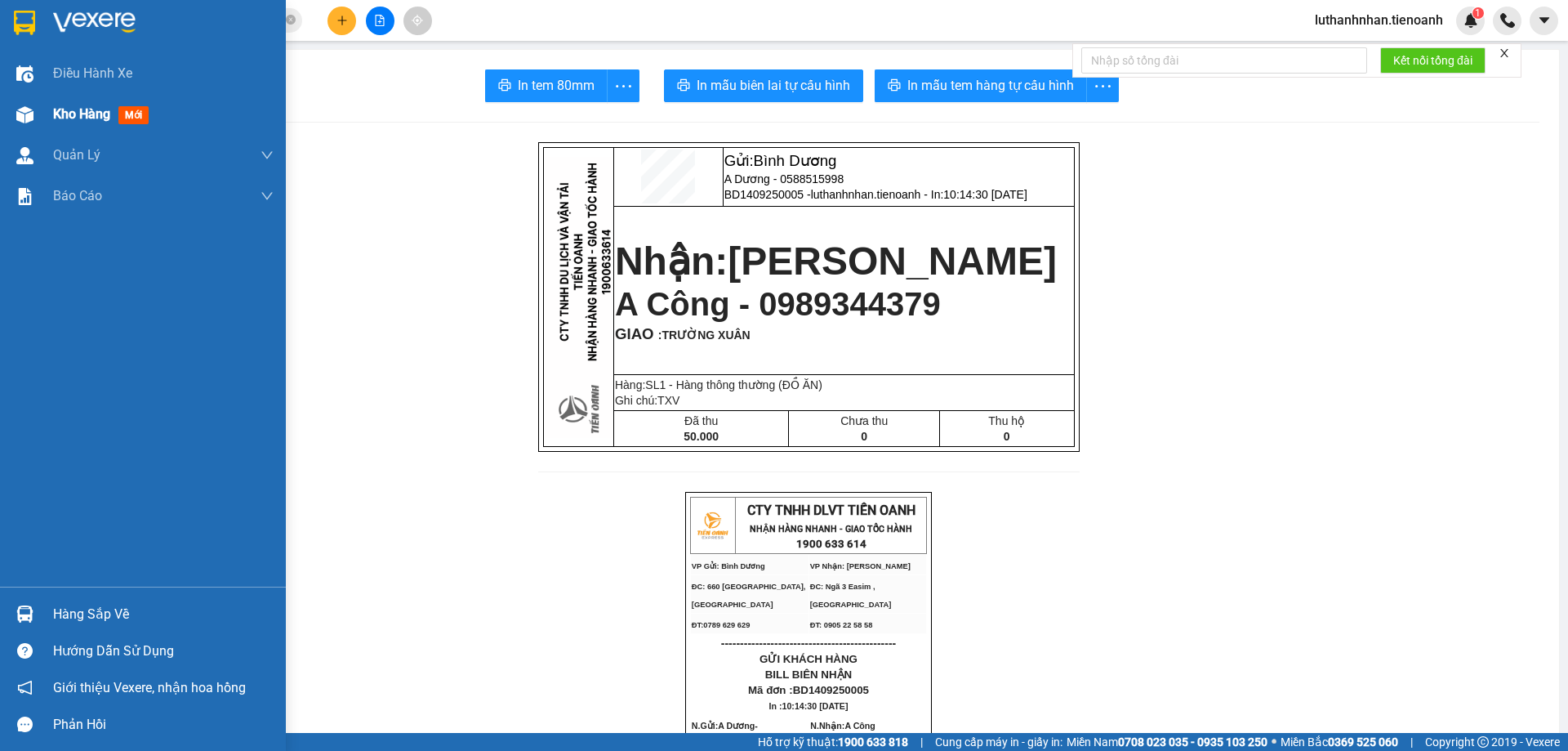
click at [4, 111] on div "Kho hàng mới" at bounding box center [142, 114] width 286 height 41
click at [75, 122] on div "Kho hàng mới" at bounding box center [103, 113] width 102 height 20
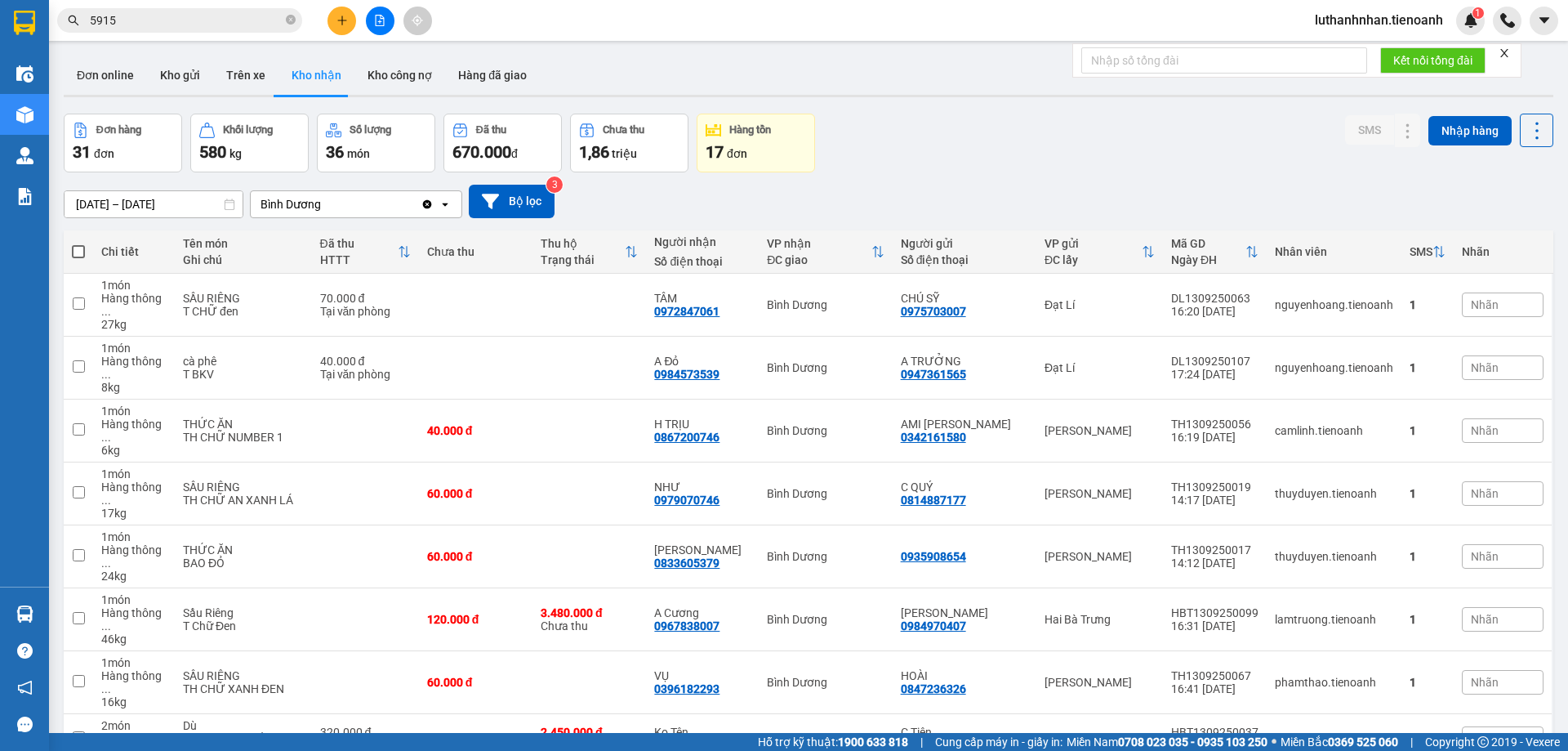
click at [204, 16] on input "5915" at bounding box center [187, 20] width 193 height 18
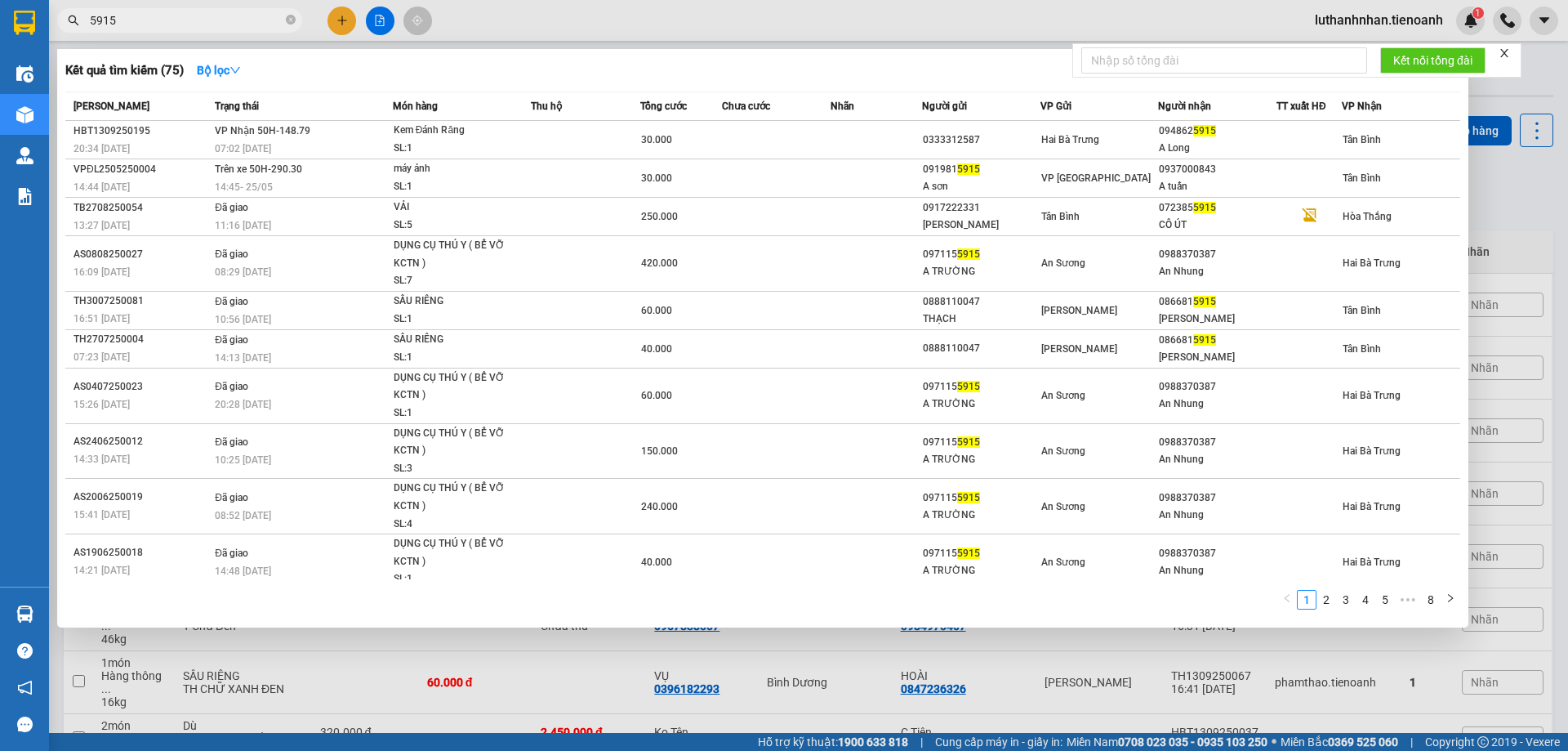
click at [204, 16] on input "5915" at bounding box center [187, 20] width 193 height 18
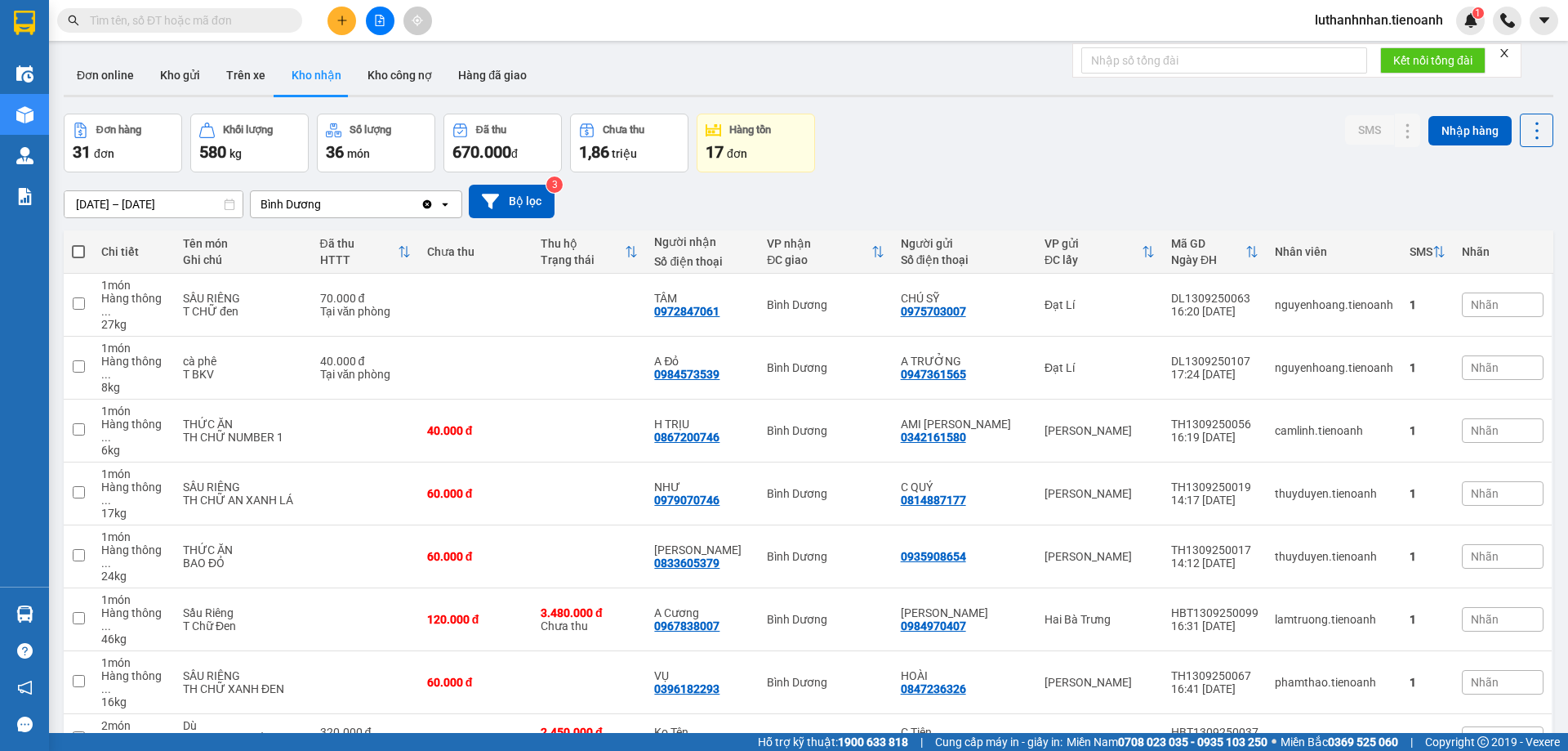
click at [160, 16] on input "text" at bounding box center [187, 20] width 193 height 18
drag, startPoint x: 160, startPoint y: 16, endPoint x: 171, endPoint y: 17, distance: 11.0
click at [161, 16] on input "text" at bounding box center [187, 20] width 193 height 18
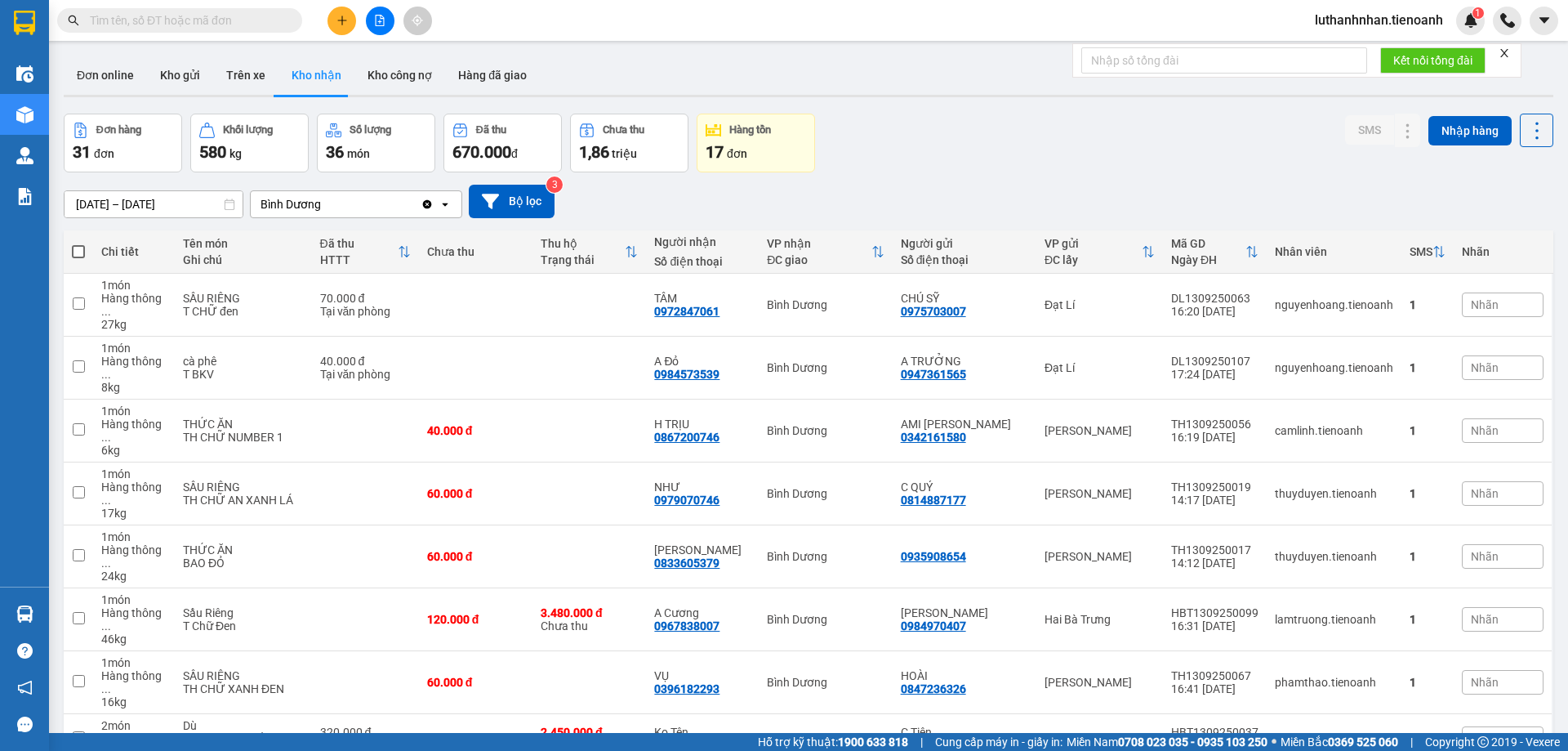
click at [172, 17] on input "text" at bounding box center [187, 20] width 193 height 18
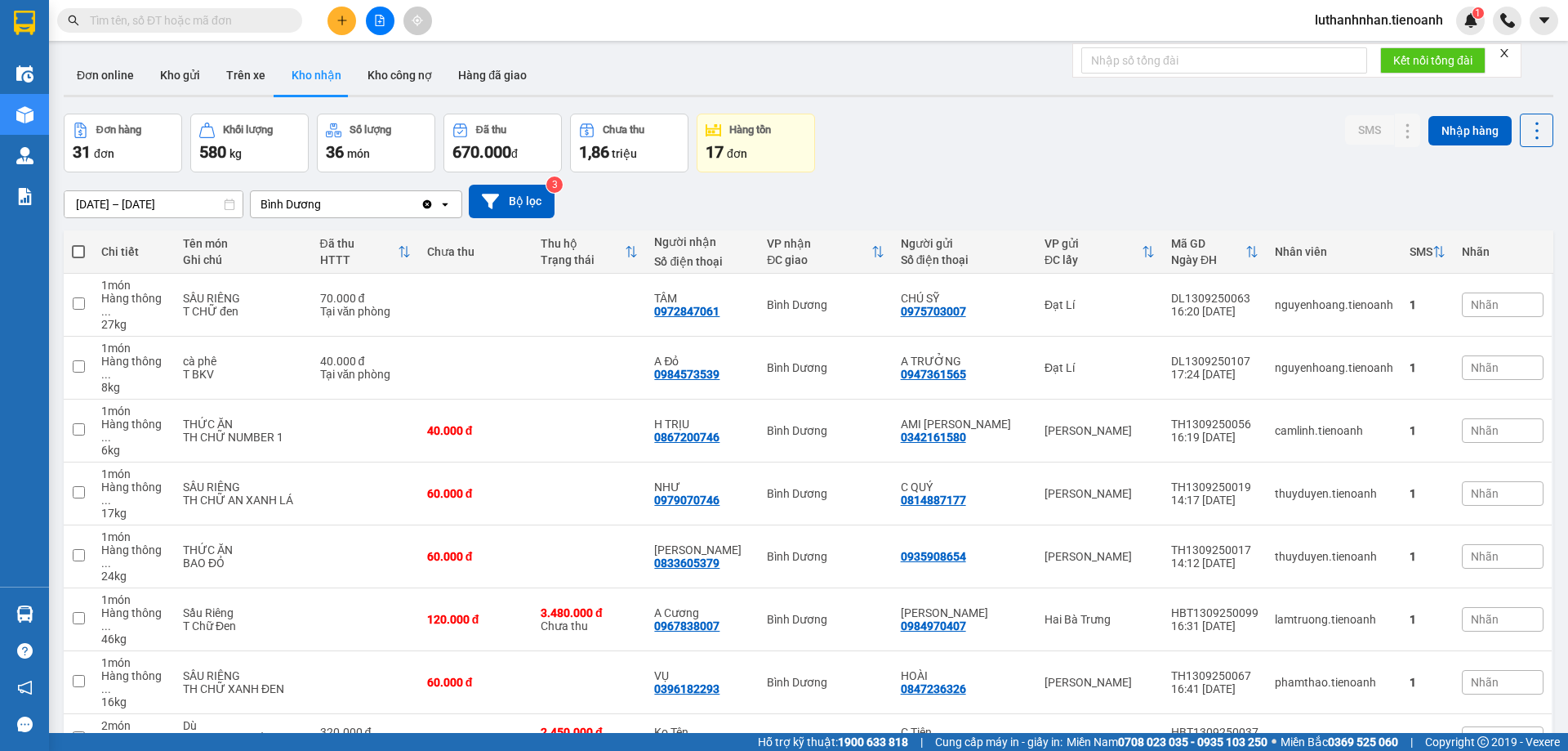
click at [172, 17] on input "text" at bounding box center [187, 20] width 193 height 18
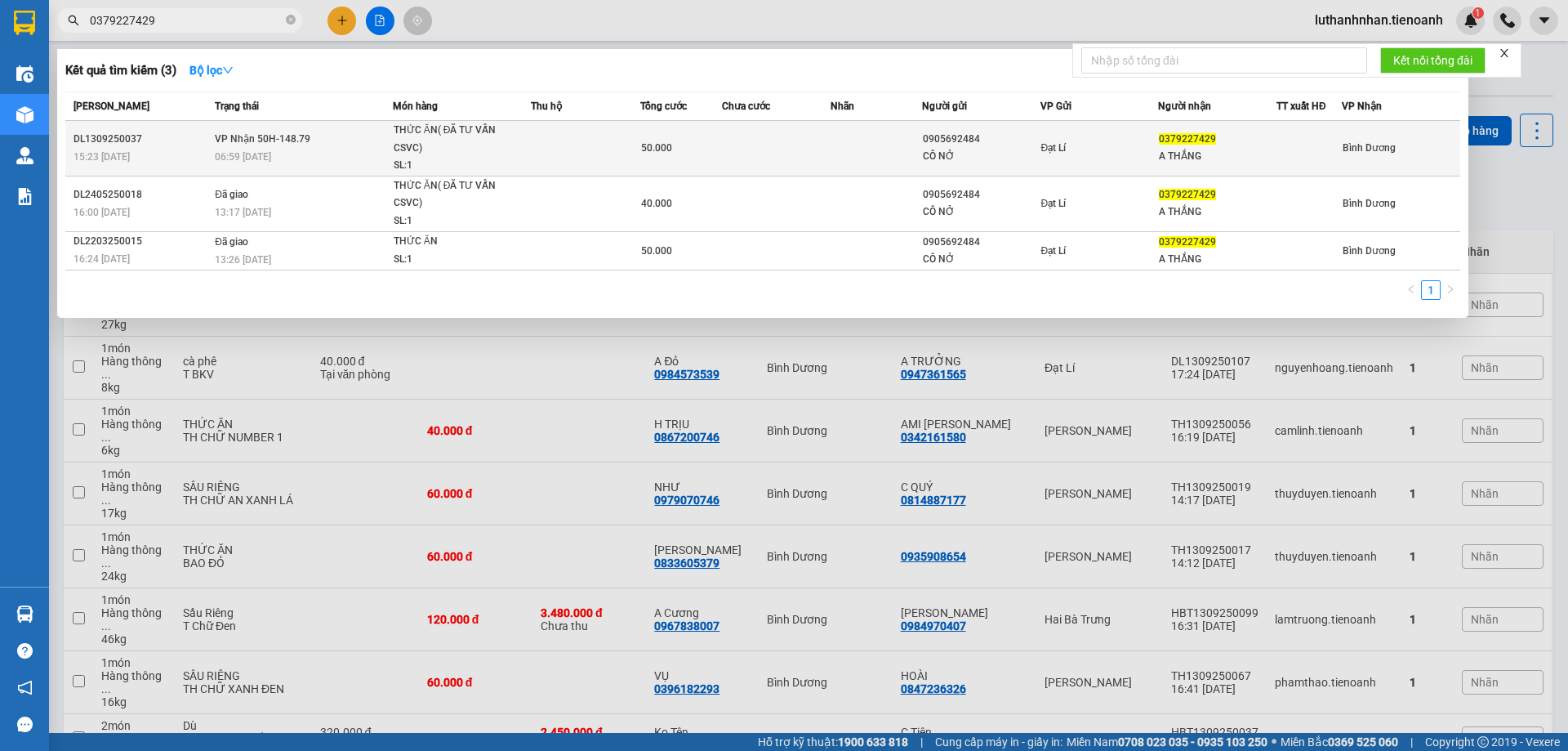
type input "0379227429"
click at [400, 146] on div "THỨC ĂN( ĐÃ TƯ VẤN CSVC)" at bounding box center [455, 140] width 122 height 35
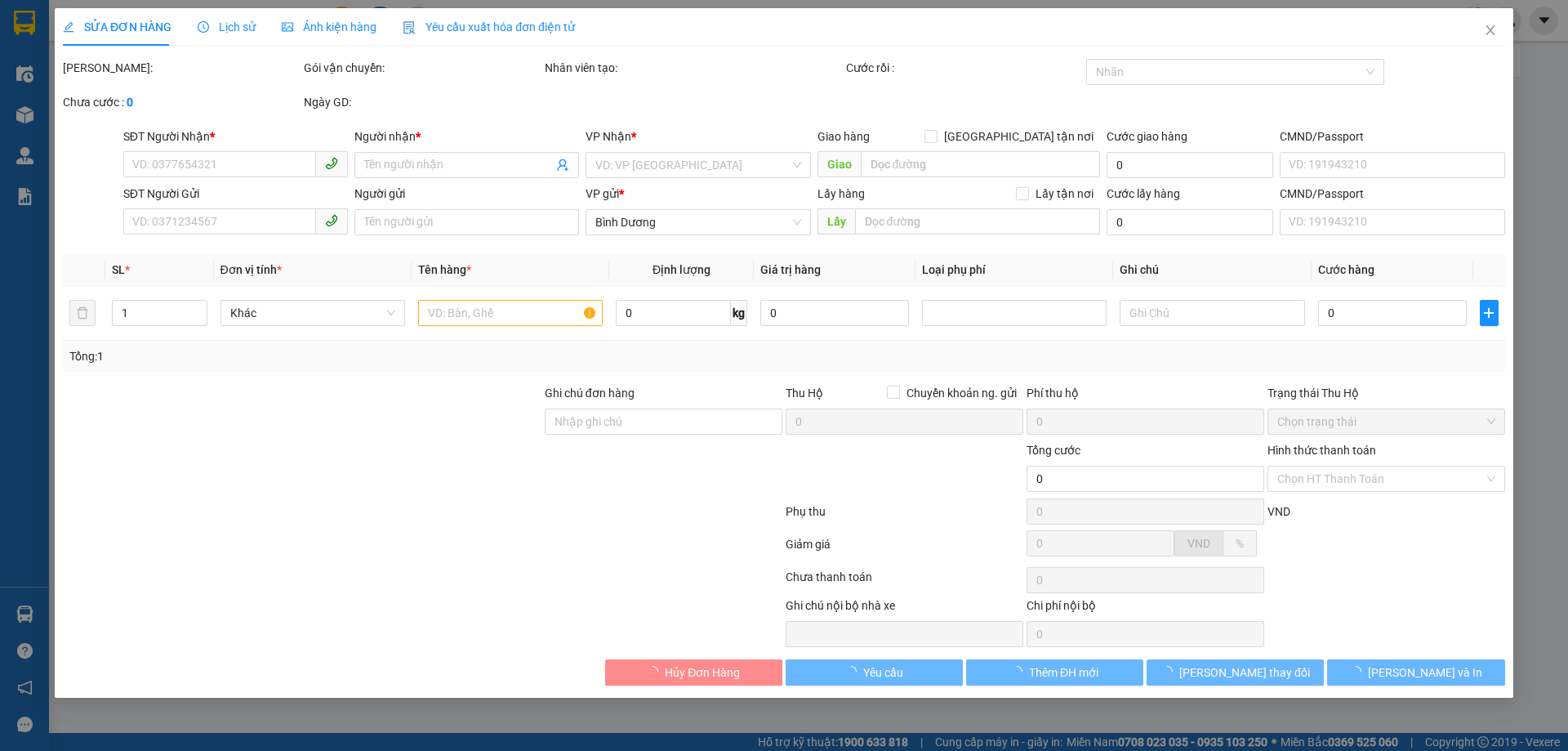
type input "0379227429"
type input "A THẮNG"
type input "0905692484"
type input "CÔ NỞ"
type input "046169004381"
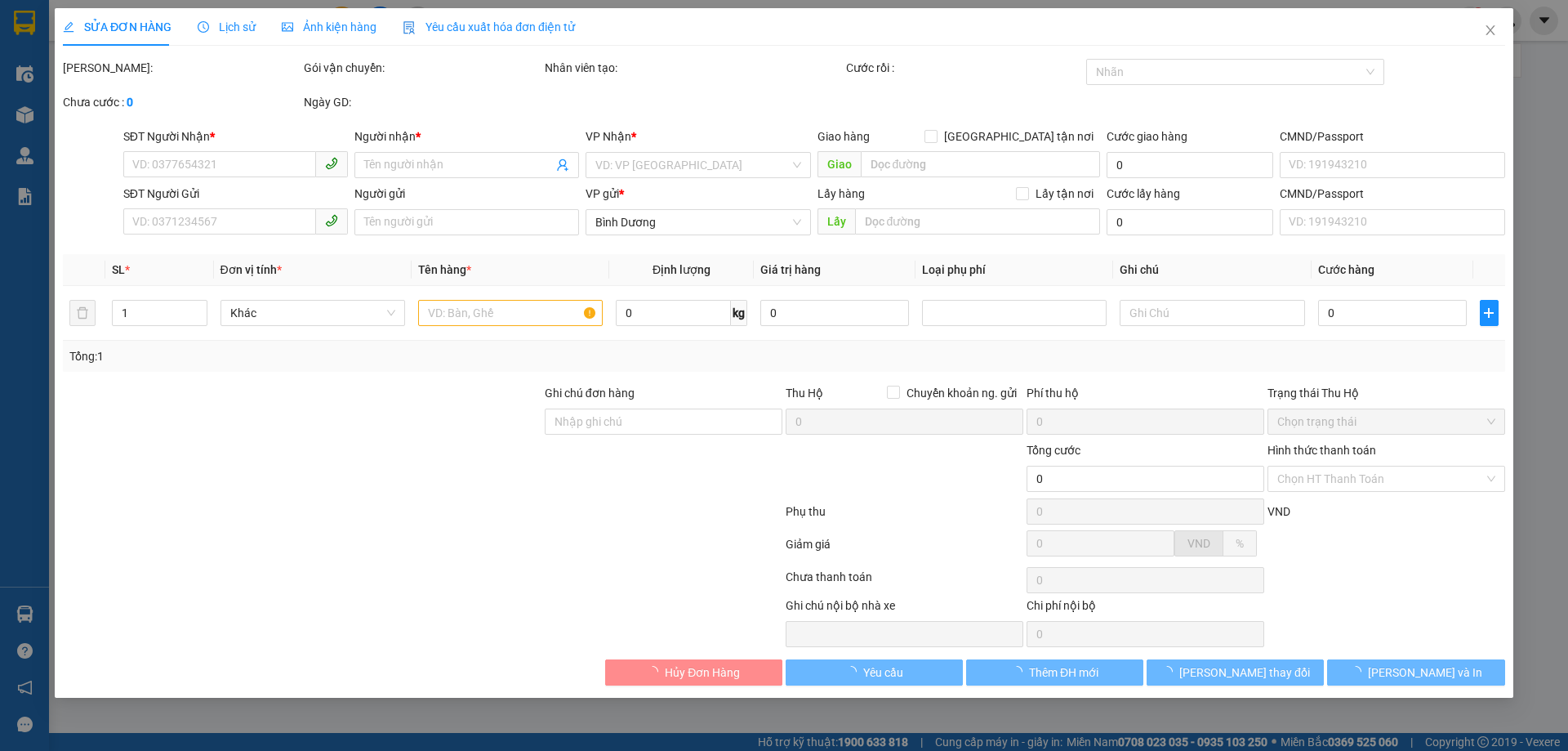
type input "50.000"
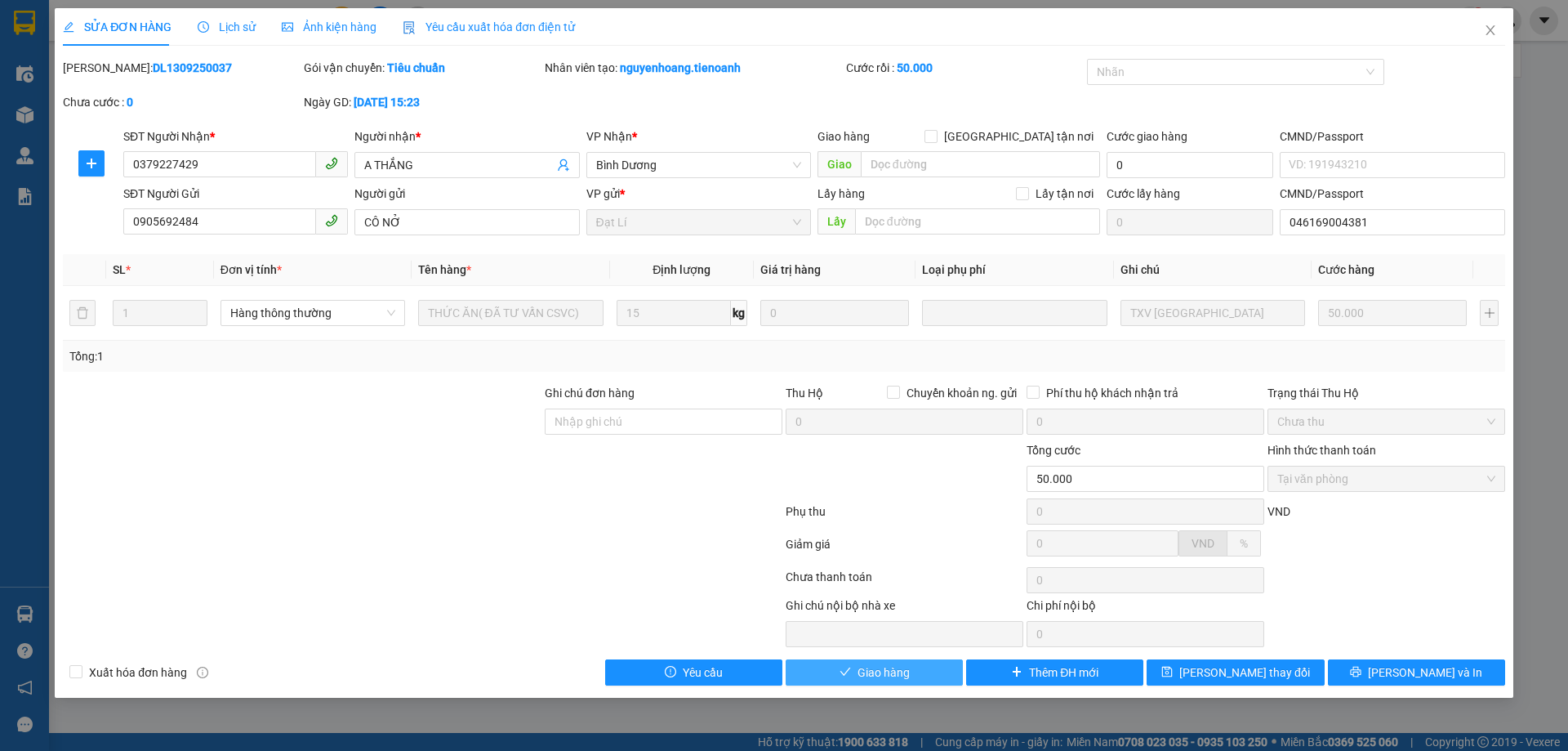
click at [899, 681] on span "Giao hàng" at bounding box center [883, 690] width 52 height 18
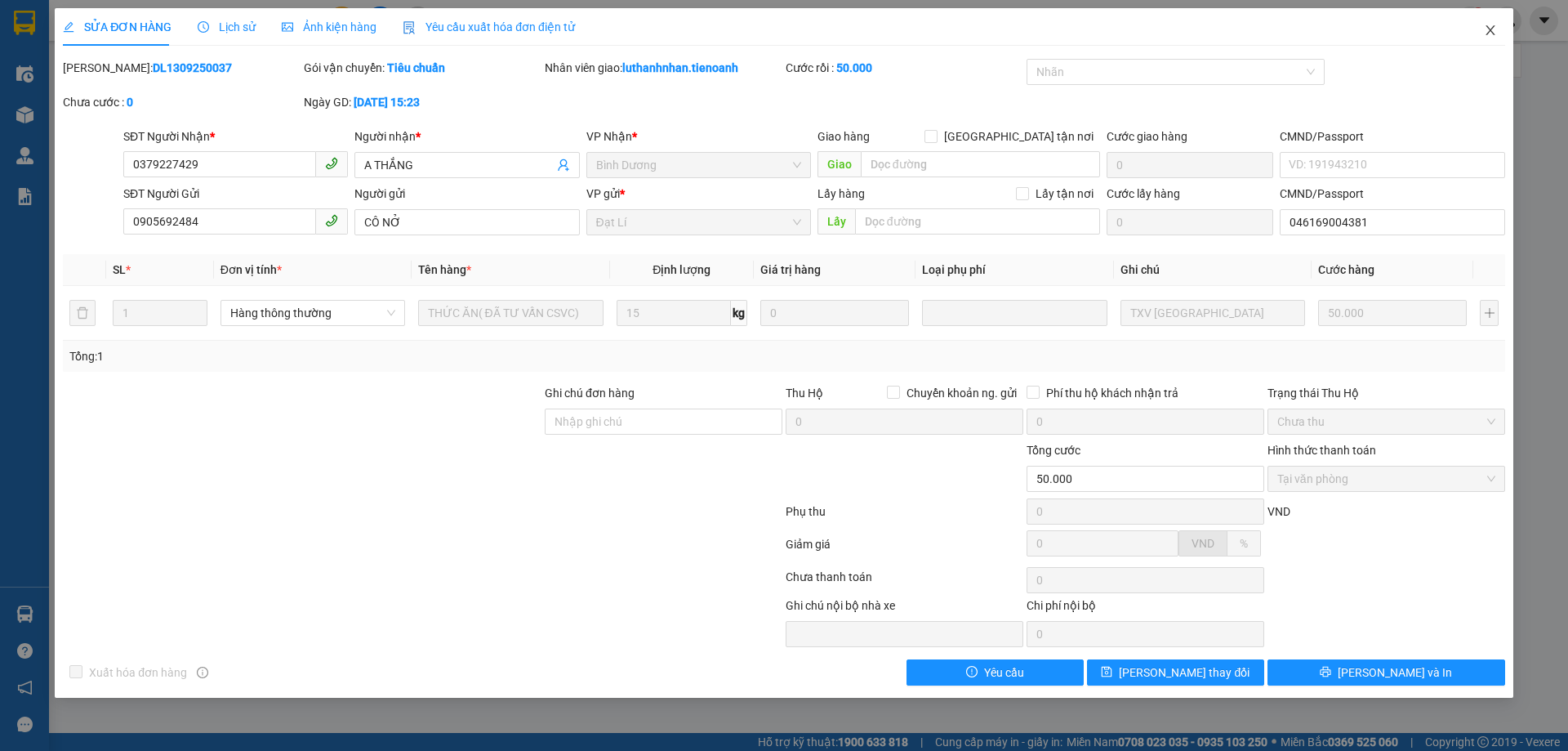
click at [1493, 41] on span "Close" at bounding box center [1490, 31] width 46 height 46
click at [1490, 35] on div "Kết quả tìm kiếm ( 3 ) Bộ lọc Mã ĐH Trạng thái Món hàng Thu hộ Tổng cước Chưa c…" at bounding box center [784, 20] width 1568 height 41
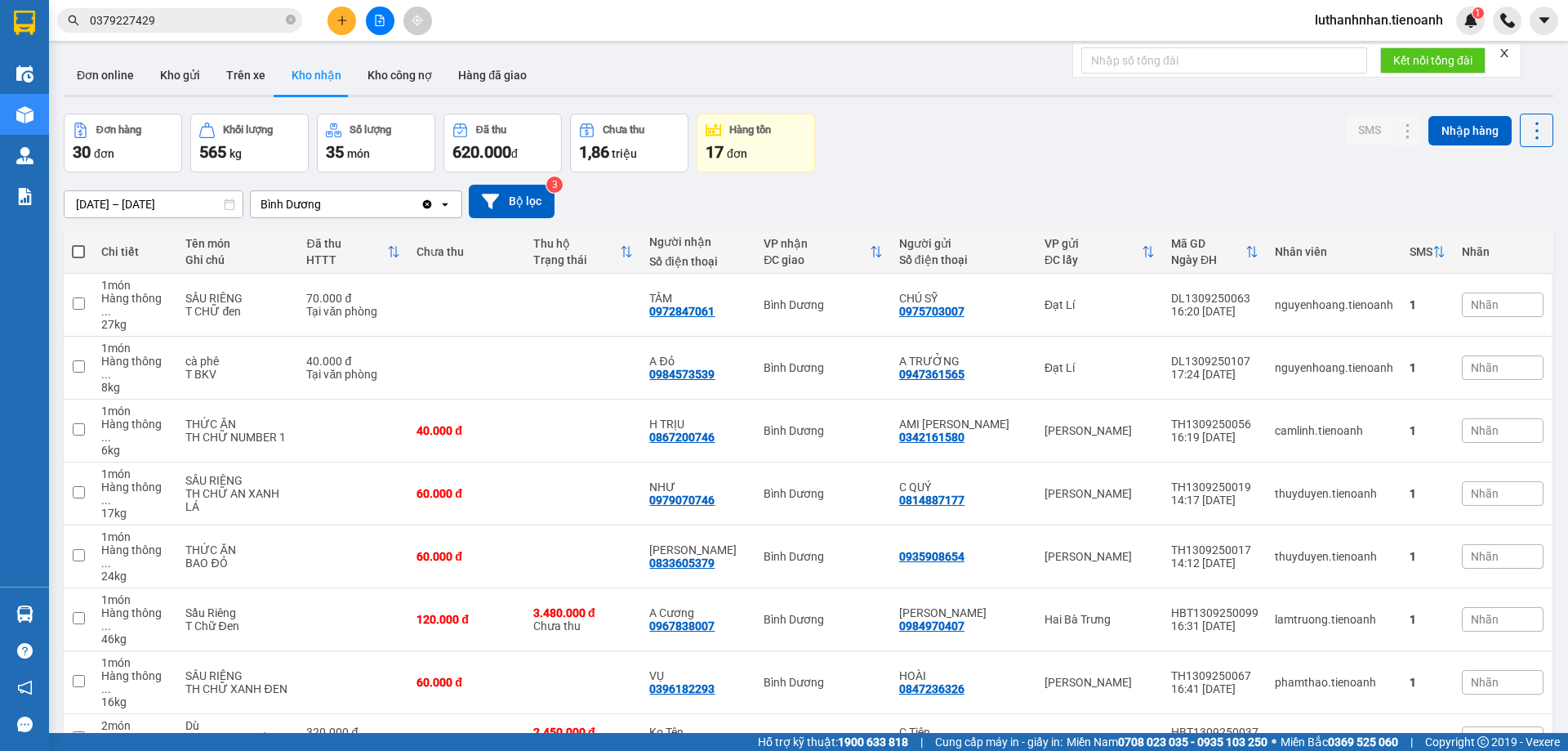
click at [199, 22] on input "0379227429" at bounding box center [187, 20] width 193 height 18
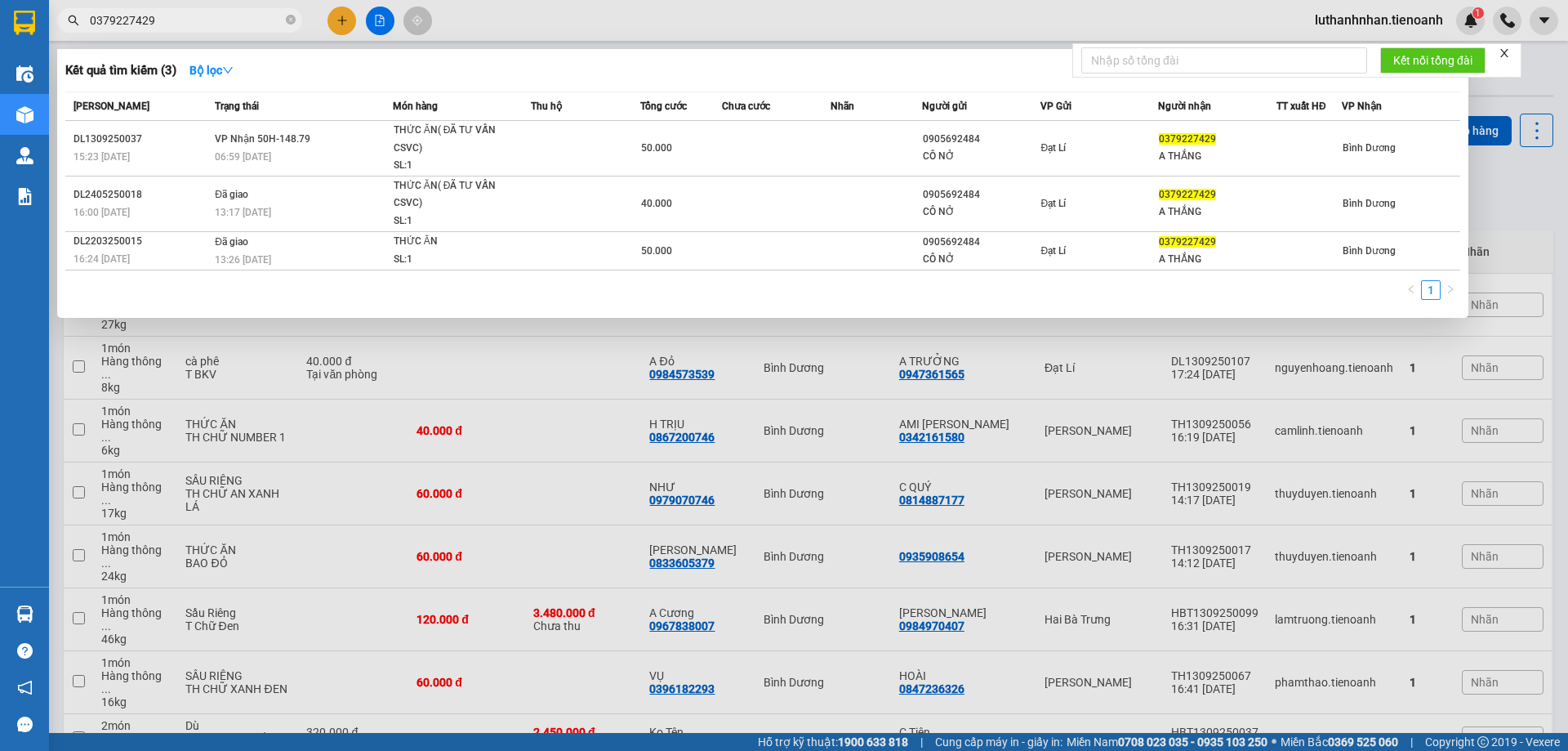
click at [199, 22] on input "0379227429" at bounding box center [187, 20] width 193 height 18
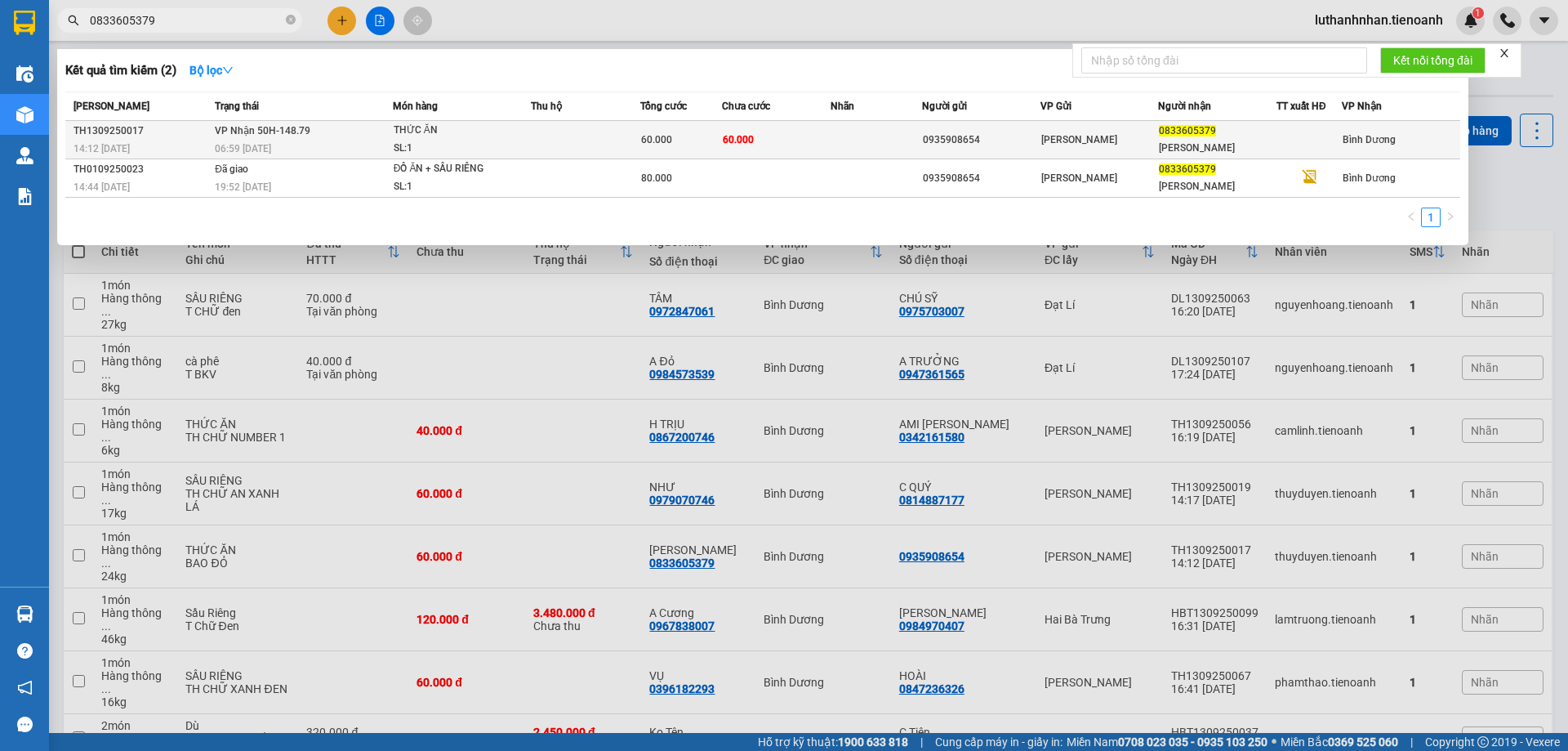
type input "0833605379"
click at [601, 133] on td at bounding box center [585, 140] width 110 height 38
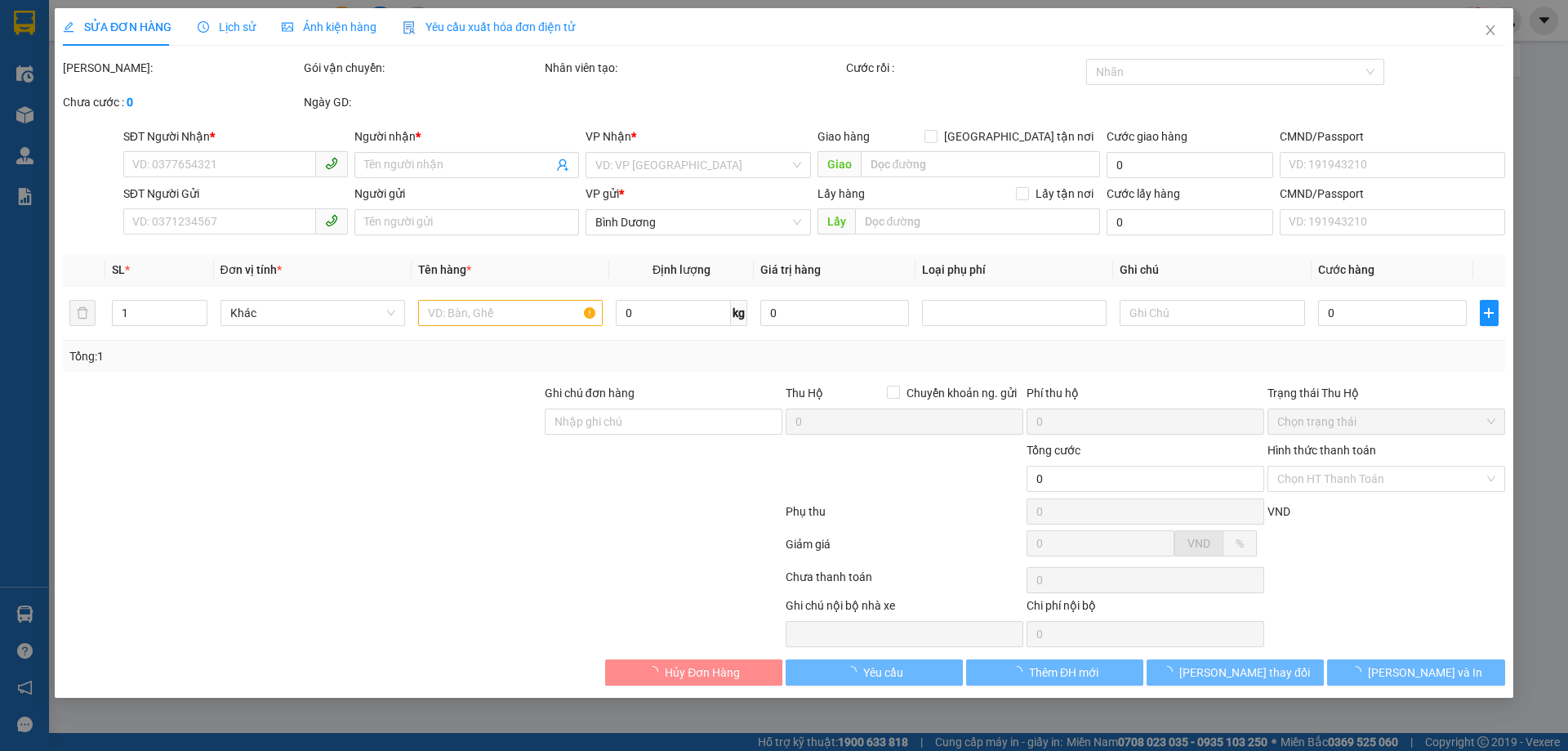
type input "0833605379"
type input "JIN"
type input "0935908654"
type input "60.000"
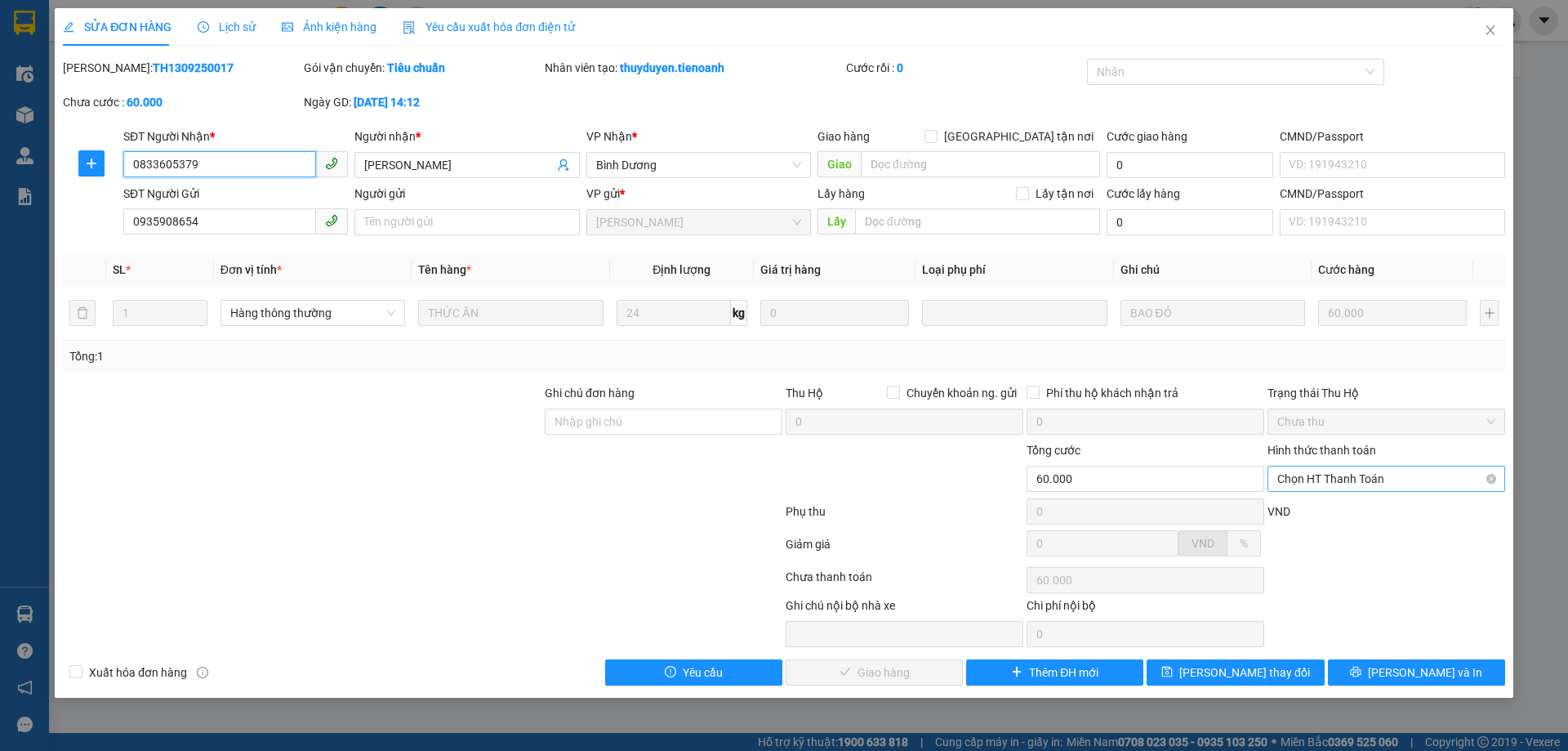
click at [1375, 485] on span "Chọn HT Thanh Toán" at bounding box center [1386, 497] width 218 height 25
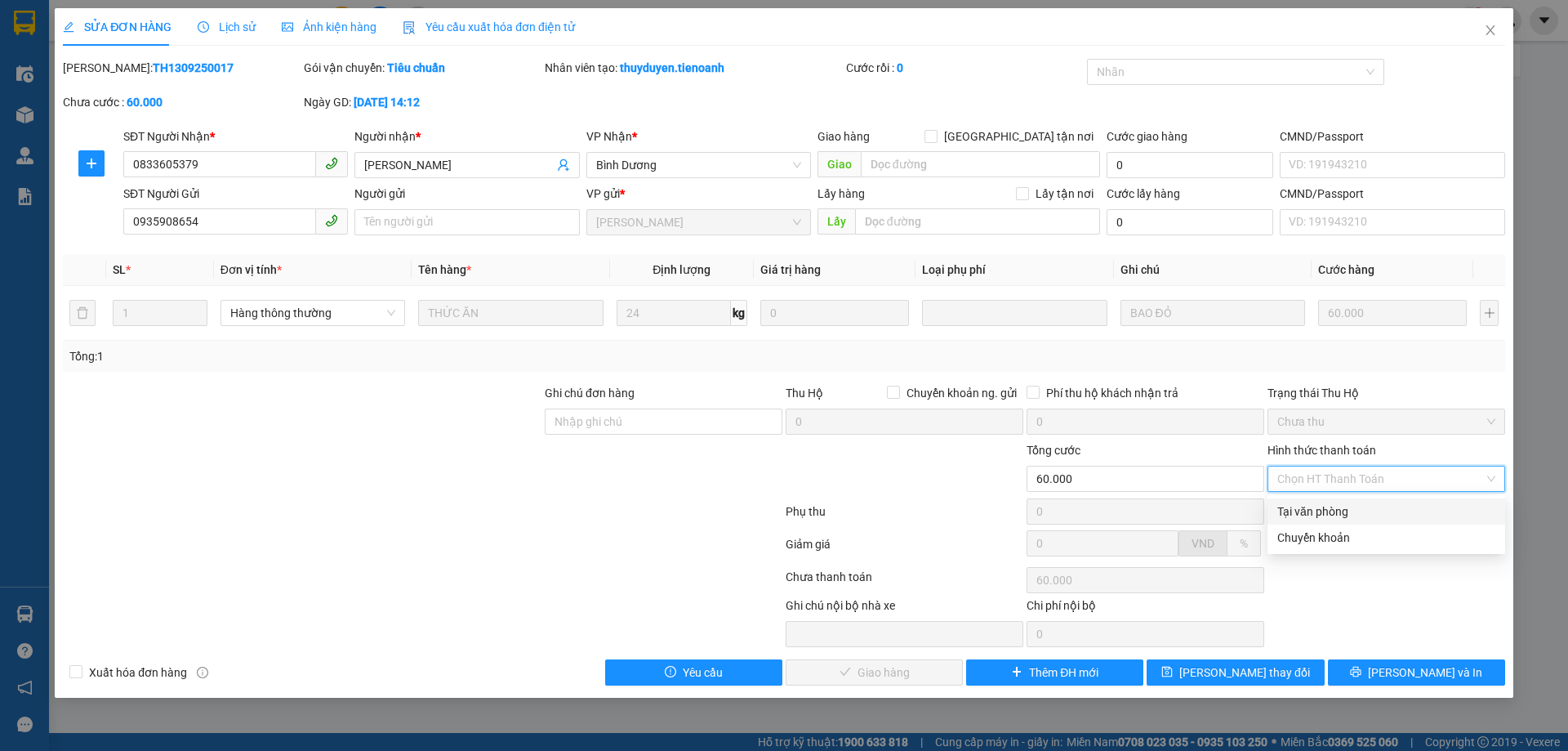
click at [1353, 504] on div "Tại văn phòng" at bounding box center [1386, 511] width 218 height 18
type input "0"
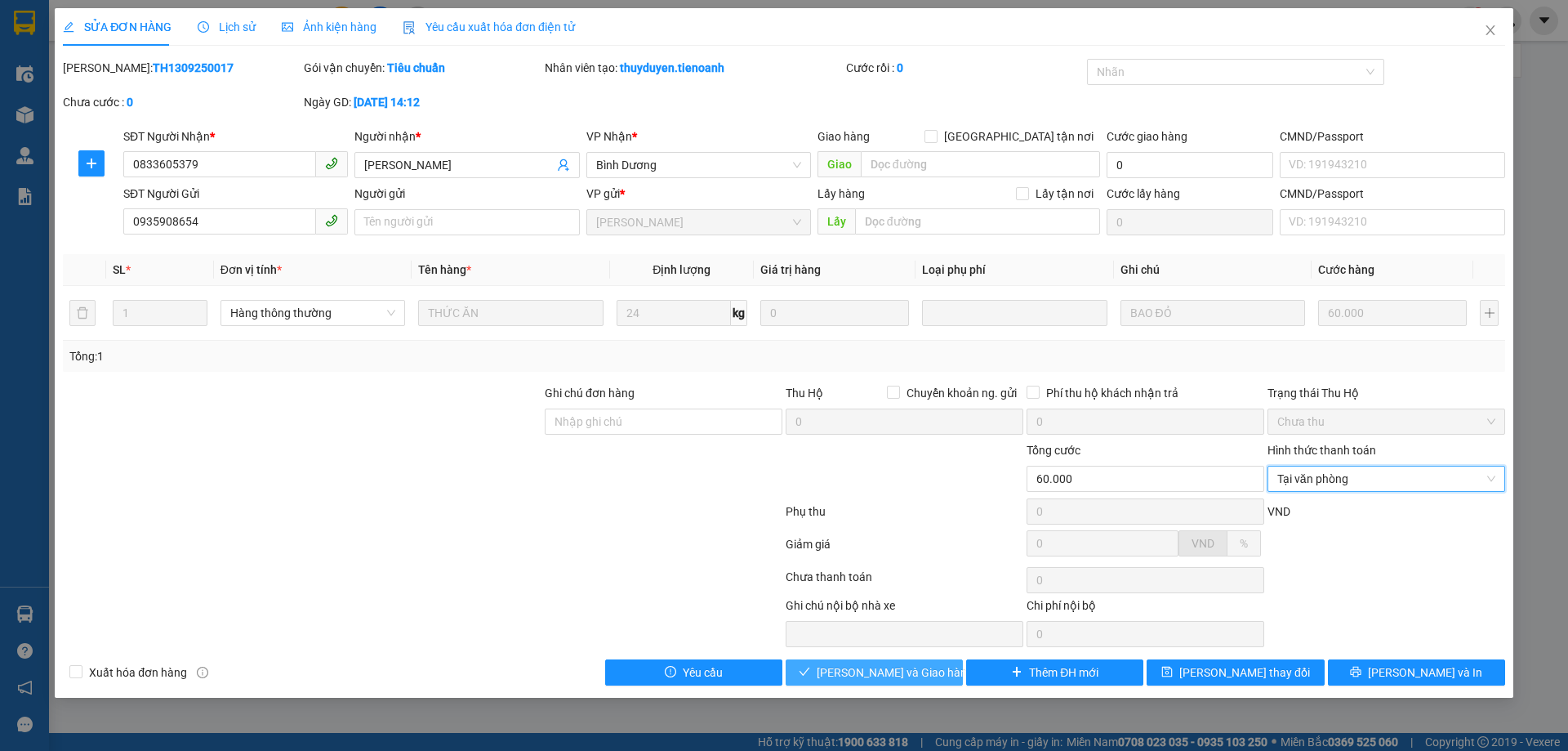
click at [868, 681] on span "Lưu và Giao hàng" at bounding box center [926, 690] width 220 height 18
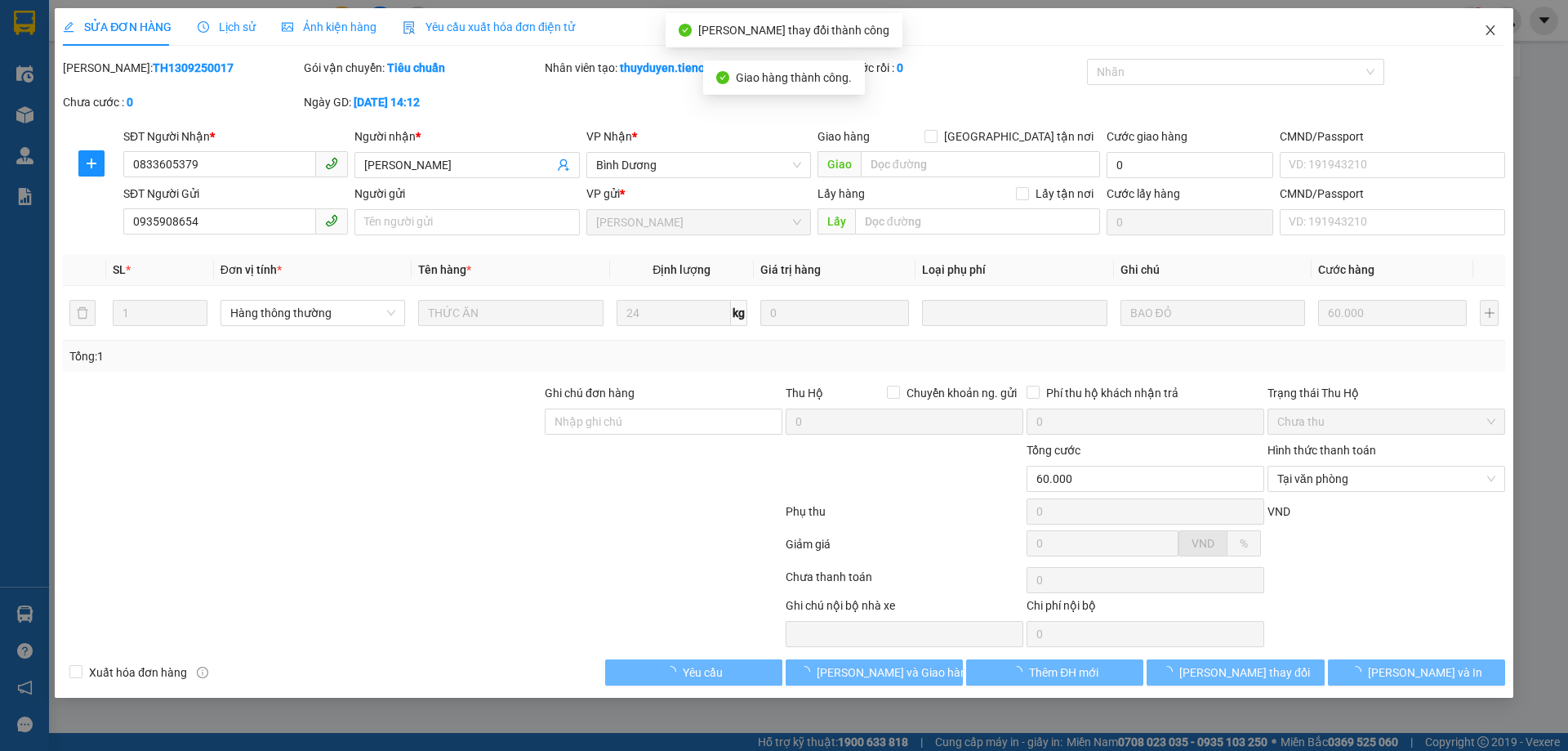
click at [1490, 31] on icon "close" at bounding box center [1490, 30] width 9 height 10
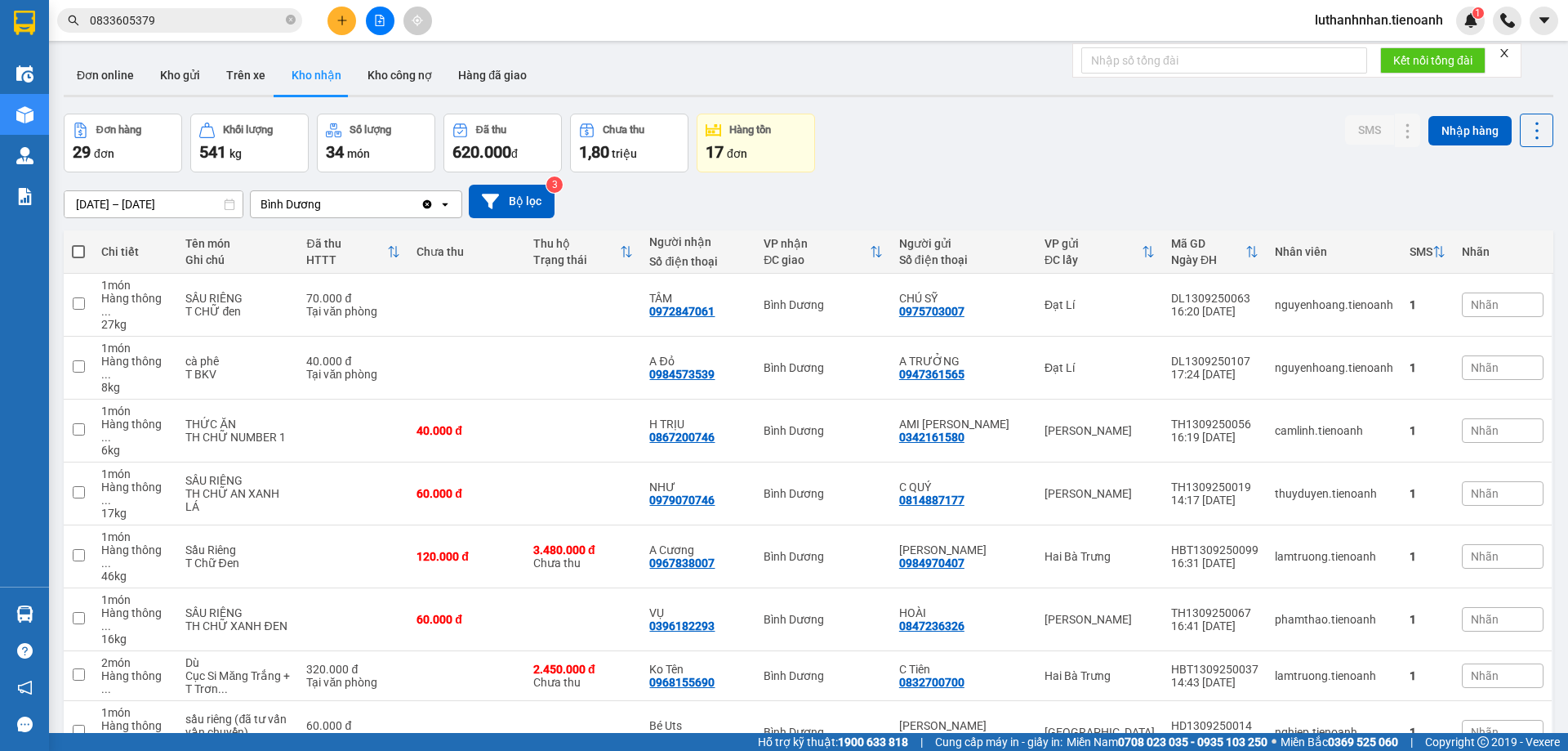
click at [203, 26] on input "0833605379" at bounding box center [187, 20] width 193 height 18
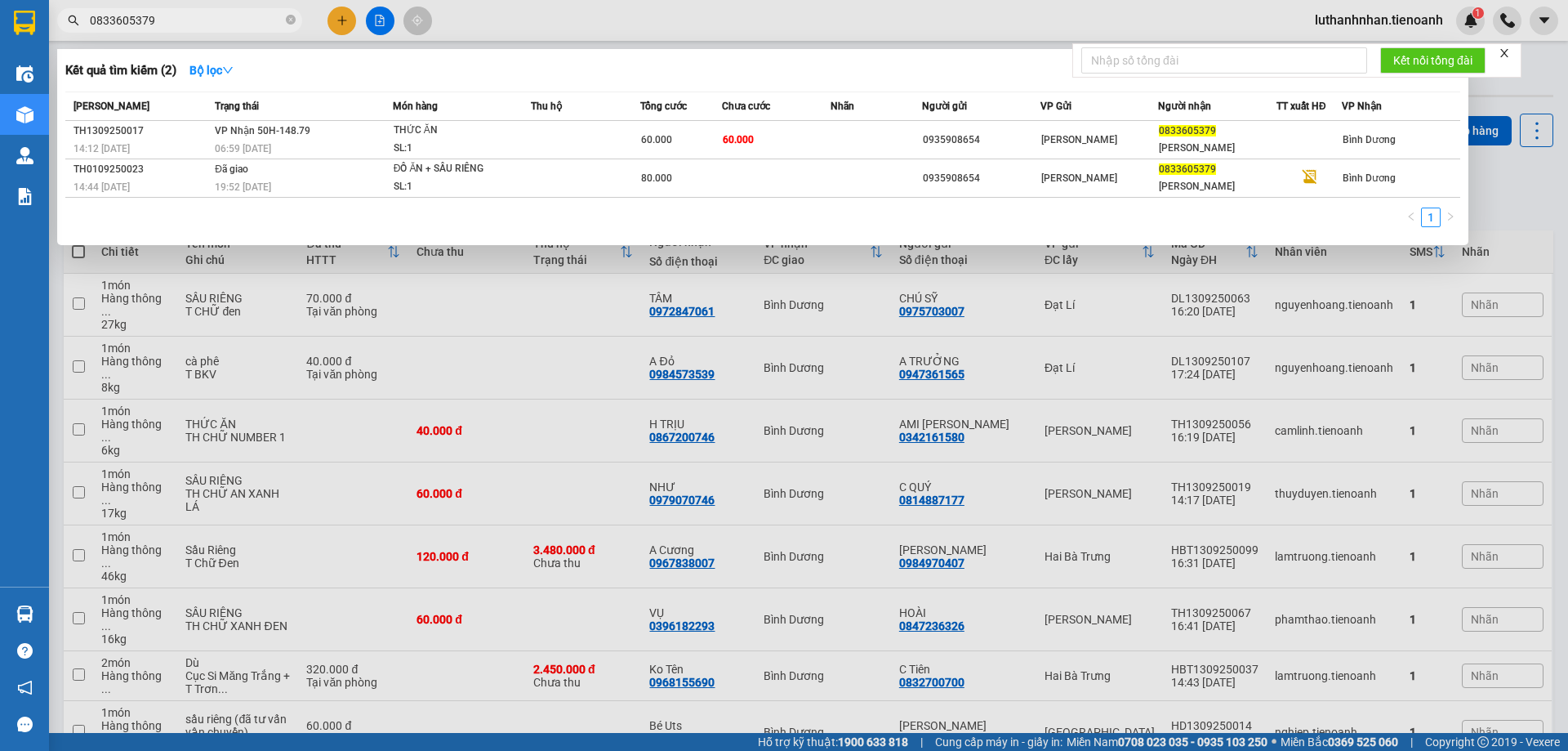
click at [203, 26] on input "0833605379" at bounding box center [187, 20] width 193 height 18
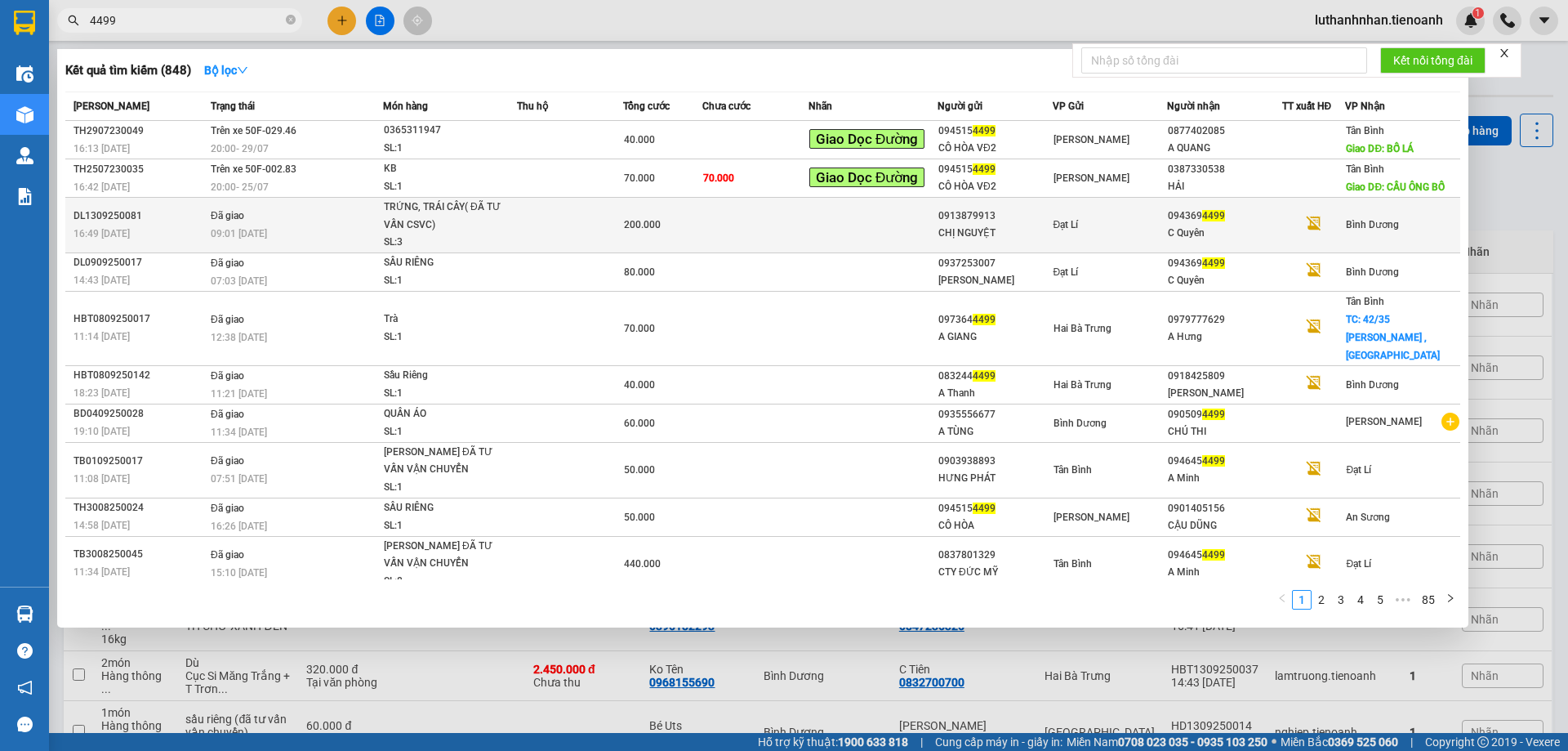
type input "4499"
click at [612, 224] on td at bounding box center [570, 225] width 106 height 56
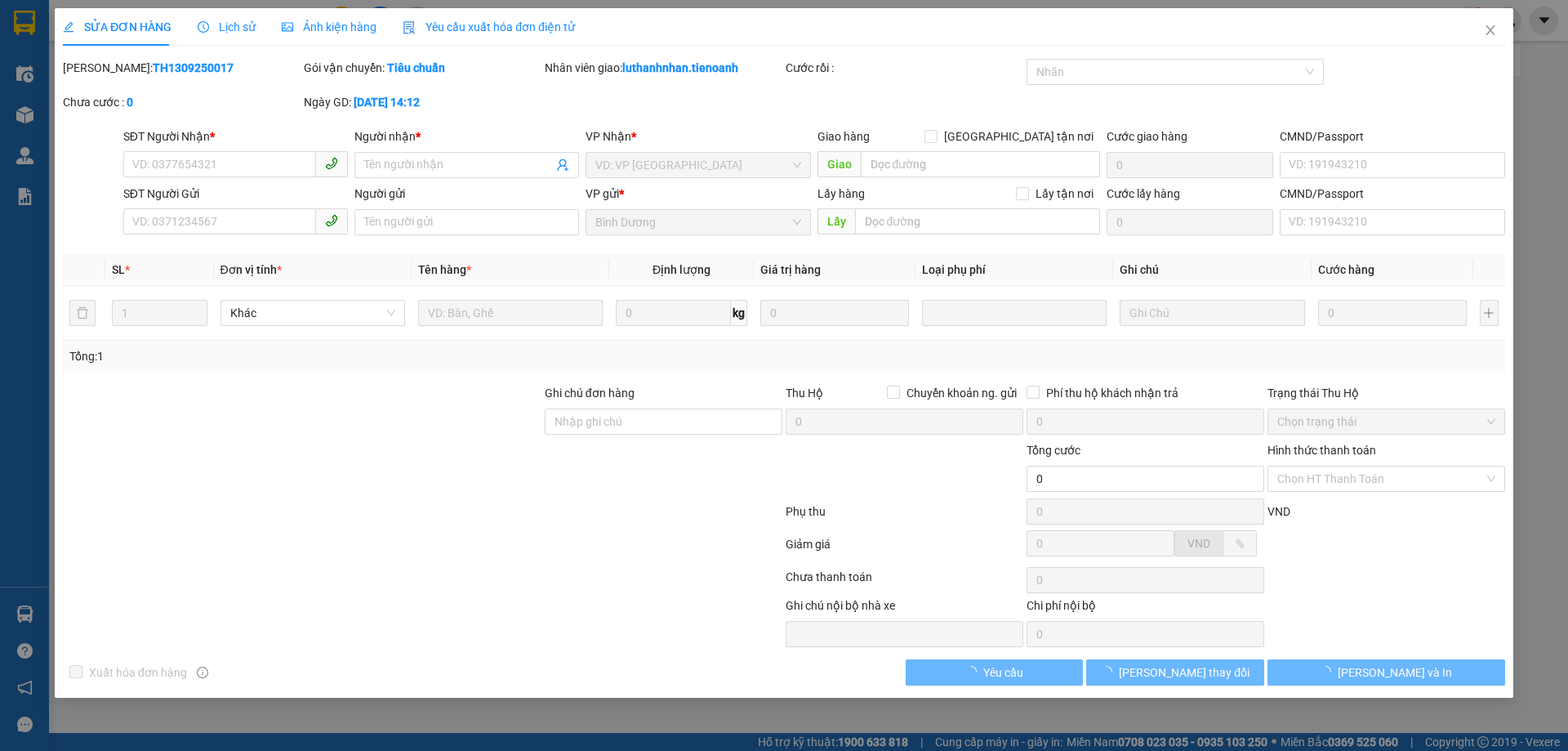
type input "0943694499"
type input "C Quyên"
type input "281408746"
type input "0913879913"
type input "CHỊ NGUYỆT"
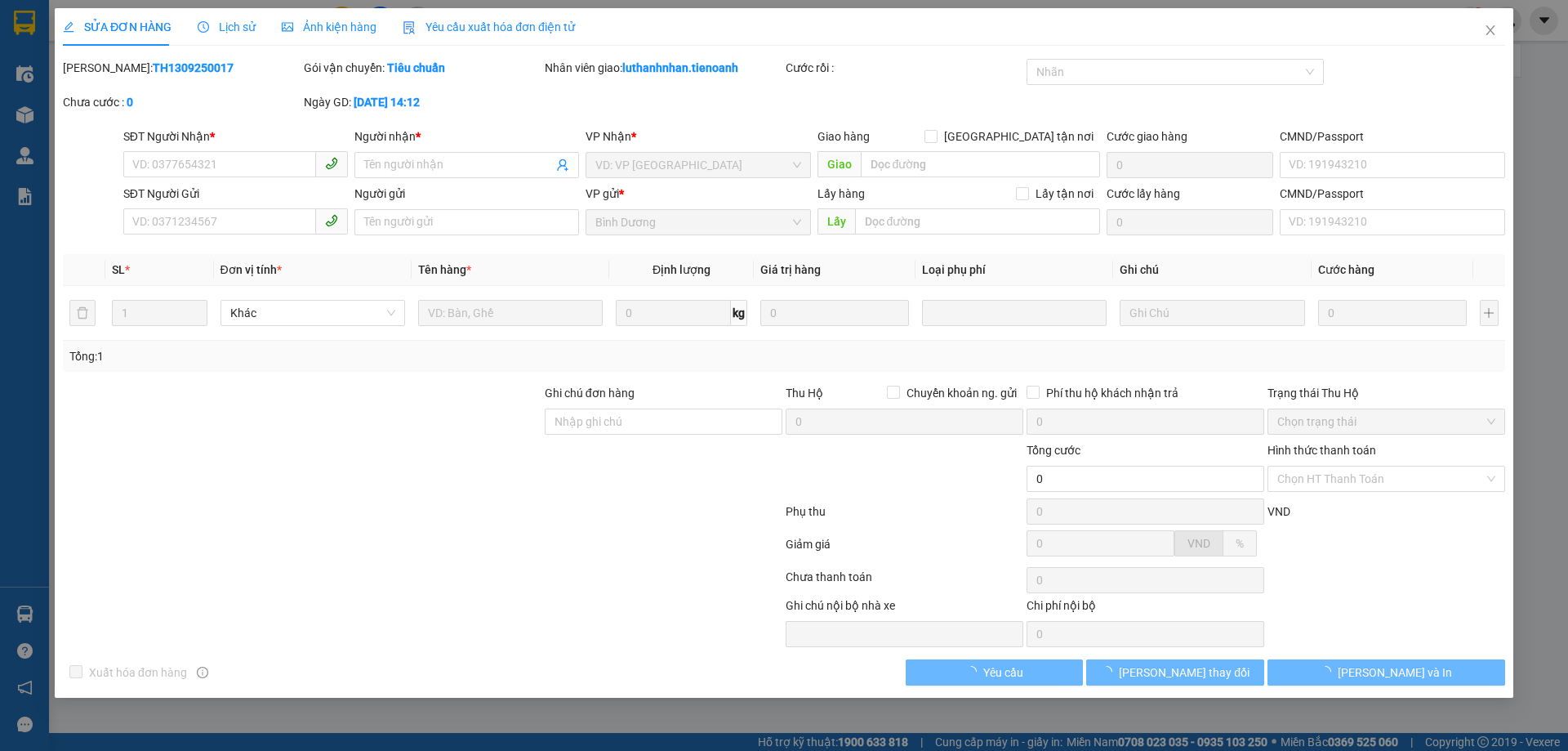
type input "066055000021"
type input "200.000"
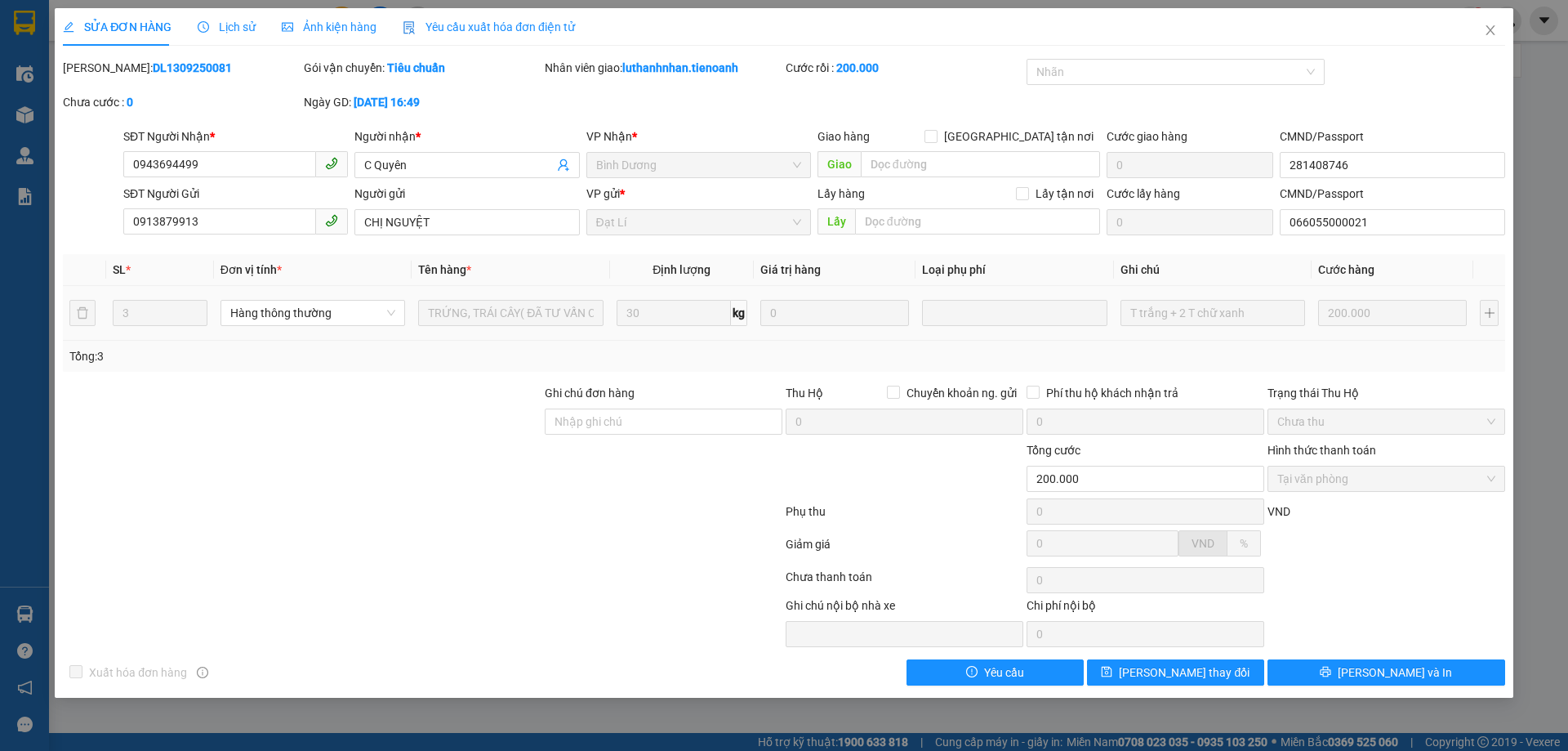
click at [1114, 326] on td "T trắng + 2 T chữ xanh" at bounding box center [1212, 331] width 197 height 55
click at [1121, 335] on td "T trắng + 2 T chữ xanh" at bounding box center [1212, 331] width 197 height 55
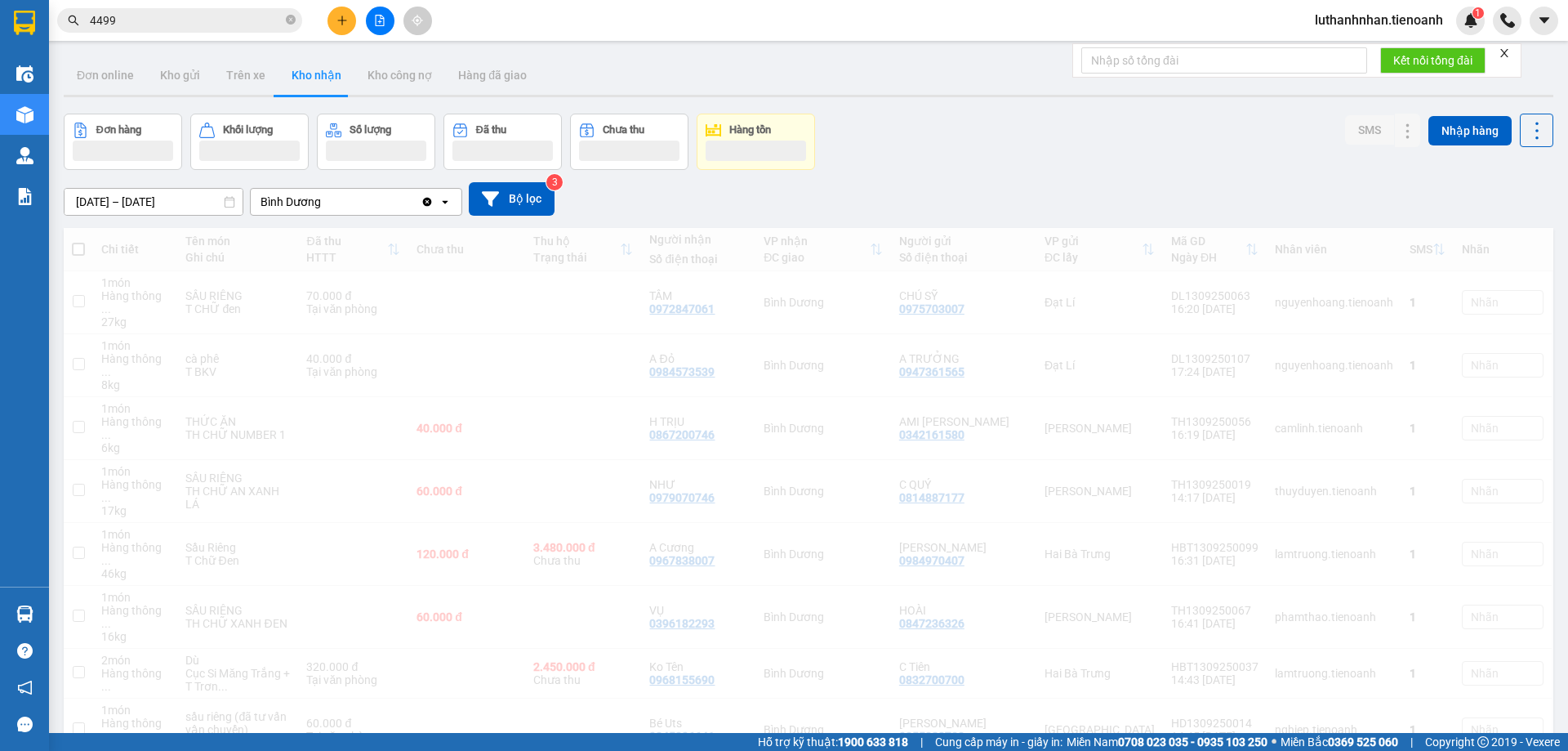
click at [1486, 32] on div "luthanhnhan.tienoanh 1" at bounding box center [1434, 20] width 266 height 28
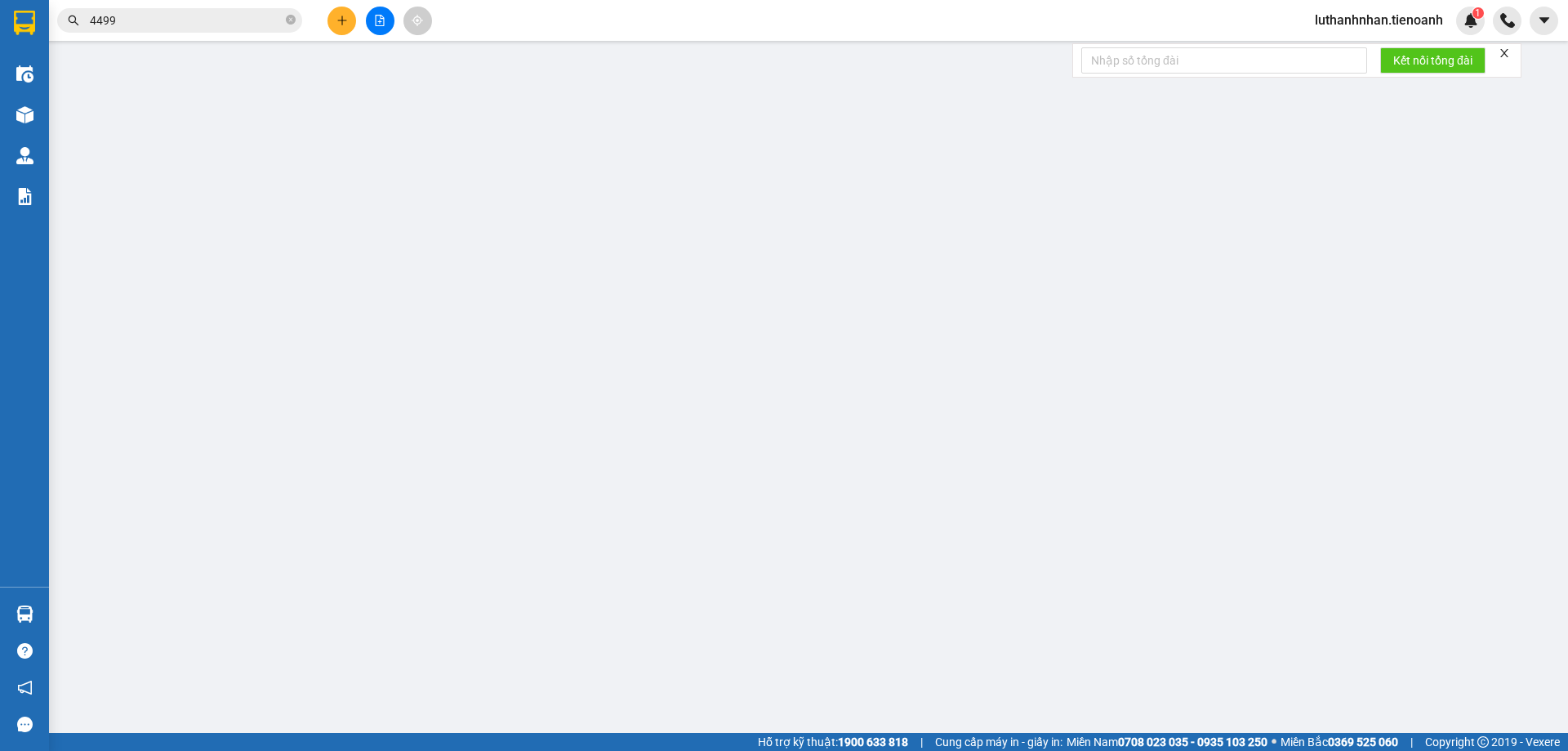
type input "0949484521"
type input "C LY"
type input "0812108886"
type input "Văn"
type input "30.000"
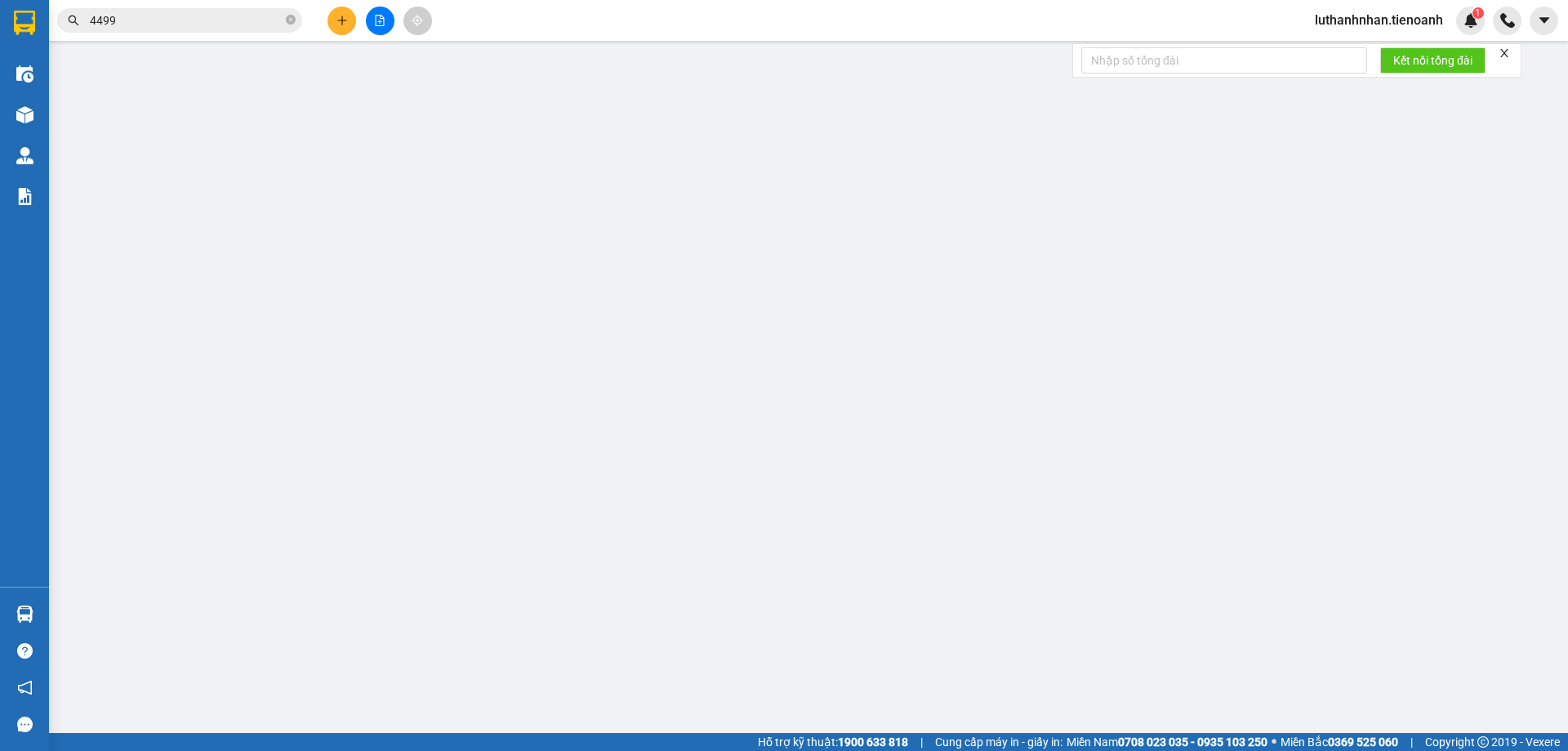
type input "30.000"
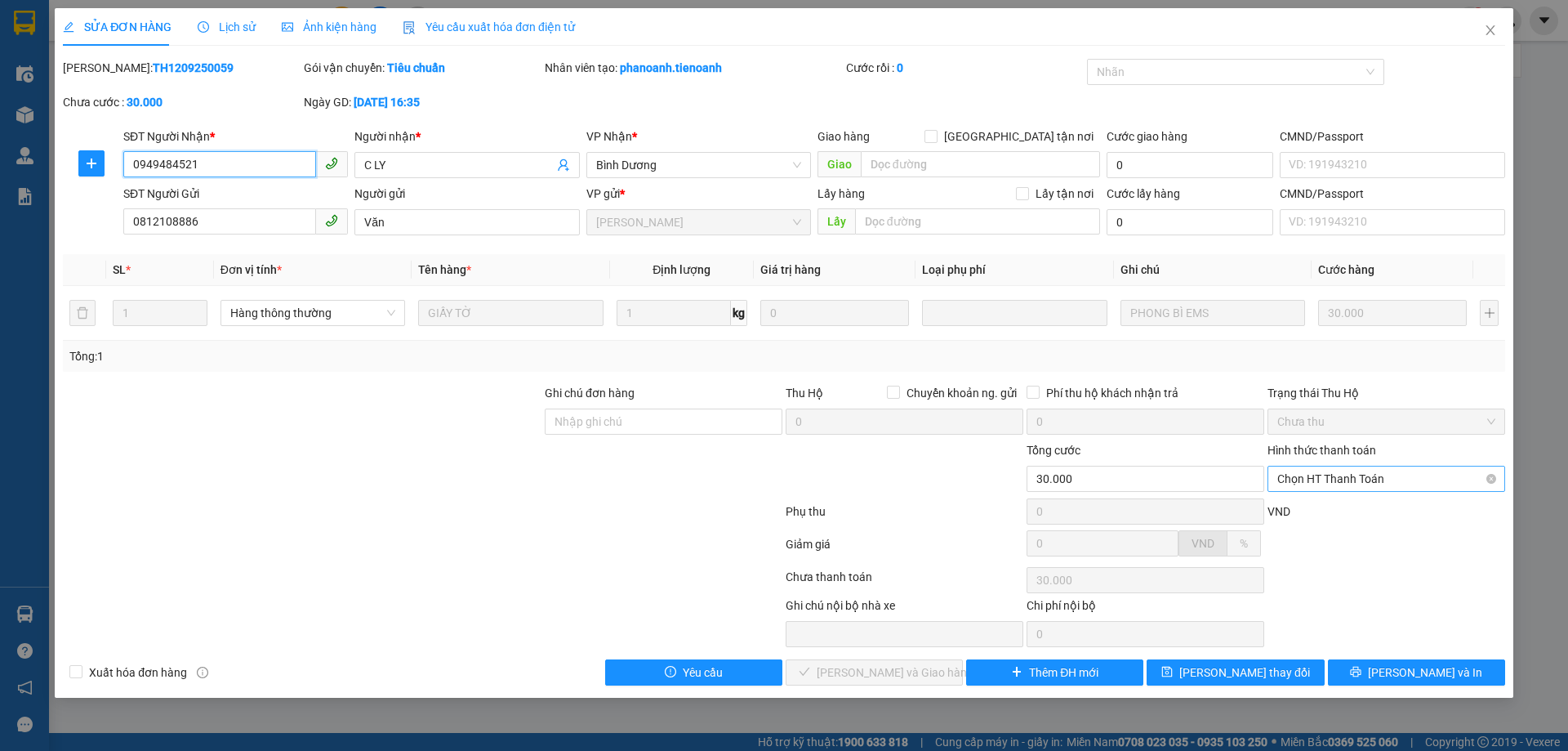
click at [1299, 485] on span "Chọn HT Thanh Toán" at bounding box center [1386, 497] width 218 height 25
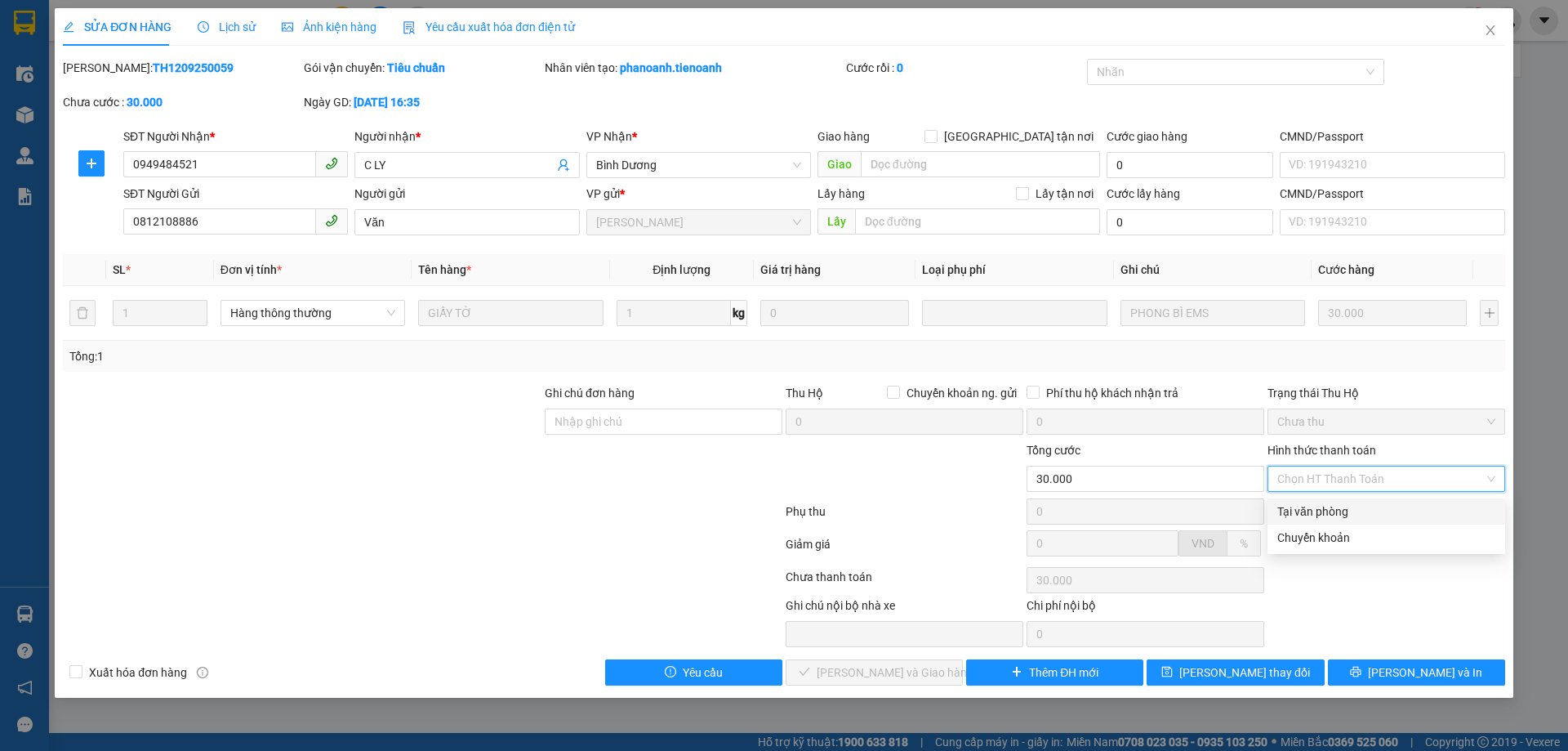
click at [1324, 513] on div "Tại văn phòng" at bounding box center [1386, 511] width 218 height 18
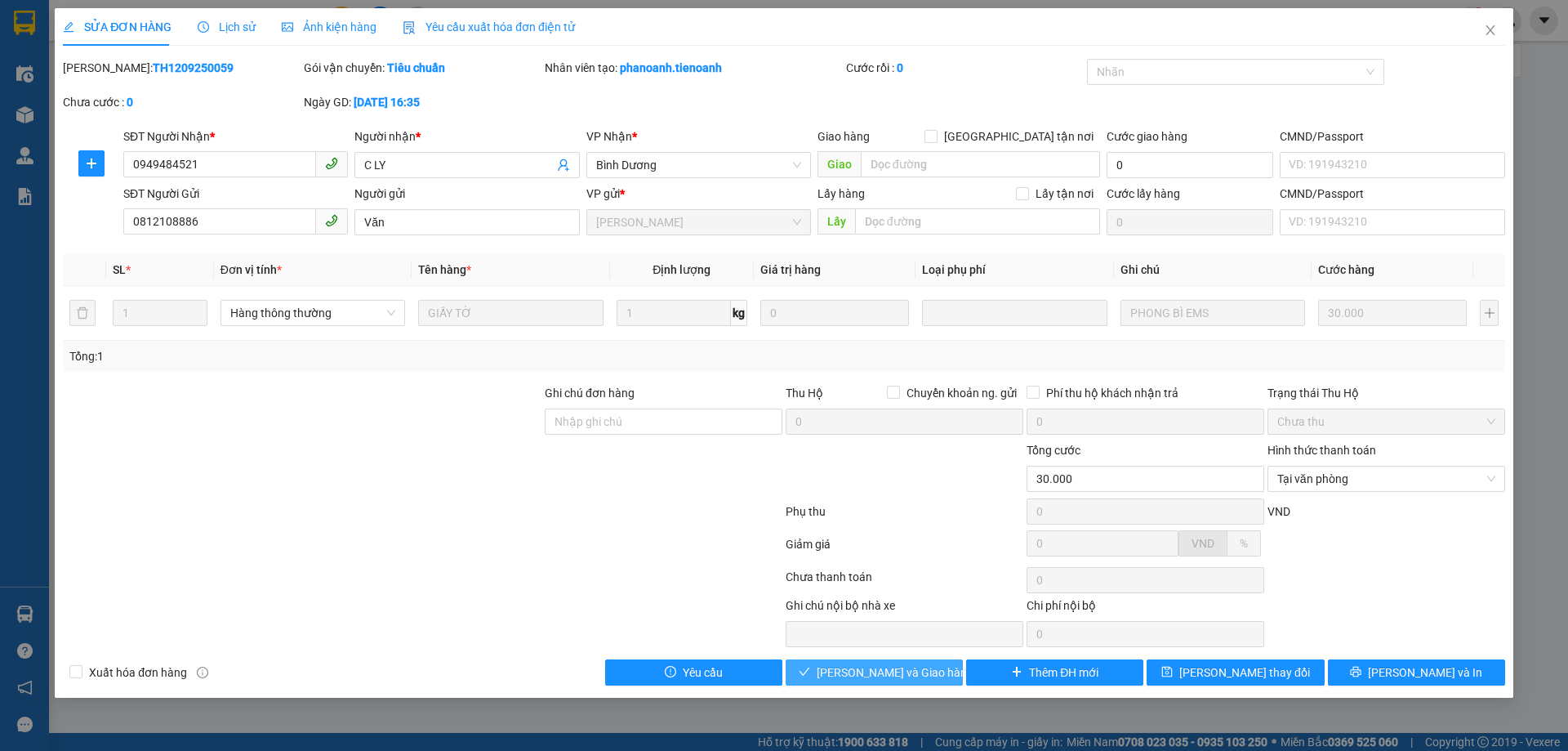
click at [890, 681] on span "Lưu và Giao hàng" at bounding box center [926, 690] width 220 height 18
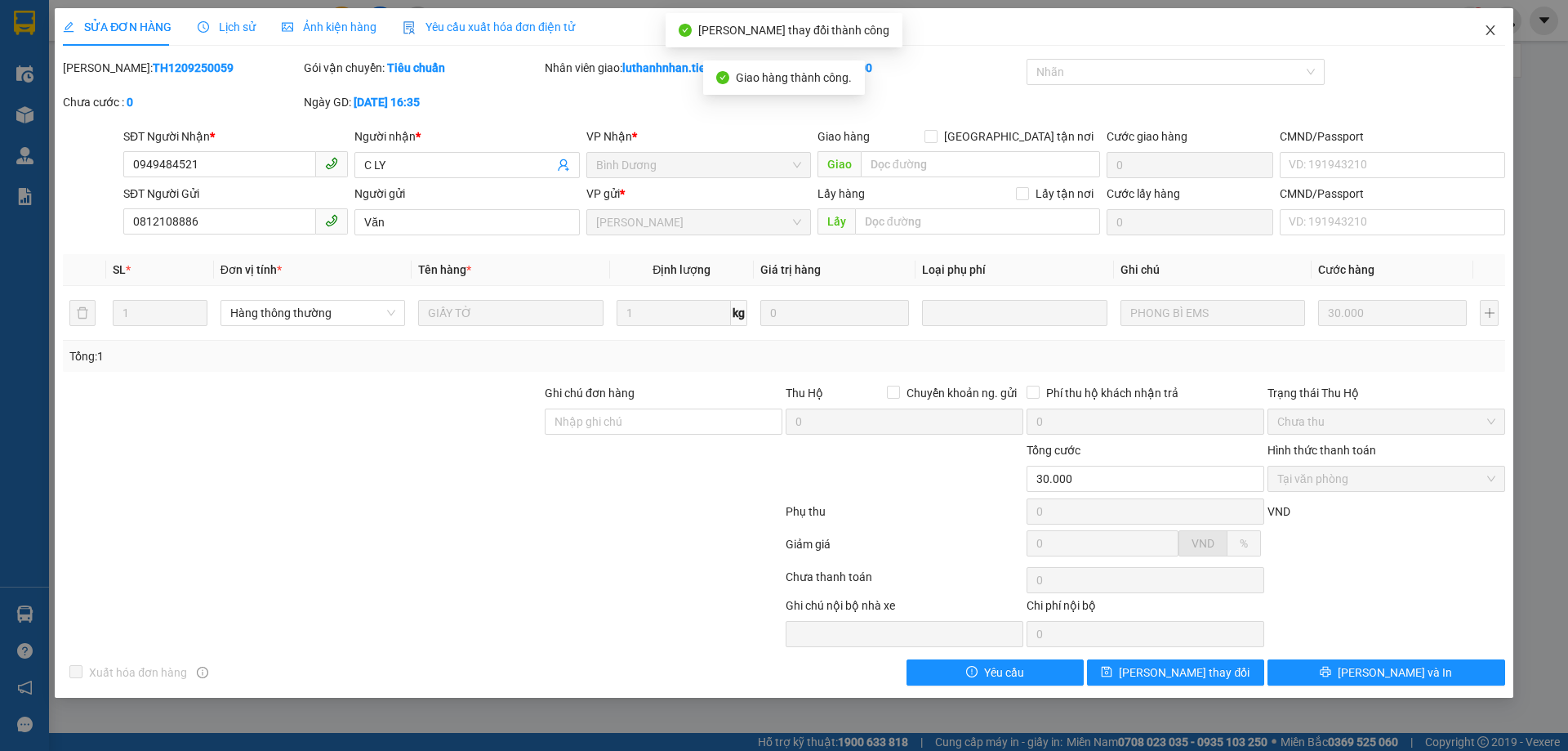
click at [1490, 31] on icon "close" at bounding box center [1490, 30] width 9 height 10
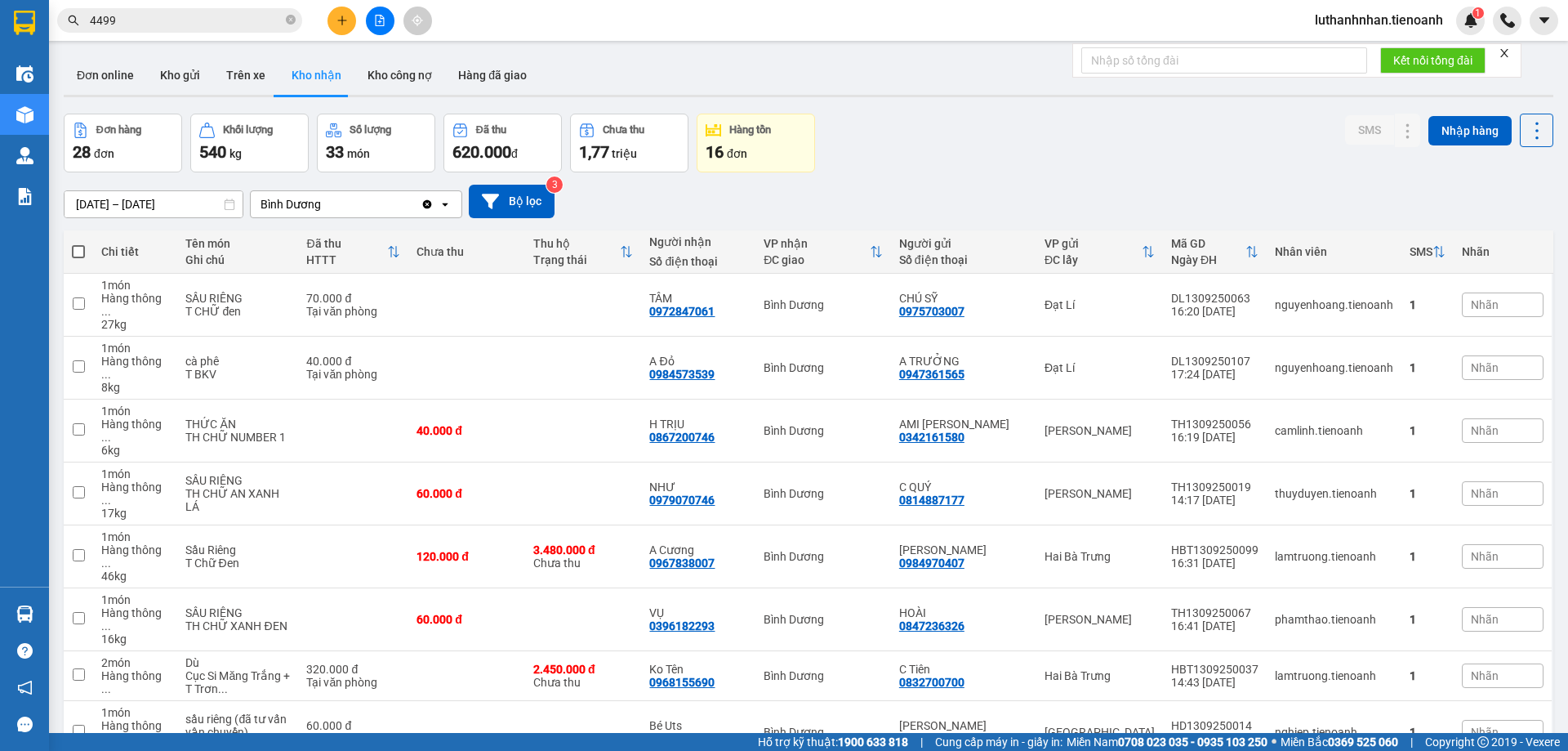
click at [174, 16] on input "4499" at bounding box center [187, 20] width 193 height 18
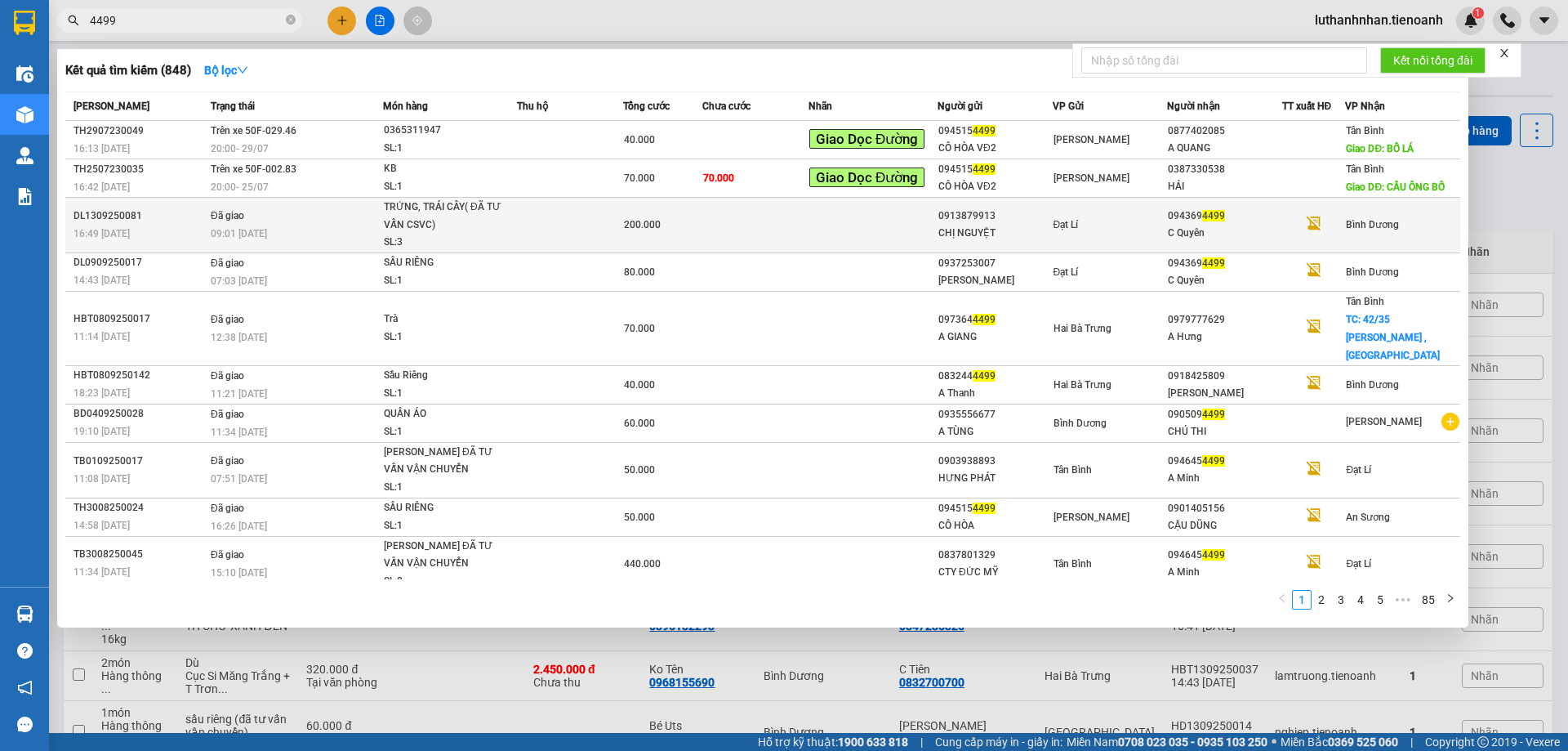
click at [604, 233] on td at bounding box center [570, 225] width 106 height 56
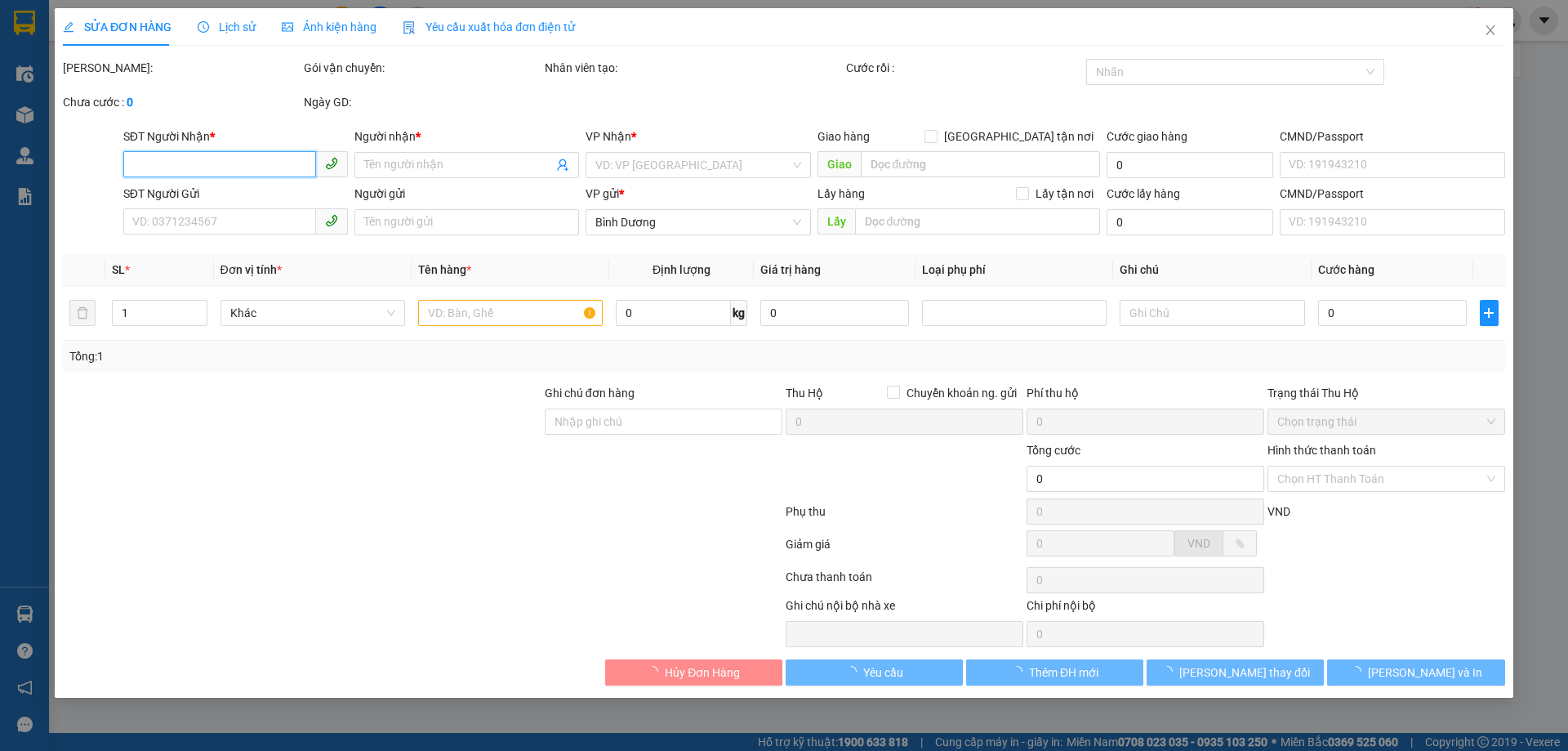
type input "0943694499"
type input "C Quyên"
type input "281408746"
type input "0913879913"
type input "CHỊ NGUYỆT"
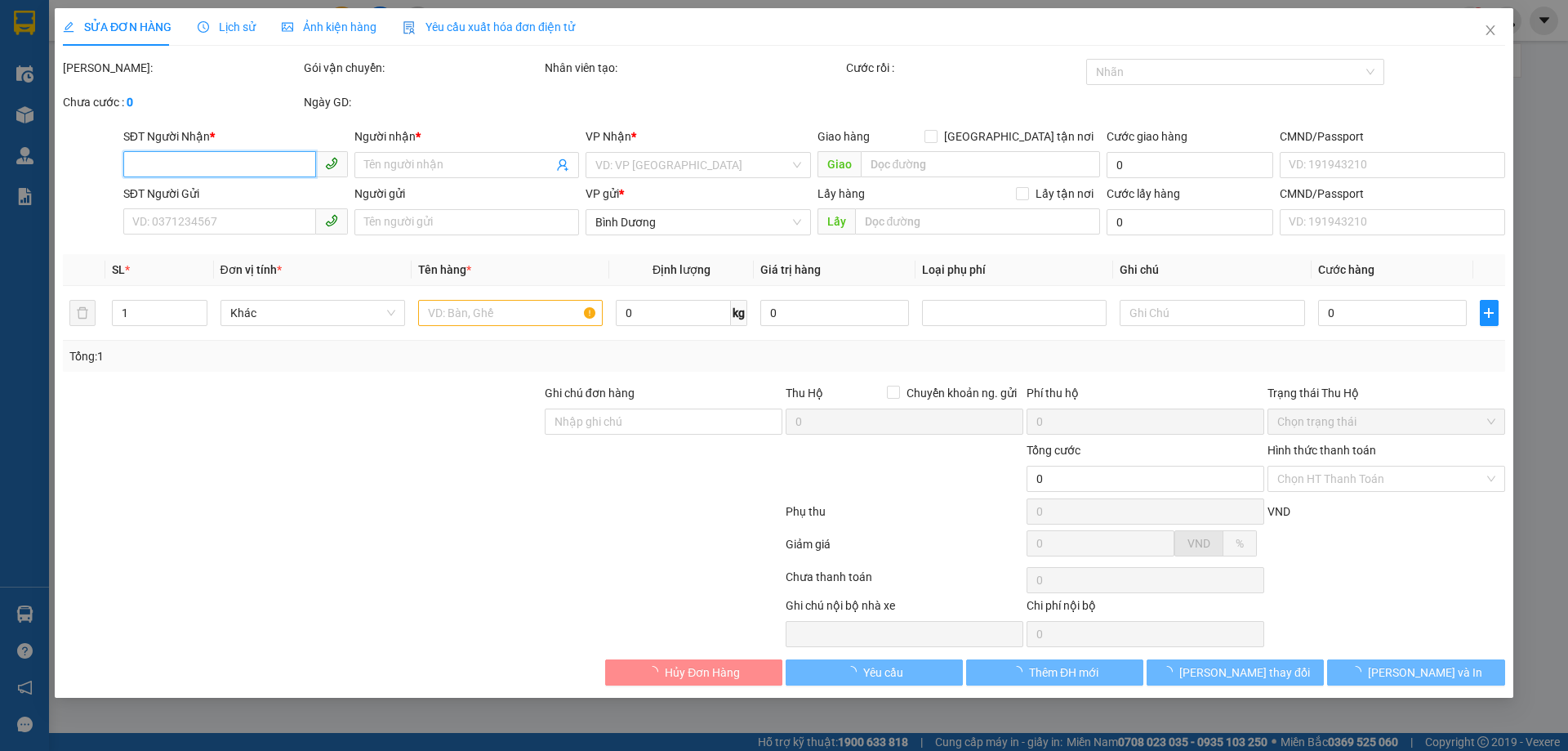
type input "066055000021"
type input "200.000"
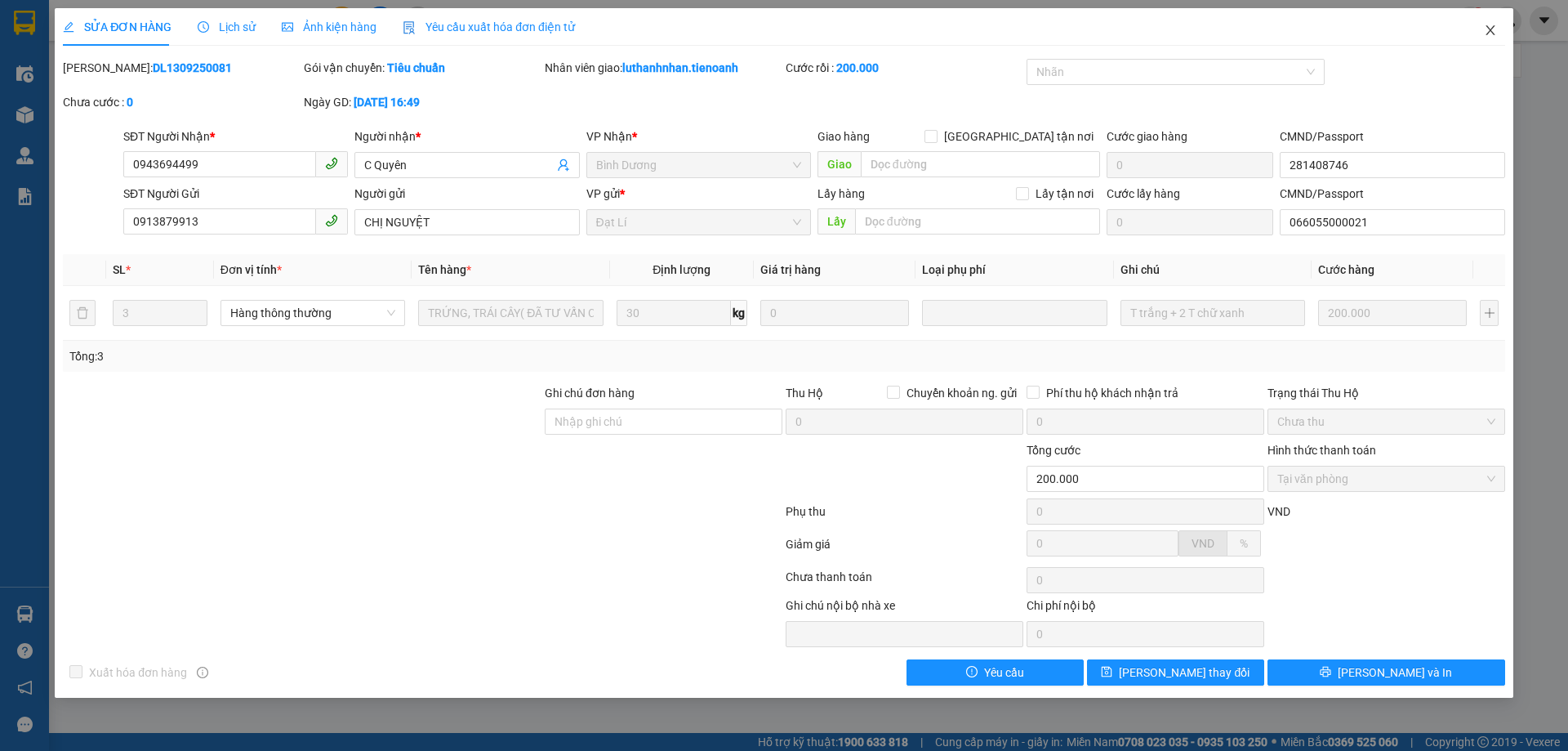
click at [1491, 29] on icon "close" at bounding box center [1490, 30] width 9 height 10
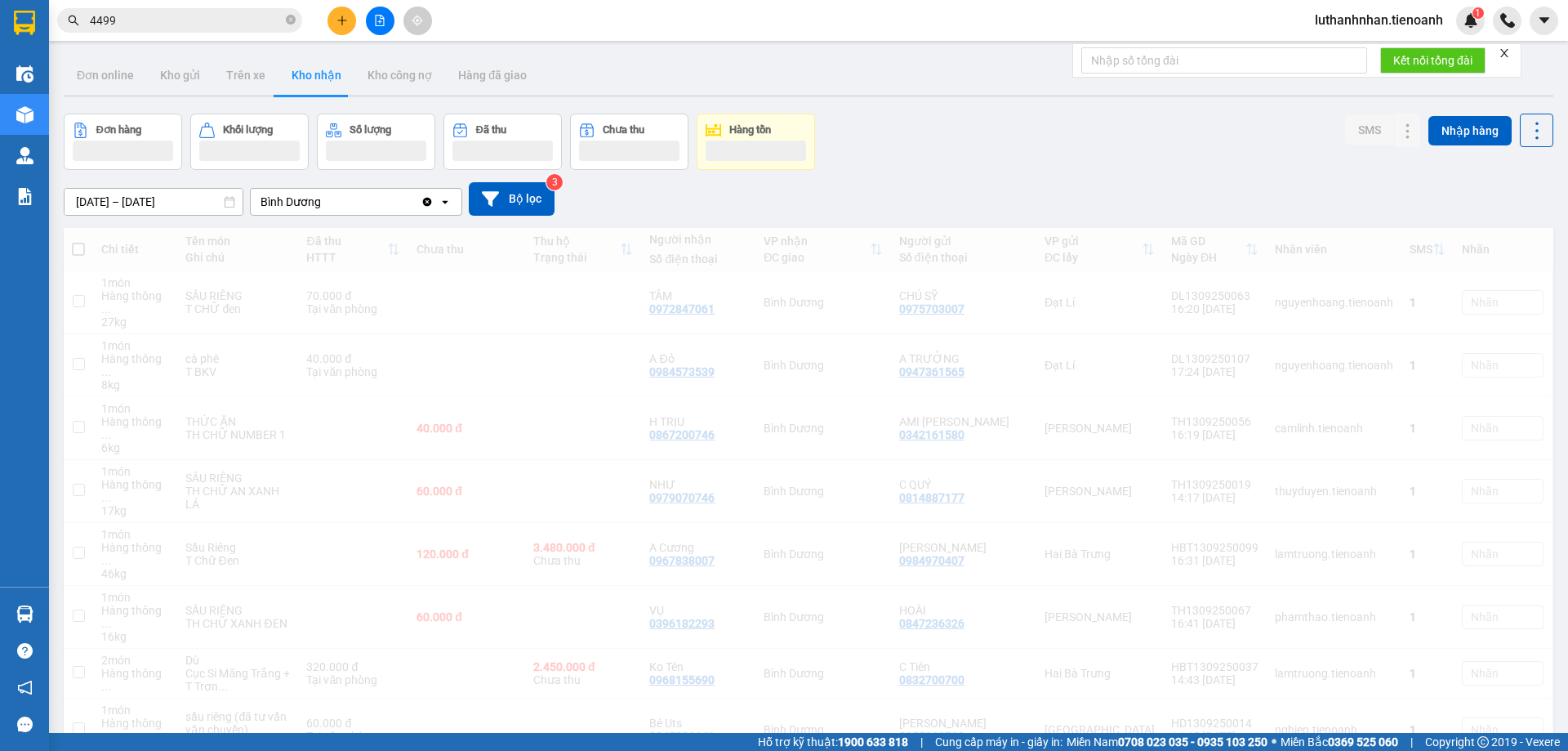
click at [342, 24] on icon "plus" at bounding box center [341, 20] width 1 height 9
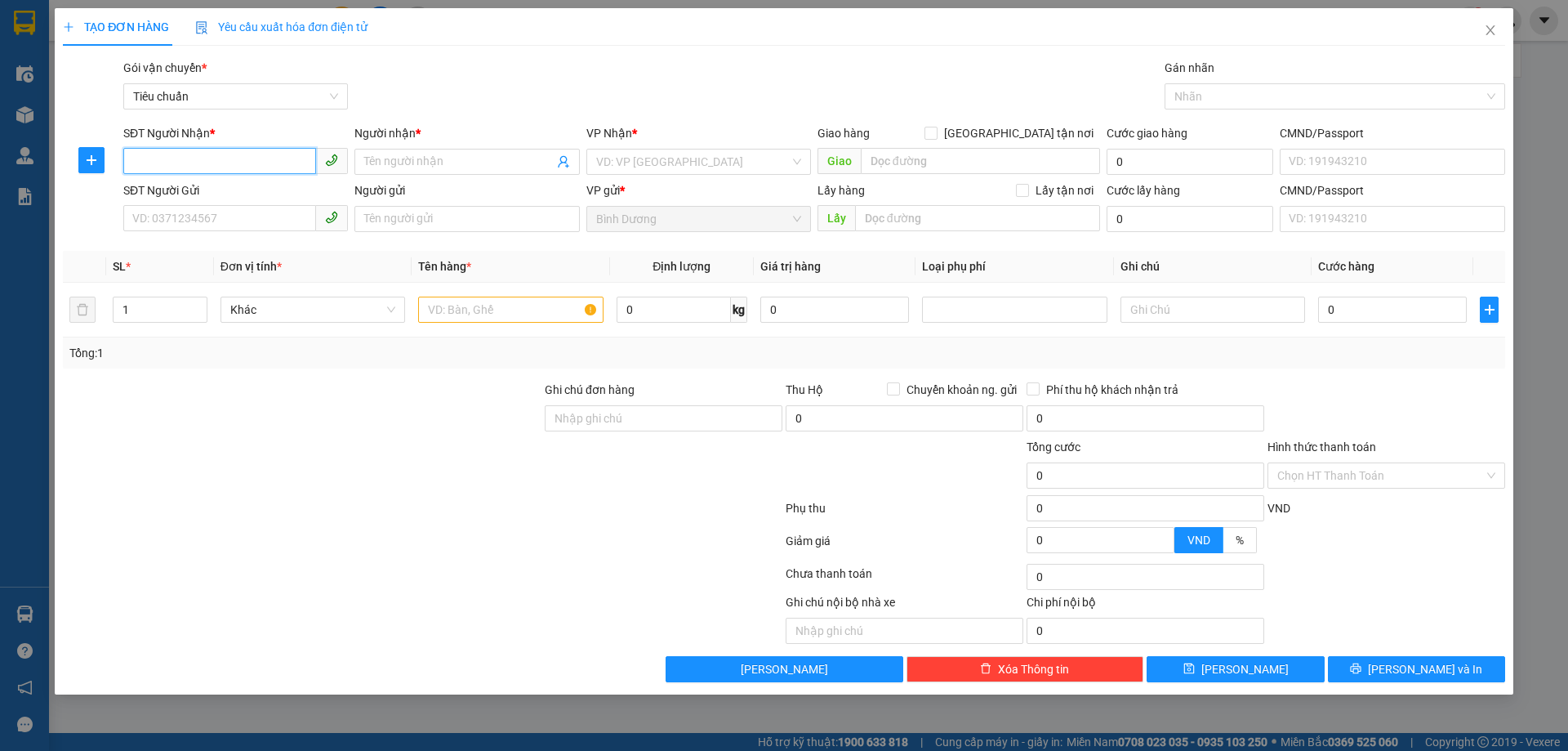
click at [200, 149] on input "SĐT Người Nhận *" at bounding box center [219, 161] width 193 height 27
click at [204, 154] on input "SĐT Người Nhận *" at bounding box center [219, 161] width 193 height 27
type input "084640"
type input "0846401373"
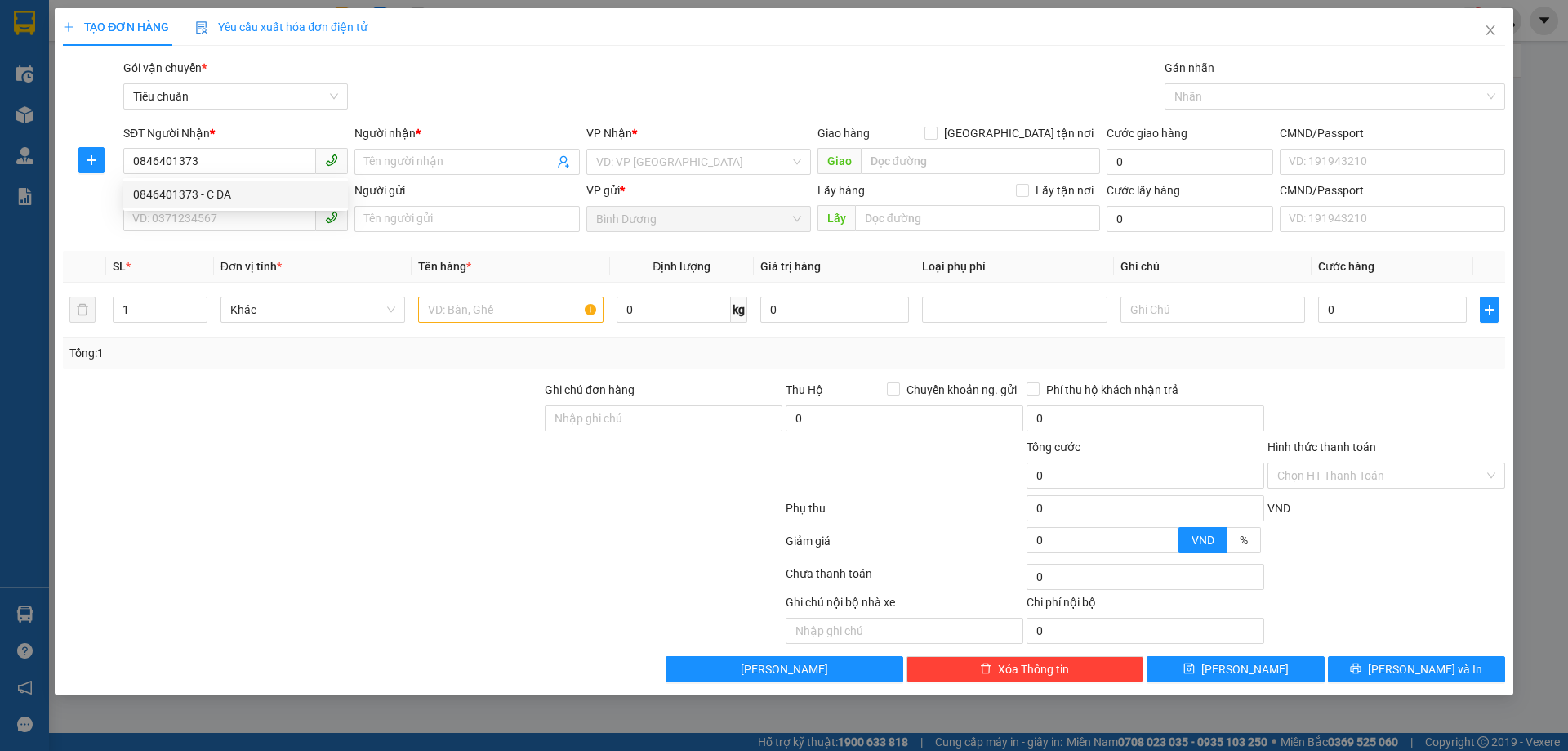
click at [226, 191] on div "0846401373 - C DA" at bounding box center [235, 195] width 205 height 18
type input "C DA"
type input "40.000"
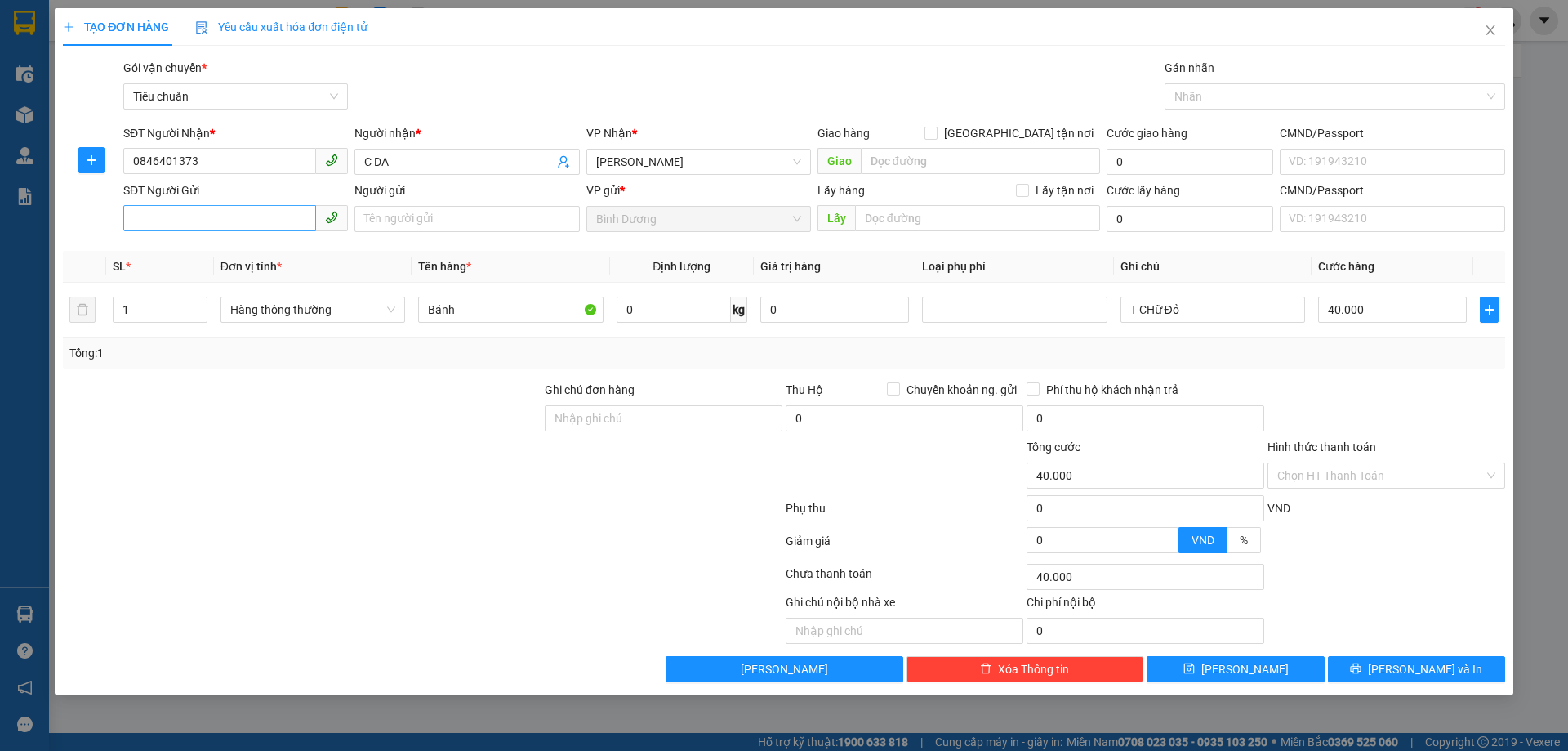
type input "0846401373"
click at [224, 221] on input "SĐT Người Gửi" at bounding box center [219, 218] width 193 height 27
click at [223, 250] on div "0348984137 - C Oanh" at bounding box center [235, 251] width 205 height 18
type input "0348984137"
type input "C Oanh"
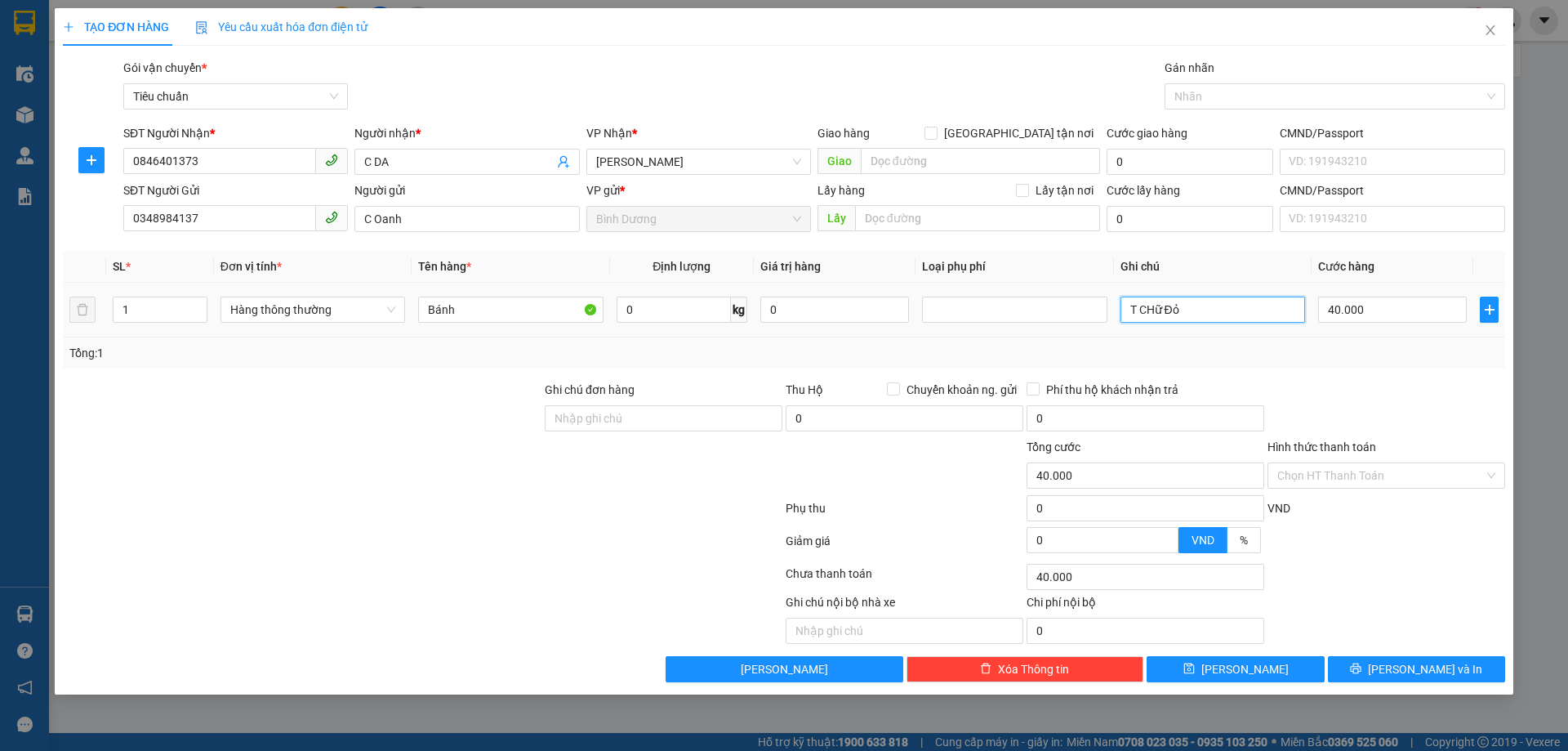
click at [1170, 309] on input "T CHữ Đỏ" at bounding box center [1212, 310] width 185 height 27
click at [1197, 310] on input "T VÀNG XANH SỮA KUN TRÁI CÂY" at bounding box center [1212, 310] width 185 height 27
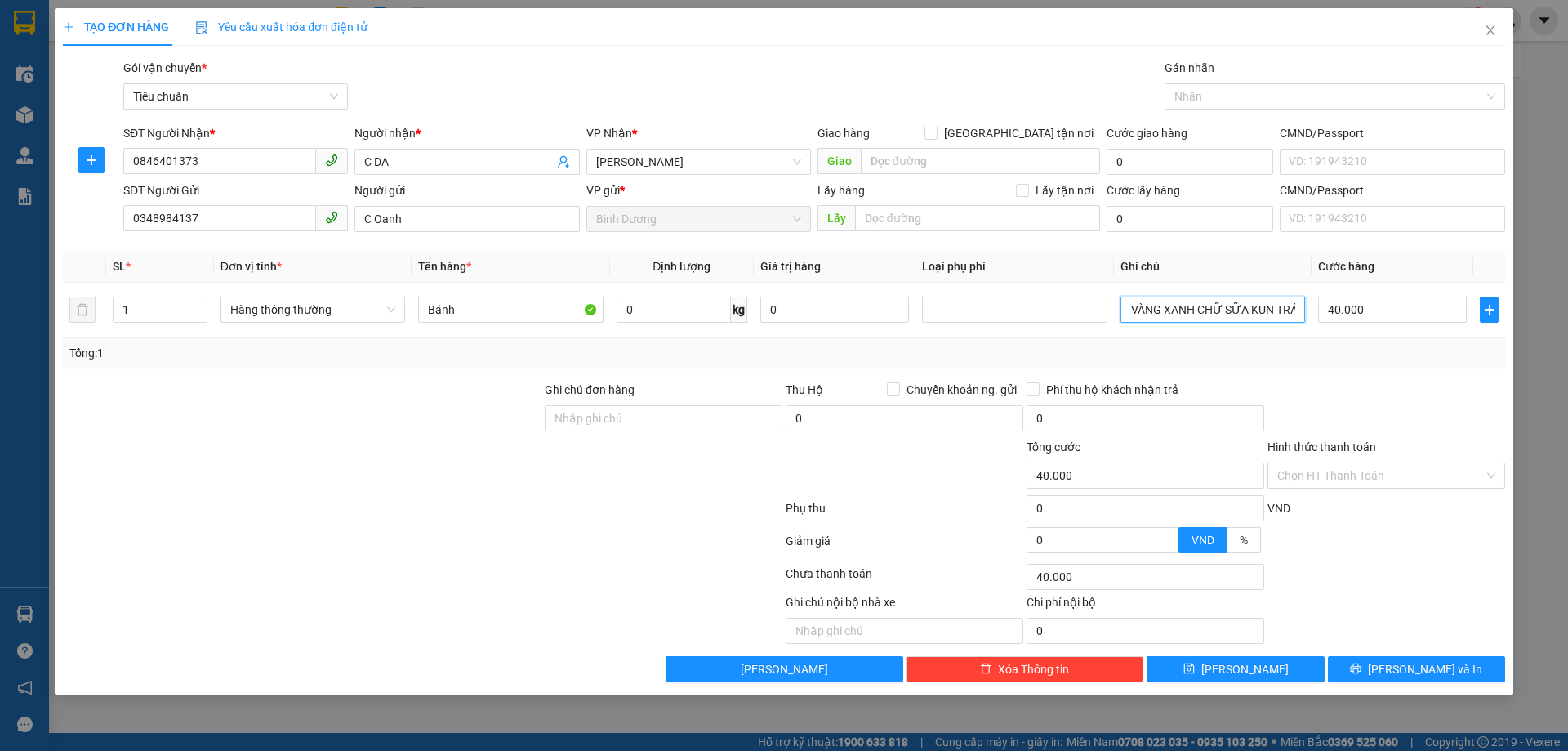
type input "T VÀNG XANH CHỮ SỮA KUN TRÁI CÂY"
click at [1341, 361] on div "Tổng: 1" at bounding box center [784, 353] width 1429 height 18
click at [632, 313] on input "0" at bounding box center [673, 310] width 114 height 27
type input "3"
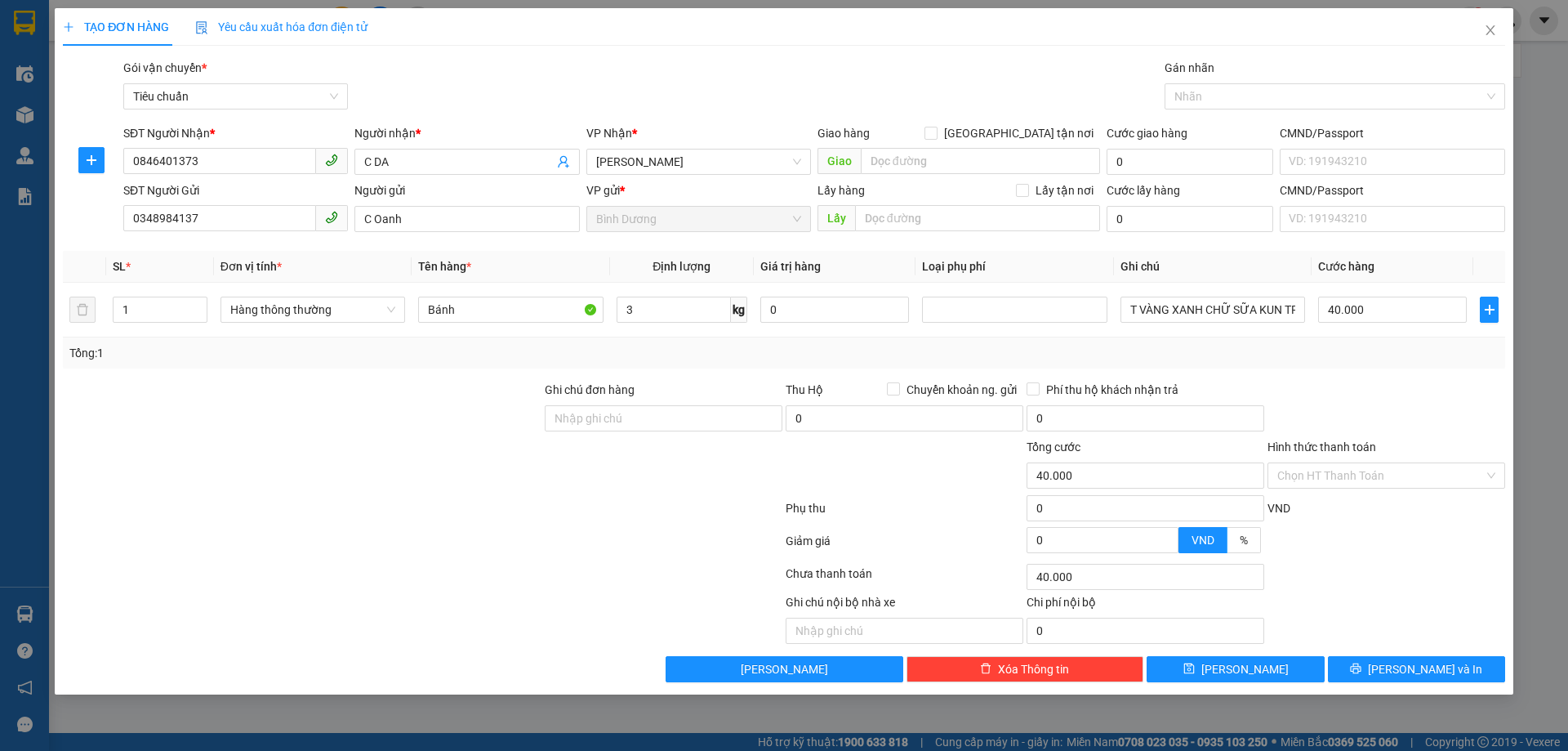
click at [742, 351] on div "Tổng: 1" at bounding box center [784, 353] width 1429 height 18
type input "30.000"
click at [1488, 312] on icon "plus" at bounding box center [1489, 310] width 13 height 13
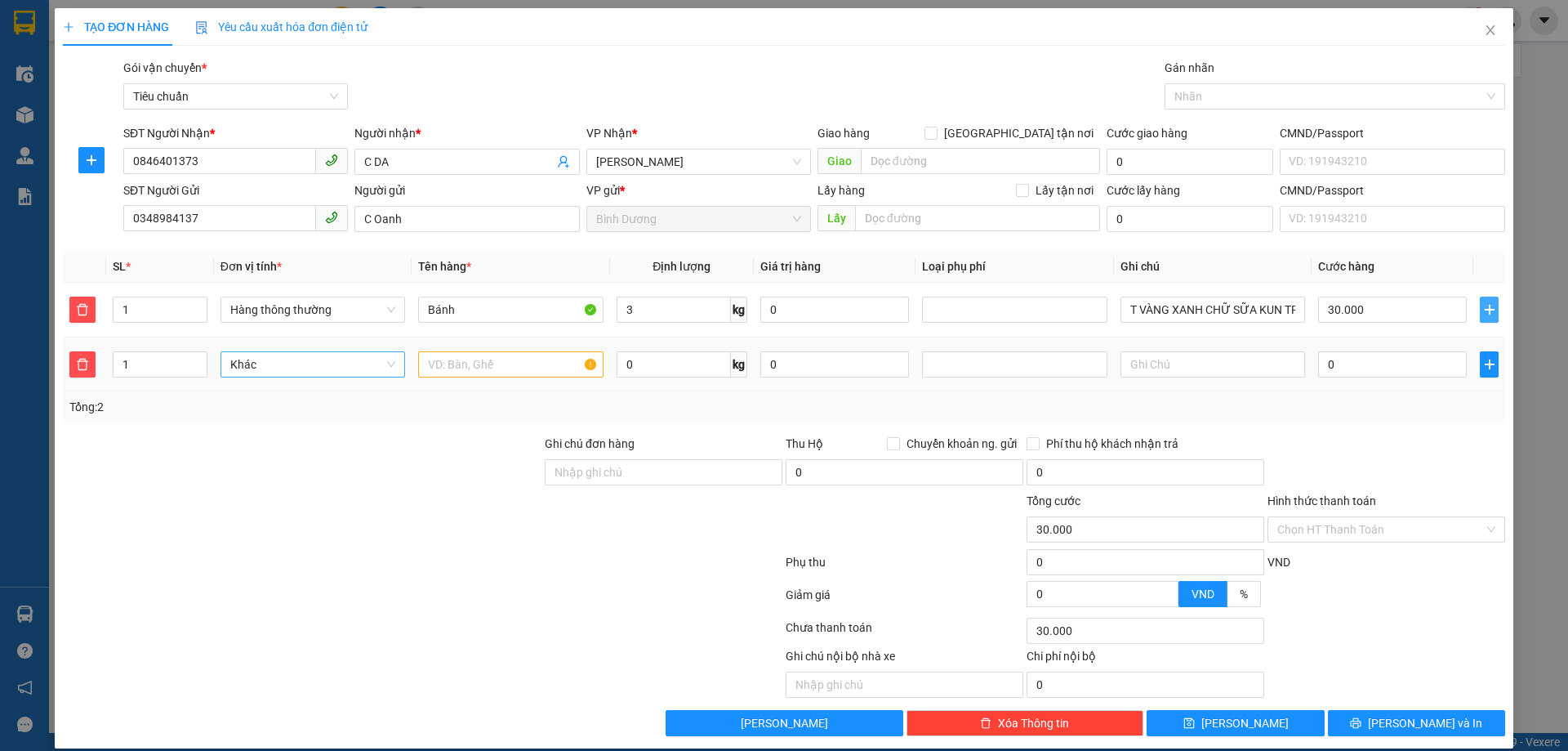
click at [319, 366] on span "Khác" at bounding box center [312, 364] width 165 height 25
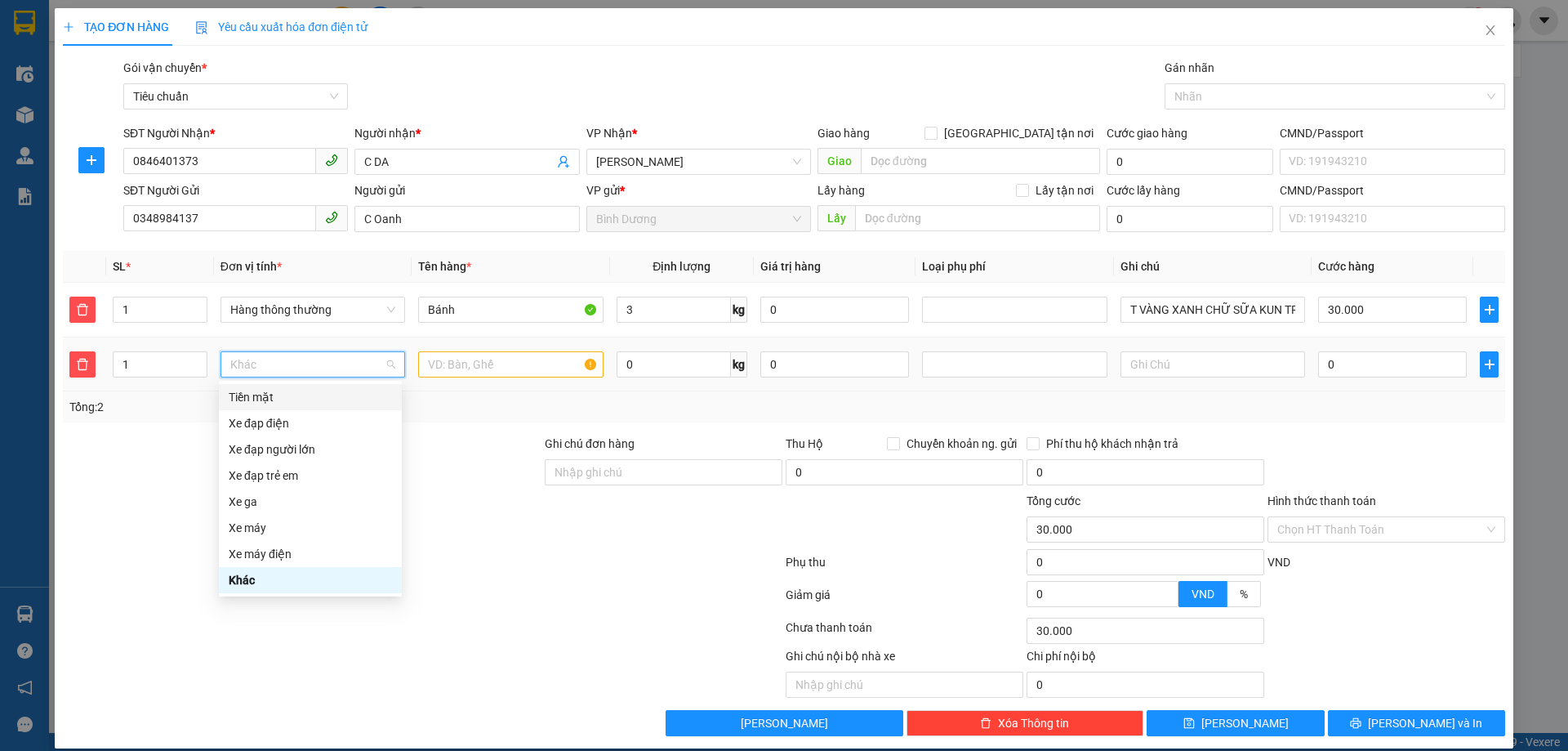
click at [262, 389] on div "Tiền mặt" at bounding box center [310, 397] width 164 height 18
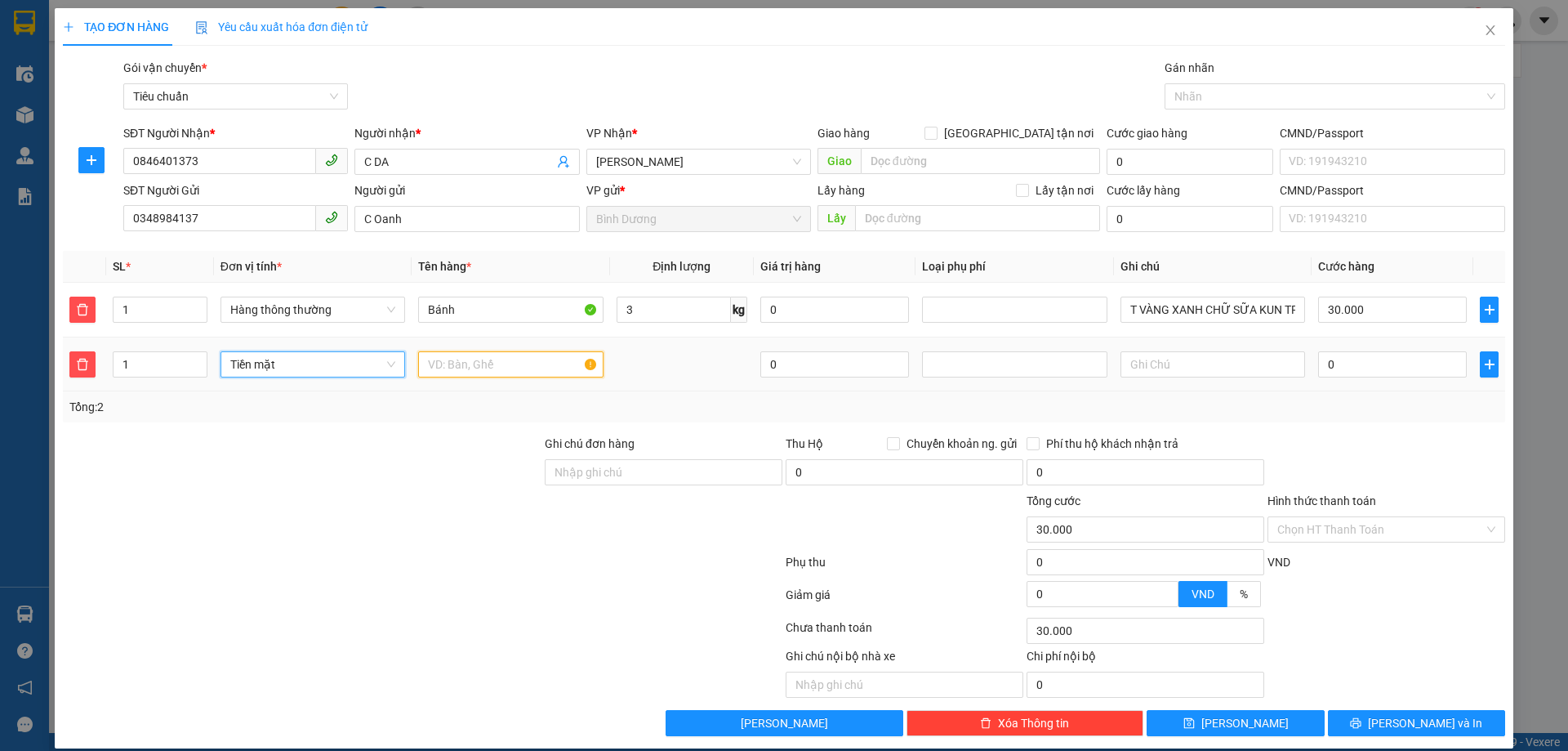
click at [469, 370] on input "text" at bounding box center [510, 364] width 185 height 27
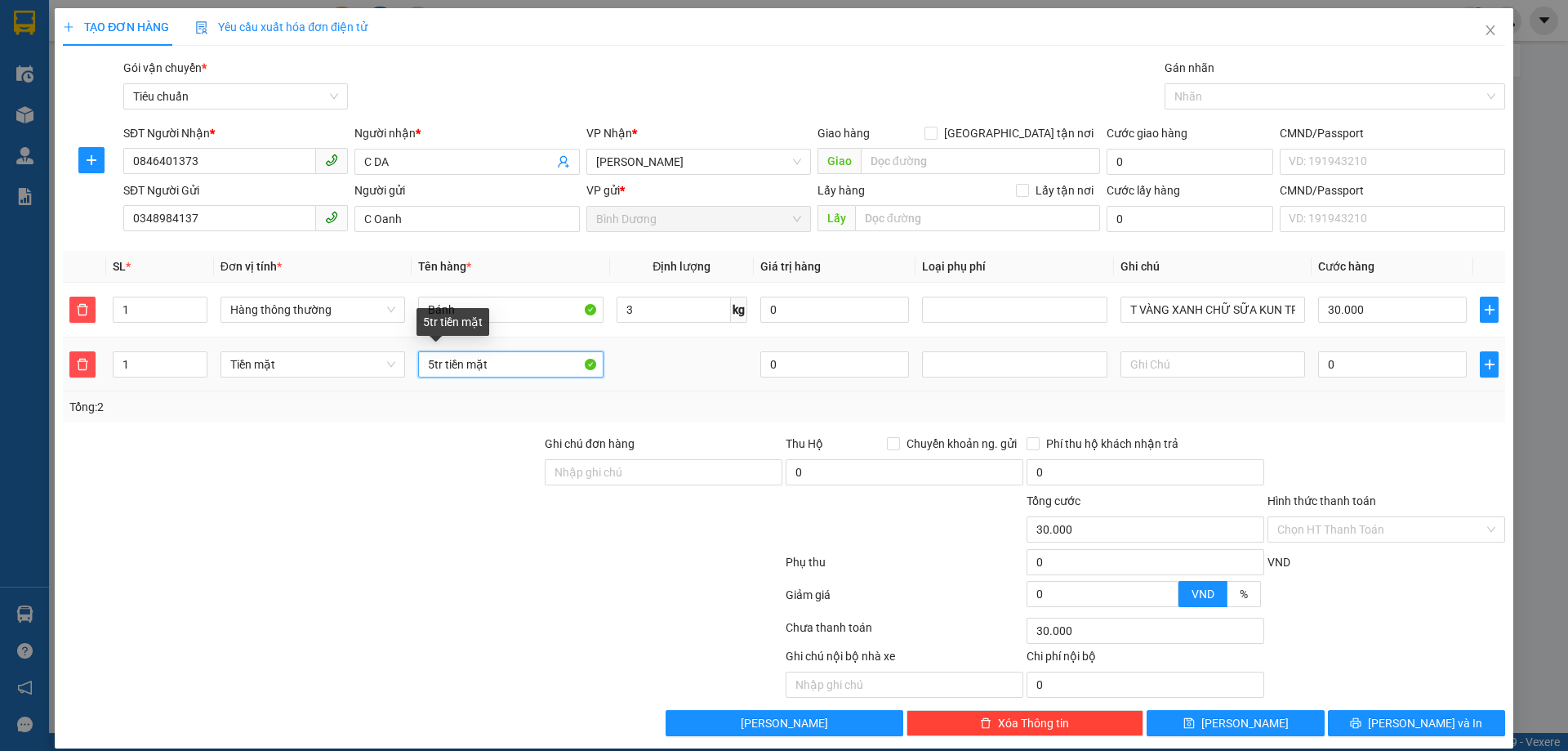
drag, startPoint x: 442, startPoint y: 365, endPoint x: 541, endPoint y: 365, distance: 99.0
click at [541, 365] on input "5tr tiền mặt" at bounding box center [510, 364] width 185 height 27
drag, startPoint x: 442, startPoint y: 364, endPoint x: 543, endPoint y: 370, distance: 101.2
click at [543, 370] on input "5tr tiền mặt" at bounding box center [510, 364] width 185 height 27
type input "5tr TIỀN MẶT"
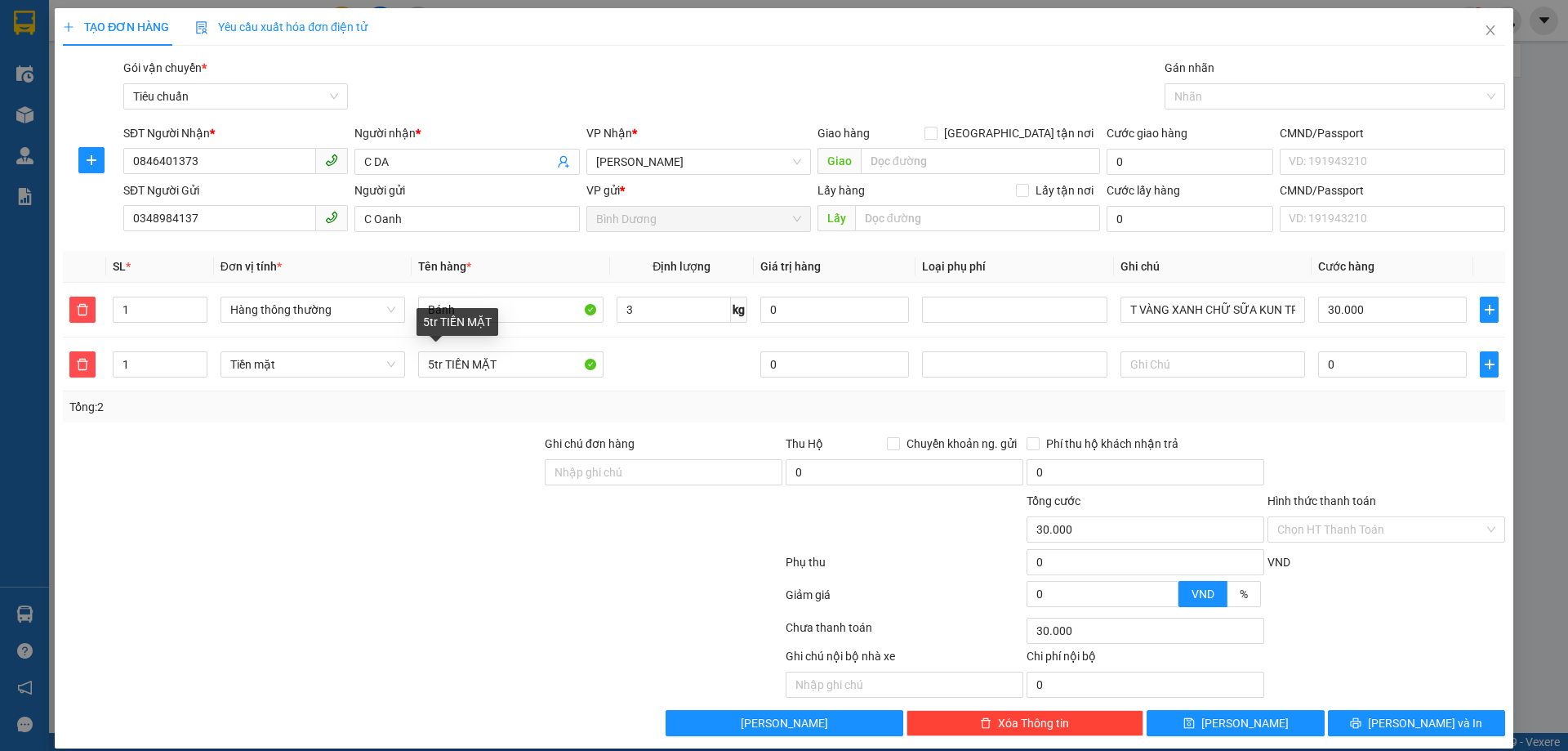
click at [579, 407] on div "Tổng: 2" at bounding box center [337, 407] width 536 height 18
click at [817, 358] on input "0" at bounding box center [835, 364] width 149 height 27
click at [784, 363] on input "0" at bounding box center [835, 364] width 149 height 27
type input "5.000.000"
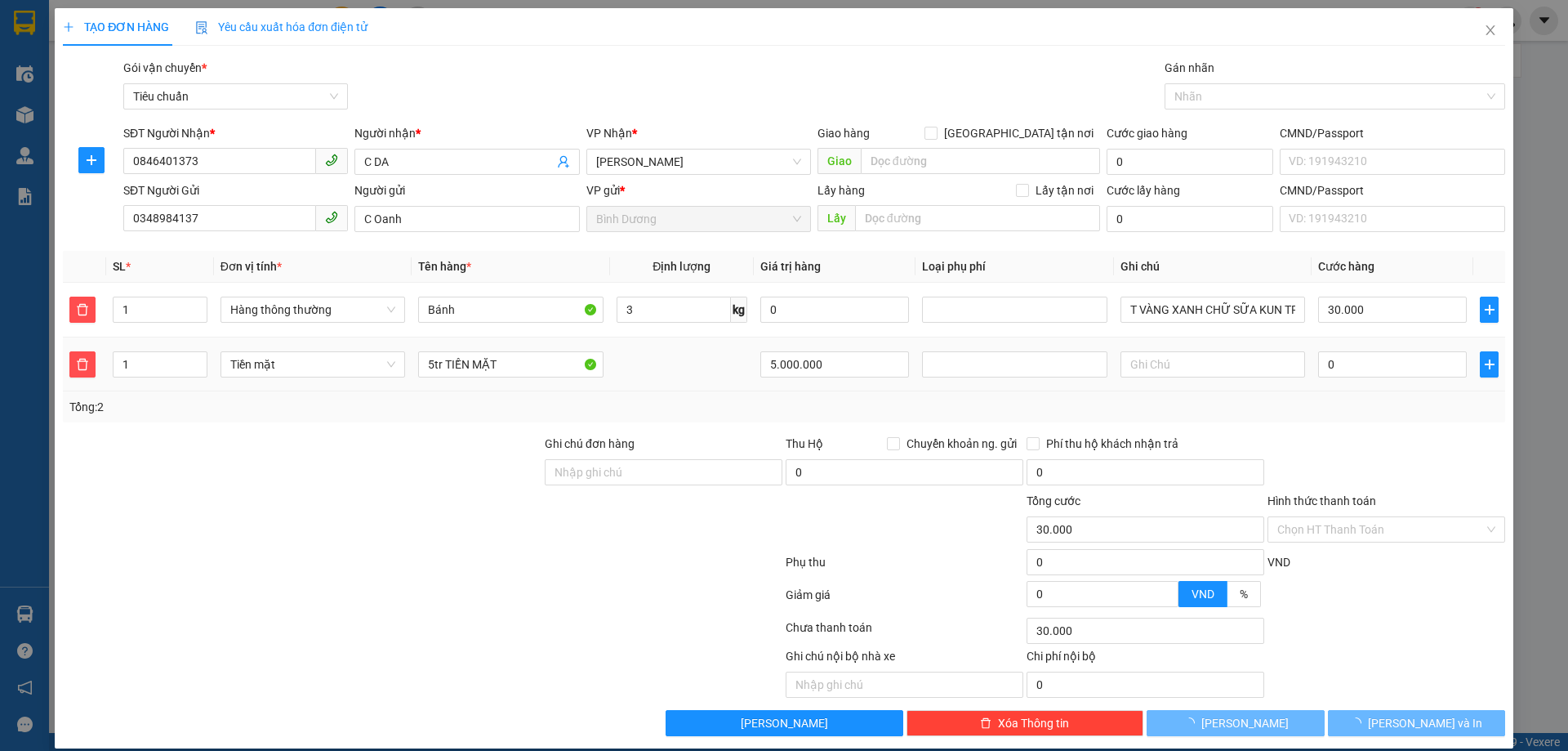
click at [815, 390] on td "5.000.000" at bounding box center [834, 364] width 162 height 55
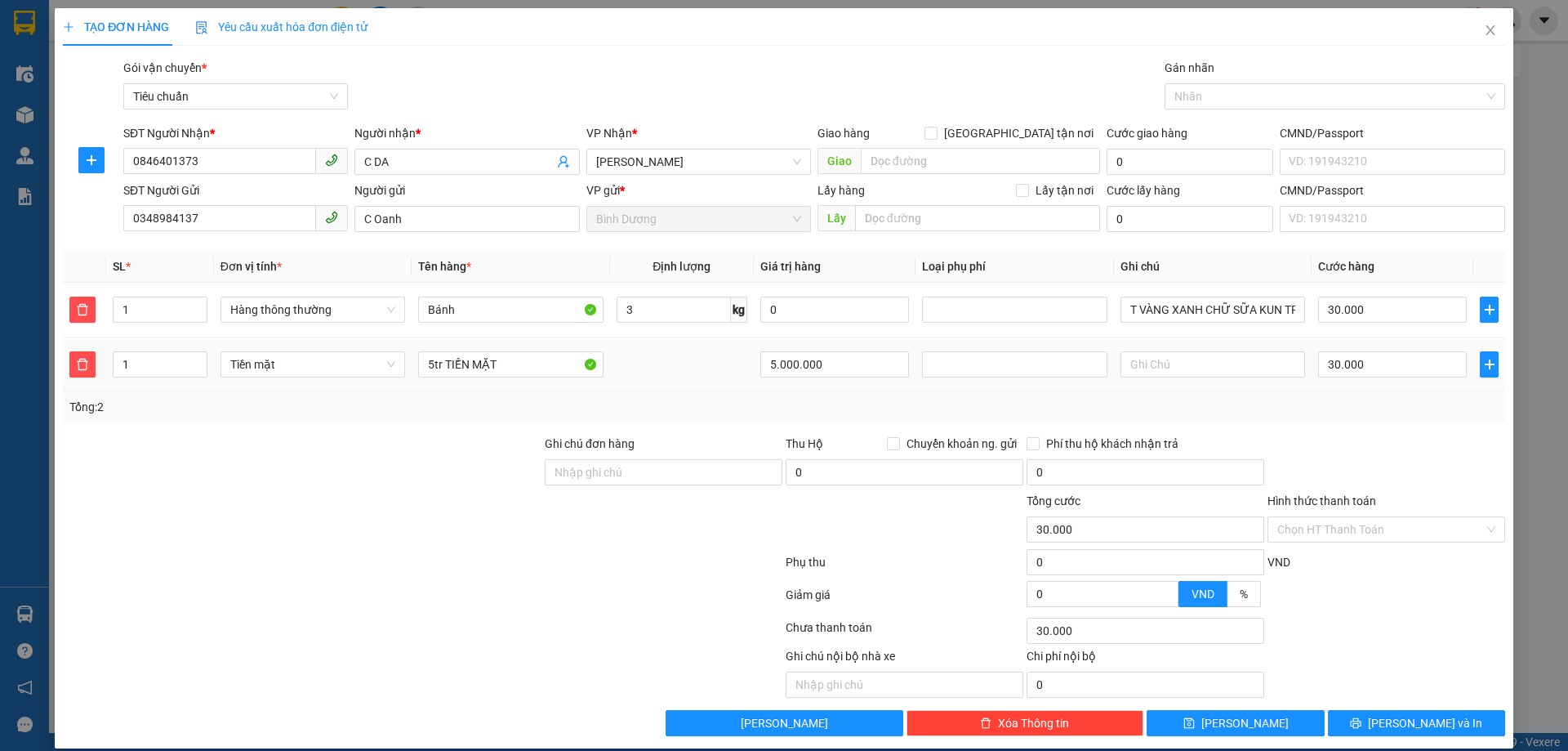
type input "60.000"
type input "30.000"
click at [1168, 367] on input "text" at bounding box center [1212, 364] width 185 height 27
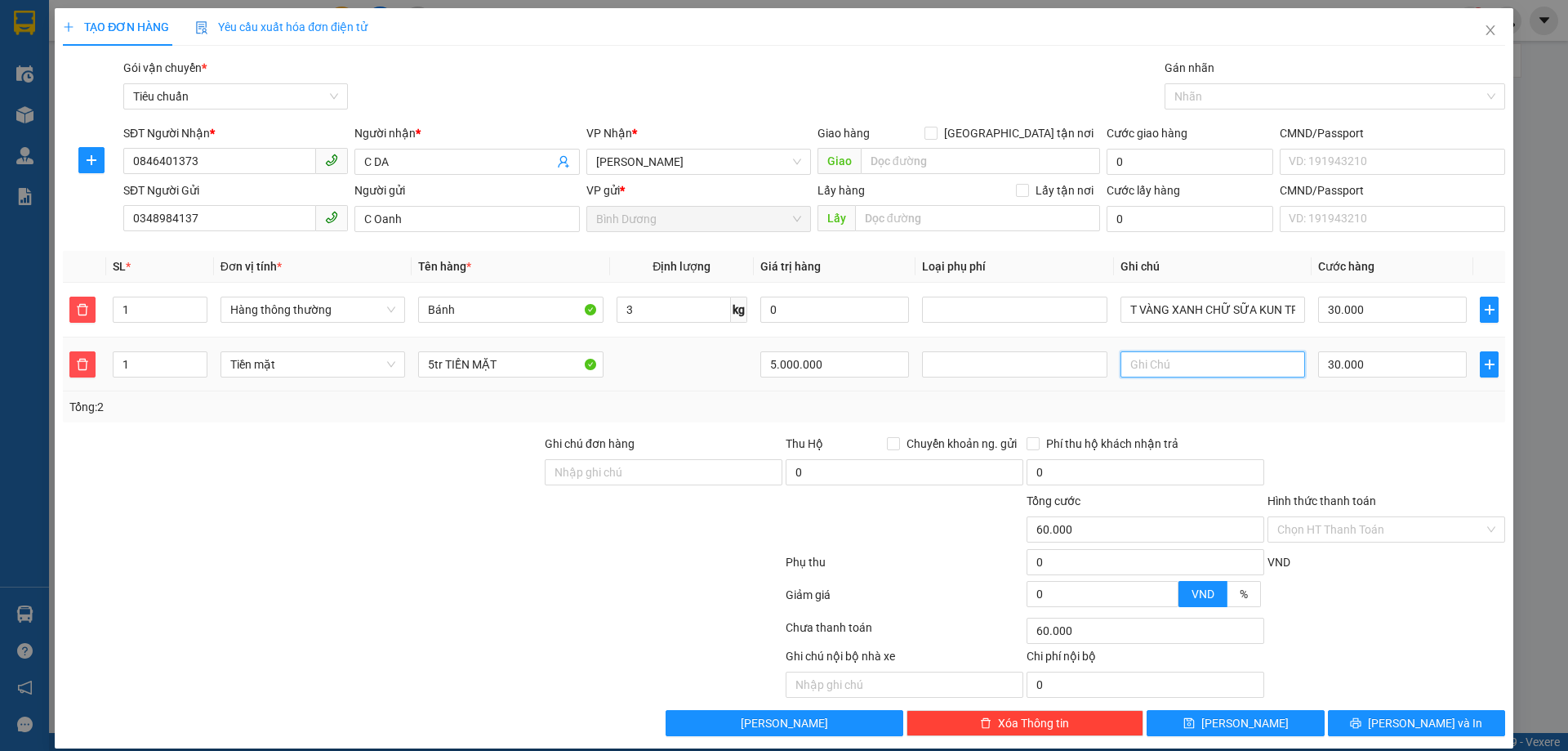
click at [1168, 367] on input "text" at bounding box center [1212, 364] width 185 height 27
type input "BT VIỀN XANH ĐỎ"
click at [1274, 396] on div "Tổng: 2" at bounding box center [784, 406] width 1442 height 31
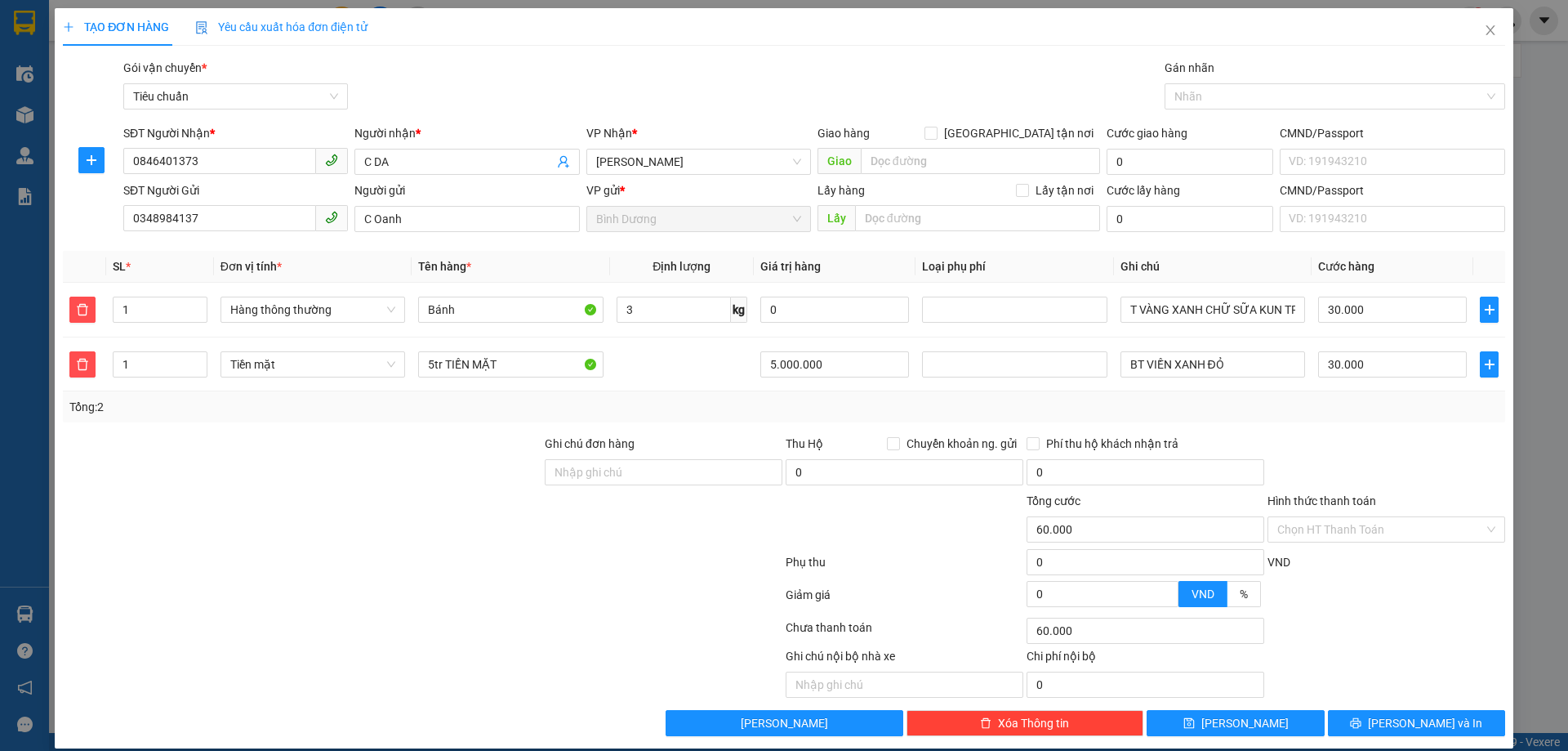
click at [1358, 406] on div "Tổng: 2" at bounding box center [784, 407] width 1429 height 18
click at [1336, 521] on input "Hình thức thanh toán" at bounding box center [1381, 529] width 207 height 25
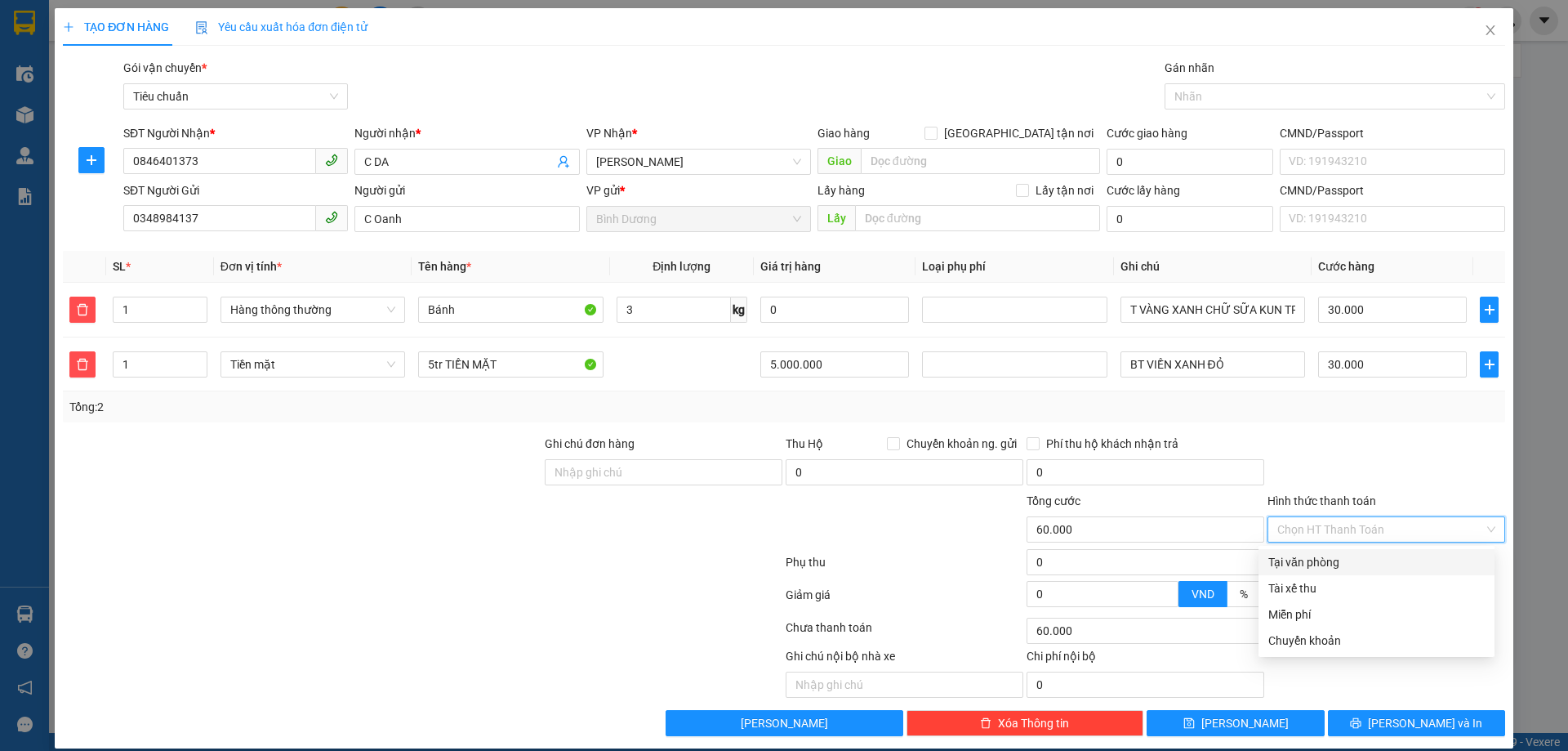
click at [1336, 557] on div "Tại văn phòng" at bounding box center [1376, 562] width 217 height 18
type input "0"
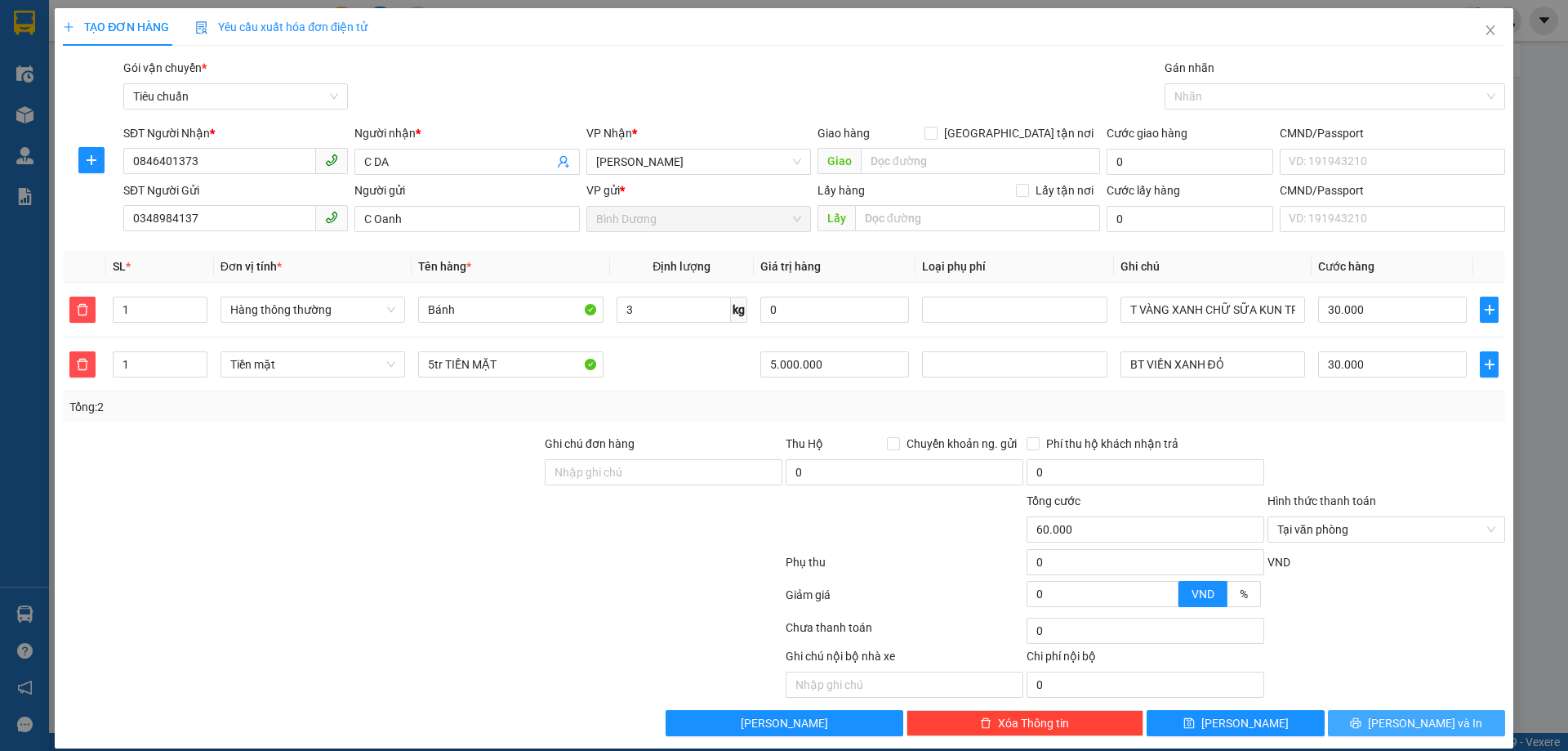
click at [1396, 736] on button "[PERSON_NAME] và In" at bounding box center [1416, 723] width 177 height 27
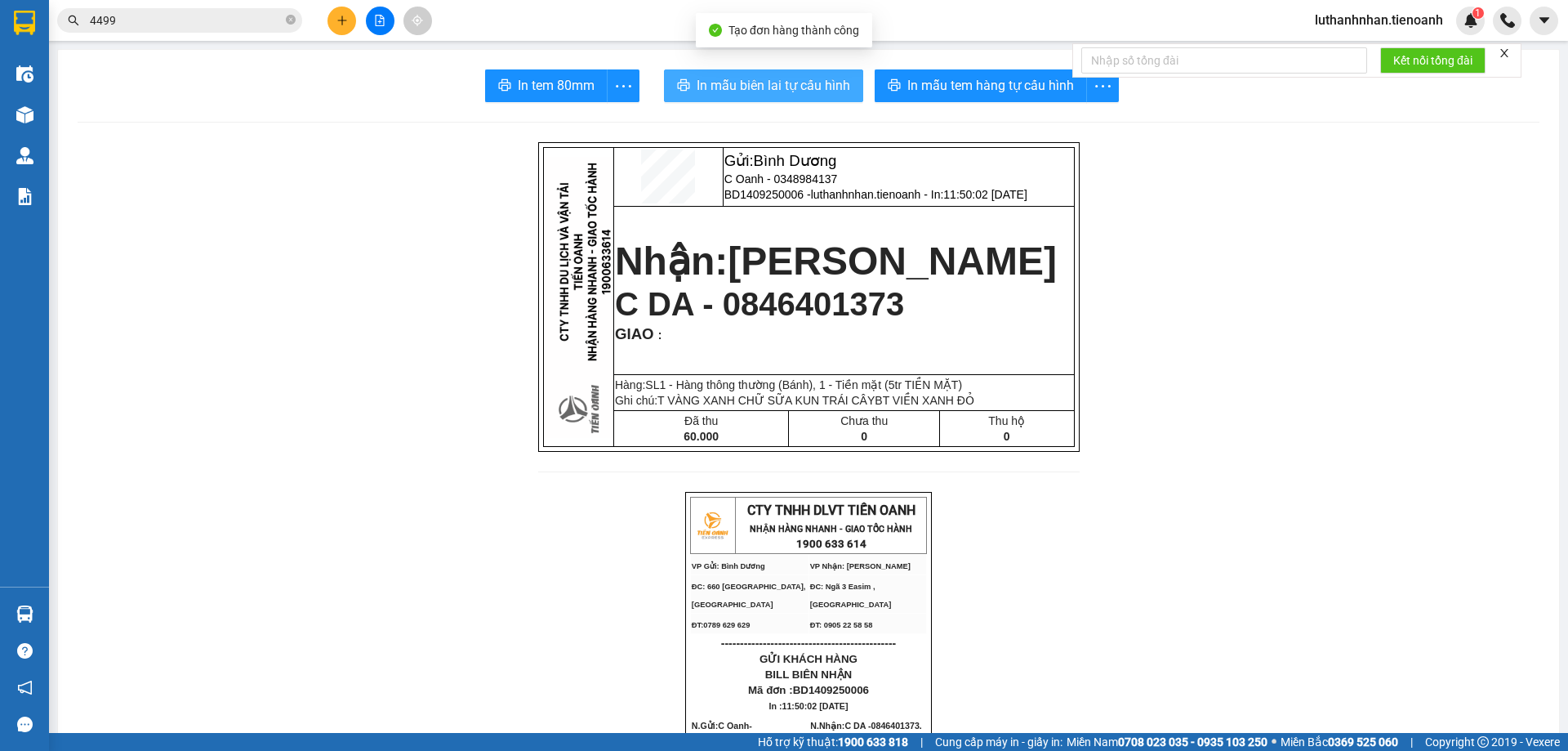
click at [779, 95] on span "In mẫu biên lai tự cấu hình" at bounding box center [774, 85] width 154 height 20
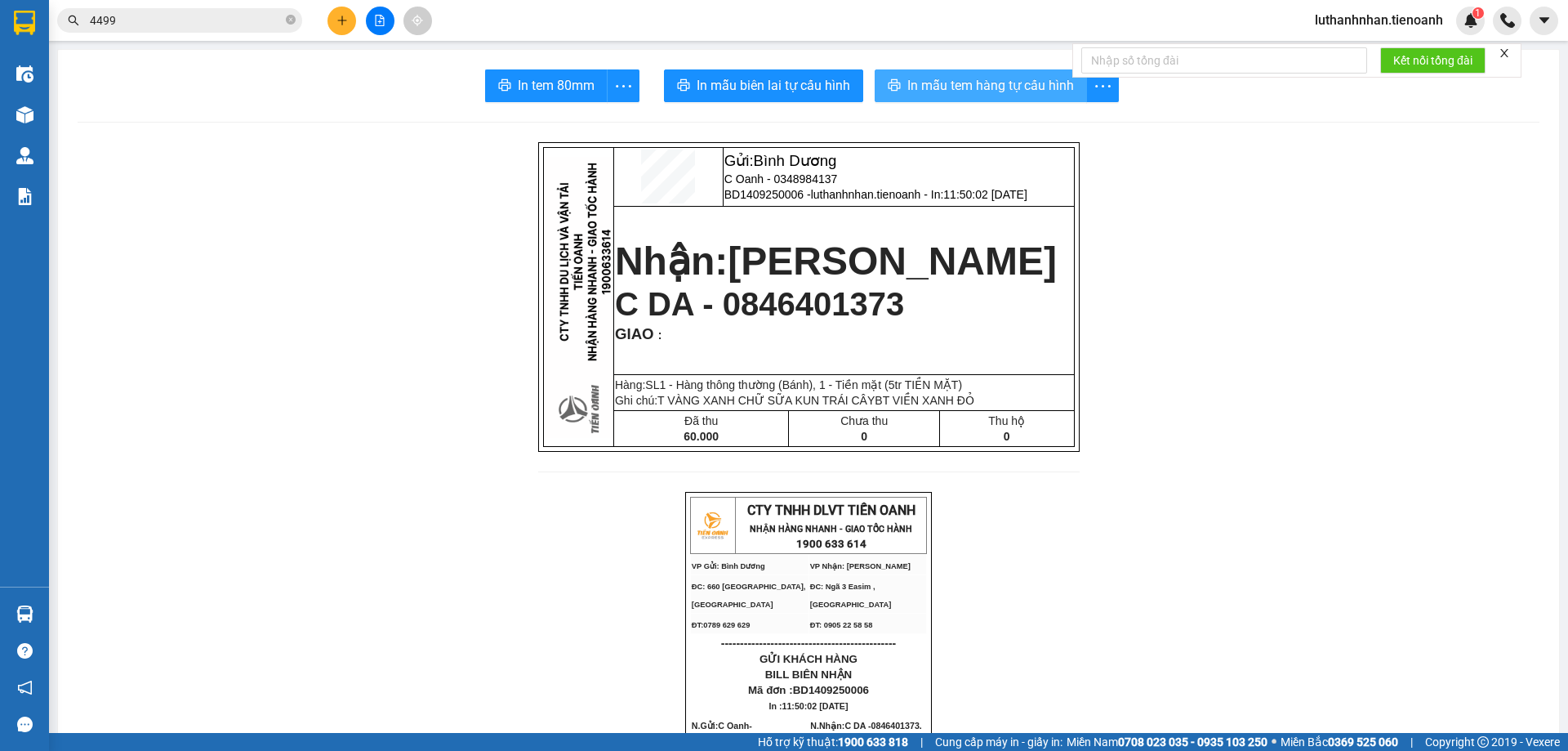
click at [991, 99] on button "In mẫu tem hàng tự cấu hình" at bounding box center [981, 85] width 212 height 33
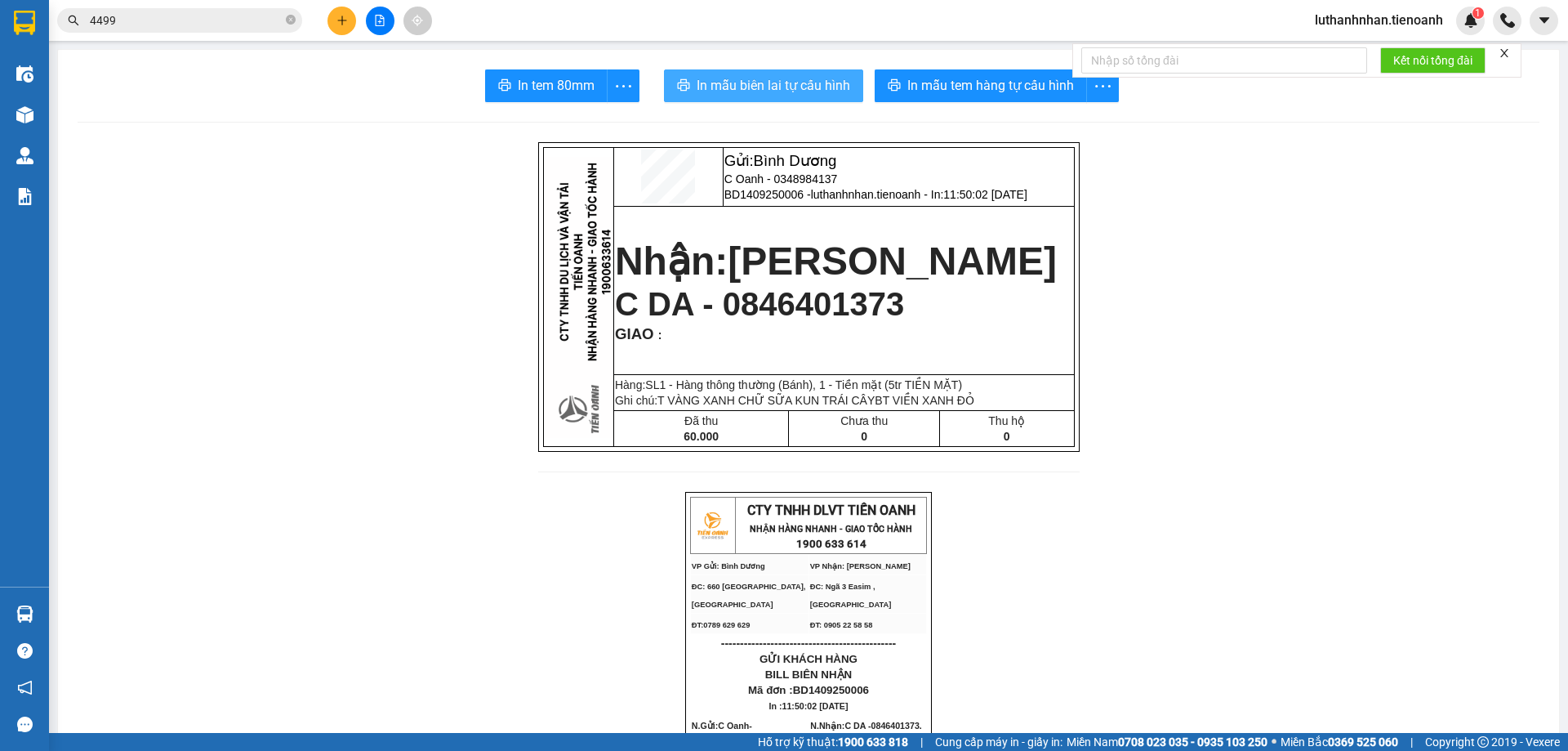
click at [845, 86] on button "In mẫu biên lai tự cấu hình" at bounding box center [763, 85] width 199 height 33
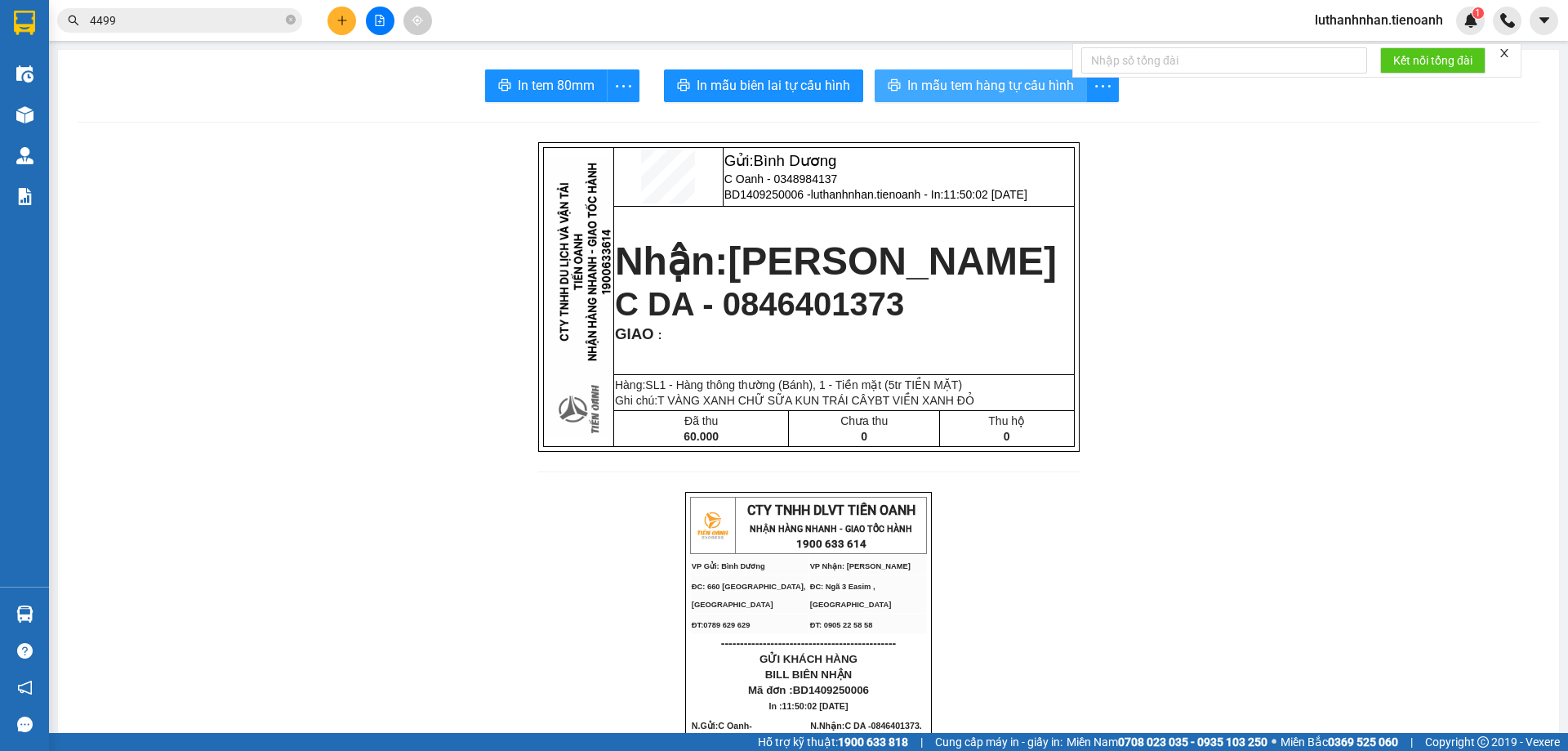
click at [1001, 84] on span "In mẫu tem hàng tự cấu hình" at bounding box center [991, 85] width 166 height 20
click at [994, 80] on span "In mẫu tem hàng tự cấu hình" at bounding box center [991, 85] width 166 height 20
